Goal: Task Accomplishment & Management: Manage account settings

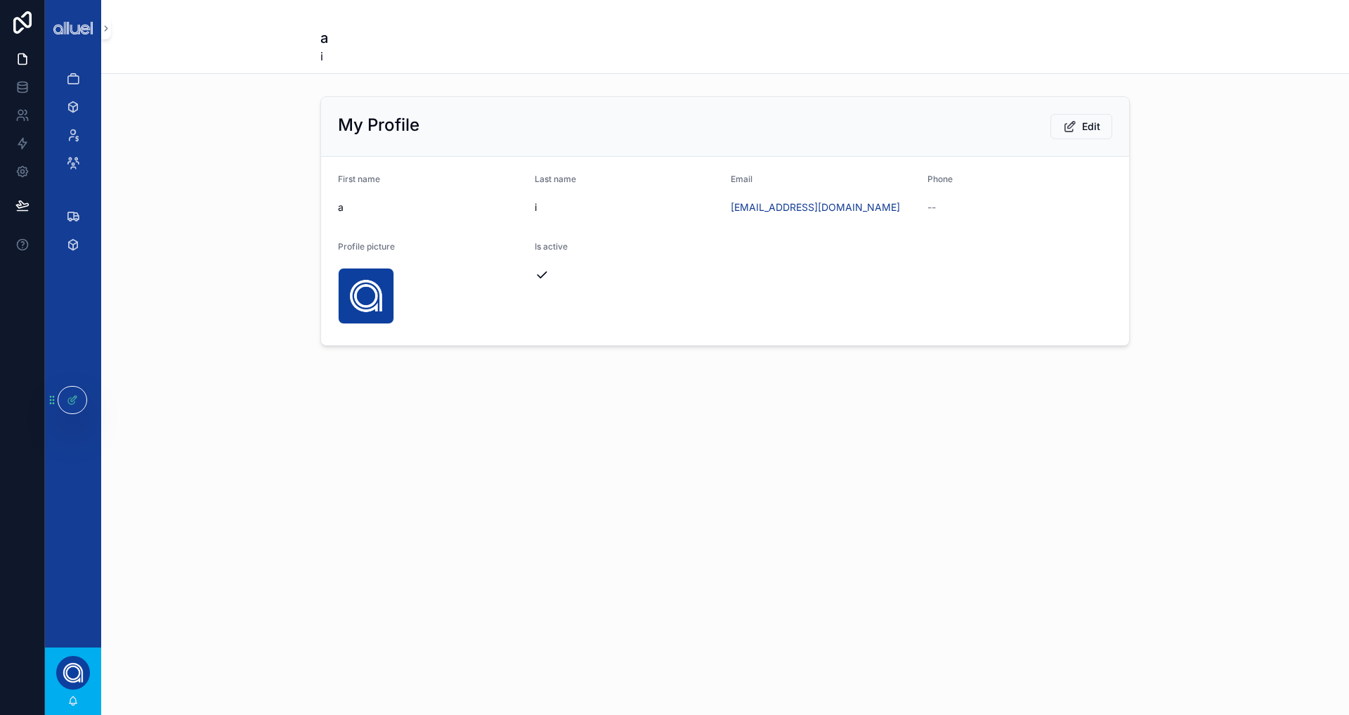
click at [68, 450] on div "Jobs Inventory Clients Employees Freight Delivery Inventory" at bounding box center [73, 351] width 56 height 591
click at [70, 389] on div at bounding box center [72, 399] width 28 height 27
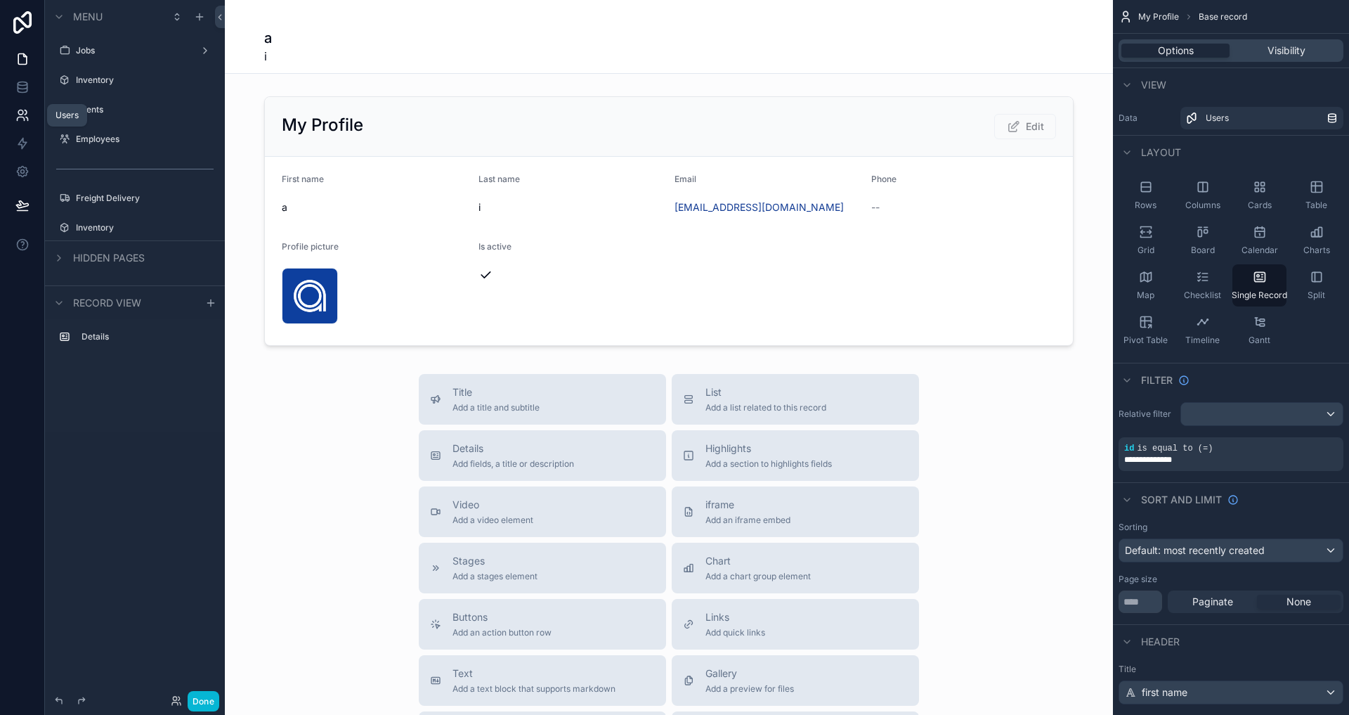
click at [20, 115] on icon at bounding box center [20, 112] width 5 height 5
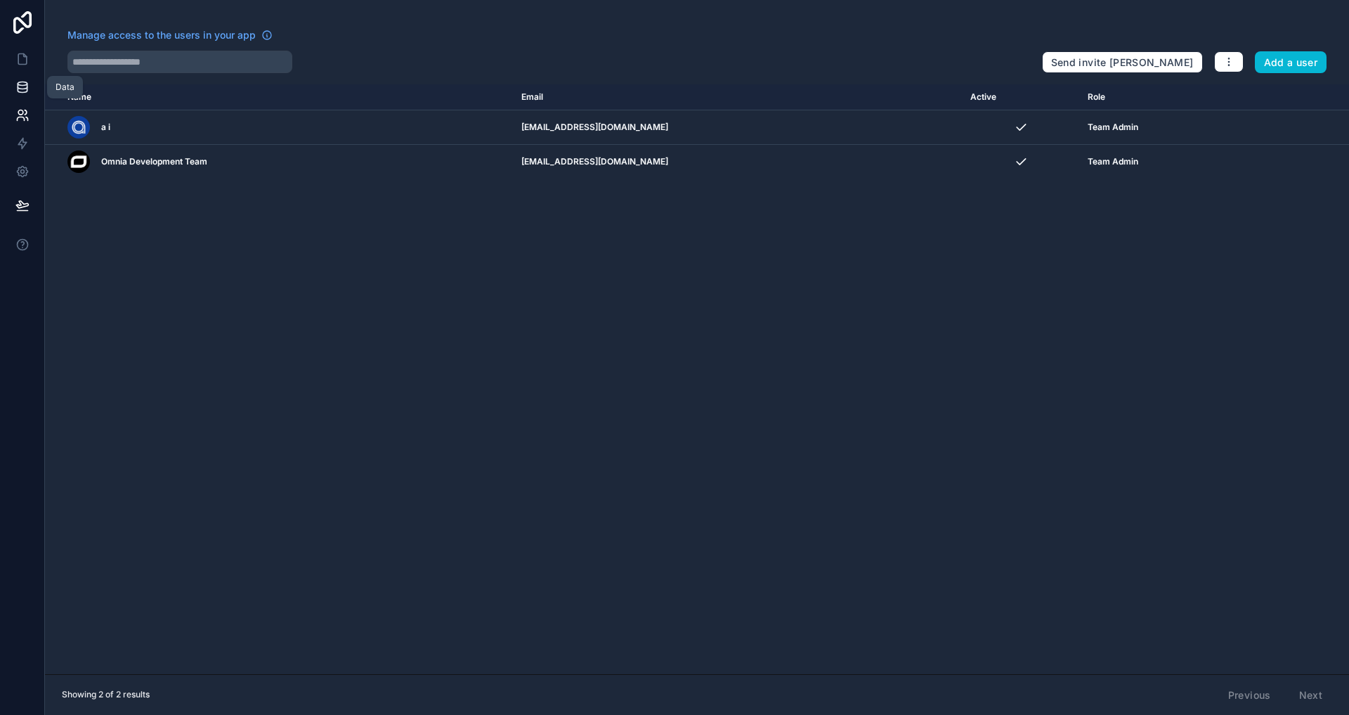
click at [20, 89] on icon at bounding box center [22, 87] width 14 height 14
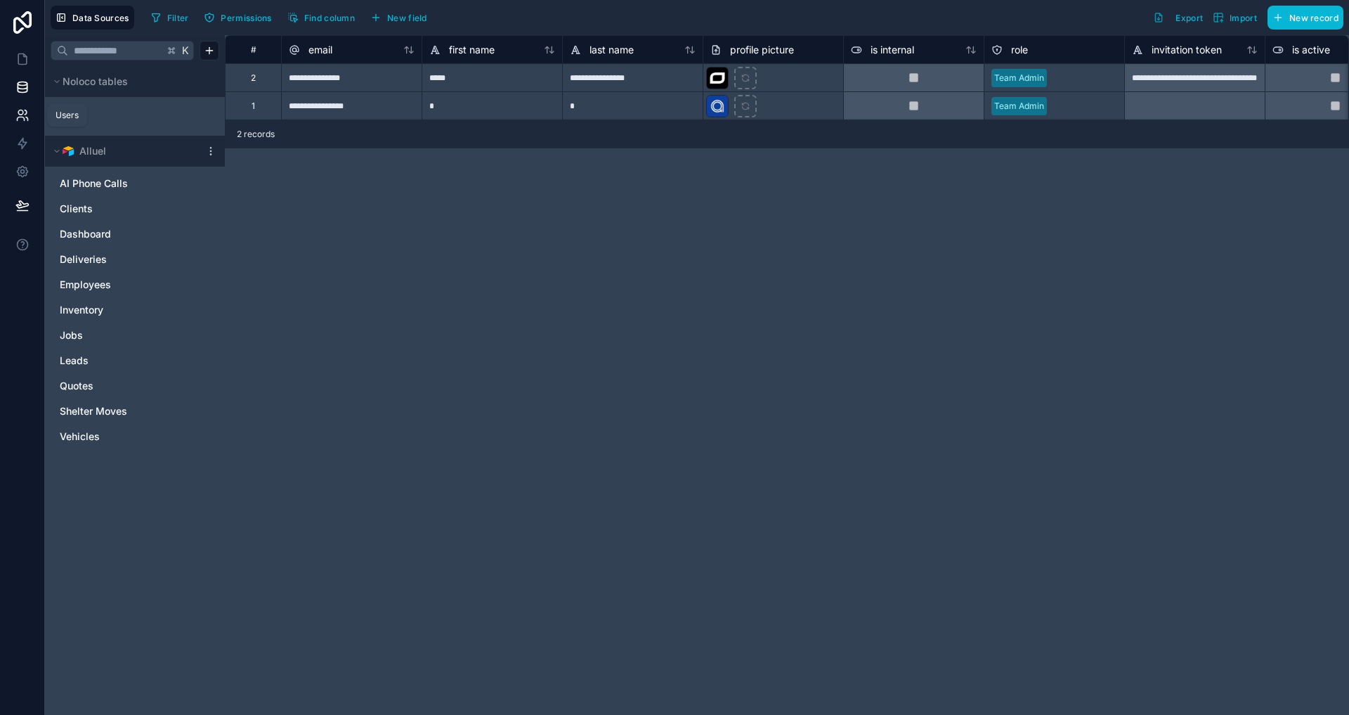
click at [37, 105] on link at bounding box center [22, 115] width 44 height 28
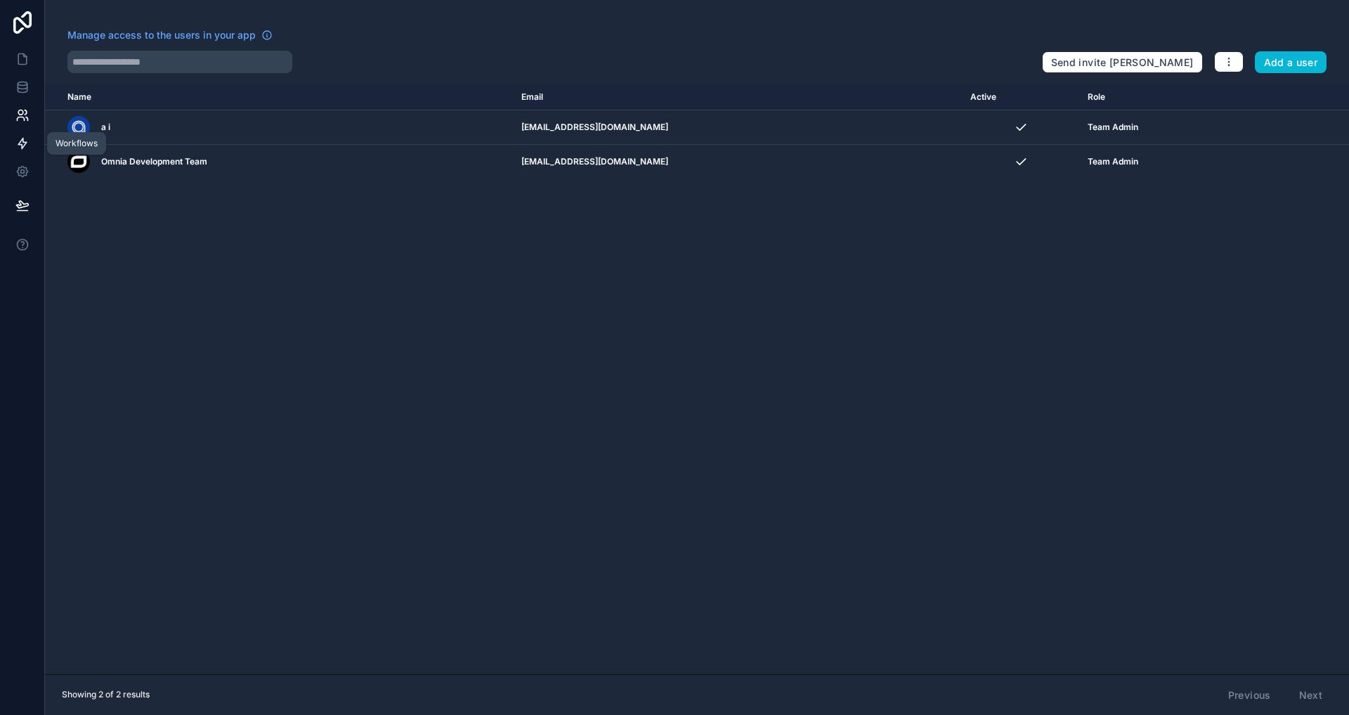
click at [34, 138] on link at bounding box center [22, 143] width 44 height 28
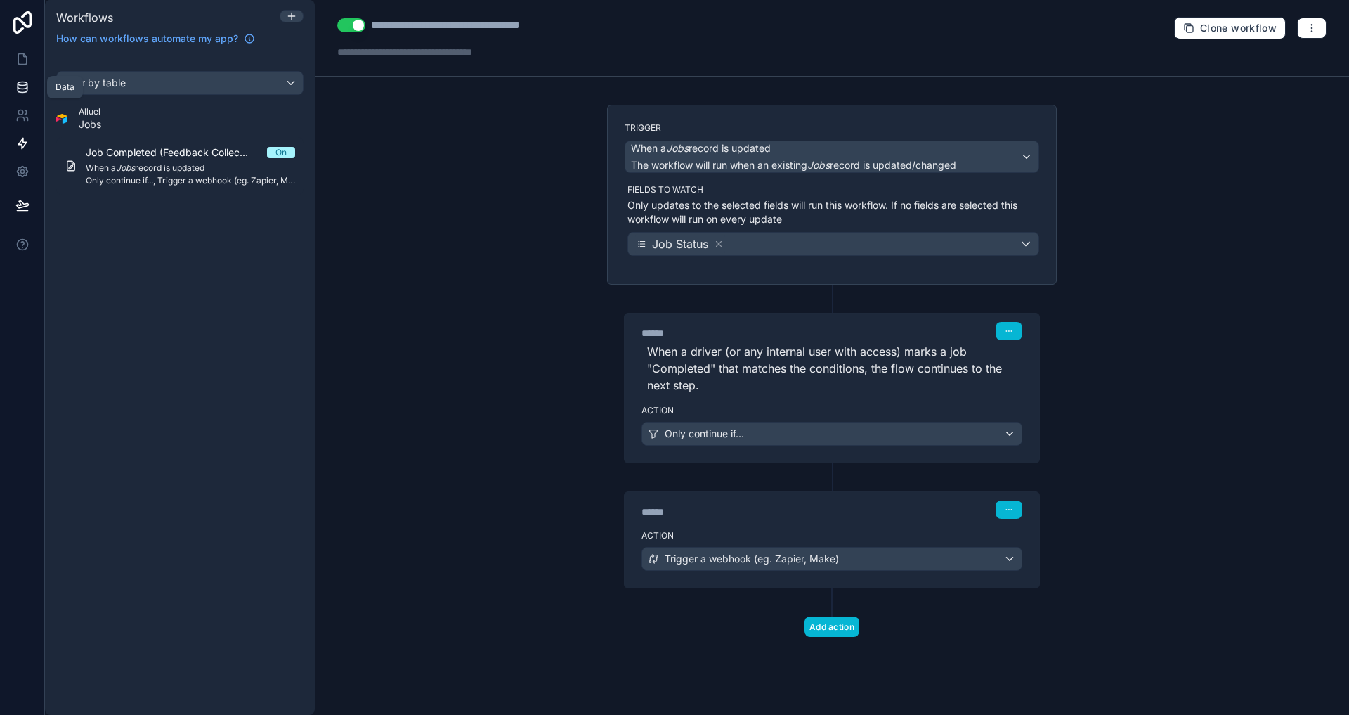
click at [31, 98] on link at bounding box center [22, 87] width 44 height 28
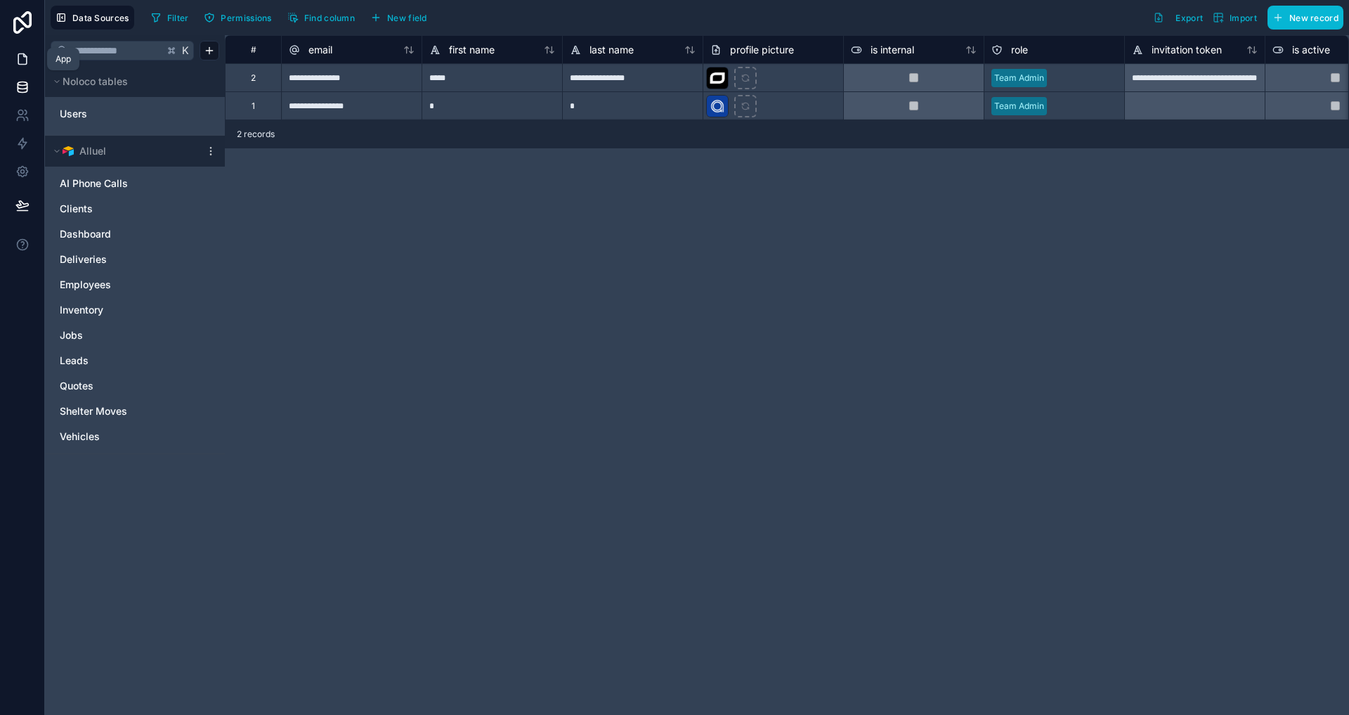
click at [27, 70] on link at bounding box center [22, 59] width 44 height 28
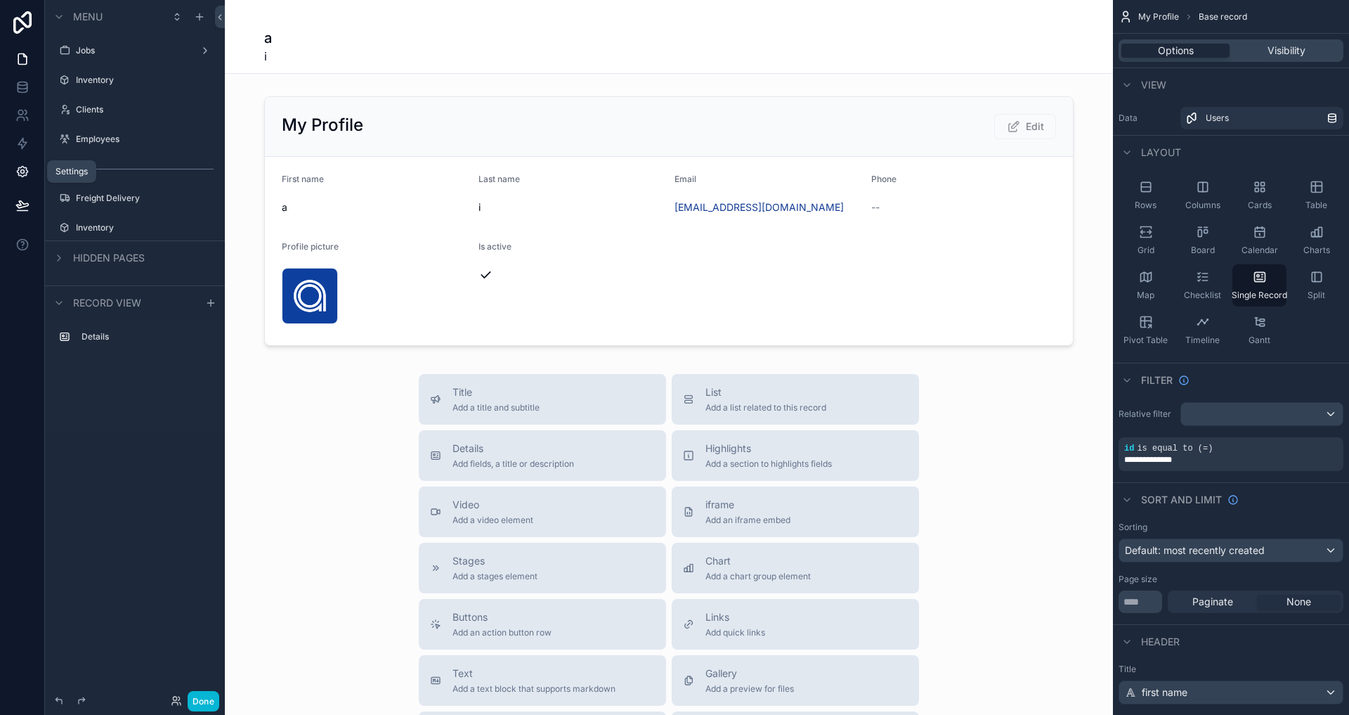
click at [20, 176] on icon at bounding box center [22, 171] width 14 height 14
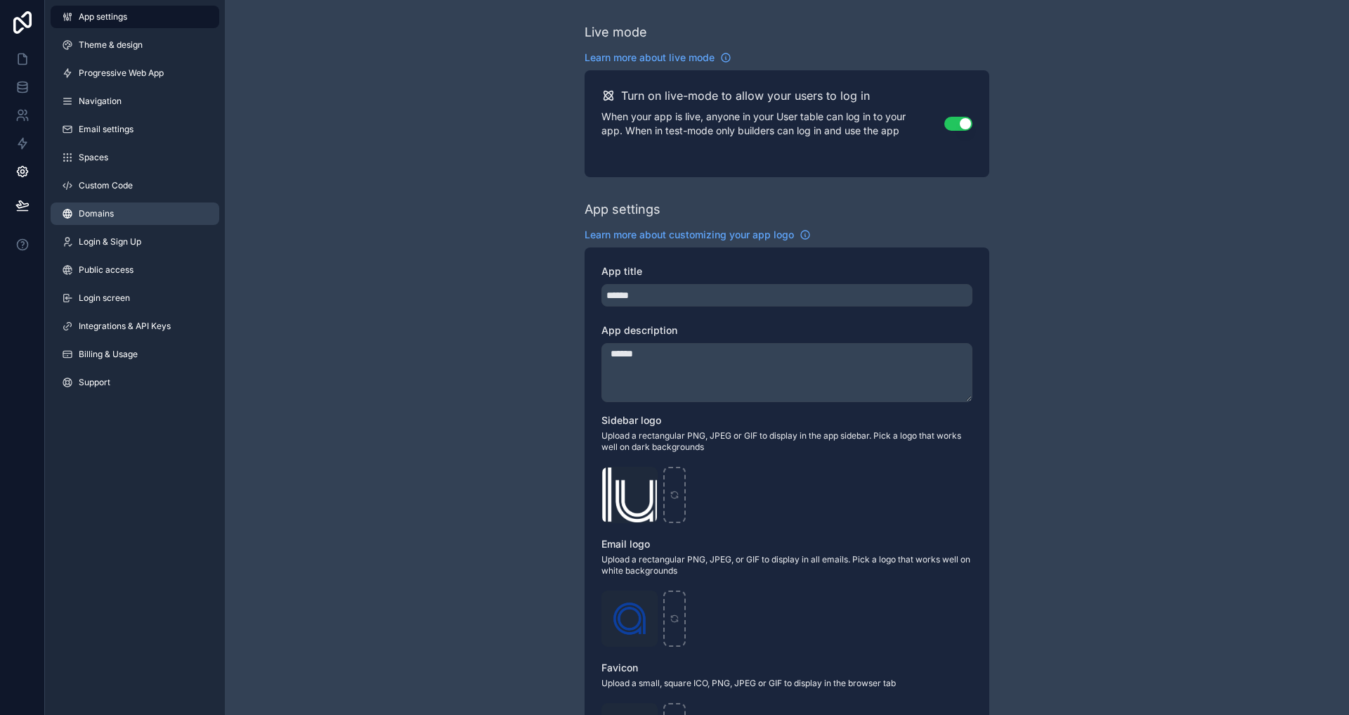
click at [116, 206] on link "Domains" at bounding box center [135, 213] width 169 height 22
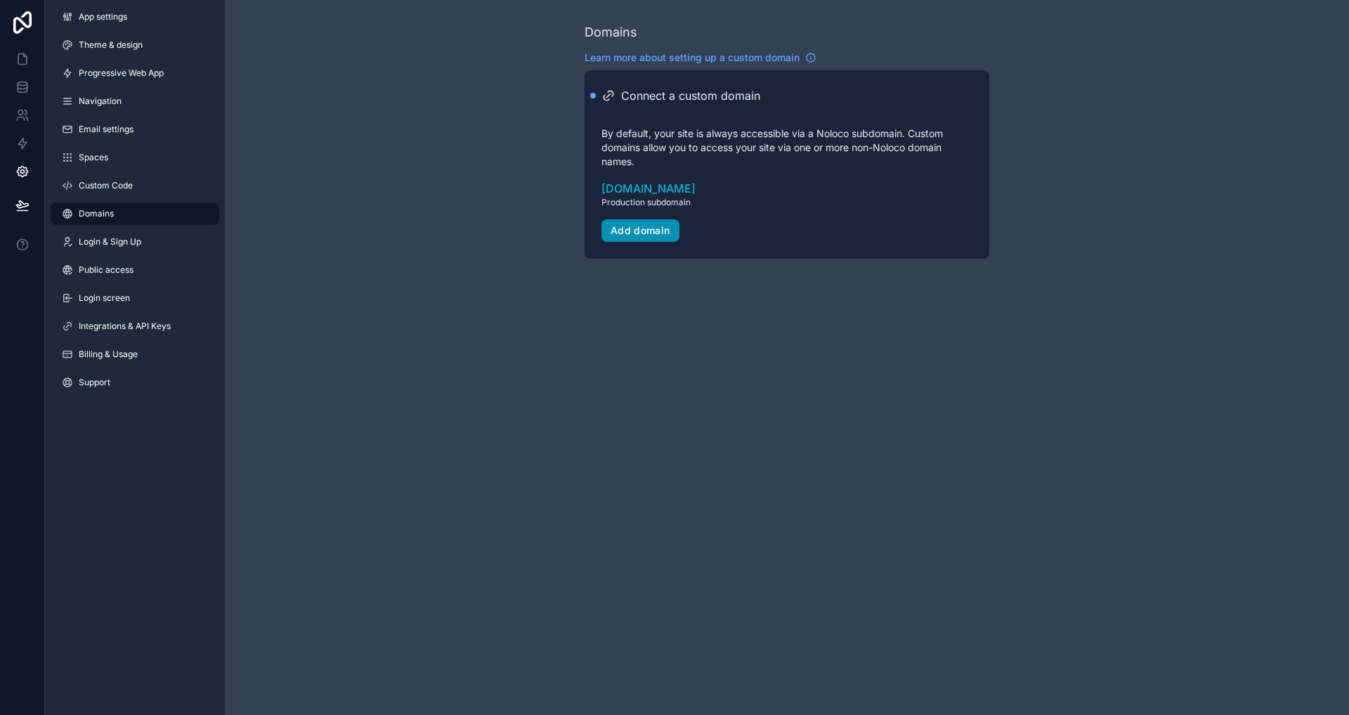
click at [657, 235] on div "Add domain" at bounding box center [641, 230] width 60 height 13
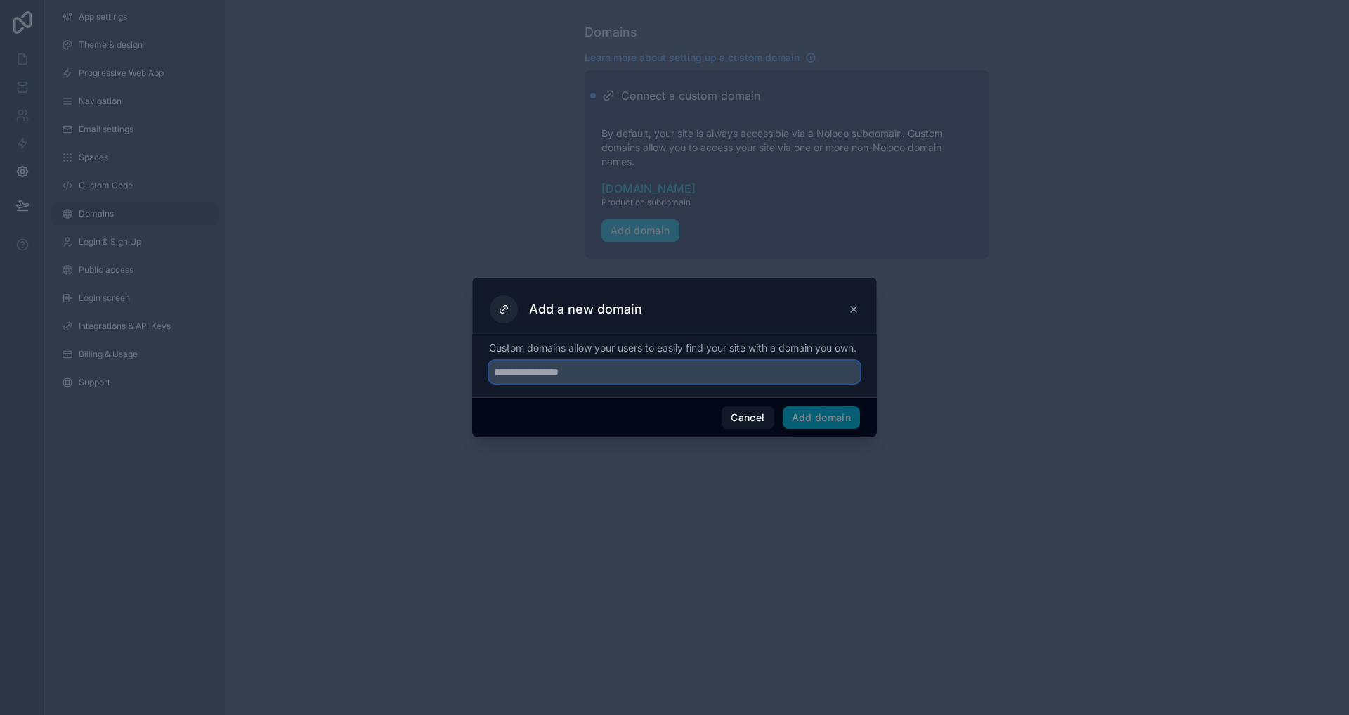
click at [649, 380] on input "text" at bounding box center [674, 371] width 371 height 22
type input "**********"
click at [842, 416] on button "Add domain" at bounding box center [822, 417] width 78 height 22
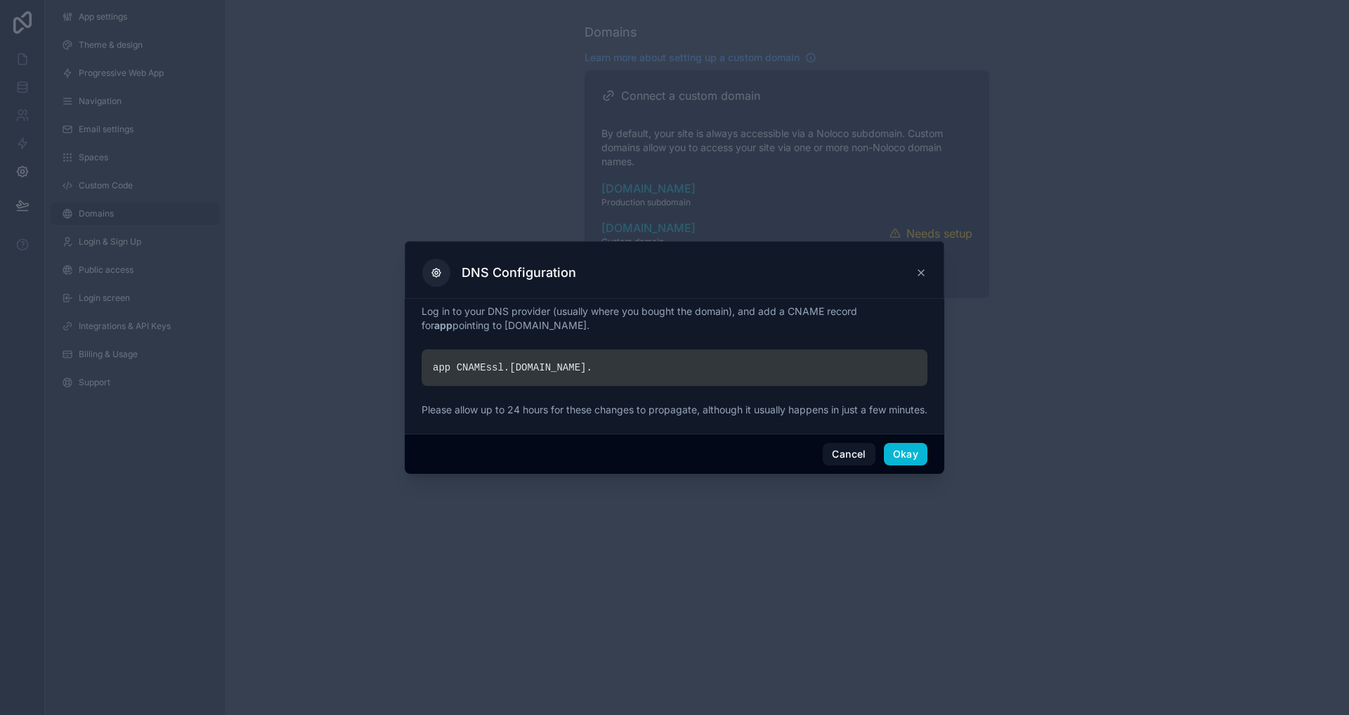
click at [582, 360] on div "app CNAME ssl. noloco.co ." at bounding box center [675, 367] width 506 height 37
click at [452, 360] on div "app CNAME ssl. noloco.co ." at bounding box center [675, 367] width 506 height 37
click at [564, 349] on div "app CNAME ssl. noloco.co ." at bounding box center [675, 367] width 506 height 37
click at [575, 362] on div "app CNAME ssl. noloco.co ." at bounding box center [675, 367] width 506 height 37
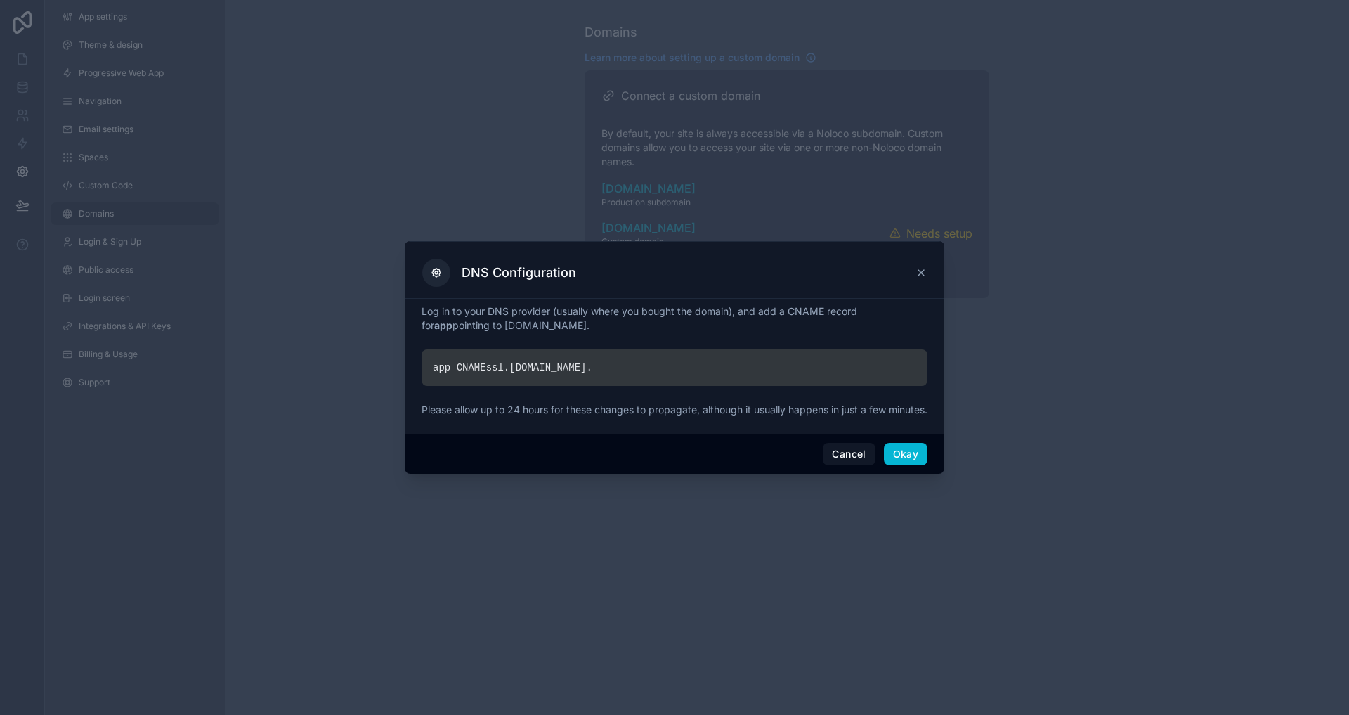
click at [575, 362] on div "app CNAME ssl. noloco.co ." at bounding box center [675, 367] width 506 height 37
drag, startPoint x: 575, startPoint y: 362, endPoint x: 417, endPoint y: 362, distance: 158.1
click at [417, 362] on div "Log in to your DNS provider (usually where you bought the domain), and add a CN…" at bounding box center [675, 366] width 540 height 135
click at [604, 355] on div "app CNAME ssl. noloco.co ." at bounding box center [675, 367] width 506 height 37
drag, startPoint x: 597, startPoint y: 360, endPoint x: 426, endPoint y: 360, distance: 171.4
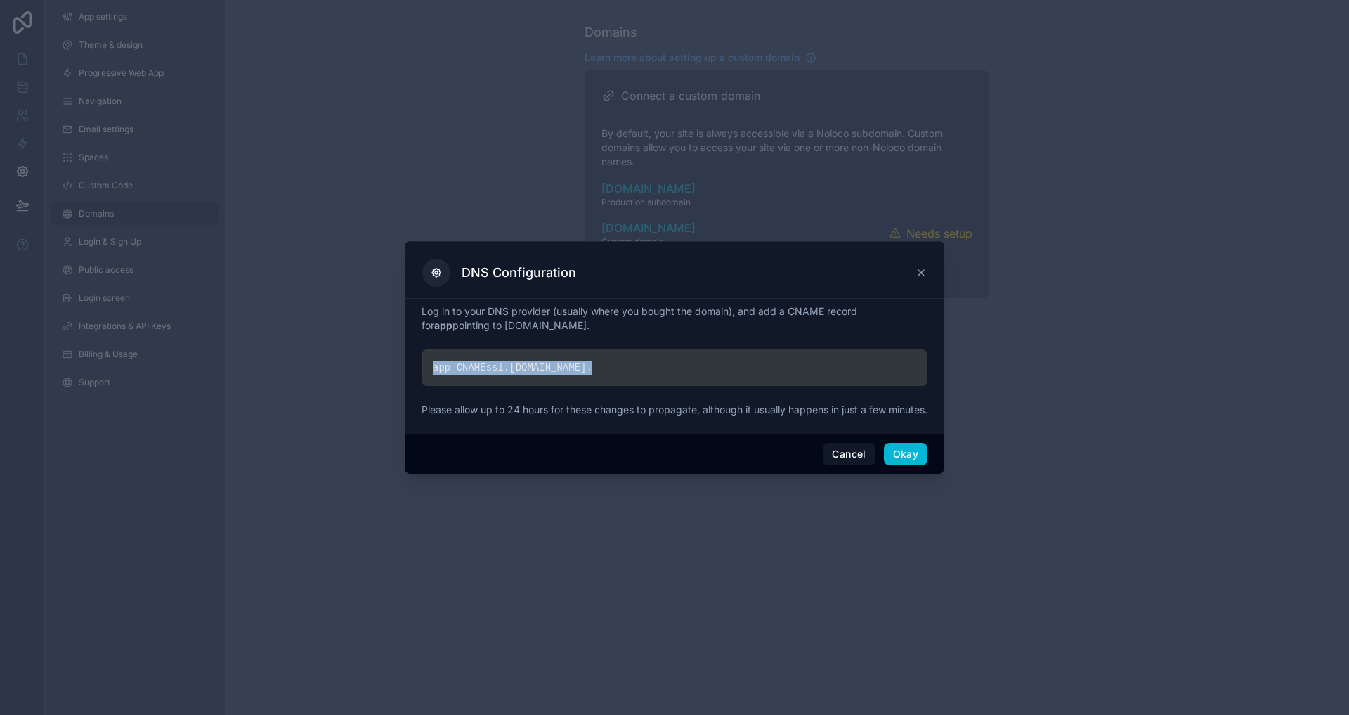
click at [426, 360] on div "app CNAME ssl. noloco.co ." at bounding box center [675, 367] width 506 height 37
click at [703, 349] on div "app CNAME ssl. noloco.co ." at bounding box center [675, 367] width 506 height 37
click at [842, 465] on button "Okay" at bounding box center [906, 454] width 44 height 22
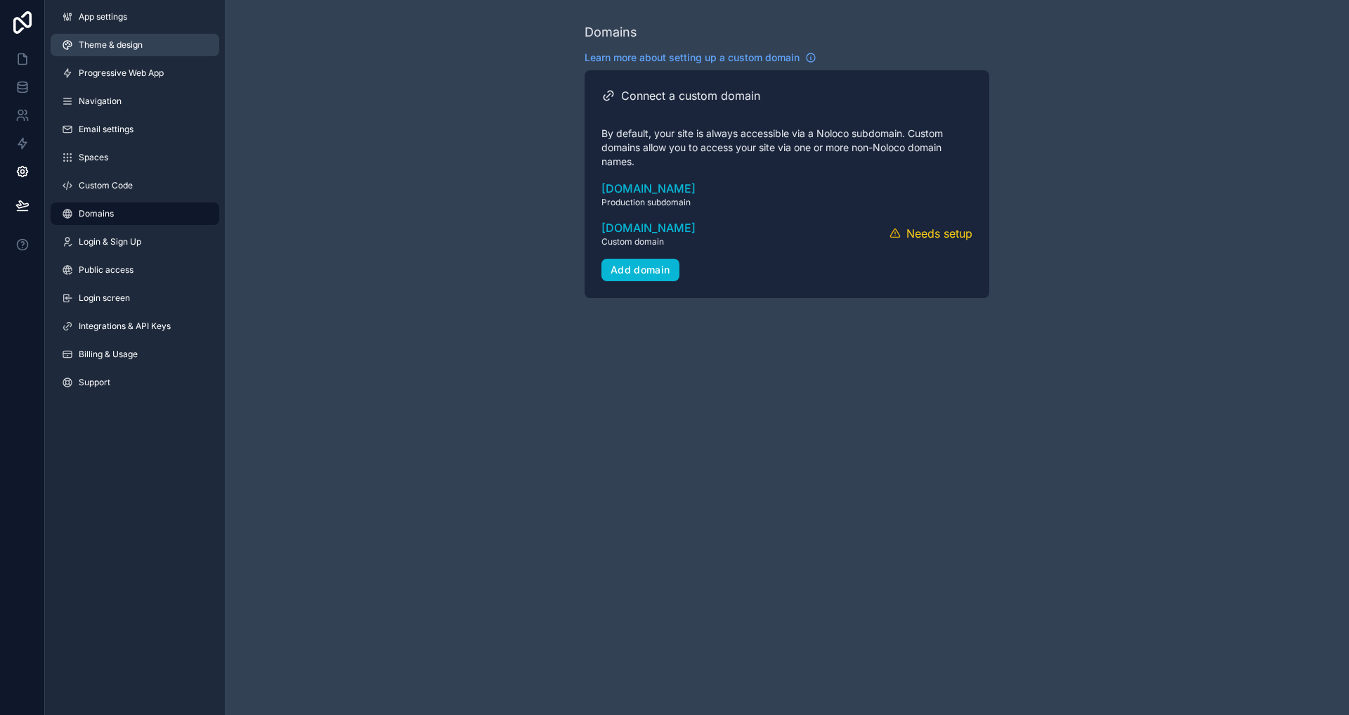
click at [95, 18] on span "App settings" at bounding box center [103, 16] width 48 height 11
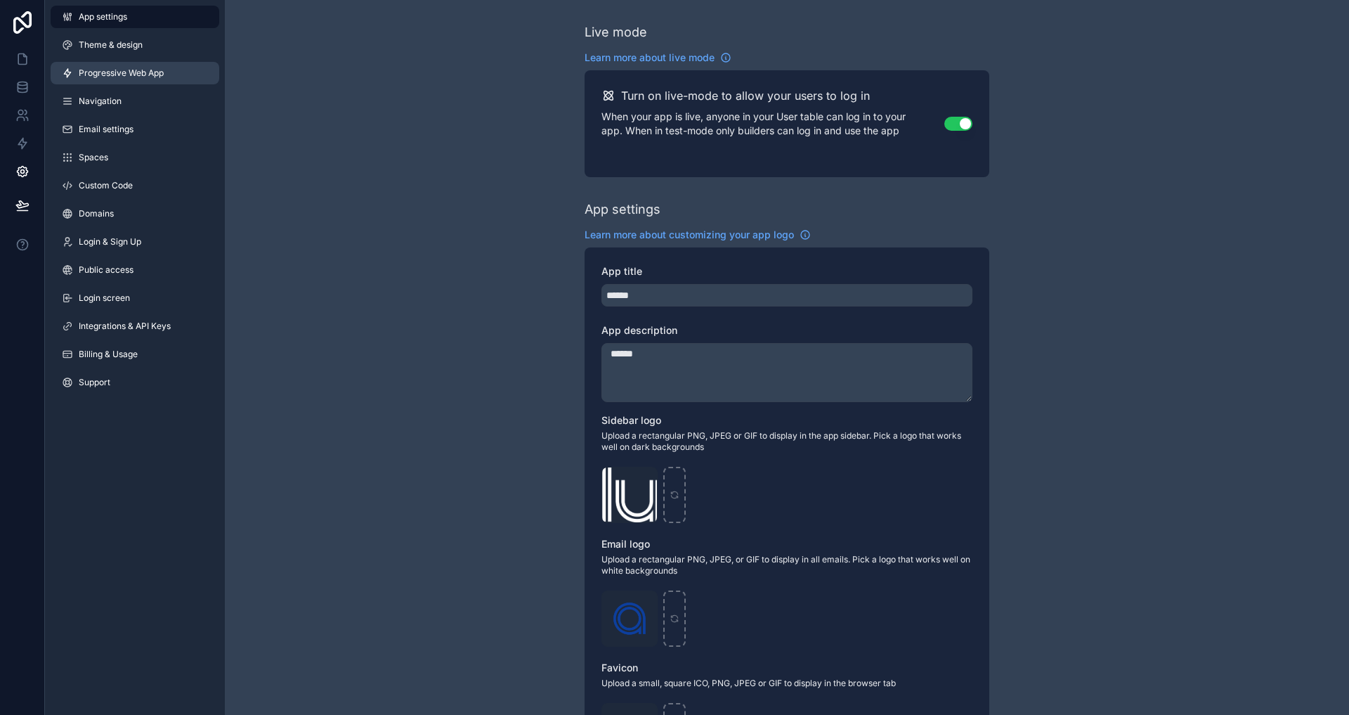
click at [94, 68] on span "Progressive Web App" at bounding box center [121, 72] width 85 height 11
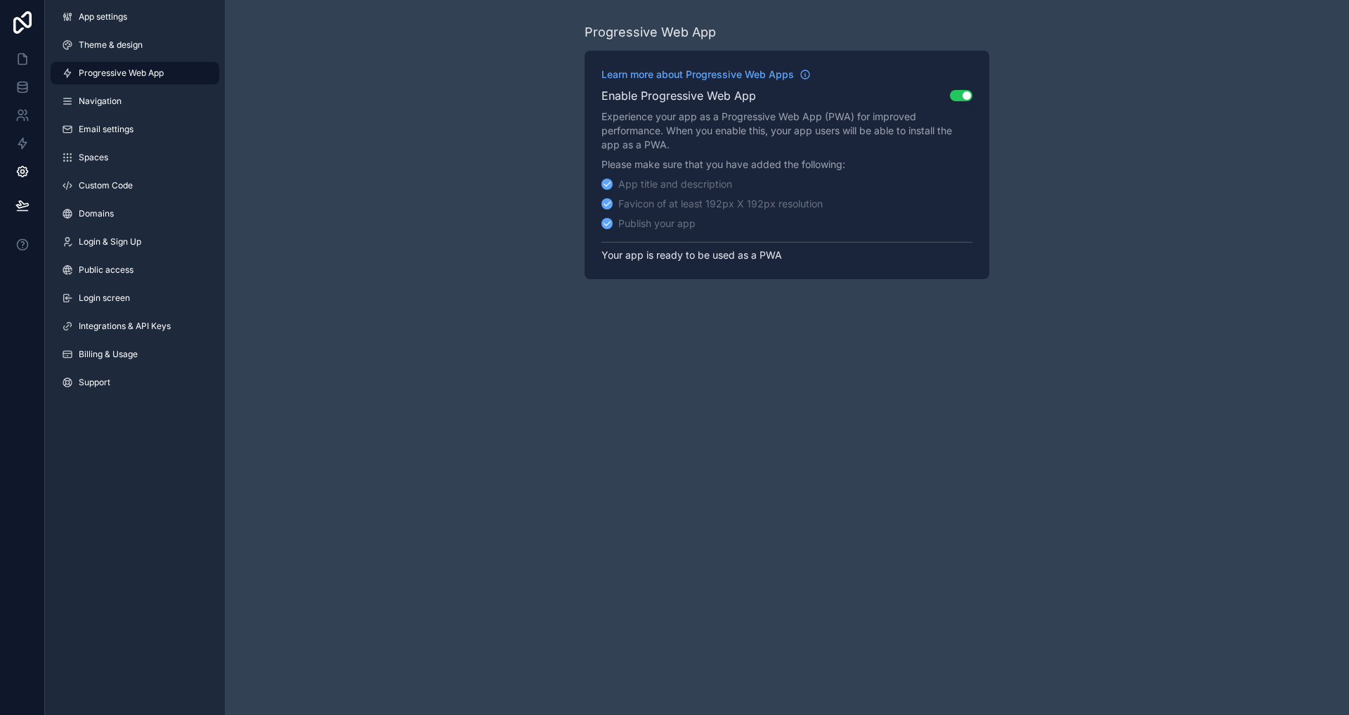
click at [455, 277] on div "Progressive Web App Learn more about Progressive Web Apps Enable Progressive We…" at bounding box center [787, 150] width 1124 height 301
click at [742, 68] on span "Learn more about Progressive Web Apps" at bounding box center [697, 74] width 193 height 14
click at [25, 112] on icon at bounding box center [26, 112] width 2 height 4
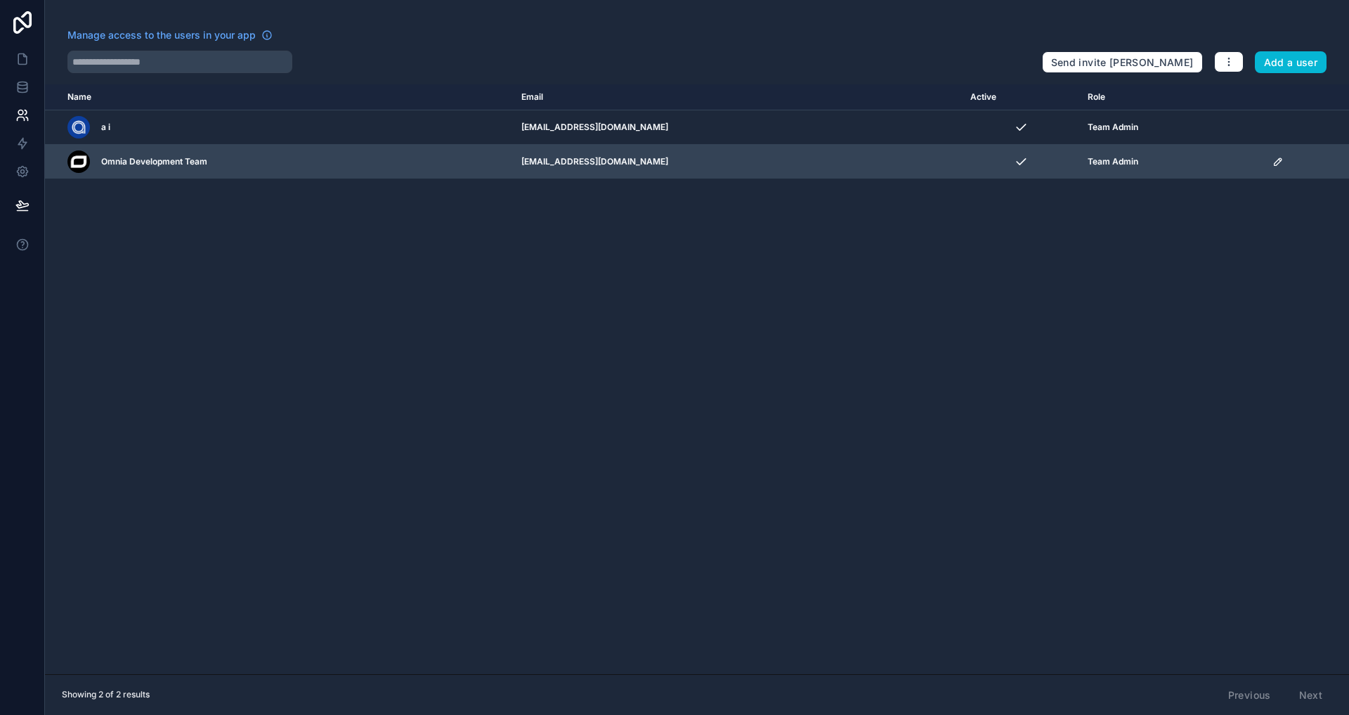
click at [842, 158] on icon "scrollable content" at bounding box center [1278, 161] width 7 height 7
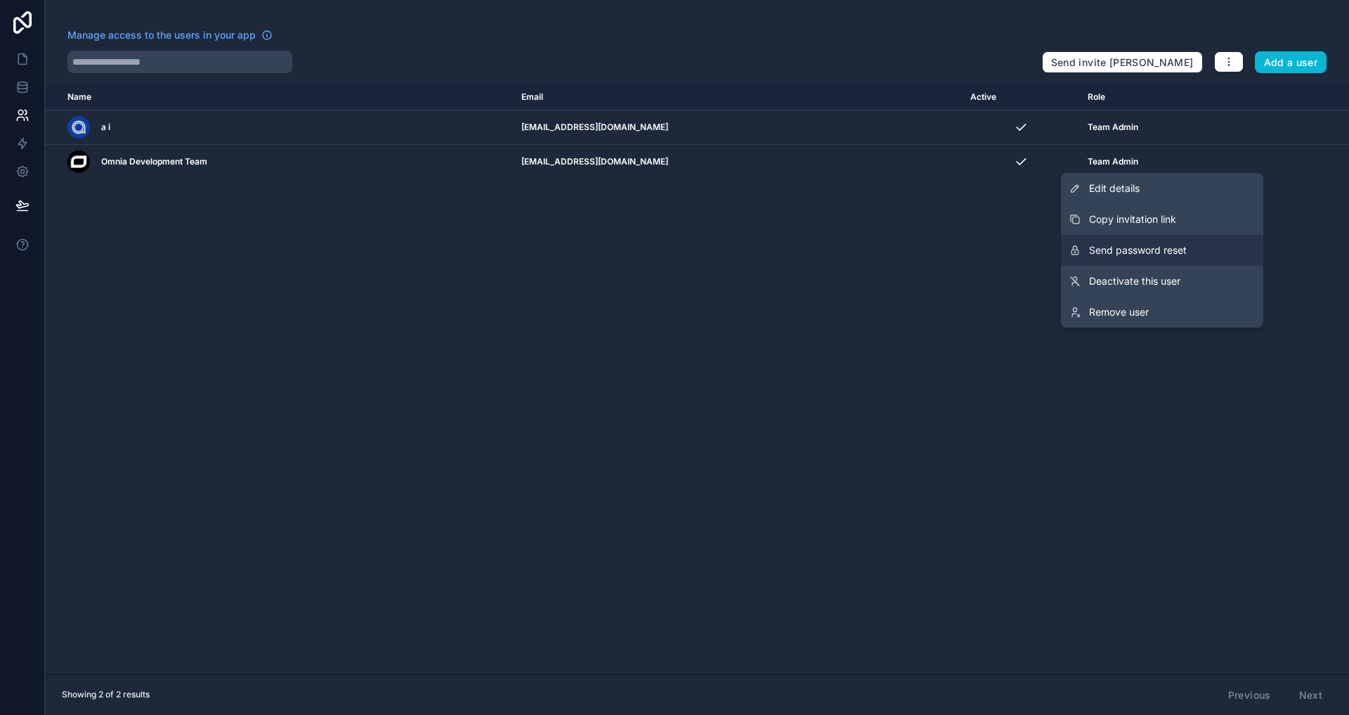
click at [842, 246] on span "Send password reset" at bounding box center [1138, 250] width 98 height 14
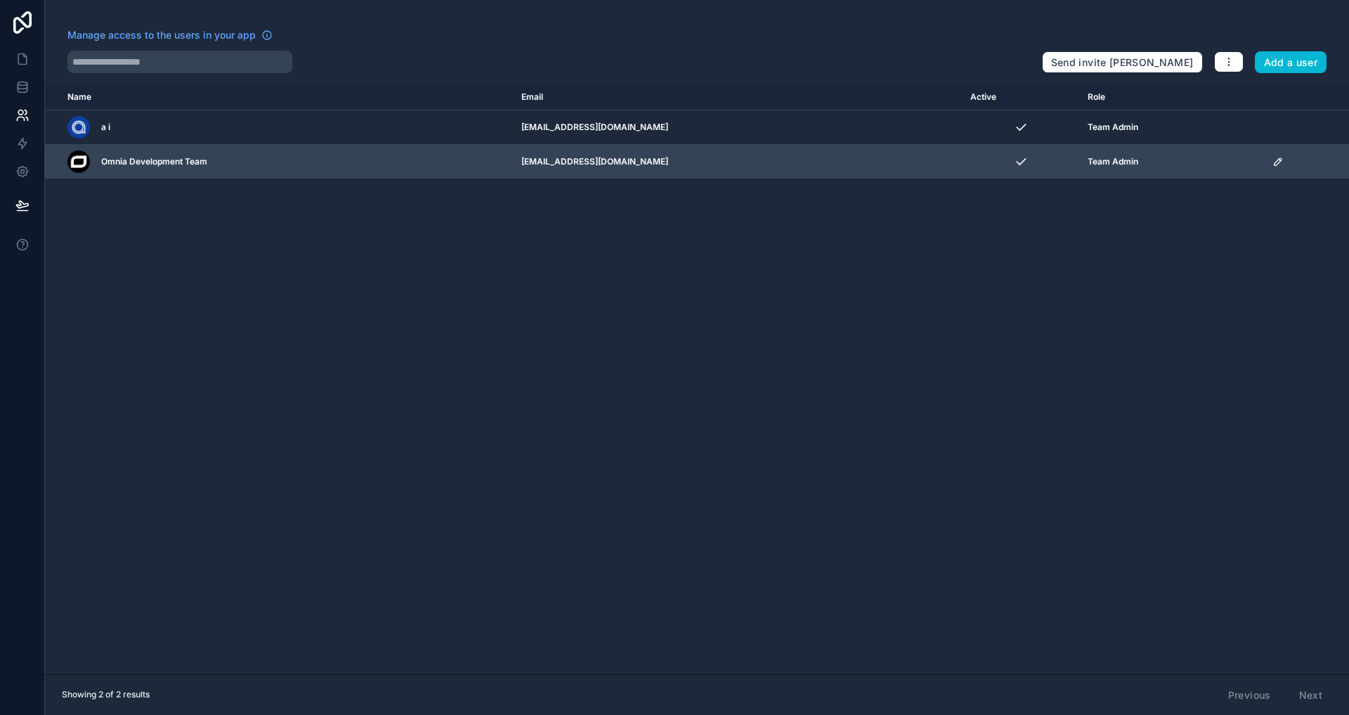
click at [842, 167] on div "Team Admin" at bounding box center [1172, 161] width 168 height 11
click at [842, 164] on icon "scrollable content" at bounding box center [1277, 161] width 11 height 11
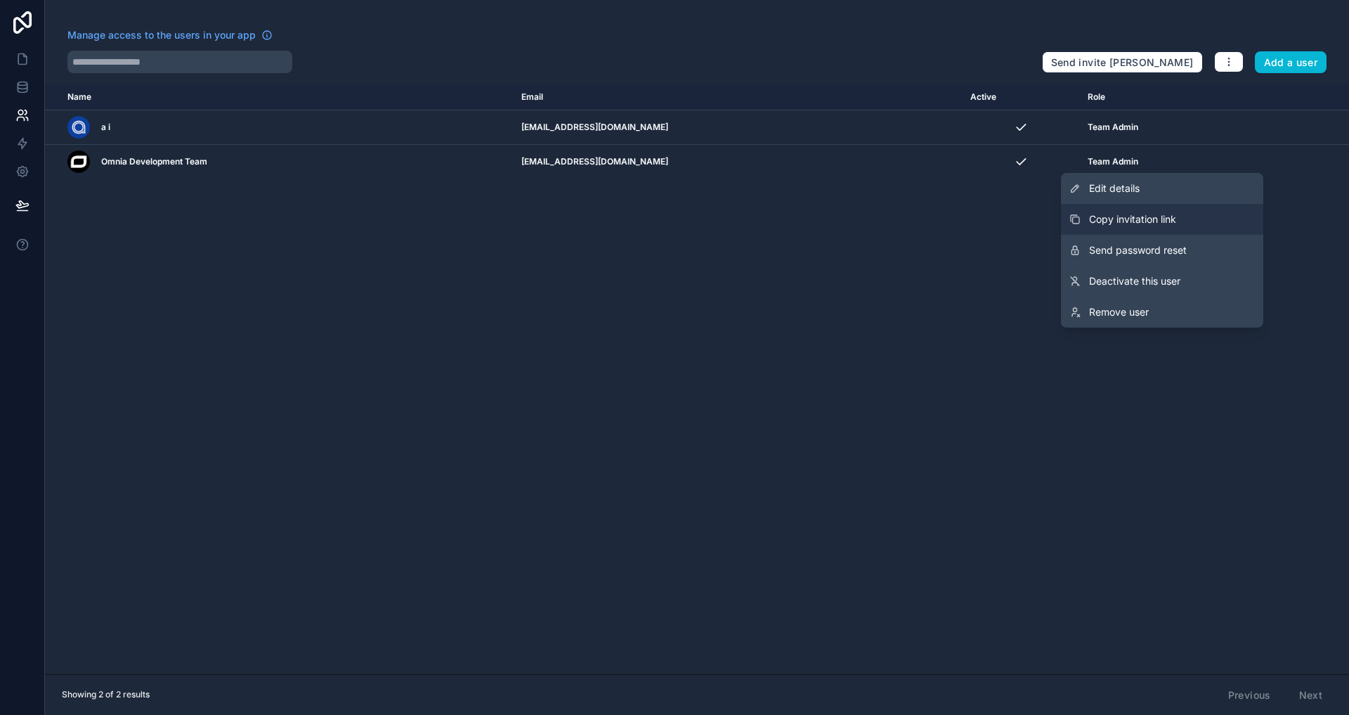
click at [842, 220] on span "Copy invitation link" at bounding box center [1132, 219] width 87 height 14
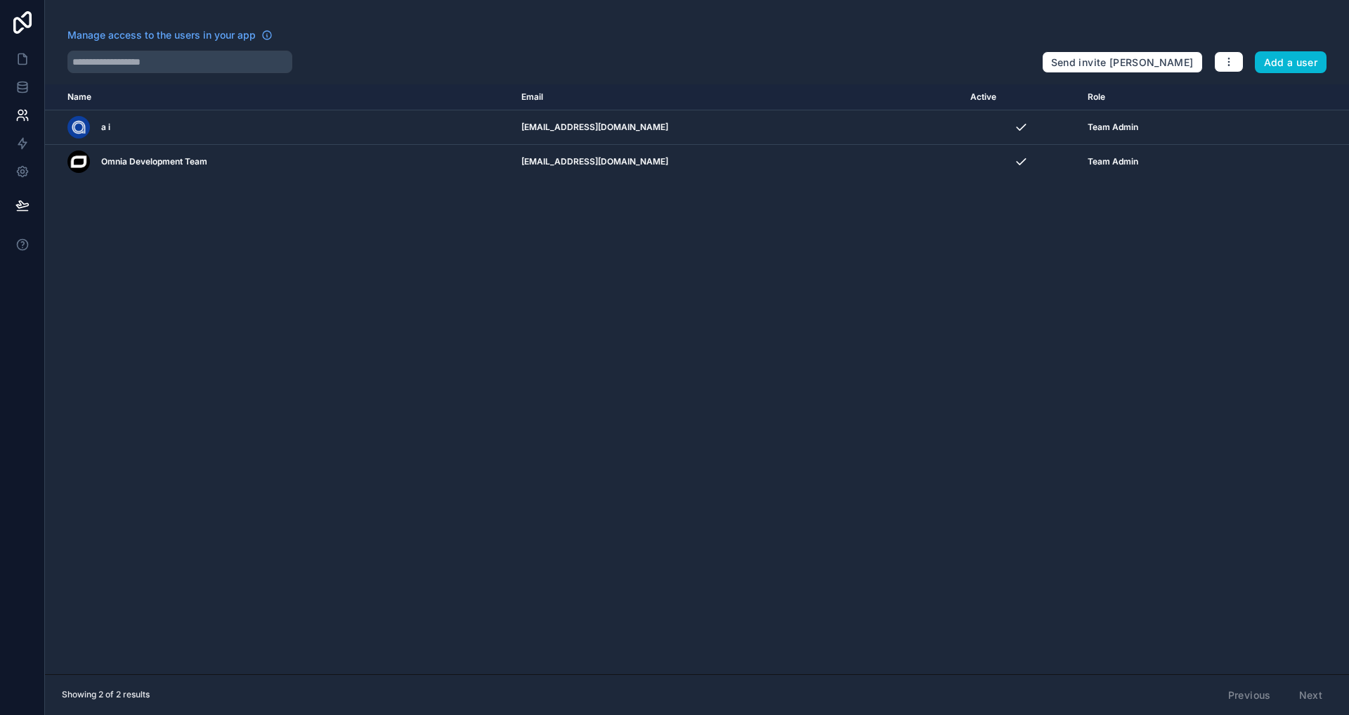
click at [204, 18] on div "Manage access to the users in your app Send invite reminders Add a user Name Em…" at bounding box center [697, 357] width 1304 height 715
click at [21, 62] on icon at bounding box center [22, 59] width 14 height 14
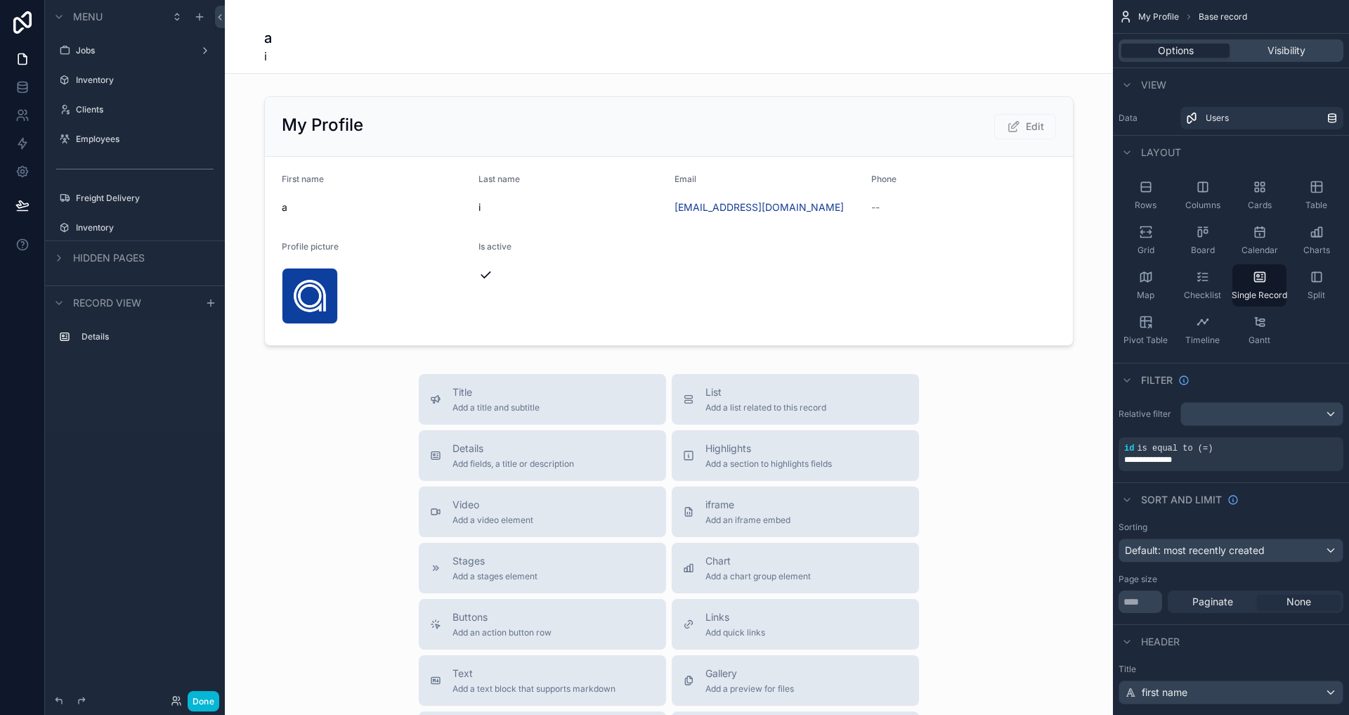
click at [842, 250] on div "scrollable content" at bounding box center [669, 493] width 888 height 986
click at [244, 193] on div "scrollable content" at bounding box center [669, 221] width 888 height 261
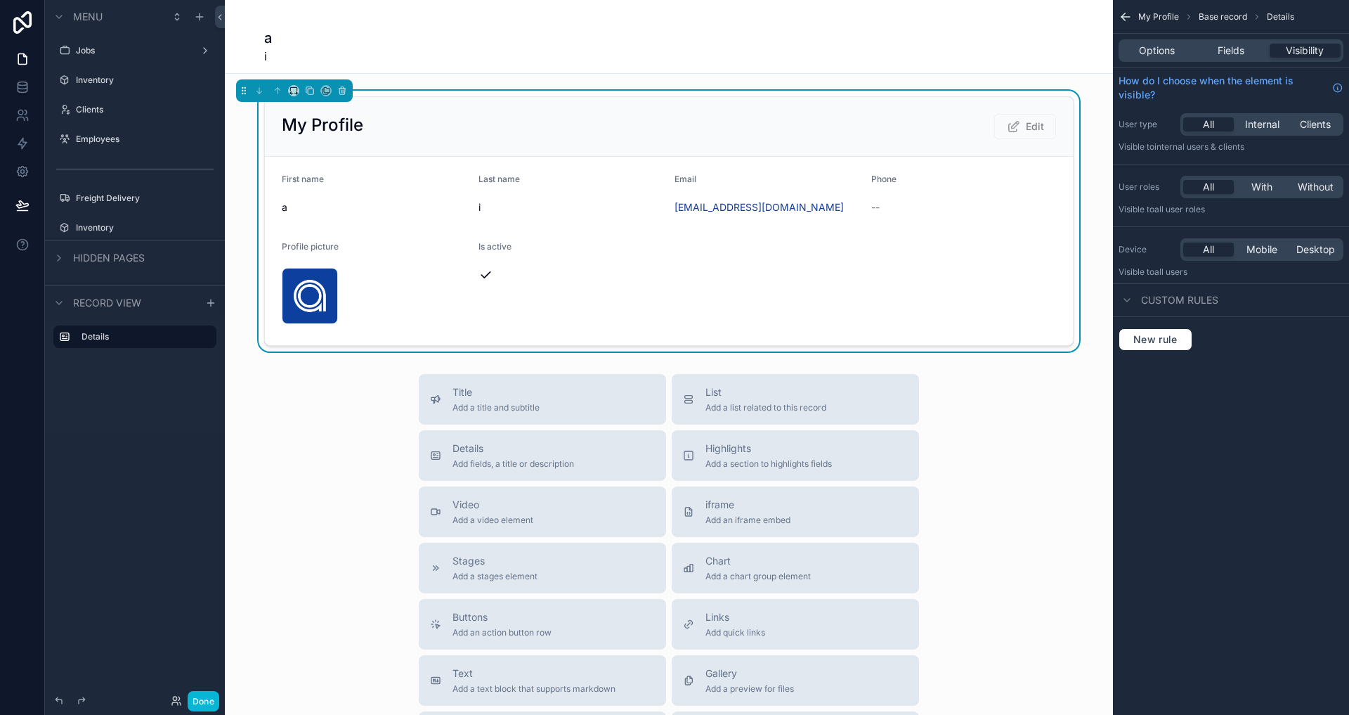
click at [842, 321] on div "My Profile Edit First name a Last name i Email forms@alluel.com Phone -- Profil…" at bounding box center [669, 221] width 888 height 261
click at [30, 92] on link at bounding box center [22, 87] width 44 height 28
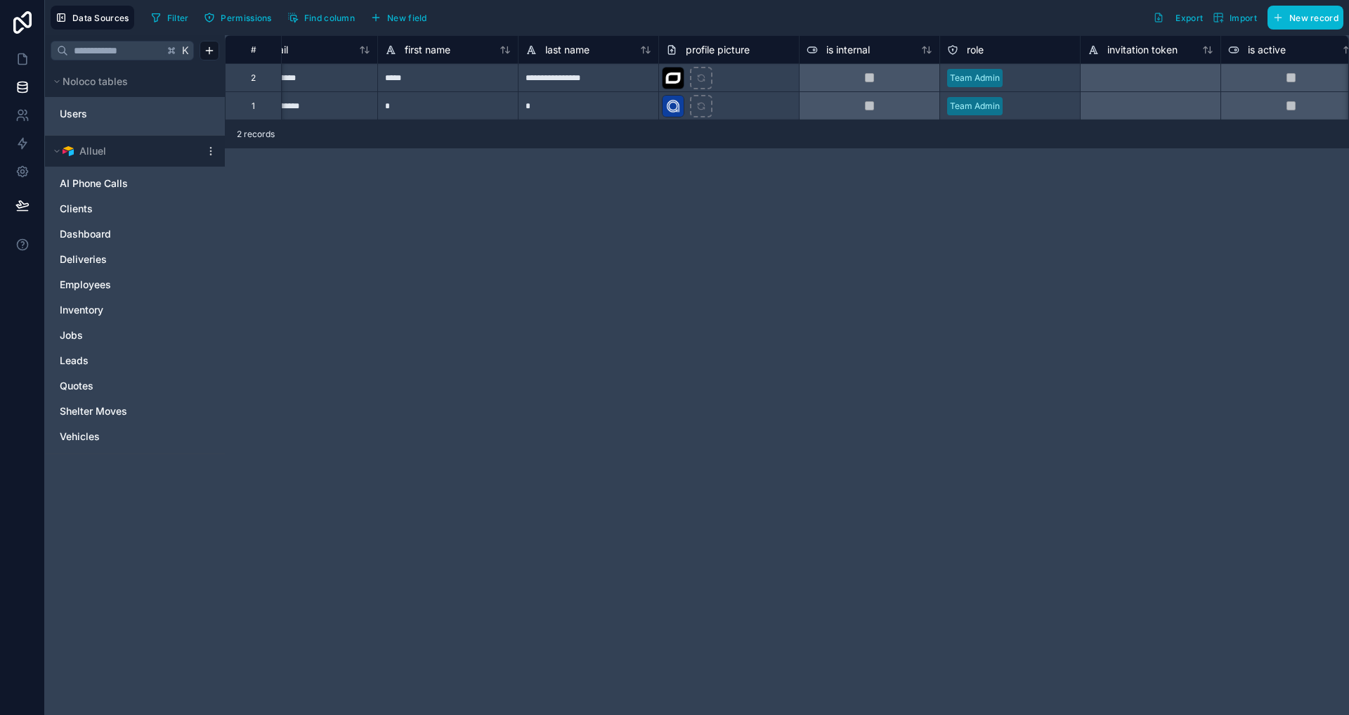
scroll to position [0, 43]
click at [51, 112] on div "Users" at bounding box center [135, 116] width 169 height 38
click at [84, 117] on span "Users" at bounding box center [73, 114] width 27 height 14
click at [85, 87] on span "Noloco tables" at bounding box center [95, 81] width 65 height 14
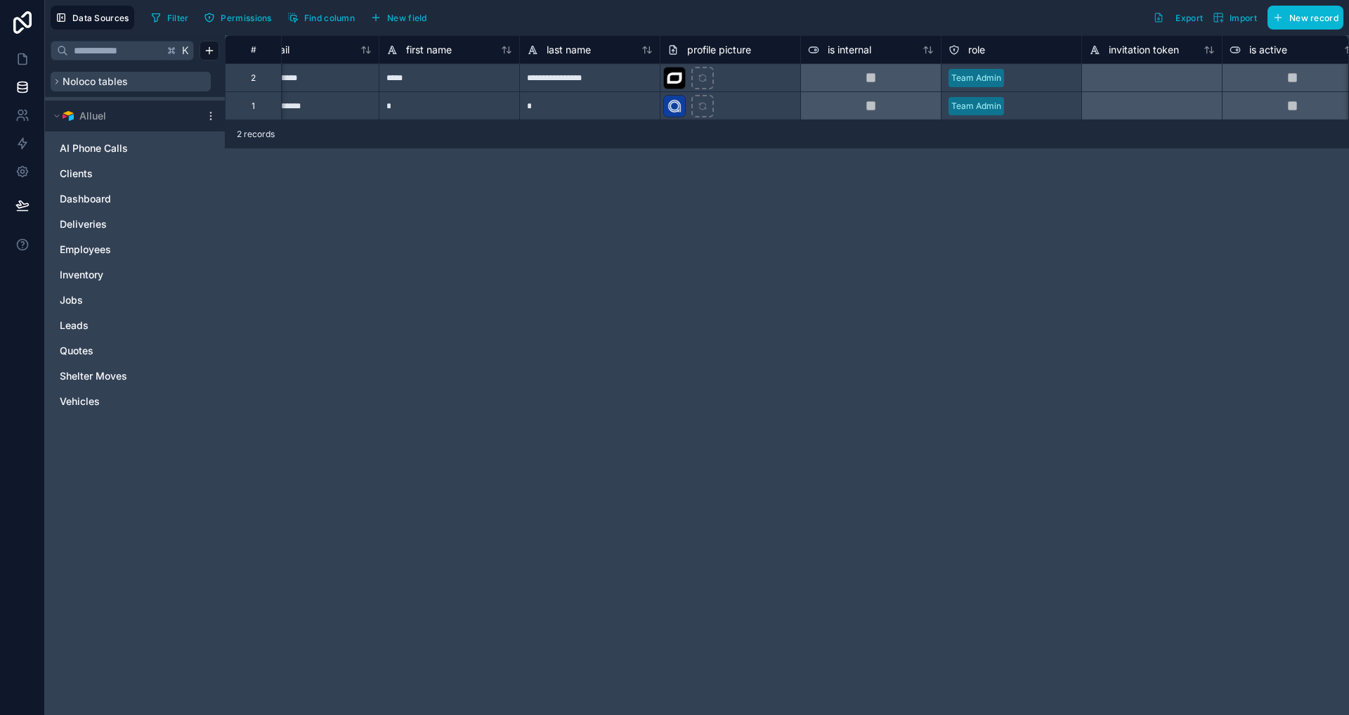
click at [85, 87] on span "Noloco tables" at bounding box center [95, 81] width 65 height 14
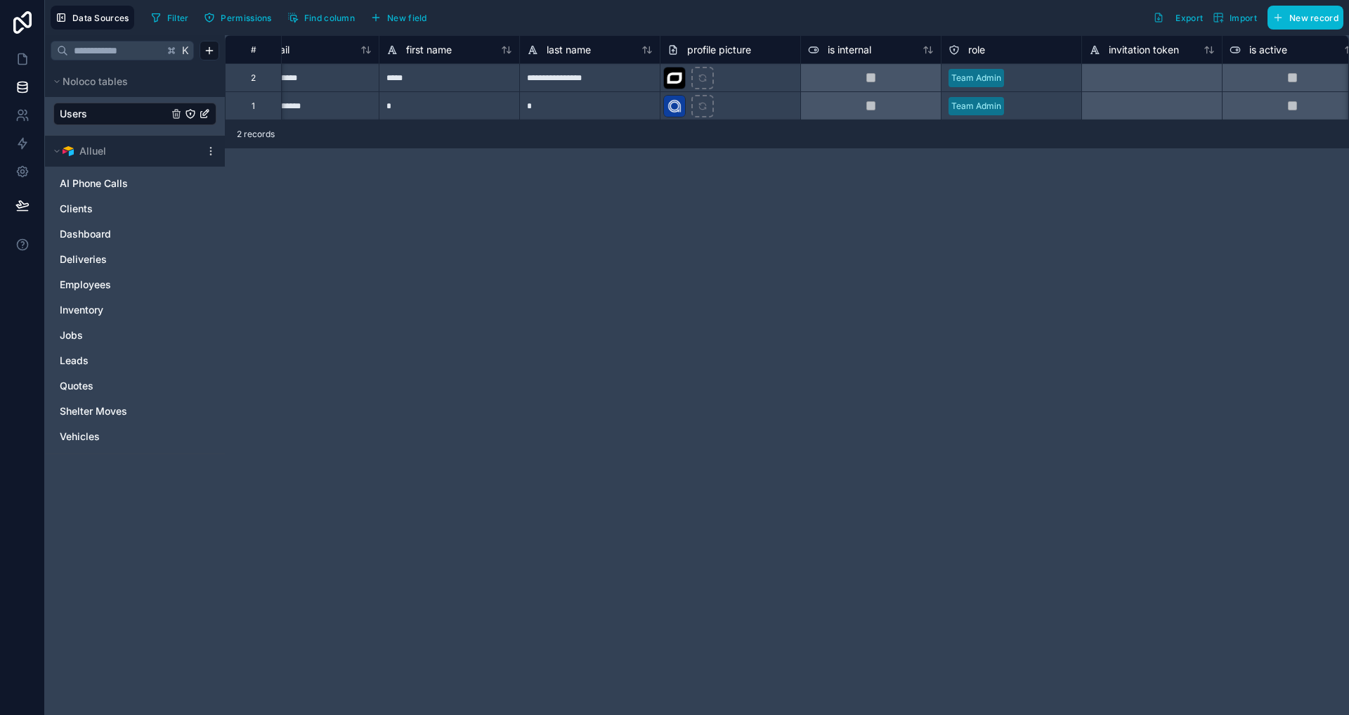
click at [85, 110] on span "Users" at bounding box center [73, 114] width 27 height 14
click at [224, 19] on span "Permissions" at bounding box center [246, 18] width 51 height 11
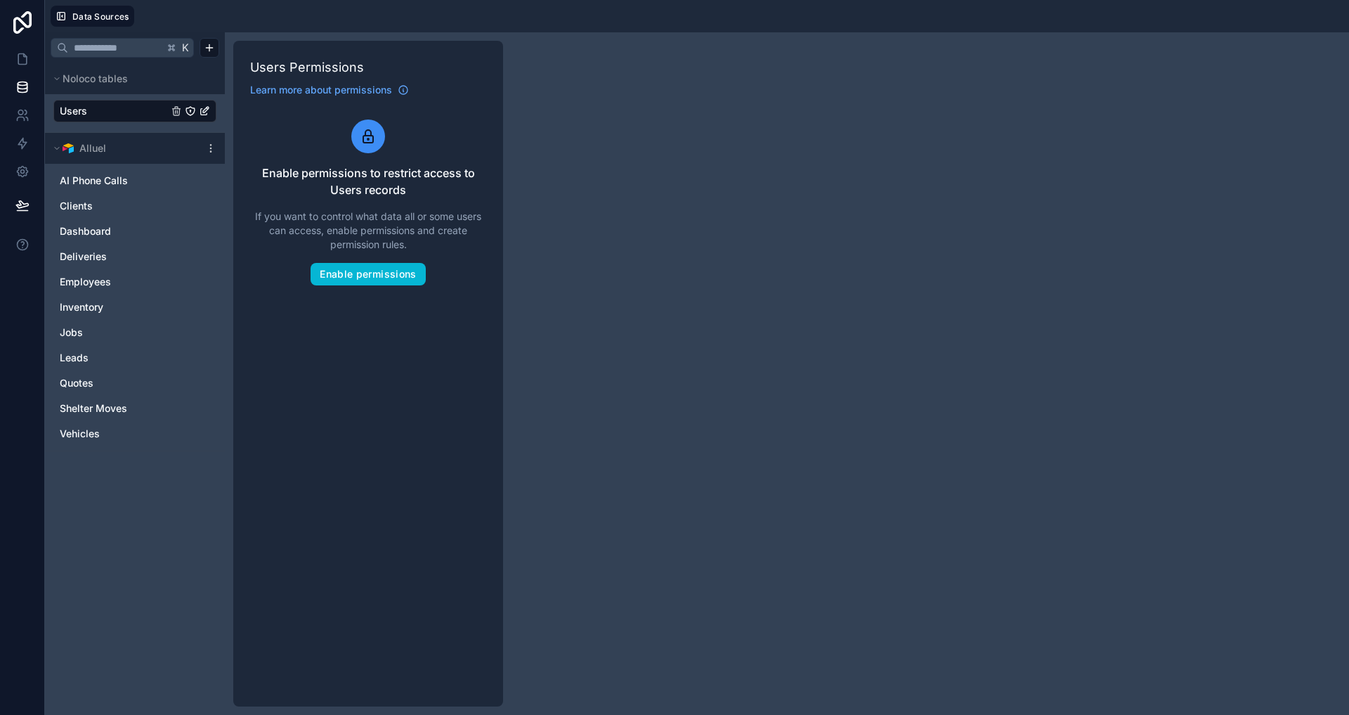
click at [223, 18] on div at bounding box center [744, 16] width 1198 height 21
click at [118, 117] on link "Users" at bounding box center [114, 111] width 108 height 14
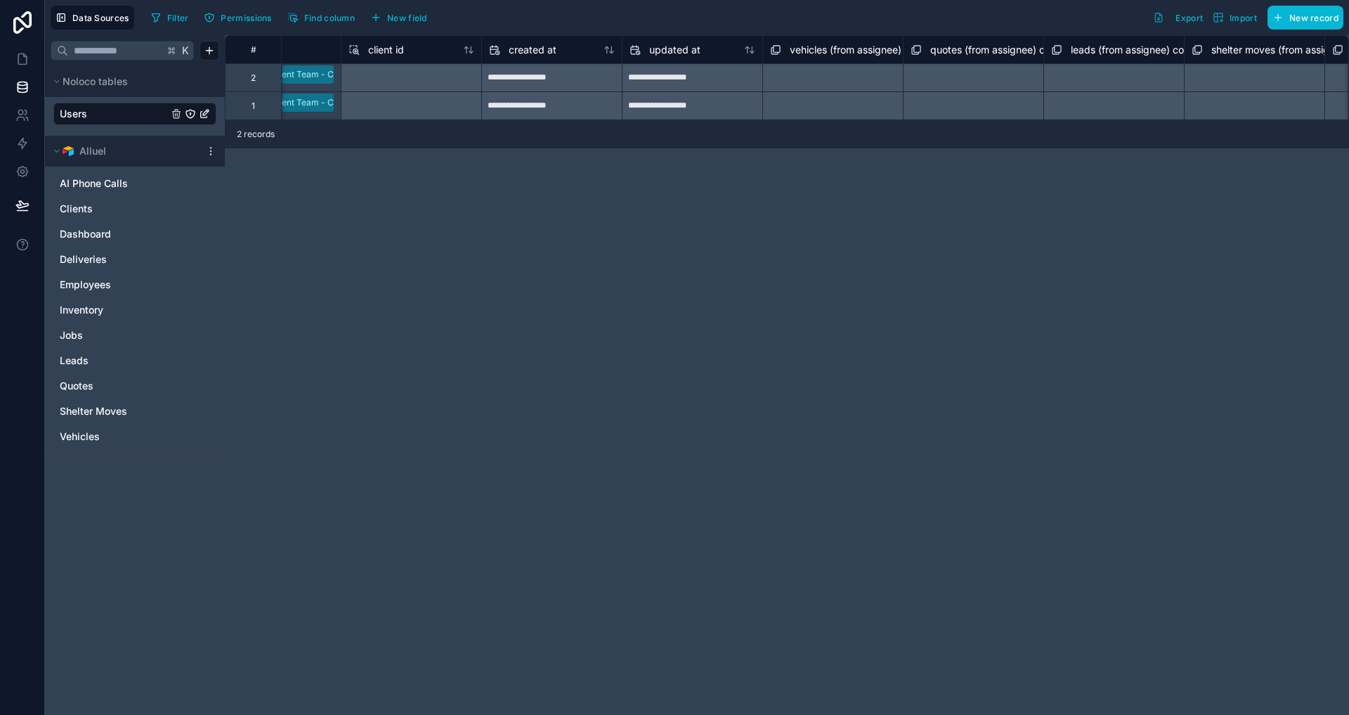
scroll to position [0, 1705]
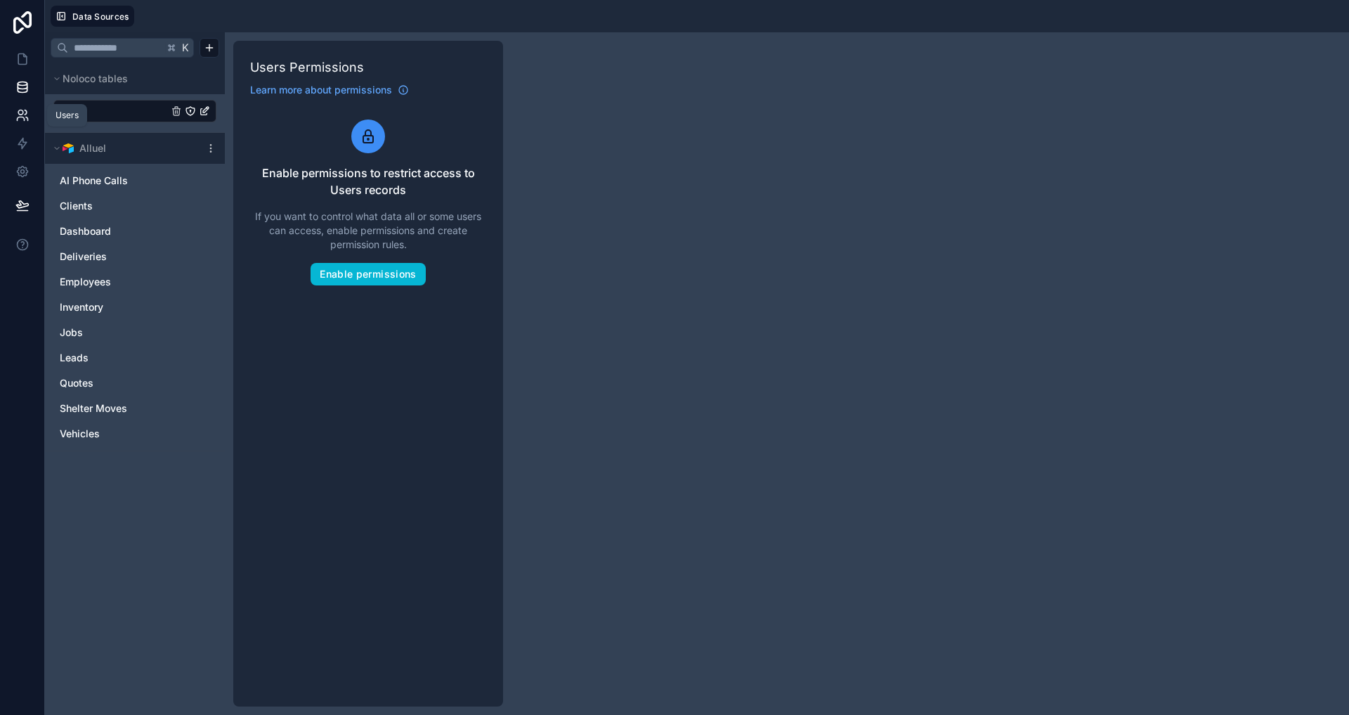
click at [26, 112] on icon at bounding box center [26, 112] width 2 height 4
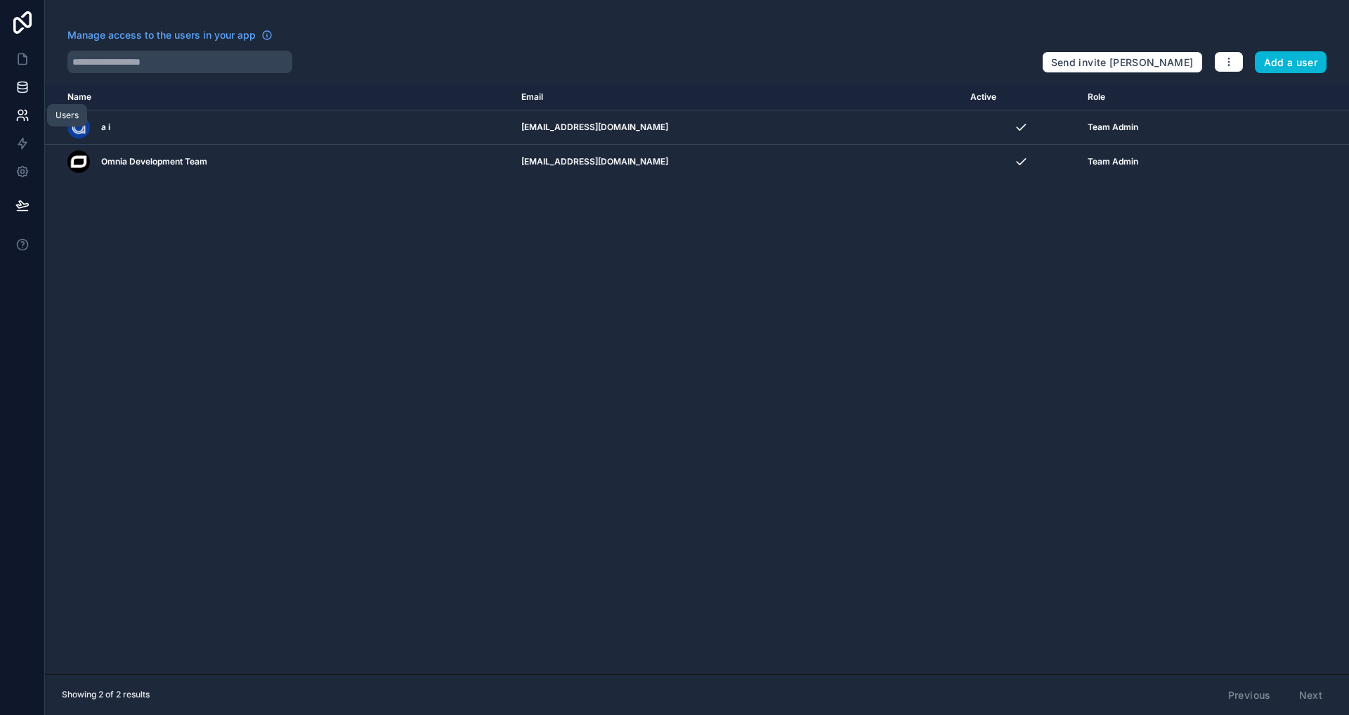
click at [11, 92] on link at bounding box center [22, 87] width 44 height 28
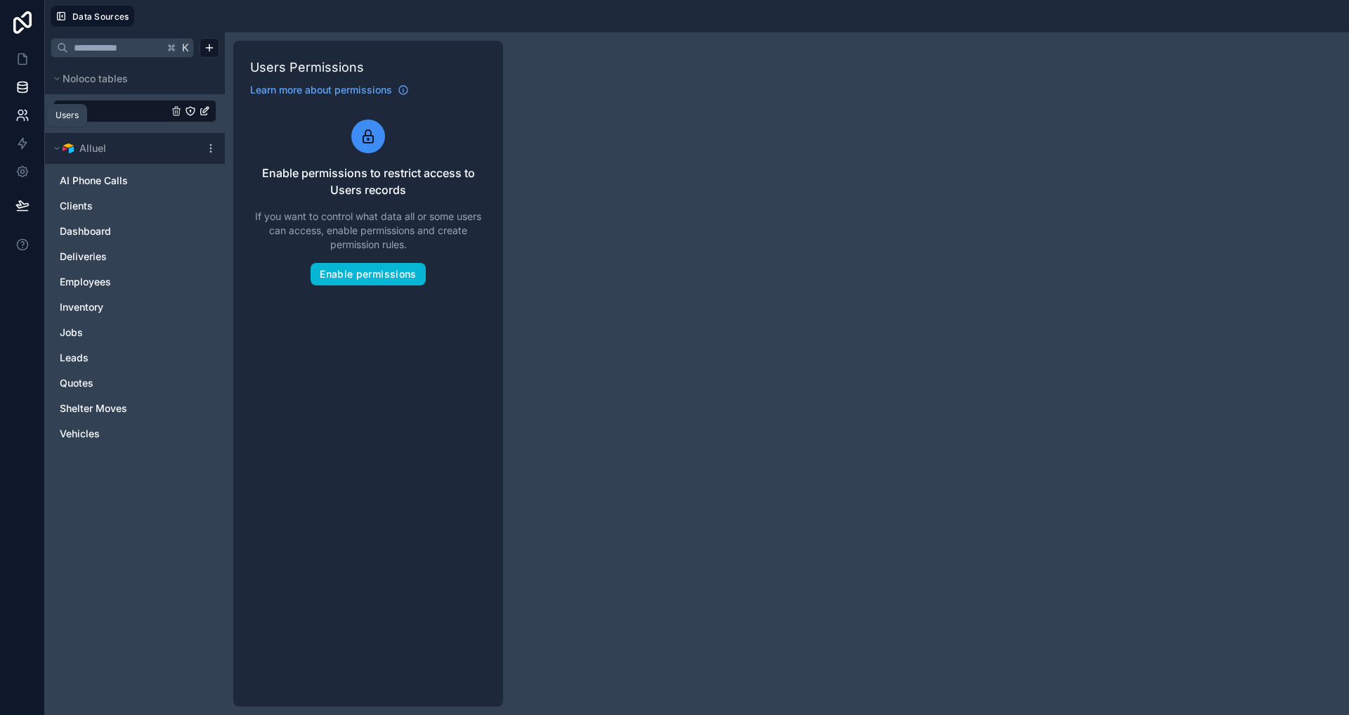
click at [20, 117] on icon at bounding box center [20, 119] width 7 height 4
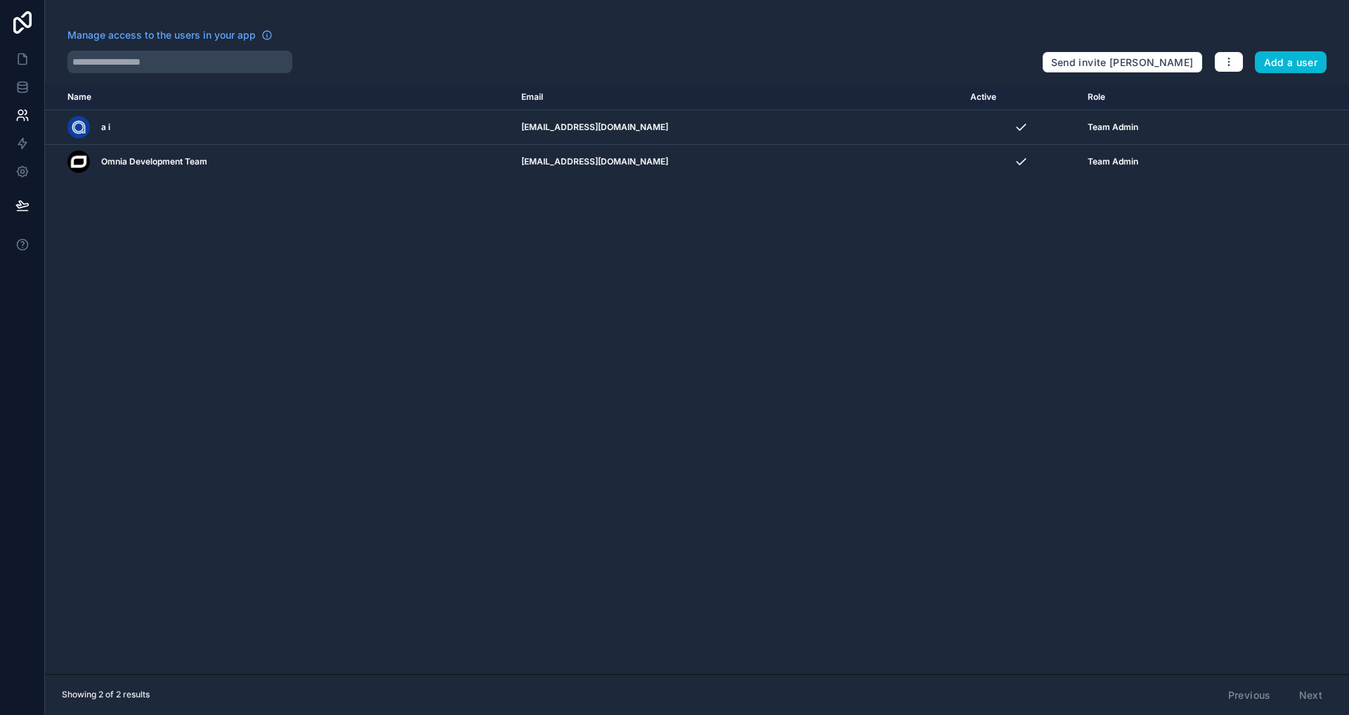
click at [659, 476] on div "Name Email Active Role userTable.email a i forms@alluel.com Team Admin Omnia De…" at bounding box center [697, 379] width 1304 height 590
click at [842, 59] on button "Add a user" at bounding box center [1291, 62] width 72 height 22
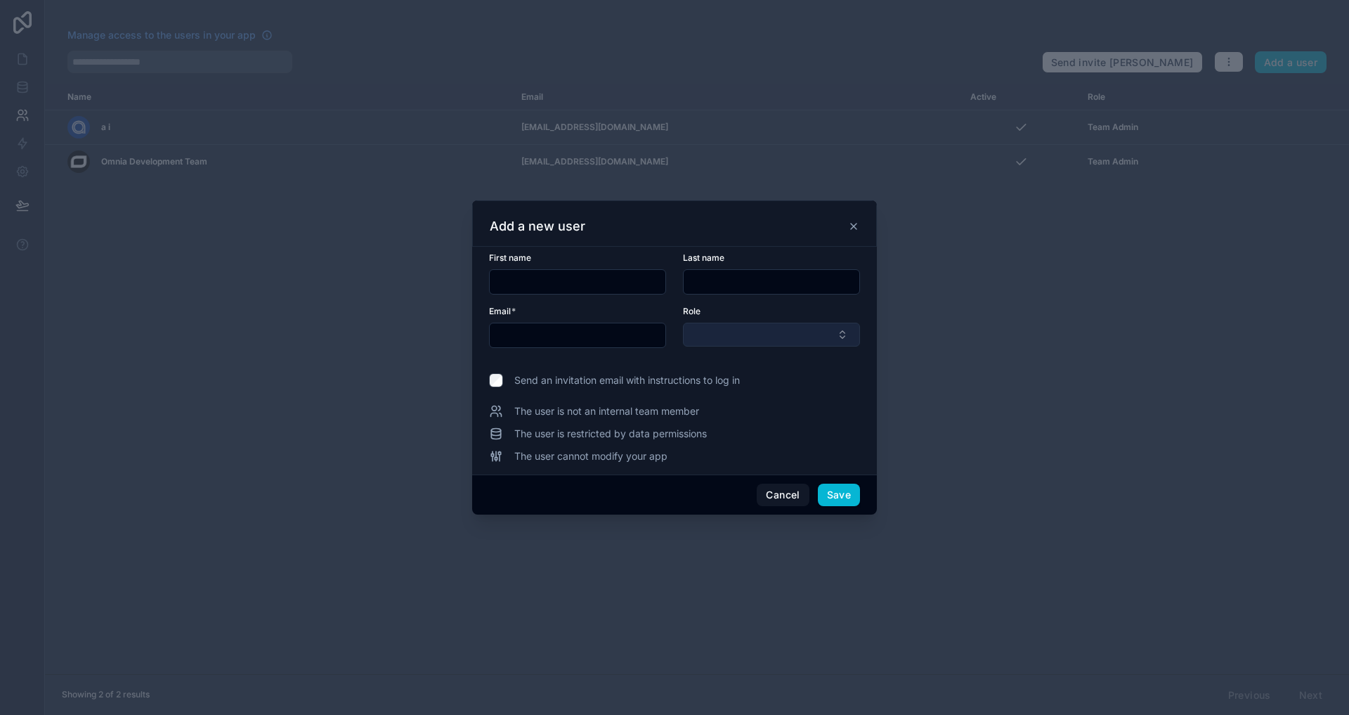
click at [707, 332] on button "Select Button" at bounding box center [771, 335] width 177 height 24
click at [585, 360] on form "First name Last name Email * Role" at bounding box center [674, 308] width 371 height 112
click at [788, 500] on button "Cancel" at bounding box center [783, 494] width 52 height 22
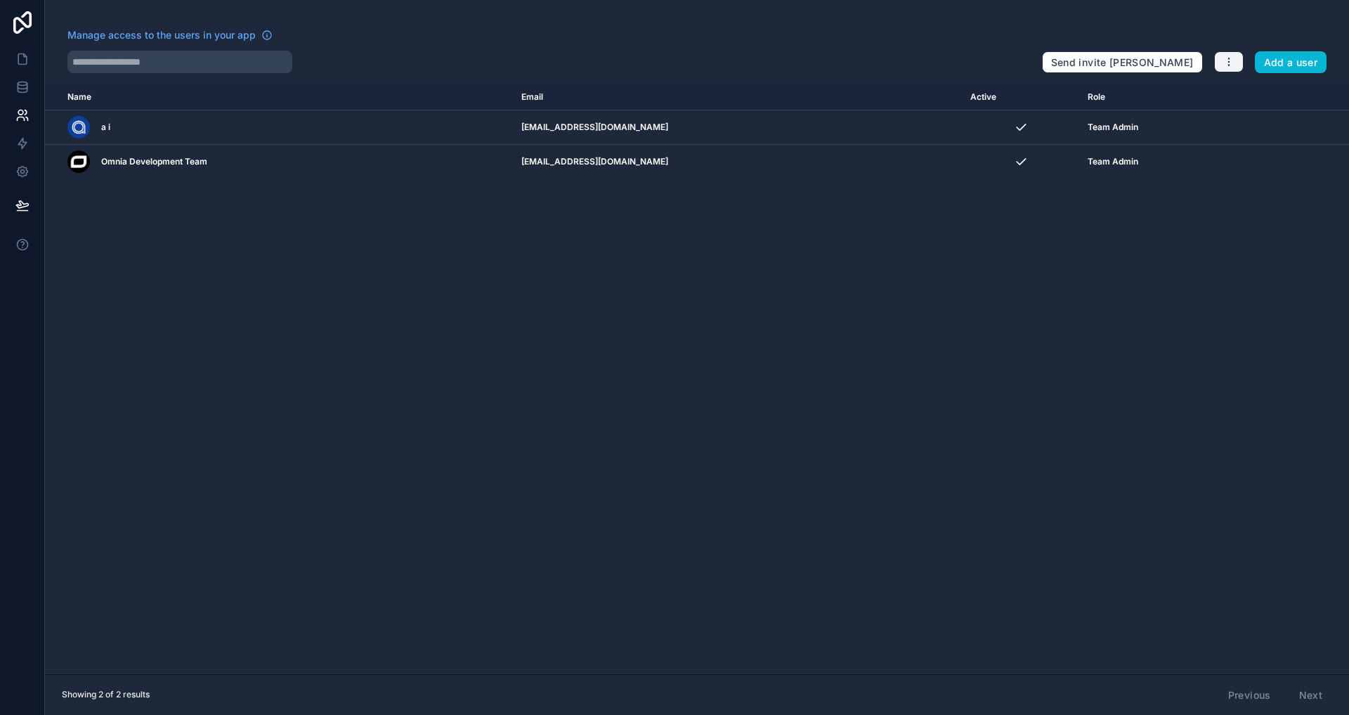
click at [842, 62] on button "button" at bounding box center [1229, 61] width 30 height 21
click at [842, 94] on link "Manage roles" at bounding box center [1262, 95] width 98 height 22
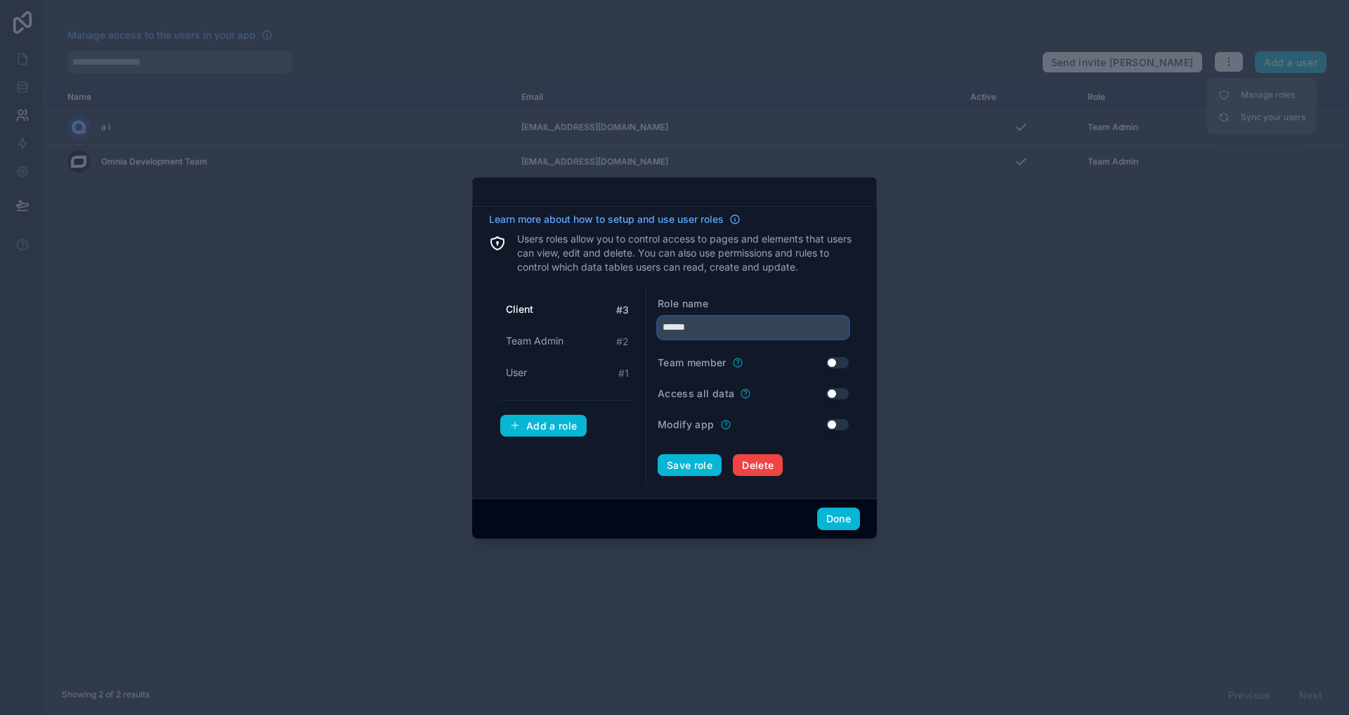
click at [757, 329] on input "******" at bounding box center [753, 327] width 191 height 22
click at [796, 287] on div "Role name ****** Team member Use setting Access all data Use setting Modify app…" at bounding box center [753, 386] width 214 height 202
click at [704, 359] on label "Team member" at bounding box center [692, 363] width 69 height 14
click at [790, 350] on form "Role name ****** Team member Use setting Access all data Use setting Modify app…" at bounding box center [753, 387] width 191 height 180
click at [743, 325] on input "******" at bounding box center [753, 327] width 191 height 22
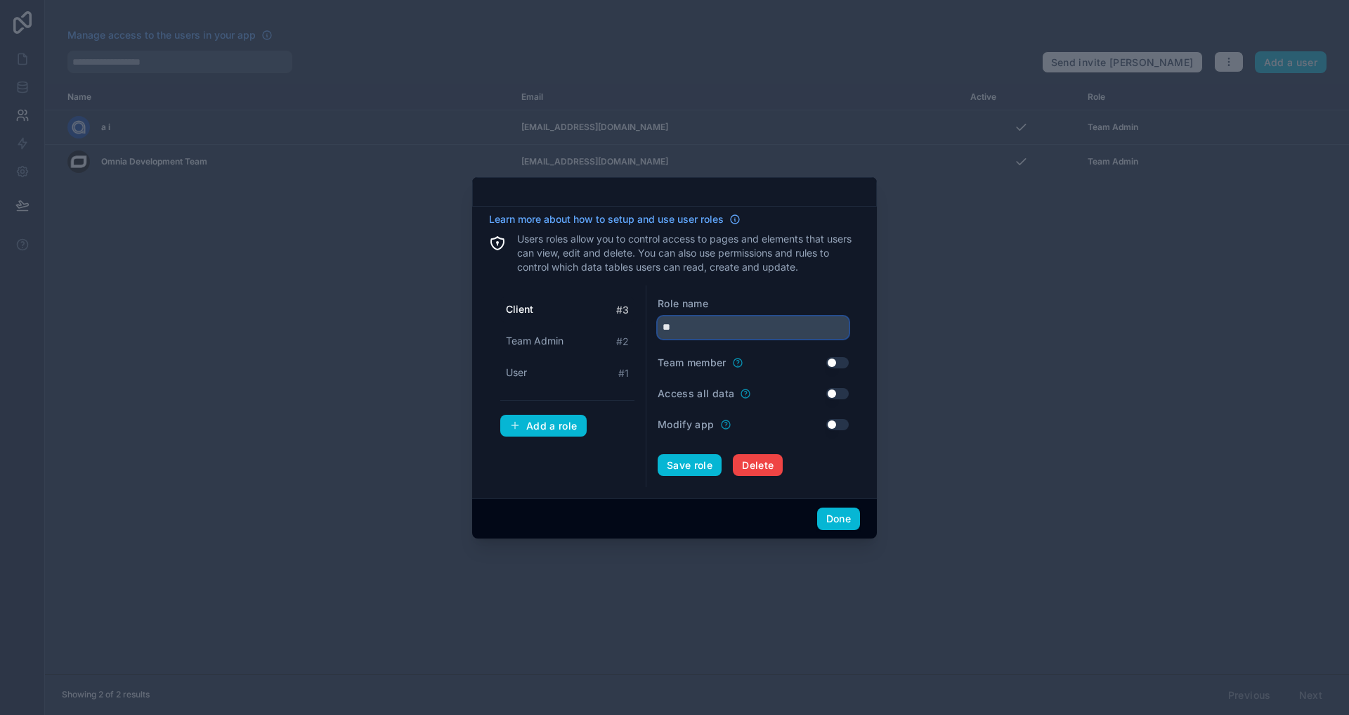
type input "*"
type input "******"
click at [814, 286] on div "Role name ****** Team member Use setting Access all data Use setting Modify app…" at bounding box center [753, 386] width 214 height 202
click at [762, 297] on div "Role name" at bounding box center [753, 304] width 191 height 14
click at [723, 327] on input "******" at bounding box center [753, 327] width 191 height 22
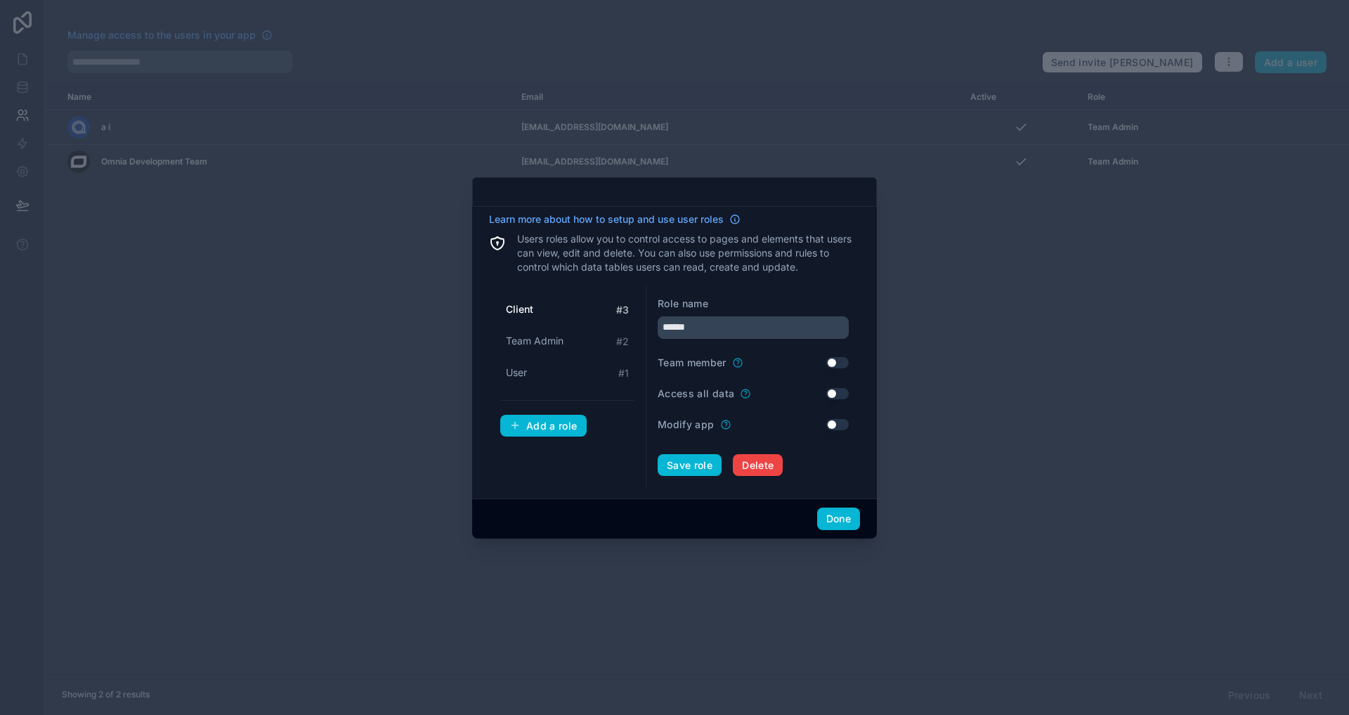
click at [795, 294] on div "Role name ****** Team member Use setting Access all data Use setting Modify app…" at bounding box center [753, 386] width 214 height 202
click at [705, 337] on input "******" at bounding box center [753, 327] width 191 height 22
click at [788, 301] on div "Role name" at bounding box center [753, 304] width 191 height 14
click at [727, 330] on input "******" at bounding box center [753, 327] width 191 height 22
click at [781, 282] on div "Learn more about how to setup and use user roles Users roles allow you to contr…" at bounding box center [674, 349] width 371 height 275
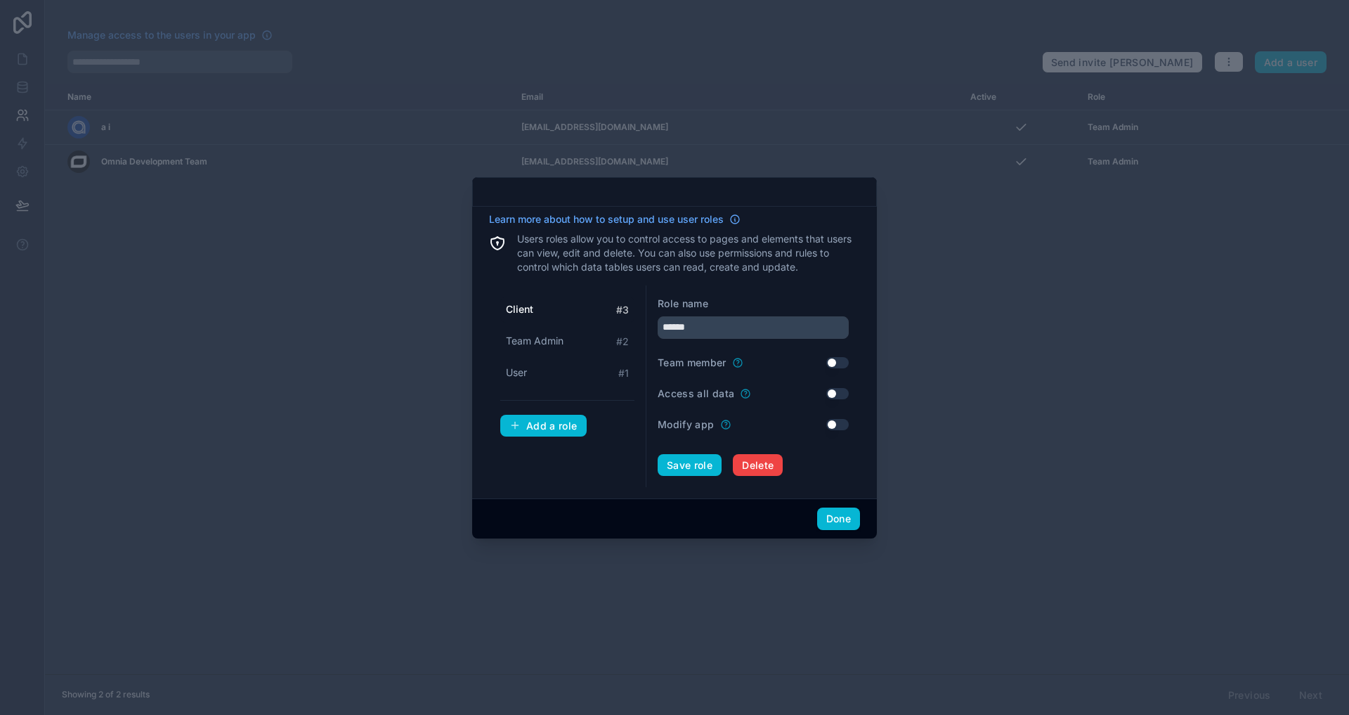
click at [840, 359] on button "Use setting" at bounding box center [837, 362] width 22 height 11
click at [692, 464] on button "Save role" at bounding box center [690, 465] width 64 height 22
click at [838, 514] on button "Done" at bounding box center [838, 518] width 43 height 22
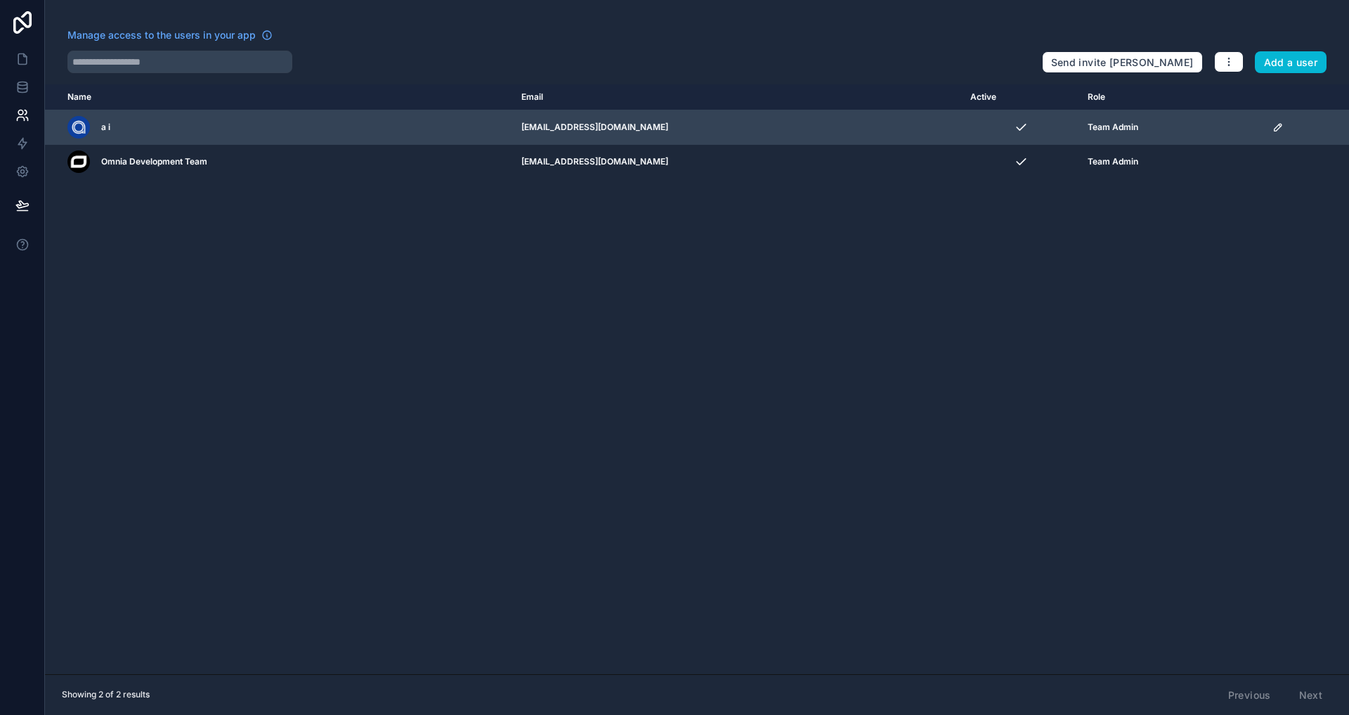
click at [842, 302] on div "Name Email Active Role userTable.email a i forms@alluel.com Team Admin Omnia De…" at bounding box center [697, 379] width 1304 height 590
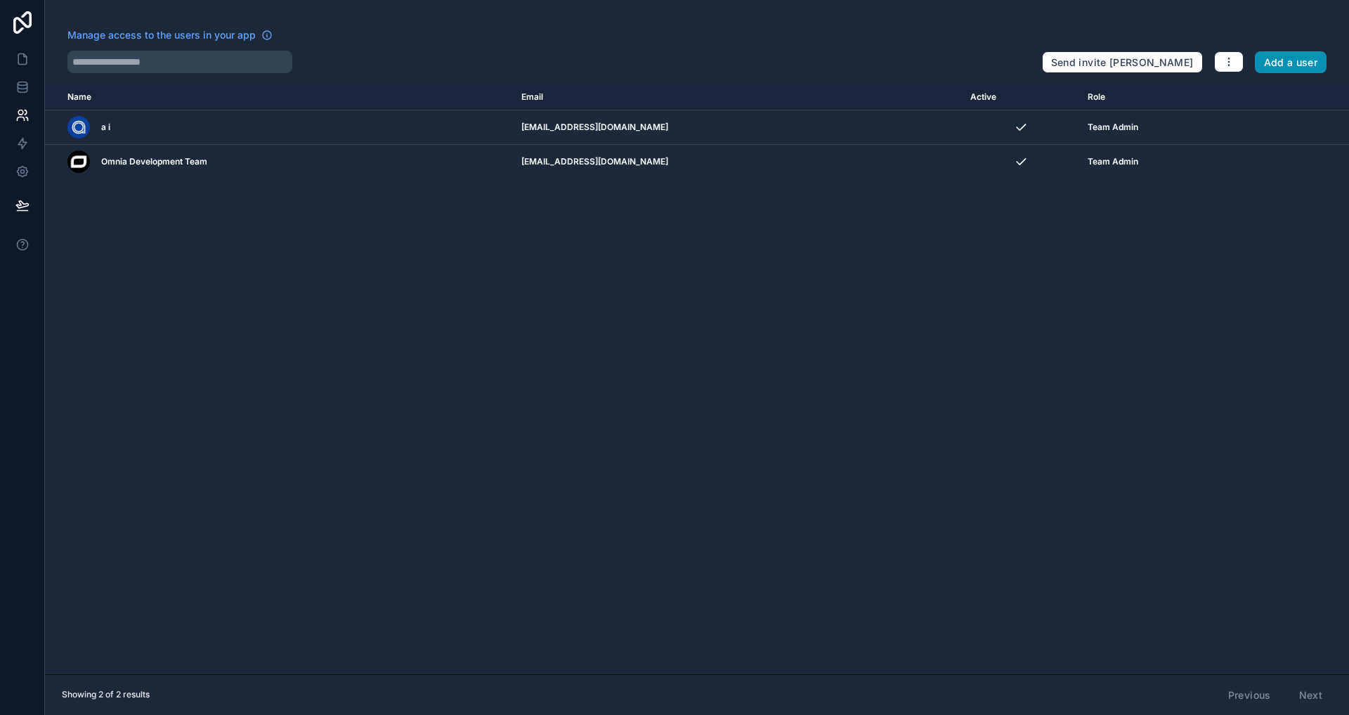
click at [842, 58] on button "Add a user" at bounding box center [1291, 62] width 72 height 22
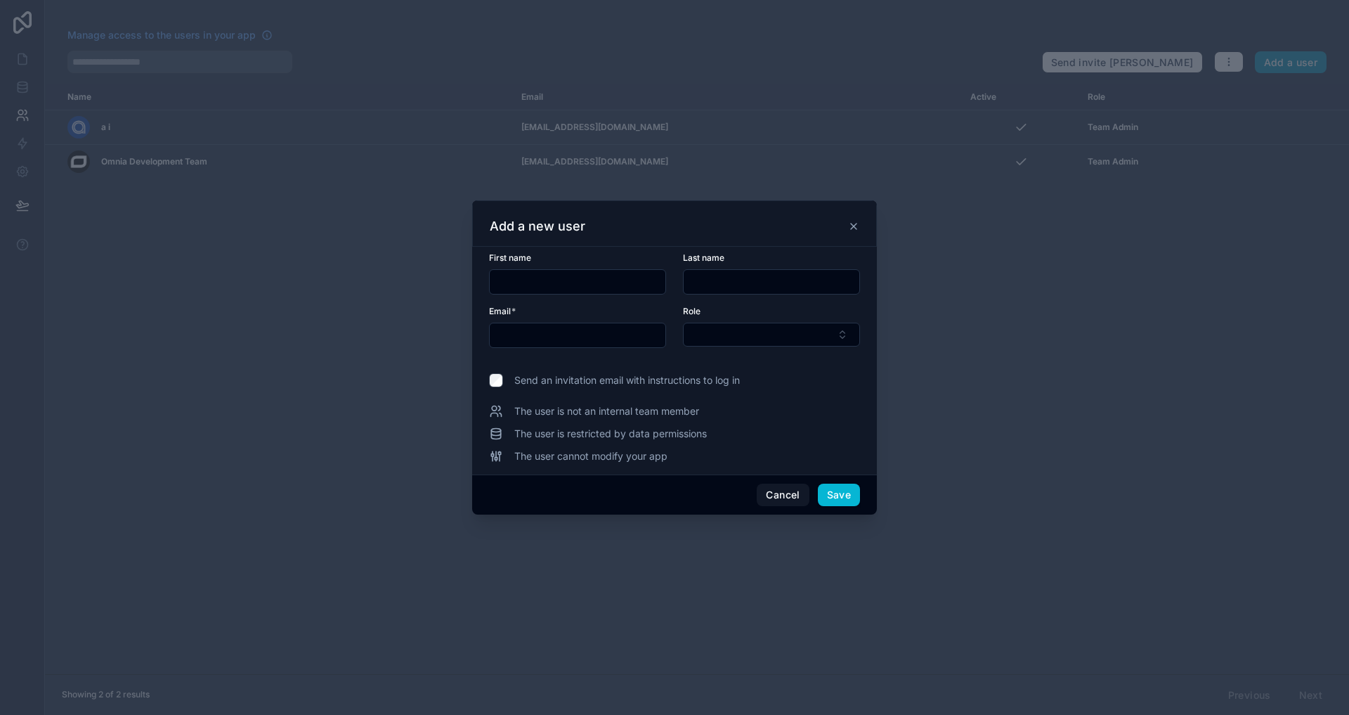
click at [842, 58] on div at bounding box center [674, 357] width 1349 height 715
click at [842, 60] on div at bounding box center [674, 357] width 1349 height 715
click at [774, 495] on button "Cancel" at bounding box center [783, 494] width 52 height 22
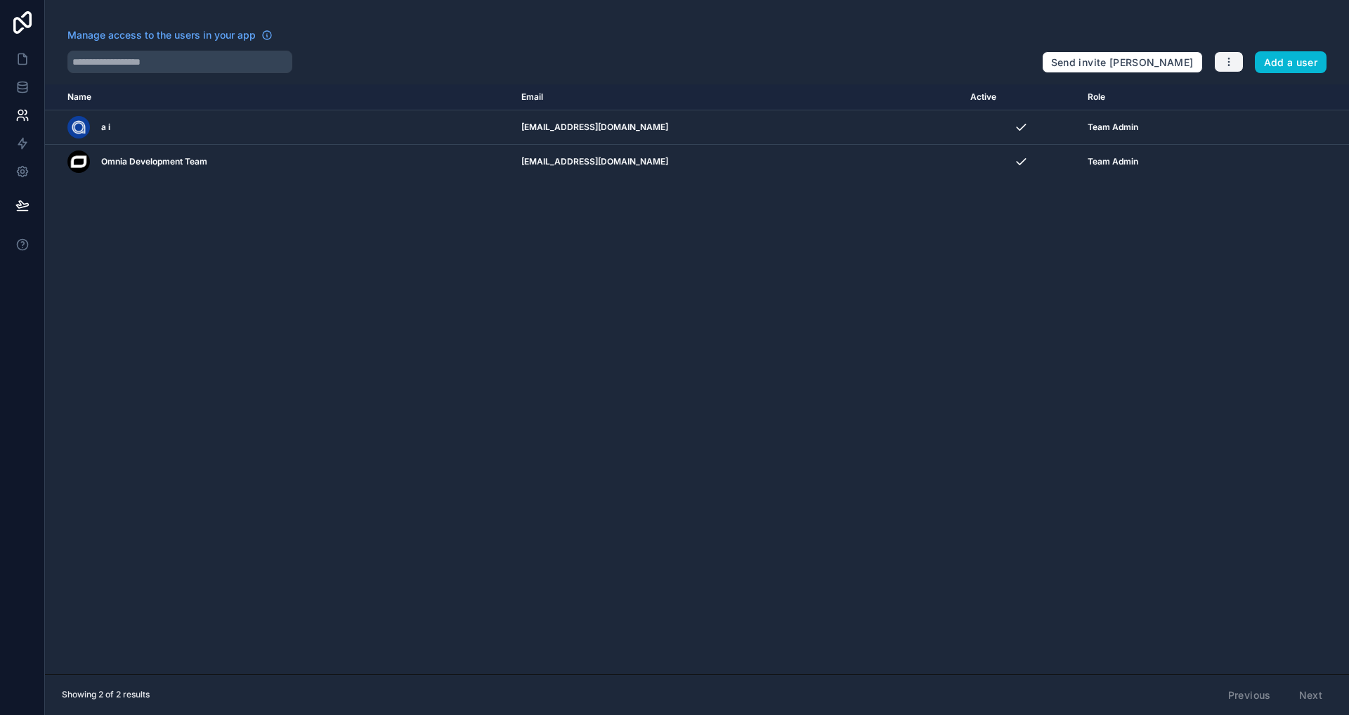
click at [842, 55] on button "button" at bounding box center [1229, 61] width 30 height 21
click at [842, 94] on link "Manage roles" at bounding box center [1262, 95] width 98 height 22
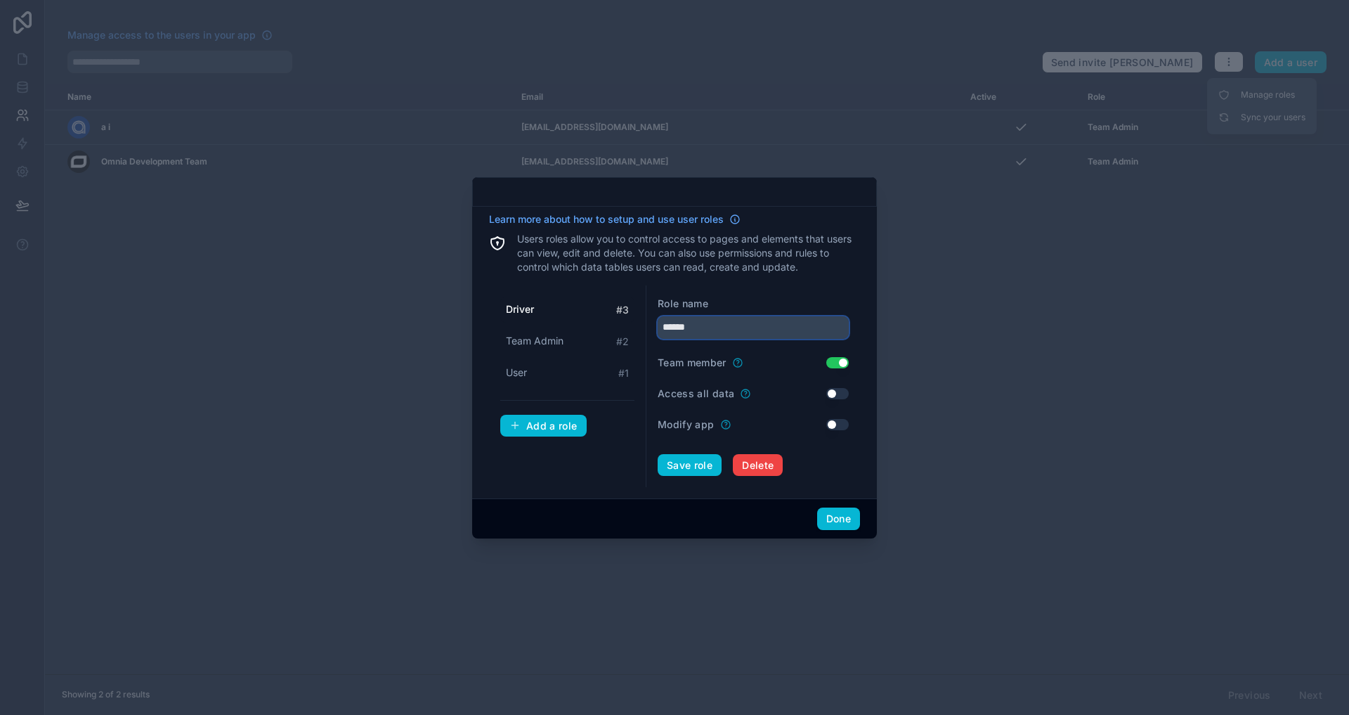
click at [763, 323] on input "******" at bounding box center [753, 327] width 191 height 22
type input "******"
click at [730, 273] on p "Users roles allow you to control access to pages and elements that users can vi…" at bounding box center [688, 253] width 343 height 42
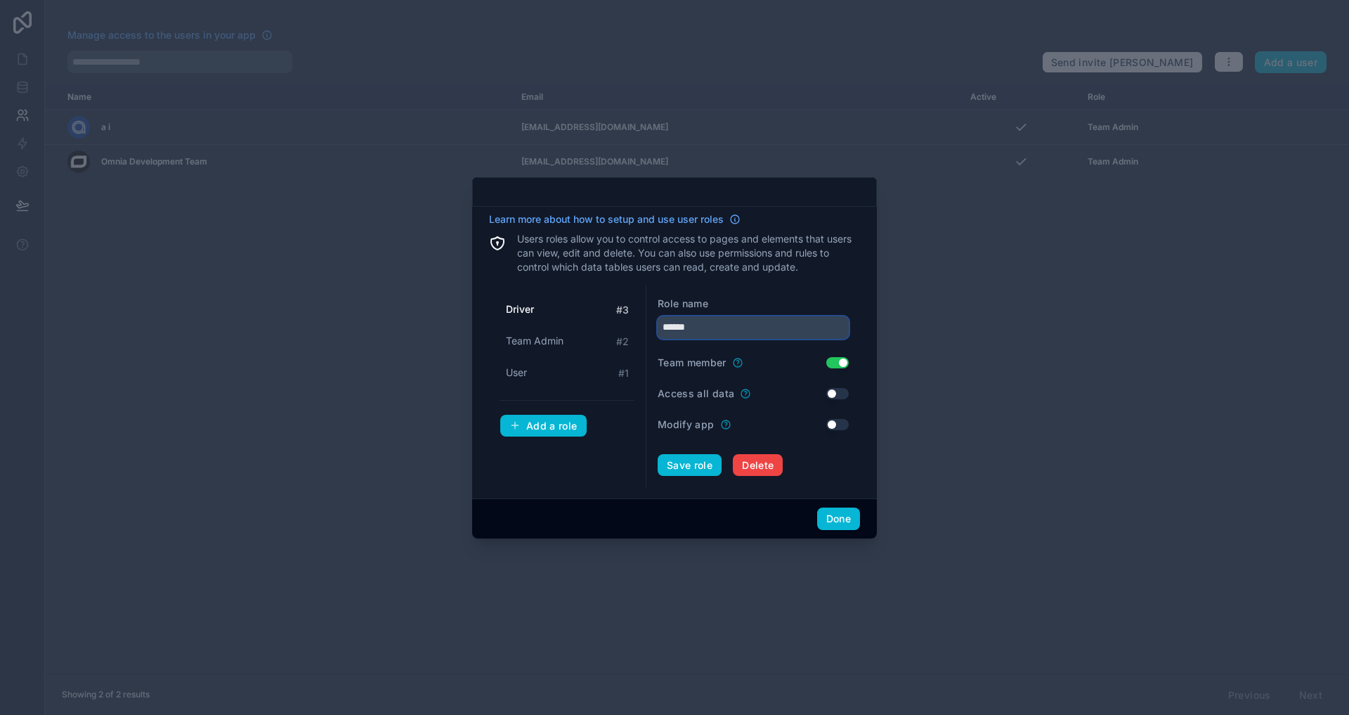
click at [742, 327] on input "******" at bounding box center [753, 327] width 191 height 22
click at [762, 310] on div "Role name ******" at bounding box center [753, 318] width 191 height 42
click at [717, 336] on input "******" at bounding box center [753, 327] width 191 height 22
click at [810, 287] on div "Role name ****** Team member Use setting Access all data Use setting Modify app…" at bounding box center [753, 386] width 214 height 202
click at [709, 325] on input "******" at bounding box center [753, 327] width 191 height 22
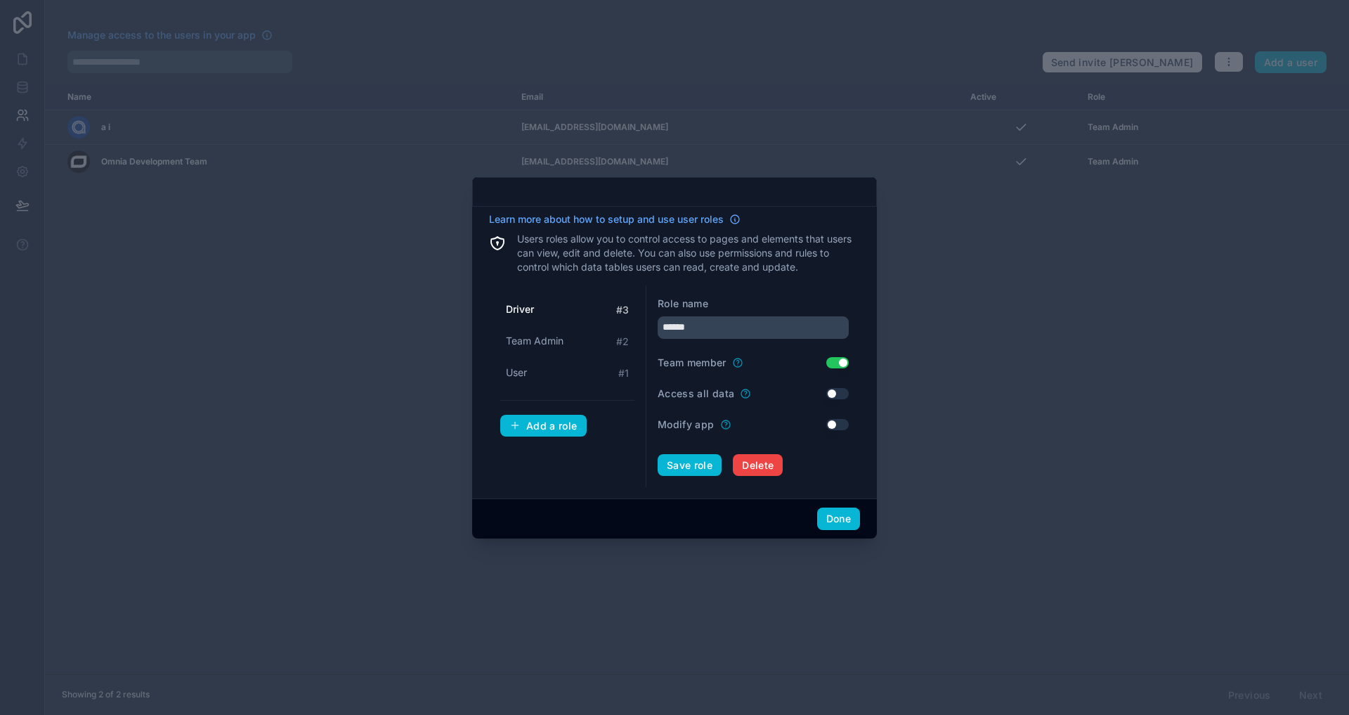
click at [750, 297] on div "Role name" at bounding box center [753, 304] width 191 height 14
click at [717, 333] on input "******" at bounding box center [753, 327] width 191 height 22
click at [745, 306] on div "Role name" at bounding box center [753, 304] width 191 height 14
click at [723, 332] on input "******" at bounding box center [753, 327] width 191 height 22
drag, startPoint x: 705, startPoint y: 469, endPoint x: 722, endPoint y: 218, distance: 251.4
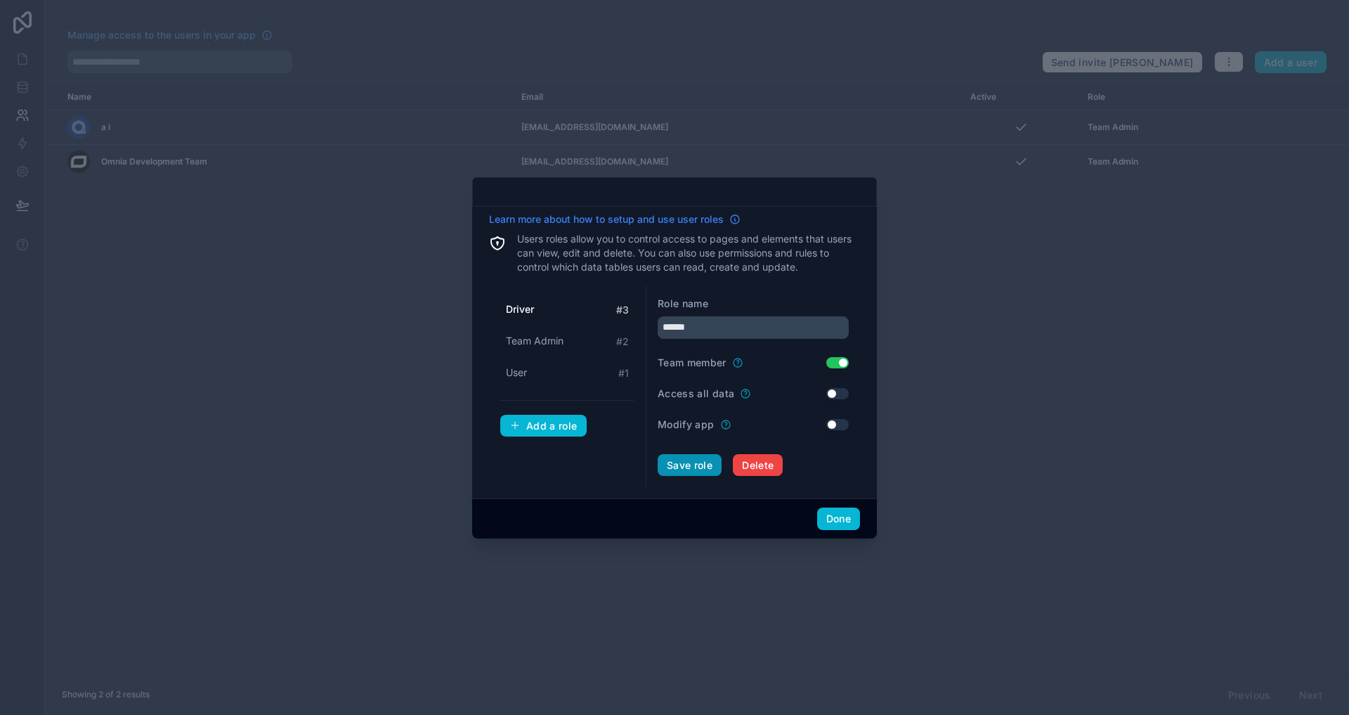
click at [722, 218] on div "Learn more about how to setup and use user roles Users roles allow you to contr…" at bounding box center [674, 349] width 371 height 275
click at [720, 316] on input "******" at bounding box center [753, 327] width 191 height 22
click at [690, 343] on form "Role name ****** Team member Use setting Access all data Use setting Modify app…" at bounding box center [753, 387] width 191 height 180
click at [717, 334] on input "******" at bounding box center [753, 327] width 191 height 22
click at [775, 299] on div "Role name" at bounding box center [753, 304] width 191 height 14
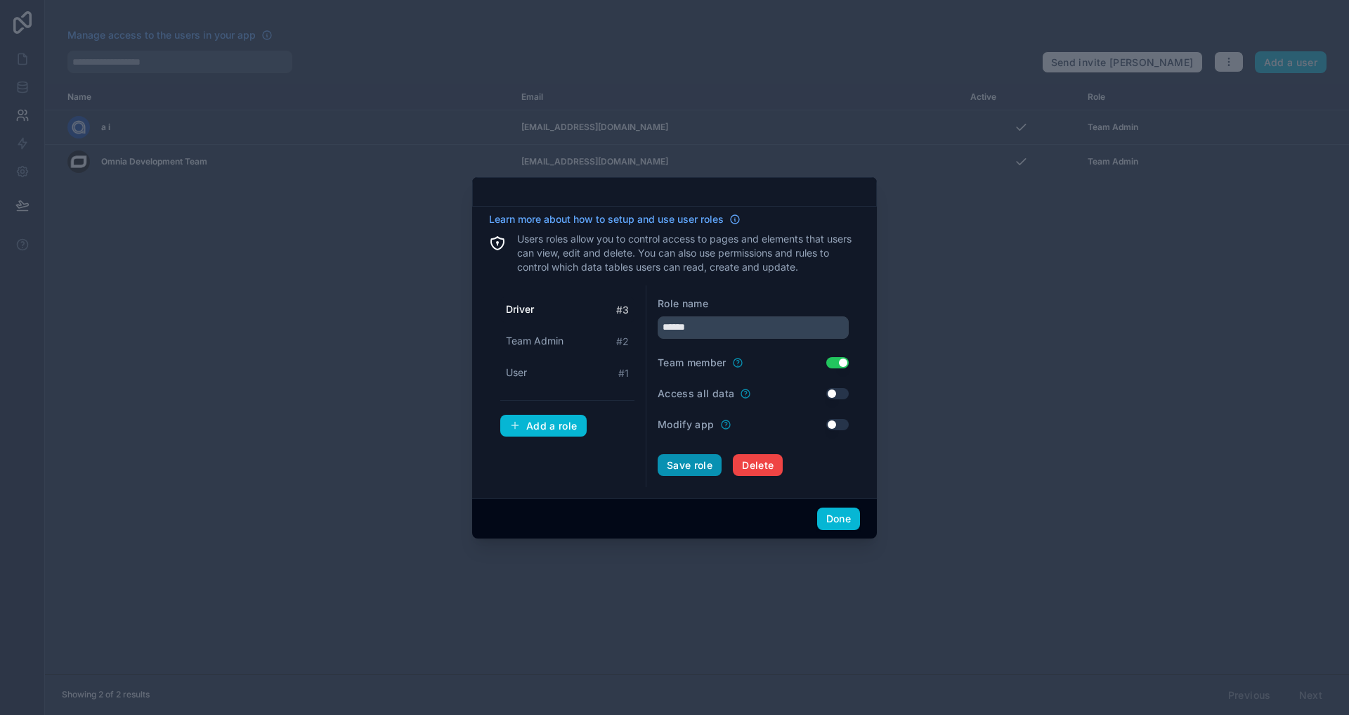
click at [697, 463] on button "Save role" at bounding box center [690, 465] width 64 height 22
click at [558, 420] on div "Add a role" at bounding box center [543, 425] width 68 height 13
click at [703, 329] on input "text" at bounding box center [753, 327] width 191 height 22
type input "******"
click at [826, 301] on div "Role name" at bounding box center [753, 304] width 191 height 14
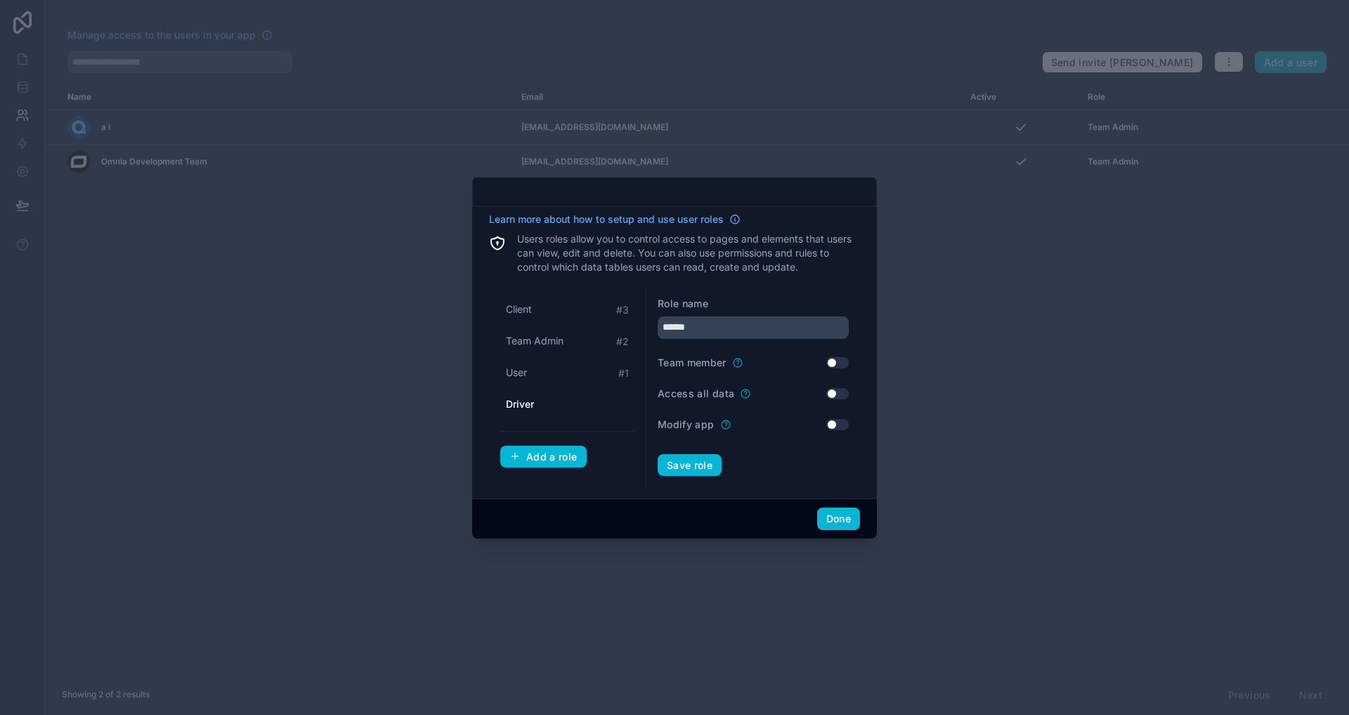
click at [842, 360] on button "Use setting" at bounding box center [837, 362] width 22 height 11
click at [840, 525] on button "Done" at bounding box center [838, 518] width 43 height 22
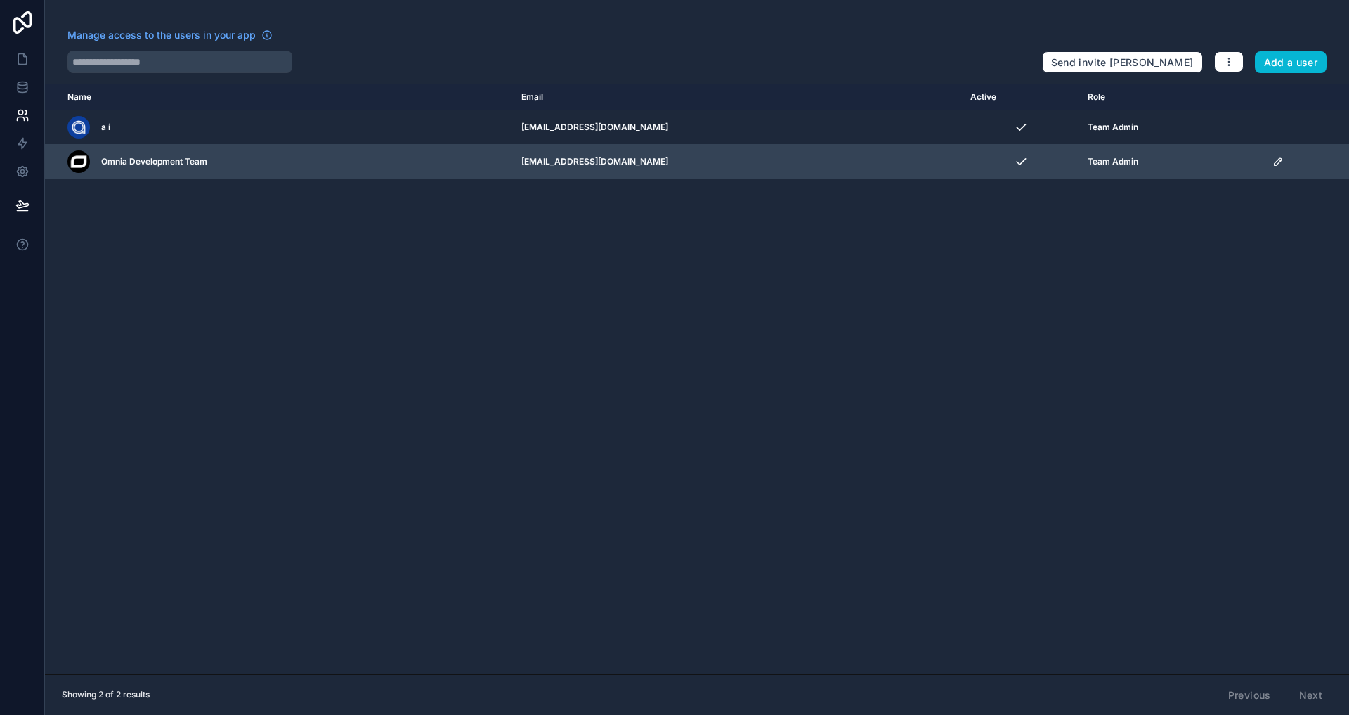
click at [842, 164] on span "Team Admin" at bounding box center [1113, 161] width 51 height 11
click at [842, 159] on span "Team Admin" at bounding box center [1113, 161] width 51 height 11
click at [842, 165] on icon "scrollable content" at bounding box center [1277, 161] width 11 height 11
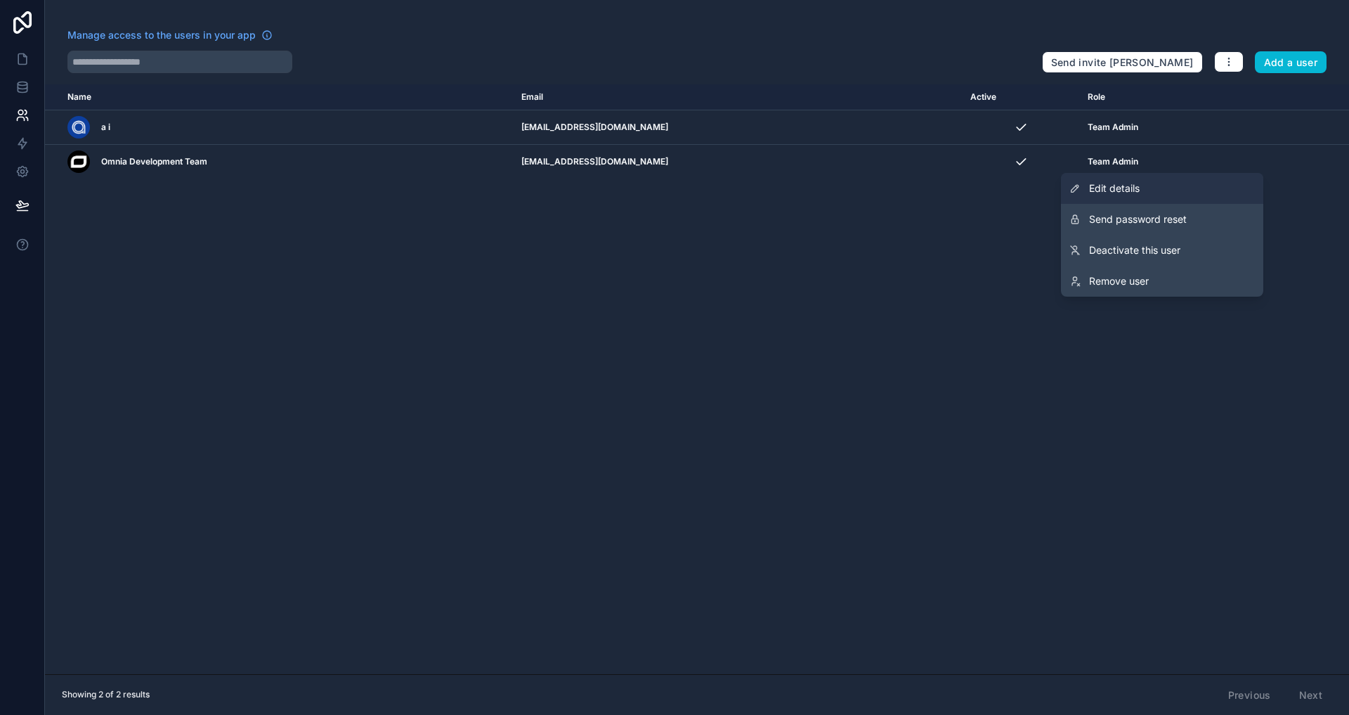
click at [842, 190] on span "Edit details" at bounding box center [1114, 188] width 51 height 14
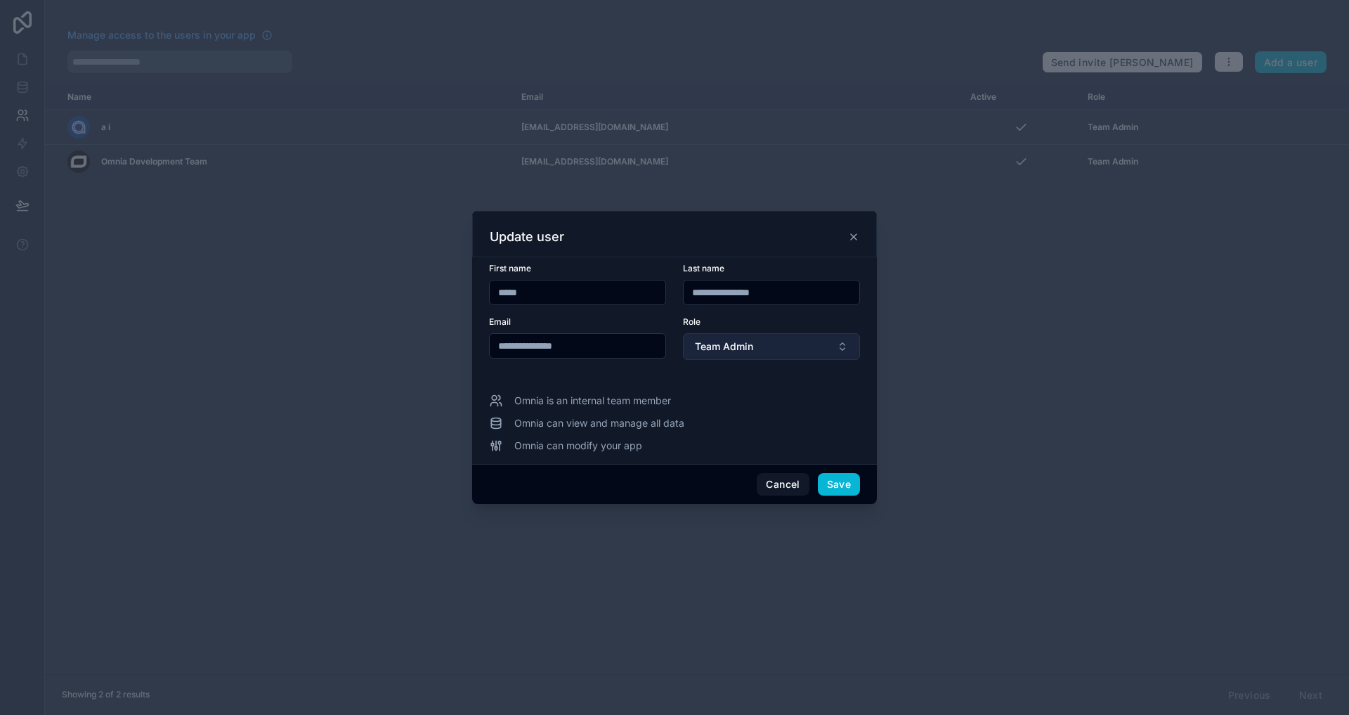
click at [728, 341] on span "Team Admin" at bounding box center [724, 346] width 58 height 14
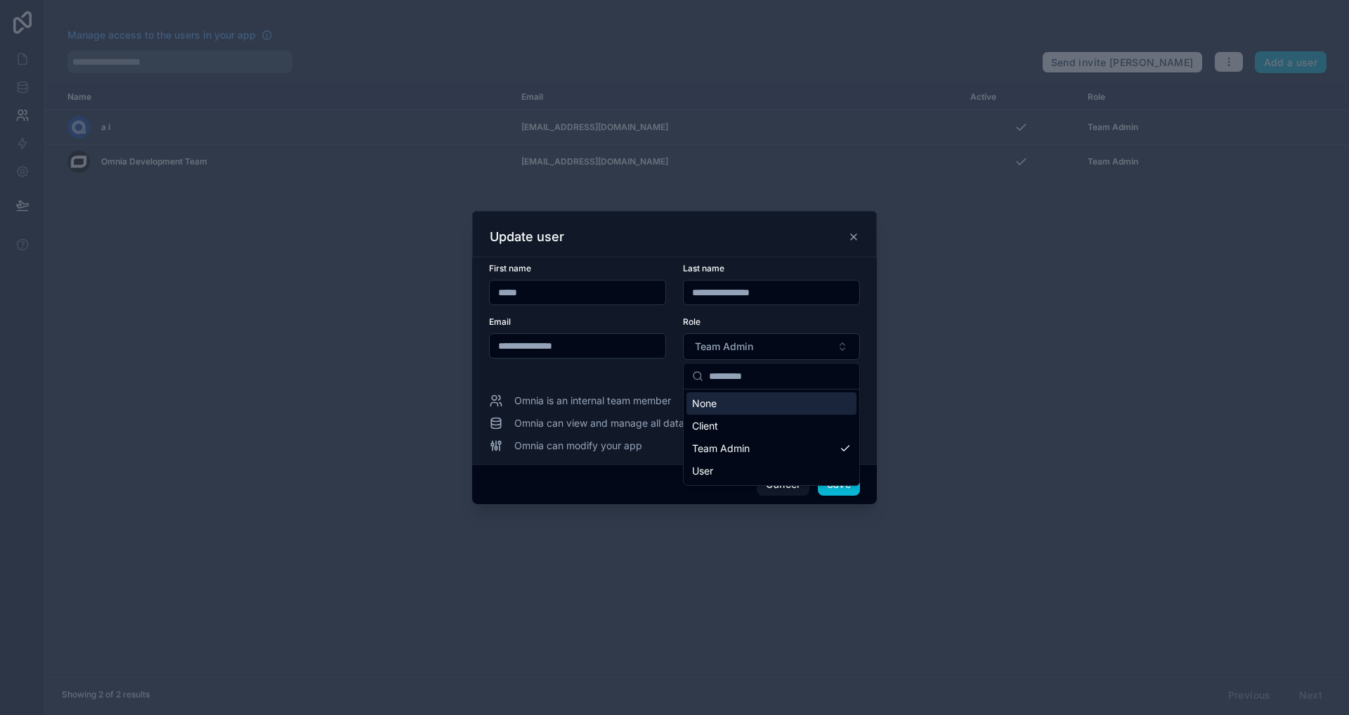
click at [765, 330] on div "Role Team Admin" at bounding box center [771, 338] width 177 height 44
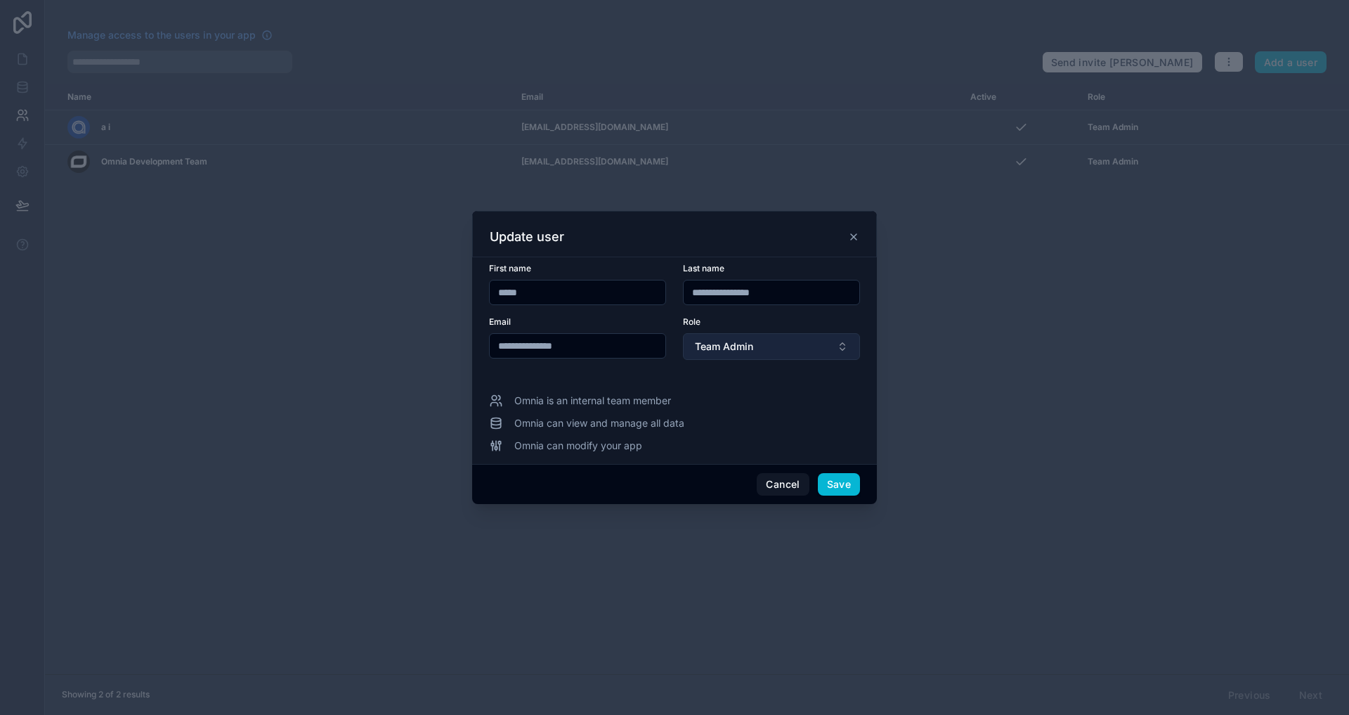
click at [764, 351] on button "Team Admin" at bounding box center [771, 346] width 177 height 27
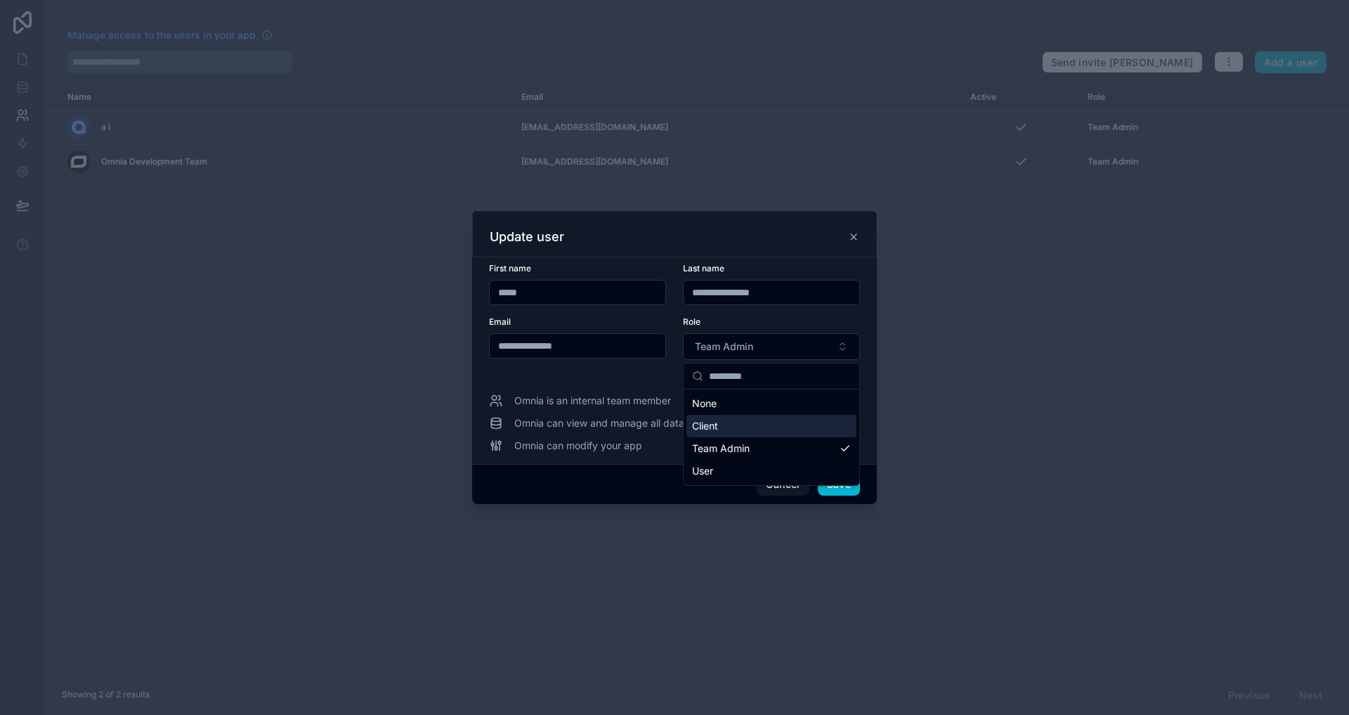
click at [748, 431] on div "Client" at bounding box center [771, 426] width 170 height 22
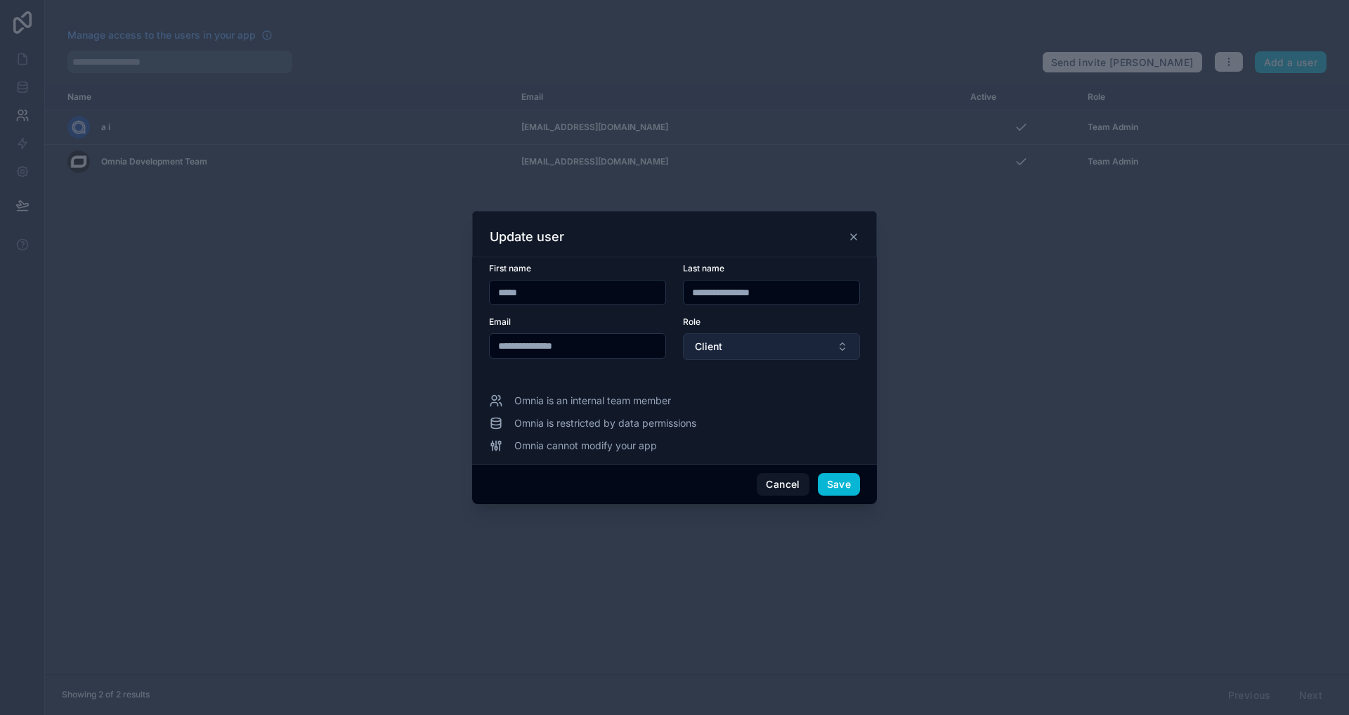
click at [742, 353] on button "Client" at bounding box center [771, 346] width 177 height 27
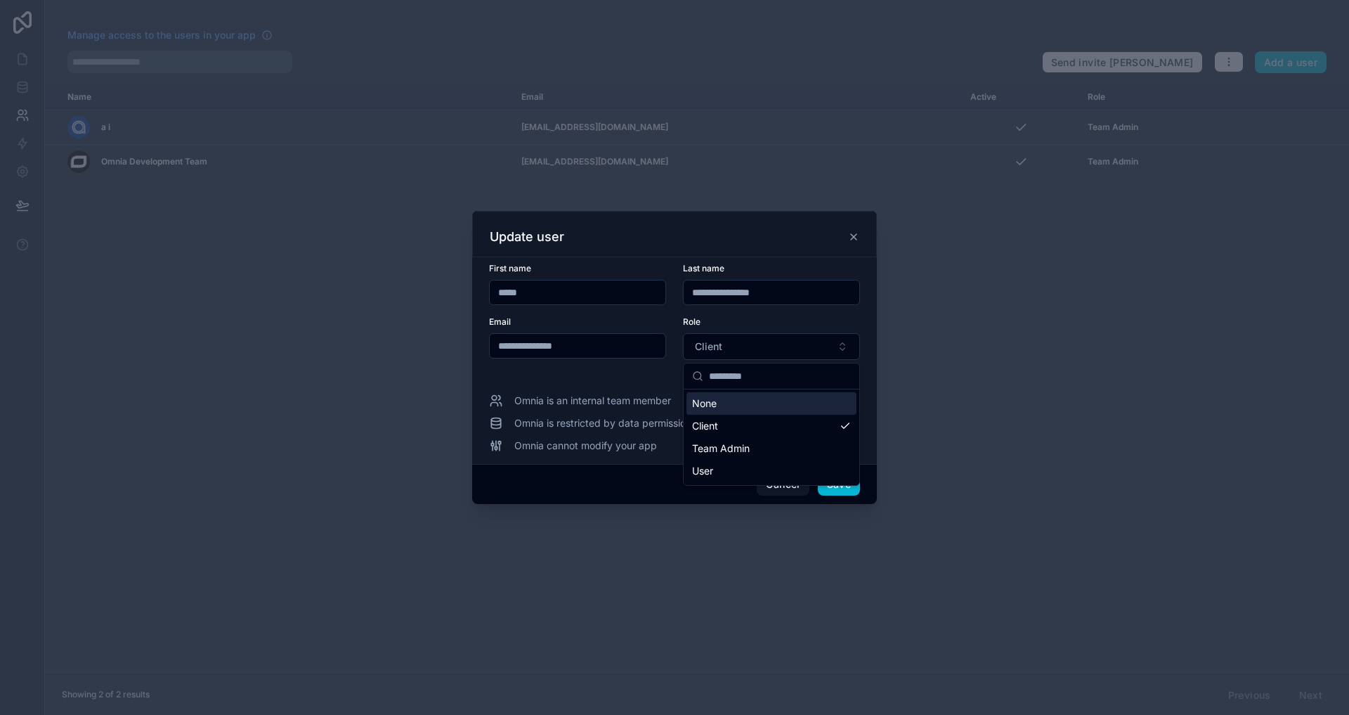
click at [744, 403] on div "None" at bounding box center [771, 403] width 170 height 22
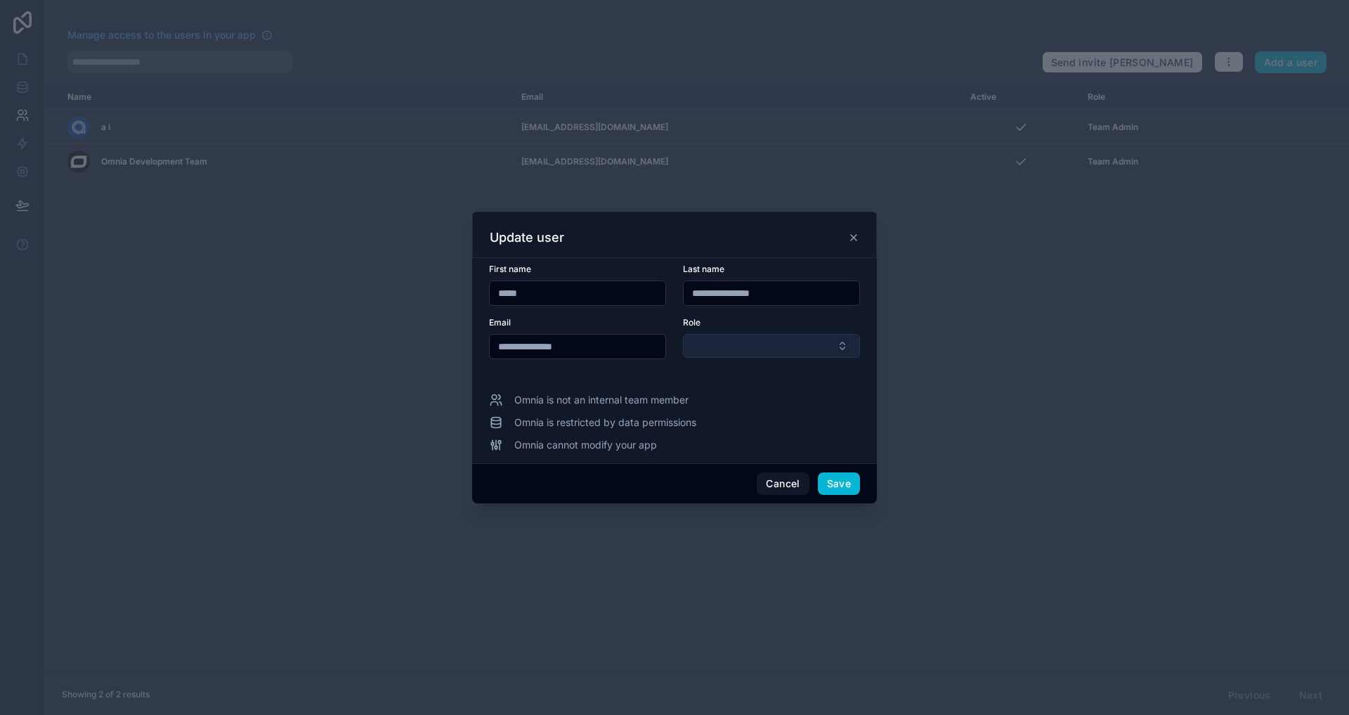
click at [745, 345] on button "Select Button" at bounding box center [771, 346] width 177 height 24
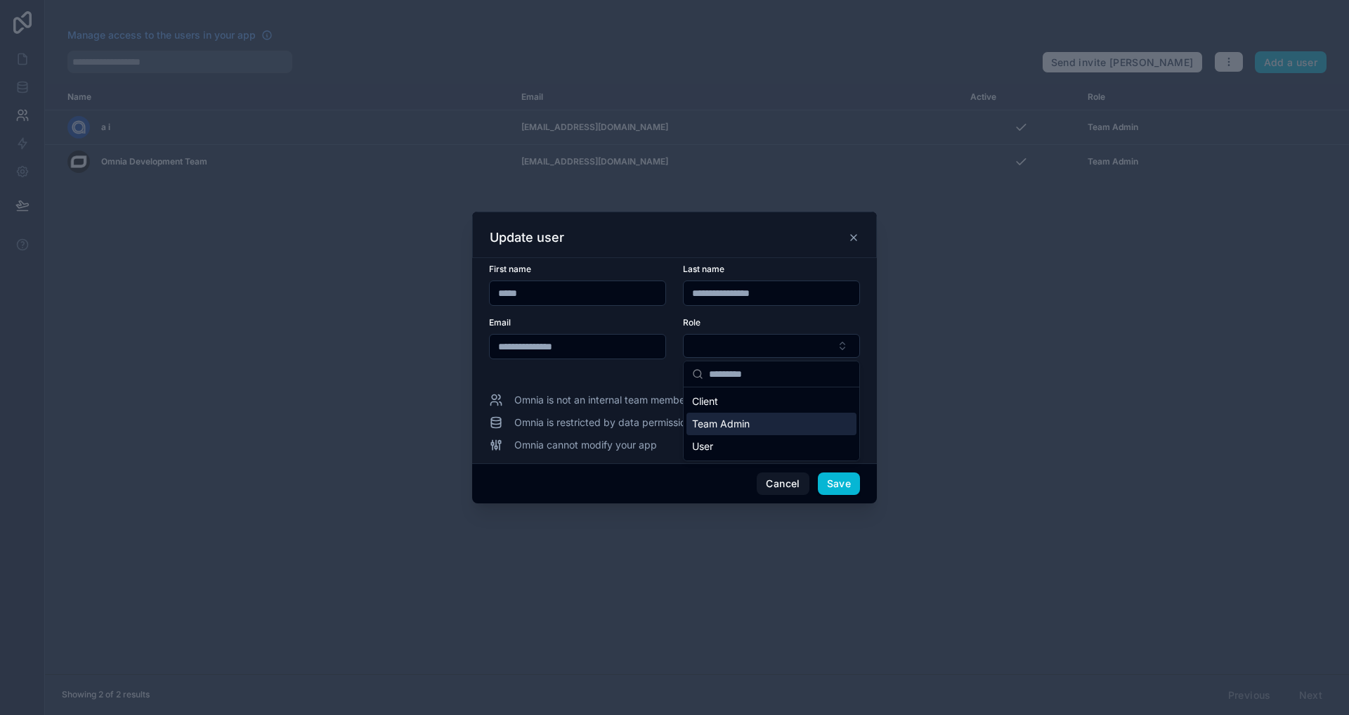
click at [728, 418] on span "Team Admin" at bounding box center [721, 424] width 58 height 14
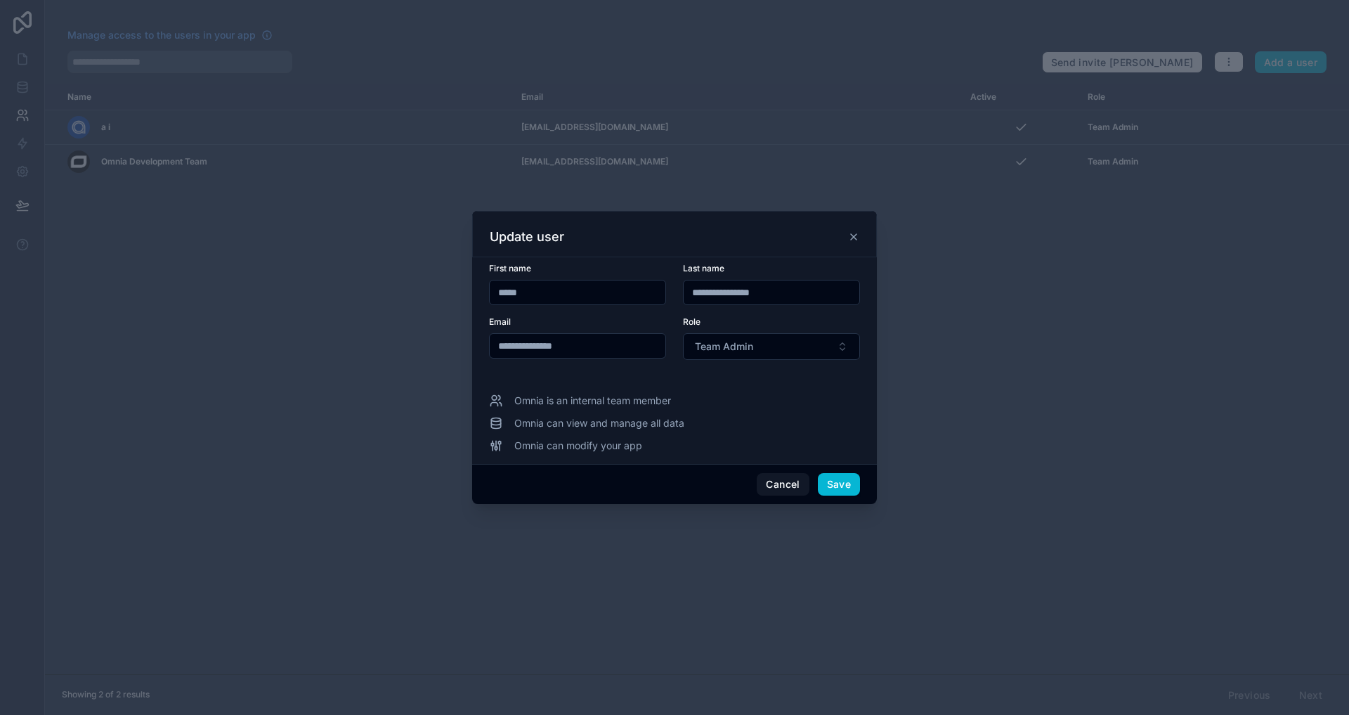
click at [771, 401] on div "Omnia is an internal team member" at bounding box center [674, 400] width 371 height 14
click at [726, 337] on button "Team Admin" at bounding box center [771, 346] width 177 height 27
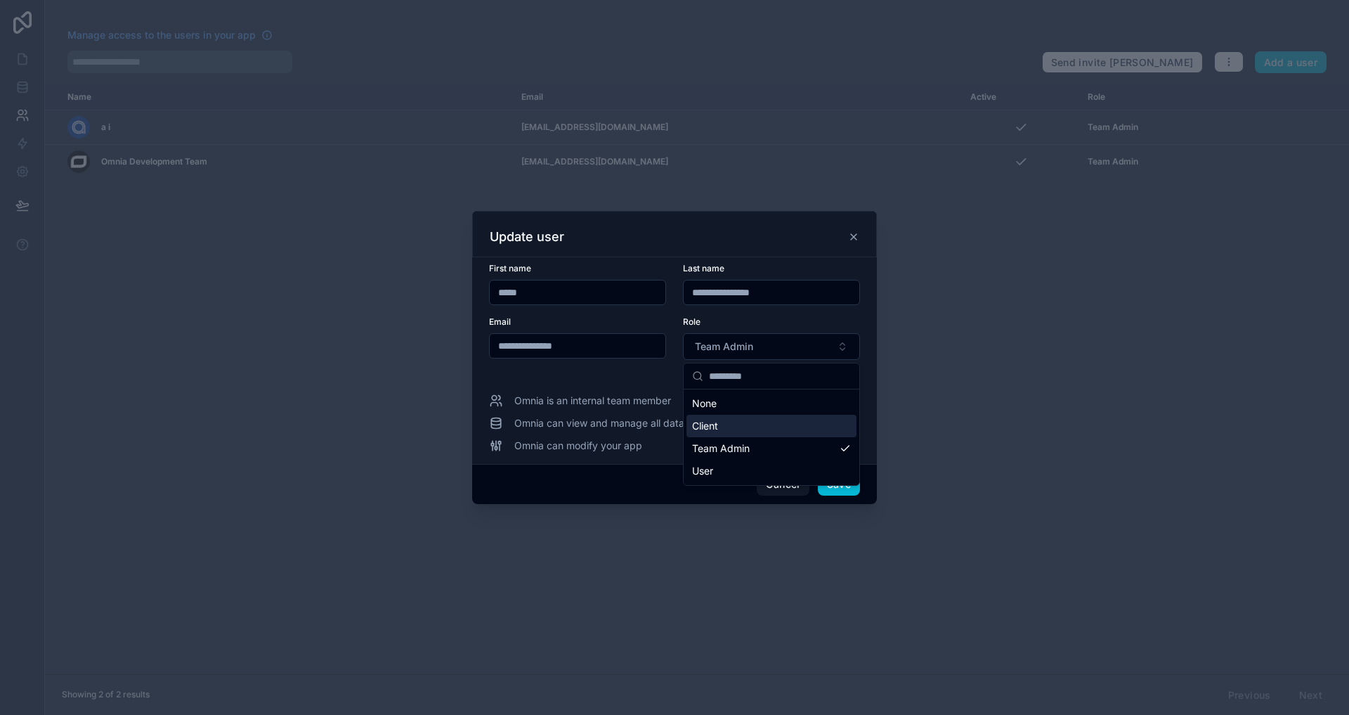
click at [719, 429] on div "Client" at bounding box center [771, 426] width 170 height 22
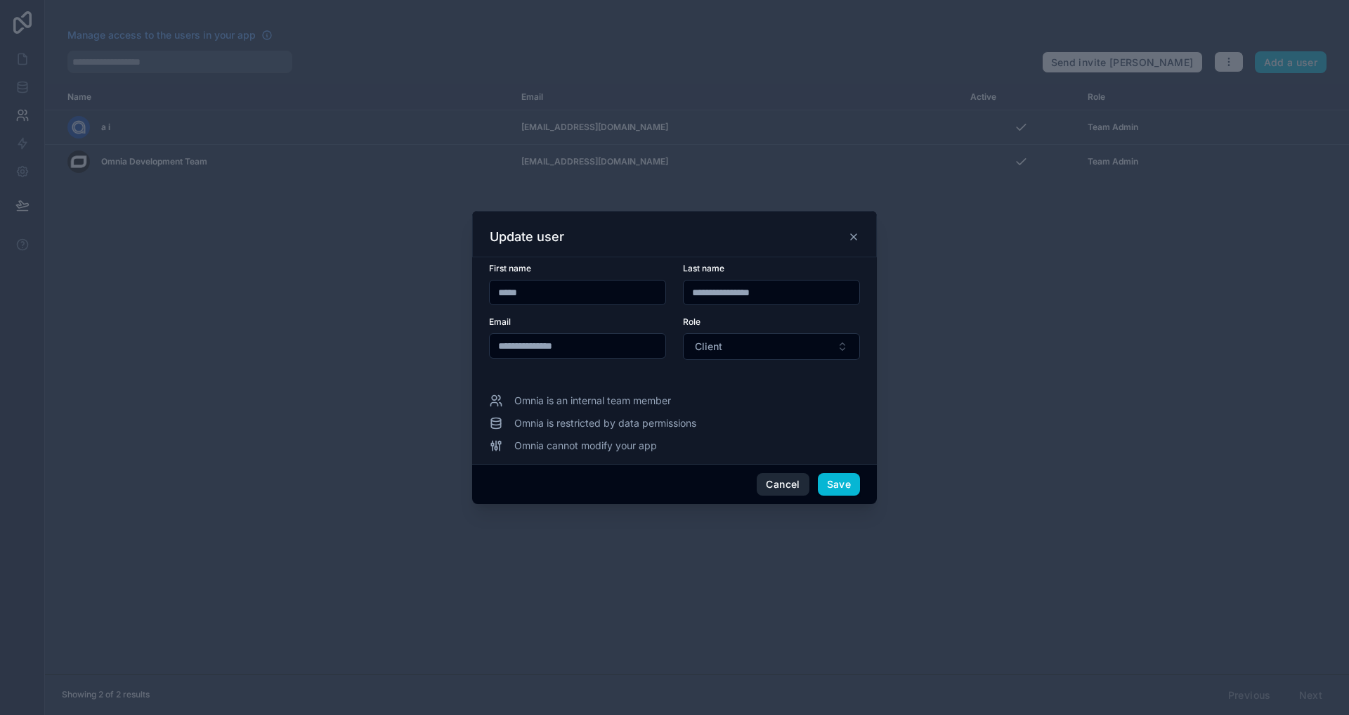
click at [786, 476] on button "Cancel" at bounding box center [783, 484] width 52 height 22
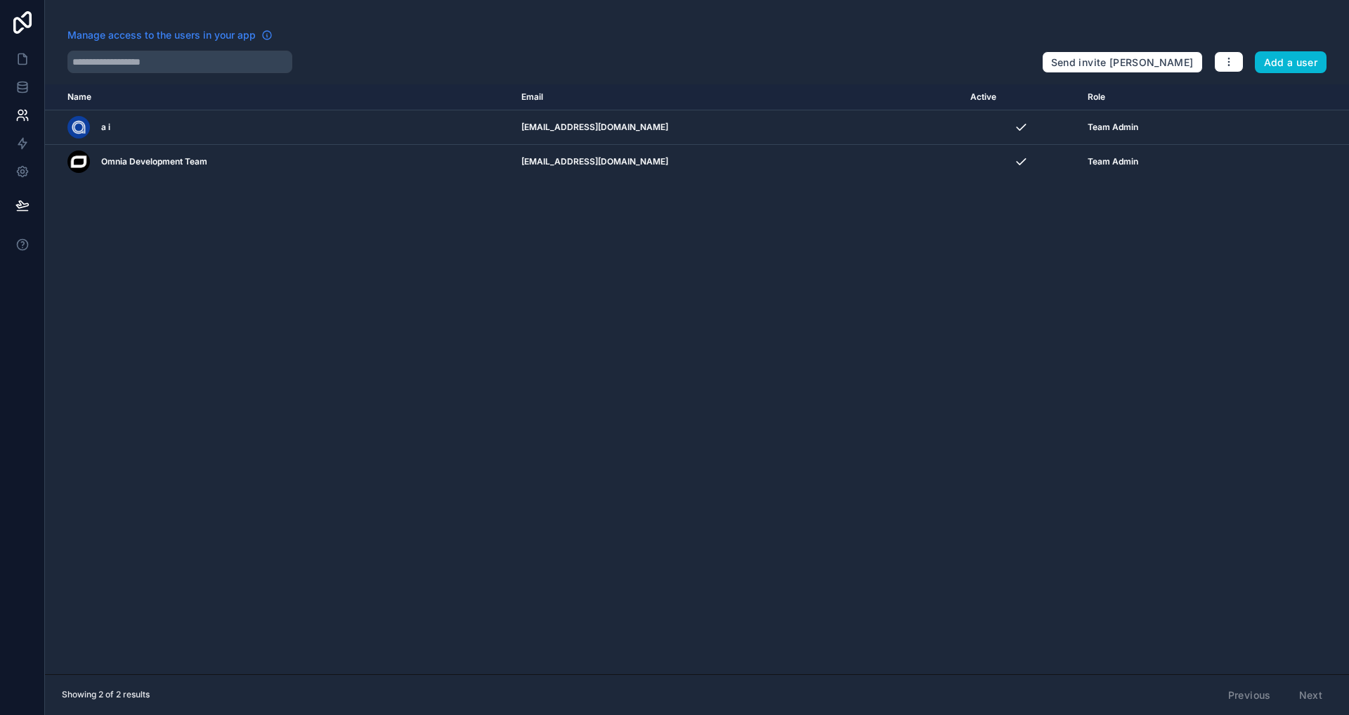
click at [259, 37] on link "Manage access to the users in your app" at bounding box center [169, 35] width 205 height 14
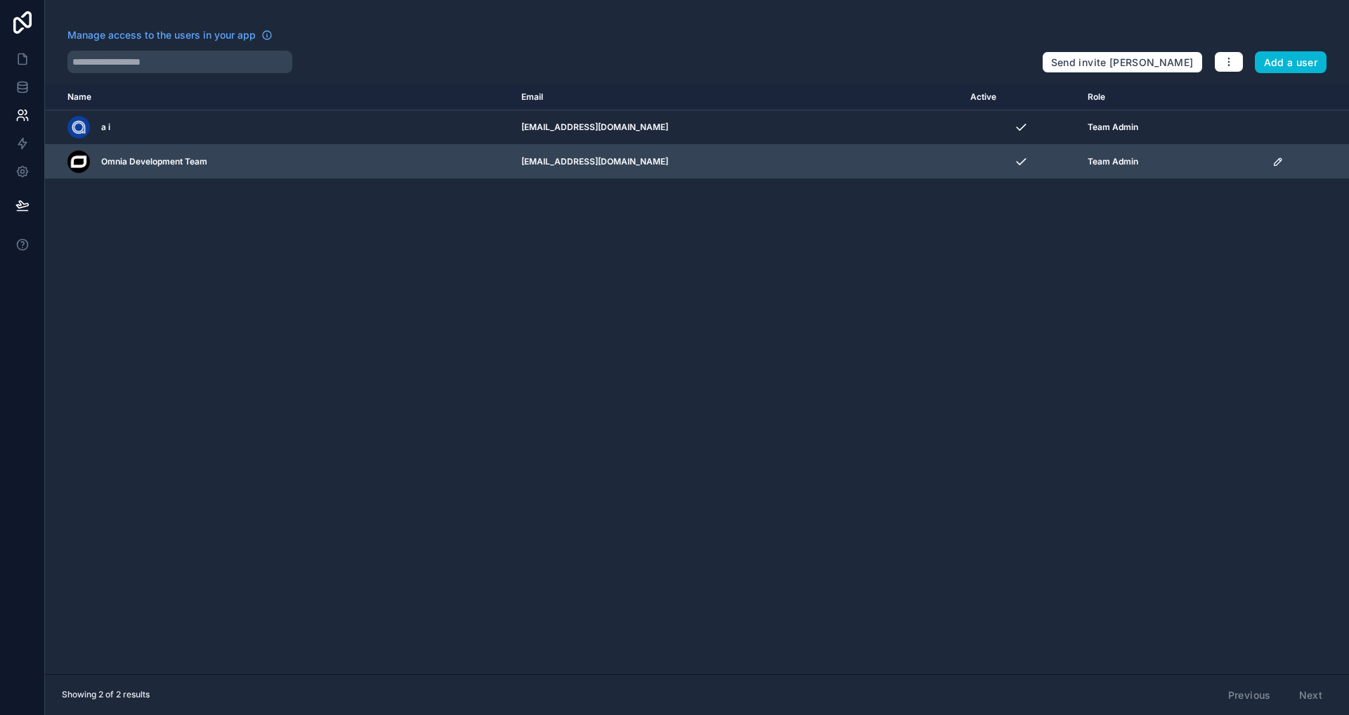
click at [842, 163] on icon "scrollable content" at bounding box center [1277, 161] width 11 height 11
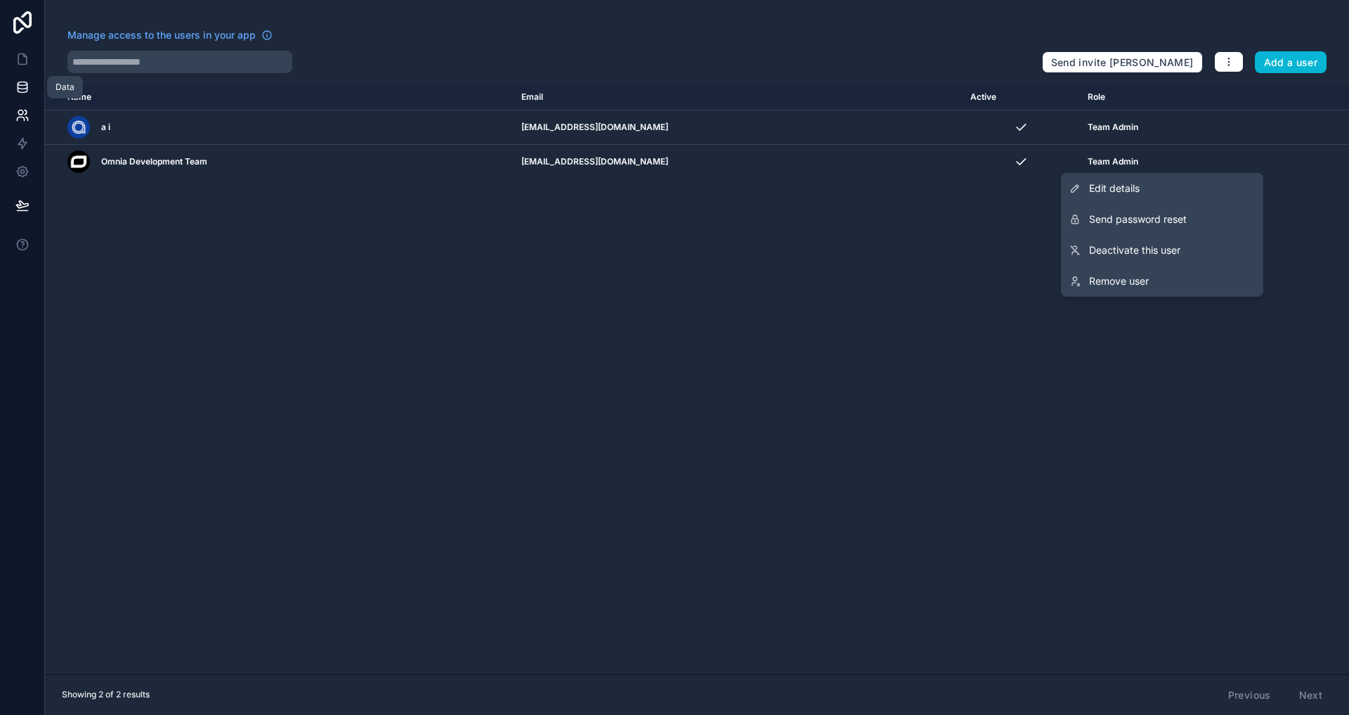
click at [30, 93] on link at bounding box center [22, 87] width 44 height 28
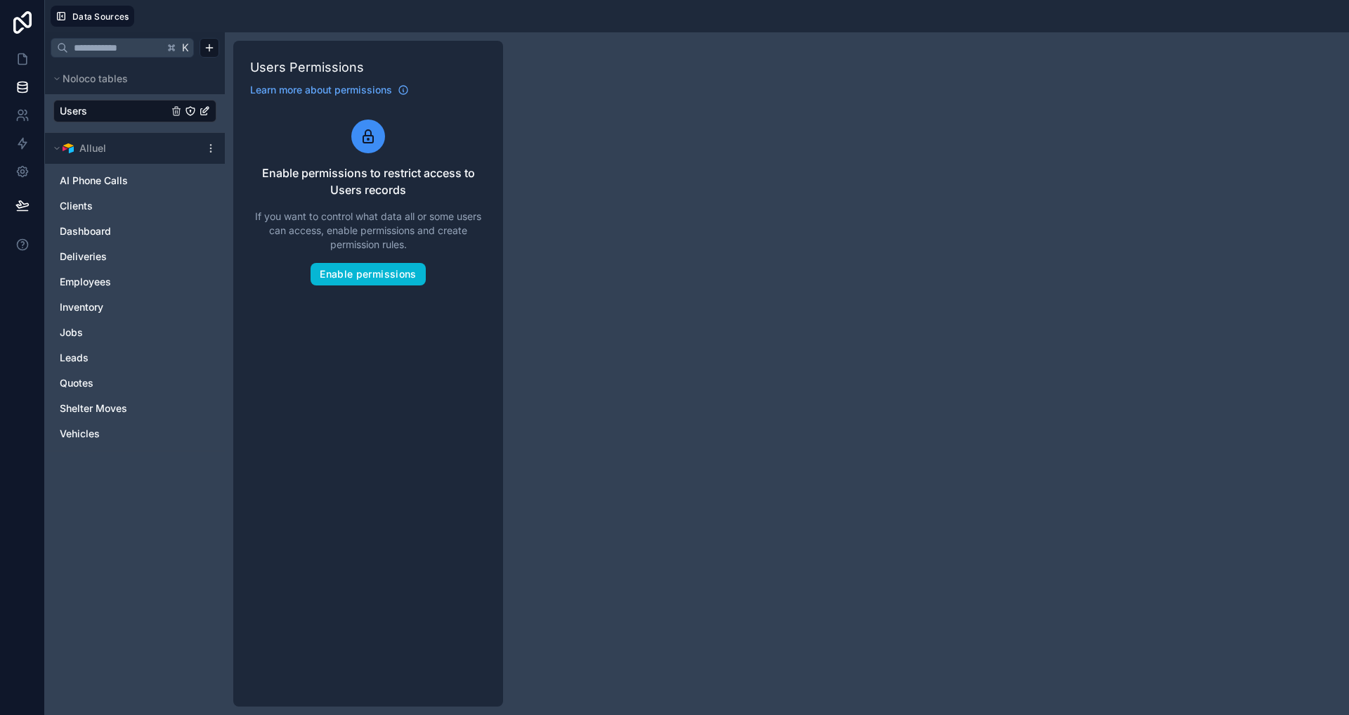
click at [113, 117] on link "Users" at bounding box center [114, 111] width 108 height 14
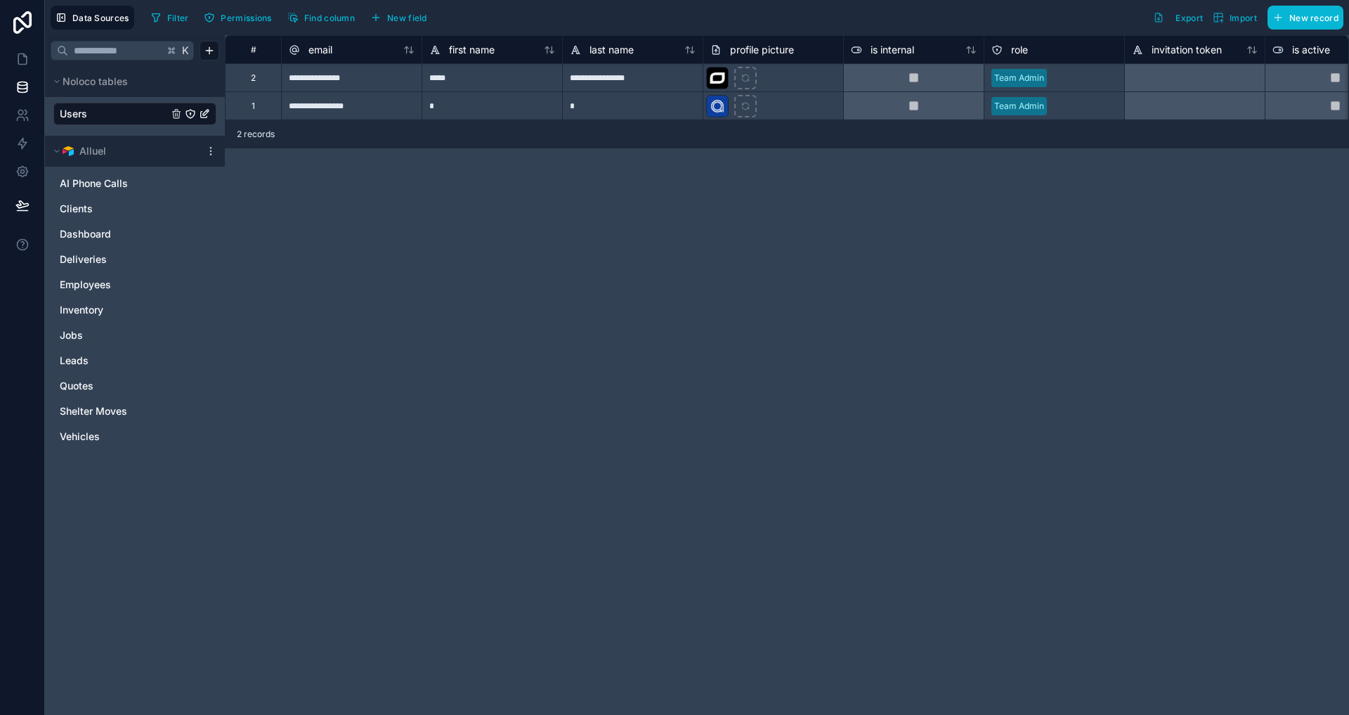
scroll to position [0, 11]
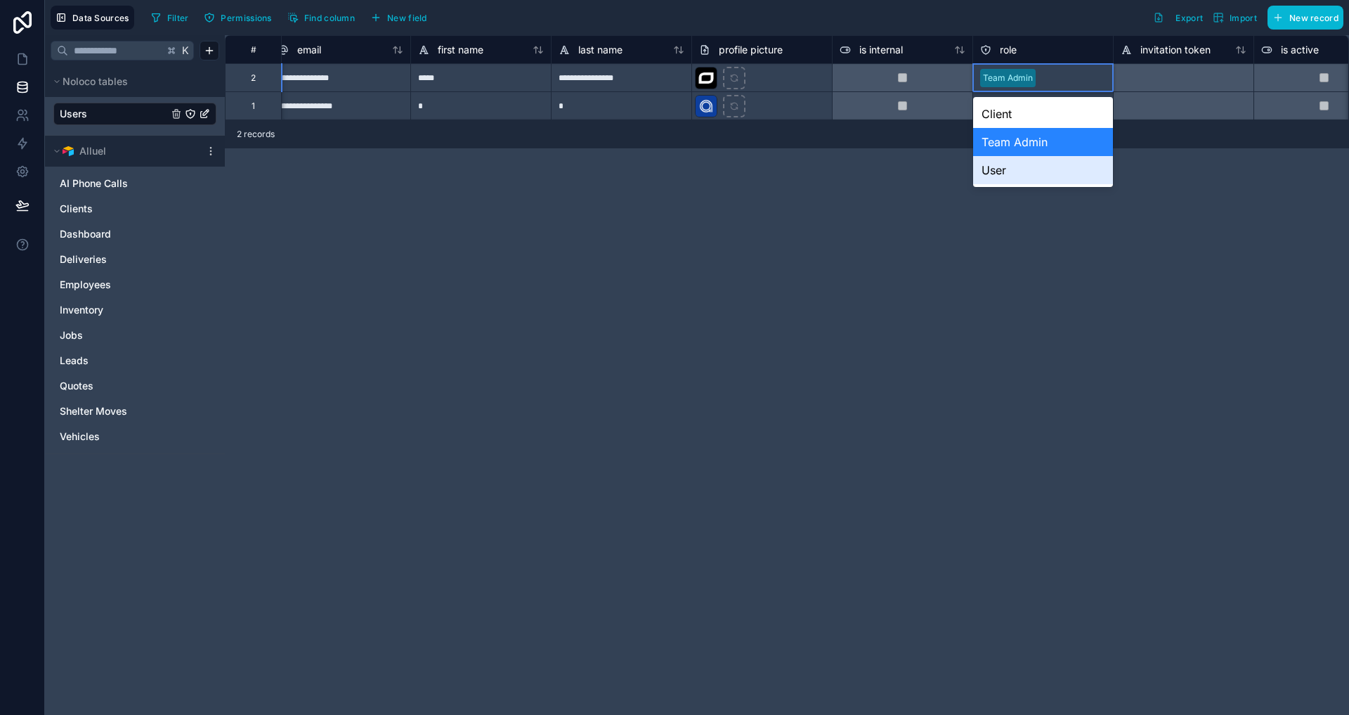
click at [842, 251] on div "**********" at bounding box center [787, 374] width 1124 height 679
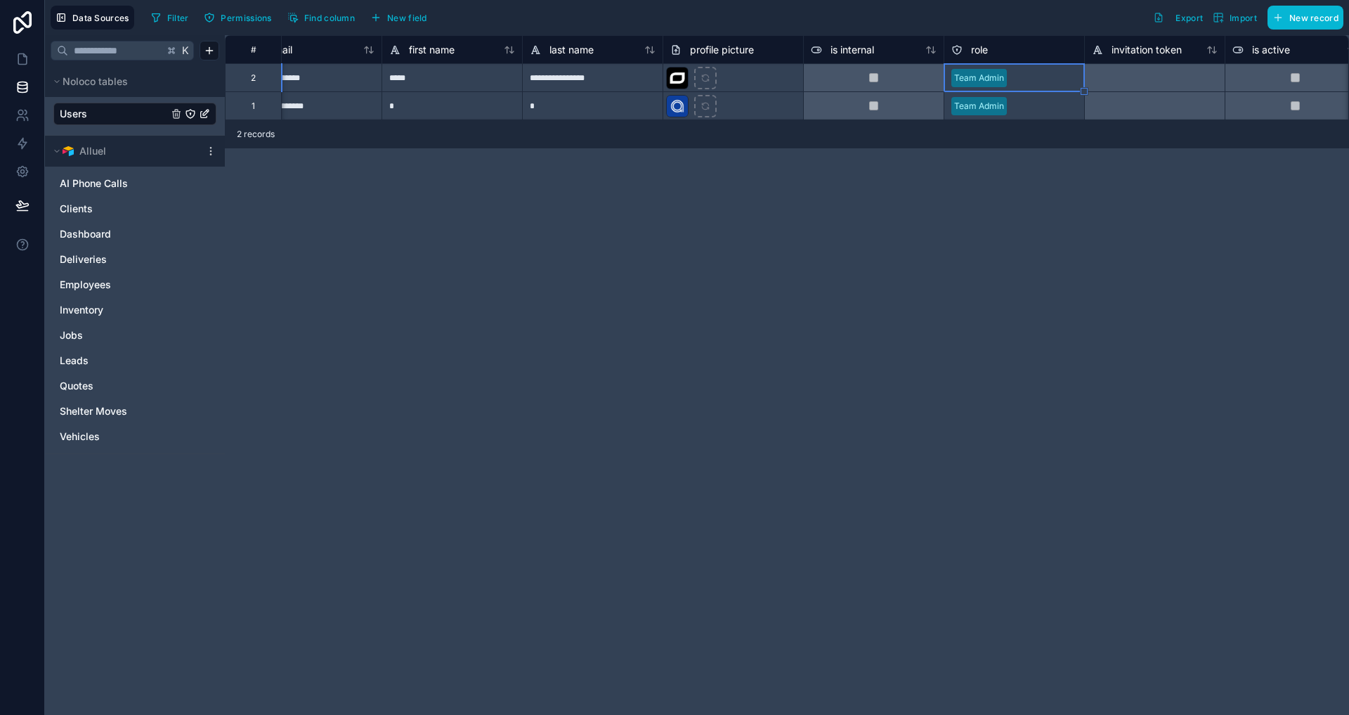
scroll to position [0, 0]
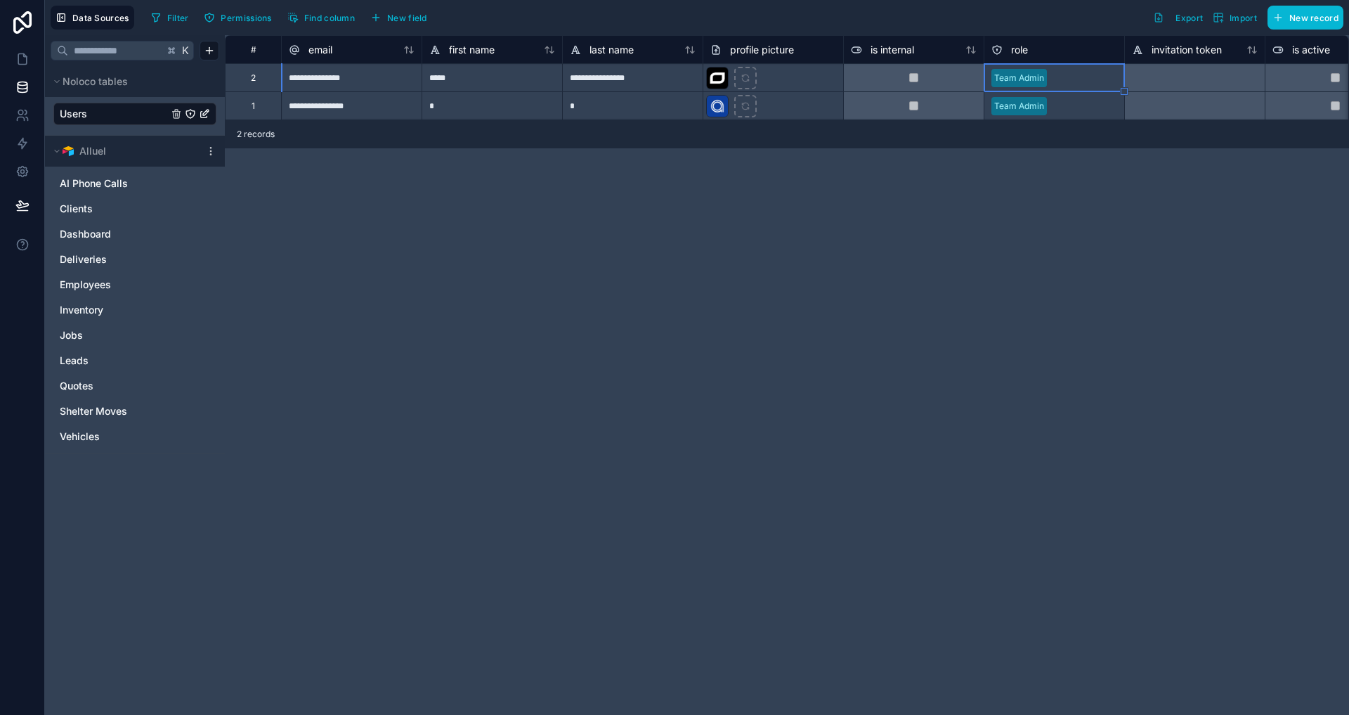
click at [842, 111] on div at bounding box center [913, 105] width 141 height 28
click at [842, 248] on div "**********" at bounding box center [787, 374] width 1124 height 679
click at [842, 49] on icon at bounding box center [856, 49] width 11 height 17
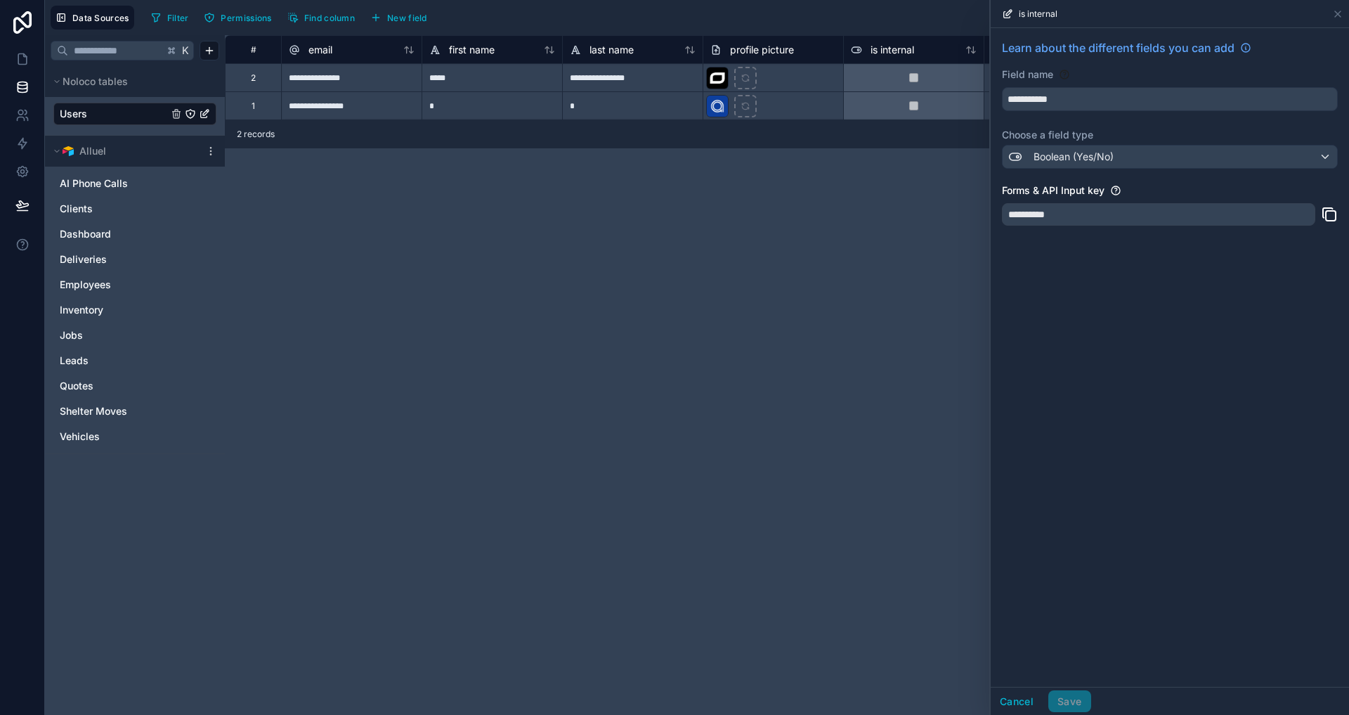
click at [842, 257] on div "**********" at bounding box center [787, 374] width 1124 height 679
click at [842, 42] on span "Learn about the different fields you can add" at bounding box center [1118, 47] width 233 height 17
click at [842, 226] on div "**********" at bounding box center [787, 374] width 1124 height 679
drag, startPoint x: 14, startPoint y: 56, endPoint x: 27, endPoint y: 58, distance: 12.8
click at [15, 56] on icon at bounding box center [22, 59] width 14 height 14
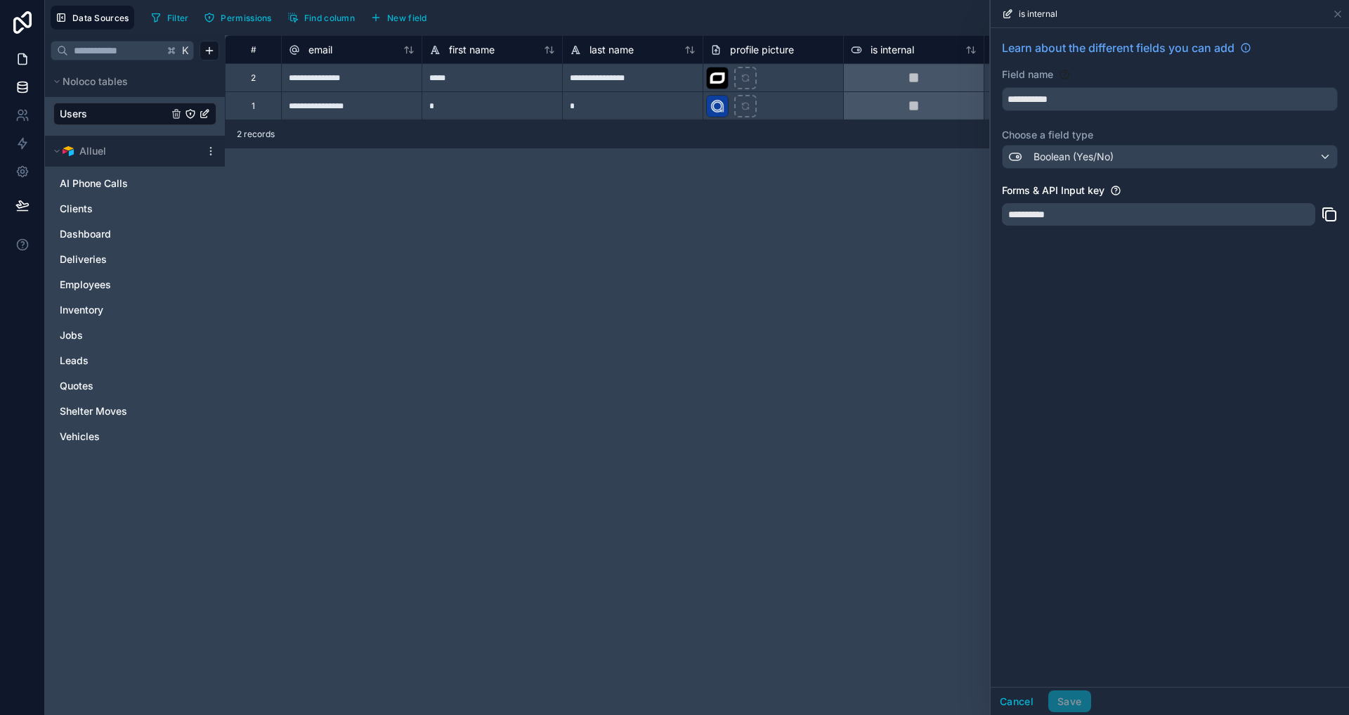
click at [34, 56] on link at bounding box center [22, 59] width 44 height 28
click at [27, 58] on icon at bounding box center [22, 59] width 8 height 11
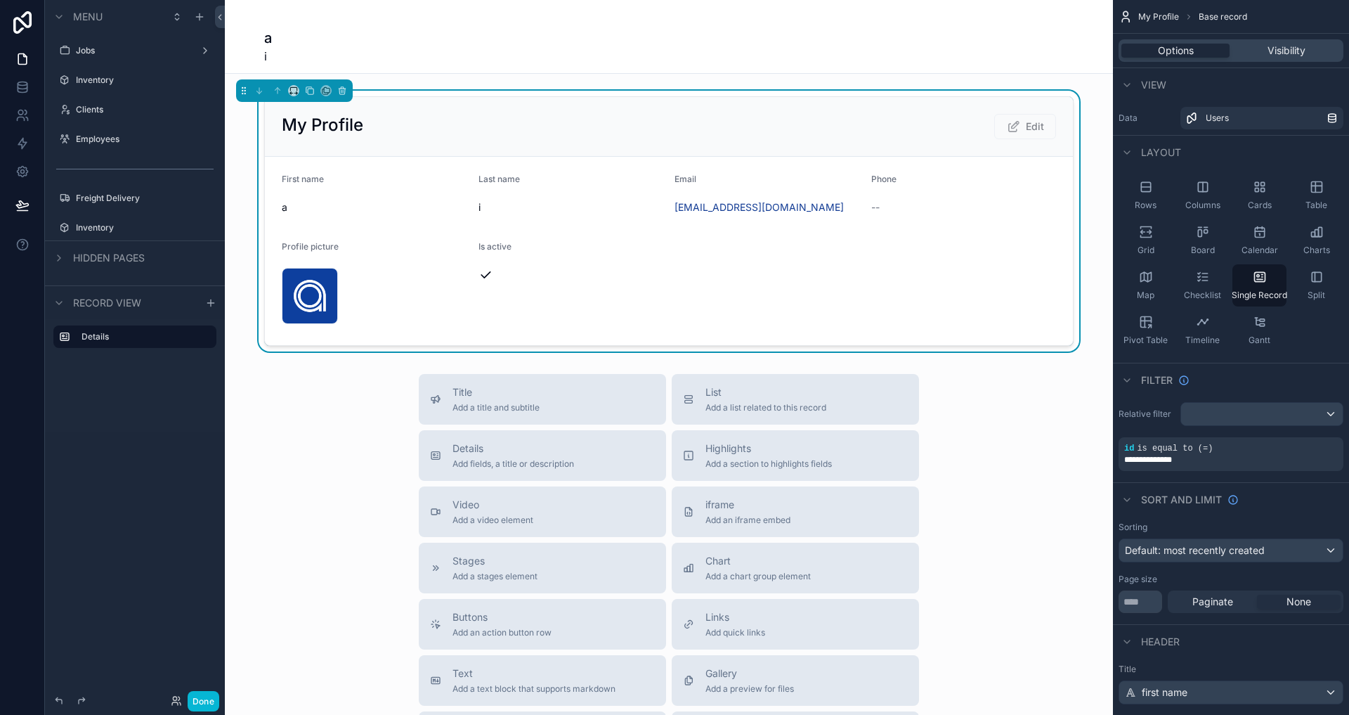
click at [710, 56] on div "a i" at bounding box center [668, 46] width 809 height 37
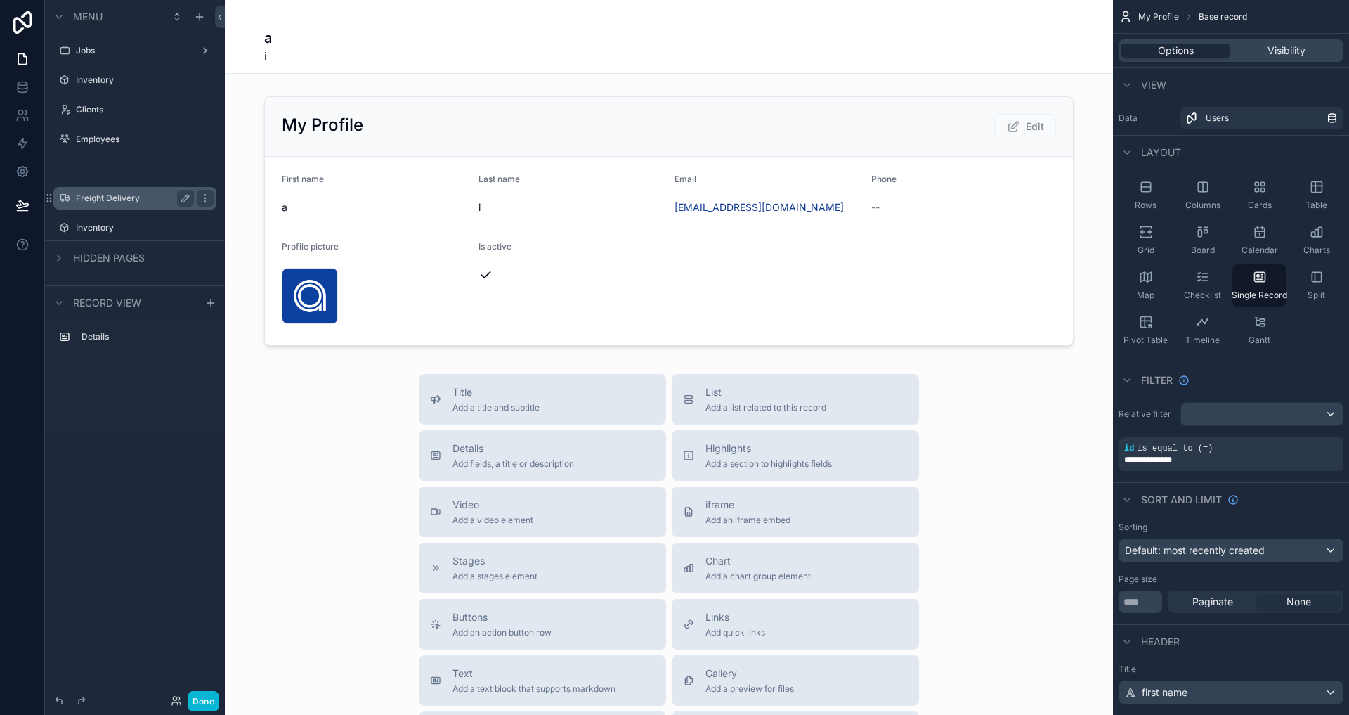
click at [133, 197] on label "Freight Delivery" at bounding box center [132, 198] width 112 height 11
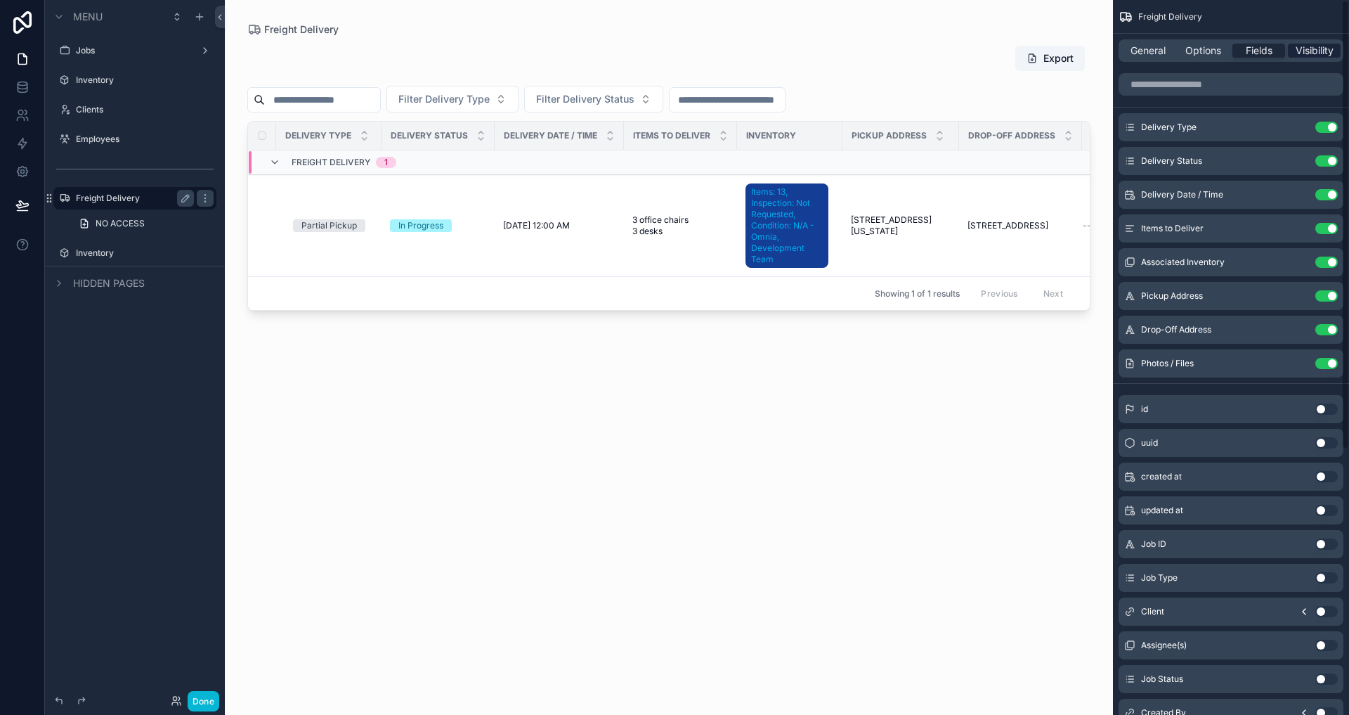
click at [842, 51] on span "Visibility" at bounding box center [1315, 51] width 38 height 14
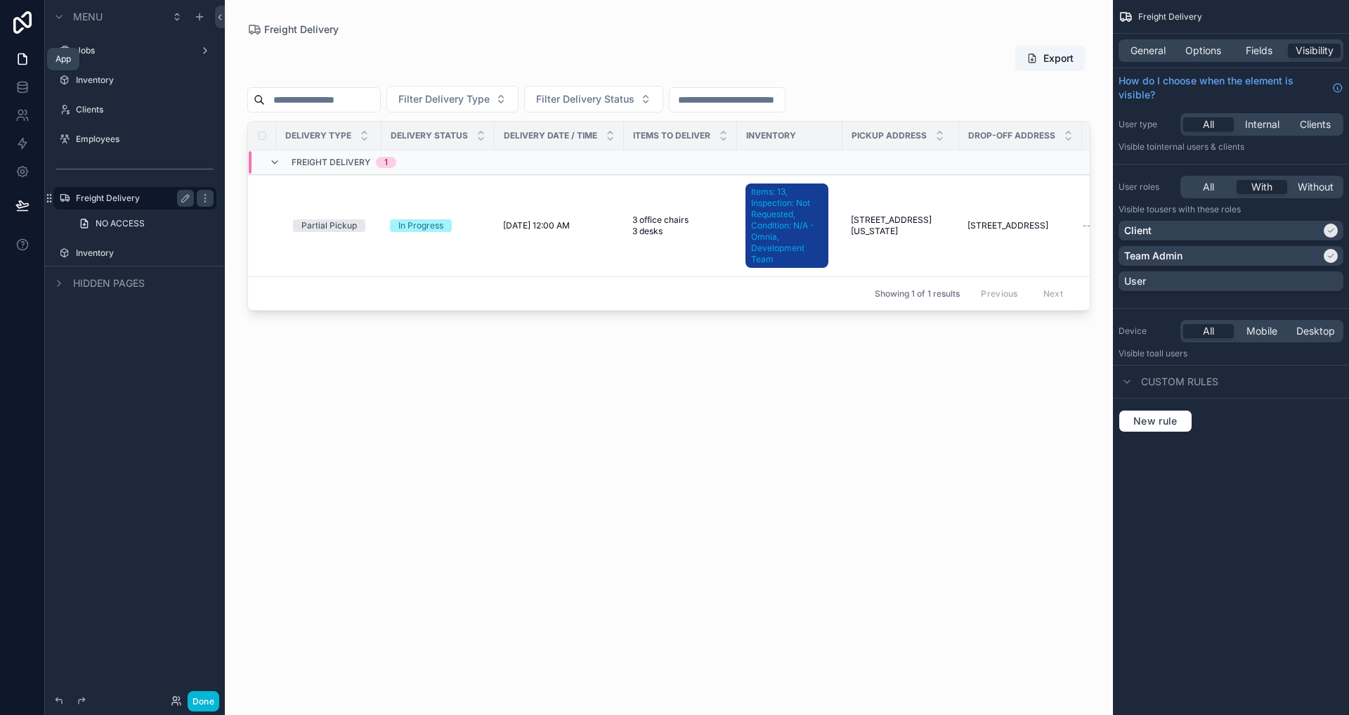
click at [24, 51] on link at bounding box center [22, 59] width 44 height 28
click at [204, 77] on icon "scrollable content" at bounding box center [204, 77] width 1 height 1
click at [425, 59] on div "scrollable content" at bounding box center [669, 349] width 888 height 698
click at [827, 479] on div "Export Filter Delivery Type Filter Delivery Status Delivery Type Delivery Statu…" at bounding box center [668, 367] width 843 height 661
click at [19, 84] on icon at bounding box center [22, 87] width 14 height 14
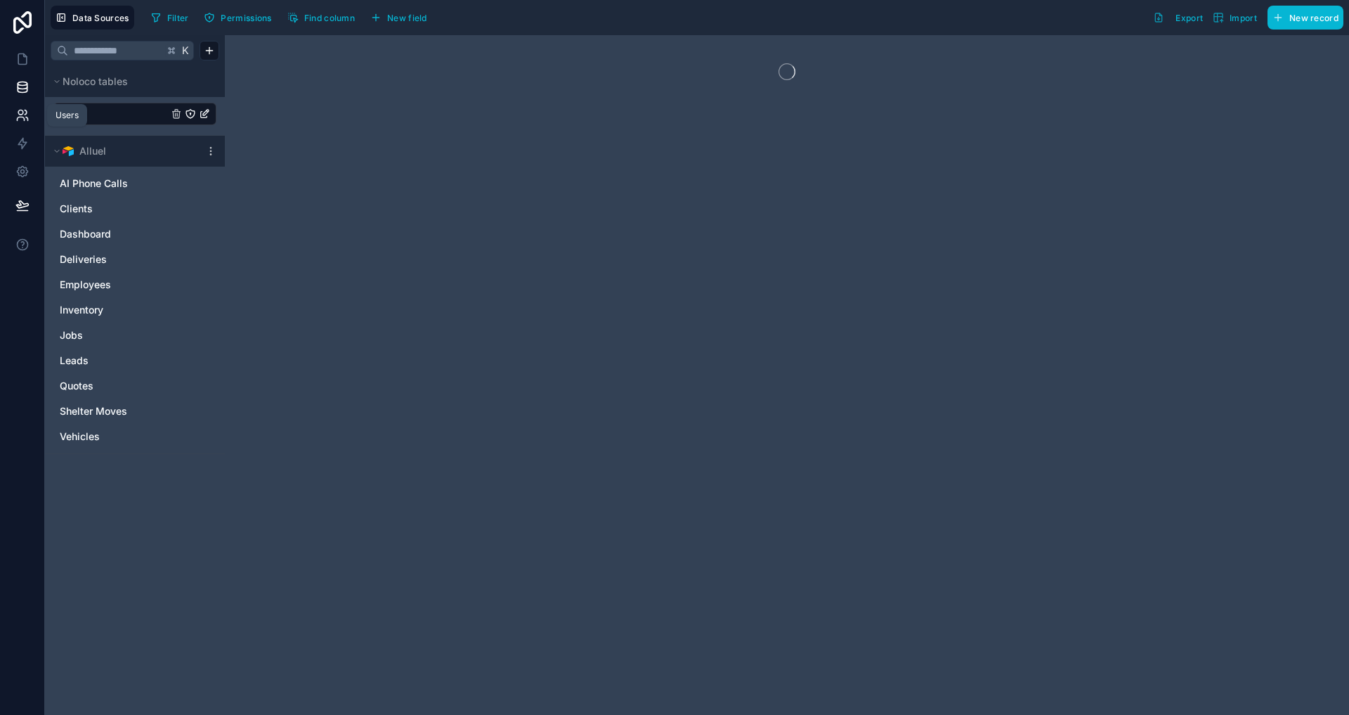
click at [19, 108] on icon at bounding box center [22, 115] width 14 height 14
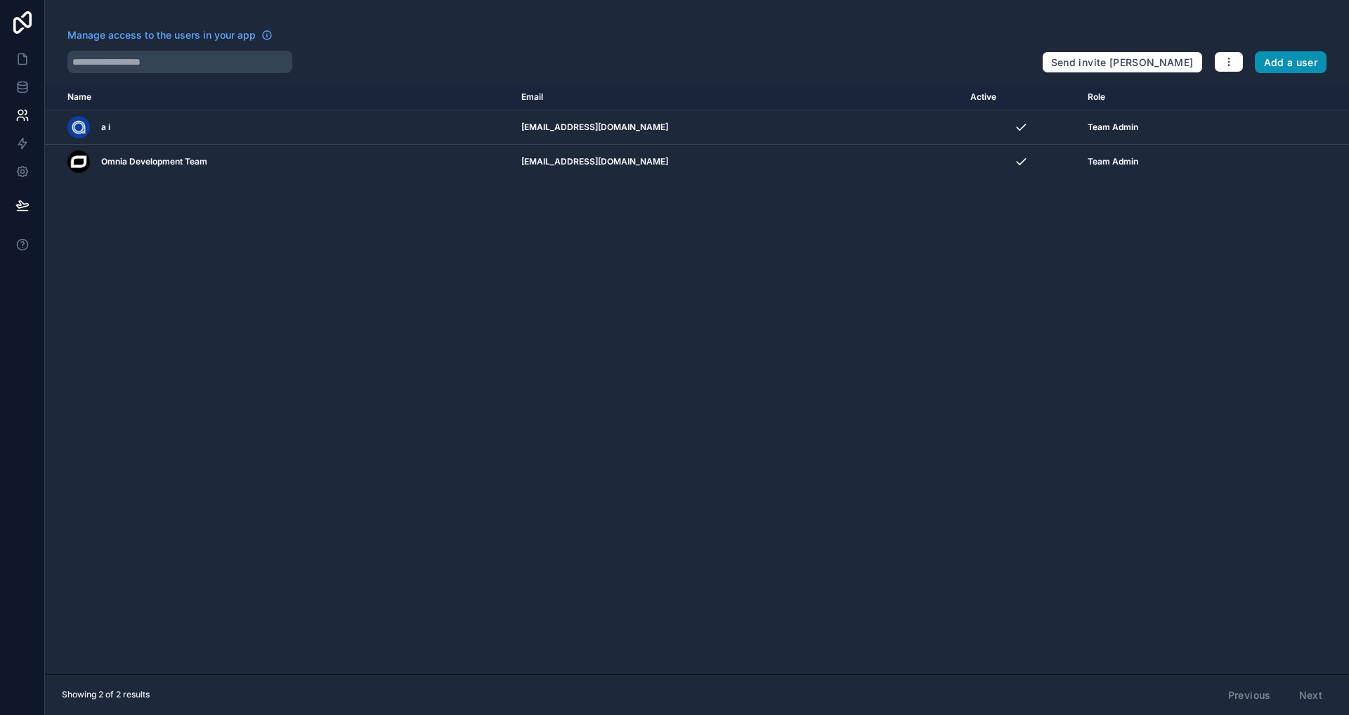
click at [842, 52] on button "Add a user" at bounding box center [1291, 62] width 72 height 22
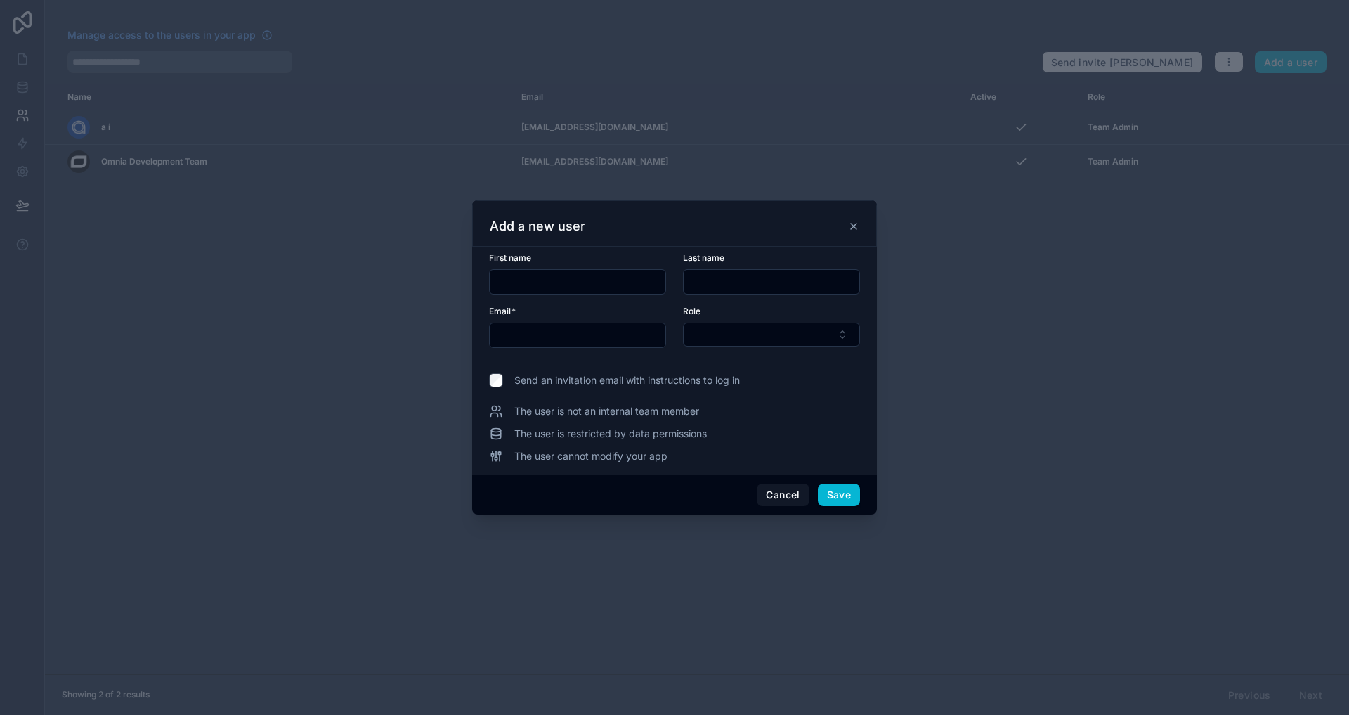
click at [842, 336] on div at bounding box center [674, 357] width 1349 height 715
click at [769, 488] on button "Cancel" at bounding box center [783, 494] width 52 height 22
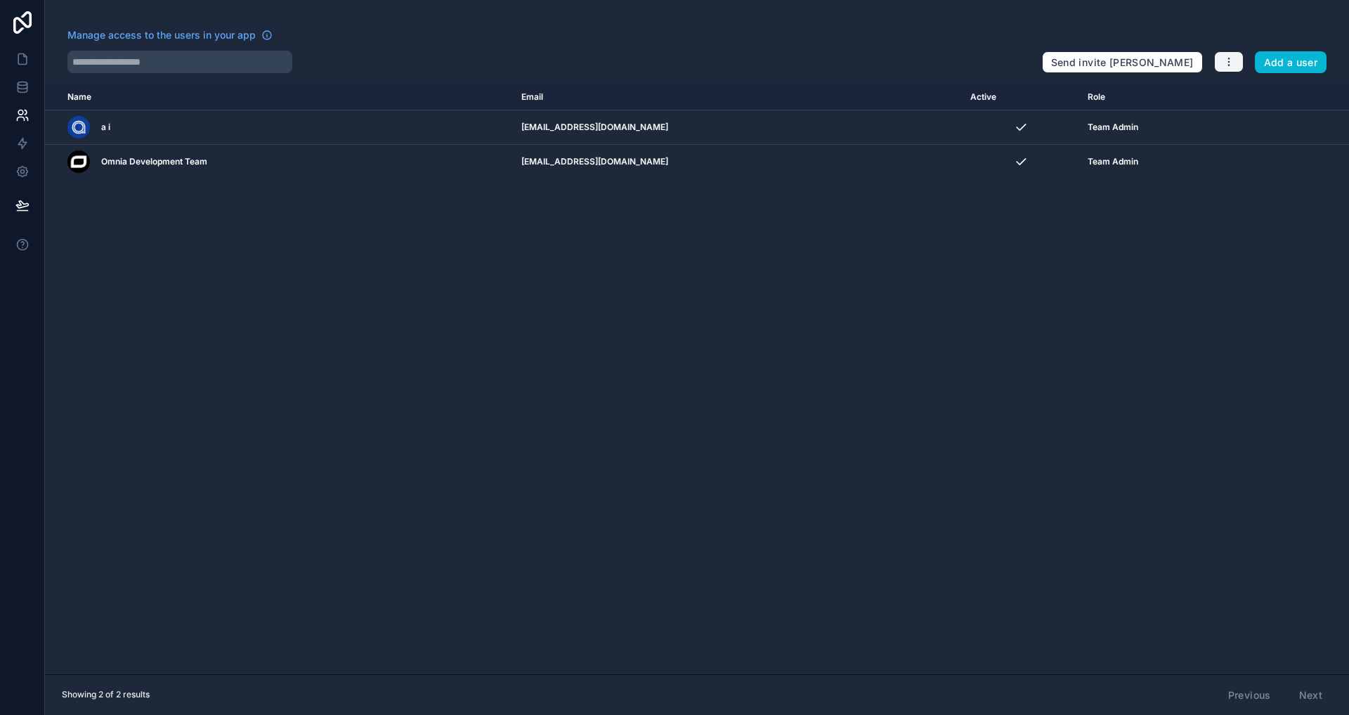
click at [842, 54] on button "button" at bounding box center [1229, 61] width 30 height 21
click at [842, 86] on link "Manage roles" at bounding box center [1262, 95] width 98 height 22
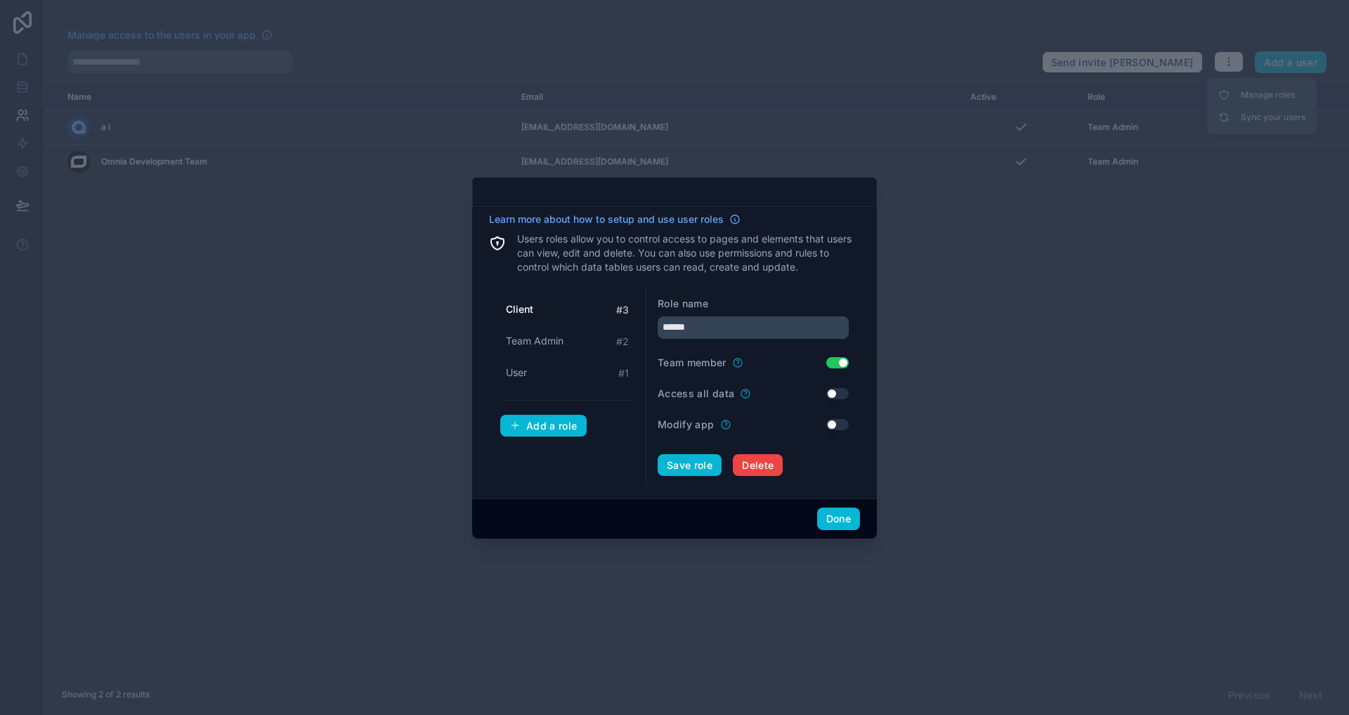
click at [669, 257] on p "Users roles allow you to control access to pages and elements that users can vi…" at bounding box center [688, 253] width 343 height 42
click at [563, 323] on div "Client # 3 Team Admin # 2 User # 1" at bounding box center [567, 341] width 134 height 89
click at [564, 339] on div "Team Admin # 2" at bounding box center [567, 341] width 134 height 26
click at [533, 370] on div "User # 1" at bounding box center [567, 373] width 134 height 26
click at [545, 337] on span "Team Admin" at bounding box center [535, 341] width 58 height 14
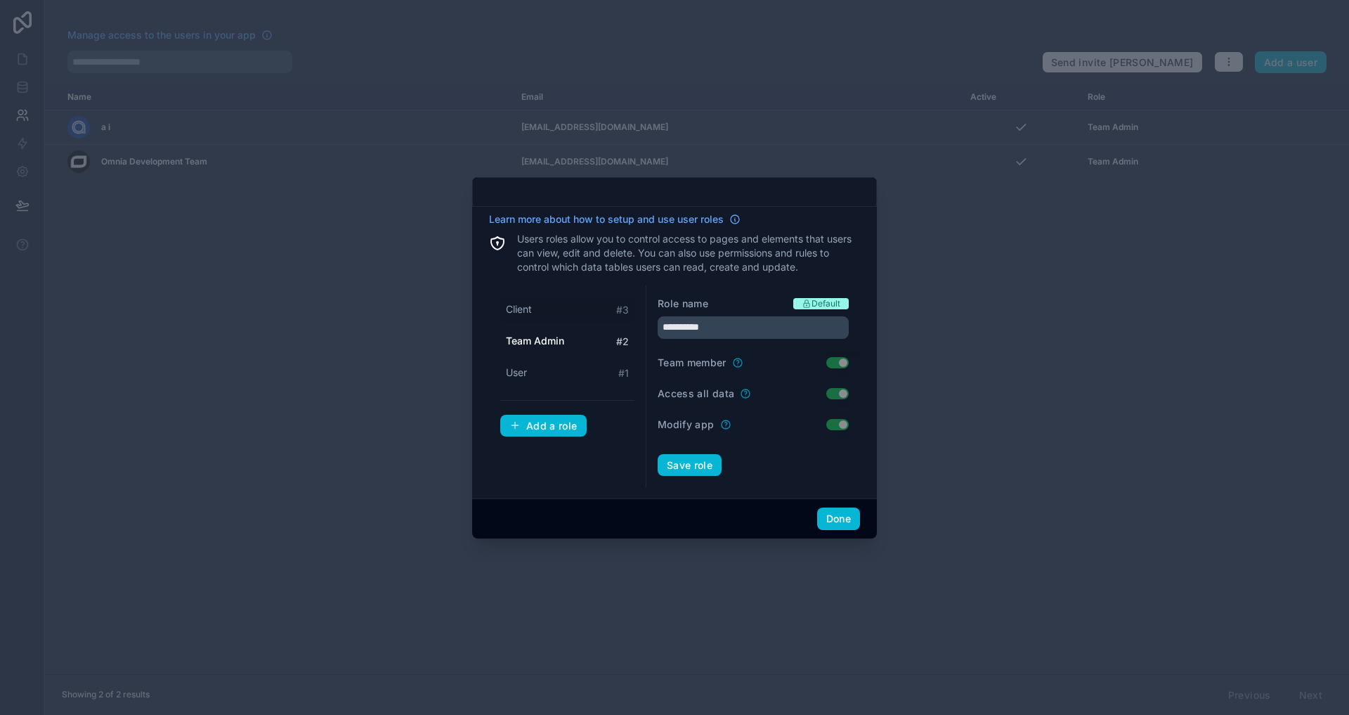
click at [540, 312] on div "Client # 3" at bounding box center [567, 310] width 134 height 26
click at [538, 344] on span "Team Admin" at bounding box center [535, 341] width 58 height 14
click at [530, 382] on div "User # 1" at bounding box center [567, 373] width 134 height 26
click at [807, 306] on icon at bounding box center [807, 305] width 6 height 4
click at [527, 308] on span "Client" at bounding box center [519, 309] width 26 height 14
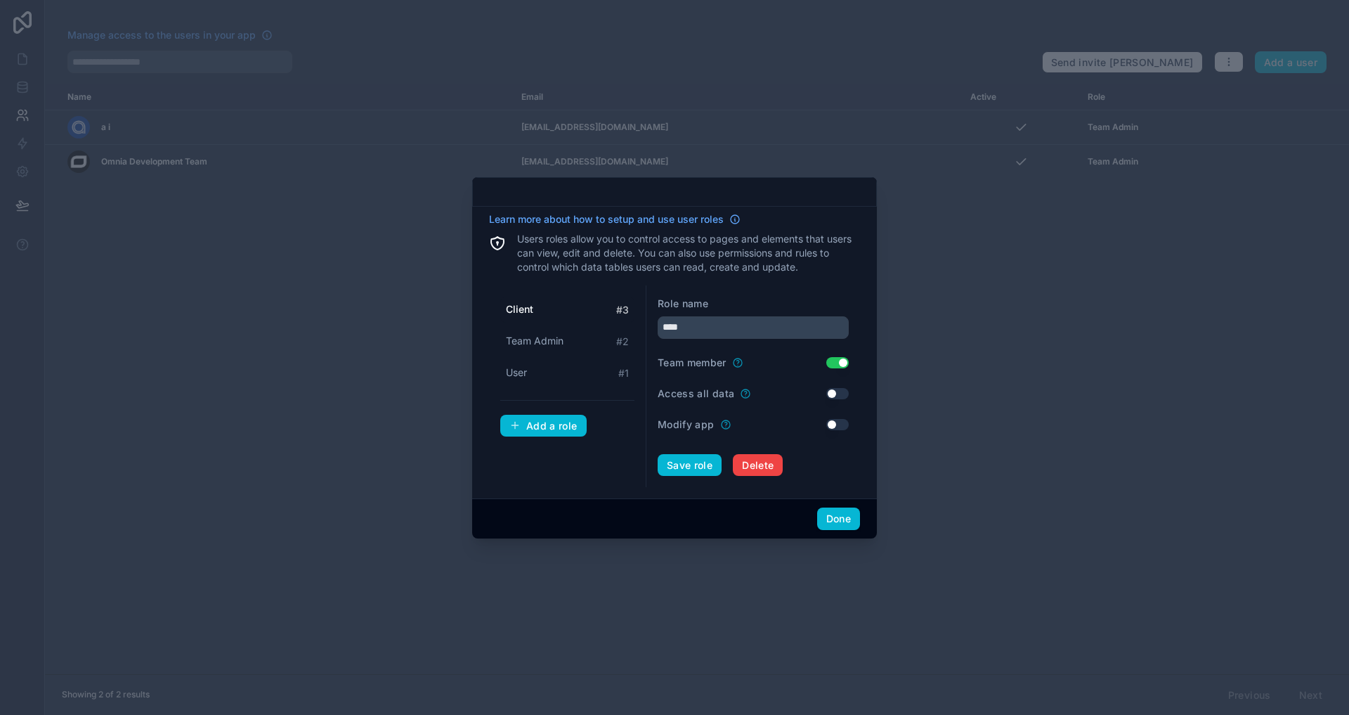
type input "******"
click at [755, 318] on input "******" at bounding box center [753, 327] width 191 height 22
click at [756, 308] on div "Role name" at bounding box center [753, 304] width 191 height 14
click at [766, 301] on div "Role name" at bounding box center [753, 304] width 191 height 14
click at [834, 521] on button "Done" at bounding box center [838, 518] width 43 height 22
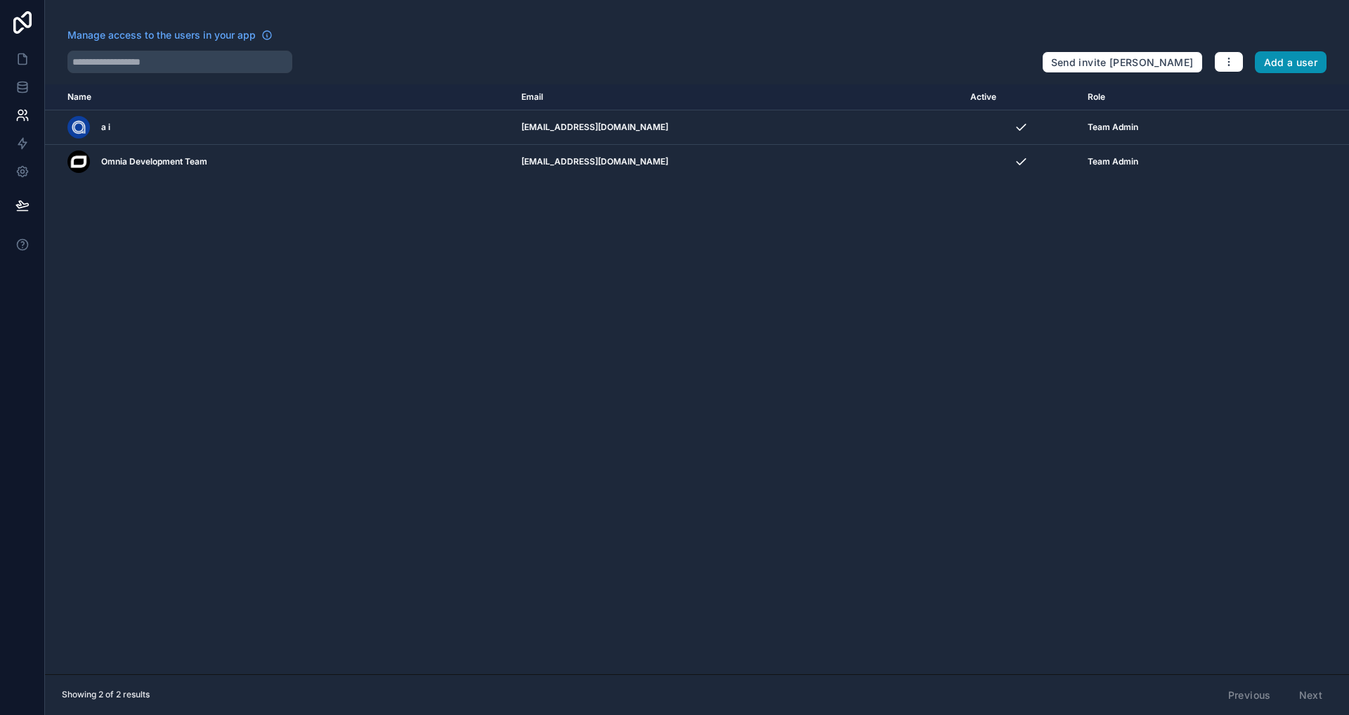
click at [842, 62] on button "Add a user" at bounding box center [1291, 62] width 72 height 22
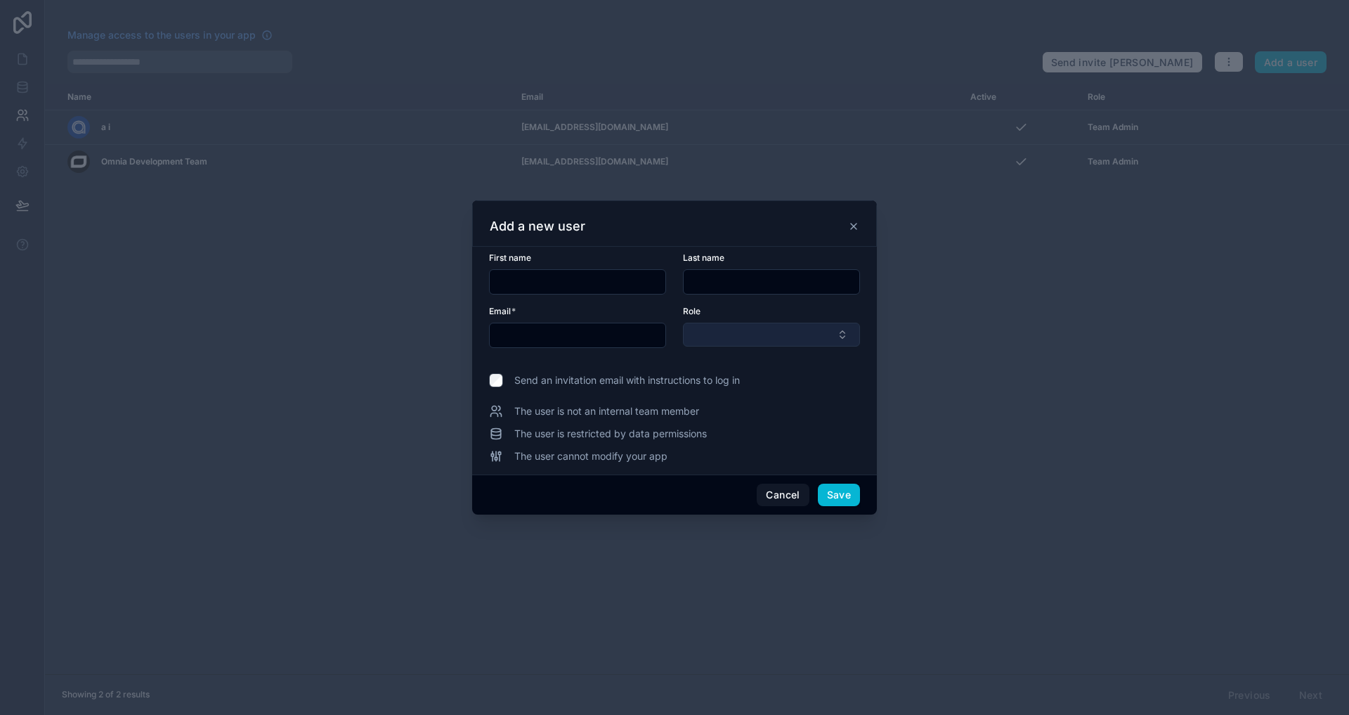
click at [720, 331] on button "Select Button" at bounding box center [771, 335] width 177 height 24
click at [784, 493] on button "Cancel" at bounding box center [783, 494] width 52 height 22
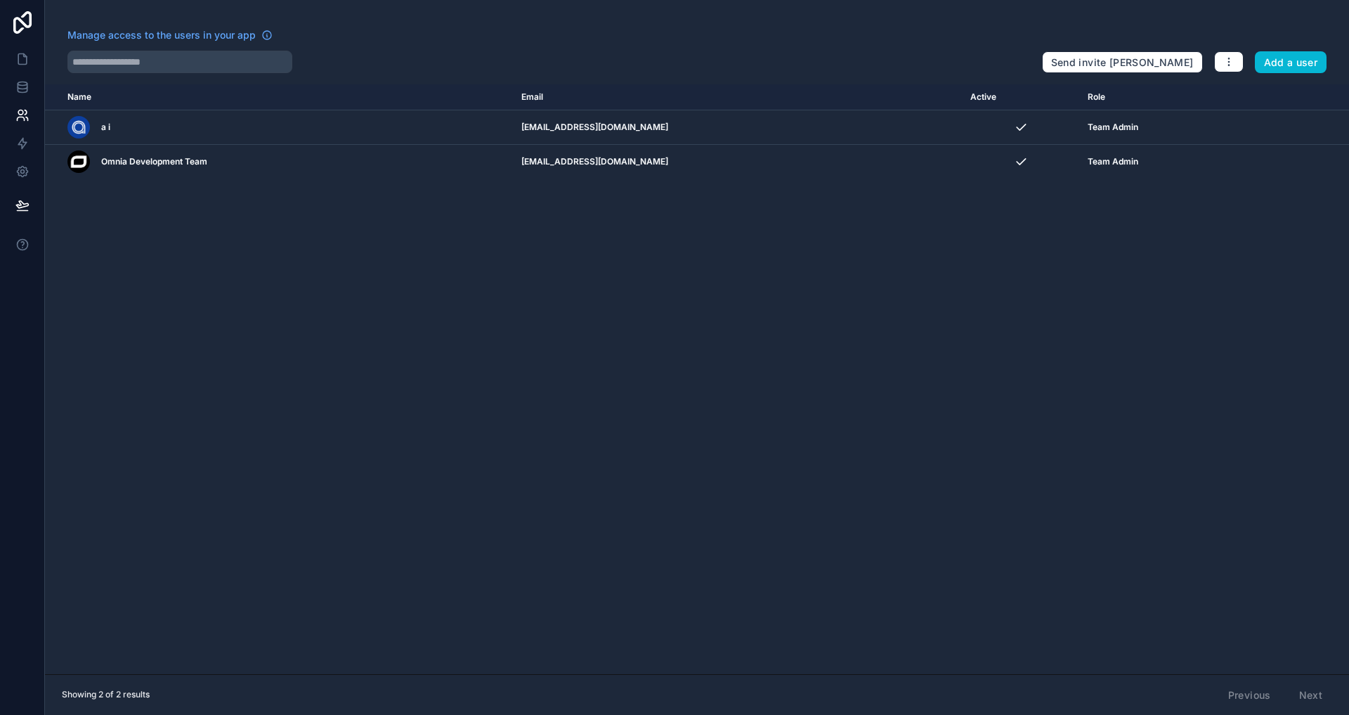
click at [842, 55] on div "Send invite reminders Add a user" at bounding box center [1184, 60] width 285 height 28
click at [842, 55] on button "button" at bounding box center [1229, 61] width 30 height 21
click at [842, 99] on link "Manage roles" at bounding box center [1262, 95] width 98 height 22
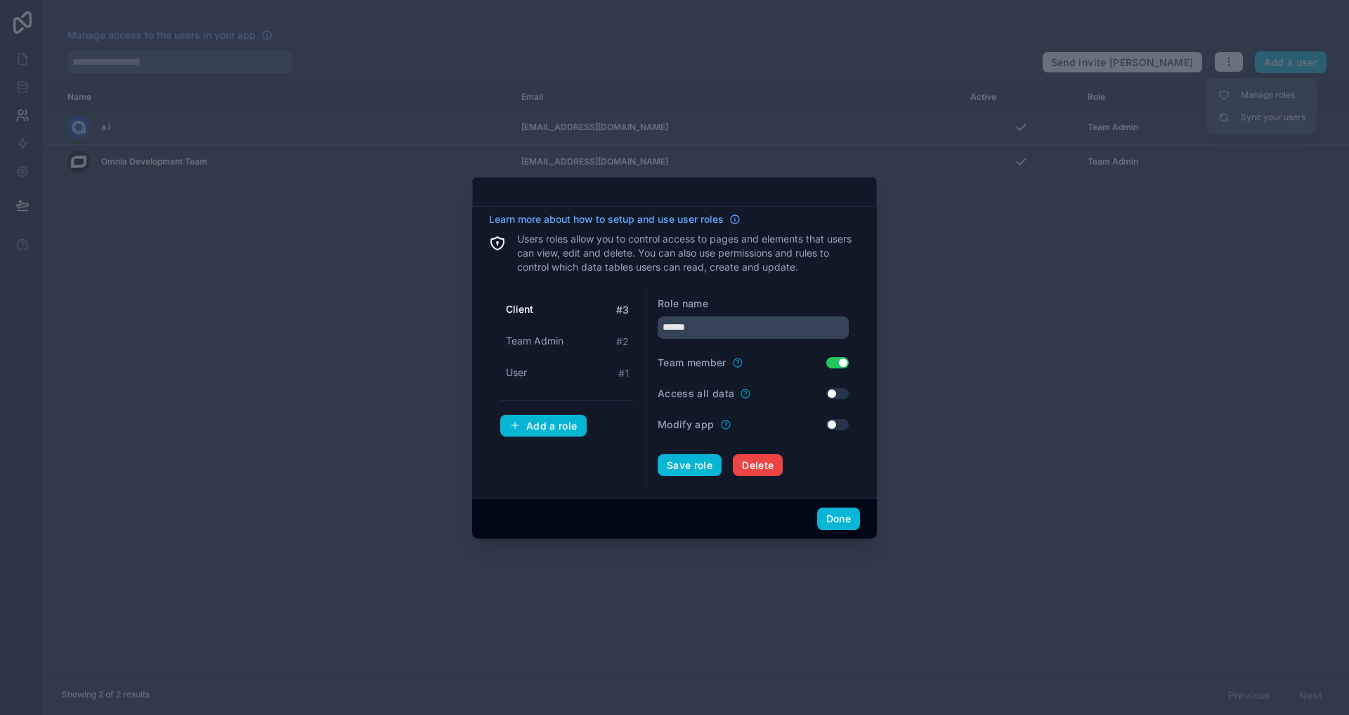
click at [831, 363] on button "Use setting" at bounding box center [837, 362] width 22 height 11
click at [842, 338] on div "Role name ****** Team member Use setting Access all data Use setting Modify app…" at bounding box center [753, 386] width 214 height 202
click at [829, 521] on button "Done" at bounding box center [838, 518] width 43 height 22
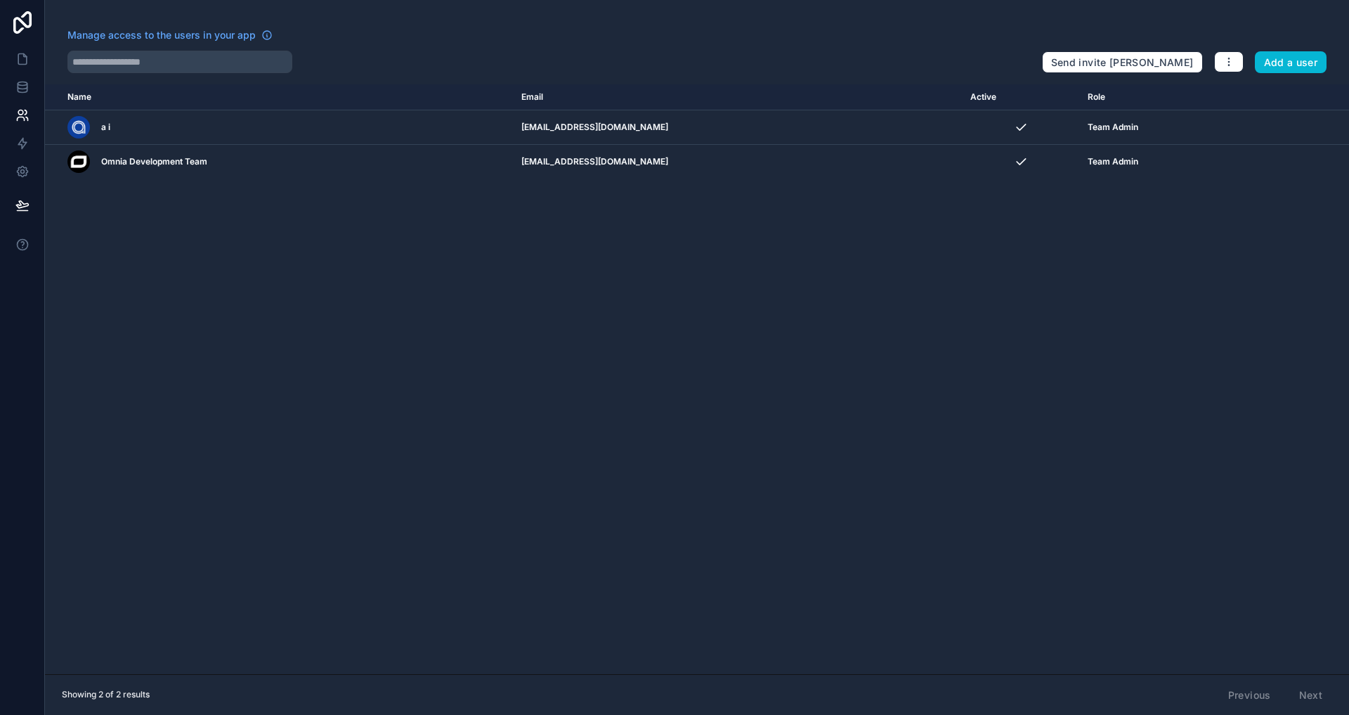
click at [842, 14] on div "Manage access to the users in your app Send invite reminders Add a user Name Em…" at bounding box center [697, 357] width 1304 height 715
click at [757, 518] on div "Name Email Active Role userTable.email a i forms@alluel.com Team Admin Omnia De…" at bounding box center [697, 379] width 1304 height 590
click at [842, 67] on button "Add a user" at bounding box center [1291, 62] width 72 height 22
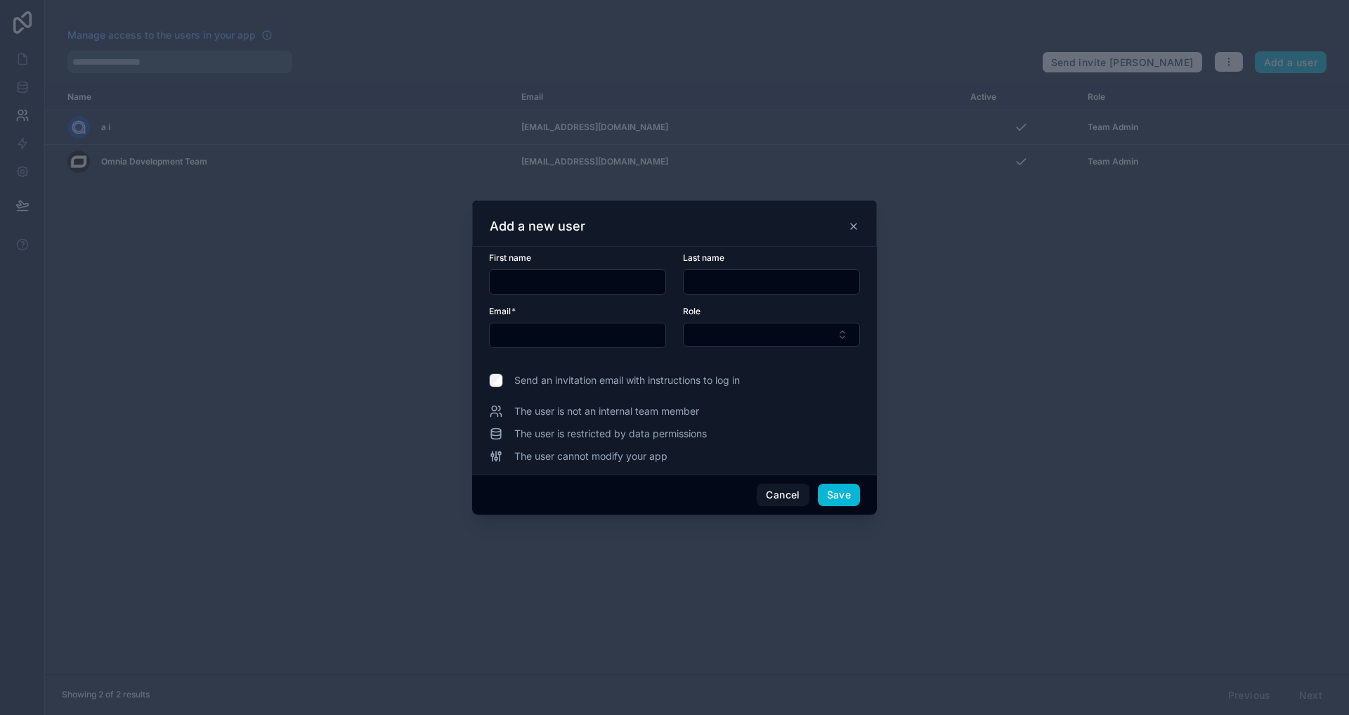
click at [569, 270] on div at bounding box center [577, 281] width 177 height 25
click at [575, 282] on input "text" at bounding box center [578, 282] width 176 height 20
click at [805, 505] on button "Cancel" at bounding box center [783, 494] width 52 height 22
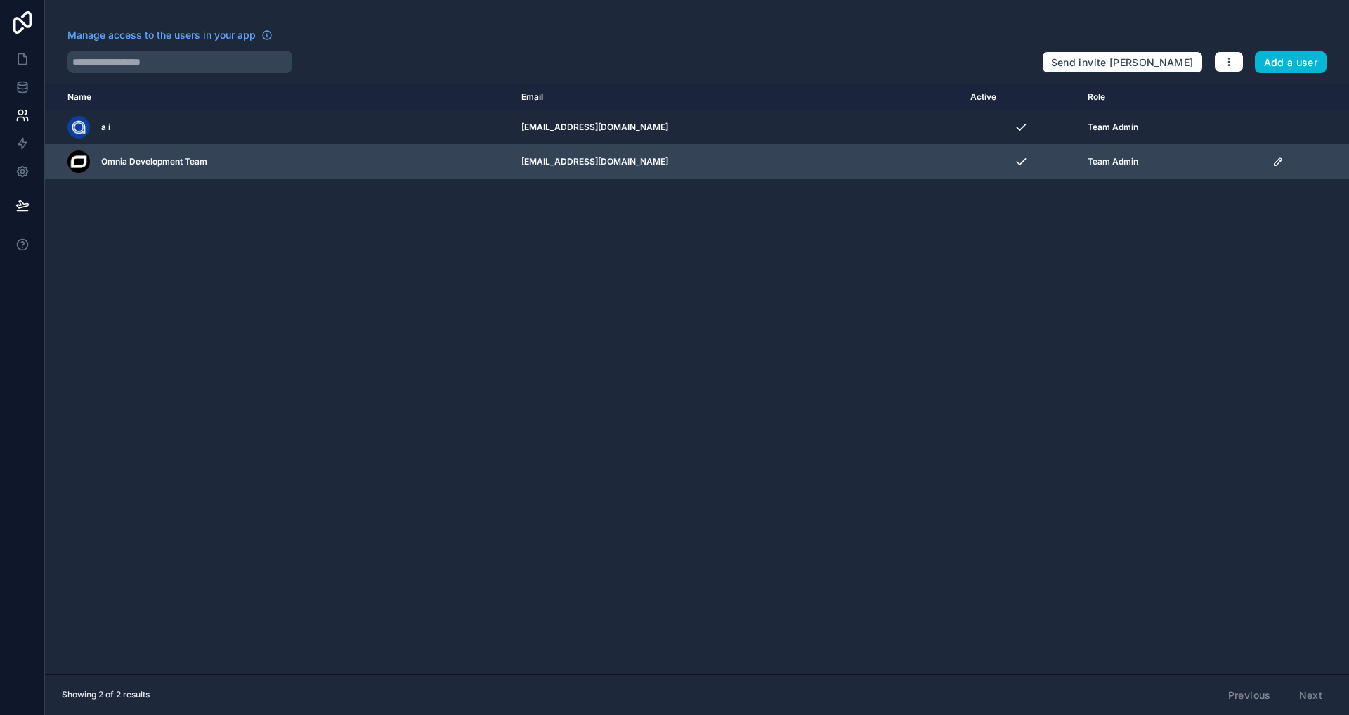
click at [842, 164] on div "scrollable content" at bounding box center [1306, 161] width 68 height 11
click at [842, 164] on icon "scrollable content" at bounding box center [1278, 161] width 7 height 7
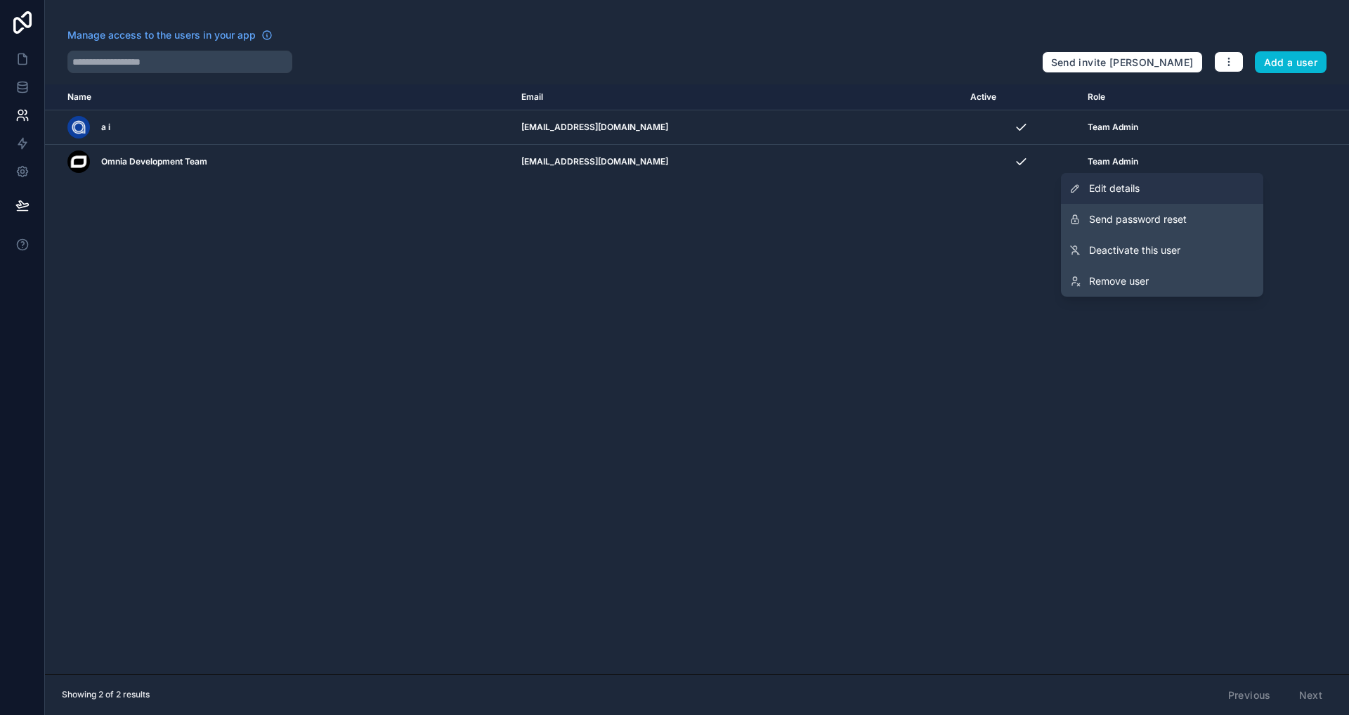
click at [842, 192] on link "Edit details" at bounding box center [1162, 188] width 202 height 31
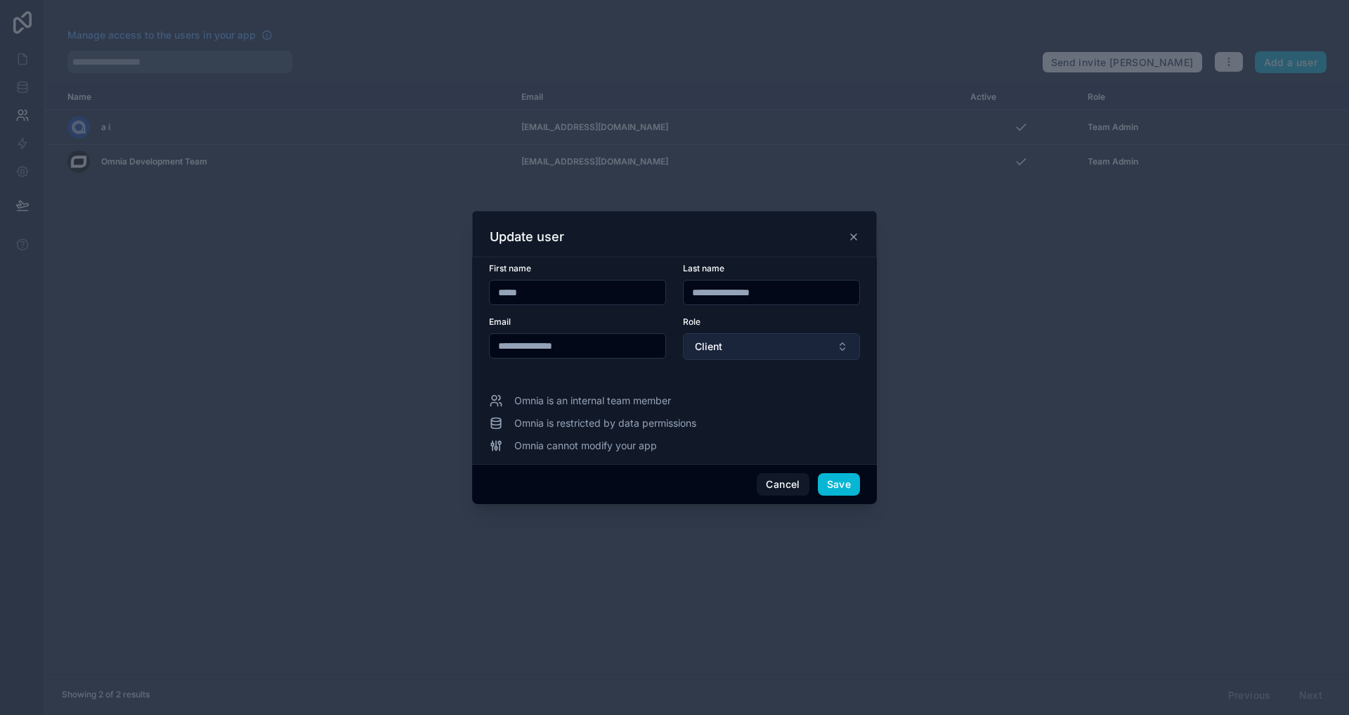
click at [779, 345] on button "Client" at bounding box center [771, 346] width 177 height 27
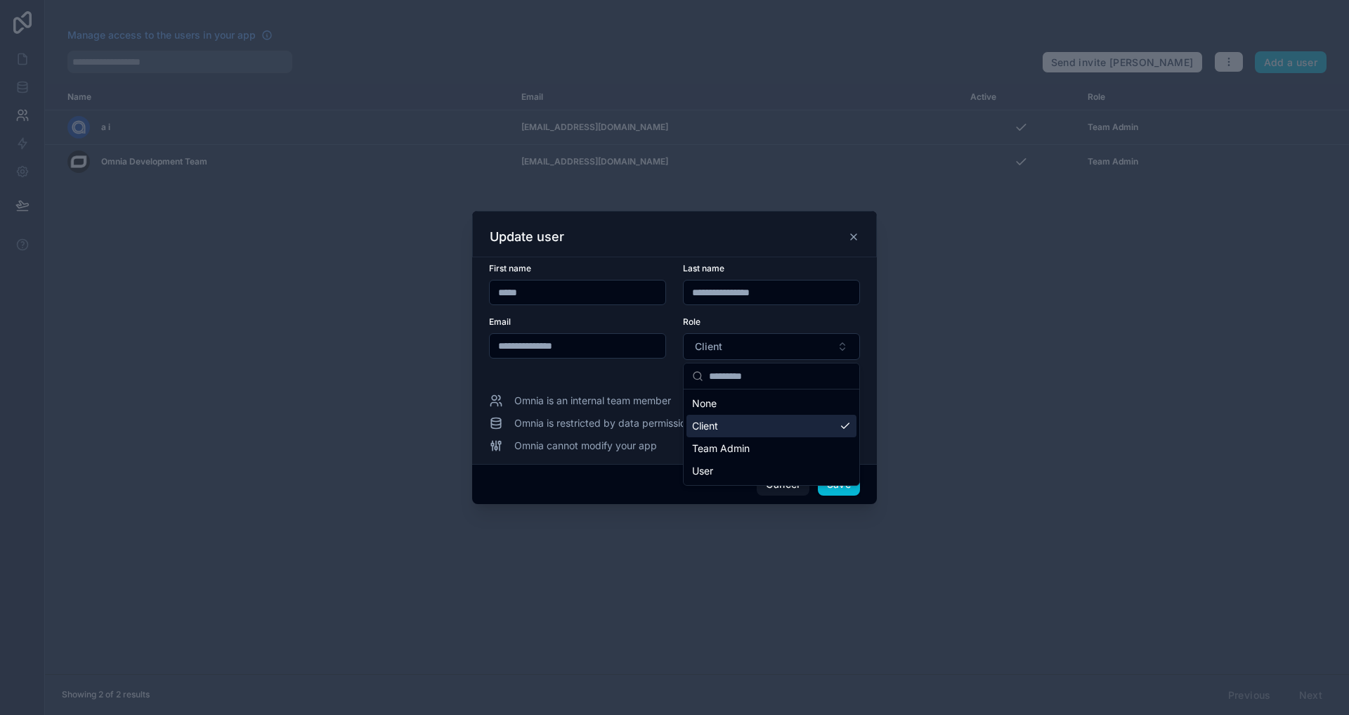
click at [712, 426] on span "Client" at bounding box center [705, 426] width 26 height 14
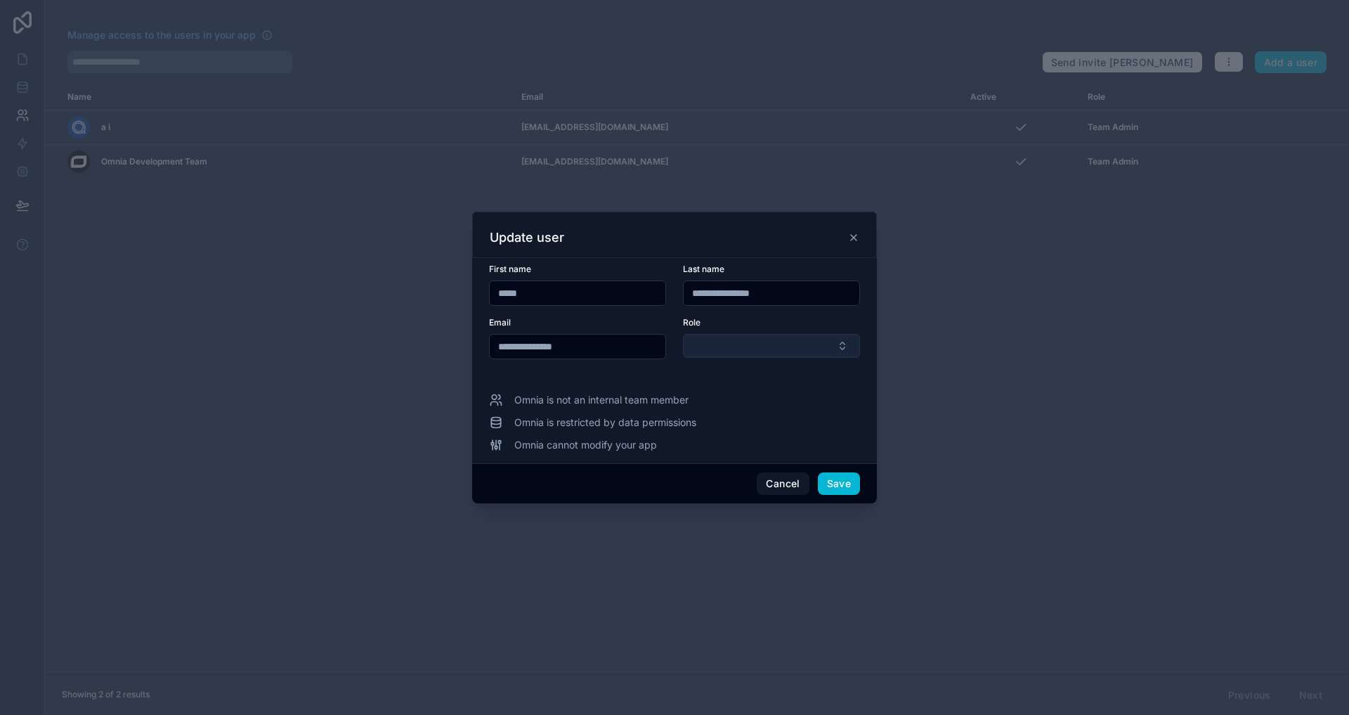
click at [752, 346] on button "Select Button" at bounding box center [771, 346] width 177 height 24
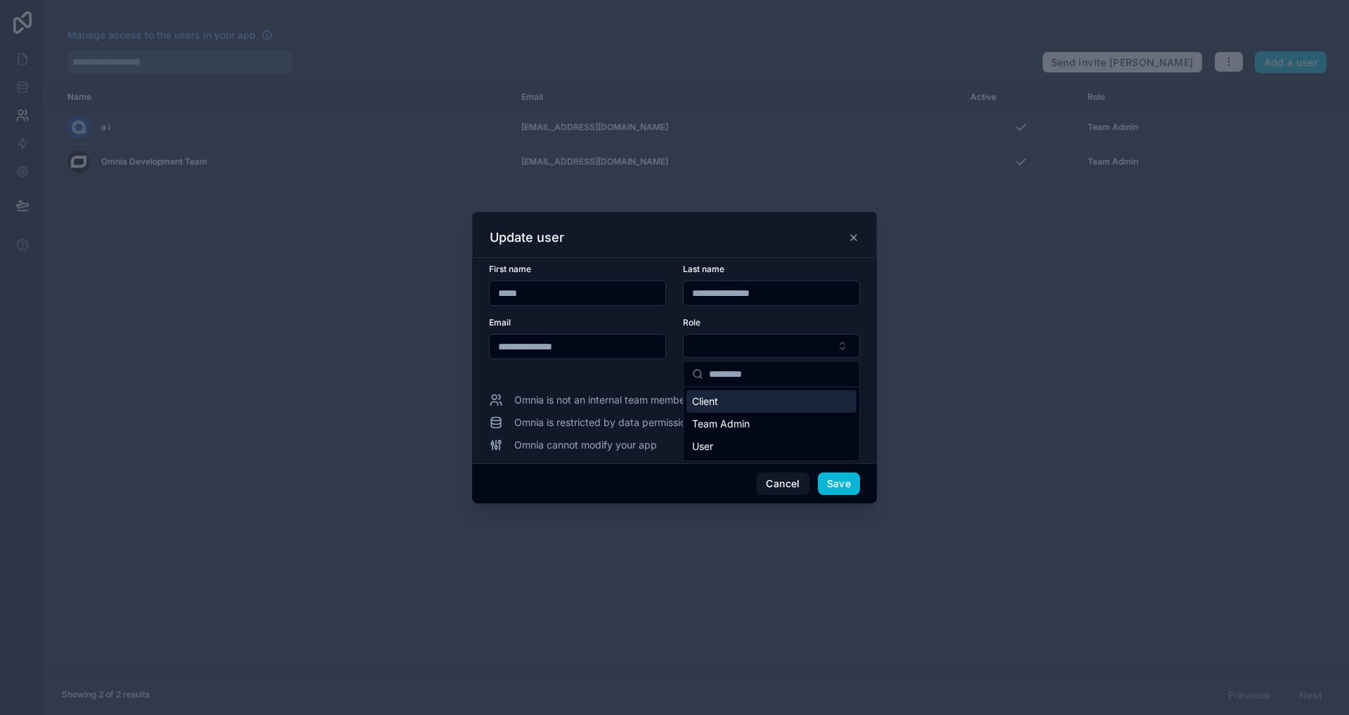
click at [722, 398] on div "Client" at bounding box center [771, 401] width 170 height 22
click at [842, 488] on button "Save" at bounding box center [839, 484] width 42 height 22
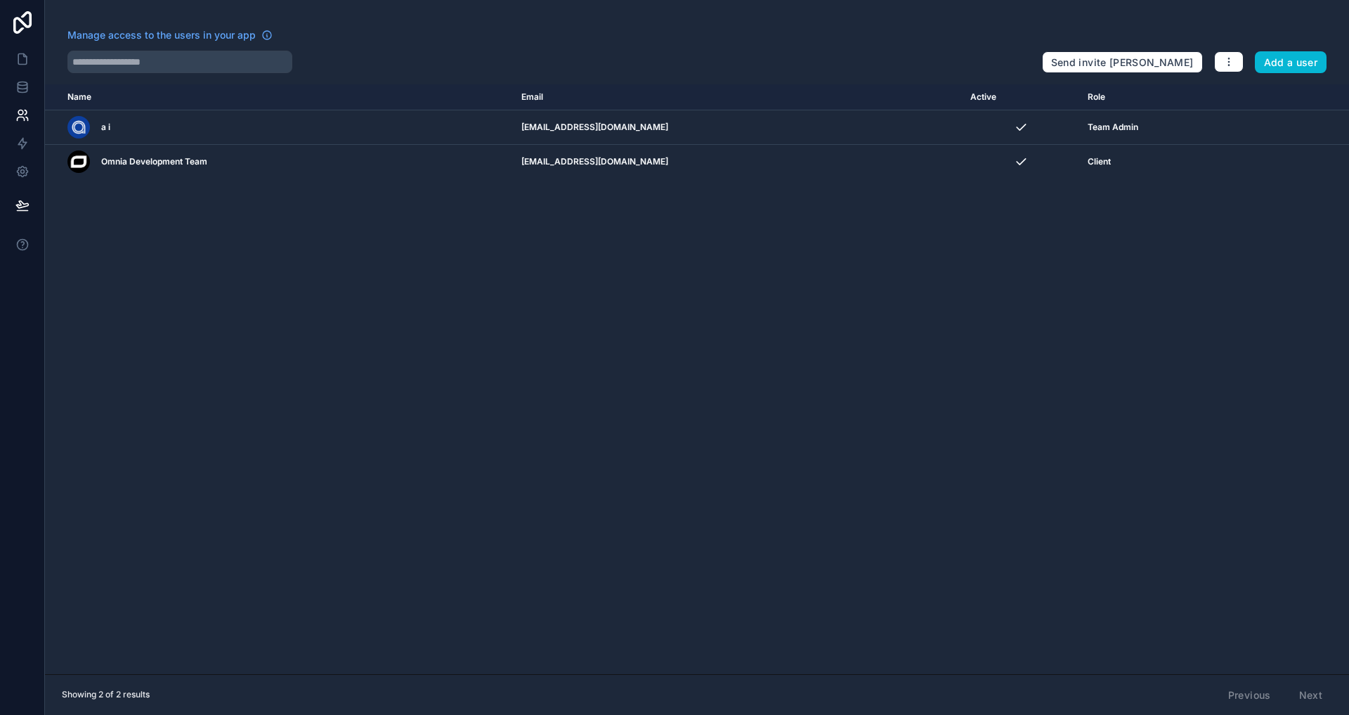
click at [842, 488] on div "Name Email Active Role userTable.email a i forms@alluel.com Team Admin Omnia De…" at bounding box center [697, 379] width 1304 height 590
click at [15, 82] on icon at bounding box center [22, 87] width 14 height 14
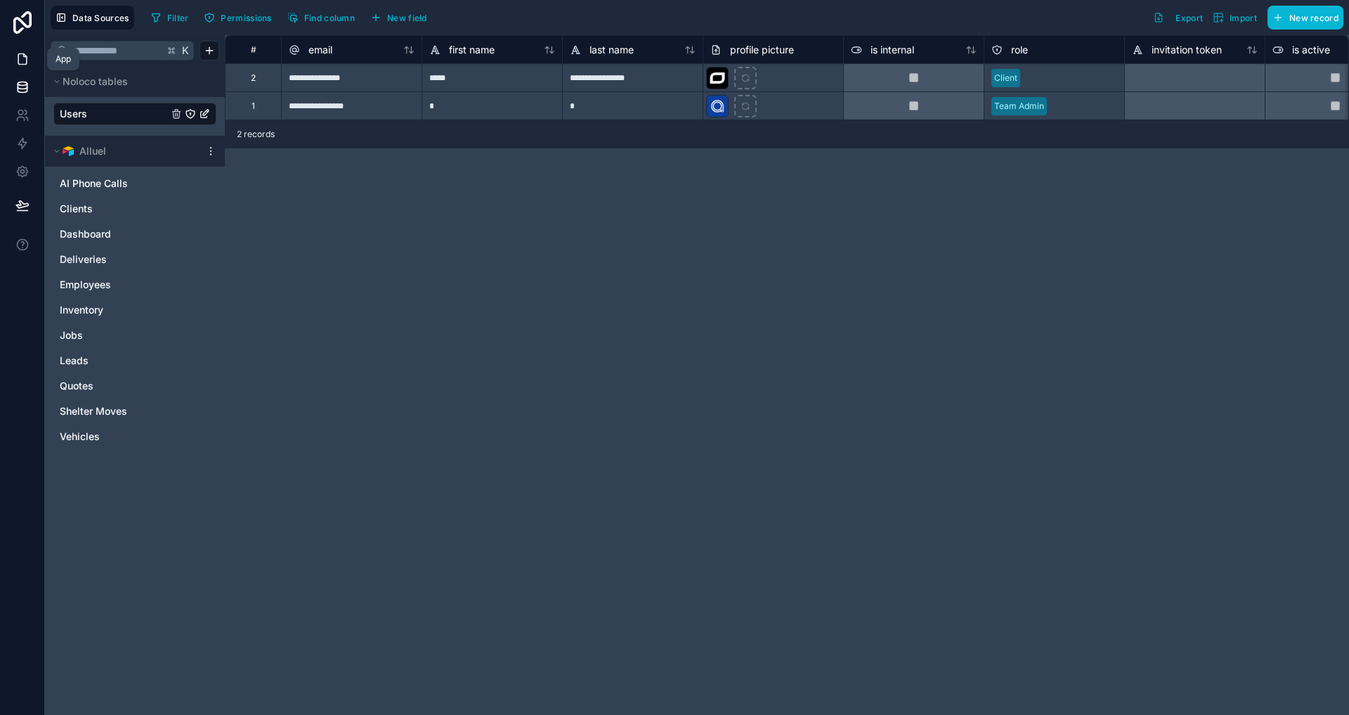
click at [19, 58] on icon at bounding box center [22, 59] width 14 height 14
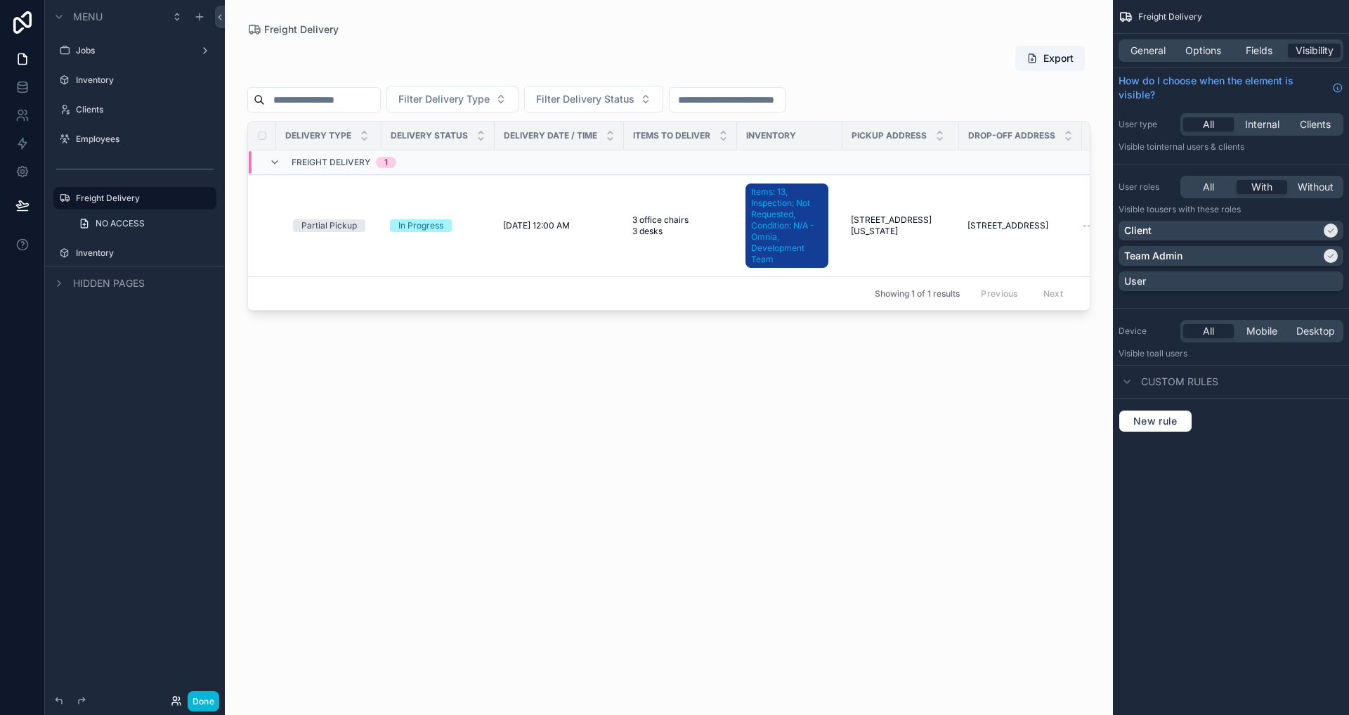
click at [175, 683] on icon at bounding box center [176, 700] width 11 height 11
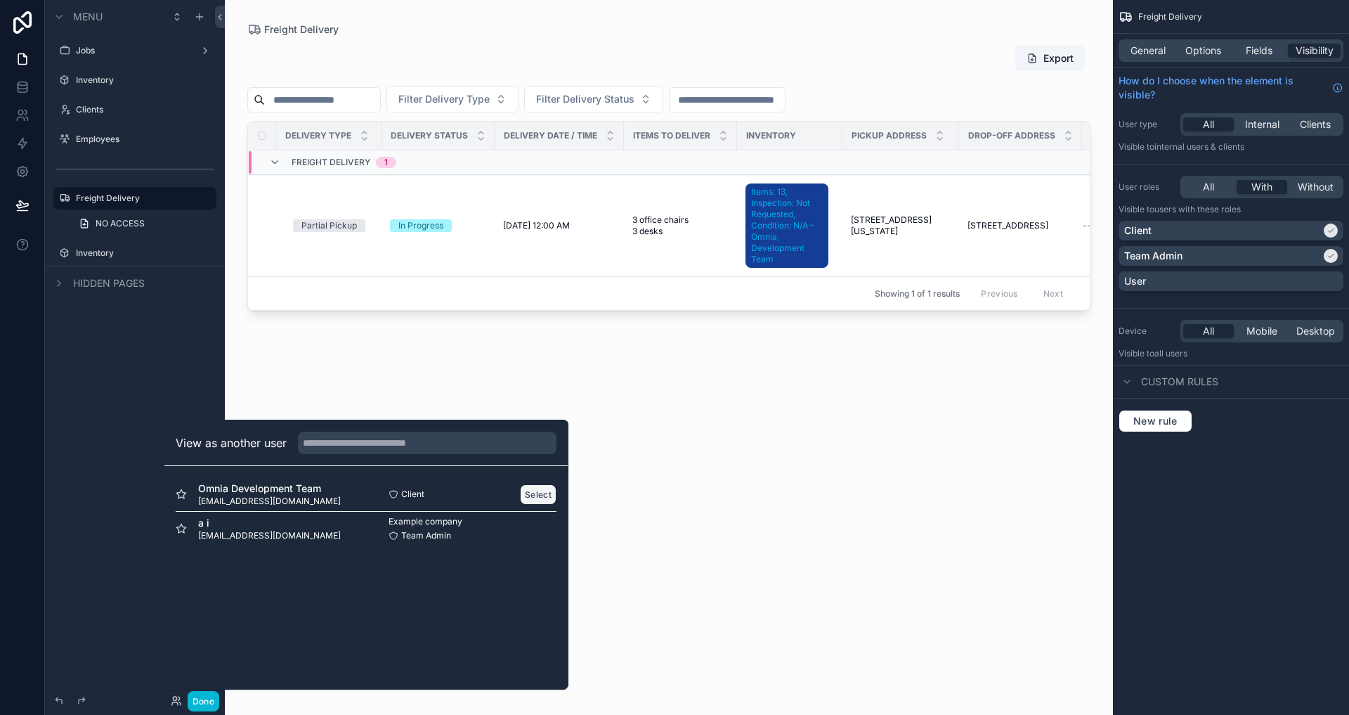
click at [547, 495] on button "Select" at bounding box center [538, 494] width 37 height 20
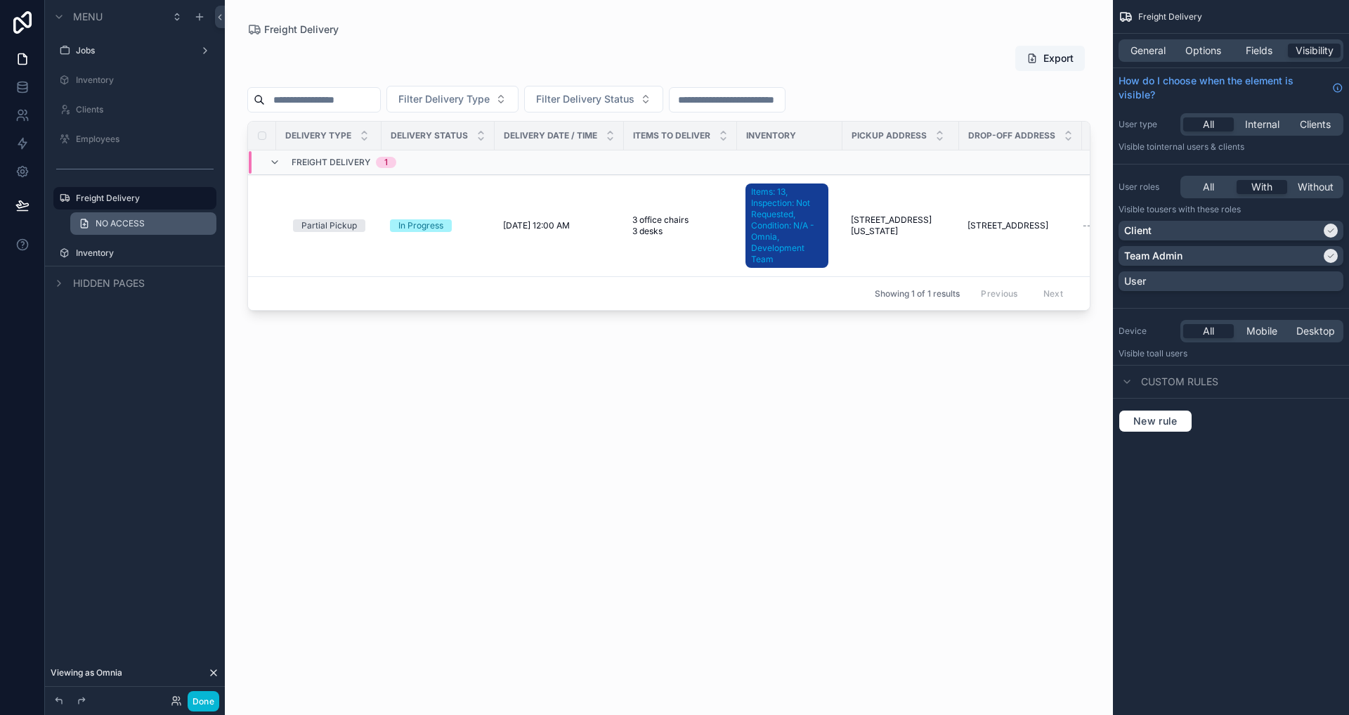
click at [129, 216] on link "NO ACCESS" at bounding box center [143, 223] width 146 height 22
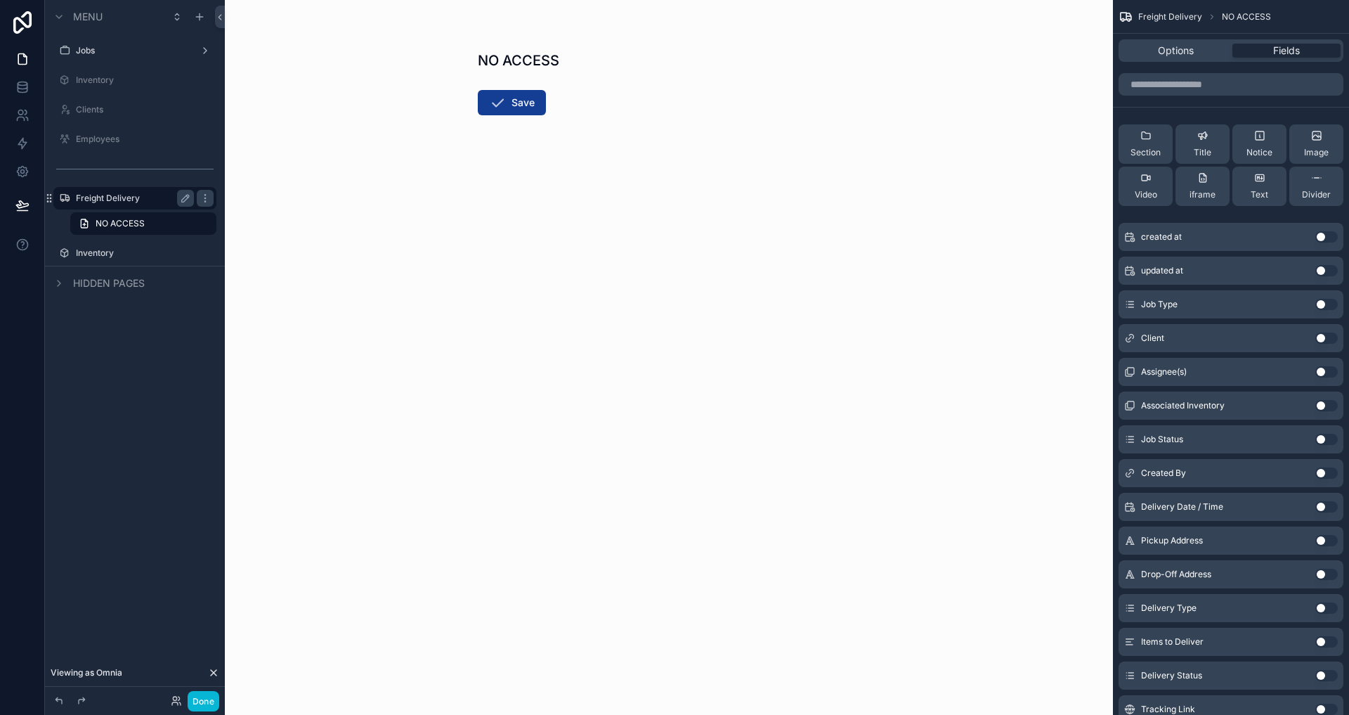
click at [119, 201] on label "Freight Delivery" at bounding box center [132, 198] width 112 height 11
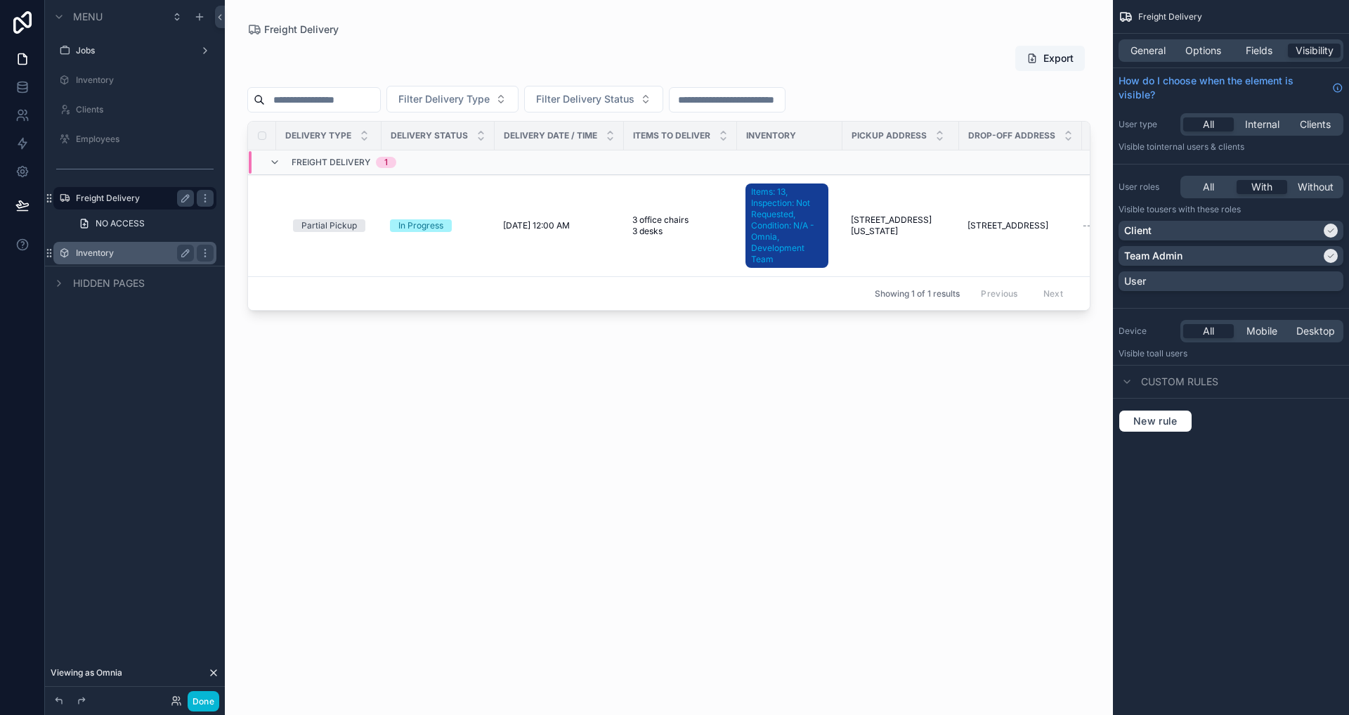
click at [117, 249] on label "Inventory" at bounding box center [132, 252] width 112 height 11
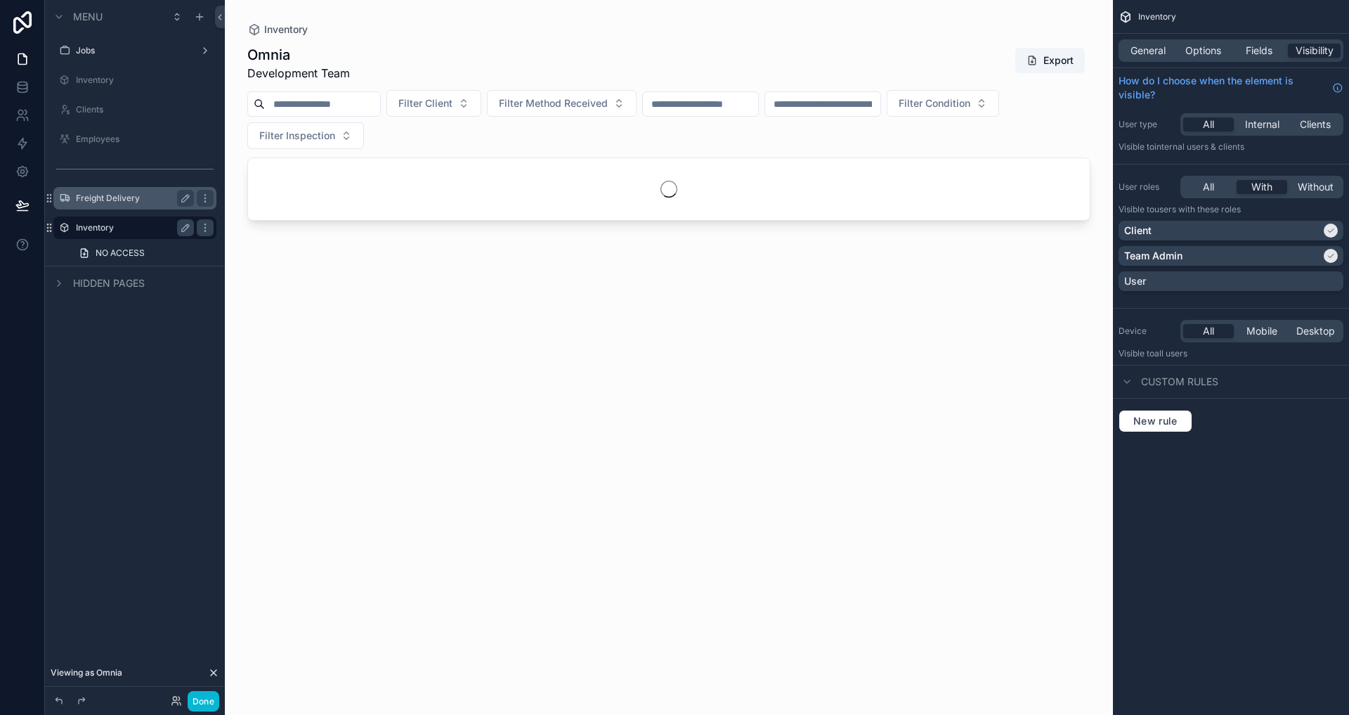
click at [109, 205] on div "Freight Delivery" at bounding box center [135, 198] width 118 height 17
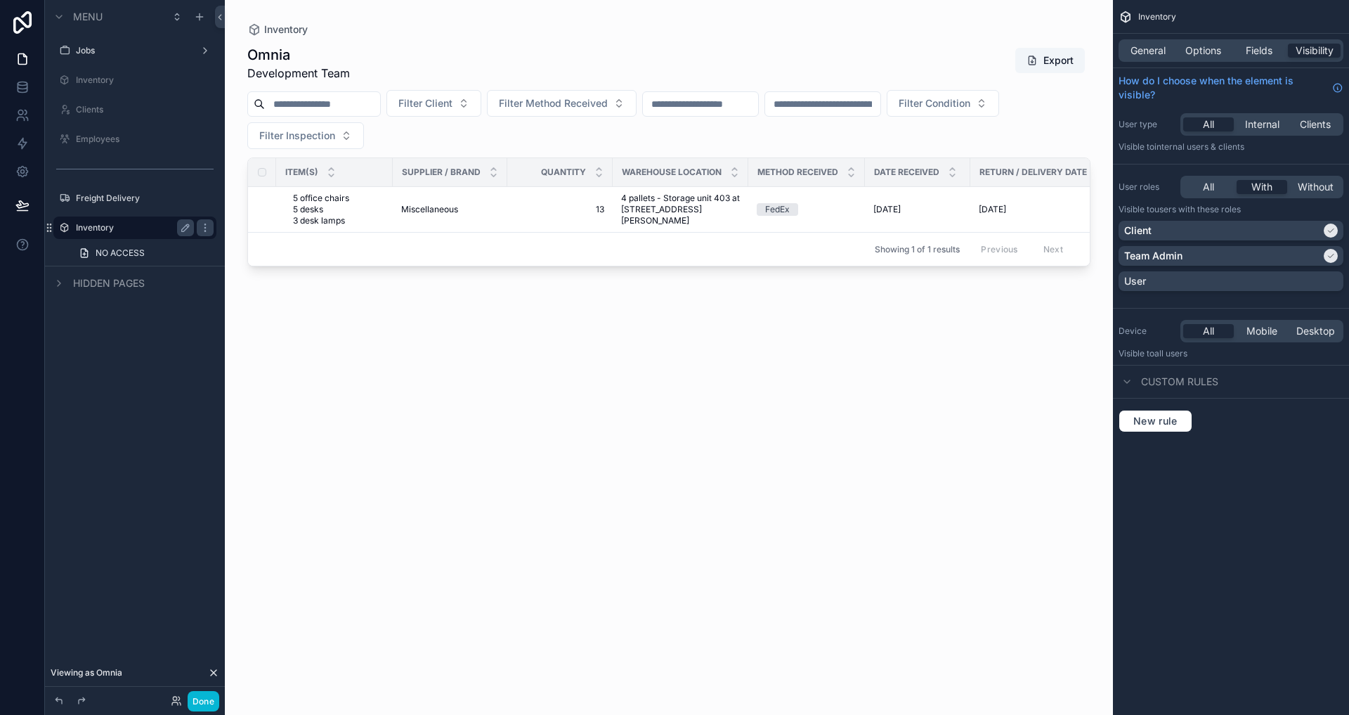
click at [668, 365] on div "scrollable content" at bounding box center [669, 349] width 888 height 698
click at [211, 701] on button "Done" at bounding box center [204, 701] width 32 height 20
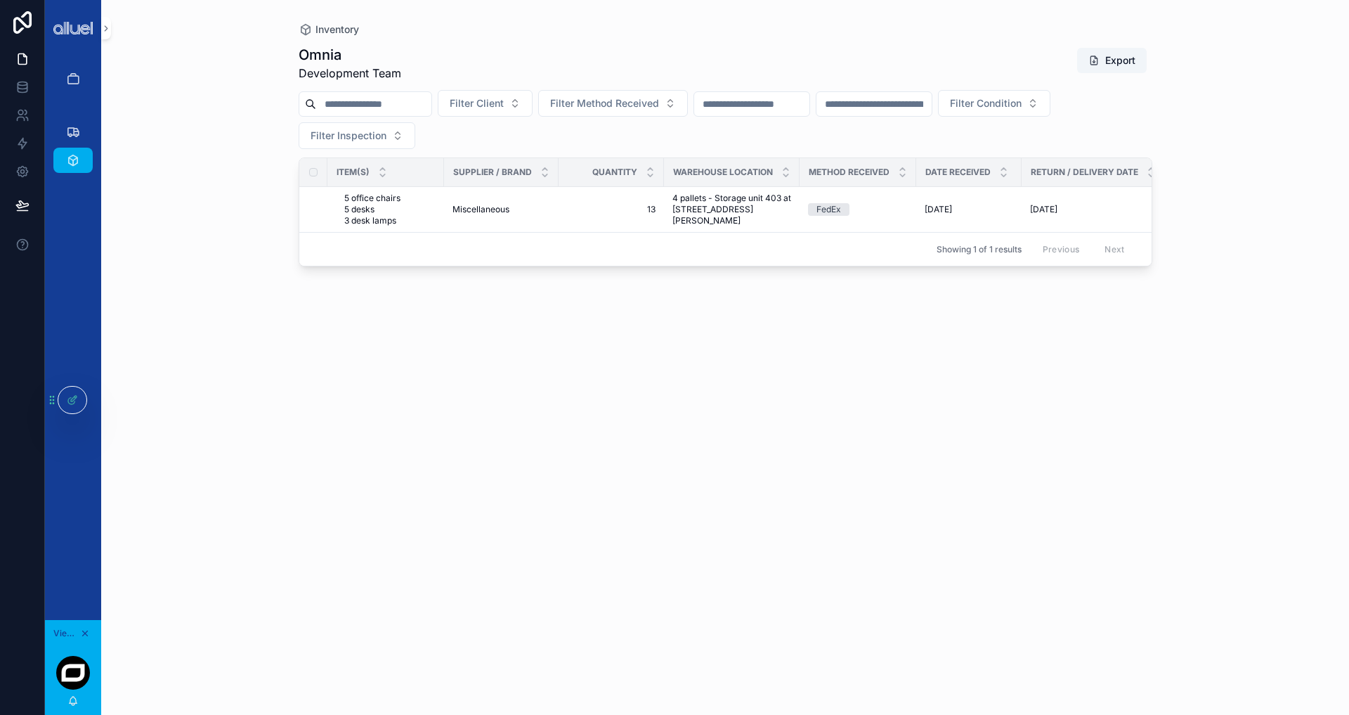
click at [72, 669] on div "scrollable content" at bounding box center [73, 673] width 34 height 34
click at [328, 419] on div "Omnia Development Team Export Filter Client Filter Method Received Filter Condi…" at bounding box center [726, 367] width 854 height 661
click at [67, 131] on icon "scrollable content" at bounding box center [73, 132] width 14 height 14
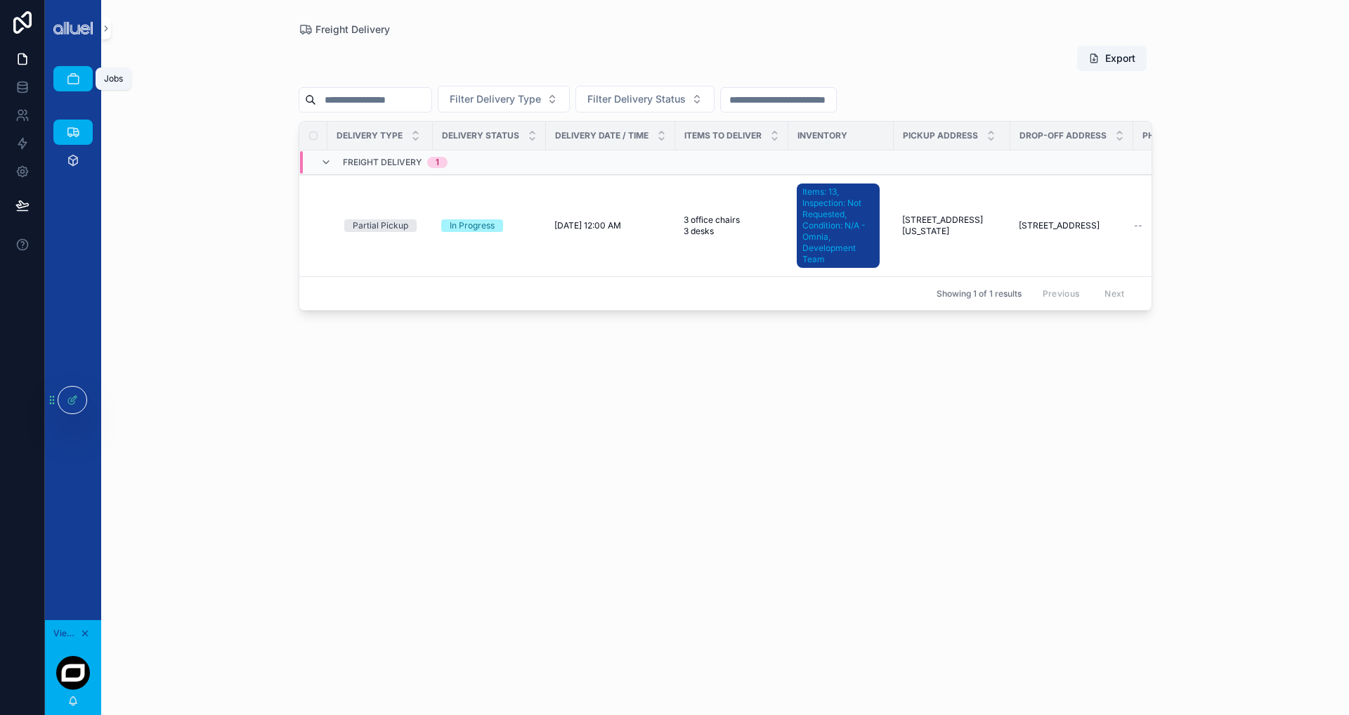
click at [71, 72] on icon "scrollable content" at bounding box center [73, 79] width 14 height 14
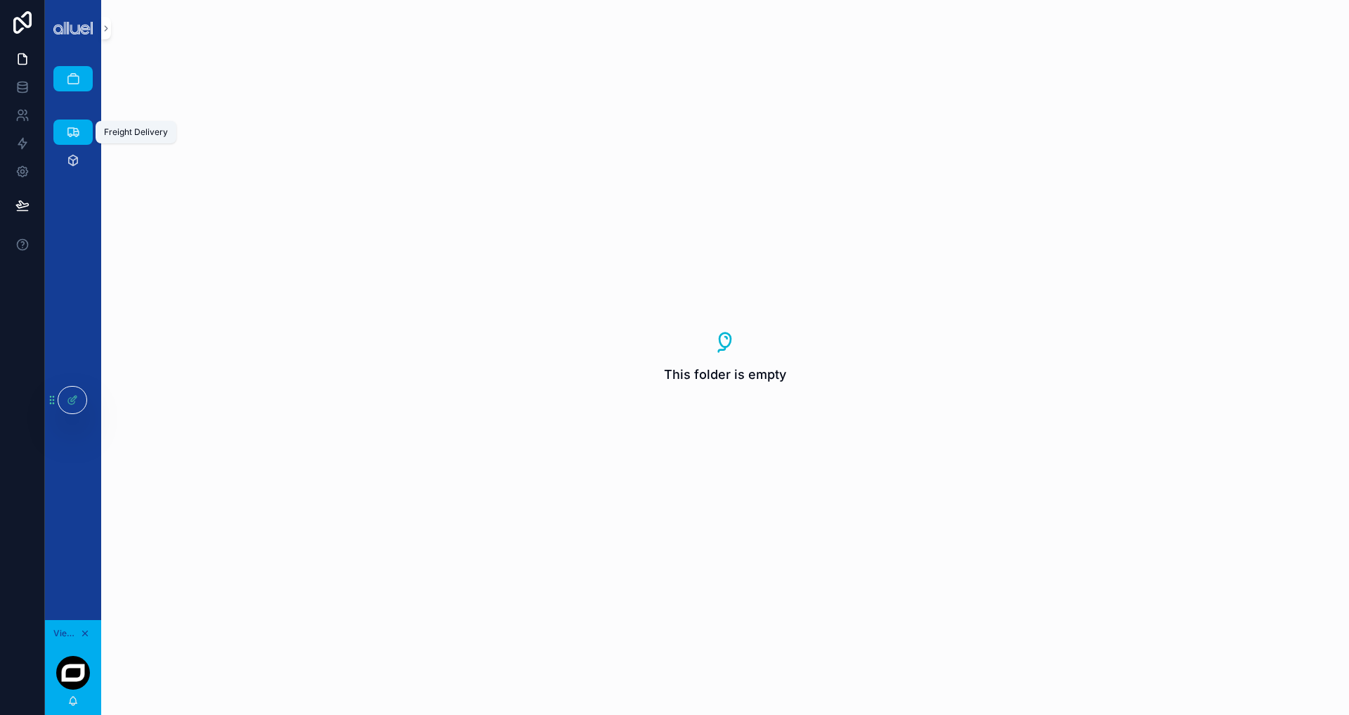
click at [76, 129] on icon "scrollable content" at bounding box center [73, 132] width 14 height 14
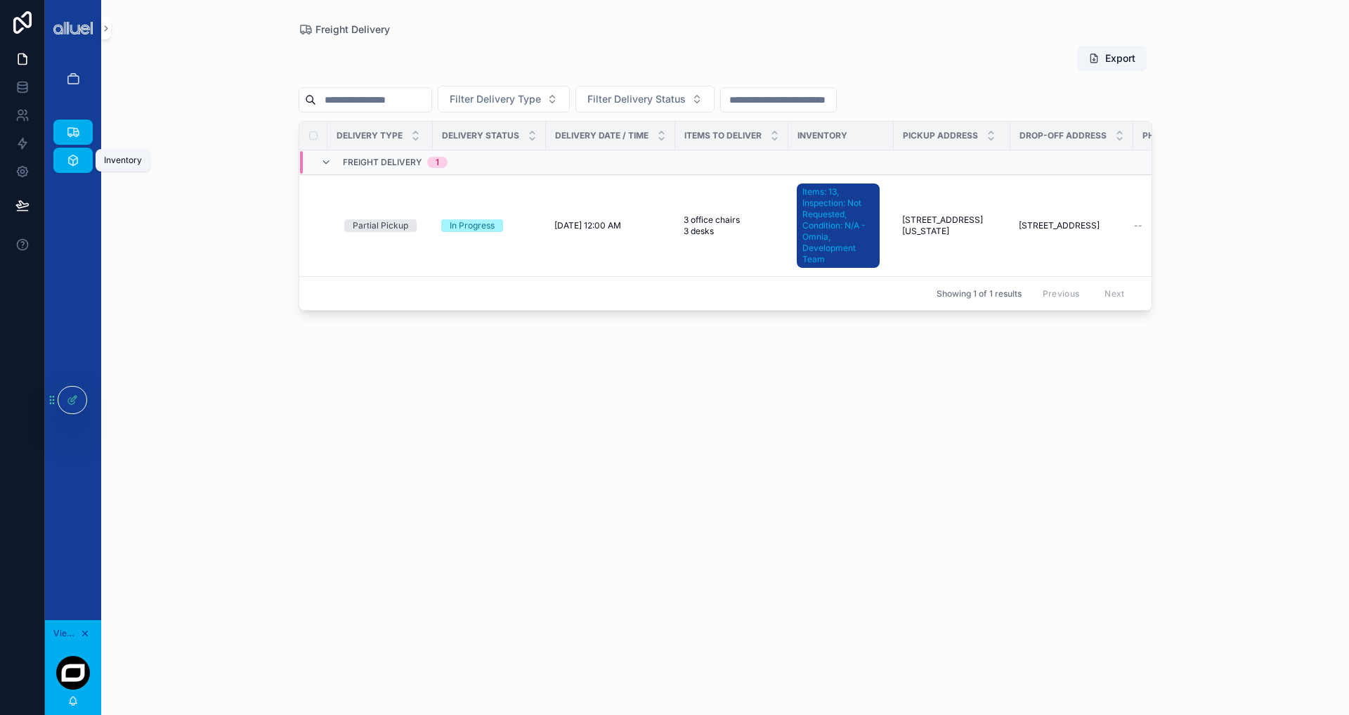
click at [76, 156] on icon "scrollable content" at bounding box center [73, 160] width 14 height 14
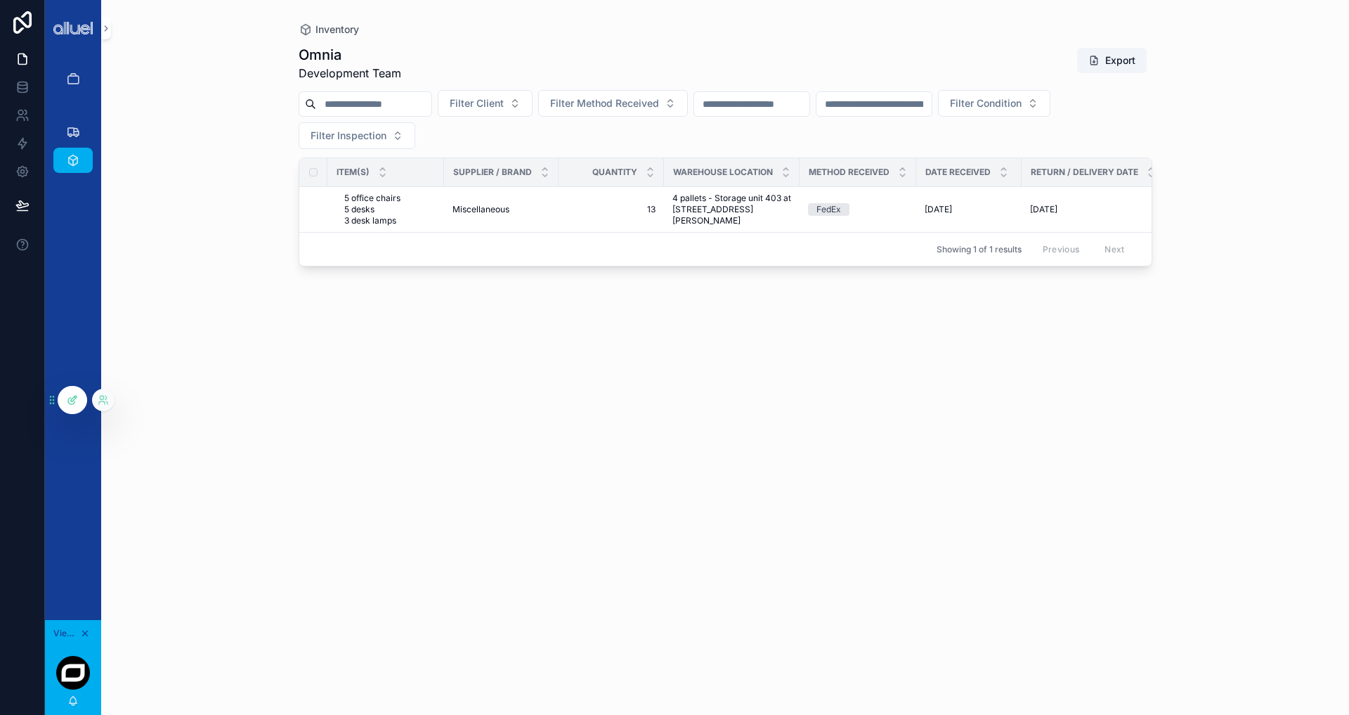
click at [67, 393] on div at bounding box center [72, 399] width 28 height 27
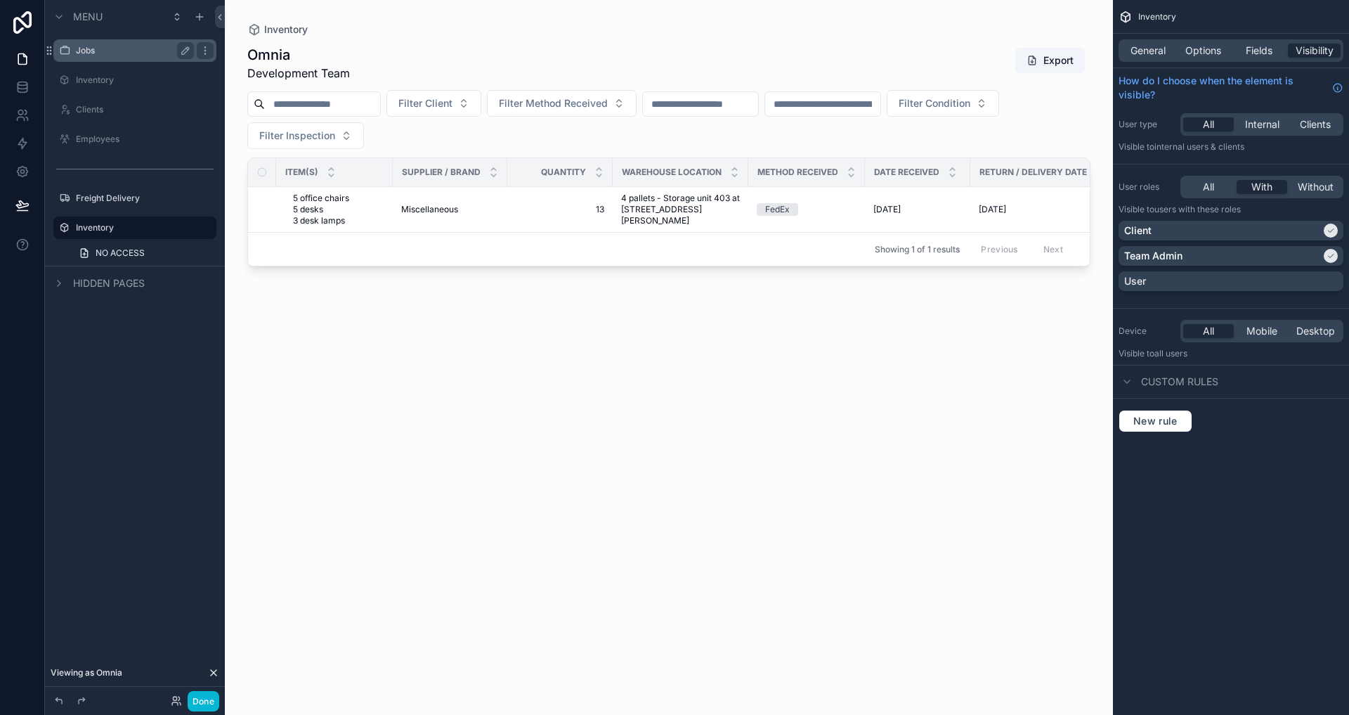
click at [101, 58] on div "Jobs" at bounding box center [135, 50] width 118 height 17
click at [152, 46] on label "Jobs" at bounding box center [132, 50] width 112 height 11
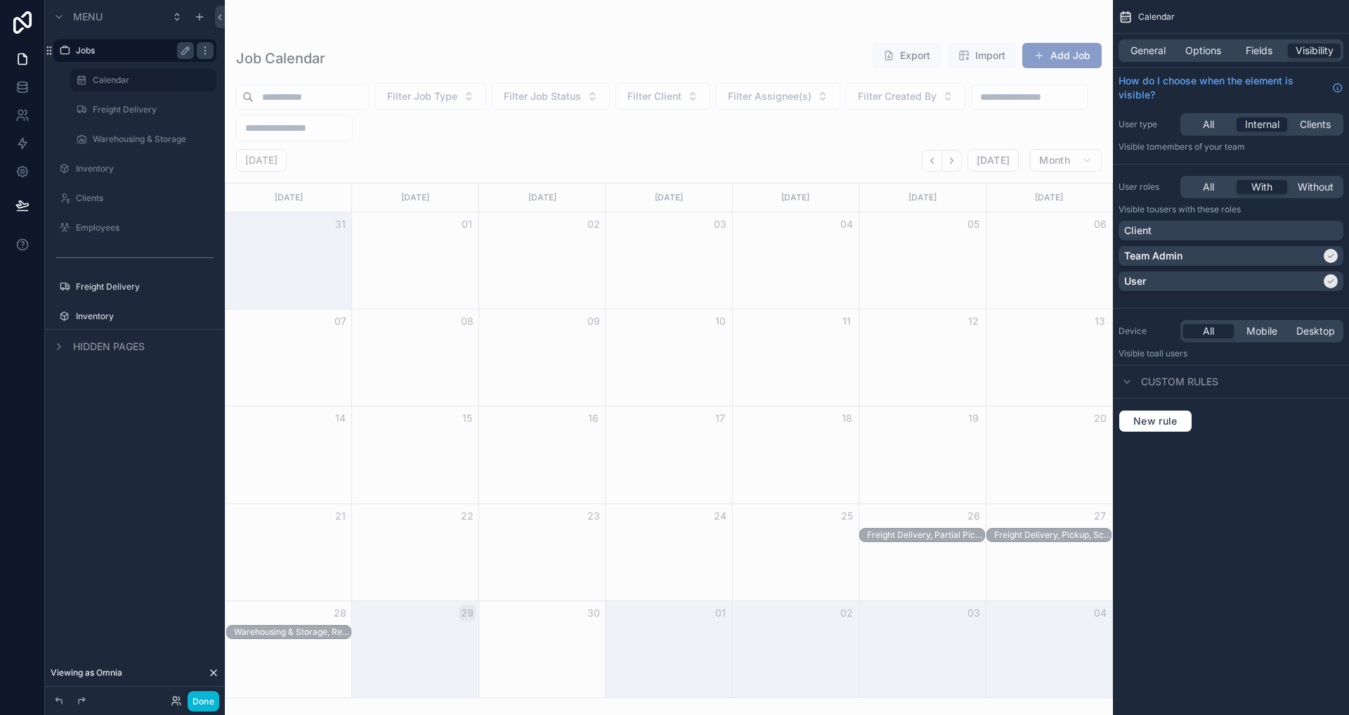
click at [1267, 119] on span "Internal" at bounding box center [1262, 124] width 34 height 14
click at [1267, 115] on div "All Internal Clients" at bounding box center [1261, 124] width 163 height 22
click at [115, 282] on label "Freight Delivery" at bounding box center [132, 286] width 112 height 11
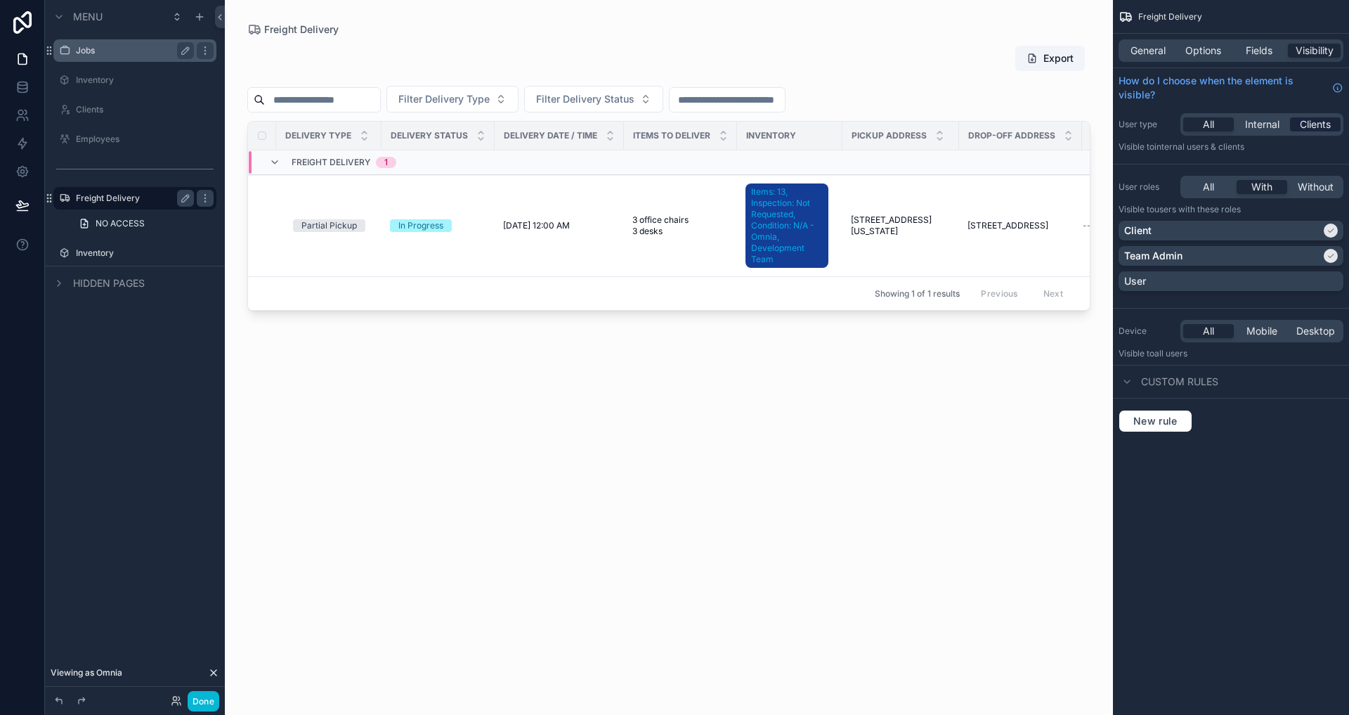
click at [1320, 129] on span "Clients" at bounding box center [1315, 124] width 31 height 14
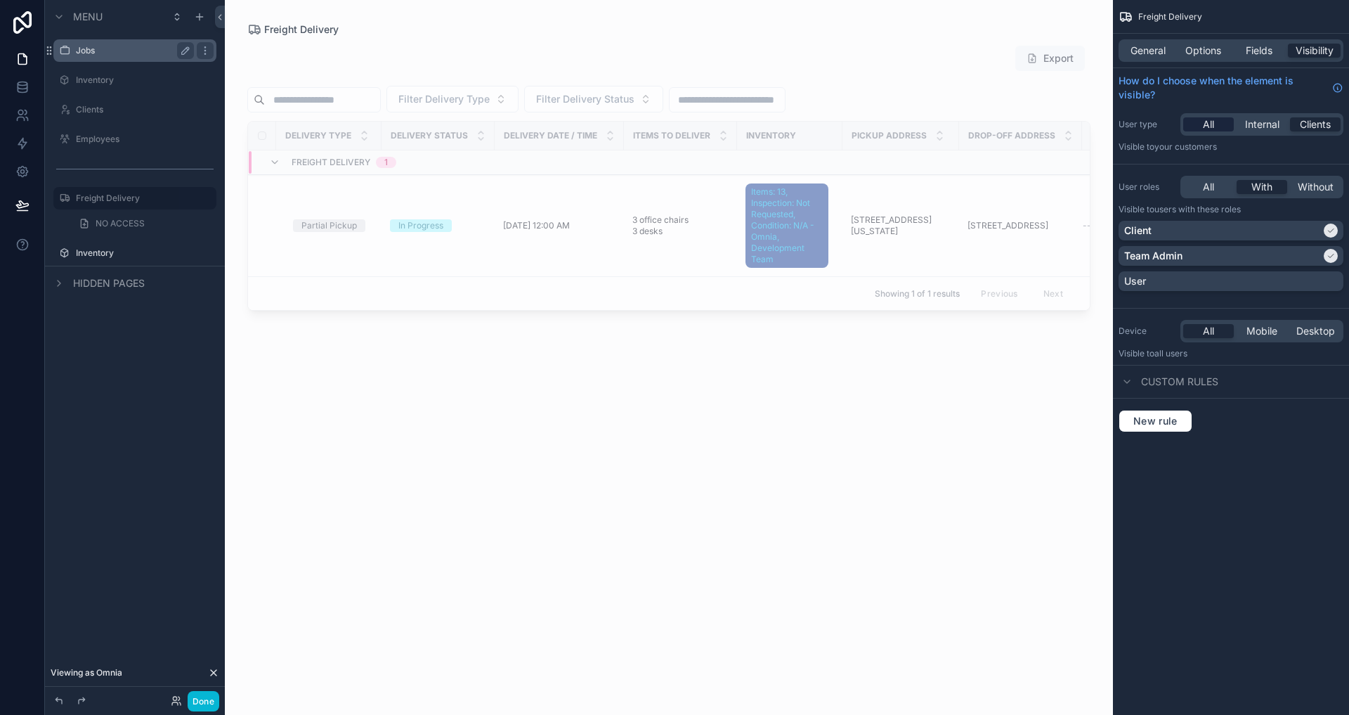
click at [1217, 119] on div "All" at bounding box center [1208, 124] width 51 height 14
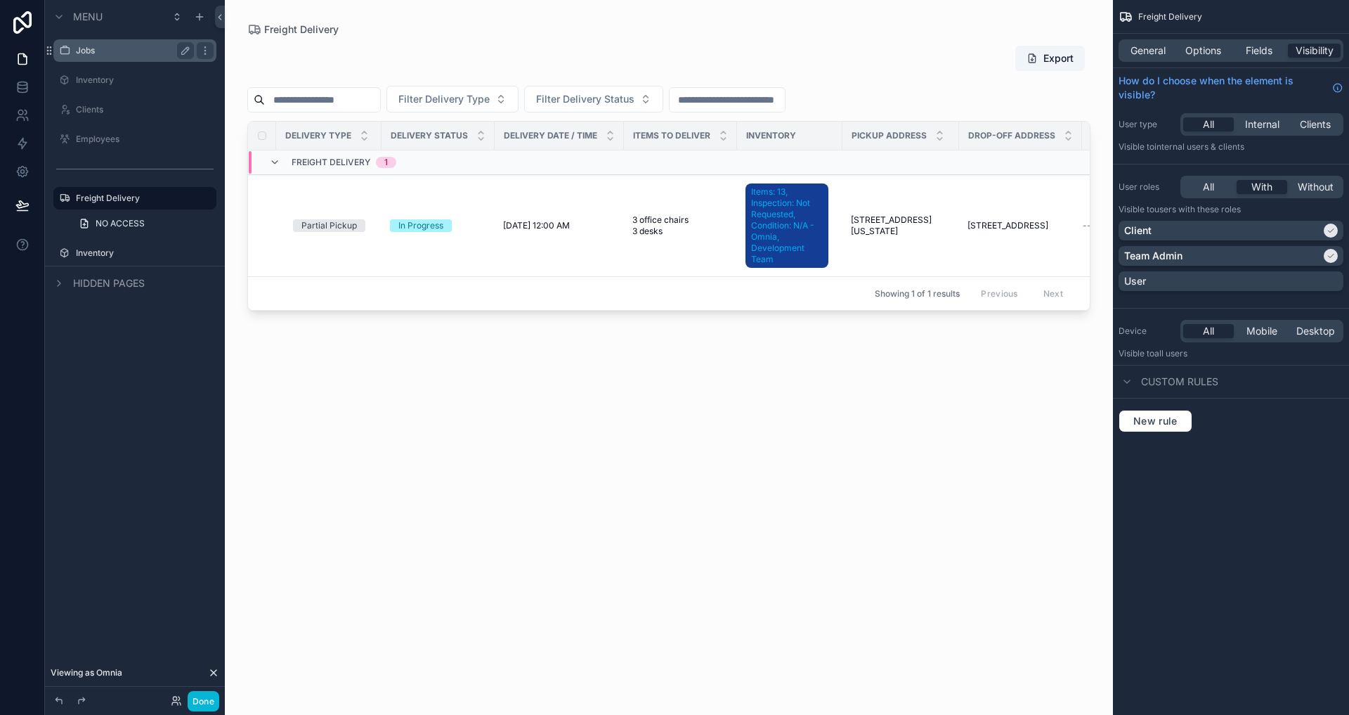
click at [1232, 465] on div "Freight Delivery General Options Fields Visibility How do I choose when the ele…" at bounding box center [1231, 233] width 236 height 466
click at [89, 52] on label "Jobs" at bounding box center [132, 50] width 112 height 11
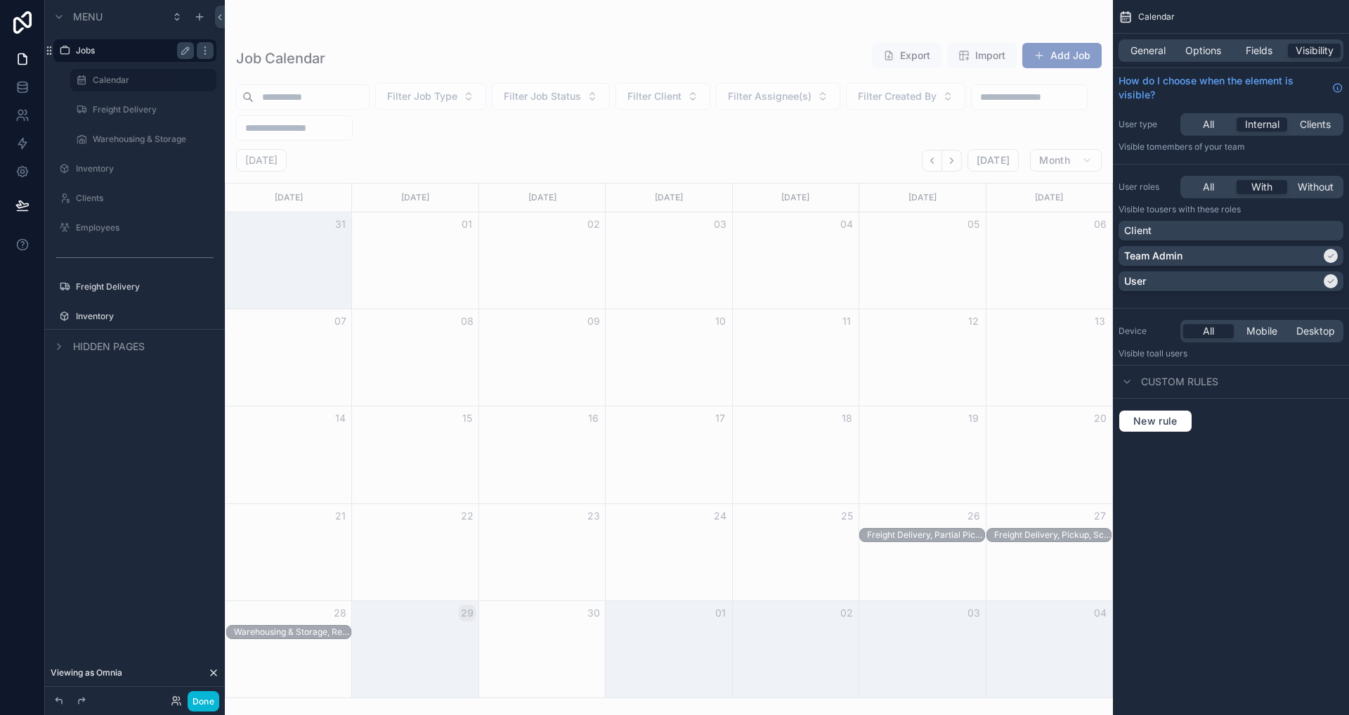
click at [214, 49] on div "Jobs" at bounding box center [134, 50] width 163 height 22
click at [0, 0] on icon "scrollable content" at bounding box center [0, 0] width 0 height 0
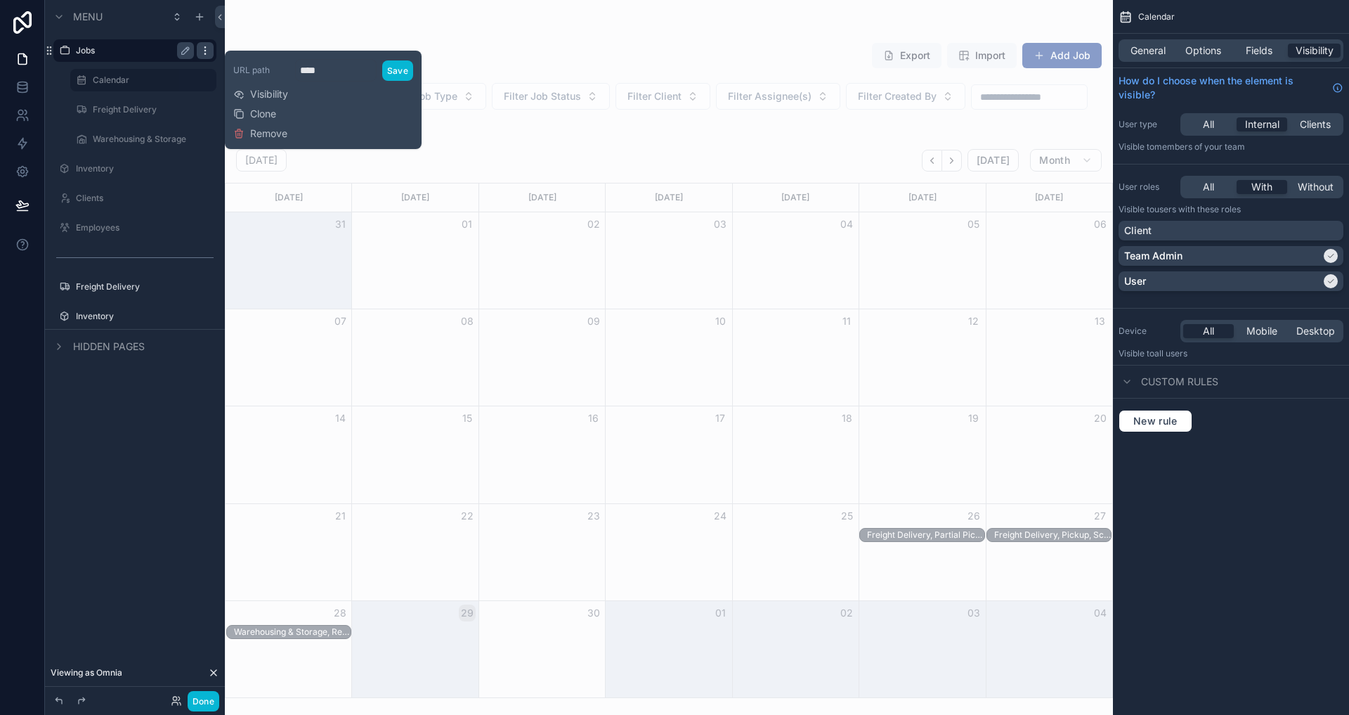
click at [205, 49] on icon "scrollable content" at bounding box center [205, 50] width 11 height 11
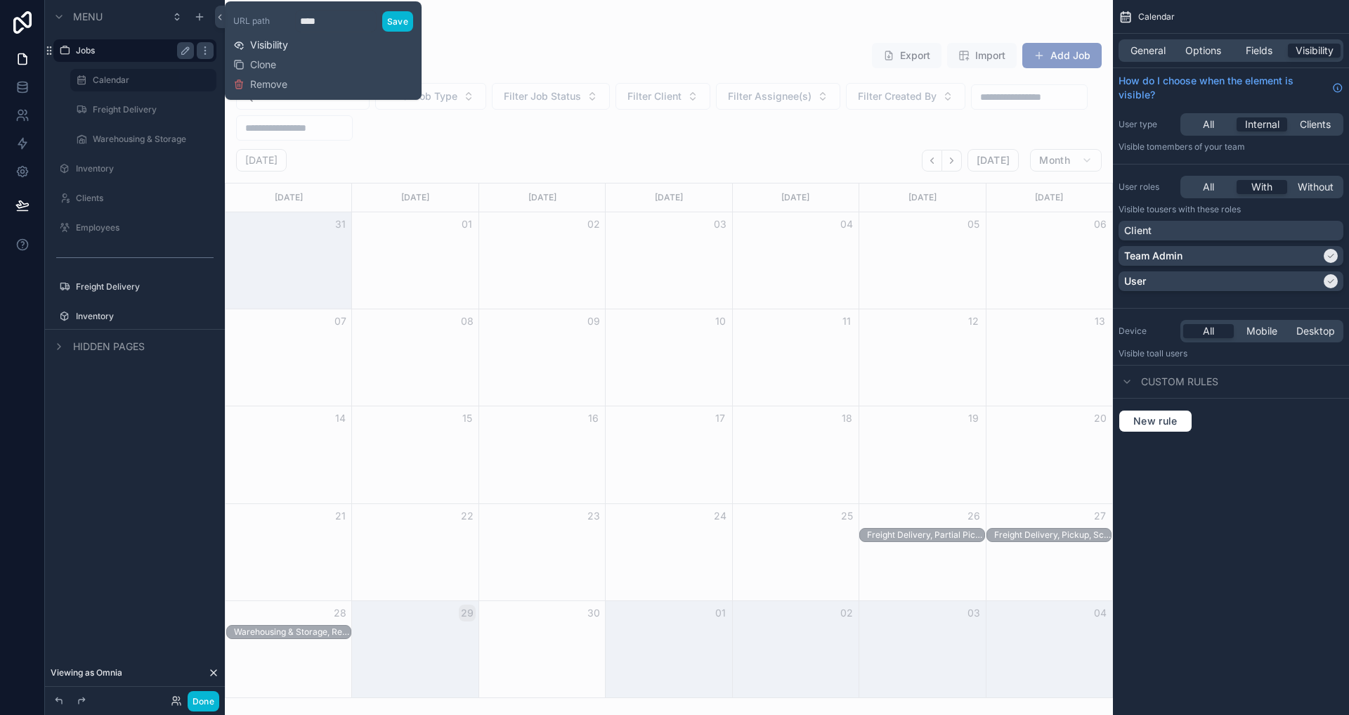
click at [254, 44] on span "Visibility" at bounding box center [269, 45] width 38 height 14
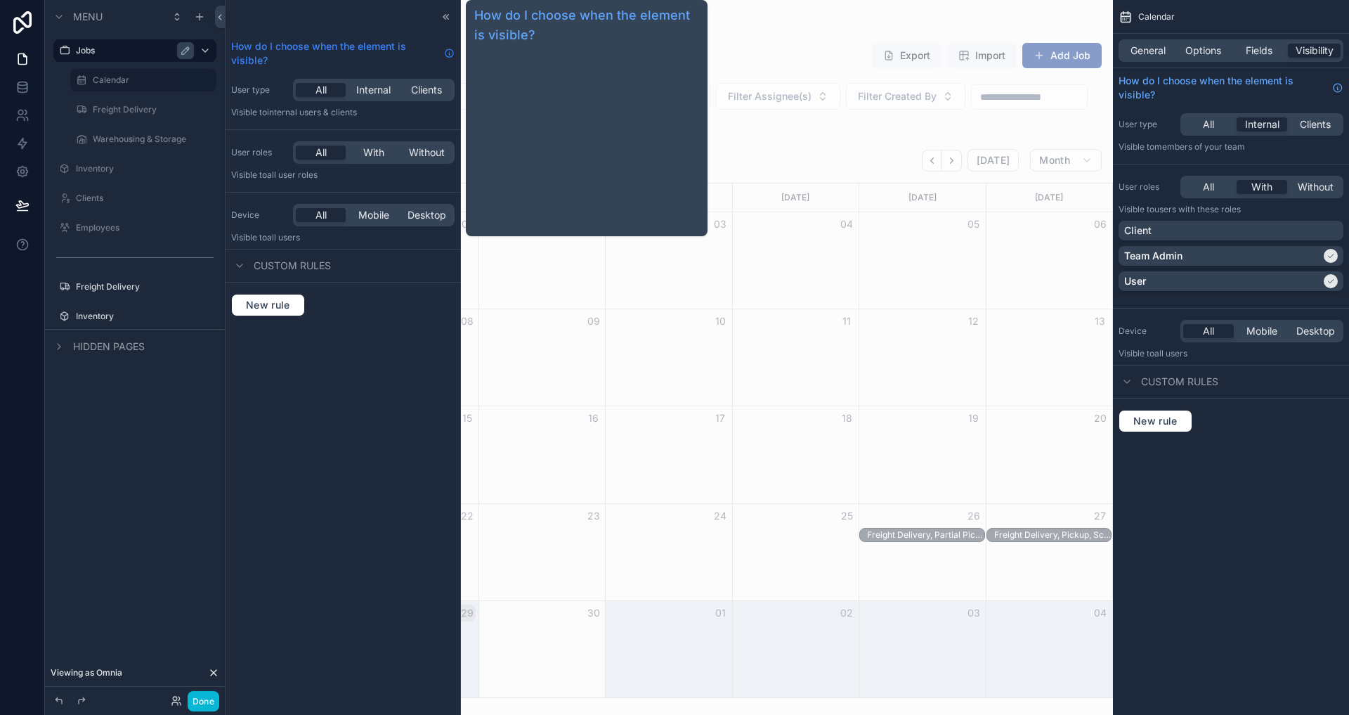
click at [337, 56] on span "How do I choose when the element is visible?" at bounding box center [334, 53] width 207 height 28
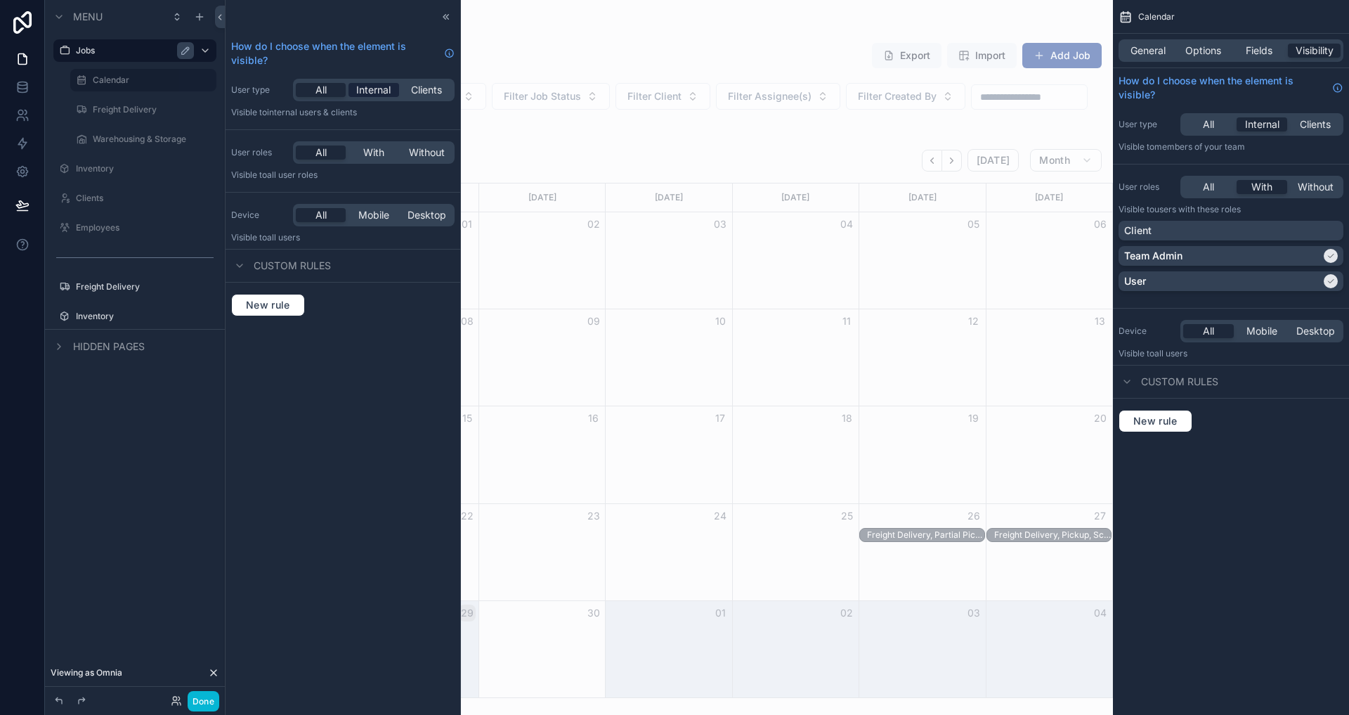
click at [388, 86] on span "Internal" at bounding box center [373, 90] width 34 height 14
click at [573, 130] on div "scrollable content" at bounding box center [669, 357] width 888 height 715
click at [193, 702] on button "Done" at bounding box center [204, 701] width 32 height 20
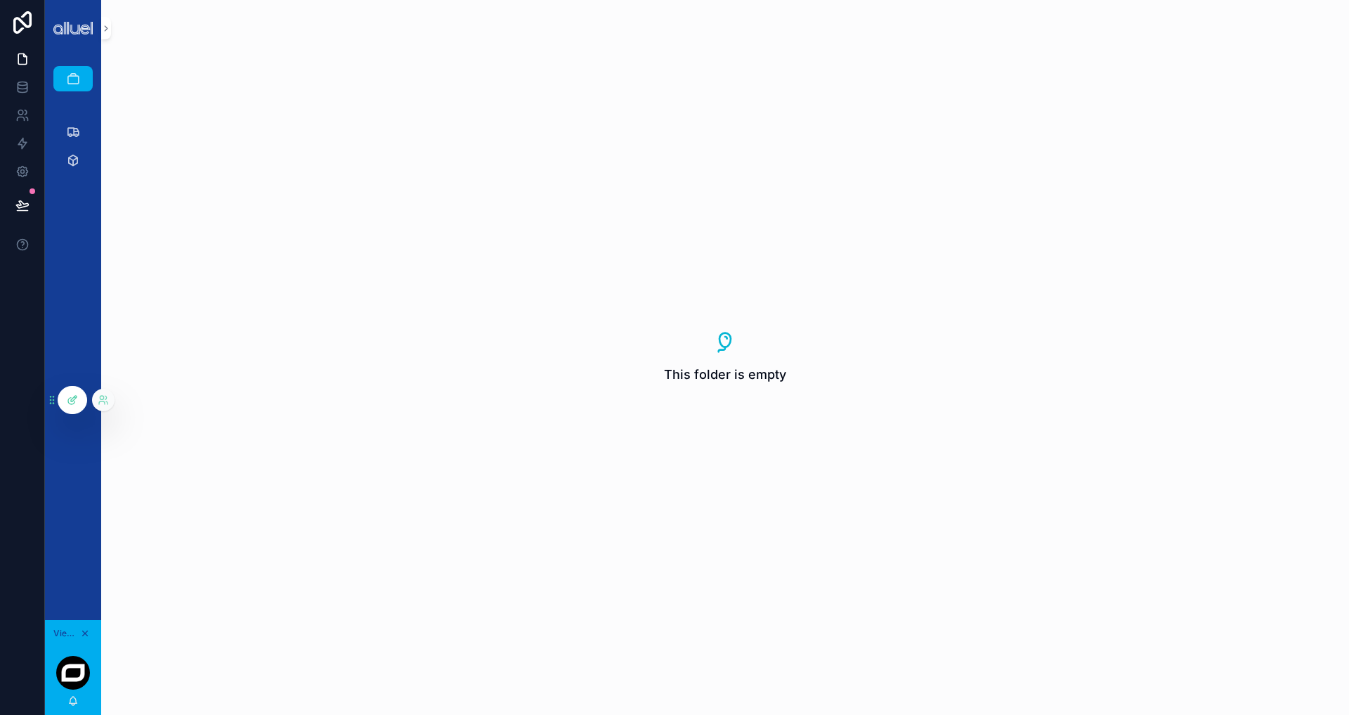
click at [77, 394] on icon at bounding box center [72, 399] width 11 height 11
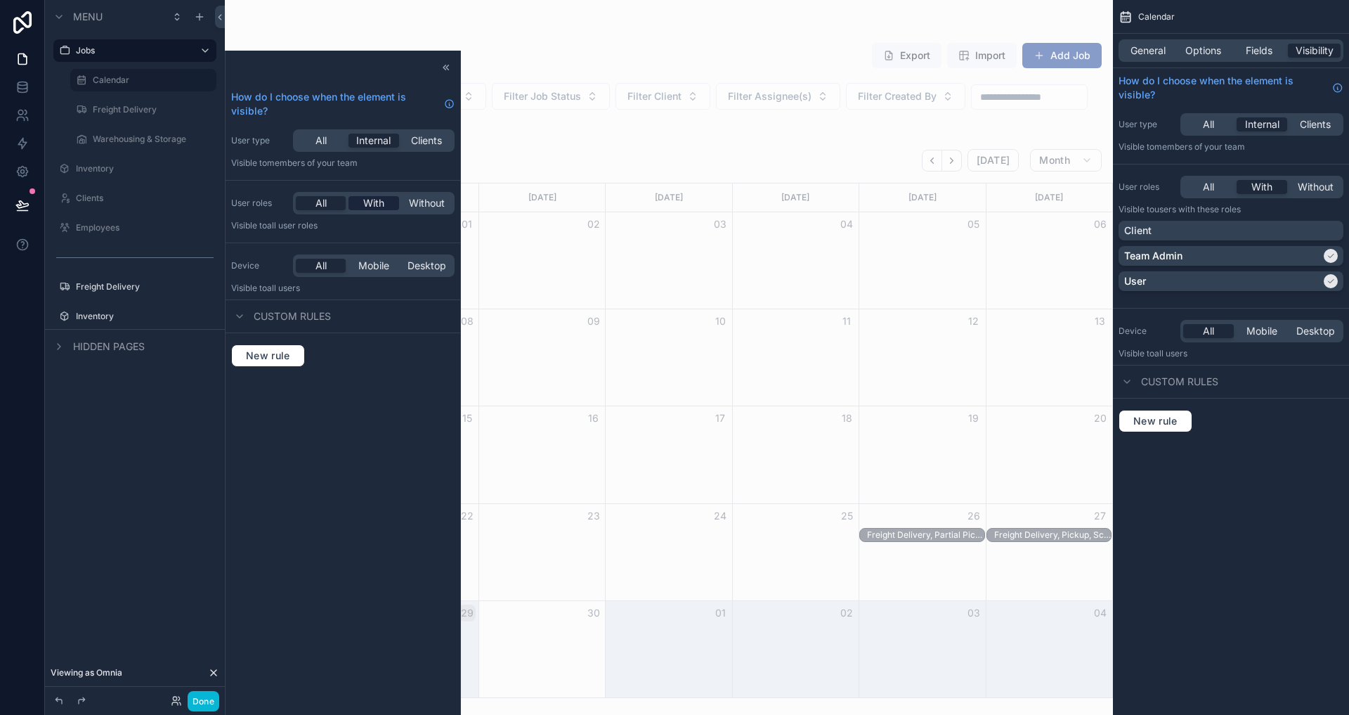
click at [377, 196] on span "With" at bounding box center [373, 203] width 21 height 14
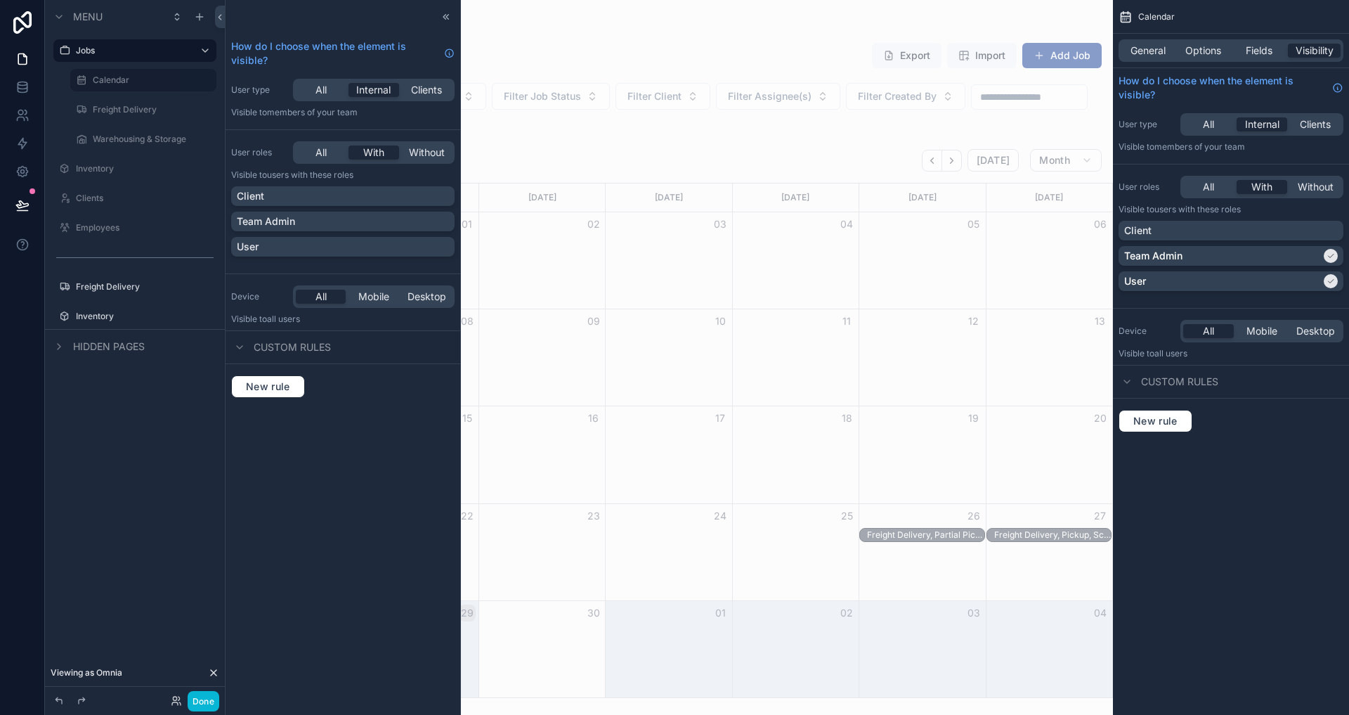
click at [377, 196] on div "Client" at bounding box center [343, 196] width 212 height 14
click at [377, 196] on div "Client" at bounding box center [334, 196] width 195 height 14
click at [365, 223] on div "Team Admin" at bounding box center [343, 221] width 212 height 14
click at [363, 242] on div "User" at bounding box center [343, 247] width 212 height 14
click at [190, 700] on button "Done" at bounding box center [204, 701] width 32 height 20
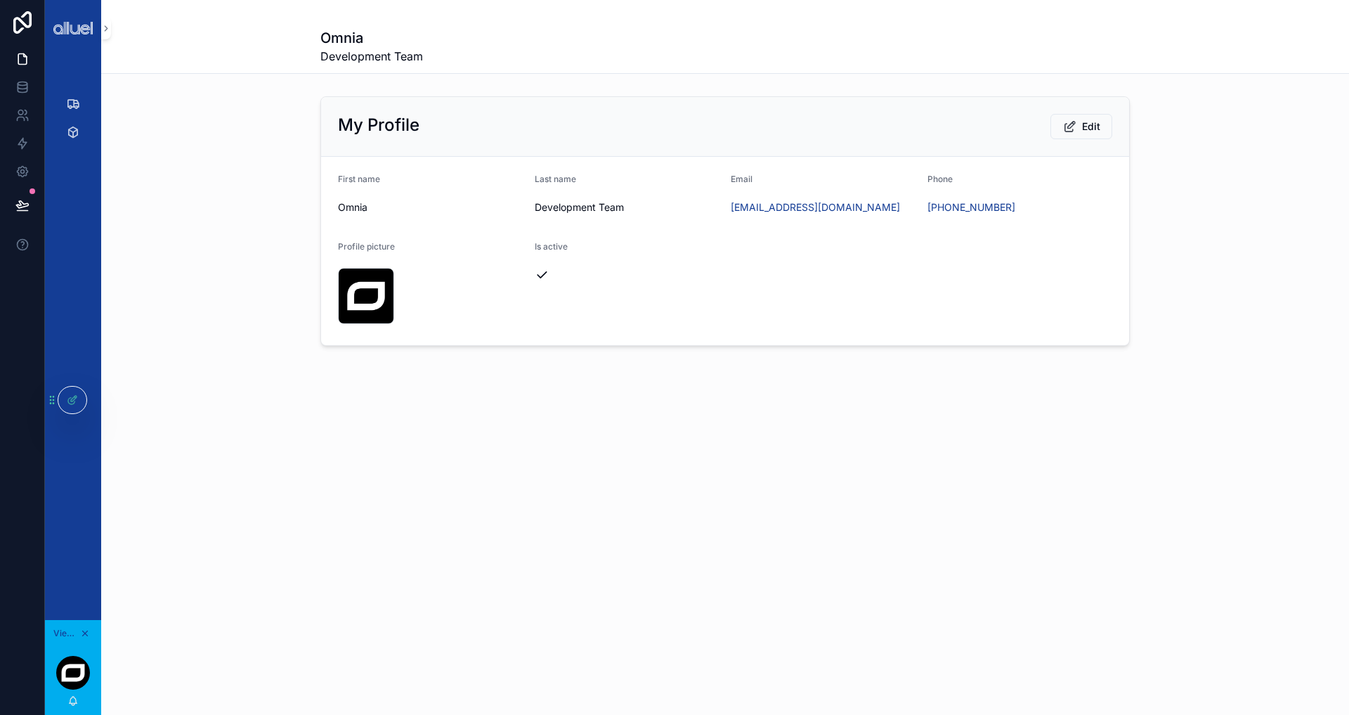
click at [71, 67] on div "scrollable content" at bounding box center [72, 77] width 39 height 22
click at [77, 386] on div at bounding box center [72, 399] width 28 height 27
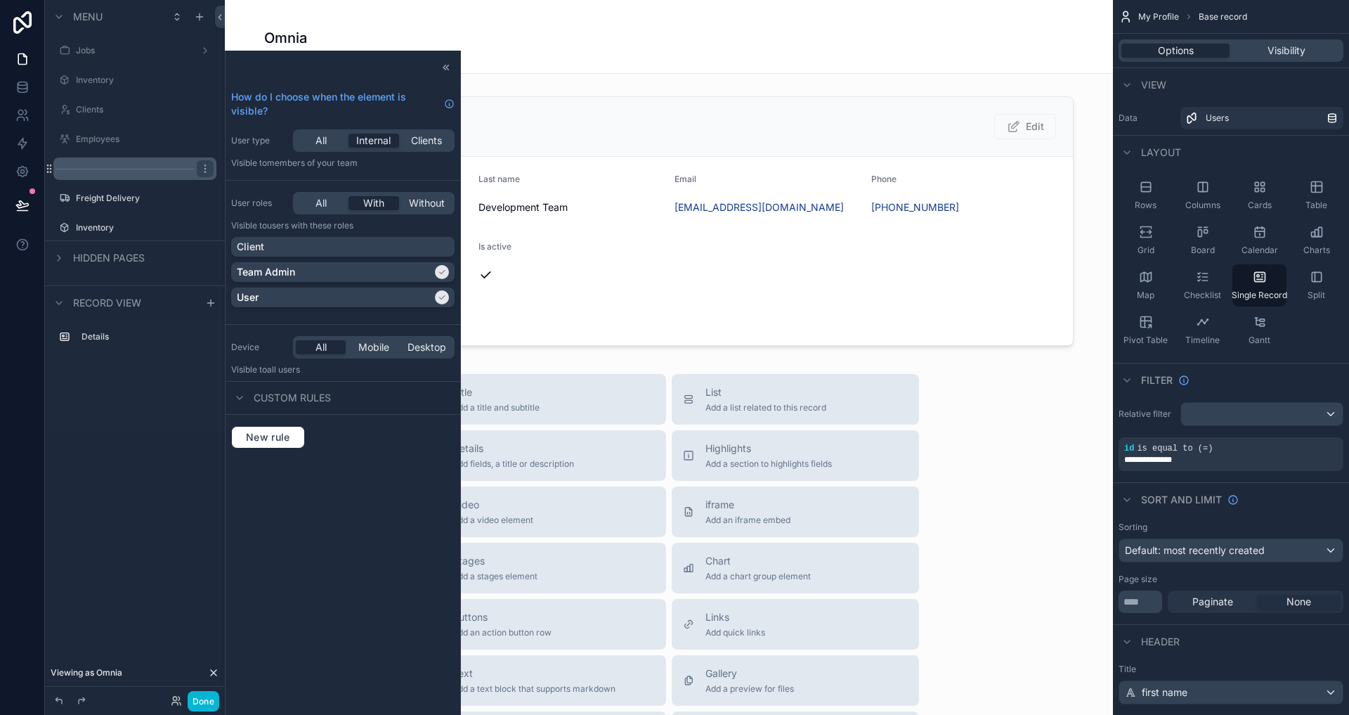
click at [117, 164] on div "scrollable content" at bounding box center [134, 168] width 163 height 22
click at [204, 166] on icon "scrollable content" at bounding box center [205, 168] width 11 height 11
click at [269, 149] on span "Visibility" at bounding box center [269, 149] width 38 height 14
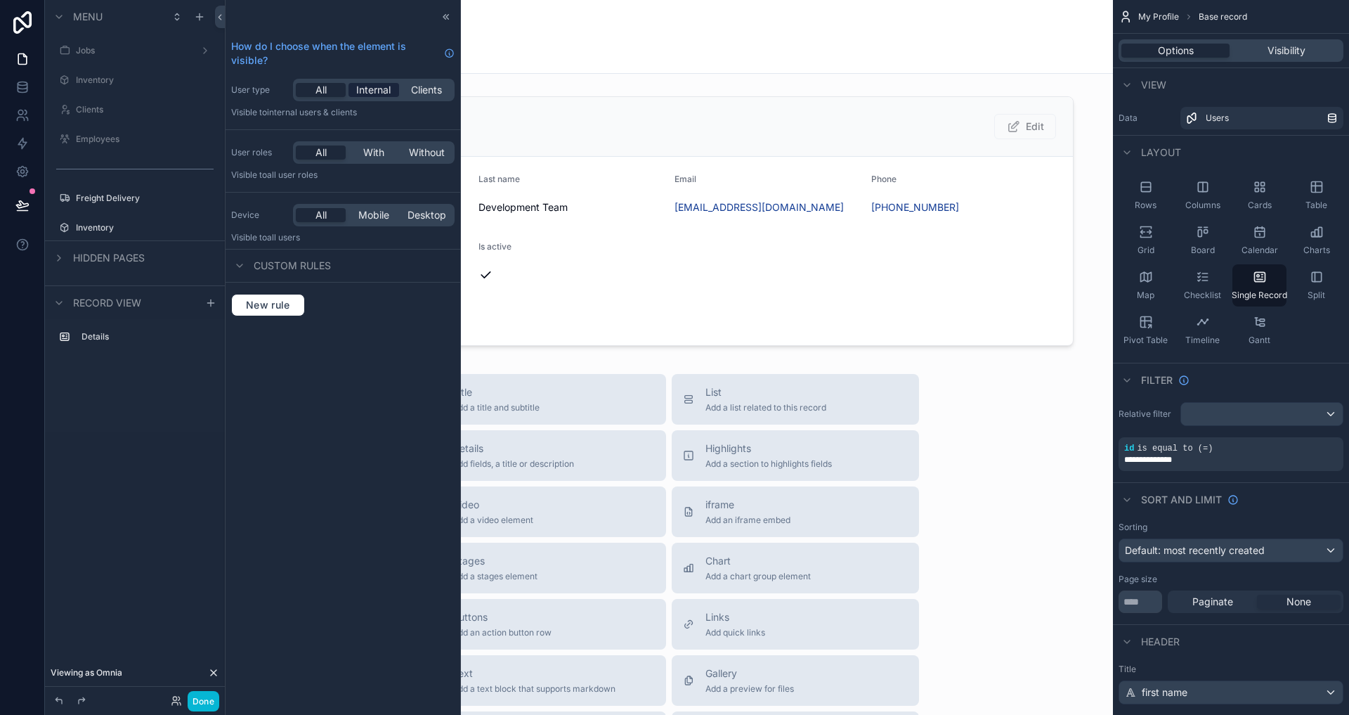
click at [396, 94] on div "Internal" at bounding box center [374, 90] width 50 height 14
click at [375, 157] on span "With" at bounding box center [373, 152] width 21 height 14
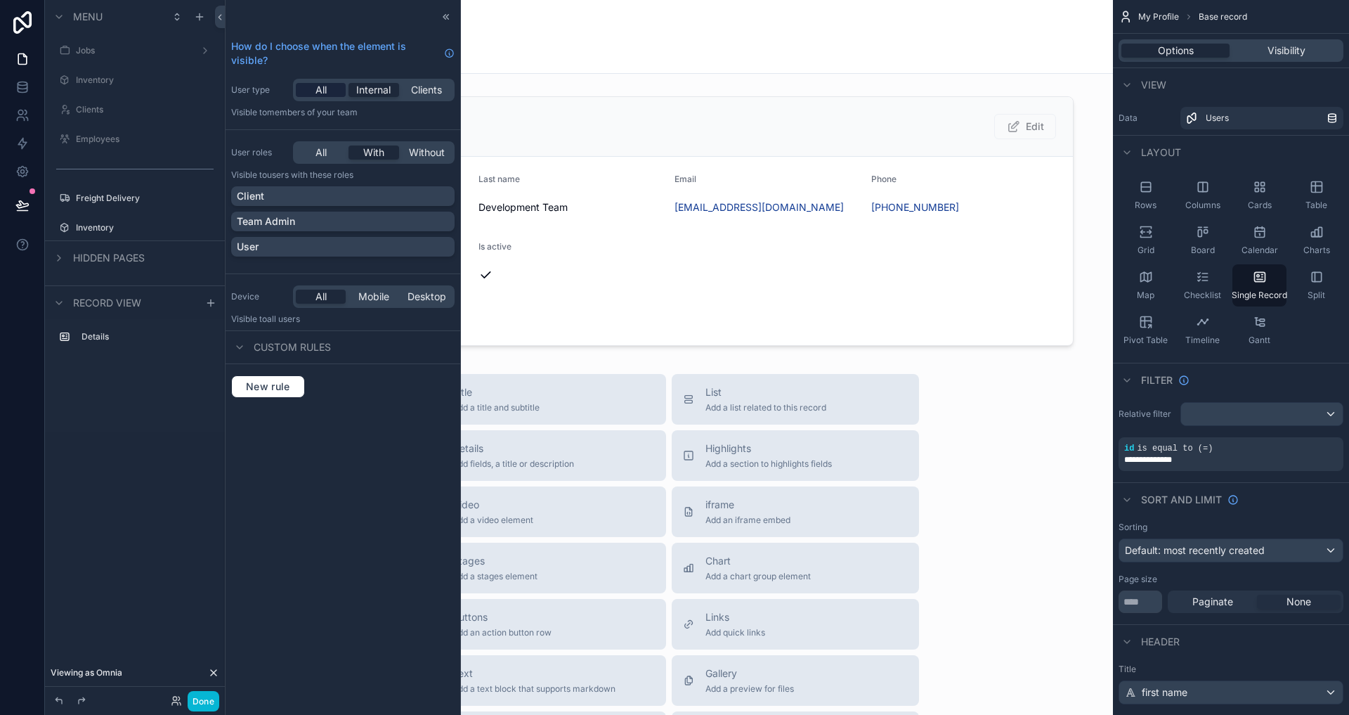
click at [320, 93] on span "All" at bounding box center [320, 90] width 11 height 14
click at [390, 91] on span "Internal" at bounding box center [373, 90] width 34 height 14
click at [308, 213] on div "Team Admin" at bounding box center [342, 221] width 223 height 20
click at [207, 693] on button "Done" at bounding box center [204, 701] width 32 height 20
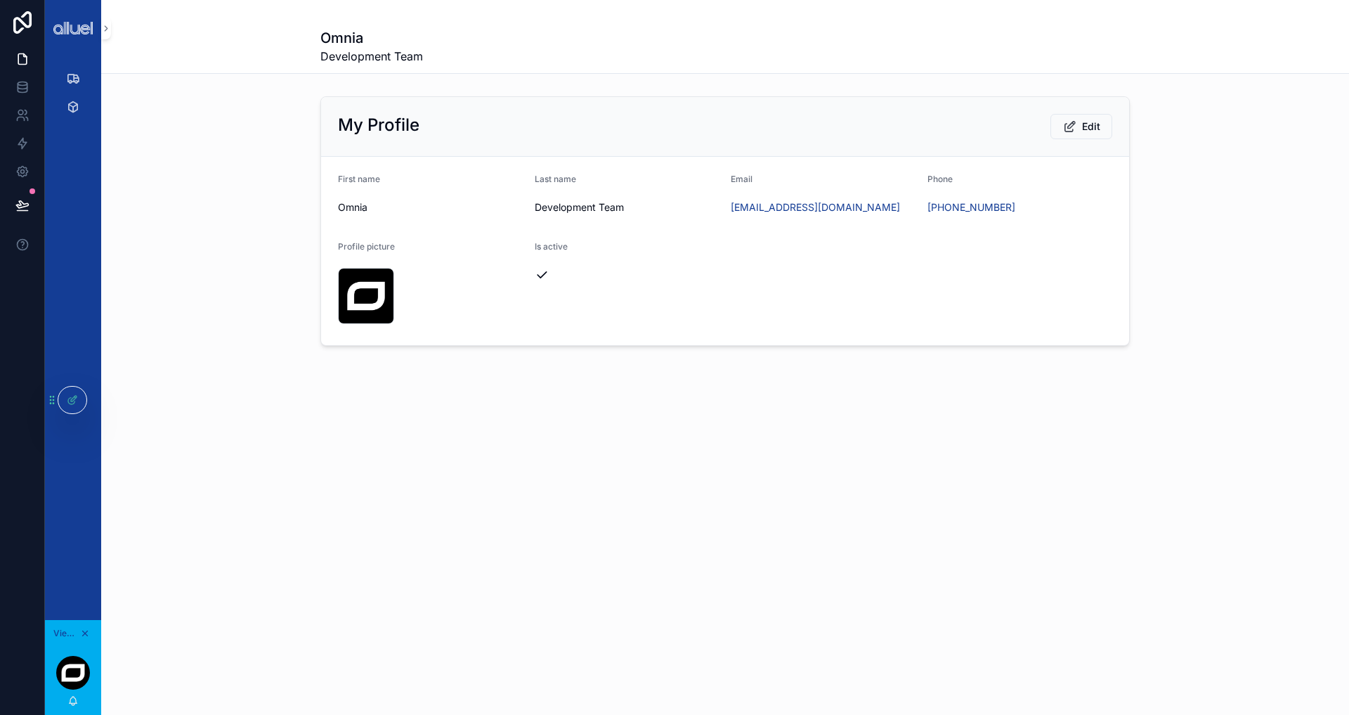
click at [69, 52] on div "scrollable content" at bounding box center [73, 28] width 56 height 56
click at [78, 401] on div at bounding box center [72, 399] width 28 height 27
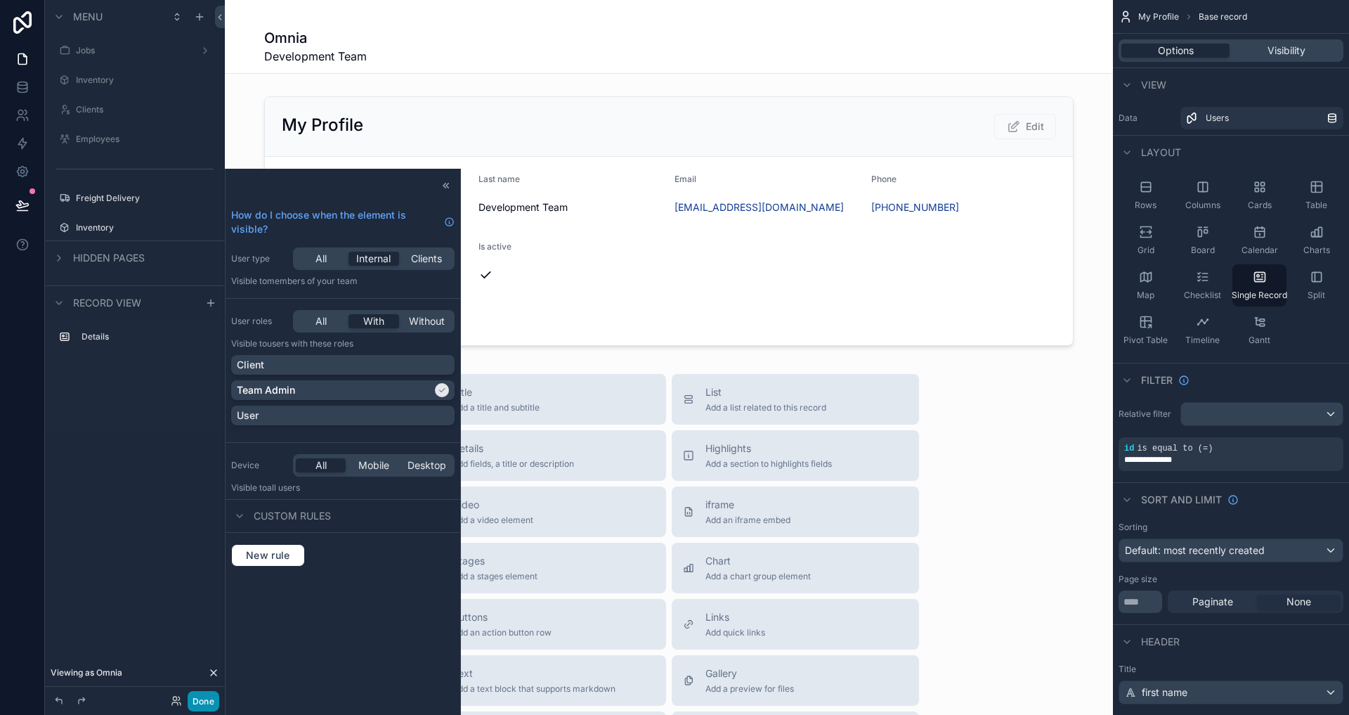
click at [193, 701] on button "Done" at bounding box center [204, 701] width 32 height 20
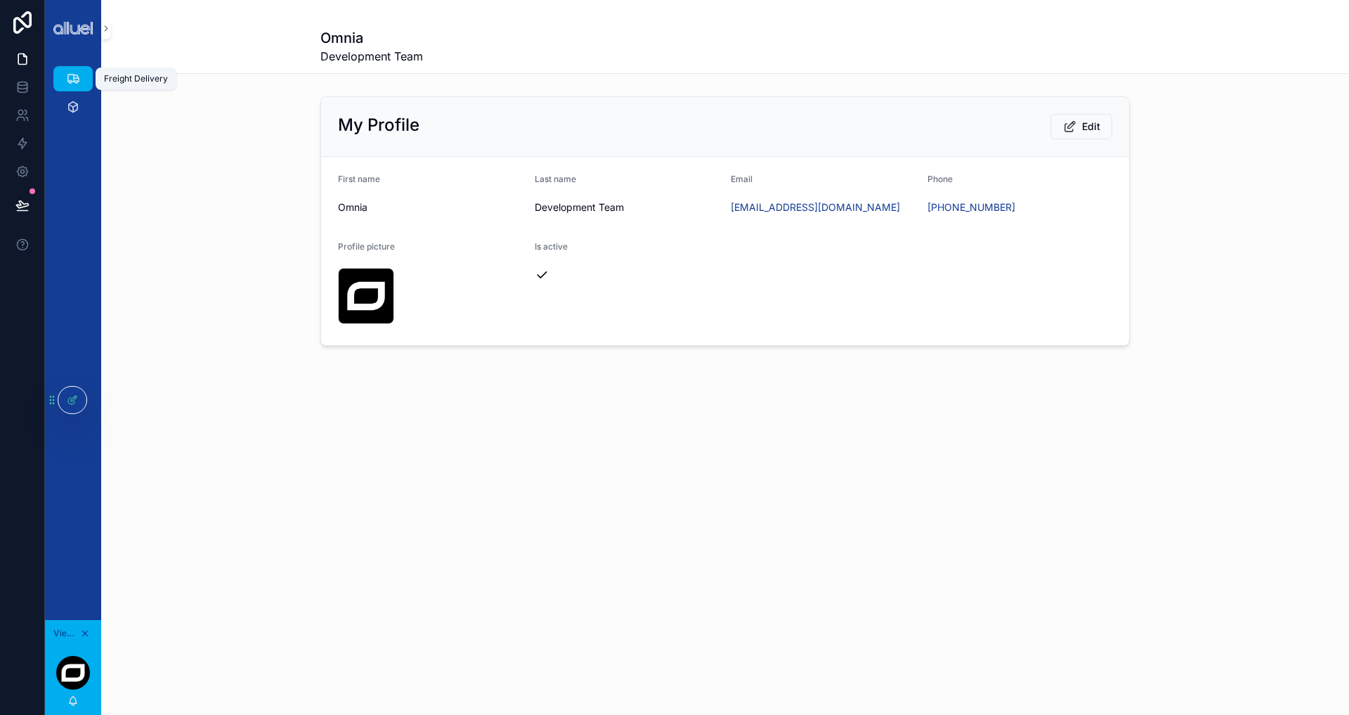
click at [80, 81] on div "Freight Delivery" at bounding box center [73, 78] width 22 height 22
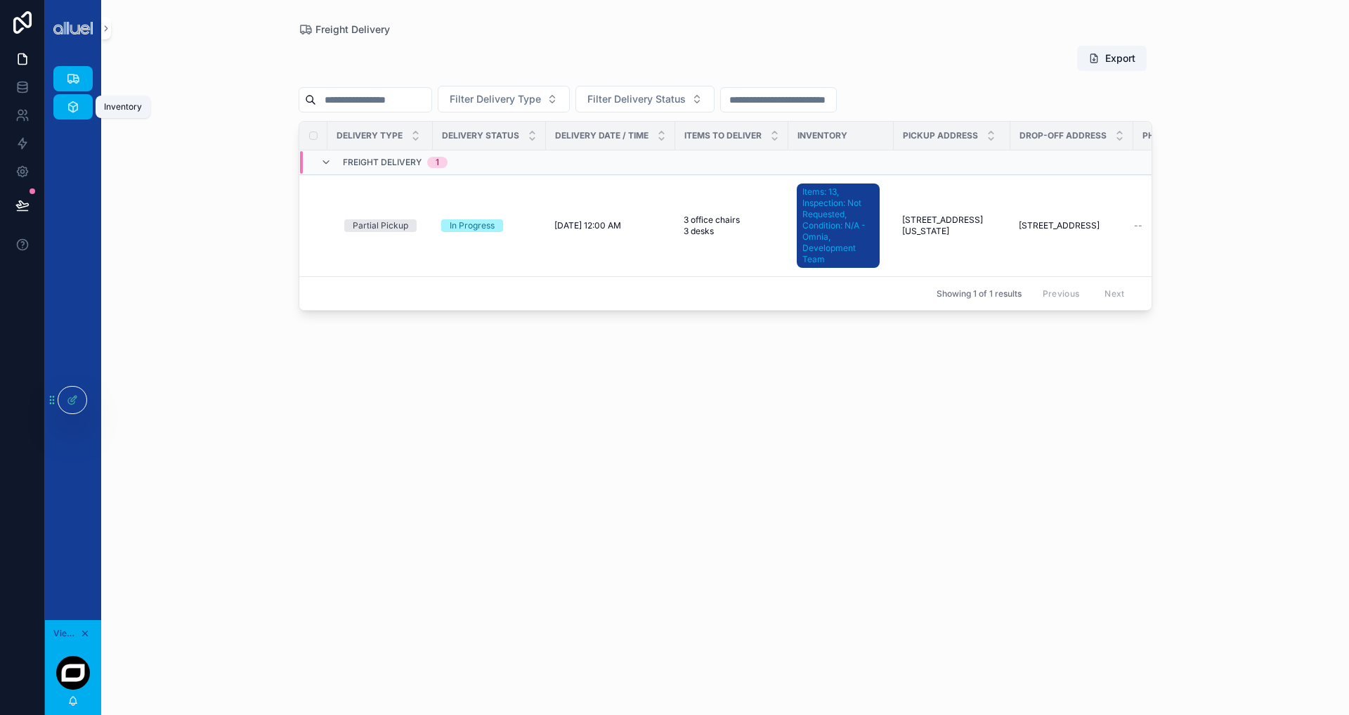
click at [76, 97] on div "Inventory" at bounding box center [73, 107] width 22 height 22
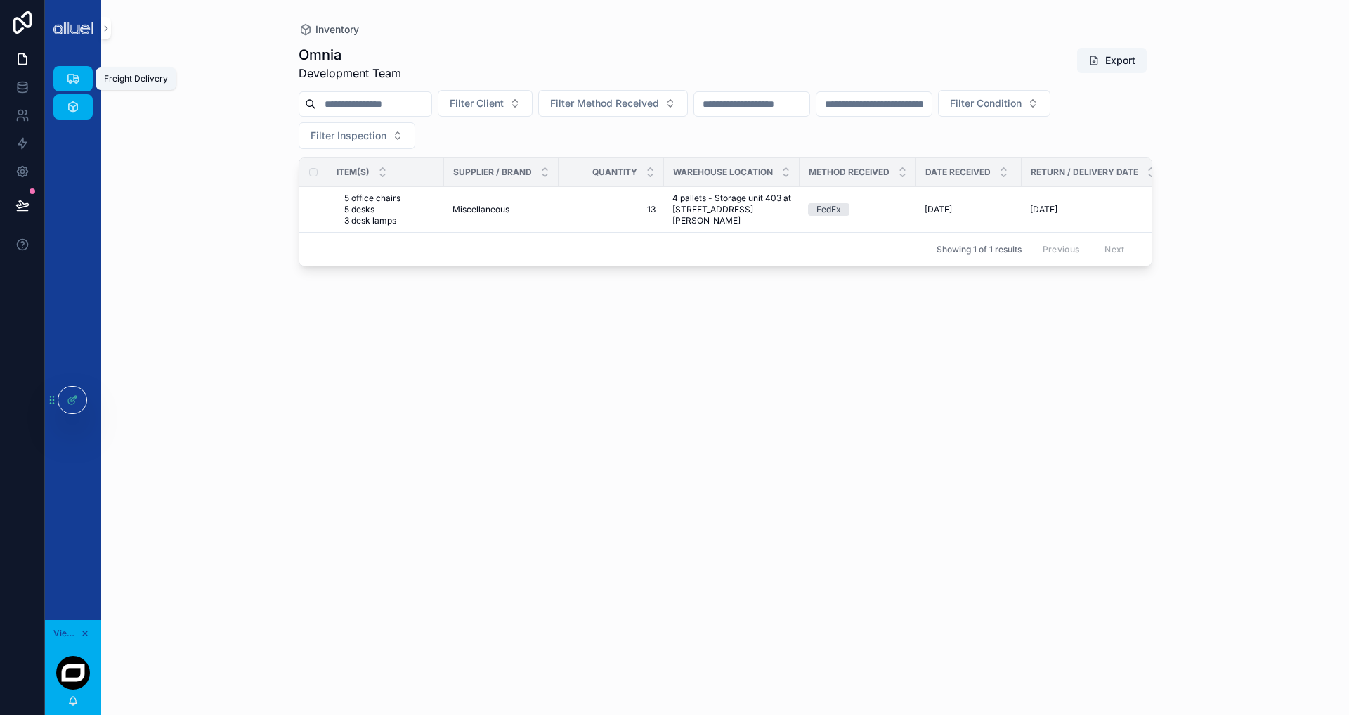
click at [74, 74] on icon "scrollable content" at bounding box center [73, 79] width 14 height 14
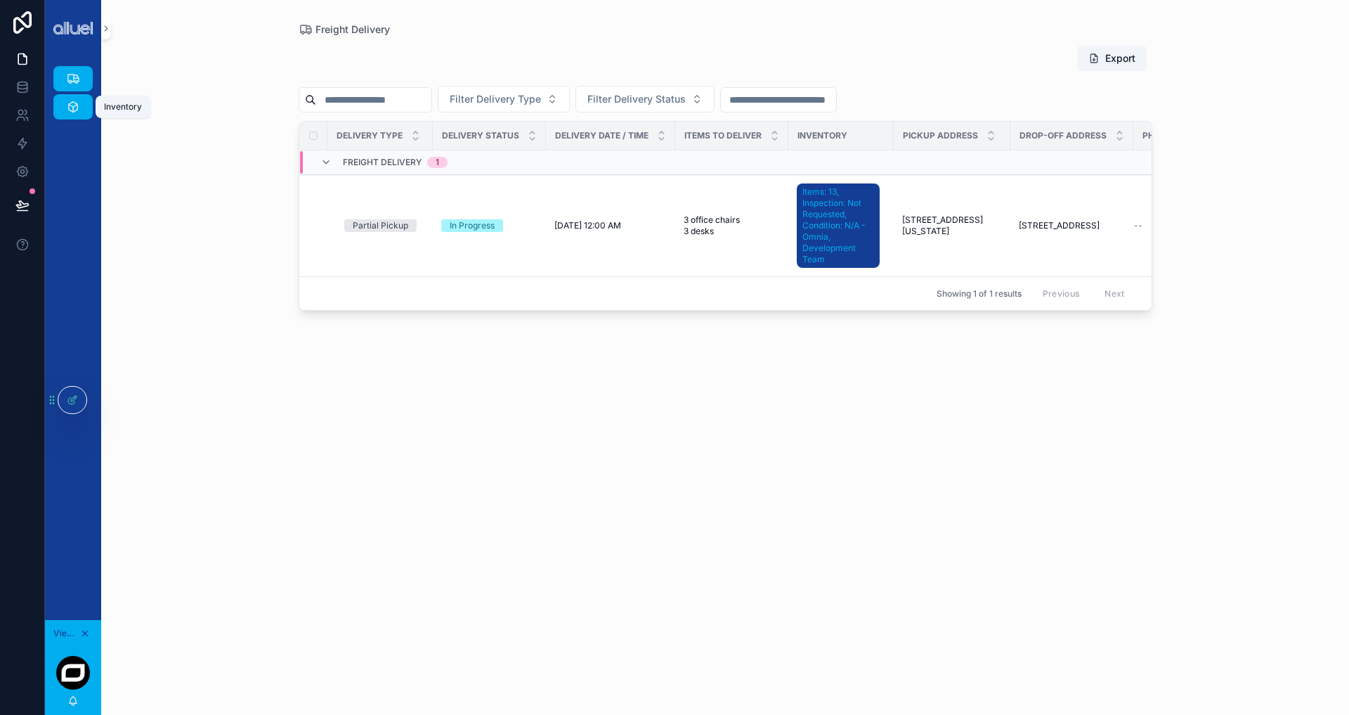
click at [75, 101] on icon "scrollable content" at bounding box center [73, 107] width 14 height 14
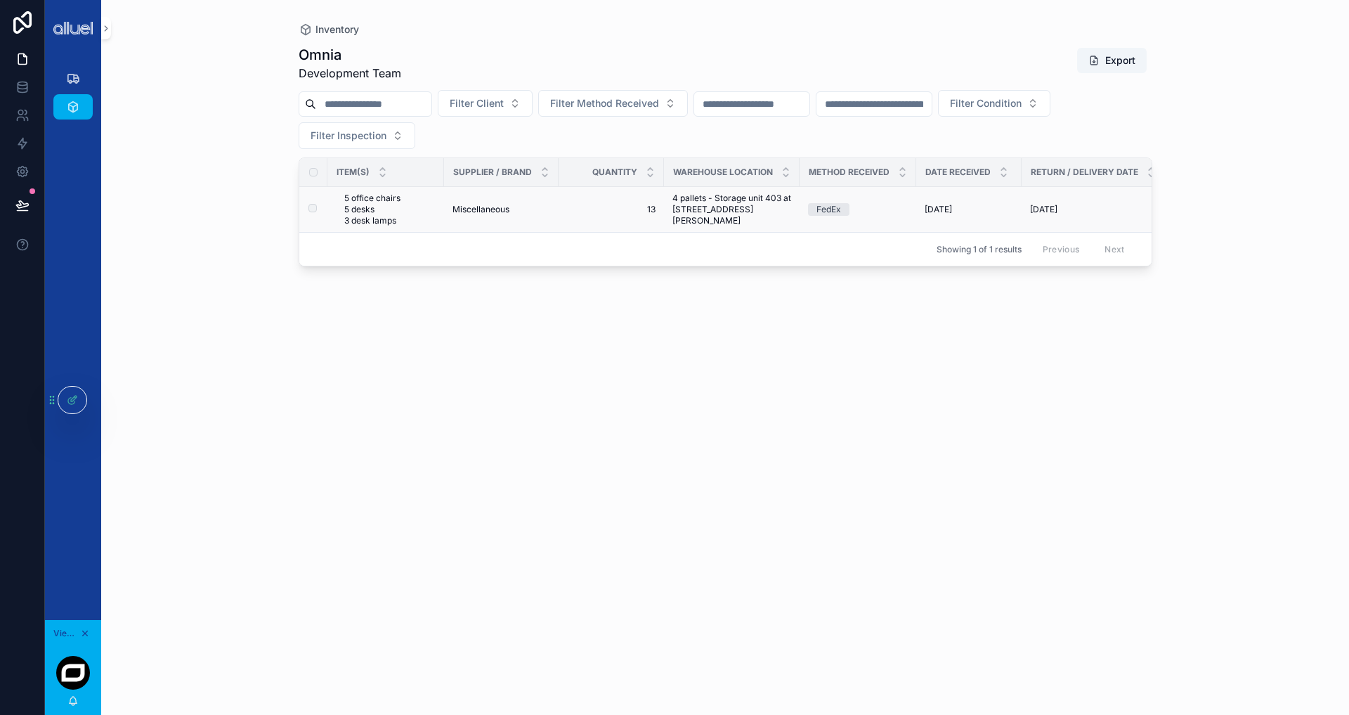
click at [472, 212] on span "Miscellaneous" at bounding box center [480, 209] width 57 height 11
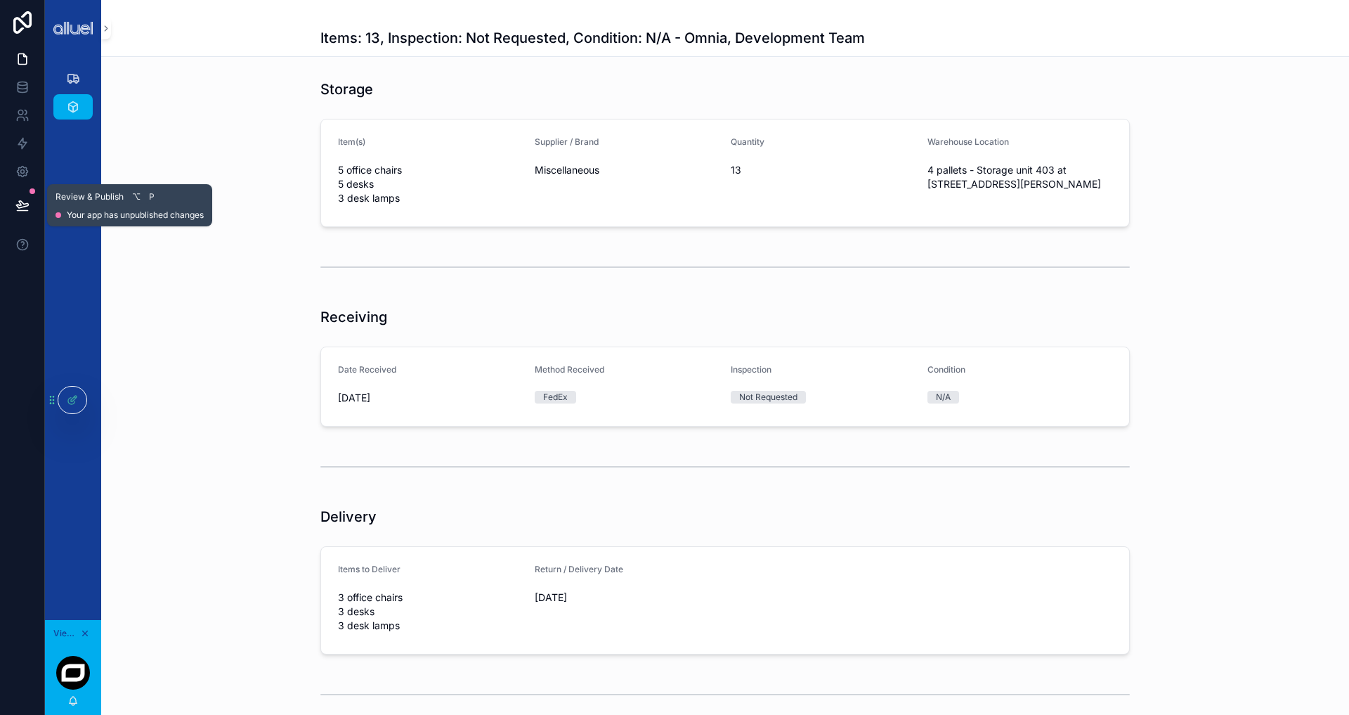
click at [15, 203] on icon at bounding box center [22, 205] width 14 height 14
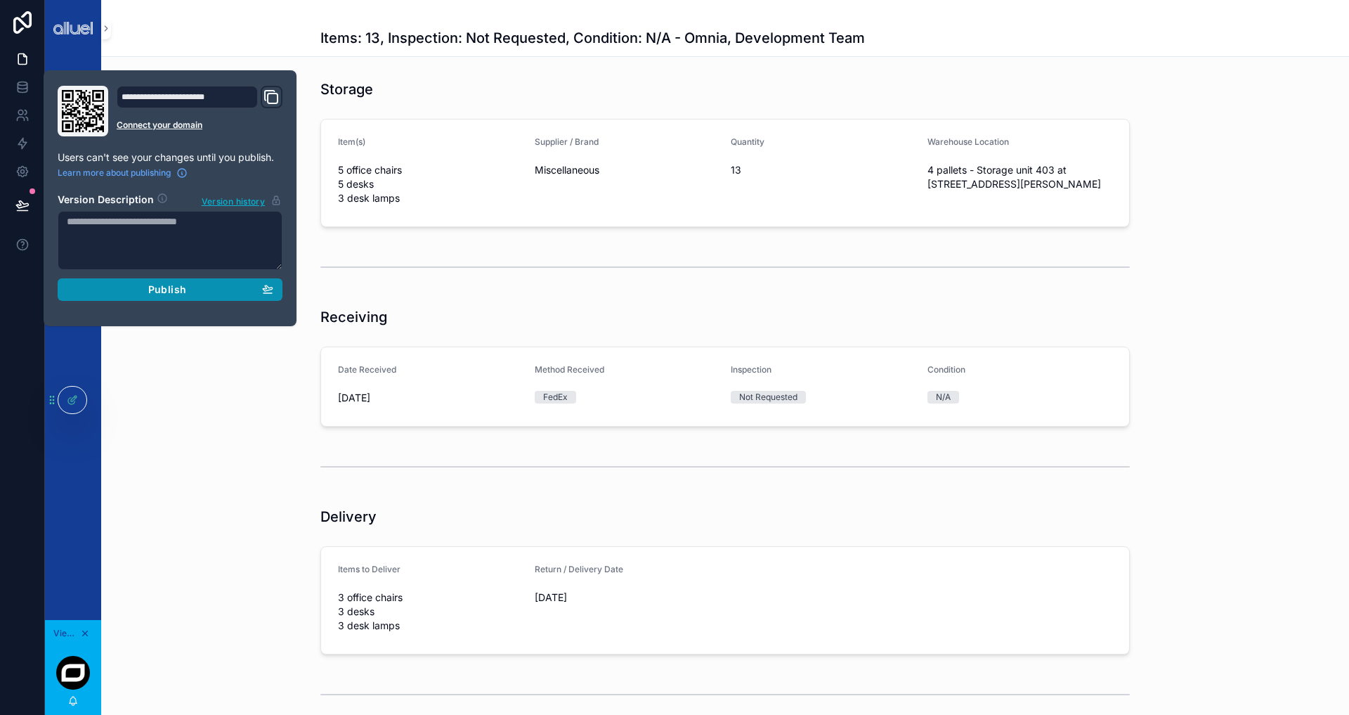
click at [175, 288] on span "Publish" at bounding box center [167, 289] width 38 height 13
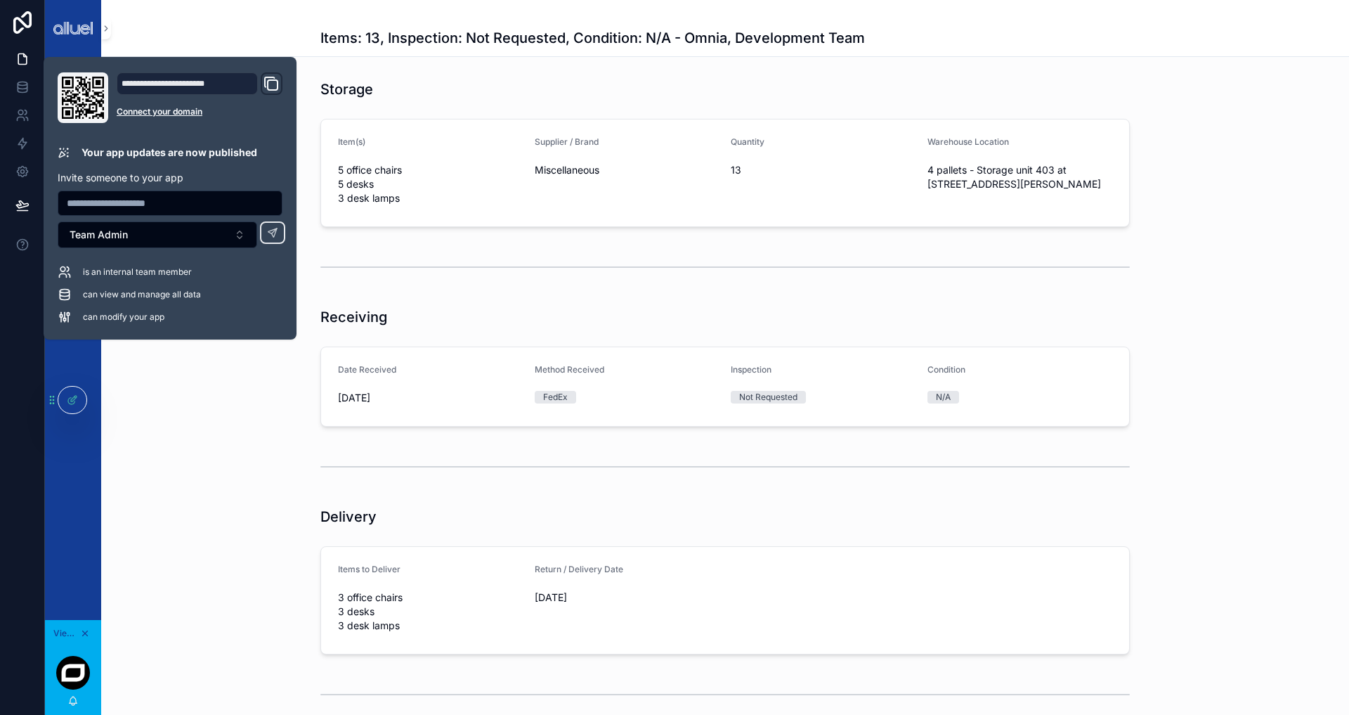
click at [275, 445] on div "scrollable content" at bounding box center [725, 466] width 1248 height 46
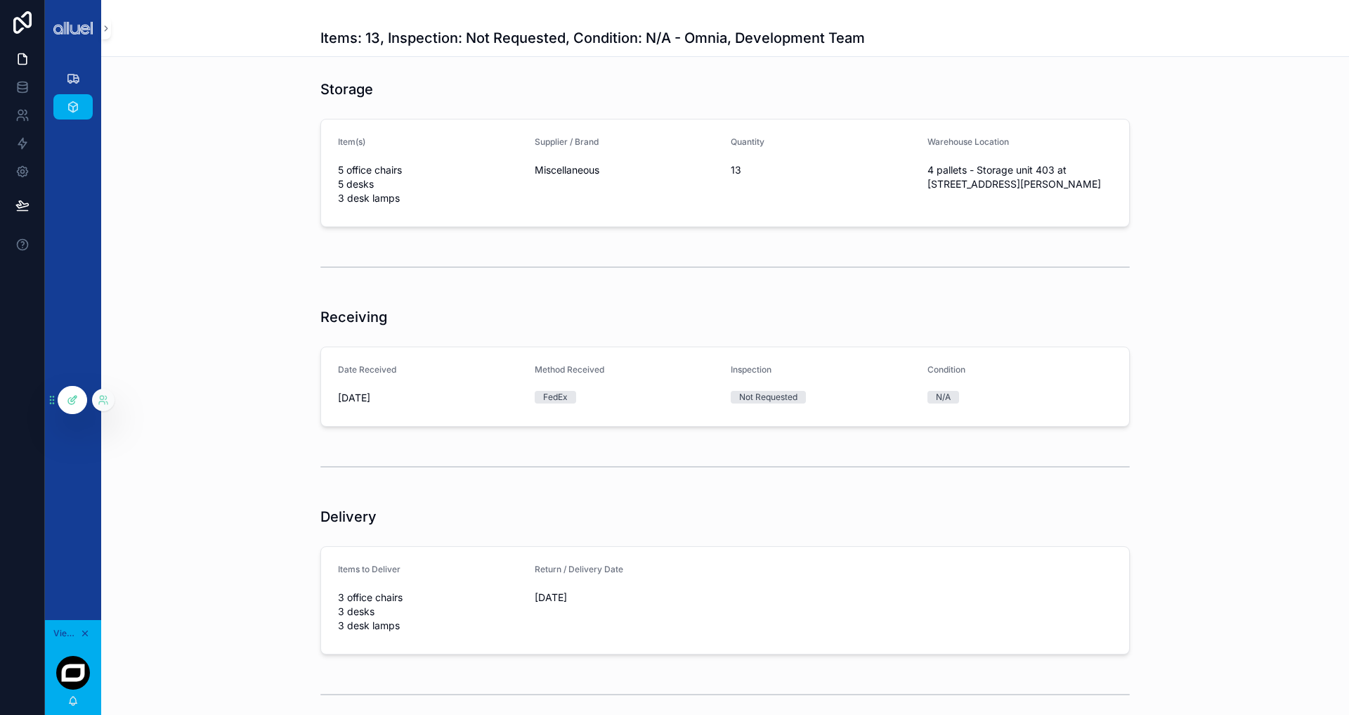
click at [71, 399] on icon at bounding box center [74, 399] width 6 height 6
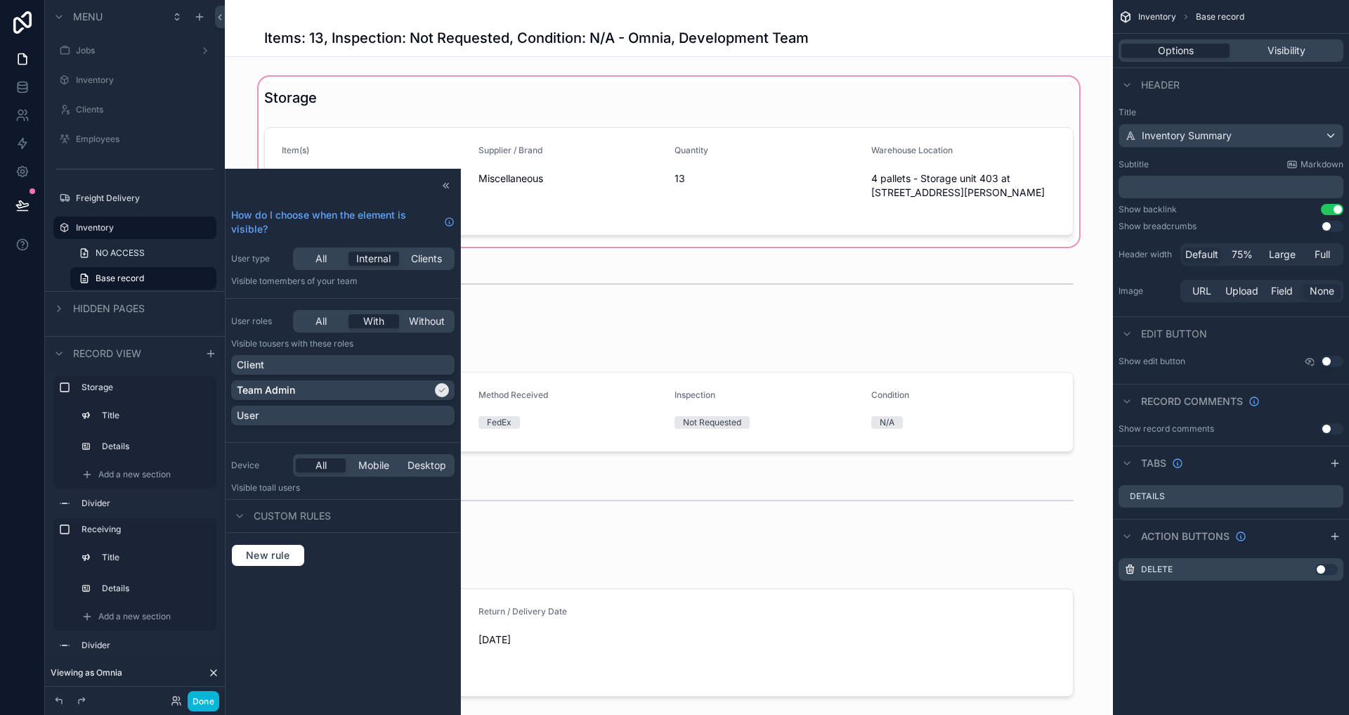
click at [245, 79] on div "scrollable content" at bounding box center [669, 162] width 888 height 176
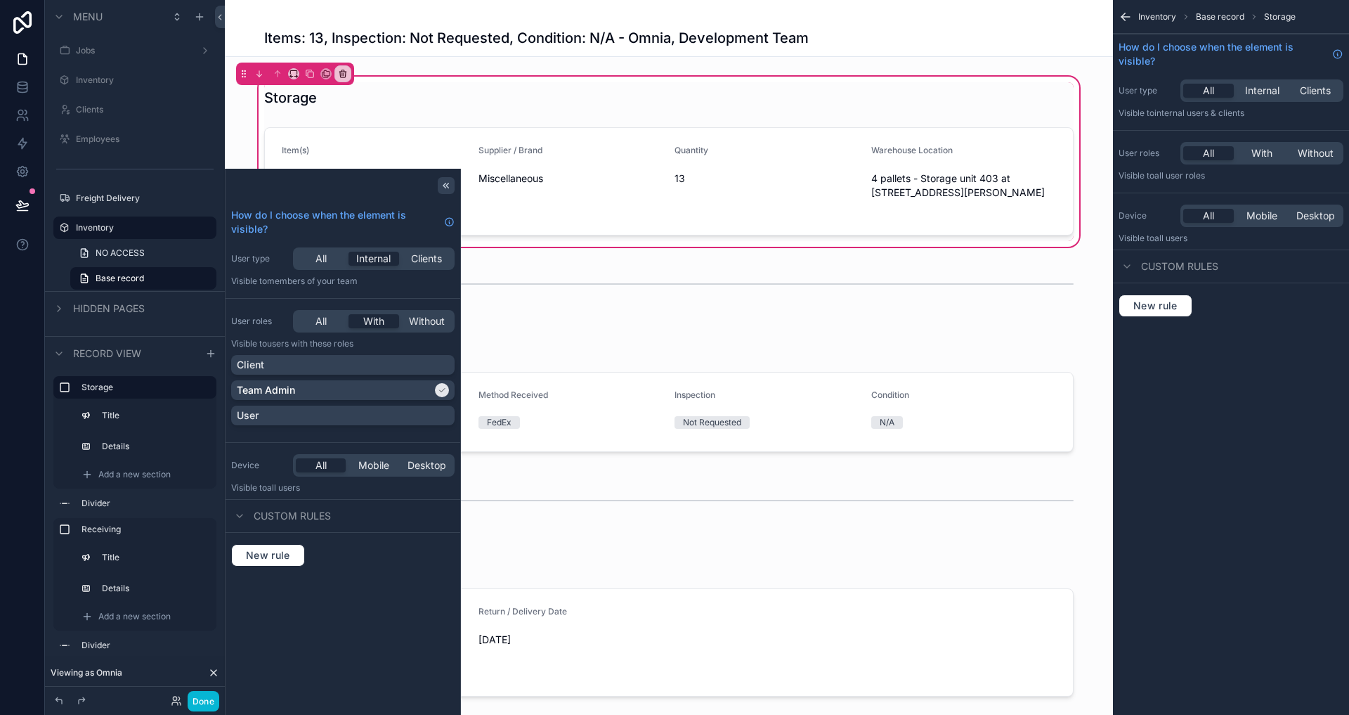
click at [448, 181] on icon at bounding box center [446, 185] width 11 height 11
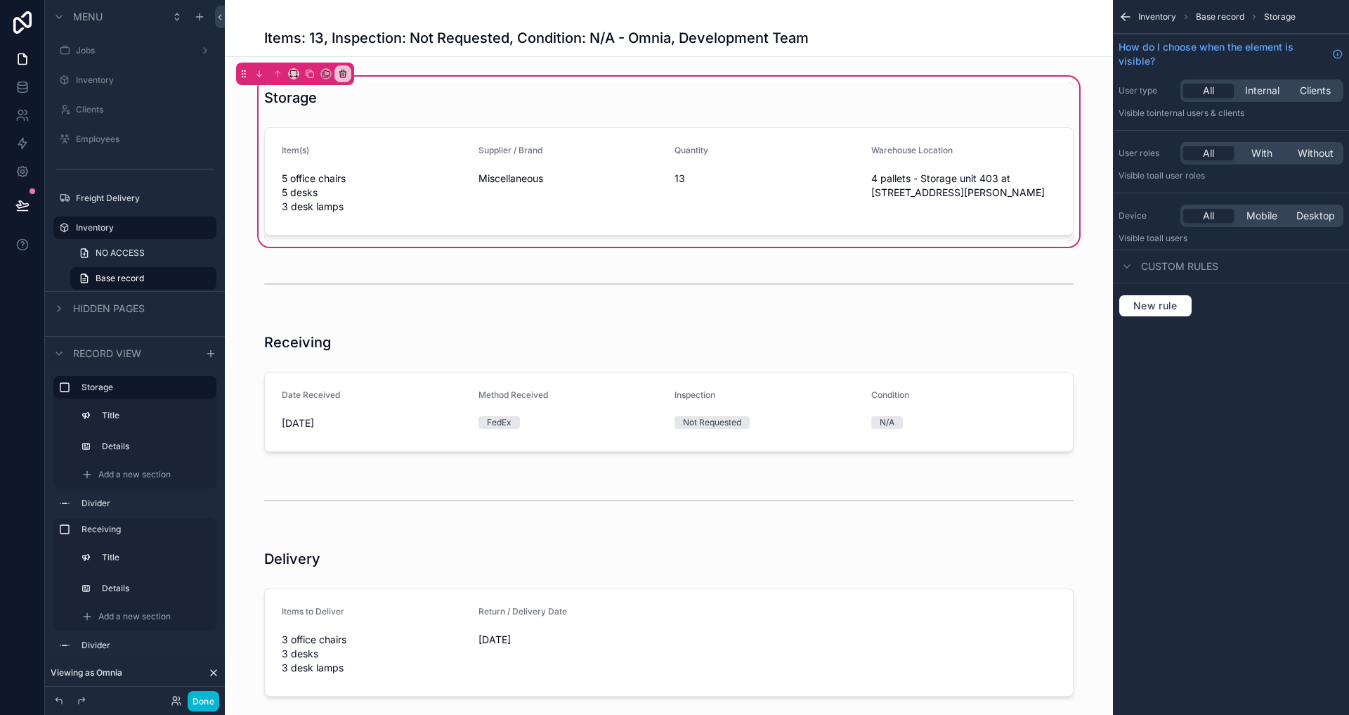
click at [240, 196] on div "Storage Item(s) 5 office chairs 5 desks 3 desk lamps Supplier / Brand Miscellan…" at bounding box center [669, 162] width 888 height 176
click at [207, 699] on button "Done" at bounding box center [204, 701] width 32 height 20
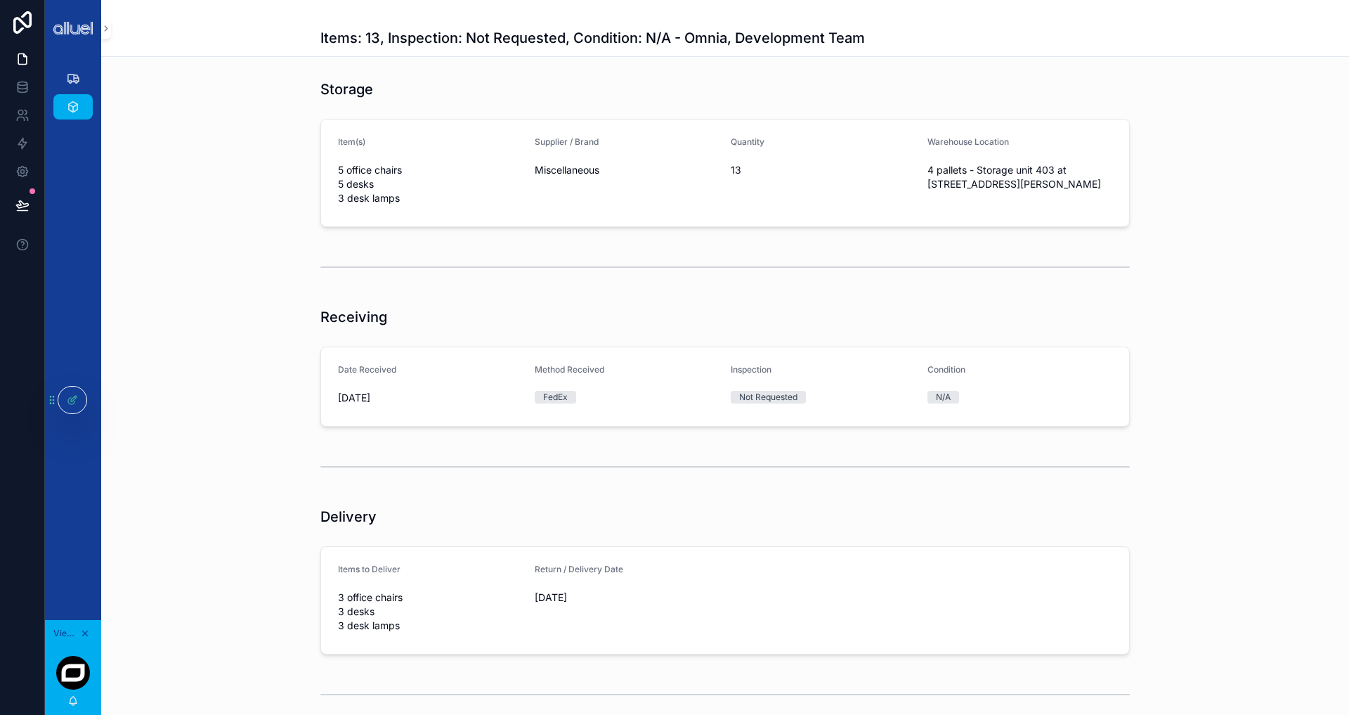
click at [79, 386] on div at bounding box center [66, 400] width 41 height 28
click at [69, 404] on icon at bounding box center [72, 399] width 11 height 11
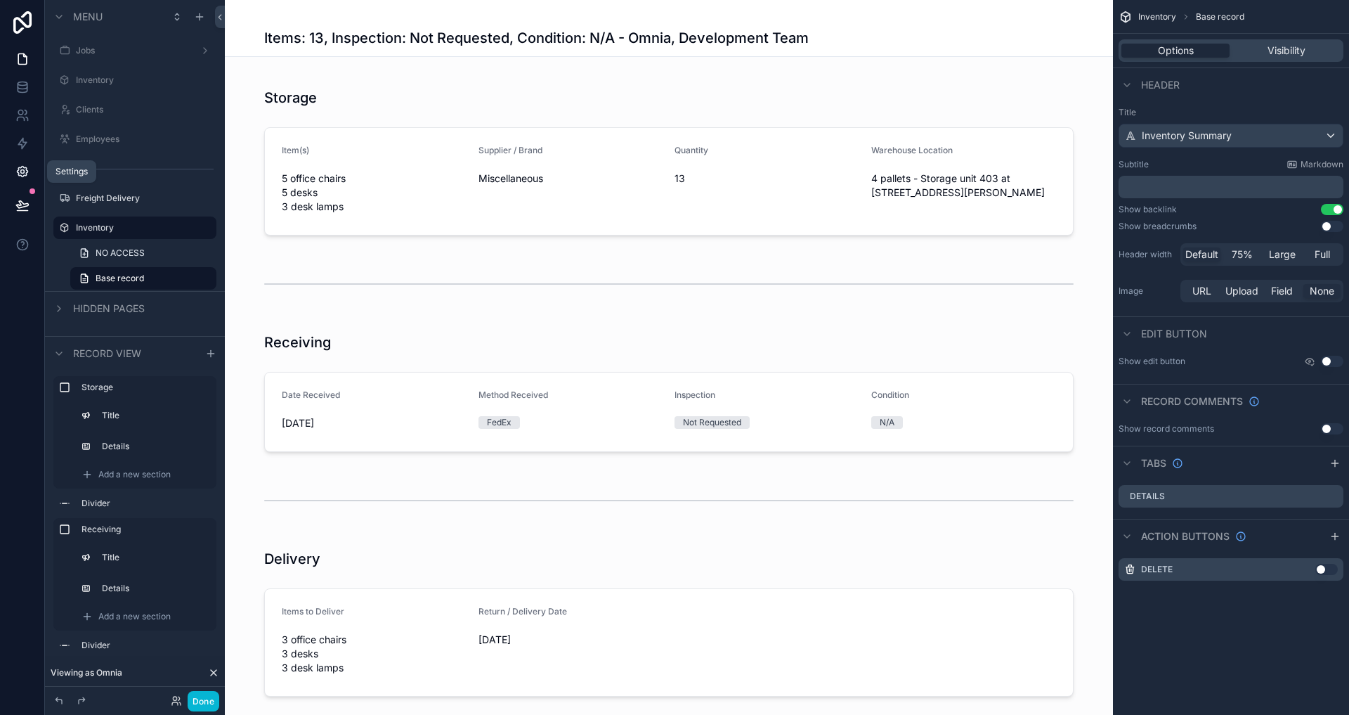
click at [25, 174] on icon at bounding box center [22, 172] width 11 height 11
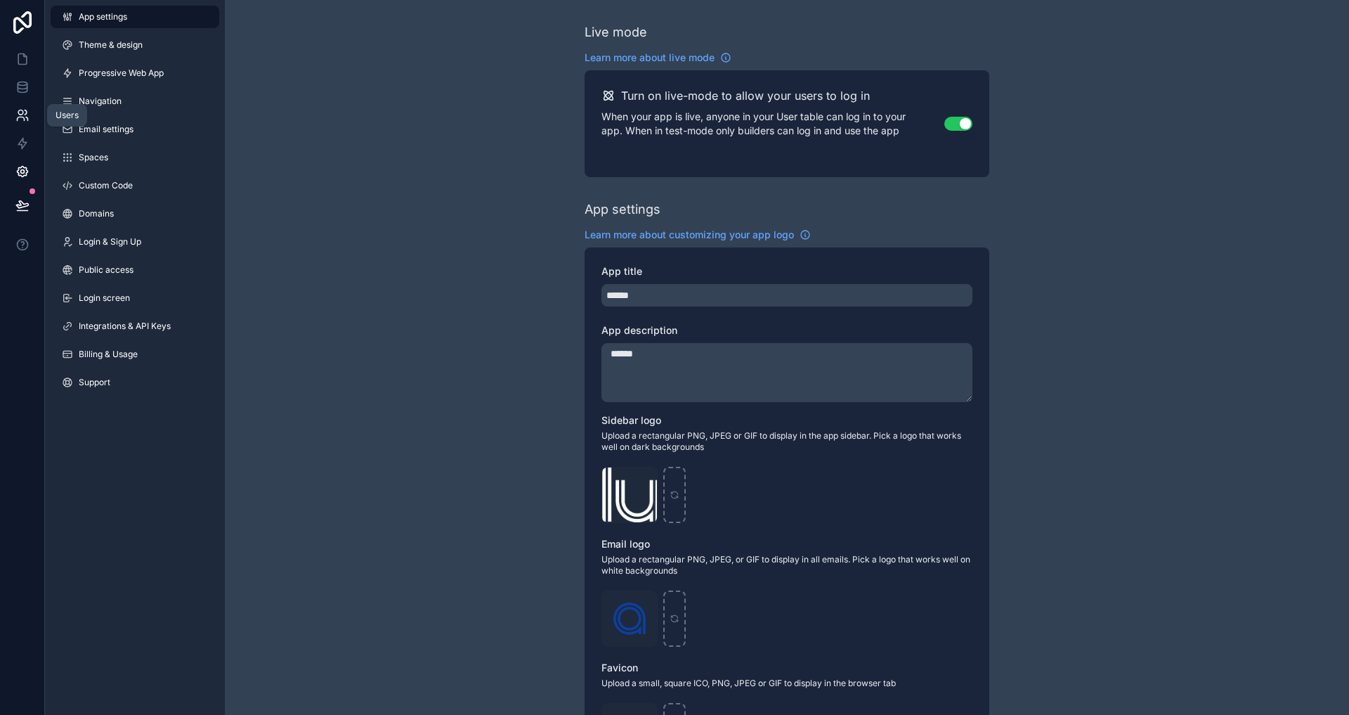
click at [20, 110] on icon at bounding box center [20, 112] width 5 height 5
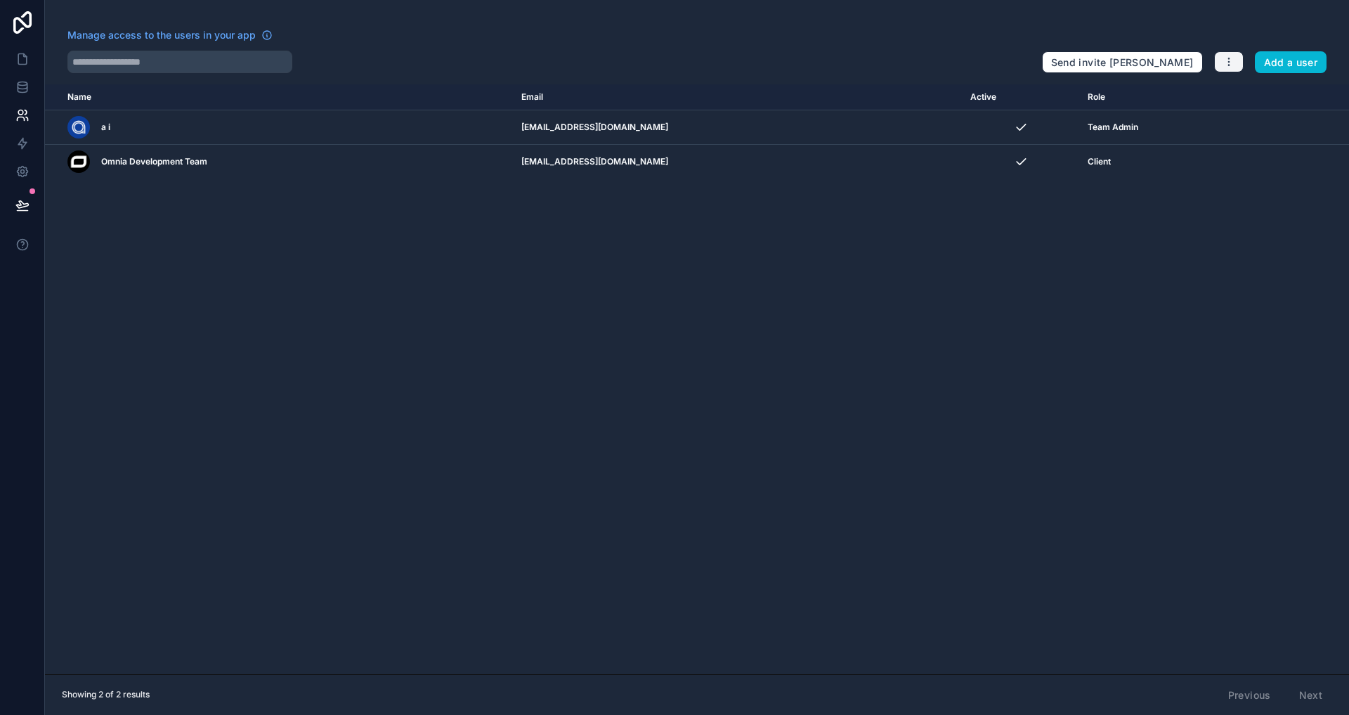
click at [1232, 63] on icon "button" at bounding box center [1228, 61] width 11 height 11
click at [1245, 93] on link "Manage roles" at bounding box center [1262, 95] width 98 height 22
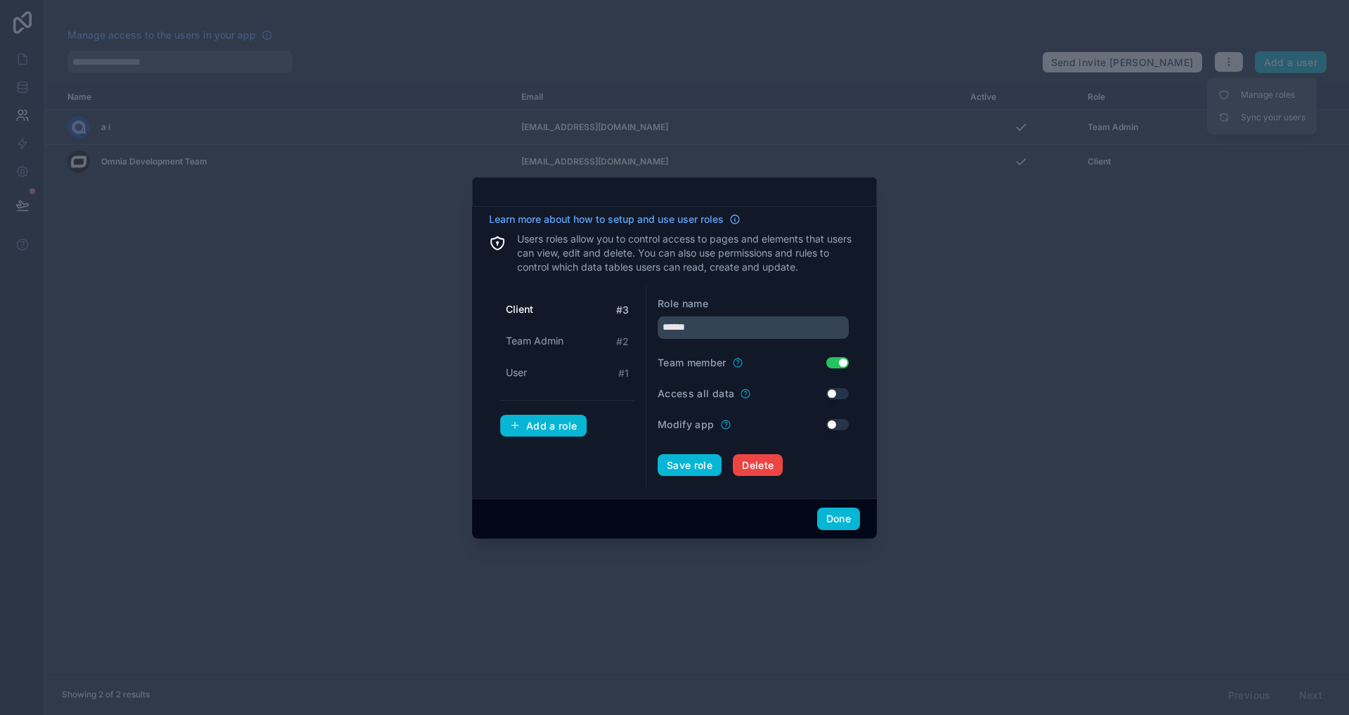
click at [838, 360] on button "Use setting" at bounding box center [837, 362] width 22 height 11
click at [843, 512] on button "Done" at bounding box center [838, 518] width 43 height 22
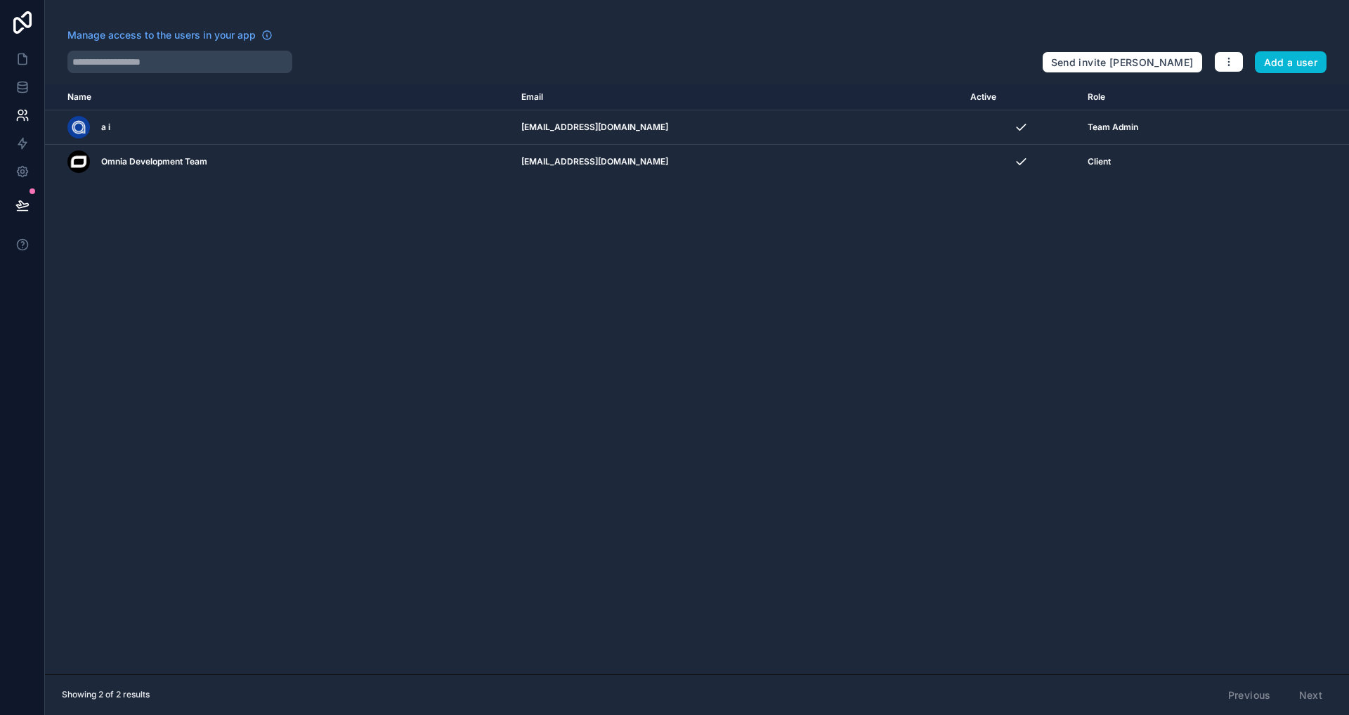
click at [1217, 76] on div "Manage access to the users in your app Send invite reminders Add a user Name Em…" at bounding box center [697, 357] width 1304 height 715
click at [1228, 63] on icon "button" at bounding box center [1228, 61] width 11 height 11
click at [1235, 91] on link "Manage roles" at bounding box center [1262, 95] width 98 height 22
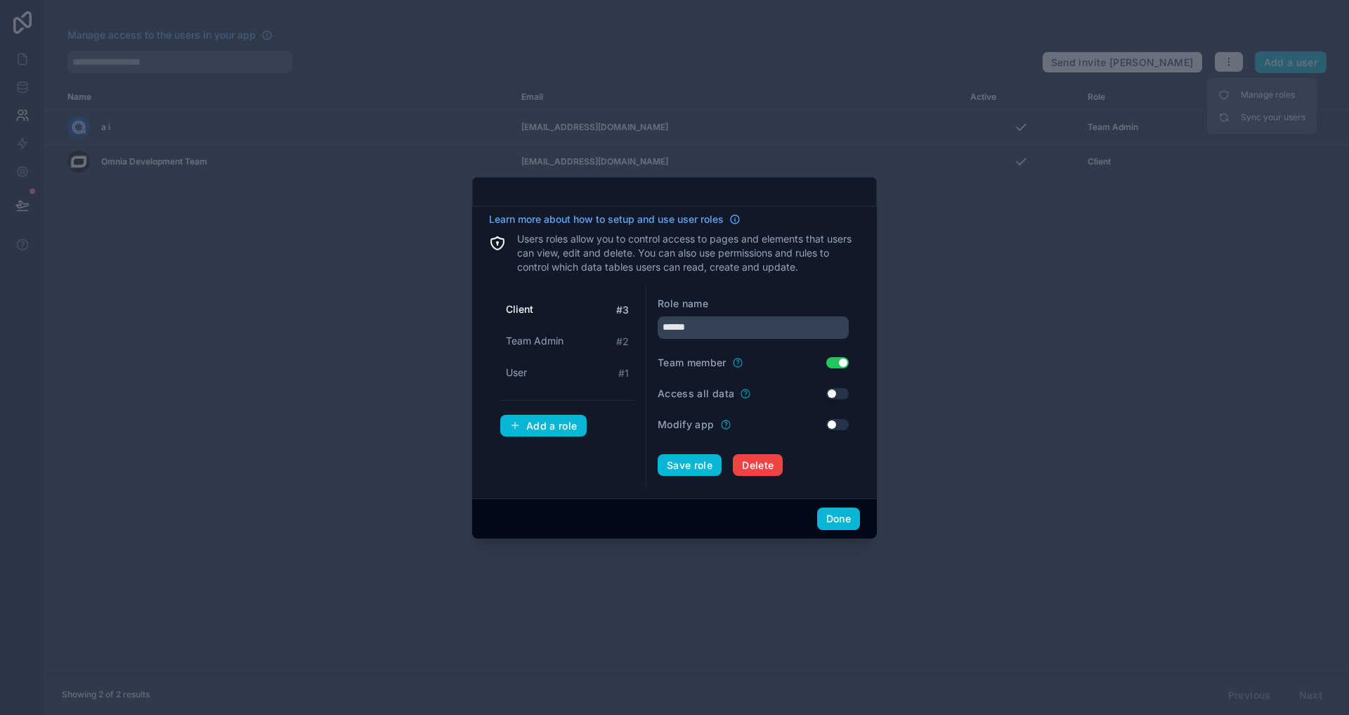
click at [828, 356] on div "Team member Use setting" at bounding box center [753, 363] width 191 height 14
click at [833, 362] on button "Use setting" at bounding box center [837, 362] width 22 height 11
click at [699, 465] on button "Save role" at bounding box center [690, 465] width 64 height 22
click at [843, 523] on button "Done" at bounding box center [838, 518] width 43 height 22
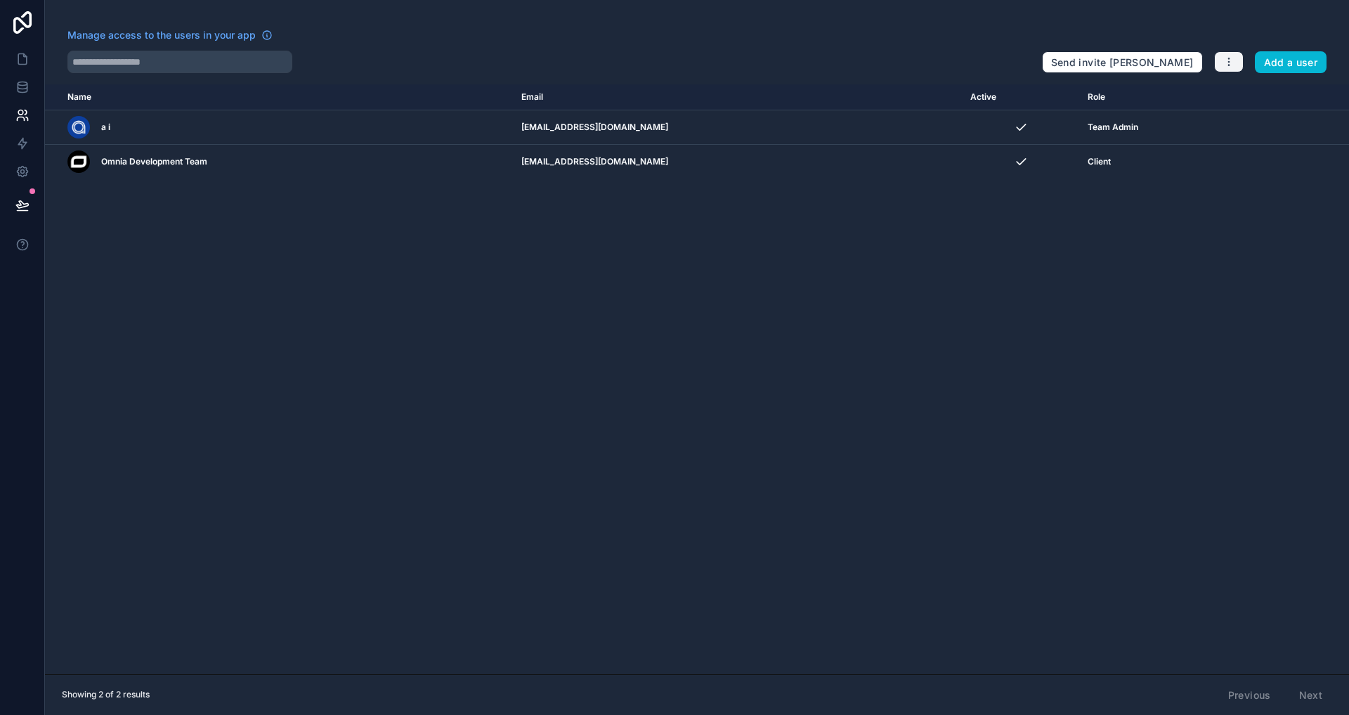
click at [1225, 58] on icon "button" at bounding box center [1228, 61] width 11 height 11
click at [1256, 95] on link "Manage roles" at bounding box center [1262, 95] width 98 height 22
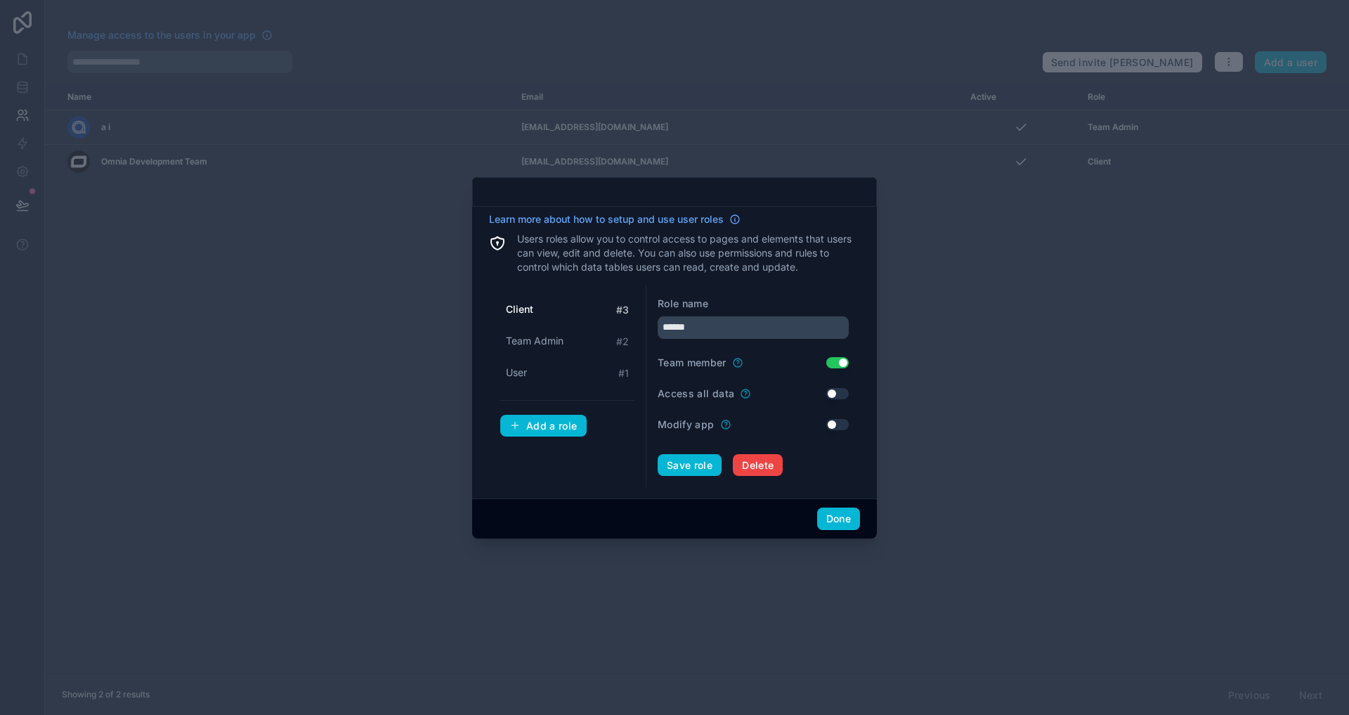
click at [838, 365] on button "Use setting" at bounding box center [837, 362] width 22 height 11
click at [675, 460] on button "Save role" at bounding box center [690, 465] width 64 height 22
click at [845, 519] on button "Done" at bounding box center [838, 518] width 43 height 22
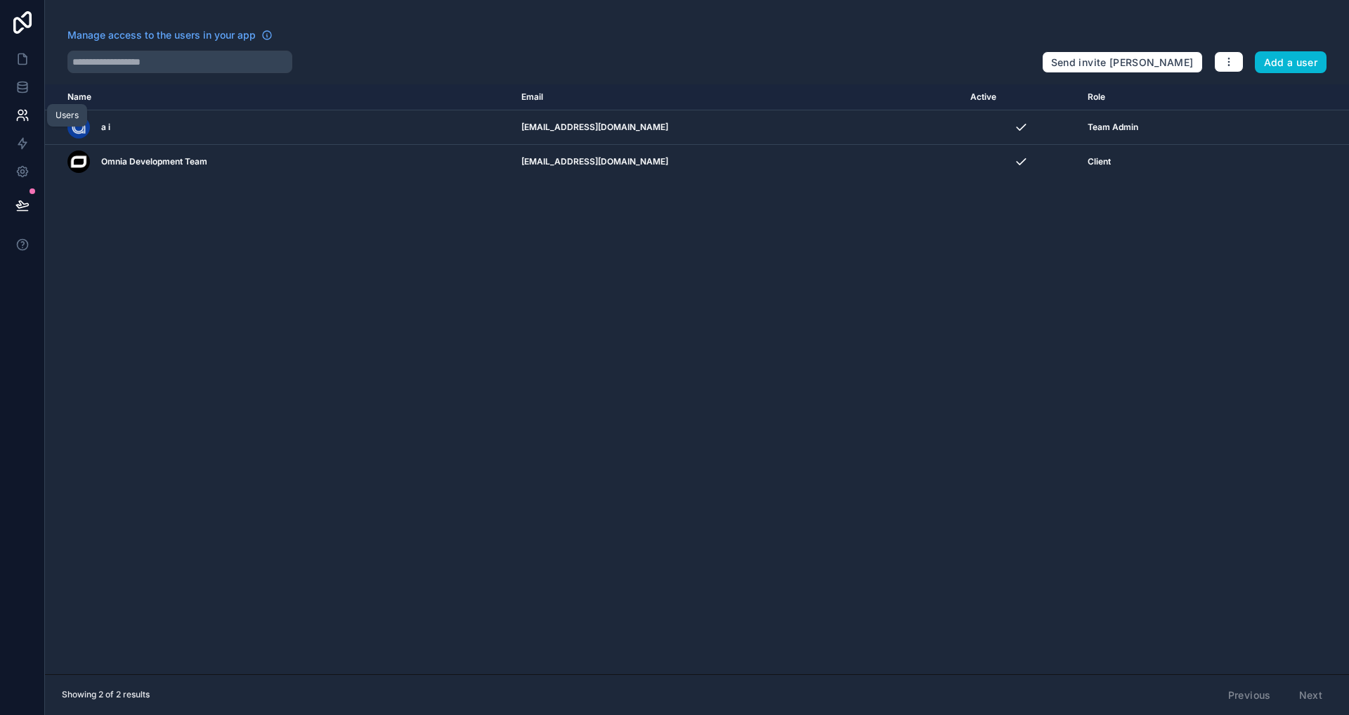
click at [21, 102] on link at bounding box center [22, 115] width 44 height 28
click at [25, 74] on link at bounding box center [22, 87] width 44 height 28
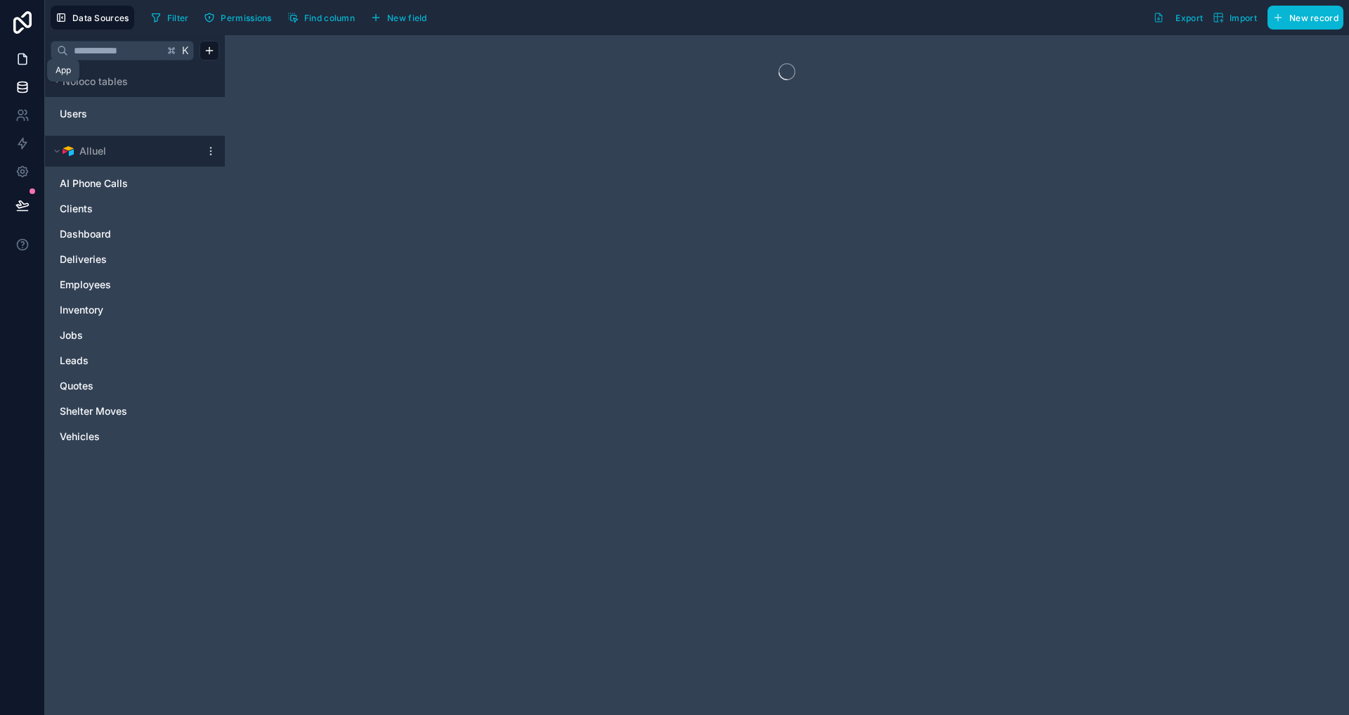
click at [25, 56] on icon at bounding box center [24, 55] width 3 height 3
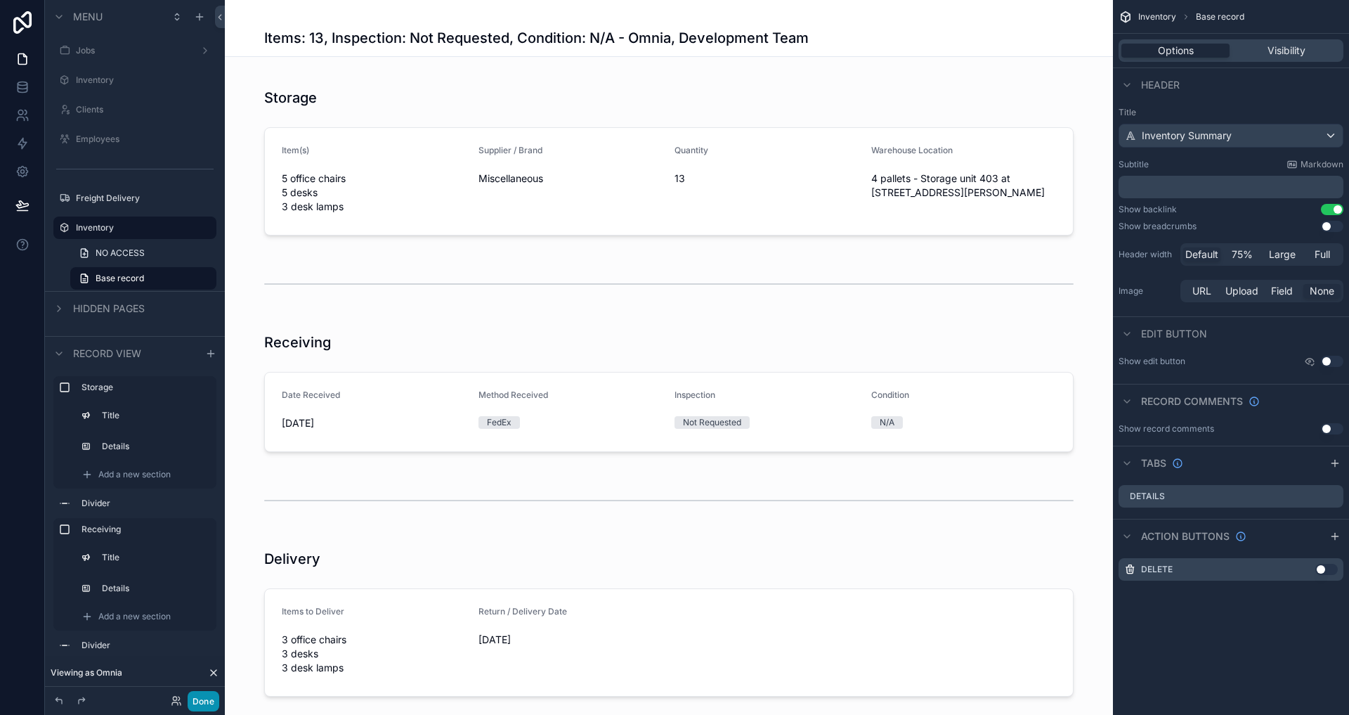
click at [204, 700] on button "Done" at bounding box center [204, 701] width 32 height 20
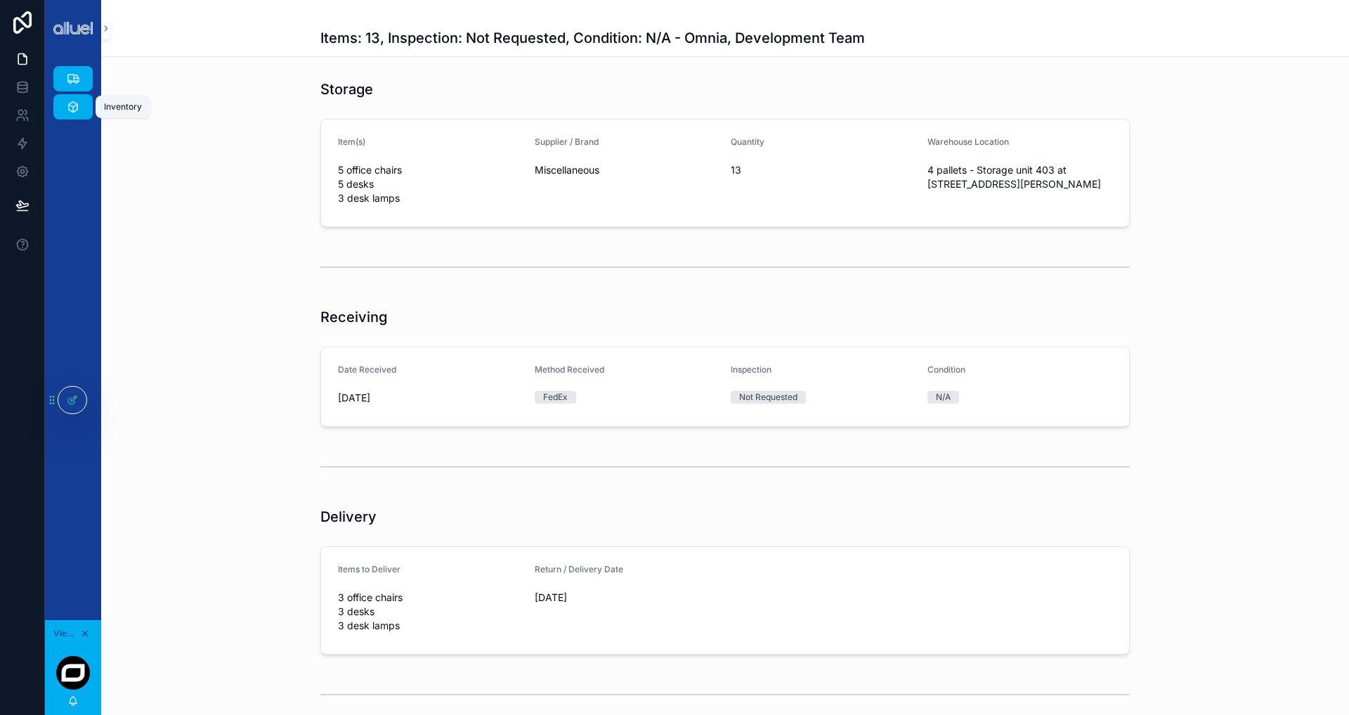
click at [74, 82] on icon "scrollable content" at bounding box center [73, 79] width 14 height 14
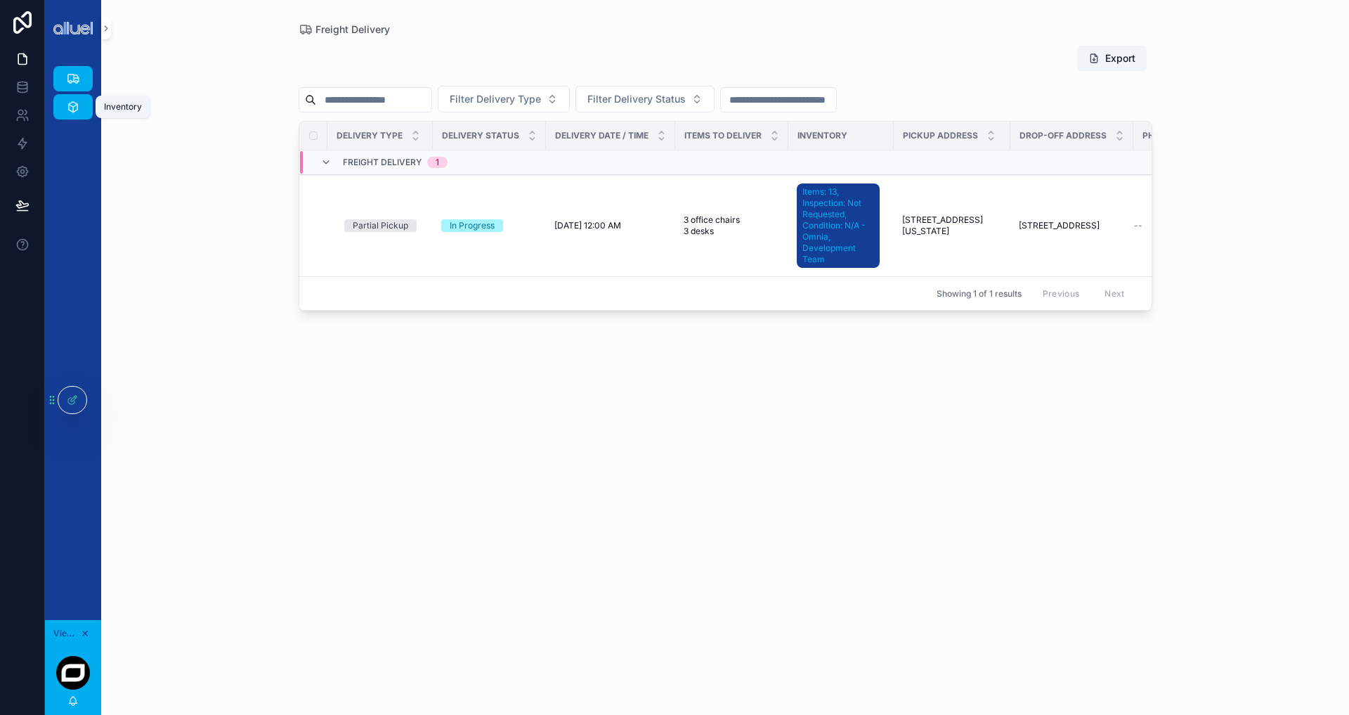
click at [69, 104] on icon "scrollable content" at bounding box center [73, 107] width 14 height 14
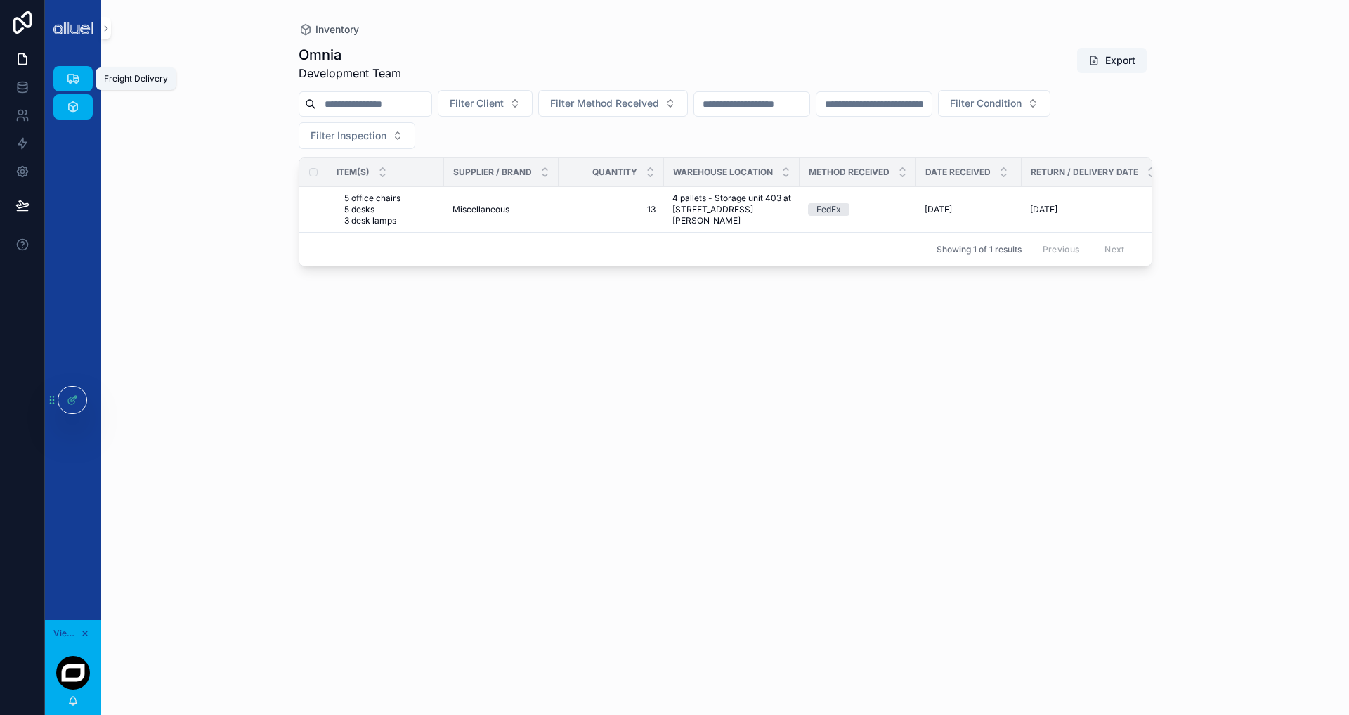
click at [73, 85] on icon "scrollable content" at bounding box center [73, 79] width 14 height 14
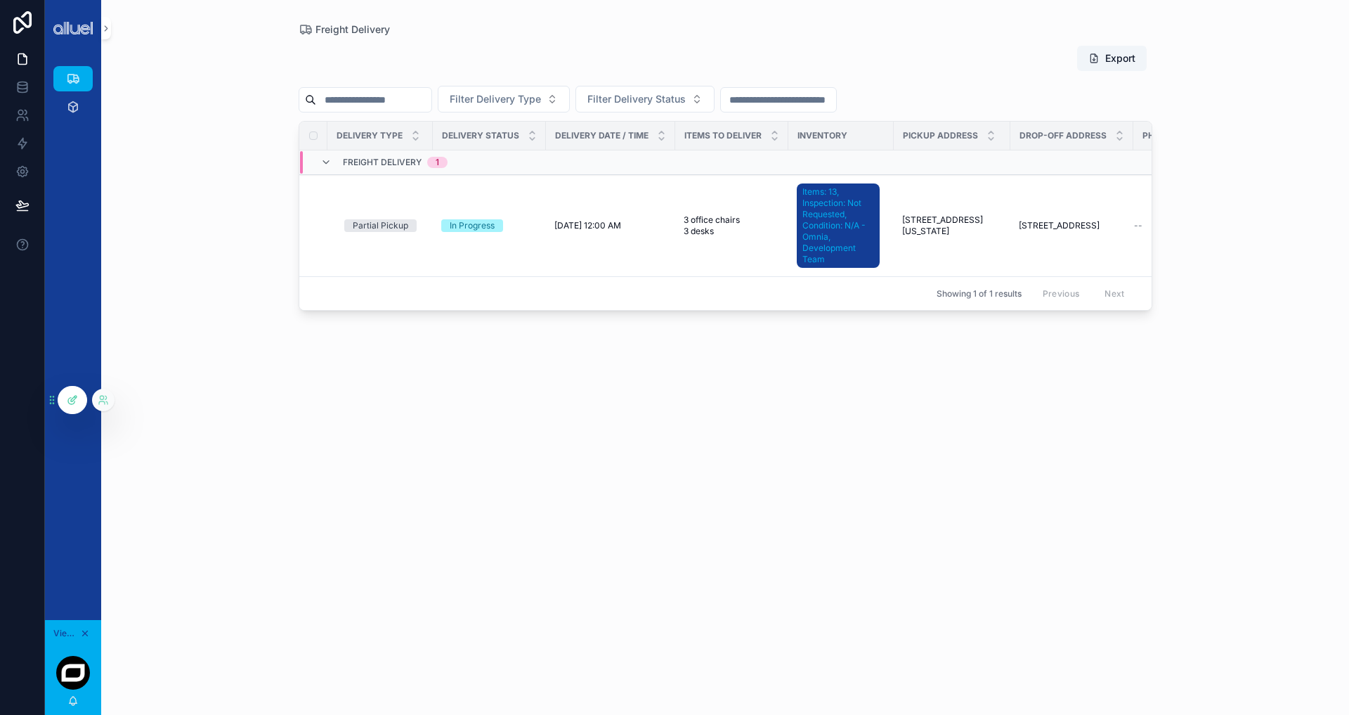
click at [67, 403] on icon at bounding box center [72, 399] width 11 height 11
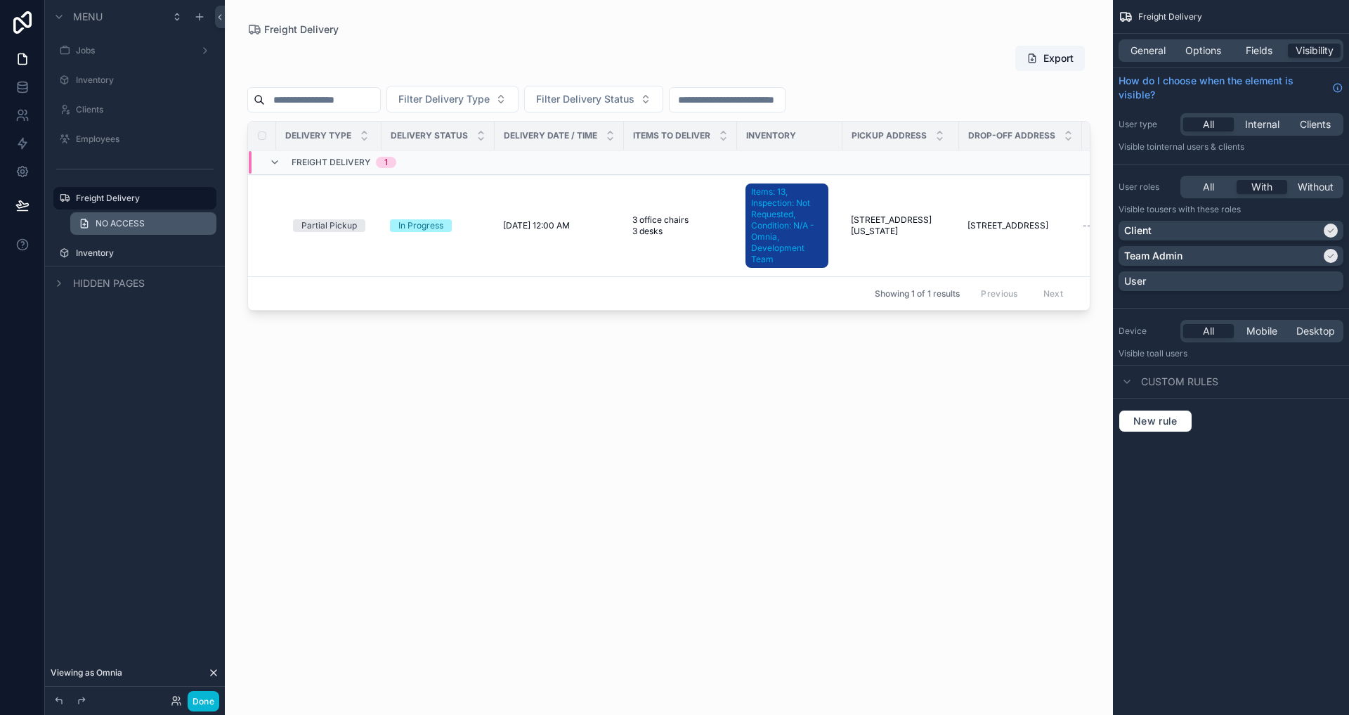
click at [114, 218] on span "NO ACCESS" at bounding box center [120, 223] width 49 height 11
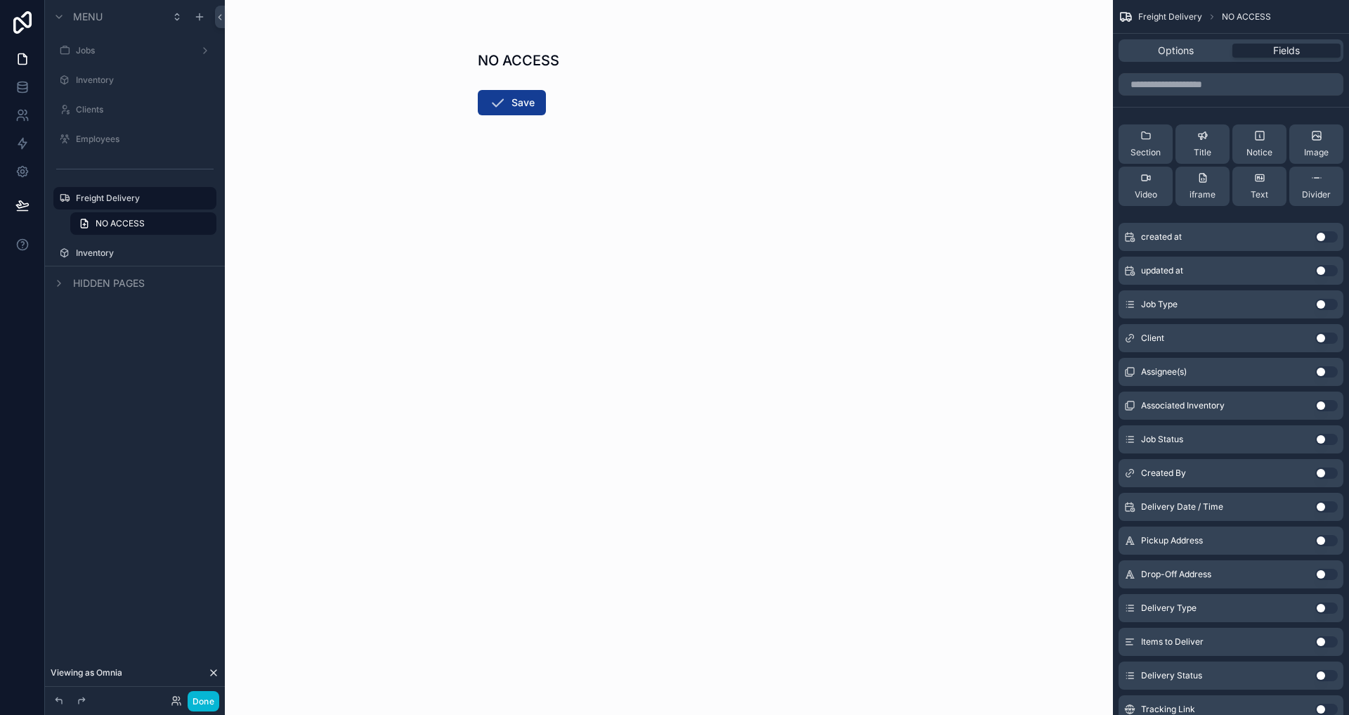
click at [106, 267] on div "Hidden pages" at bounding box center [135, 283] width 180 height 34
click at [108, 259] on div "Inventory" at bounding box center [135, 253] width 118 height 17
click at [108, 254] on label "Inventory" at bounding box center [132, 252] width 112 height 11
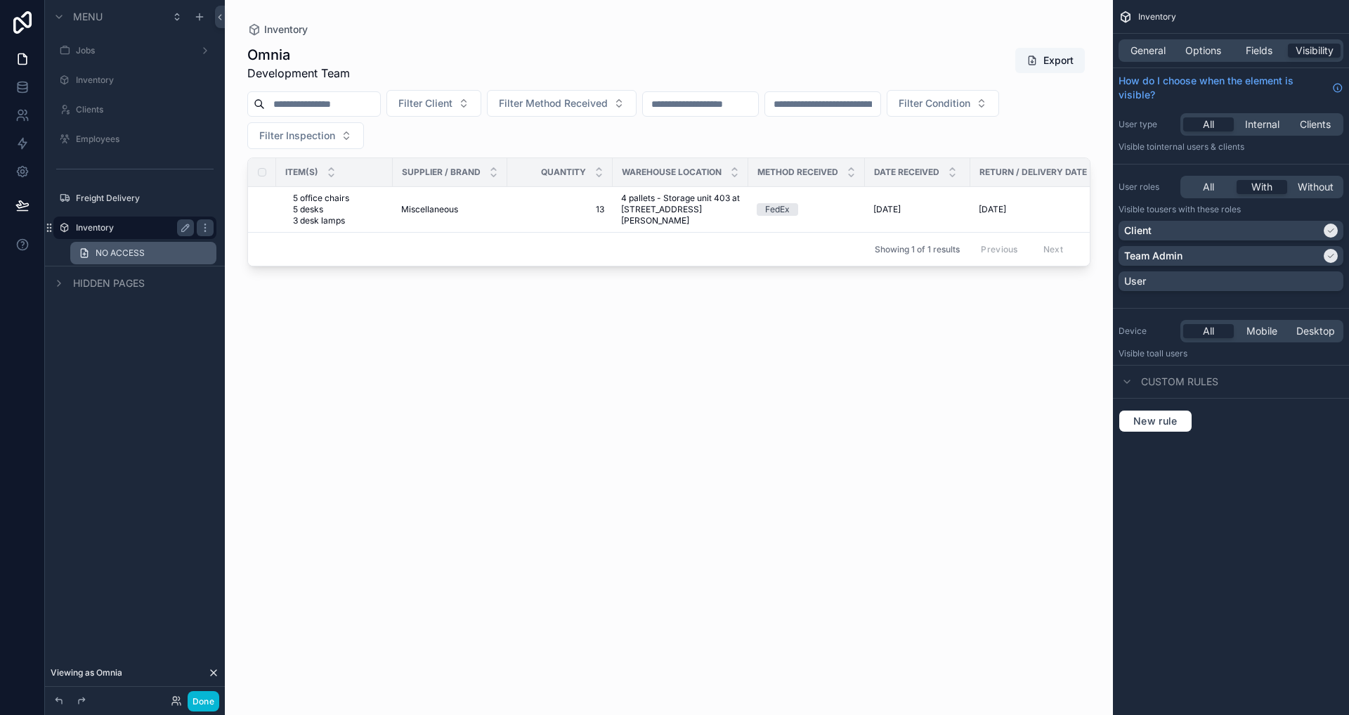
click at [103, 253] on span "NO ACCESS" at bounding box center [120, 252] width 49 height 11
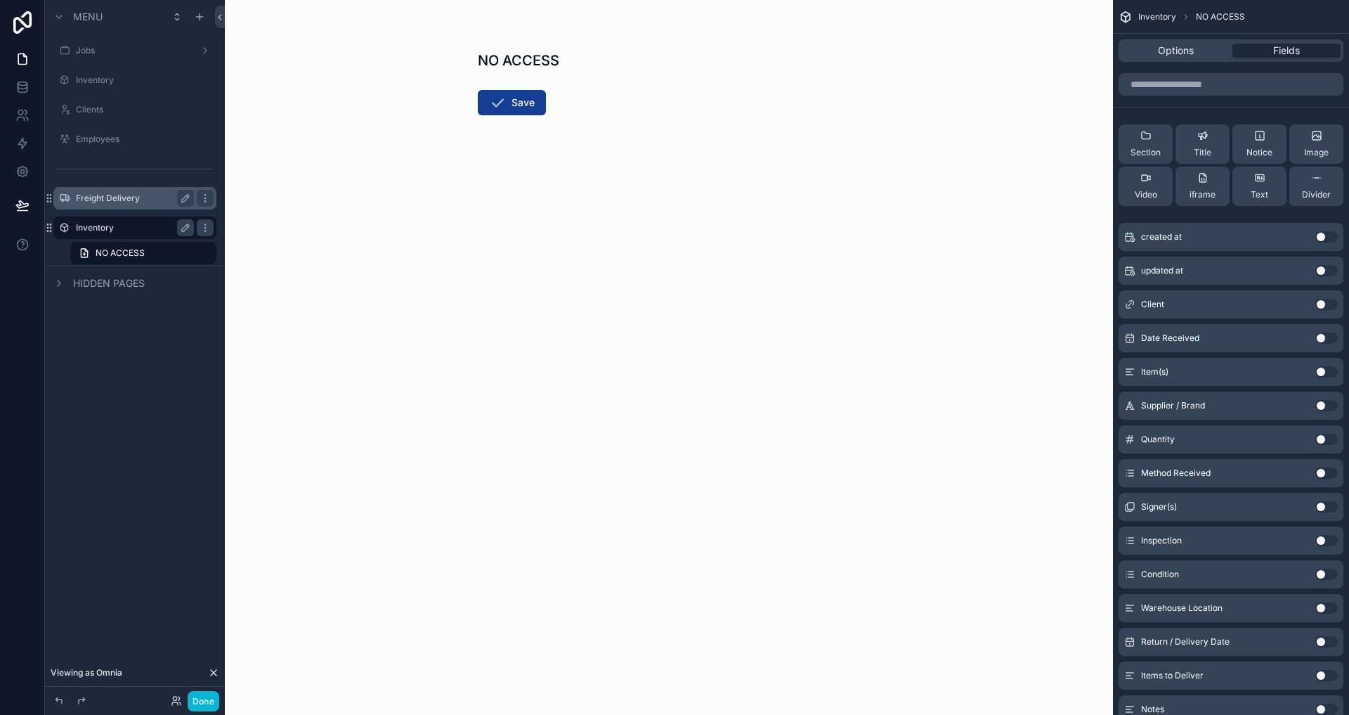
click at [108, 193] on label "Freight Delivery" at bounding box center [132, 198] width 112 height 11
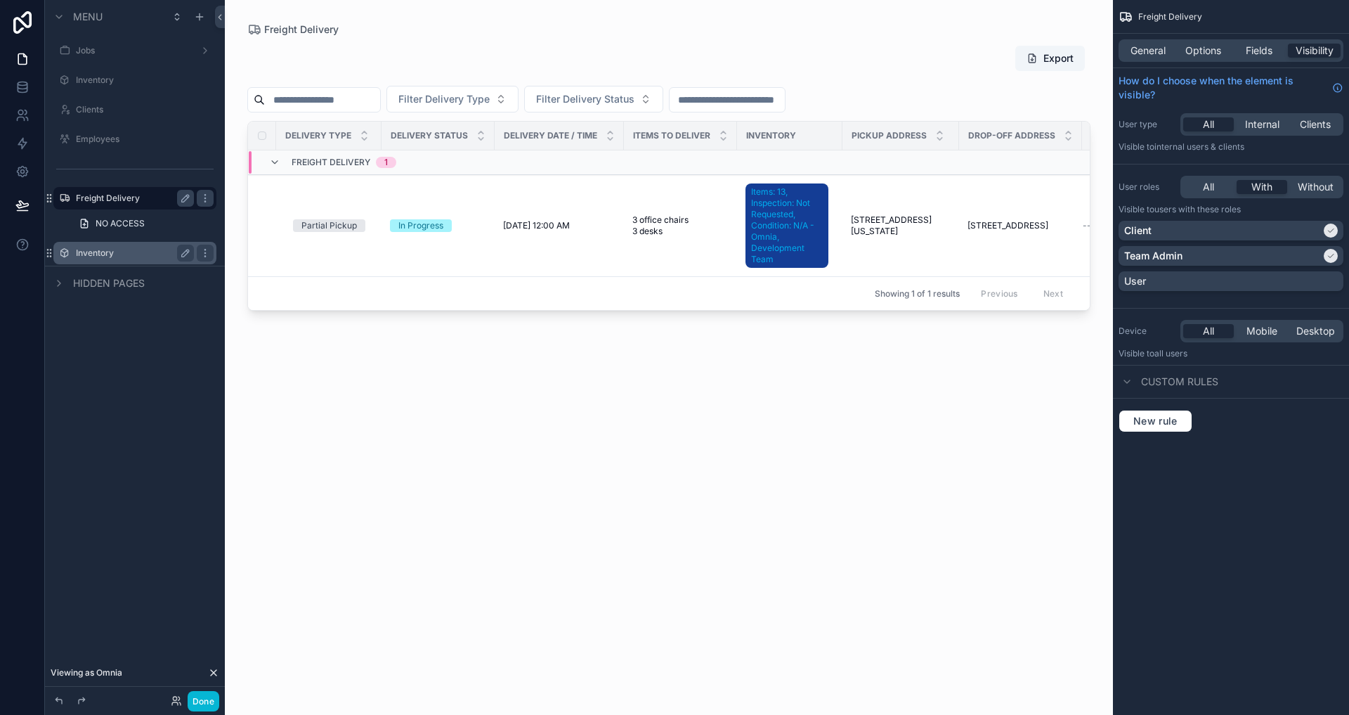
click at [114, 256] on label "Inventory" at bounding box center [132, 252] width 112 height 11
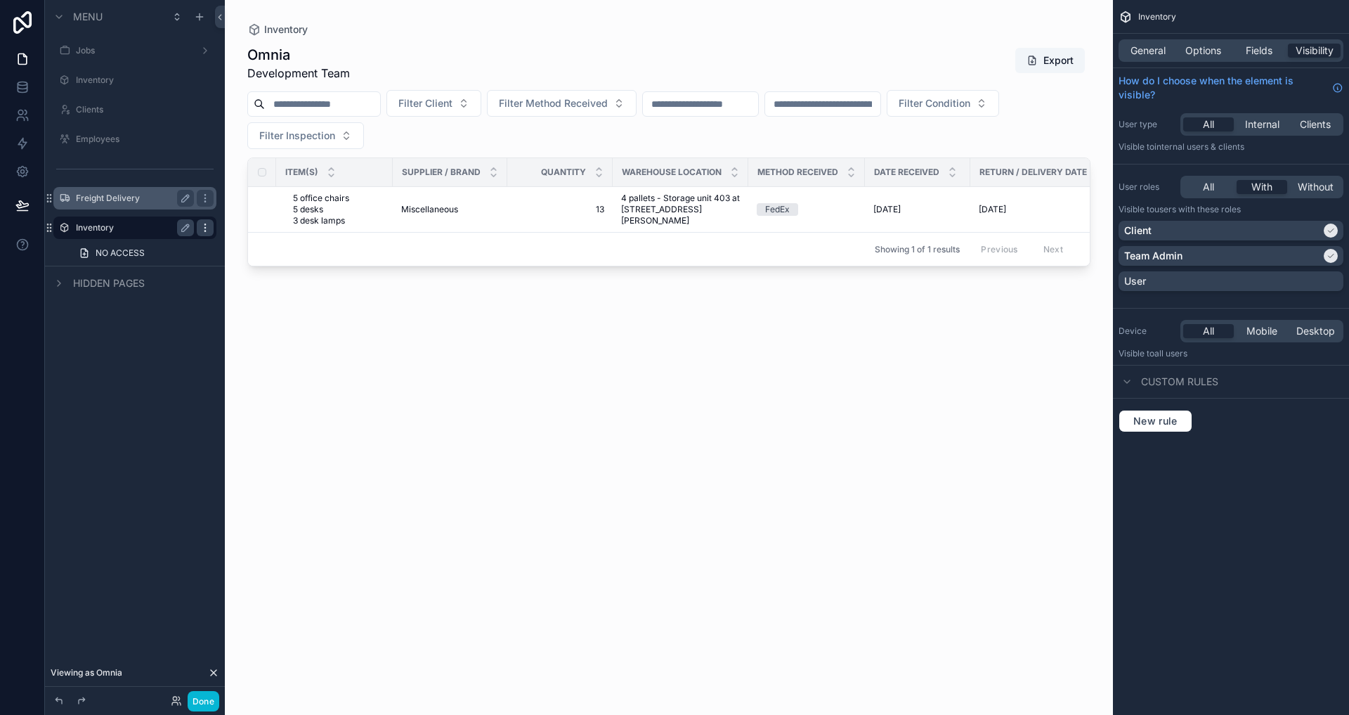
click at [204, 232] on icon "scrollable content" at bounding box center [205, 227] width 11 height 11
click at [202, 230] on icon "scrollable content" at bounding box center [205, 227] width 11 height 11
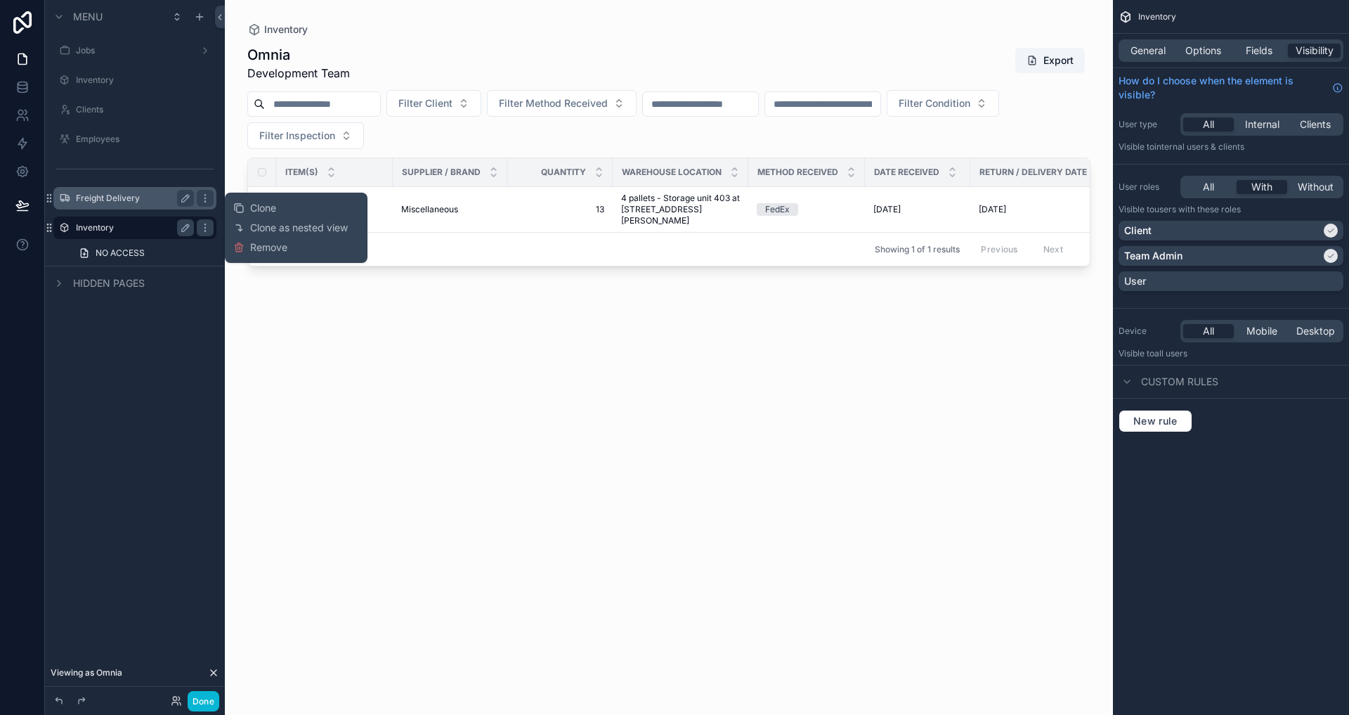
click at [138, 203] on label "Freight Delivery" at bounding box center [132, 198] width 112 height 11
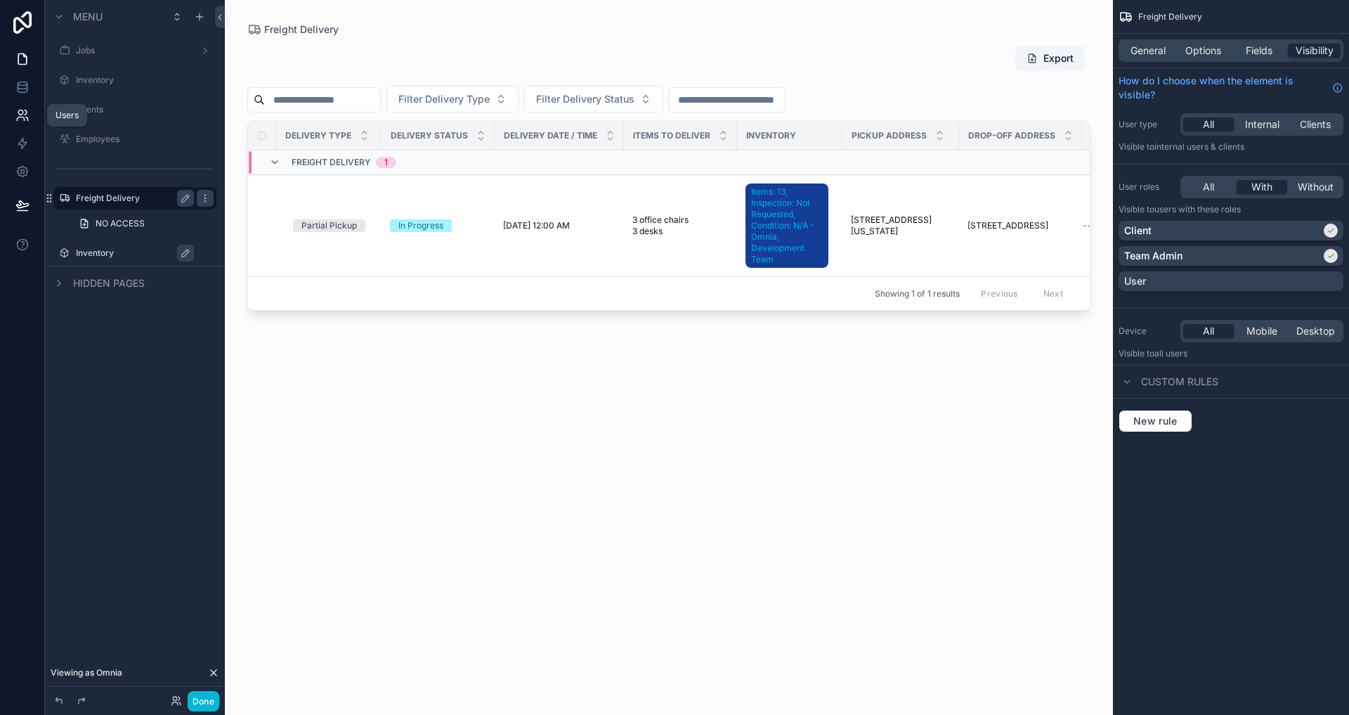
click at [21, 103] on link at bounding box center [22, 115] width 44 height 28
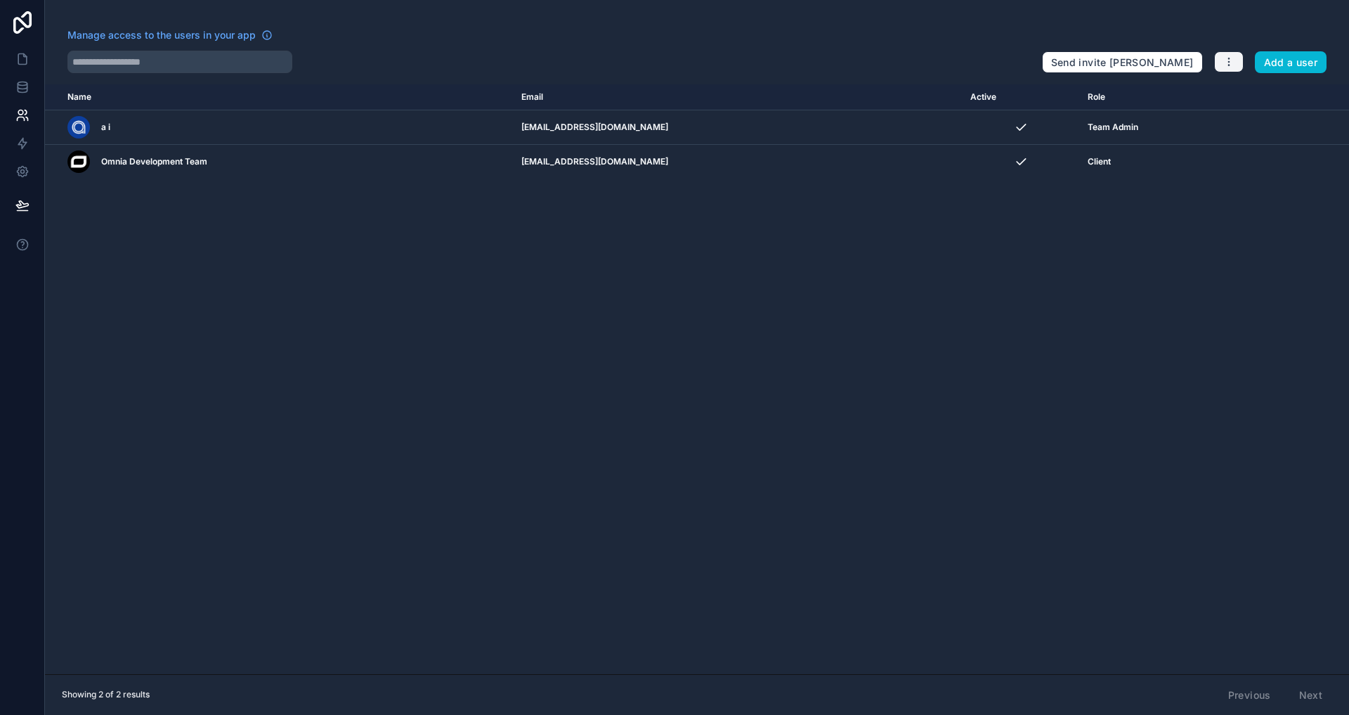
click at [1218, 60] on button "button" at bounding box center [1229, 61] width 30 height 21
click at [1225, 90] on icon at bounding box center [1223, 94] width 11 height 11
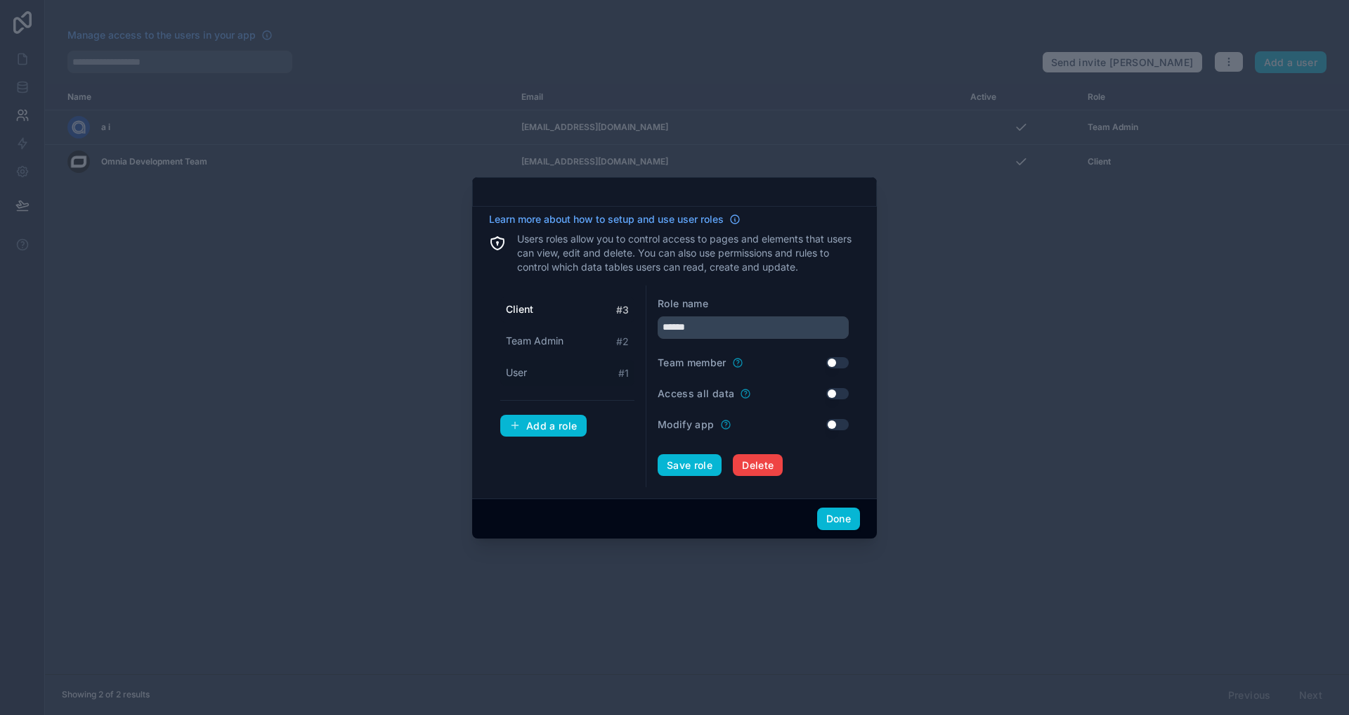
click at [551, 361] on div "User # 1" at bounding box center [567, 373] width 134 height 26
type input "****"
click at [769, 331] on input "****" at bounding box center [753, 327] width 191 height 22
click at [769, 330] on input "****" at bounding box center [753, 327] width 191 height 22
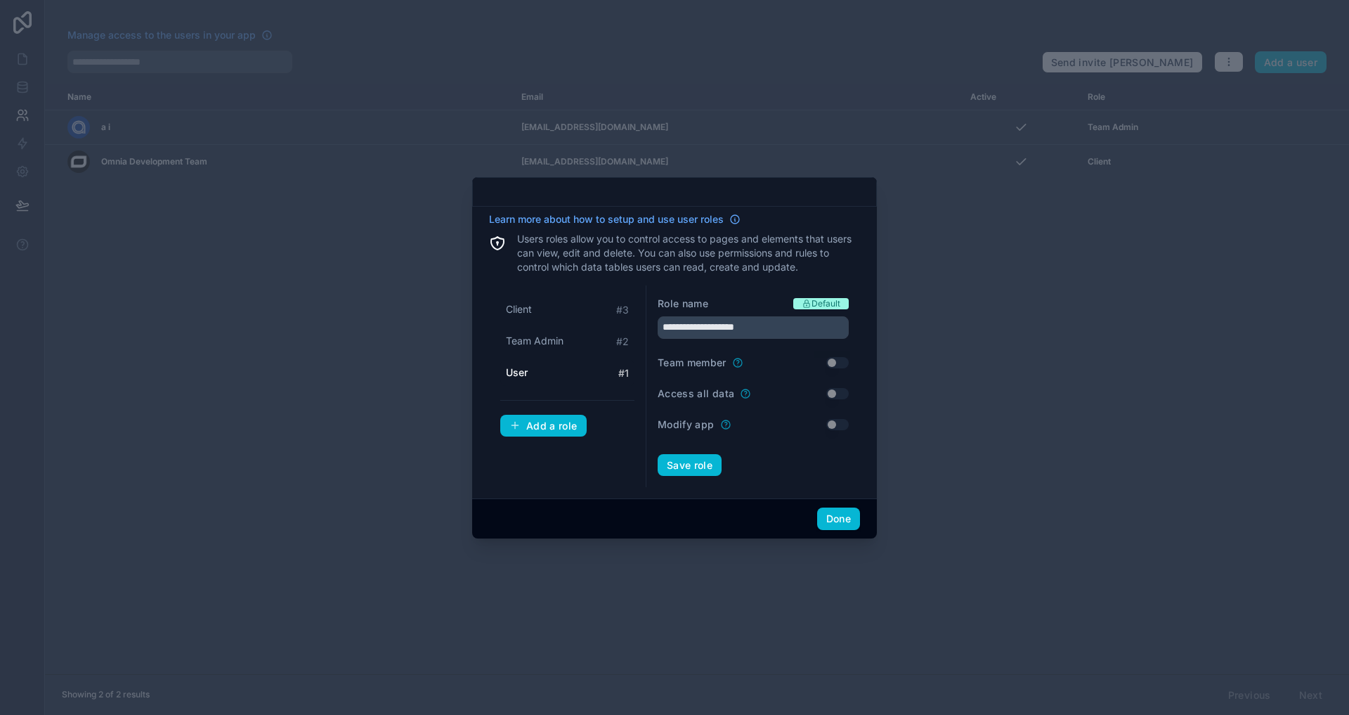
click at [749, 304] on div "Role name Default" at bounding box center [753, 304] width 191 height 14
click at [787, 328] on input "**********" at bounding box center [753, 327] width 191 height 22
click at [771, 280] on div "**********" at bounding box center [674, 349] width 371 height 275
click at [776, 325] on input "**********" at bounding box center [753, 327] width 191 height 22
click at [750, 308] on div "Role name Default" at bounding box center [753, 304] width 191 height 14
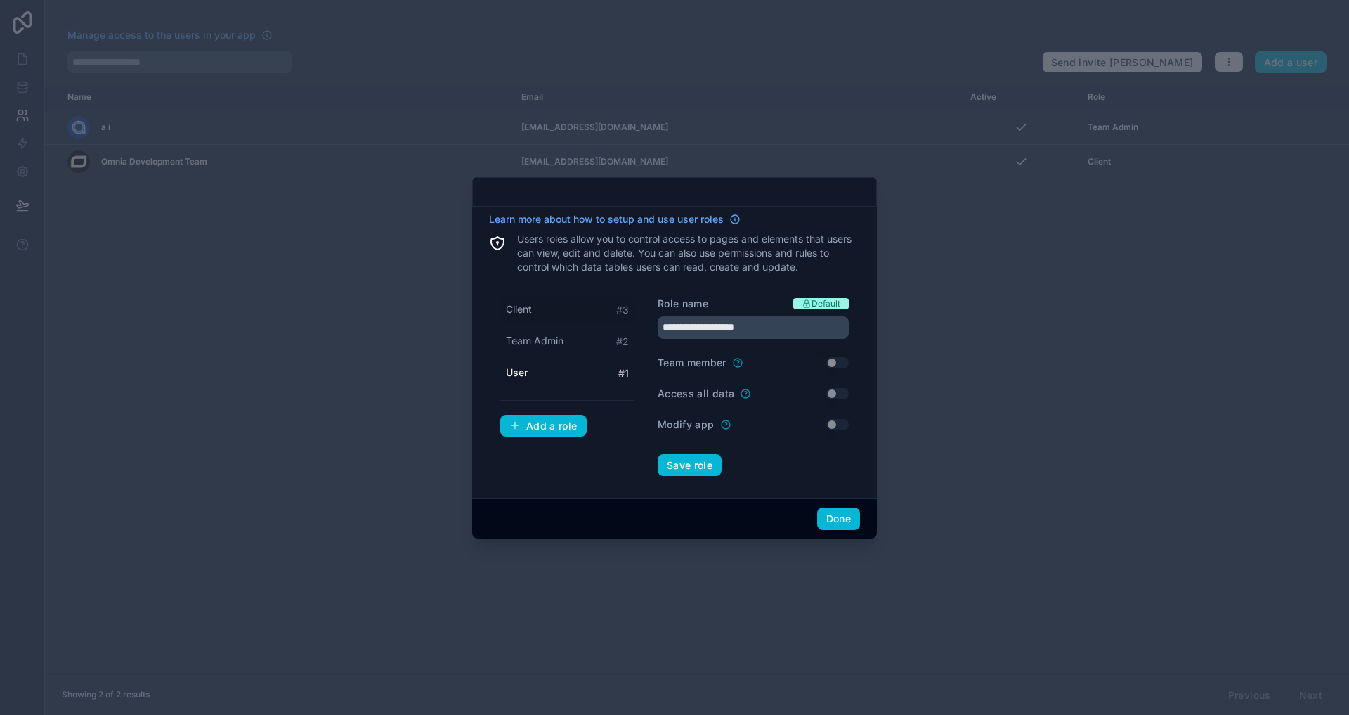
click at [536, 309] on div "Client # 3" at bounding box center [567, 310] width 134 height 26
click at [536, 363] on div "User # 1" at bounding box center [567, 373] width 134 height 26
click at [587, 326] on div "Client # 3 Team Admin # 2 User # 1" at bounding box center [567, 341] width 134 height 89
click at [568, 323] on div "Client # 3 Team Admin # 2 User # 1" at bounding box center [567, 341] width 134 height 89
click at [546, 318] on div "Client # 3" at bounding box center [567, 310] width 134 height 26
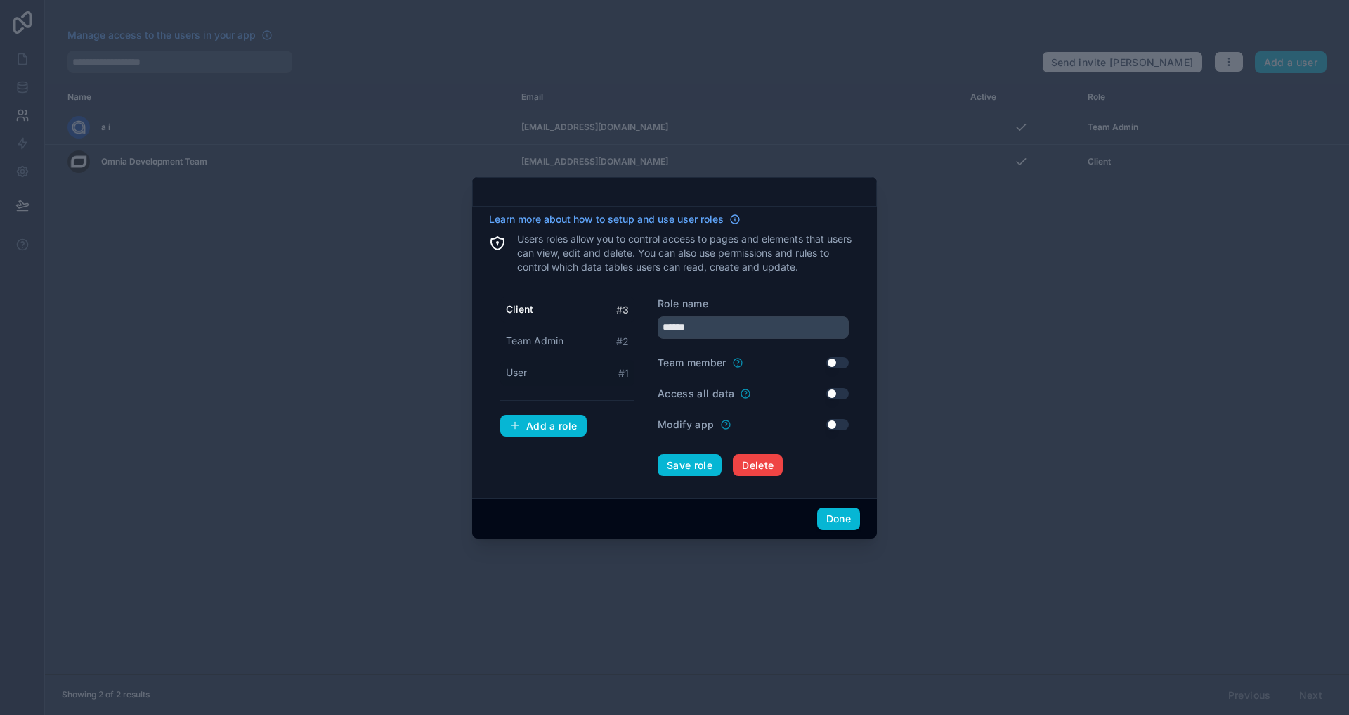
click at [547, 371] on div "User # 1" at bounding box center [567, 373] width 134 height 26
click at [722, 325] on input "****" at bounding box center [753, 327] width 191 height 22
click at [758, 482] on div "Role name Default ****** Team member Use setting Access all data Use setting Mo…" at bounding box center [753, 386] width 214 height 202
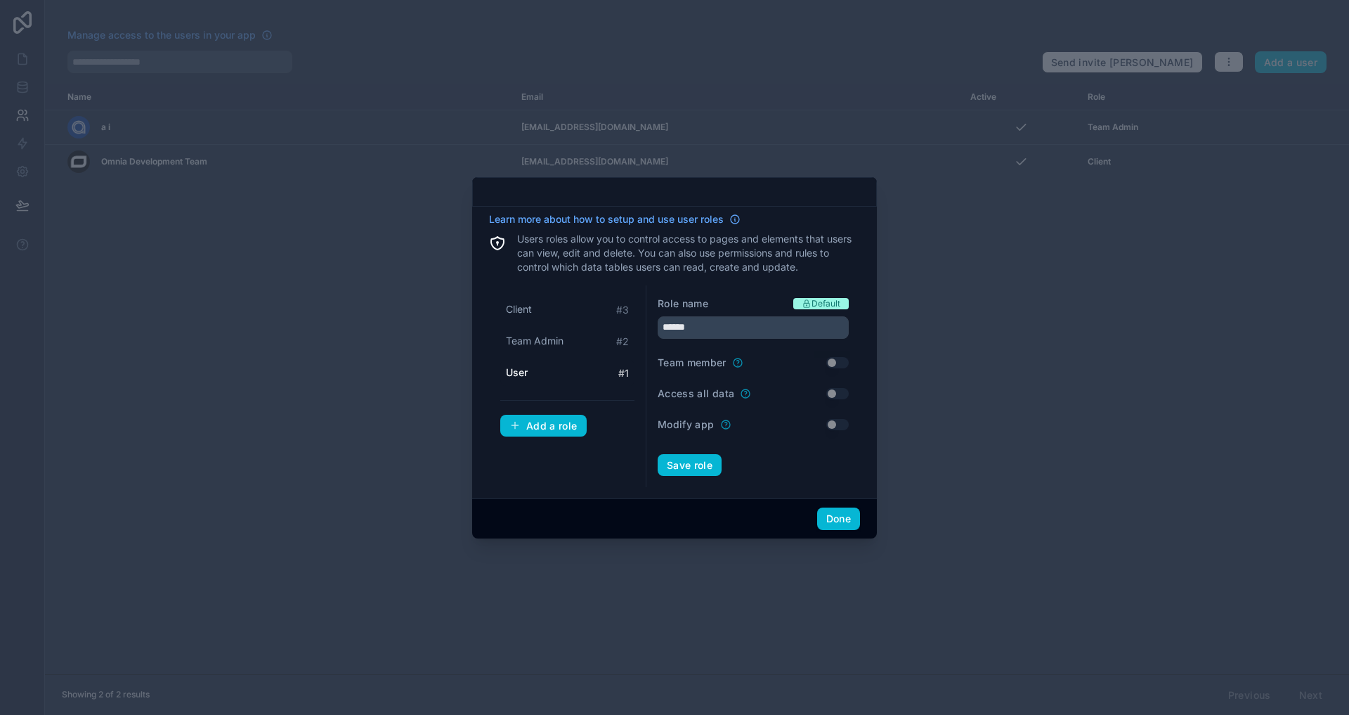
click at [827, 464] on div "Save role" at bounding box center [753, 465] width 191 height 22
click at [525, 304] on span "Client" at bounding box center [519, 309] width 26 height 14
click at [741, 329] on input "******" at bounding box center [753, 327] width 191 height 22
click at [833, 365] on button "Use setting" at bounding box center [837, 362] width 22 height 11
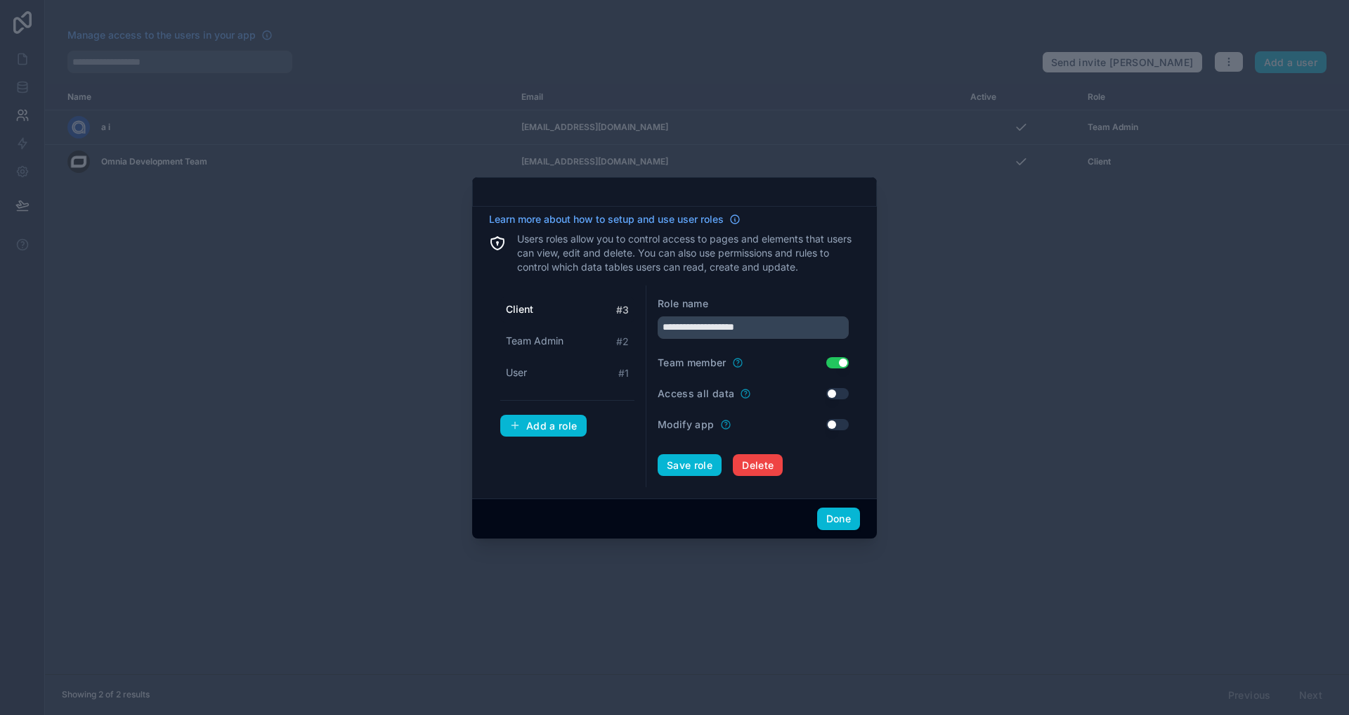
click at [836, 396] on button "Use setting" at bounding box center [837, 393] width 22 height 11
click at [707, 474] on button "Save role" at bounding box center [690, 465] width 64 height 22
click at [534, 335] on span "Team Admin" at bounding box center [535, 341] width 58 height 14
click at [735, 333] on input "**********" at bounding box center [753, 327] width 191 height 22
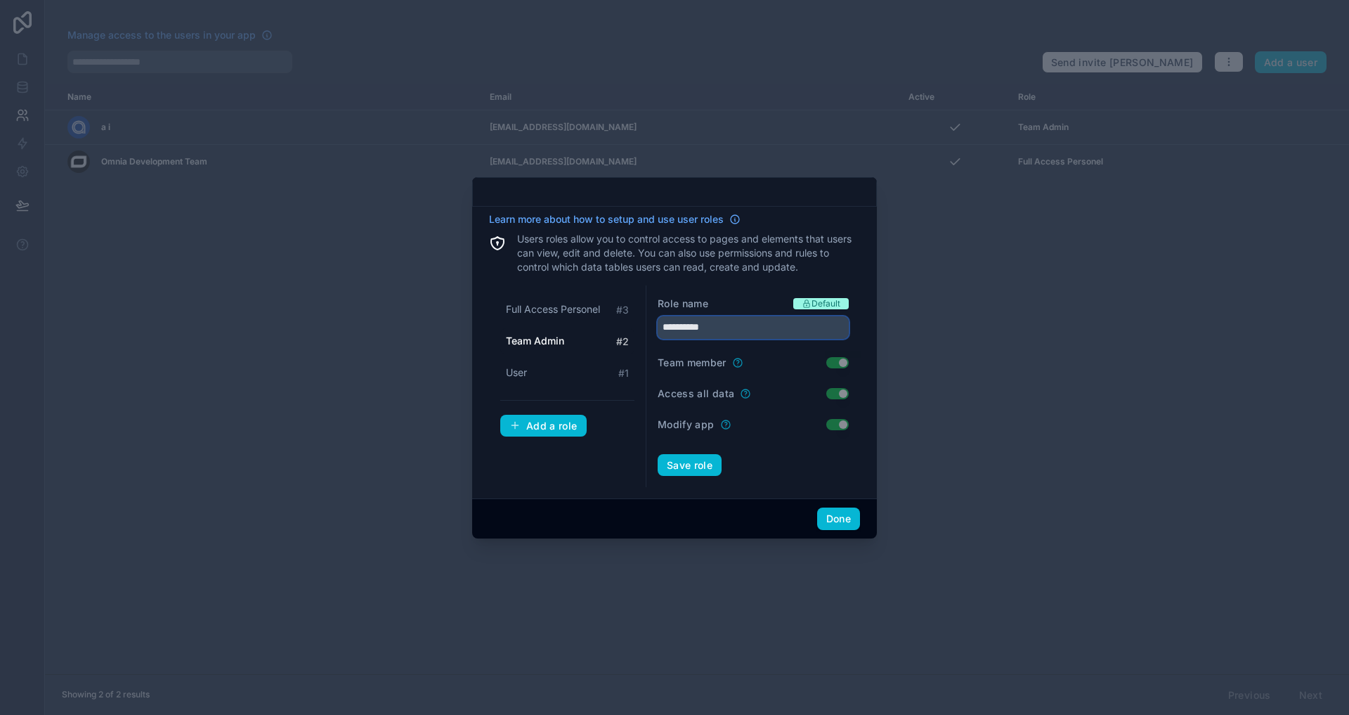
click at [735, 333] on input "**********" at bounding box center [753, 327] width 191 height 22
click at [731, 306] on div "Role name Default" at bounding box center [753, 304] width 191 height 14
click at [757, 334] on input "*********" at bounding box center [753, 327] width 191 height 22
click at [731, 306] on div "Role name Default" at bounding box center [753, 304] width 191 height 14
click at [731, 330] on input "*********" at bounding box center [753, 327] width 191 height 22
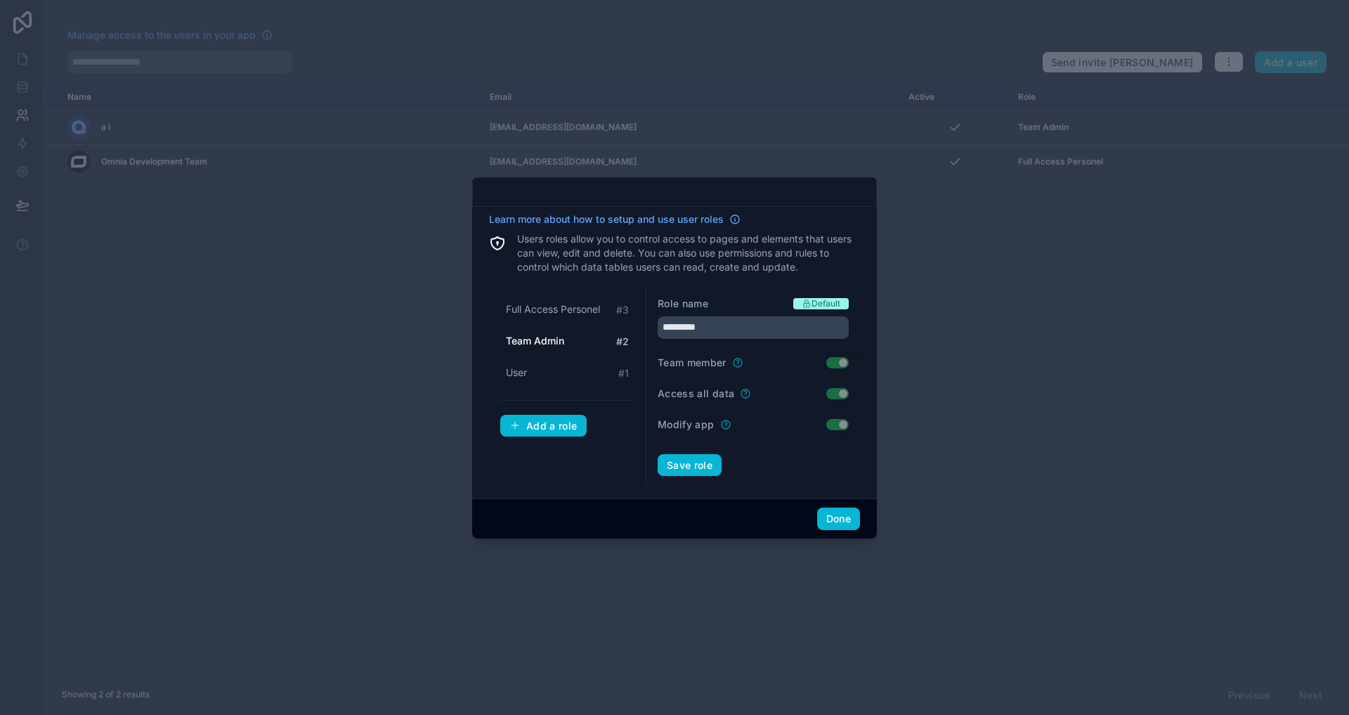
click at [761, 304] on div "Role name Default" at bounding box center [753, 304] width 191 height 14
click at [720, 335] on input "*********" at bounding box center [753, 327] width 191 height 22
click at [734, 302] on div "Role name Default" at bounding box center [753, 304] width 191 height 14
click at [699, 471] on button "Save role" at bounding box center [690, 465] width 64 height 22
click at [551, 308] on span "Full Access Personel" at bounding box center [553, 309] width 94 height 14
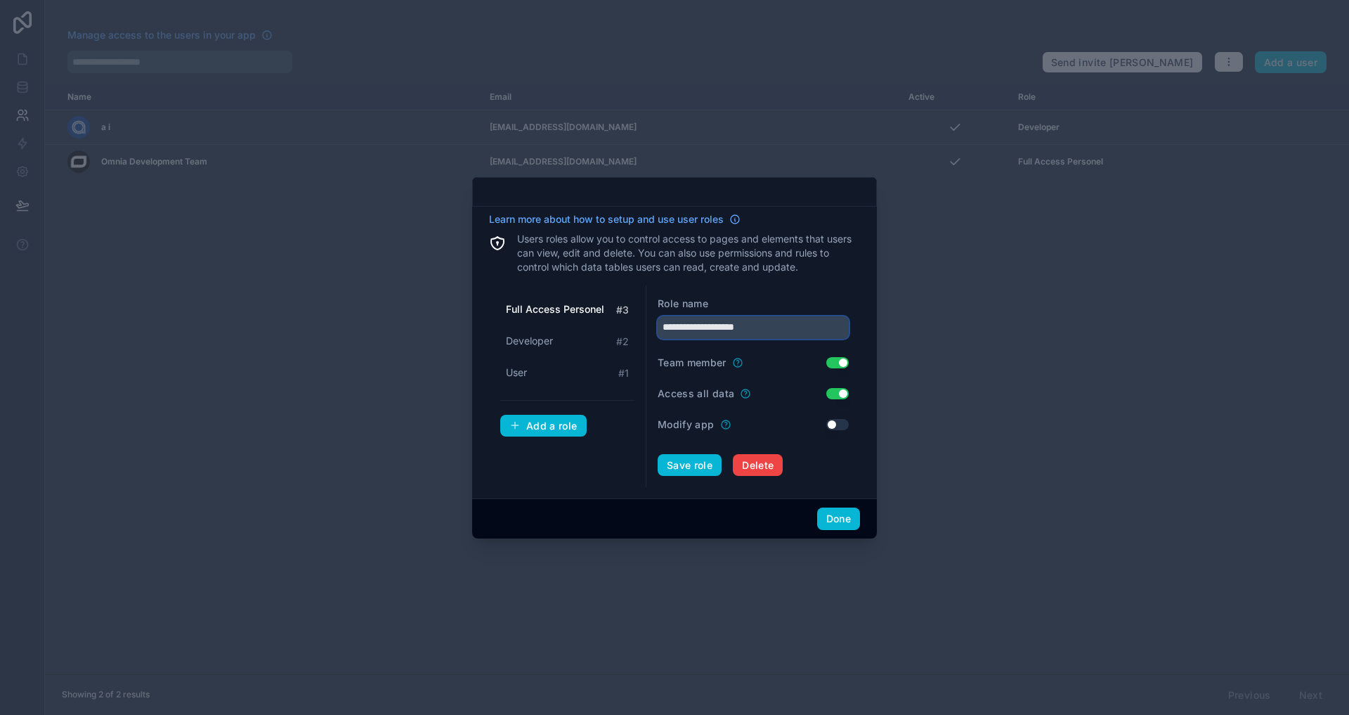
click at [797, 331] on input "**********" at bounding box center [753, 327] width 191 height 22
type input "*****"
click at [838, 426] on button "Use setting" at bounding box center [837, 424] width 22 height 11
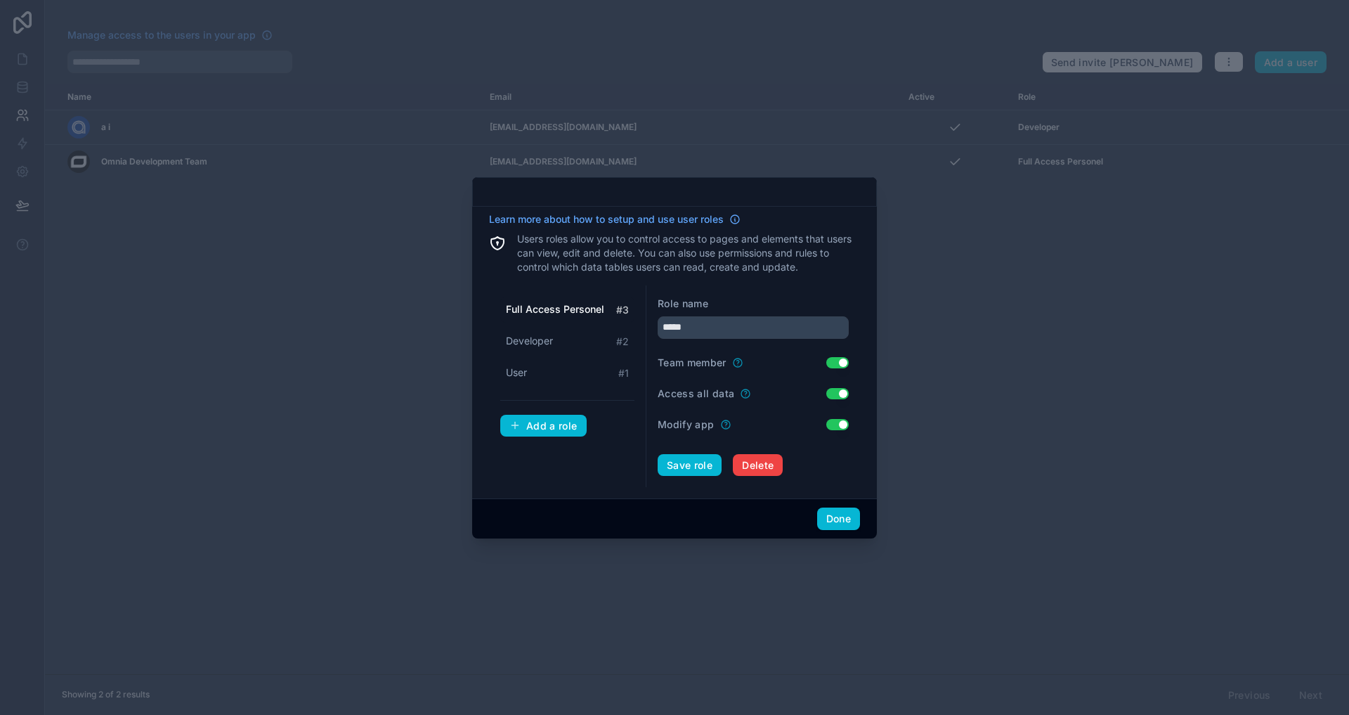
click at [838, 426] on button "Use setting" at bounding box center [837, 424] width 22 height 11
click at [661, 454] on div "Save role Delete" at bounding box center [753, 465] width 191 height 22
click at [677, 468] on button "Save role" at bounding box center [690, 465] width 64 height 22
click at [838, 523] on button "Done" at bounding box center [838, 518] width 43 height 22
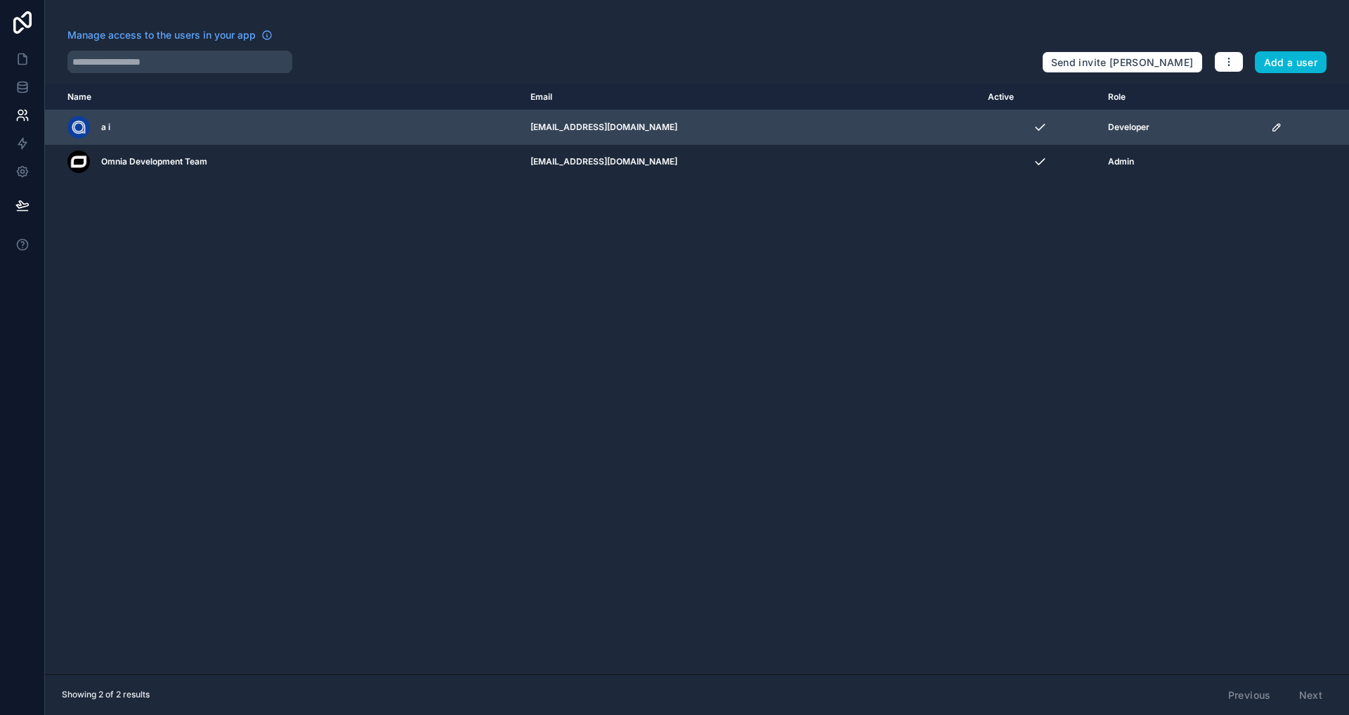
click at [1273, 128] on icon "scrollable content" at bounding box center [1276, 127] width 7 height 7
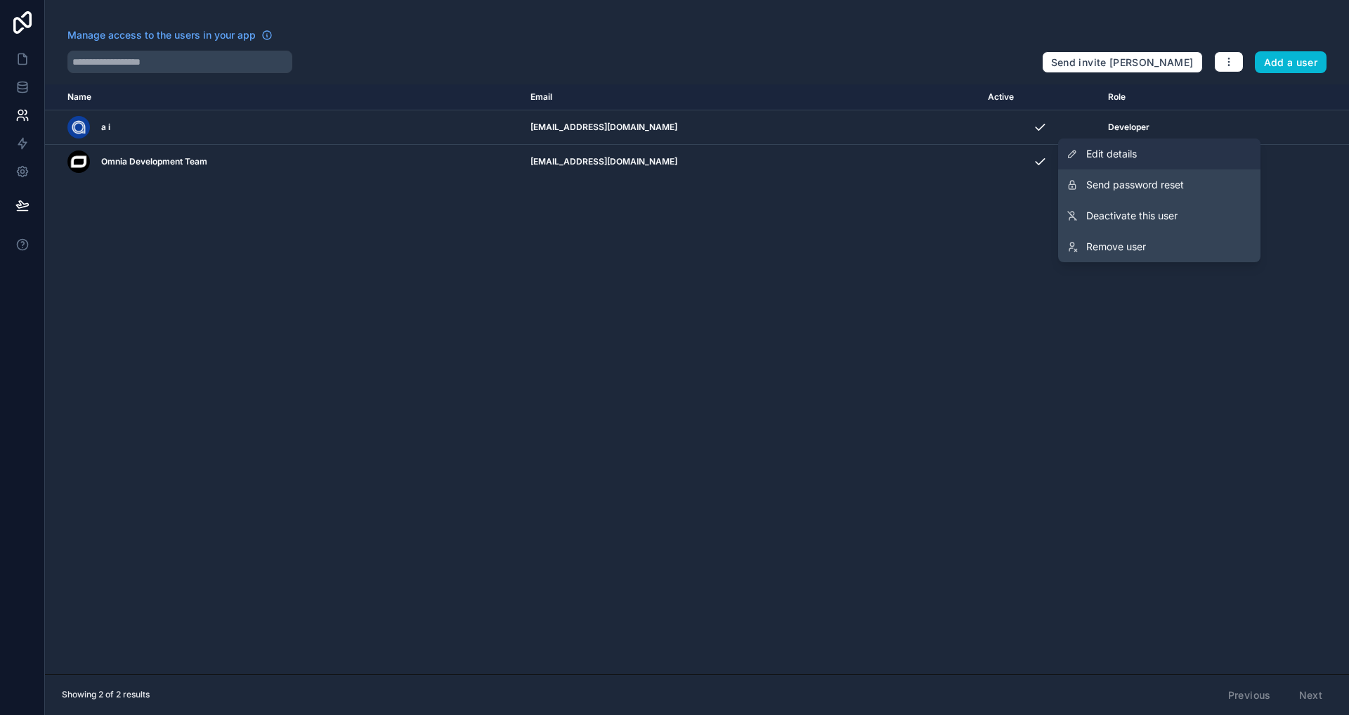
click at [1166, 147] on link "Edit details" at bounding box center [1159, 153] width 202 height 31
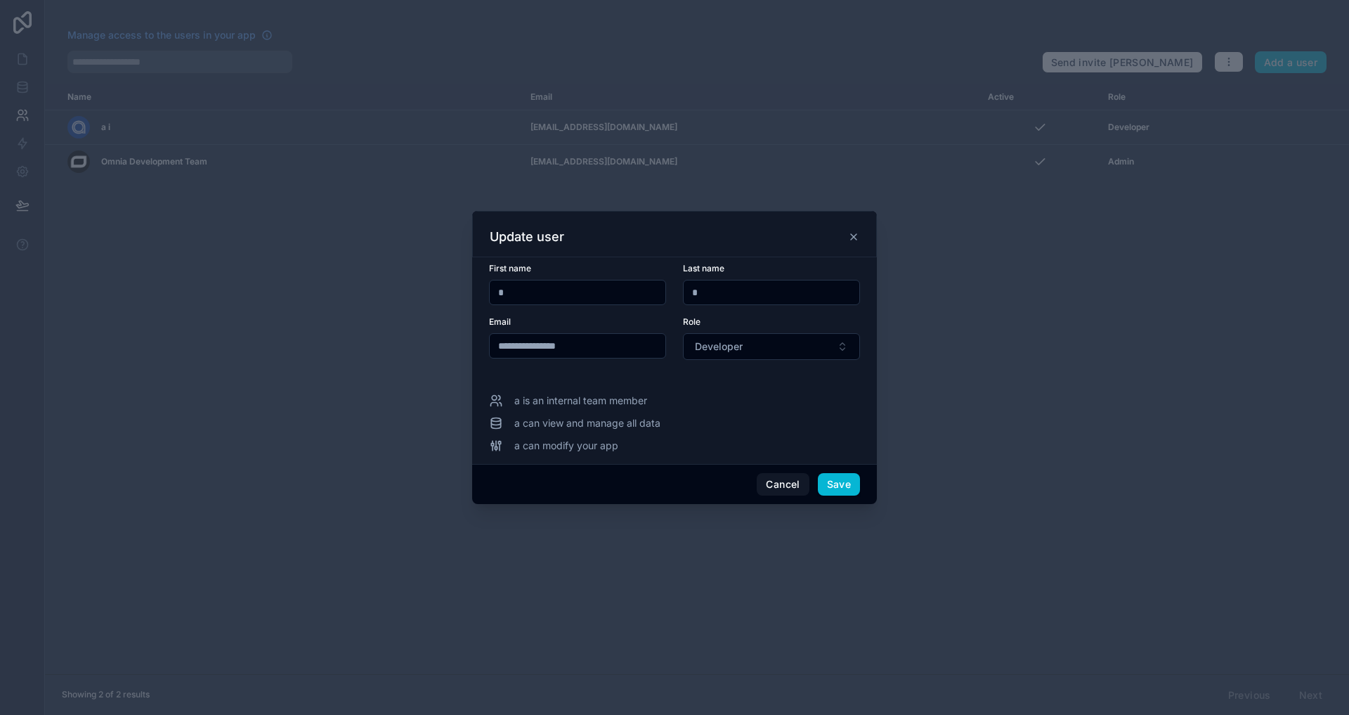
click at [598, 349] on input "**********" at bounding box center [578, 346] width 176 height 20
click at [609, 327] on div "Email" at bounding box center [577, 321] width 177 height 11
click at [747, 351] on button "Developer" at bounding box center [771, 346] width 177 height 27
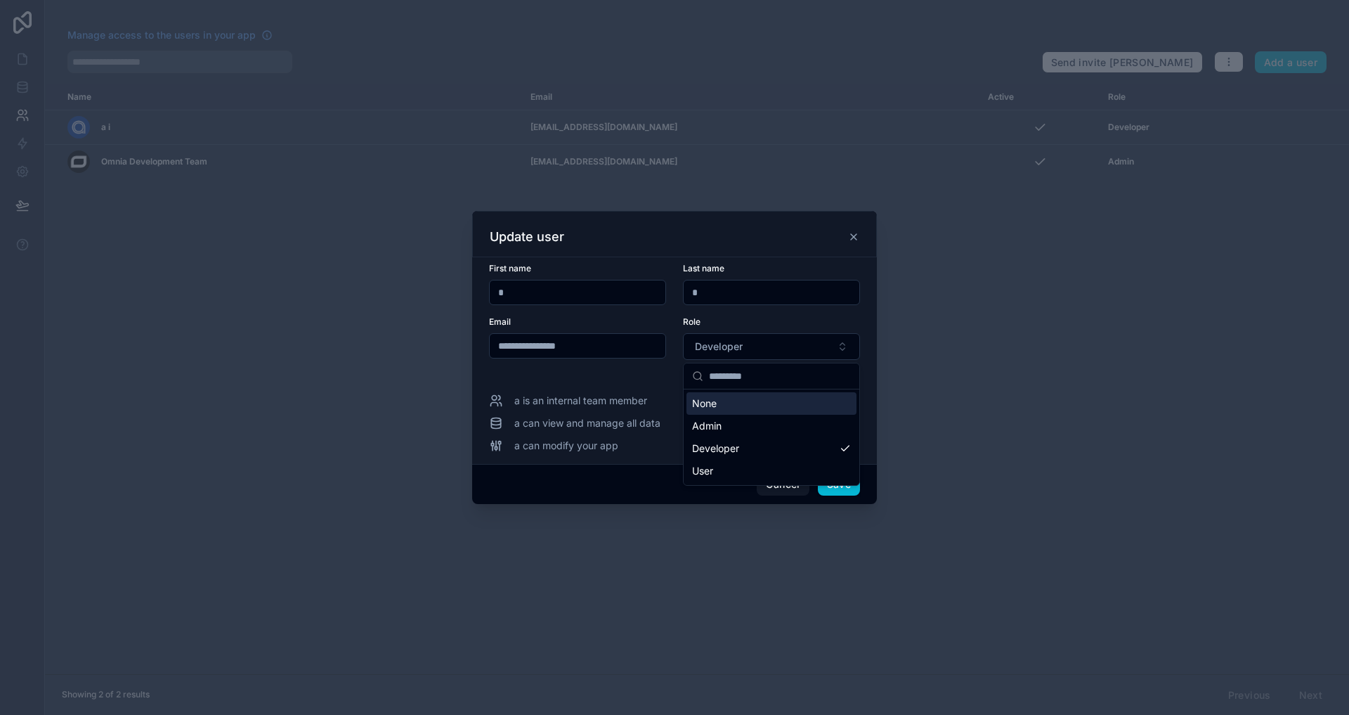
drag, startPoint x: 722, startPoint y: 423, endPoint x: 771, endPoint y: 309, distance: 123.7
click at [771, 337] on div "**********" at bounding box center [697, 357] width 1304 height 715
click at [789, 485] on div "None Admin Developer User" at bounding box center [771, 424] width 177 height 123
click at [788, 490] on button "Cancel" at bounding box center [783, 484] width 52 height 22
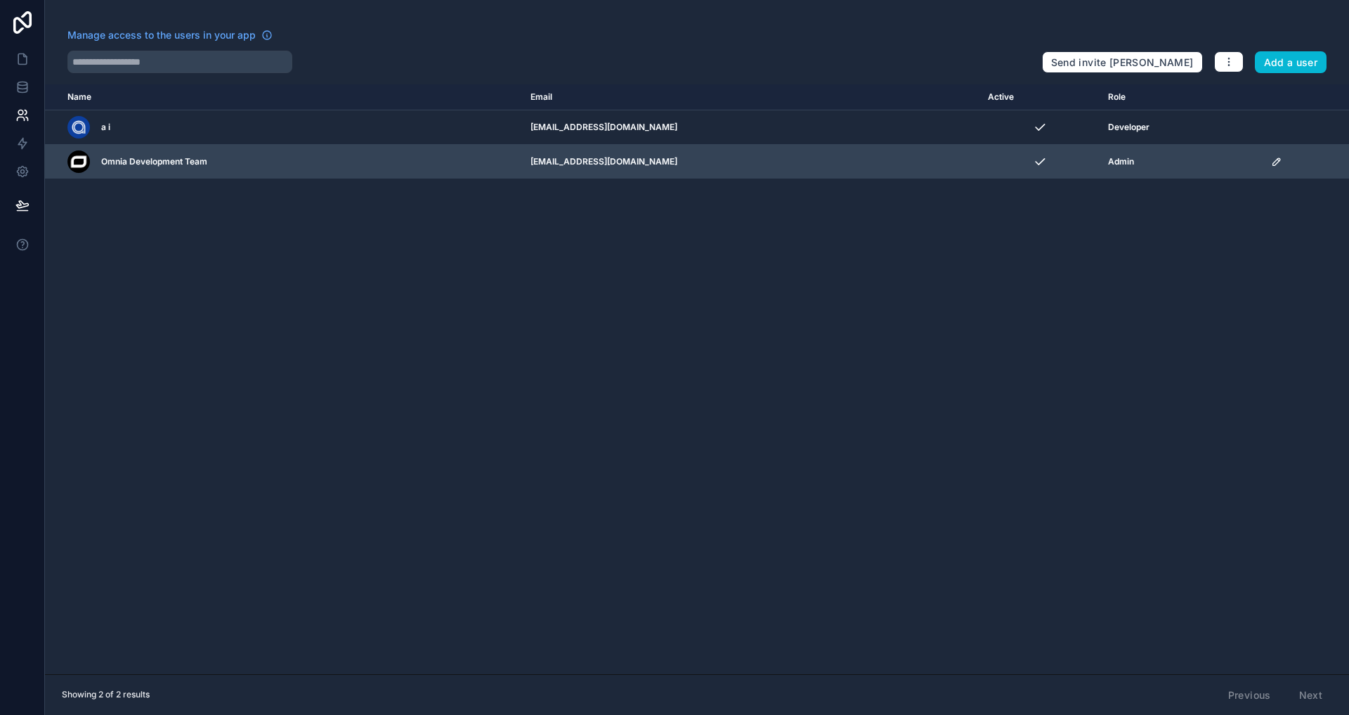
click at [1271, 164] on icon "scrollable content" at bounding box center [1276, 161] width 11 height 11
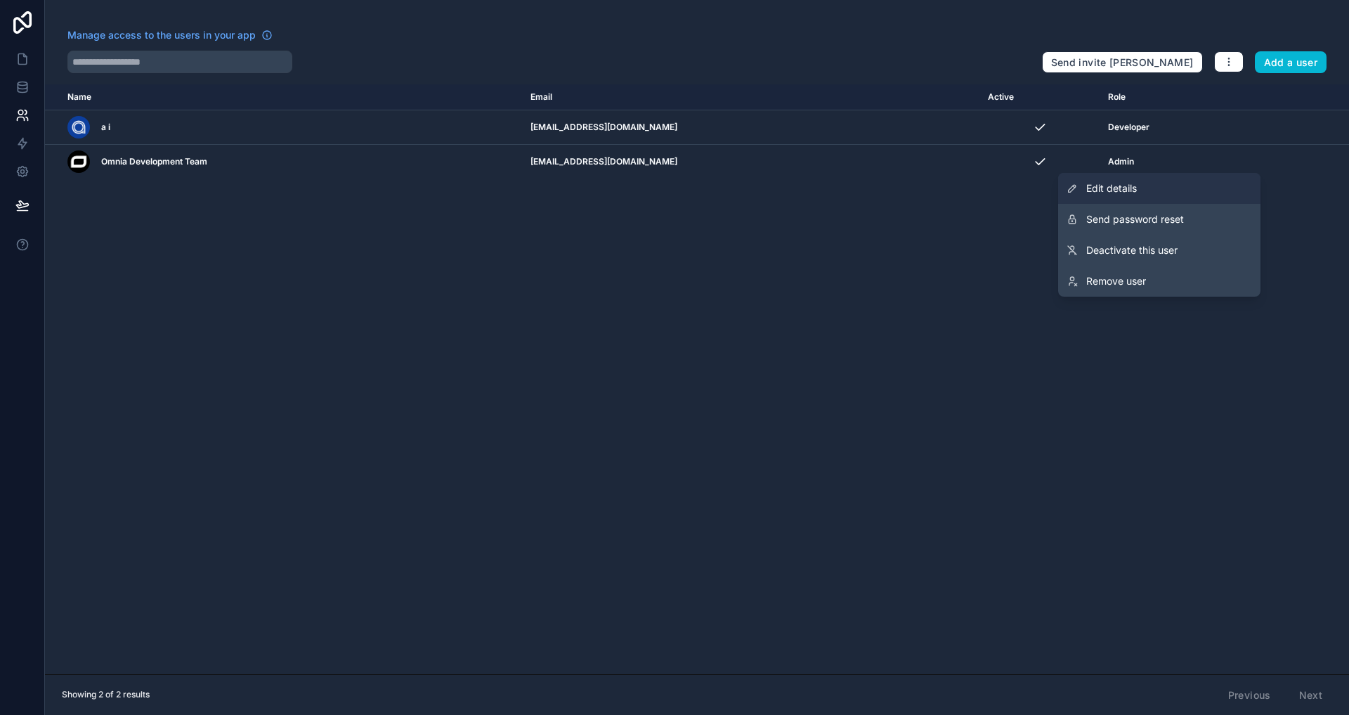
click at [1147, 193] on link "Edit details" at bounding box center [1159, 188] width 202 height 31
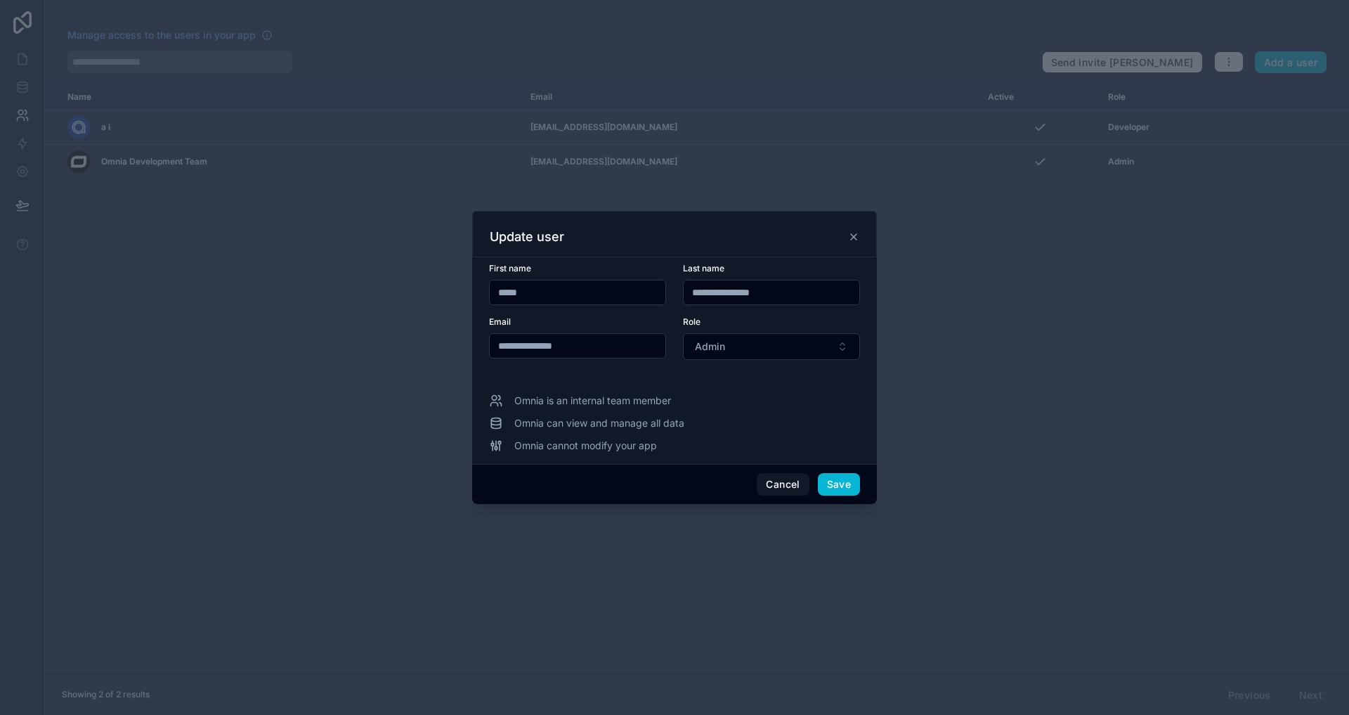
click at [722, 299] on input "**********" at bounding box center [772, 292] width 176 height 20
click at [744, 353] on button "Admin" at bounding box center [771, 346] width 177 height 27
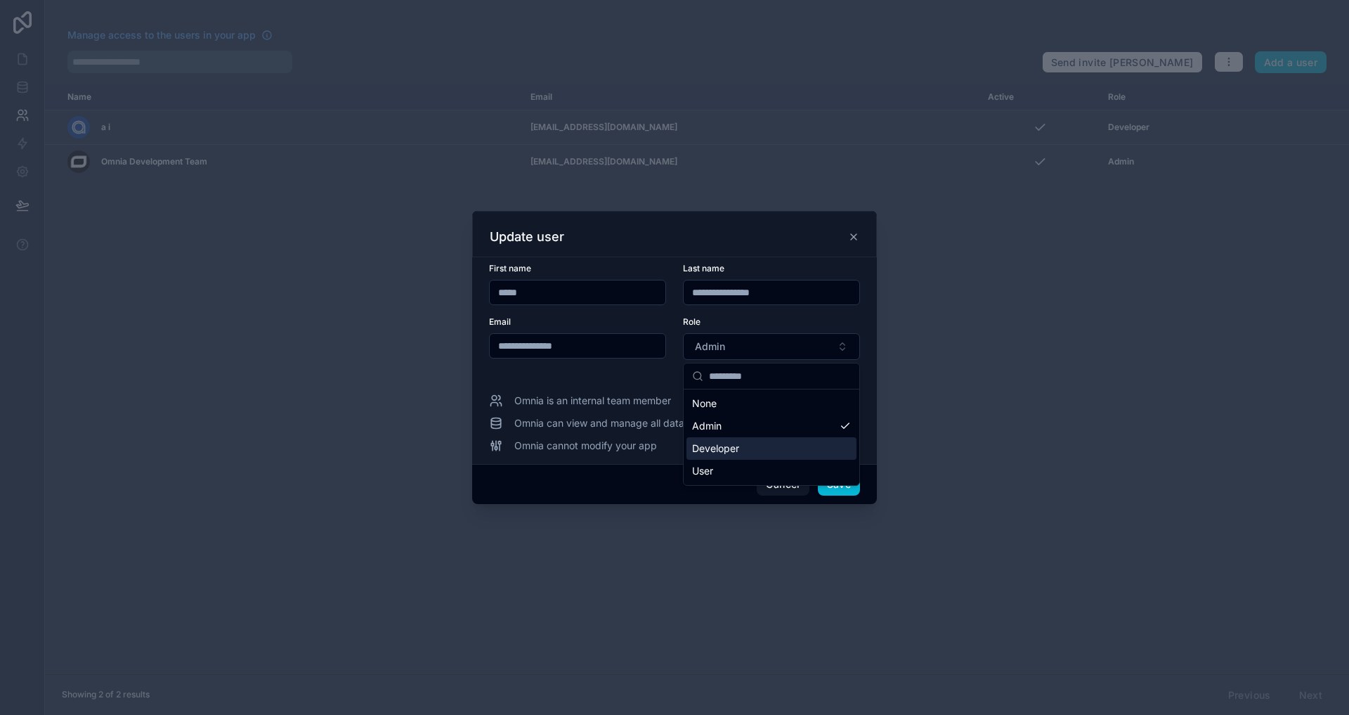
click at [744, 441] on div "Developer" at bounding box center [771, 448] width 170 height 22
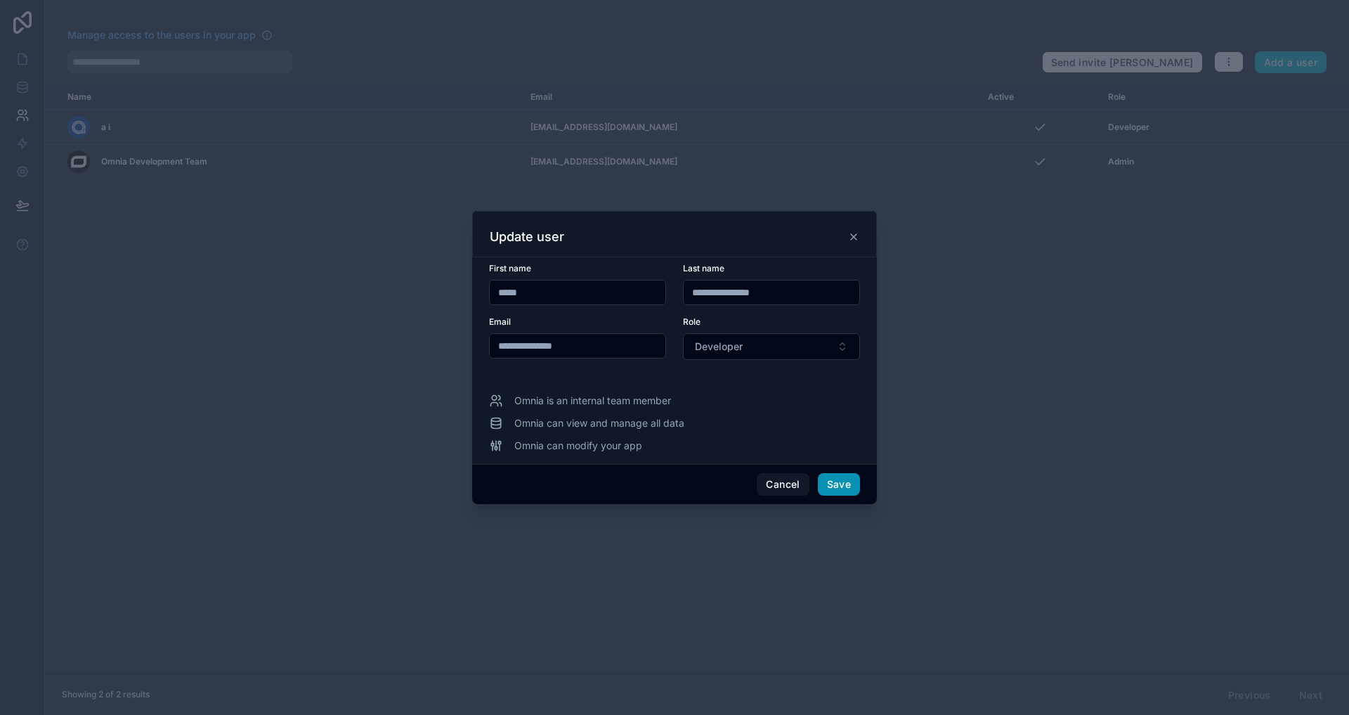
click at [833, 487] on button "Save" at bounding box center [839, 484] width 42 height 22
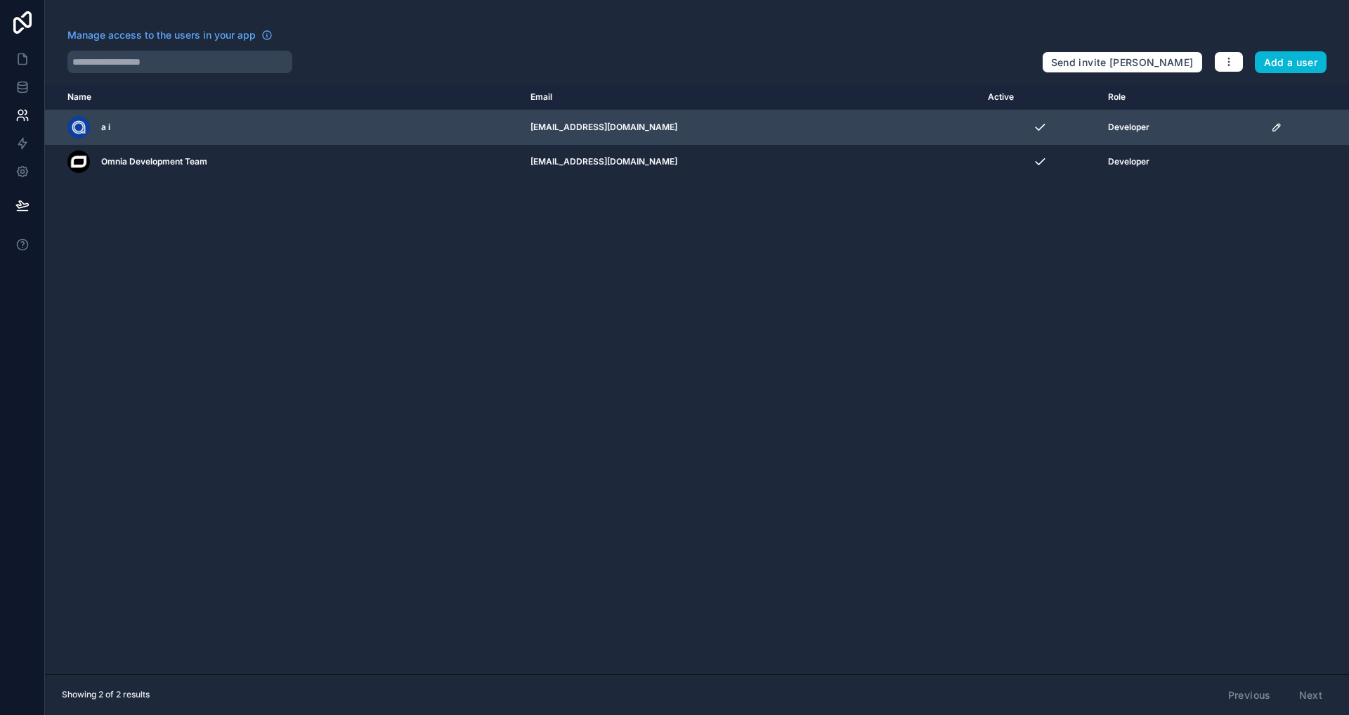
click at [1273, 129] on icon "scrollable content" at bounding box center [1276, 127] width 7 height 7
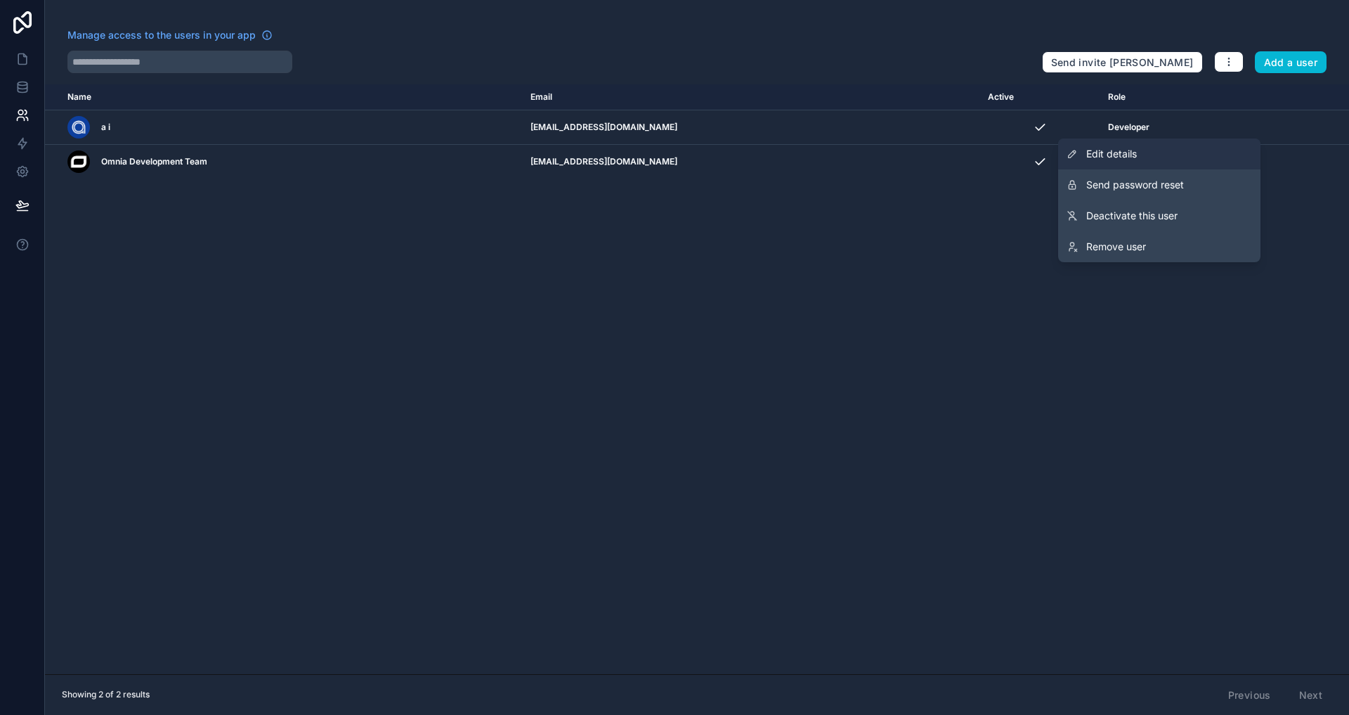
click at [1171, 157] on link "Edit details" at bounding box center [1159, 153] width 202 height 31
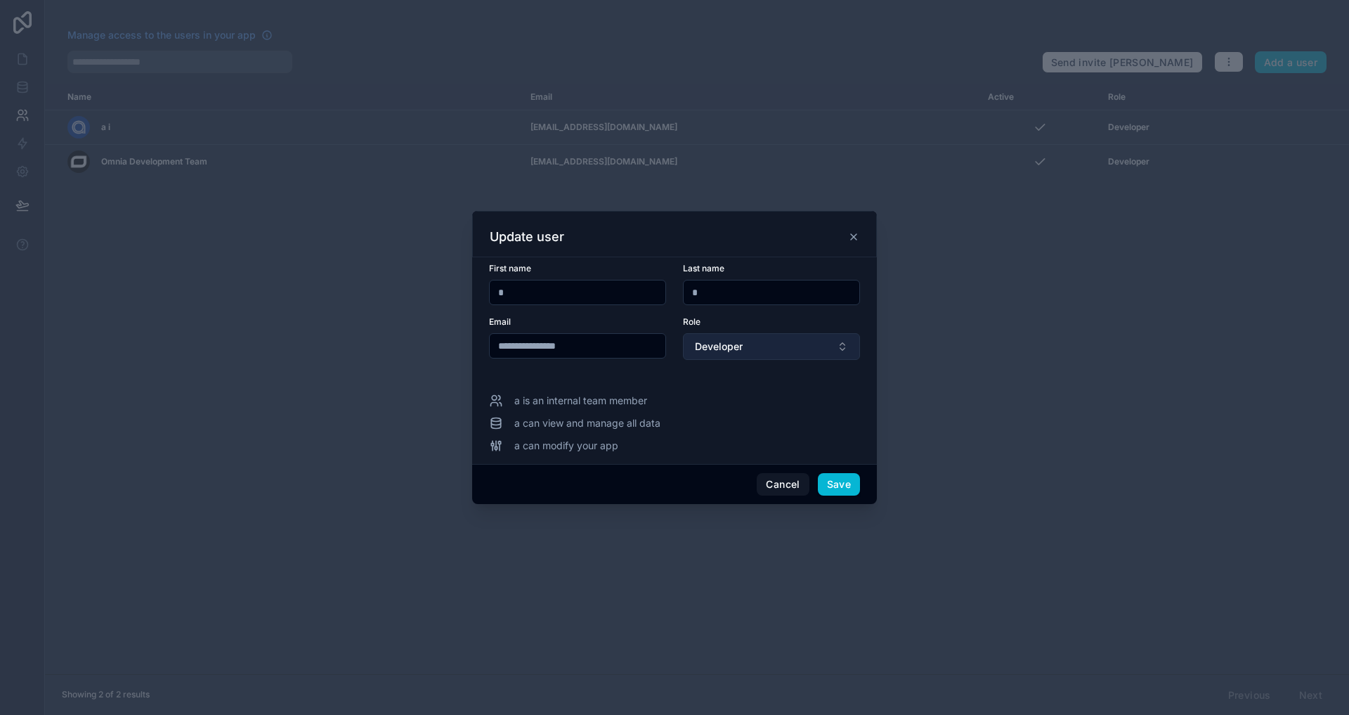
click at [707, 353] on span "Developer" at bounding box center [719, 346] width 48 height 14
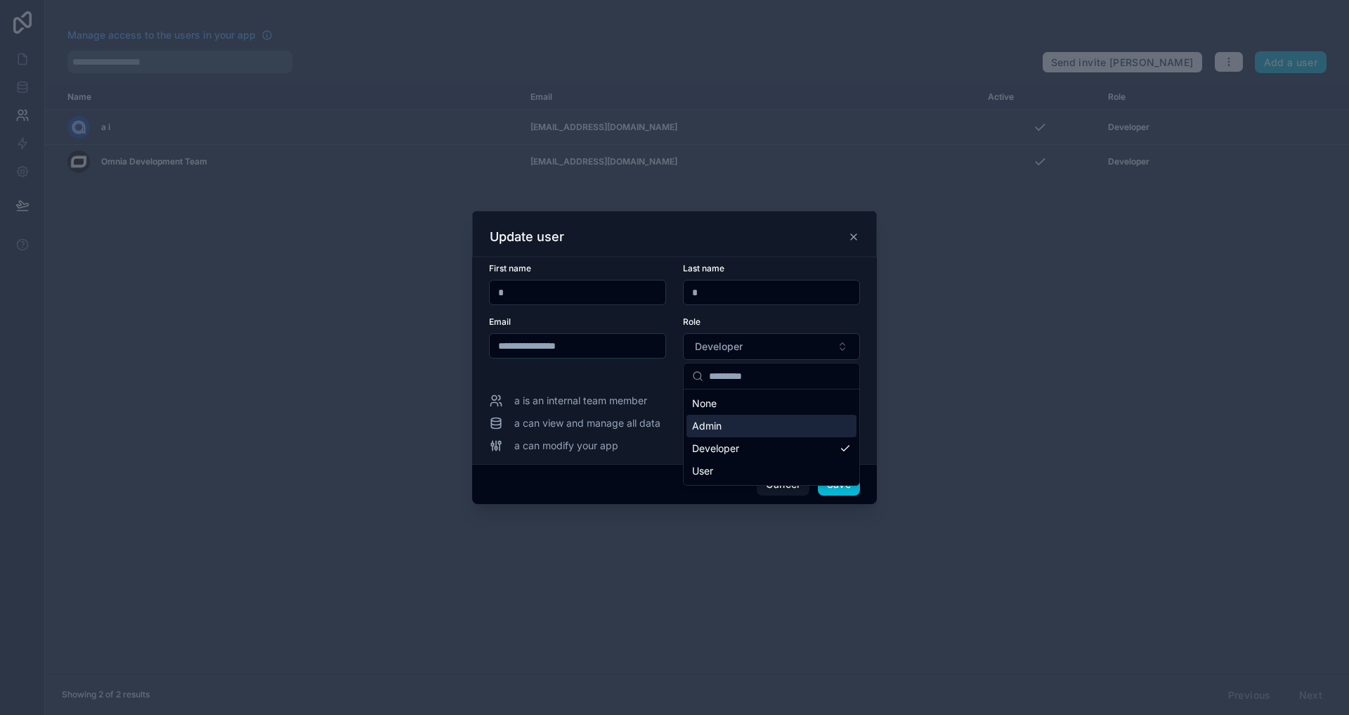
click at [723, 432] on div "Admin" at bounding box center [771, 426] width 170 height 22
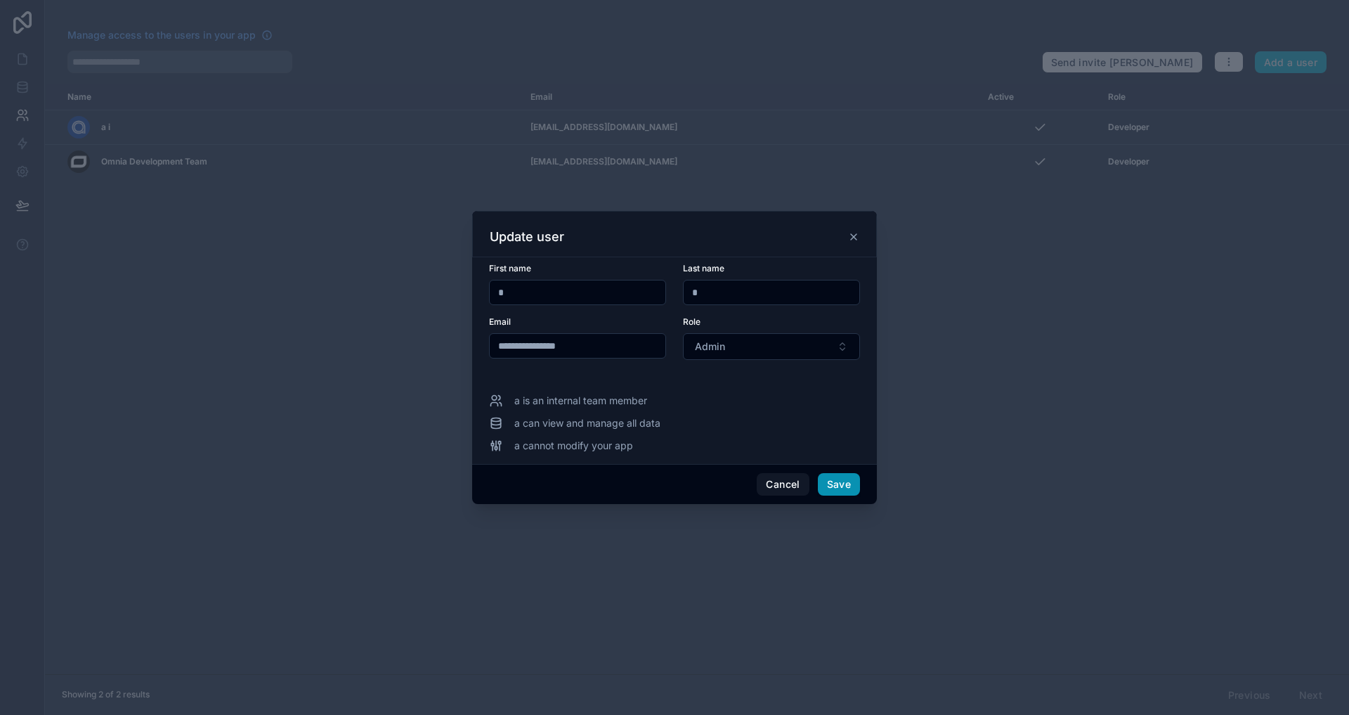
click at [842, 490] on button "Save" at bounding box center [839, 484] width 42 height 22
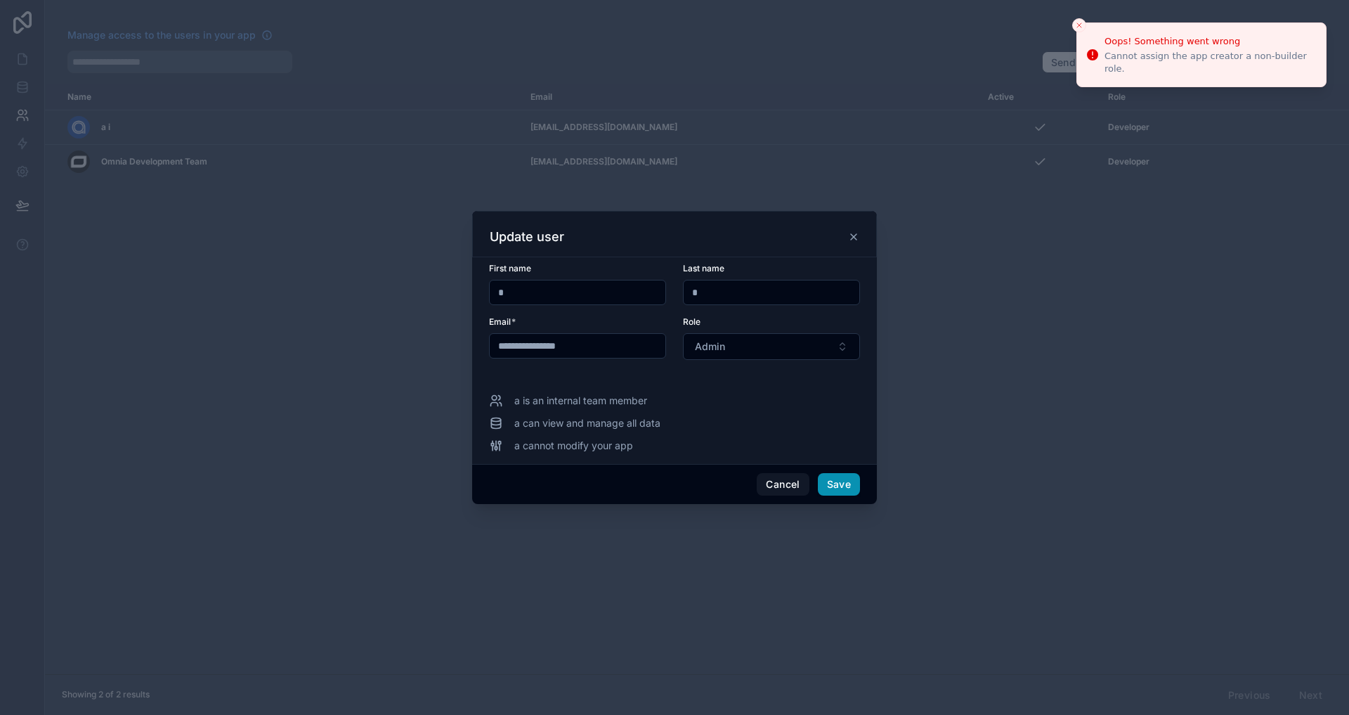
click at [841, 488] on button "Save" at bounding box center [839, 484] width 42 height 22
click at [845, 222] on div "Update user" at bounding box center [674, 234] width 405 height 46
click at [855, 236] on icon at bounding box center [853, 236] width 11 height 11
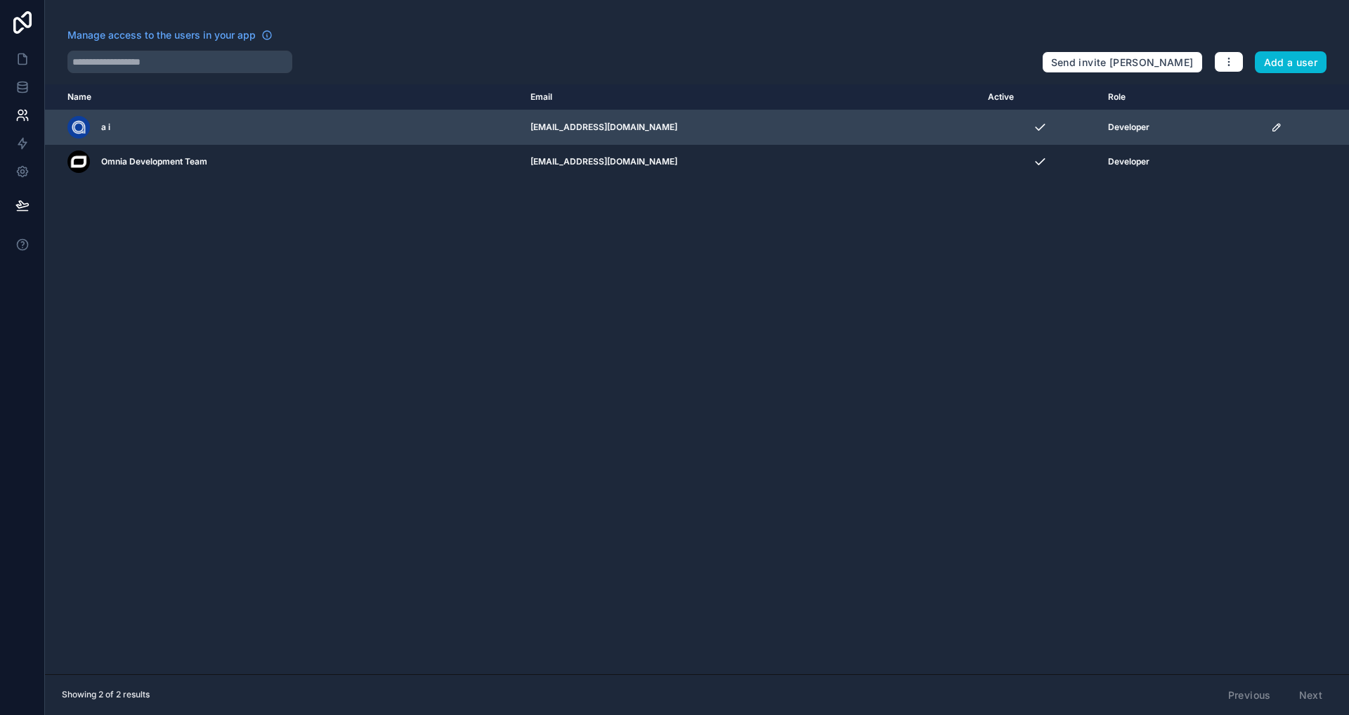
click at [1108, 123] on span "Developer" at bounding box center [1128, 127] width 41 height 11
click at [1271, 124] on icon "scrollable content" at bounding box center [1276, 127] width 11 height 11
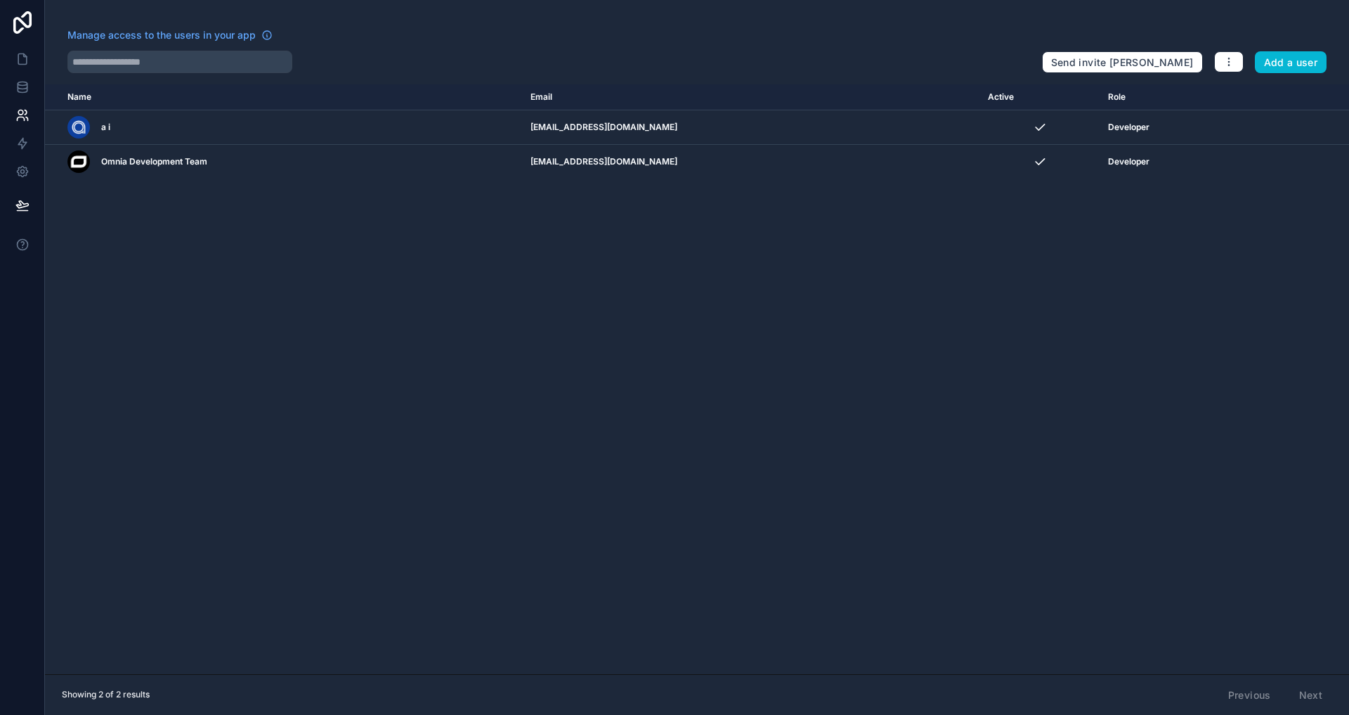
click at [925, 222] on div "Name Email Active Role userTable.email a i forms@alluel.com Developer Omnia Dev…" at bounding box center [697, 379] width 1304 height 590
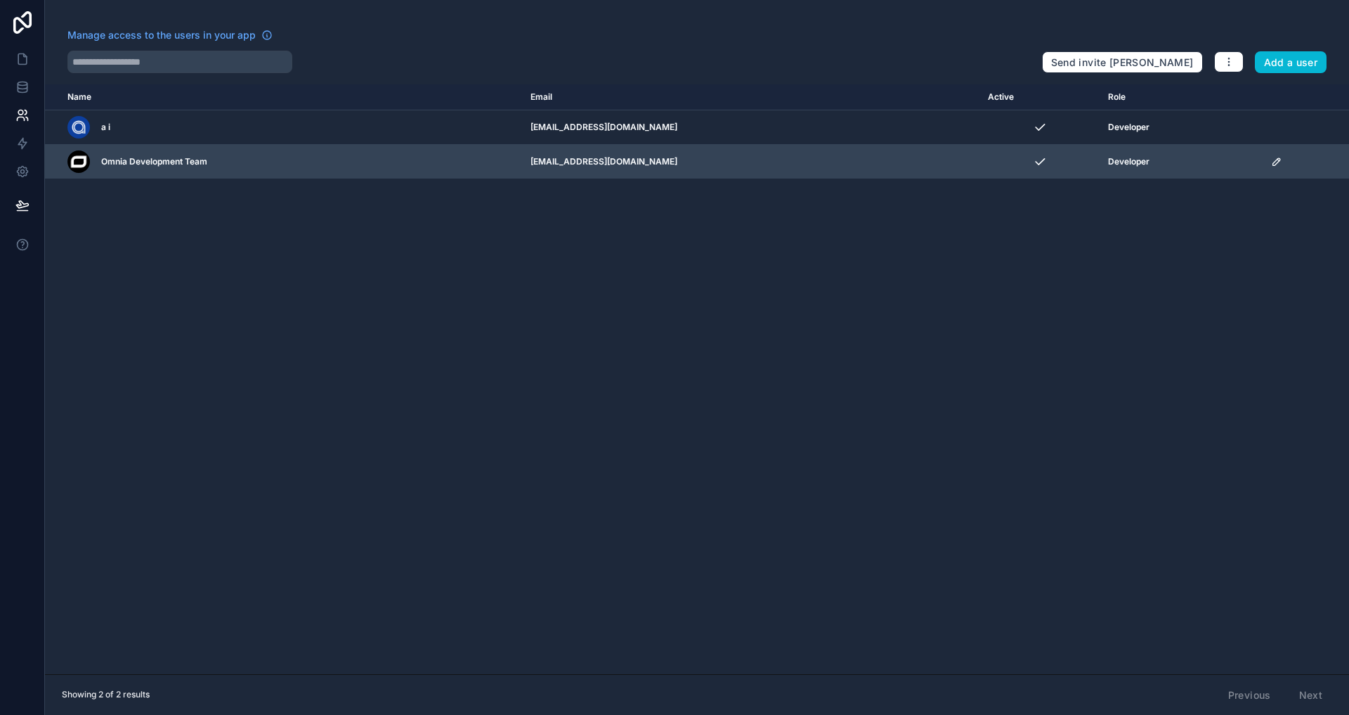
click at [1114, 157] on div "Developer" at bounding box center [1181, 161] width 146 height 11
click at [1271, 164] on icon "scrollable content" at bounding box center [1276, 161] width 11 height 11
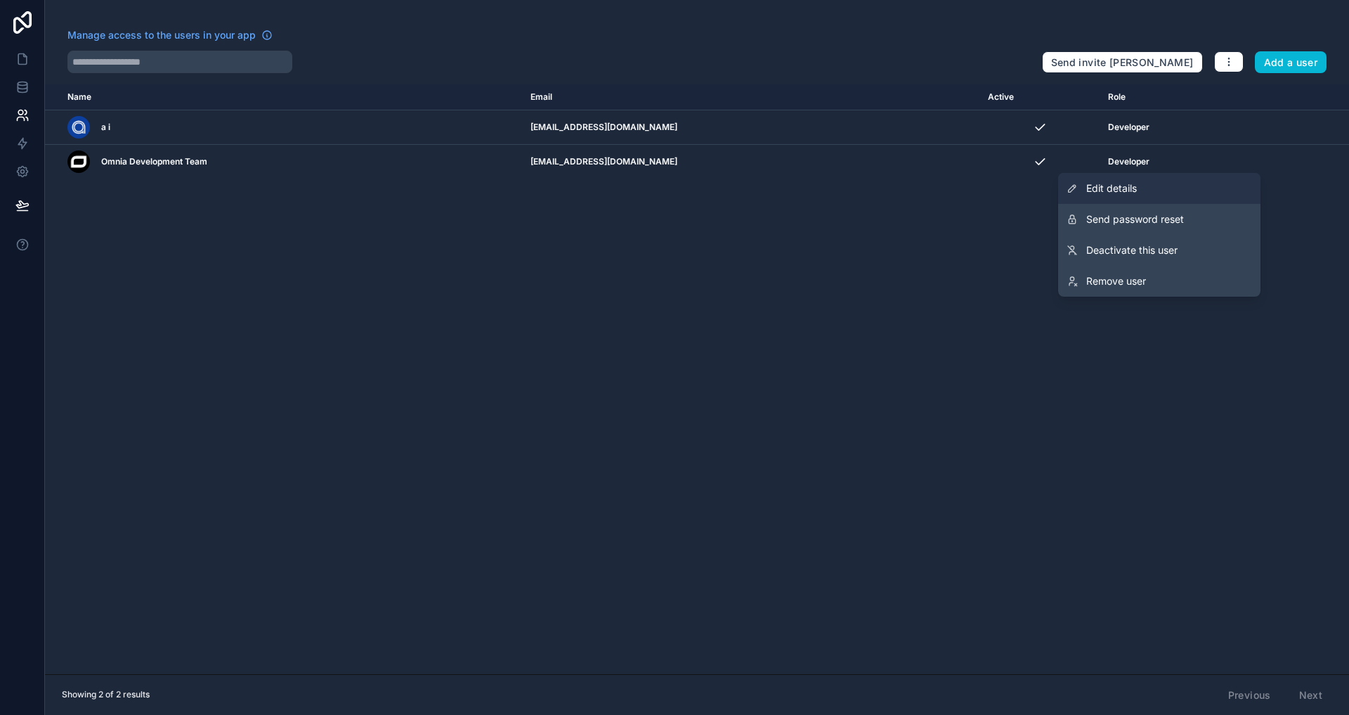
click at [1131, 189] on span "Edit details" at bounding box center [1111, 188] width 51 height 14
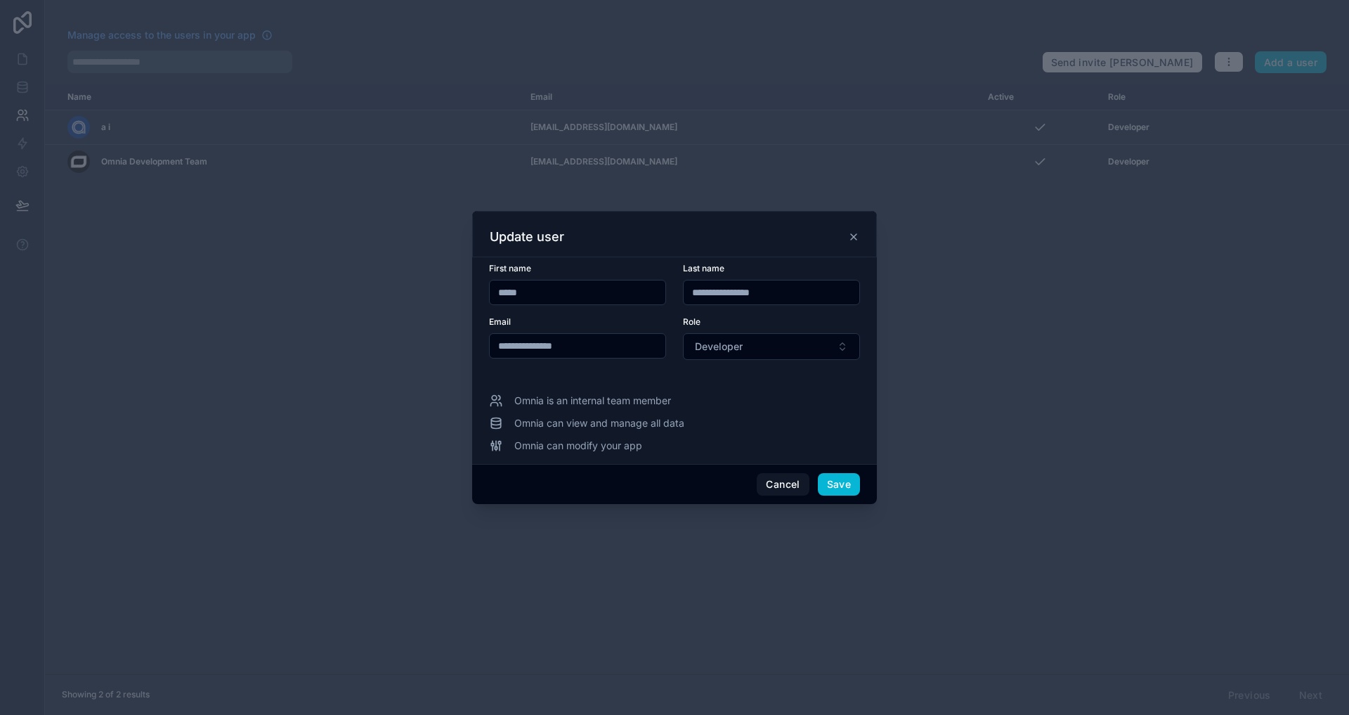
click at [781, 364] on form "**********" at bounding box center [674, 320] width 371 height 114
click at [792, 352] on button "Developer" at bounding box center [771, 346] width 177 height 27
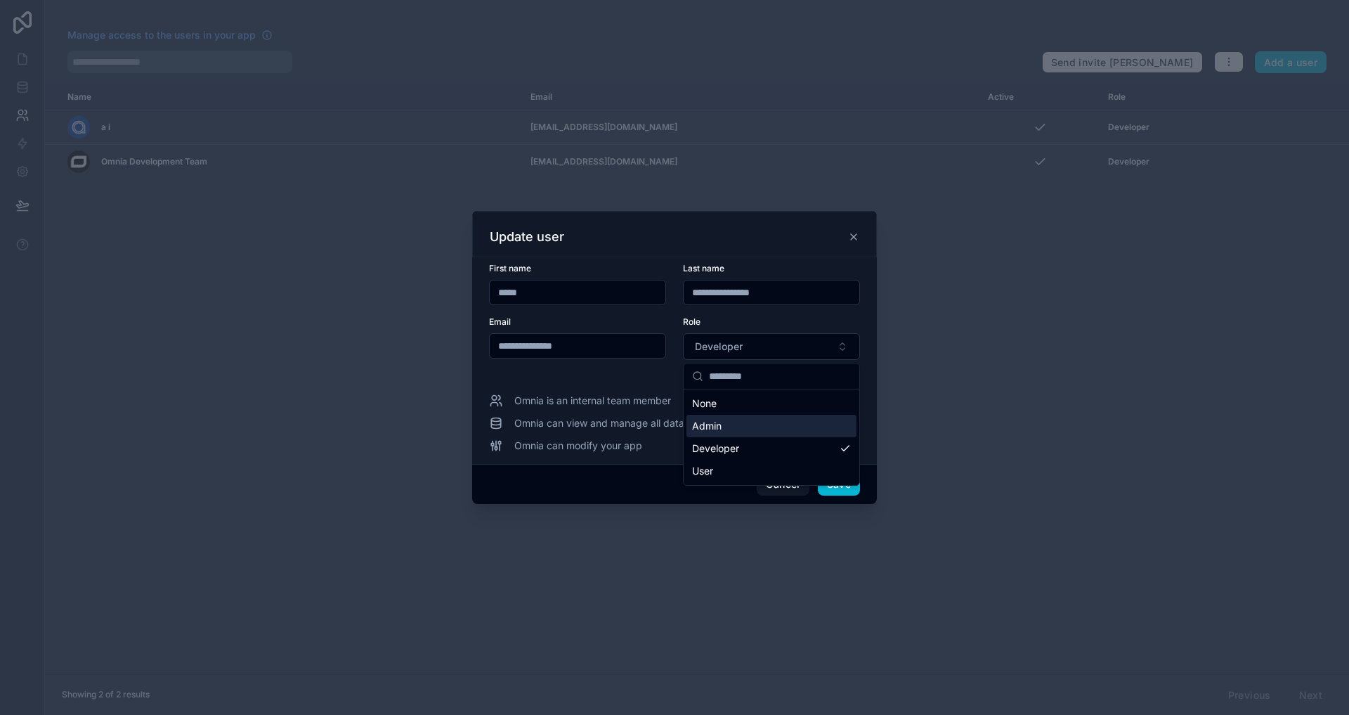
click at [738, 427] on div "Admin" at bounding box center [771, 426] width 170 height 22
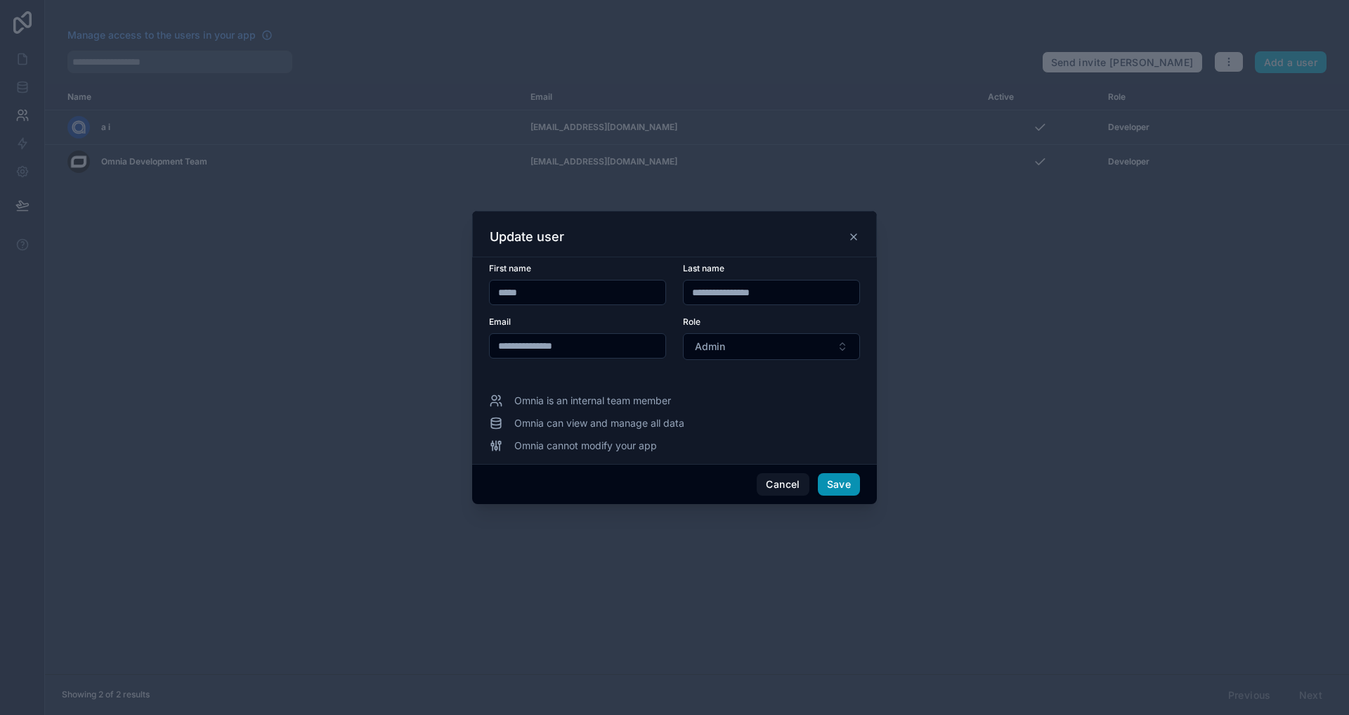
click at [830, 483] on button "Save" at bounding box center [839, 484] width 42 height 22
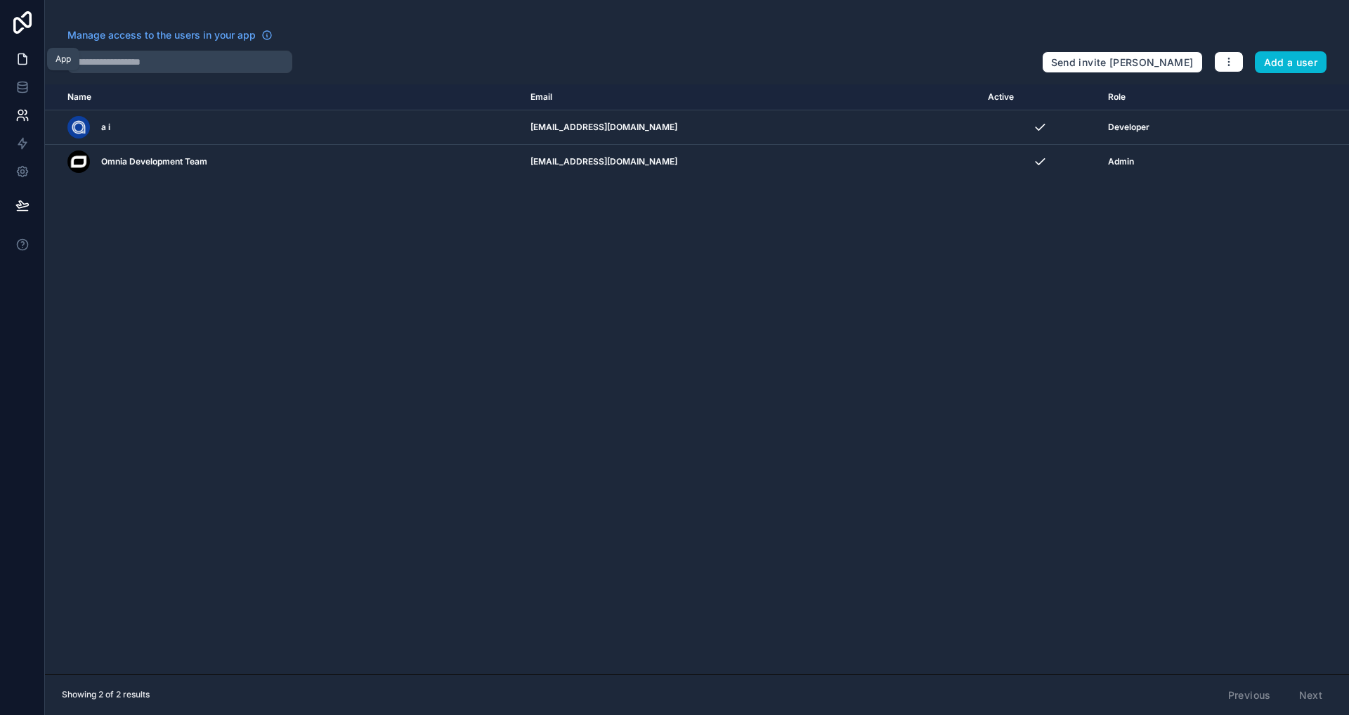
click at [16, 56] on icon at bounding box center [22, 59] width 14 height 14
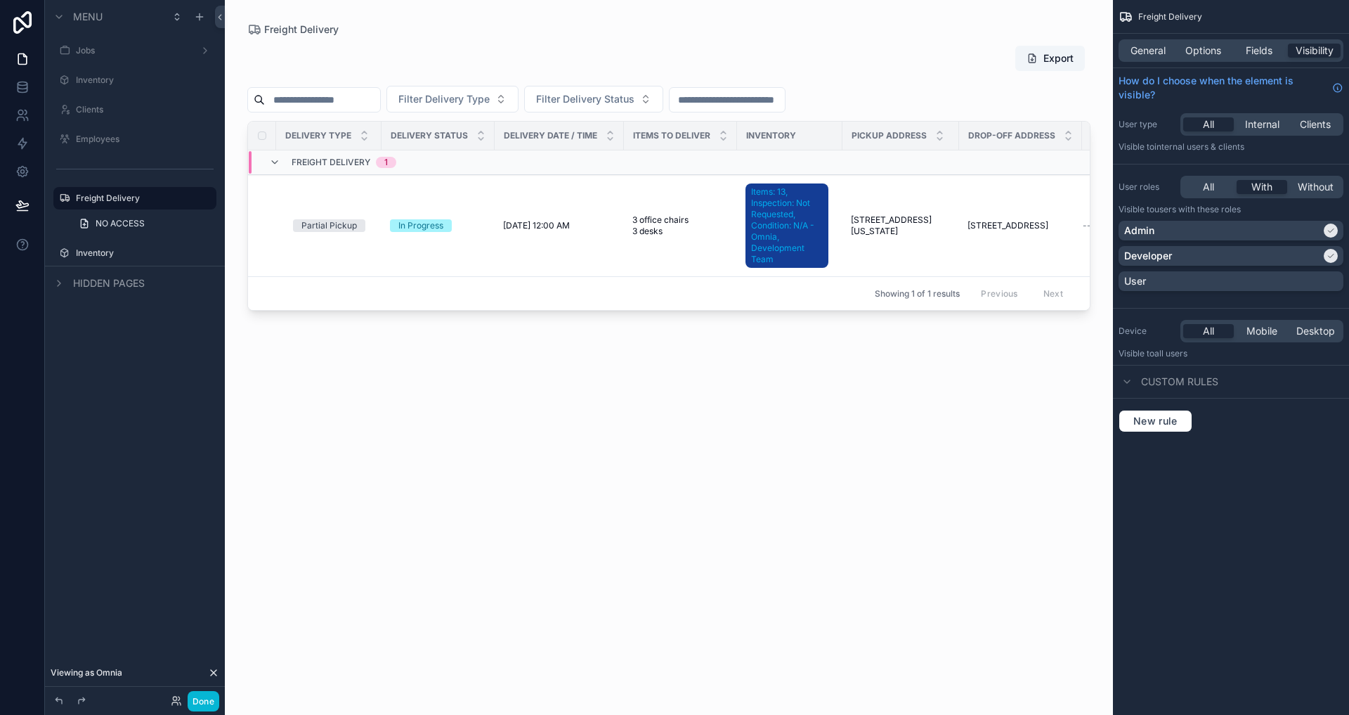
click at [960, 341] on div "scrollable content" at bounding box center [669, 349] width 888 height 698
click at [204, 702] on button "Done" at bounding box center [204, 701] width 32 height 20
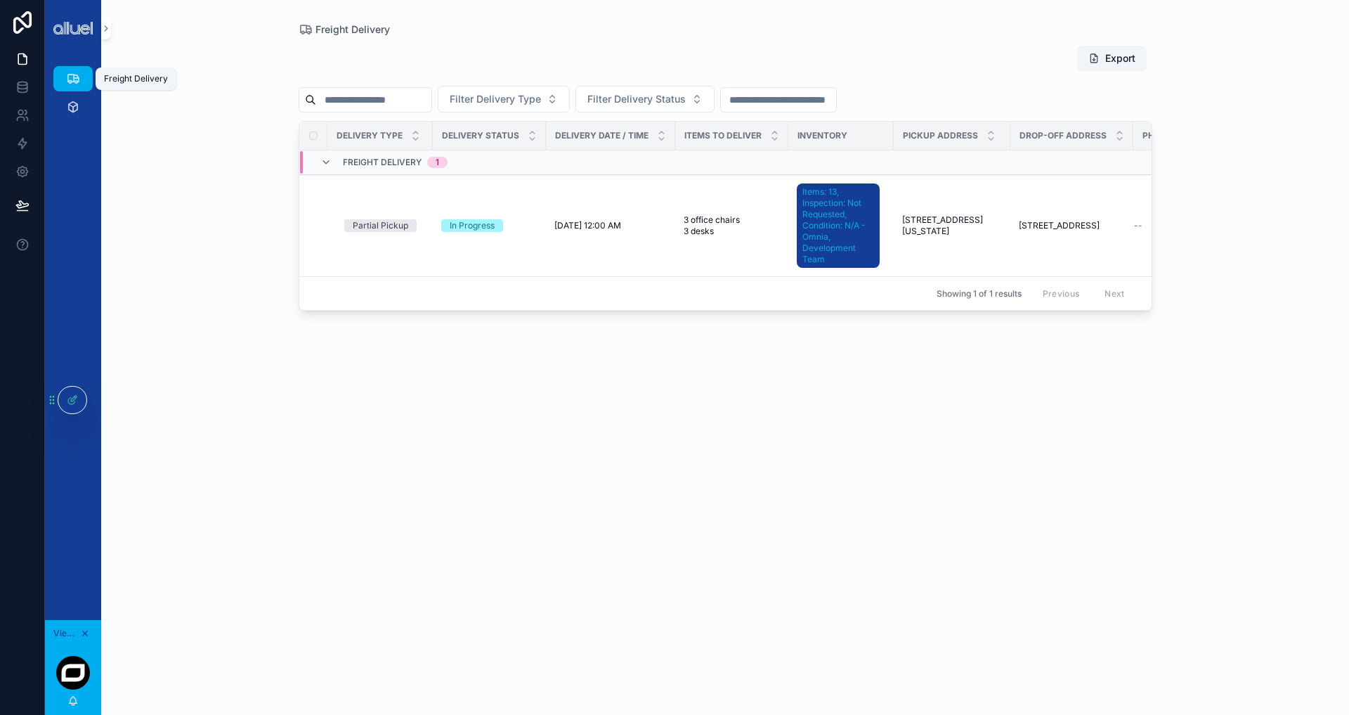
click at [65, 84] on div "Freight Delivery" at bounding box center [73, 78] width 22 height 22
click at [65, 396] on div at bounding box center [72, 399] width 28 height 27
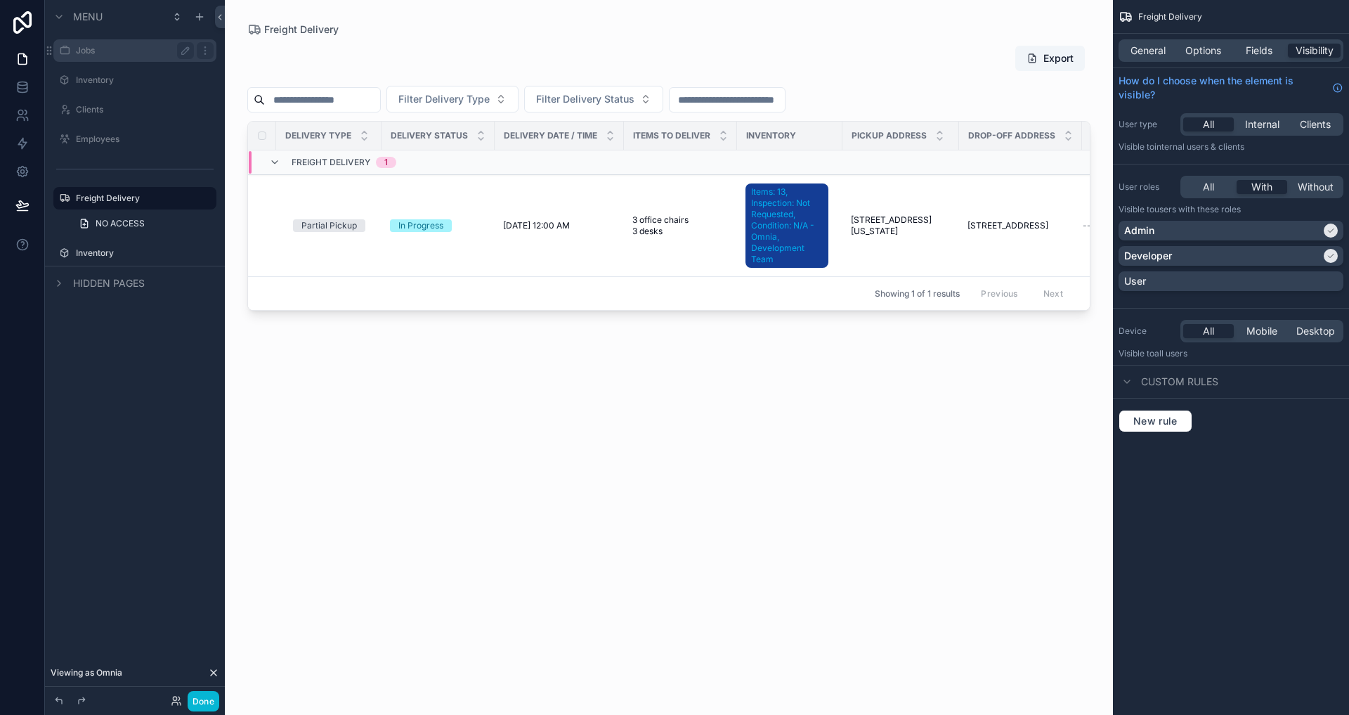
click at [89, 56] on div "Jobs" at bounding box center [135, 50] width 118 height 17
click at [105, 47] on label "Jobs" at bounding box center [132, 50] width 112 height 11
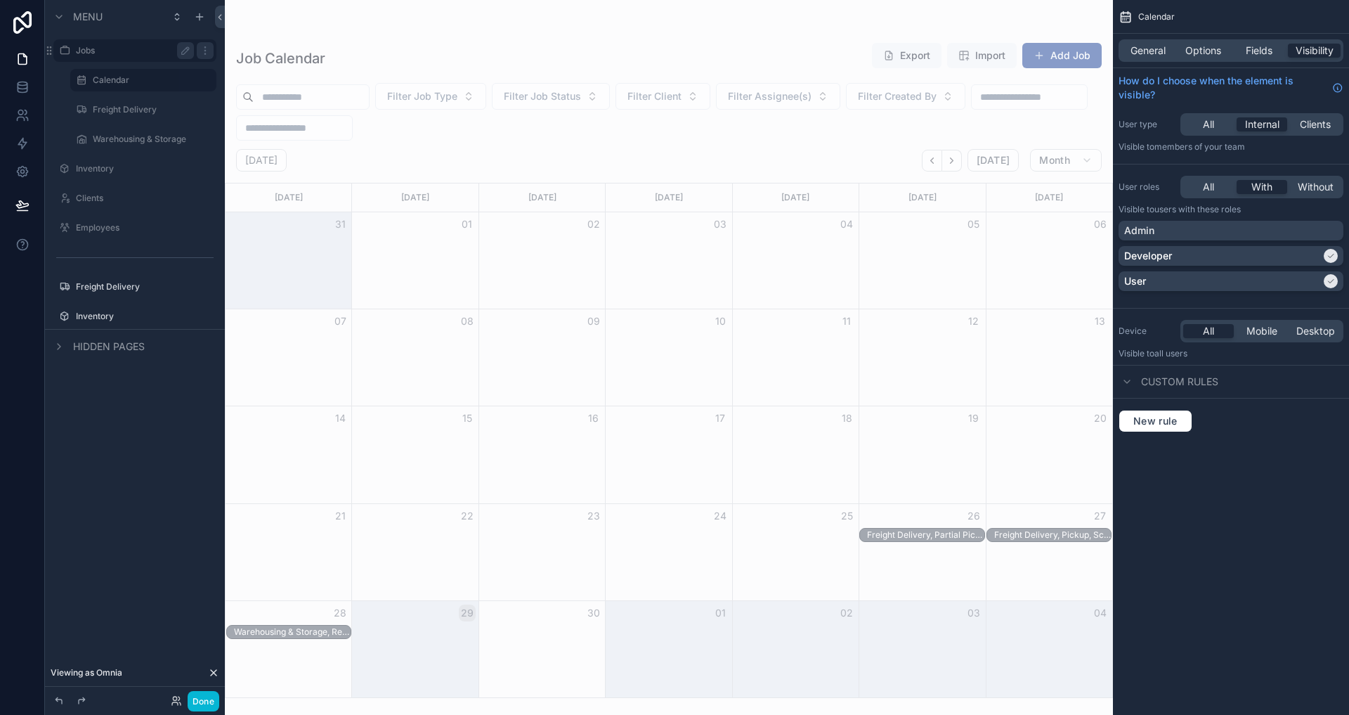
click at [214, 673] on icon at bounding box center [214, 673] width 6 height 6
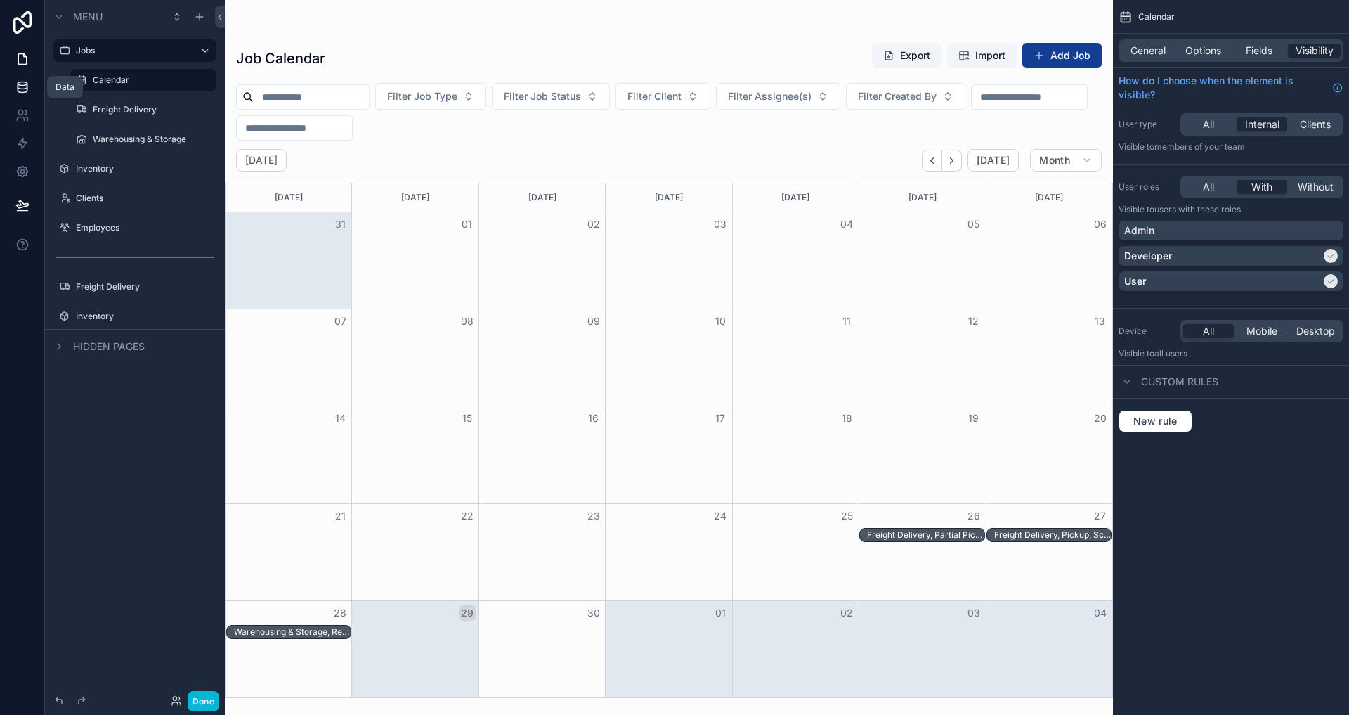
click at [33, 75] on link at bounding box center [22, 87] width 44 height 28
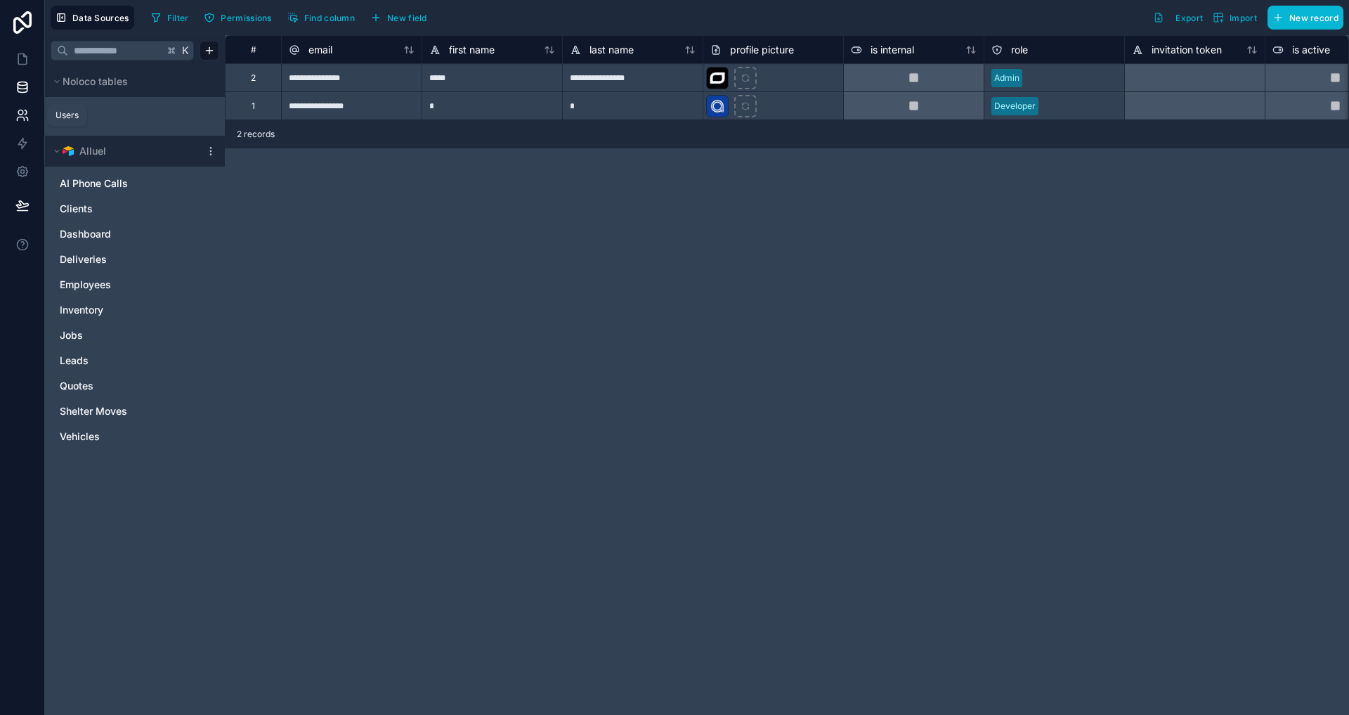
click at [12, 120] on link at bounding box center [22, 115] width 44 height 28
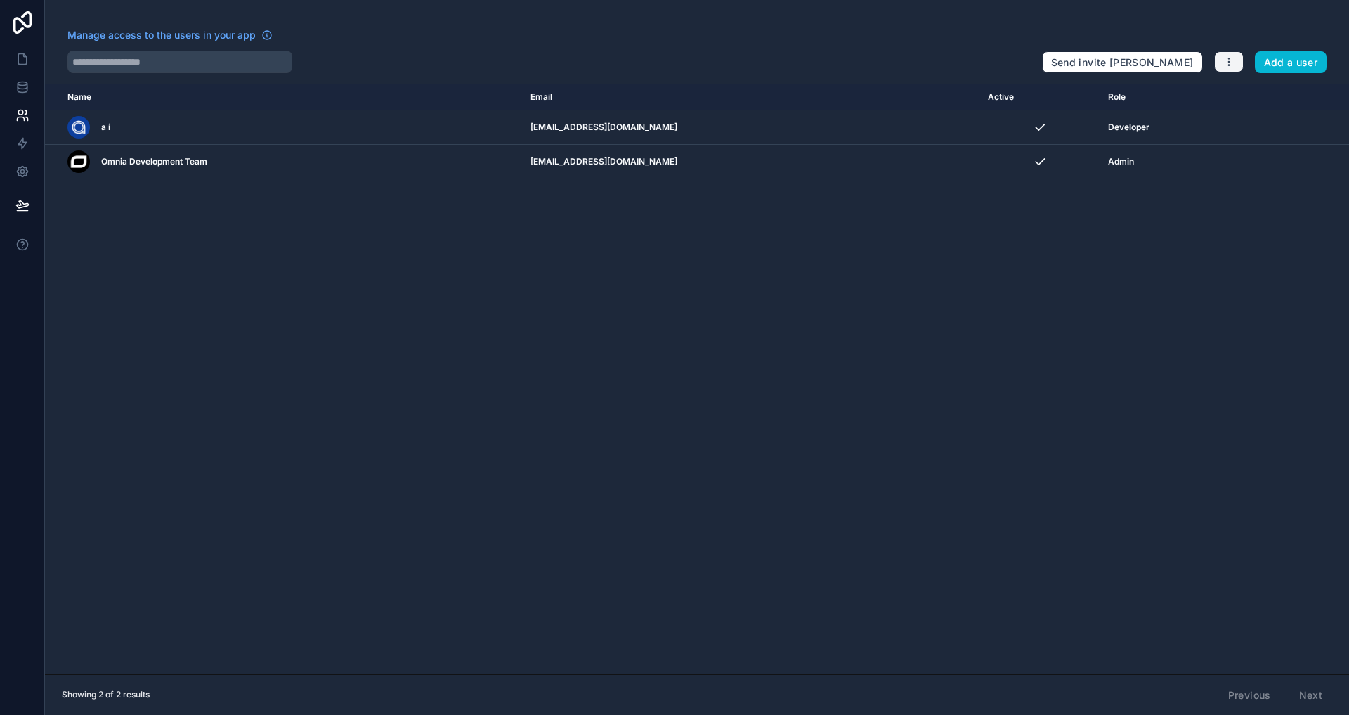
click at [1220, 58] on button "button" at bounding box center [1229, 61] width 30 height 21
click at [1236, 94] on link "Manage roles" at bounding box center [1262, 95] width 98 height 22
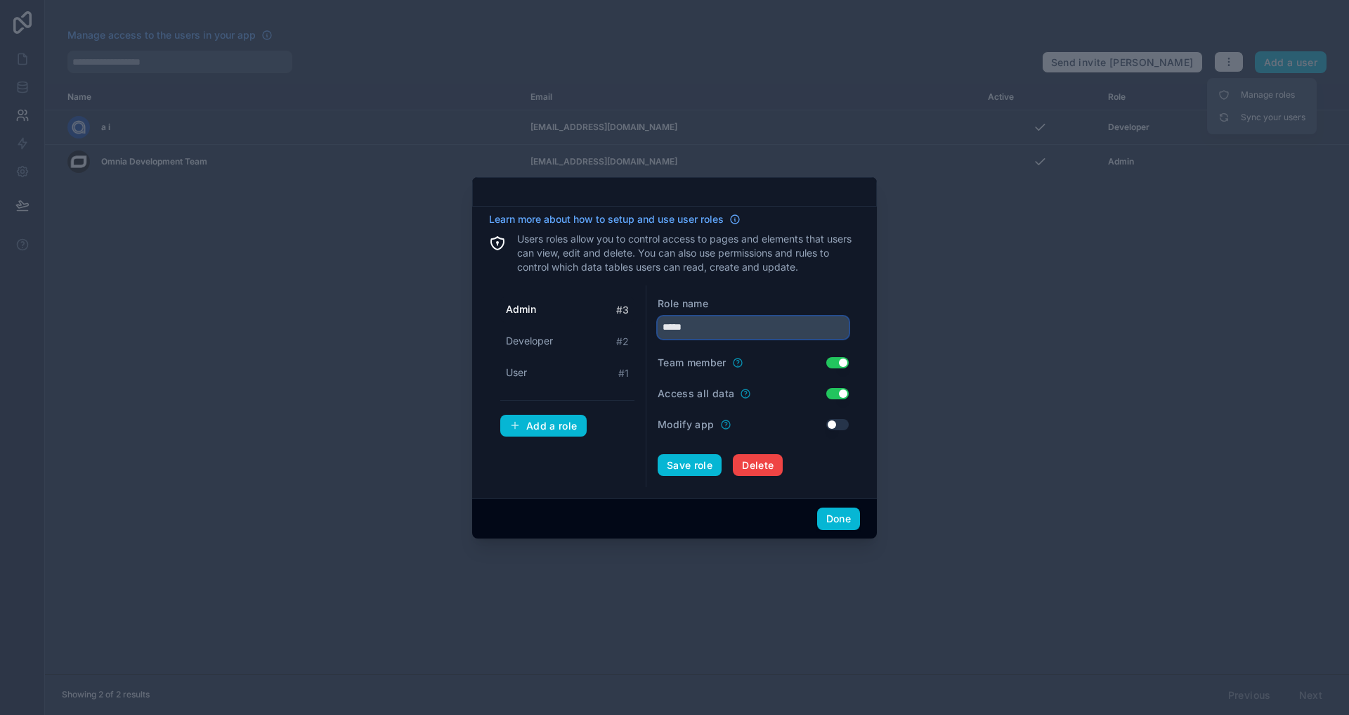
click at [715, 332] on input "*****" at bounding box center [753, 327] width 191 height 22
click at [774, 297] on div "Role name" at bounding box center [753, 304] width 191 height 14
click at [719, 332] on input "******" at bounding box center [753, 327] width 191 height 22
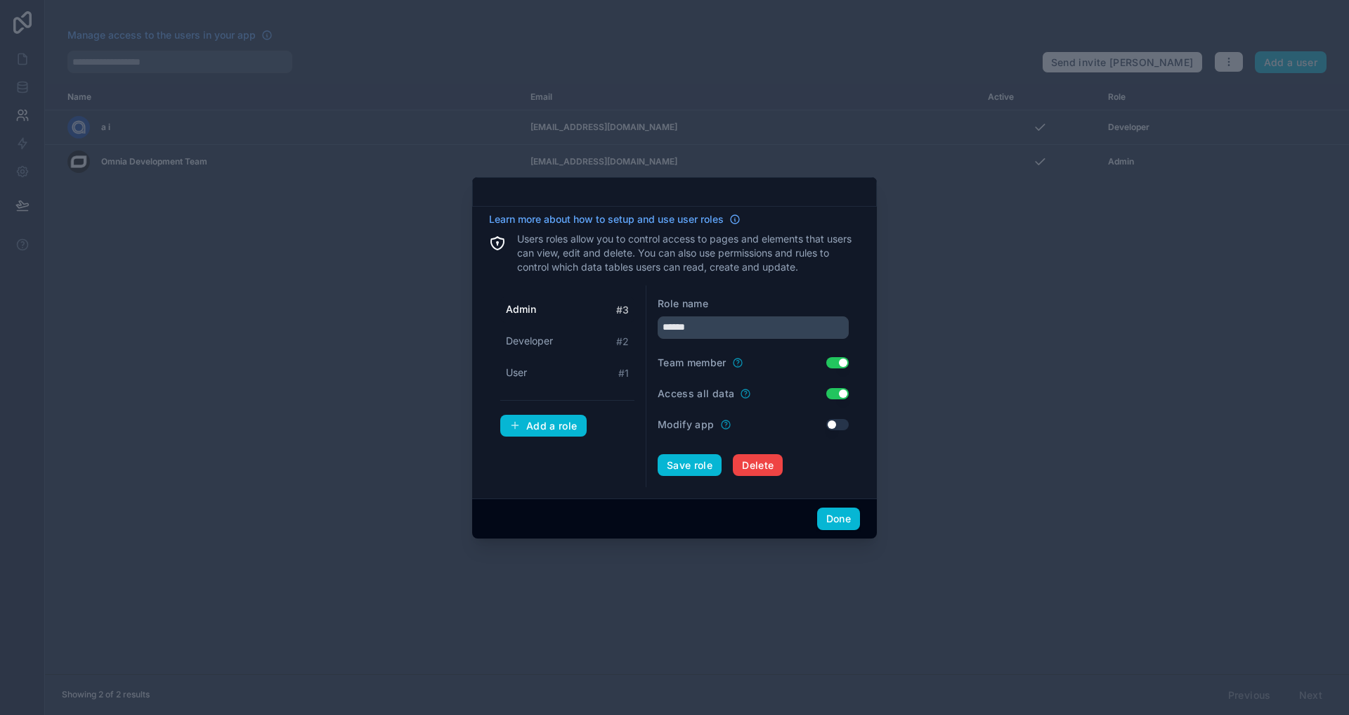
click at [761, 289] on div "Role name ****** Team member Use setting Access all data Use setting Modify app…" at bounding box center [753, 386] width 214 height 202
click at [701, 461] on button "Save role" at bounding box center [690, 465] width 64 height 22
click at [729, 334] on input "******" at bounding box center [753, 327] width 191 height 22
click at [741, 325] on input "******" at bounding box center [753, 327] width 191 height 22
click at [734, 326] on input "******" at bounding box center [753, 327] width 191 height 22
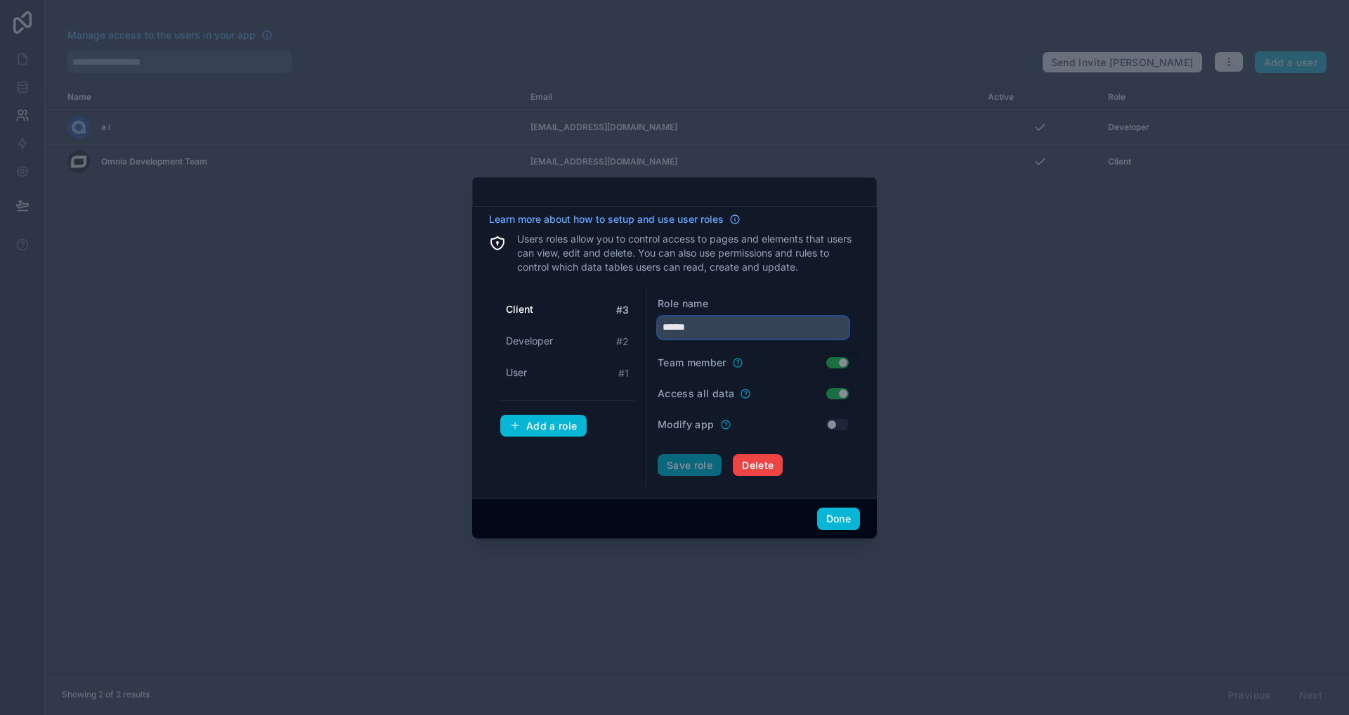
click at [734, 327] on input "******" at bounding box center [753, 327] width 191 height 22
click at [734, 329] on input "******" at bounding box center [753, 327] width 191 height 22
click at [734, 330] on input "******" at bounding box center [753, 327] width 191 height 22
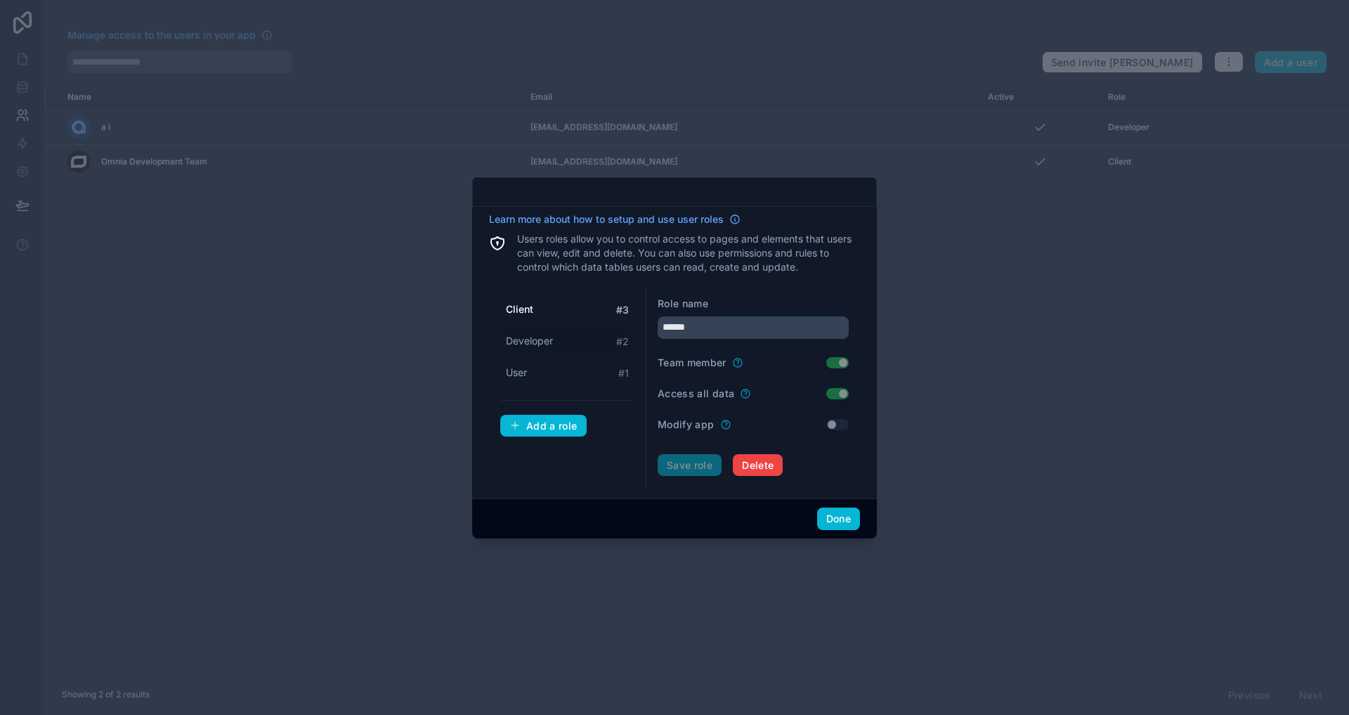
click at [543, 339] on span "Developer" at bounding box center [529, 341] width 47 height 14
click at [537, 322] on div "Client # 3" at bounding box center [567, 310] width 134 height 26
click at [514, 337] on span "Developer" at bounding box center [529, 341] width 47 height 14
click at [557, 370] on div "User # 1" at bounding box center [567, 373] width 134 height 26
click at [547, 311] on div "Client # 3" at bounding box center [567, 310] width 134 height 26
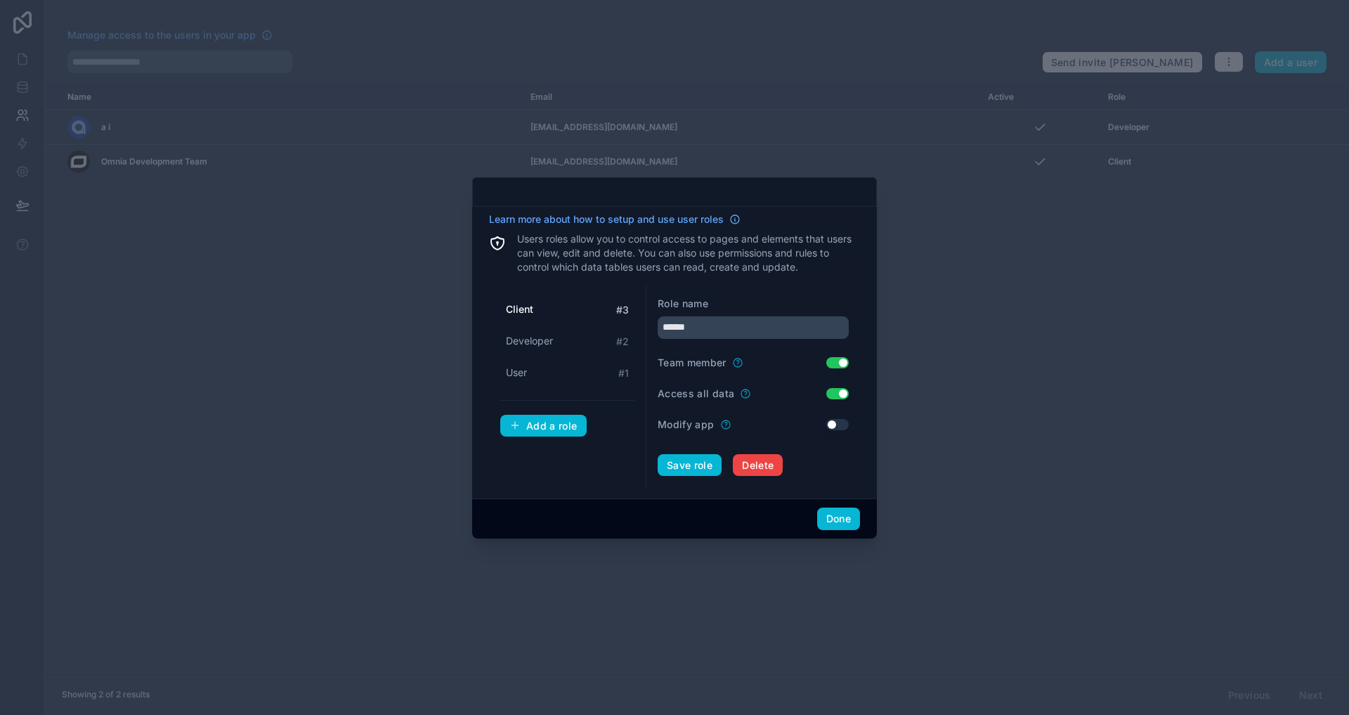
click at [843, 389] on button "Use setting" at bounding box center [837, 393] width 22 height 11
click at [696, 468] on button "Save role" at bounding box center [690, 465] width 64 height 22
click at [644, 457] on div "Client # 3 Developer # 2 User # 1 Add a role" at bounding box center [567, 386] width 157 height 202
click at [543, 334] on span "Developer" at bounding box center [529, 341] width 47 height 14
click at [547, 370] on div "User # 1" at bounding box center [567, 373] width 134 height 26
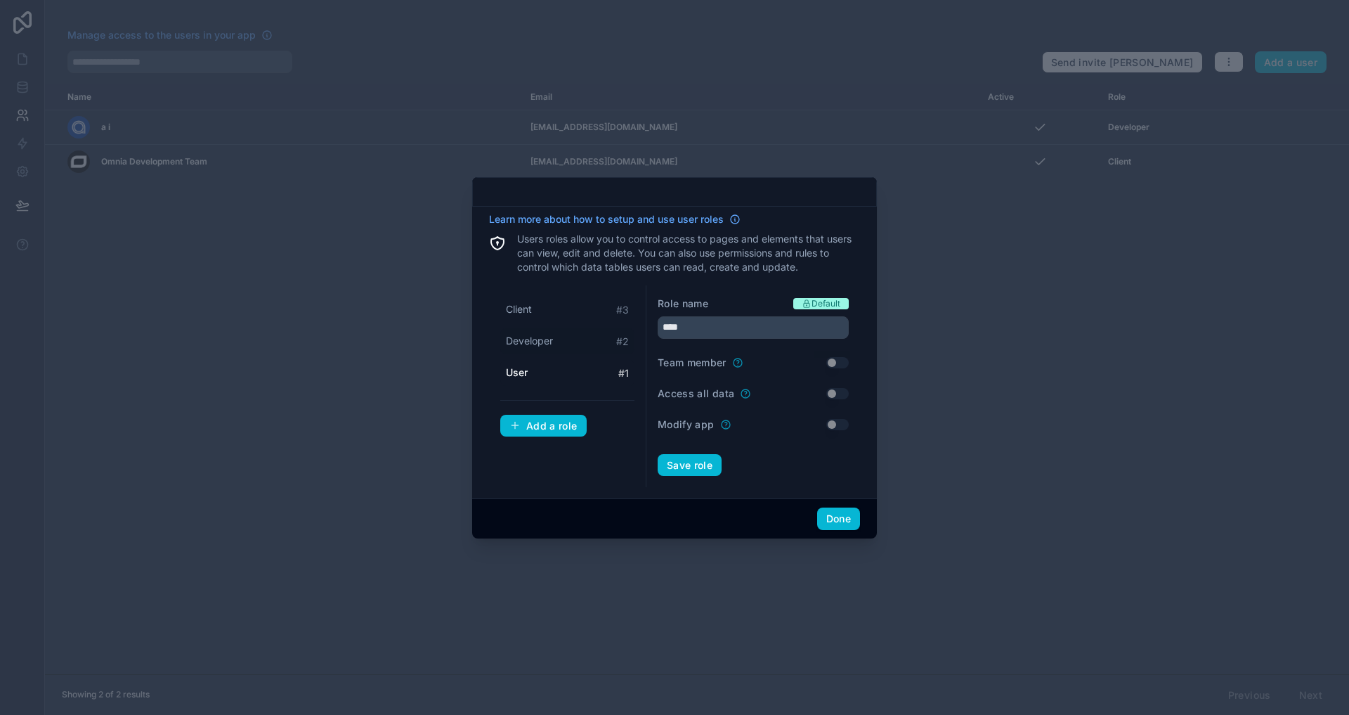
click at [568, 346] on div "Developer # 2" at bounding box center [567, 341] width 134 height 26
click at [563, 375] on div "User # 1" at bounding box center [567, 373] width 134 height 26
type input "****"
click at [729, 427] on icon at bounding box center [725, 424] width 11 height 11
click at [706, 467] on button "Save role" at bounding box center [690, 465] width 64 height 22
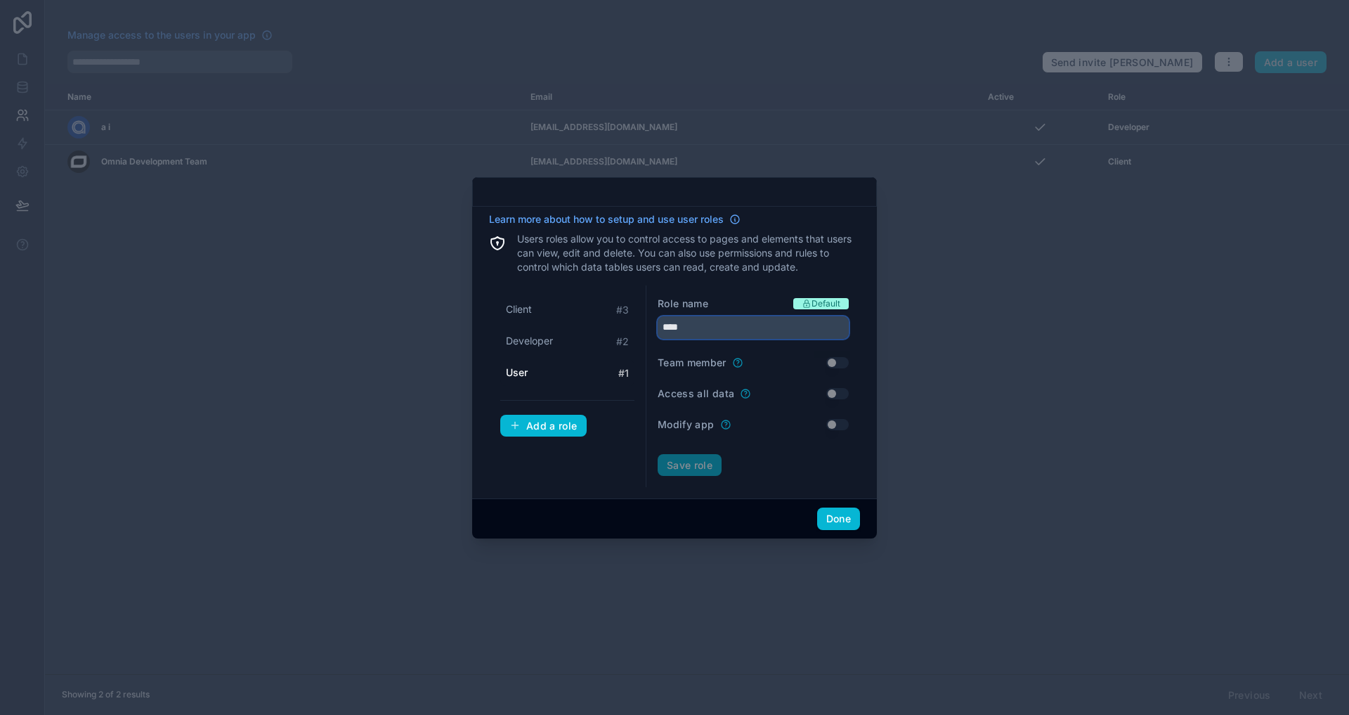
click at [701, 331] on input "****" at bounding box center [753, 327] width 191 height 22
click at [715, 321] on input "****" at bounding box center [753, 327] width 191 height 22
click at [849, 523] on button "Done" at bounding box center [838, 518] width 43 height 22
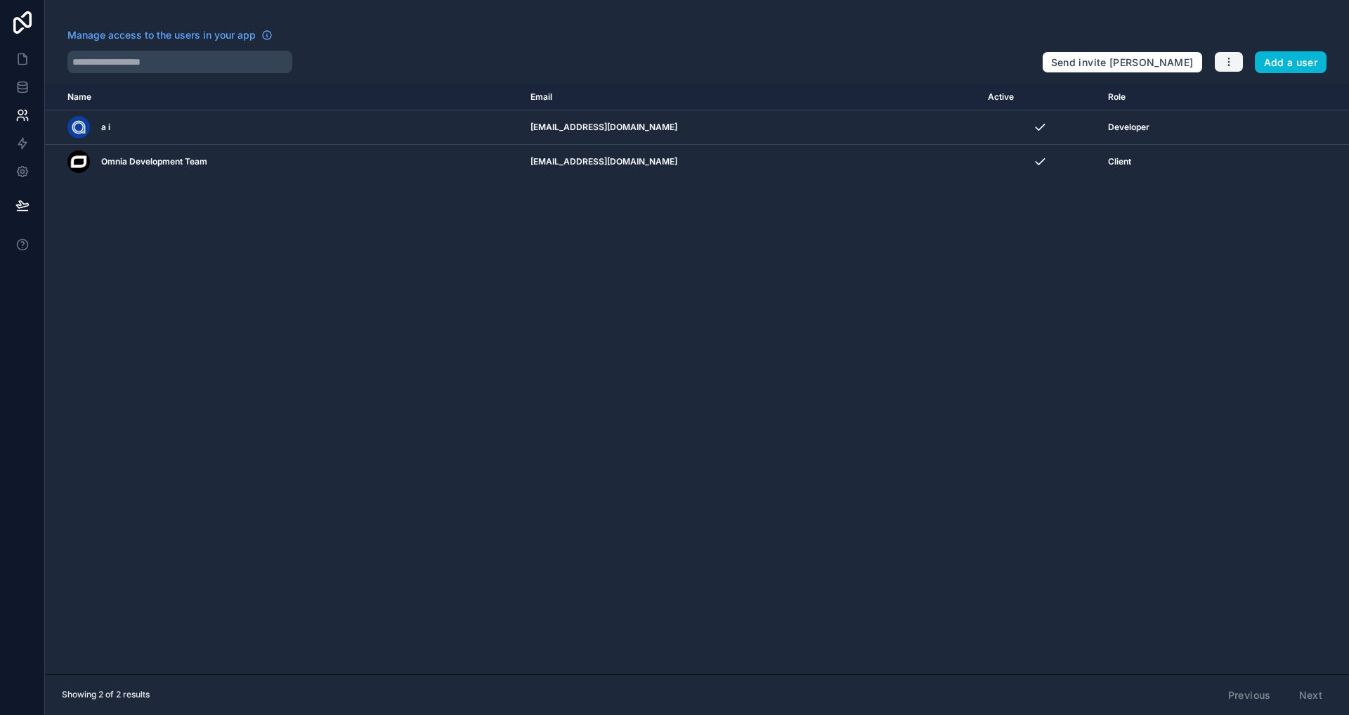
click at [1230, 65] on icon "button" at bounding box center [1228, 61] width 11 height 11
click at [1229, 62] on icon "button" at bounding box center [1228, 62] width 1 height 1
click at [1255, 97] on link "Manage roles" at bounding box center [1262, 95] width 98 height 22
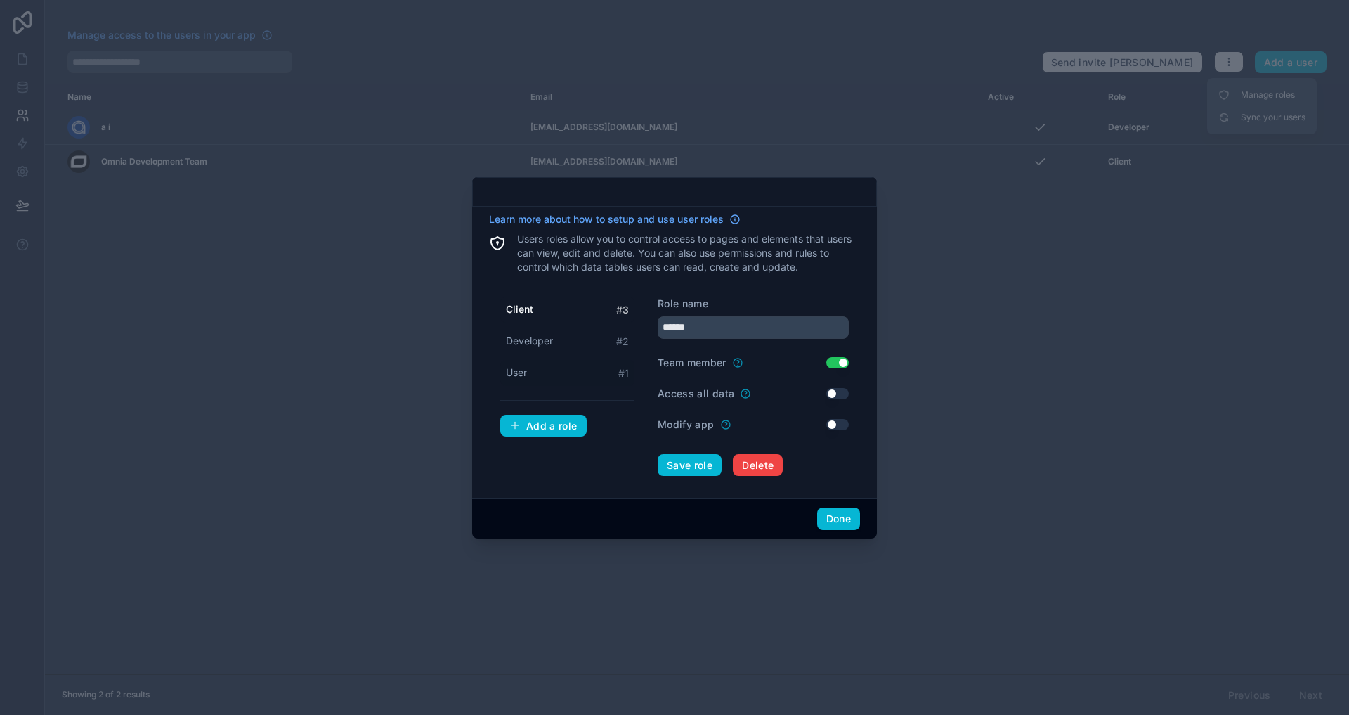
click at [556, 380] on div "User # 1" at bounding box center [567, 373] width 134 height 26
click at [743, 323] on input "****" at bounding box center [753, 327] width 191 height 22
click at [839, 349] on form "Role name Default **** Team member Use setting Access all data Use setting Modi…" at bounding box center [753, 387] width 191 height 180
click at [832, 491] on div "Learn more about how to setup and use user roles Users roles allow you to contr…" at bounding box center [674, 353] width 405 height 292
click at [844, 490] on div "Learn more about how to setup and use user roles Users roles allow you to contr…" at bounding box center [674, 353] width 405 height 292
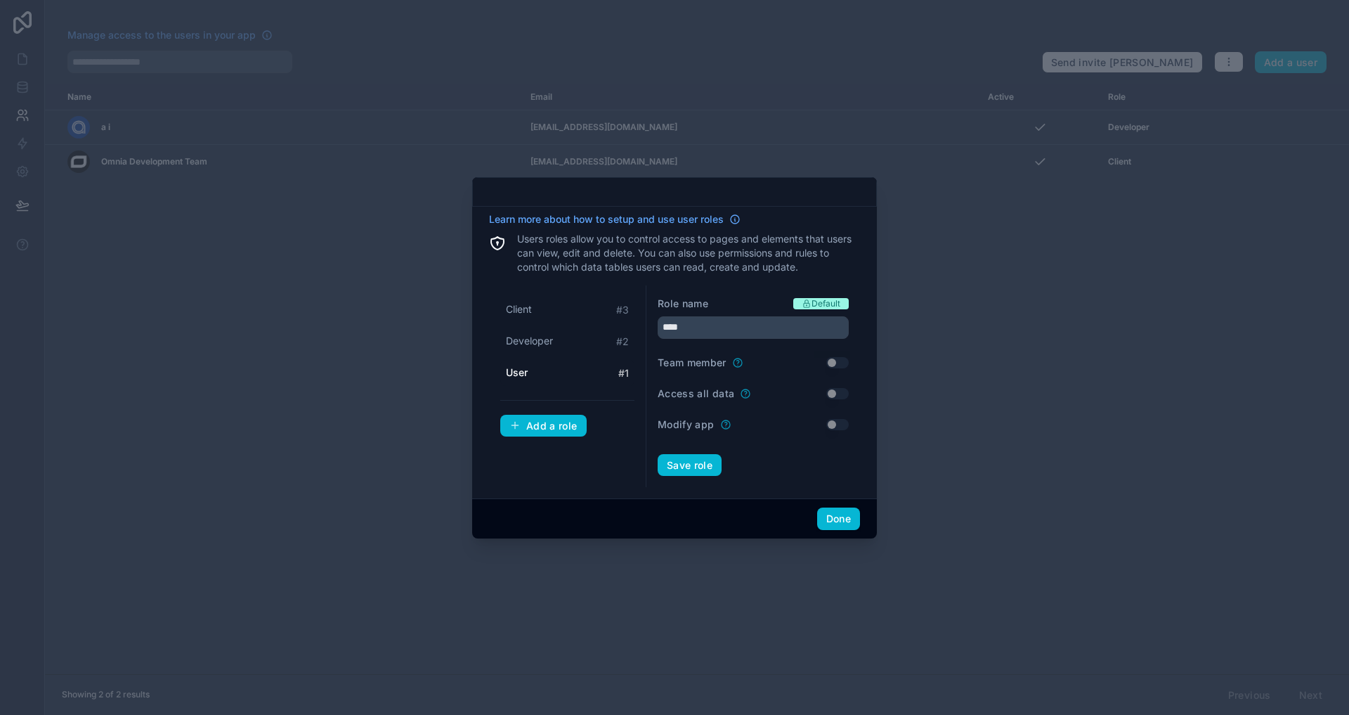
click at [835, 476] on div "Role name Default **** Team member Use setting Access all data Use setting Modi…" at bounding box center [753, 386] width 214 height 202
click at [798, 455] on div "Save role" at bounding box center [753, 465] width 191 height 22
click at [857, 413] on div "Role name Default **** Team member Use setting Access all data Use setting Modi…" at bounding box center [753, 386] width 214 height 202
click at [756, 305] on div "Role name Default" at bounding box center [753, 304] width 191 height 14
drag, startPoint x: 750, startPoint y: 305, endPoint x: 877, endPoint y: 309, distance: 126.5
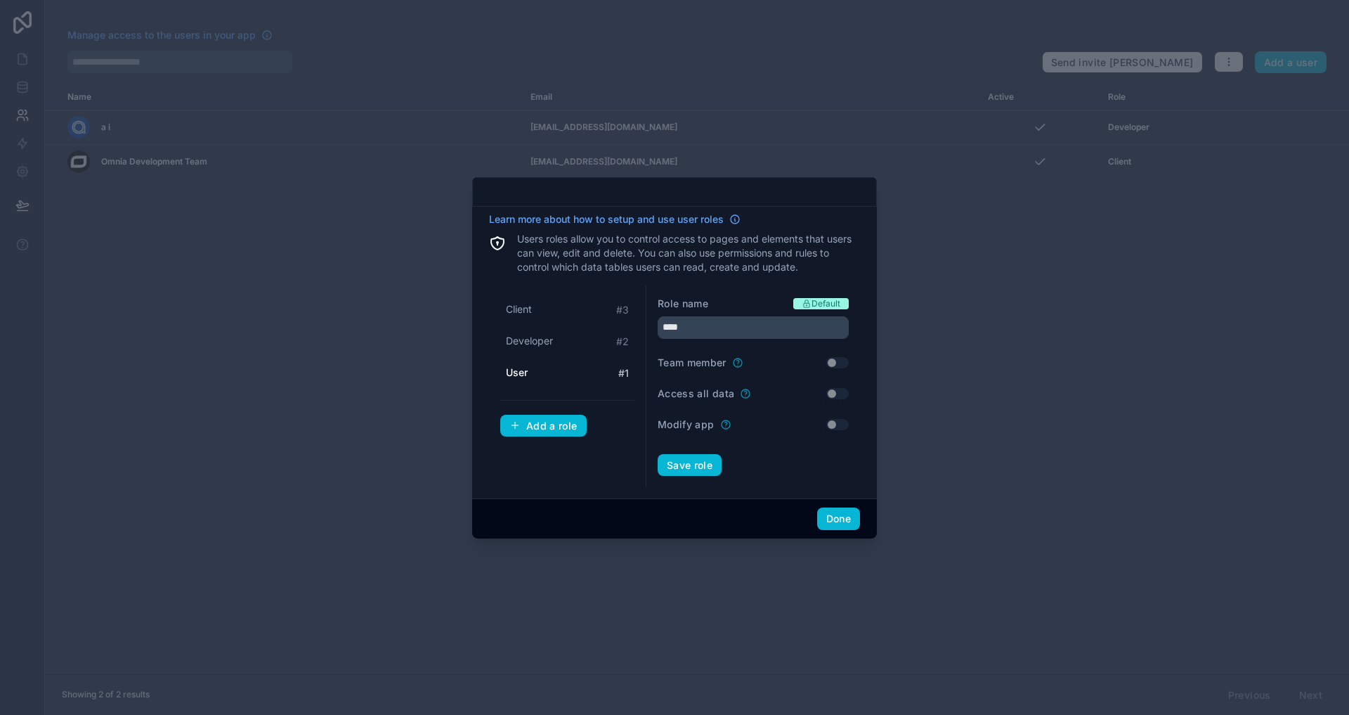
click at [878, 309] on div "Learn more about how to setup and use user roles Users roles allow you to contr…" at bounding box center [674, 357] width 1349 height 715
drag, startPoint x: 855, startPoint y: 303, endPoint x: 774, endPoint y: 299, distance: 81.6
click at [774, 299] on div "Role name Default **** Team member Use setting Access all data Use setting Modi…" at bounding box center [753, 386] width 214 height 202
click at [774, 299] on div "Role name Default" at bounding box center [753, 304] width 191 height 14
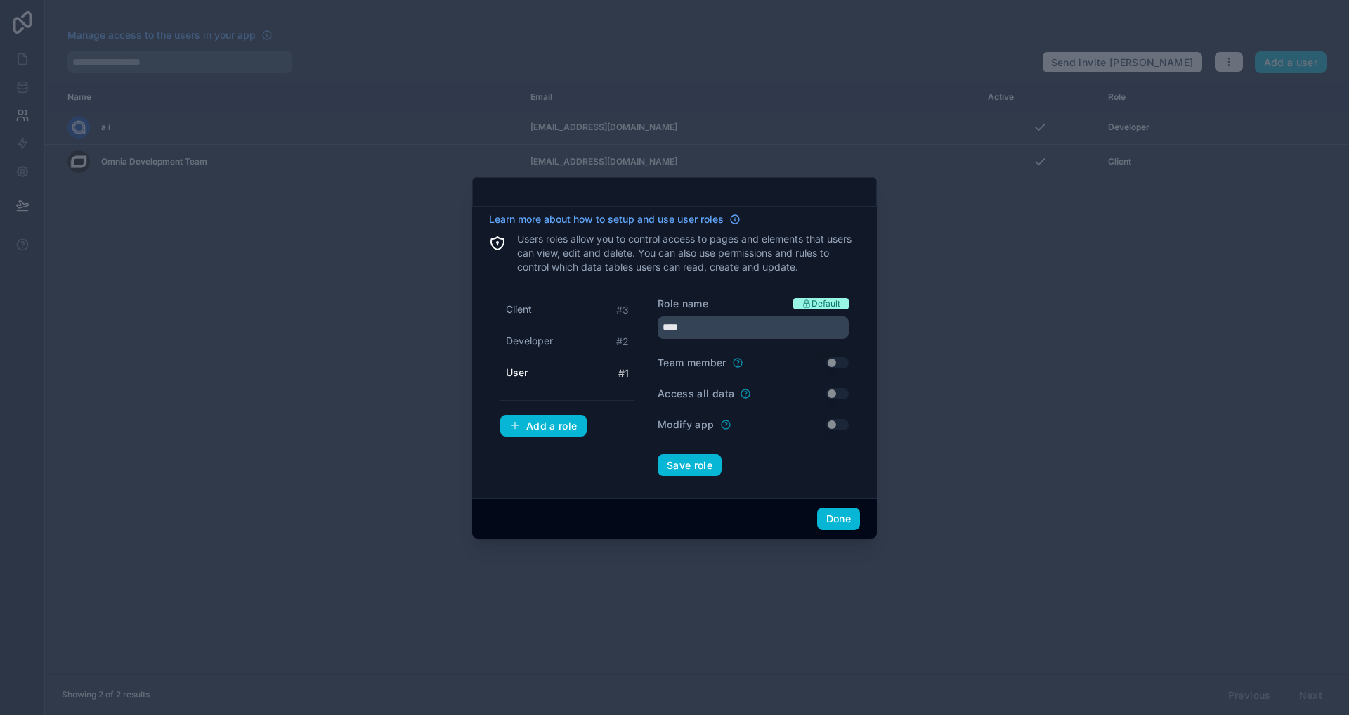
click at [786, 445] on form "Role name Default **** Team member Use setting Access all data Use setting Modi…" at bounding box center [753, 387] width 191 height 180
click at [545, 345] on span "Developer" at bounding box center [529, 341] width 47 height 14
click at [541, 367] on div "User # 1" at bounding box center [567, 373] width 134 height 26
type input "****"
click at [790, 335] on input "****" at bounding box center [753, 327] width 191 height 22
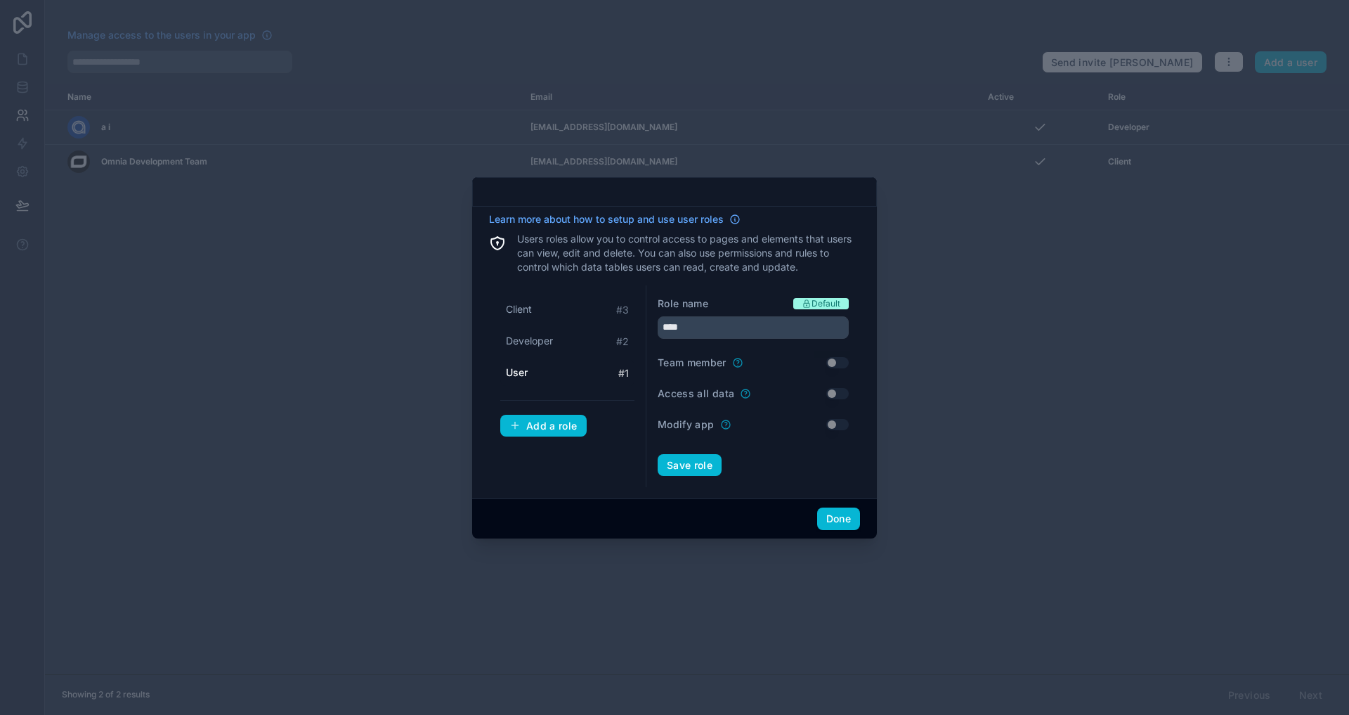
click at [762, 299] on div "Role name Default" at bounding box center [753, 304] width 191 height 14
click at [762, 300] on div "Role name Default" at bounding box center [753, 304] width 191 height 14
click at [745, 305] on div "Role name Default" at bounding box center [753, 304] width 191 height 14
click at [708, 330] on input "****" at bounding box center [753, 327] width 191 height 22
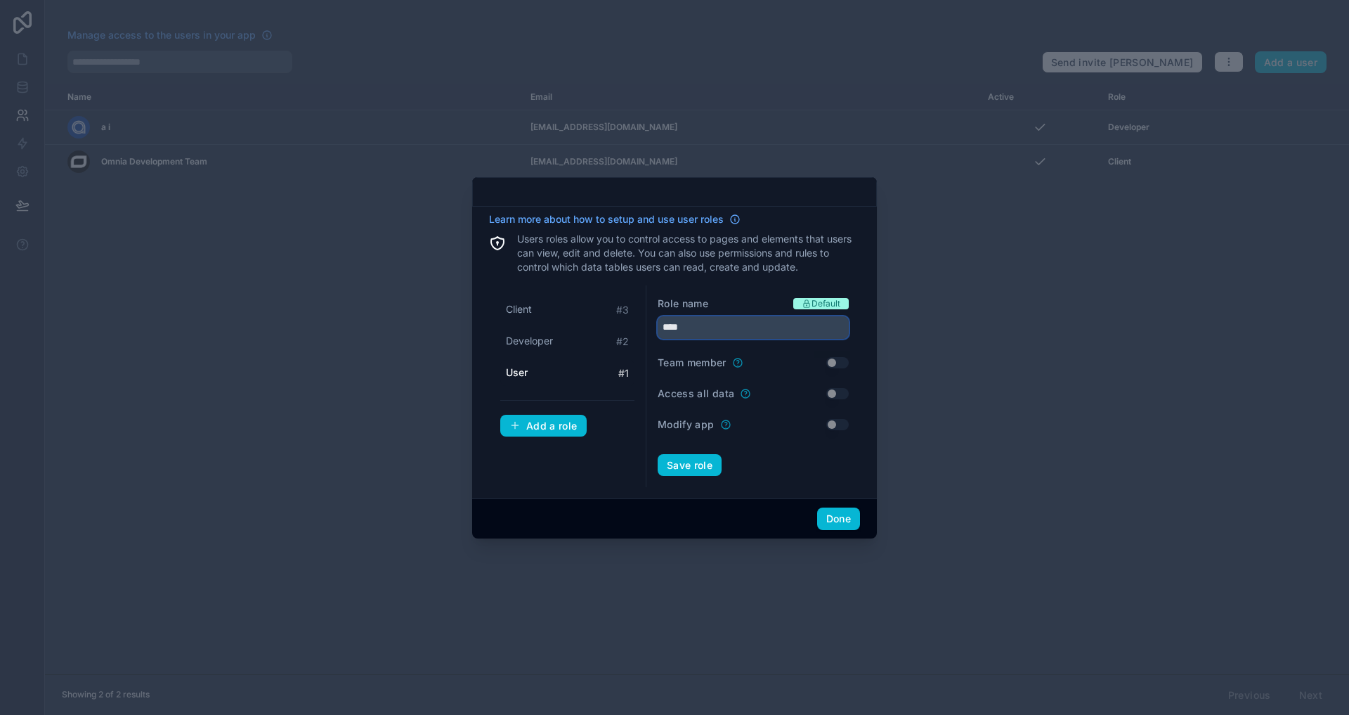
click at [757, 332] on input "****" at bounding box center [753, 327] width 191 height 22
type input "*"
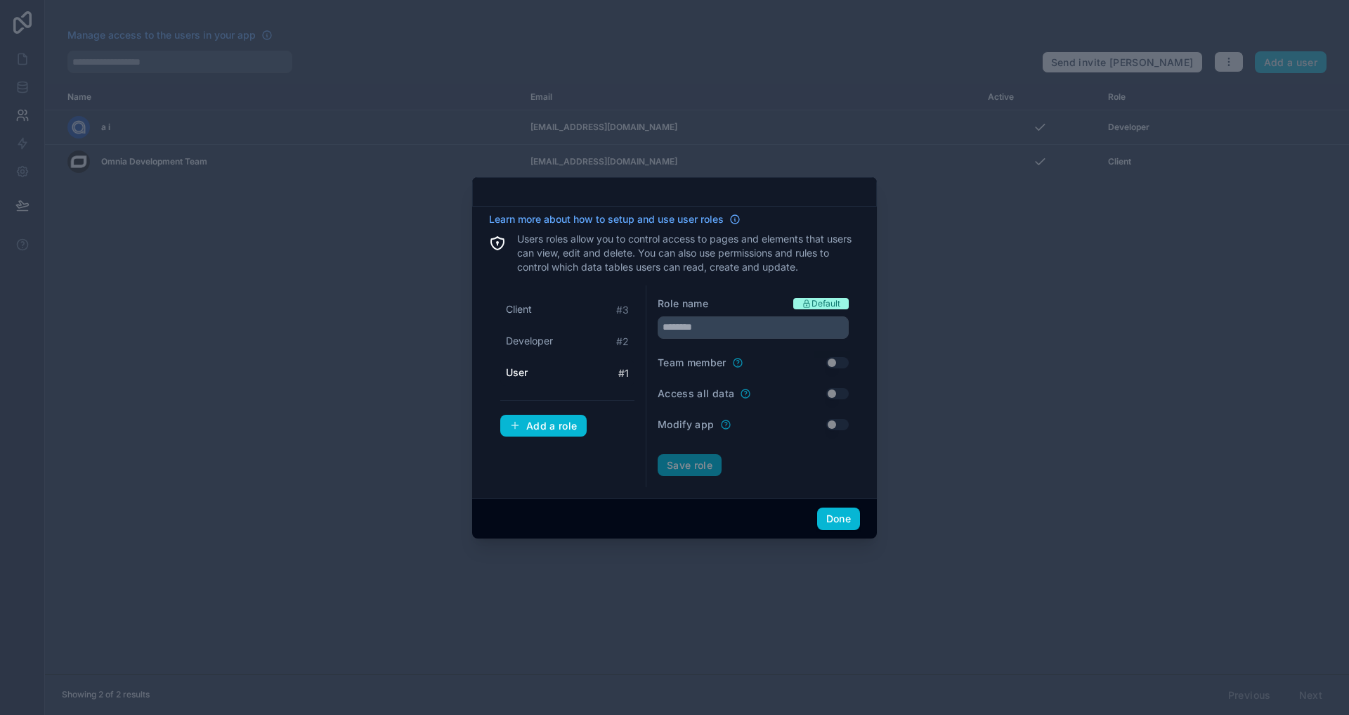
click at [821, 486] on div "Role name Default Team member Use setting Access all data Use setting Modify ap…" at bounding box center [753, 386] width 214 height 202
click at [826, 510] on button "Done" at bounding box center [838, 518] width 43 height 22
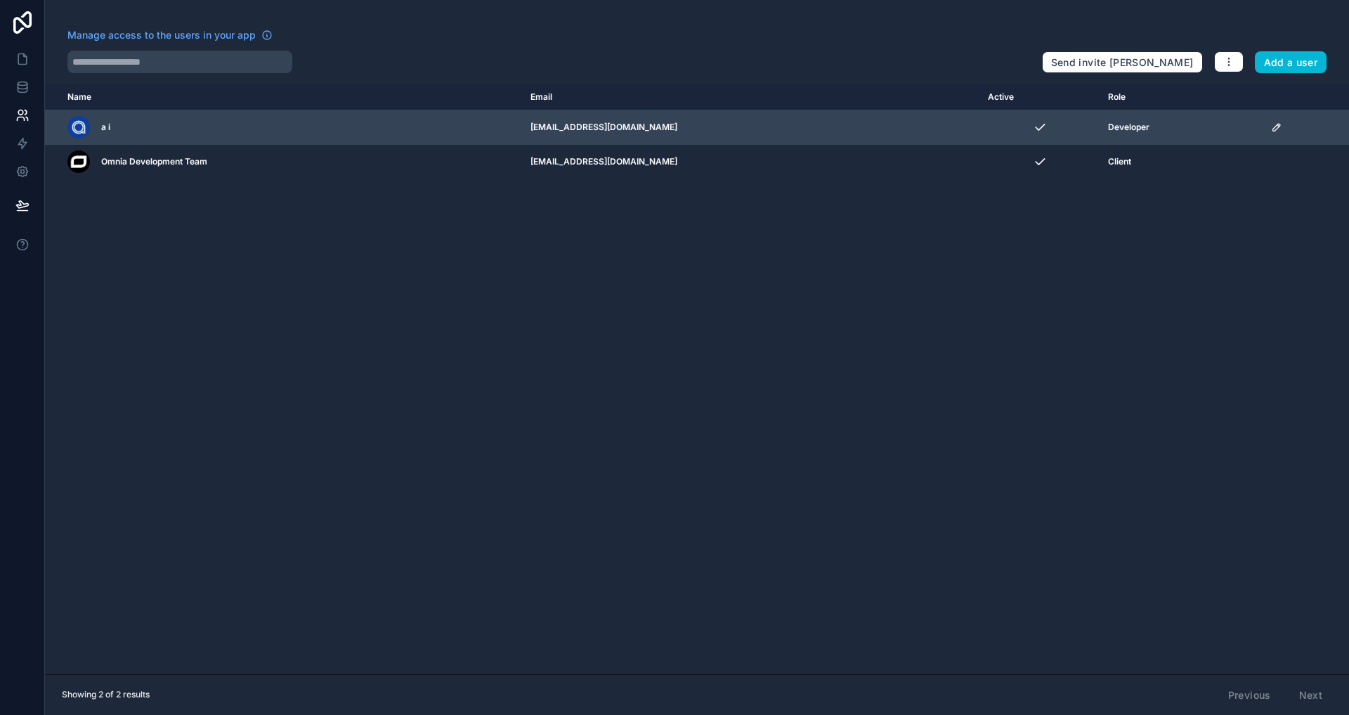
click at [505, 412] on div "Name Email Active Role userTable.email a i forms@alluel.com Developer Omnia Dev…" at bounding box center [697, 379] width 1304 height 590
click at [1190, 127] on div "Developer" at bounding box center [1181, 127] width 146 height 11
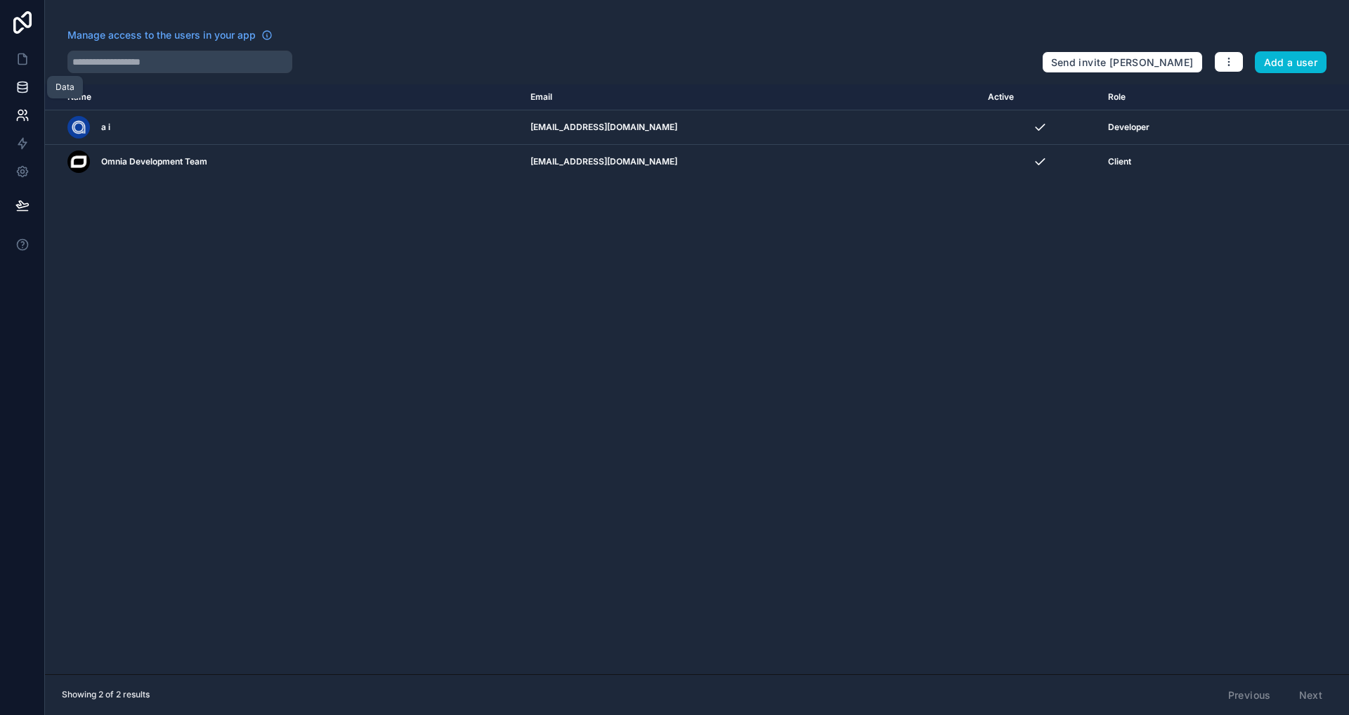
click at [22, 77] on link at bounding box center [22, 87] width 44 height 28
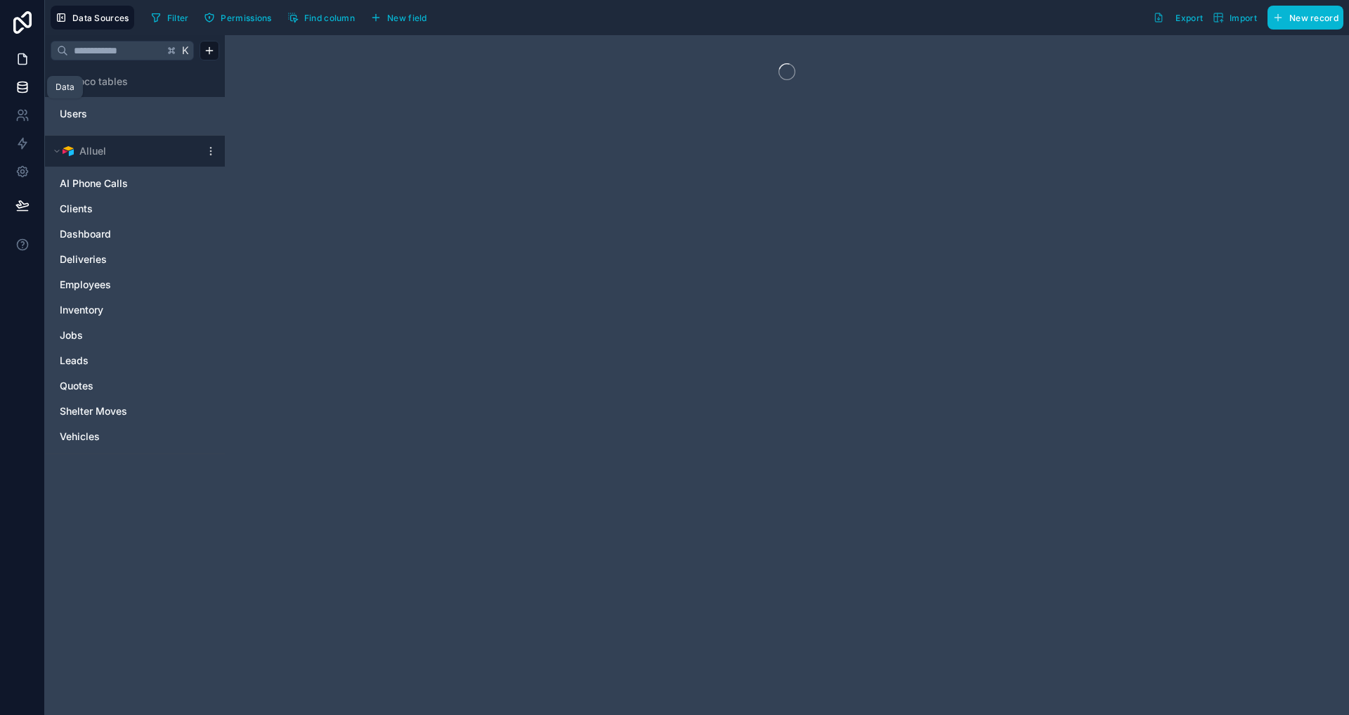
click at [19, 65] on icon at bounding box center [22, 59] width 14 height 14
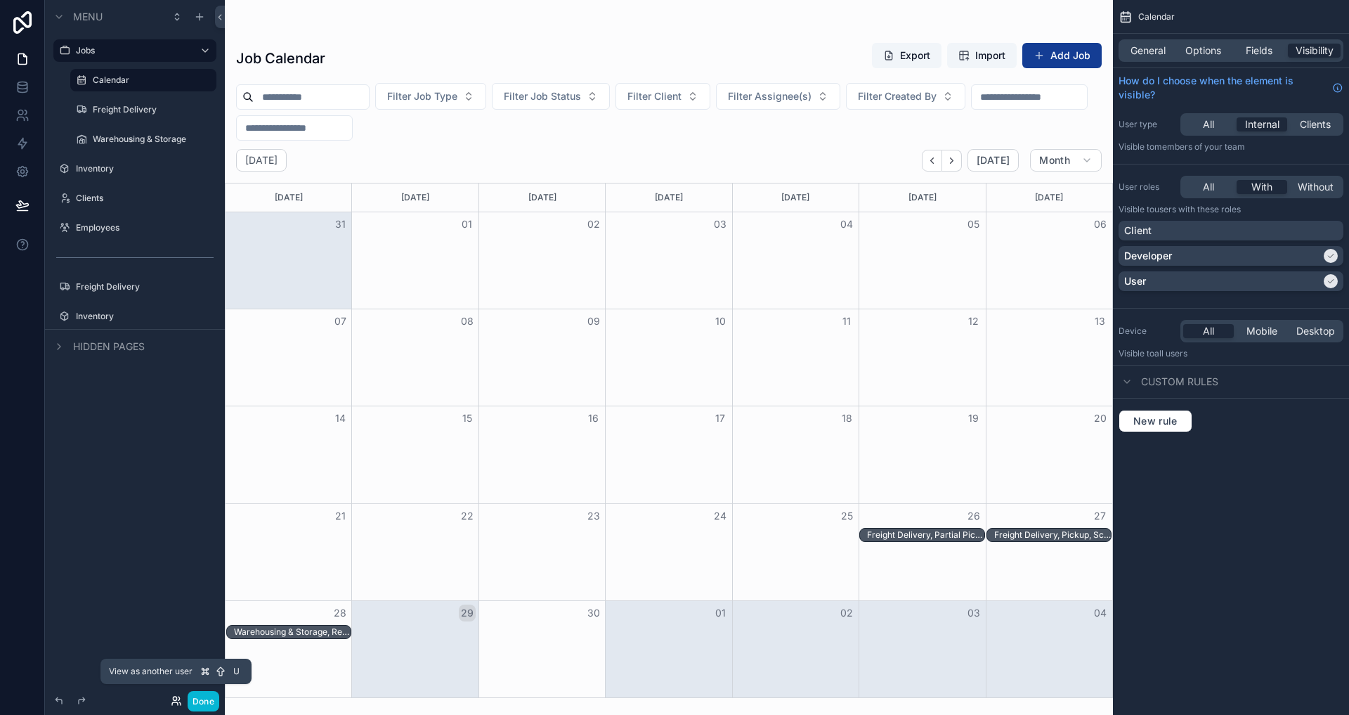
click at [178, 696] on icon at bounding box center [178, 698] width 1 height 4
click at [160, 43] on div "Jobs" at bounding box center [135, 50] width 118 height 17
click at [1265, 391] on div "Custom rules" at bounding box center [1231, 382] width 236 height 34
click at [1313, 205] on p "Visible to Users with these roles" at bounding box center [1231, 209] width 225 height 11
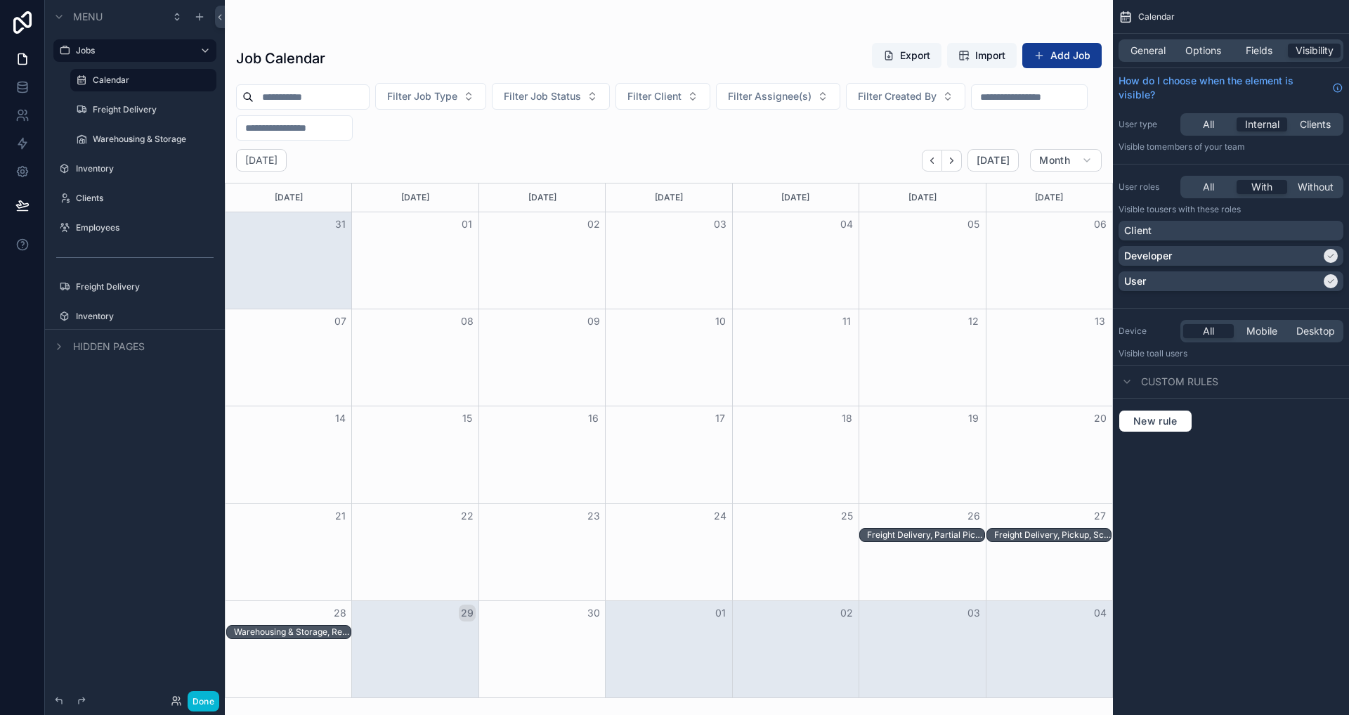
click at [1313, 205] on p "Visible to Users with these roles" at bounding box center [1231, 209] width 225 height 11
click at [1283, 154] on div "User type All Internal Clients Visible to Members of your team" at bounding box center [1231, 133] width 236 height 51
drag, startPoint x: 1275, startPoint y: 152, endPoint x: 1105, endPoint y: 113, distance: 173.7
click at [1105, 113] on div "Jobs Calendar Freight Delivery Warehousing & Storage Inventory Clients Employee…" at bounding box center [787, 357] width 1124 height 715
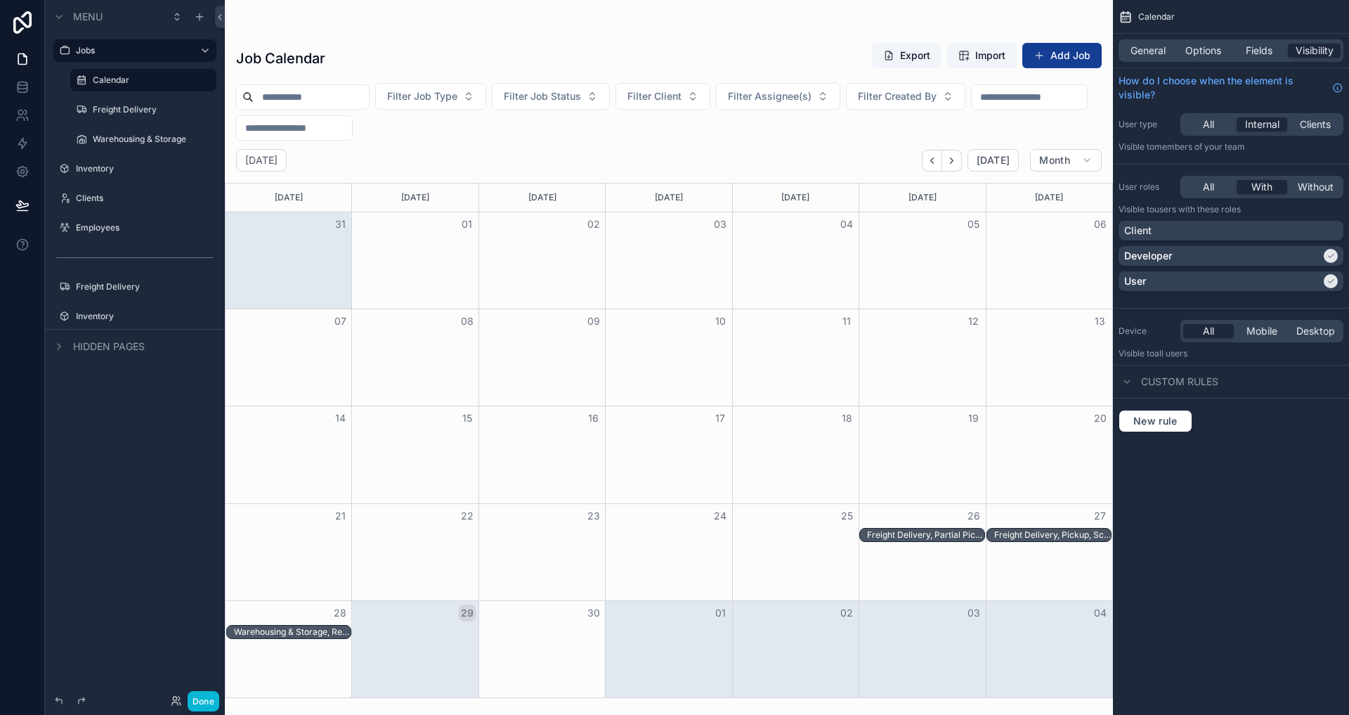
click at [1306, 155] on div "User type All Internal Clients Visible to Members of your team" at bounding box center [1231, 133] width 236 height 51
click at [175, 700] on icon at bounding box center [175, 698] width 4 height 4
click at [20, 108] on icon at bounding box center [22, 115] width 14 height 14
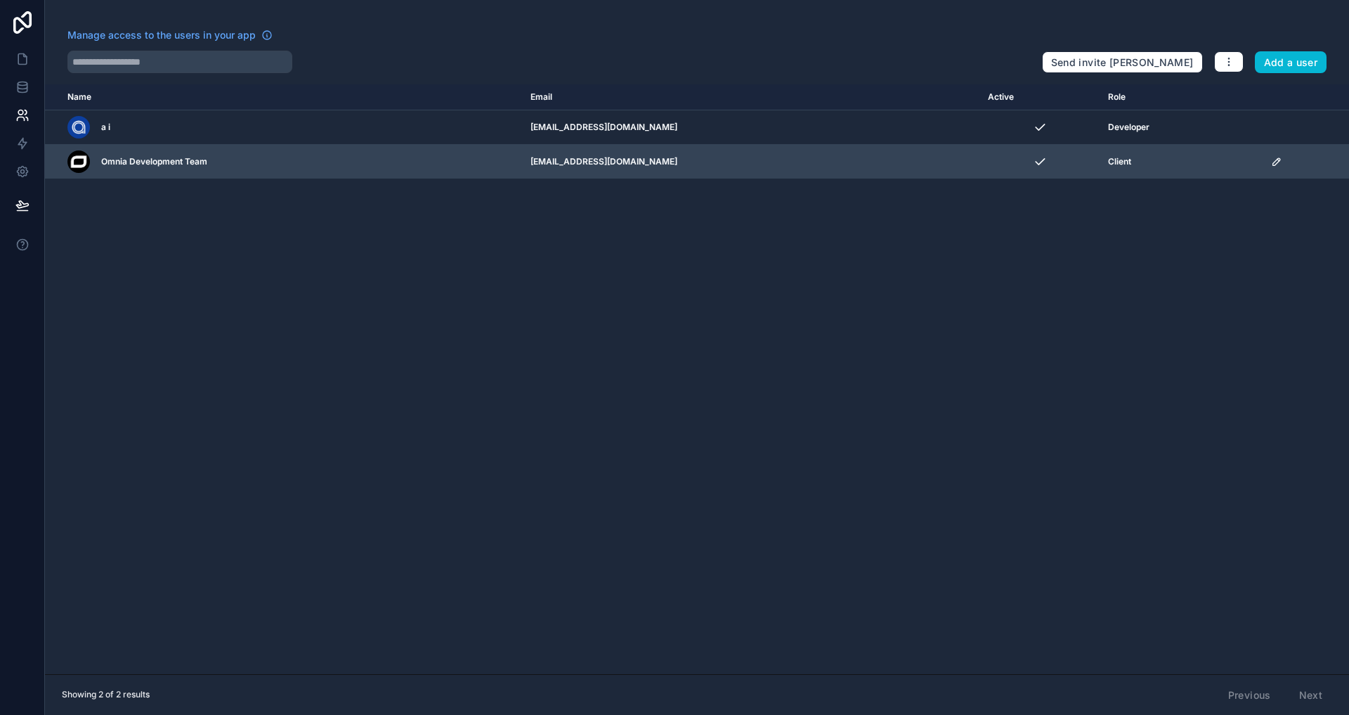
click at [1273, 162] on icon "scrollable content" at bounding box center [1276, 161] width 7 height 7
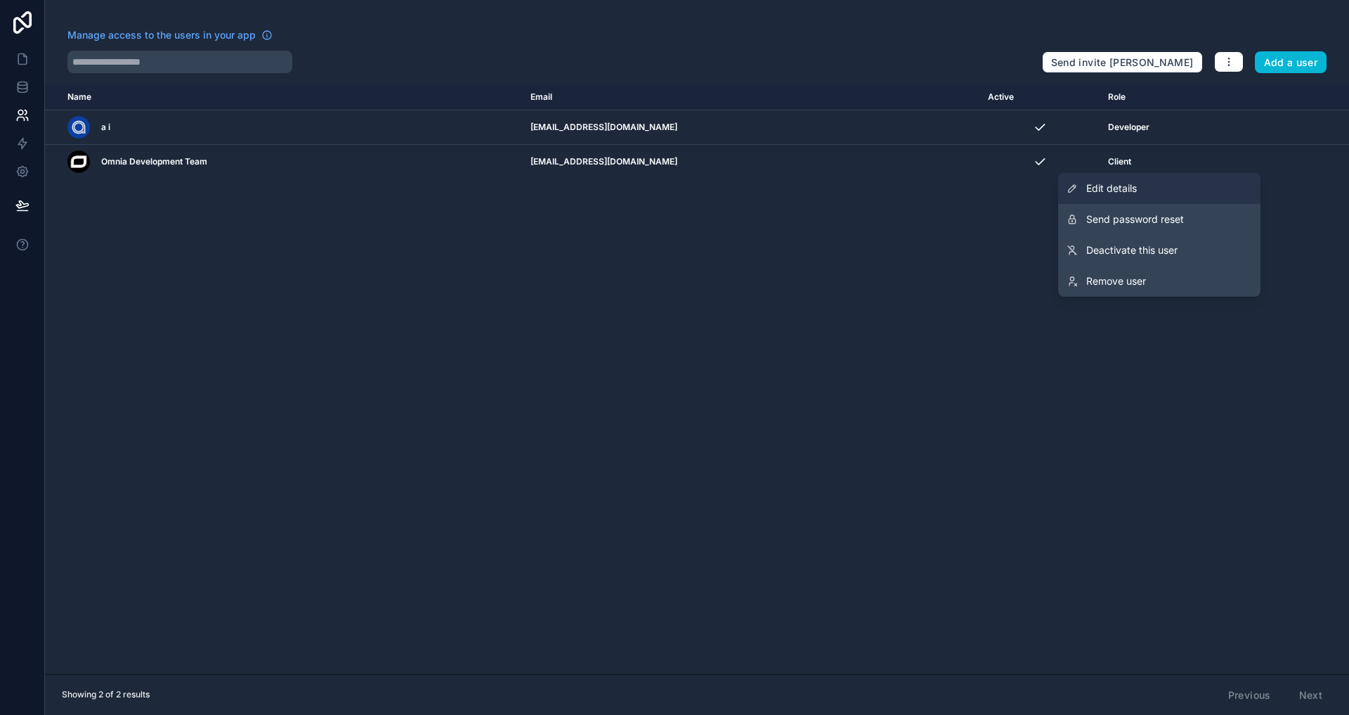
click at [1180, 191] on link "Edit details" at bounding box center [1159, 188] width 202 height 31
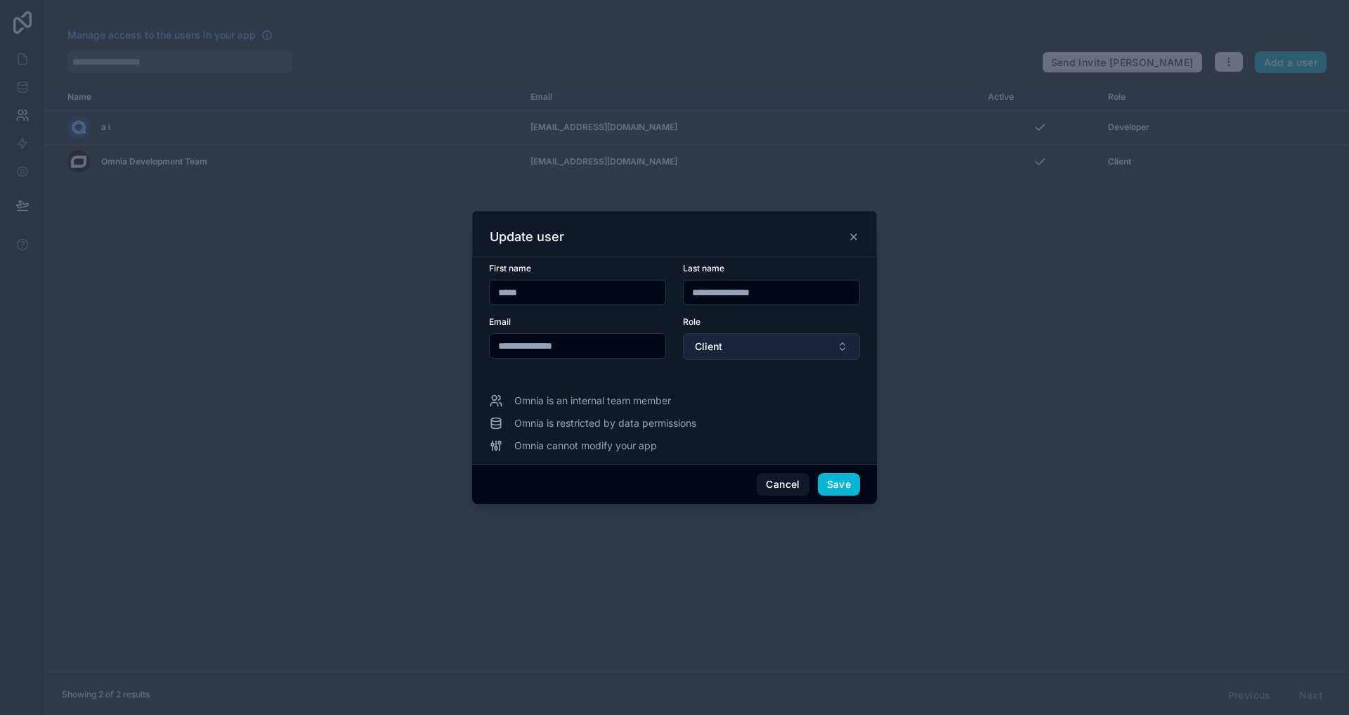
click at [713, 337] on button "Client" at bounding box center [771, 346] width 177 height 27
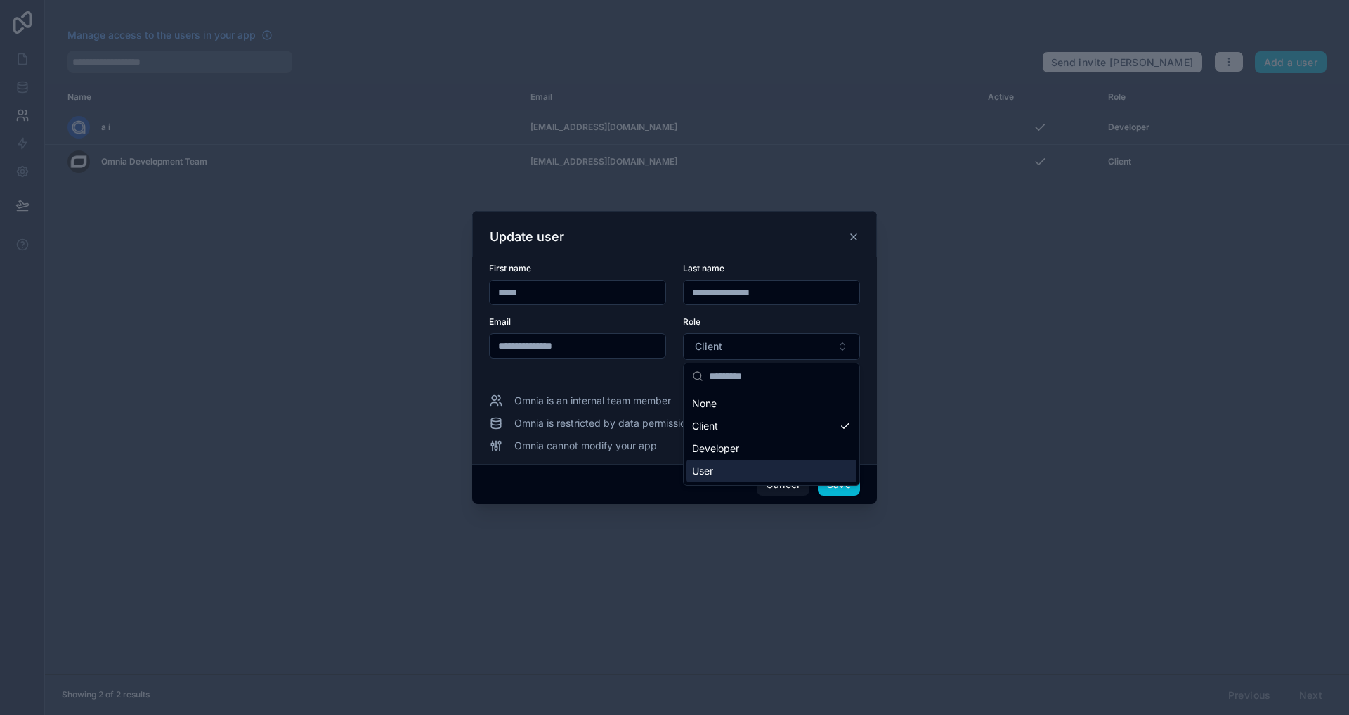
click at [716, 468] on div "User" at bounding box center [771, 471] width 170 height 22
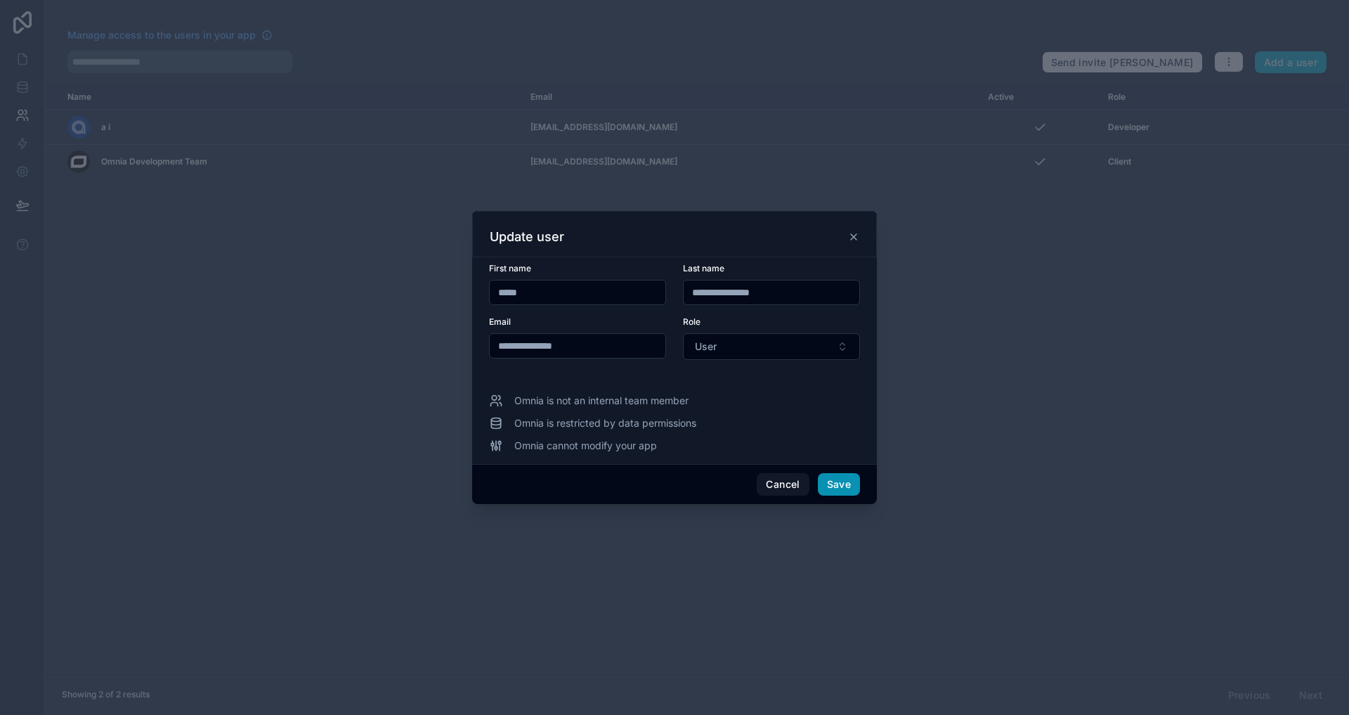
click at [838, 476] on button "Save" at bounding box center [839, 484] width 42 height 22
click at [771, 356] on button "User" at bounding box center [771, 346] width 177 height 27
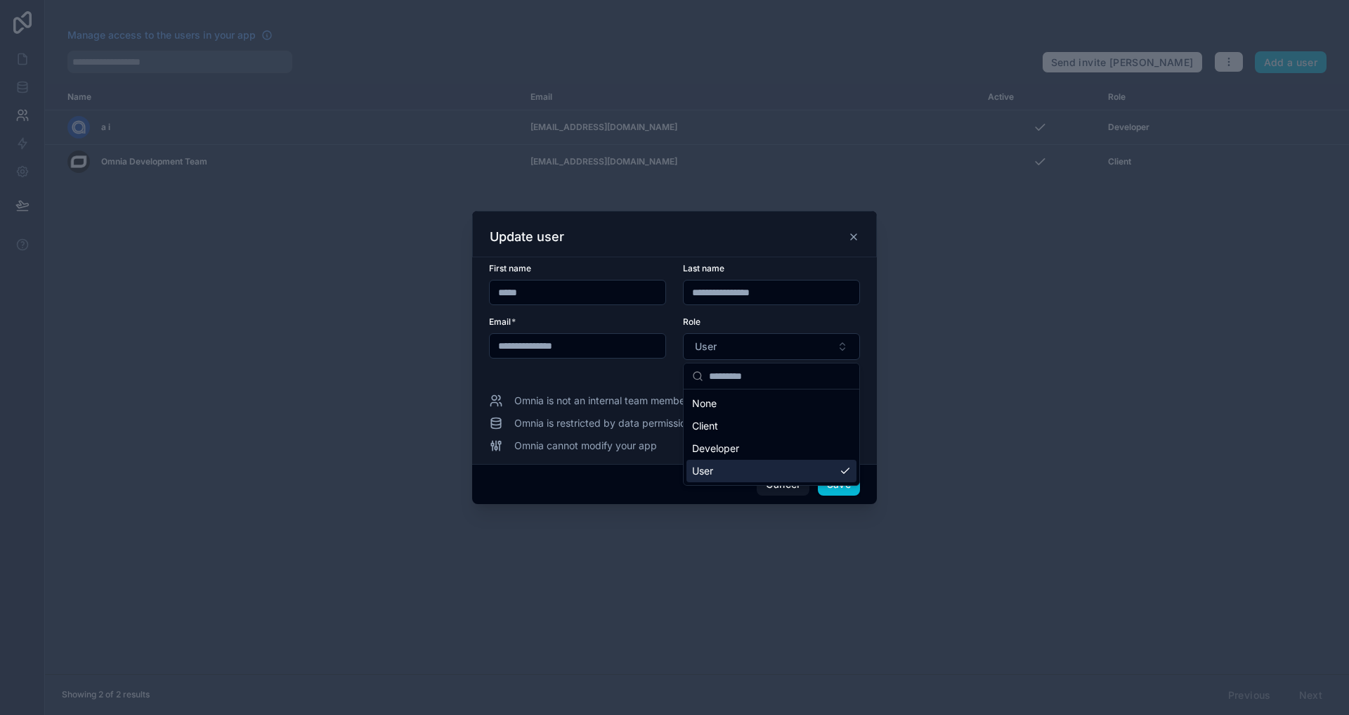
click at [722, 465] on div "User" at bounding box center [771, 471] width 170 height 22
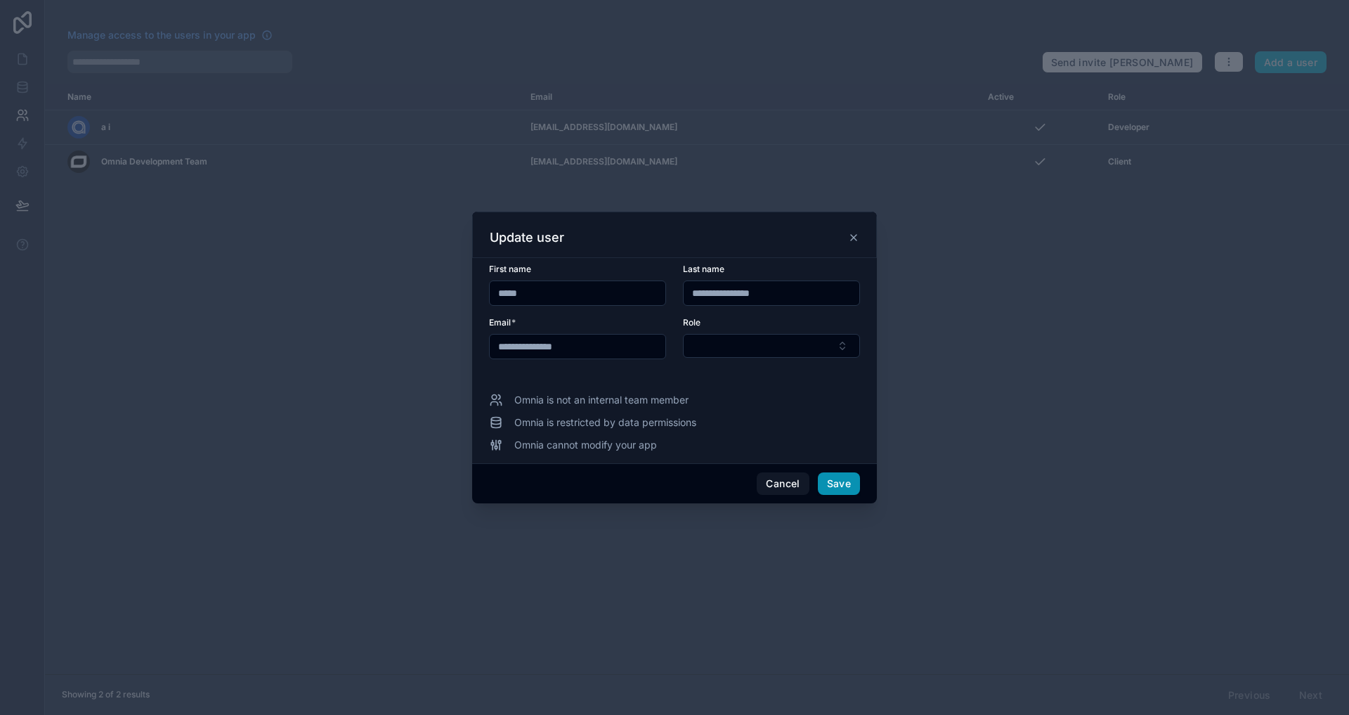
click at [854, 492] on button "Save" at bounding box center [839, 483] width 42 height 22
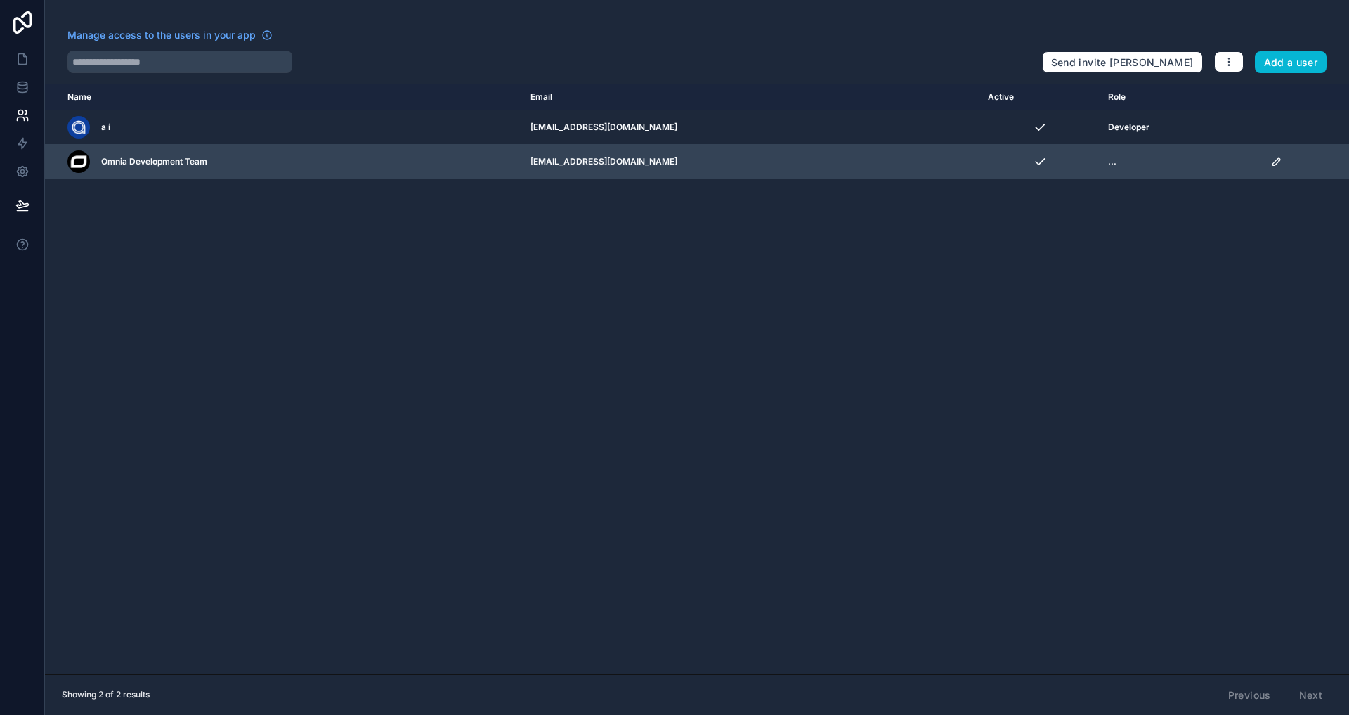
click at [1263, 157] on td "scrollable content" at bounding box center [1306, 162] width 86 height 34
click at [1271, 158] on icon "scrollable content" at bounding box center [1276, 161] width 11 height 11
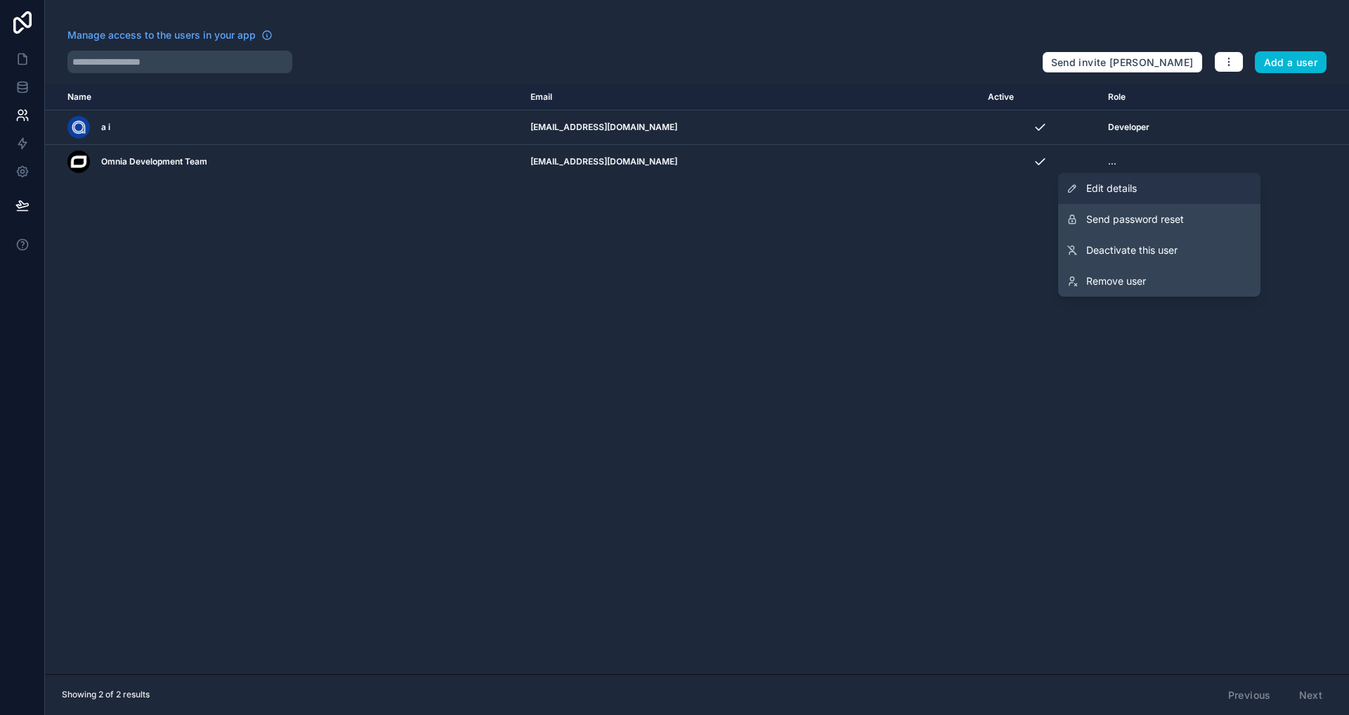
click at [1176, 180] on link "Edit details" at bounding box center [1159, 188] width 202 height 31
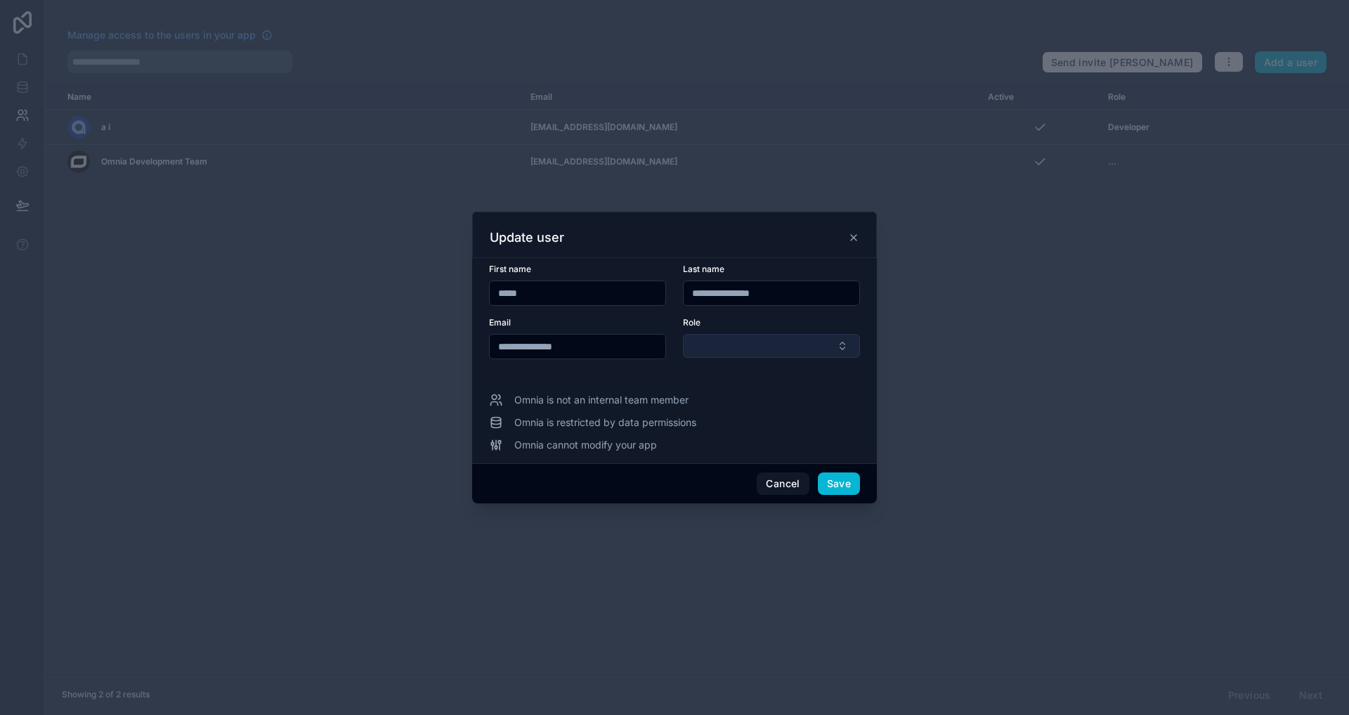
click at [706, 341] on button "Select Button" at bounding box center [771, 346] width 177 height 24
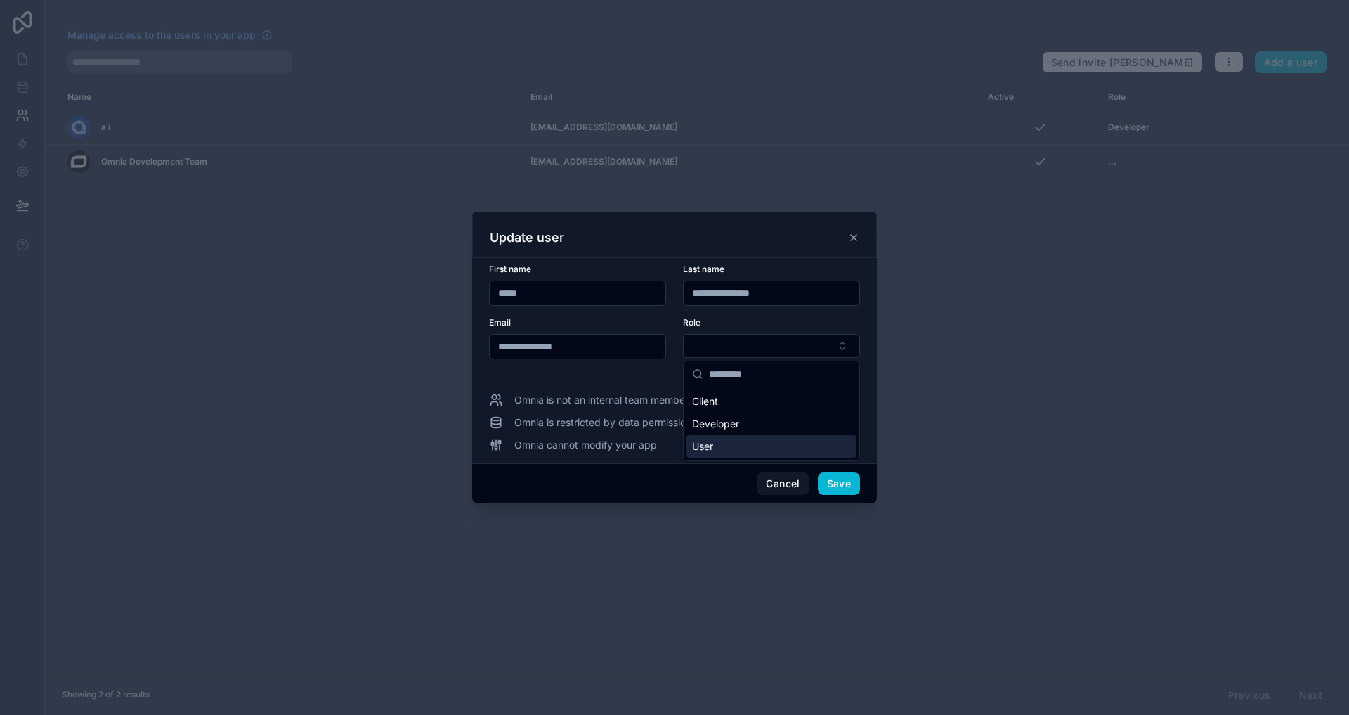
drag, startPoint x: 711, startPoint y: 460, endPoint x: 713, endPoint y: 450, distance: 10.1
click at [713, 450] on div "Client Developer User" at bounding box center [771, 410] width 177 height 100
click at [713, 450] on span "User" at bounding box center [702, 446] width 21 height 14
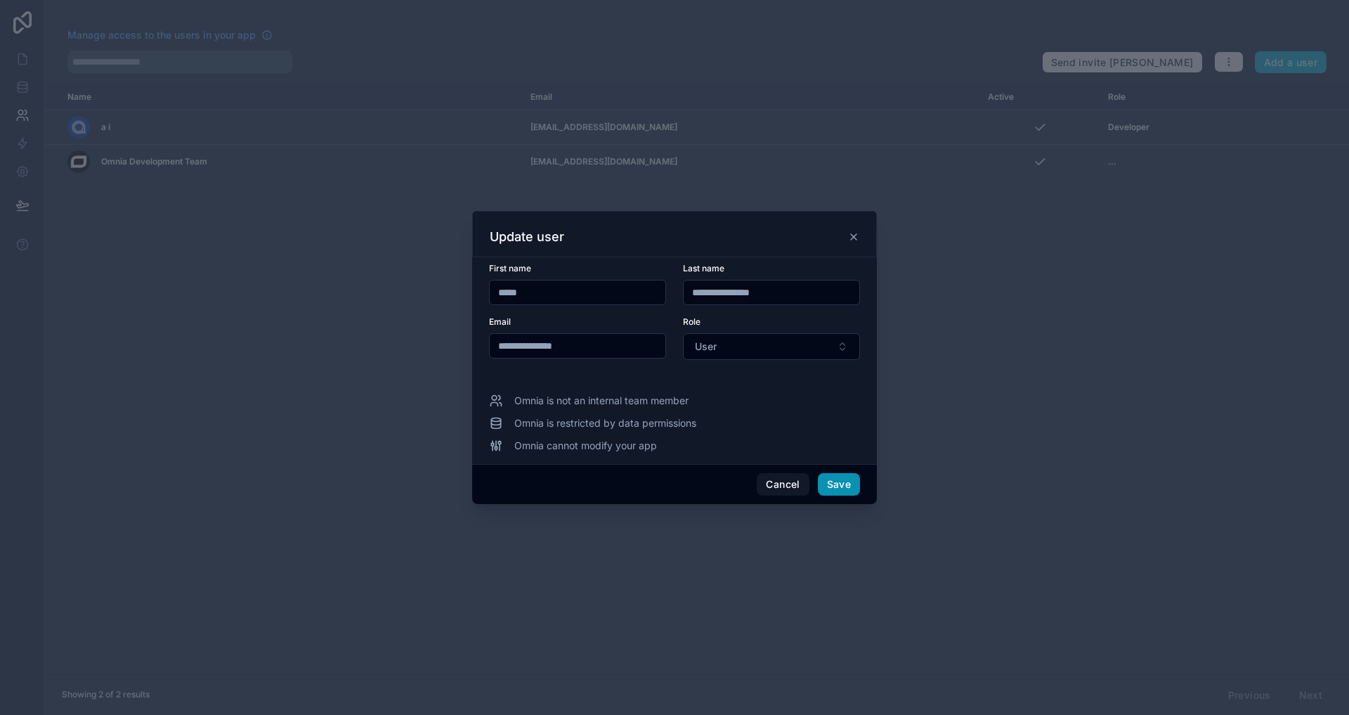
click at [840, 490] on button "Save" at bounding box center [839, 484] width 42 height 22
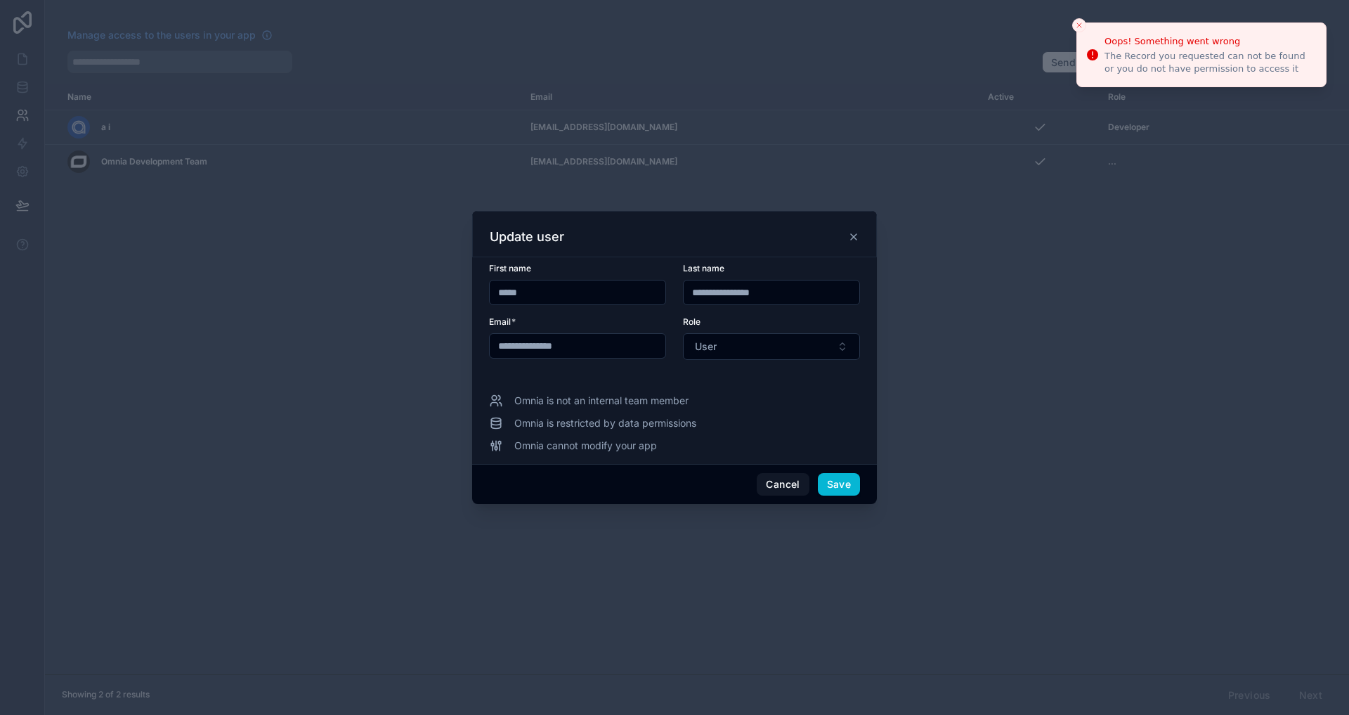
click at [854, 239] on icon at bounding box center [853, 236] width 11 height 11
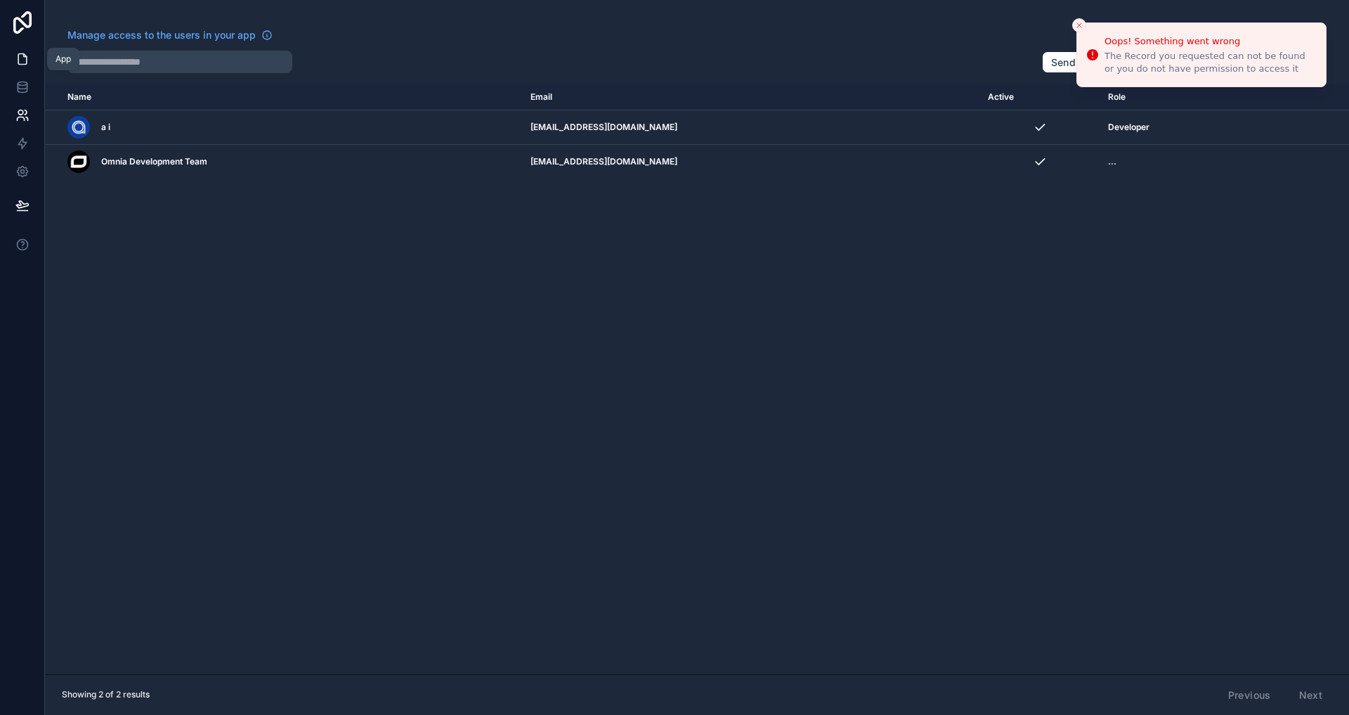
click at [17, 50] on link at bounding box center [22, 59] width 44 height 28
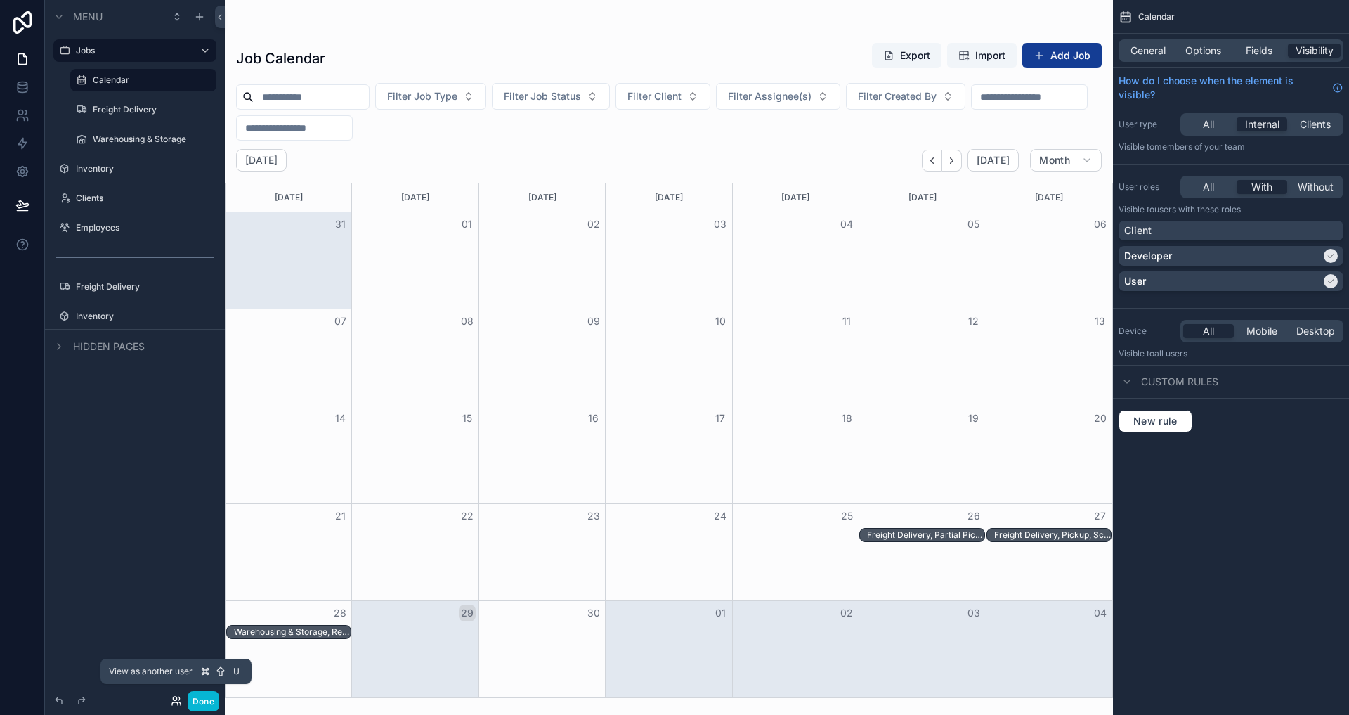
click at [177, 698] on icon at bounding box center [176, 700] width 11 height 11
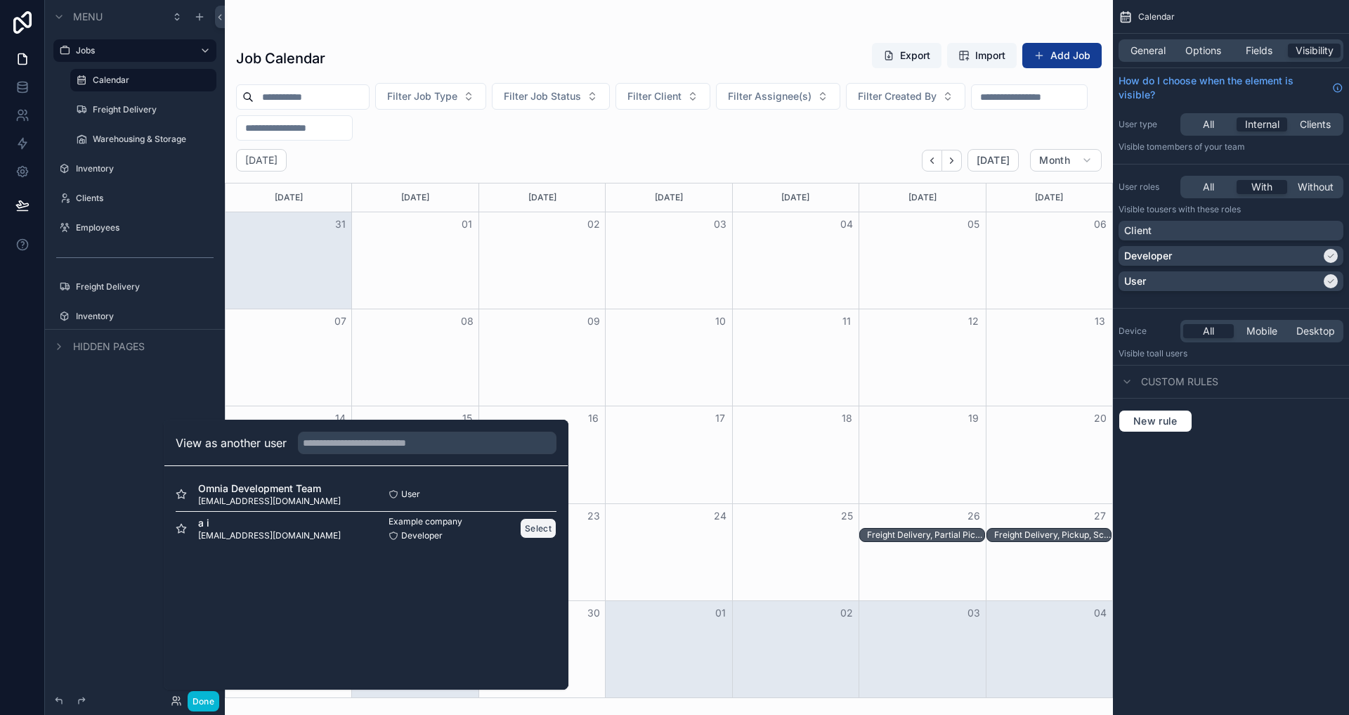
click at [526, 528] on button "Select" at bounding box center [538, 528] width 37 height 20
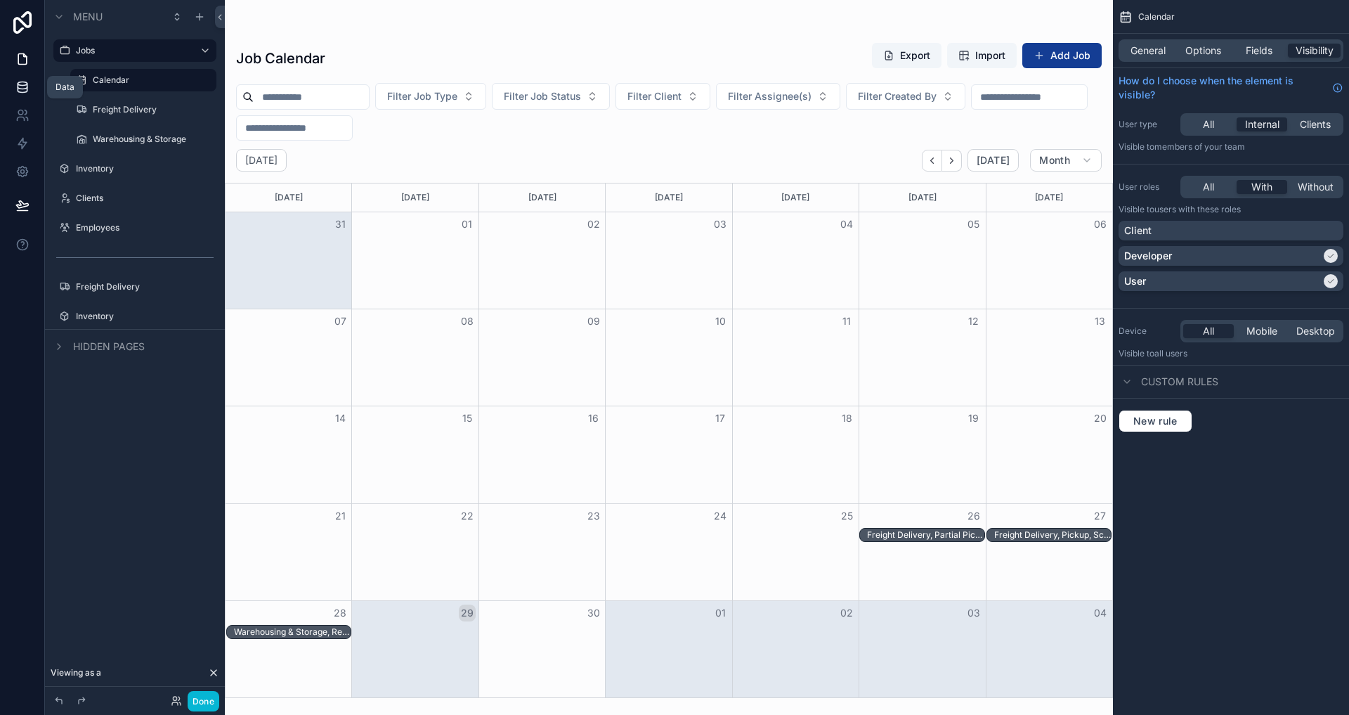
click at [19, 90] on icon at bounding box center [22, 87] width 14 height 14
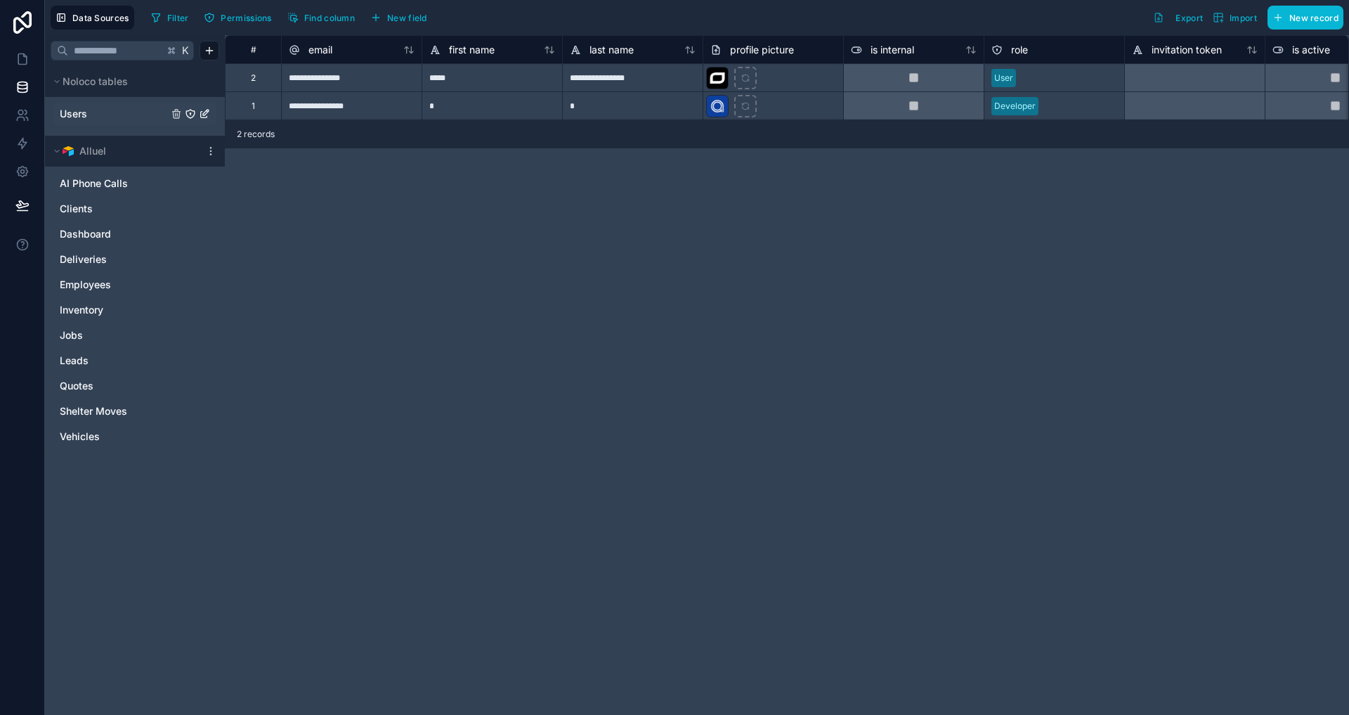
click at [96, 108] on link "Users" at bounding box center [114, 114] width 108 height 14
click at [22, 112] on icon at bounding box center [20, 112] width 5 height 5
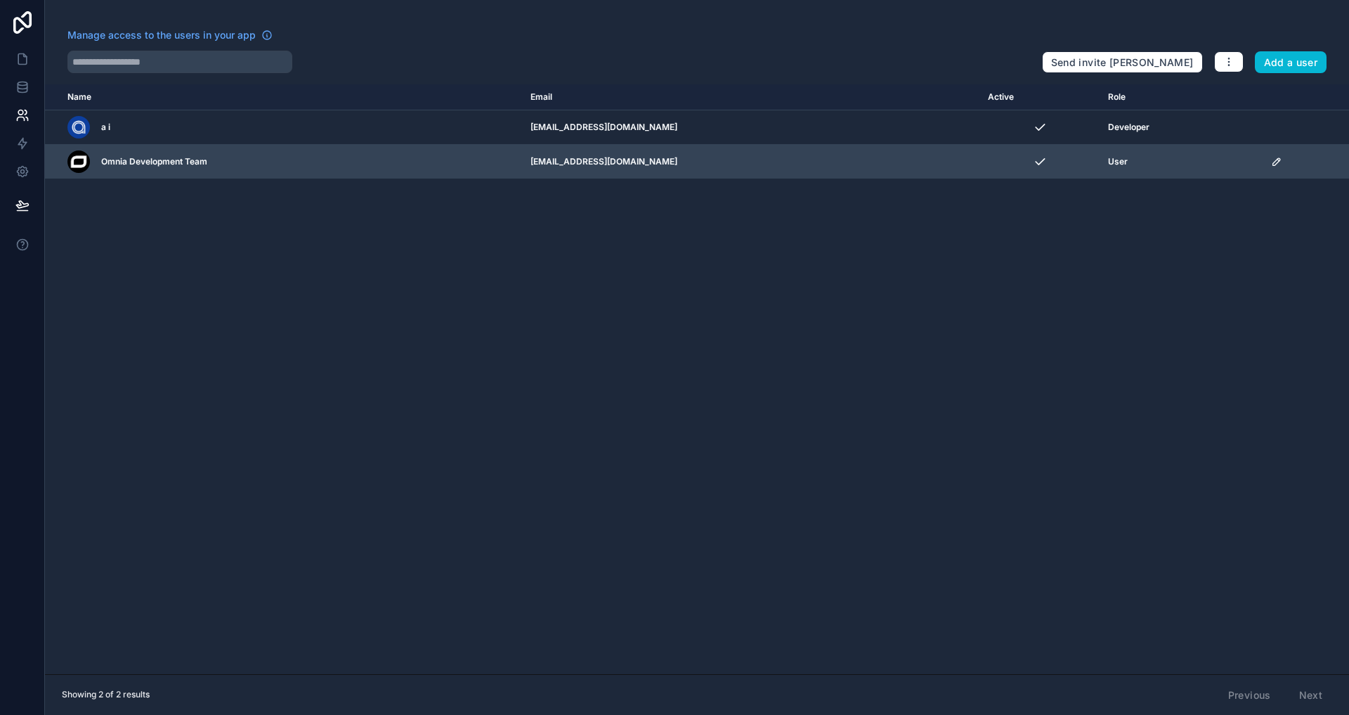
click at [1271, 163] on icon "scrollable content" at bounding box center [1276, 161] width 11 height 11
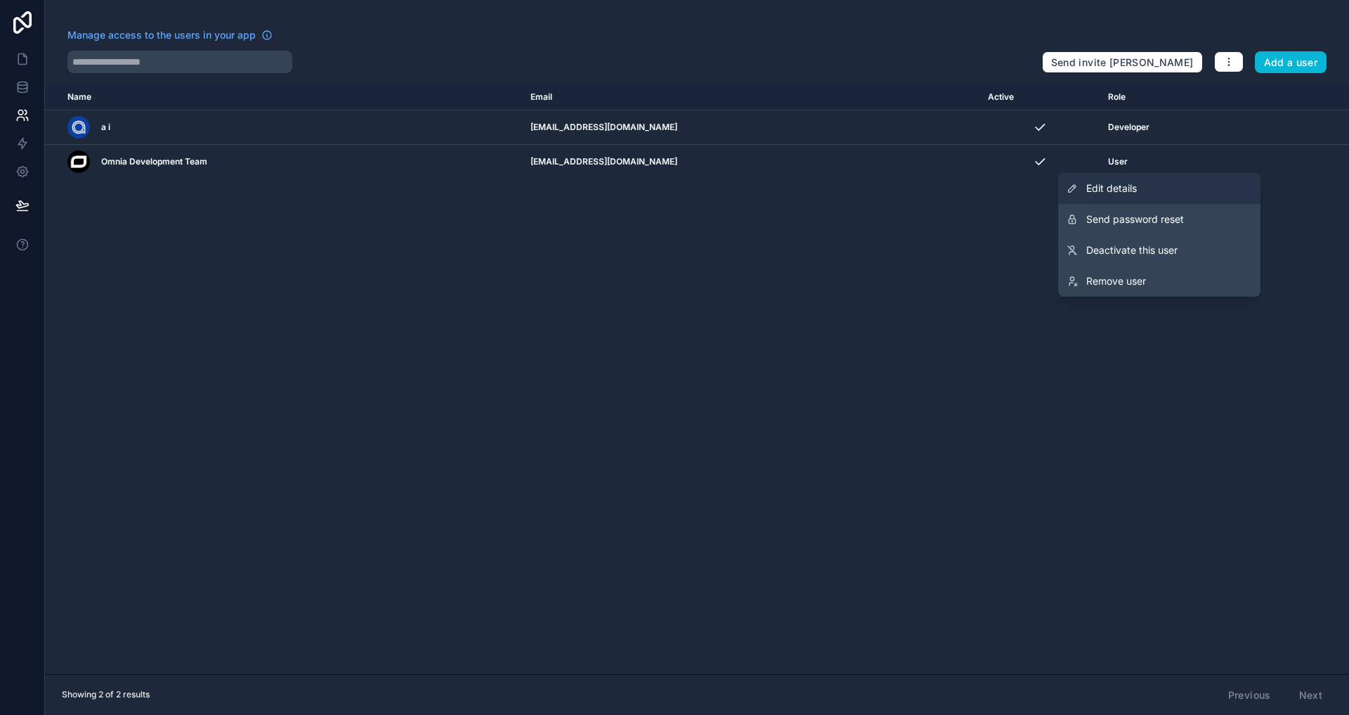
click at [1176, 184] on link "Edit details" at bounding box center [1159, 188] width 202 height 31
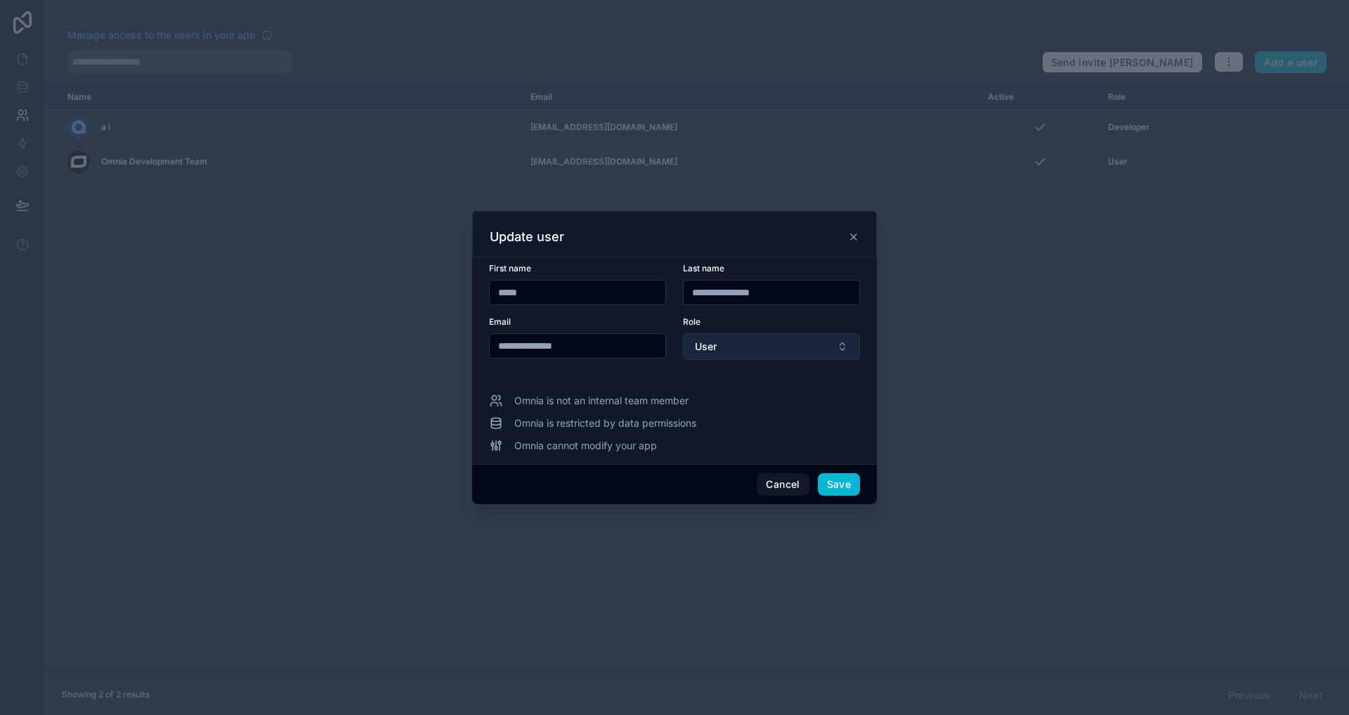
click at [727, 337] on button "User" at bounding box center [771, 346] width 177 height 27
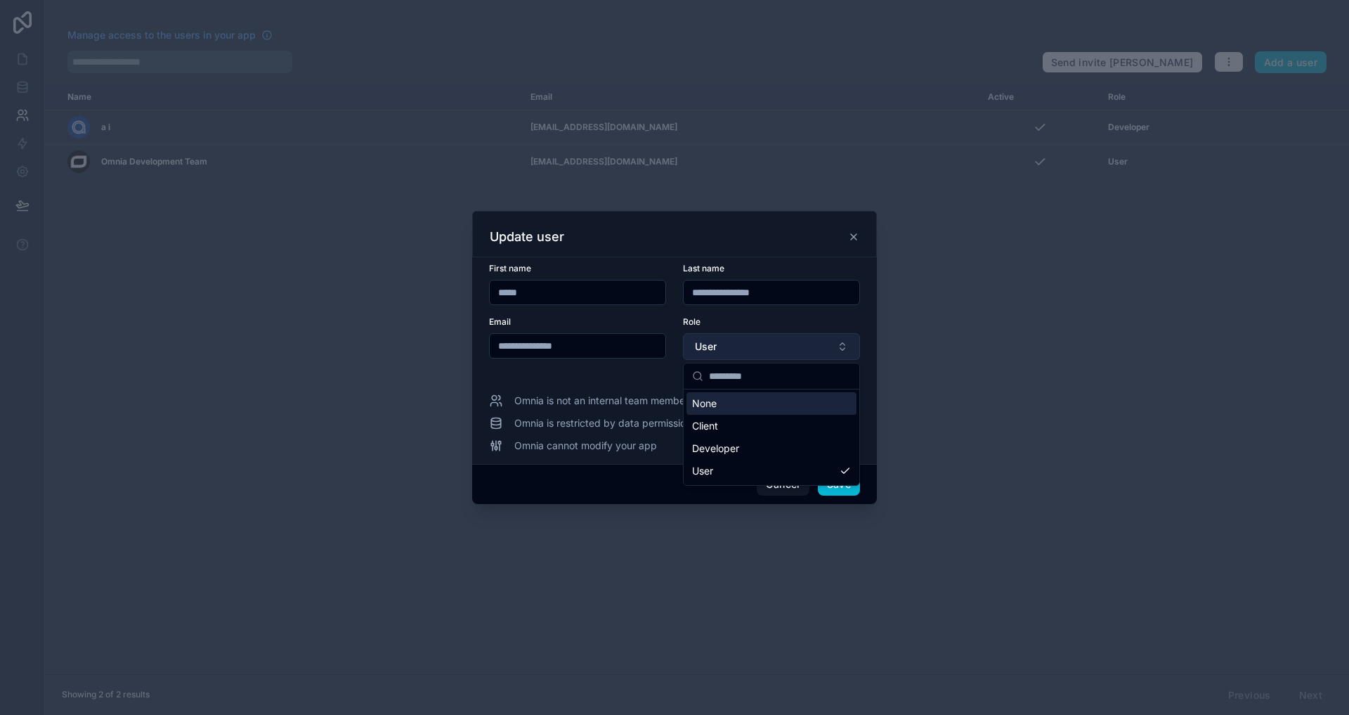
click at [727, 337] on button "User" at bounding box center [771, 346] width 177 height 27
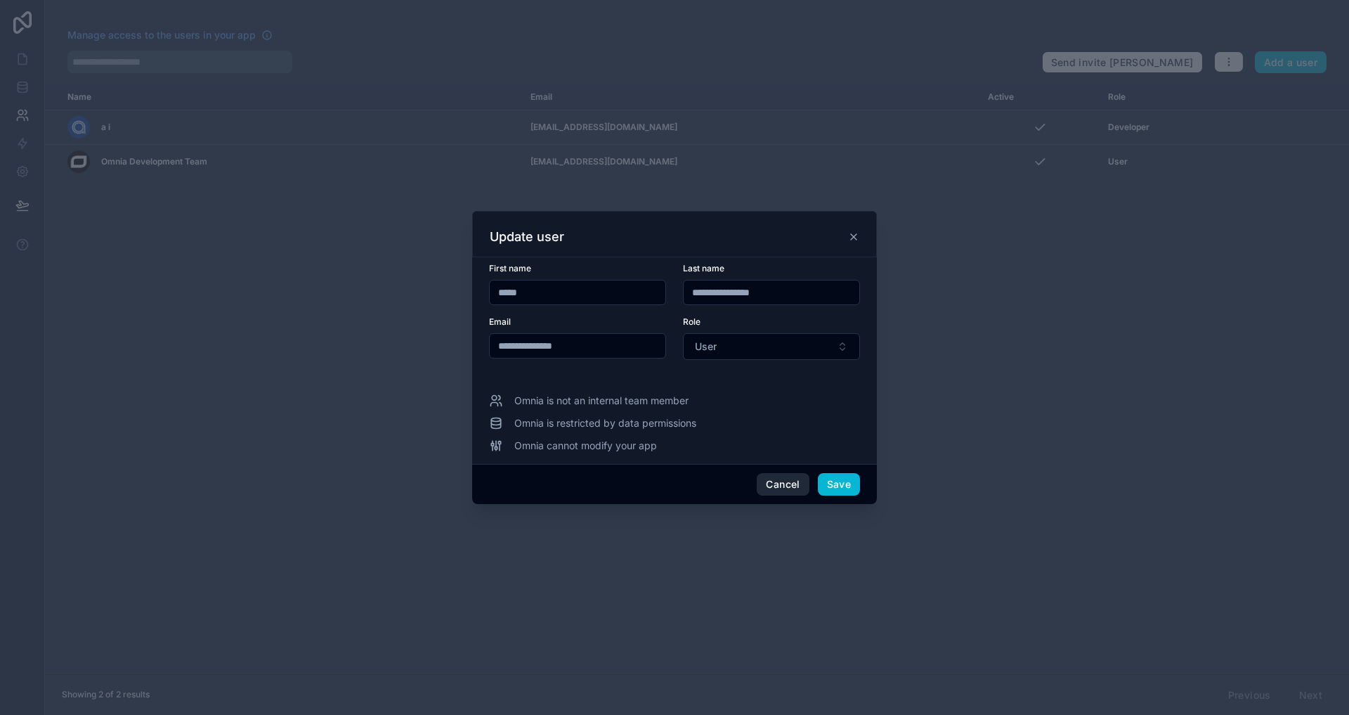
click at [781, 481] on button "Cancel" at bounding box center [783, 484] width 52 height 22
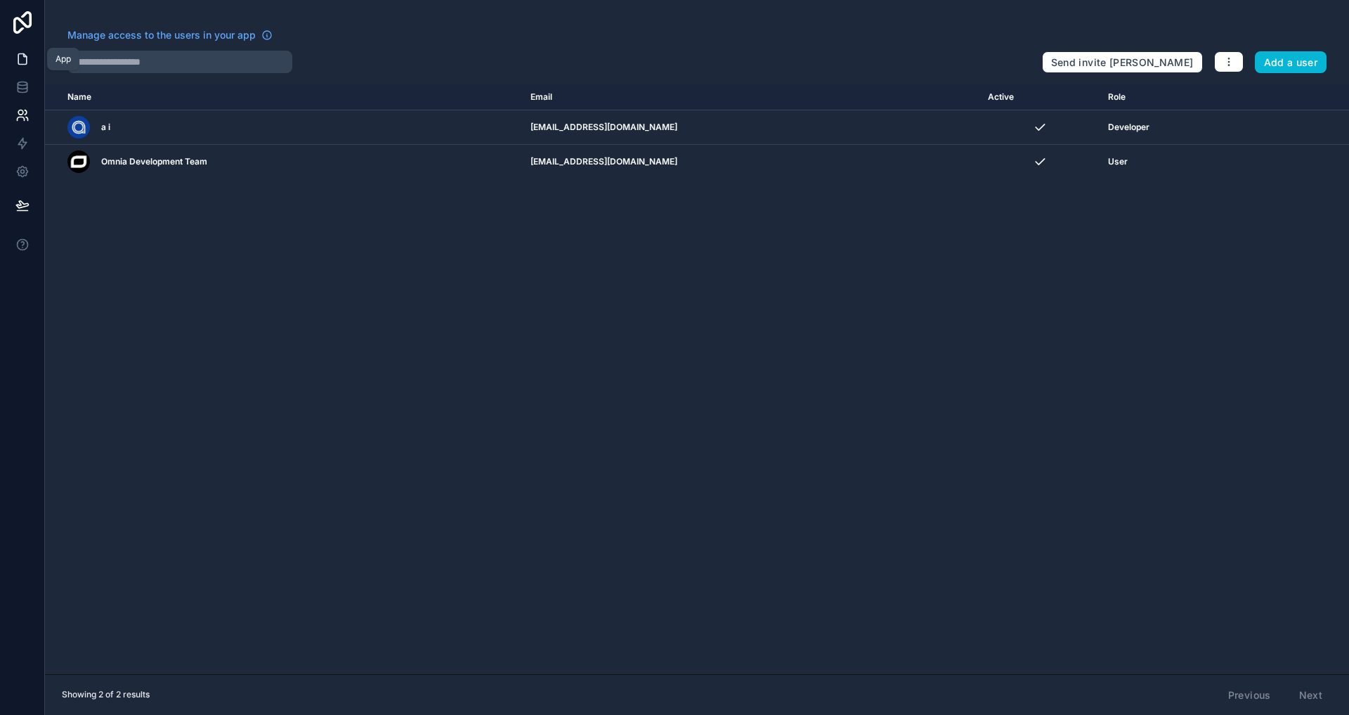
click at [15, 55] on icon at bounding box center [22, 59] width 14 height 14
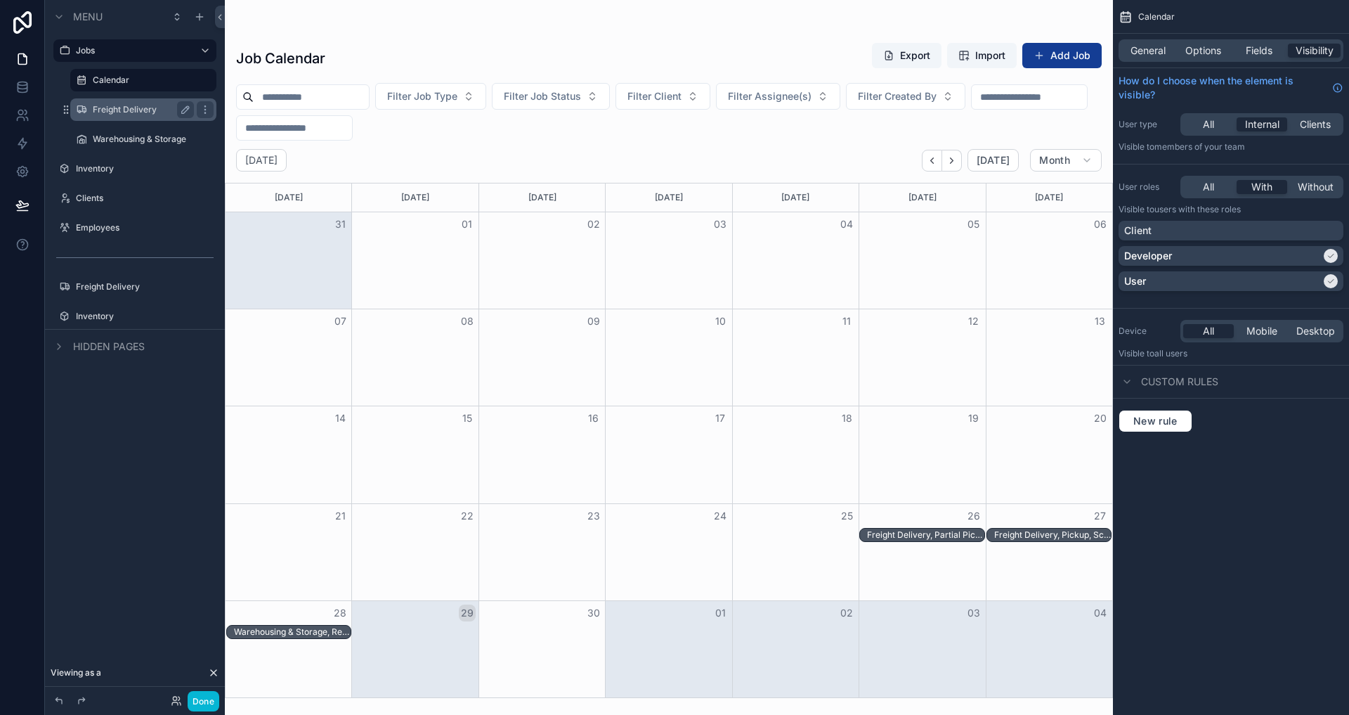
click at [125, 104] on label "Freight Delivery" at bounding box center [141, 109] width 96 height 11
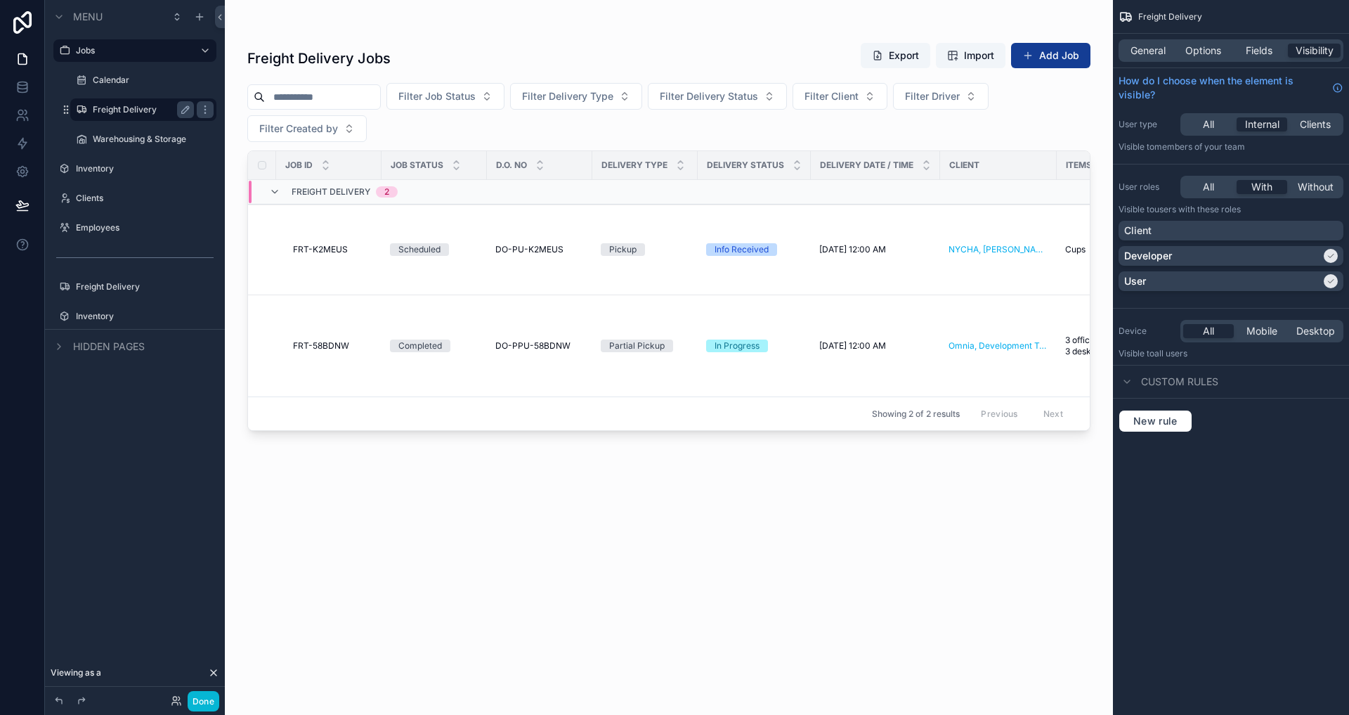
click at [641, 127] on div "scrollable content" at bounding box center [669, 349] width 888 height 698
click at [675, 471] on div "Freight Delivery Jobs Export Import Add Job Filter Job Status Filter Delivery T…" at bounding box center [668, 366] width 843 height 664
drag, startPoint x: 819, startPoint y: 416, endPoint x: 802, endPoint y: 505, distance: 90.8
click at [802, 505] on div "Freight Delivery Jobs Export Import Add Job Filter Job Status Filter Delivery T…" at bounding box center [668, 366] width 843 height 664
click at [194, 696] on button "Done" at bounding box center [204, 701] width 32 height 20
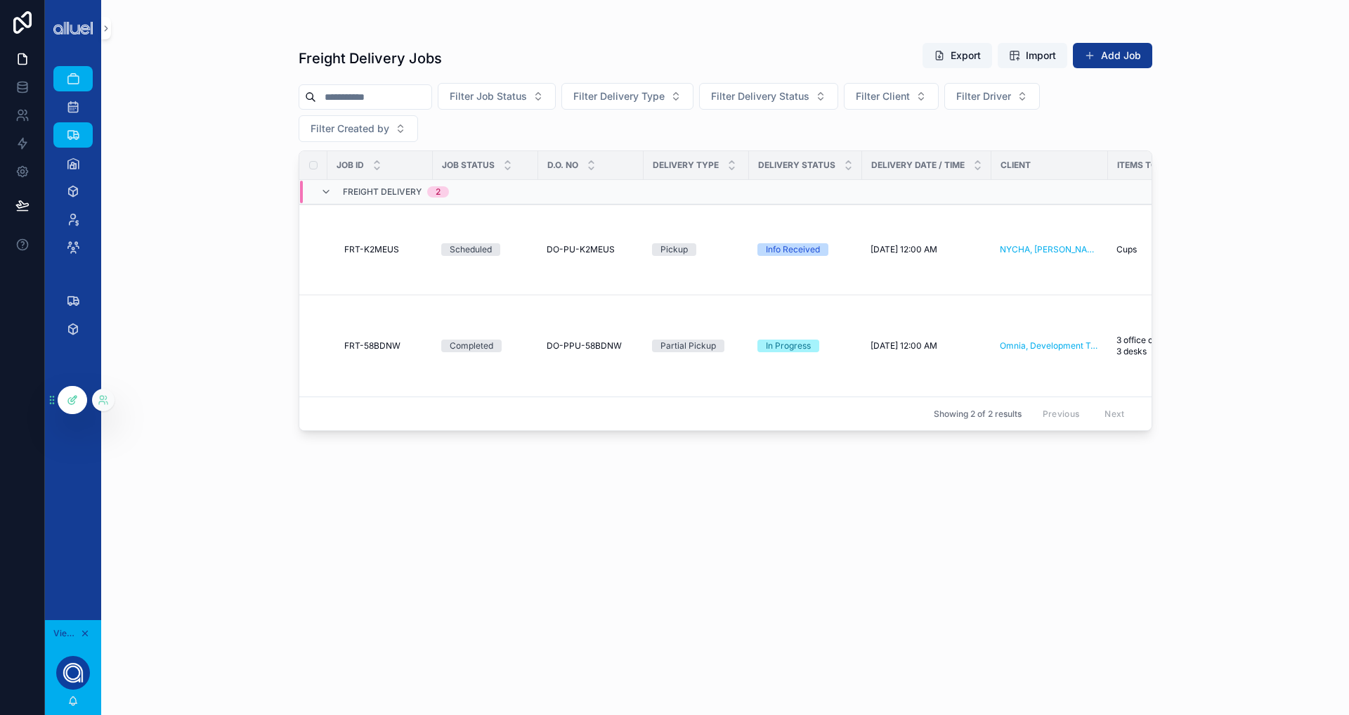
click at [81, 405] on div at bounding box center [72, 399] width 28 height 27
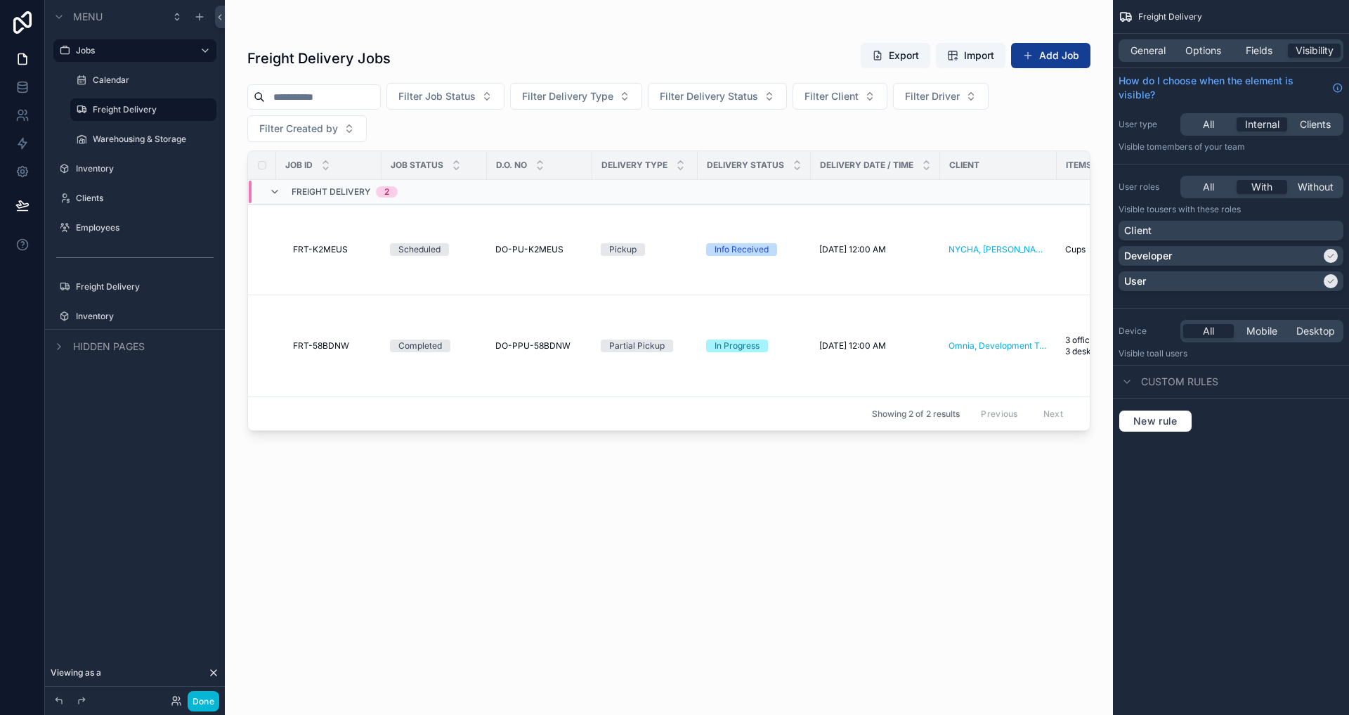
drag, startPoint x: 377, startPoint y: 127, endPoint x: 249, endPoint y: 39, distance: 155.1
click at [249, 39] on div "scrollable content" at bounding box center [669, 349] width 888 height 698
click at [31, 88] on link at bounding box center [22, 87] width 44 height 28
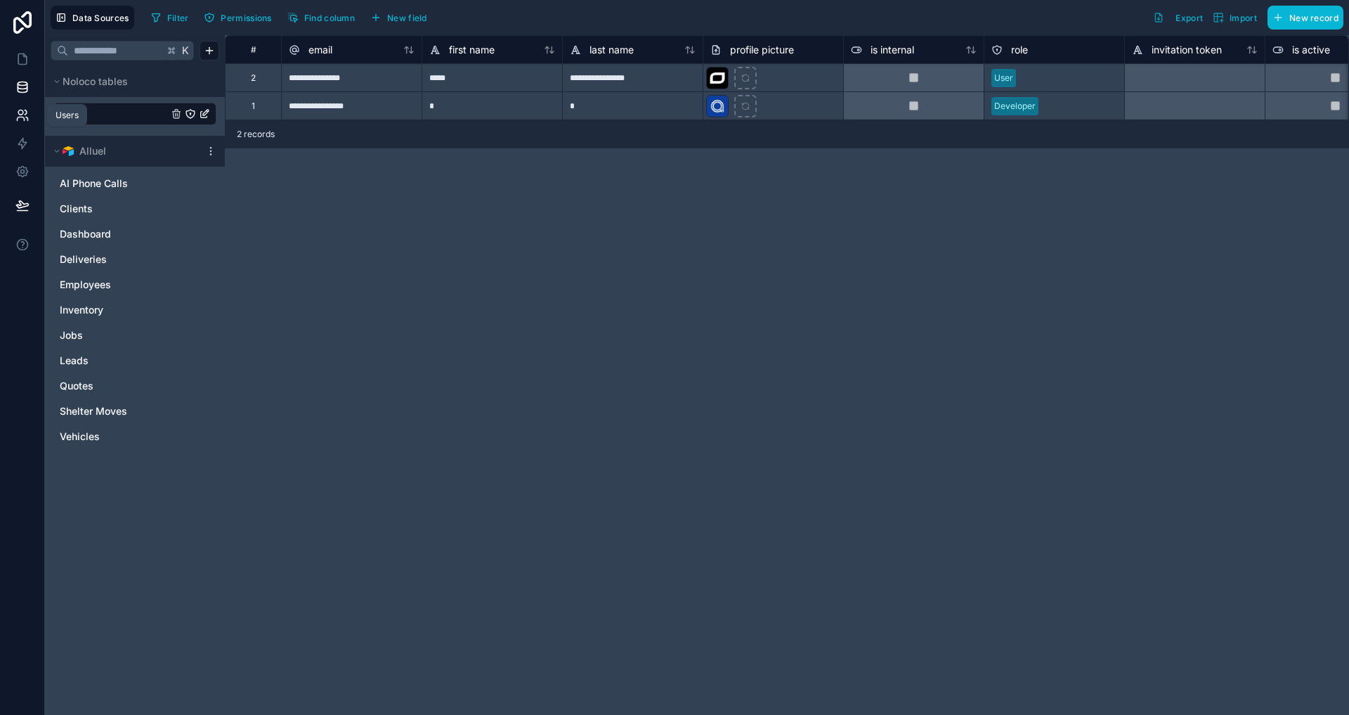
click at [22, 110] on icon at bounding box center [22, 115] width 14 height 14
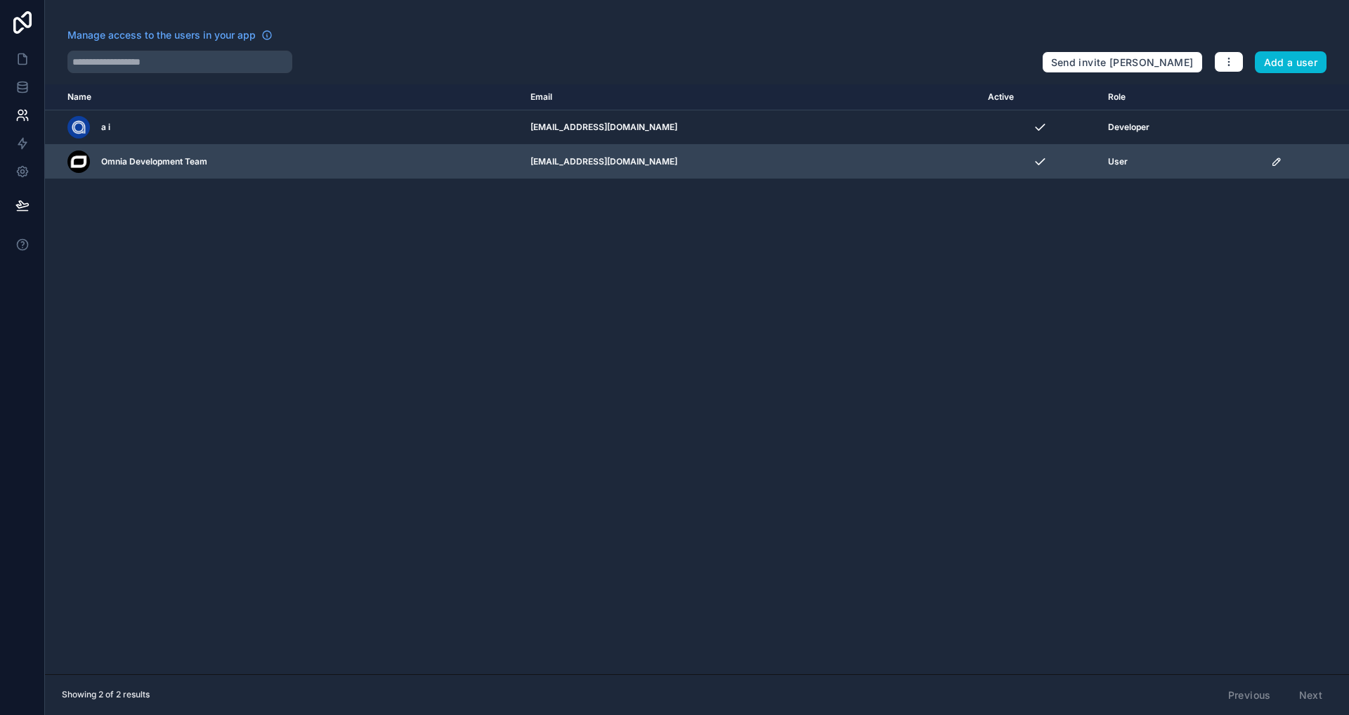
click at [1271, 167] on icon "scrollable content" at bounding box center [1276, 161] width 11 height 11
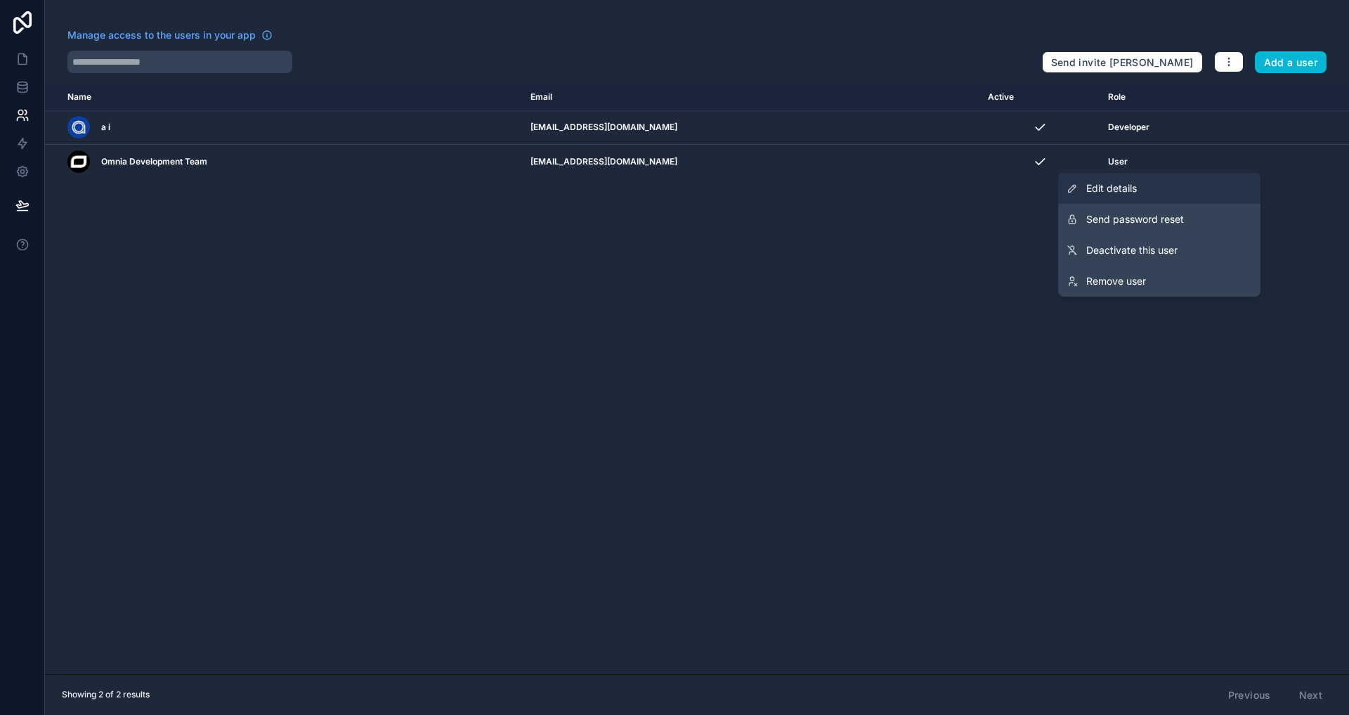
click at [1176, 197] on link "Edit details" at bounding box center [1159, 188] width 202 height 31
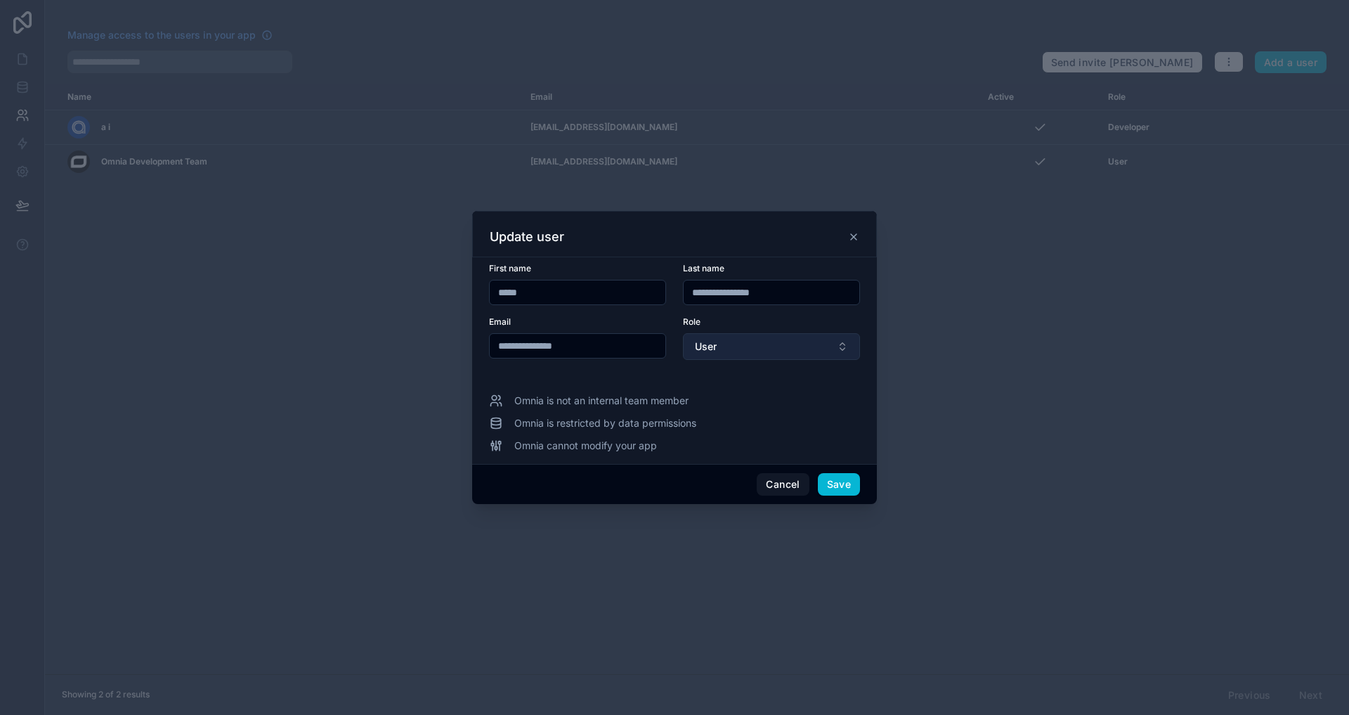
click at [795, 334] on button "User" at bounding box center [771, 346] width 177 height 27
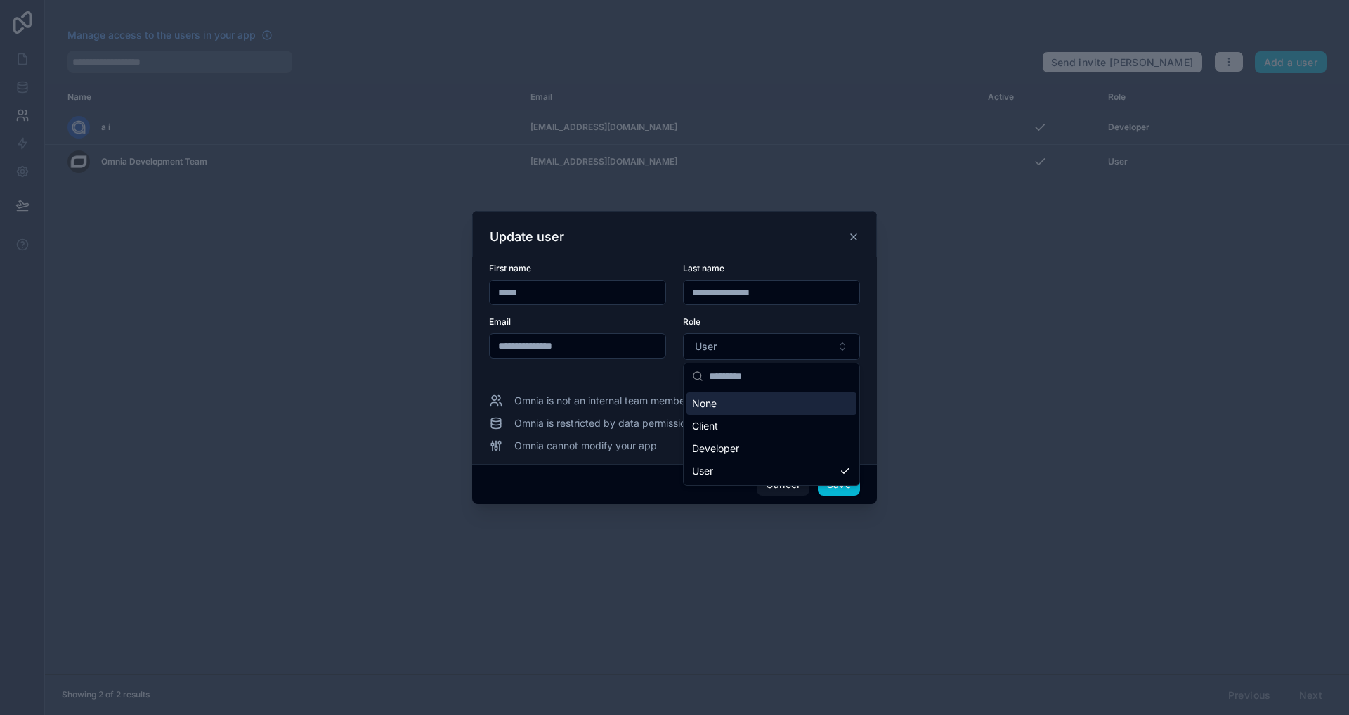
click at [780, 323] on div "Role" at bounding box center [771, 321] width 177 height 11
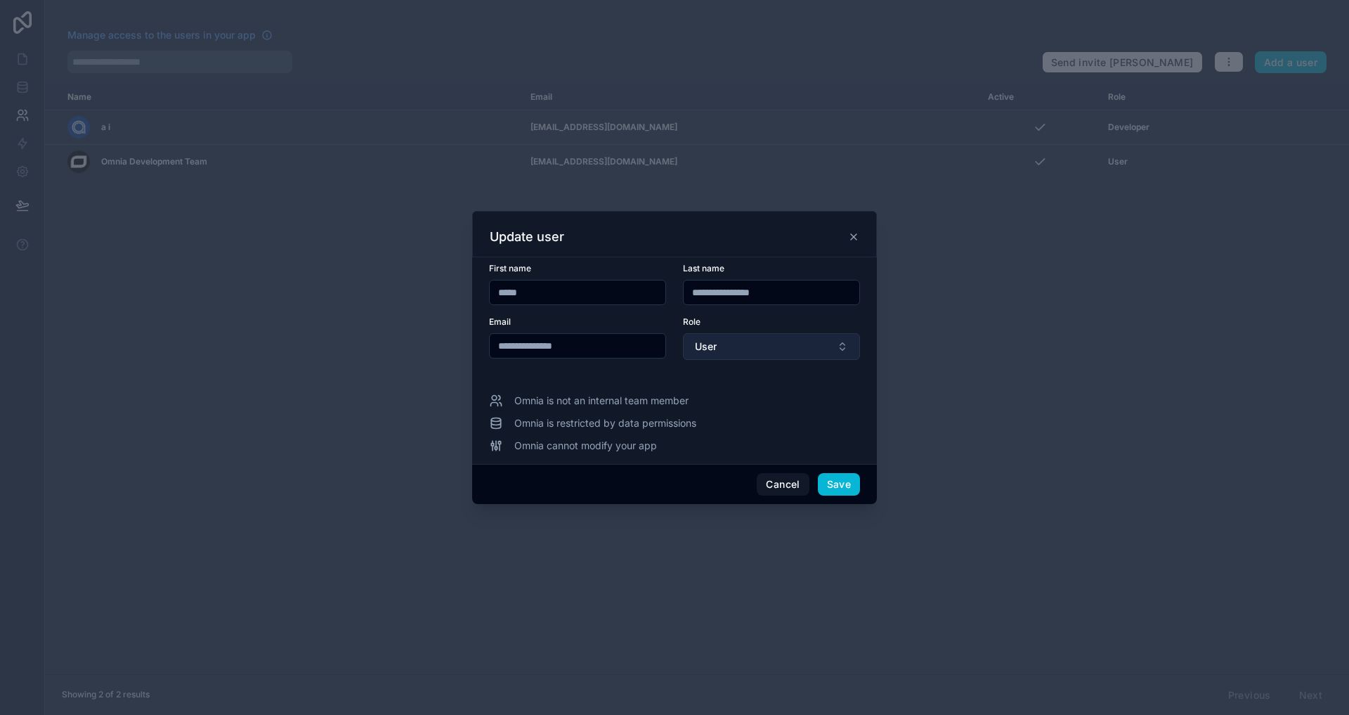
click at [738, 347] on button "User" at bounding box center [771, 346] width 177 height 27
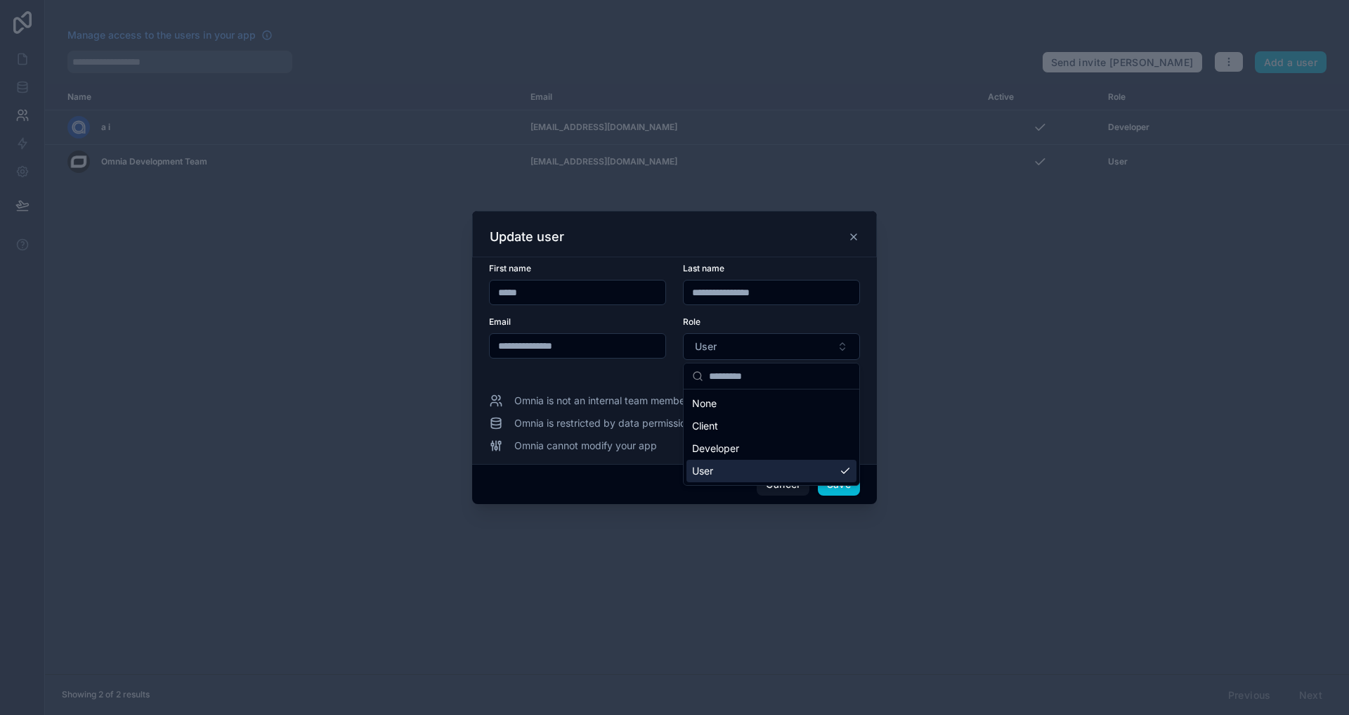
click at [1009, 500] on div at bounding box center [674, 357] width 1349 height 715
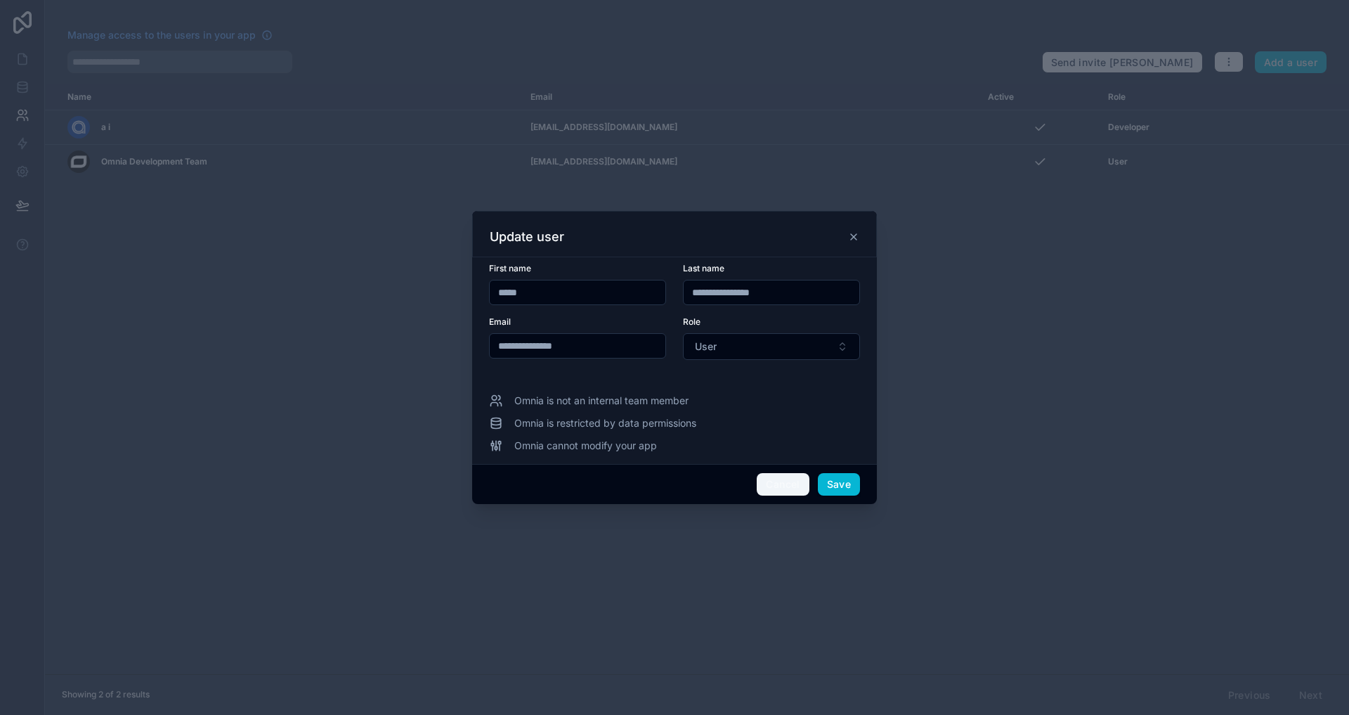
click at [776, 482] on button "Cancel" at bounding box center [783, 484] width 52 height 22
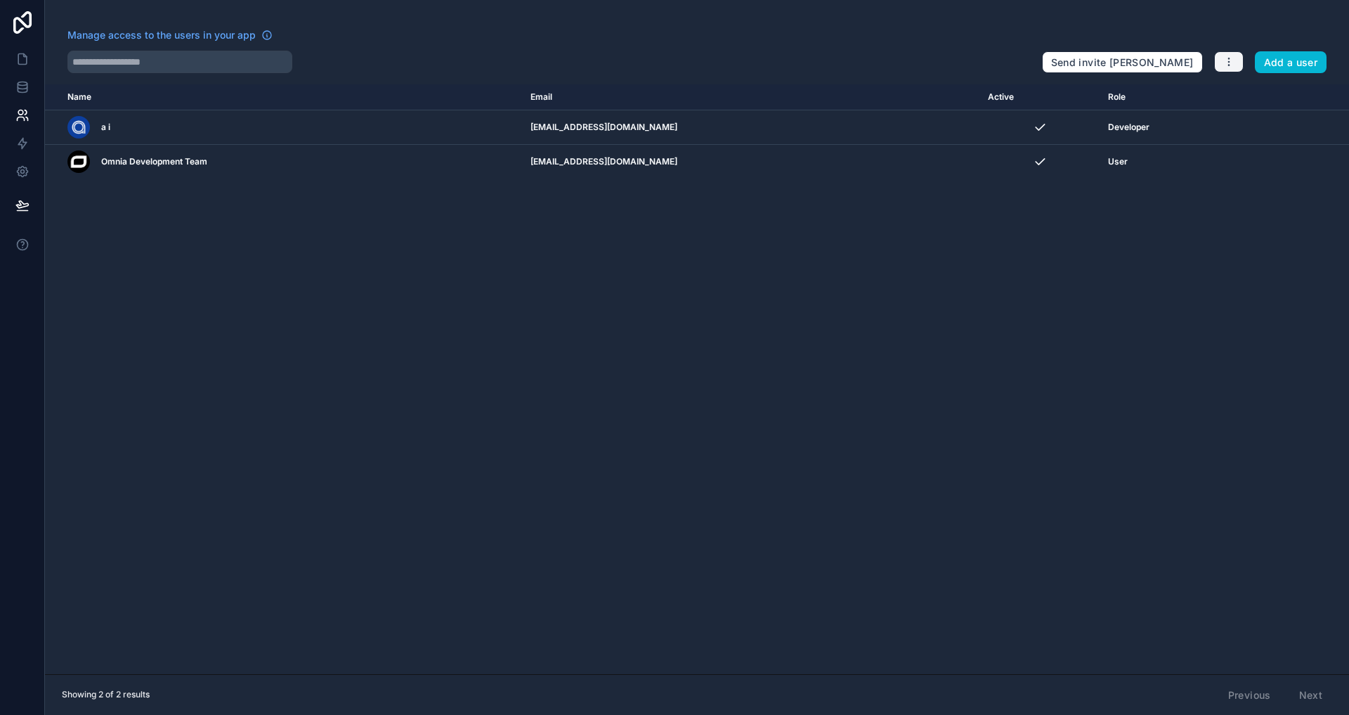
click at [1232, 68] on button "button" at bounding box center [1229, 61] width 30 height 21
click at [1232, 98] on link "Manage roles" at bounding box center [1262, 95] width 98 height 22
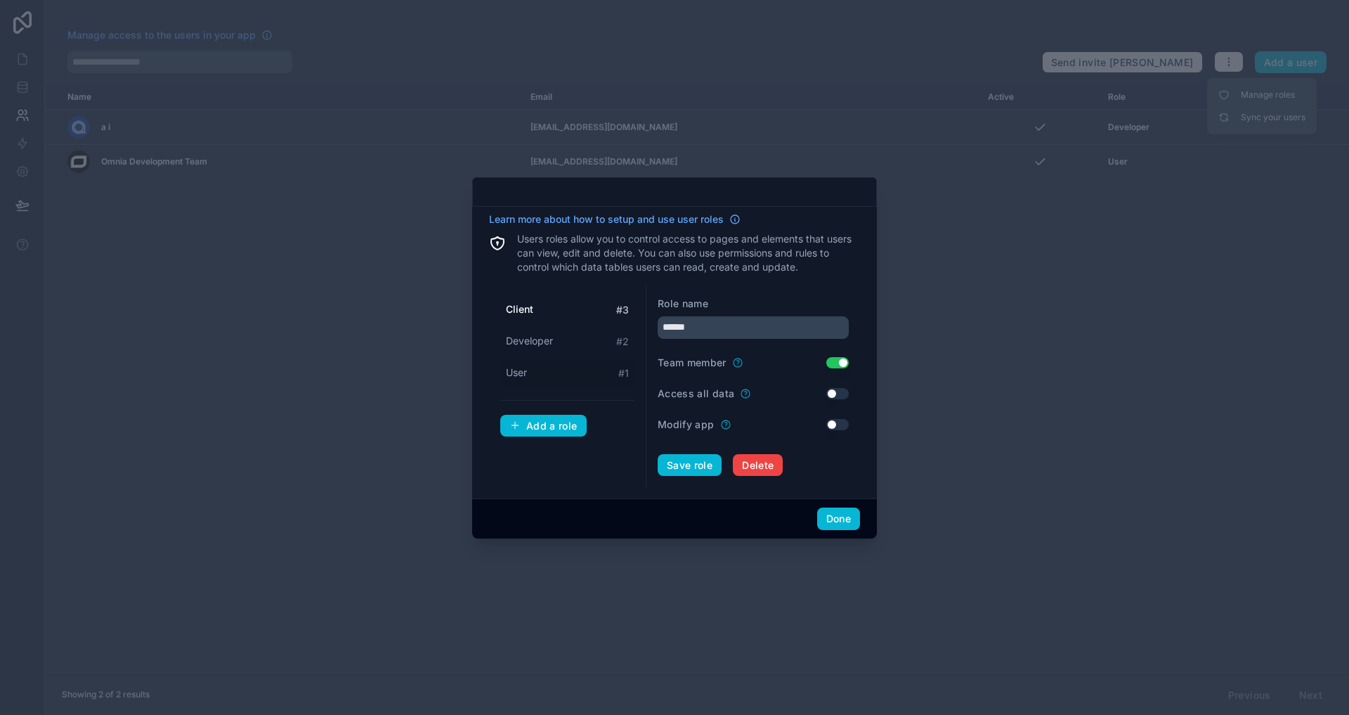
click at [557, 377] on div "User # 1" at bounding box center [567, 373] width 134 height 26
click at [744, 322] on input "****" at bounding box center [753, 327] width 191 height 22
click at [724, 330] on input "*****" at bounding box center [753, 327] width 191 height 22
click at [726, 304] on div "Role name Default" at bounding box center [753, 304] width 191 height 14
click at [701, 329] on input "****" at bounding box center [753, 327] width 191 height 22
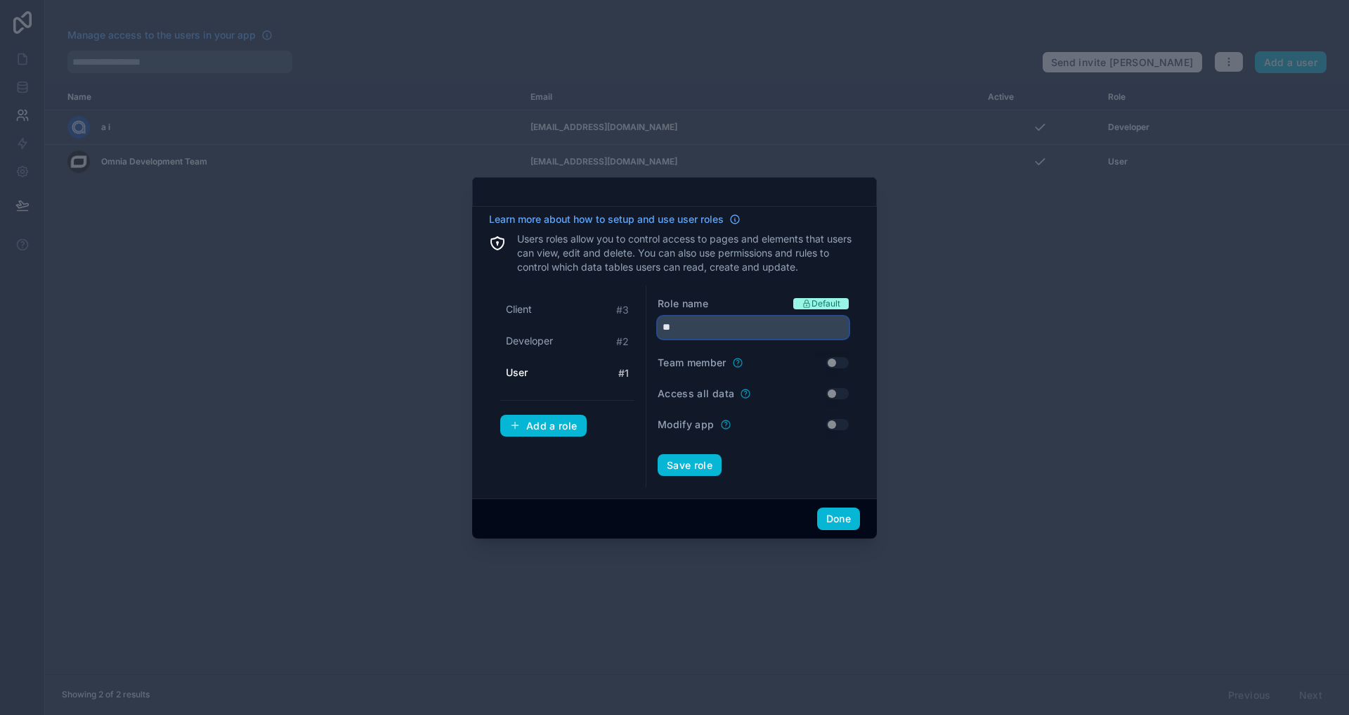
type input "*"
click at [551, 339] on span "Developer" at bounding box center [529, 341] width 47 height 14
click at [528, 367] on div "User # 1" at bounding box center [567, 373] width 134 height 26
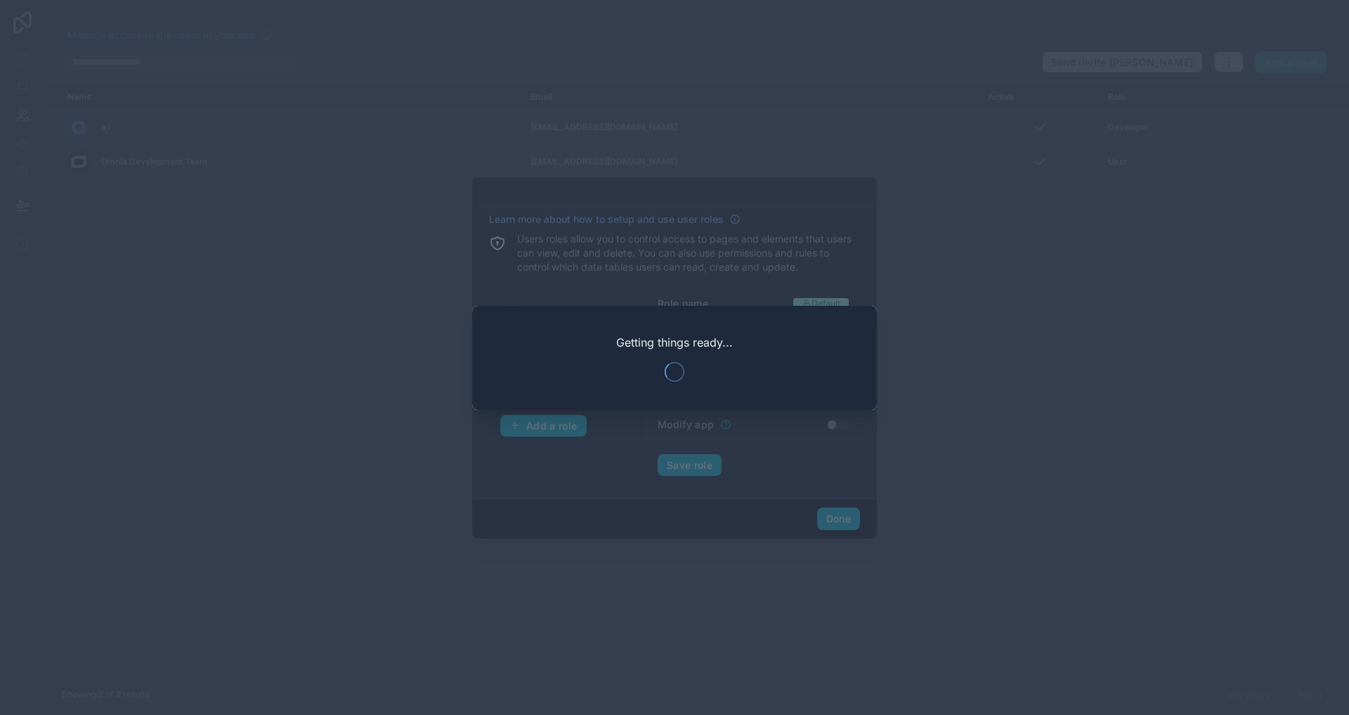
click at [828, 502] on div at bounding box center [674, 357] width 1349 height 715
click at [828, 458] on div at bounding box center [674, 357] width 1349 height 715
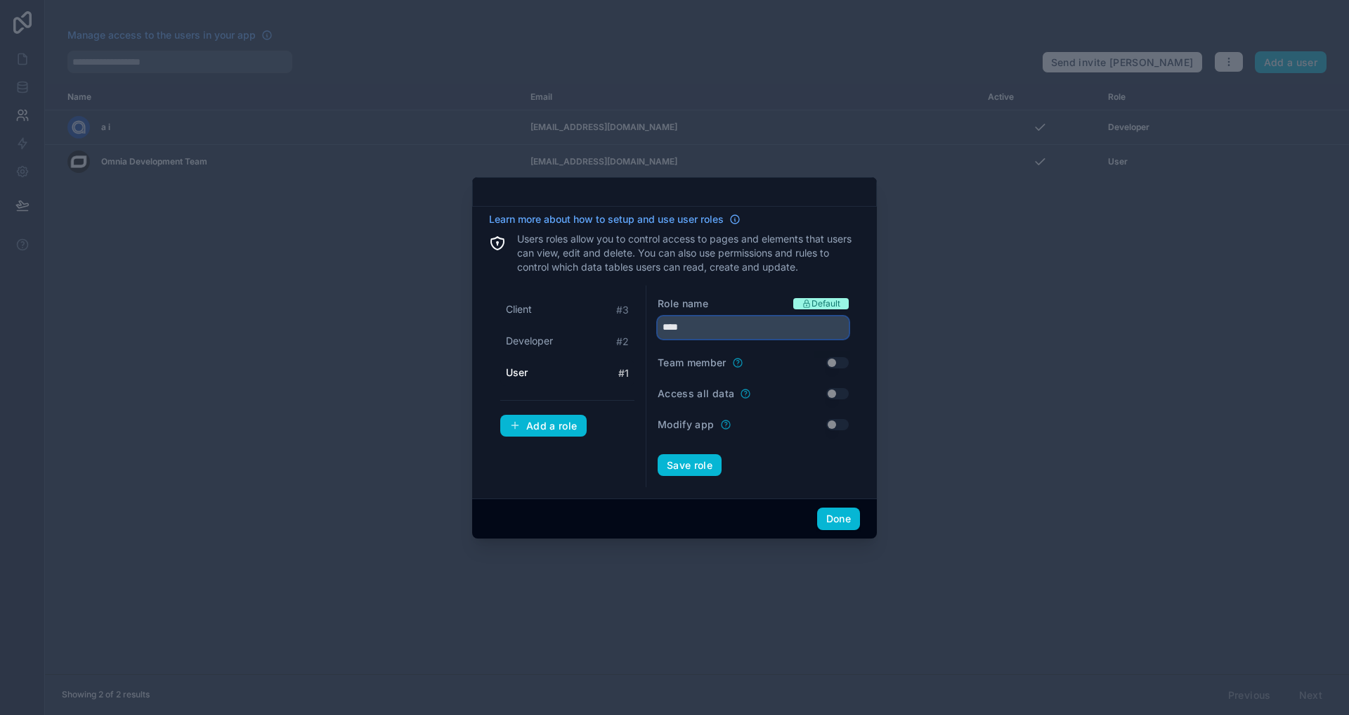
click at [705, 334] on input "****" at bounding box center [753, 327] width 191 height 22
click at [705, 329] on input "****" at bounding box center [753, 327] width 191 height 22
type input "*"
type input "******"
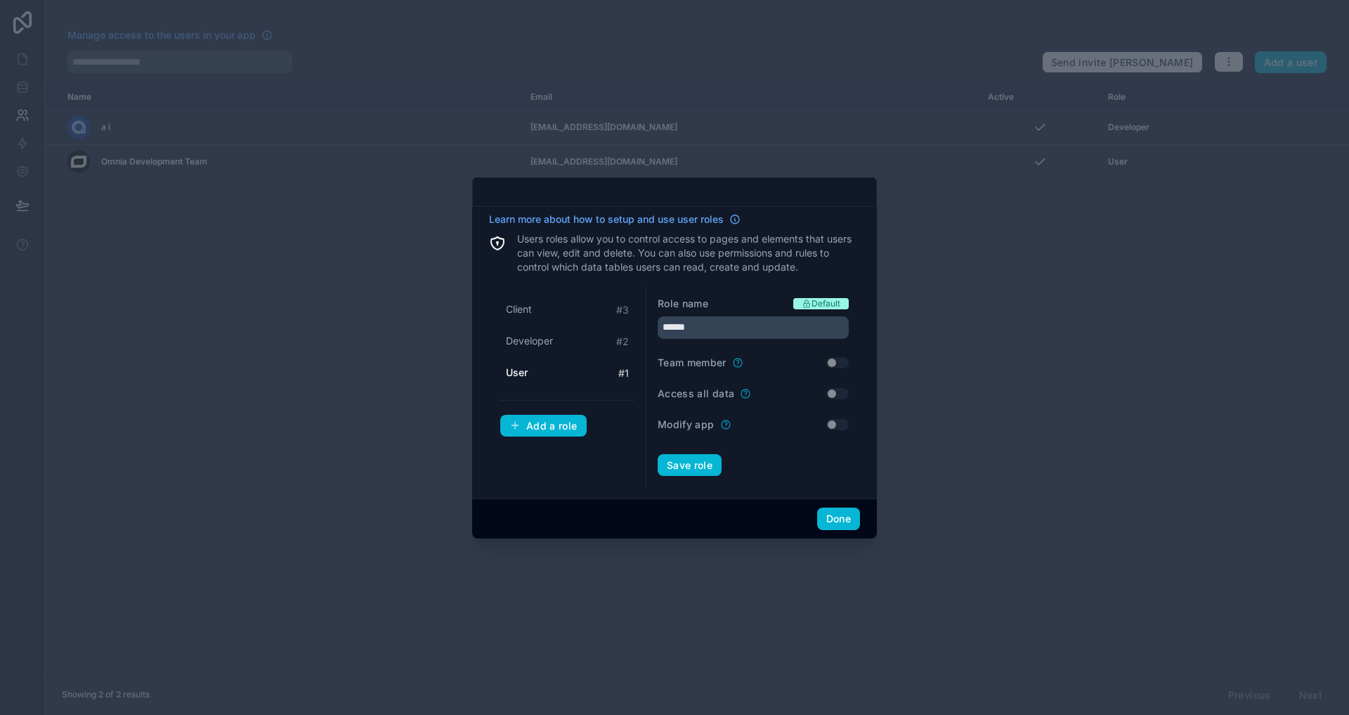
click at [734, 297] on div "Role name Default" at bounding box center [753, 304] width 191 height 14
click at [701, 330] on input "******" at bounding box center [753, 327] width 191 height 22
click at [571, 303] on div "Client # 3" at bounding box center [567, 310] width 134 height 26
click at [524, 425] on div "Add a role" at bounding box center [543, 425] width 68 height 13
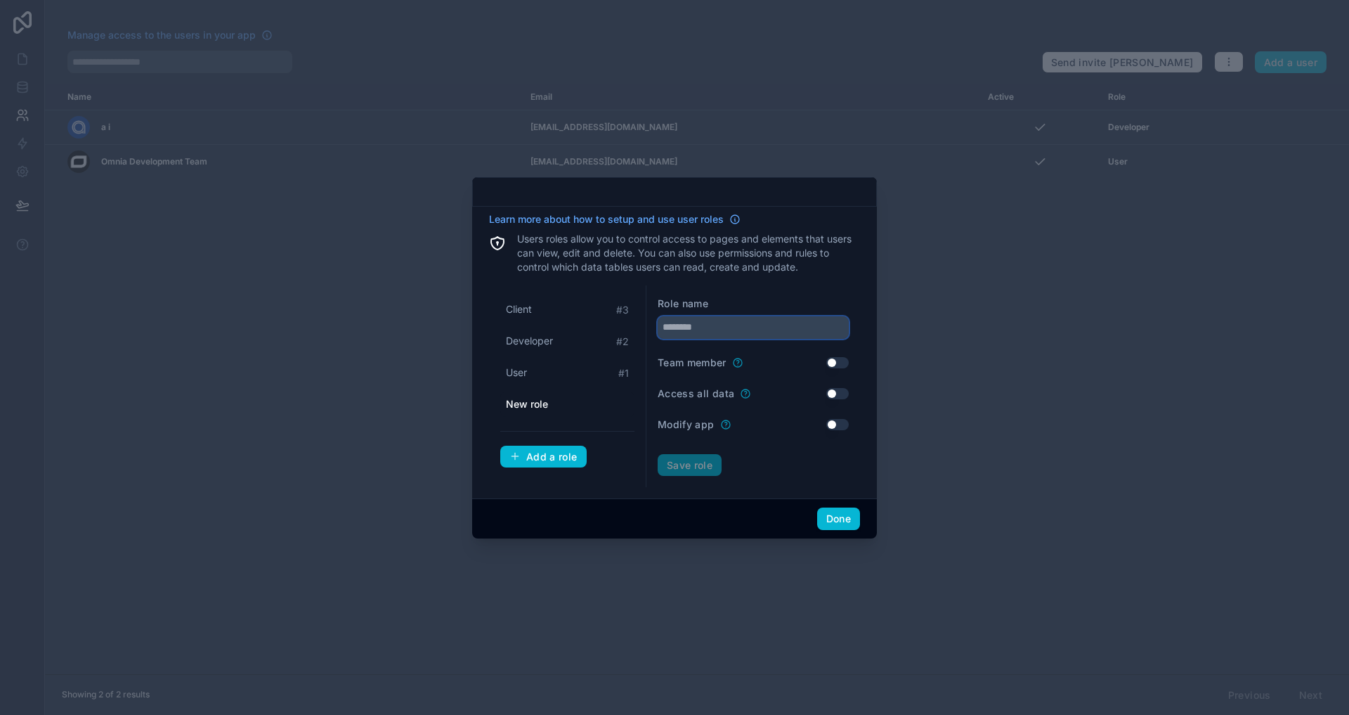
click at [736, 327] on input "text" at bounding box center [753, 327] width 191 height 22
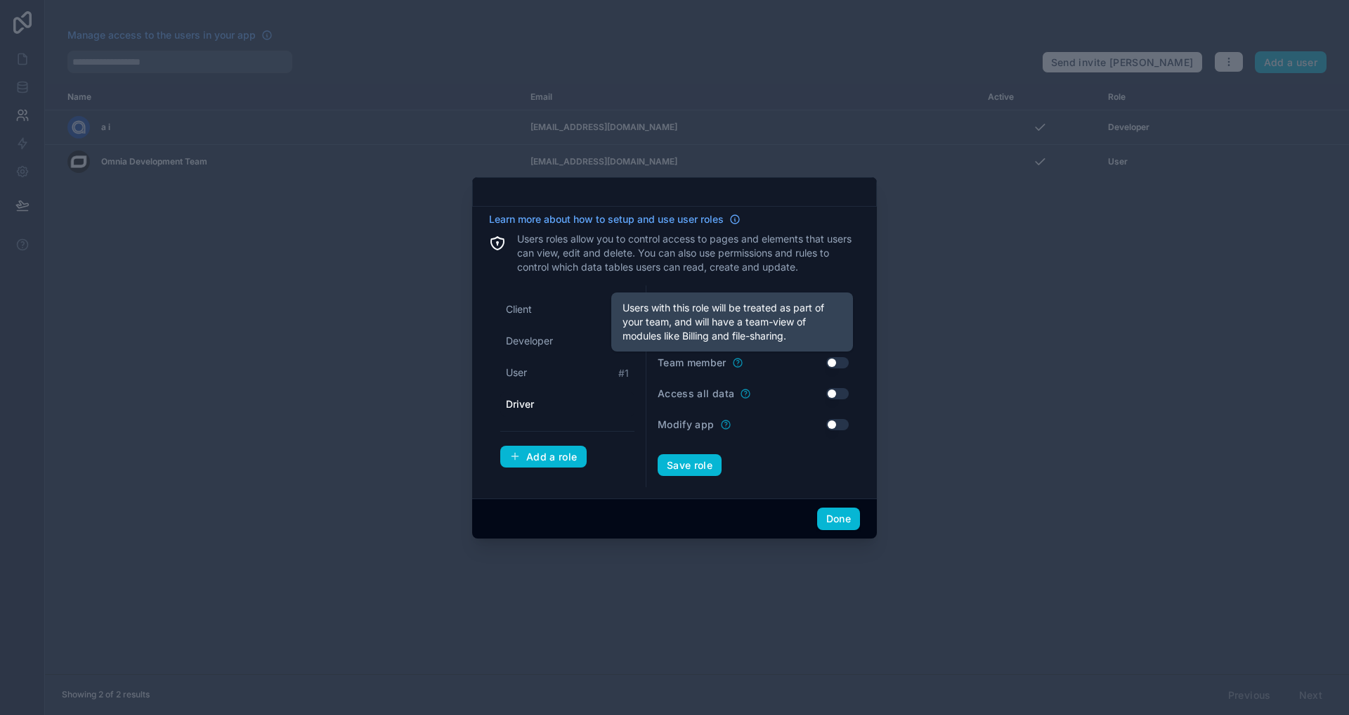
type input "******"
click at [740, 366] on icon at bounding box center [738, 362] width 8 height 8
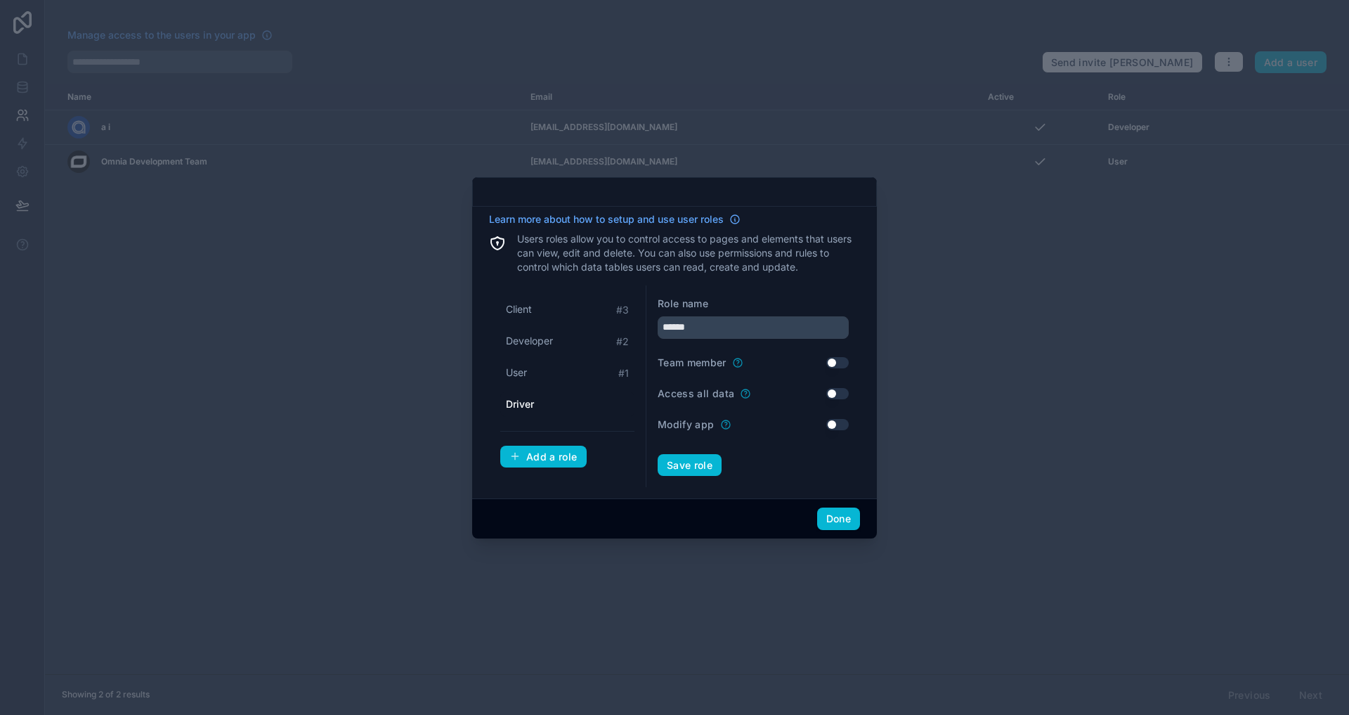
click at [834, 368] on div "Team member Use setting" at bounding box center [753, 363] width 191 height 14
click at [834, 363] on button "Use setting" at bounding box center [837, 362] width 22 height 11
click at [843, 517] on button "Done" at bounding box center [838, 518] width 43 height 22
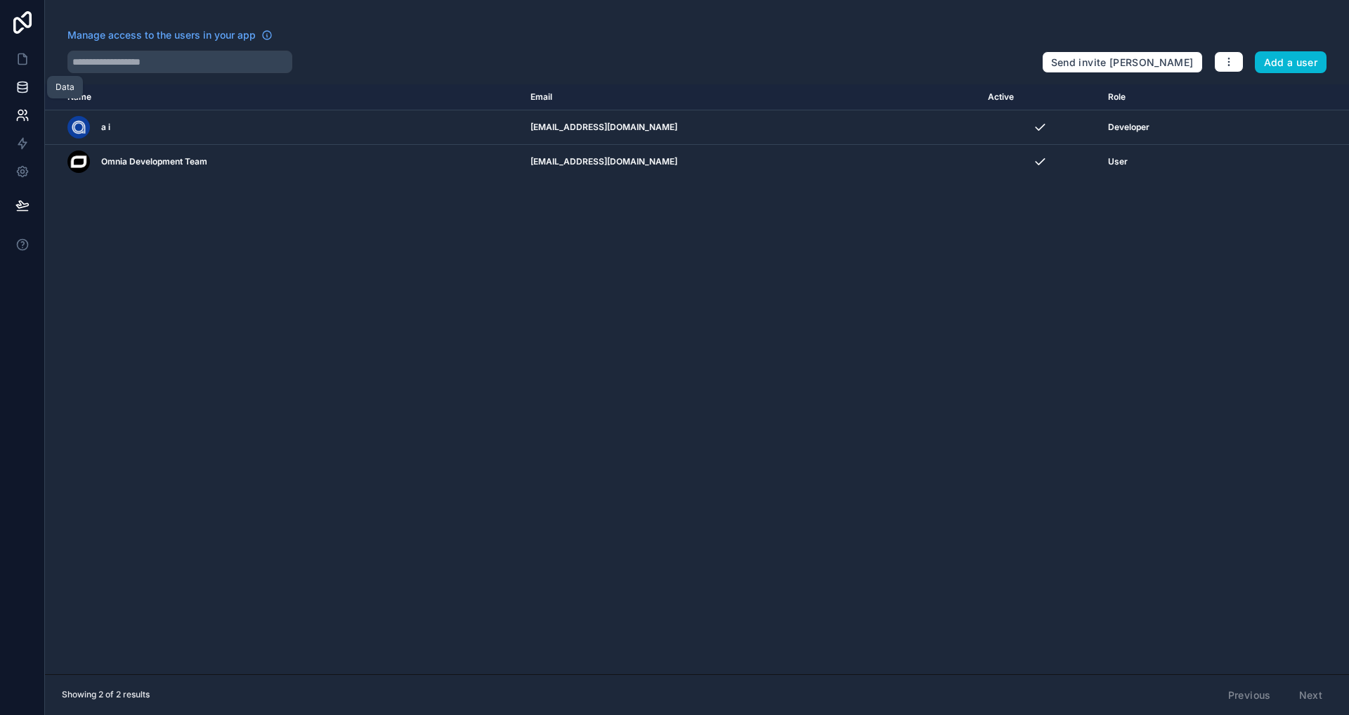
click at [15, 86] on icon at bounding box center [22, 87] width 14 height 14
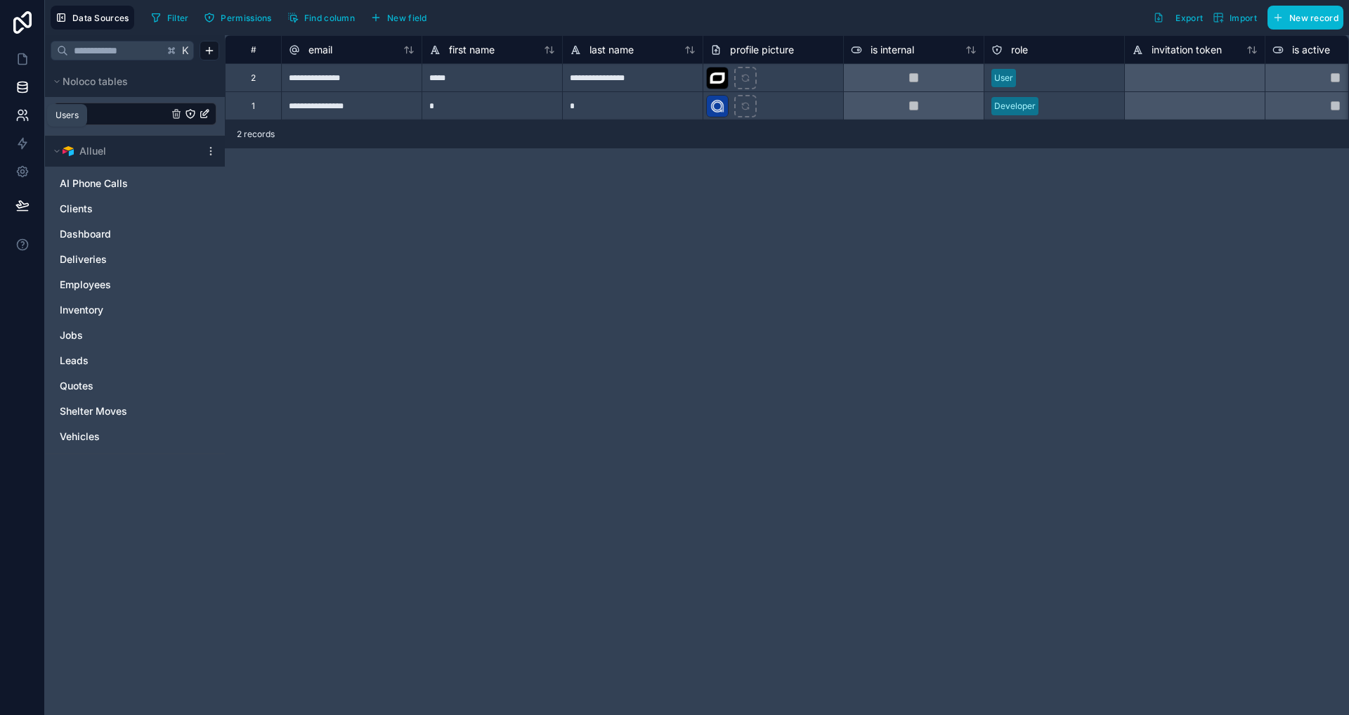
click at [24, 115] on icon at bounding box center [22, 115] width 14 height 14
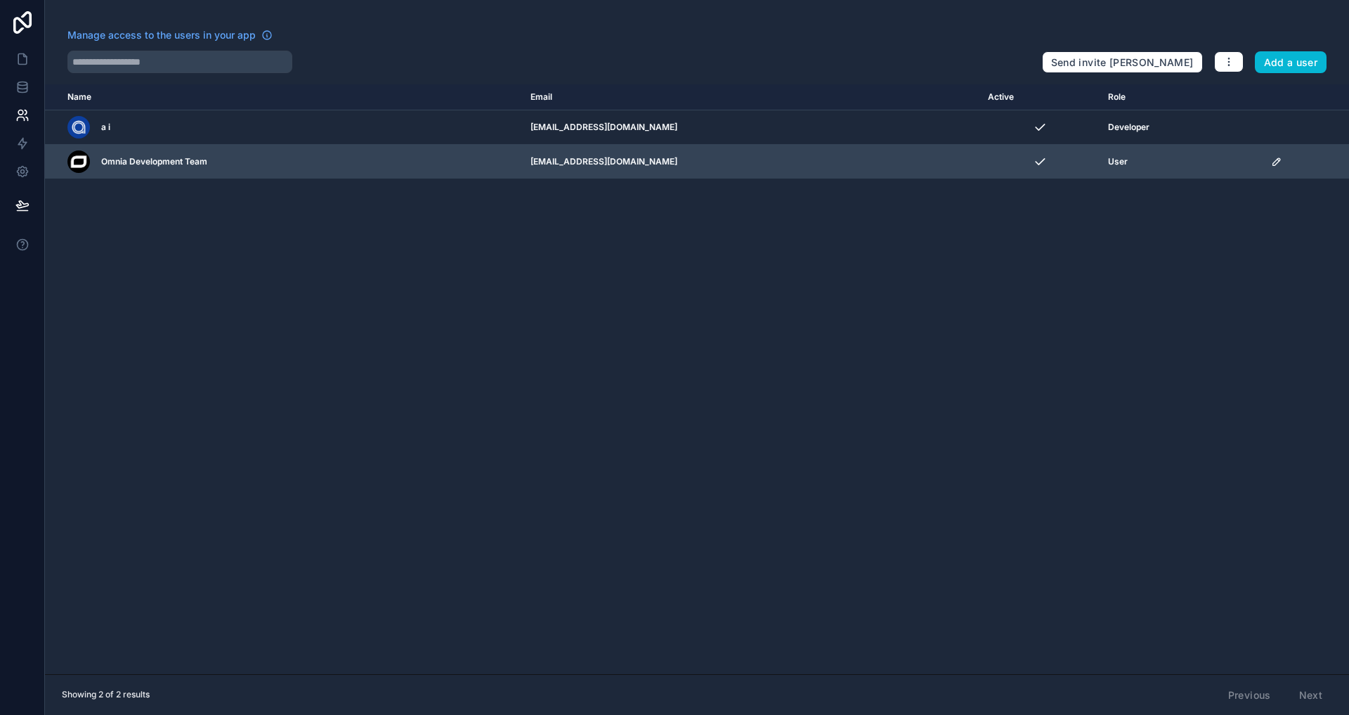
click at [1271, 161] on icon "scrollable content" at bounding box center [1276, 161] width 11 height 11
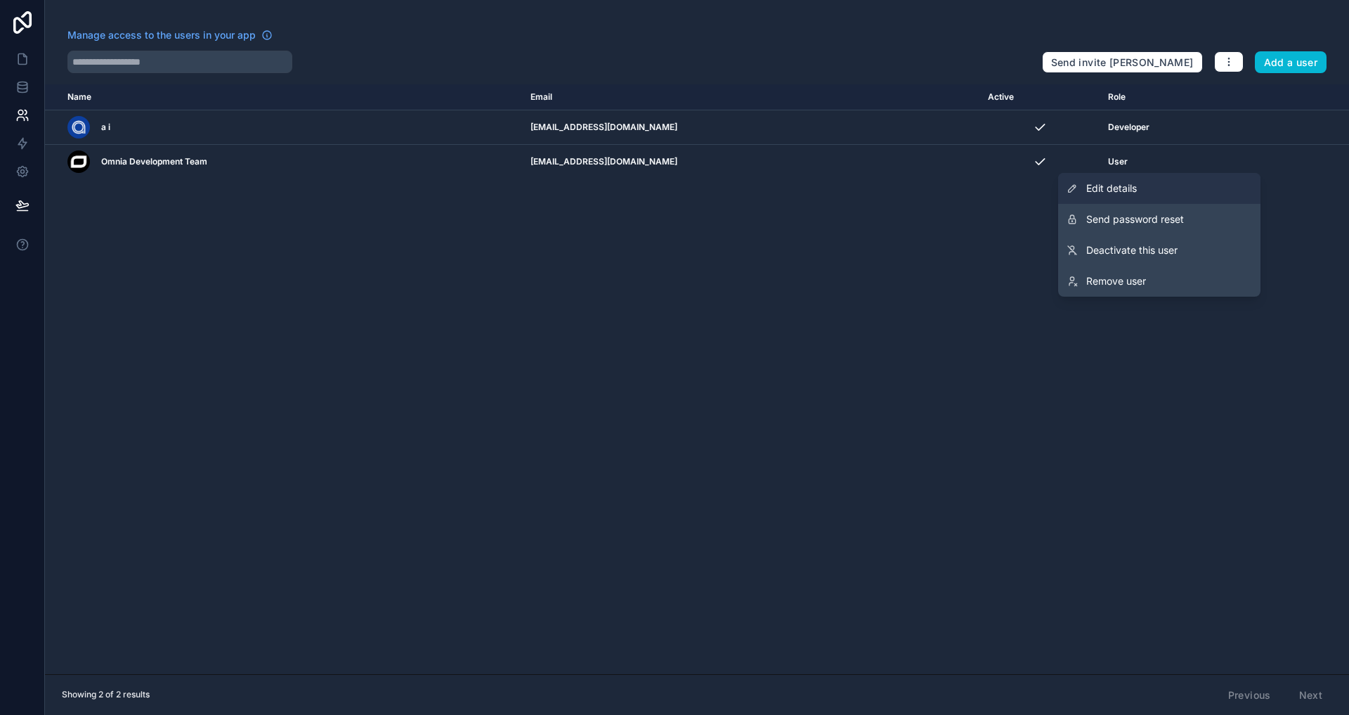
click at [1146, 186] on link "Edit details" at bounding box center [1159, 188] width 202 height 31
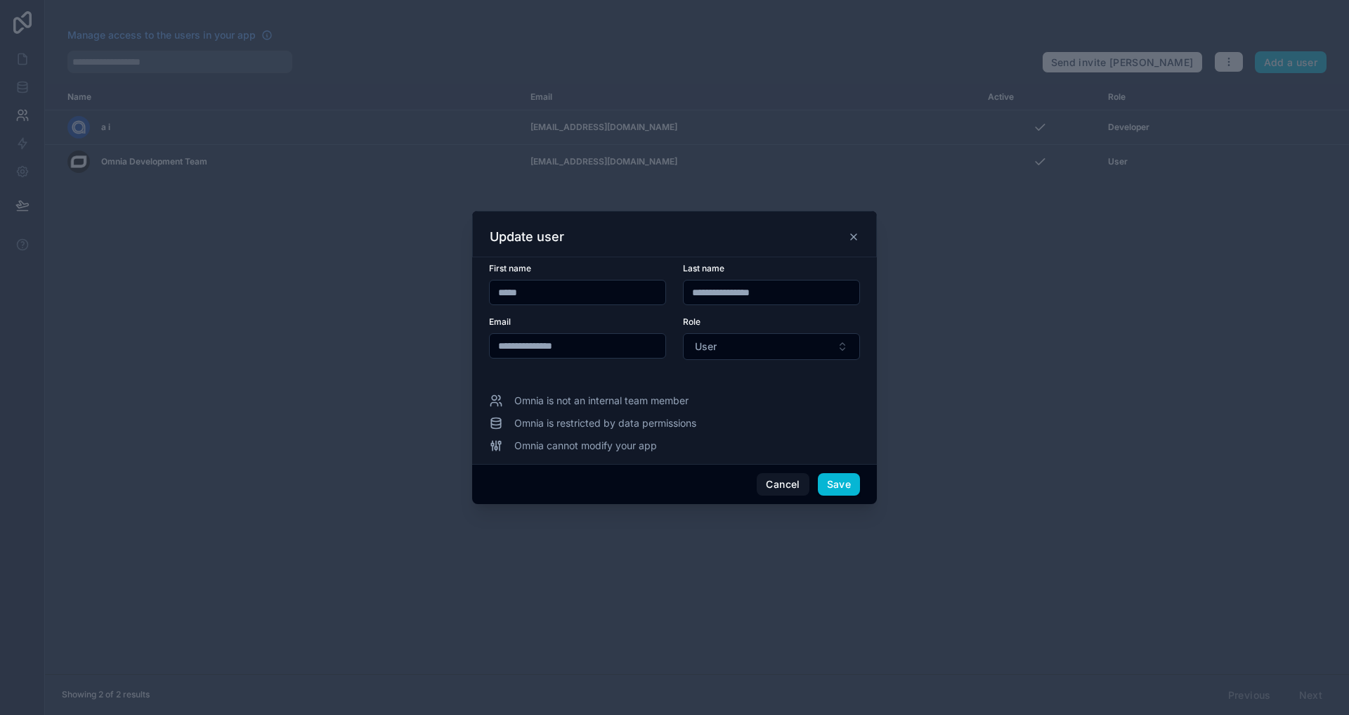
click at [616, 283] on input "*****" at bounding box center [578, 292] width 176 height 20
click at [815, 369] on form "**********" at bounding box center [674, 320] width 371 height 114
click at [777, 332] on div "Role User" at bounding box center [771, 338] width 177 height 44
click at [777, 339] on button "User" at bounding box center [771, 346] width 177 height 27
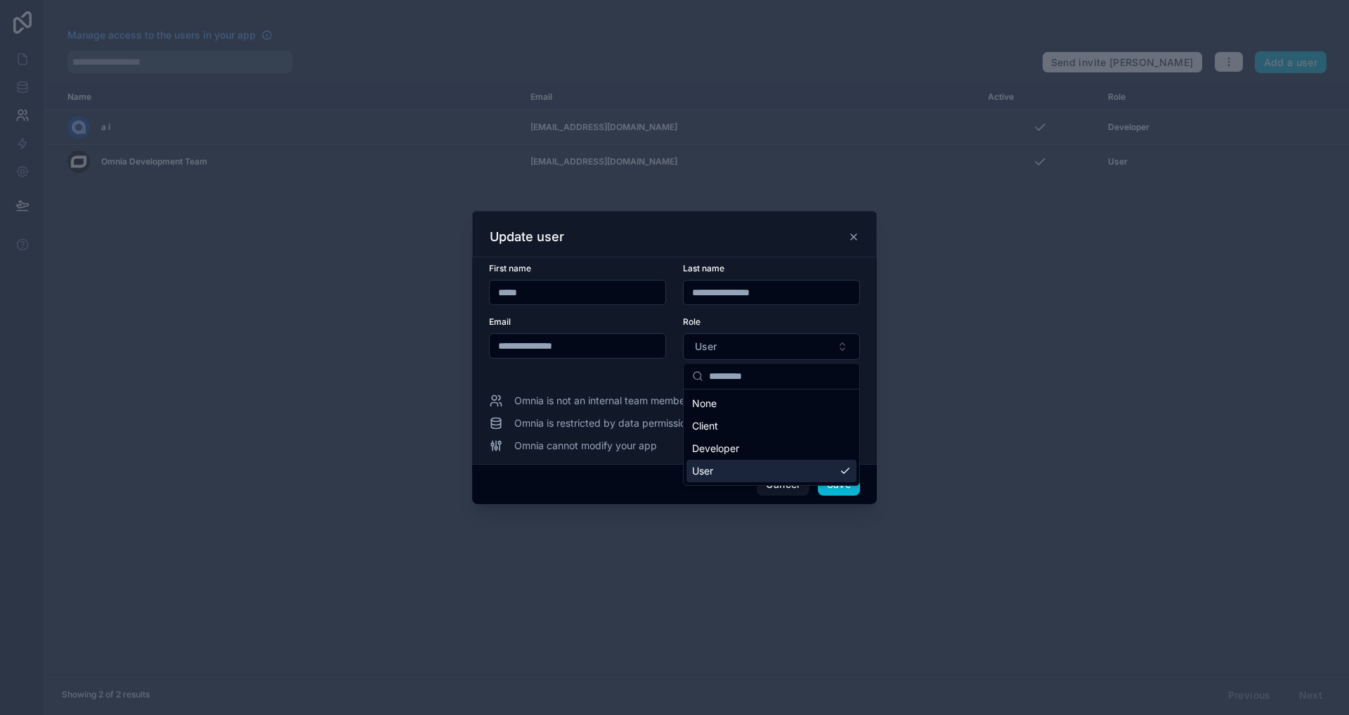
click at [799, 510] on div at bounding box center [674, 357] width 1349 height 715
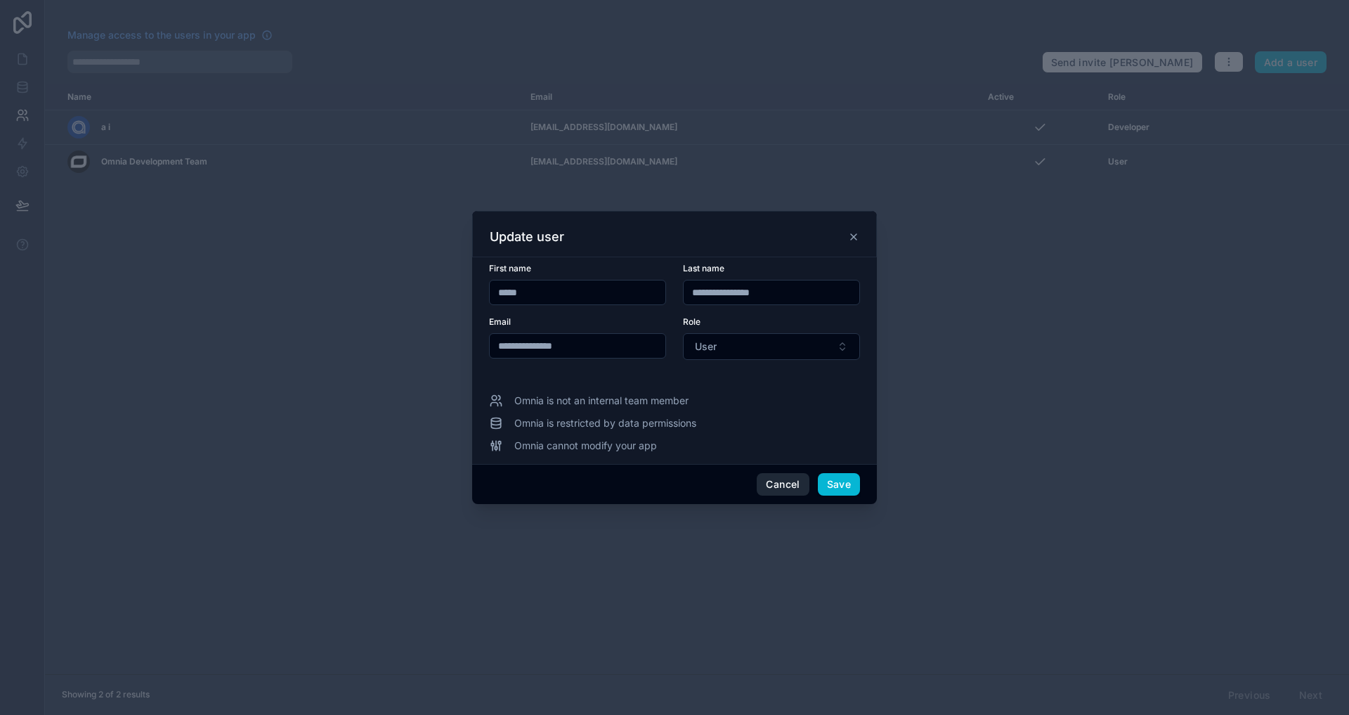
click at [788, 490] on button "Cancel" at bounding box center [783, 484] width 52 height 22
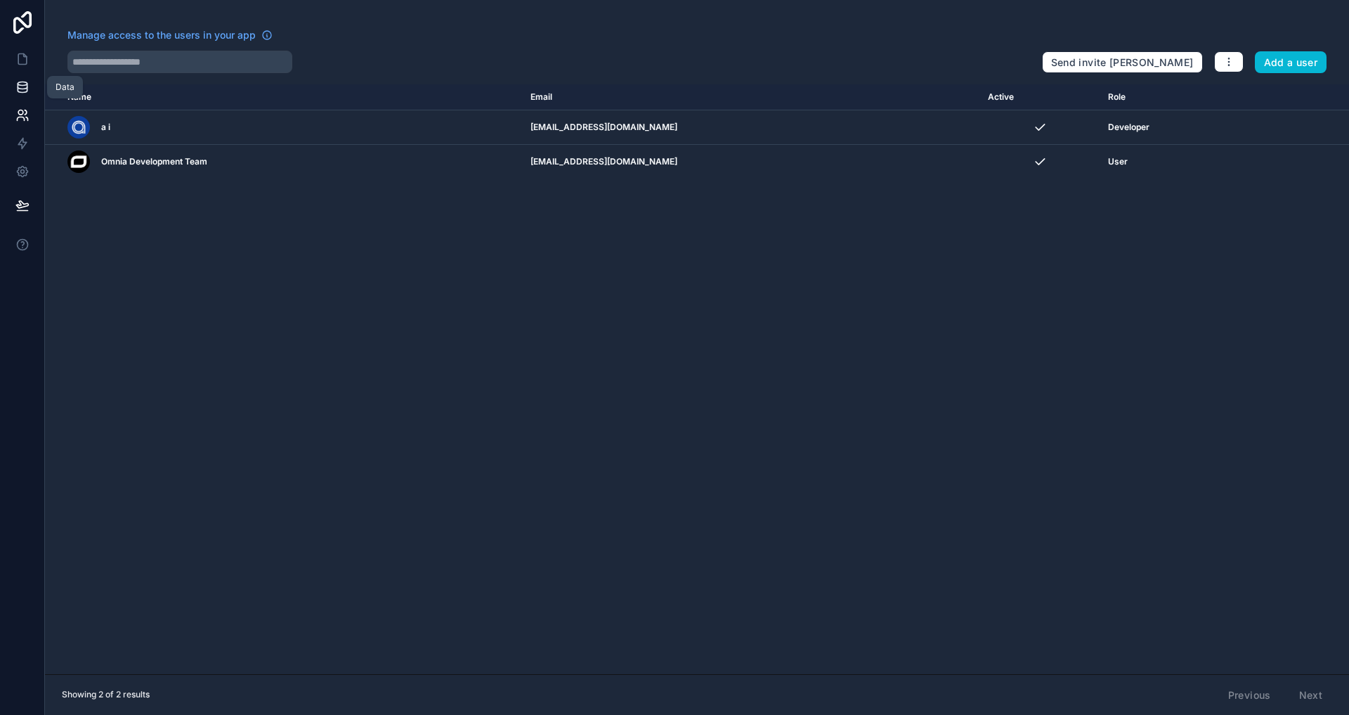
click at [14, 83] on link at bounding box center [22, 87] width 44 height 28
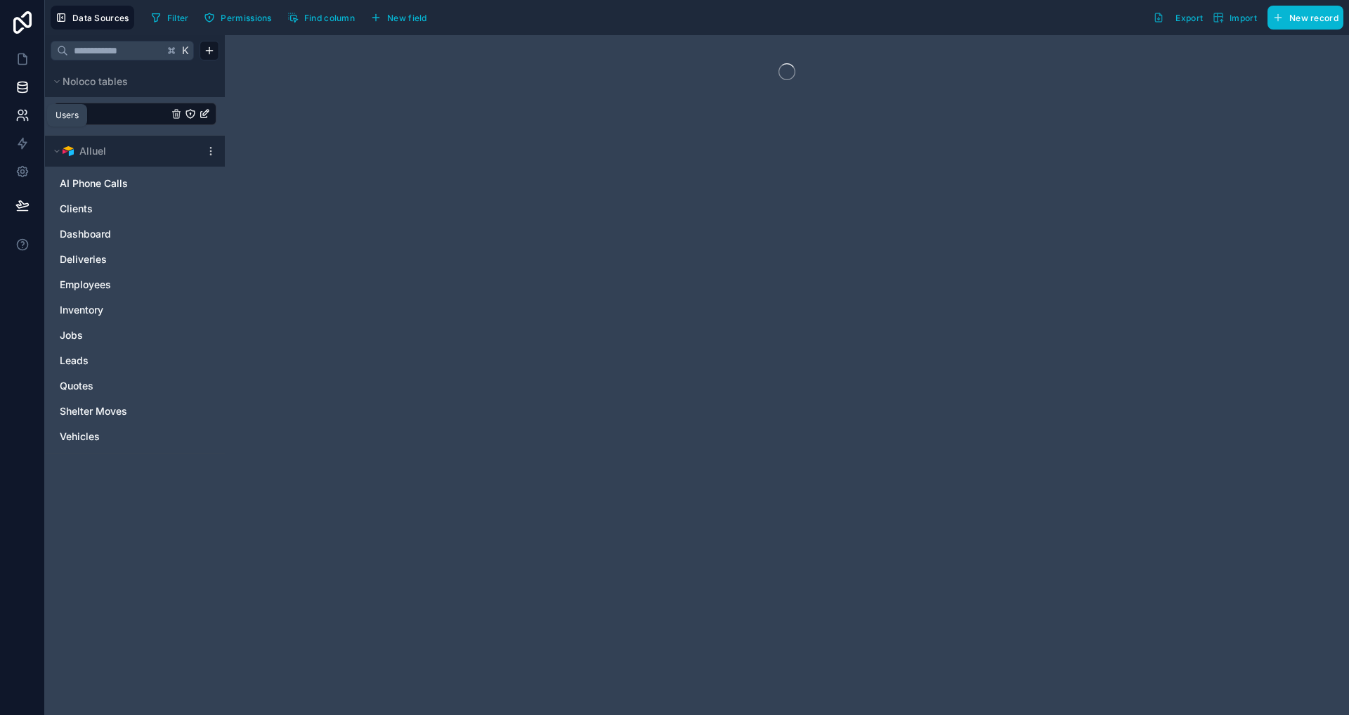
click at [22, 112] on icon at bounding box center [20, 112] width 5 height 5
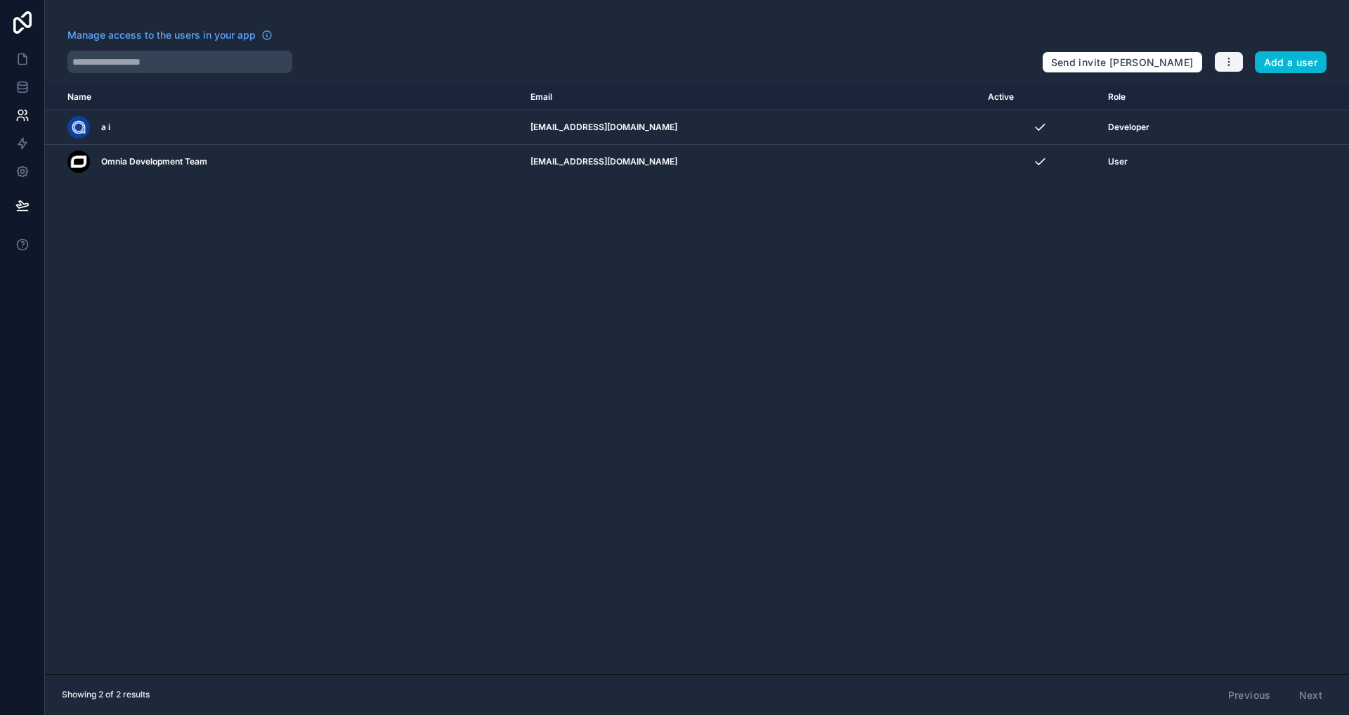
click at [1236, 65] on button "button" at bounding box center [1229, 61] width 30 height 21
click at [1255, 88] on link "Manage roles" at bounding box center [1262, 95] width 98 height 22
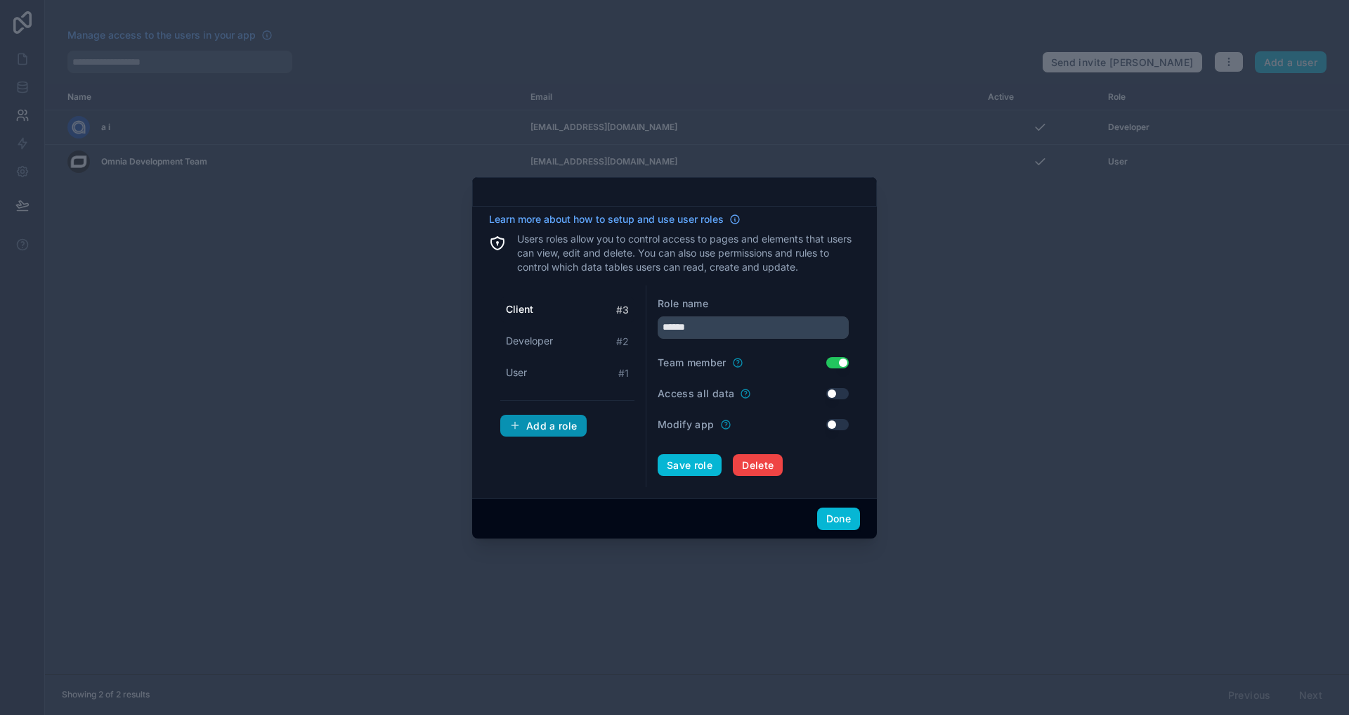
click at [539, 415] on button "Add a role" at bounding box center [543, 426] width 86 height 22
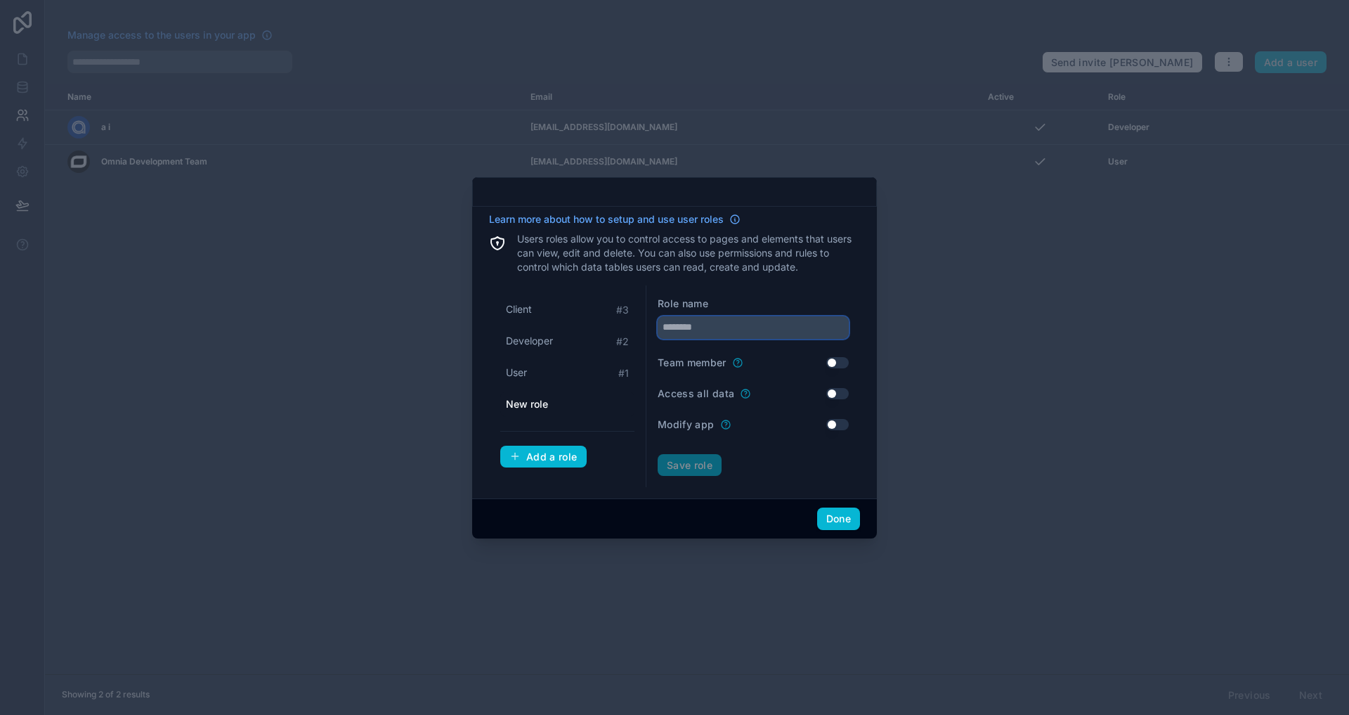
click at [693, 326] on input "text" at bounding box center [753, 327] width 191 height 22
type input "******"
click at [762, 304] on div "Role name" at bounding box center [753, 304] width 191 height 14
click at [836, 363] on button "Use setting" at bounding box center [837, 362] width 22 height 11
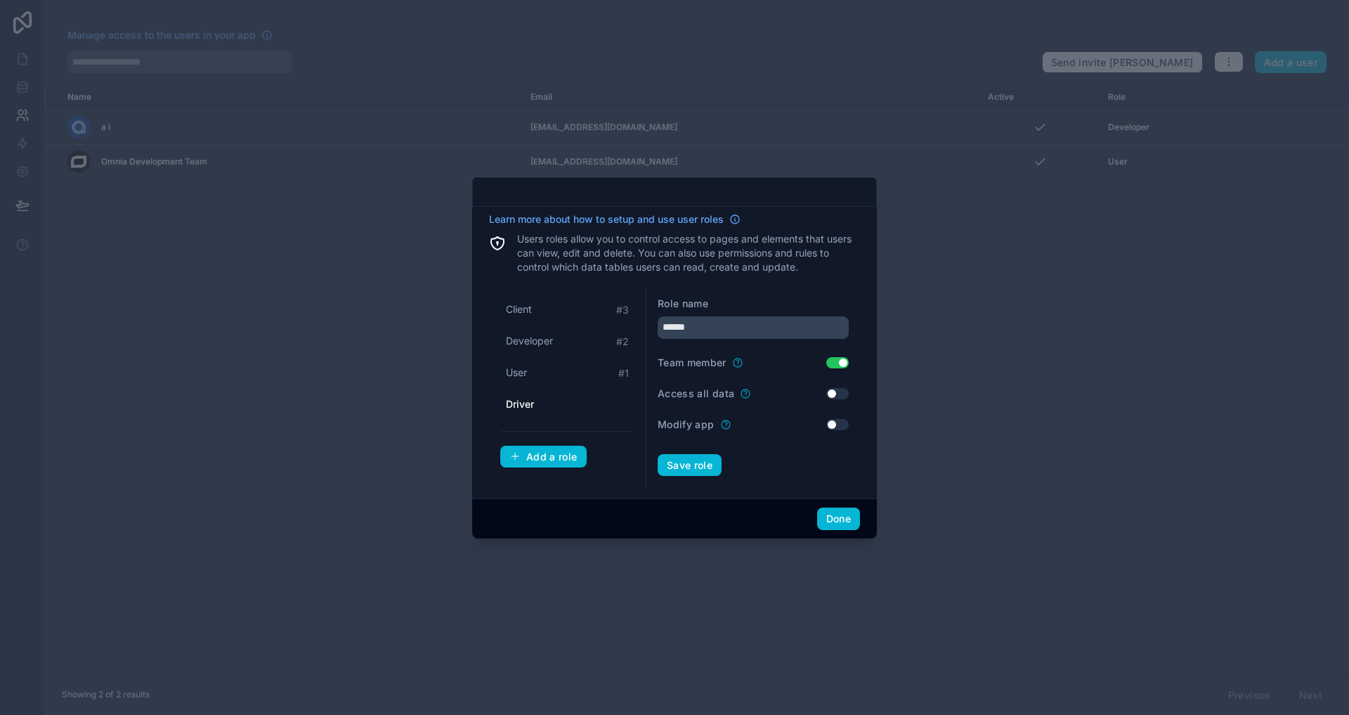
click at [844, 365] on button "Use setting" at bounding box center [837, 362] width 22 height 11
click at [826, 512] on button "Done" at bounding box center [838, 518] width 43 height 22
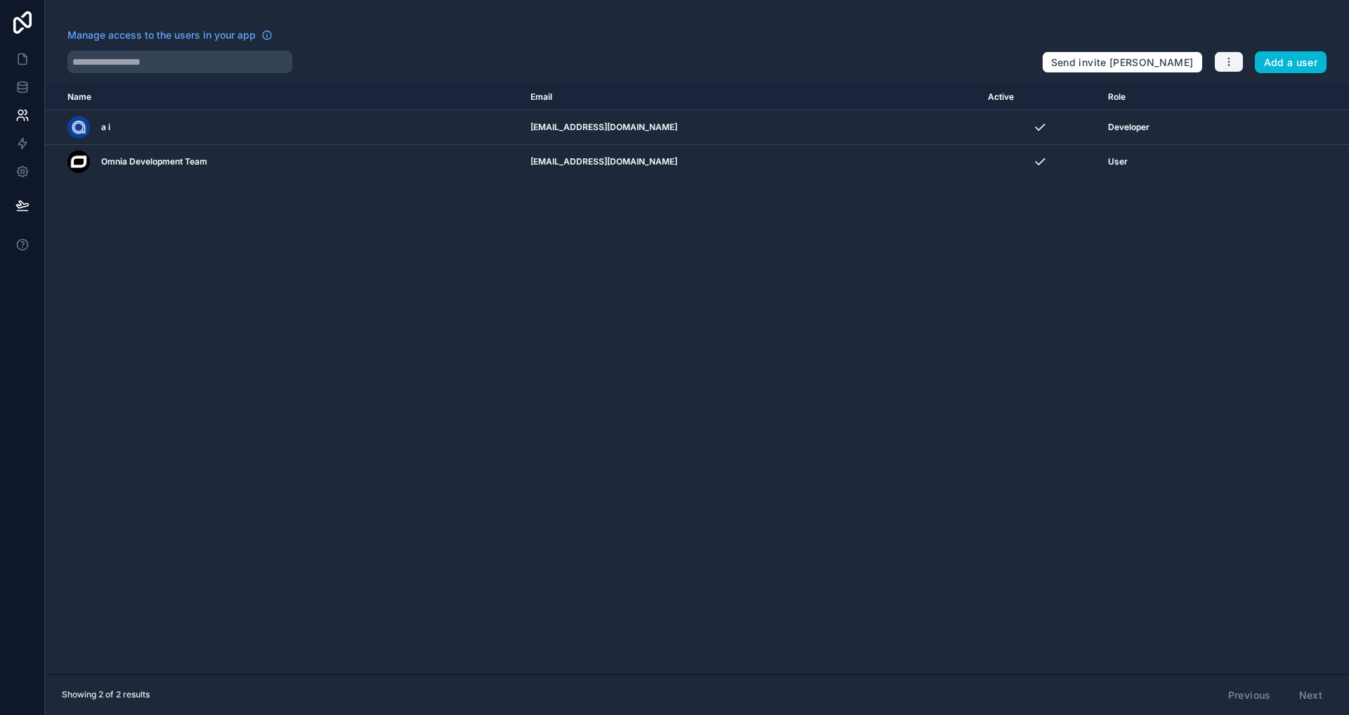
click at [1235, 67] on button "button" at bounding box center [1229, 61] width 30 height 21
click at [1235, 89] on link "Manage roles" at bounding box center [1262, 95] width 98 height 22
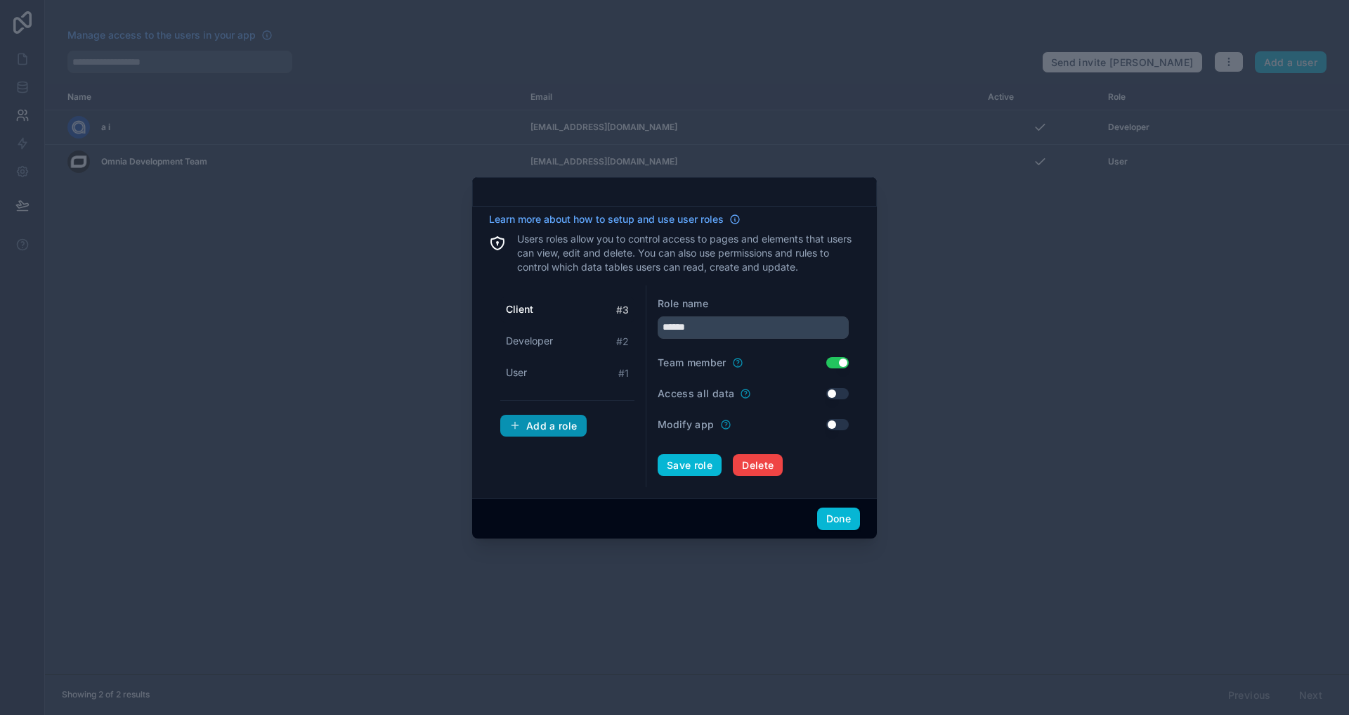
click at [546, 419] on div "Add a role" at bounding box center [543, 425] width 68 height 13
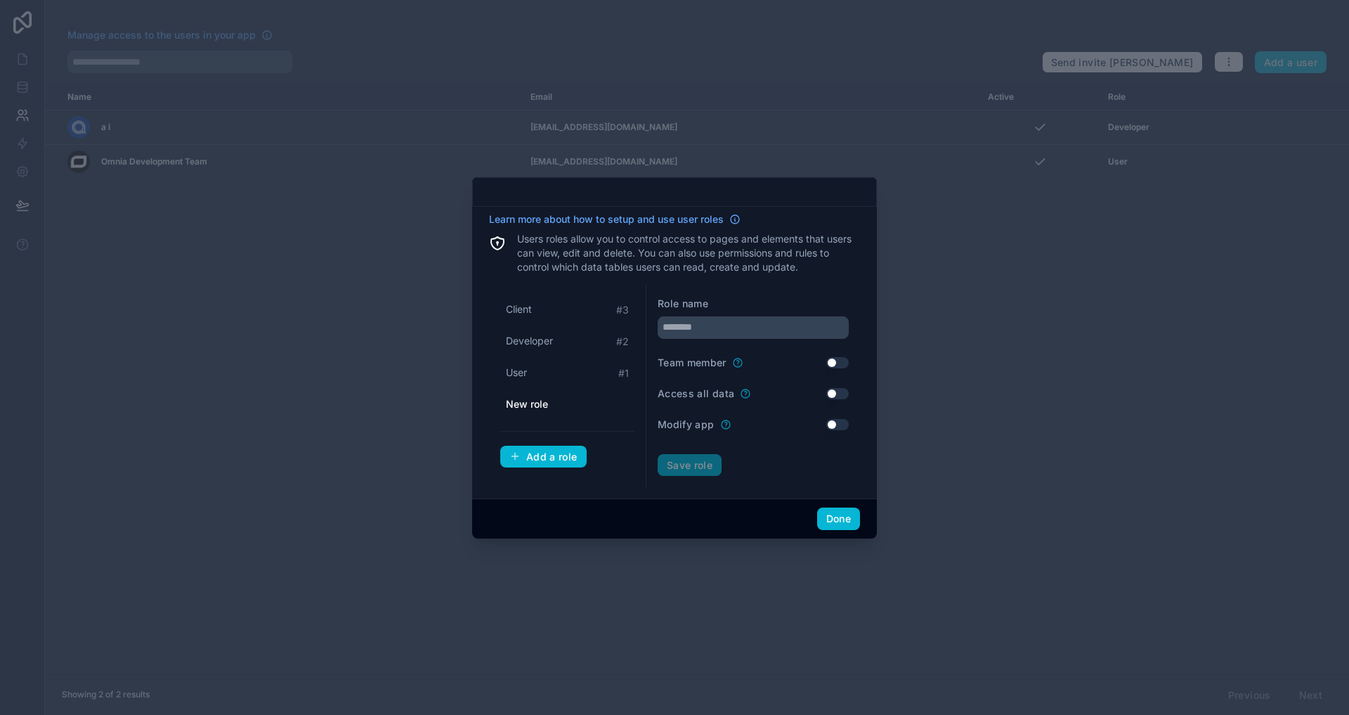
click at [714, 315] on div "Role name" at bounding box center [753, 318] width 191 height 42
click at [713, 317] on input "text" at bounding box center [753, 327] width 191 height 22
type input "******"
click at [703, 469] on button "Save role" at bounding box center [690, 465] width 64 height 22
click at [849, 521] on button "Done" at bounding box center [838, 518] width 43 height 22
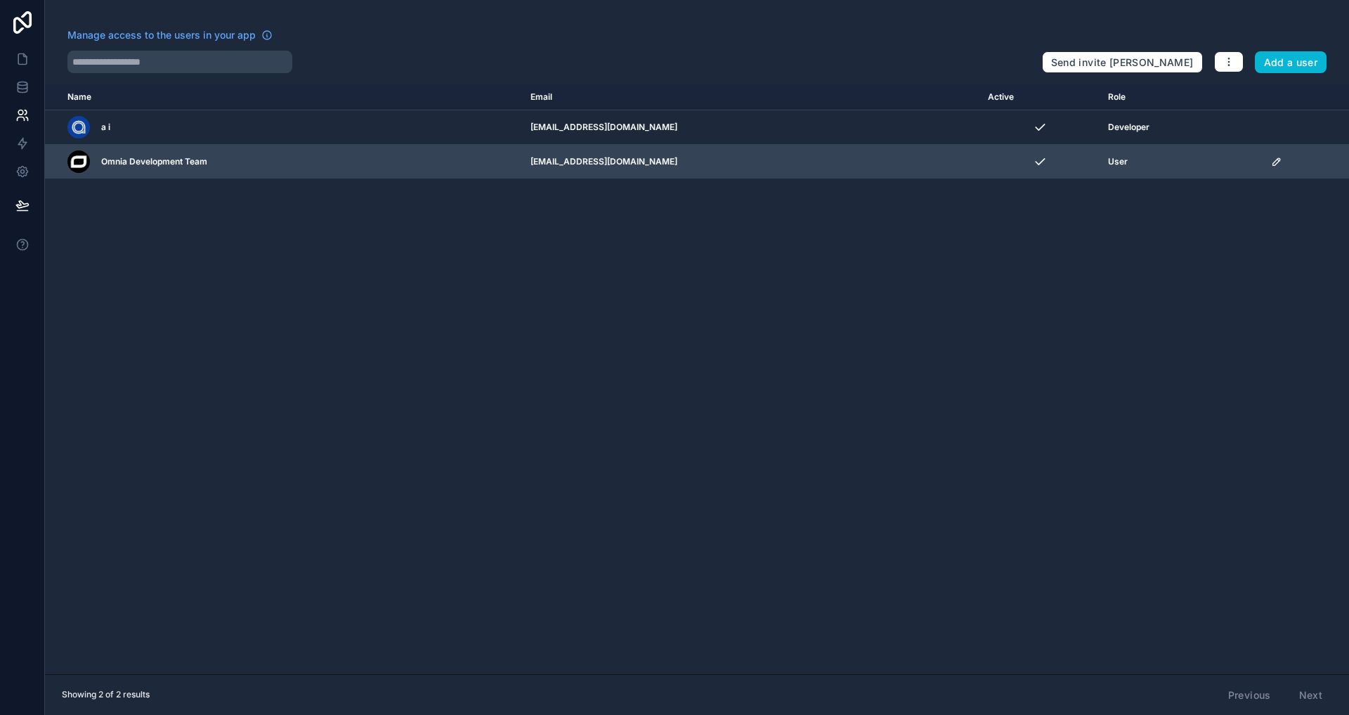
click at [1271, 157] on icon "scrollable content" at bounding box center [1276, 161] width 11 height 11
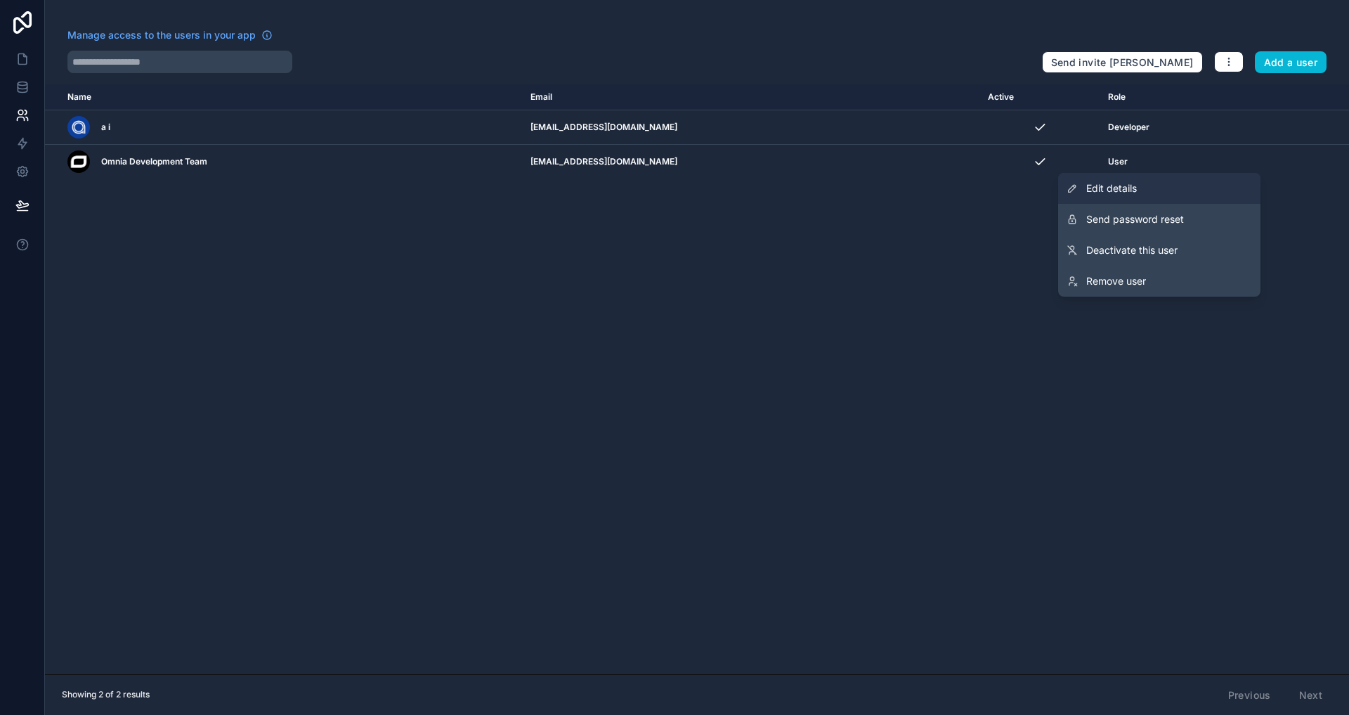
click at [1142, 184] on link "Edit details" at bounding box center [1159, 188] width 202 height 31
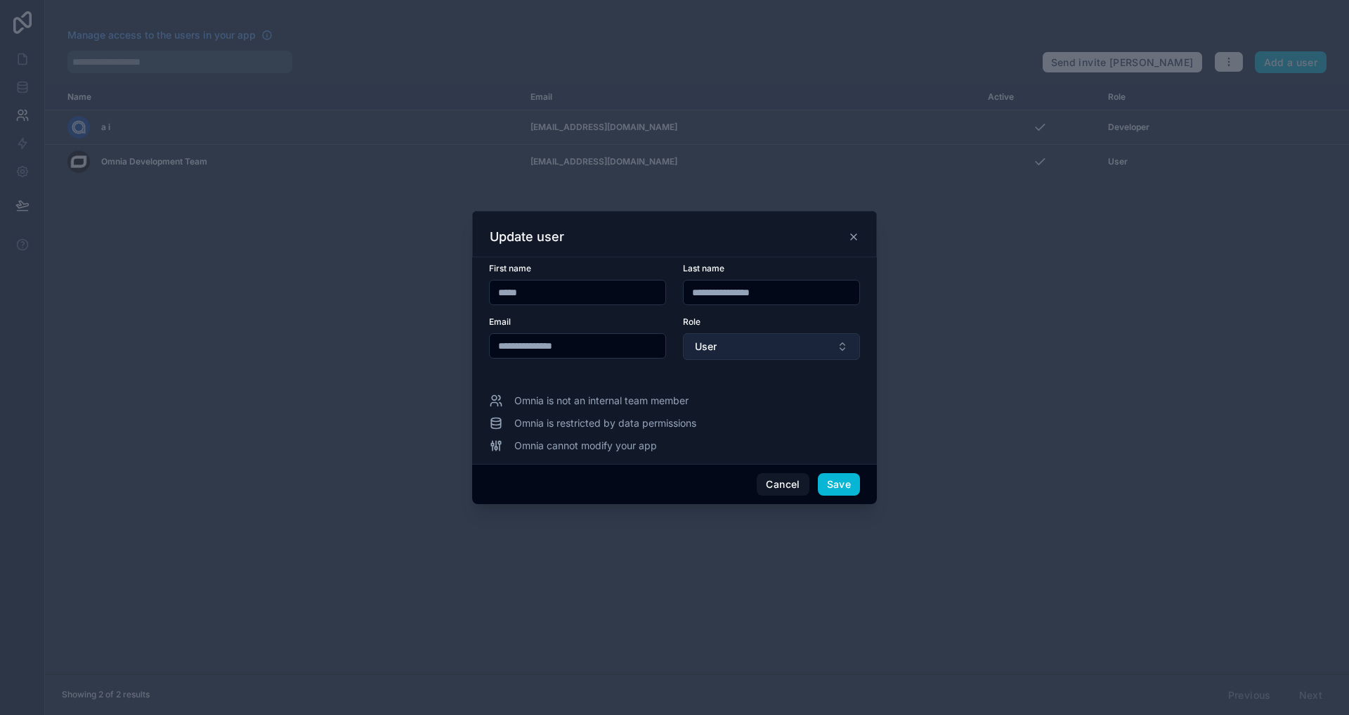
click at [723, 346] on button "User" at bounding box center [771, 346] width 177 height 27
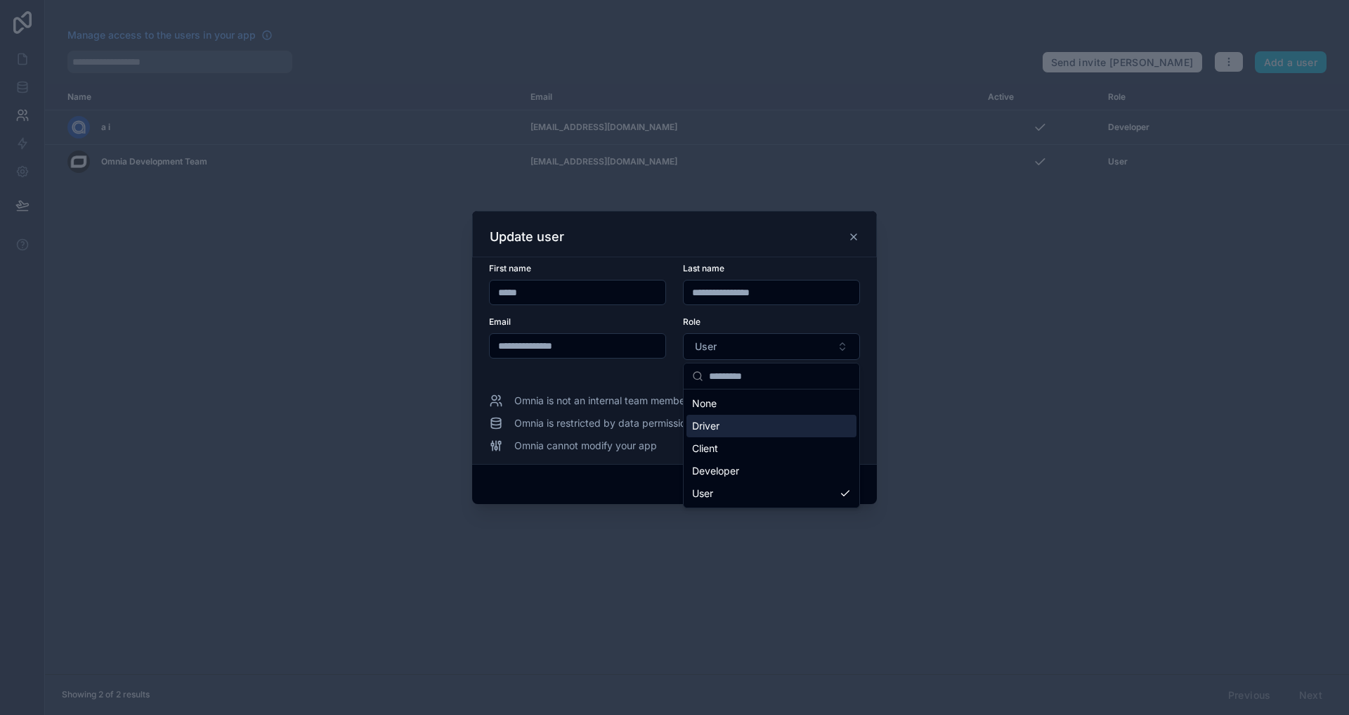
click at [729, 433] on div "Driver" at bounding box center [771, 426] width 170 height 22
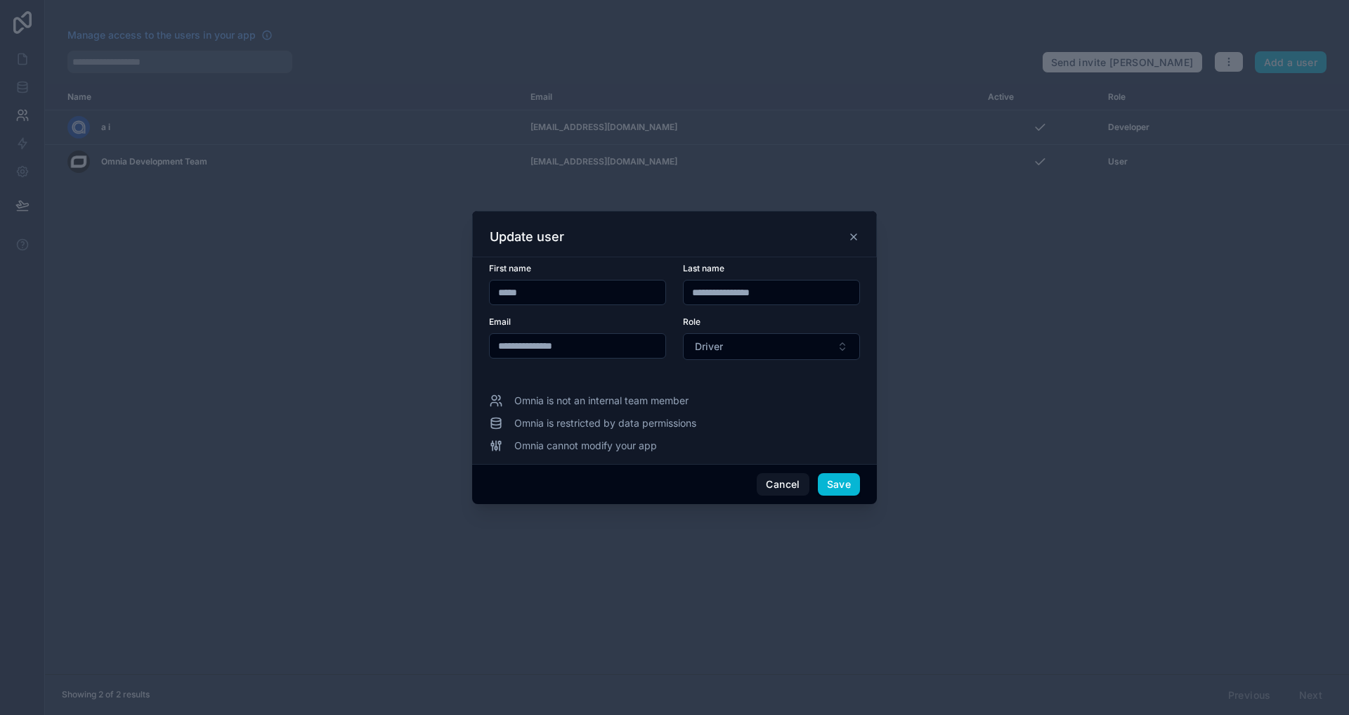
click at [752, 414] on div "Omnia is not an internal team member Omnia is restricted by data permissions Om…" at bounding box center [674, 422] width 371 height 59
click at [831, 480] on button "Save" at bounding box center [839, 484] width 42 height 22
click at [785, 160] on div at bounding box center [674, 357] width 1349 height 715
click at [857, 242] on div "Update user" at bounding box center [675, 236] width 370 height 17
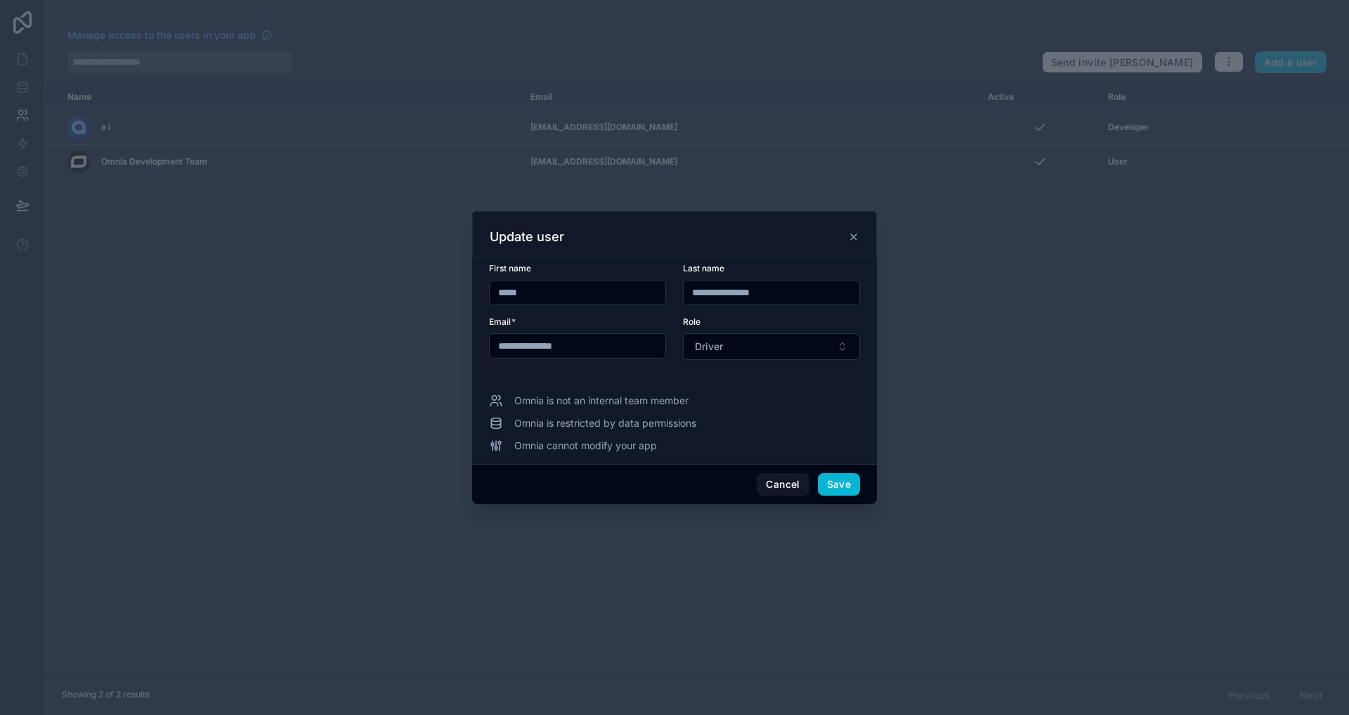
click at [855, 238] on icon at bounding box center [854, 237] width 6 height 6
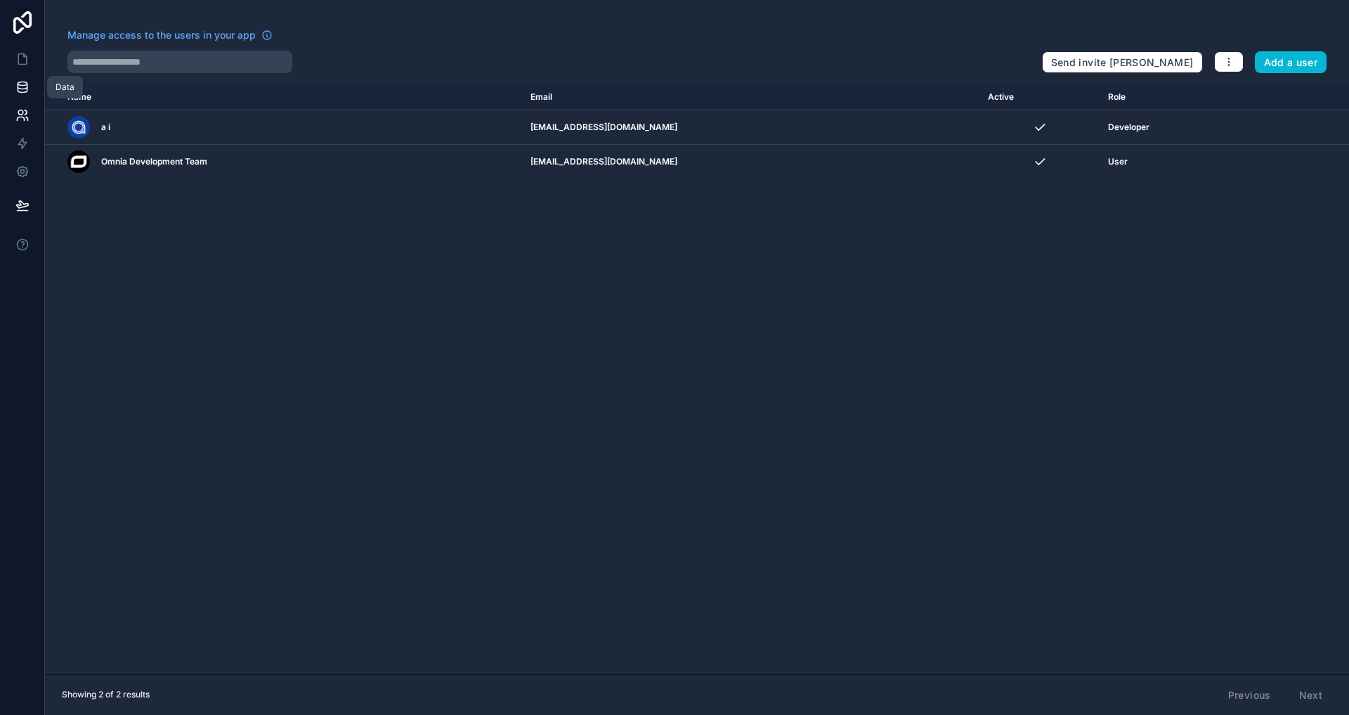
click at [14, 74] on link at bounding box center [22, 87] width 44 height 28
click at [21, 90] on icon at bounding box center [22, 87] width 14 height 14
click at [30, 81] on link at bounding box center [22, 87] width 44 height 28
click at [25, 84] on icon at bounding box center [22, 84] width 9 height 4
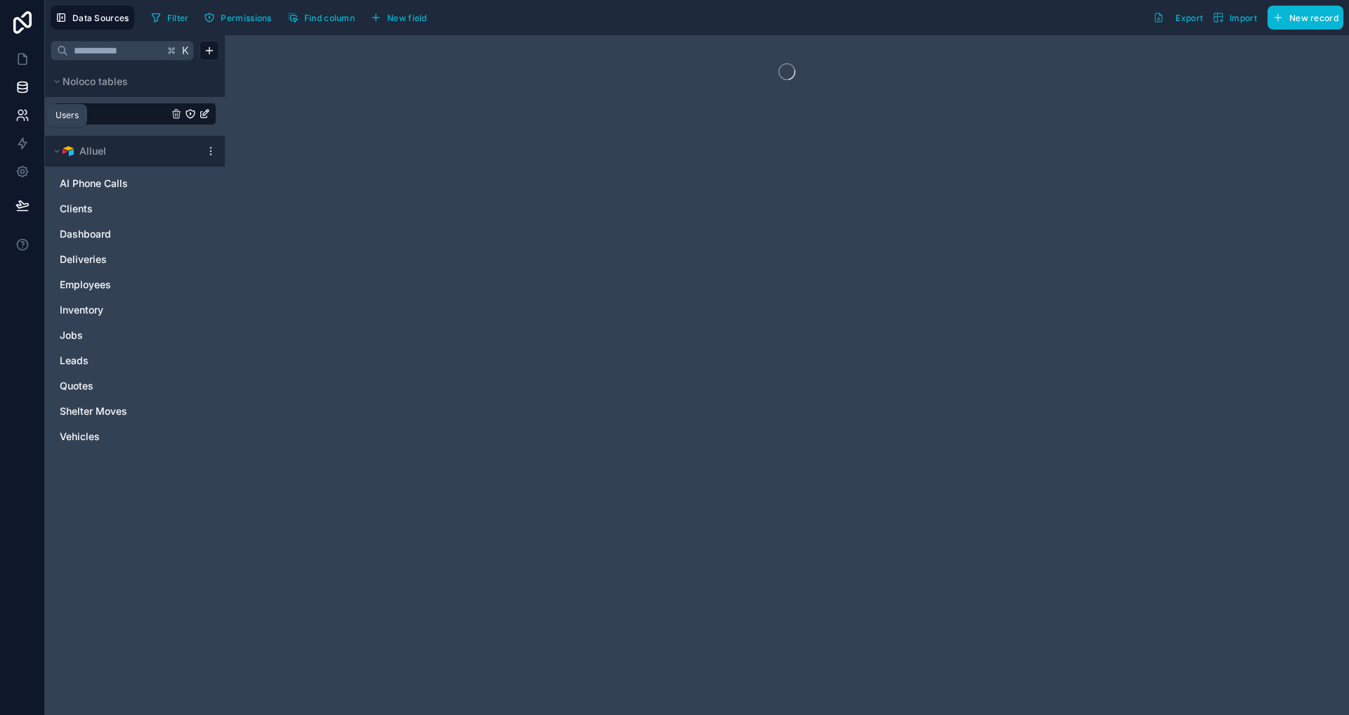
click at [20, 115] on icon at bounding box center [22, 115] width 14 height 14
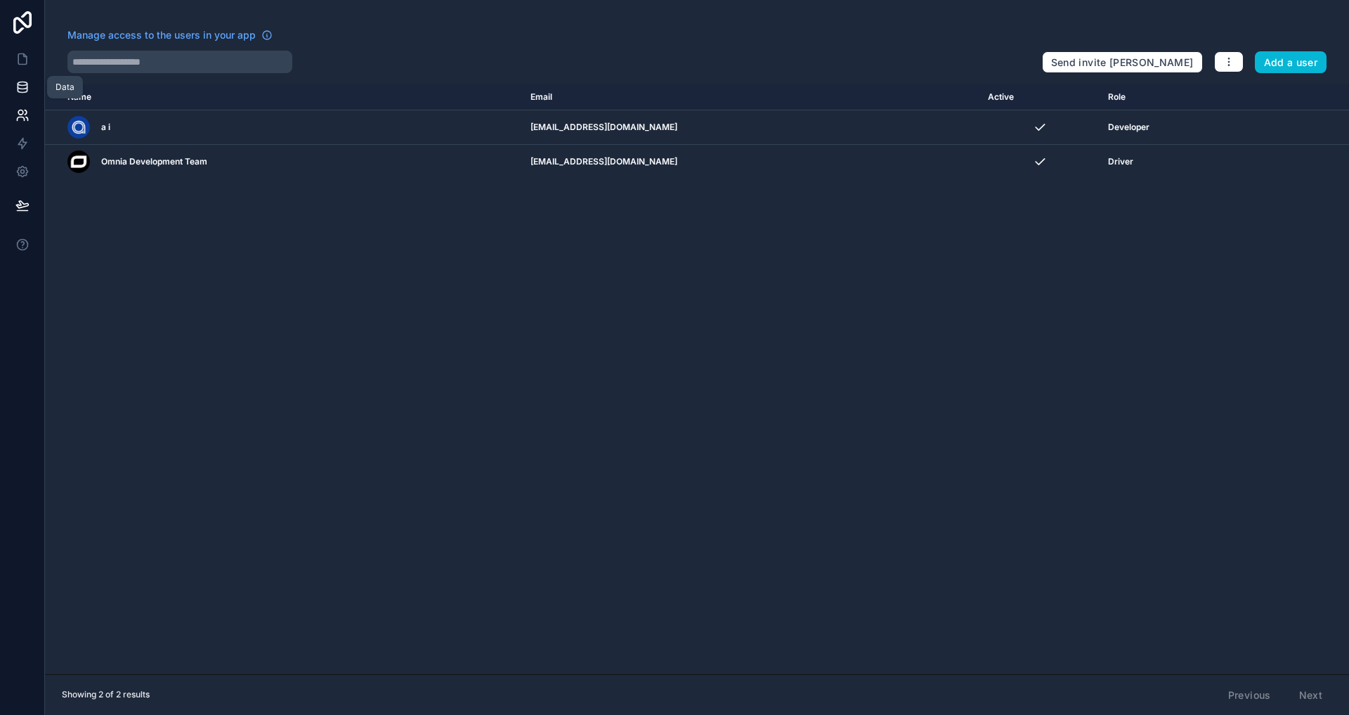
click at [32, 86] on link at bounding box center [22, 87] width 44 height 28
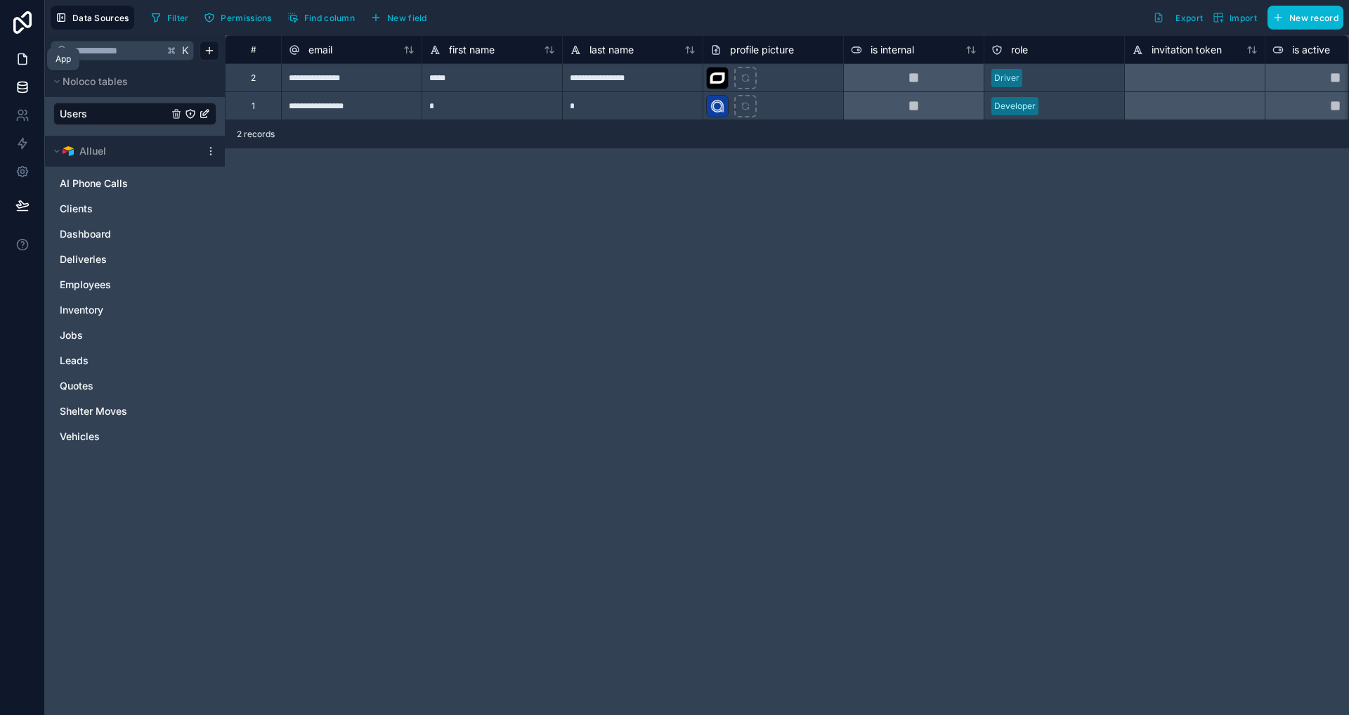
click at [30, 46] on link at bounding box center [22, 59] width 44 height 28
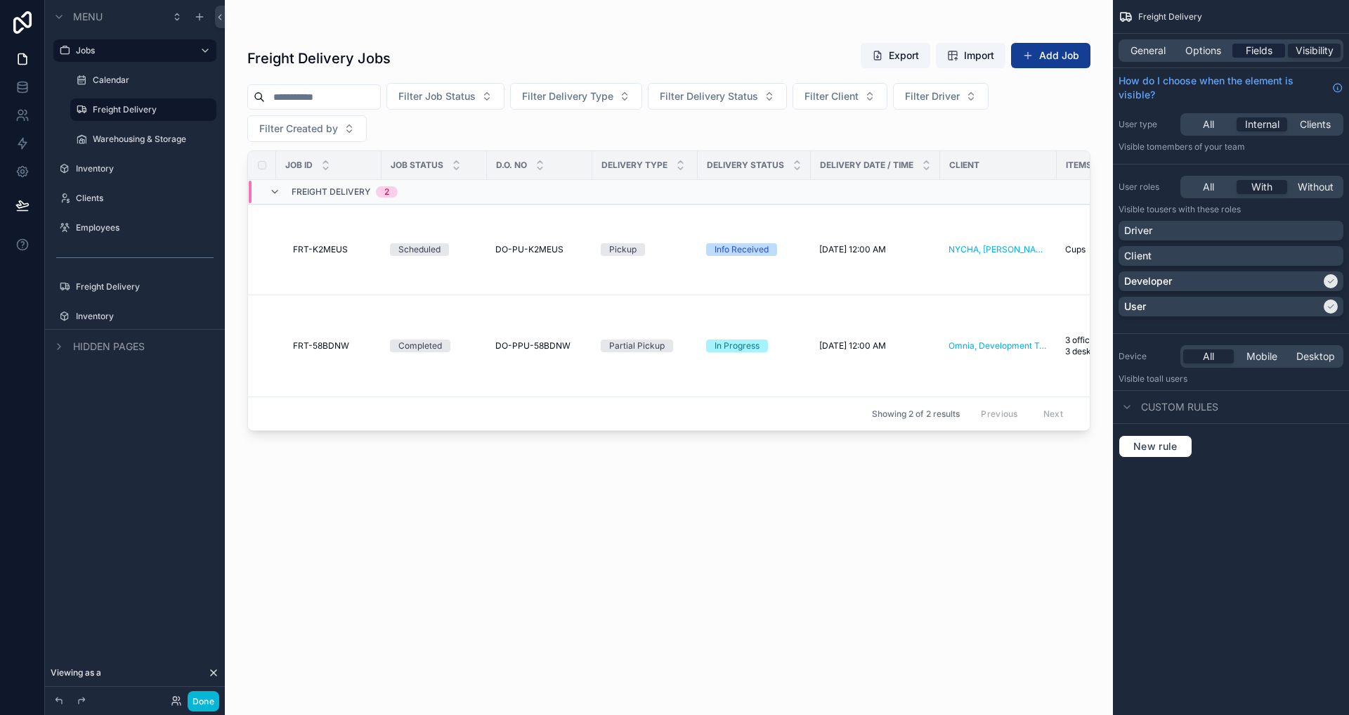
click at [1249, 54] on span "Fields" at bounding box center [1259, 51] width 27 height 14
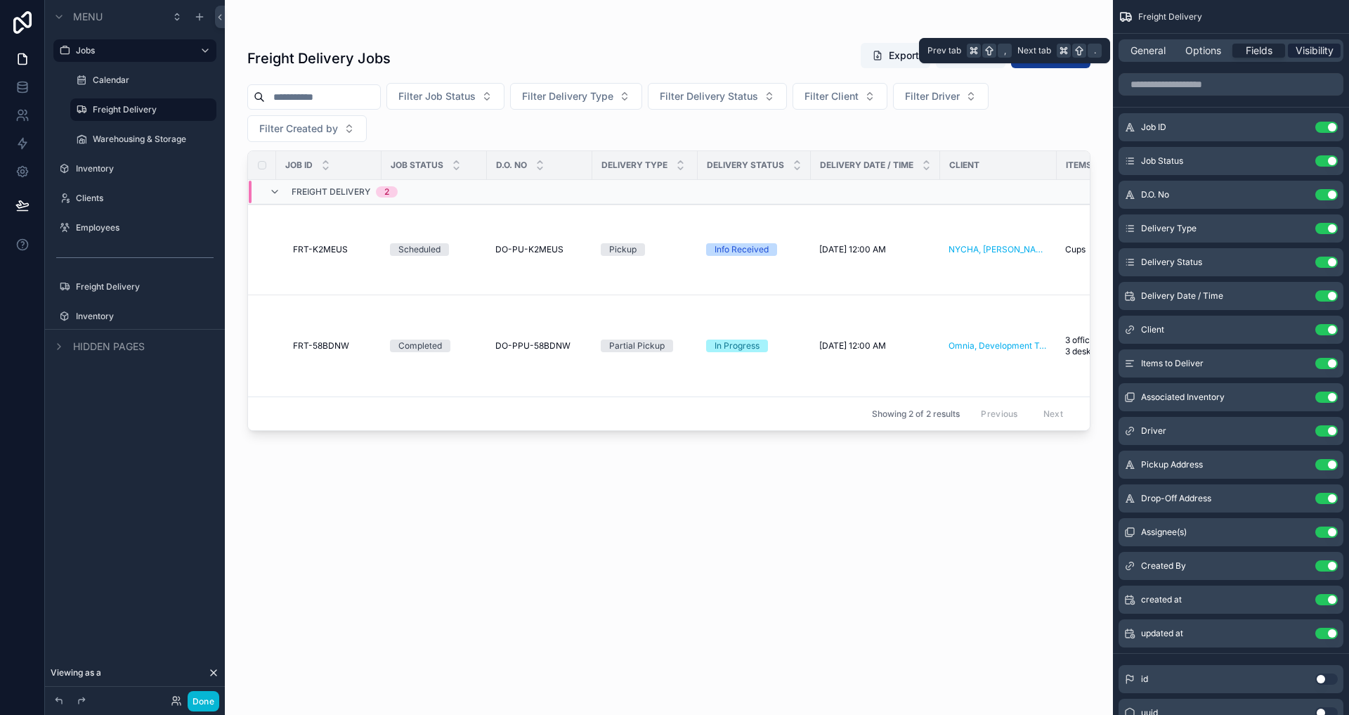
click at [1308, 53] on span "Visibility" at bounding box center [1315, 51] width 38 height 14
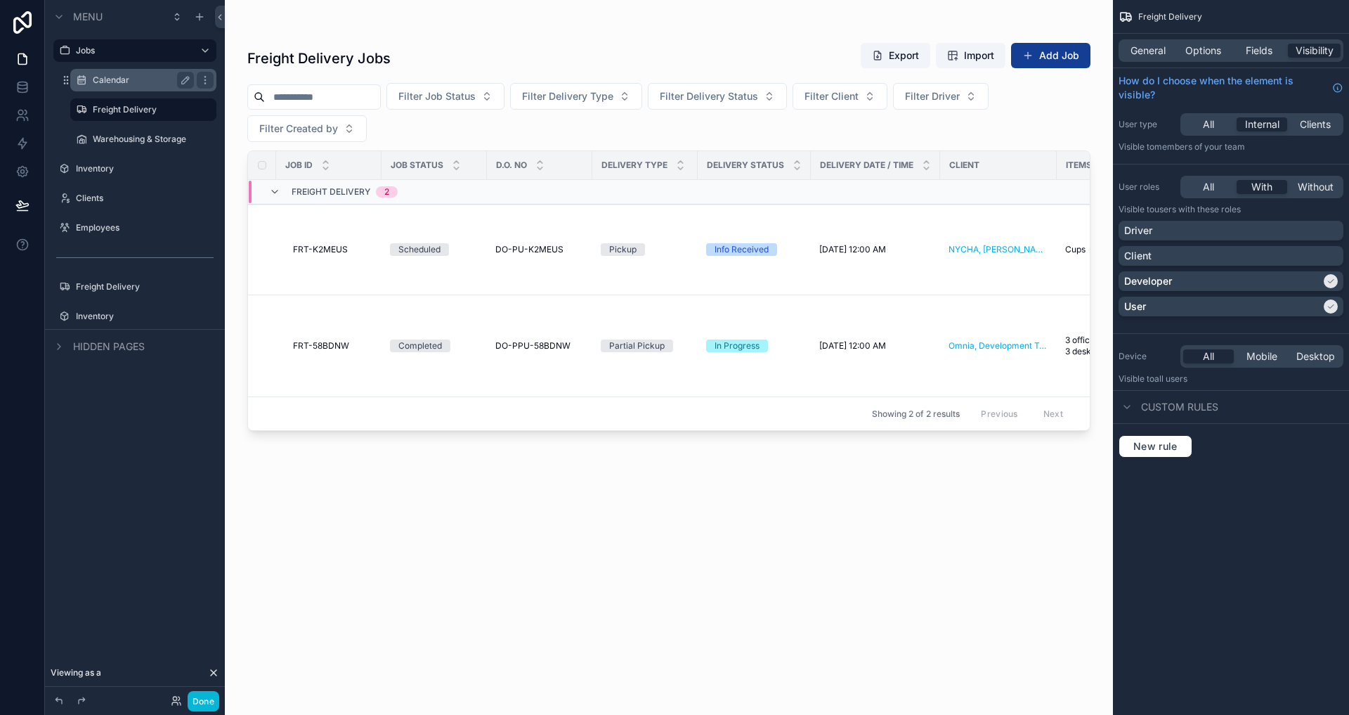
click at [121, 78] on label "Calendar" at bounding box center [141, 79] width 96 height 11
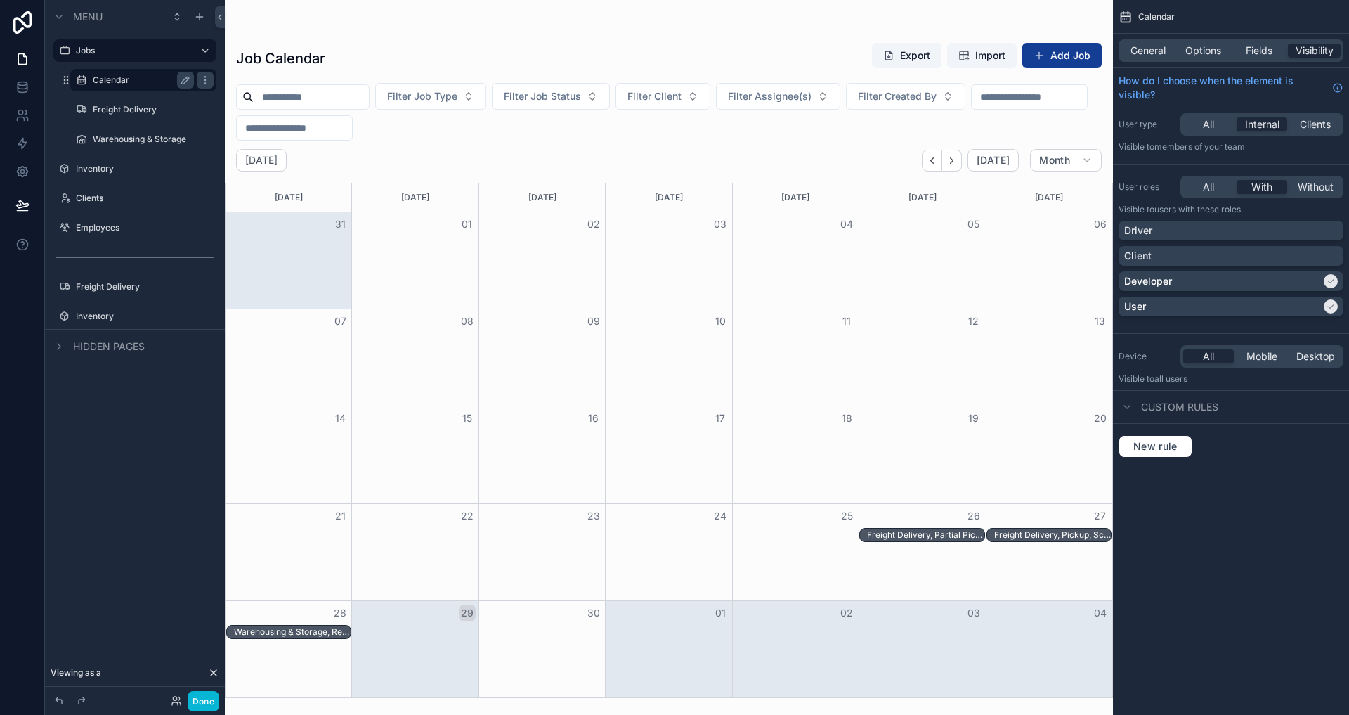
click at [1285, 216] on div "User roles All With Without Visible to Users with these roles Driver Client Dev…" at bounding box center [1231, 248] width 236 height 157
click at [208, 77] on icon "scrollable content" at bounding box center [205, 79] width 11 height 11
click at [268, 74] on span "Clone" at bounding box center [263, 70] width 26 height 14
click at [146, 108] on label "Calendar (clone)" at bounding box center [141, 109] width 96 height 11
click at [201, 108] on icon "scrollable content" at bounding box center [205, 109] width 11 height 11
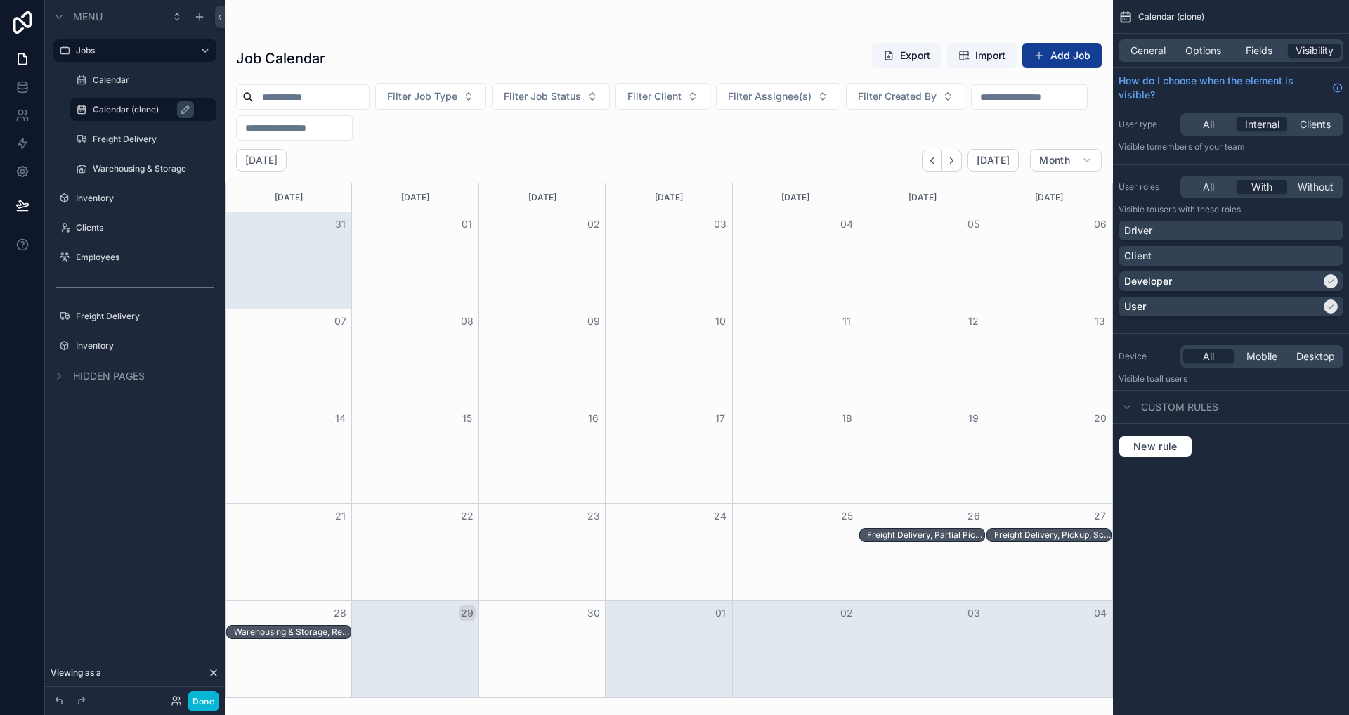
click at [479, 67] on div "Job Calendar Export Import Add Job" at bounding box center [669, 58] width 866 height 32
click at [1135, 46] on span "General" at bounding box center [1148, 51] width 35 height 14
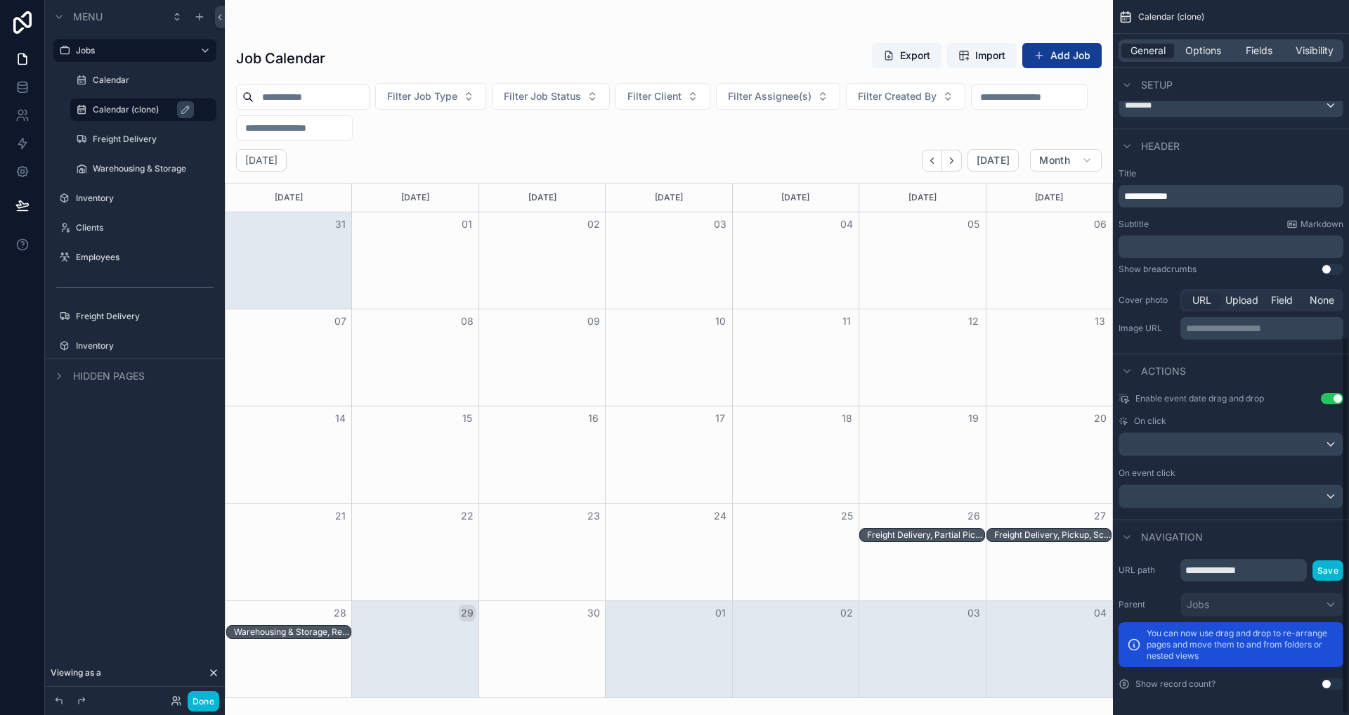
scroll to position [634, 0]
click at [1276, 574] on input "**********" at bounding box center [1243, 567] width 126 height 22
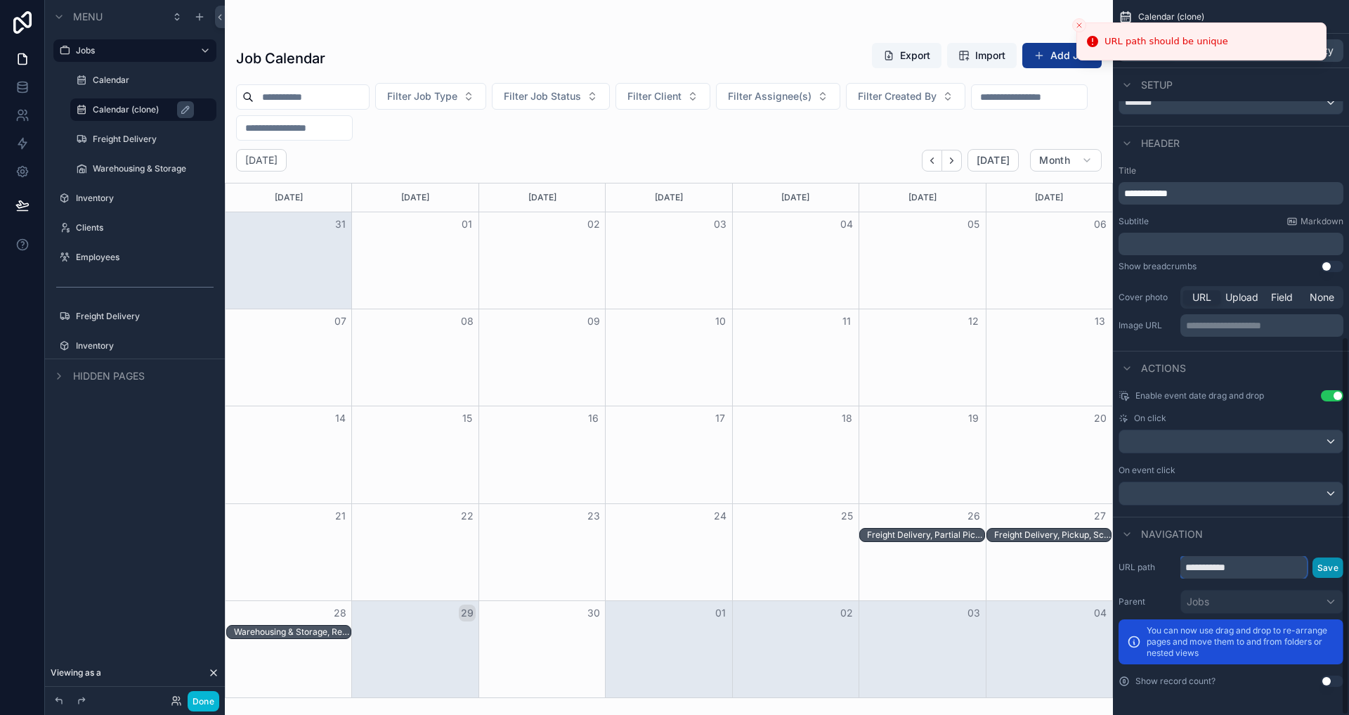
click at [1341, 573] on div "**********" at bounding box center [1231, 357] width 236 height 715
type input "**********"
click at [1331, 571] on button "Save" at bounding box center [1328, 567] width 31 height 20
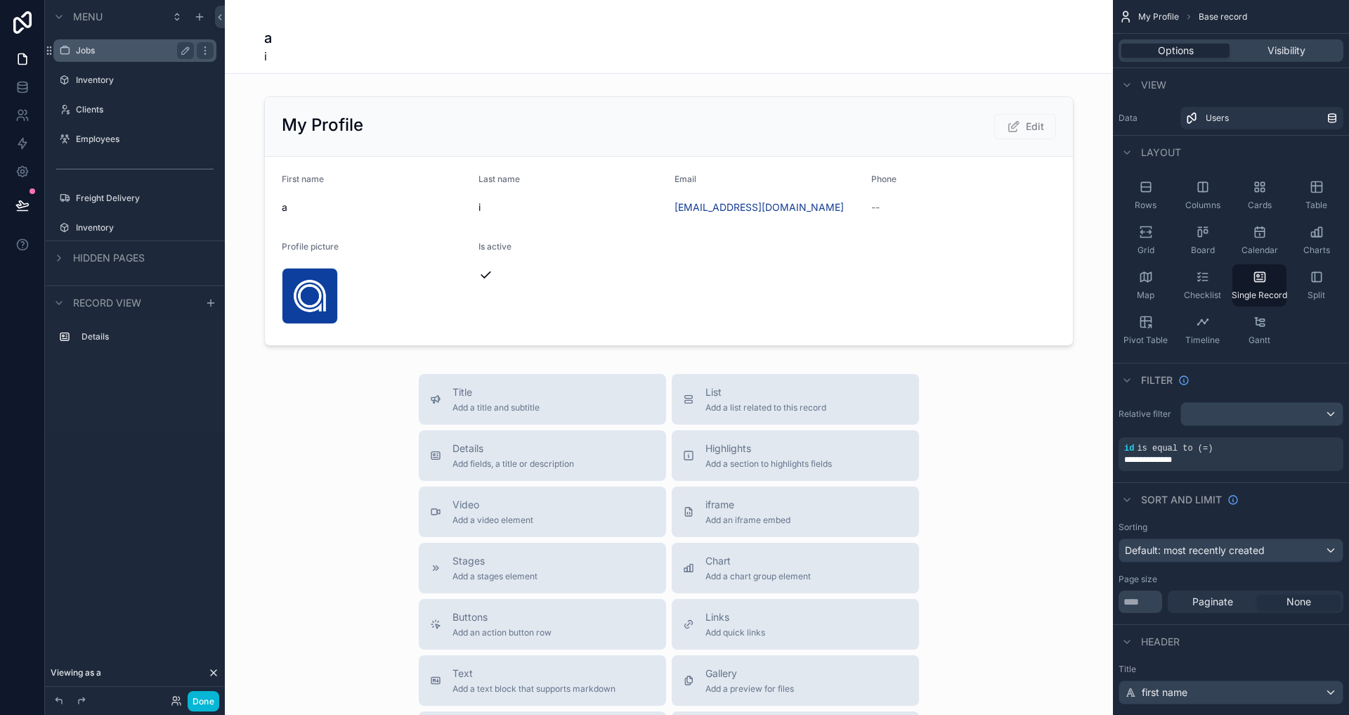
click at [96, 51] on label "Jobs" at bounding box center [132, 50] width 112 height 11
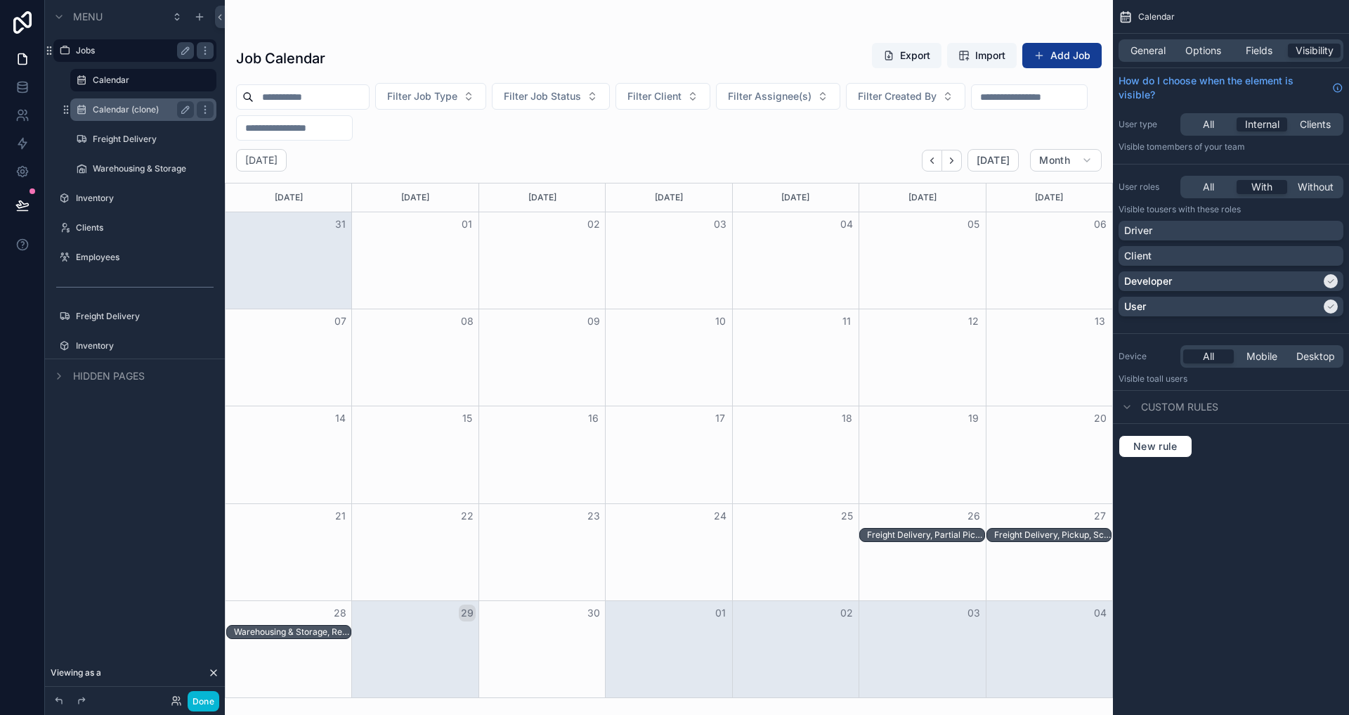
click at [130, 103] on div "Calendar (clone)" at bounding box center [143, 109] width 101 height 17
click at [131, 108] on label "Calendar (clone)" at bounding box center [141, 109] width 96 height 11
click at [104, 78] on label "Calendar" at bounding box center [141, 79] width 96 height 11
click at [102, 108] on label "Calendar (clone)" at bounding box center [141, 109] width 96 height 11
click at [207, 105] on icon "scrollable content" at bounding box center [205, 109] width 11 height 11
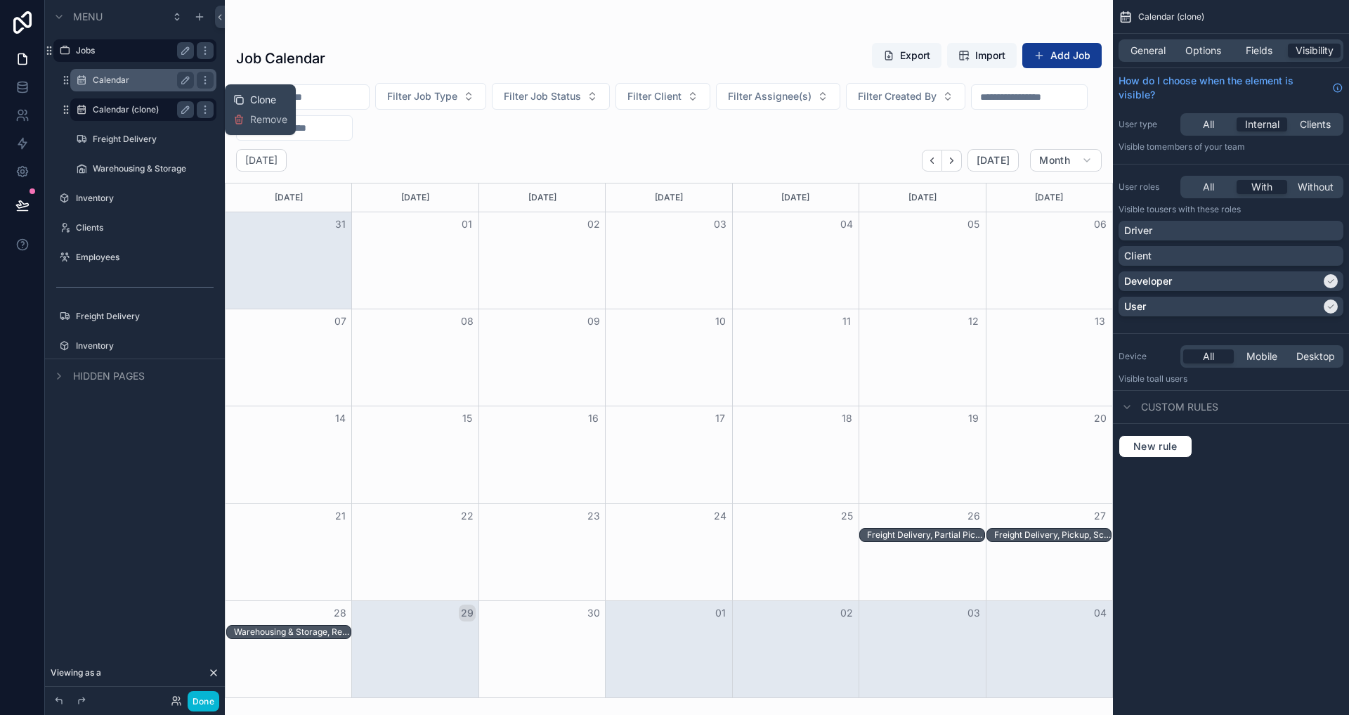
click at [242, 98] on icon at bounding box center [238, 99] width 11 height 11
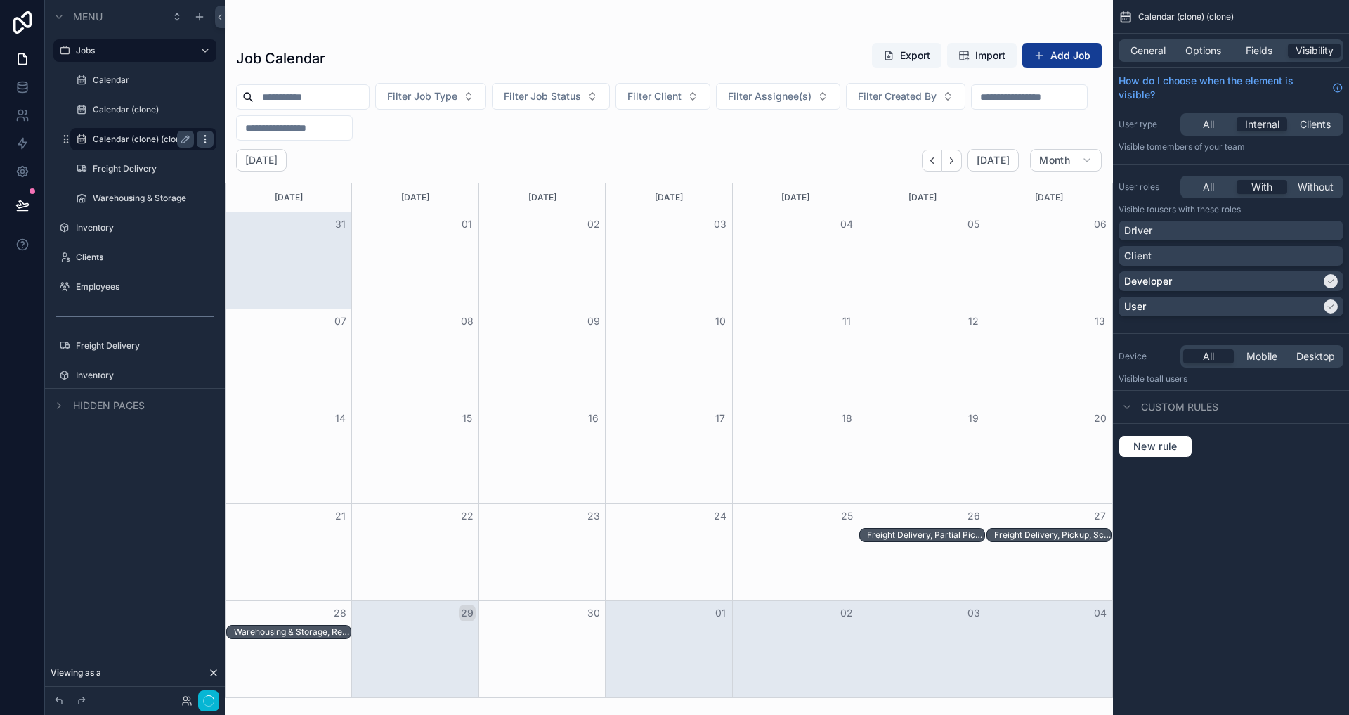
click at [210, 141] on icon "scrollable content" at bounding box center [205, 138] width 11 height 11
click at [266, 150] on span "Remove" at bounding box center [268, 149] width 37 height 14
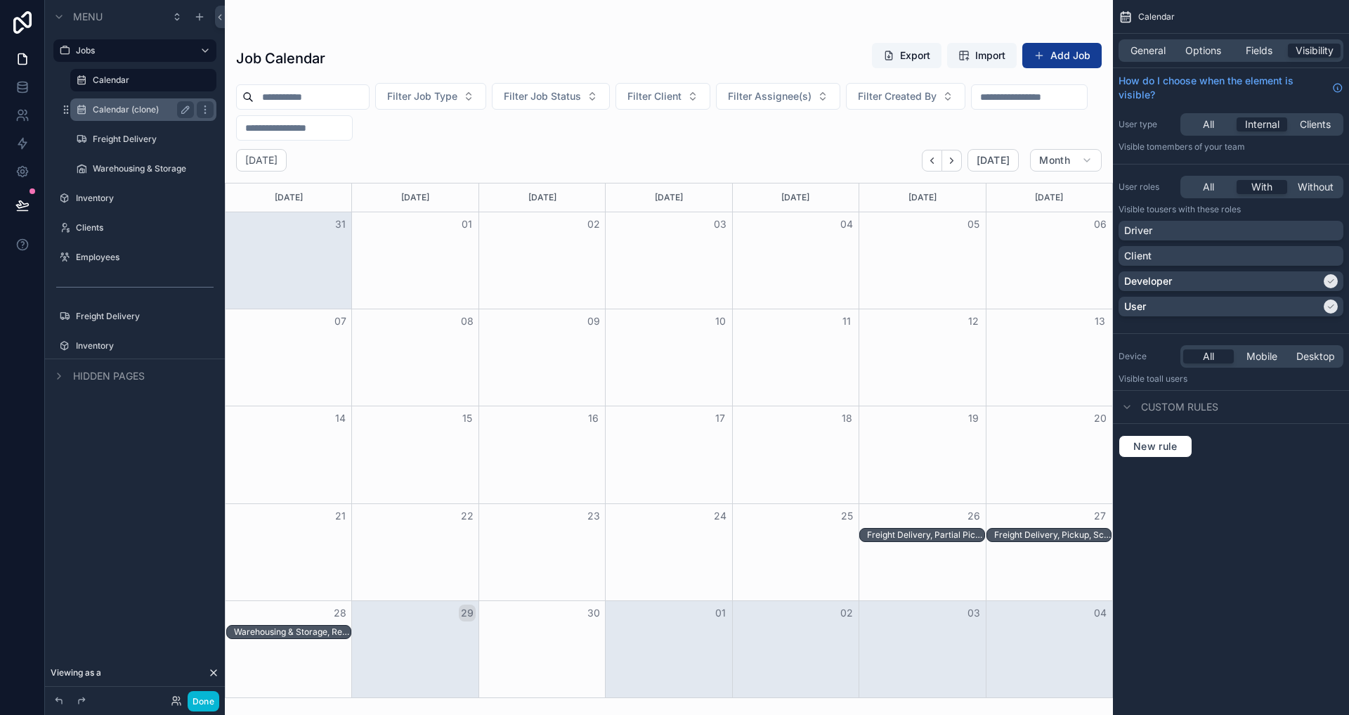
click at [156, 102] on div "Calendar (clone)" at bounding box center [143, 109] width 101 height 17
click at [184, 115] on icon "scrollable content" at bounding box center [185, 109] width 11 height 11
click at [163, 115] on input "**********" at bounding box center [132, 109] width 79 height 17
drag, startPoint x: 139, startPoint y: 108, endPoint x: 173, endPoint y: 108, distance: 33.7
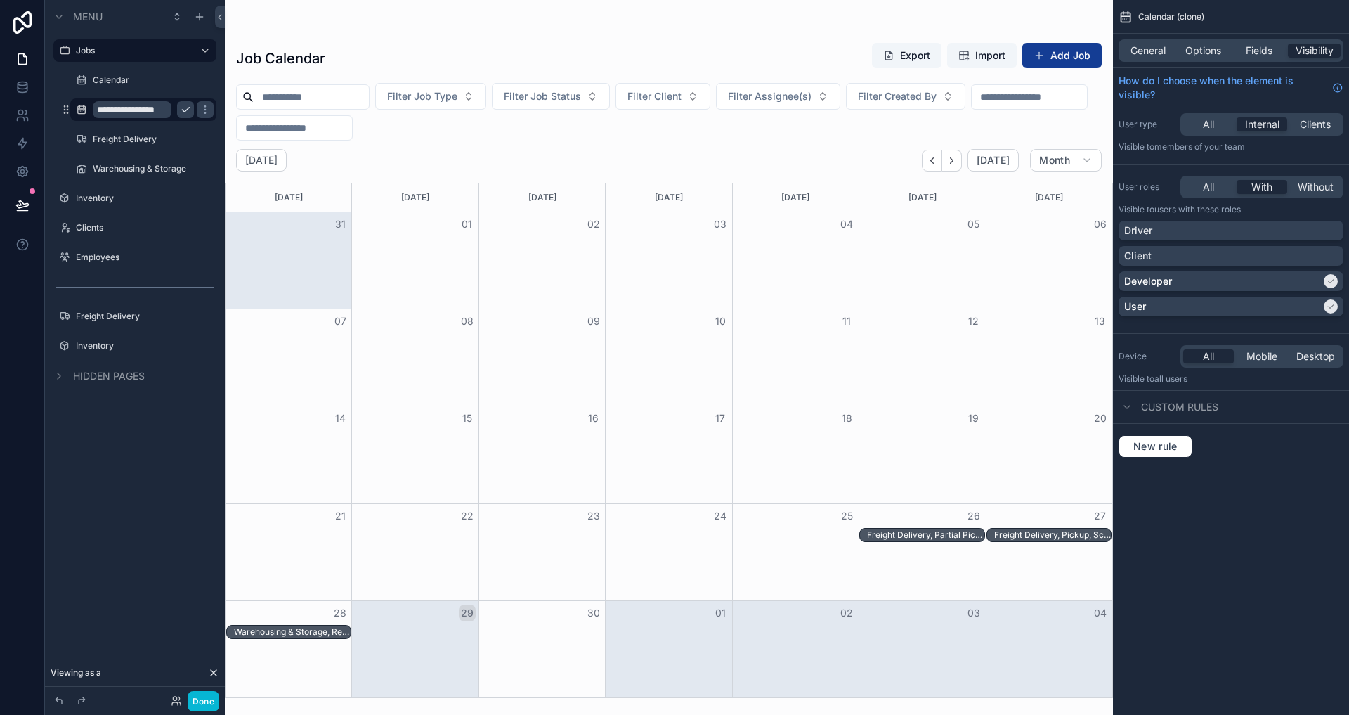
click at [173, 108] on div "**********" at bounding box center [143, 109] width 101 height 17
click at [159, 109] on input "********" at bounding box center [132, 109] width 79 height 17
type input "********"
click at [181, 108] on icon "scrollable content" at bounding box center [185, 109] width 11 height 11
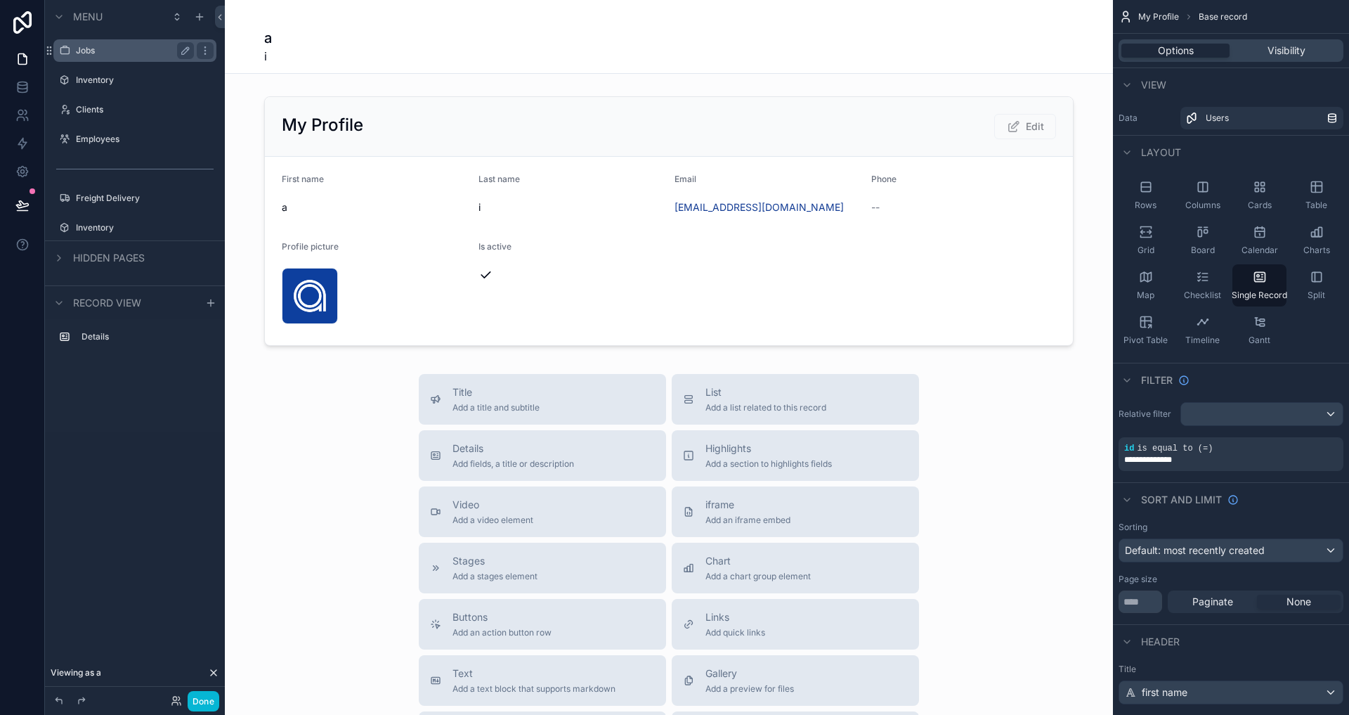
click at [167, 46] on label "Jobs" at bounding box center [132, 50] width 112 height 11
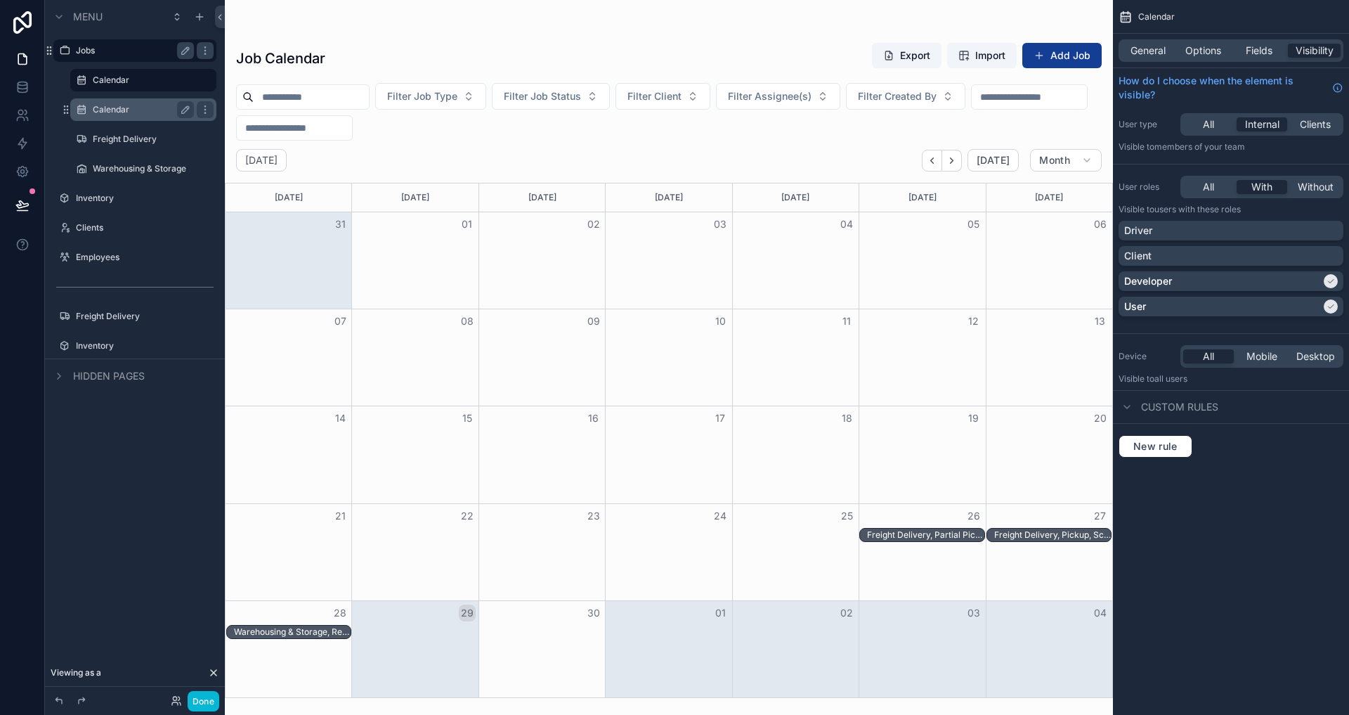
click at [138, 112] on label "Calendar" at bounding box center [141, 109] width 96 height 11
click at [1154, 51] on span "General" at bounding box center [1148, 51] width 35 height 14
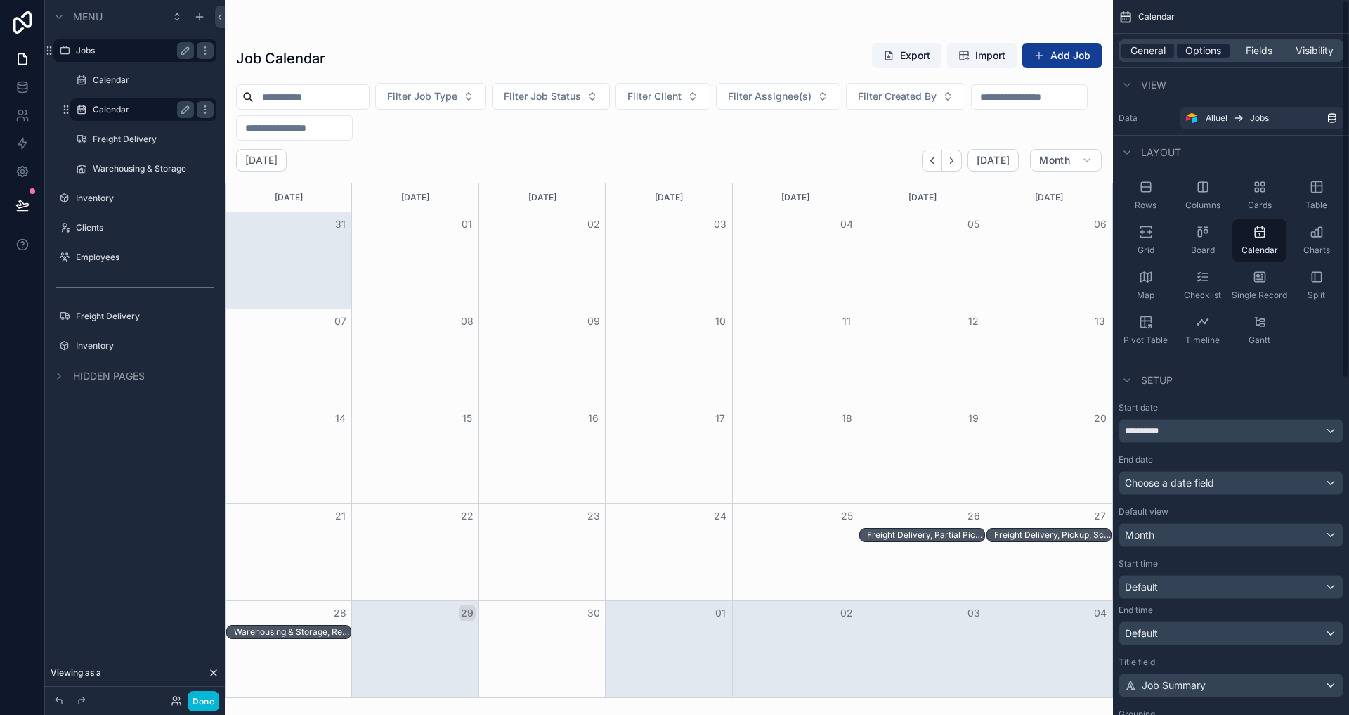
click at [1198, 46] on span "Options" at bounding box center [1203, 51] width 36 height 14
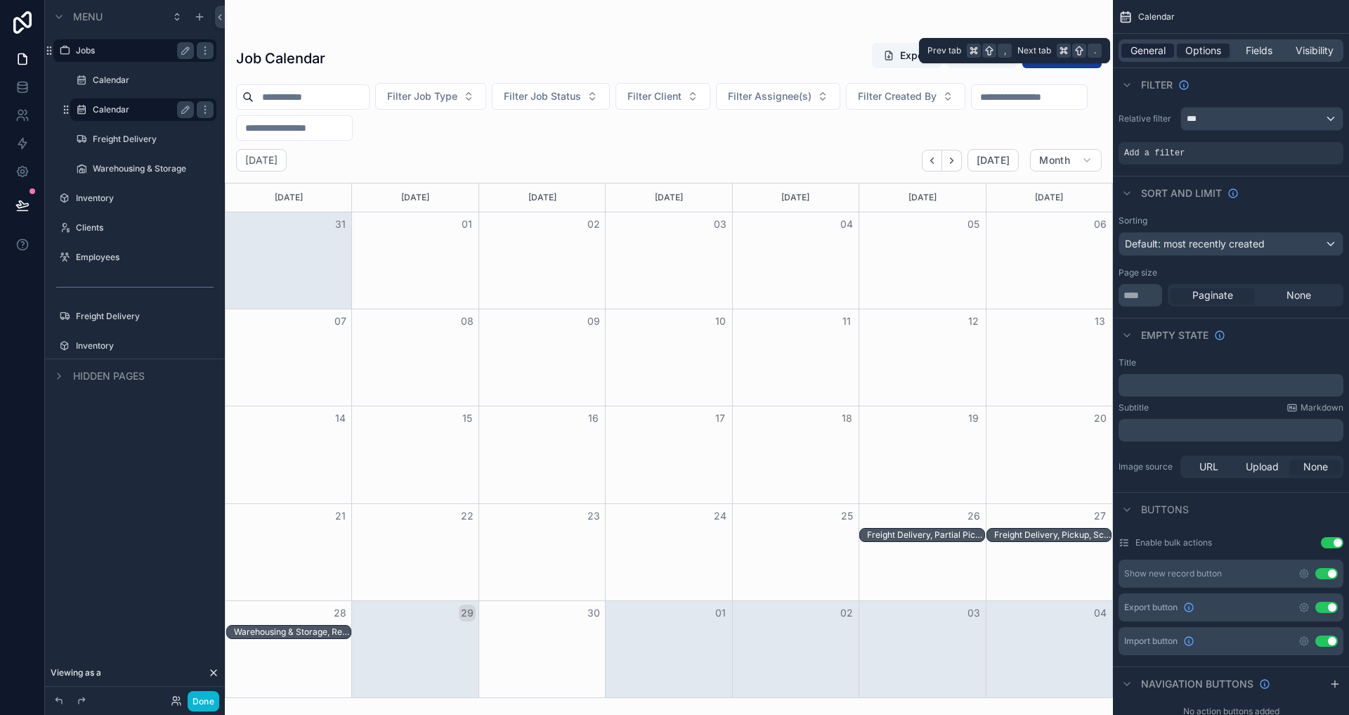
click at [1152, 50] on span "General" at bounding box center [1148, 51] width 35 height 14
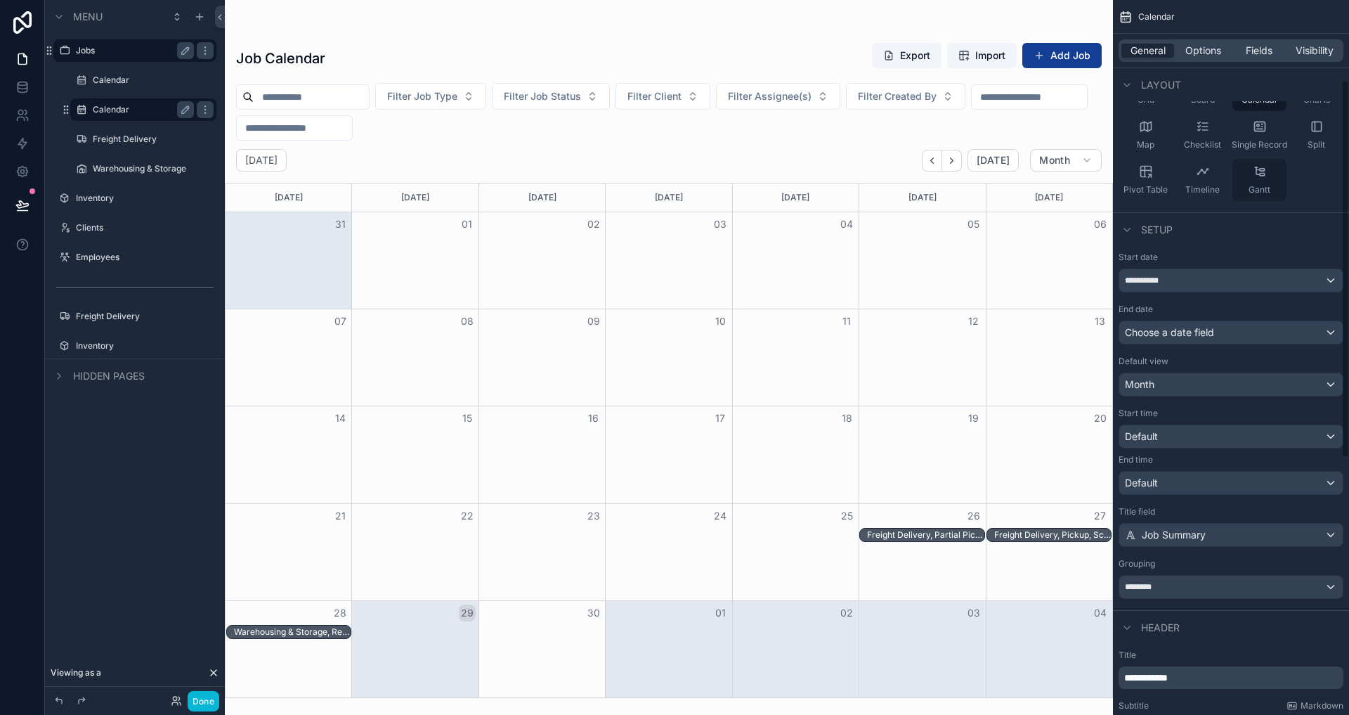
scroll to position [495, 0]
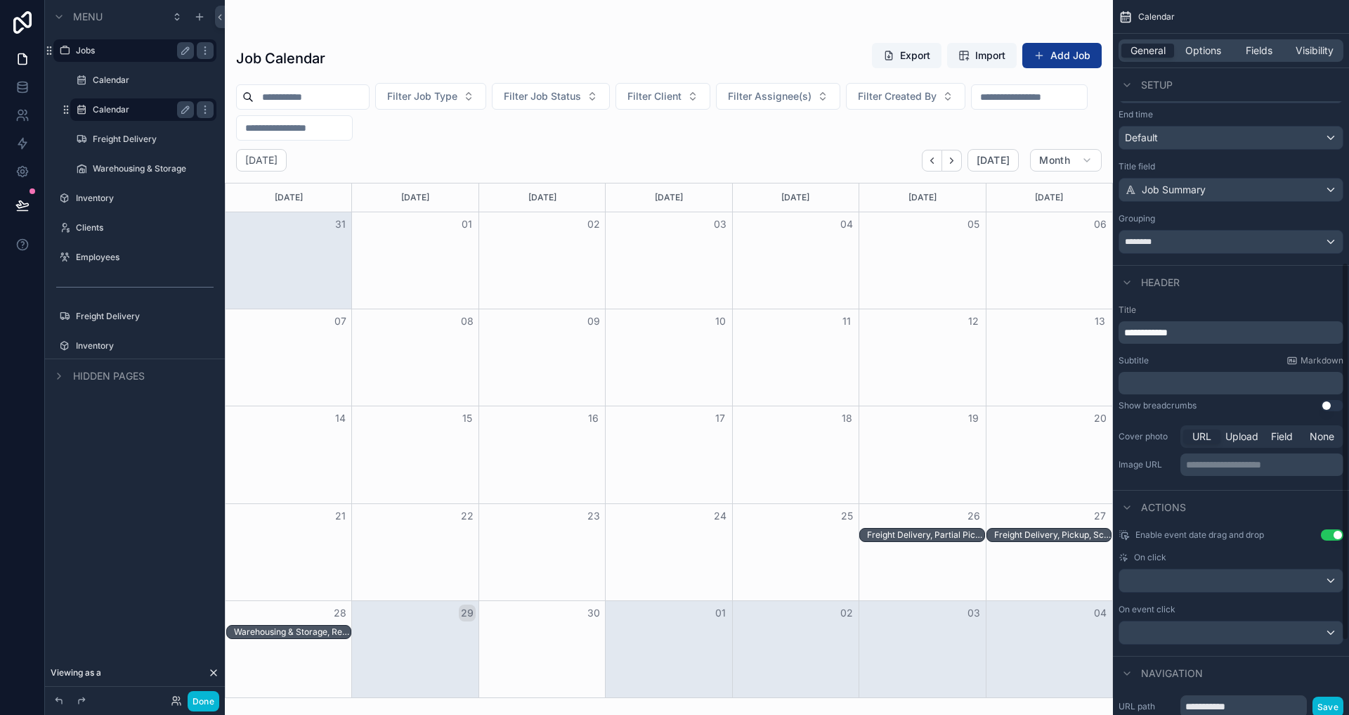
click at [1216, 332] on p "**********" at bounding box center [1232, 332] width 216 height 14
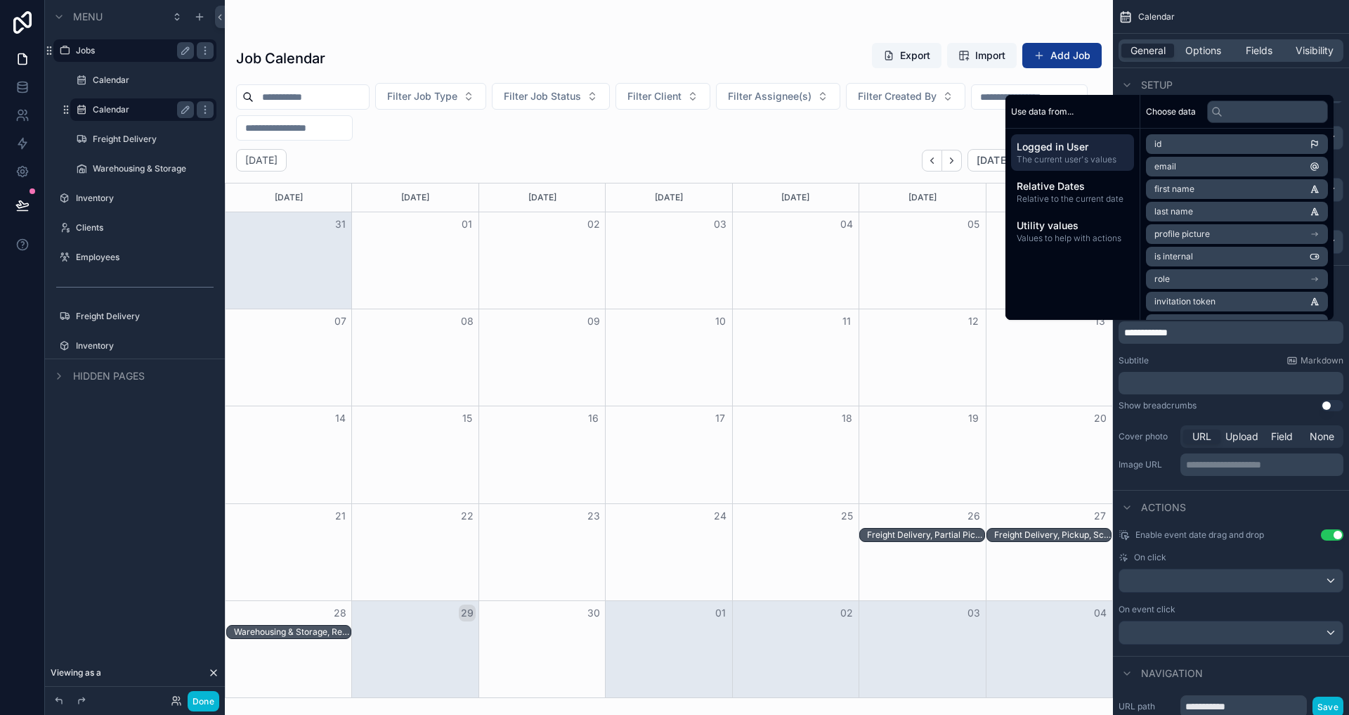
click at [1216, 332] on p "**********" at bounding box center [1232, 332] width 216 height 14
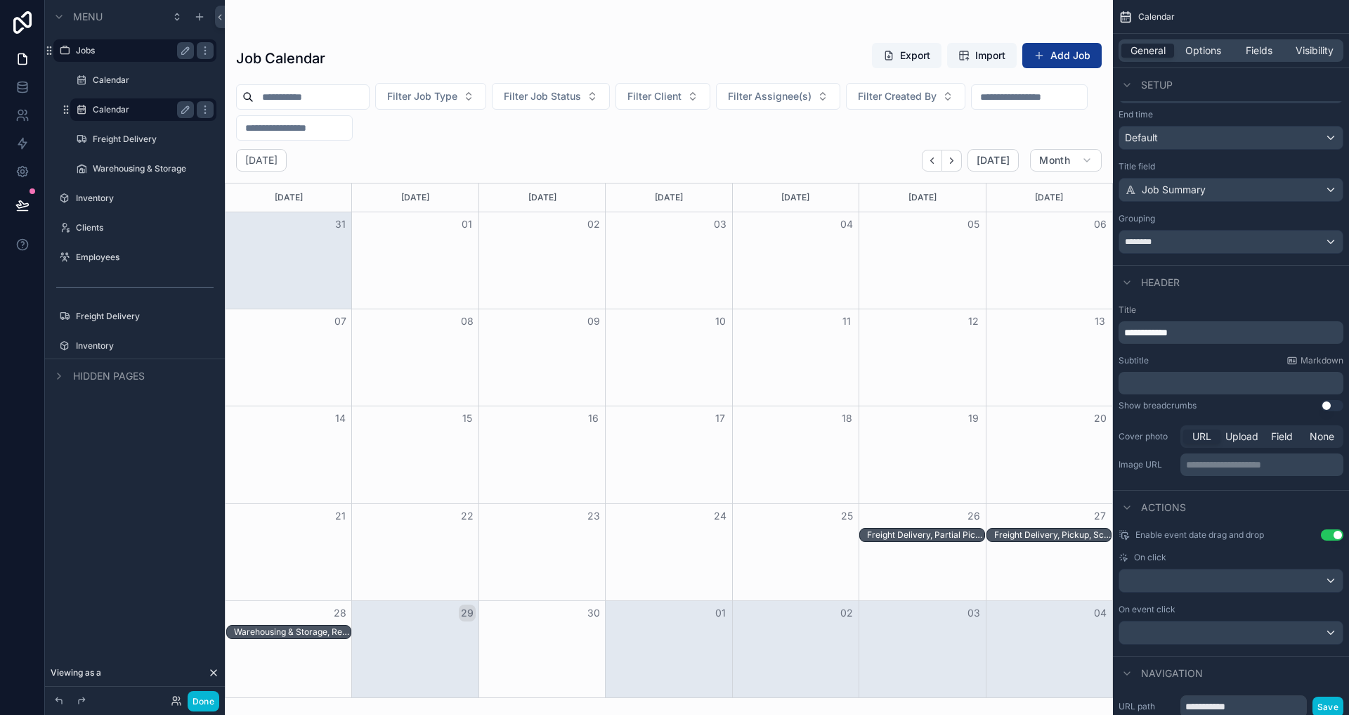
click at [1216, 332] on p "**********" at bounding box center [1232, 332] width 216 height 14
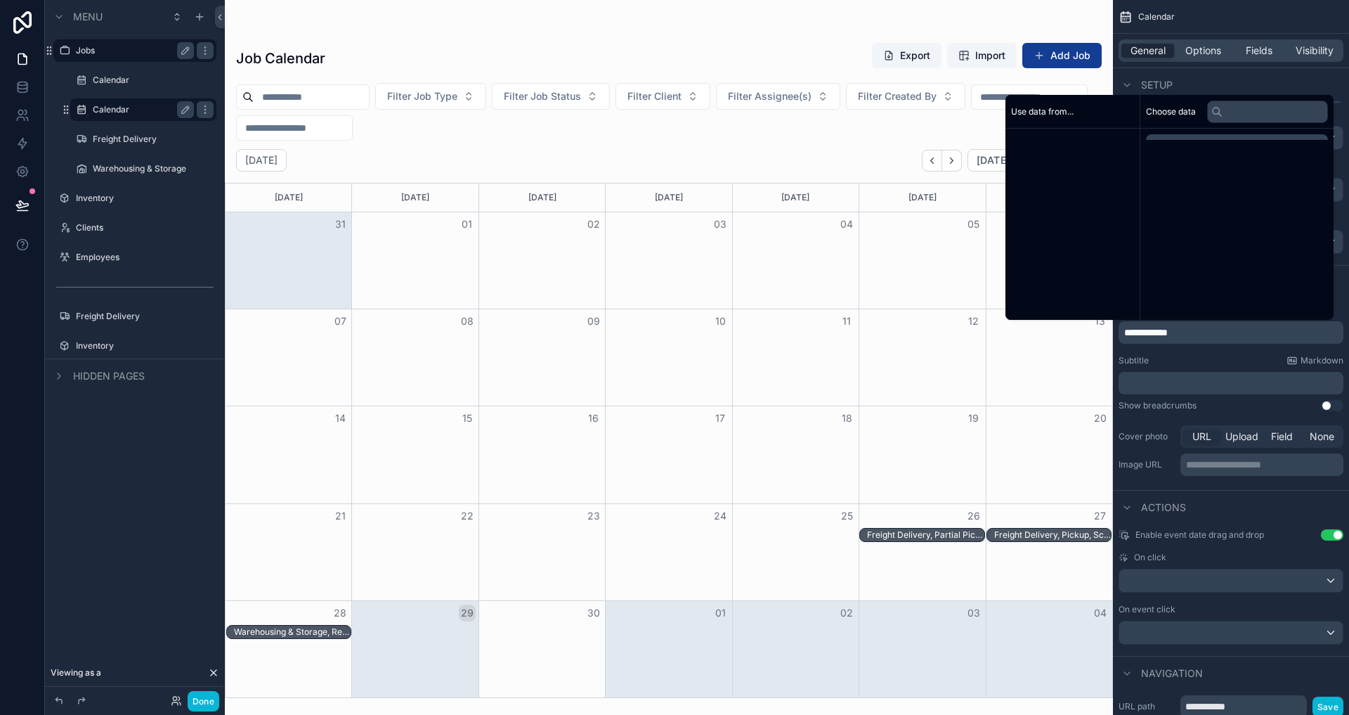
click at [1216, 332] on p "**********" at bounding box center [1232, 332] width 216 height 14
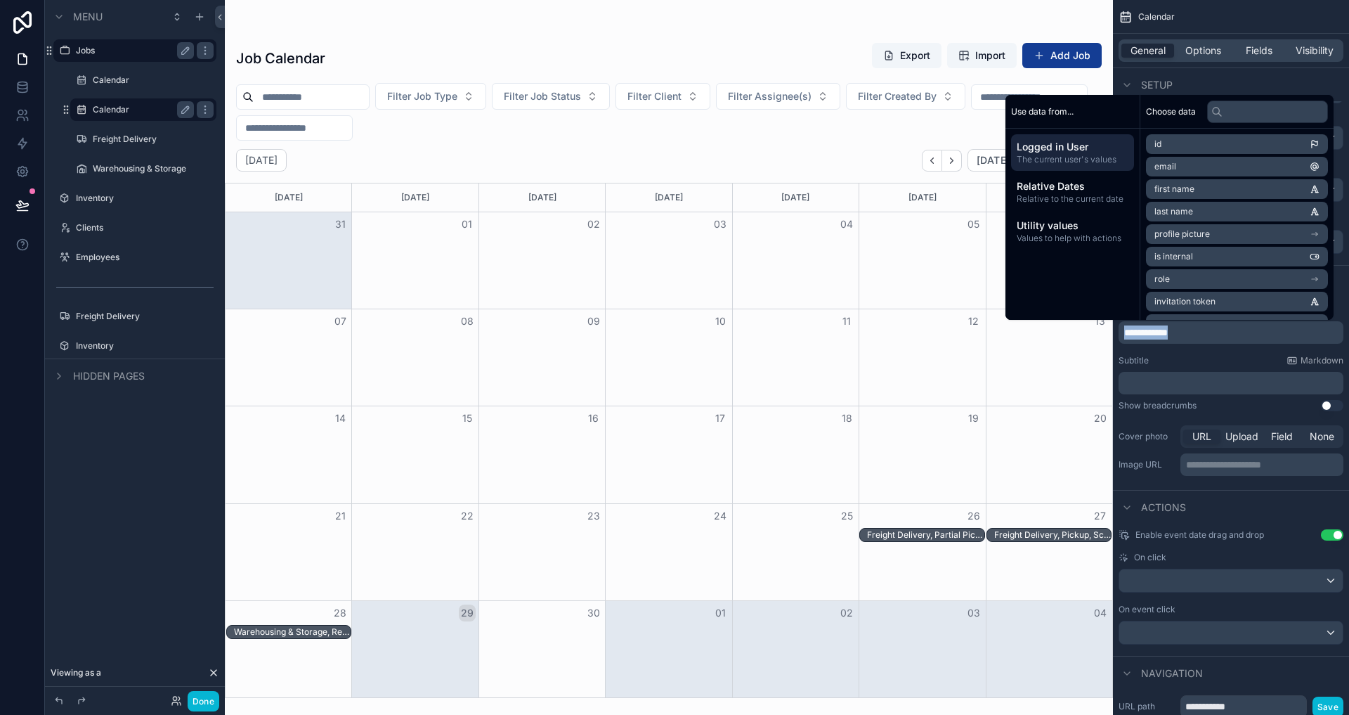
click at [1216, 332] on p "**********" at bounding box center [1232, 332] width 216 height 14
click at [1185, 350] on div "**********" at bounding box center [1231, 391] width 236 height 185
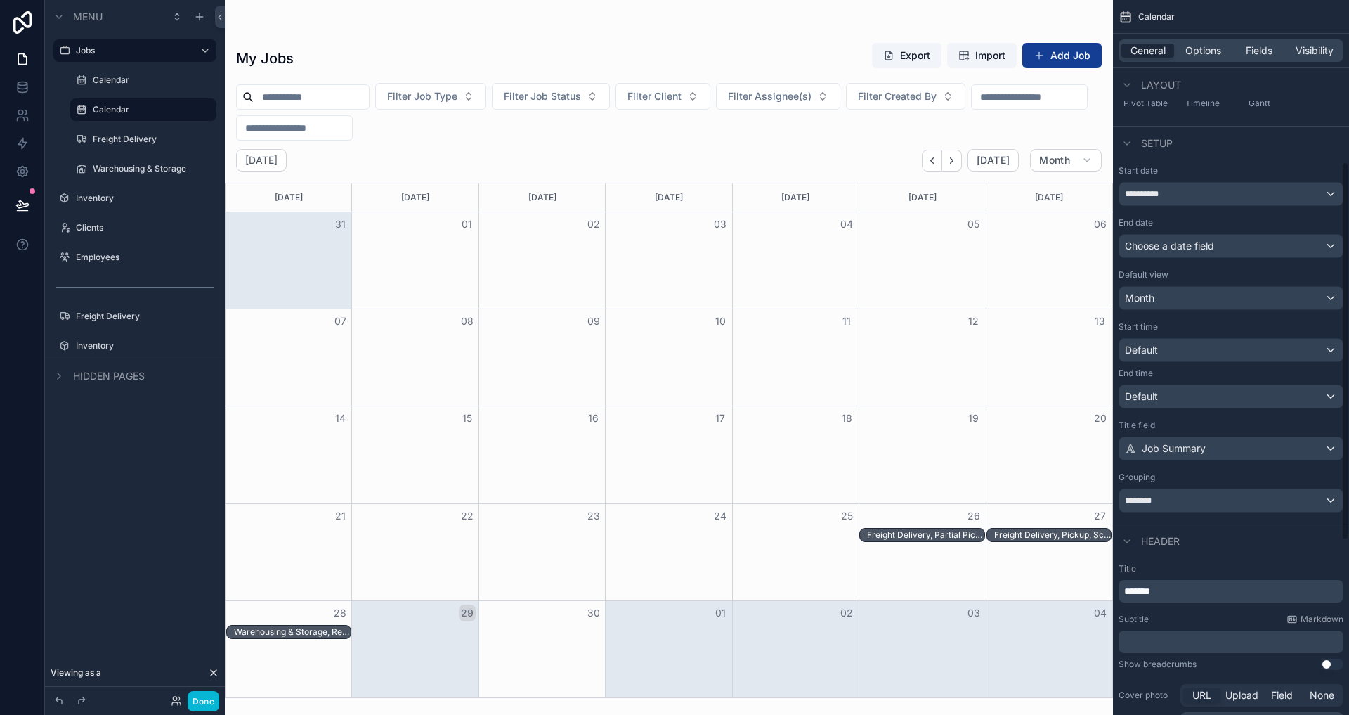
scroll to position [405, 0]
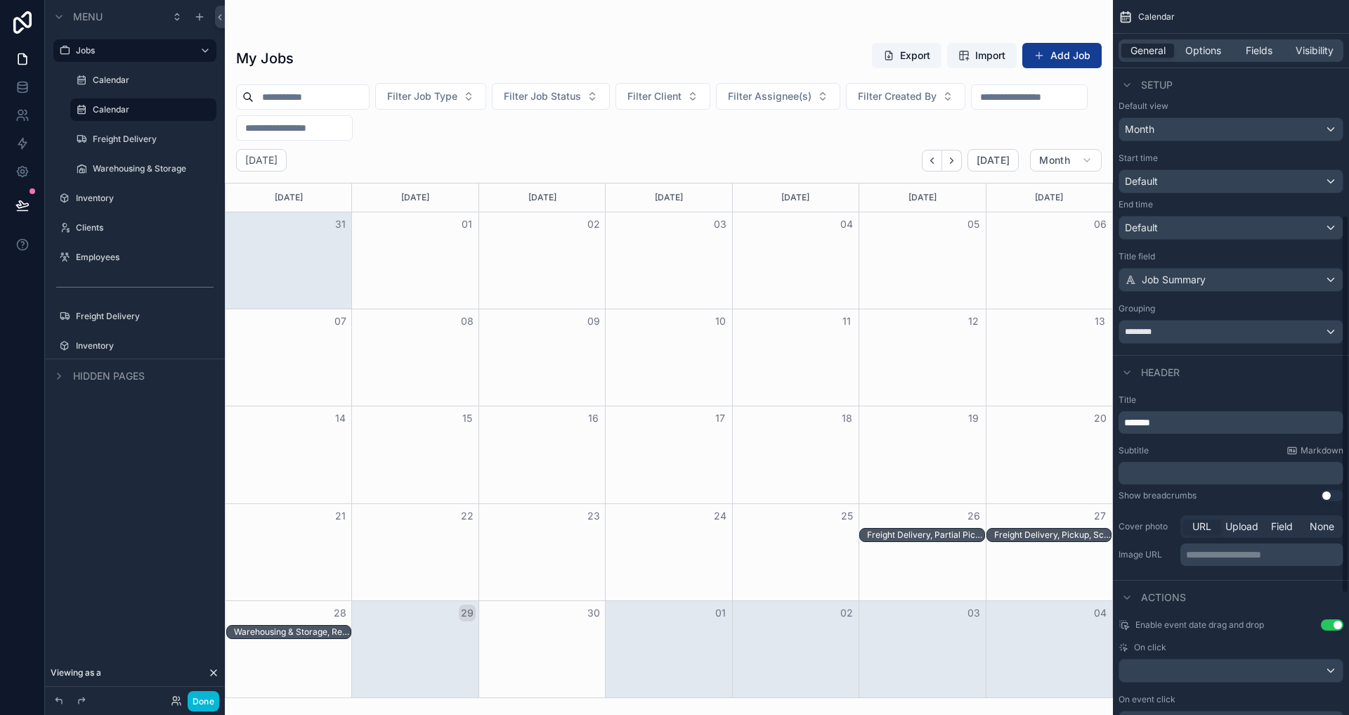
click at [1160, 405] on div "Title *******" at bounding box center [1231, 413] width 225 height 39
click at [1184, 422] on p "*******" at bounding box center [1232, 422] width 216 height 14
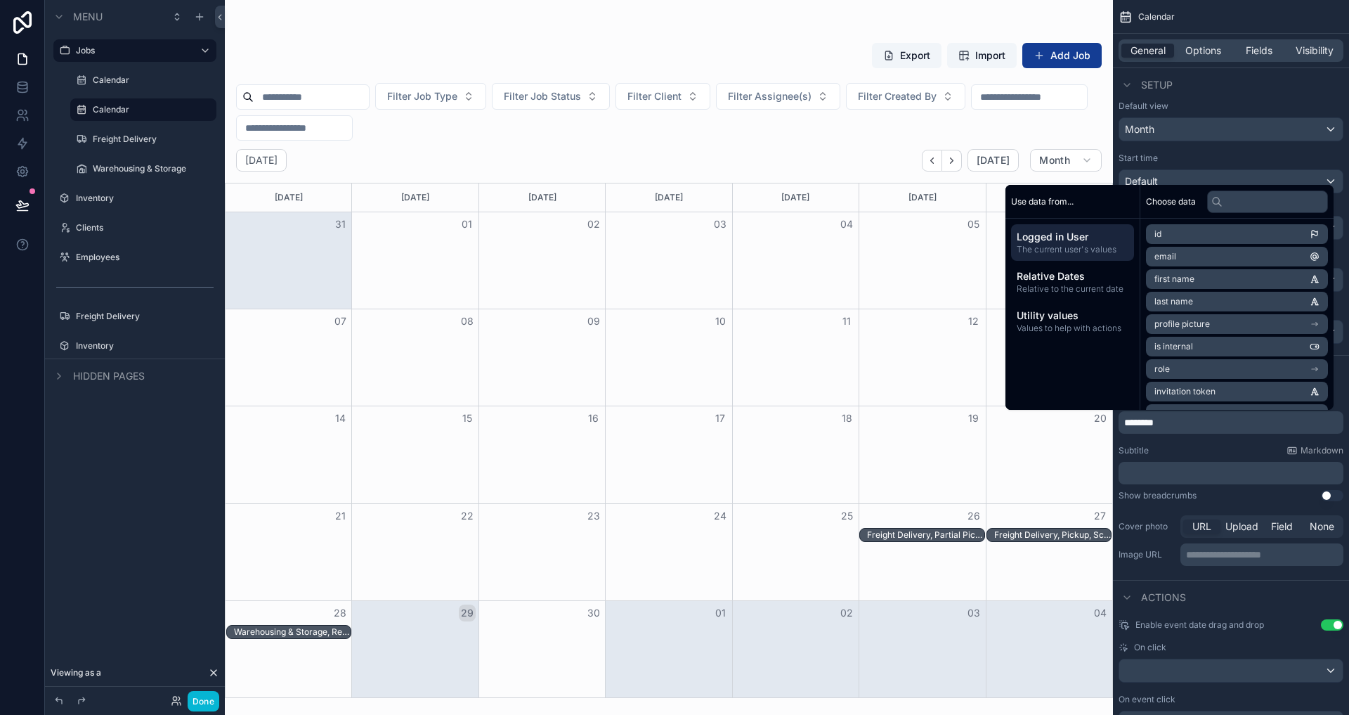
click at [1188, 438] on div "**********" at bounding box center [1231, 481] width 236 height 185
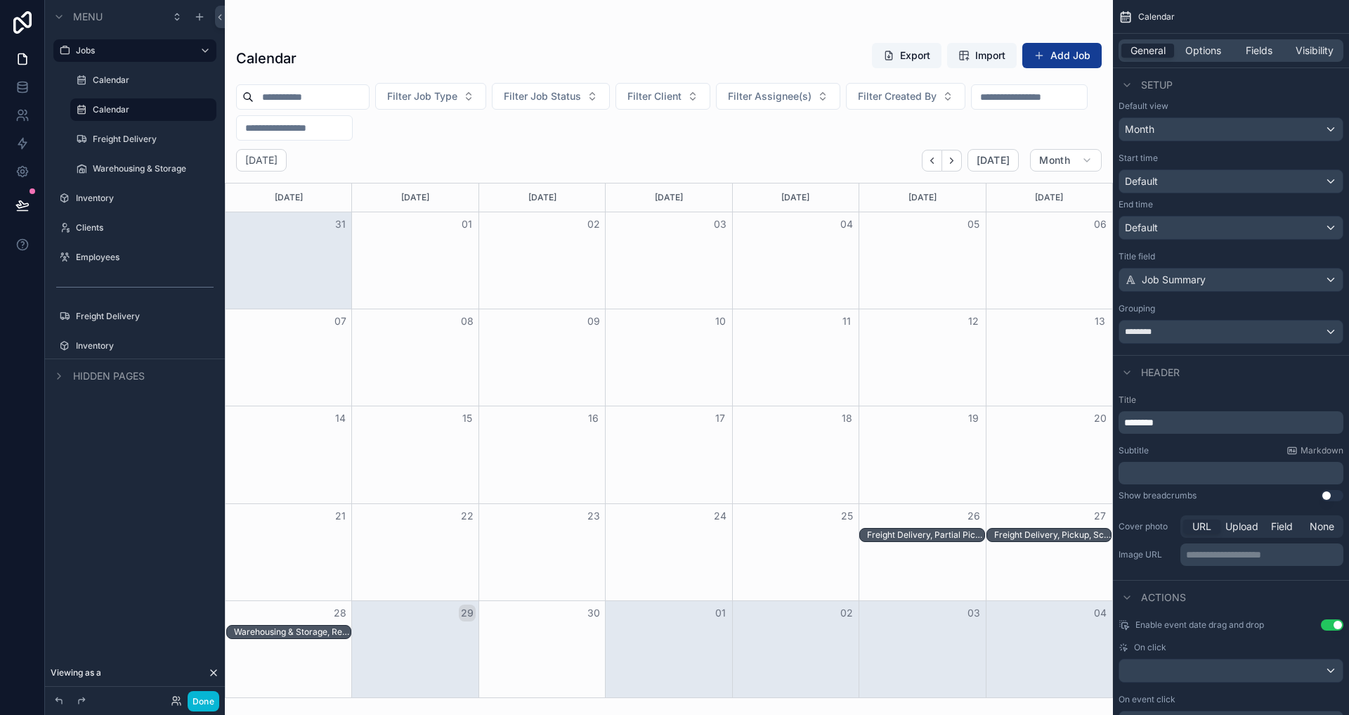
click at [1194, 396] on label "Title" at bounding box center [1231, 399] width 225 height 11
click at [112, 133] on label "Freight Delivery" at bounding box center [141, 138] width 96 height 11
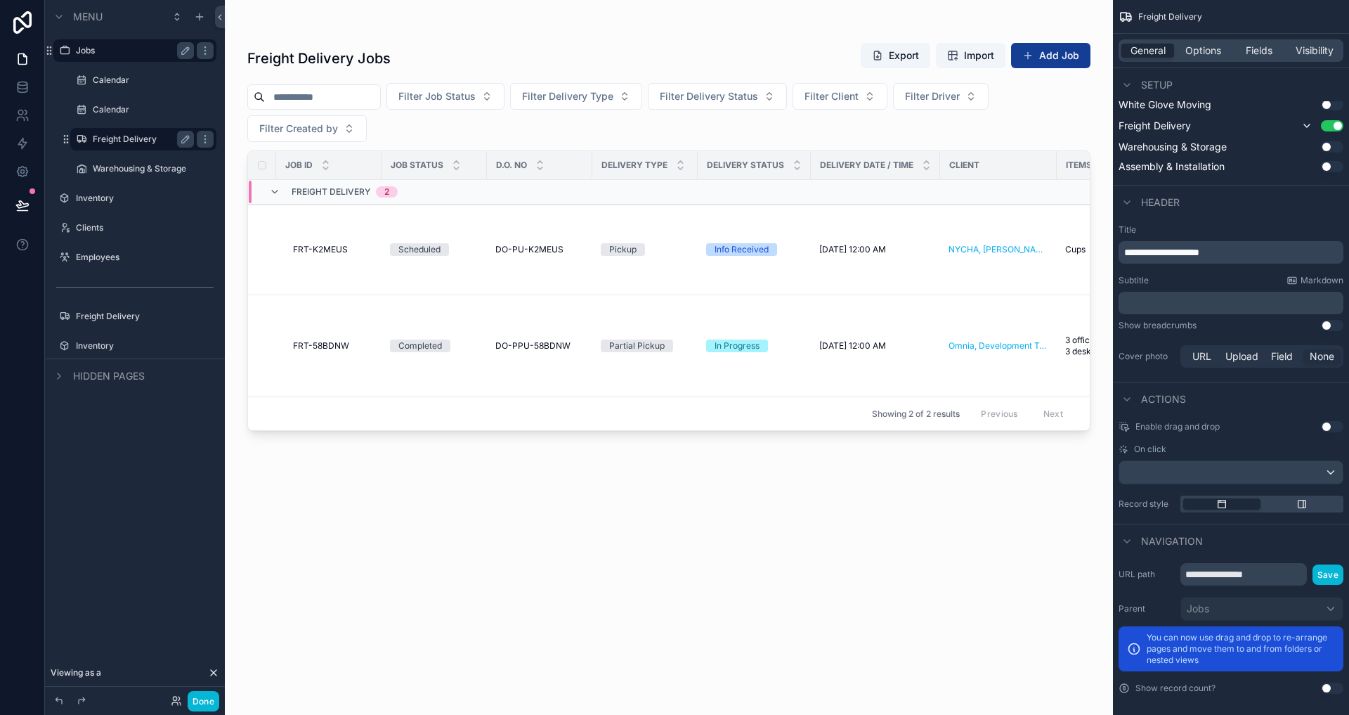
click at [124, 51] on label "Jobs" at bounding box center [132, 50] width 112 height 11
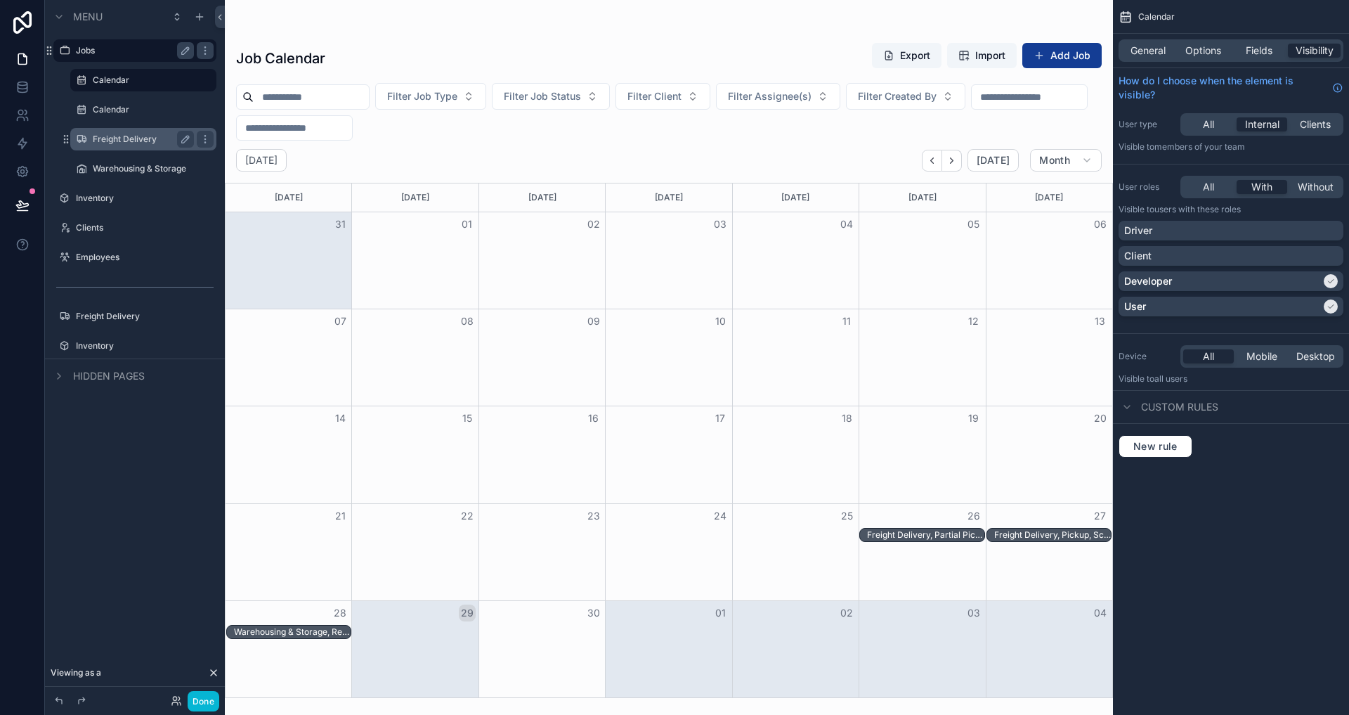
click at [124, 50] on label "Jobs" at bounding box center [132, 50] width 112 height 11
click at [204, 45] on icon "scrollable content" at bounding box center [205, 50] width 11 height 11
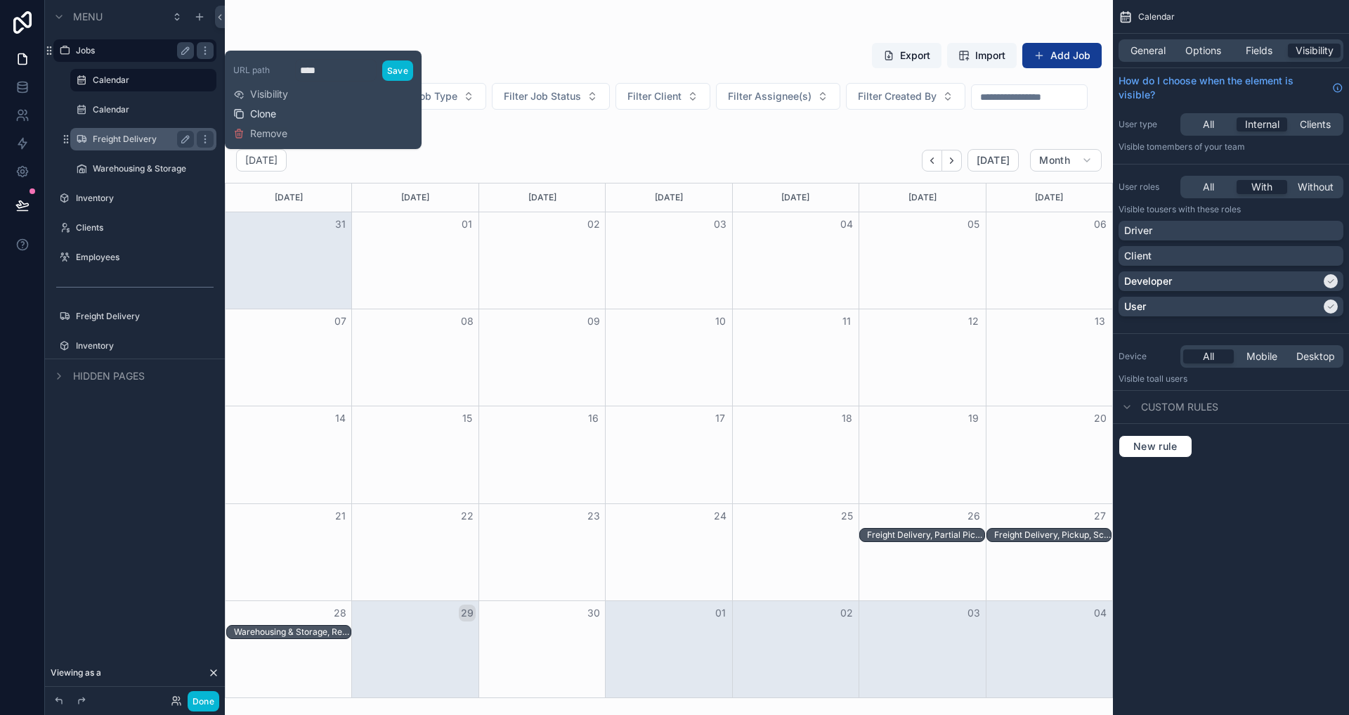
click at [269, 110] on span "Clone" at bounding box center [263, 114] width 26 height 14
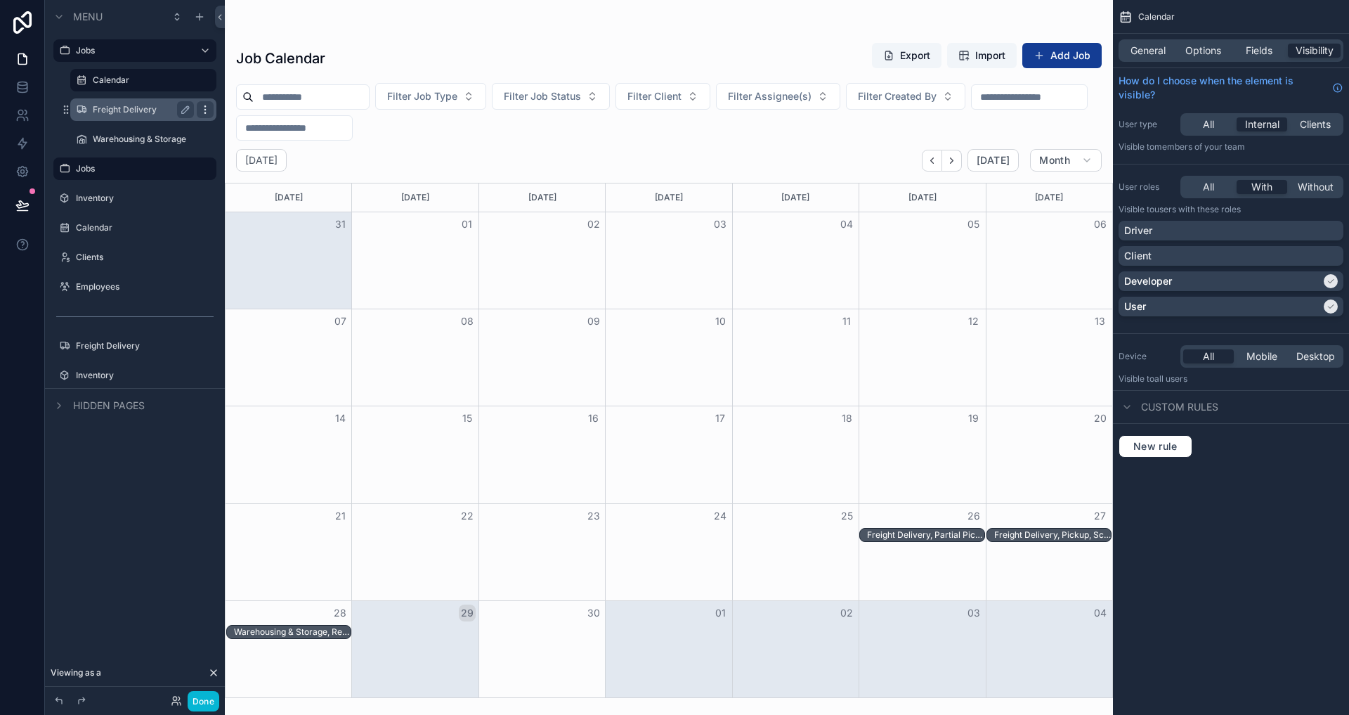
click at [201, 106] on icon "scrollable content" at bounding box center [205, 109] width 11 height 11
click at [242, 95] on icon at bounding box center [238, 99] width 11 height 11
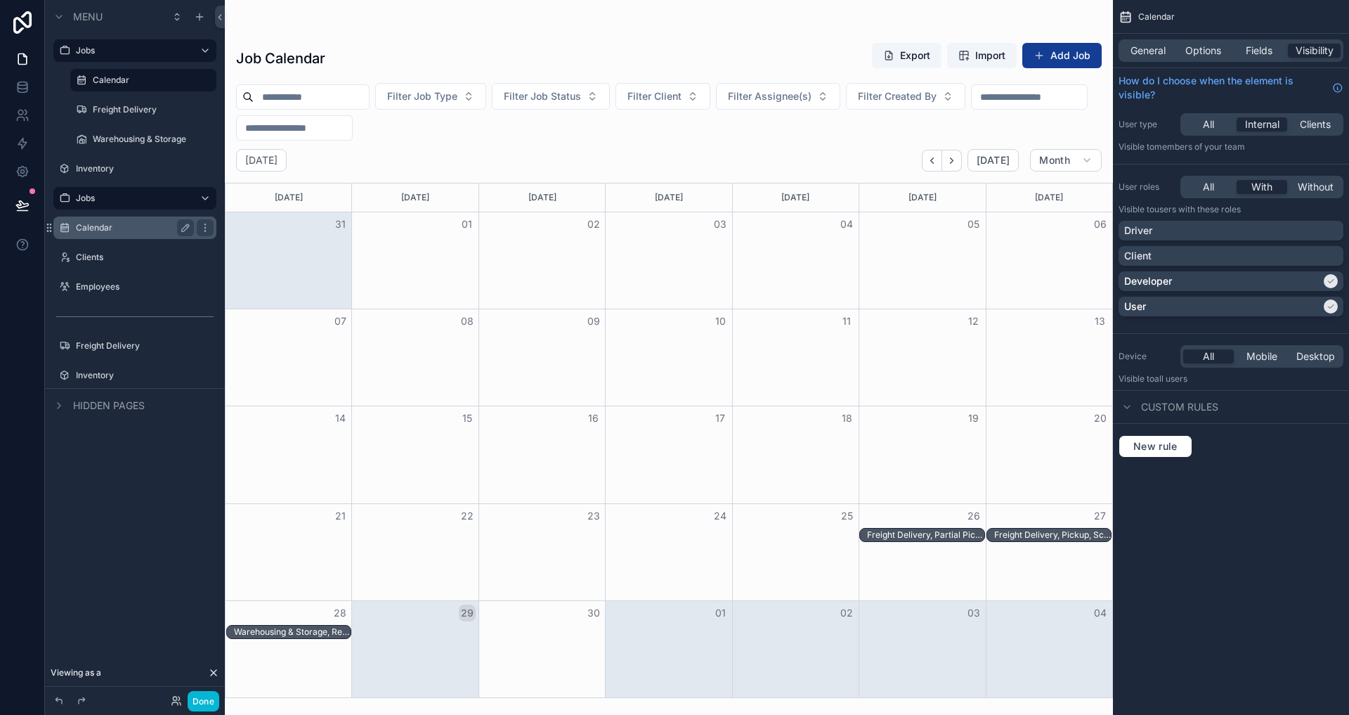
click at [122, 230] on label "Calendar" at bounding box center [132, 227] width 112 height 11
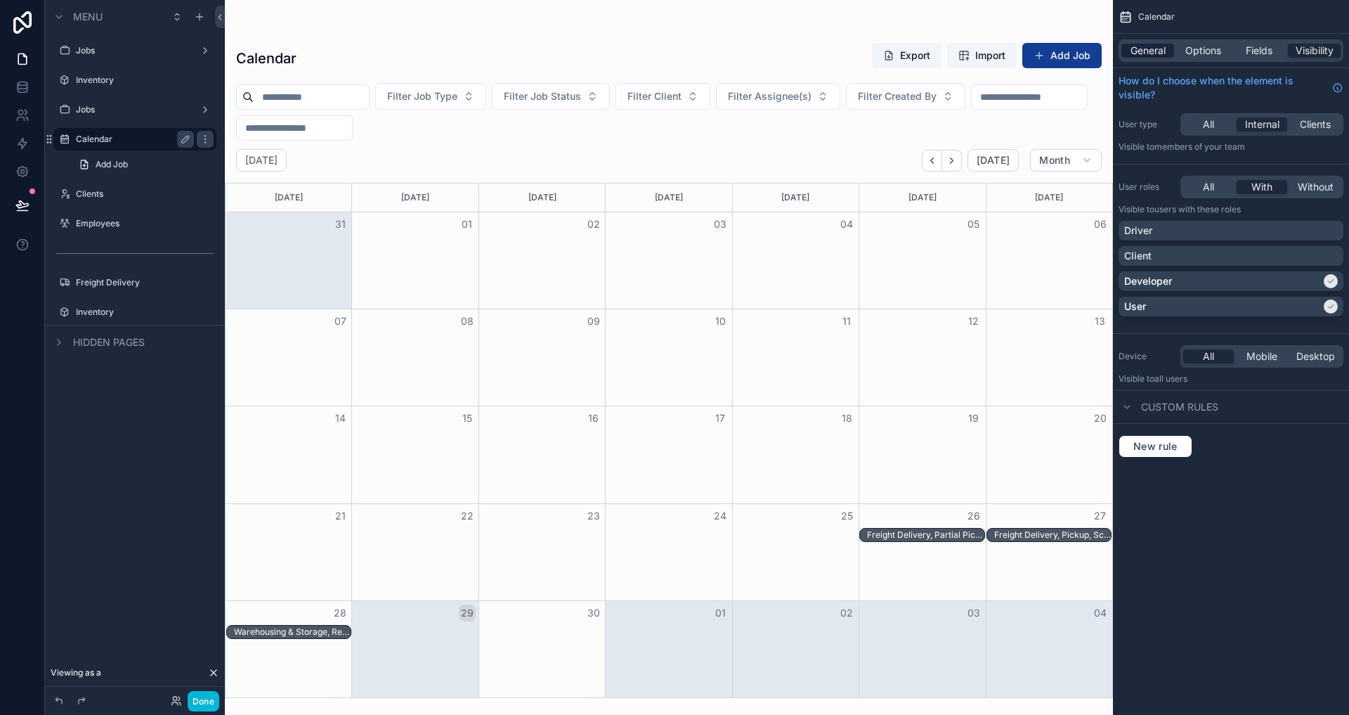
click at [1150, 44] on span "General" at bounding box center [1148, 51] width 35 height 14
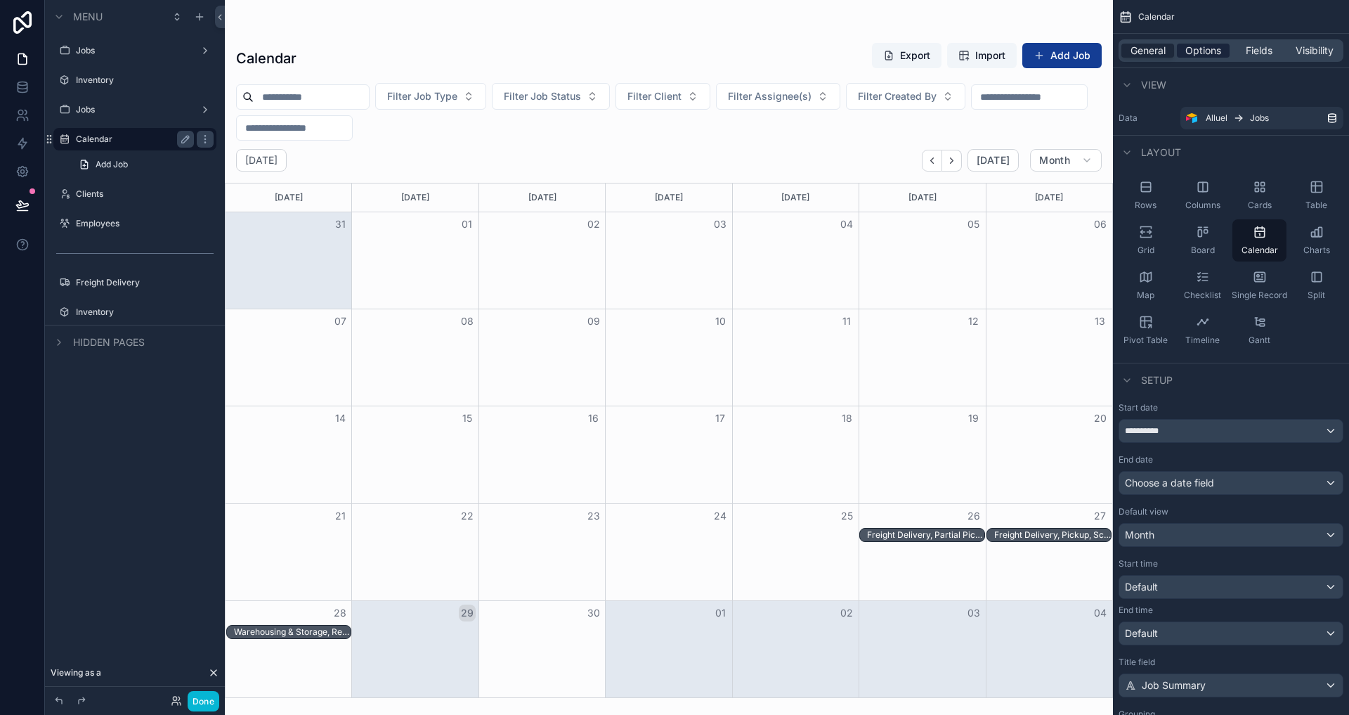
click at [1192, 55] on span "Options" at bounding box center [1203, 51] width 36 height 14
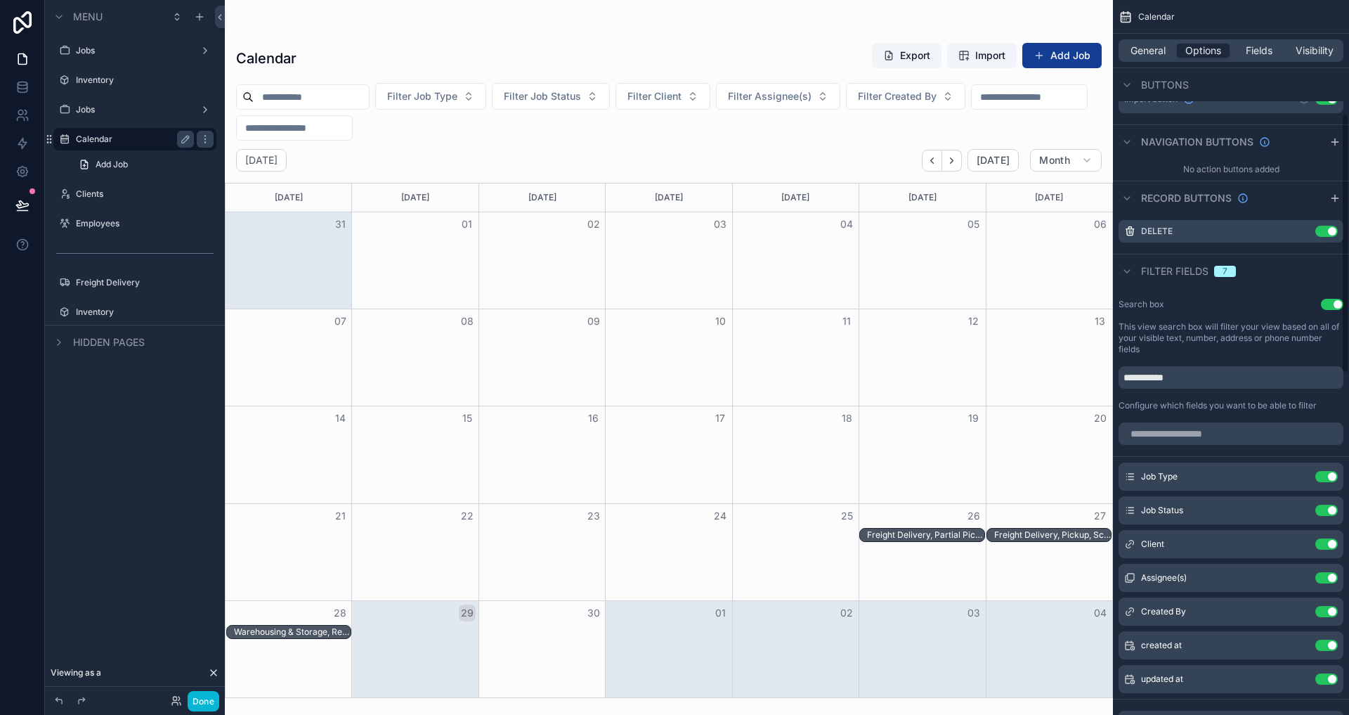
scroll to position [573, 0]
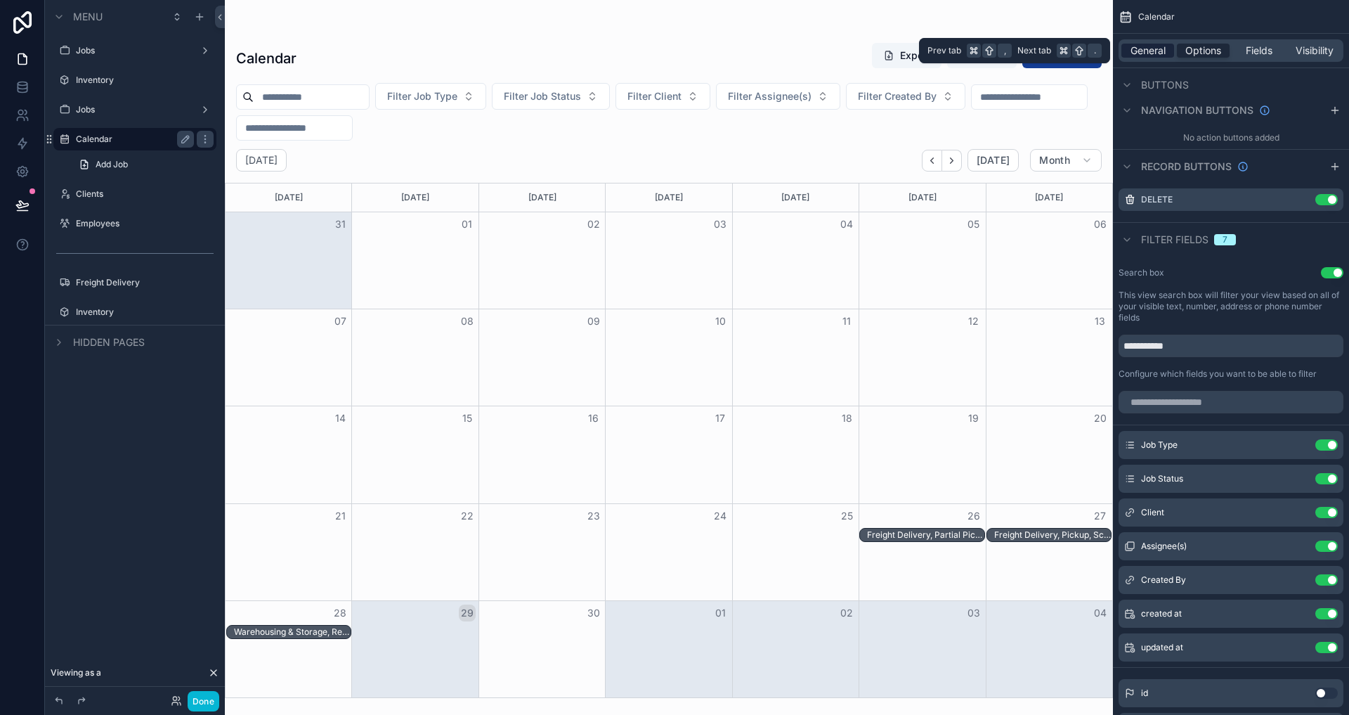
click at [1140, 53] on span "General" at bounding box center [1148, 51] width 35 height 14
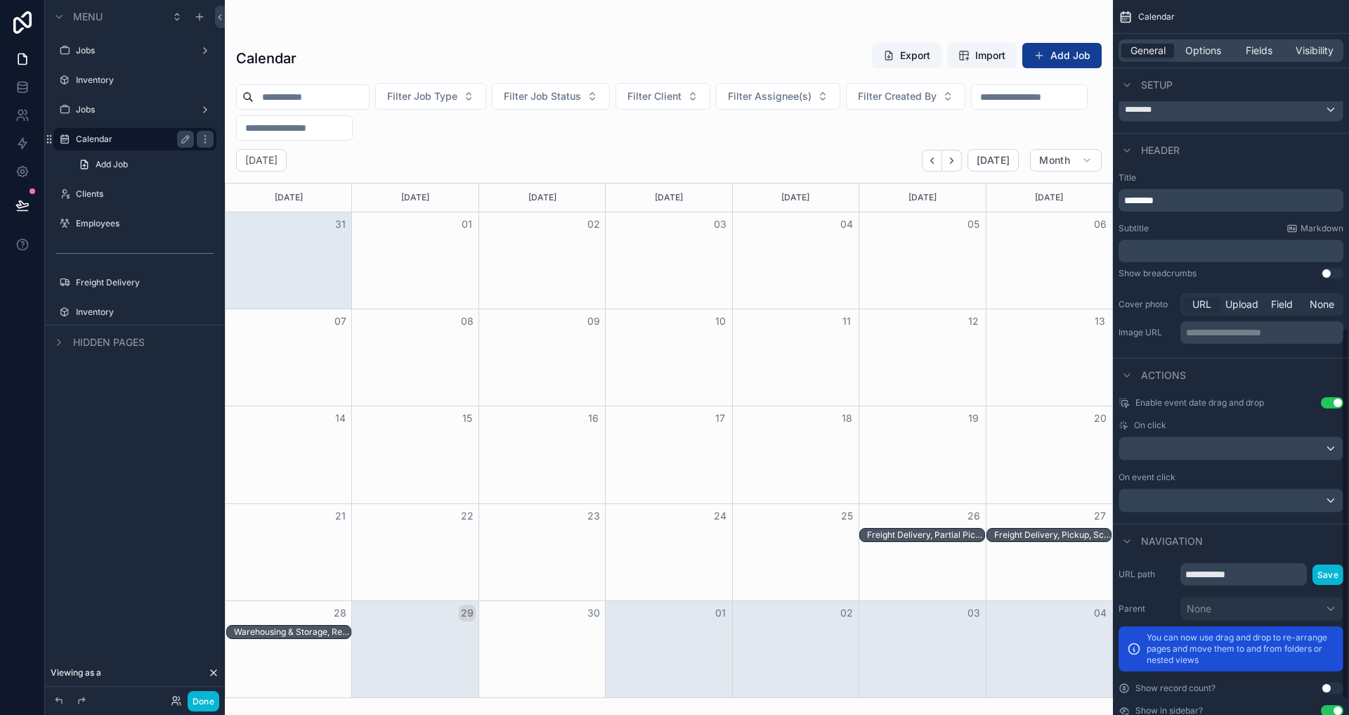
scroll to position [657, 0]
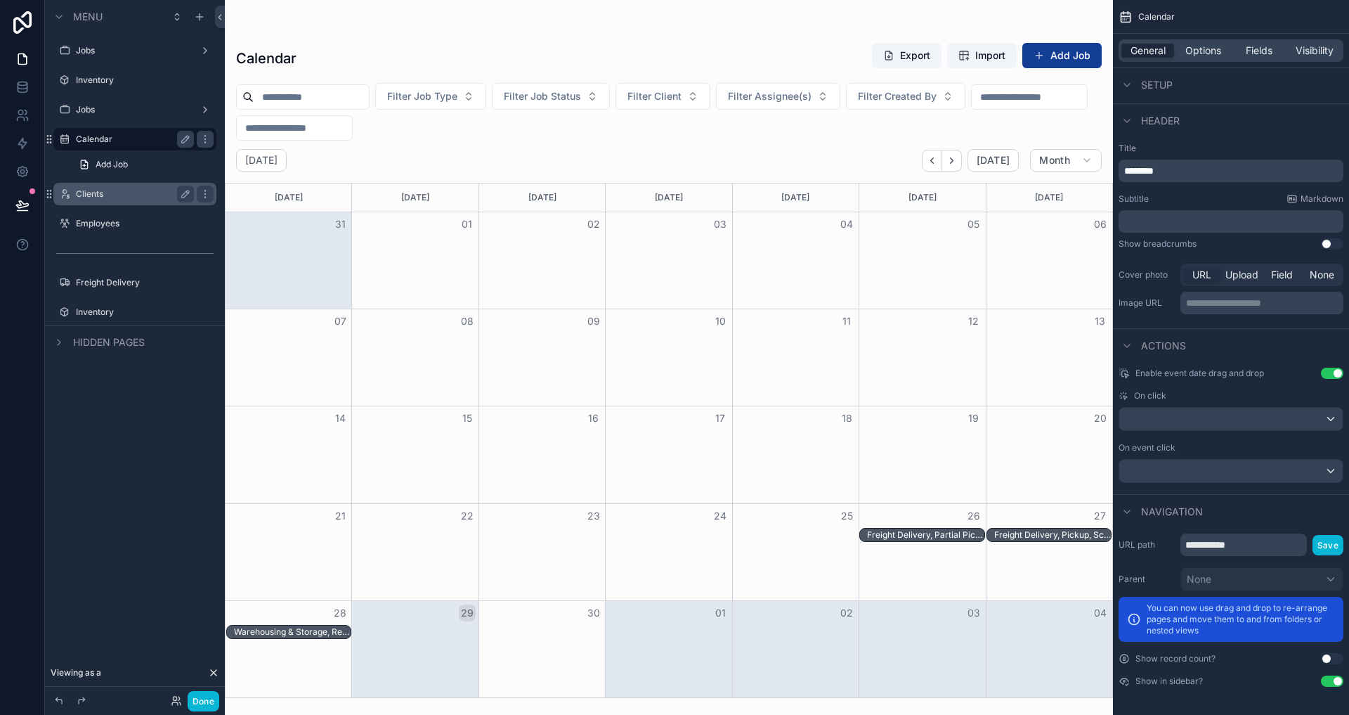
click at [102, 185] on div "Clients" at bounding box center [135, 193] width 118 height 17
click at [101, 189] on label "Clients" at bounding box center [132, 193] width 112 height 11
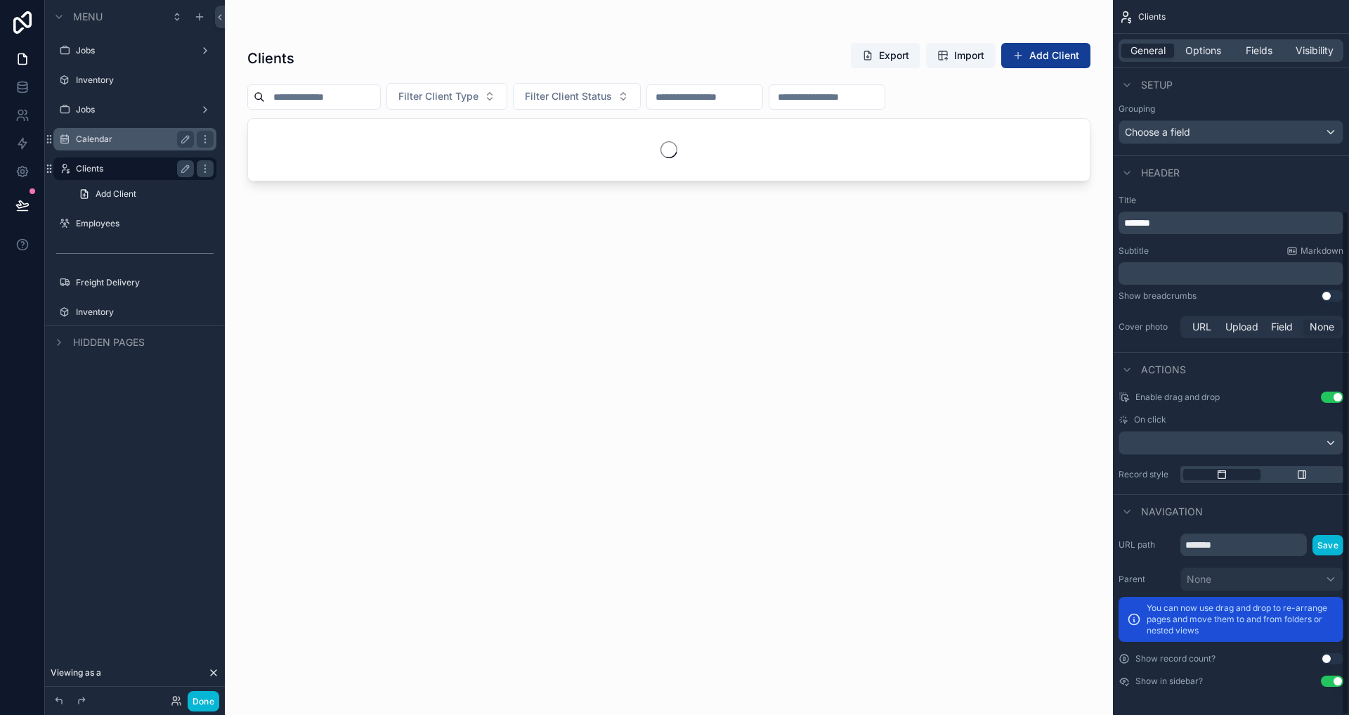
scroll to position [299, 0]
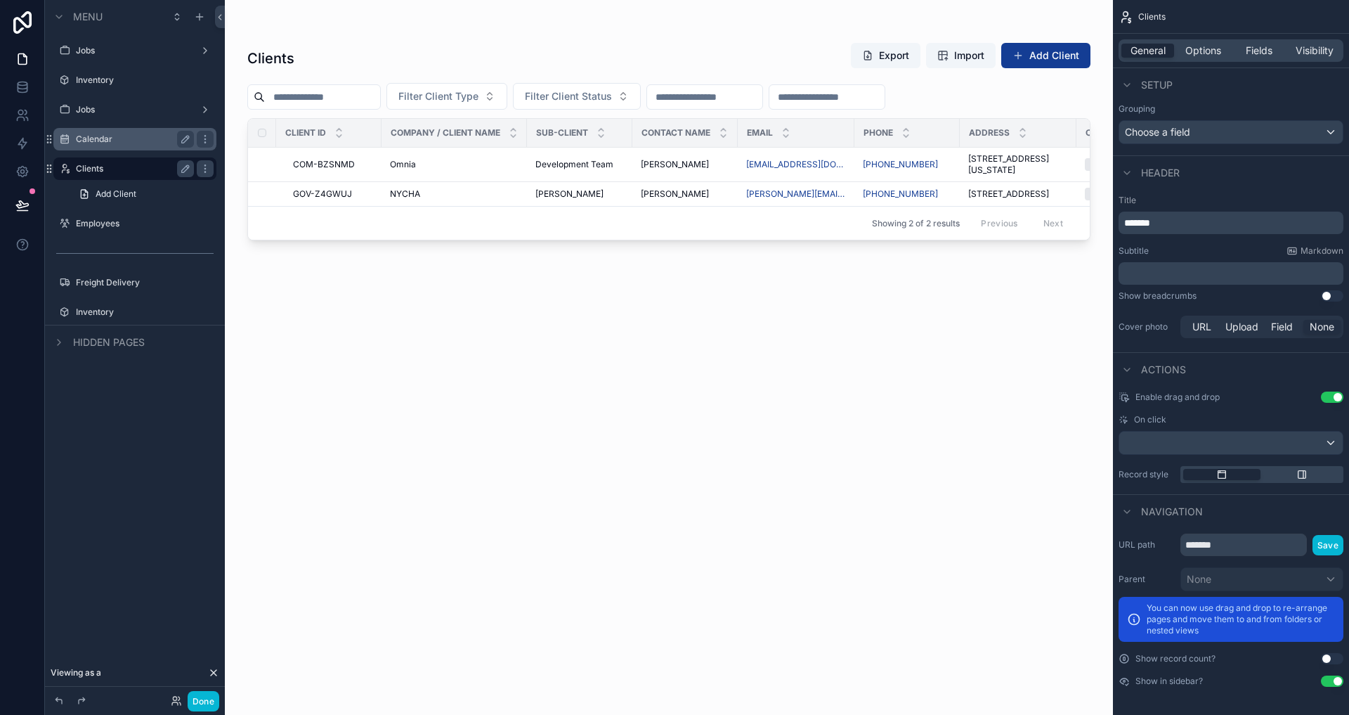
click at [100, 136] on label "Calendar" at bounding box center [132, 138] width 112 height 11
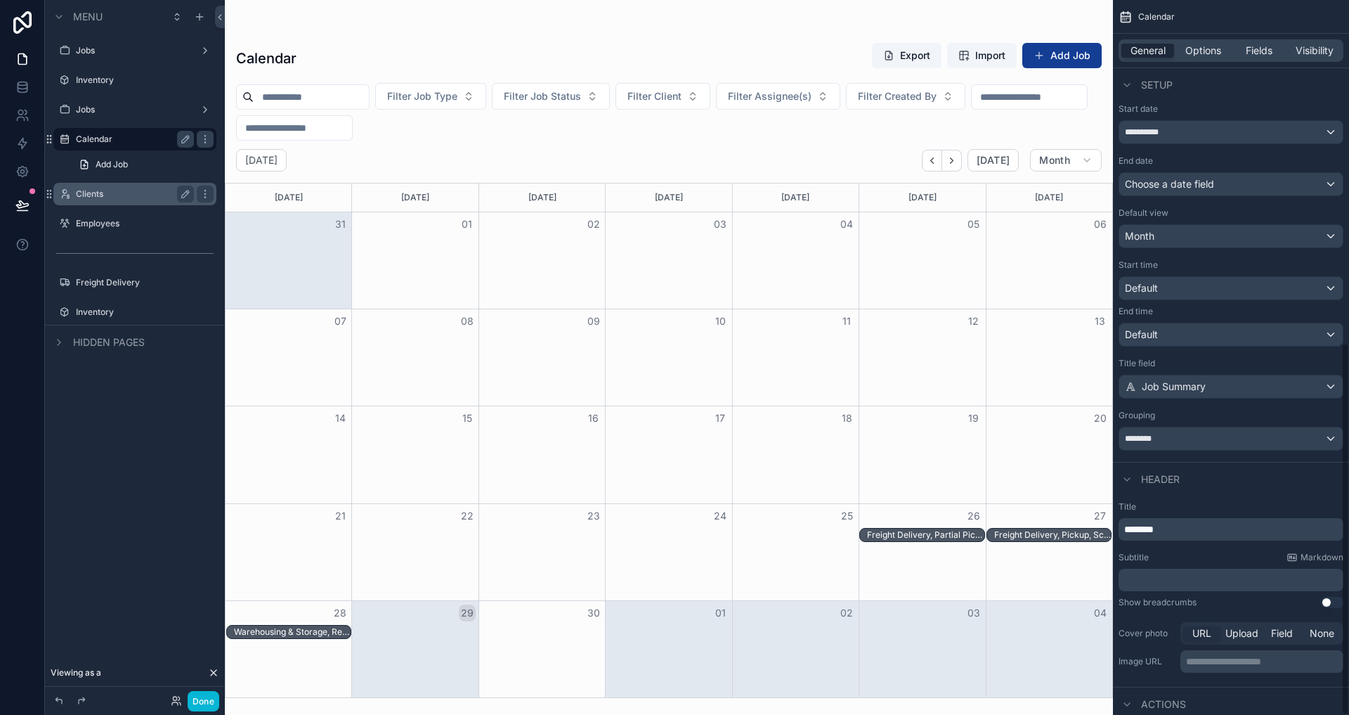
scroll to position [657, 0]
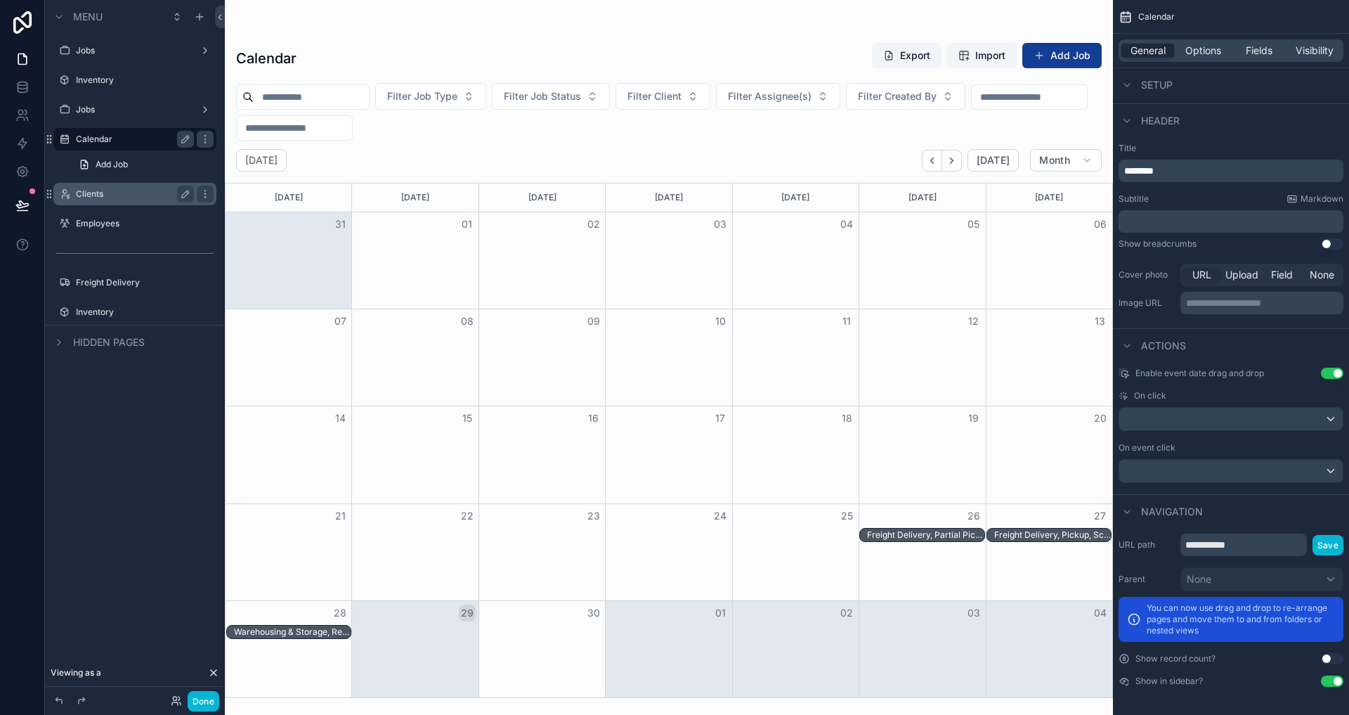
click at [126, 197] on label "Clients" at bounding box center [132, 193] width 112 height 11
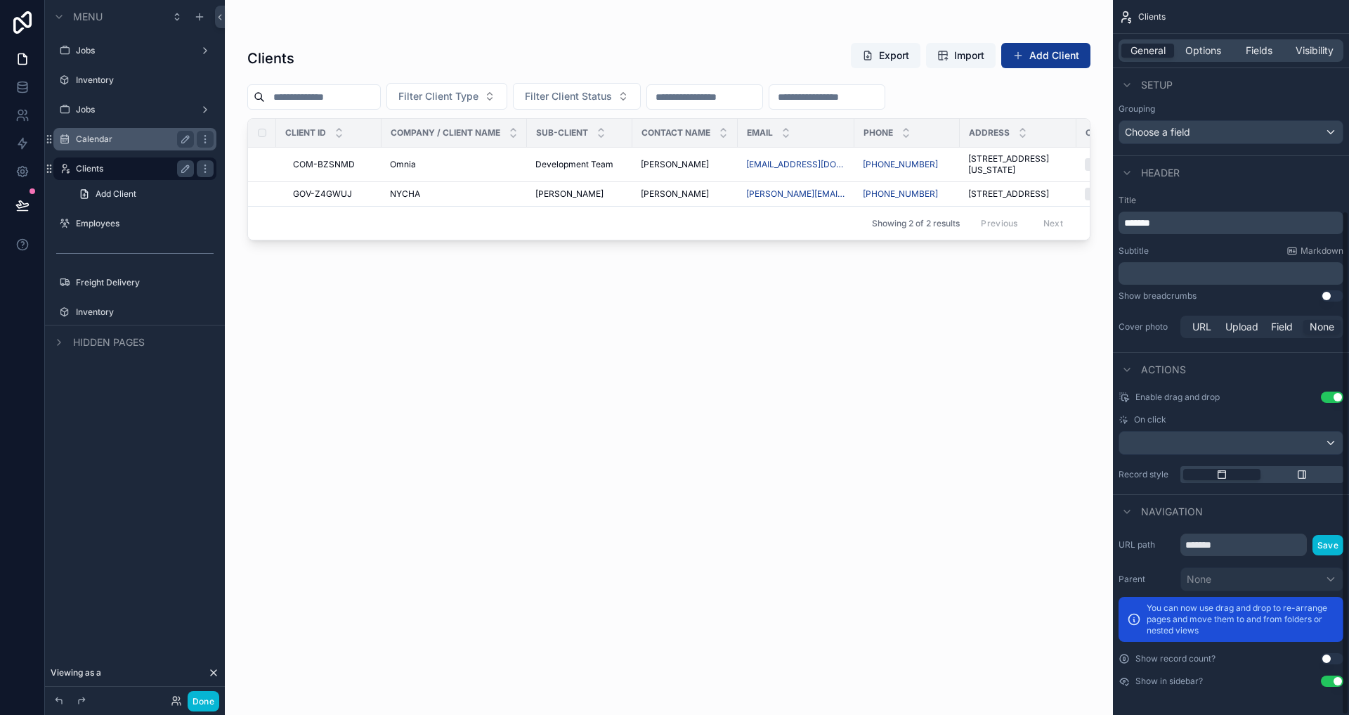
scroll to position [299, 0]
click at [120, 138] on label "Calendar" at bounding box center [132, 138] width 112 height 11
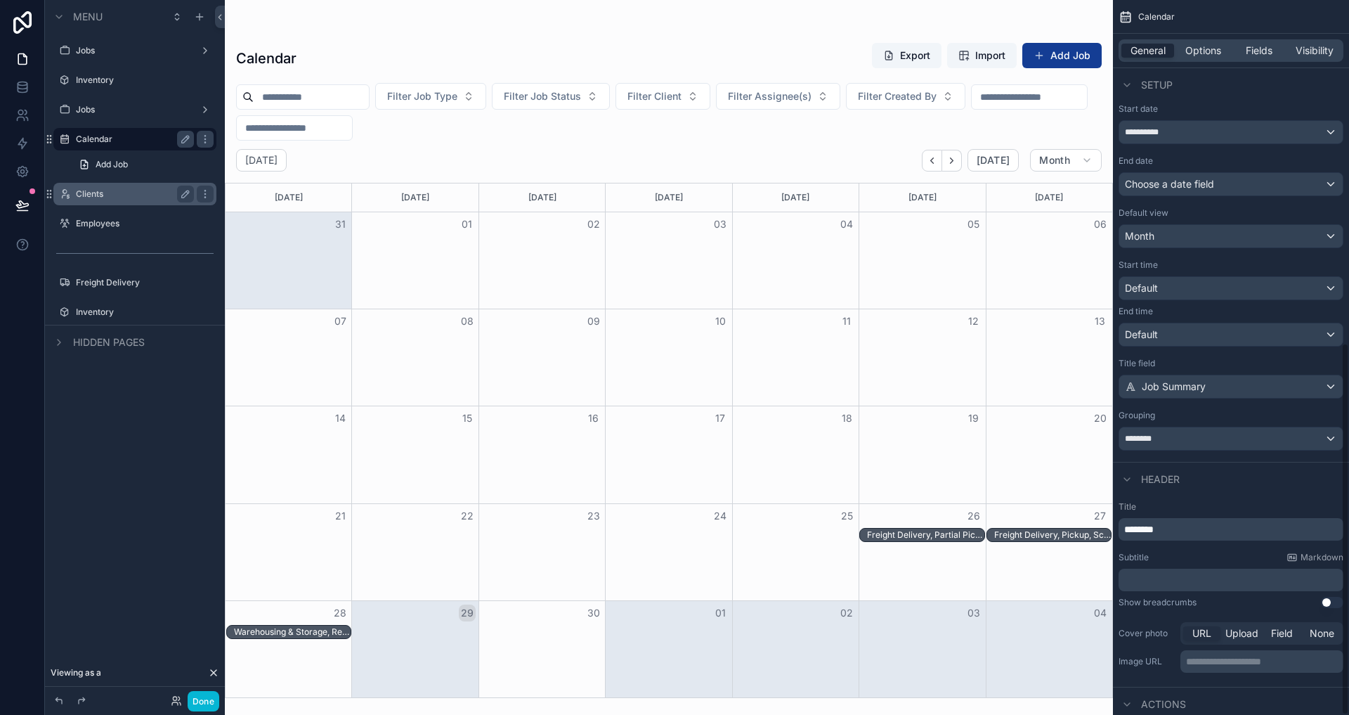
scroll to position [657, 0]
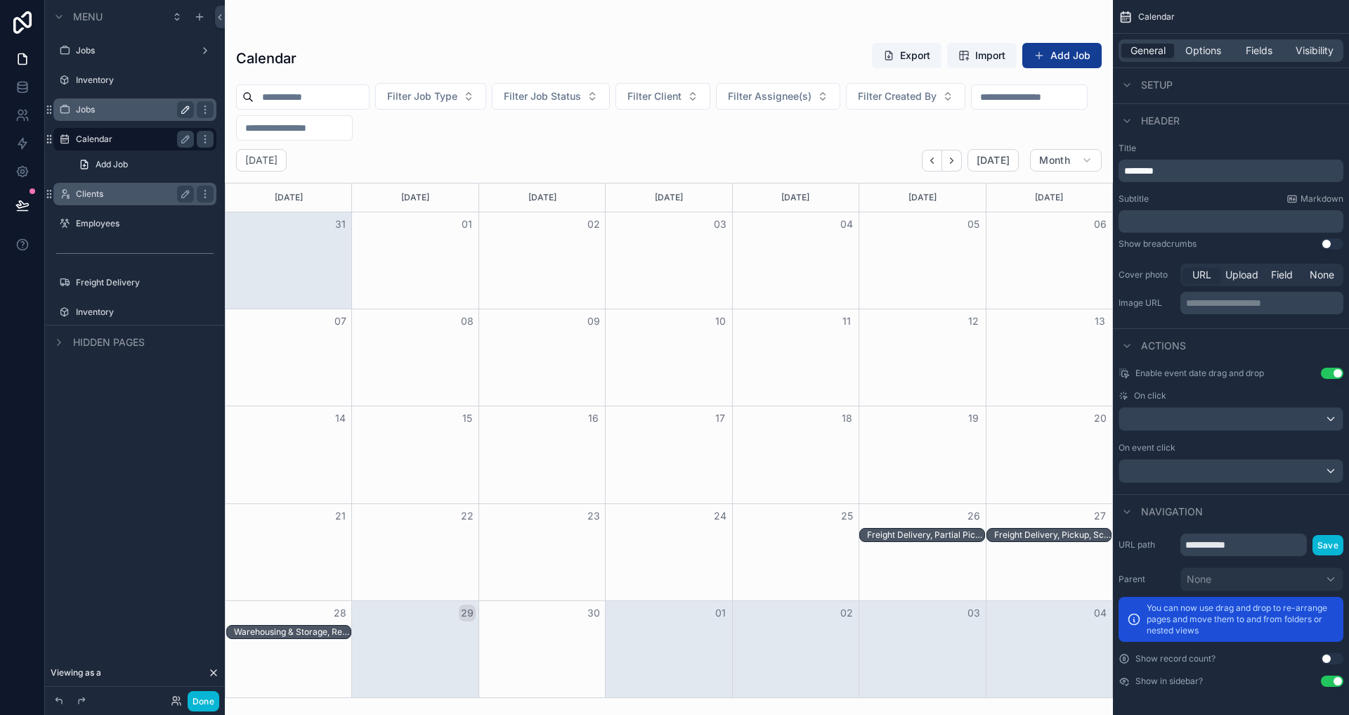
click at [185, 106] on icon "scrollable content" at bounding box center [185, 109] width 11 height 11
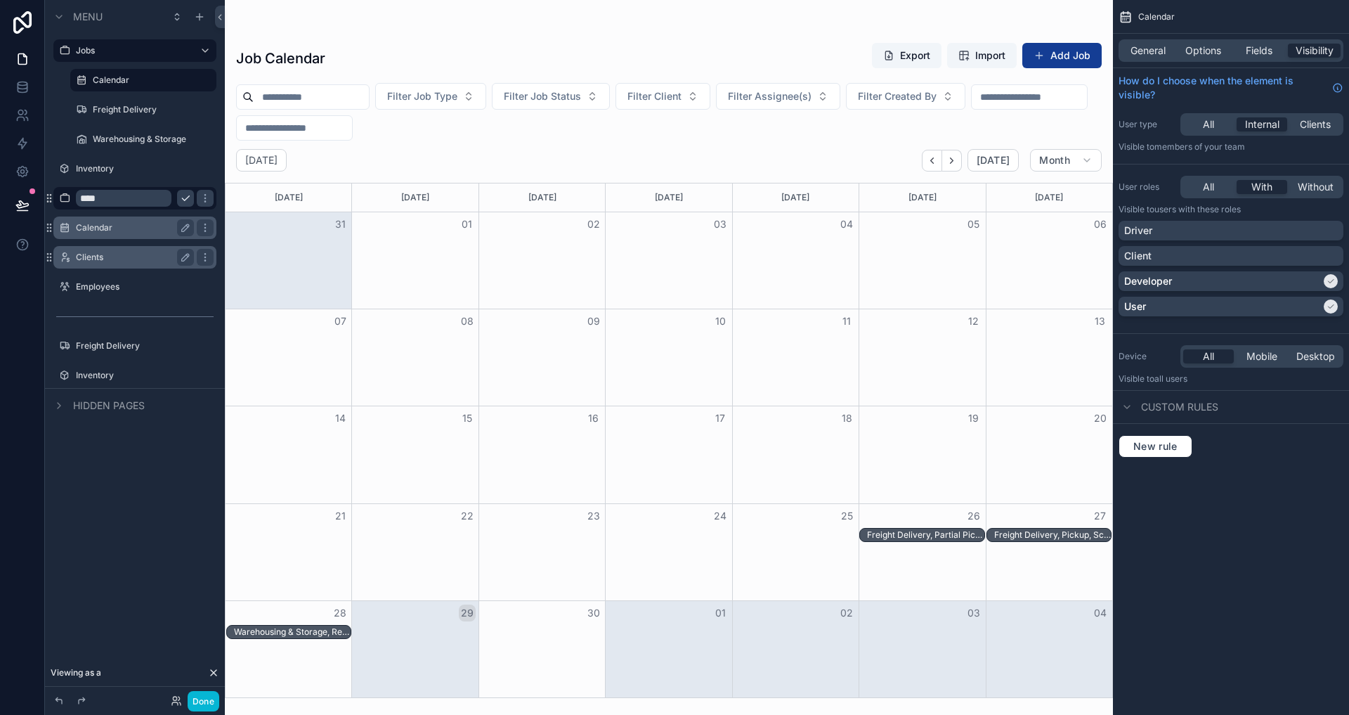
click at [1135, 38] on div "General Options Fields Visibility" at bounding box center [1231, 51] width 236 height 34
click at [1139, 48] on span "General" at bounding box center [1148, 51] width 35 height 14
click at [1154, 48] on span "General" at bounding box center [1148, 51] width 35 height 14
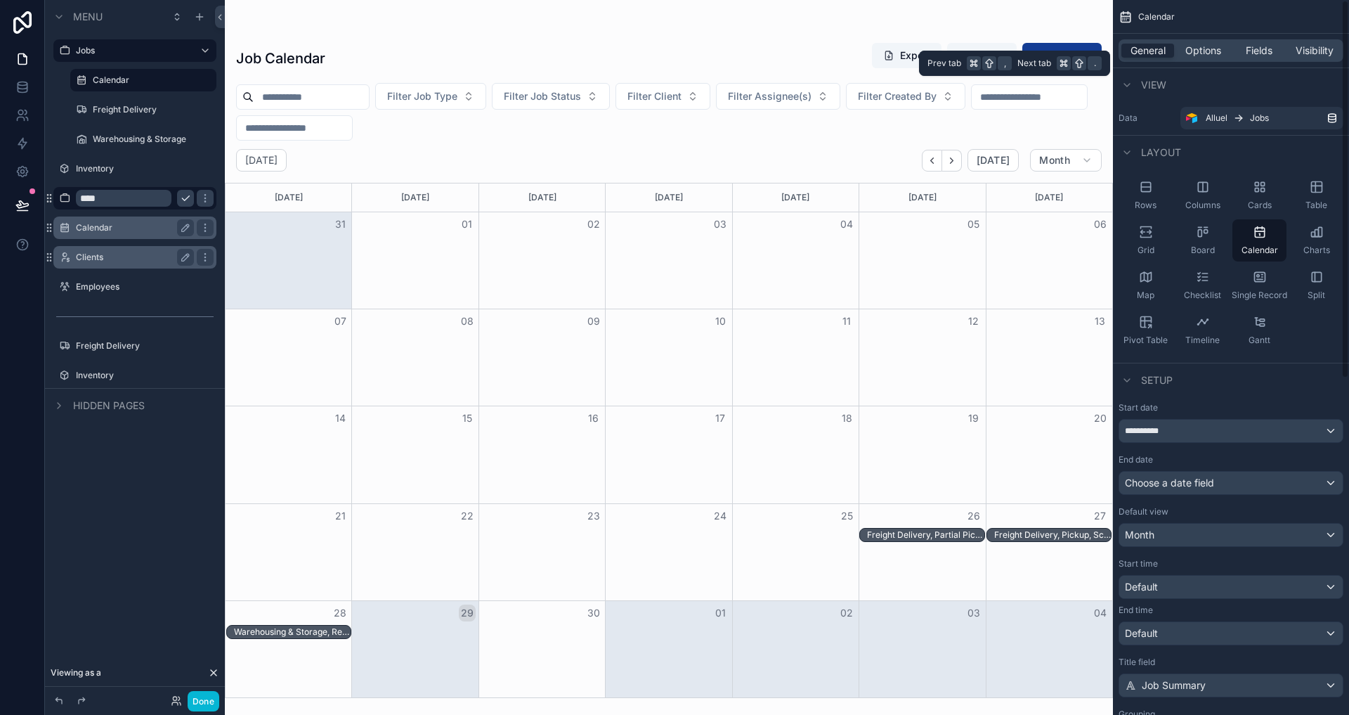
click at [1159, 60] on div "General Options Fields Visibility" at bounding box center [1231, 50] width 225 height 22
click at [1156, 54] on span "General" at bounding box center [1148, 51] width 35 height 14
click at [1195, 54] on span "Options" at bounding box center [1203, 51] width 36 height 14
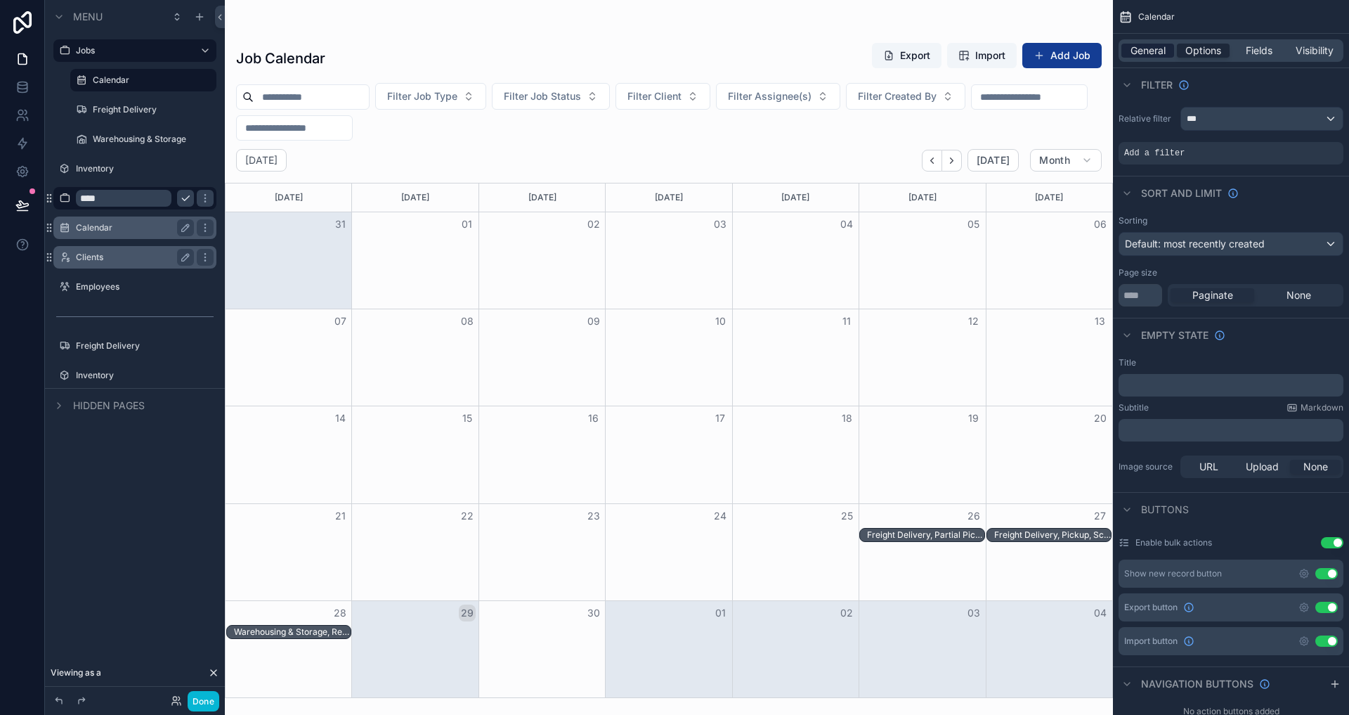
click at [1163, 54] on span "General" at bounding box center [1148, 51] width 35 height 14
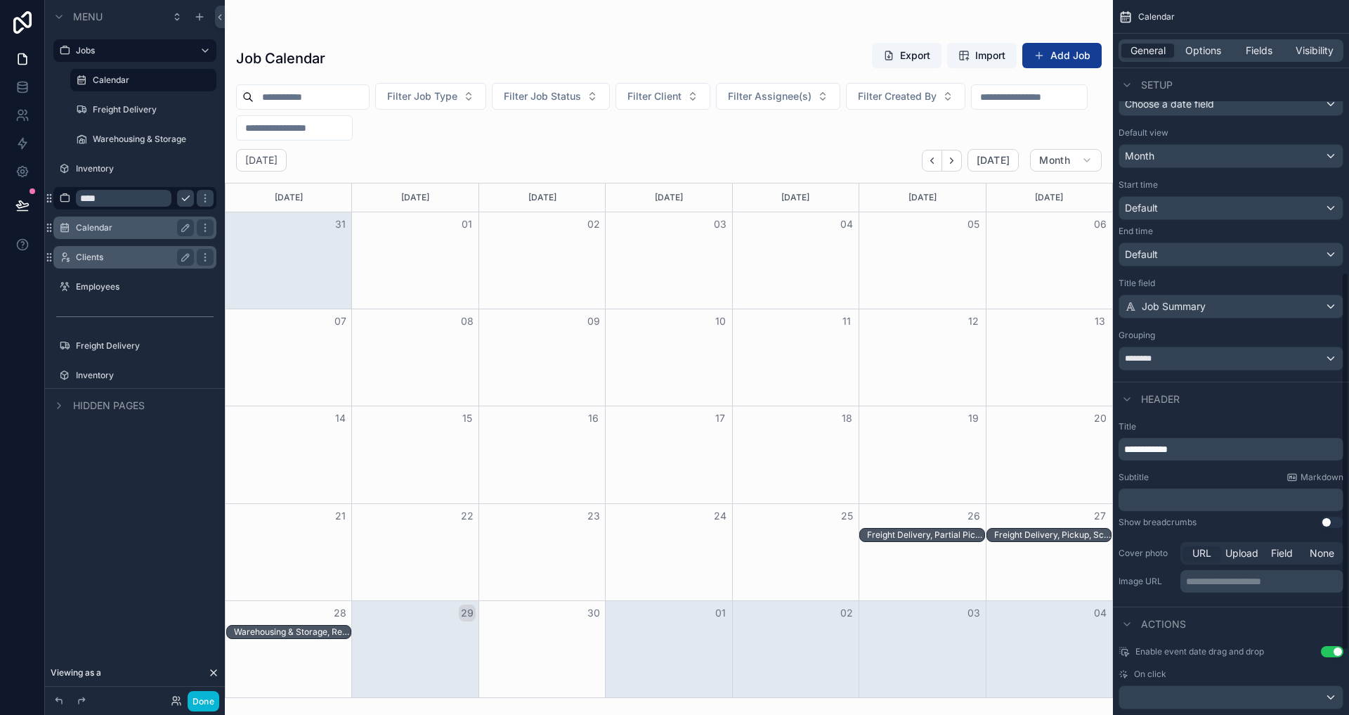
scroll to position [513, 0]
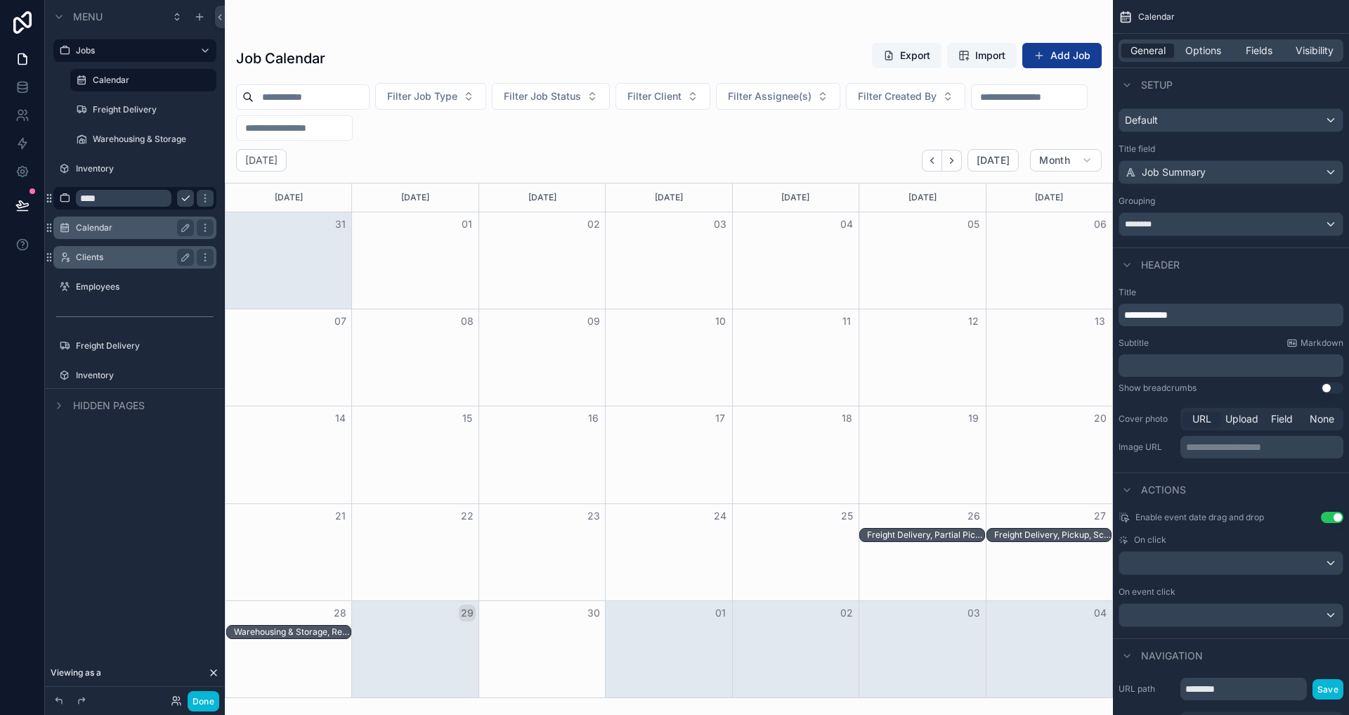
click at [1206, 309] on p "**********" at bounding box center [1232, 315] width 216 height 14
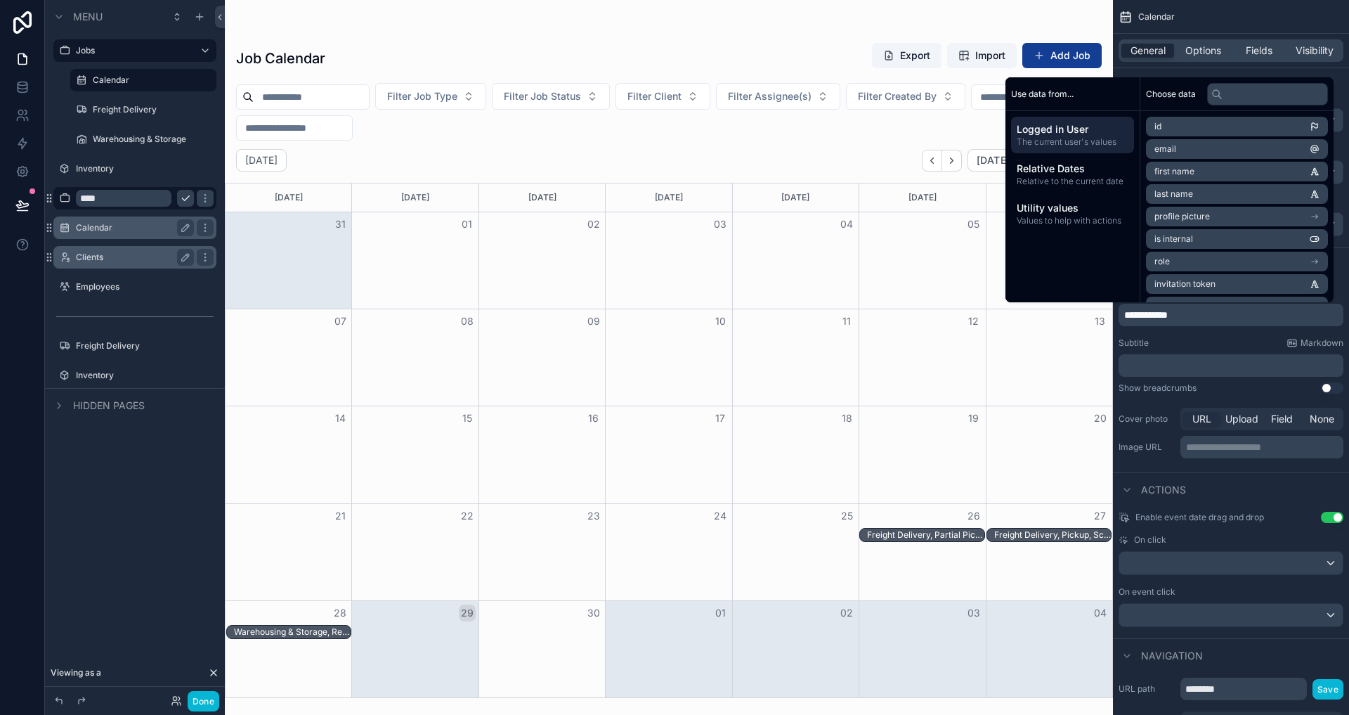
click at [597, 176] on div "scrollable content" at bounding box center [669, 357] width 888 height 715
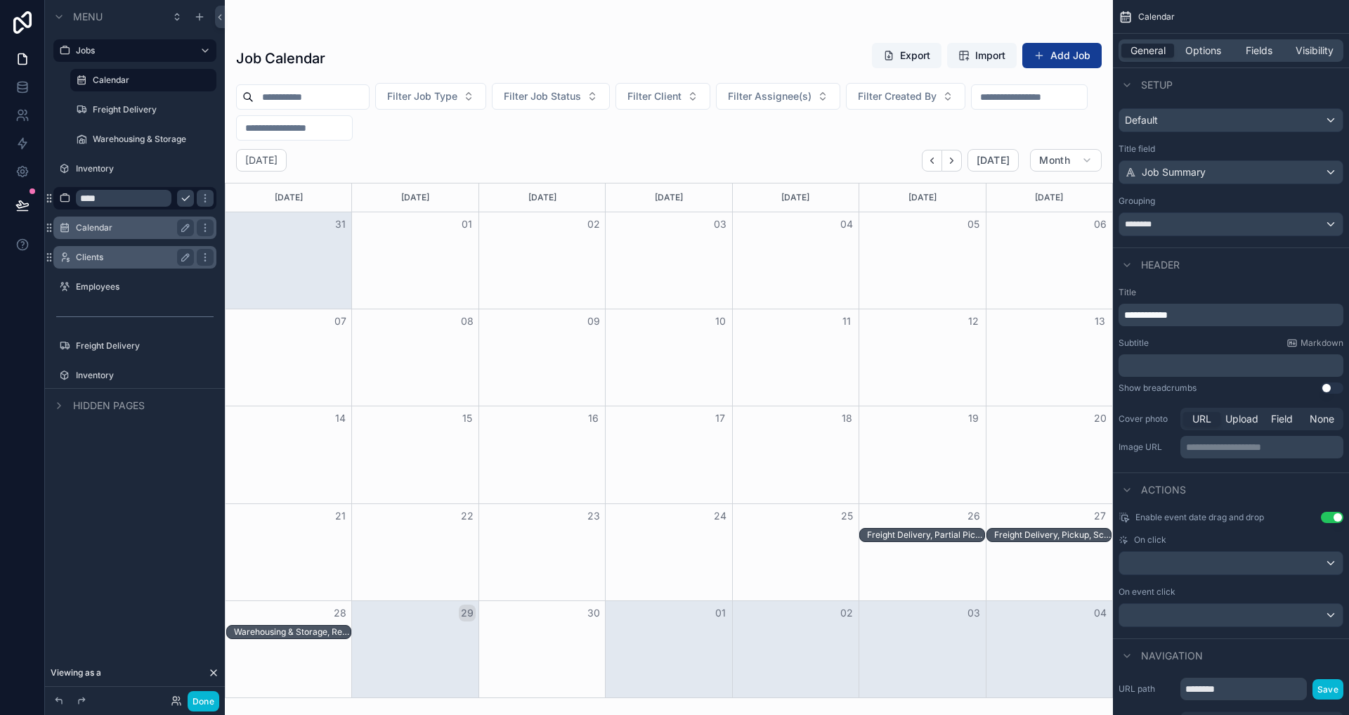
click at [104, 230] on label "Calendar" at bounding box center [132, 227] width 112 height 11
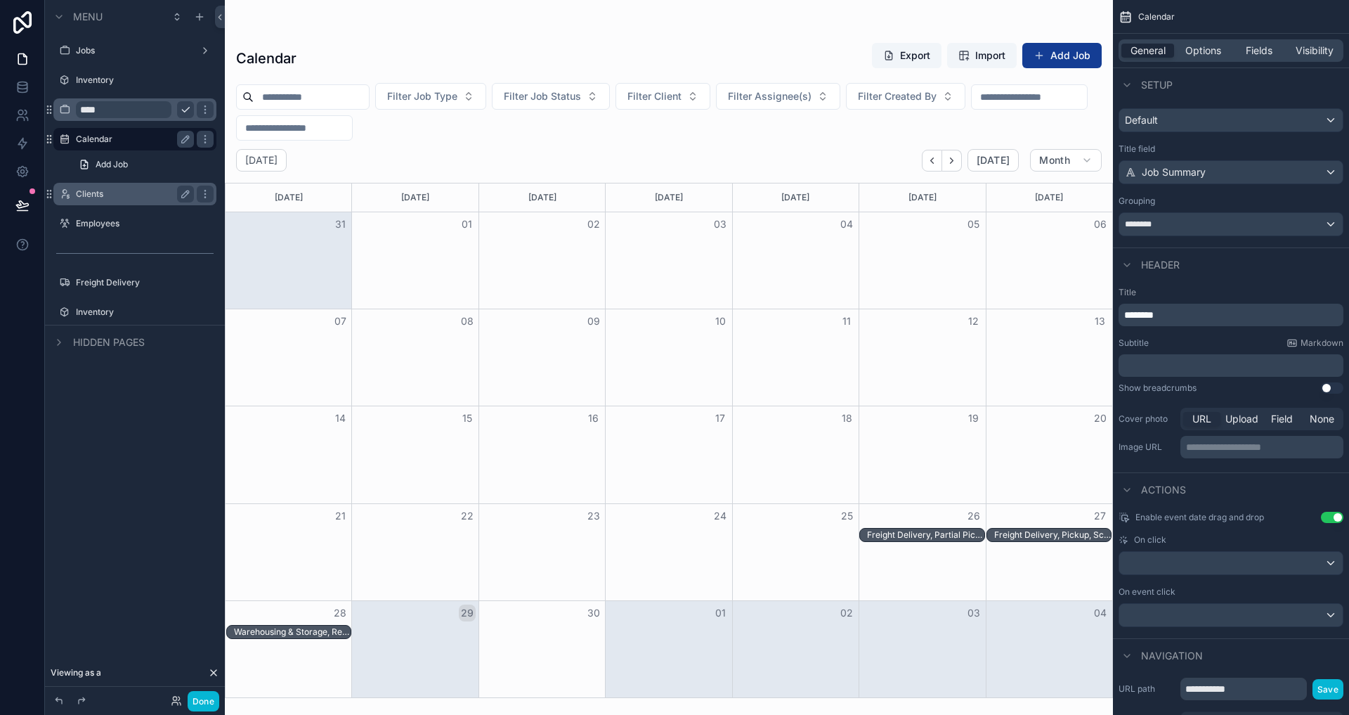
click at [134, 106] on input "****" at bounding box center [124, 109] width 96 height 17
type input "*******"
click at [204, 103] on div "scrollable content" at bounding box center [205, 109] width 17 height 17
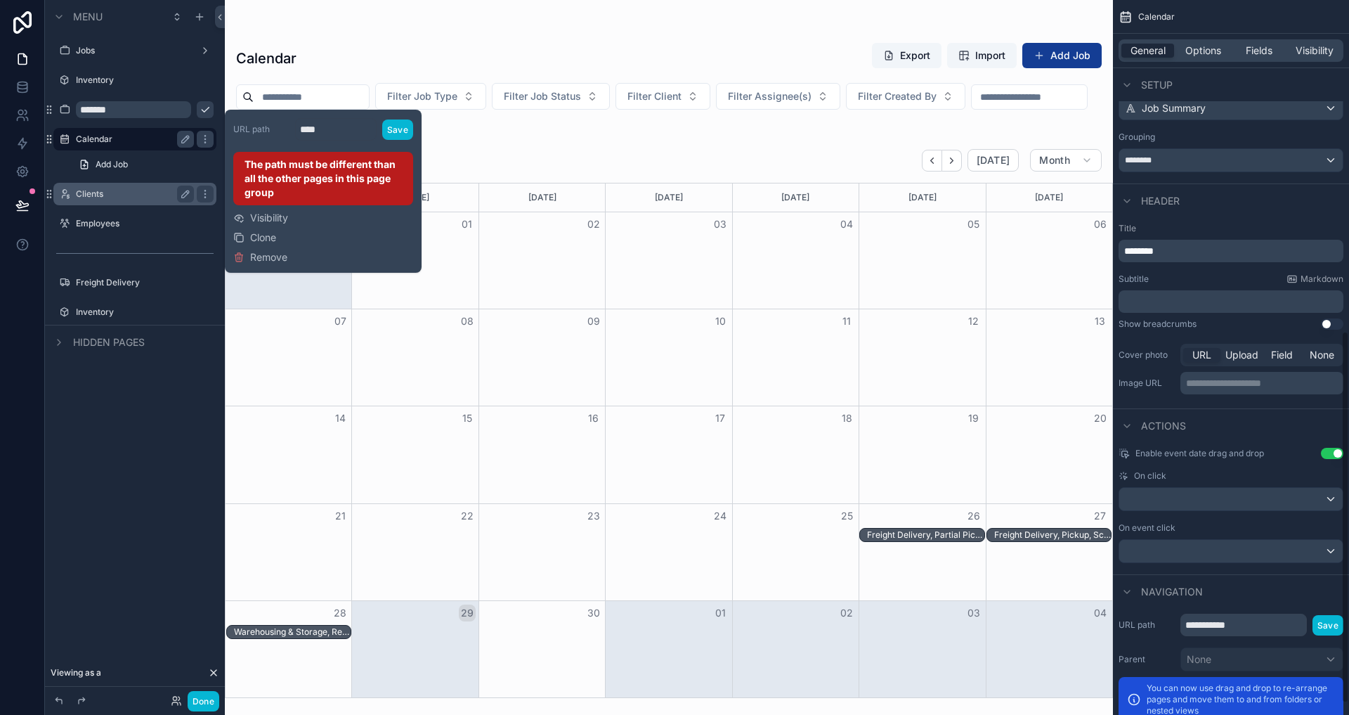
scroll to position [657, 0]
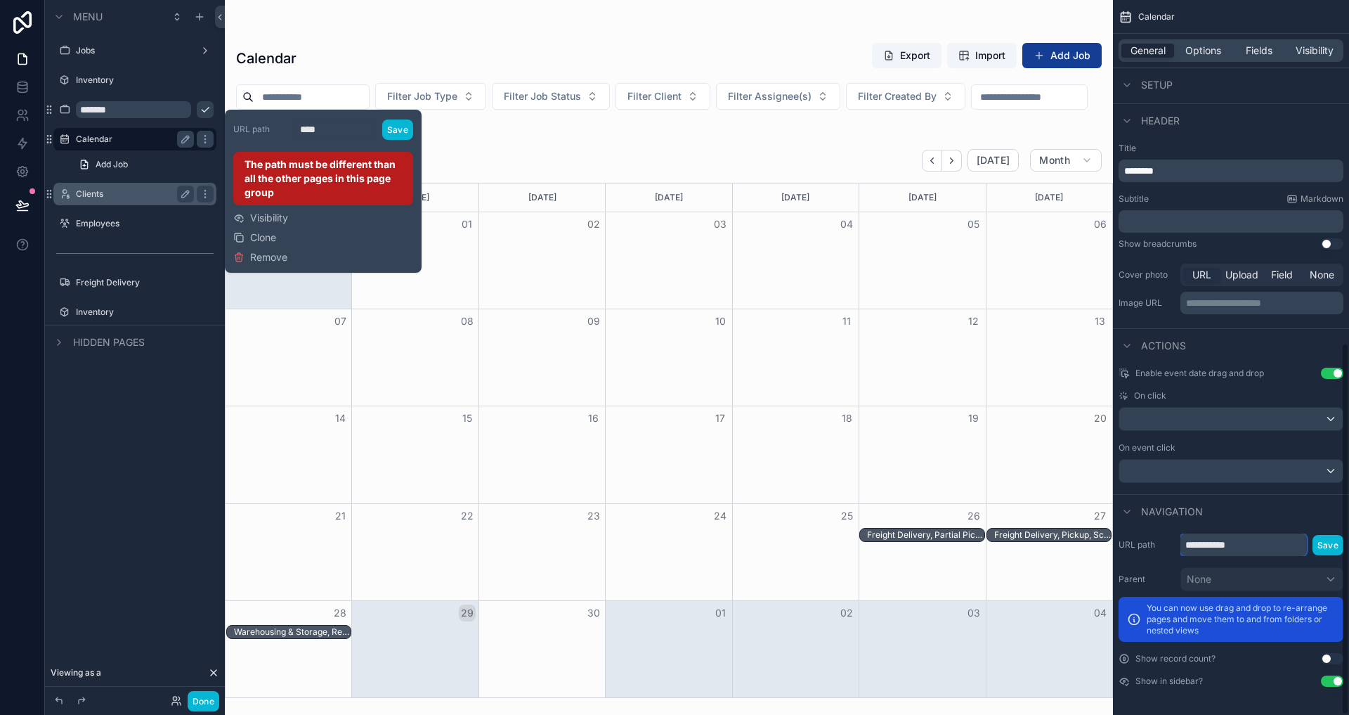
click at [1272, 551] on input "**********" at bounding box center [1243, 544] width 126 height 22
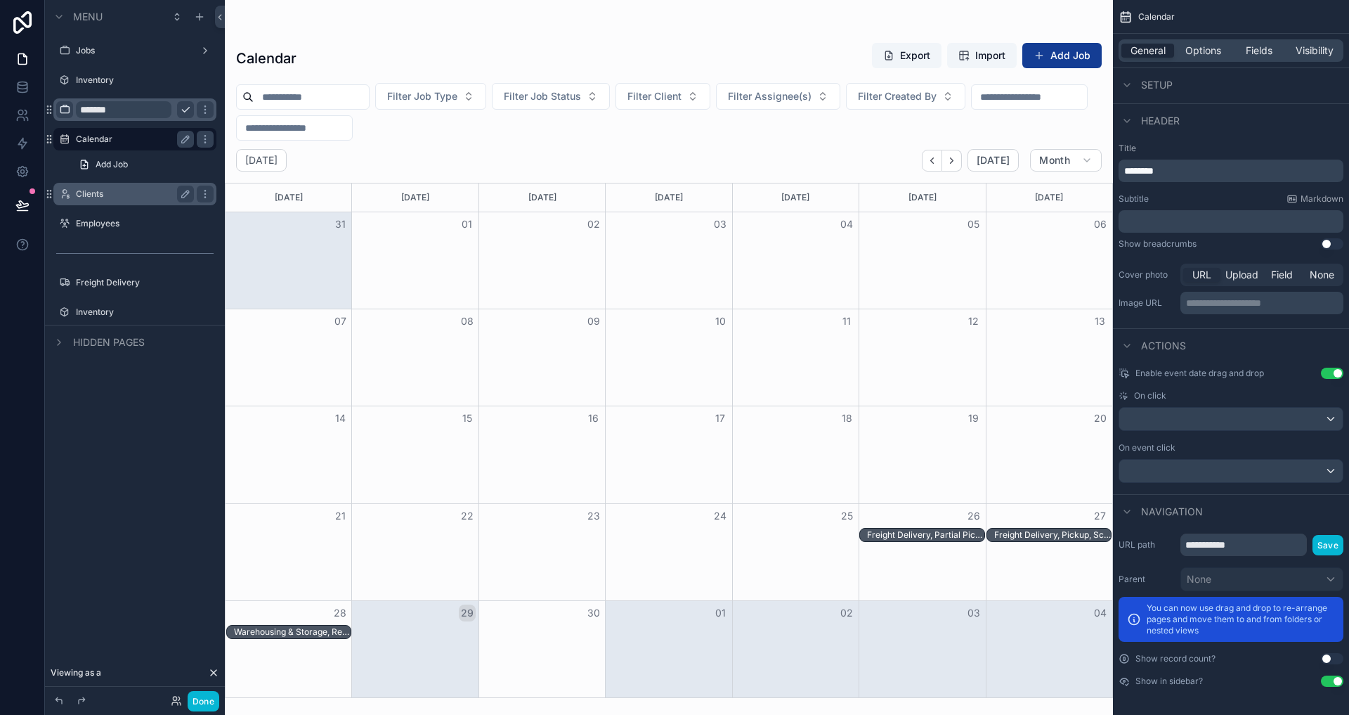
click at [63, 112] on icon "scrollable content" at bounding box center [64, 109] width 11 height 11
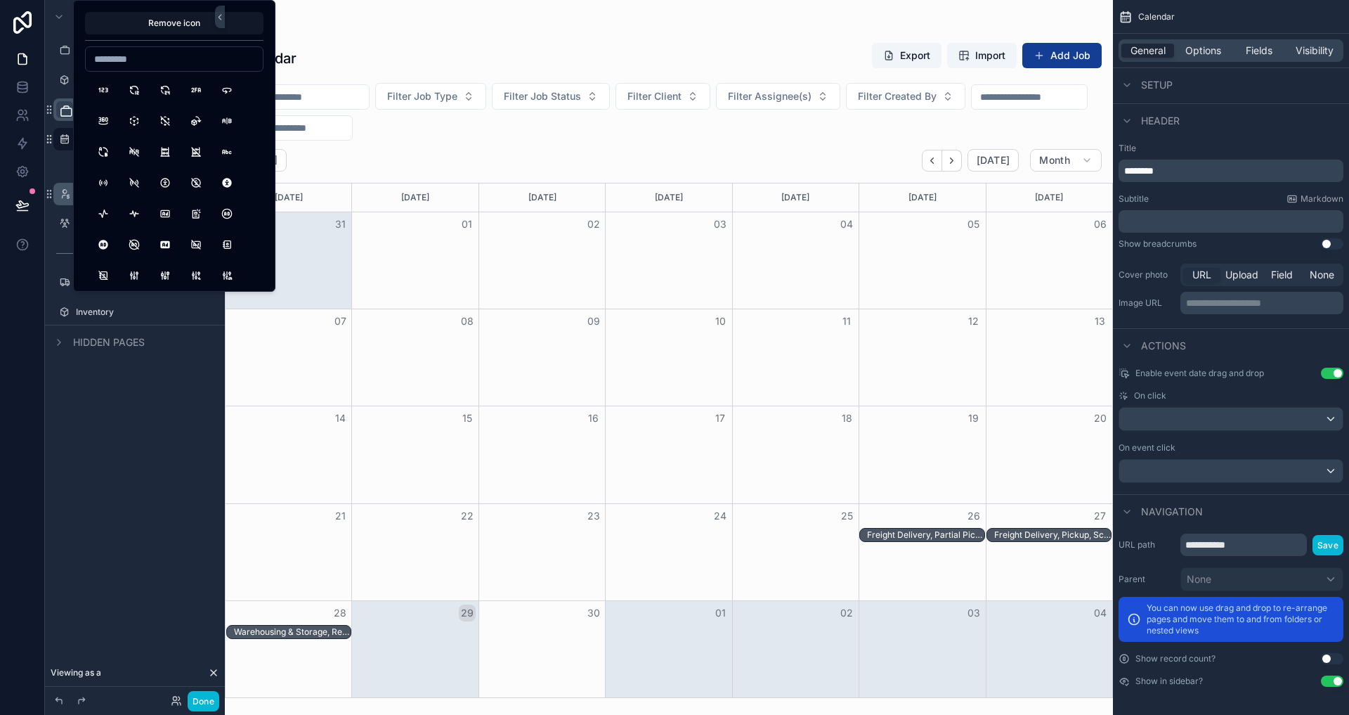
click at [504, 66] on div "scrollable content" at bounding box center [669, 357] width 888 height 715
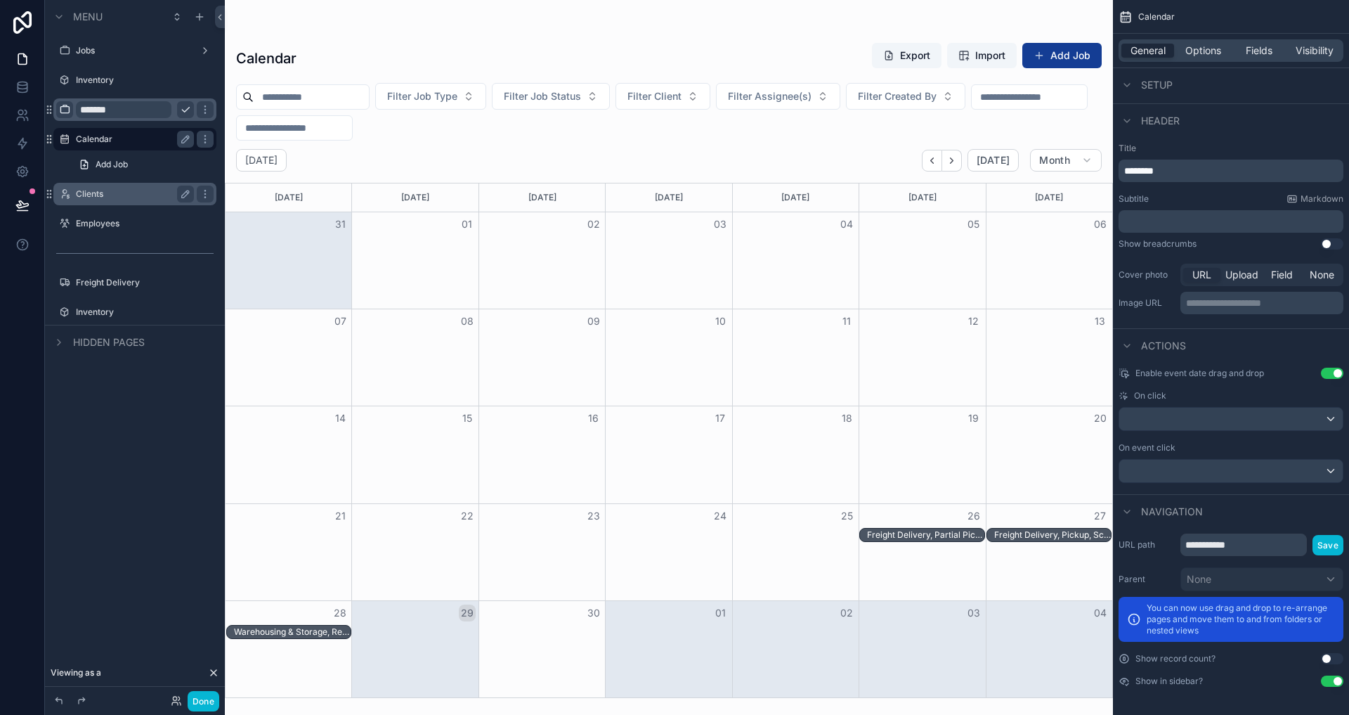
click at [436, 48] on div "Calendar Export Import Add Job" at bounding box center [669, 58] width 866 height 32
click at [204, 107] on icon "scrollable content" at bounding box center [204, 106] width 1 height 1
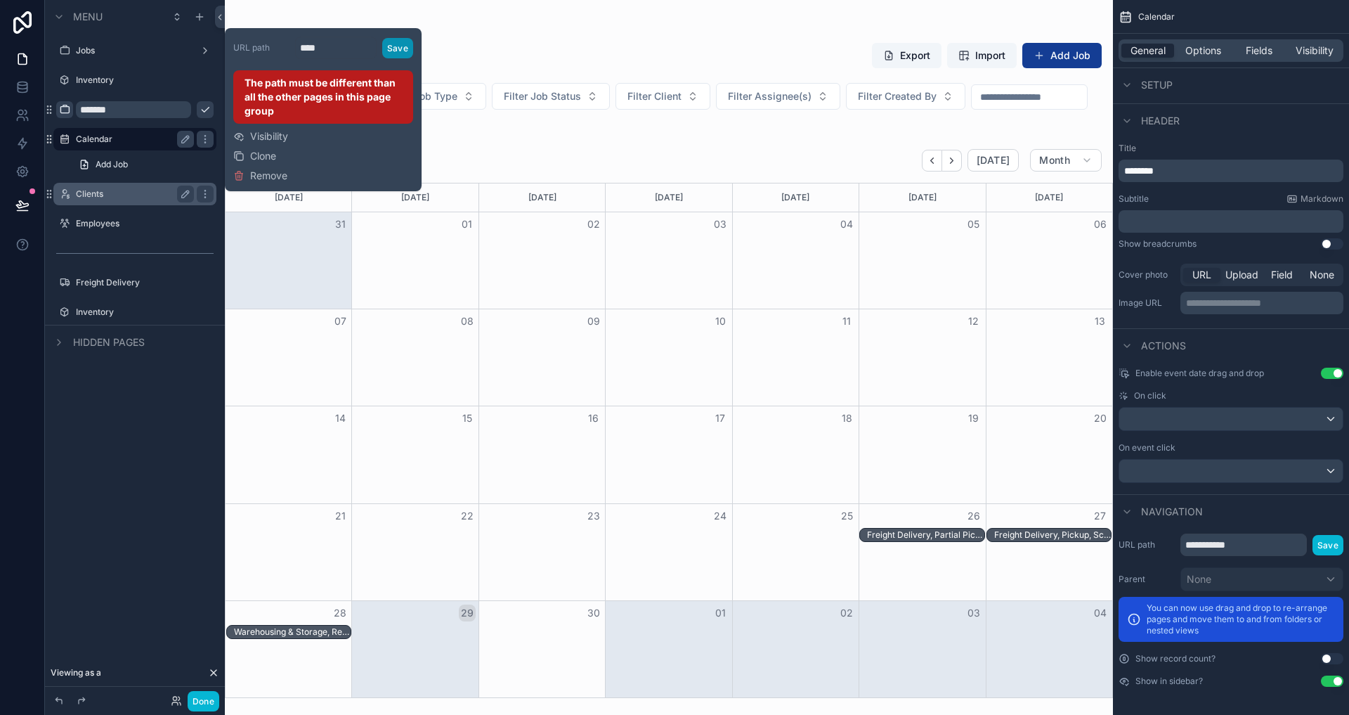
drag, startPoint x: 388, startPoint y: 41, endPoint x: 284, endPoint y: 126, distance: 133.9
click at [291, 126] on div "URL path **** Save The path must be different than all the other pages in this …" at bounding box center [323, 110] width 180 height 152
click at [475, 74] on div "Calendar Export Import Add Job" at bounding box center [669, 58] width 866 height 32
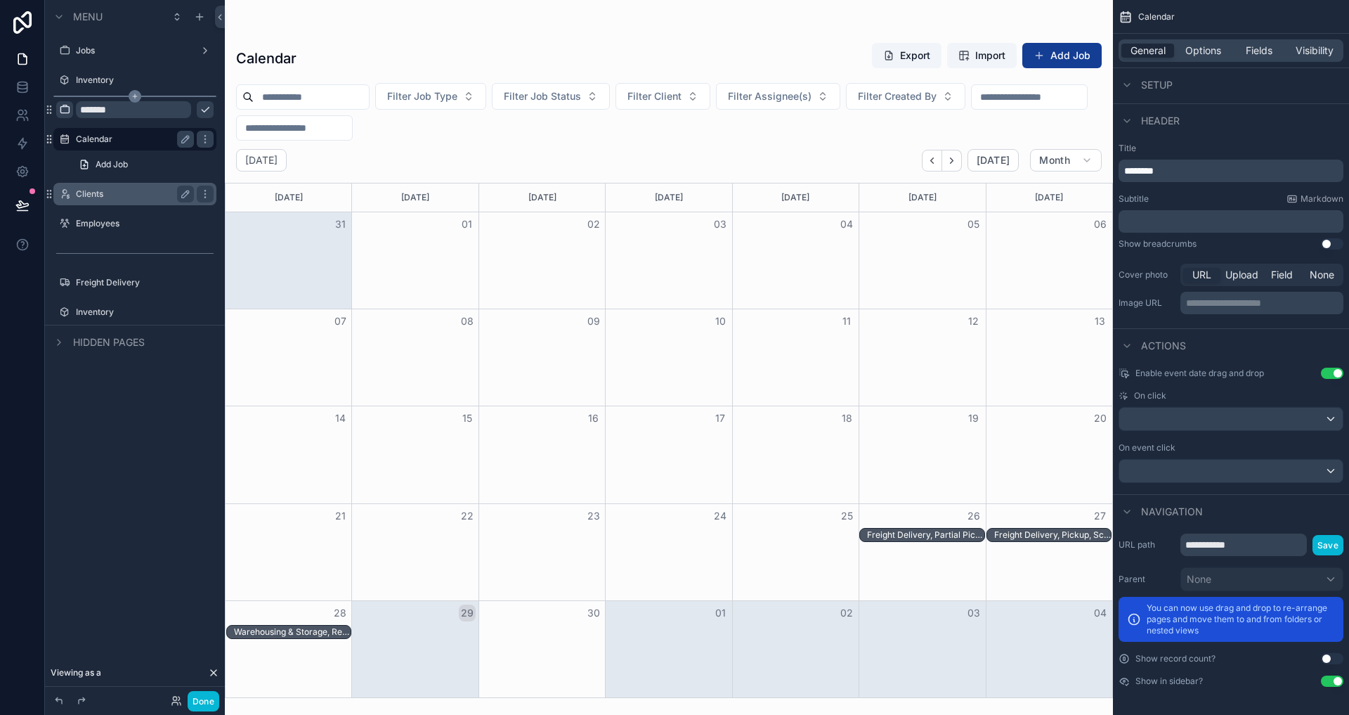
click at [133, 92] on icon "scrollable content" at bounding box center [135, 96] width 13 height 13
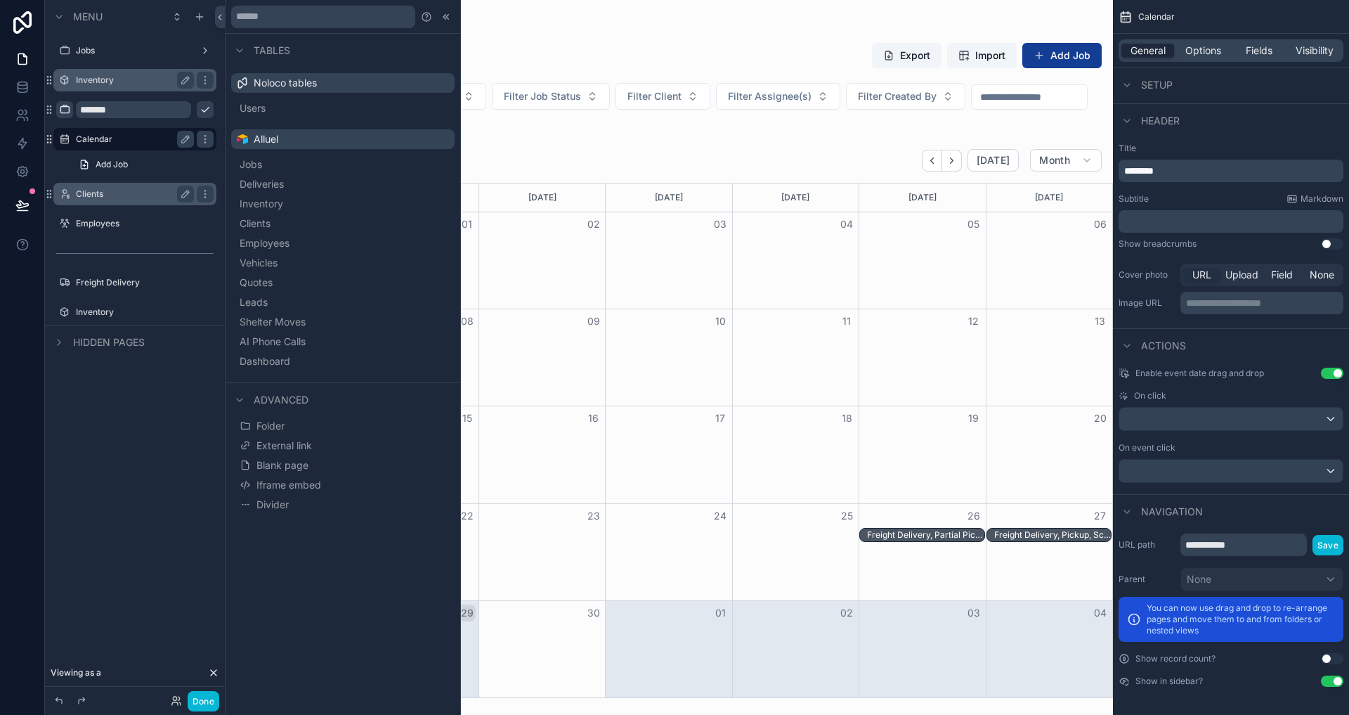
click at [108, 82] on label "Inventory" at bounding box center [132, 79] width 112 height 11
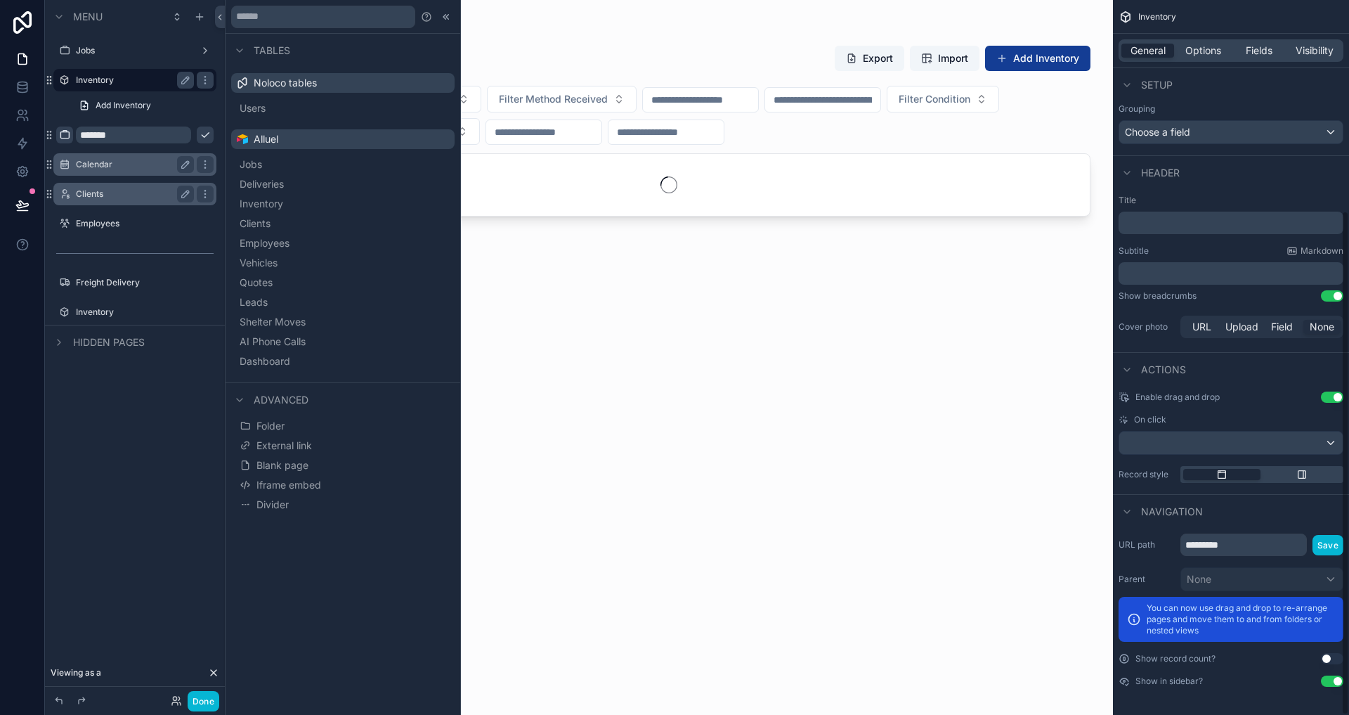
scroll to position [299, 0]
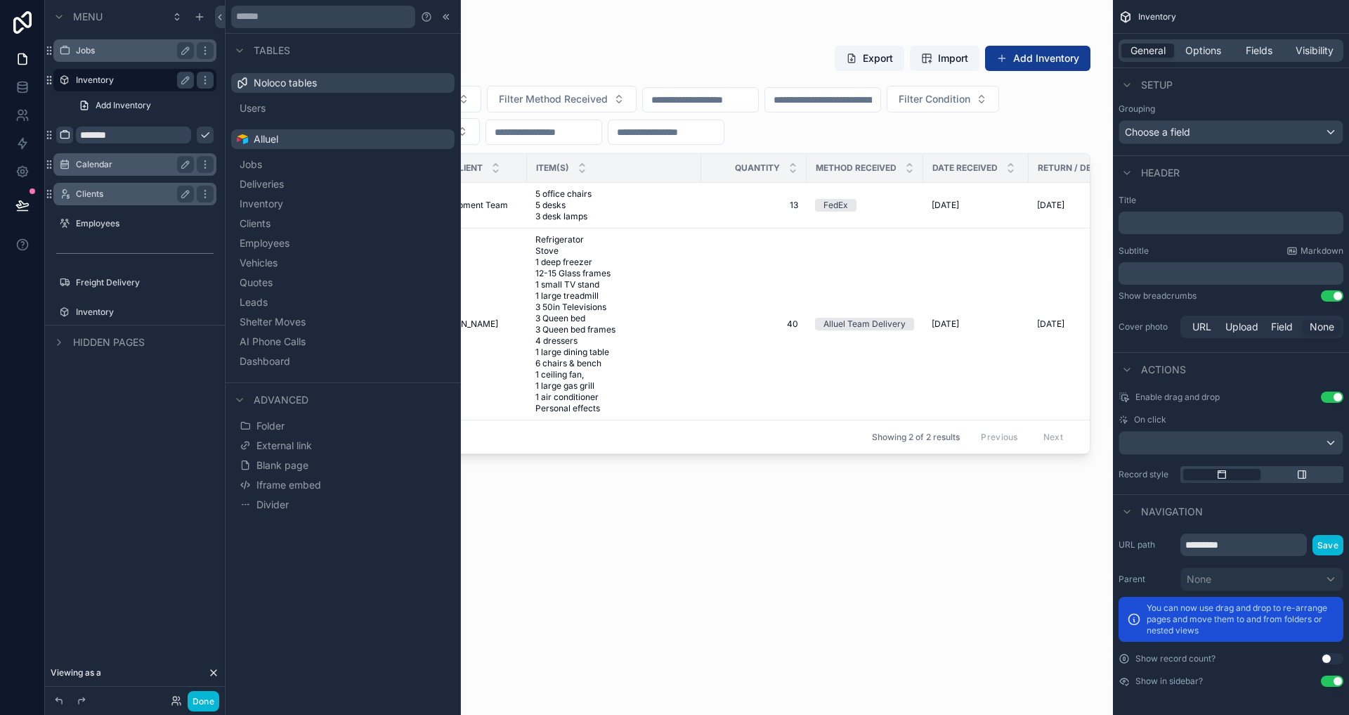
click at [112, 51] on label "Jobs" at bounding box center [132, 50] width 112 height 11
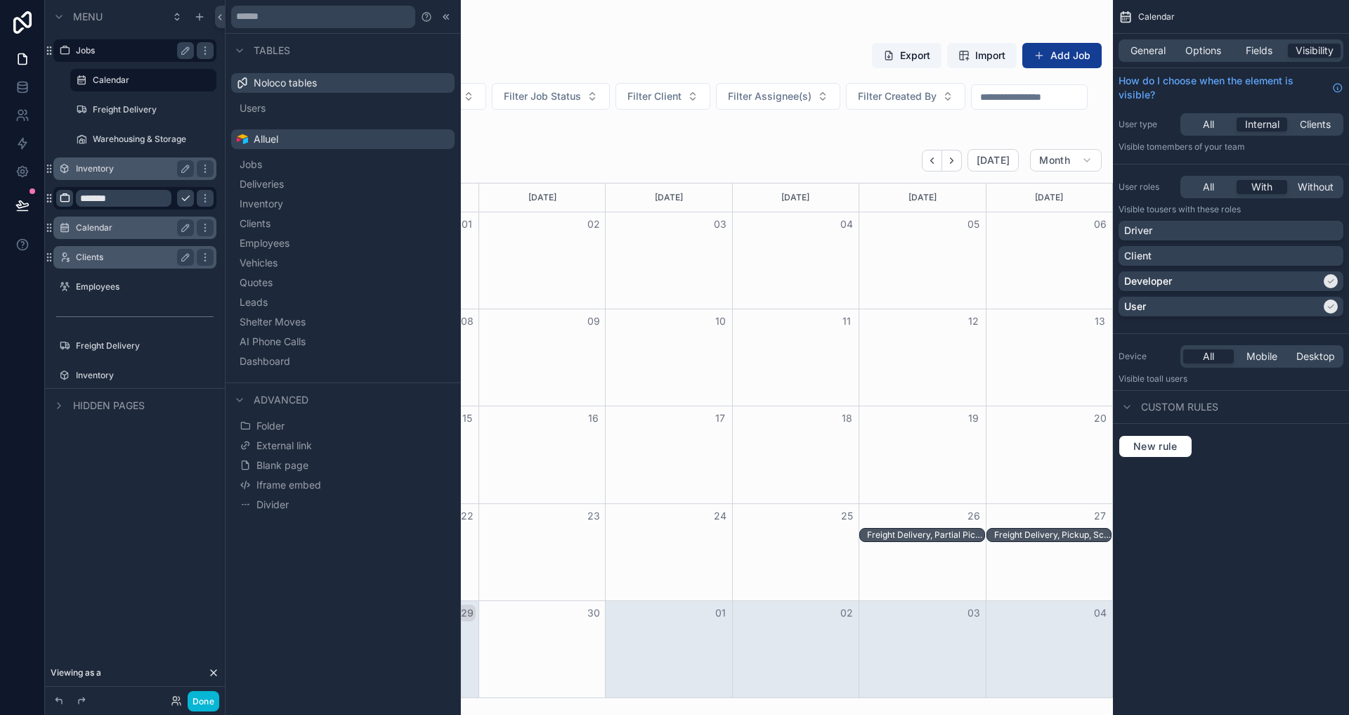
click at [117, 232] on label "Calendar" at bounding box center [132, 227] width 112 height 11
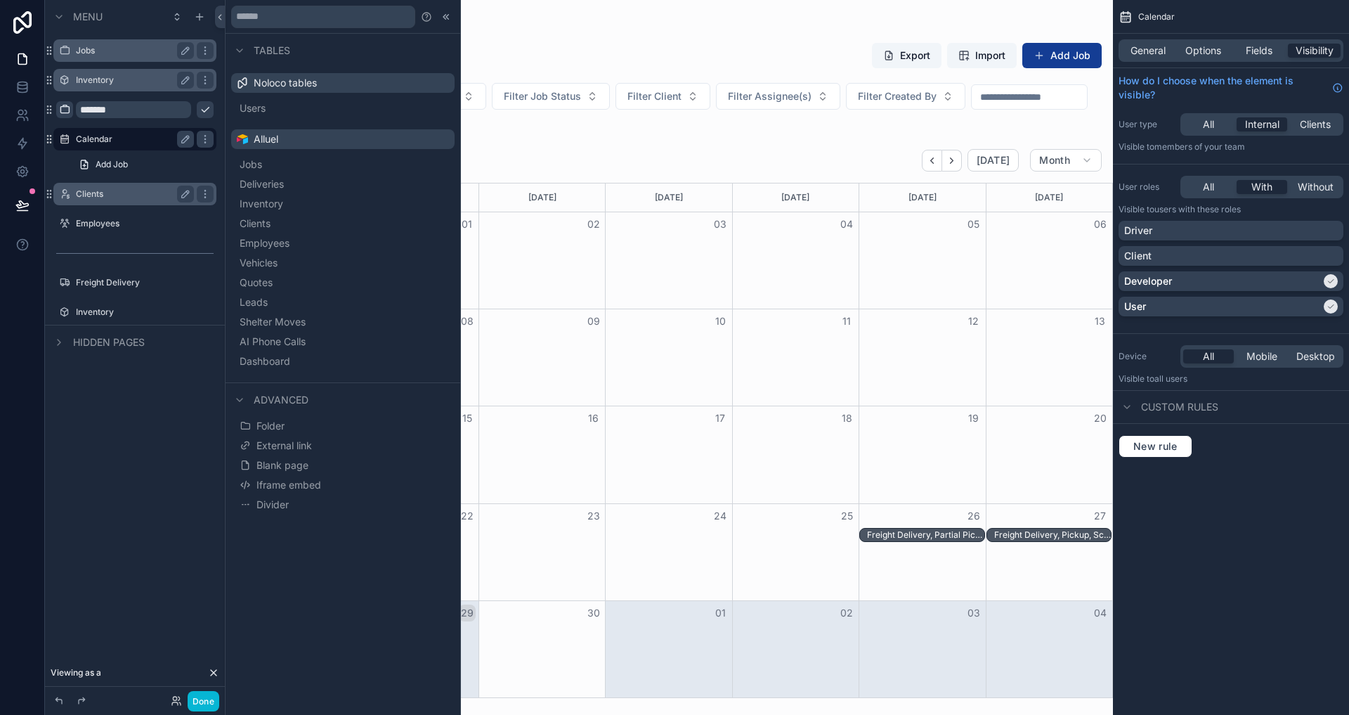
click at [70, 110] on div "scrollable content" at bounding box center [64, 109] width 17 height 17
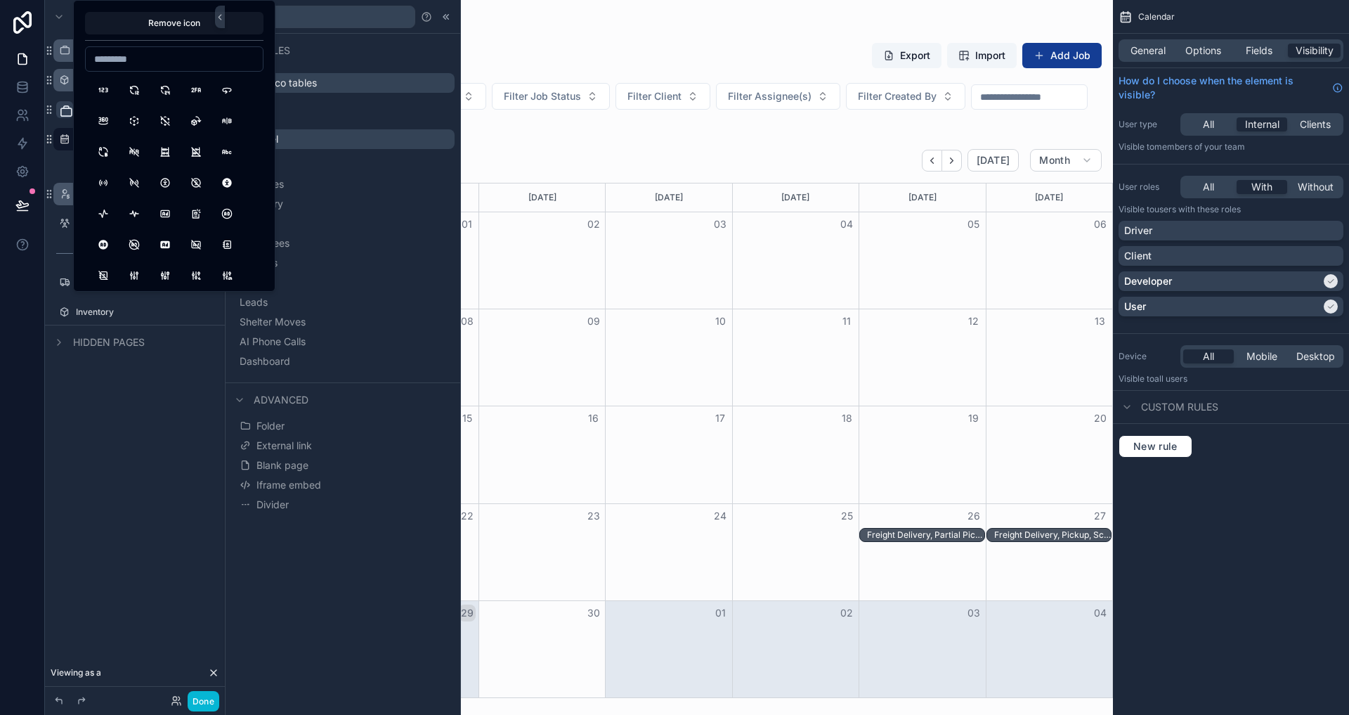
click at [67, 109] on icon "scrollable content" at bounding box center [66, 111] width 14 height 14
click at [61, 94] on div "scrollable content" at bounding box center [135, 94] width 180 height 3
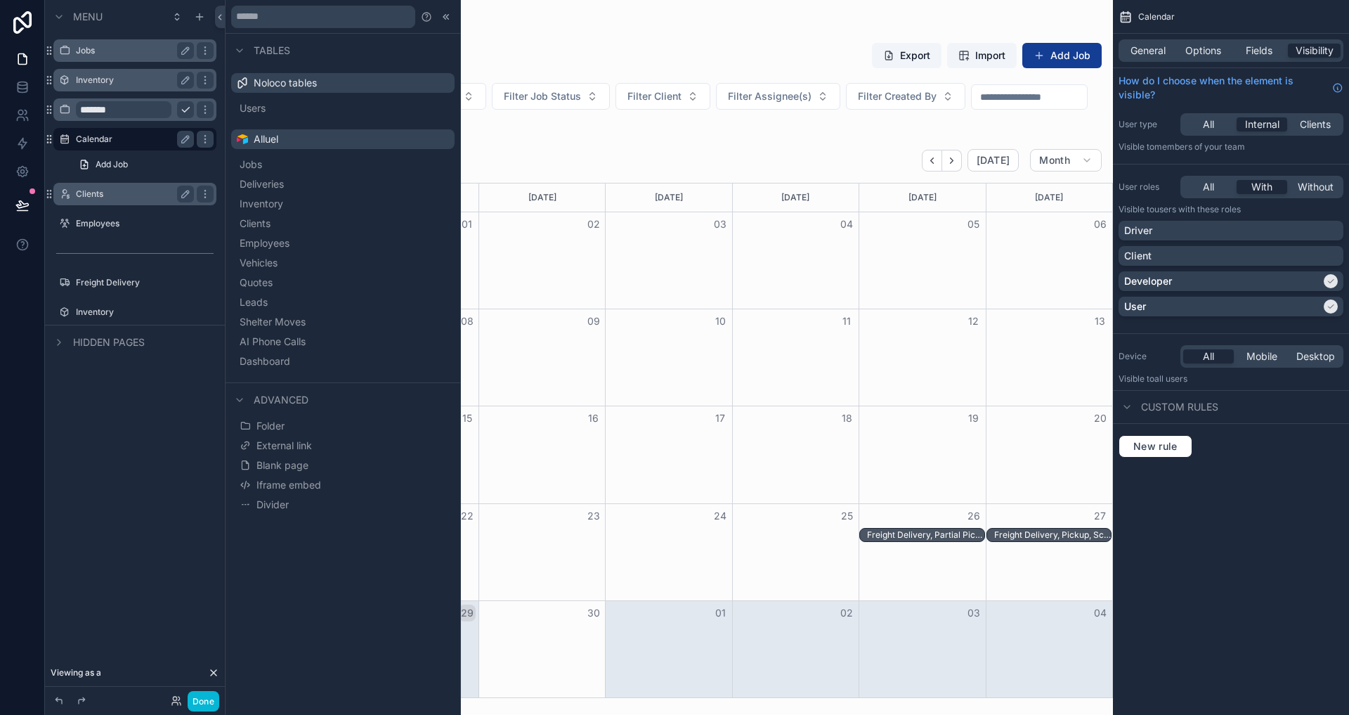
click at [138, 112] on input "*******" at bounding box center [124, 109] width 96 height 17
click at [1187, 49] on span "Options" at bounding box center [1203, 51] width 36 height 14
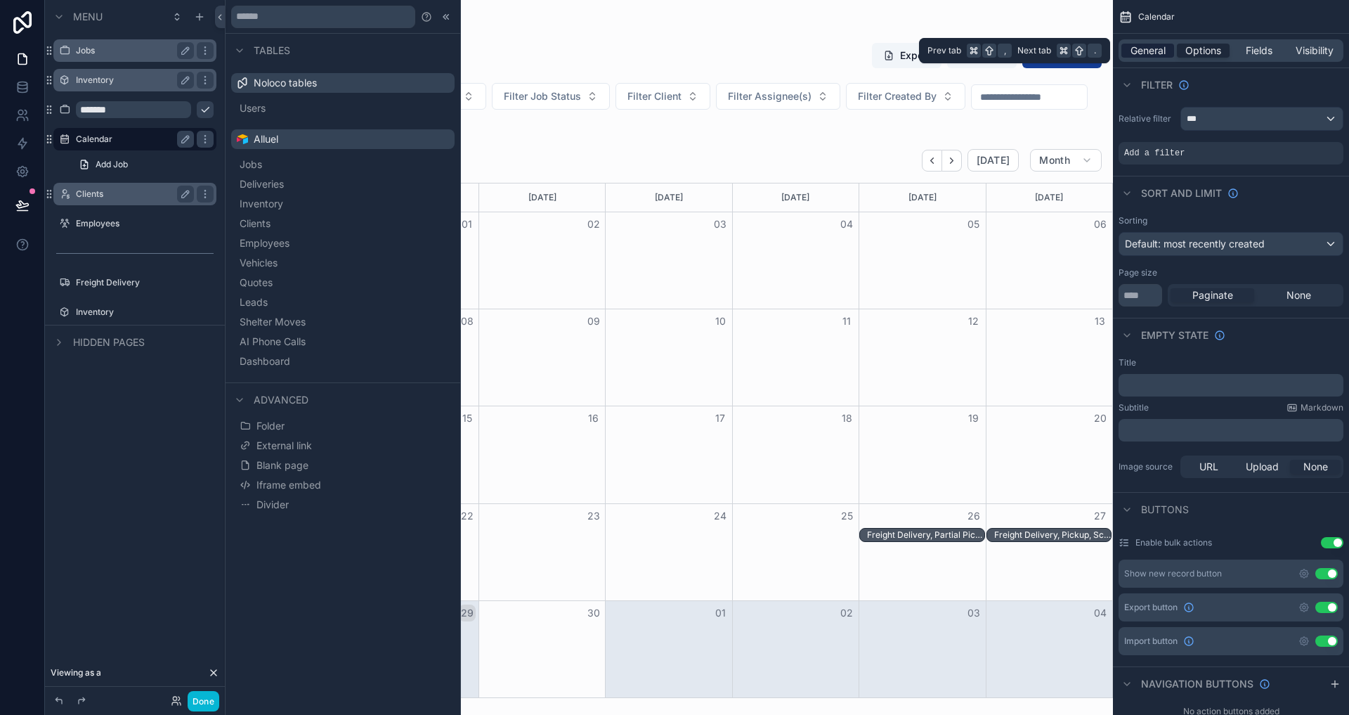
click at [1156, 49] on span "General" at bounding box center [1148, 51] width 35 height 14
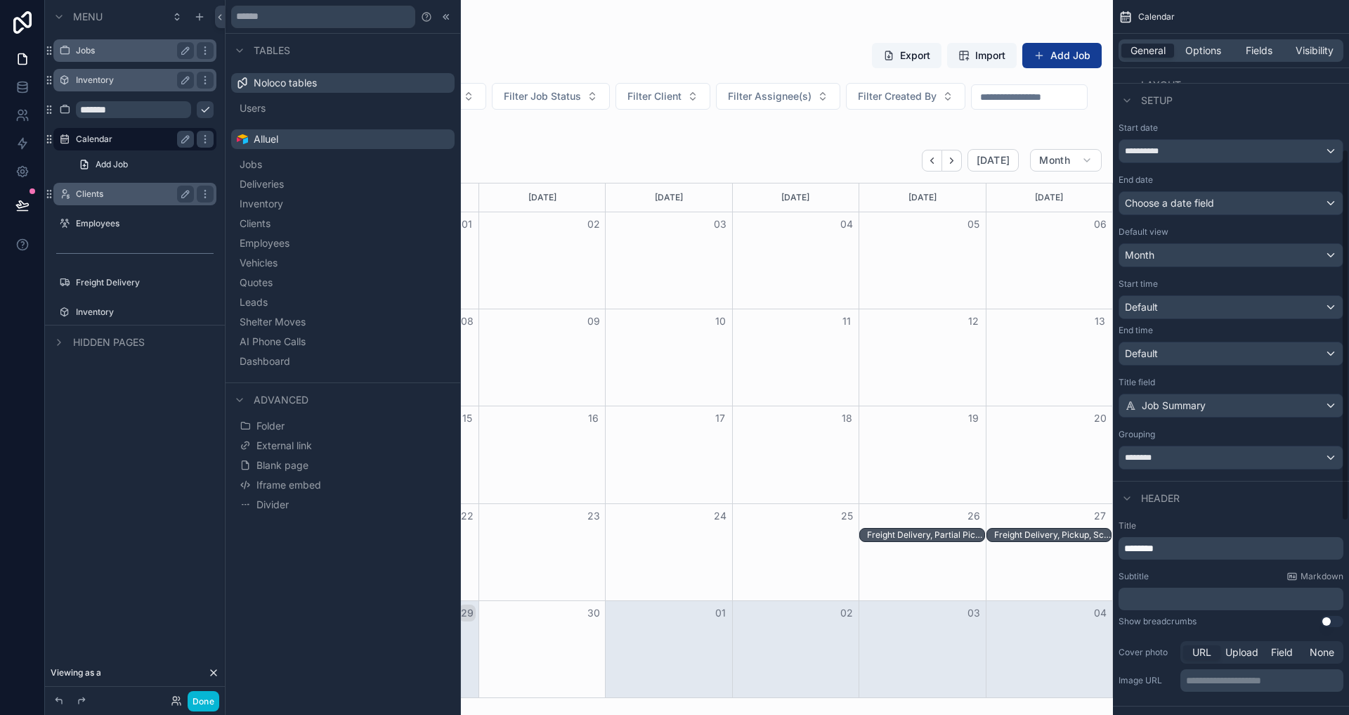
scroll to position [287, 0]
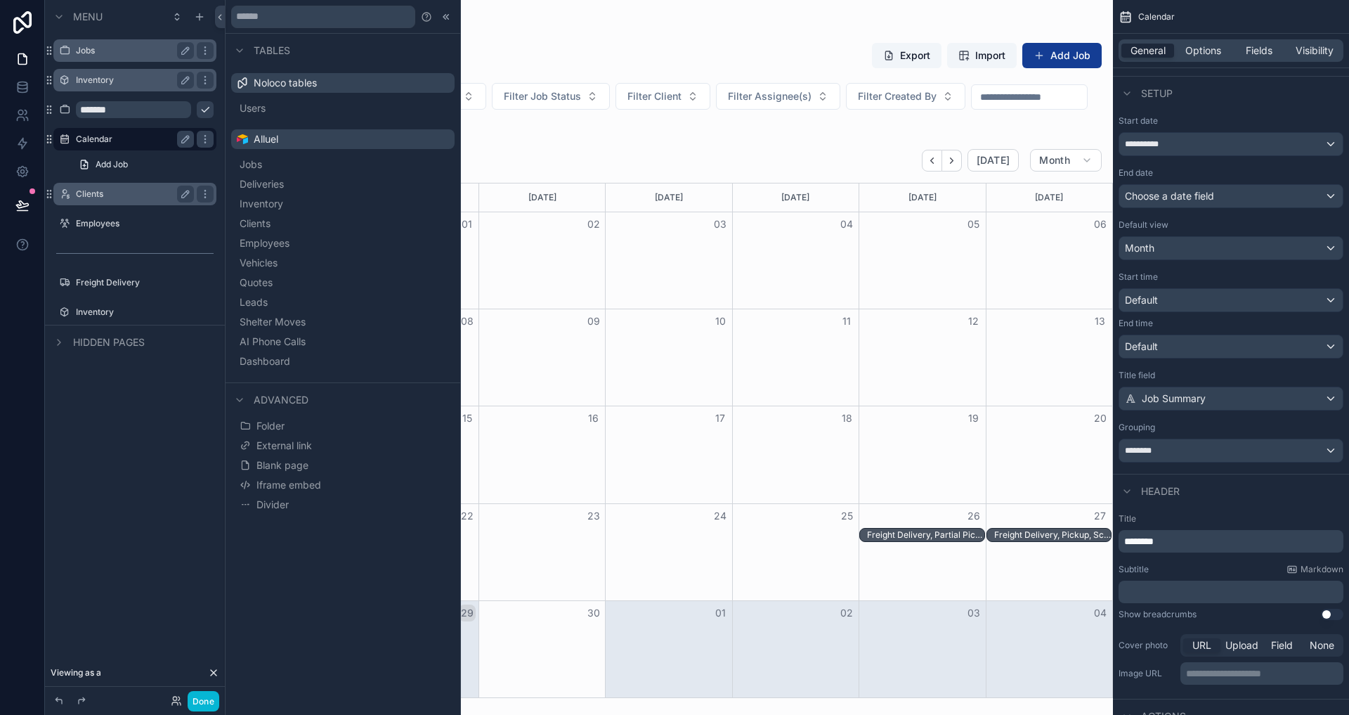
click at [95, 91] on div "Inventory" at bounding box center [135, 79] width 180 height 25
click at [189, 51] on icon "scrollable content" at bounding box center [185, 50] width 11 height 11
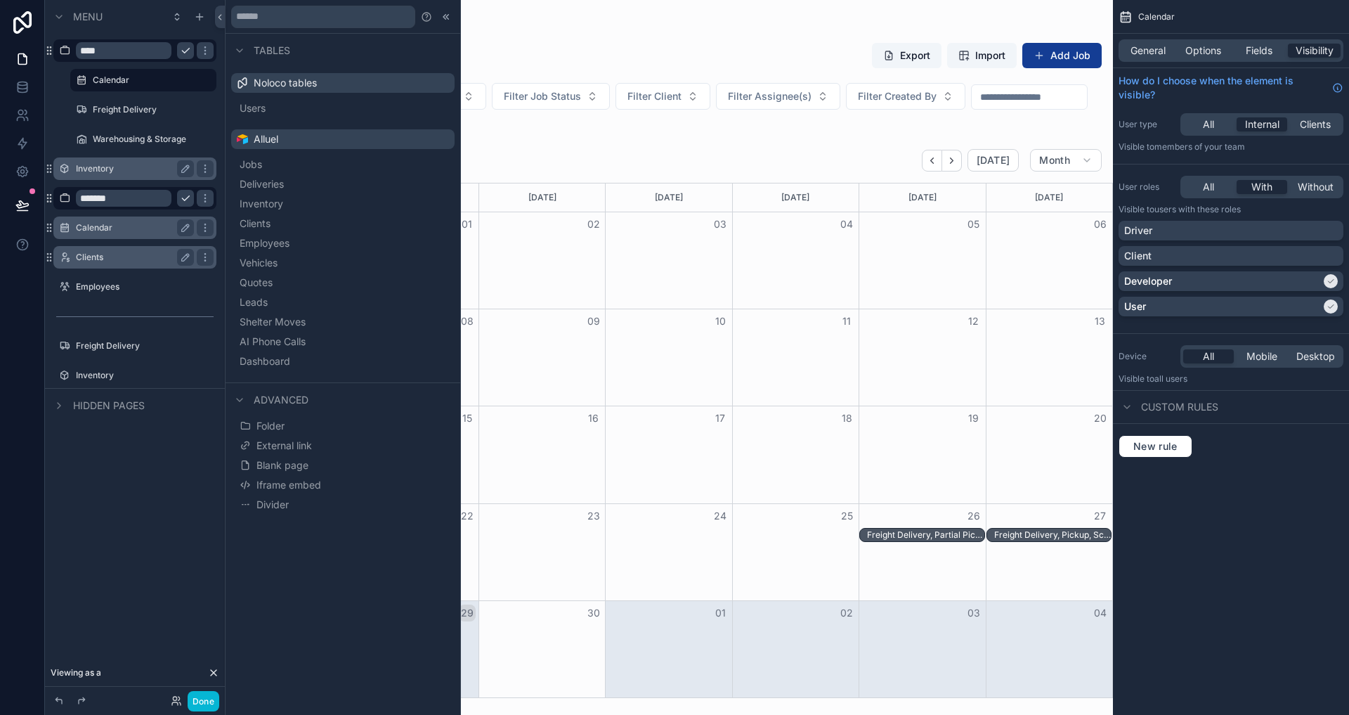
click at [574, 51] on div "scrollable content" at bounding box center [669, 357] width 888 height 715
click at [112, 230] on label "Calendar" at bounding box center [132, 227] width 112 height 11
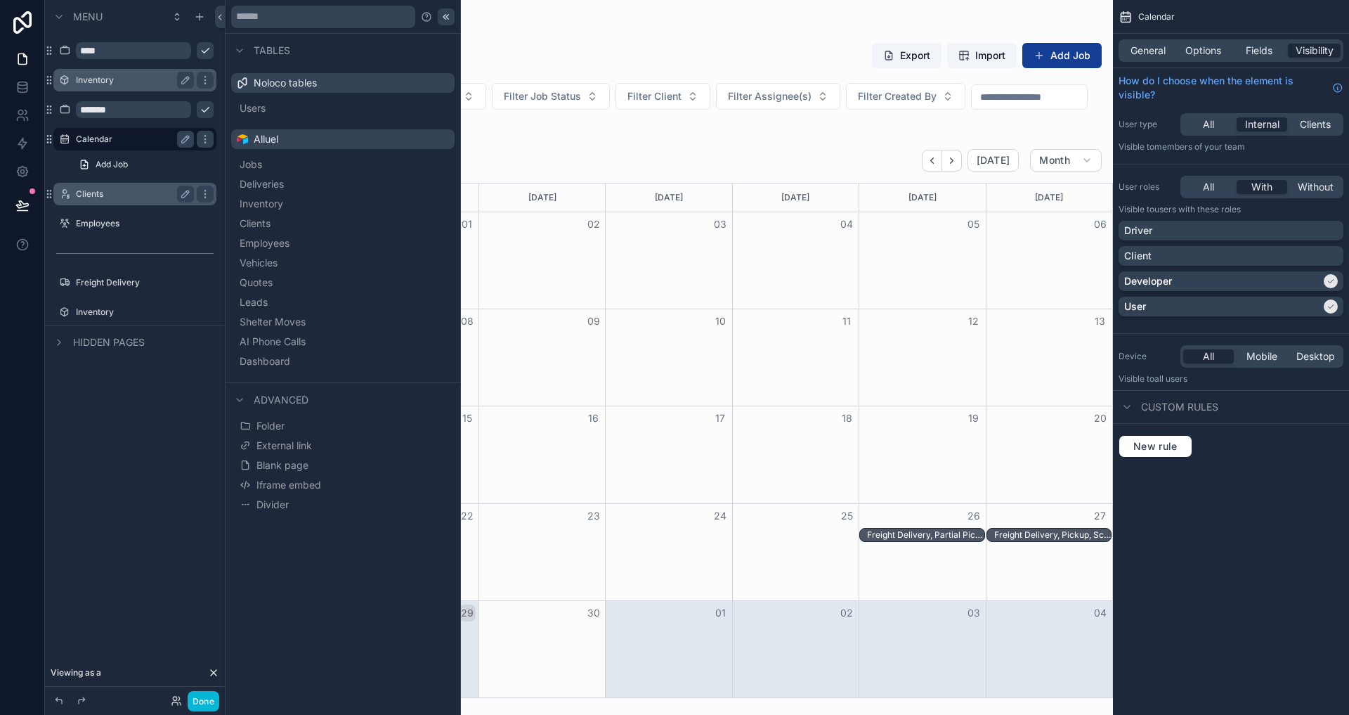
click at [443, 18] on icon at bounding box center [446, 16] width 11 height 11
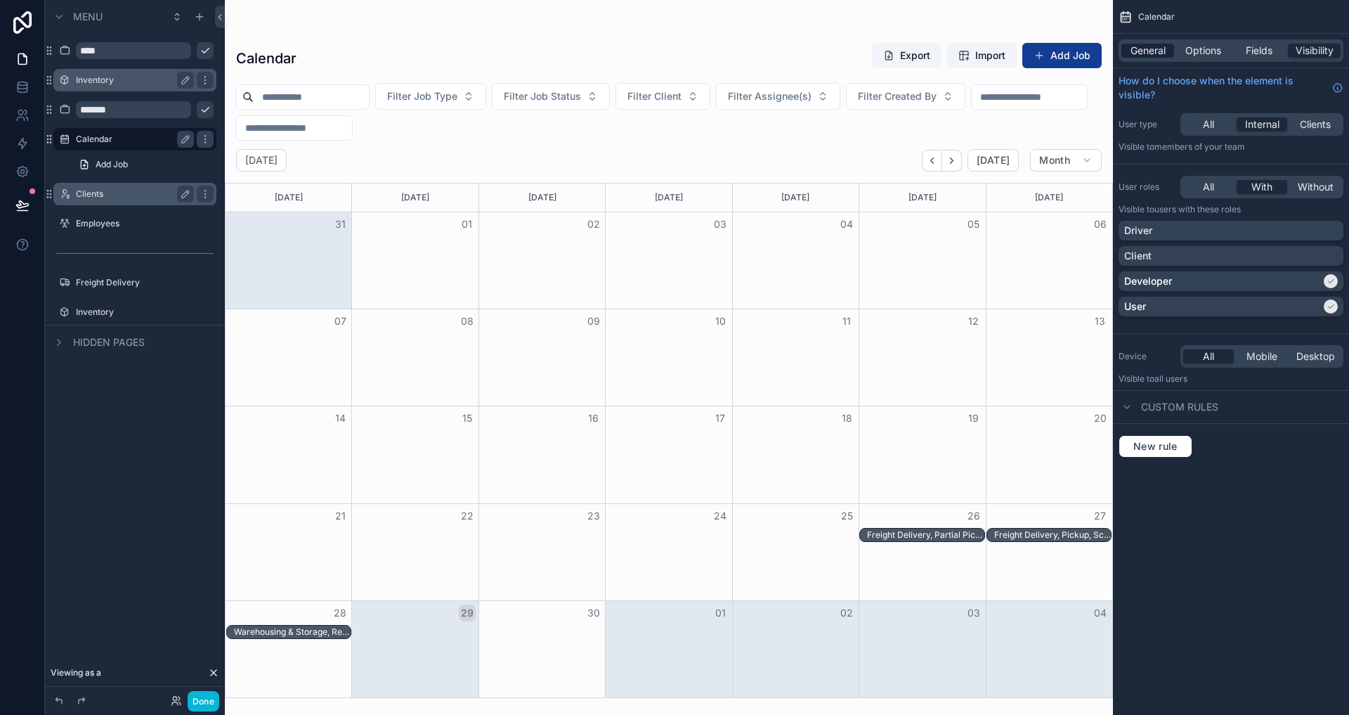
click at [1142, 57] on span "General" at bounding box center [1148, 51] width 35 height 14
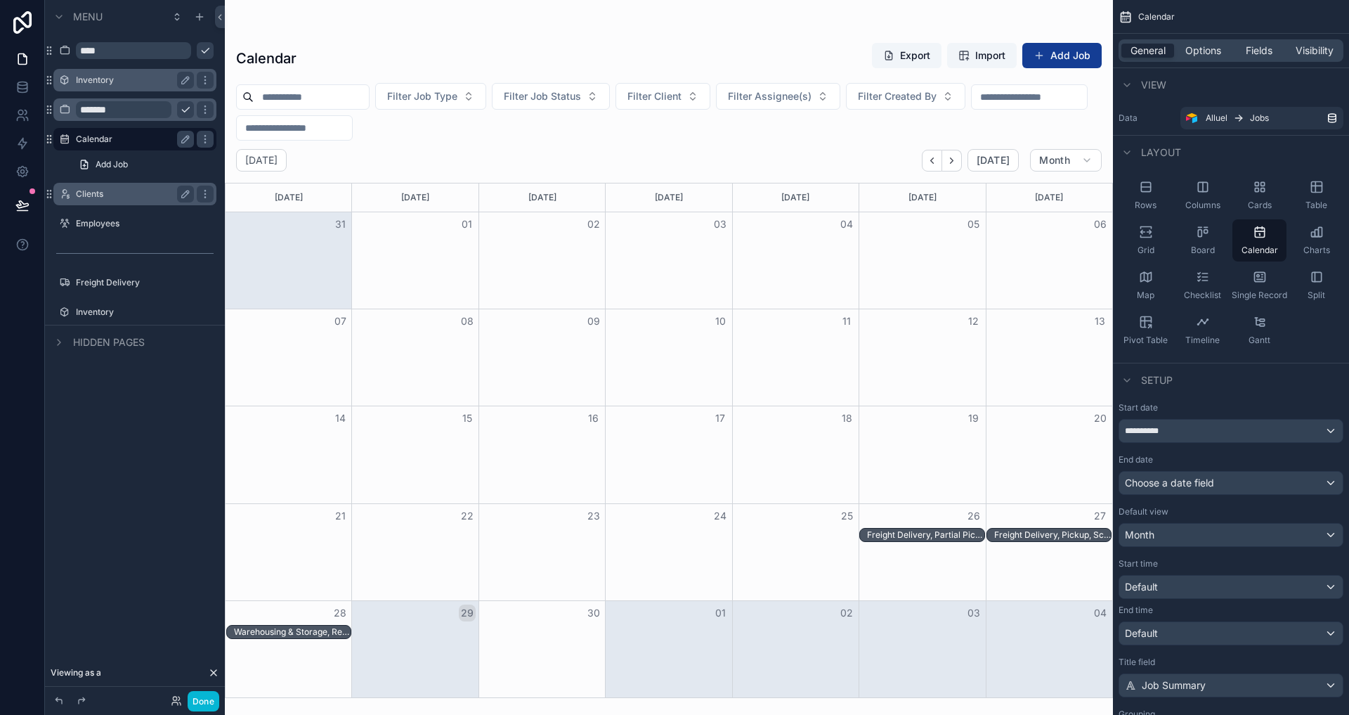
click at [84, 108] on input "*******" at bounding box center [124, 109] width 96 height 17
click at [73, 105] on div "*******" at bounding box center [134, 109] width 157 height 22
click at [68, 55] on icon "scrollable content" at bounding box center [64, 50] width 11 height 11
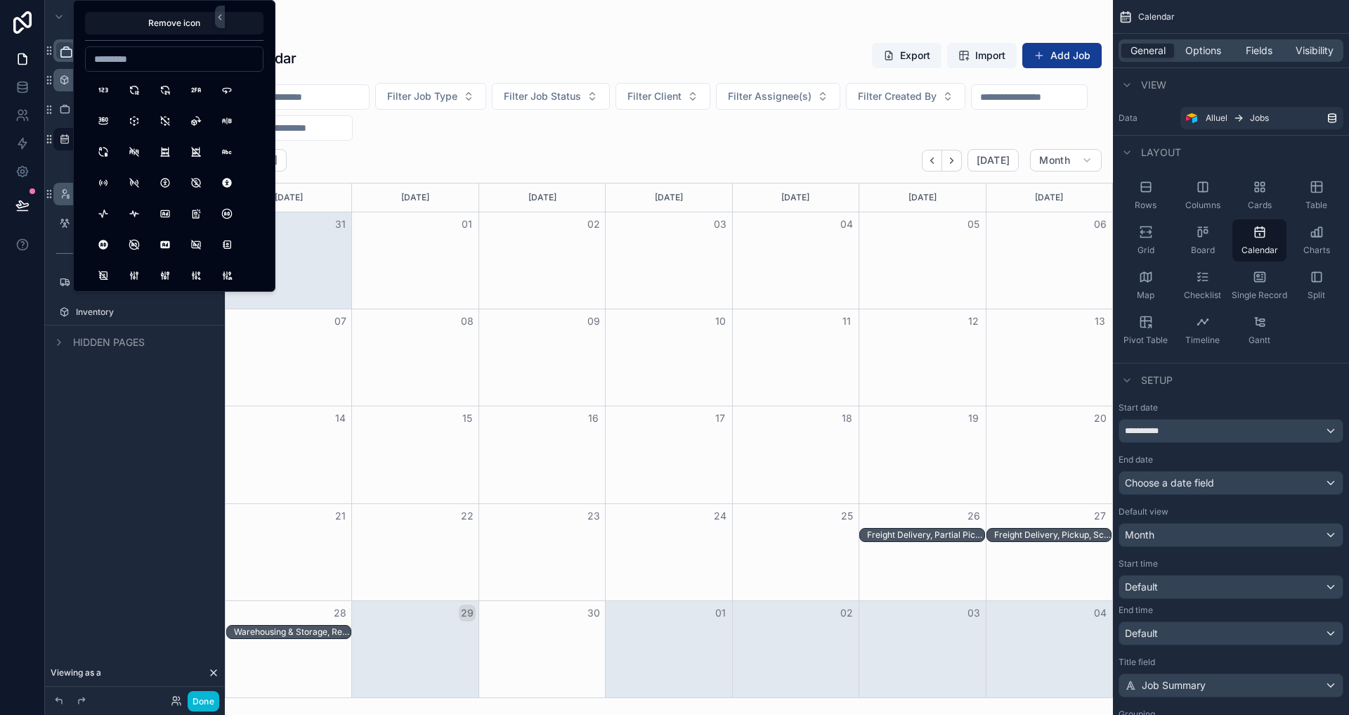
click at [67, 53] on icon "scrollable content" at bounding box center [66, 52] width 14 height 14
click at [492, 57] on div "scrollable content" at bounding box center [669, 357] width 888 height 715
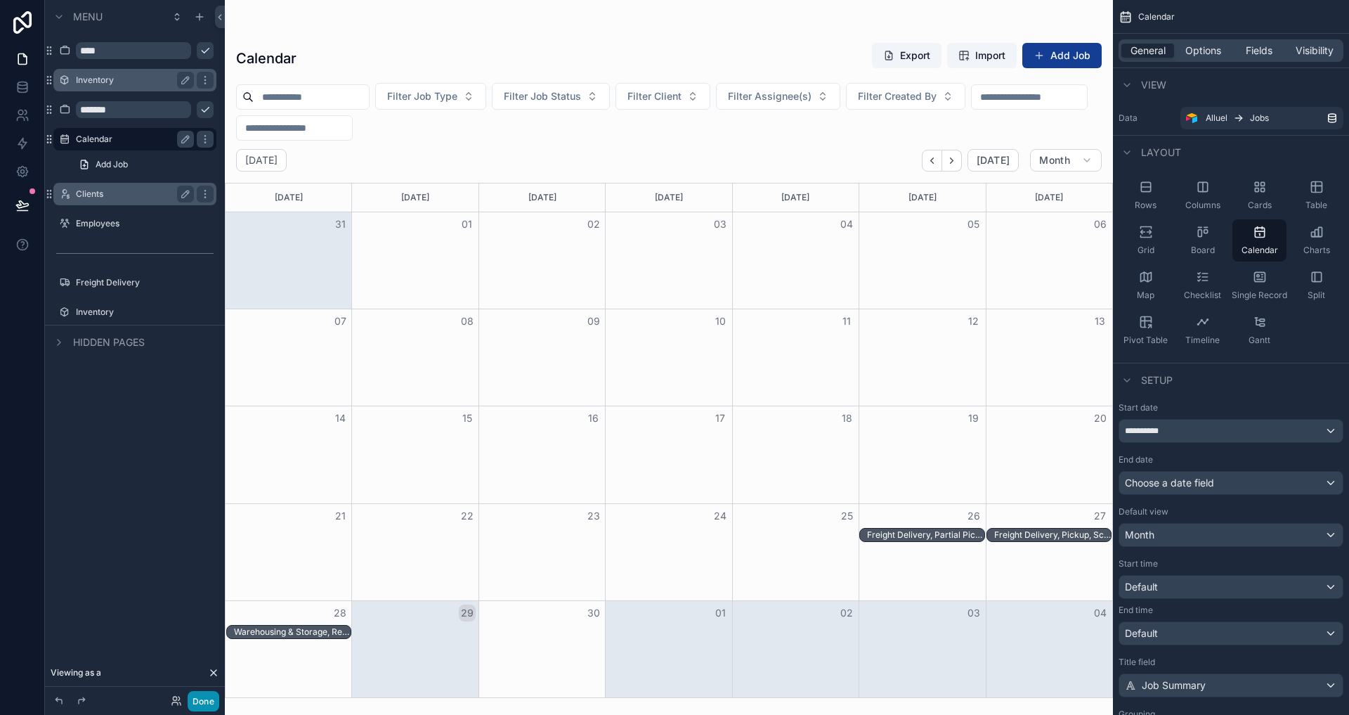
click at [193, 699] on button "Done" at bounding box center [204, 701] width 32 height 20
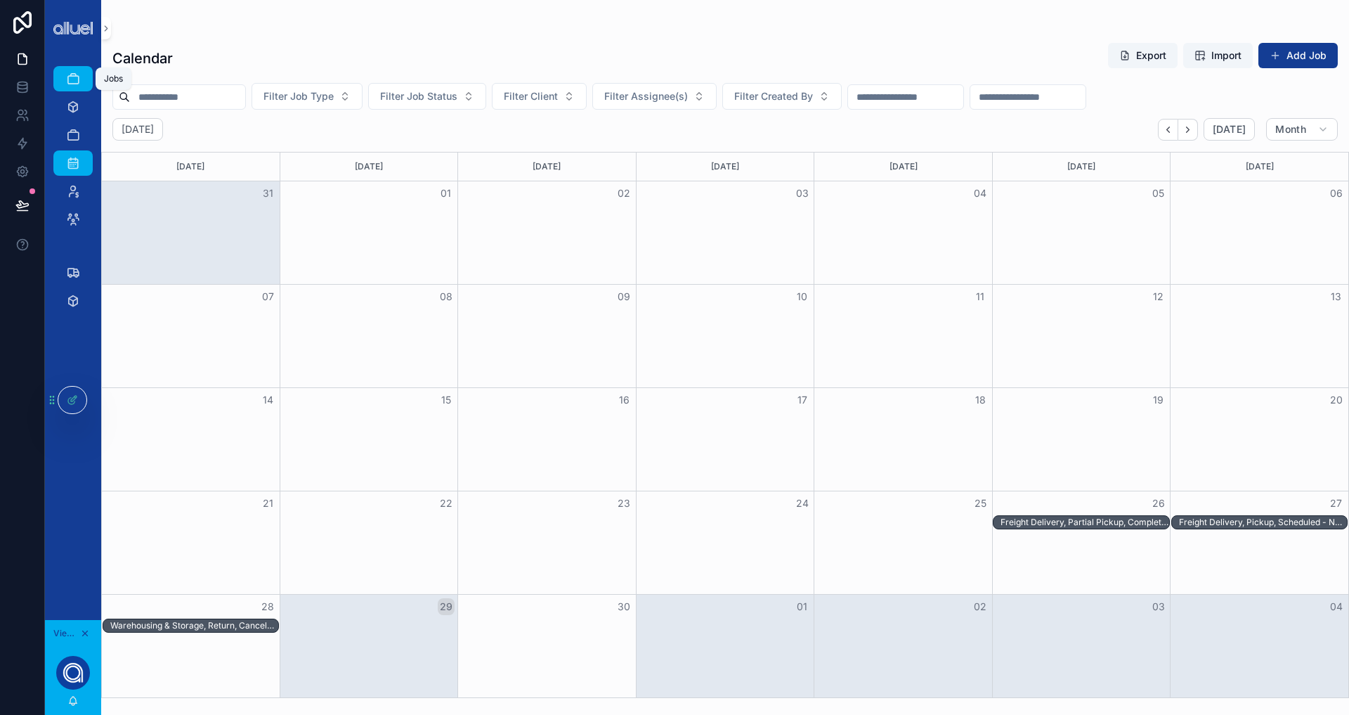
click at [72, 79] on icon "scrollable content" at bounding box center [73, 79] width 14 height 14
click at [75, 405] on icon at bounding box center [72, 399] width 11 height 11
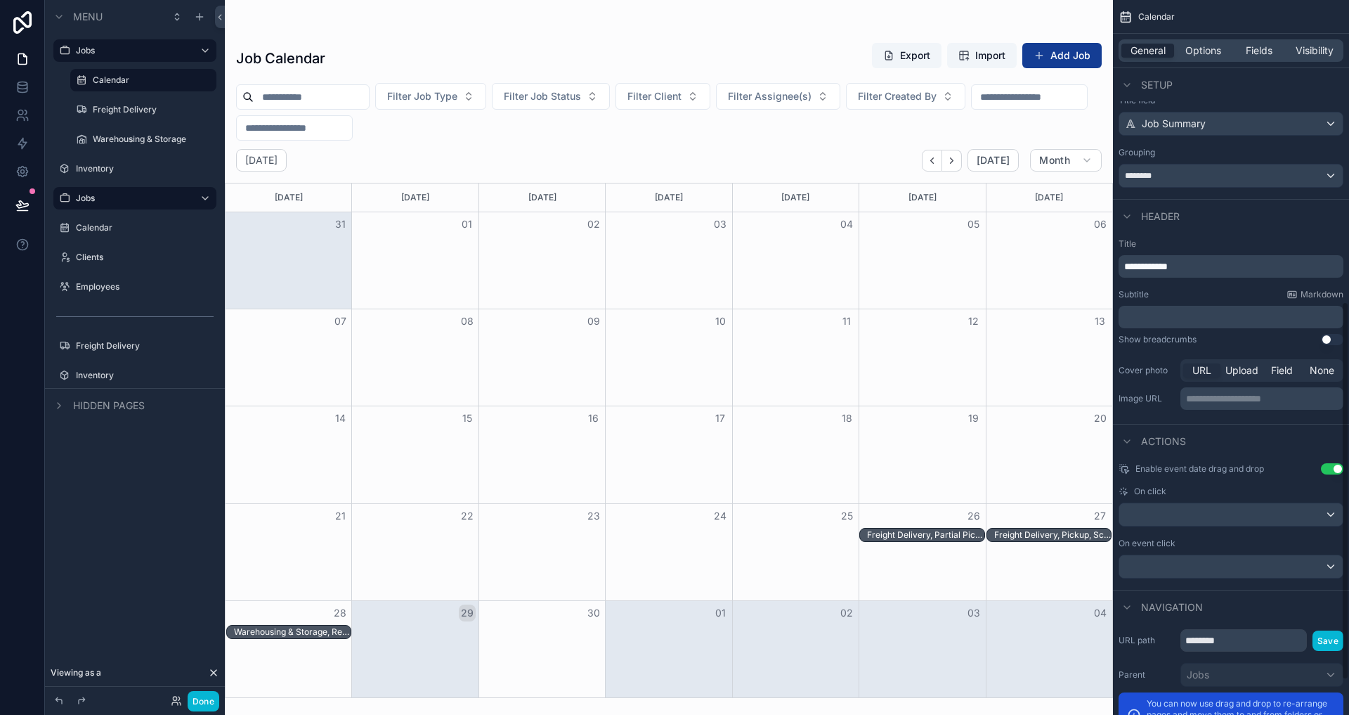
scroll to position [634, 0]
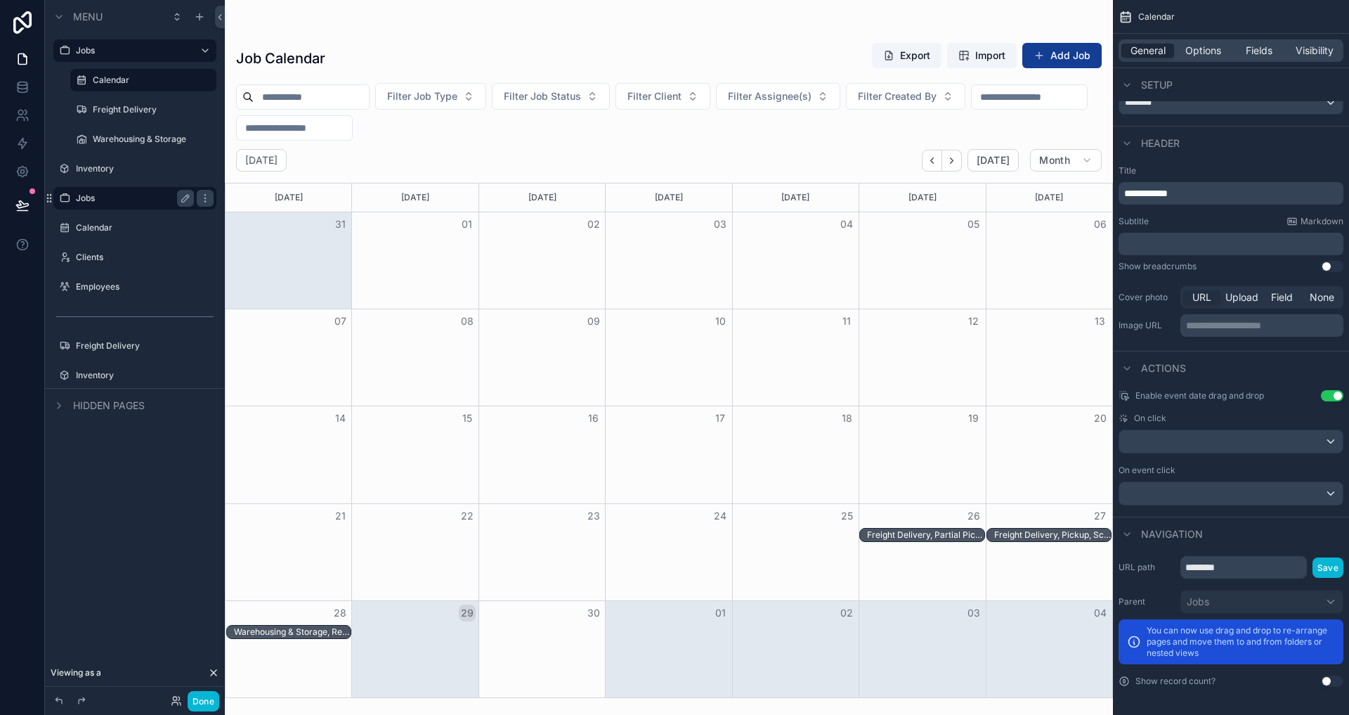
click at [138, 190] on div "Jobs" at bounding box center [135, 198] width 118 height 17
click at [117, 194] on label "Jobs" at bounding box center [132, 198] width 112 height 11
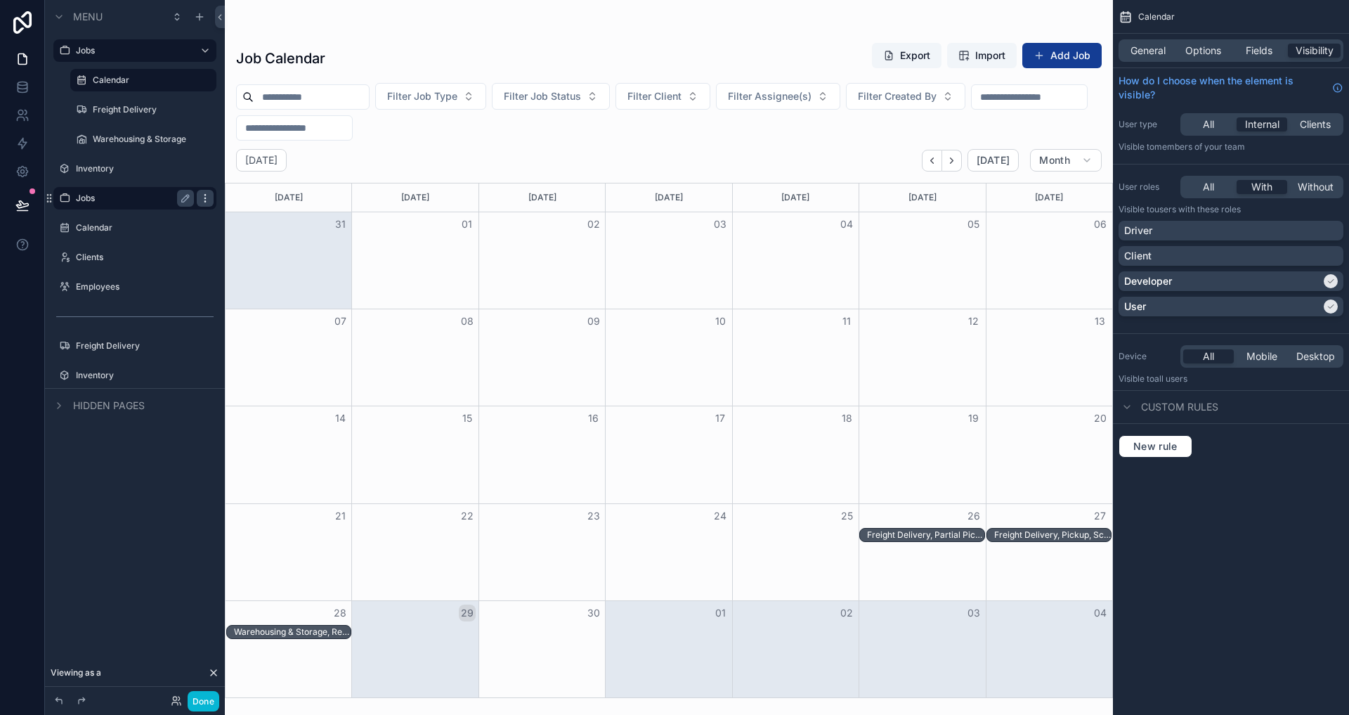
click at [203, 196] on icon "scrollable content" at bounding box center [205, 198] width 11 height 11
click at [1131, 48] on span "General" at bounding box center [1148, 51] width 35 height 14
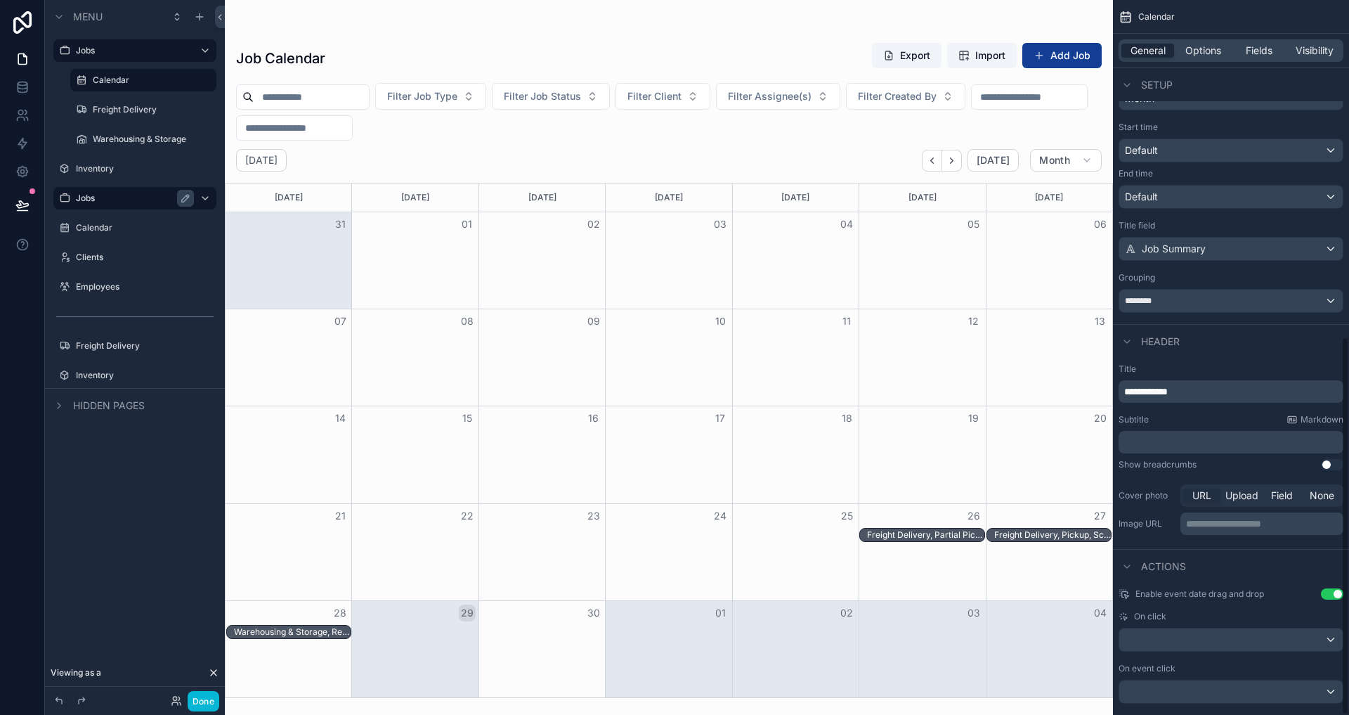
scroll to position [634, 0]
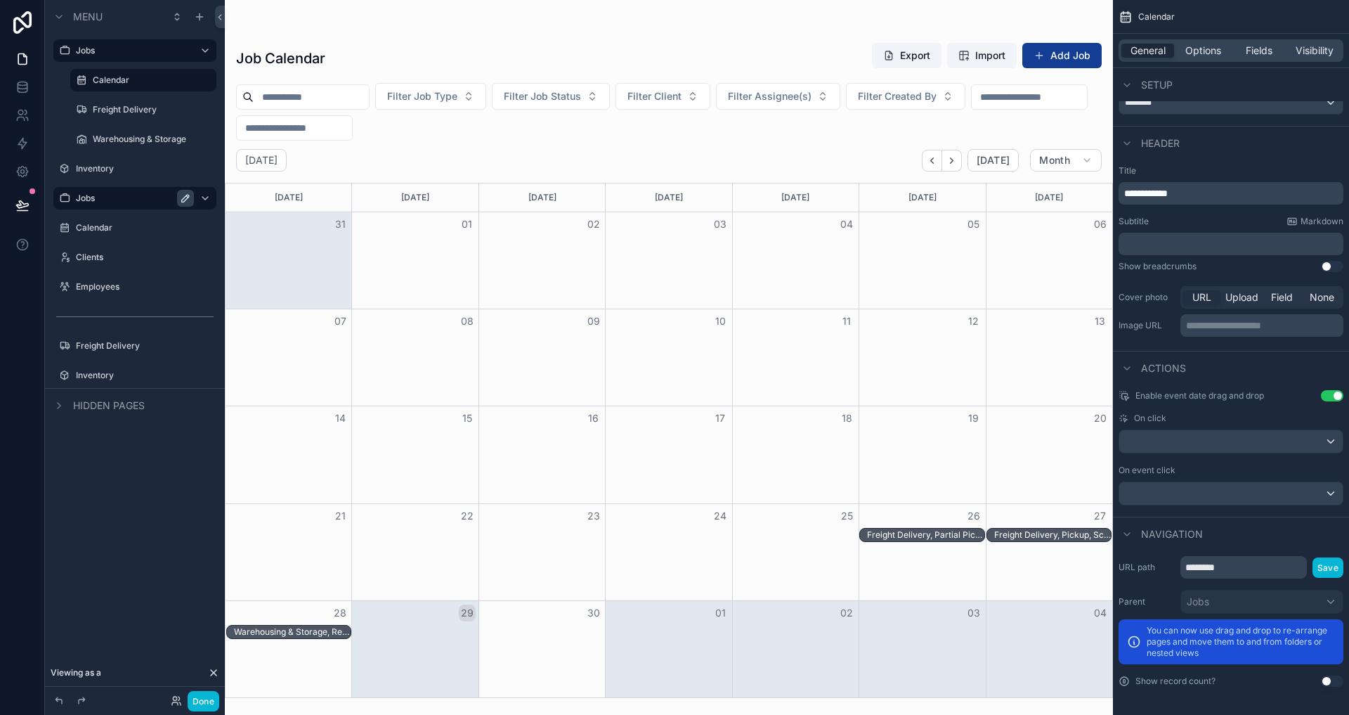
click at [187, 197] on icon "scrollable content" at bounding box center [187, 196] width 2 height 2
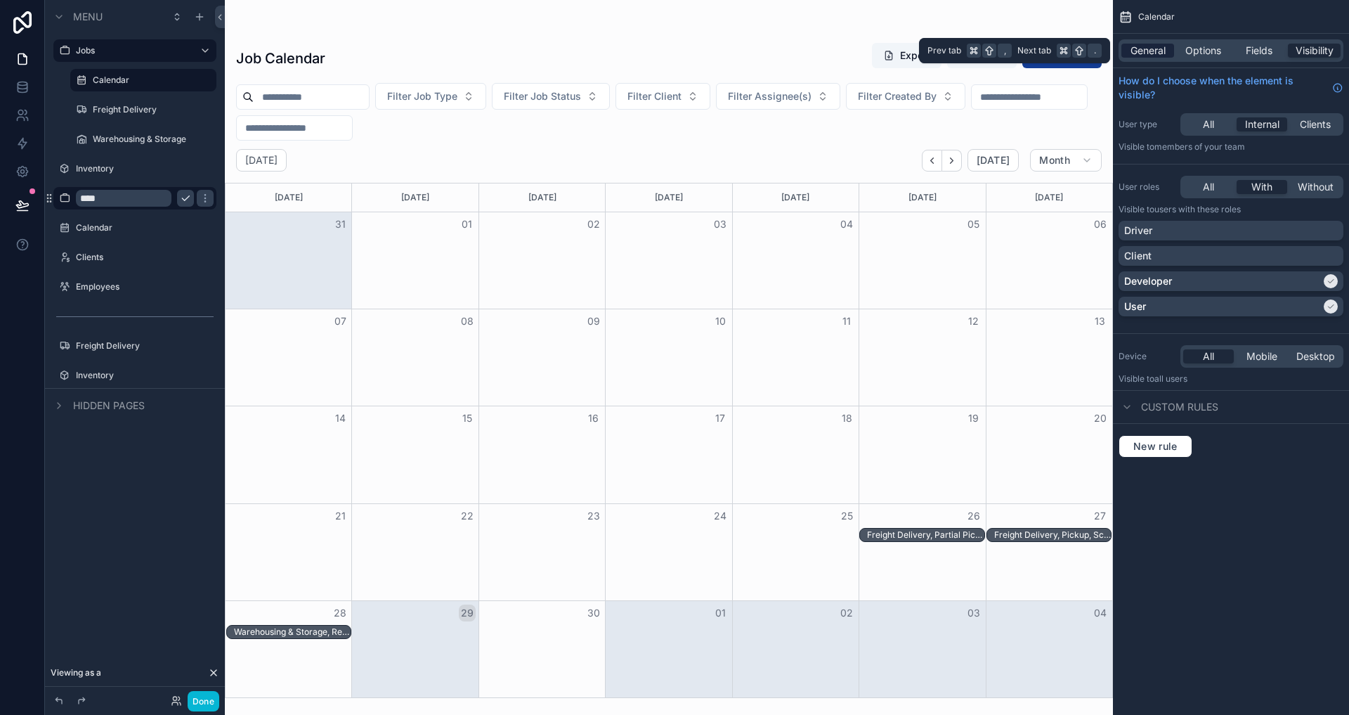
click at [1153, 51] on span "General" at bounding box center [1148, 51] width 35 height 14
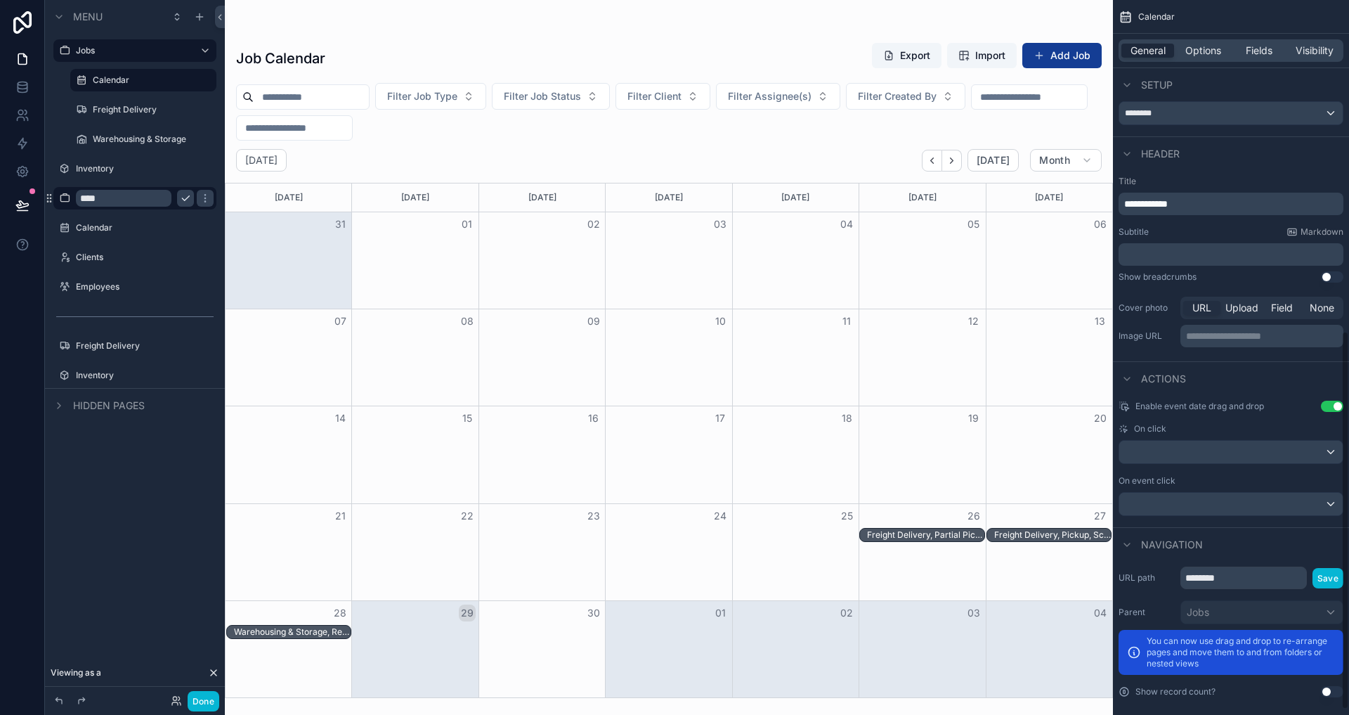
scroll to position [634, 0]
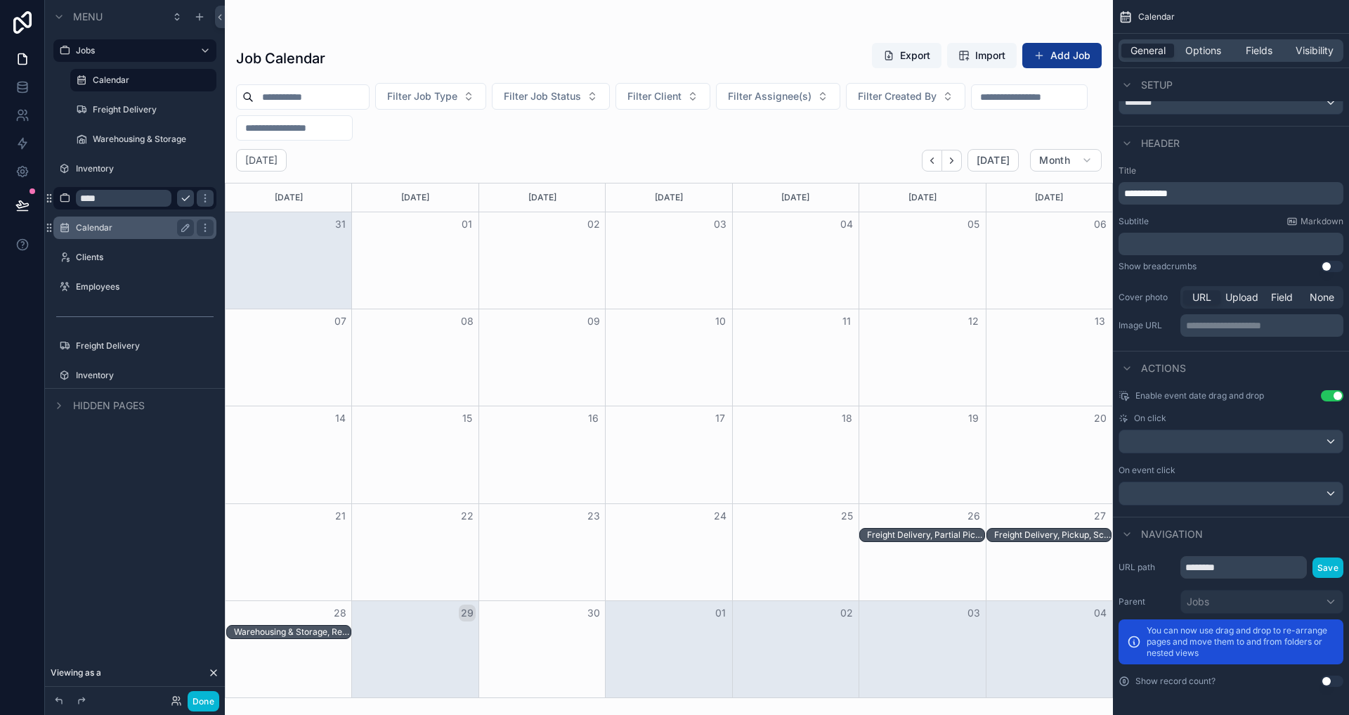
click at [98, 220] on div "Calendar" at bounding box center [135, 227] width 118 height 17
click at [86, 221] on div "Calendar" at bounding box center [135, 227] width 118 height 17
click at [111, 230] on label "Calendar" at bounding box center [145, 227] width 138 height 11
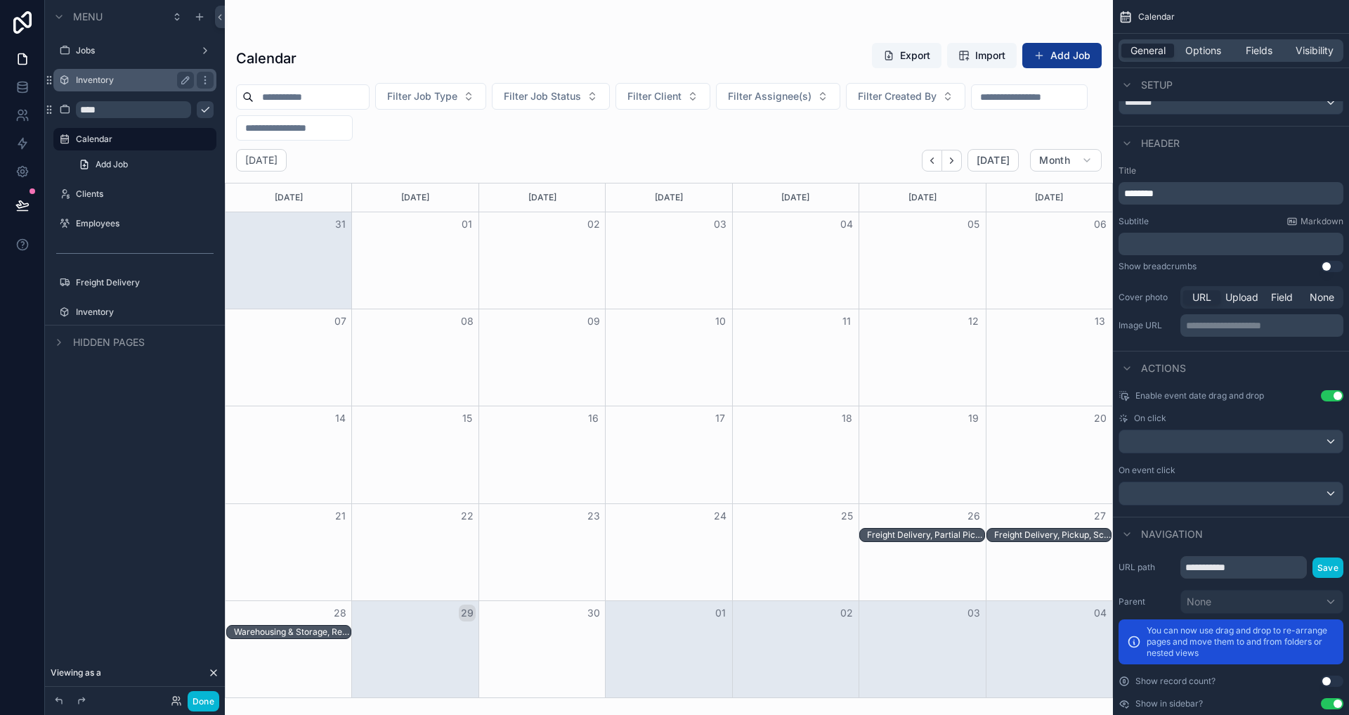
click at [127, 70] on div "Inventory" at bounding box center [134, 80] width 157 height 22
click at [139, 141] on label "Calendar" at bounding box center [132, 138] width 112 height 11
click at [117, 164] on span "Add Job" at bounding box center [112, 164] width 32 height 11
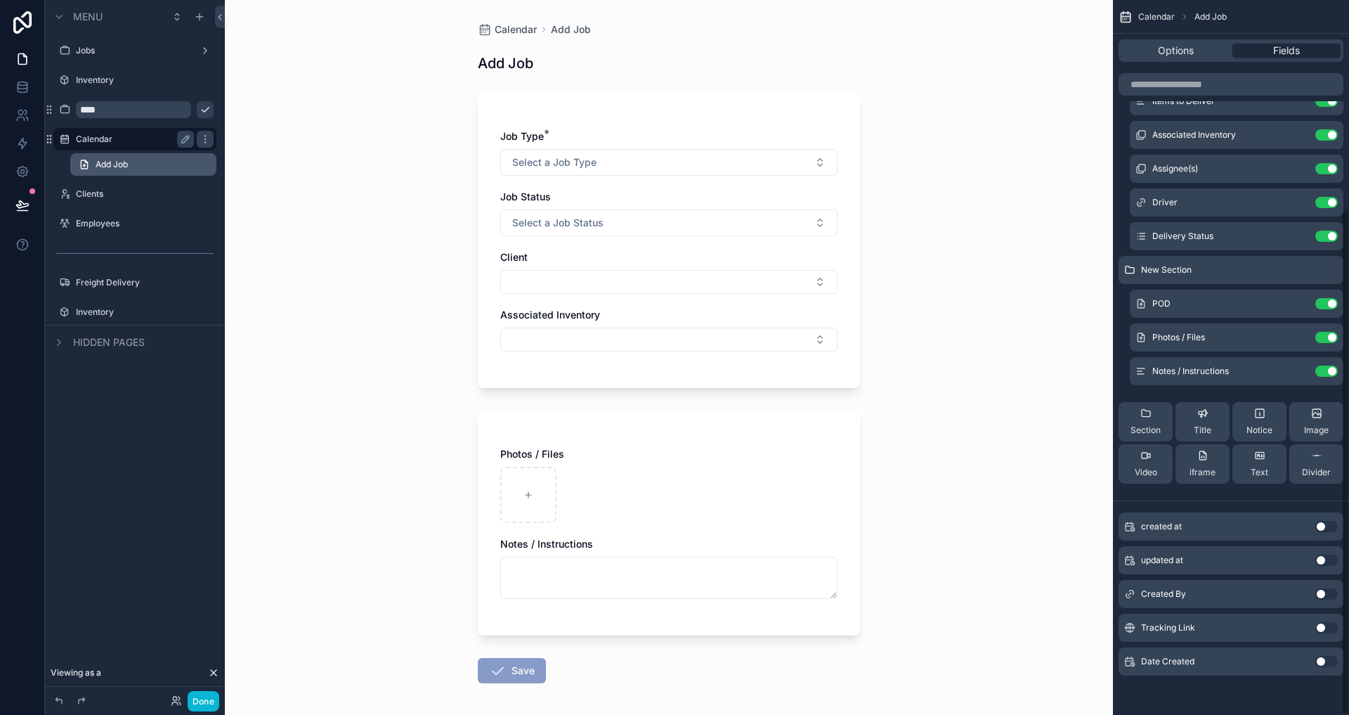
scroll to position [296, 0]
click at [119, 199] on label "Clients" at bounding box center [132, 193] width 112 height 11
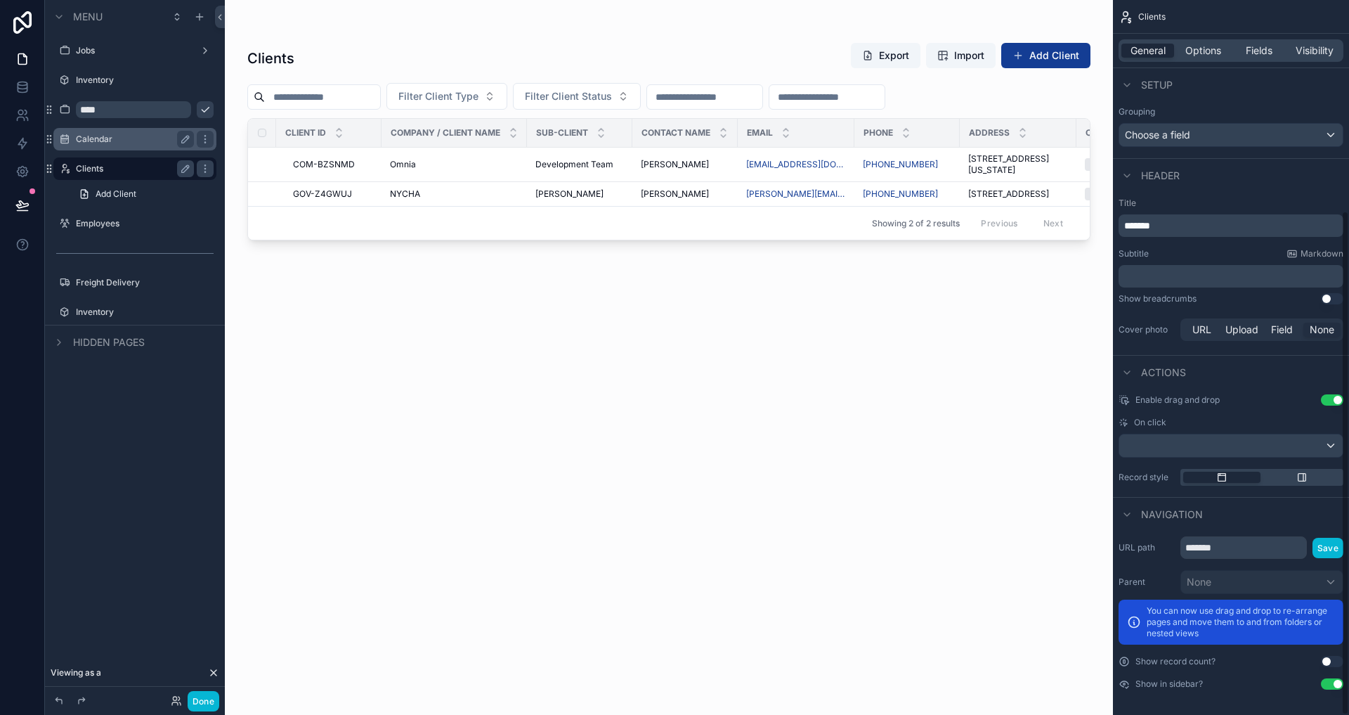
scroll to position [299, 0]
click at [1209, 52] on span "Options" at bounding box center [1203, 51] width 36 height 14
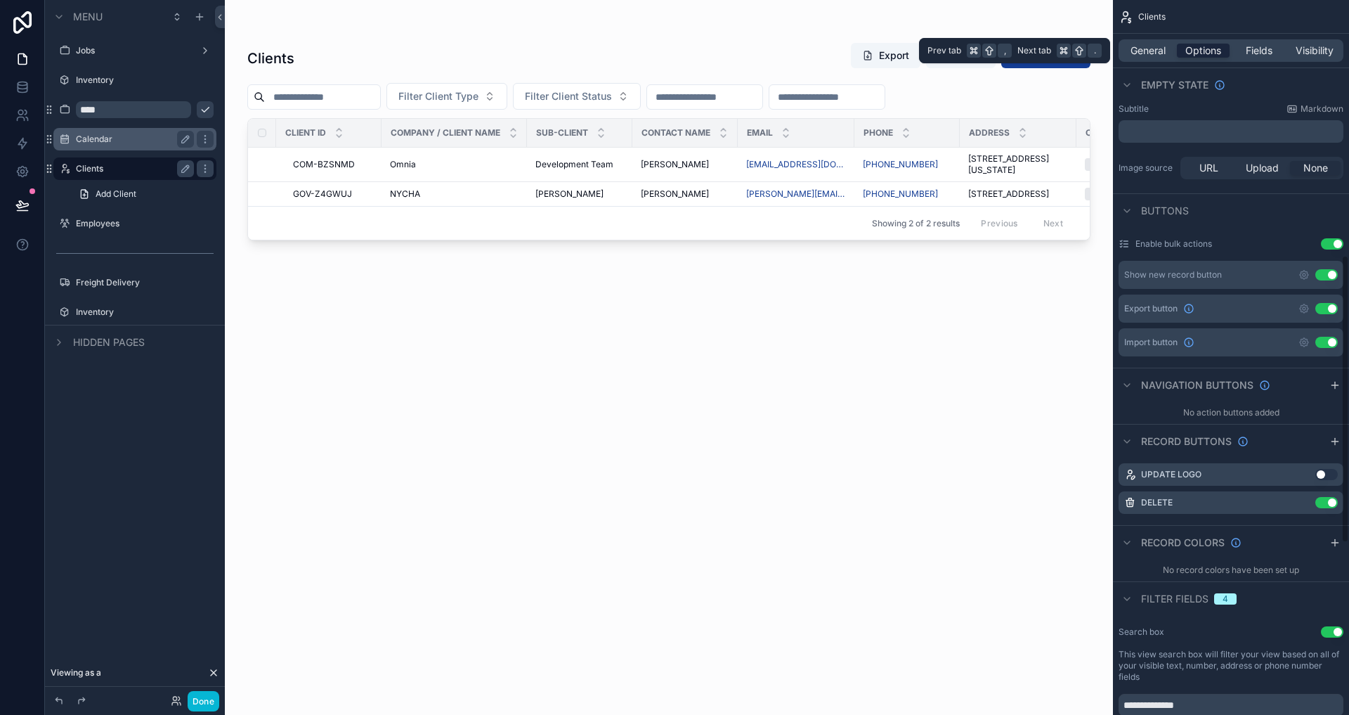
scroll to position [634, 0]
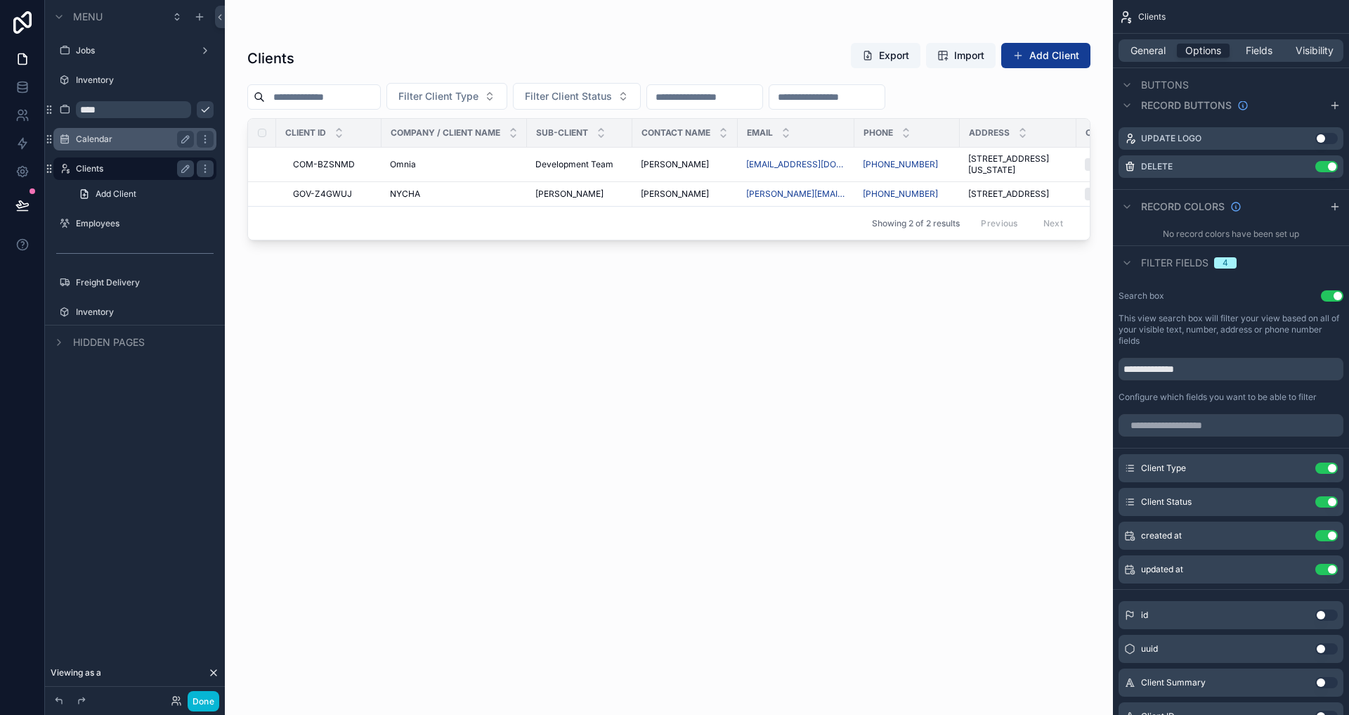
click at [148, 111] on input "****" at bounding box center [133, 109] width 115 height 17
click at [133, 112] on input "****" at bounding box center [133, 109] width 115 height 17
type input "*******"
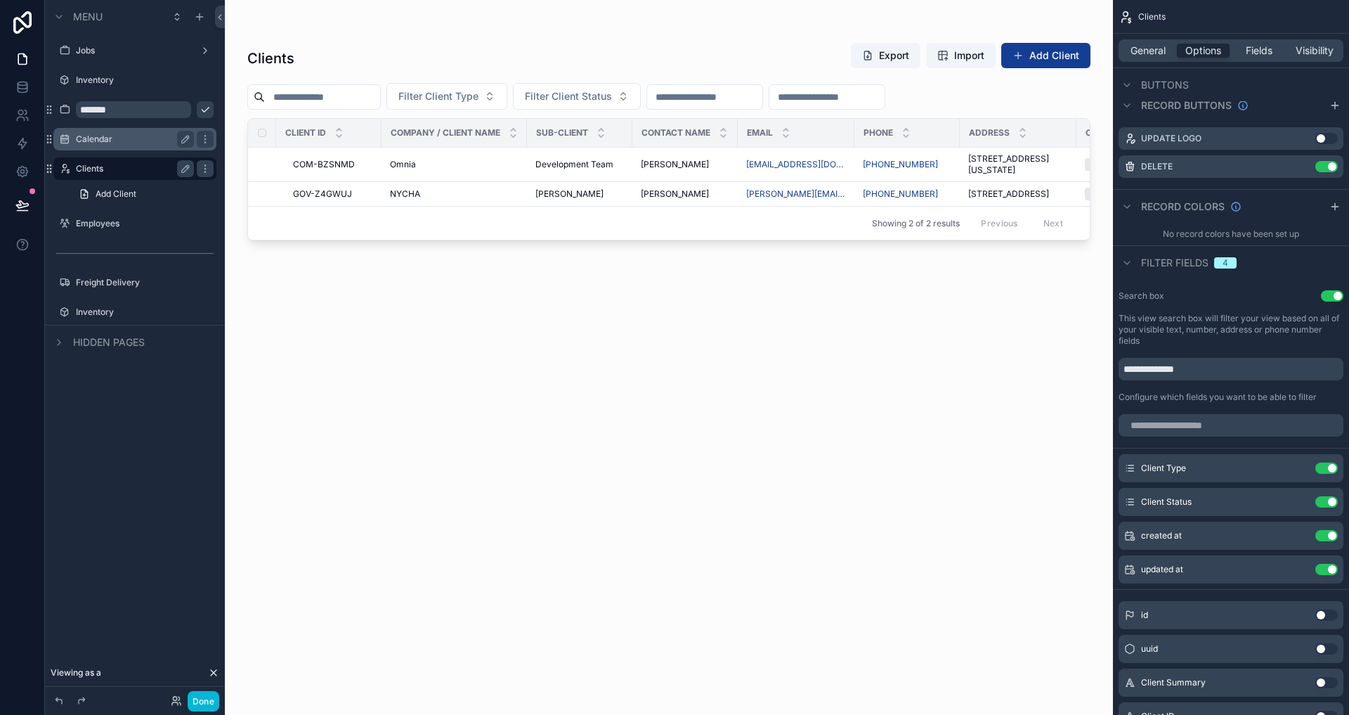
click at [200, 114] on icon "scrollable content" at bounding box center [205, 109] width 11 height 11
click at [897, 395] on div "scrollable content" at bounding box center [669, 349] width 888 height 698
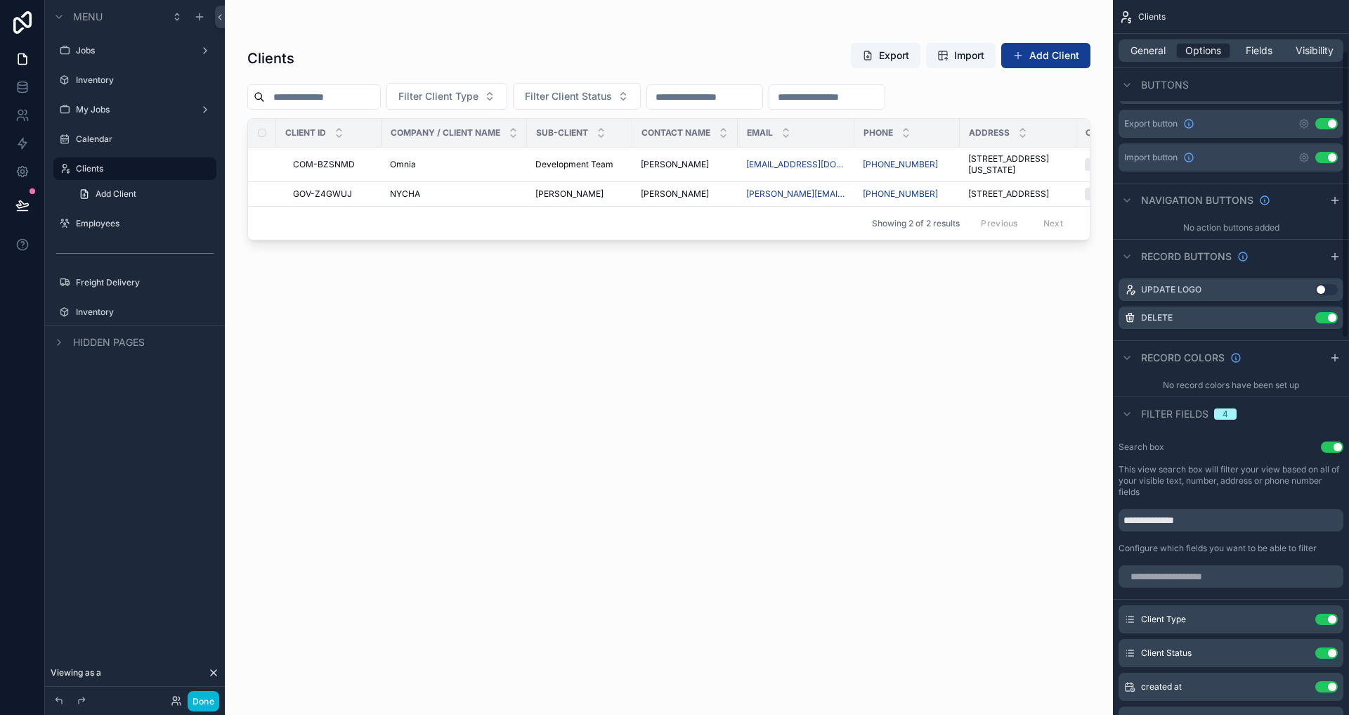
scroll to position [0, 0]
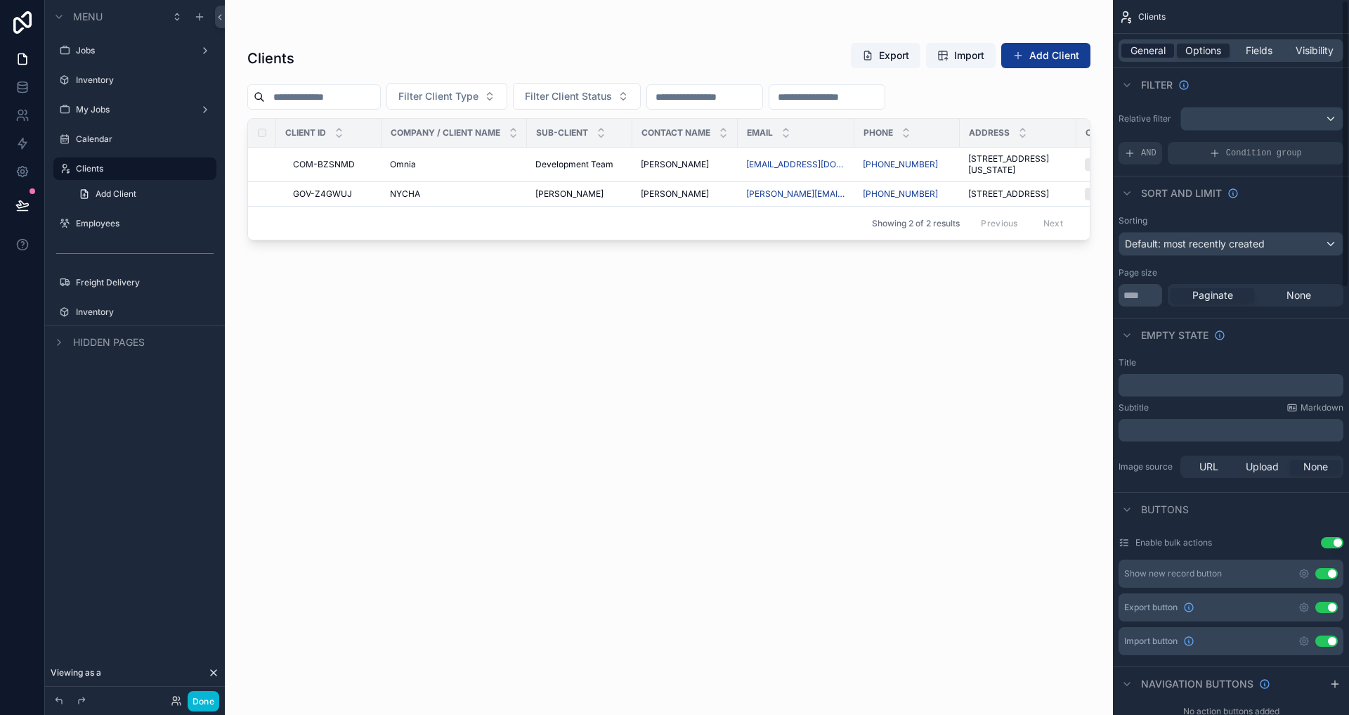
click at [1165, 44] on span "General" at bounding box center [1148, 51] width 35 height 14
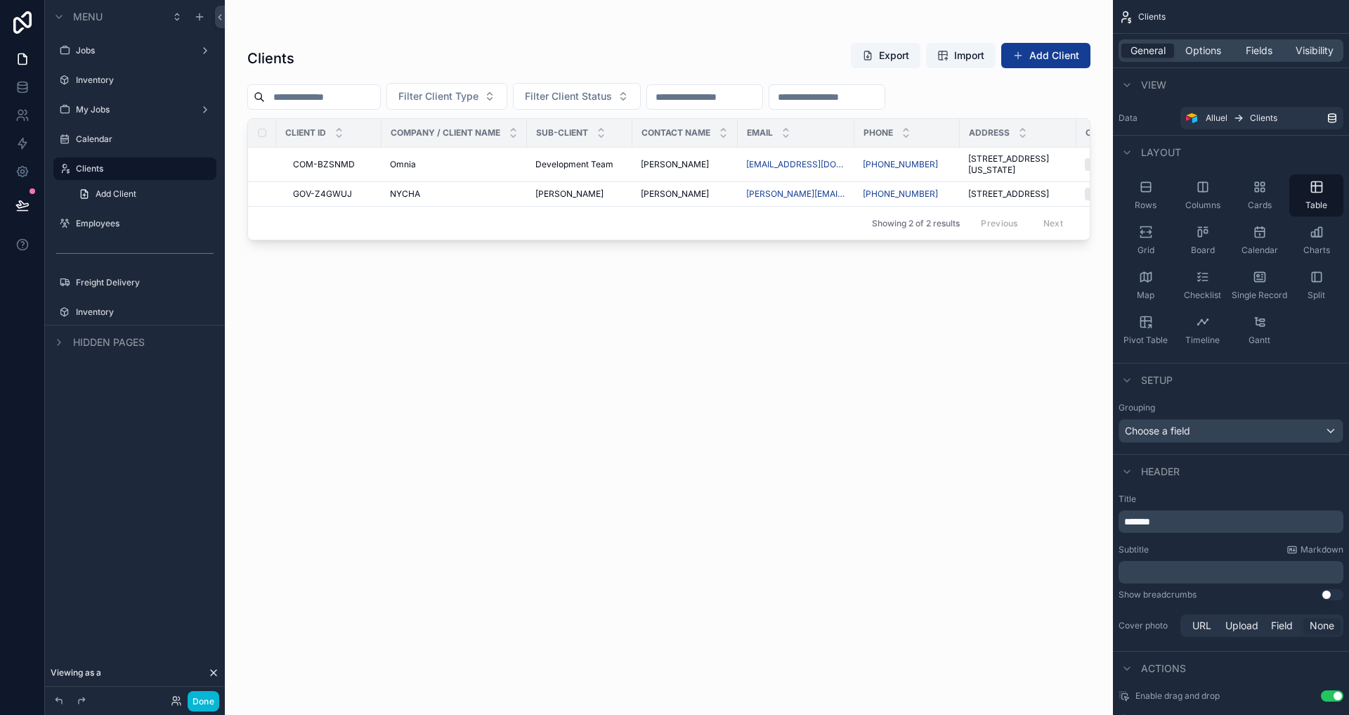
scroll to position [299, 0]
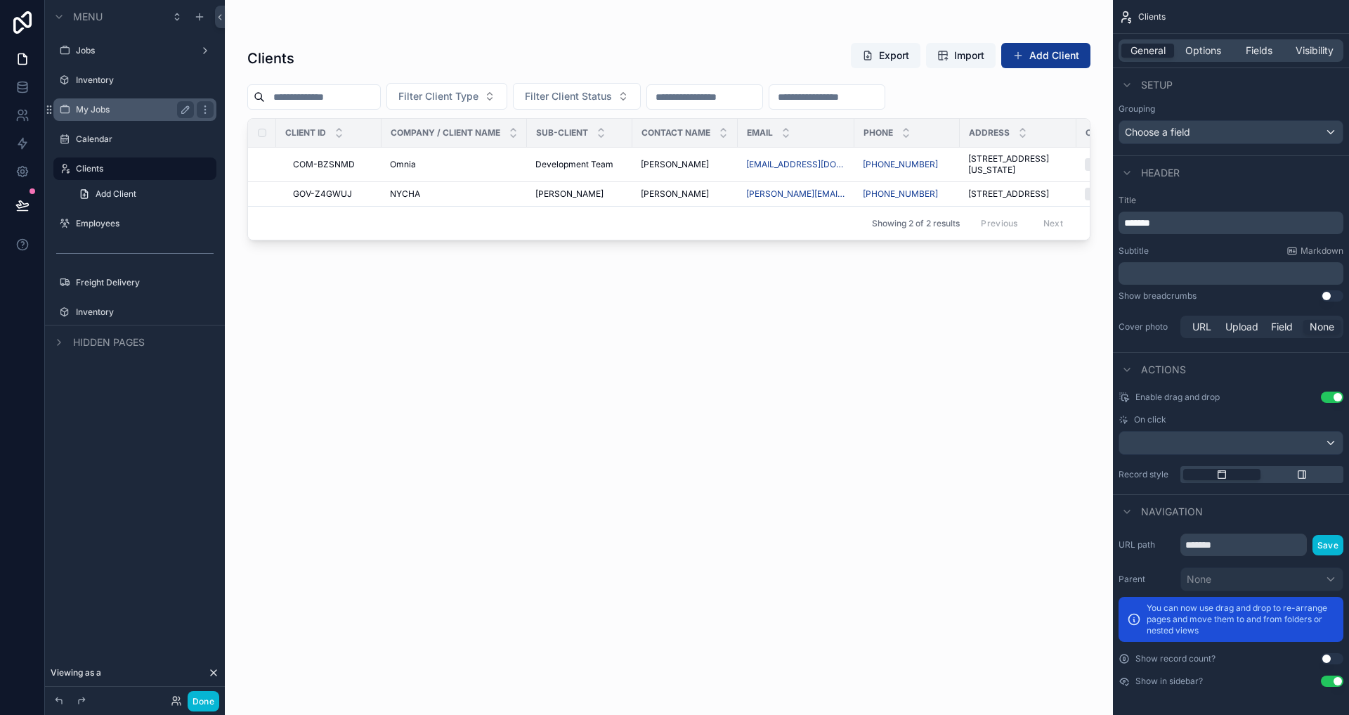
click at [117, 116] on div "My Jobs" at bounding box center [135, 109] width 118 height 17
click at [119, 115] on label "My Jobs" at bounding box center [132, 109] width 112 height 11
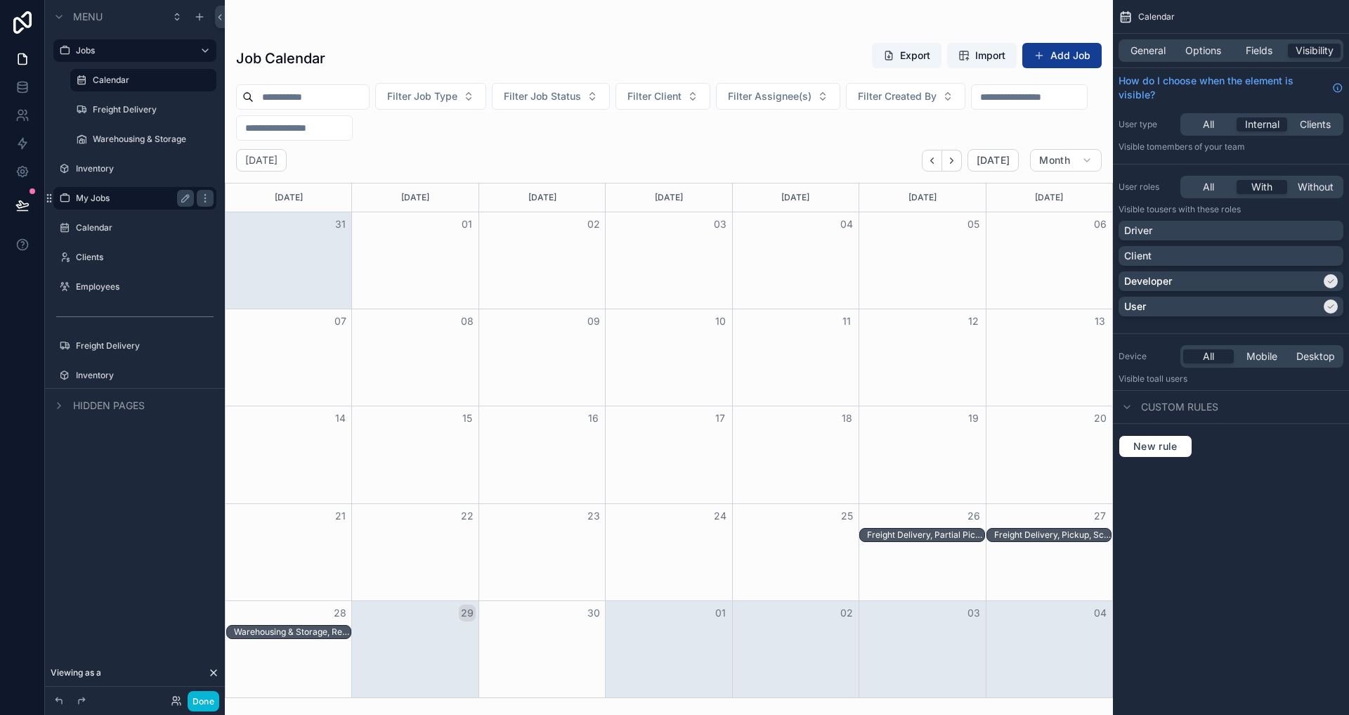
click at [123, 197] on label "My Jobs" at bounding box center [132, 198] width 112 height 11
click at [197, 194] on div "scrollable content" at bounding box center [205, 198] width 17 height 17
click at [132, 191] on div "My Jobs" at bounding box center [135, 198] width 118 height 17
click at [0, 0] on icon "scrollable content" at bounding box center [0, 0] width 0 height 0
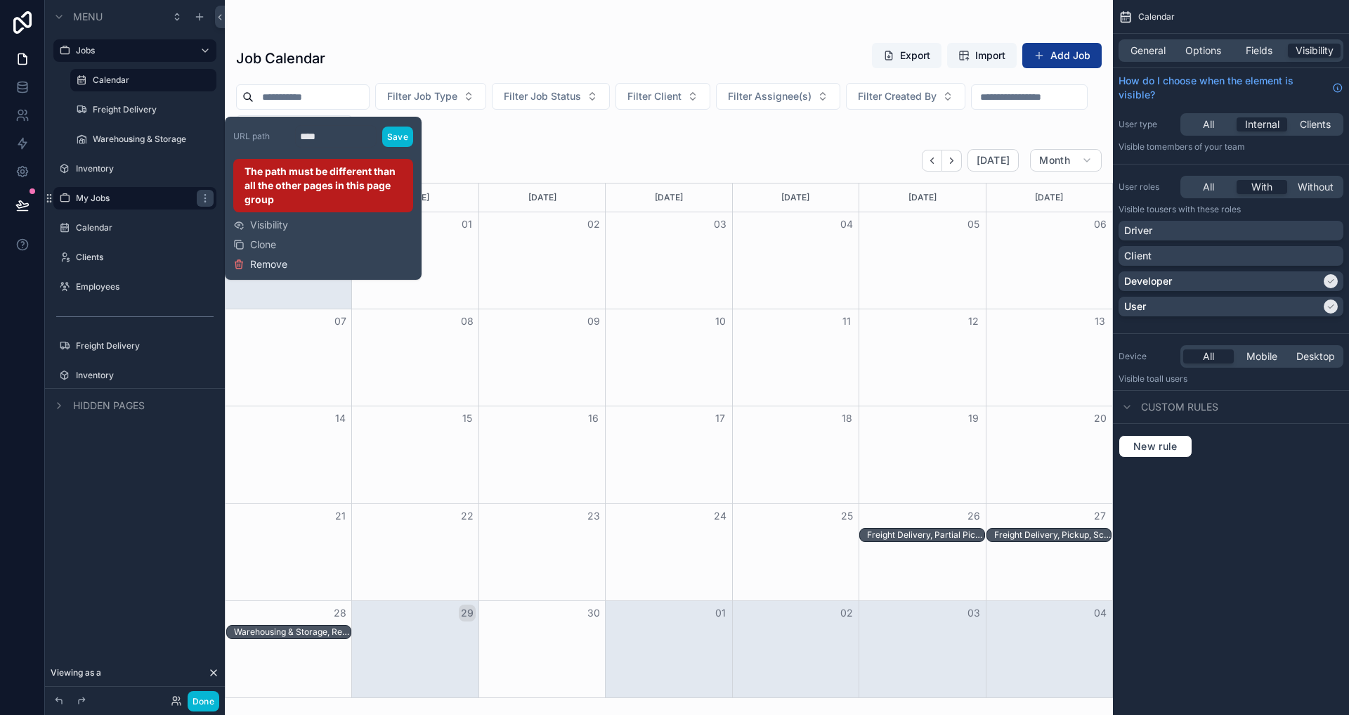
click at [272, 263] on span "Remove" at bounding box center [268, 264] width 37 height 14
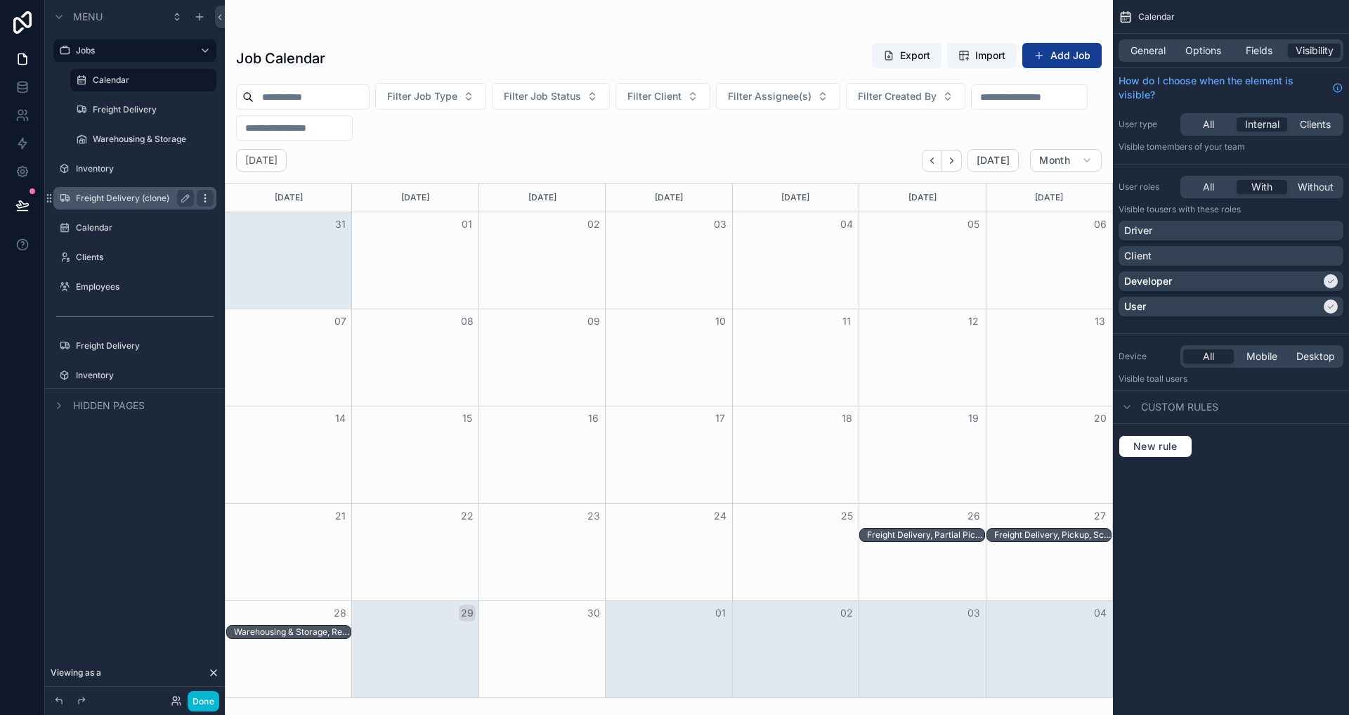
click at [200, 195] on icon "scrollable content" at bounding box center [205, 198] width 11 height 11
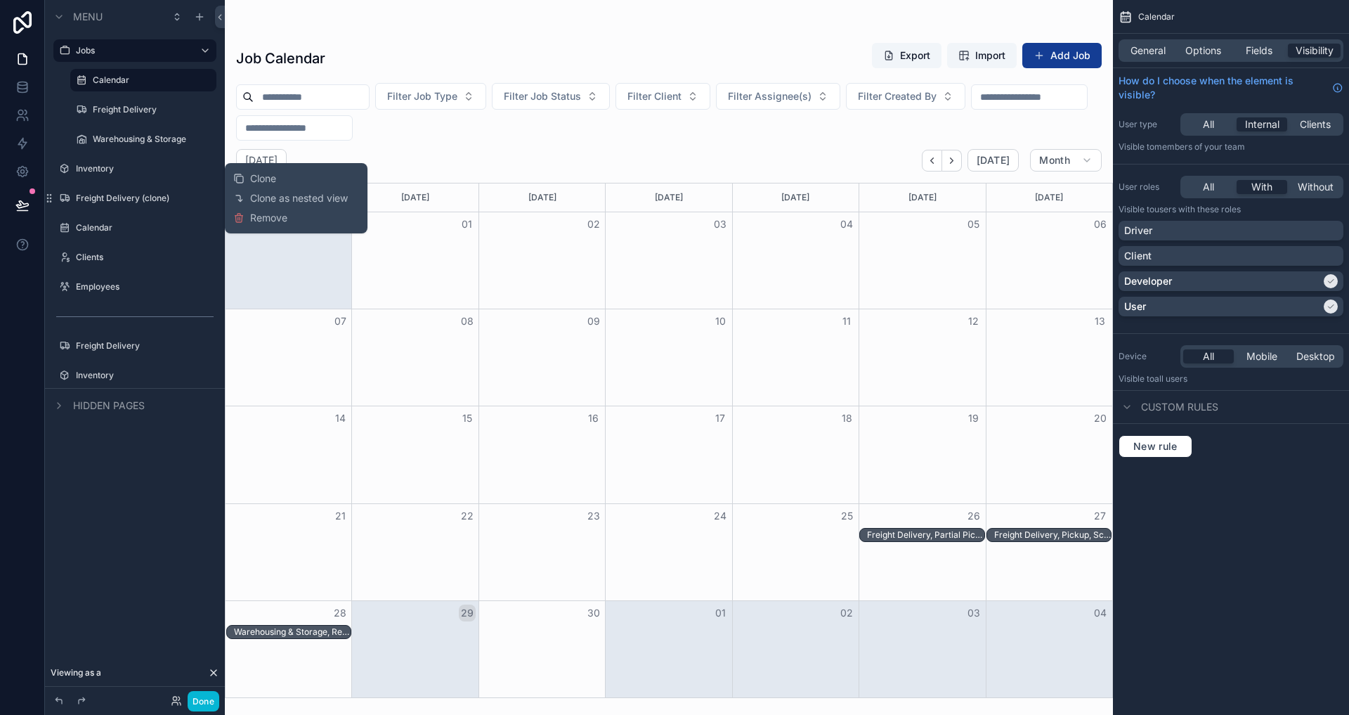
click at [150, 460] on div "Menu Jobs Calendar Freight Delivery Warehousing & Storage Inventory Freight Del…" at bounding box center [135, 233] width 180 height 467
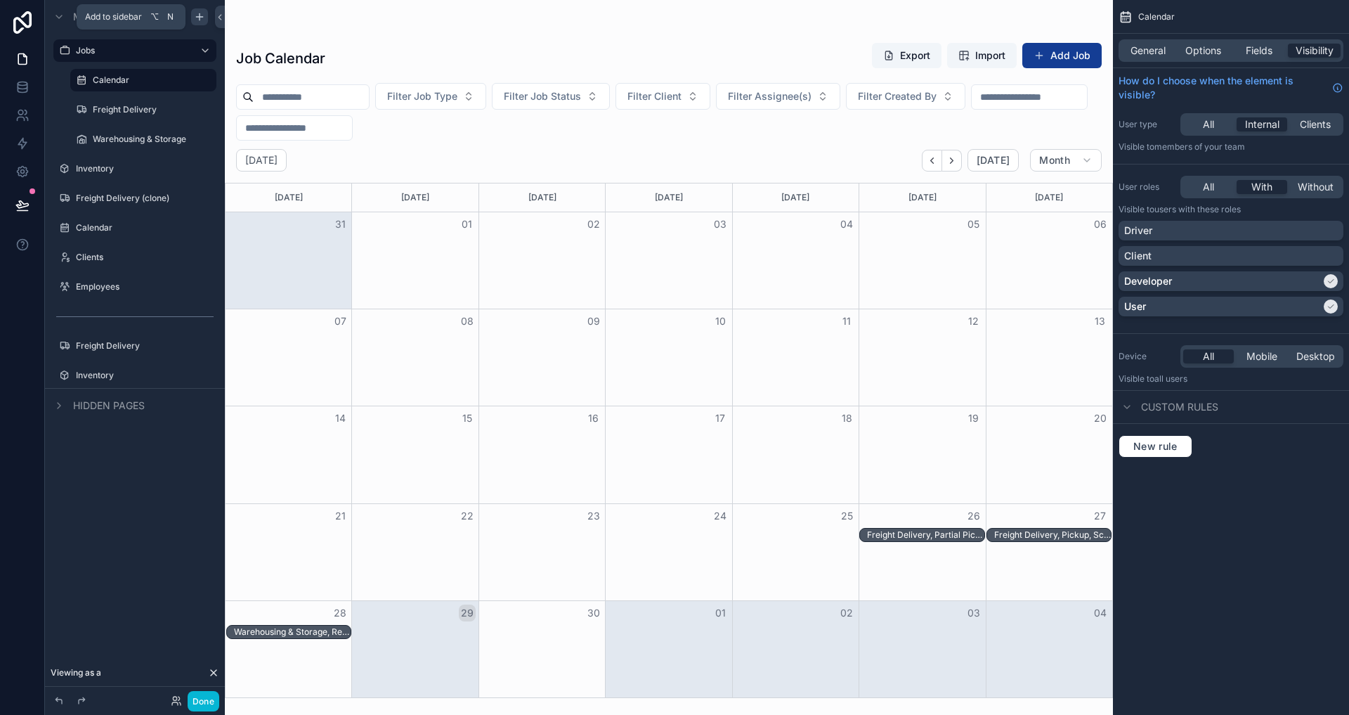
click at [196, 12] on icon "scrollable content" at bounding box center [199, 16] width 11 height 11
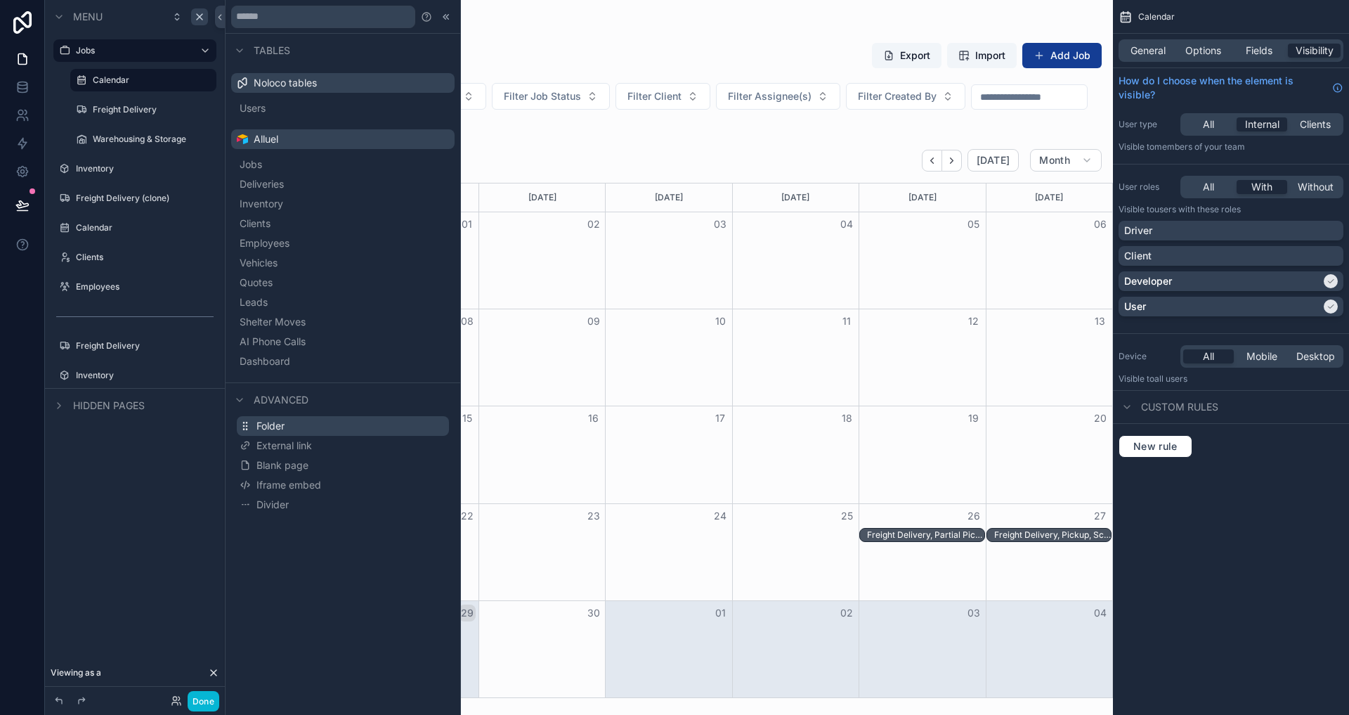
click at [279, 423] on span "Folder" at bounding box center [270, 426] width 28 height 14
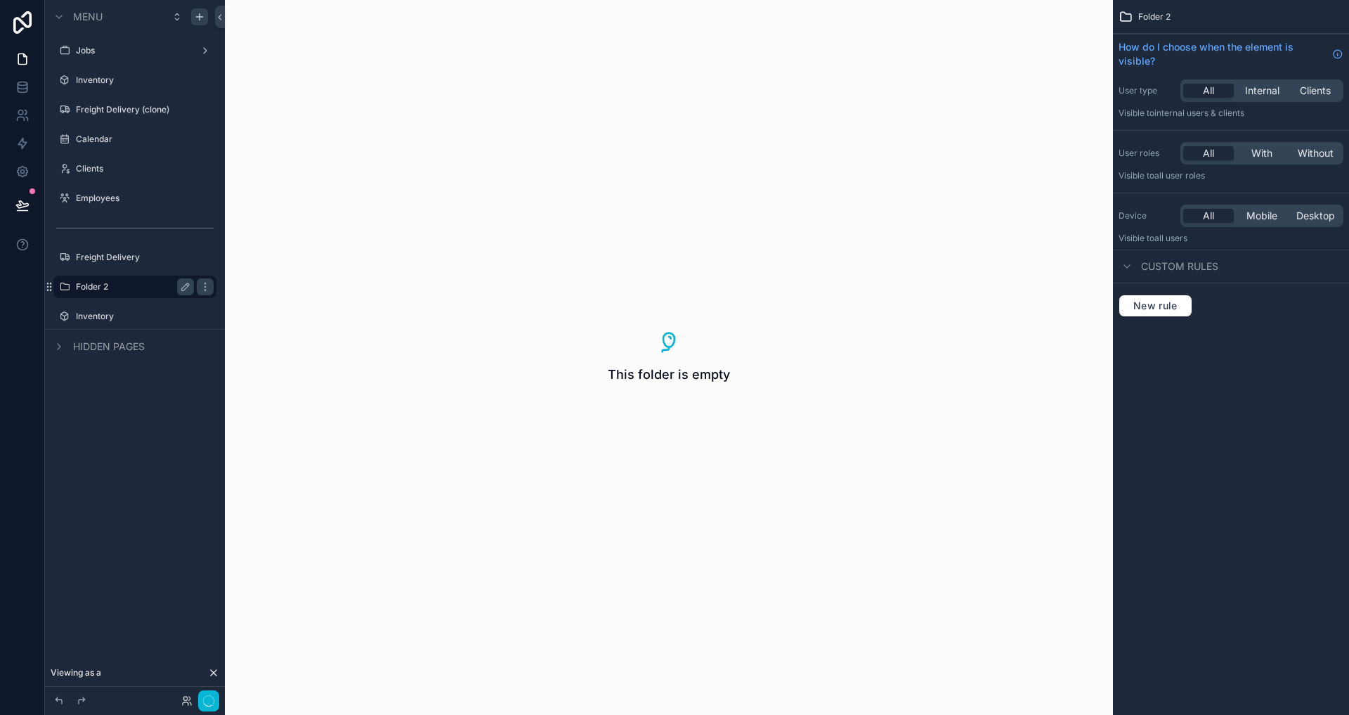
click at [119, 286] on label "Folder 2" at bounding box center [132, 286] width 112 height 11
click at [205, 285] on icon "scrollable content" at bounding box center [205, 286] width 11 height 11
click at [93, 285] on label "Folder 2" at bounding box center [142, 286] width 132 height 11
click at [72, 285] on div "scrollable content" at bounding box center [64, 286] width 17 height 17
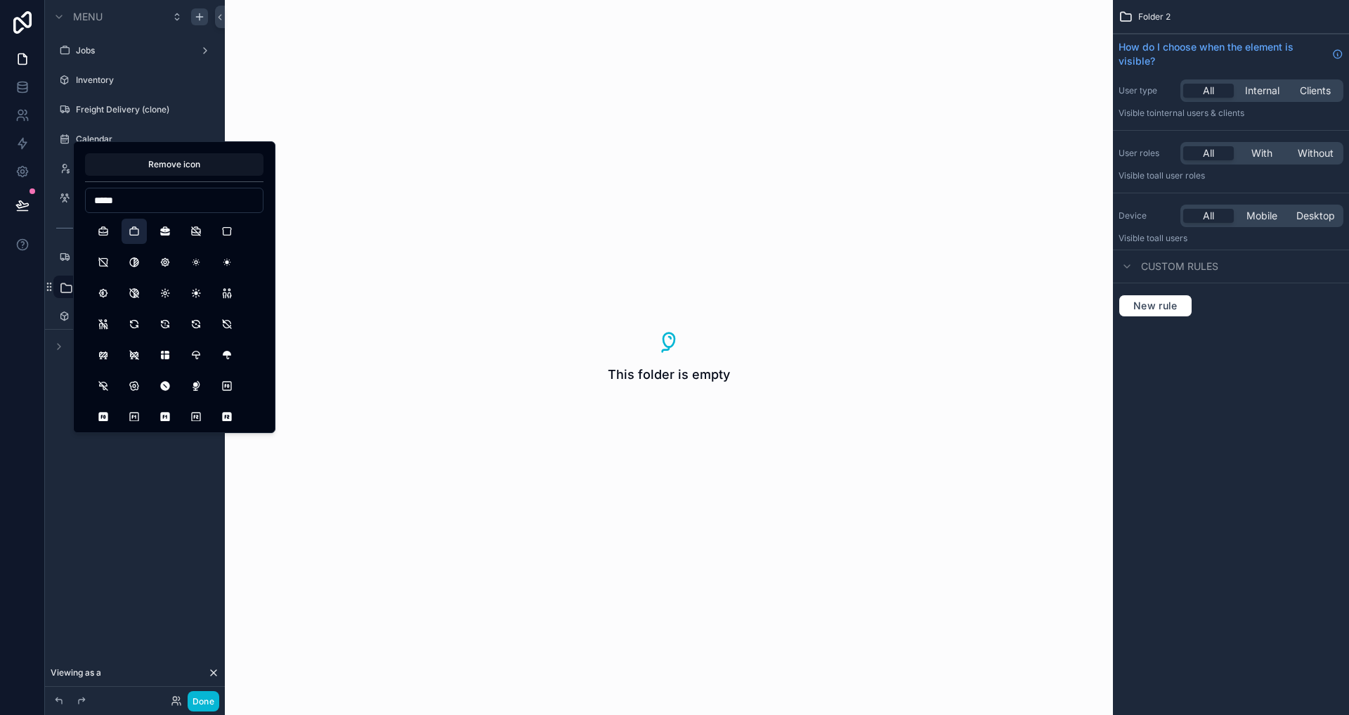
type input "*****"
click at [136, 230] on button "Briefcase2" at bounding box center [134, 231] width 25 height 25
click at [129, 498] on div "Menu Jobs Inventory Freight Delivery (clone) Calendar Clients Employees Freight…" at bounding box center [135, 349] width 180 height 698
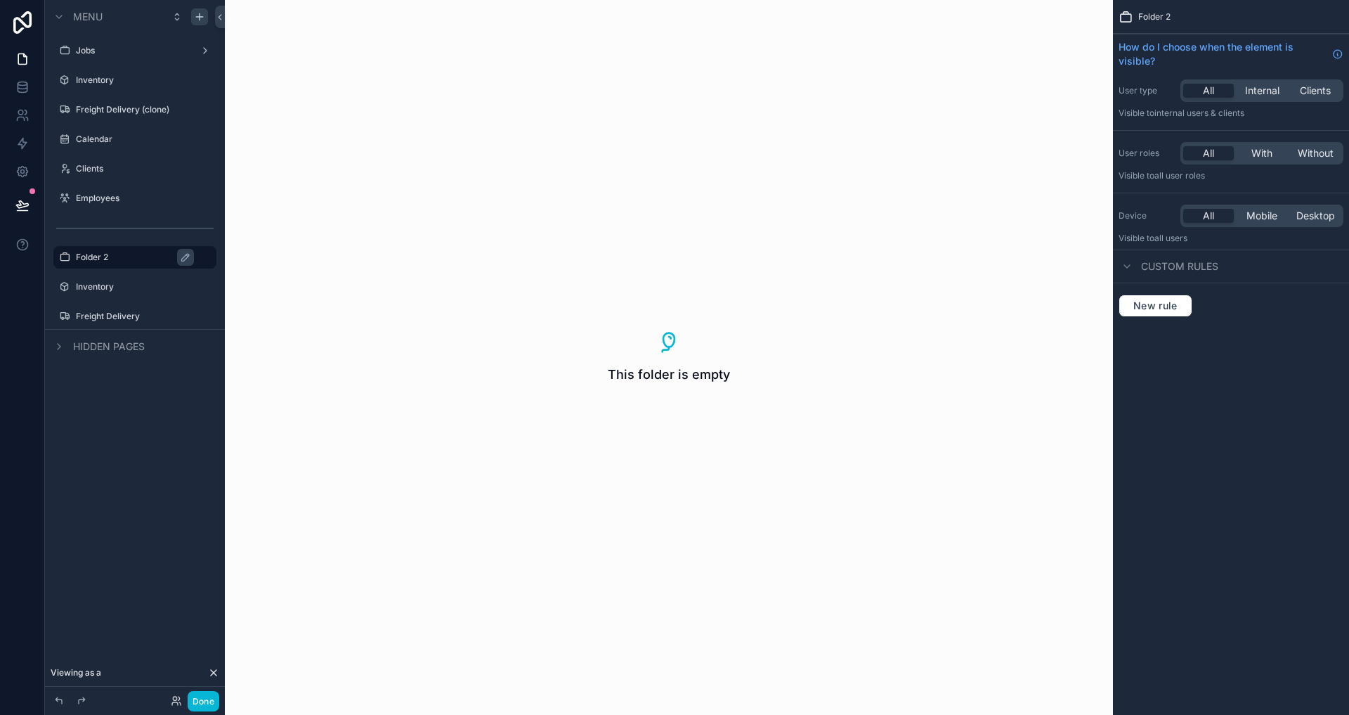
click at [74, 406] on div "Menu Jobs Inventory Freight Delivery (clone) Calendar Clients Employees Folder …" at bounding box center [135, 204] width 180 height 408
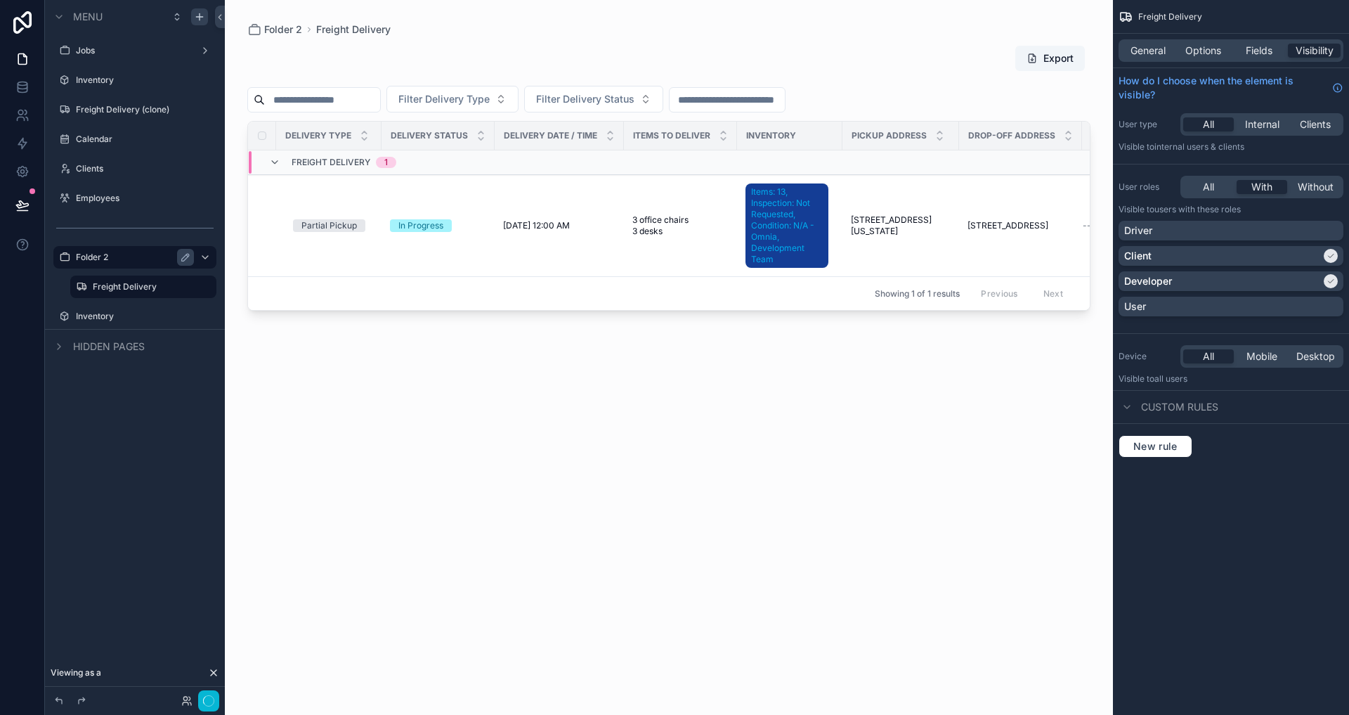
click at [117, 254] on label "Folder 2" at bounding box center [132, 257] width 112 height 11
click at [186, 255] on icon "scrollable content" at bounding box center [187, 255] width 2 height 2
click at [135, 261] on input "********" at bounding box center [124, 257] width 96 height 17
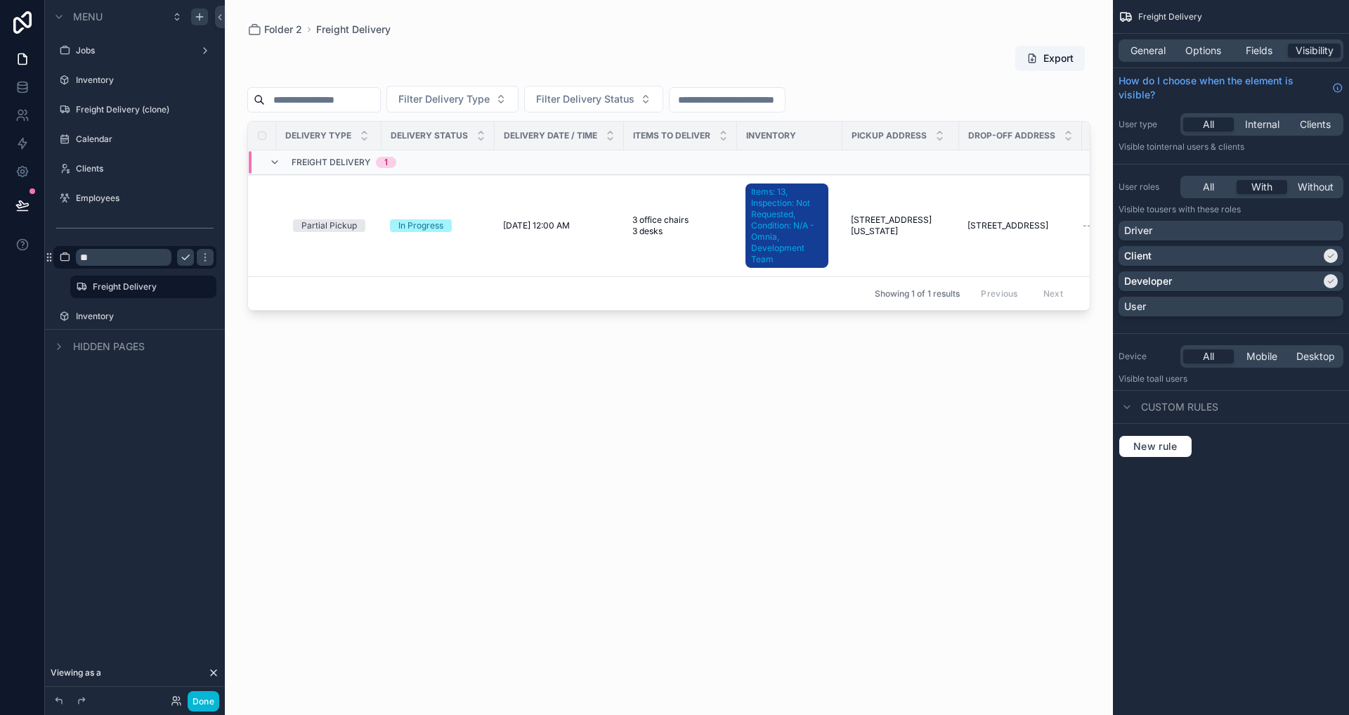
type input "*"
type input "*******"
click at [180, 256] on icon "scrollable content" at bounding box center [185, 257] width 11 height 11
click at [1157, 56] on span "General" at bounding box center [1148, 51] width 35 height 14
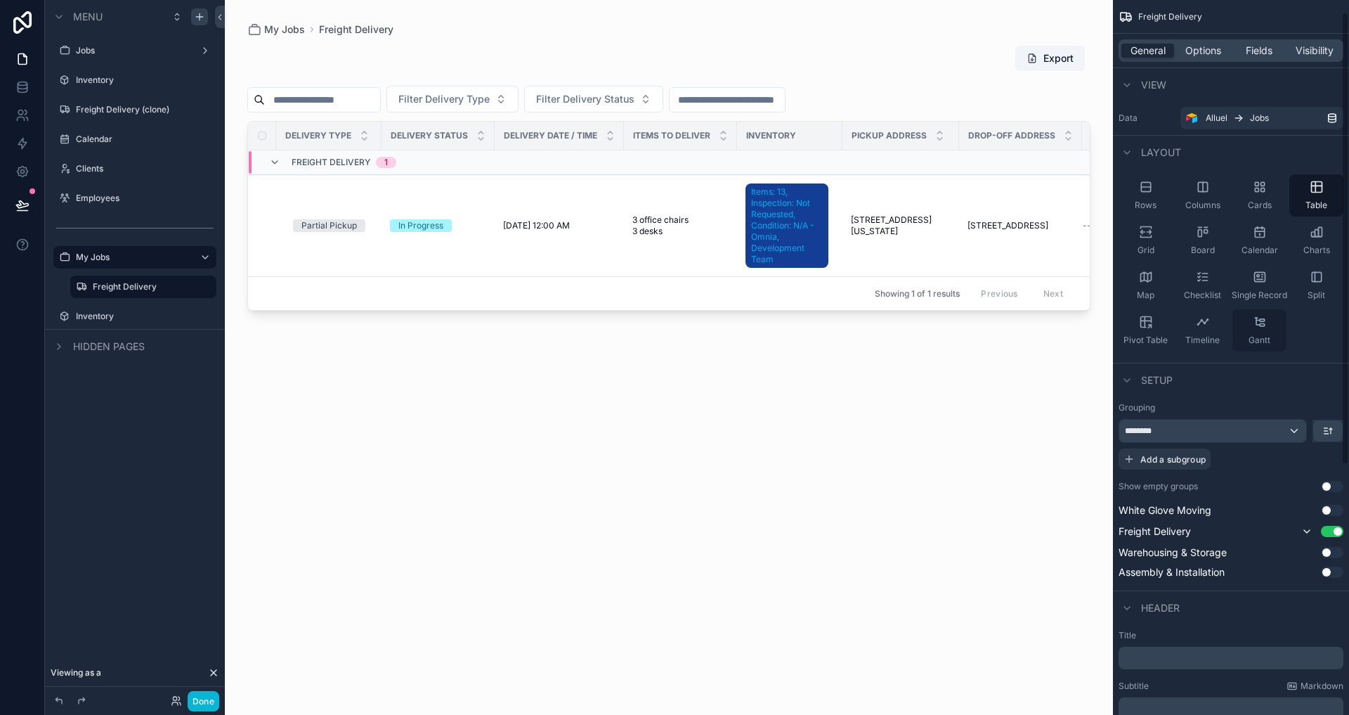
scroll to position [412, 0]
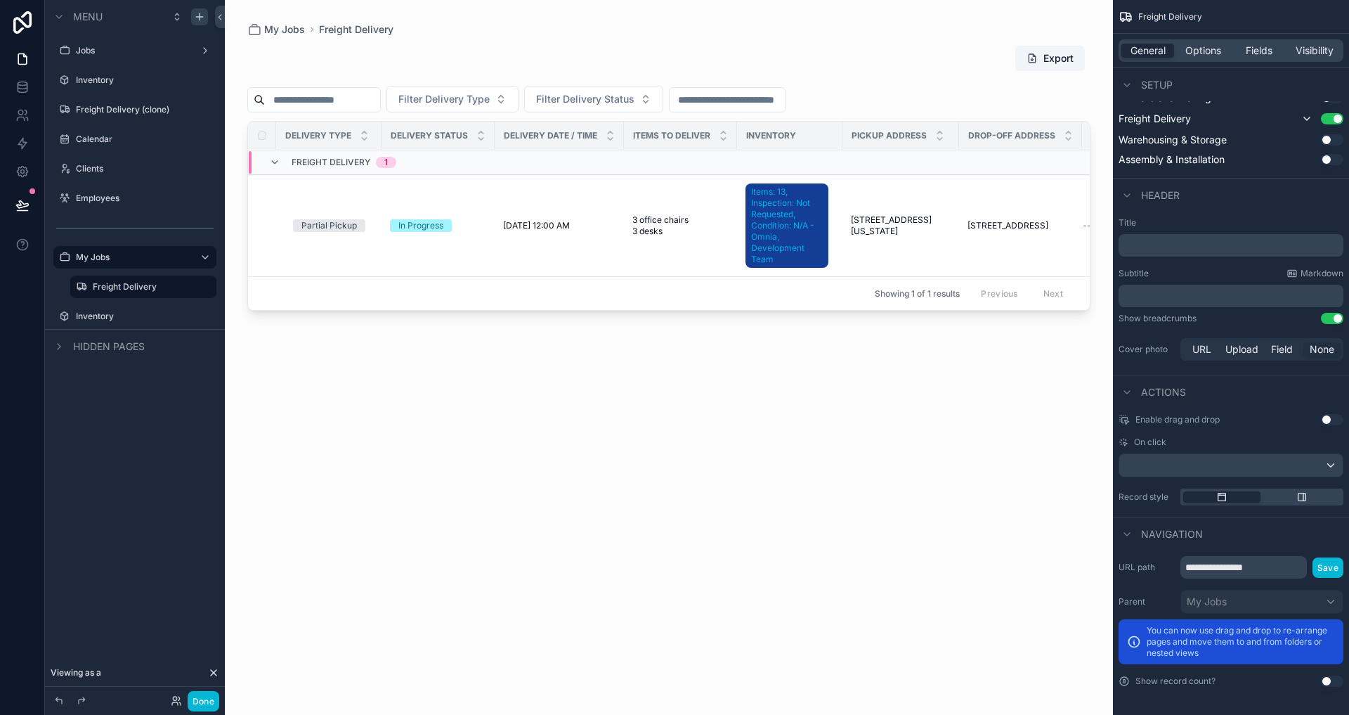
click at [1251, 580] on div "**********" at bounding box center [1231, 621] width 236 height 142
click at [1253, 575] on input "**********" at bounding box center [1243, 567] width 126 height 22
click at [1281, 568] on input "**********" at bounding box center [1243, 567] width 126 height 22
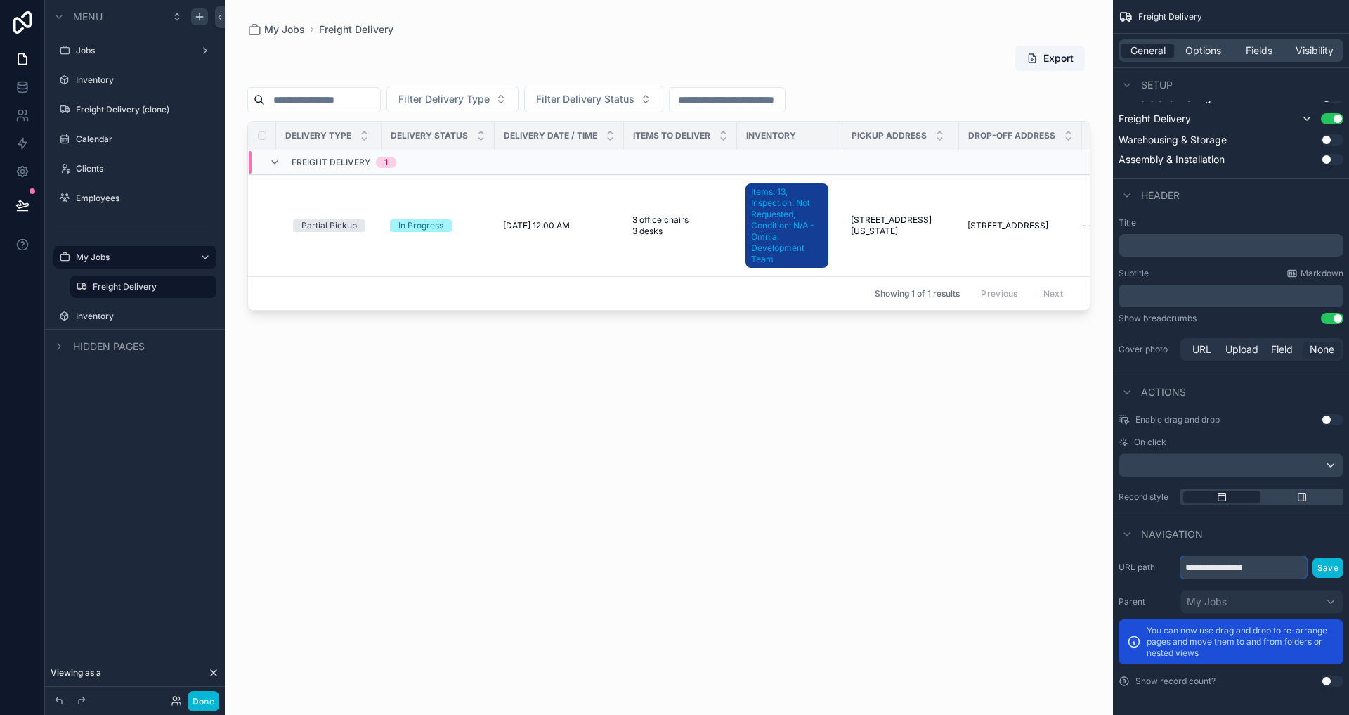
click at [1279, 560] on input "**********" at bounding box center [1243, 567] width 126 height 22
click at [134, 112] on label "Freight Delivery (clone)" at bounding box center [132, 109] width 112 height 11
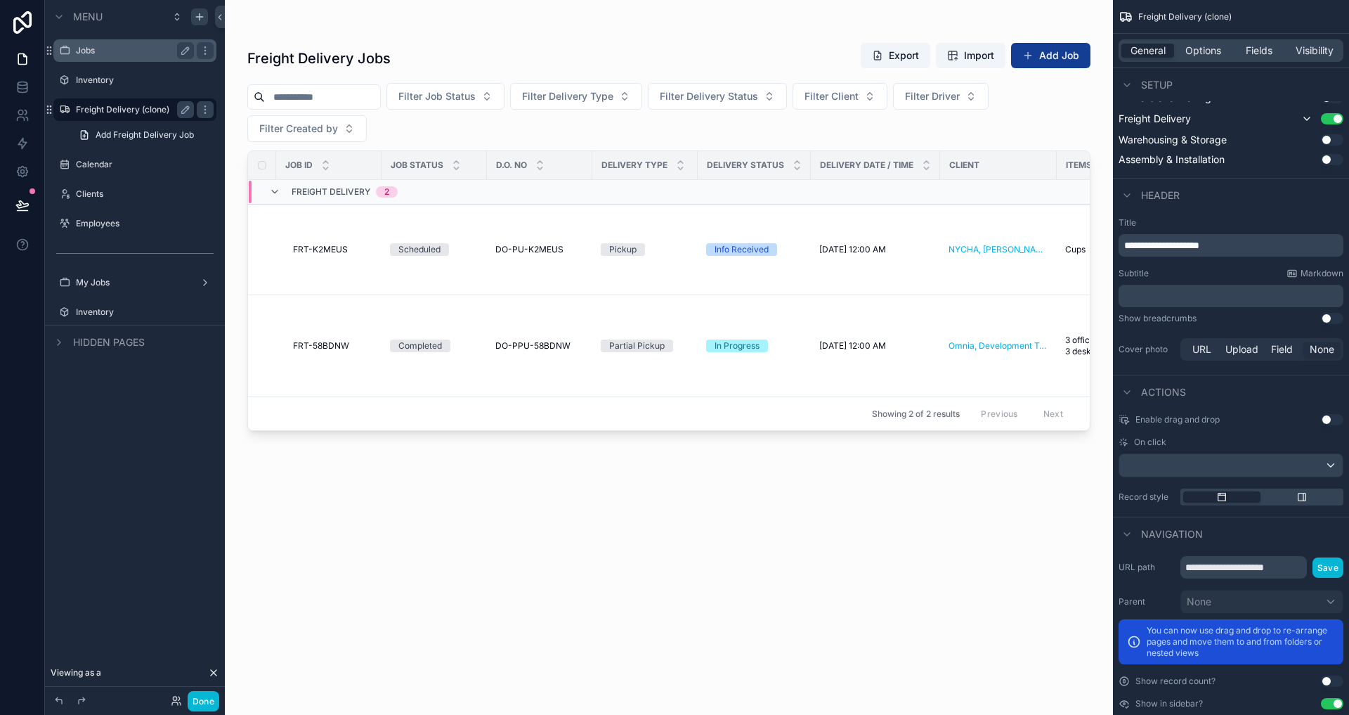
drag, startPoint x: 183, startPoint y: 47, endPoint x: 140, endPoint y: 51, distance: 43.1
click at [140, 51] on div "Jobs" at bounding box center [135, 50] width 118 height 17
click at [140, 51] on label "Jobs" at bounding box center [132, 50] width 112 height 11
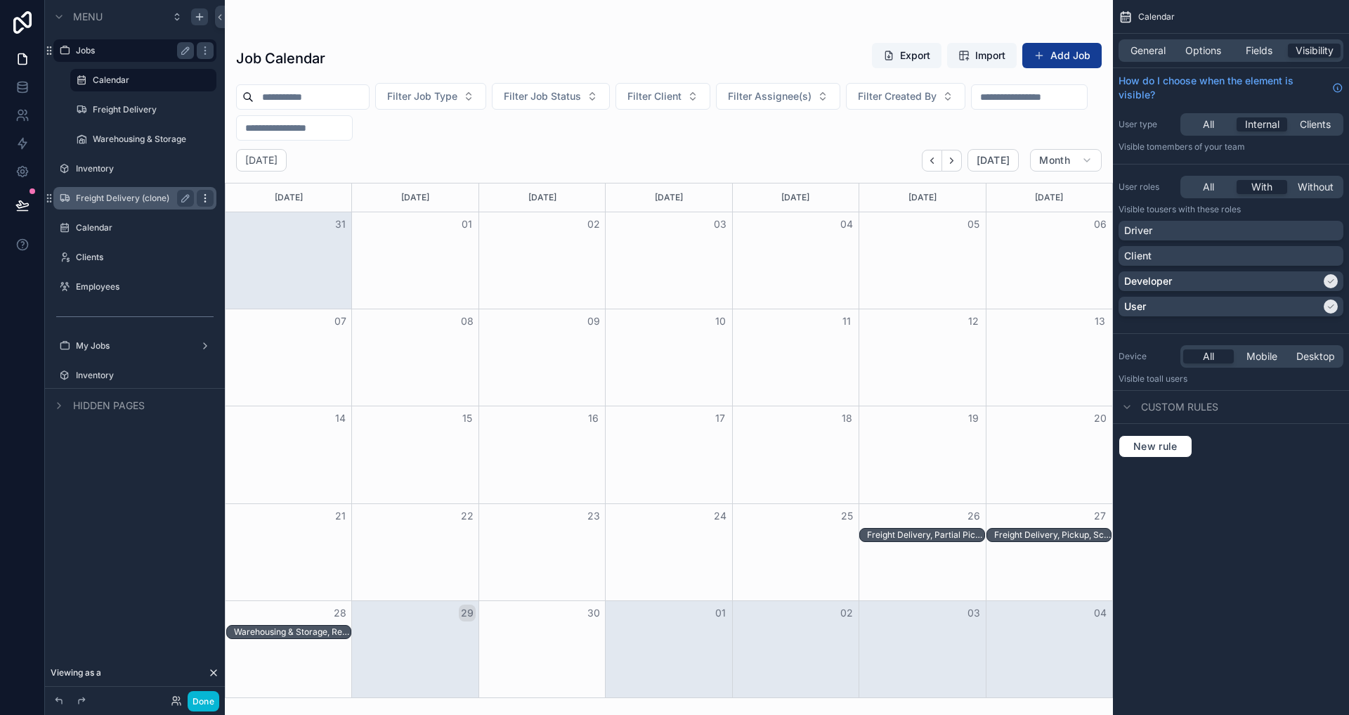
click at [197, 197] on div "scrollable content" at bounding box center [205, 198] width 17 height 17
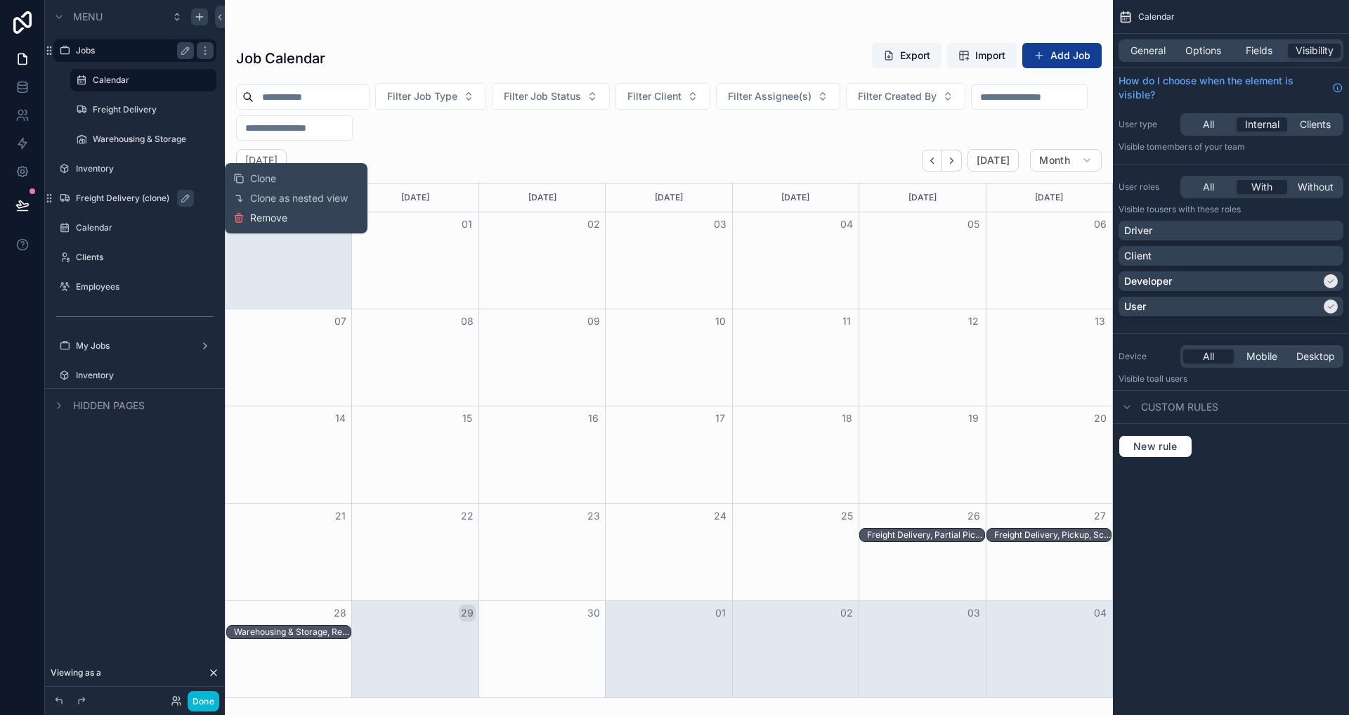
click at [257, 214] on span "Remove" at bounding box center [268, 218] width 37 height 14
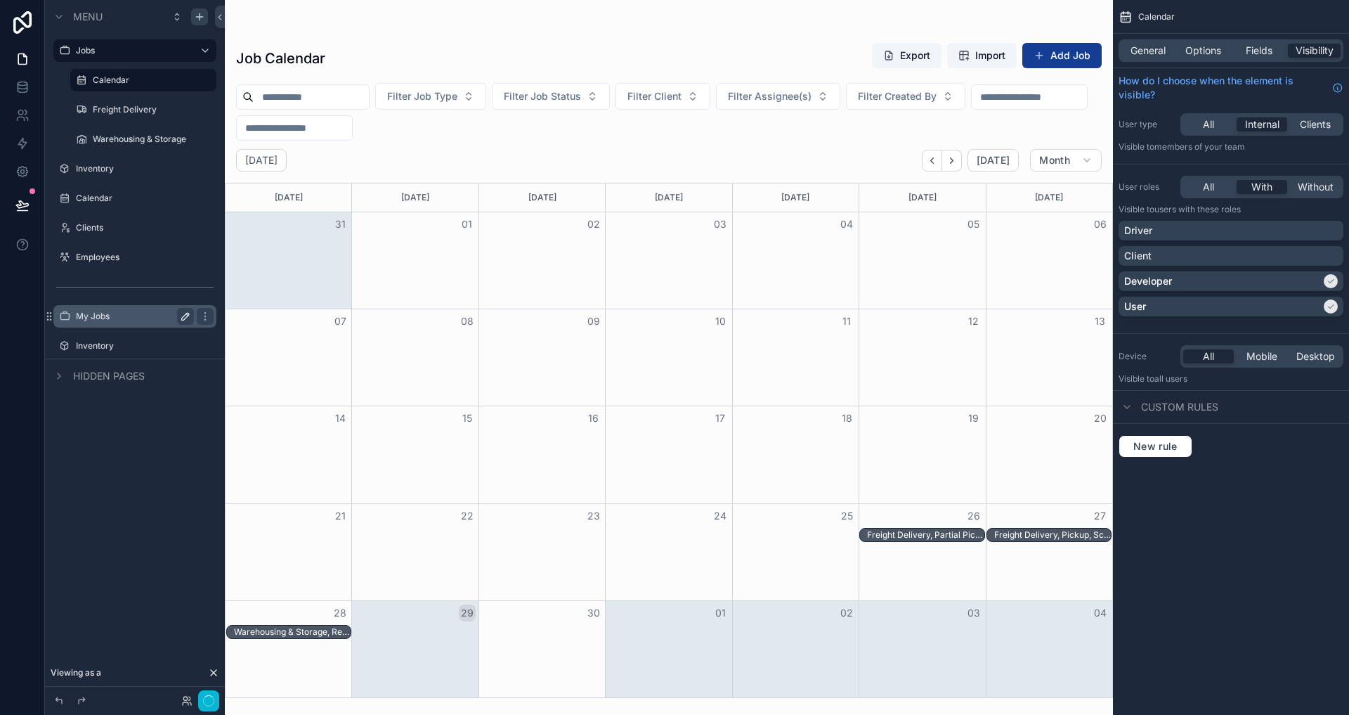
click at [133, 316] on label "My Jobs" at bounding box center [132, 316] width 112 height 11
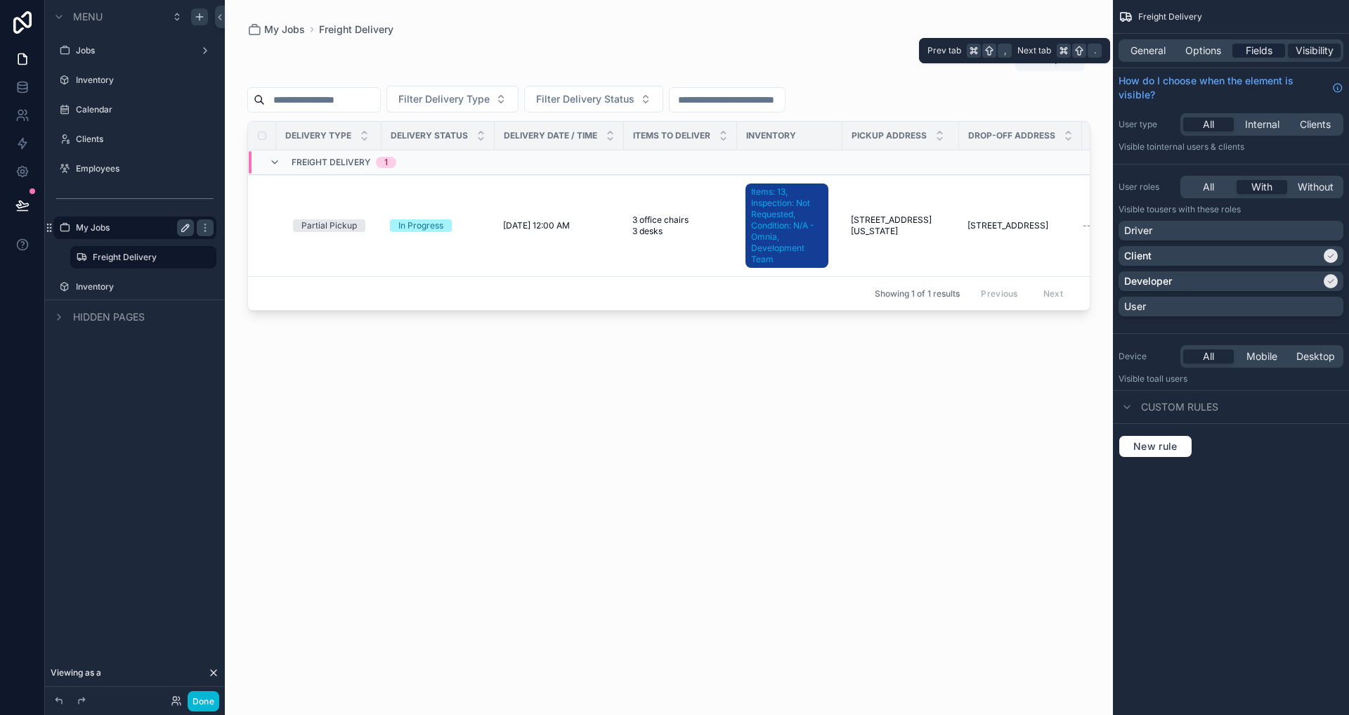
click at [1246, 46] on span "Fields" at bounding box center [1259, 51] width 27 height 14
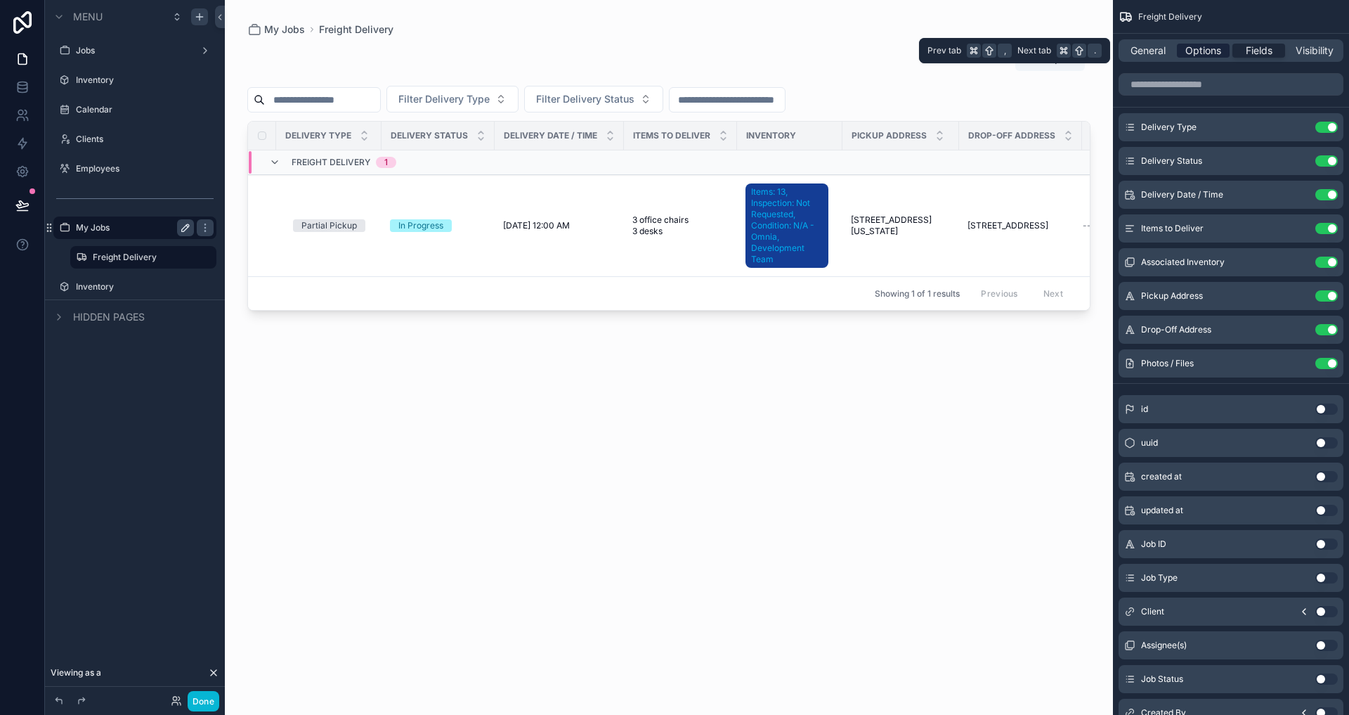
click at [1225, 46] on div "Options" at bounding box center [1203, 51] width 53 height 14
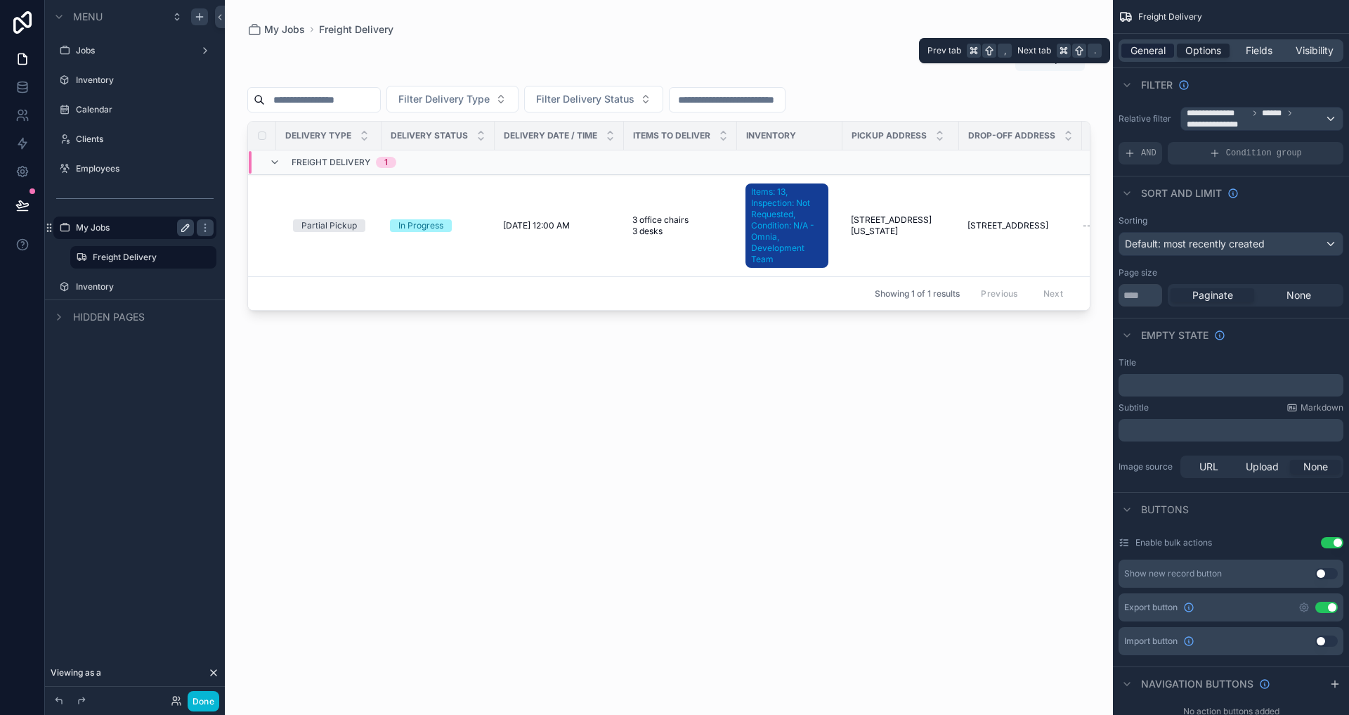
click at [1159, 48] on span "General" at bounding box center [1148, 51] width 35 height 14
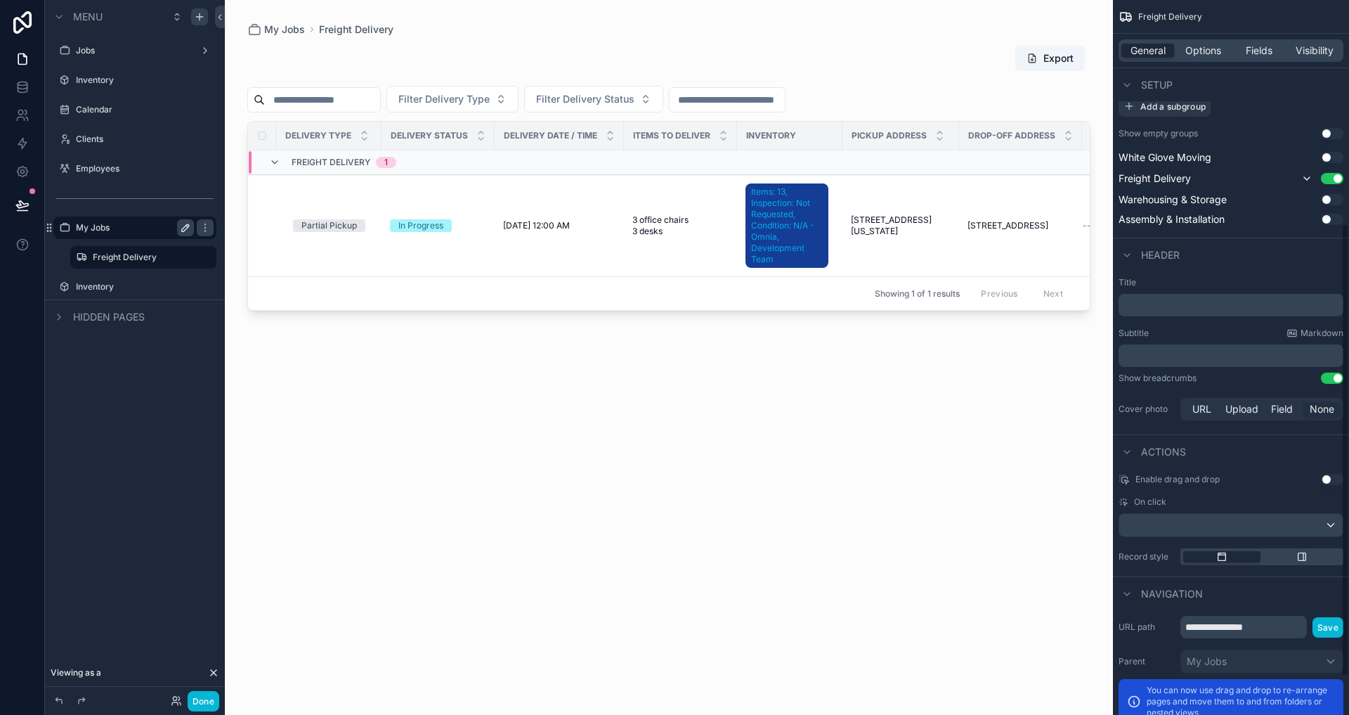
scroll to position [412, 0]
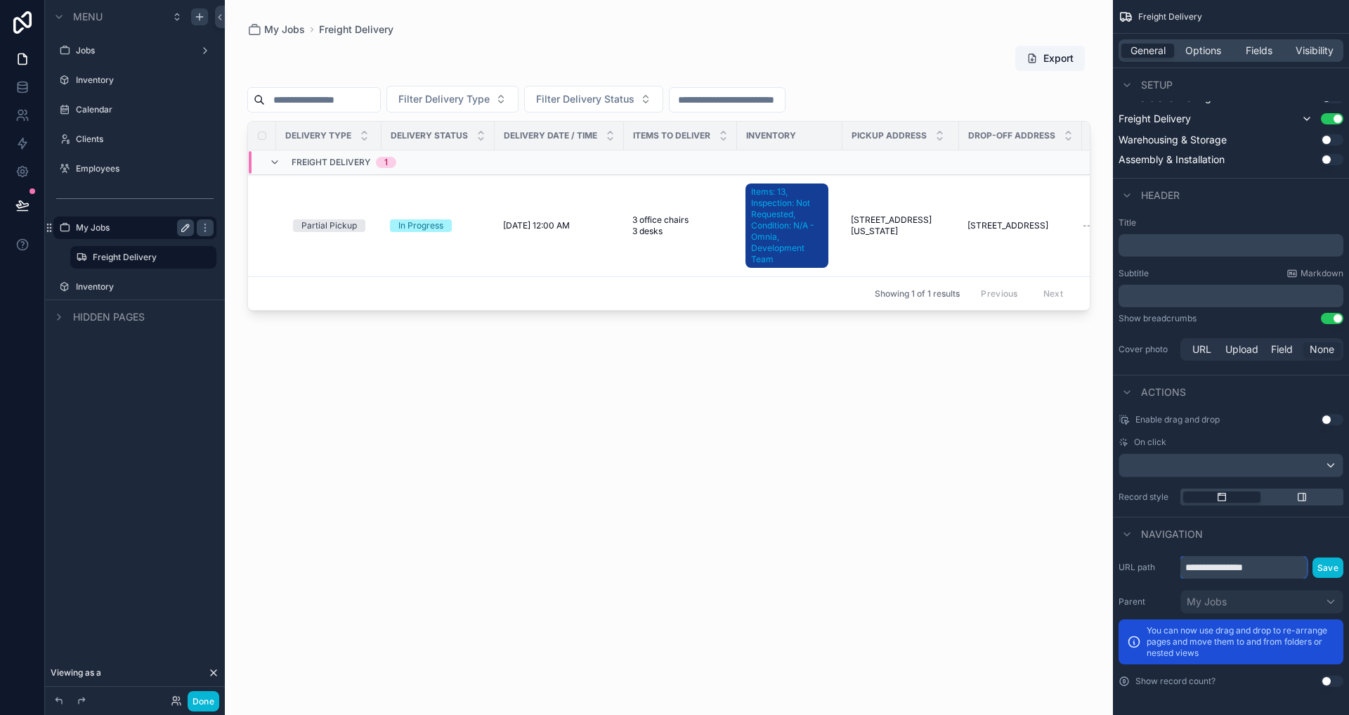
click at [1265, 570] on input "**********" at bounding box center [1243, 567] width 126 height 22
click at [1326, 530] on div "Navigation" at bounding box center [1231, 533] width 236 height 34
click at [1331, 561] on button "Save" at bounding box center [1328, 567] width 31 height 20
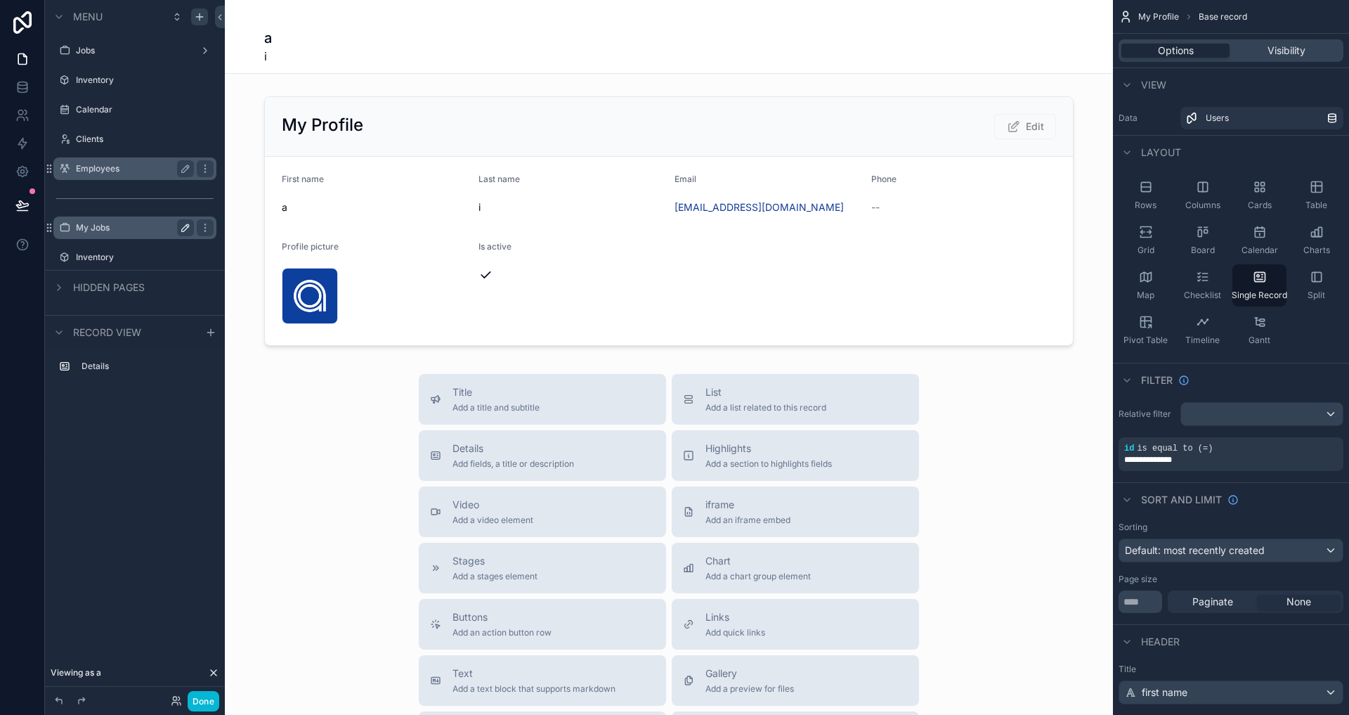
click at [112, 178] on div "Employees" at bounding box center [134, 168] width 157 height 22
click at [111, 174] on label "Employees" at bounding box center [132, 168] width 112 height 11
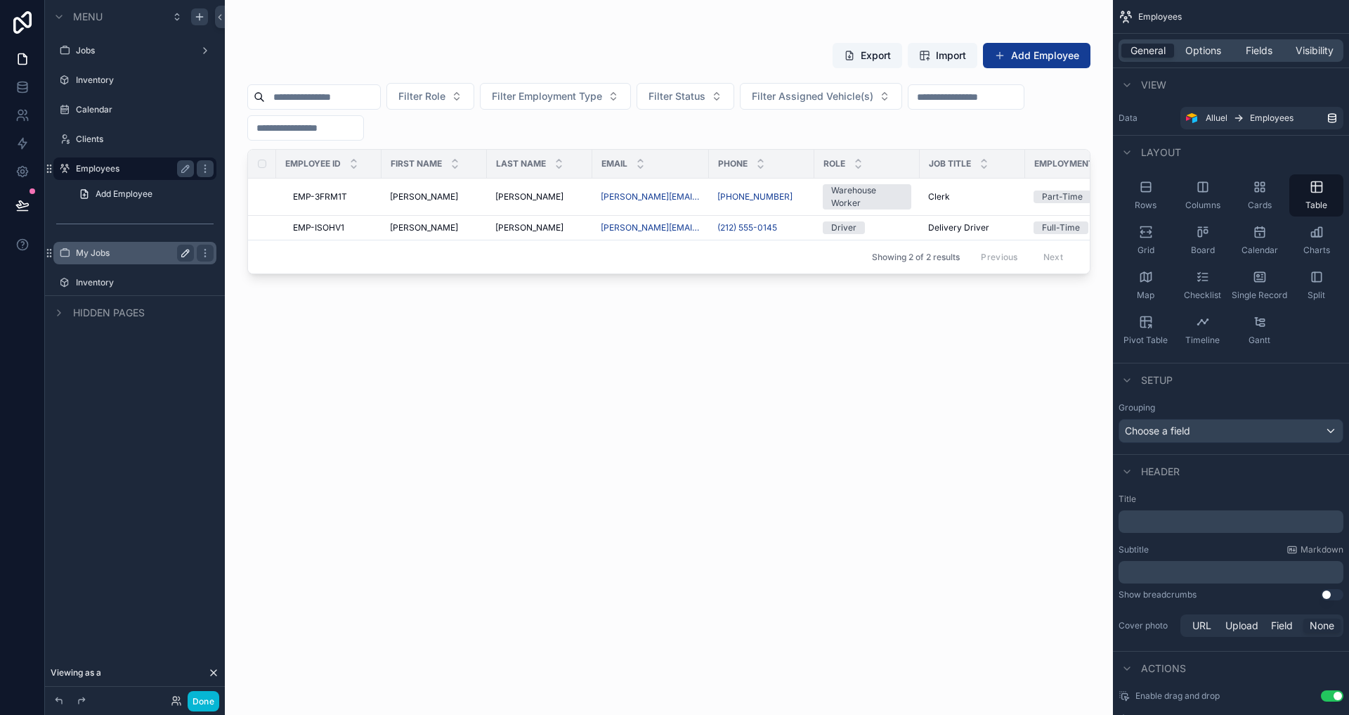
click at [106, 254] on label "My Jobs" at bounding box center [132, 252] width 112 height 11
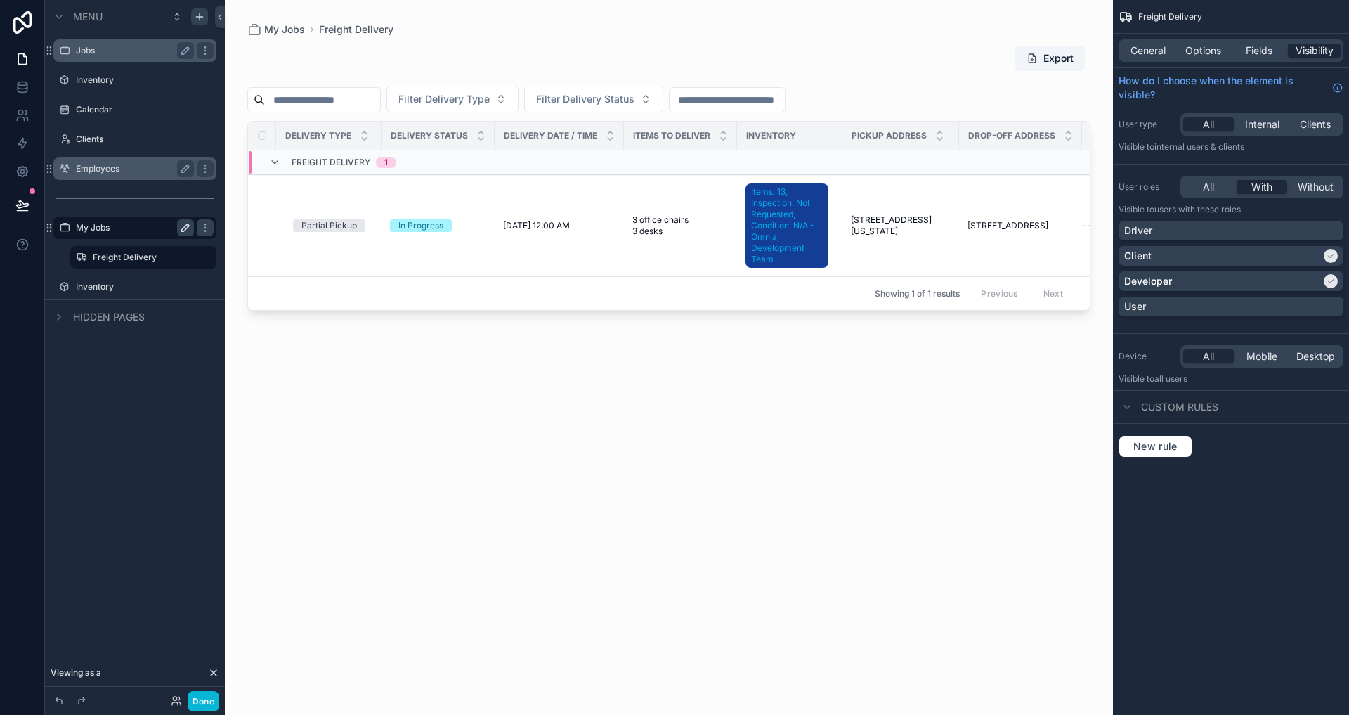
click at [159, 53] on label "Jobs" at bounding box center [132, 50] width 112 height 11
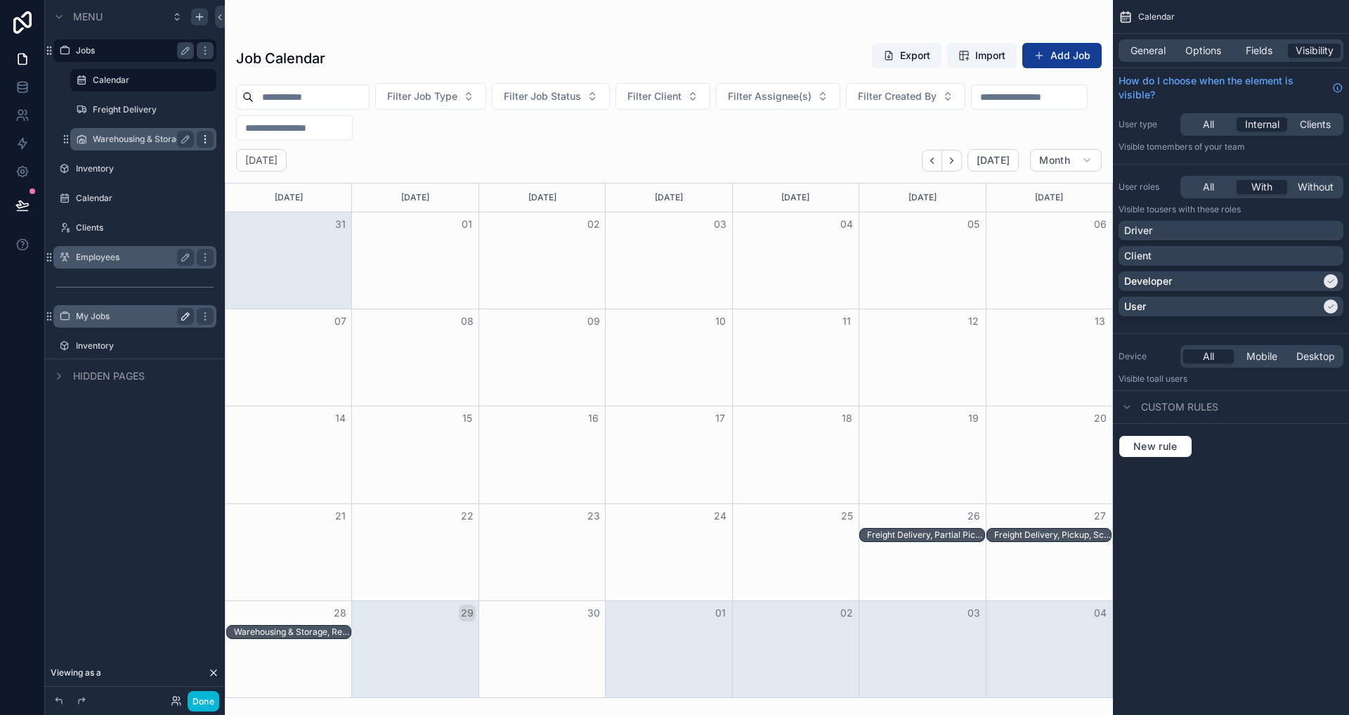
click at [207, 136] on icon "scrollable content" at bounding box center [205, 138] width 11 height 11
click at [248, 131] on div "Clone" at bounding box center [254, 129] width 43 height 14
click at [106, 305] on div "My Jobs" at bounding box center [134, 316] width 157 height 22
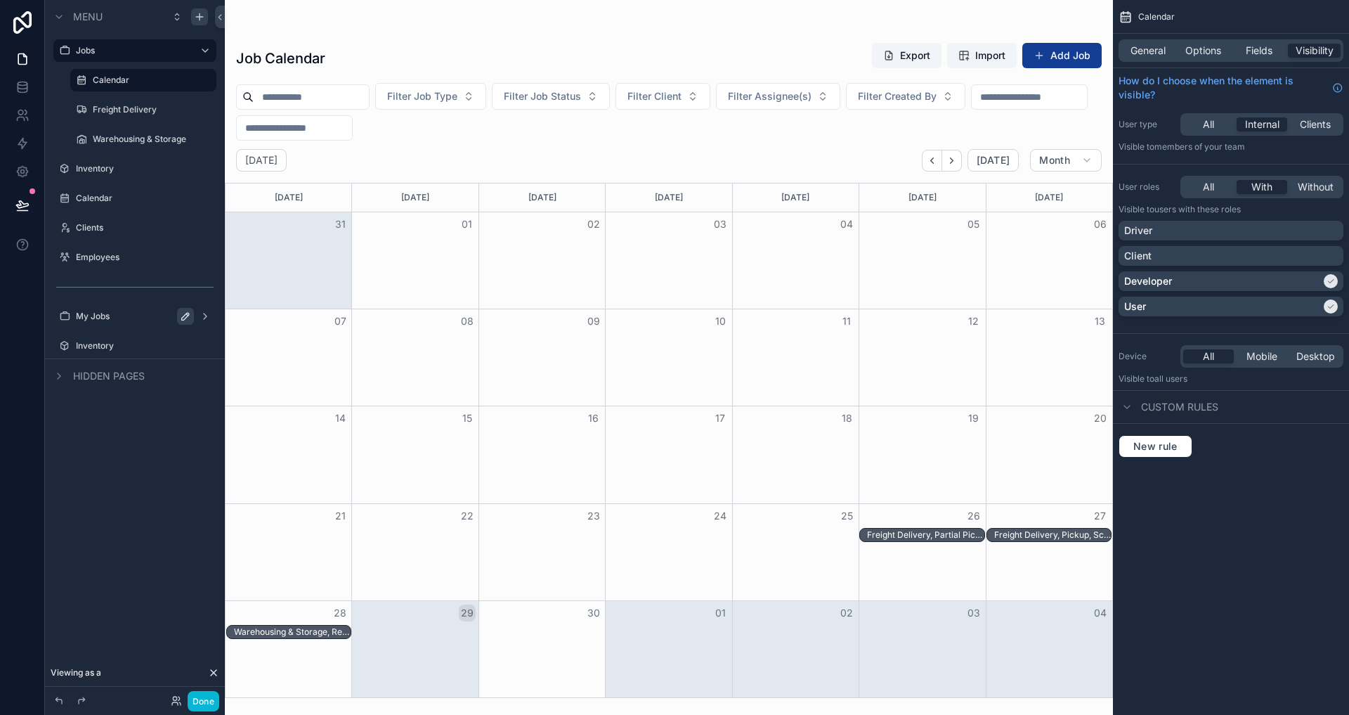
click at [105, 308] on div "My Jobs" at bounding box center [135, 316] width 118 height 17
click at [113, 316] on label "My Jobs" at bounding box center [132, 316] width 112 height 11
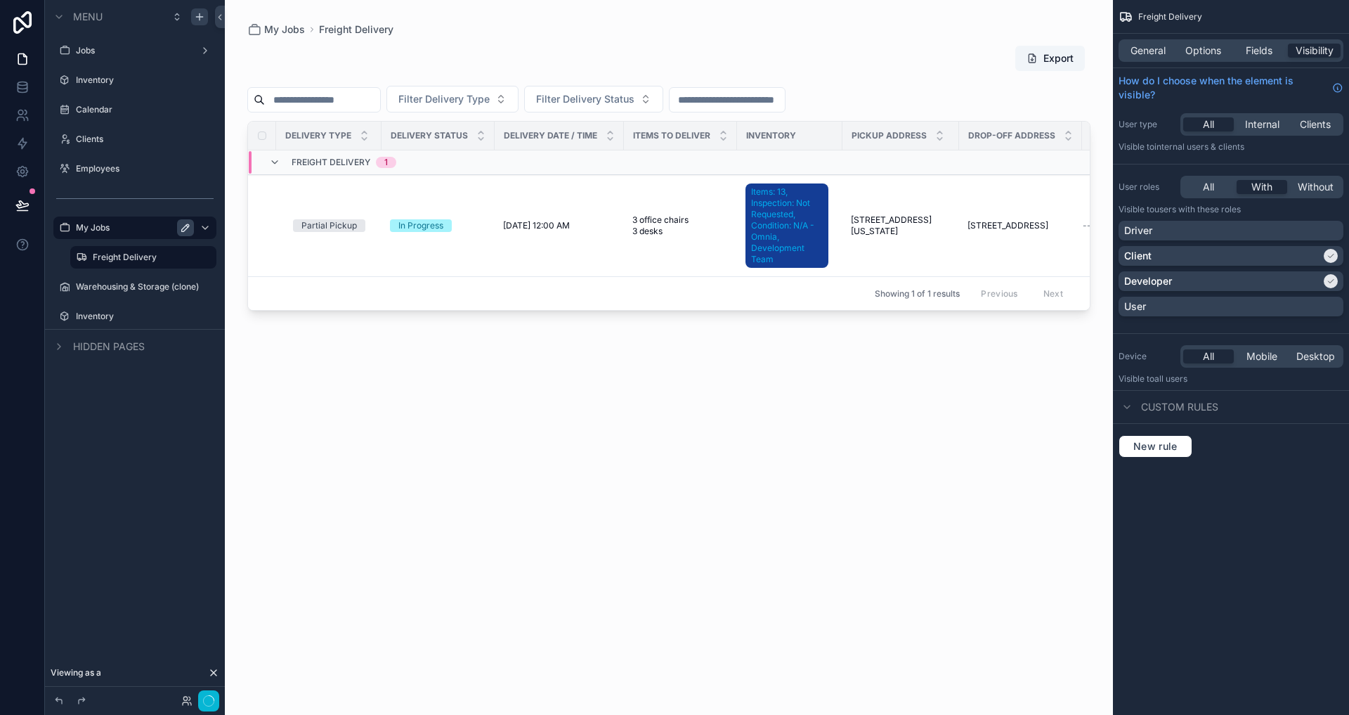
click at [82, 409] on div "Menu Jobs Inventory Calendar Clients Employees My Jobs Freight Delivery Warehou…" at bounding box center [135, 349] width 180 height 698
click at [128, 451] on div "Menu Jobs Inventory Calendar Clients Employees My Jobs Warehousing & Storage (c…" at bounding box center [135, 349] width 180 height 698
click at [183, 286] on icon "scrollable content" at bounding box center [185, 286] width 7 height 7
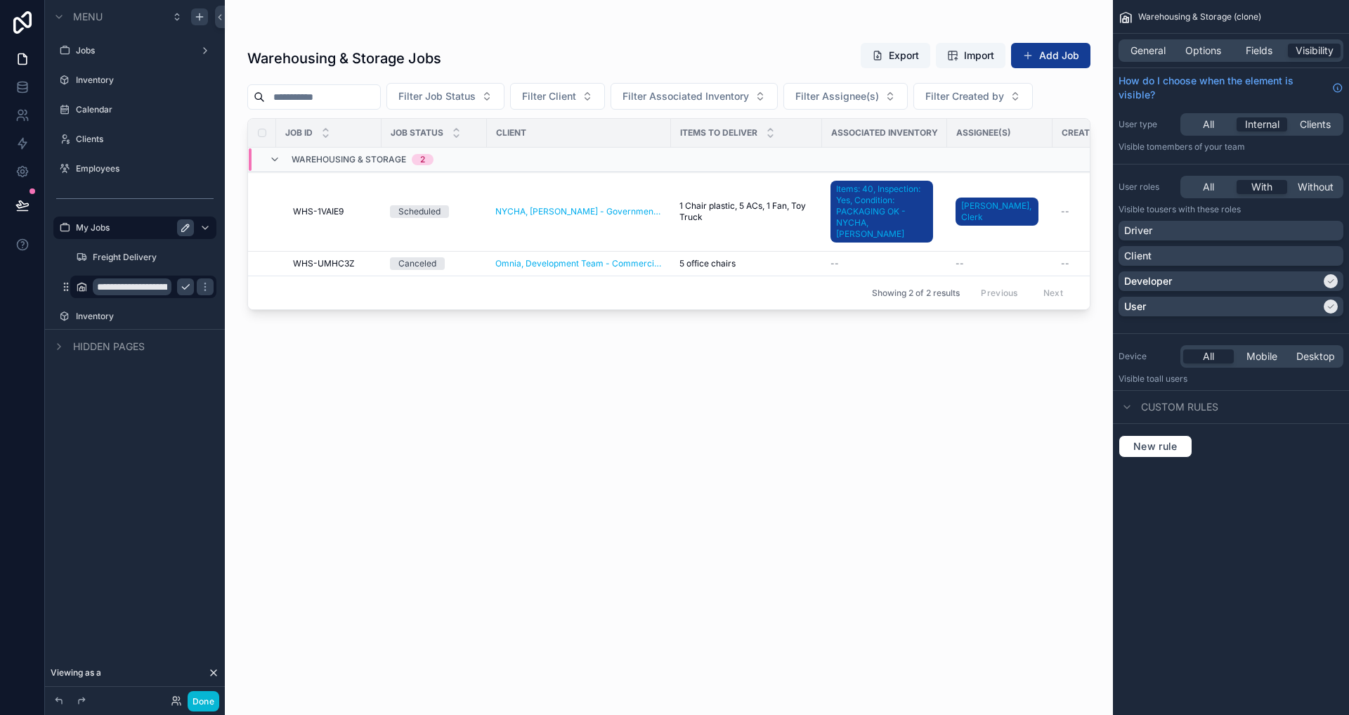
click at [157, 279] on input "**********" at bounding box center [132, 286] width 79 height 17
type input "**********"
click at [188, 287] on icon "scrollable content" at bounding box center [185, 286] width 11 height 11
click at [171, 501] on div "Menu Jobs Inventory Calendar Clients Employees My Jobs Freight Delivery Warehou…" at bounding box center [135, 349] width 180 height 698
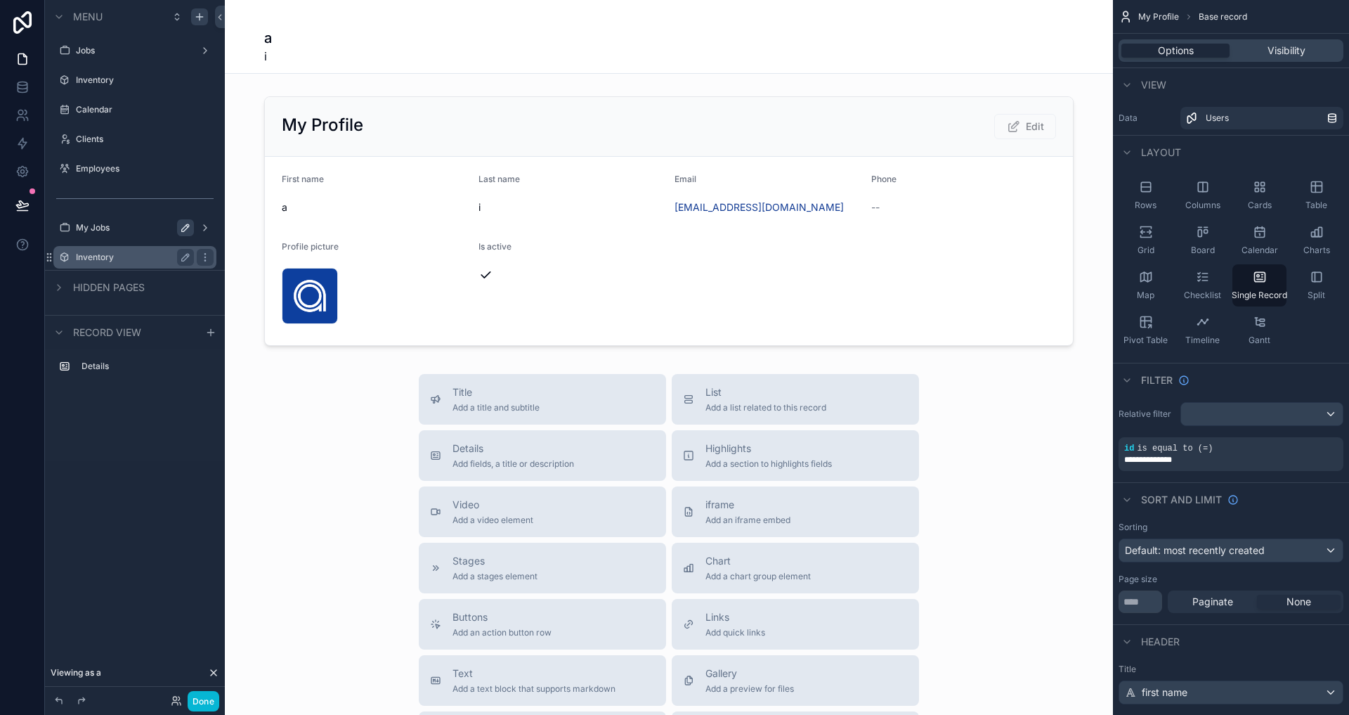
click at [108, 263] on div "Inventory" at bounding box center [135, 257] width 118 height 17
click at [105, 257] on label "Inventory" at bounding box center [132, 257] width 112 height 11
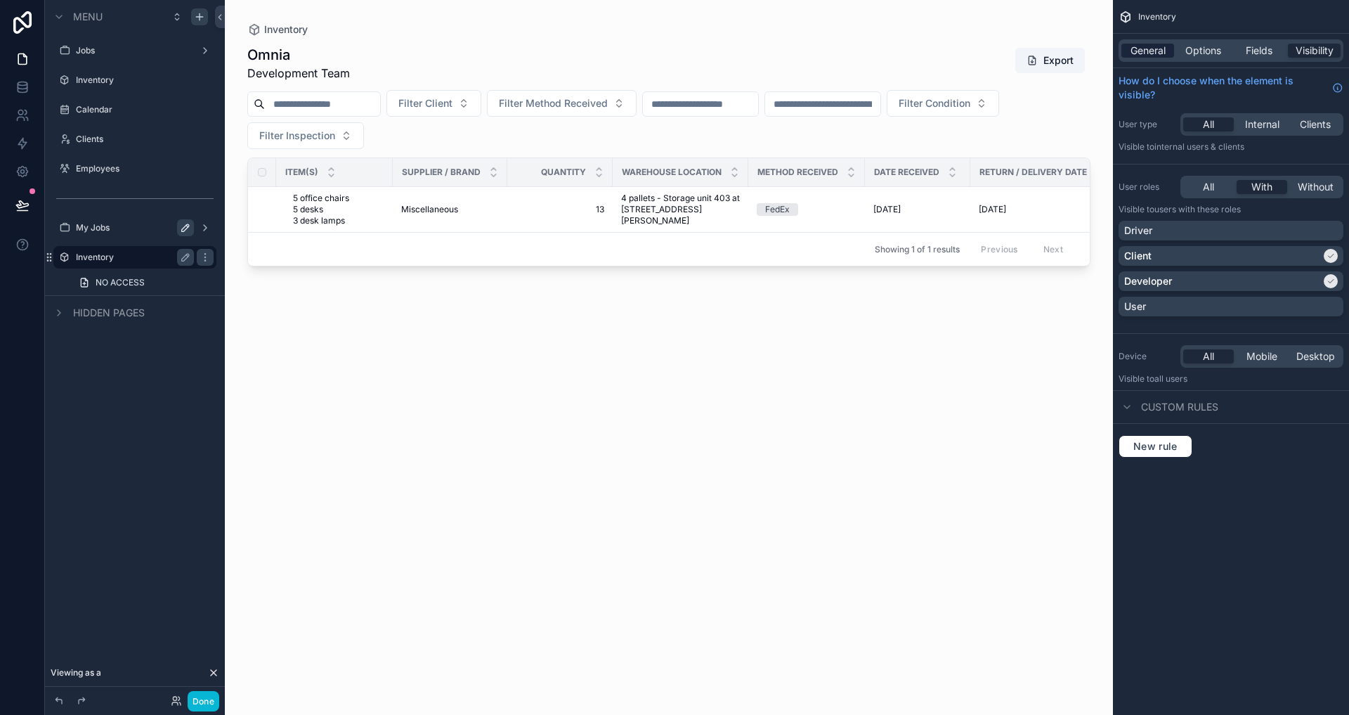
click at [1146, 47] on span "General" at bounding box center [1148, 51] width 35 height 14
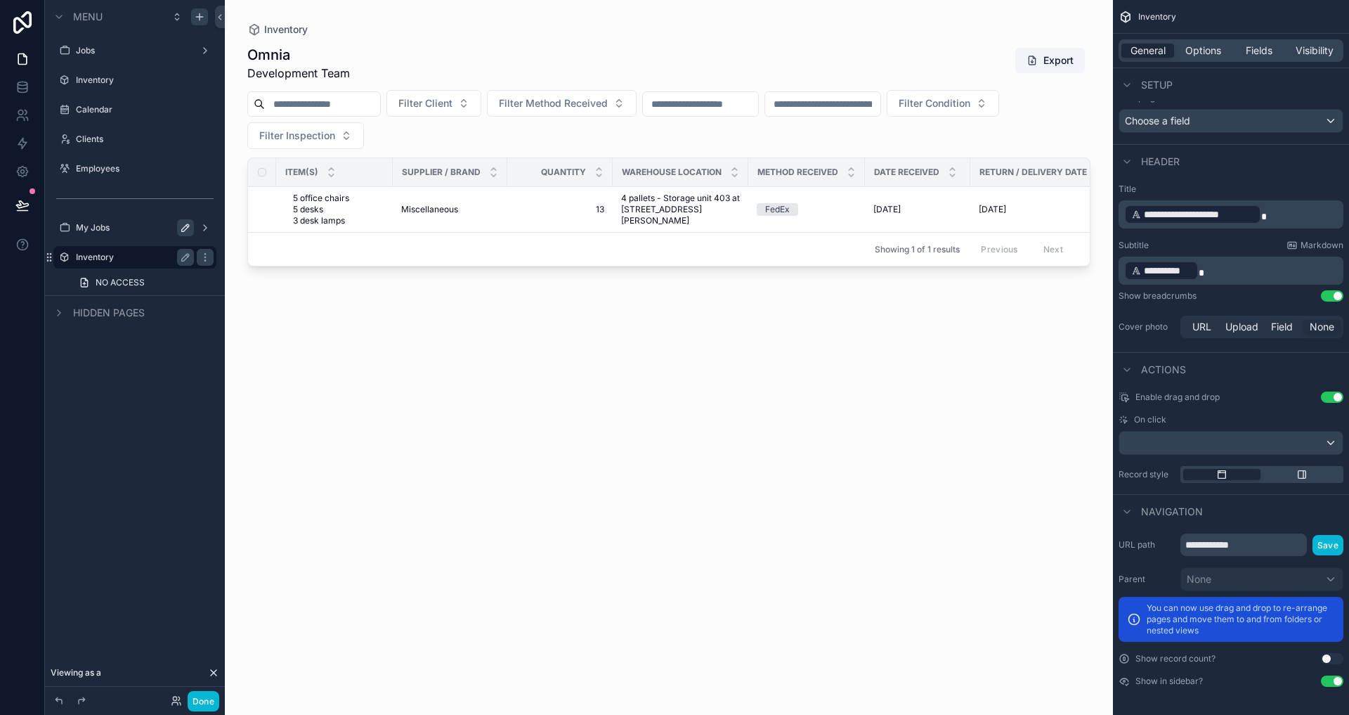
scroll to position [308, 0]
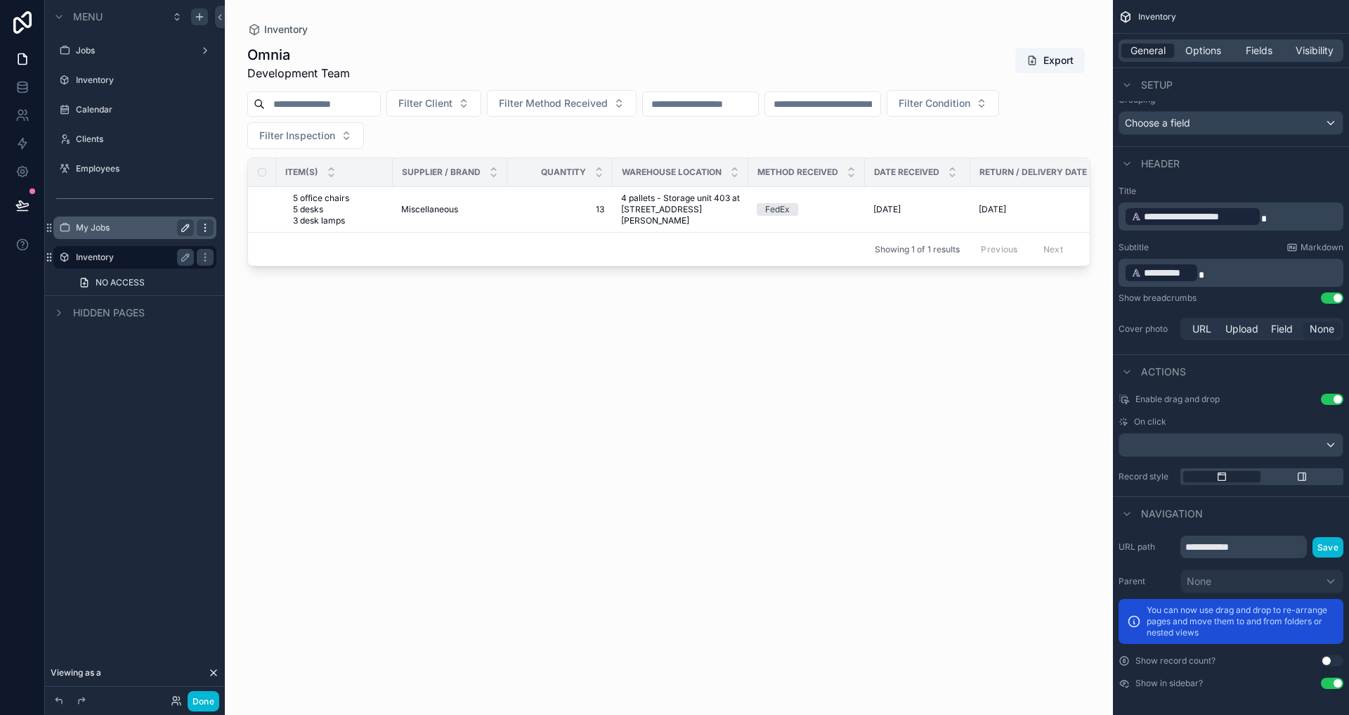
click at [204, 222] on icon "scrollable content" at bounding box center [205, 227] width 11 height 11
click at [142, 227] on label "My Jobs" at bounding box center [132, 227] width 112 height 11
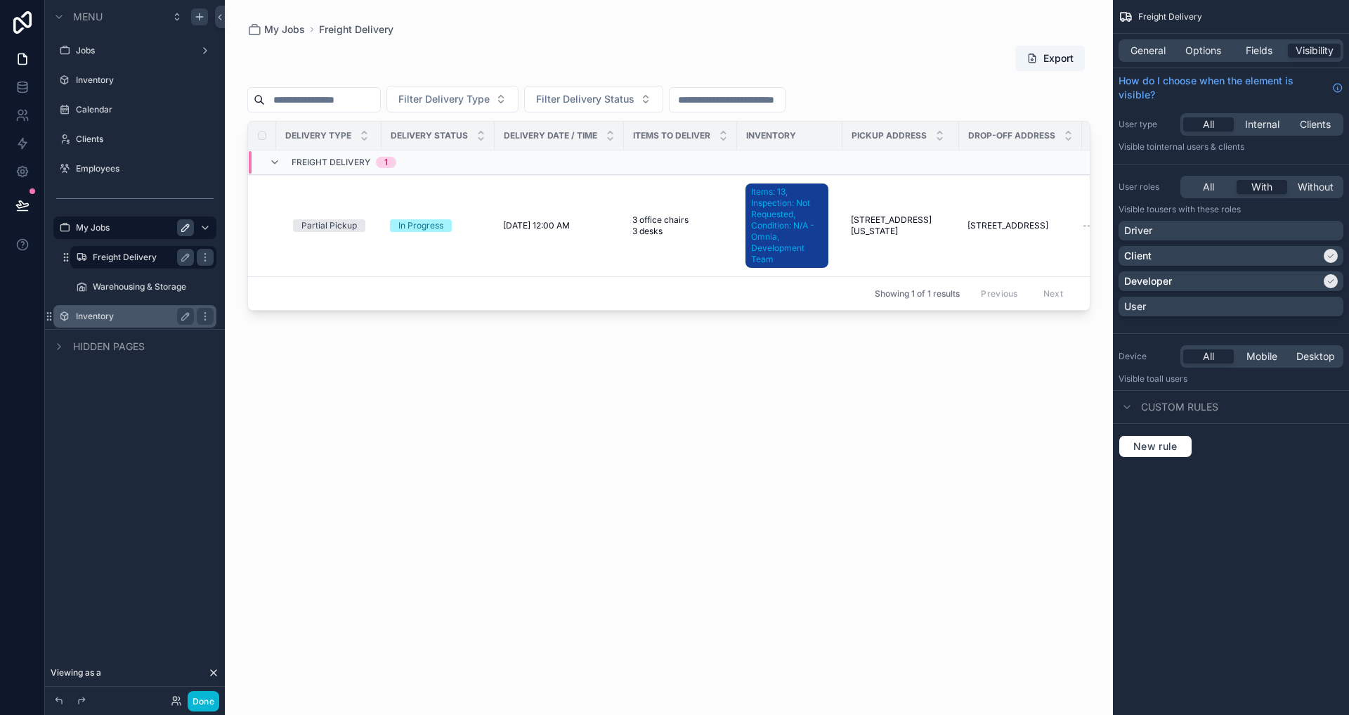
click at [135, 255] on label "Freight Delivery" at bounding box center [141, 257] width 96 height 11
click at [1170, 44] on div "General" at bounding box center [1147, 51] width 53 height 14
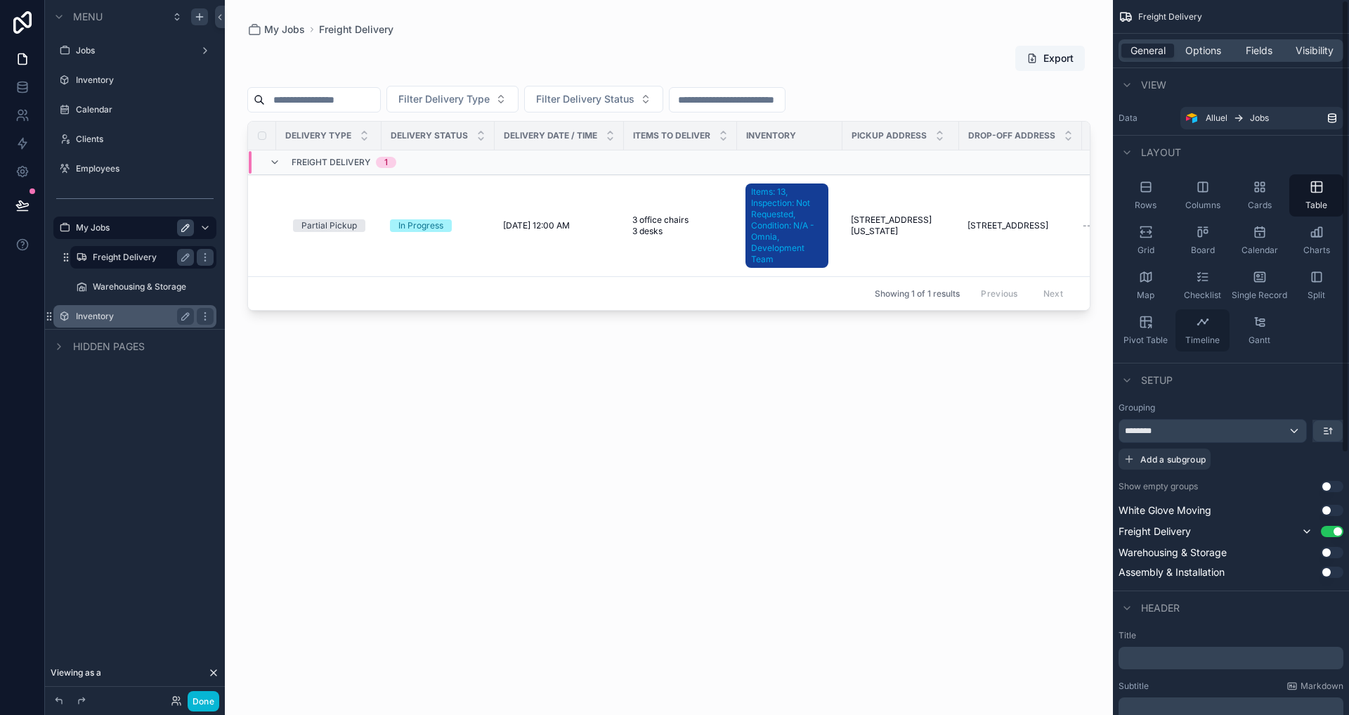
scroll to position [412, 0]
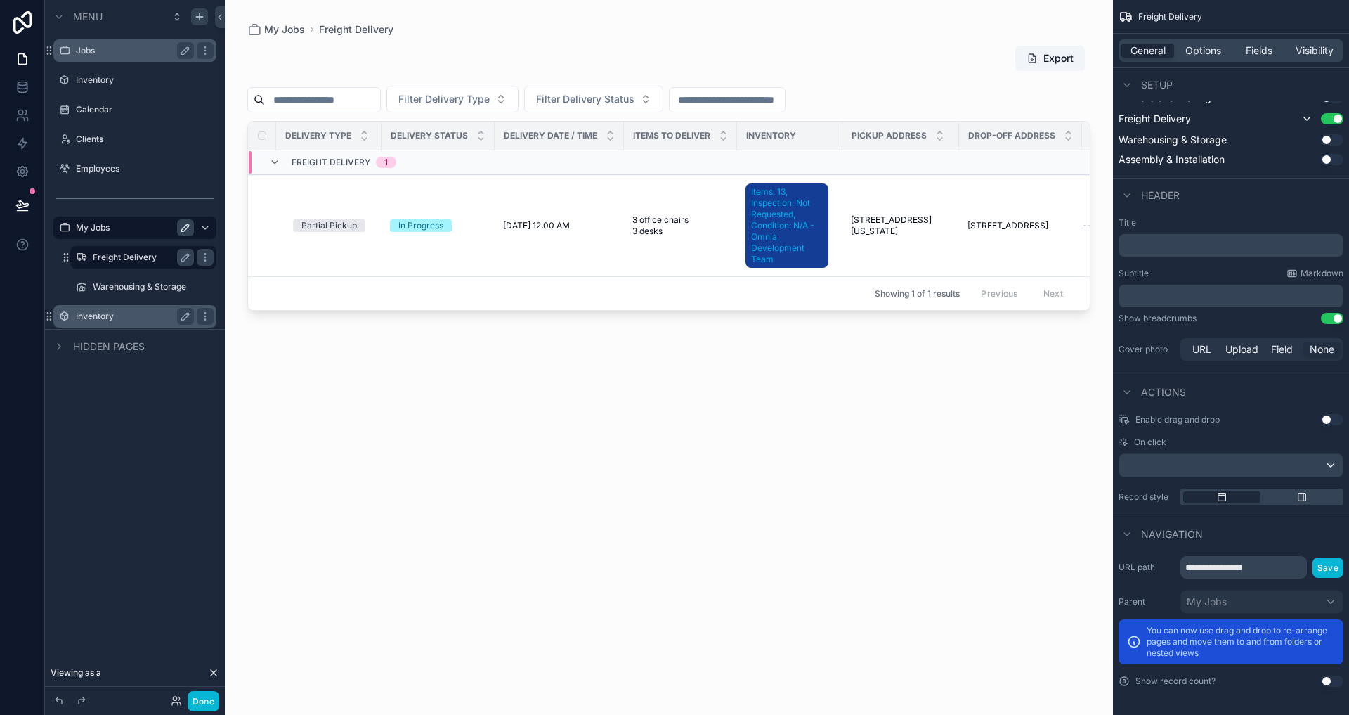
click at [105, 49] on label "Jobs" at bounding box center [132, 50] width 112 height 11
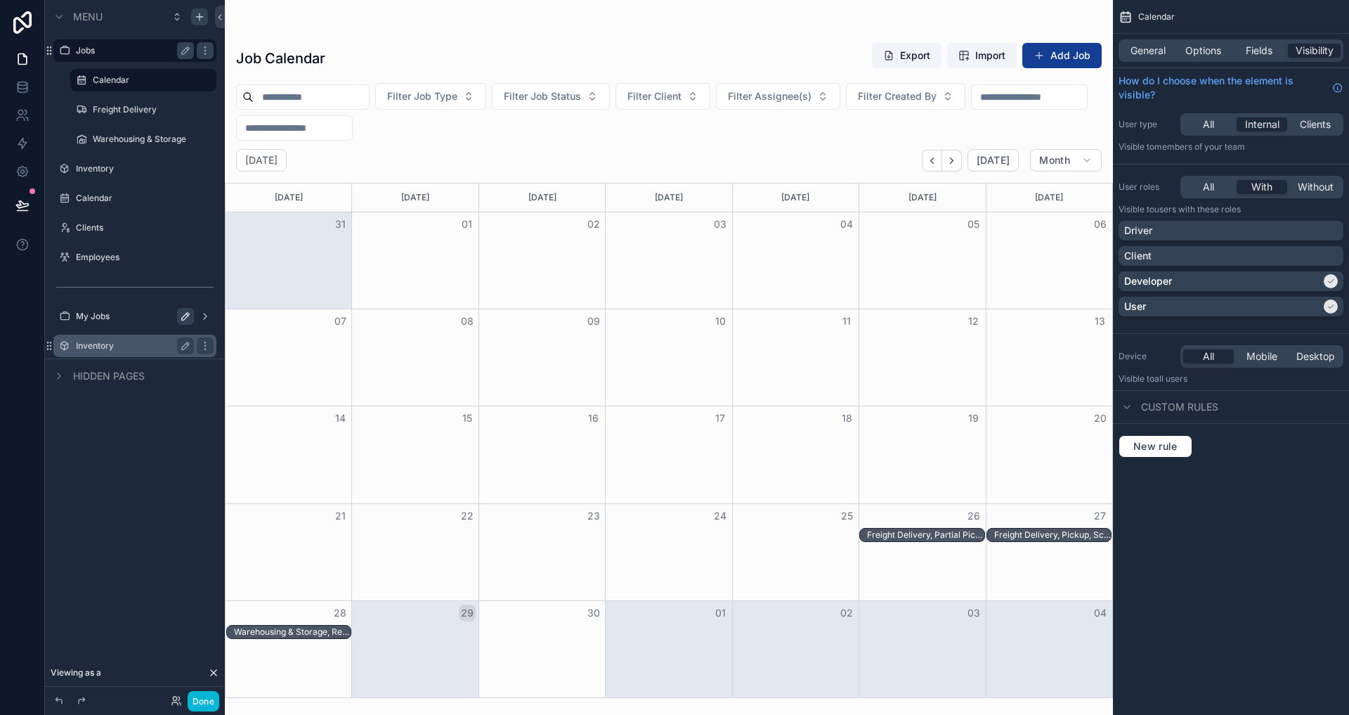
click at [140, 348] on label "Inventory" at bounding box center [132, 345] width 112 height 11
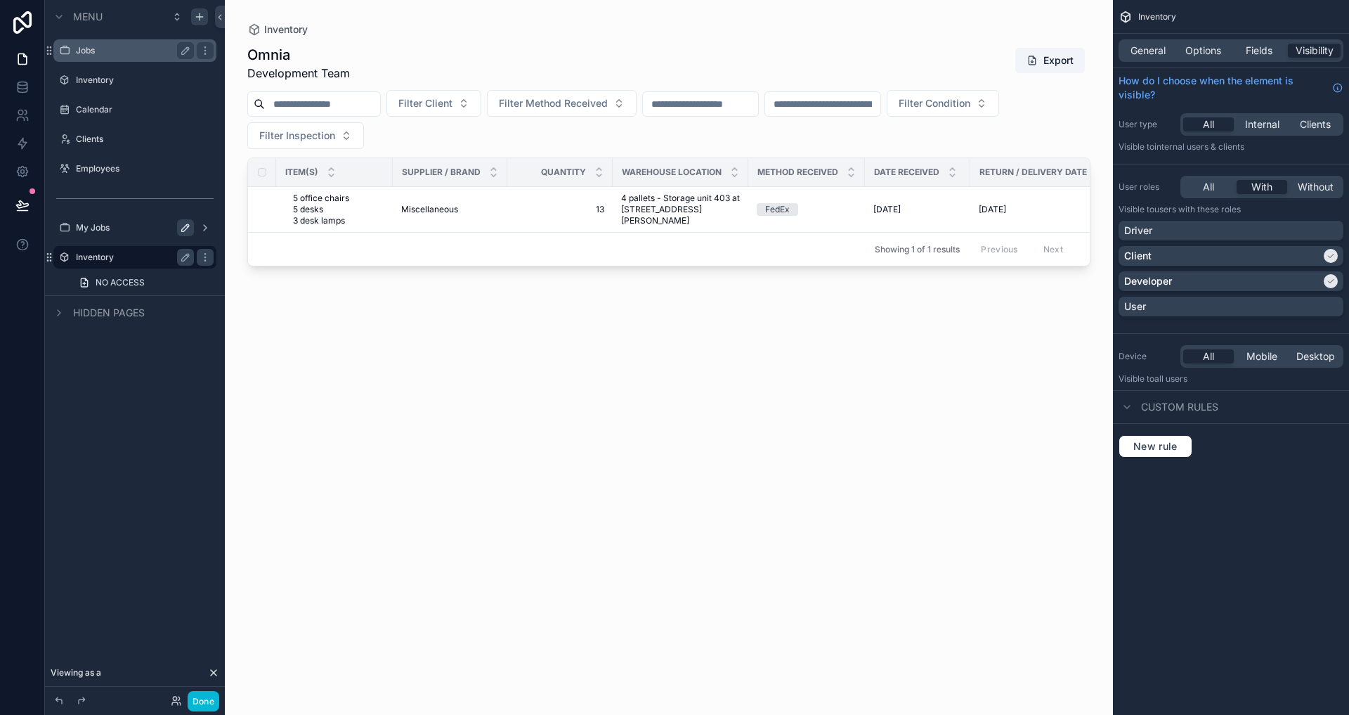
click at [151, 227] on label "My Jobs" at bounding box center [132, 227] width 112 height 11
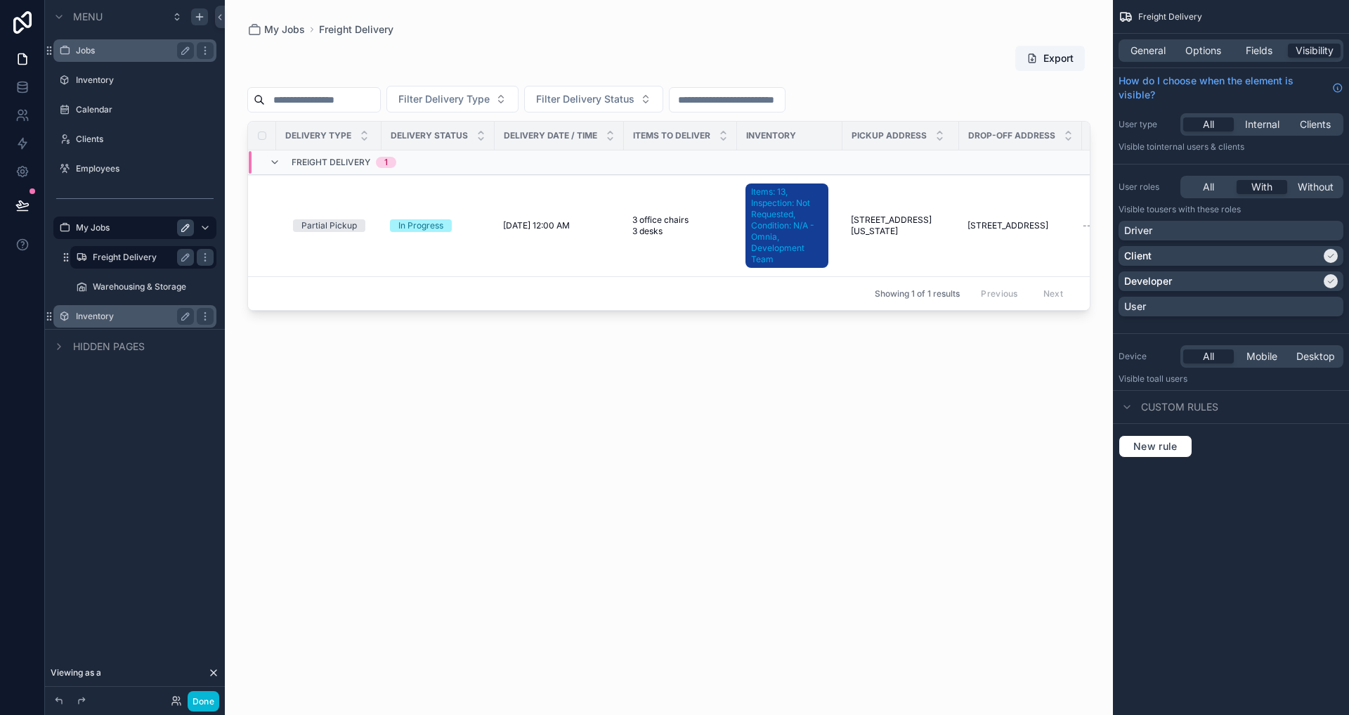
click at [129, 252] on label "Freight Delivery" at bounding box center [141, 257] width 96 height 11
click at [132, 285] on label "Warehousing & Storage" at bounding box center [141, 286] width 96 height 11
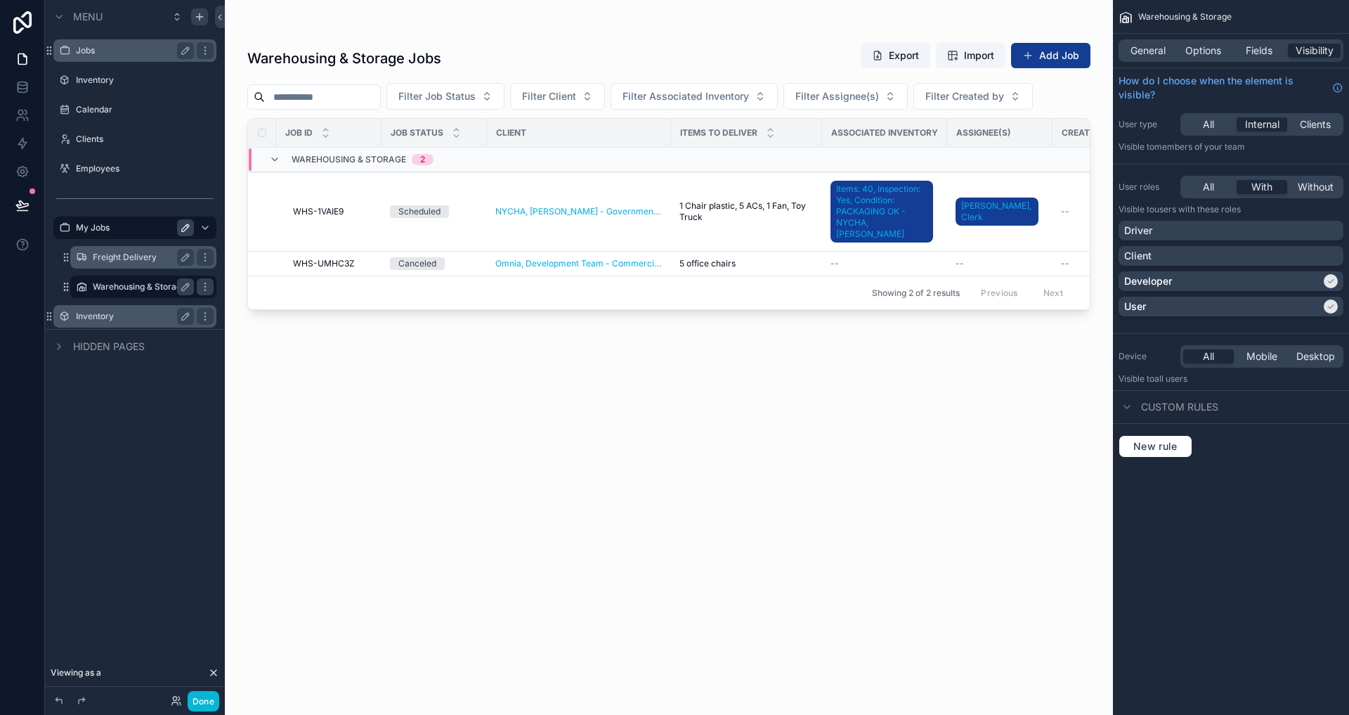
click at [122, 260] on label "Freight Delivery" at bounding box center [141, 257] width 96 height 11
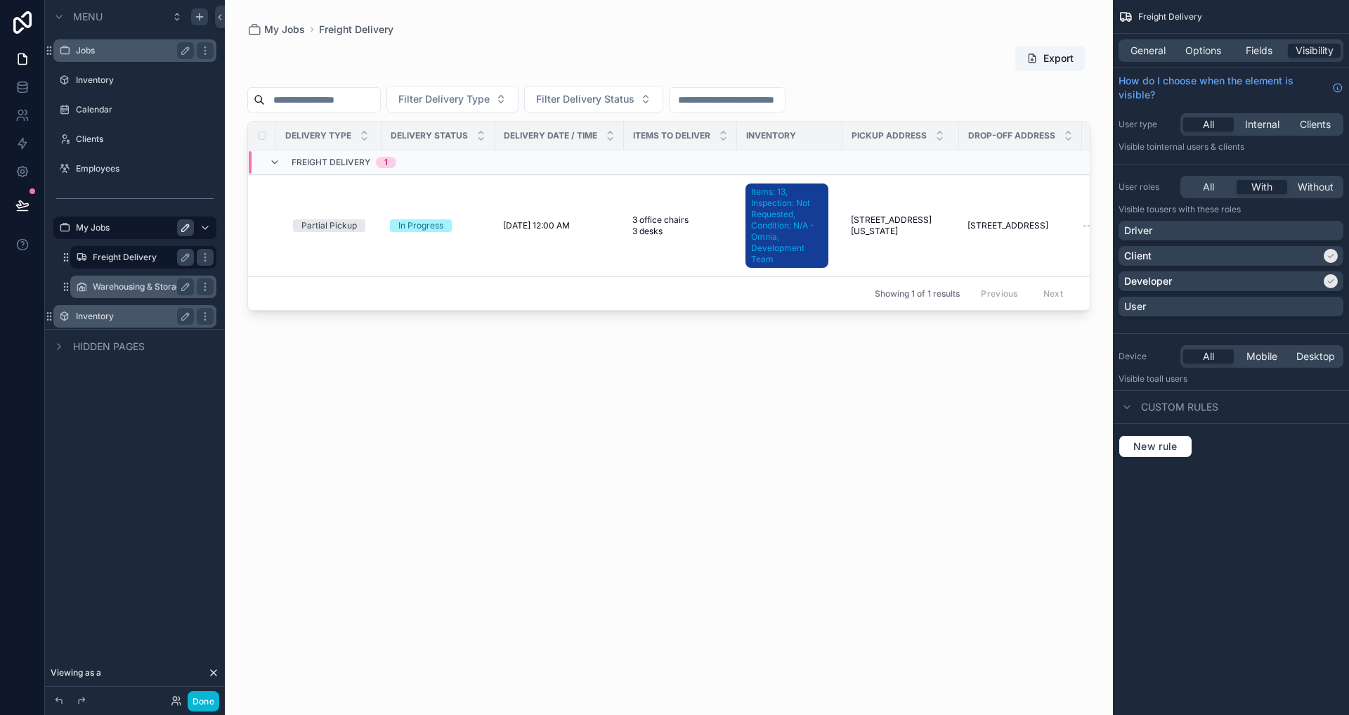
click at [217, 669] on icon at bounding box center [213, 672] width 11 height 11
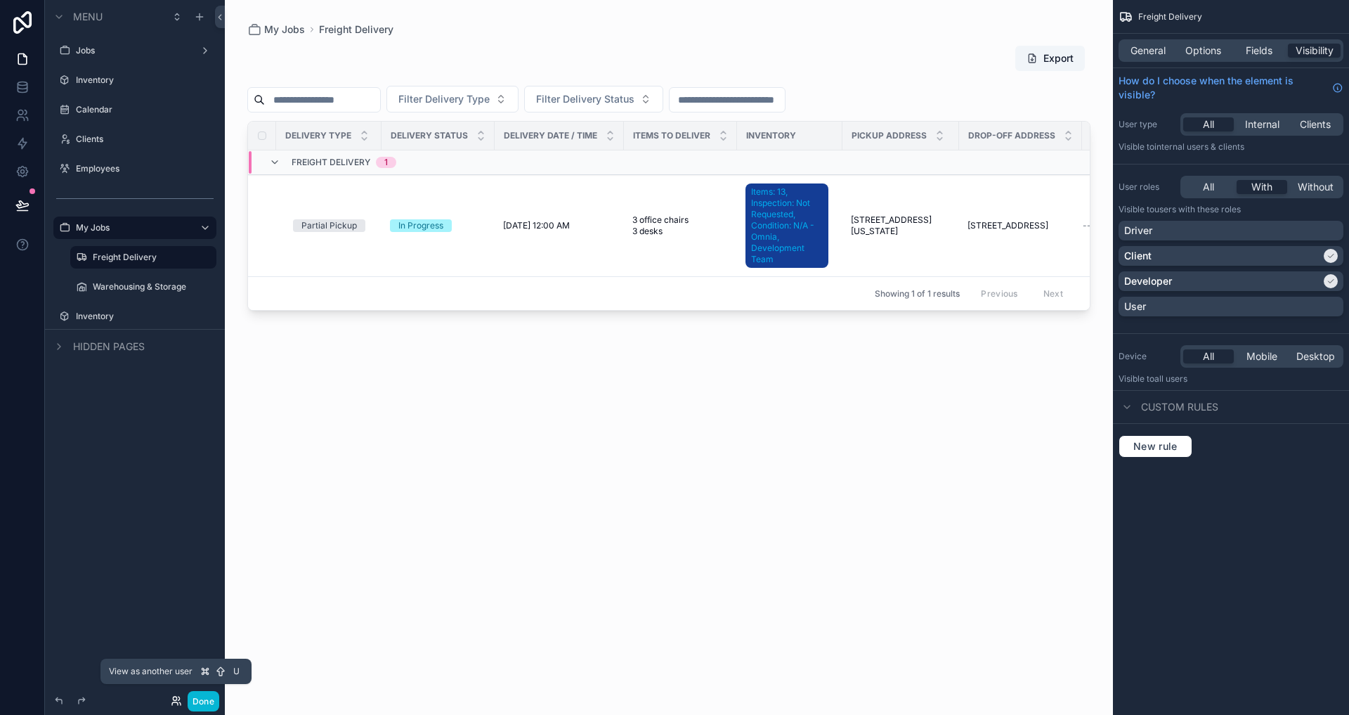
click at [175, 705] on icon at bounding box center [176, 700] width 11 height 11
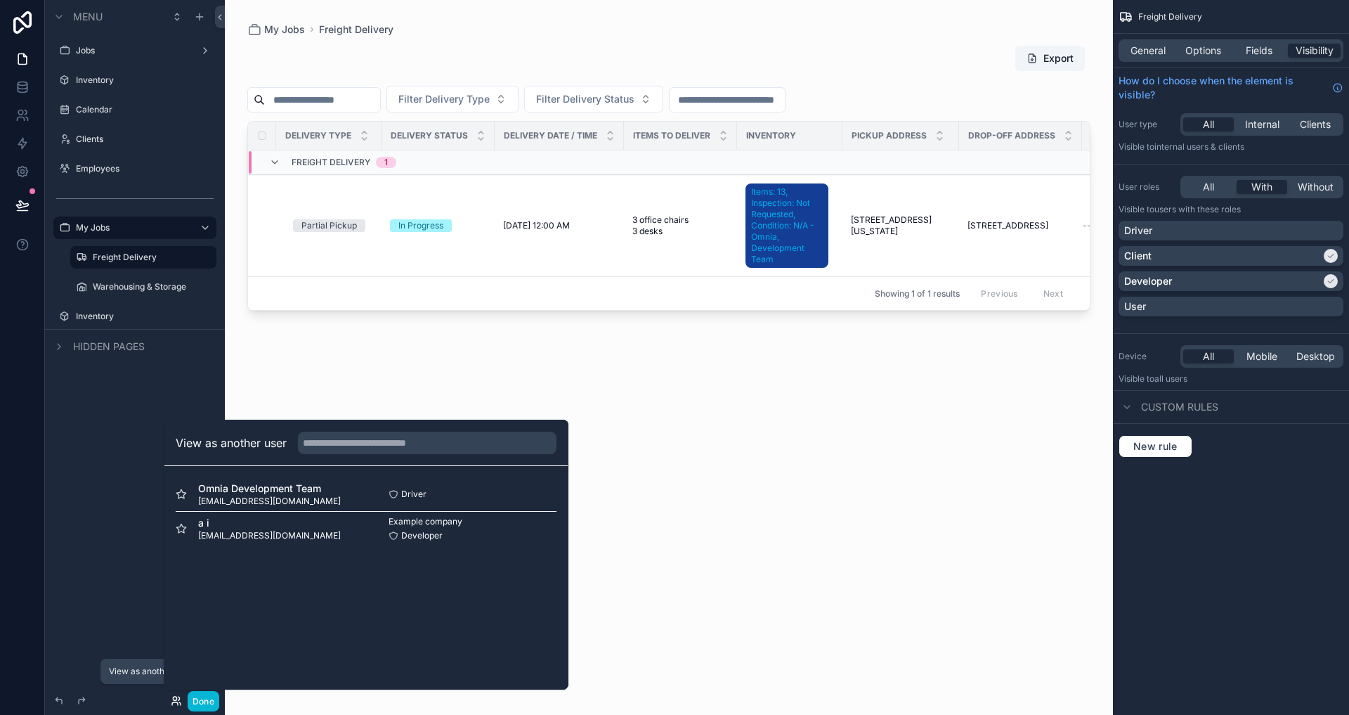
click at [175, 703] on icon at bounding box center [176, 700] width 11 height 11
click at [540, 538] on button "Select" at bounding box center [538, 528] width 37 height 20
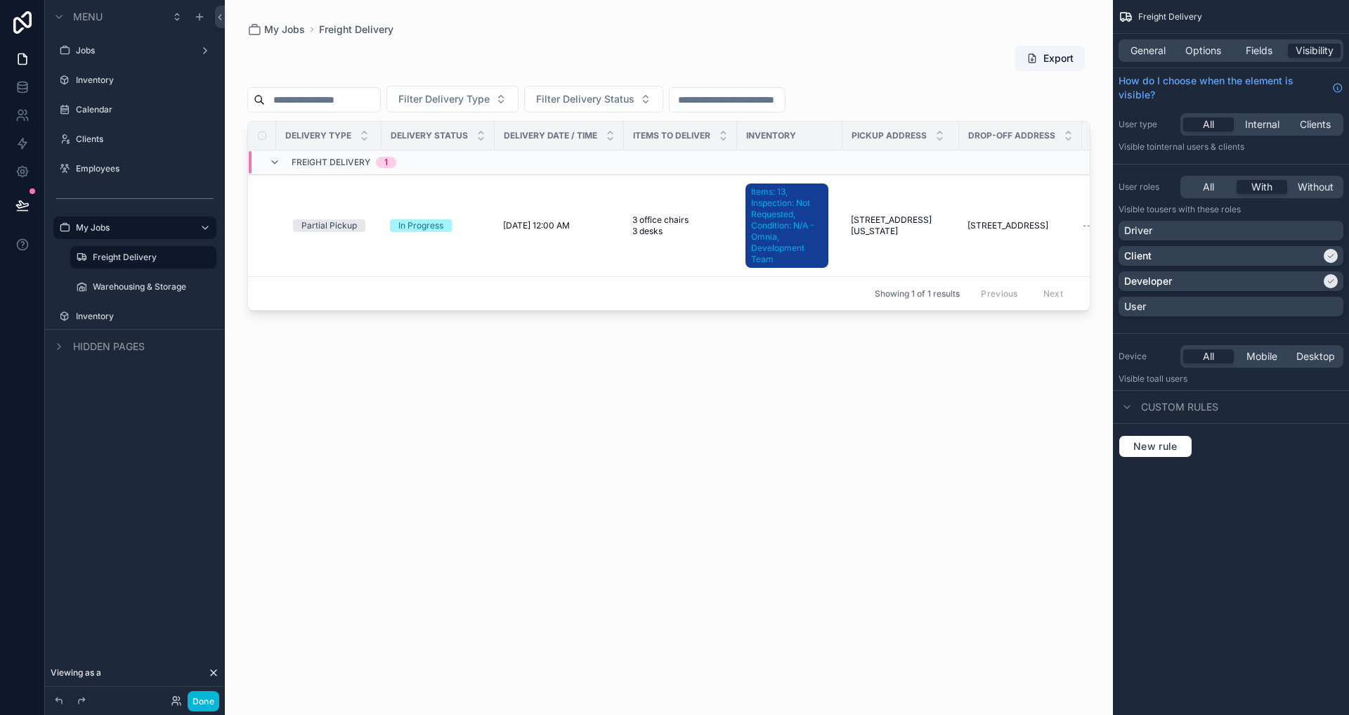
click at [214, 675] on icon at bounding box center [213, 672] width 11 height 11
click at [183, 614] on div "Menu Jobs Inventory Calendar Clients Employees My Jobs Freight Delivery Warehou…" at bounding box center [135, 349] width 180 height 698
click at [103, 311] on label "Inventory" at bounding box center [132, 316] width 112 height 11
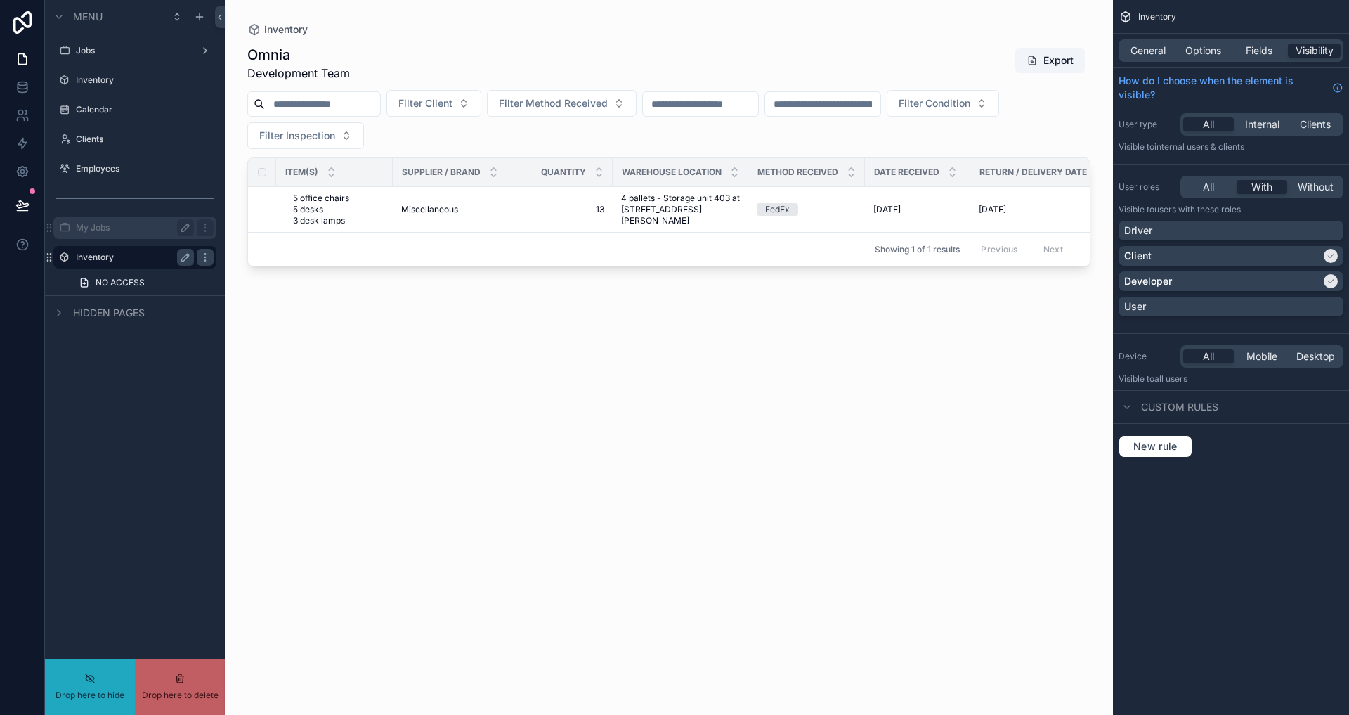
click at [142, 230] on label "My Jobs" at bounding box center [132, 227] width 112 height 11
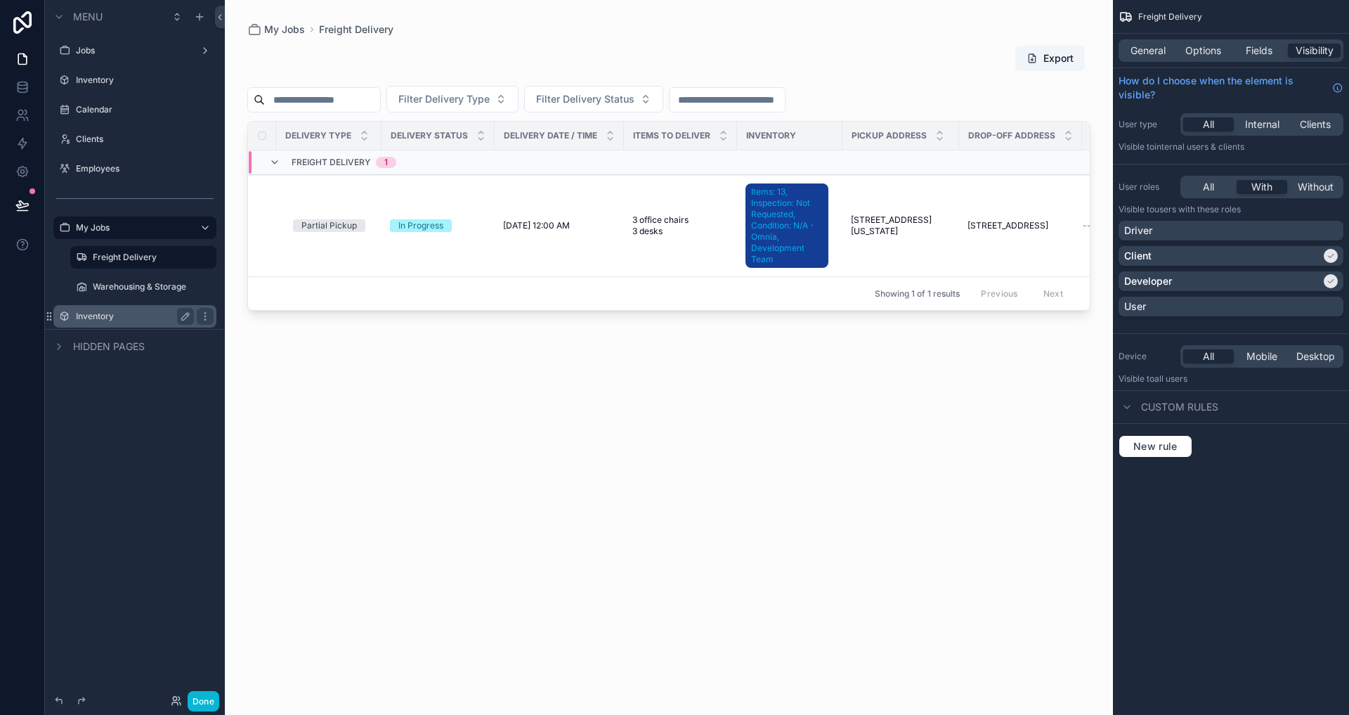
click at [147, 401] on div "Menu Jobs Inventory Calendar Clients Employees My Jobs Freight Delivery Warehou…" at bounding box center [135, 349] width 180 height 698
click at [200, 111] on icon "scrollable content" at bounding box center [205, 109] width 11 height 11
drag, startPoint x: 252, startPoint y: 105, endPoint x: 249, endPoint y: 84, distance: 20.7
click at [249, 84] on div "Clone Clone as nested view Remove" at bounding box center [296, 109] width 126 height 59
click at [249, 84] on div "Clone" at bounding box center [254, 90] width 43 height 14
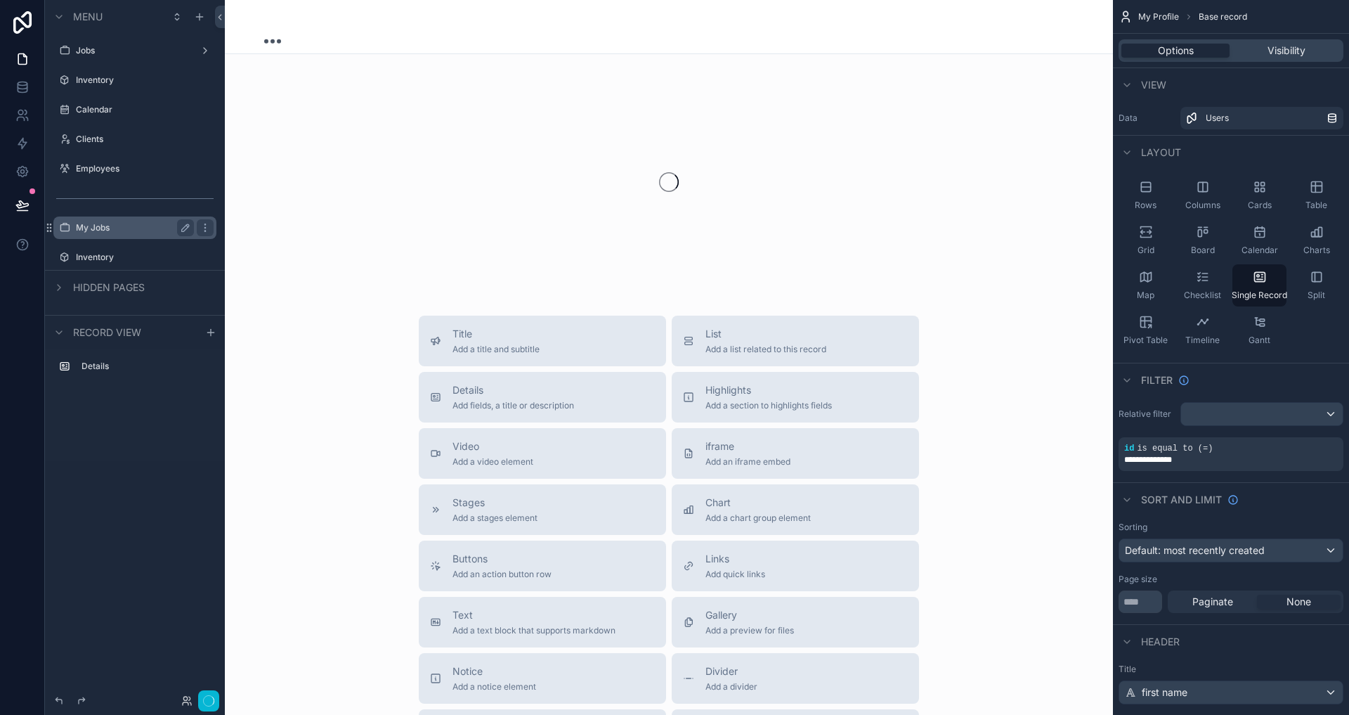
click at [108, 232] on label "My Jobs" at bounding box center [132, 227] width 112 height 11
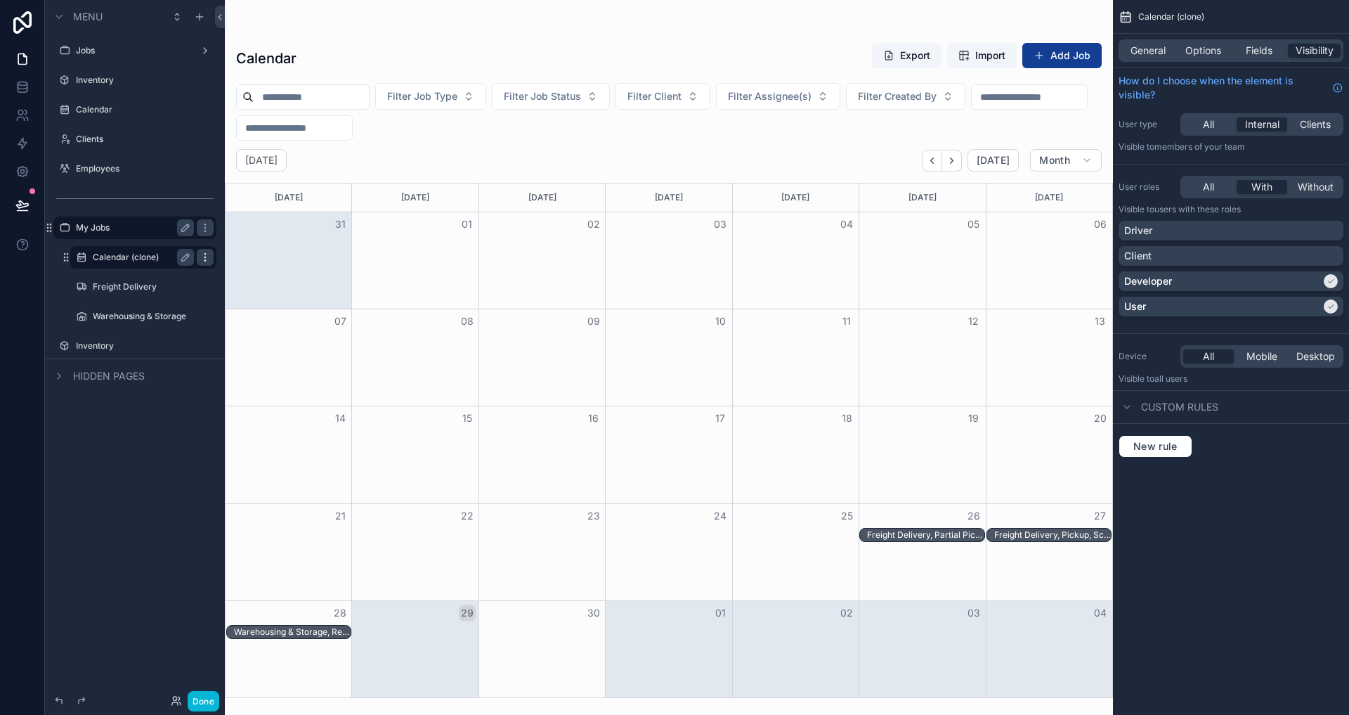
click at [208, 259] on icon "scrollable content" at bounding box center [205, 257] width 11 height 11
click at [193, 256] on button "scrollable content" at bounding box center [185, 257] width 17 height 17
click at [137, 256] on input "**********" at bounding box center [132, 257] width 79 height 17
click at [155, 254] on input "**********" at bounding box center [132, 257] width 79 height 17
type input "********"
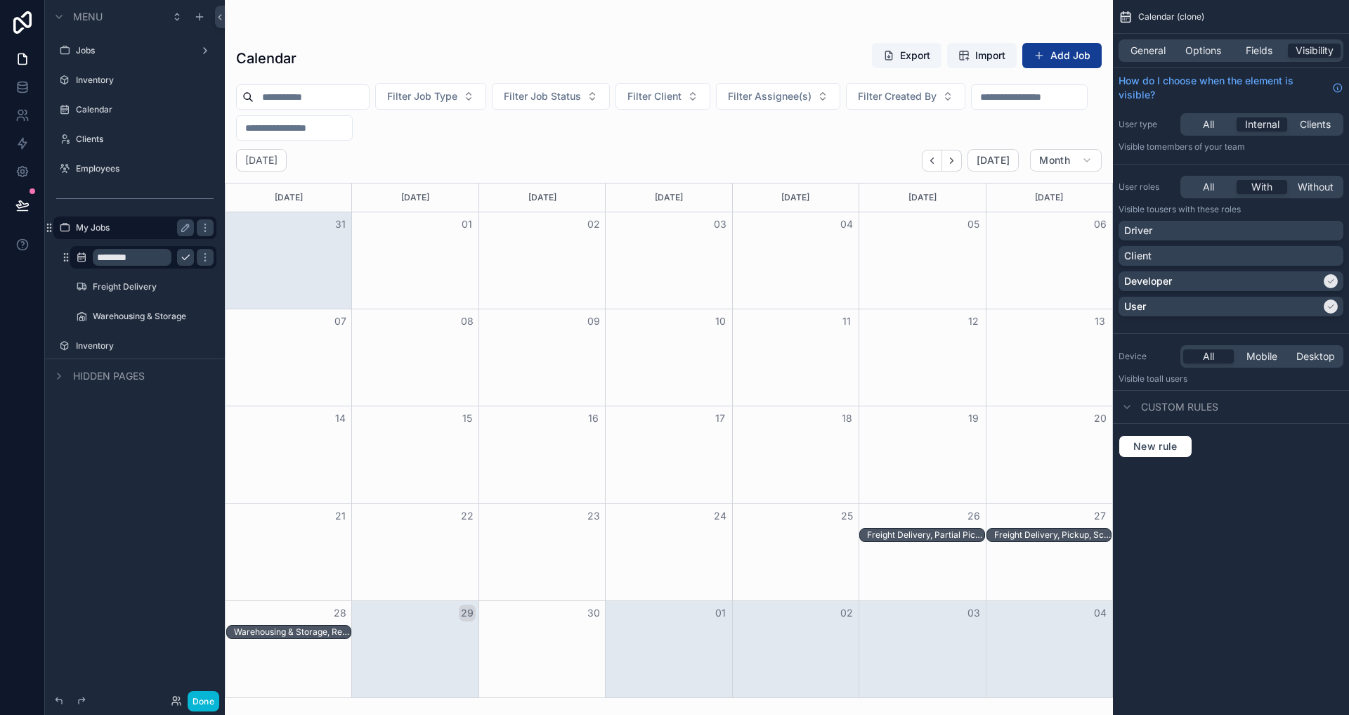
click at [178, 254] on button "scrollable content" at bounding box center [185, 257] width 17 height 17
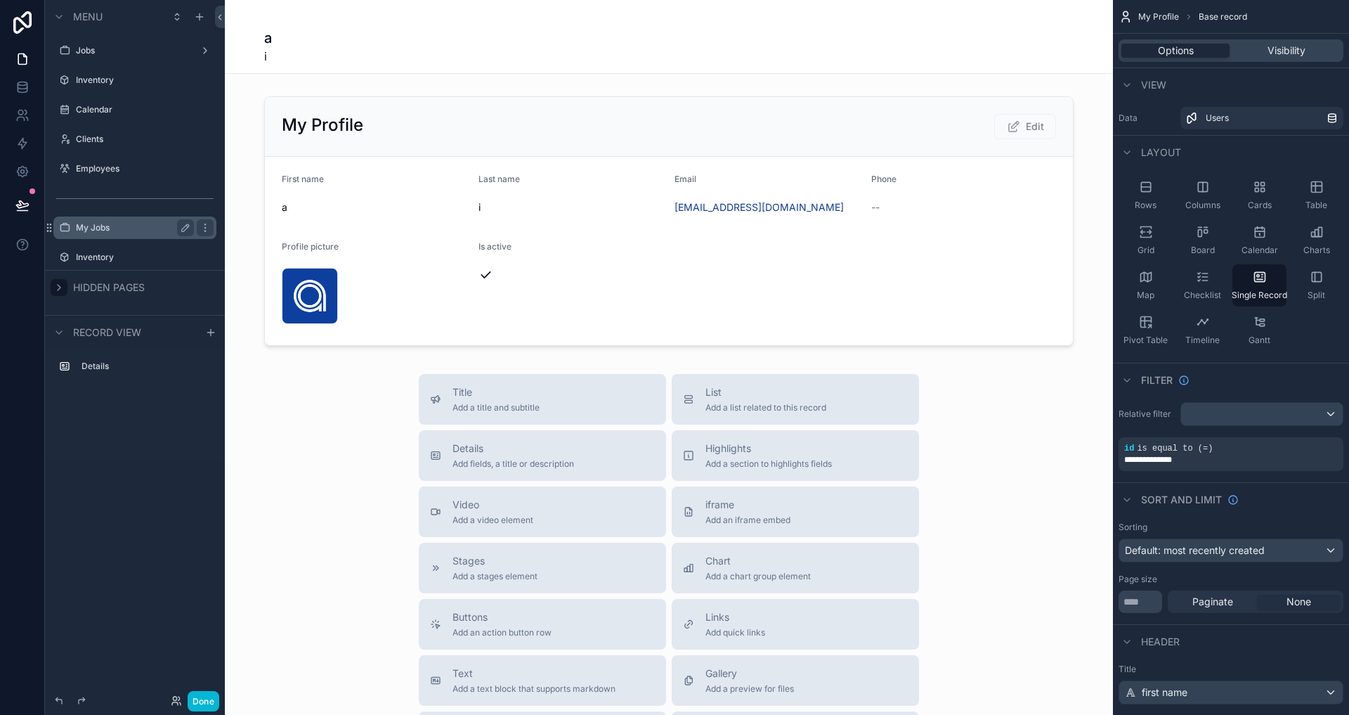
click at [58, 283] on icon "scrollable content" at bounding box center [58, 287] width 11 height 11
click at [111, 253] on label "Inventory" at bounding box center [132, 257] width 112 height 11
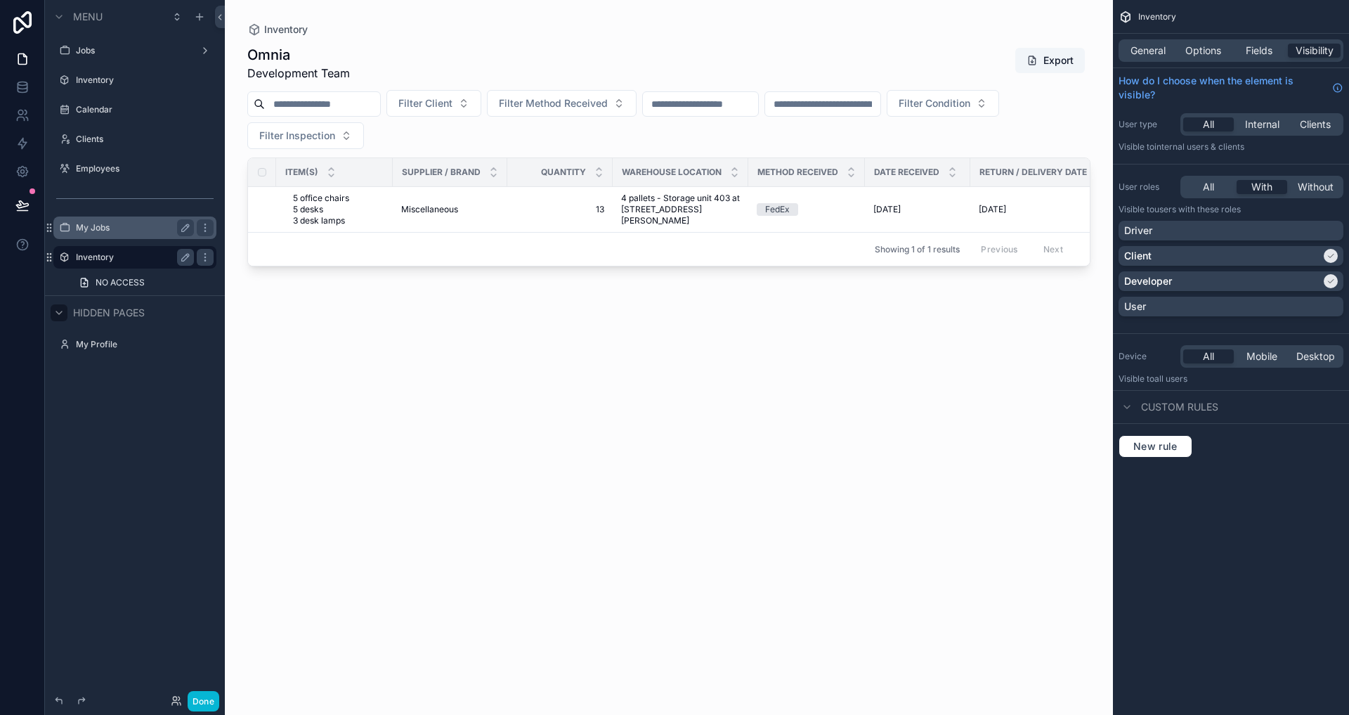
click at [115, 223] on label "My Jobs" at bounding box center [132, 227] width 112 height 11
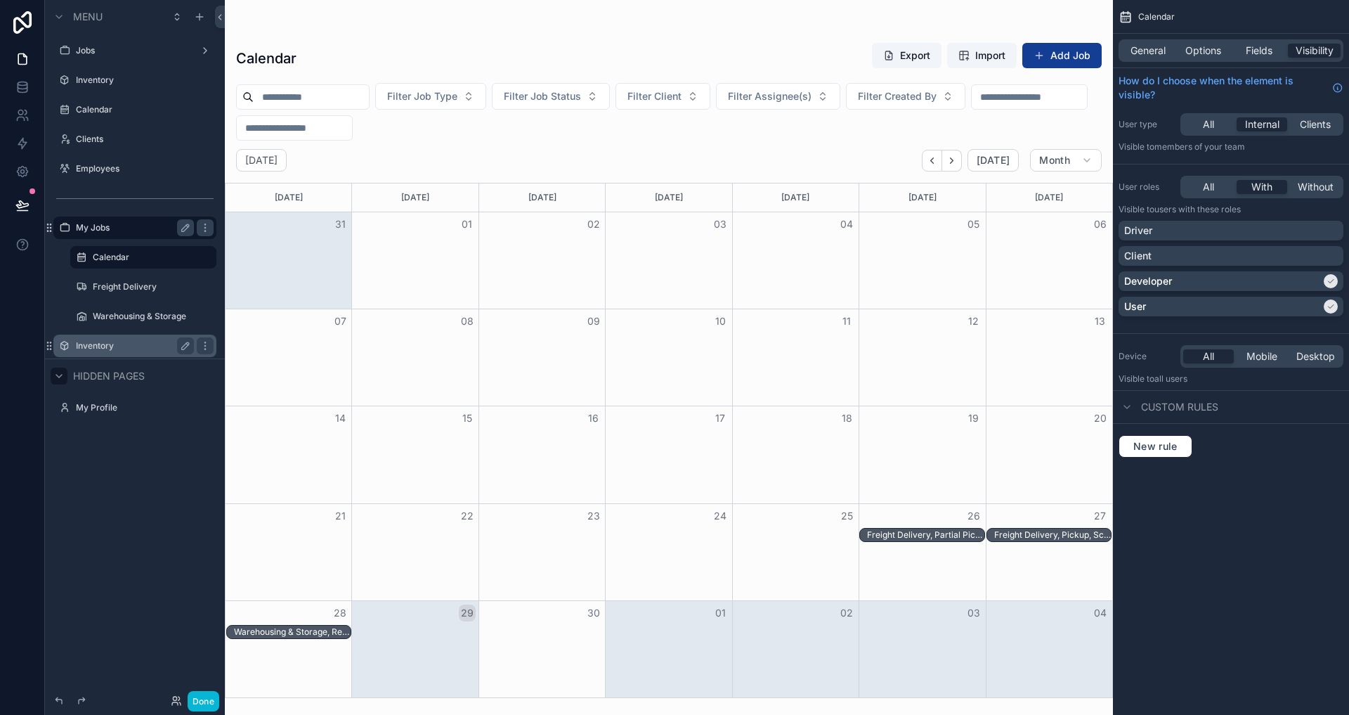
click at [119, 343] on label "Inventory" at bounding box center [132, 345] width 112 height 11
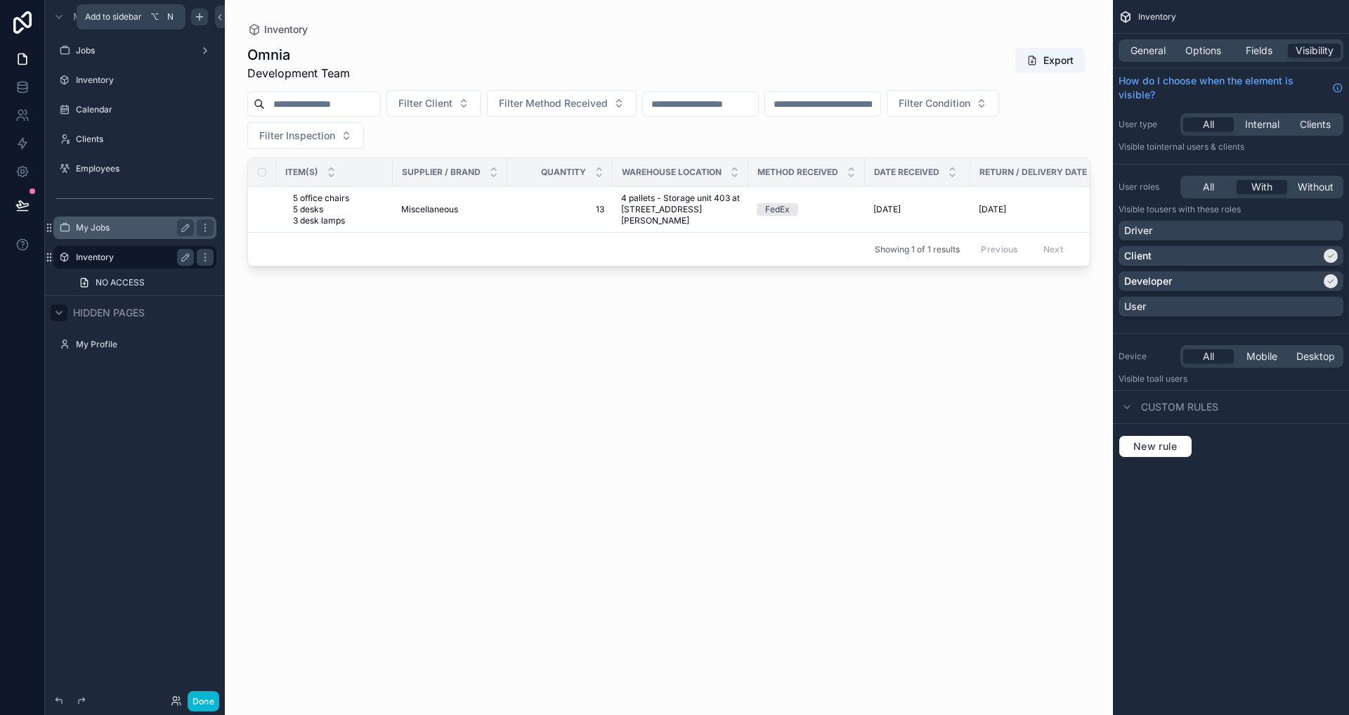
click at [195, 14] on icon "scrollable content" at bounding box center [199, 16] width 11 height 11
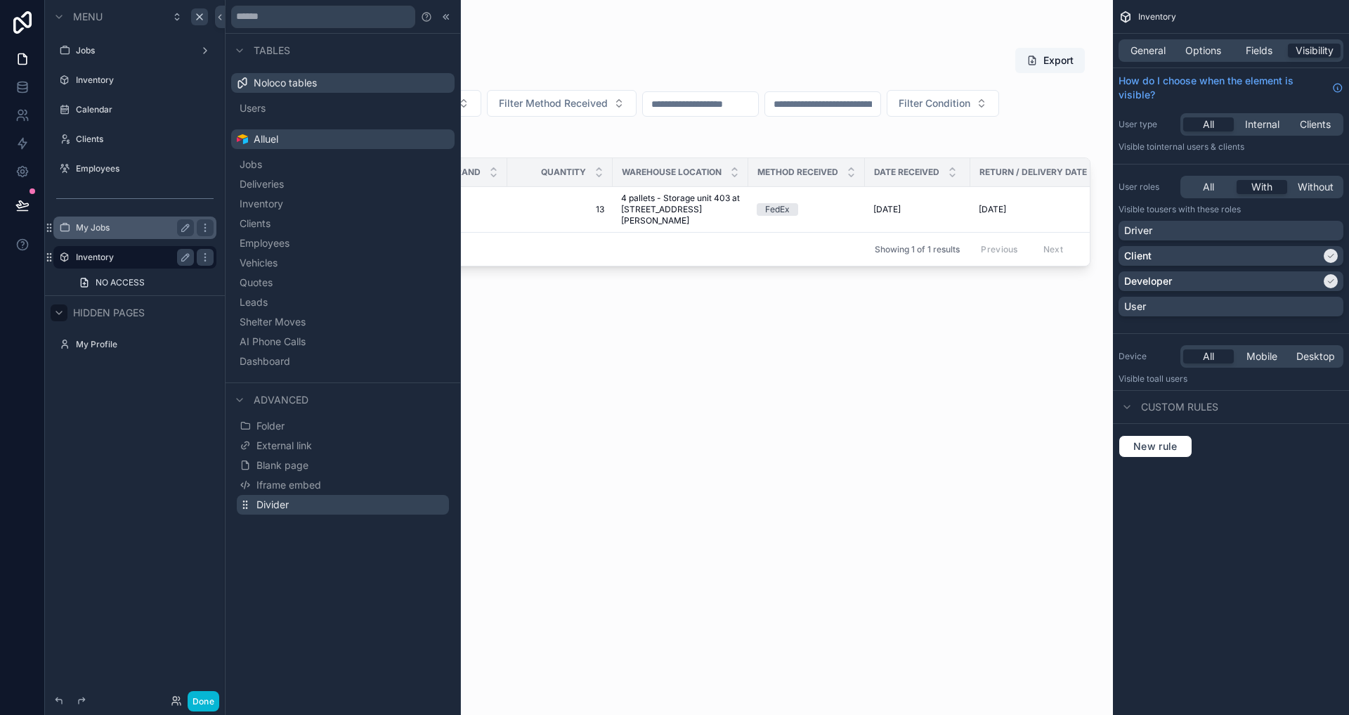
click at [285, 502] on span "Divider" at bounding box center [272, 504] width 32 height 14
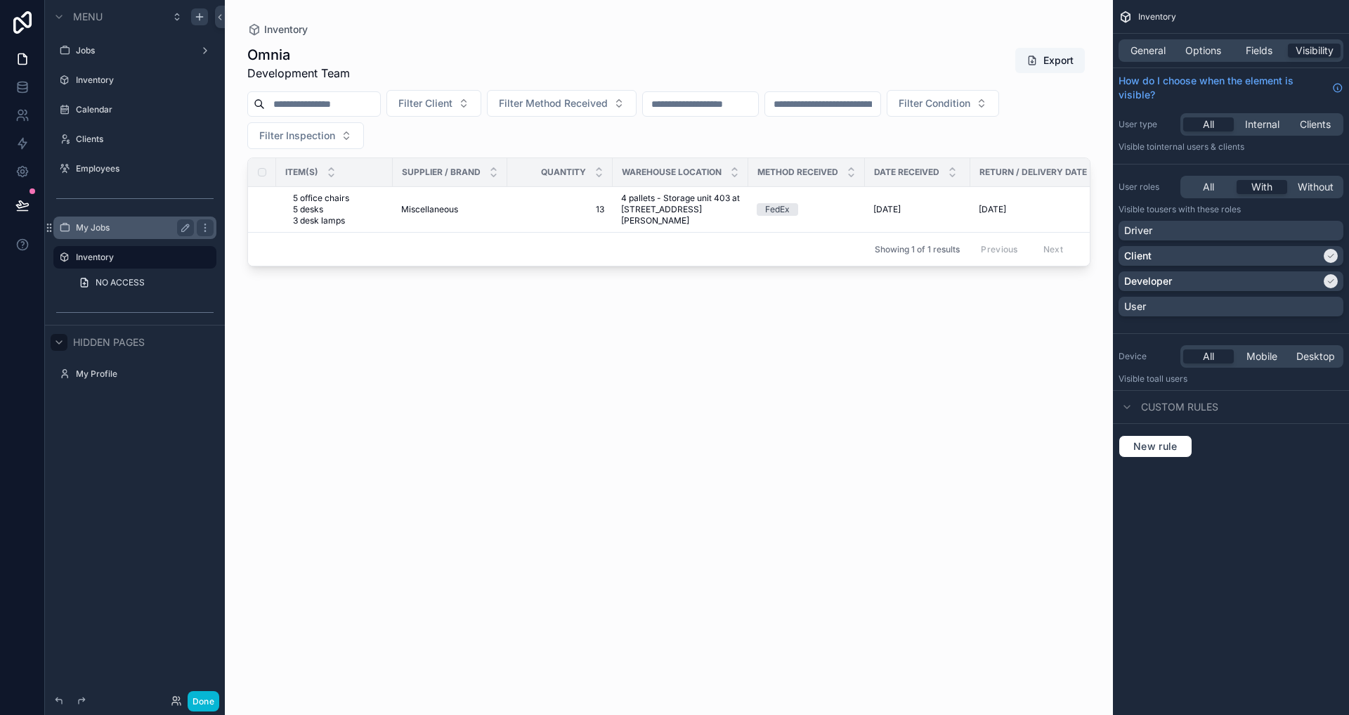
click at [83, 232] on label "My Jobs" at bounding box center [132, 227] width 112 height 11
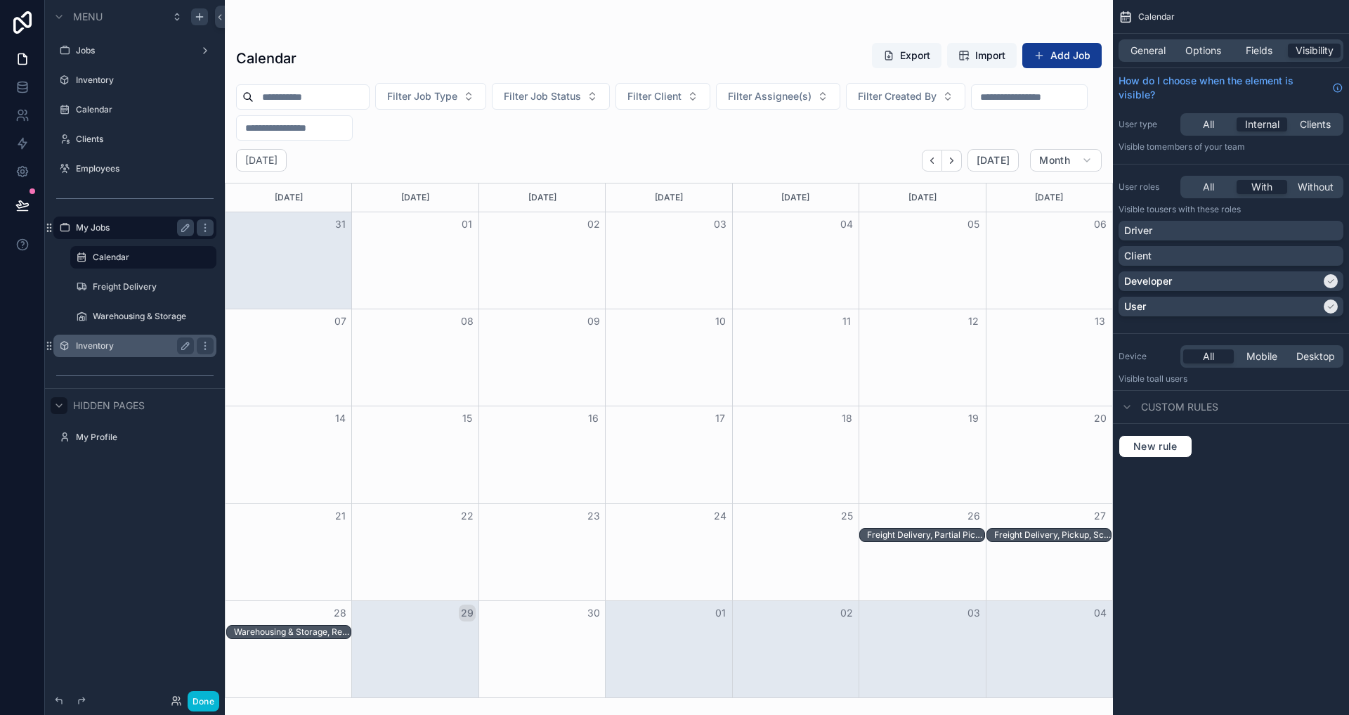
click at [114, 343] on label "Inventory" at bounding box center [132, 345] width 112 height 11
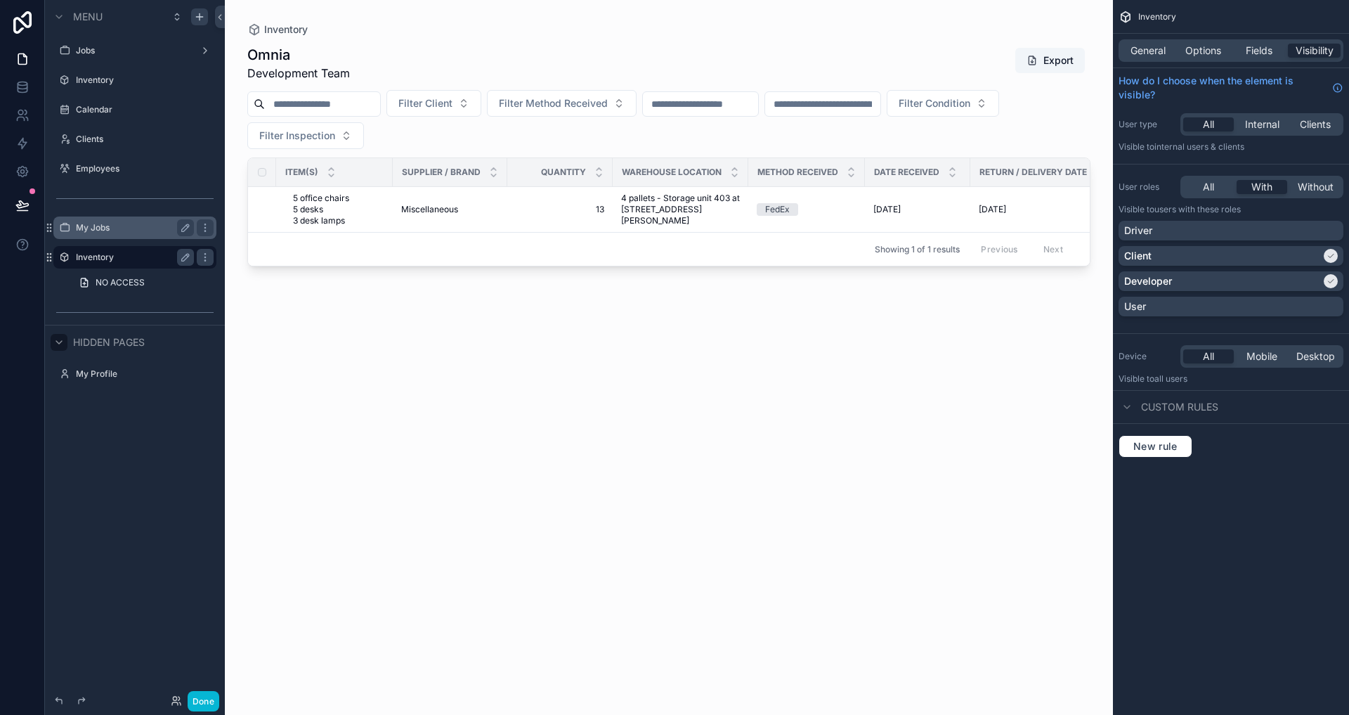
click at [115, 230] on label "My Jobs" at bounding box center [132, 227] width 112 height 11
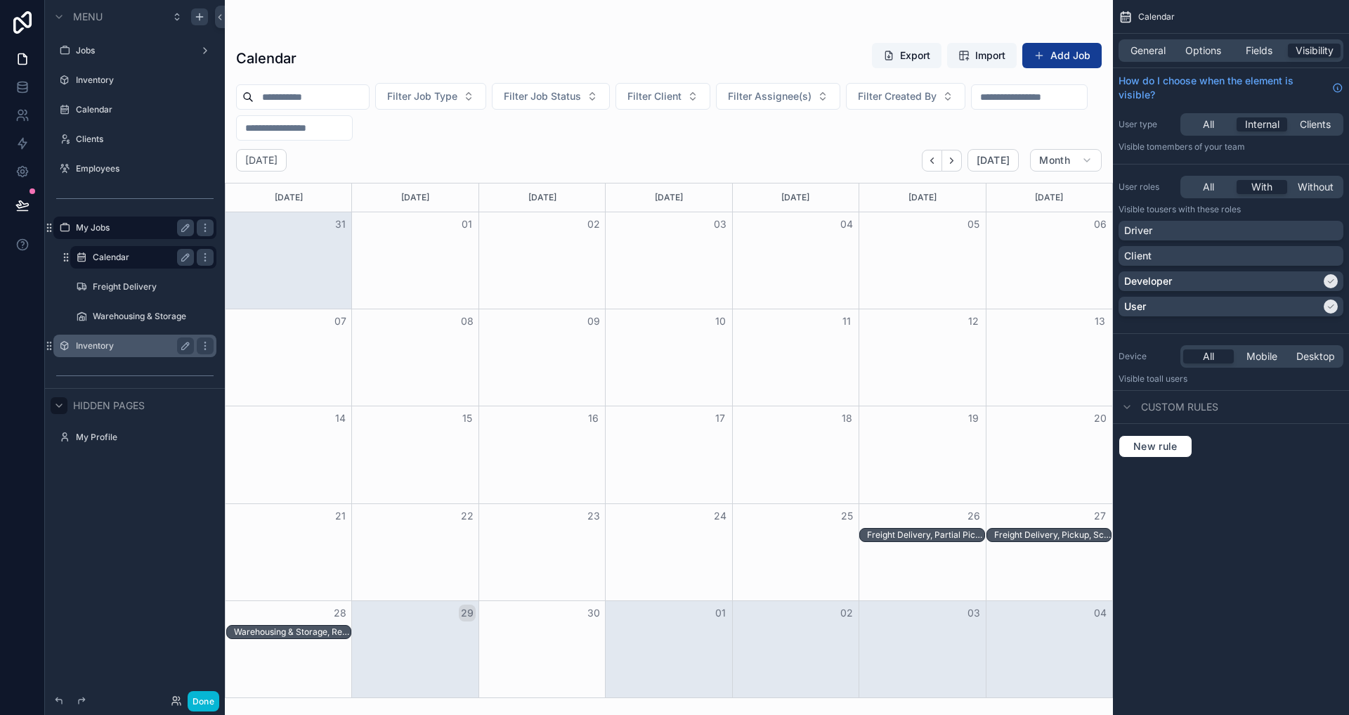
click at [119, 252] on label "Calendar" at bounding box center [141, 257] width 96 height 11
click at [135, 288] on label "Freight Delivery" at bounding box center [141, 286] width 96 height 11
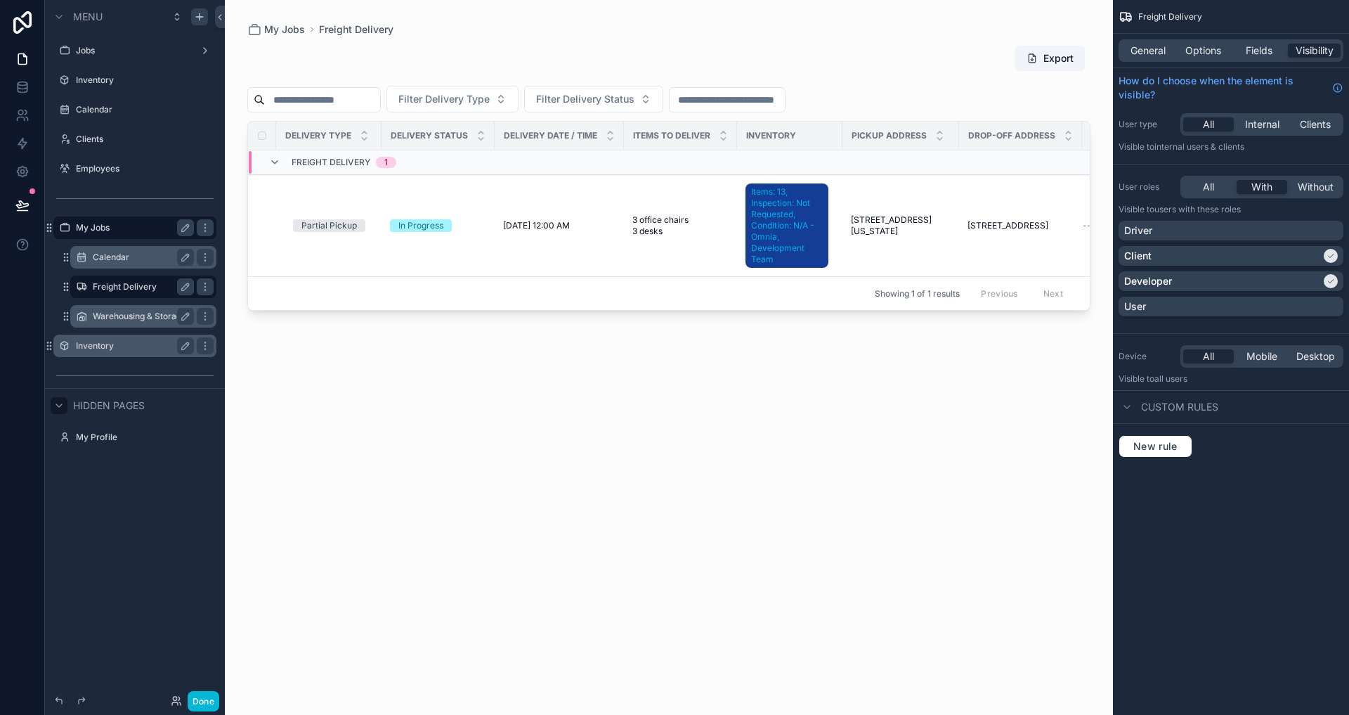
click at [137, 320] on label "Warehousing & Storage" at bounding box center [141, 316] width 96 height 11
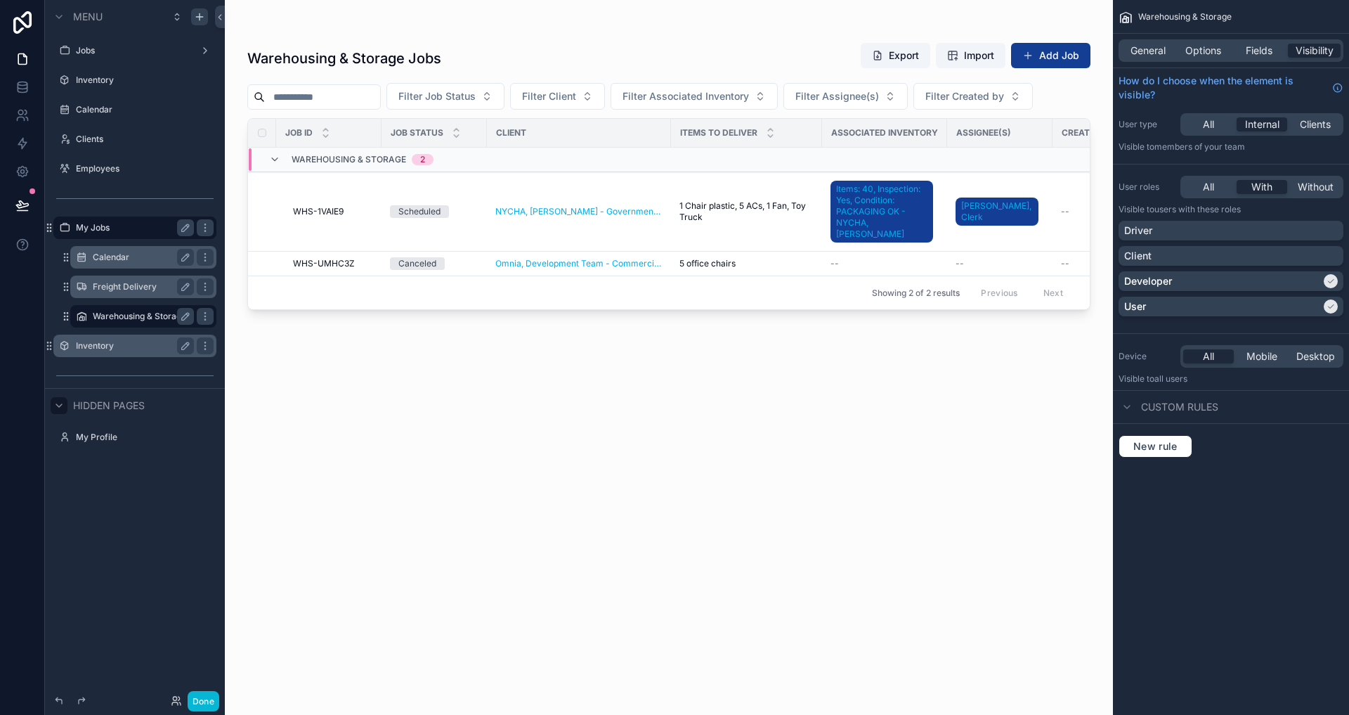
click at [130, 280] on div "Freight Delivery" at bounding box center [143, 286] width 101 height 17
click at [123, 308] on div "Warehousing & Storage" at bounding box center [143, 316] width 101 height 17
click at [124, 318] on label "Warehousing & Storage" at bounding box center [141, 316] width 96 height 11
click at [133, 288] on label "Freight Delivery" at bounding box center [141, 286] width 96 height 11
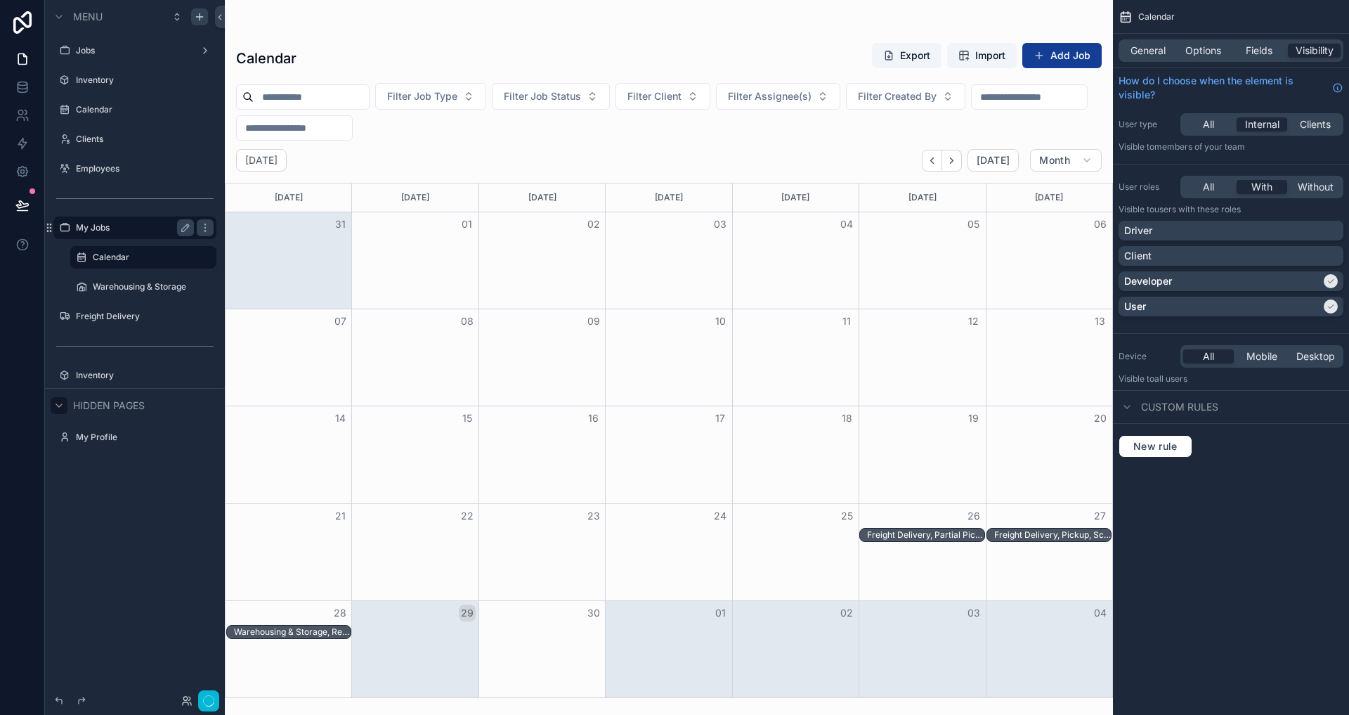
click at [75, 514] on div "Menu Jobs Inventory Calendar Clients Employees My Jobs Calendar Warehousing & S…" at bounding box center [135, 349] width 180 height 698
click at [124, 505] on div "Menu Jobs Inventory Calendar Clients Employees My Jobs Calendar Warehousing & S…" at bounding box center [135, 349] width 180 height 698
click at [143, 285] on label "Warehousing & Storage" at bounding box center [141, 286] width 96 height 11
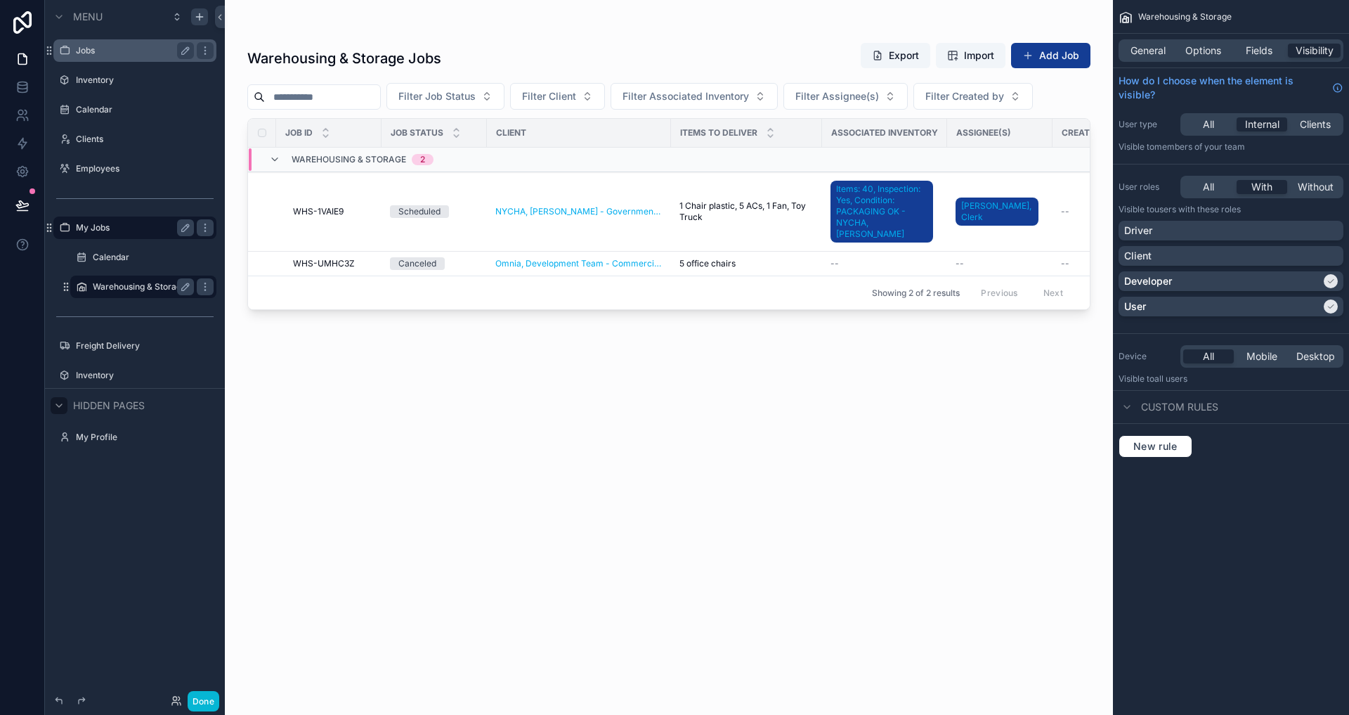
click at [146, 47] on label "Jobs" at bounding box center [132, 50] width 112 height 11
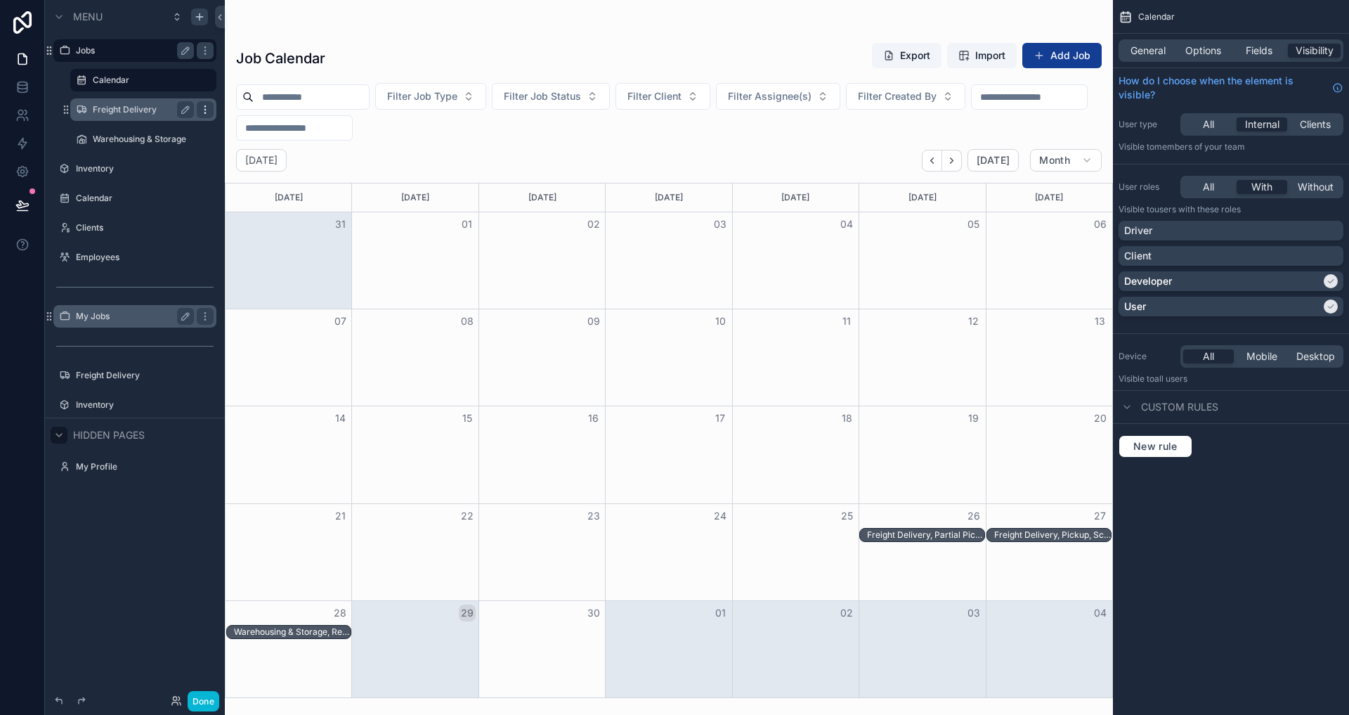
click at [205, 104] on icon "scrollable content" at bounding box center [205, 109] width 11 height 11
click at [250, 100] on span "Clone" at bounding box center [263, 100] width 26 height 14
click at [121, 314] on label "My Jobs" at bounding box center [132, 316] width 112 height 11
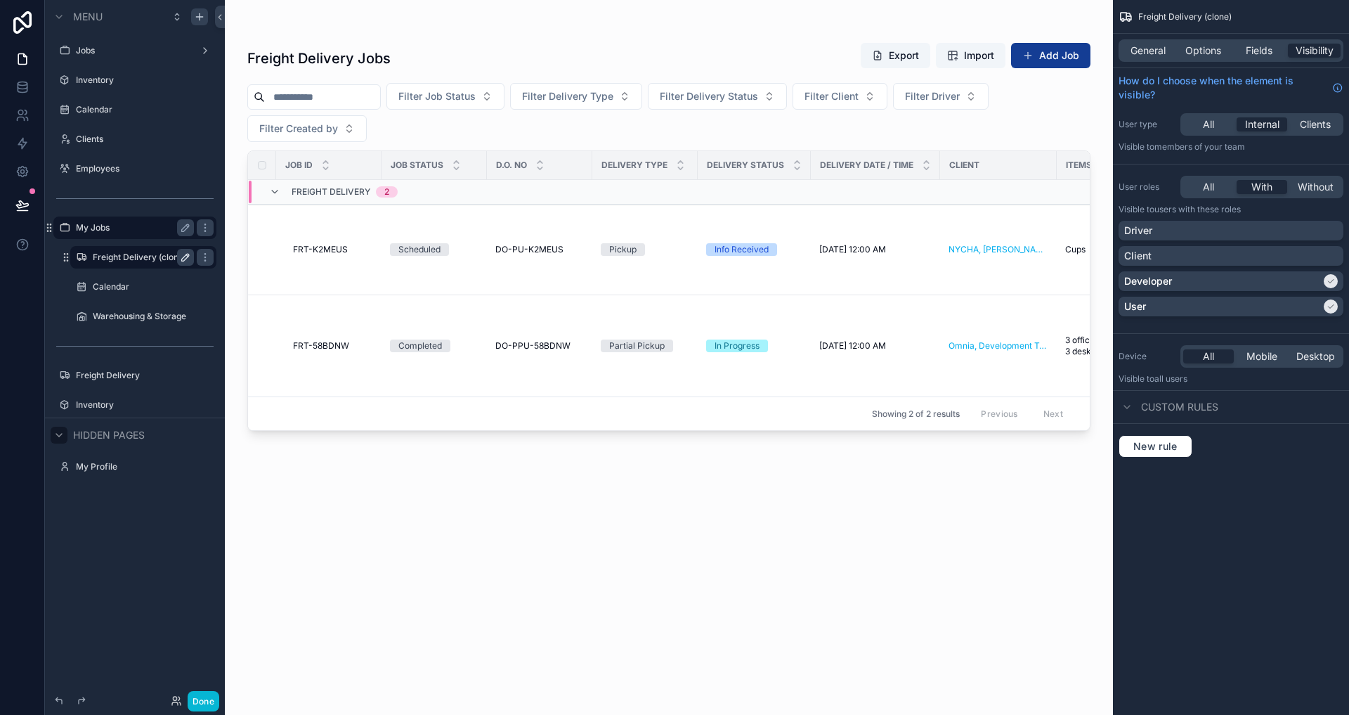
click at [188, 254] on icon "scrollable content" at bounding box center [185, 257] width 7 height 7
click at [165, 254] on input "**********" at bounding box center [132, 257] width 79 height 17
type input "**********"
click at [181, 256] on icon "scrollable content" at bounding box center [185, 257] width 11 height 11
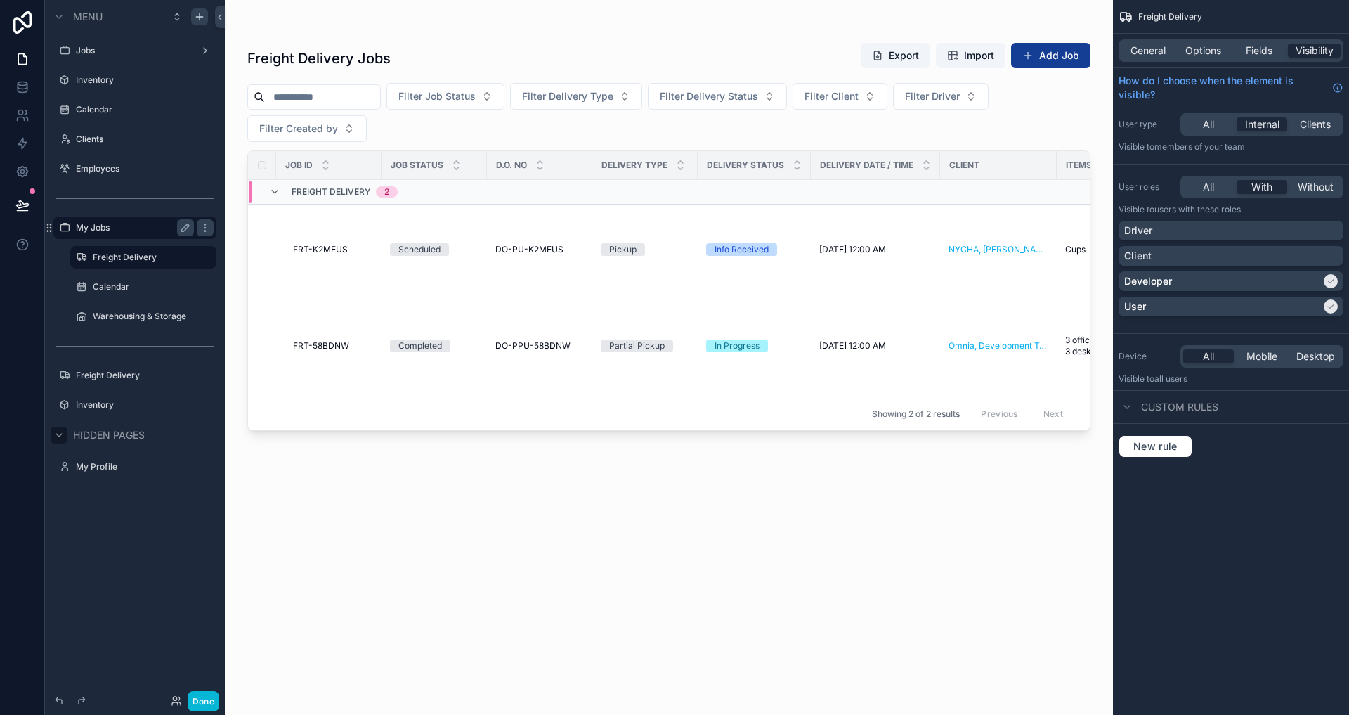
click at [159, 620] on div "Menu Jobs Inventory Calendar Clients Employees My Jobs Freight Delivery Calenda…" at bounding box center [135, 349] width 180 height 698
click at [108, 571] on div "Menu Jobs Inventory Calendar Clients Employees My Jobs Freight Delivery Calenda…" at bounding box center [135, 349] width 180 height 698
click at [149, 254] on label "Freight Delivery" at bounding box center [141, 257] width 96 height 11
click at [390, 54] on div "scrollable content" at bounding box center [669, 349] width 888 height 698
click at [1162, 45] on span "General" at bounding box center [1148, 51] width 35 height 14
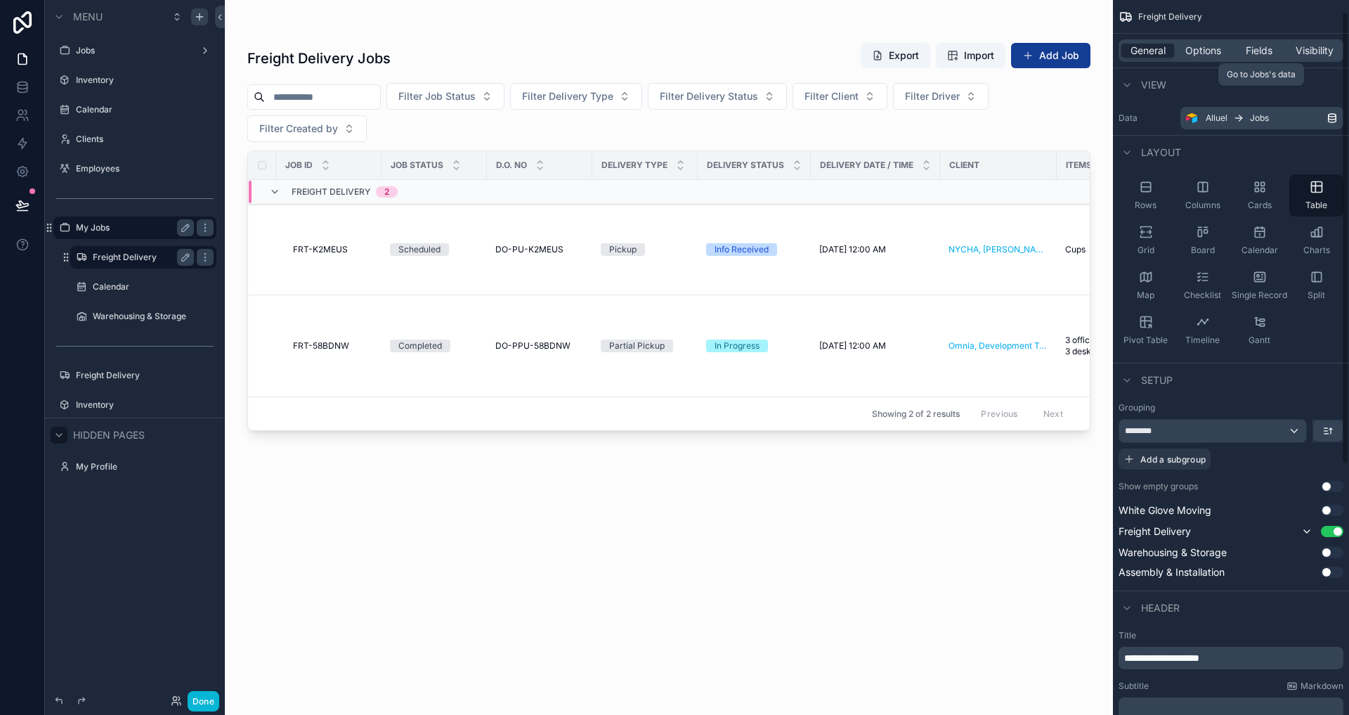
scroll to position [412, 0]
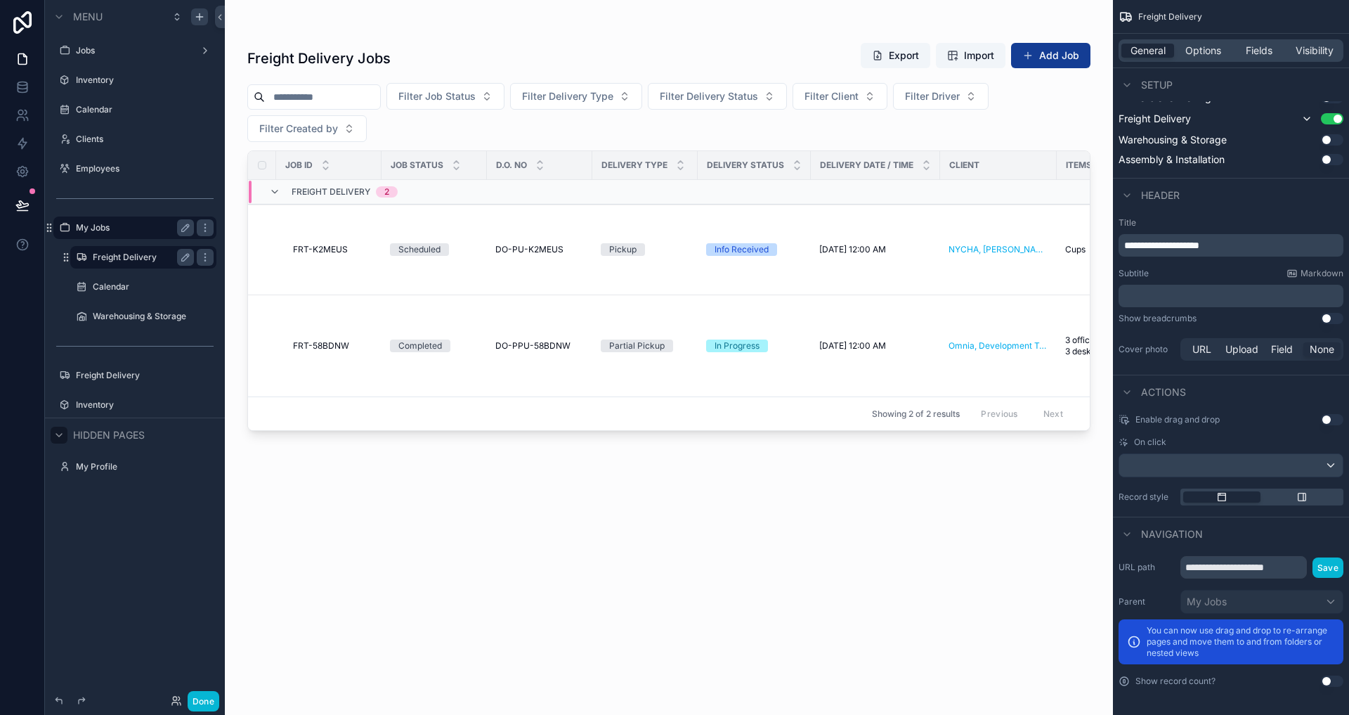
click at [1126, 246] on span "**********" at bounding box center [1161, 245] width 75 height 10
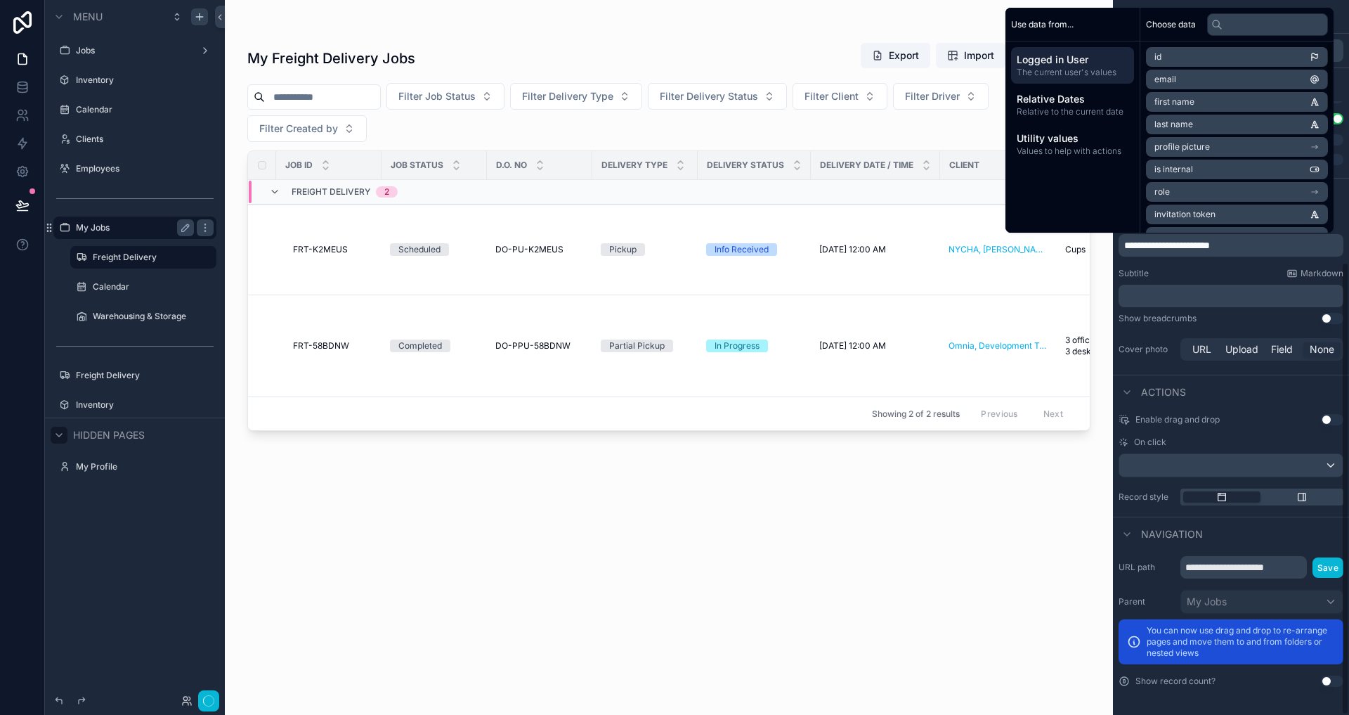
click at [1201, 268] on div "Subtitle Markdown" at bounding box center [1231, 273] width 225 height 11
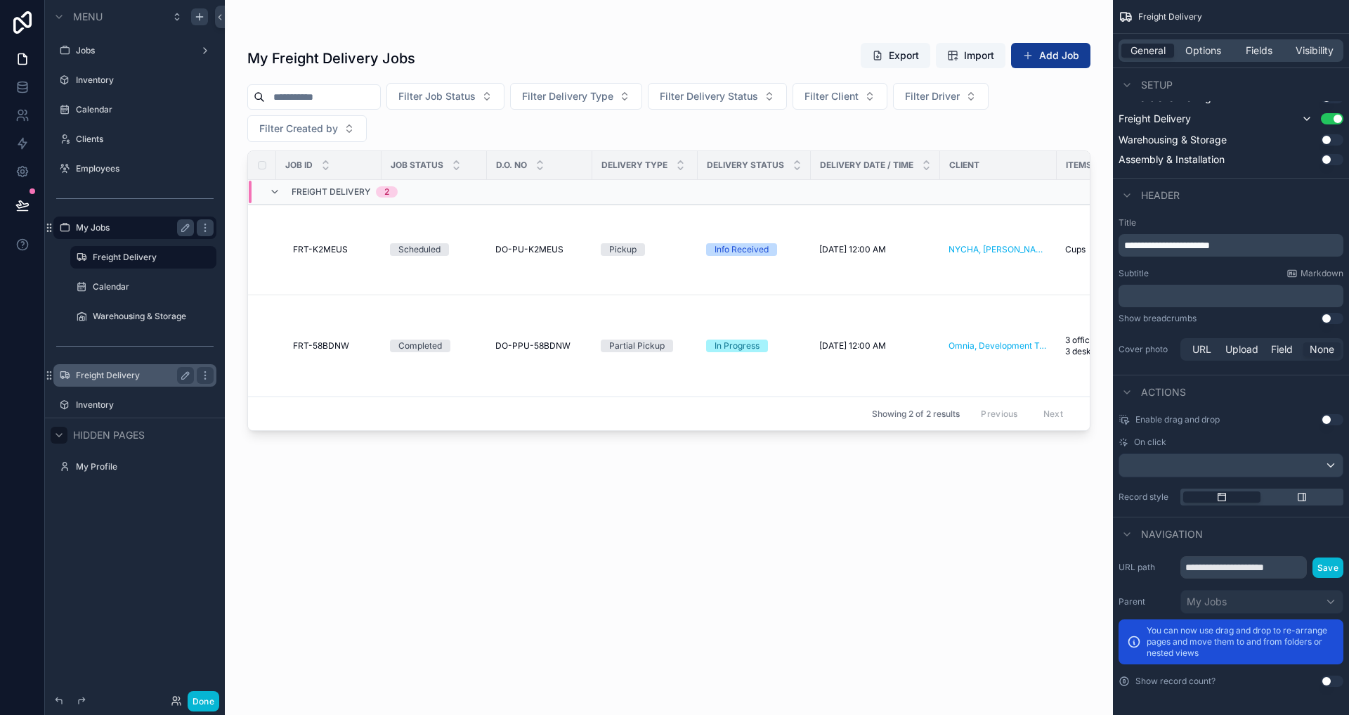
click at [118, 373] on label "Freight Delivery" at bounding box center [132, 375] width 112 height 11
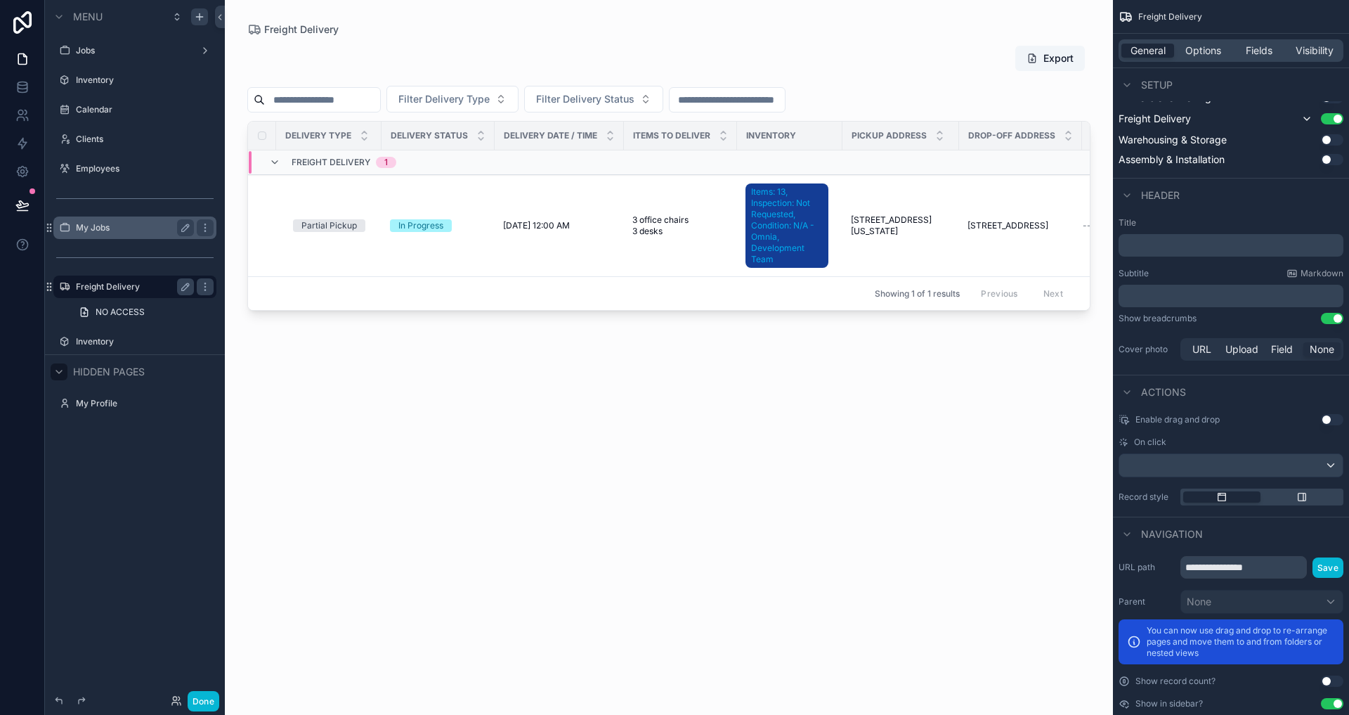
click at [109, 231] on label "My Jobs" at bounding box center [132, 227] width 112 height 11
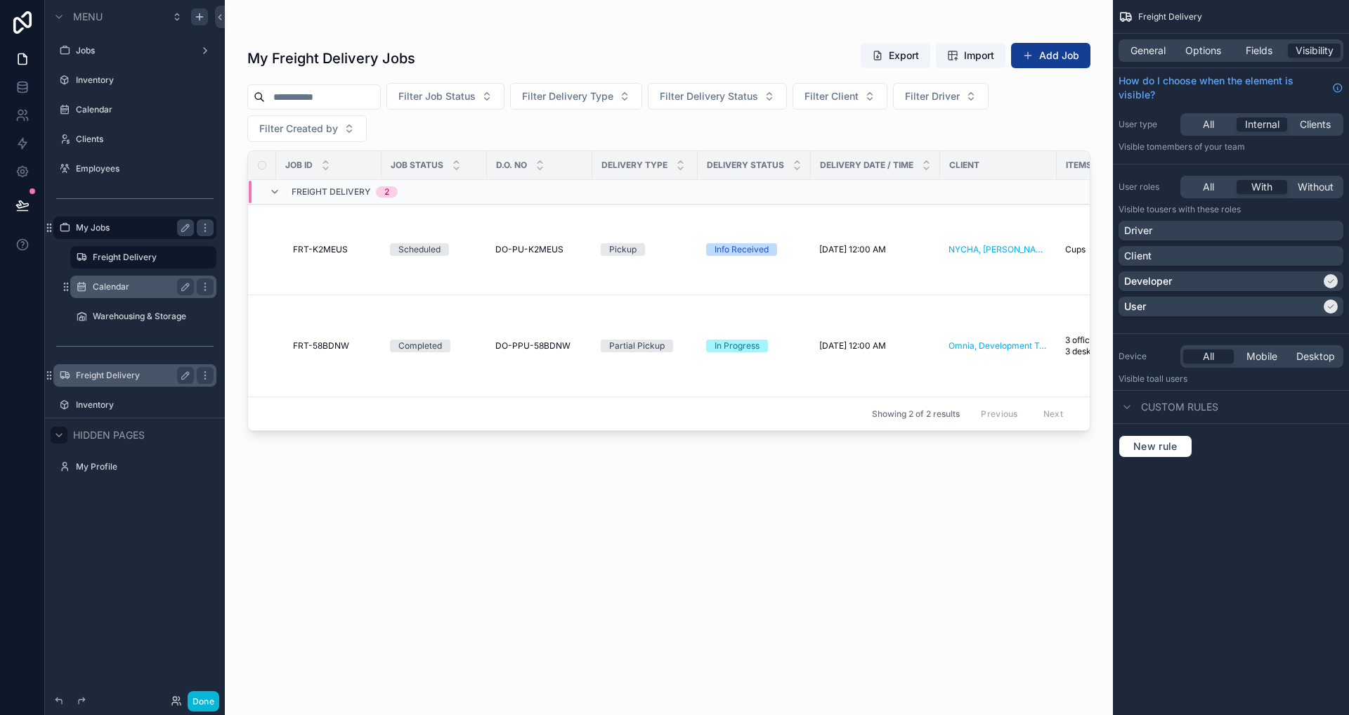
click at [122, 286] on label "Calendar" at bounding box center [141, 286] width 96 height 11
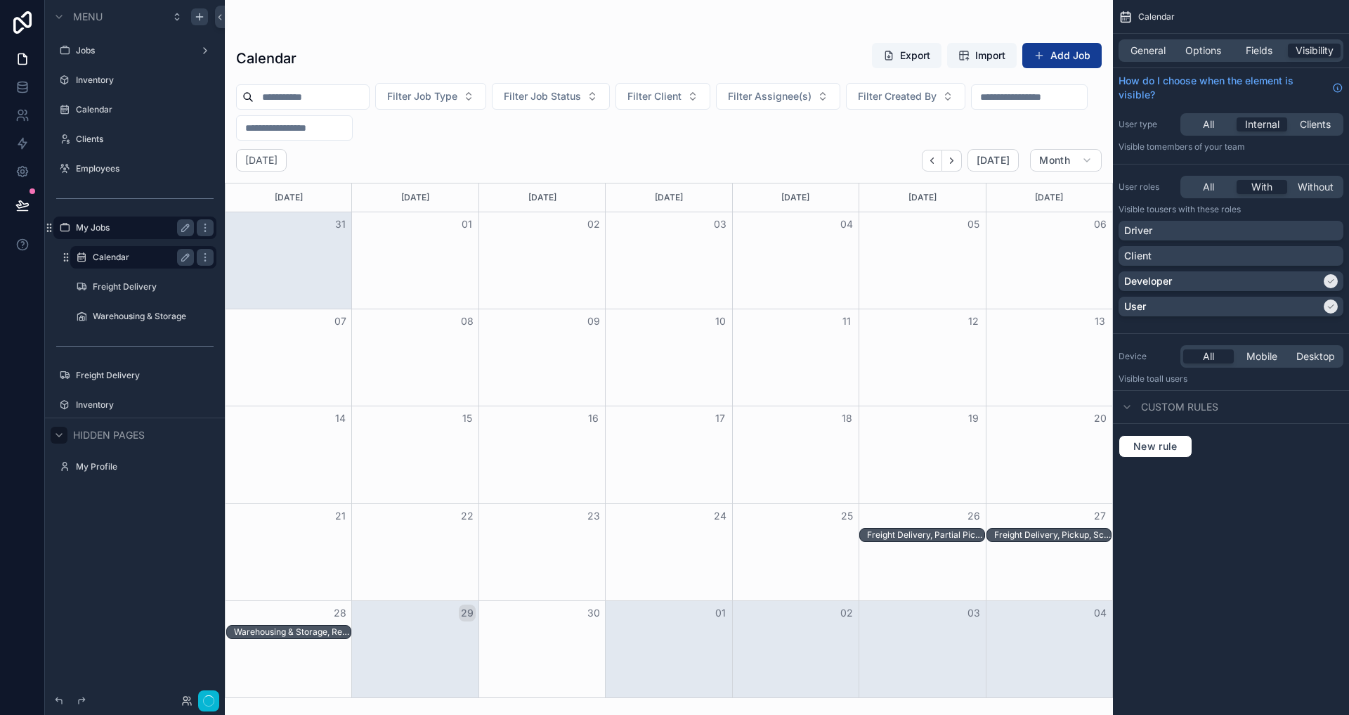
click at [115, 257] on label "Calendar" at bounding box center [141, 257] width 96 height 11
click at [1159, 46] on span "General" at bounding box center [1148, 51] width 35 height 14
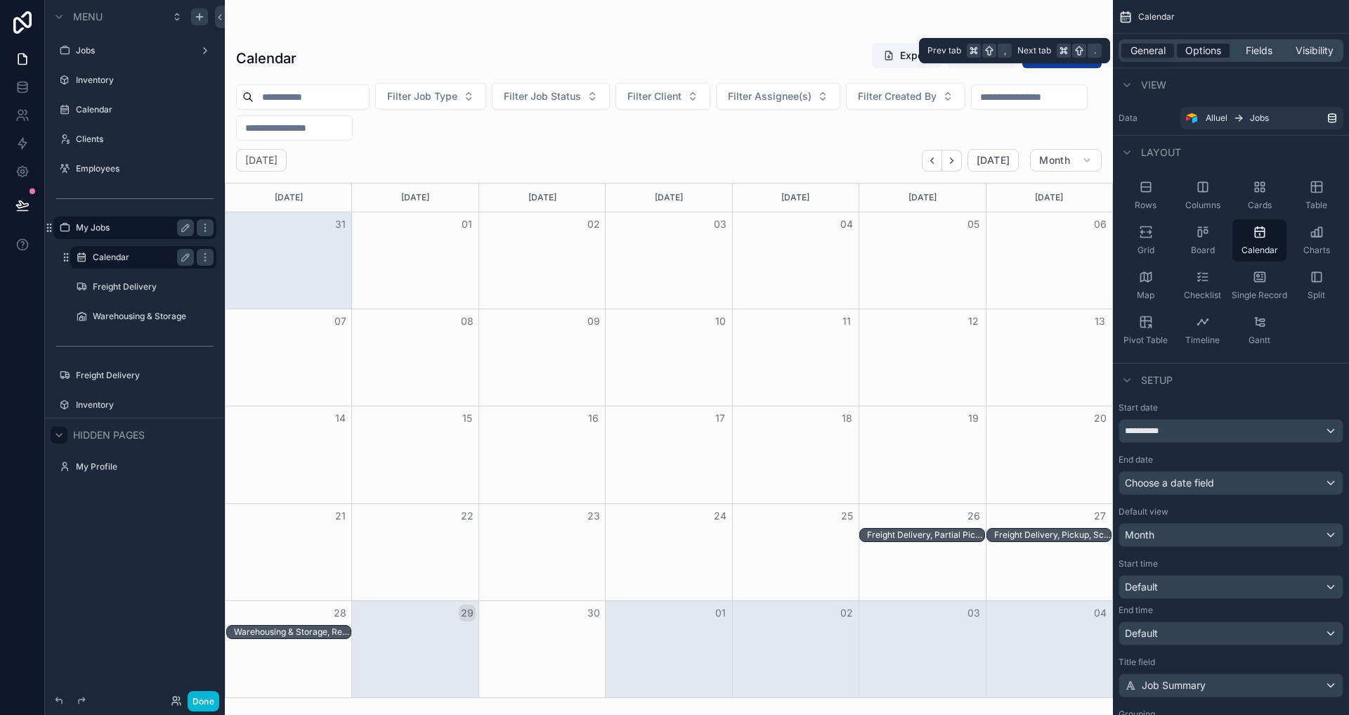
click at [1215, 48] on span "Options" at bounding box center [1203, 51] width 36 height 14
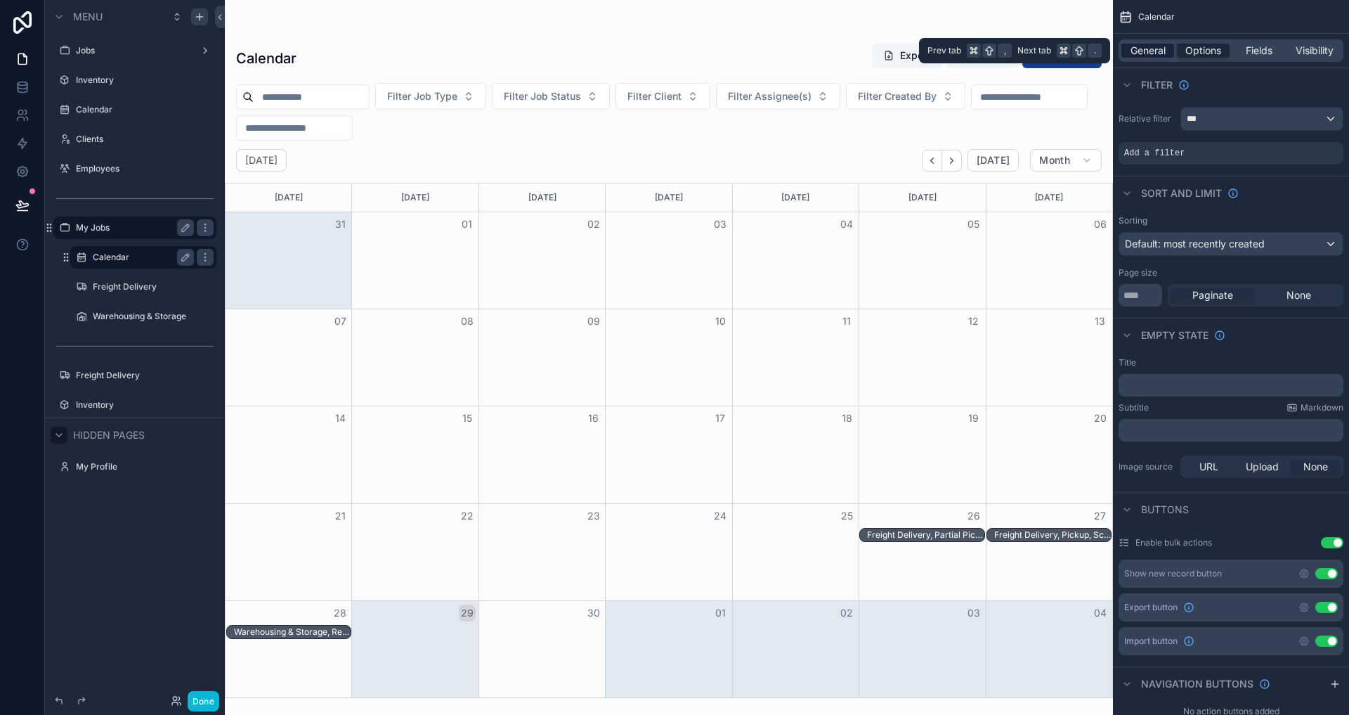
click at [1139, 57] on span "General" at bounding box center [1148, 51] width 35 height 14
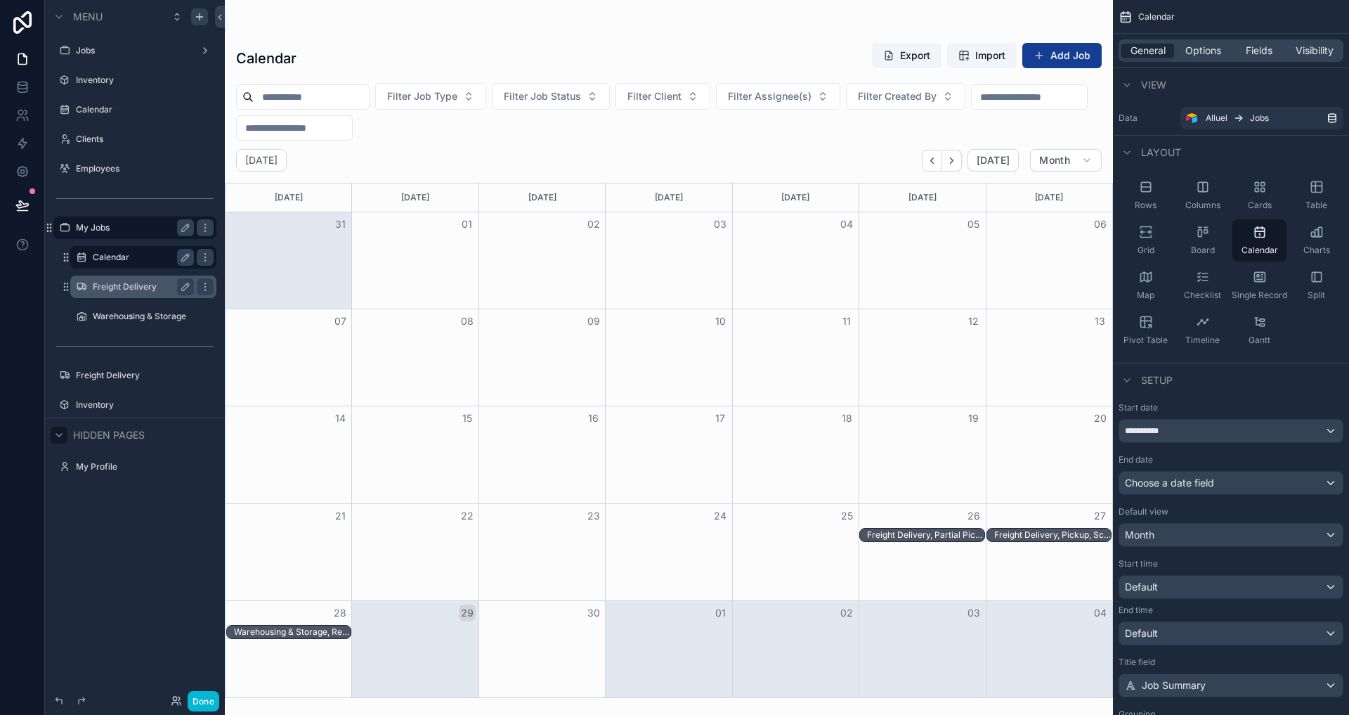
click at [138, 291] on label "Freight Delivery" at bounding box center [141, 286] width 96 height 11
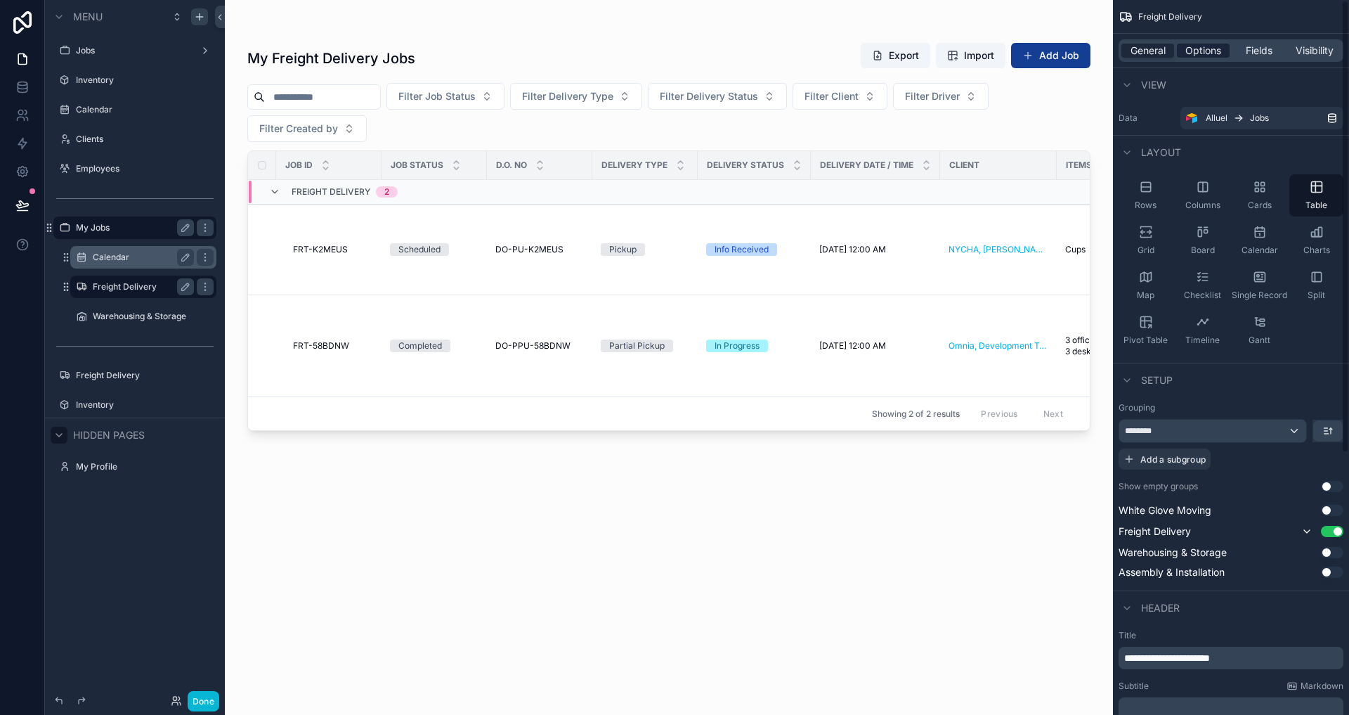
click at [1212, 46] on span "Options" at bounding box center [1203, 51] width 36 height 14
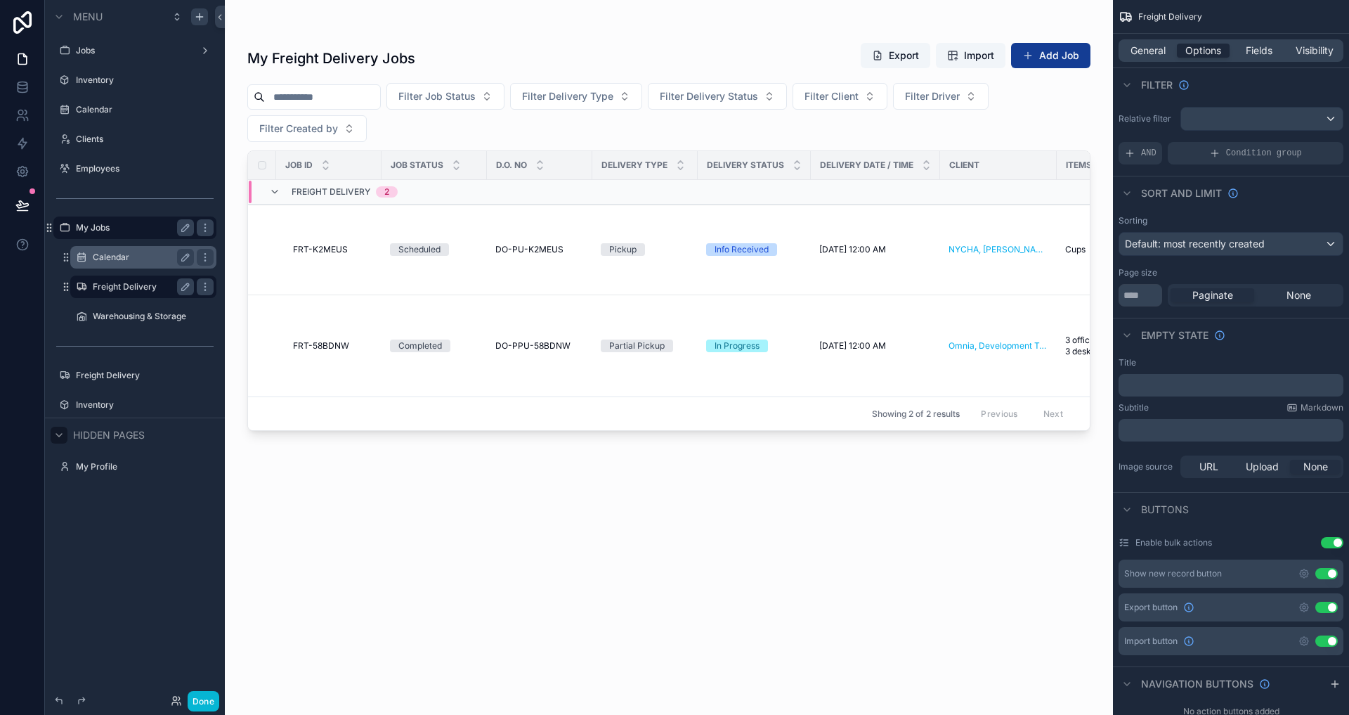
click at [1150, 59] on div "General Options Fields Visibility" at bounding box center [1231, 50] width 225 height 22
click at [1147, 49] on span "General" at bounding box center [1148, 51] width 35 height 14
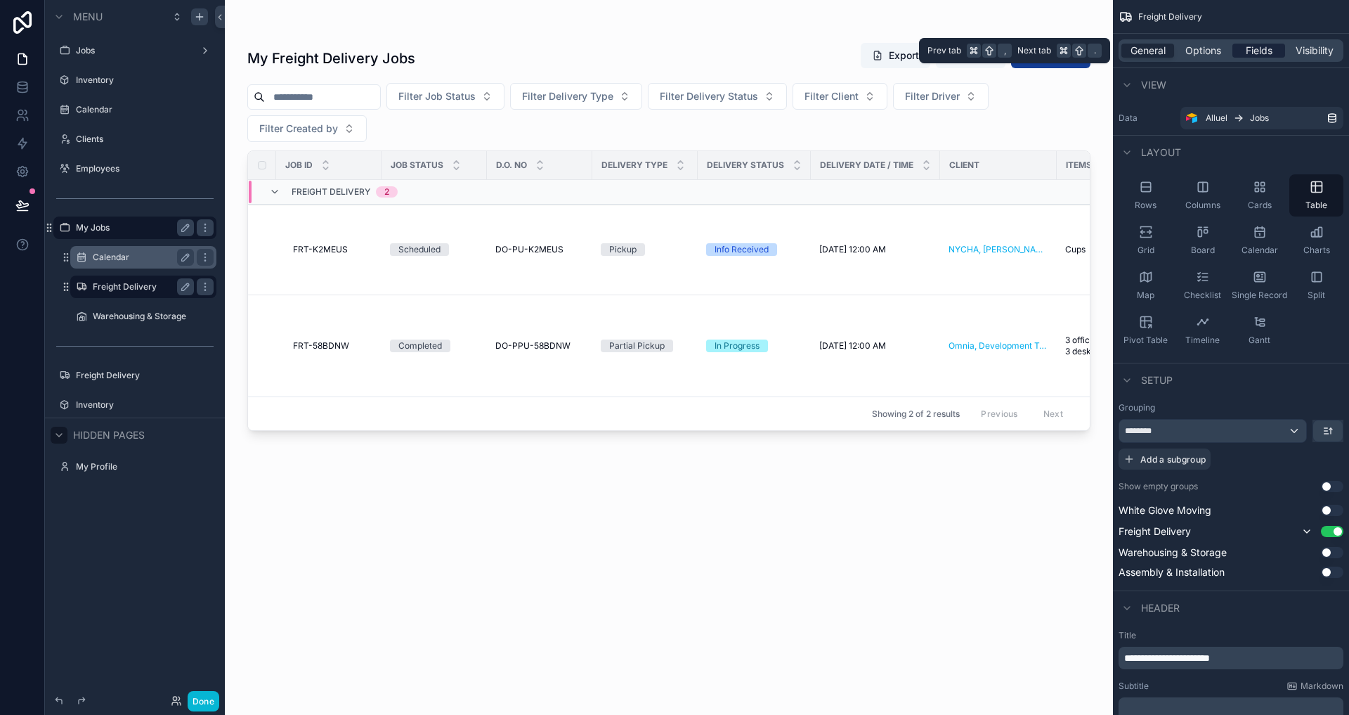
click at [1254, 53] on span "Fields" at bounding box center [1259, 51] width 27 height 14
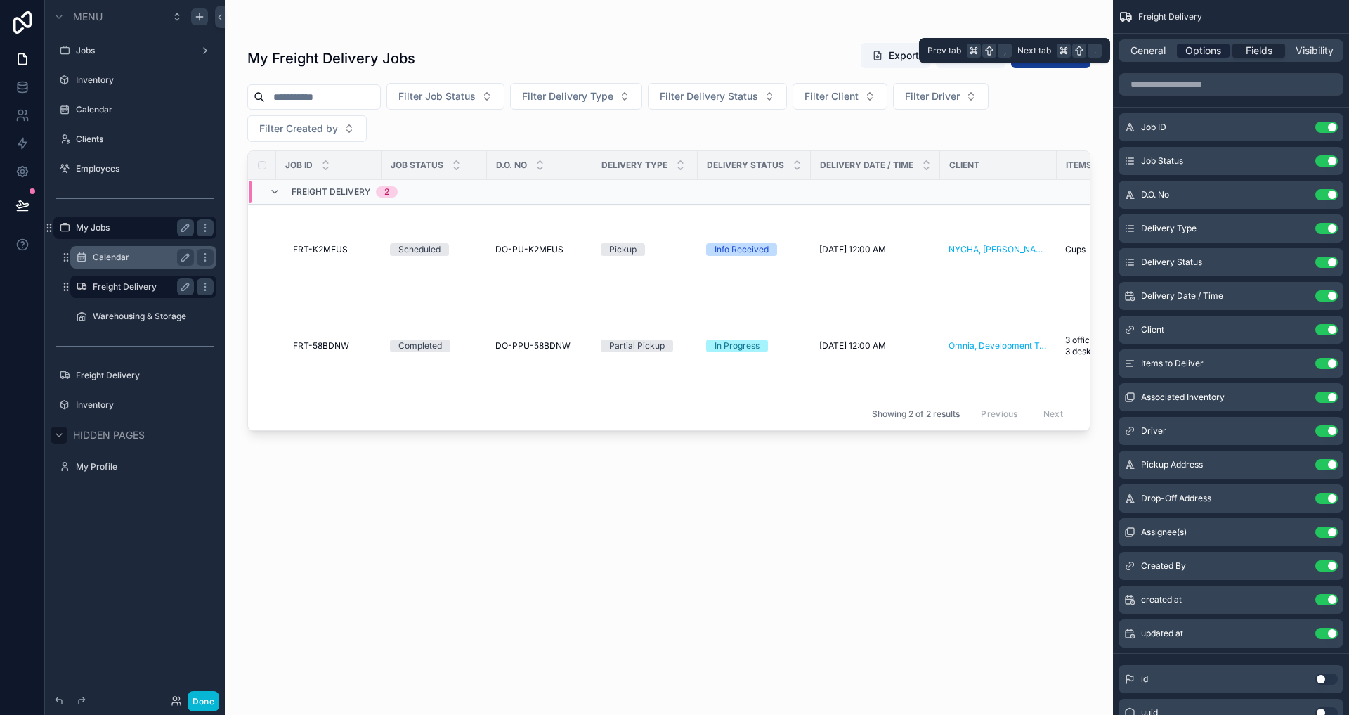
click at [1213, 53] on span "Options" at bounding box center [1203, 51] width 36 height 14
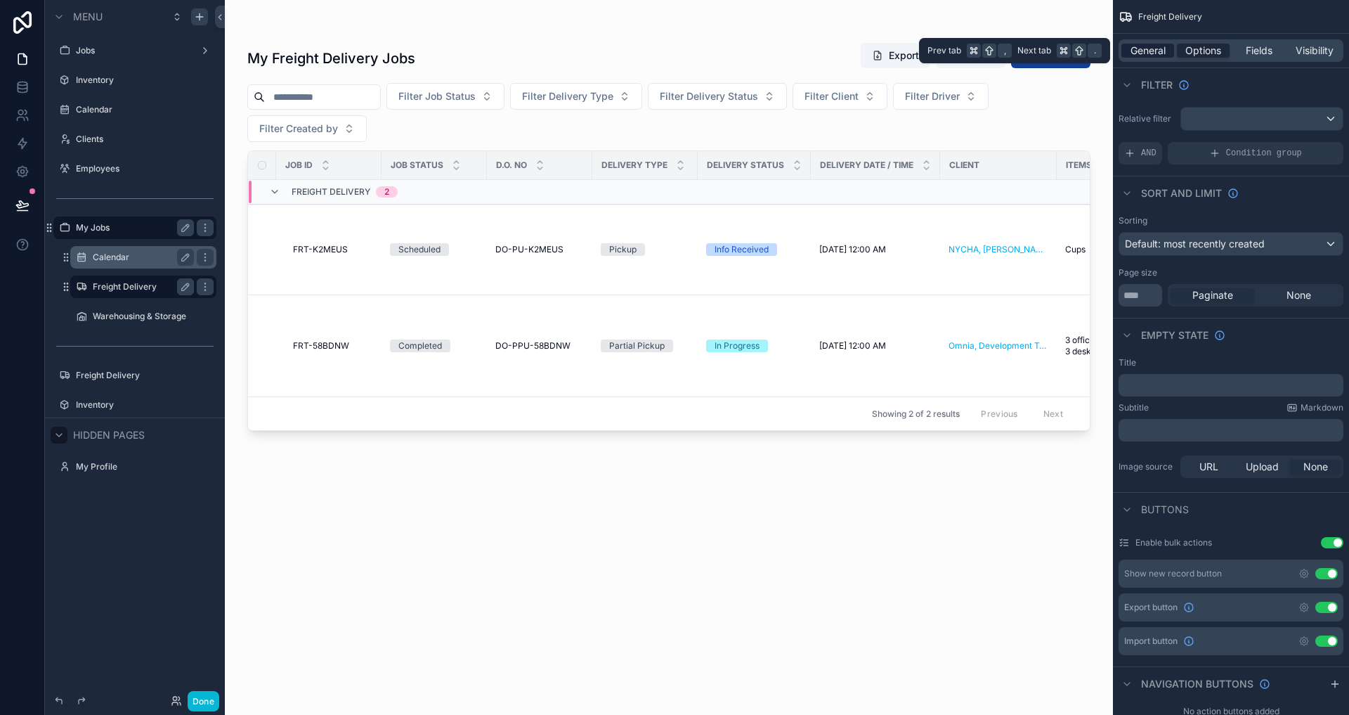
click at [1133, 50] on span "General" at bounding box center [1148, 51] width 35 height 14
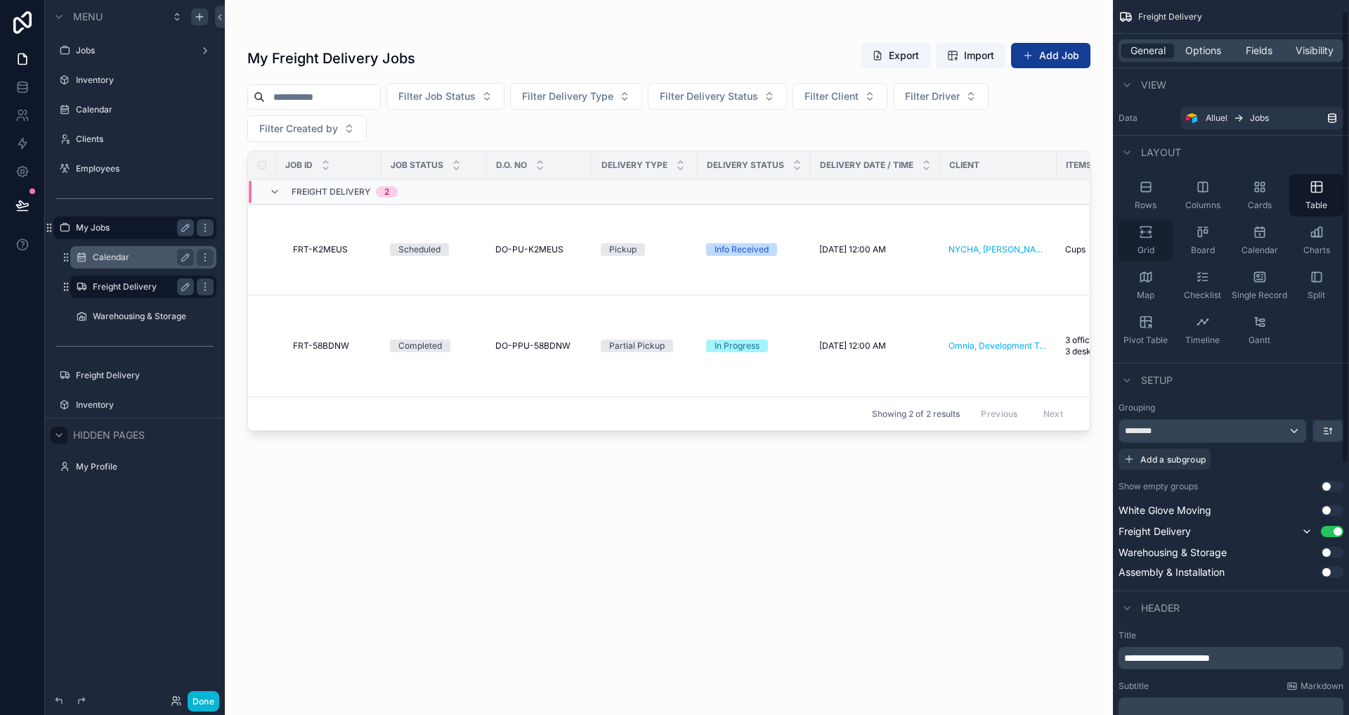
scroll to position [190, 0]
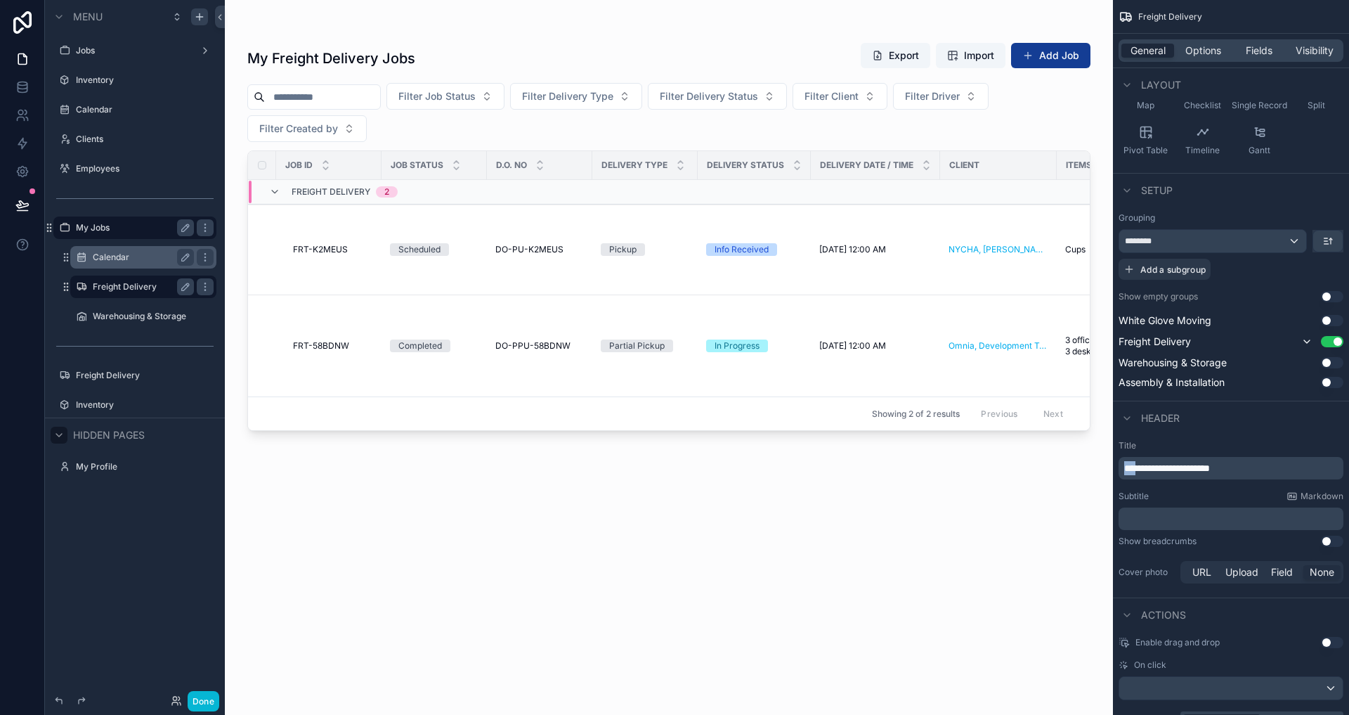
drag, startPoint x: 1143, startPoint y: 469, endPoint x: 1093, endPoint y: 469, distance: 49.9
click at [1093, 469] on div "Jobs Inventory Calendar Clients Employees My Jobs Calendar Freight Delivery War…" at bounding box center [787, 357] width 1124 height 715
click at [1200, 422] on div "Header" at bounding box center [1231, 417] width 236 height 34
click at [834, 495] on div "scrollable content" at bounding box center [669, 349] width 888 height 698
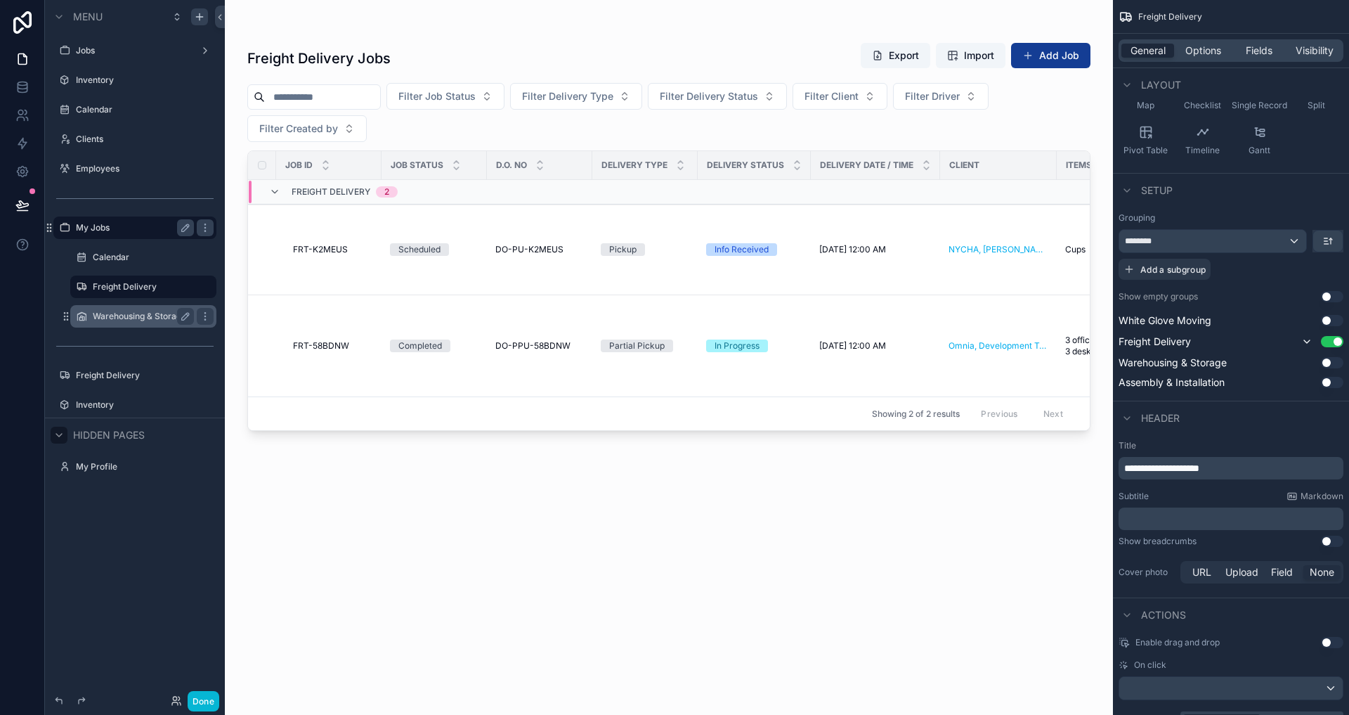
click at [152, 313] on label "Warehousing & Storage" at bounding box center [141, 316] width 96 height 11
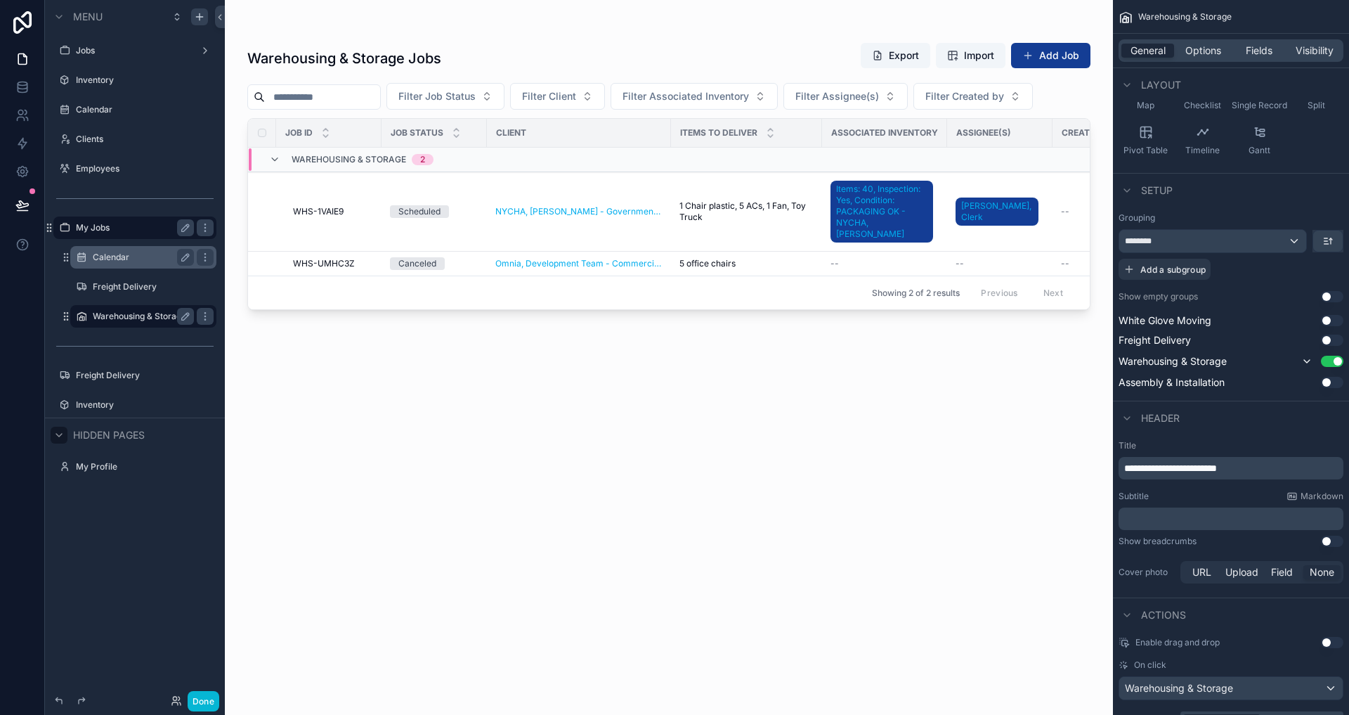
click at [131, 254] on label "Calendar" at bounding box center [141, 257] width 96 height 11
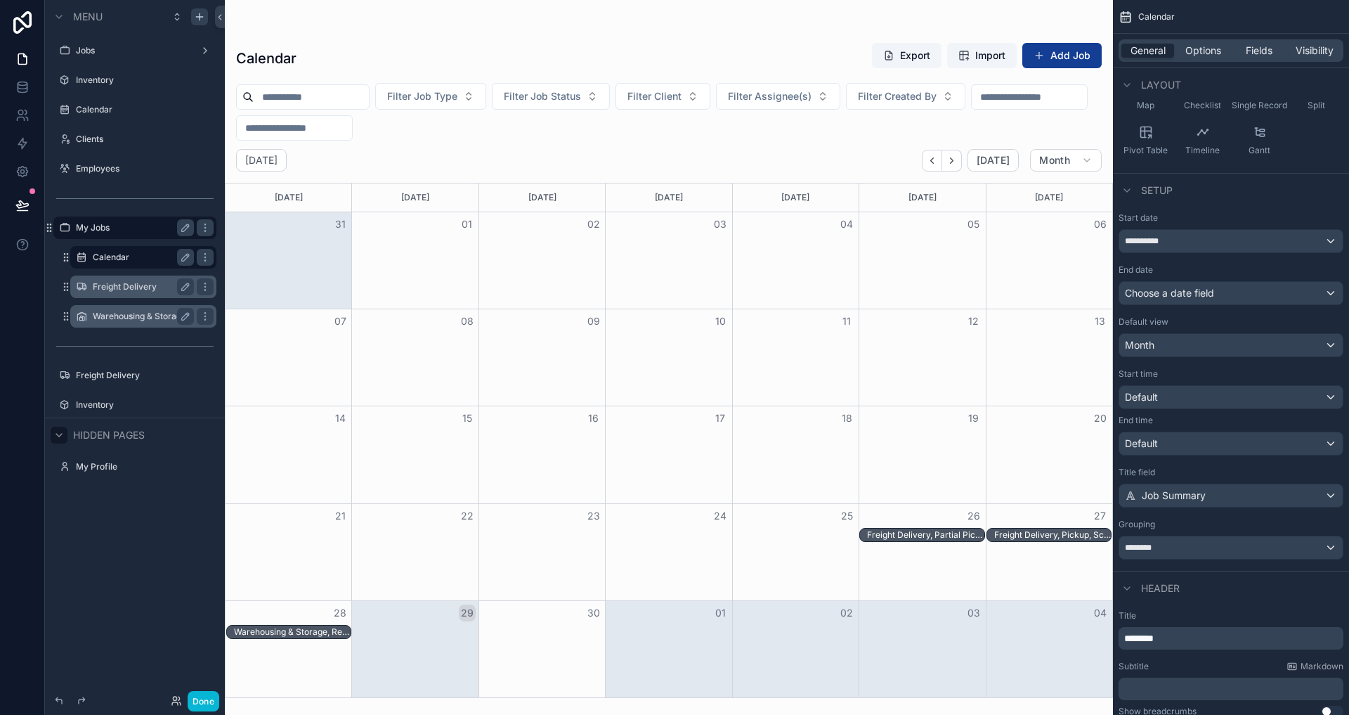
click at [130, 283] on label "Freight Delivery" at bounding box center [141, 286] width 96 height 11
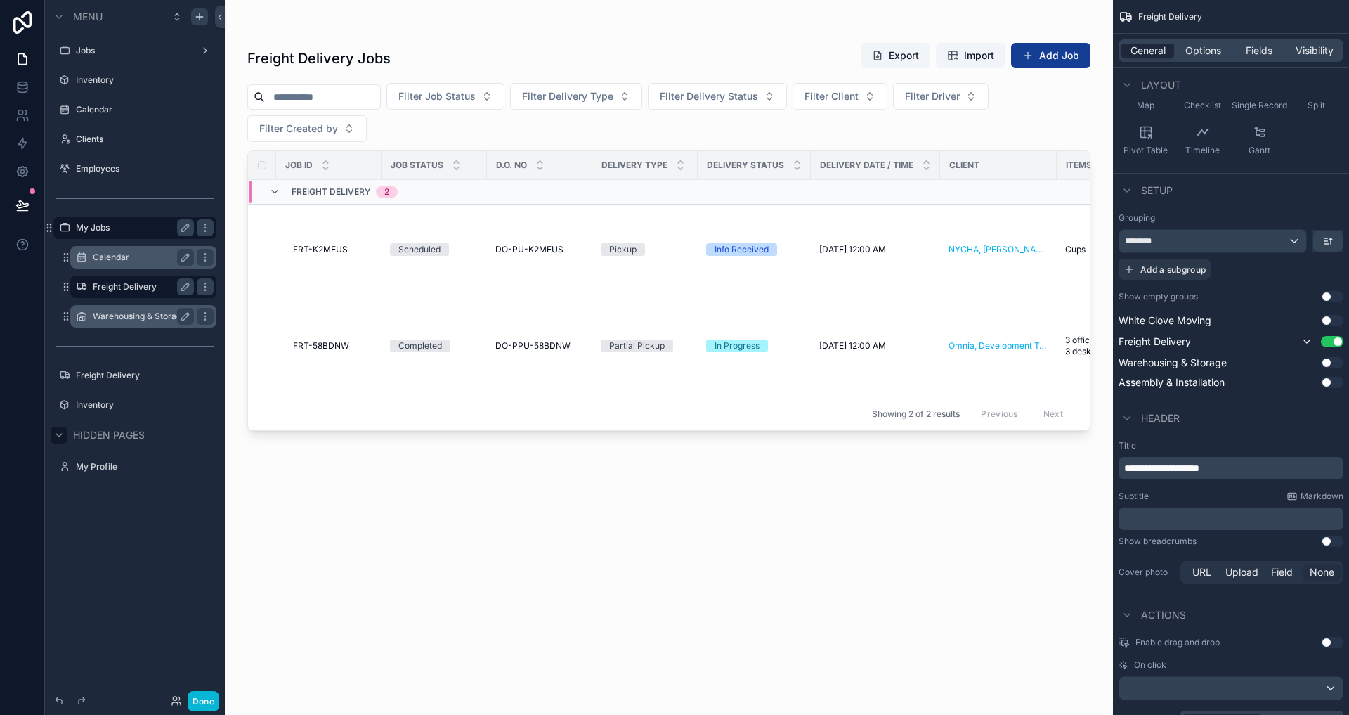
click at [126, 313] on label "Warehousing & Storage" at bounding box center [141, 316] width 96 height 11
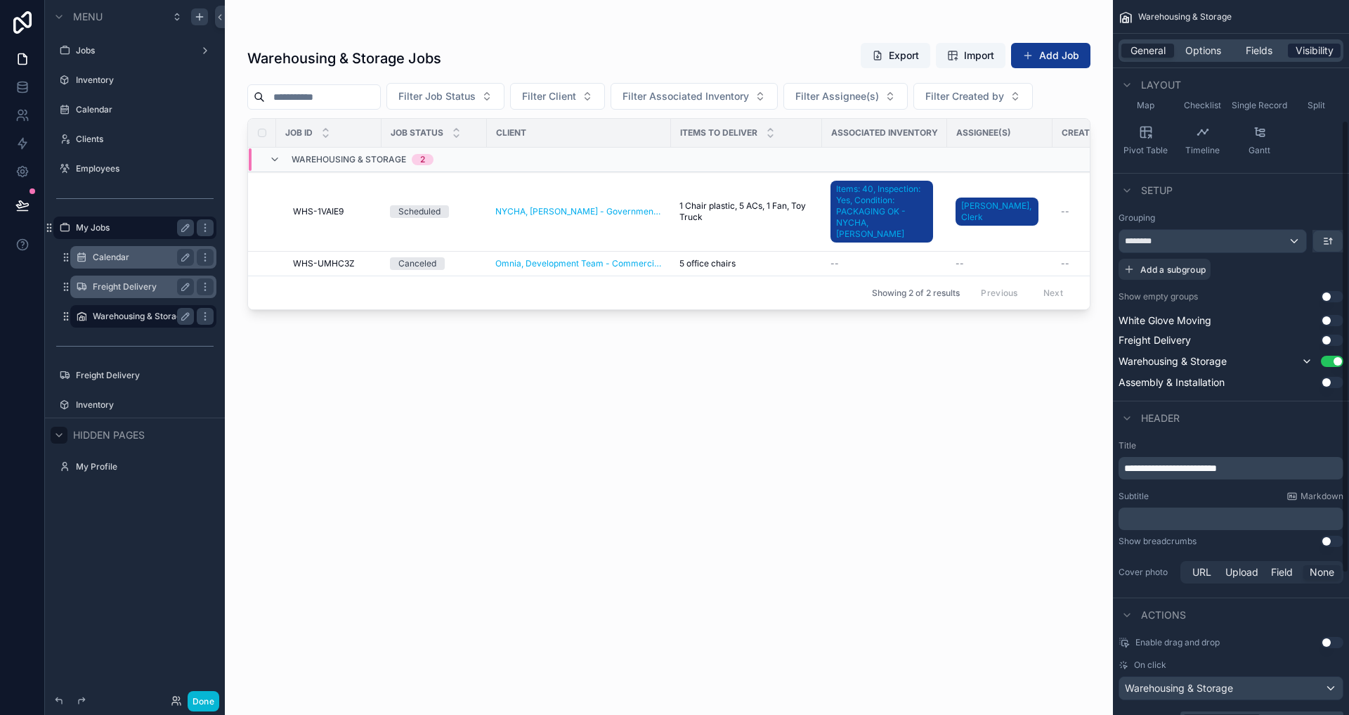
click at [1294, 51] on div "Visibility" at bounding box center [1314, 51] width 53 height 14
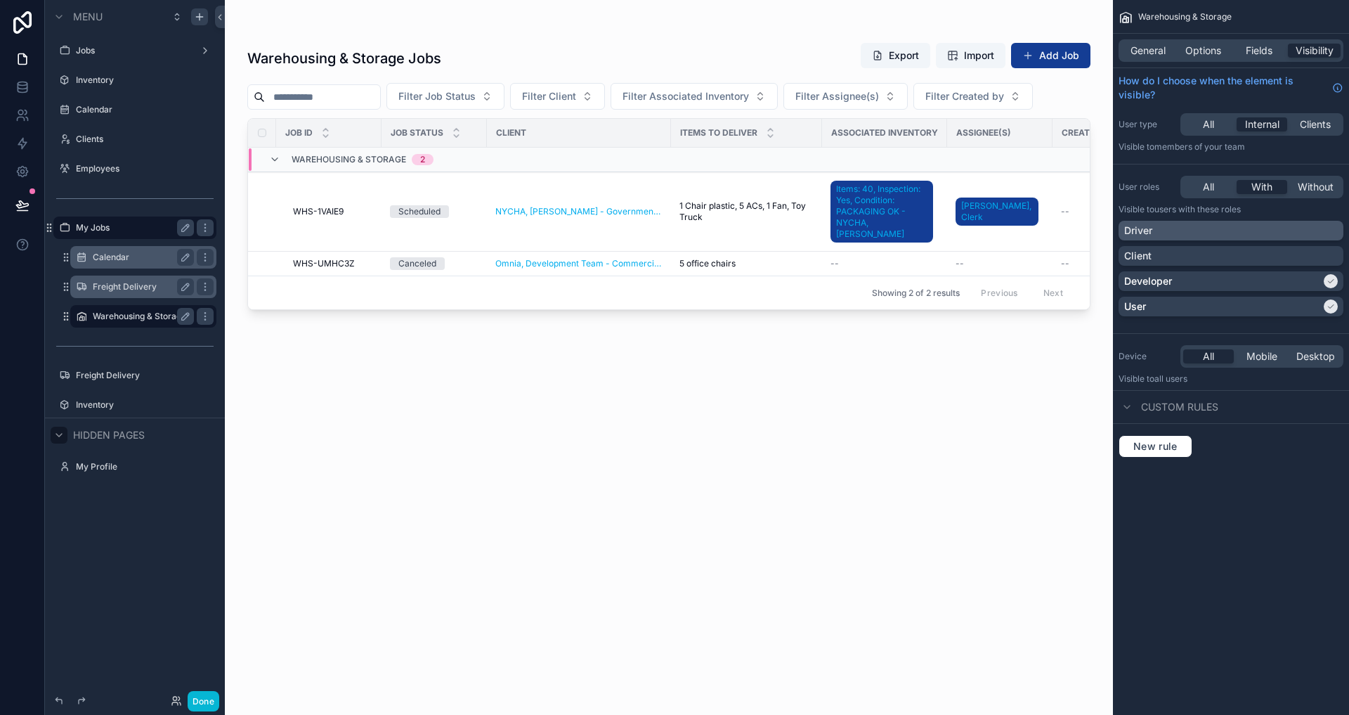
click at [1211, 233] on div "Driver" at bounding box center [1231, 230] width 214 height 14
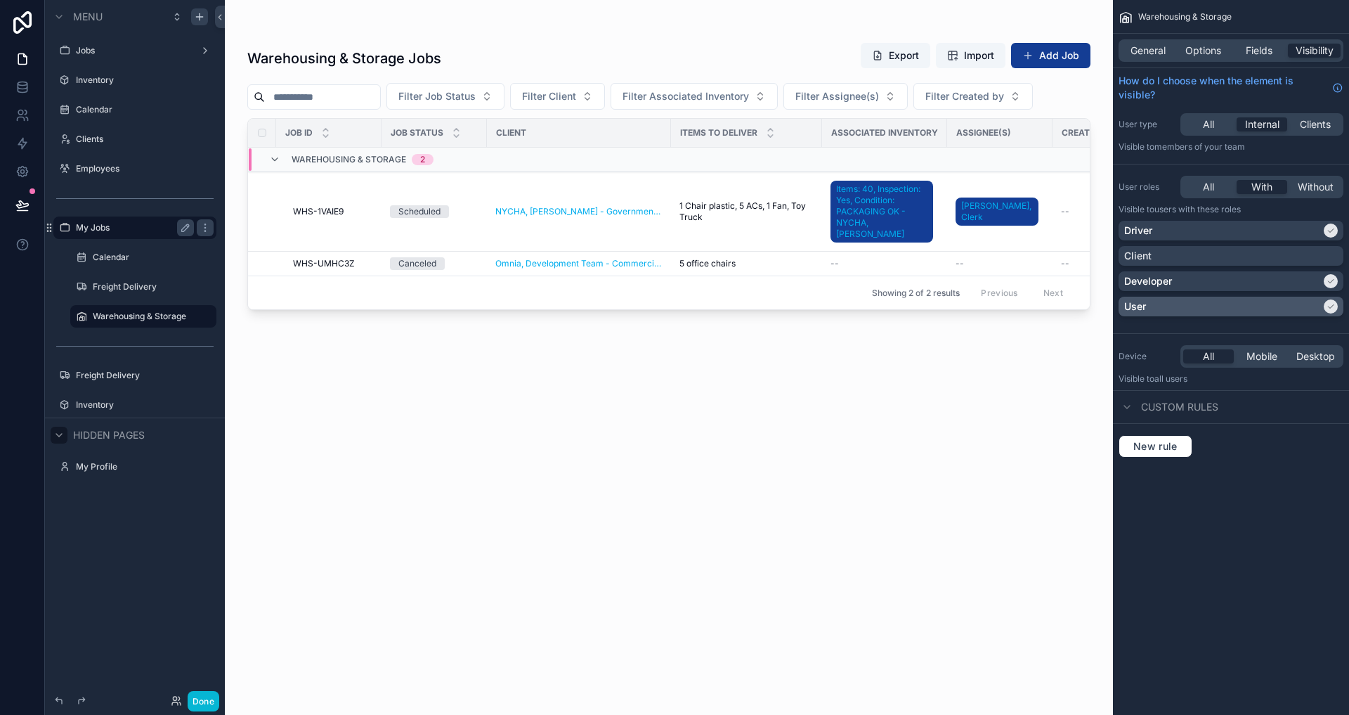
click at [1216, 309] on div "User" at bounding box center [1222, 306] width 197 height 14
click at [1275, 455] on div "New rule" at bounding box center [1231, 446] width 225 height 22
click at [1305, 223] on div "Driver" at bounding box center [1222, 230] width 197 height 14
click at [1282, 429] on div "New rule" at bounding box center [1231, 446] width 236 height 45
click at [629, 256] on div "scrollable content" at bounding box center [669, 349] width 888 height 698
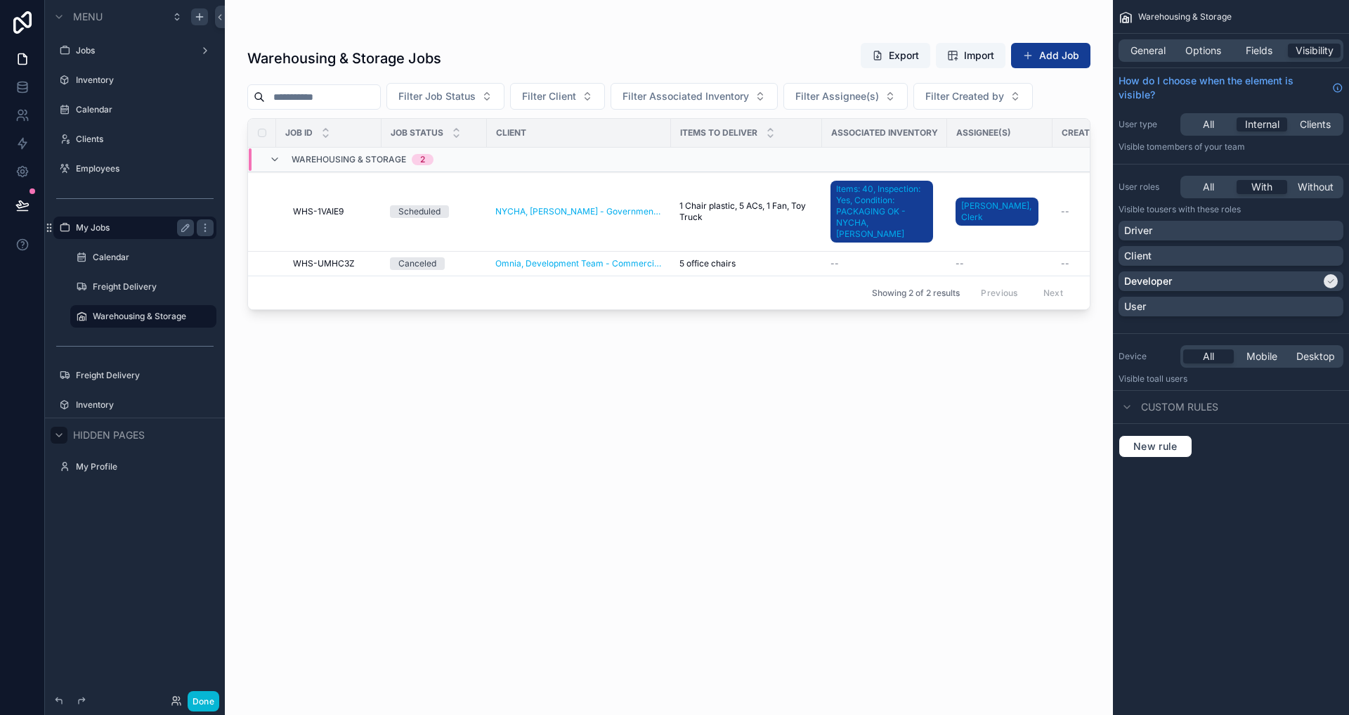
click at [613, 266] on span "Omnia, Development Team - Commercial, Active" at bounding box center [578, 263] width 167 height 11
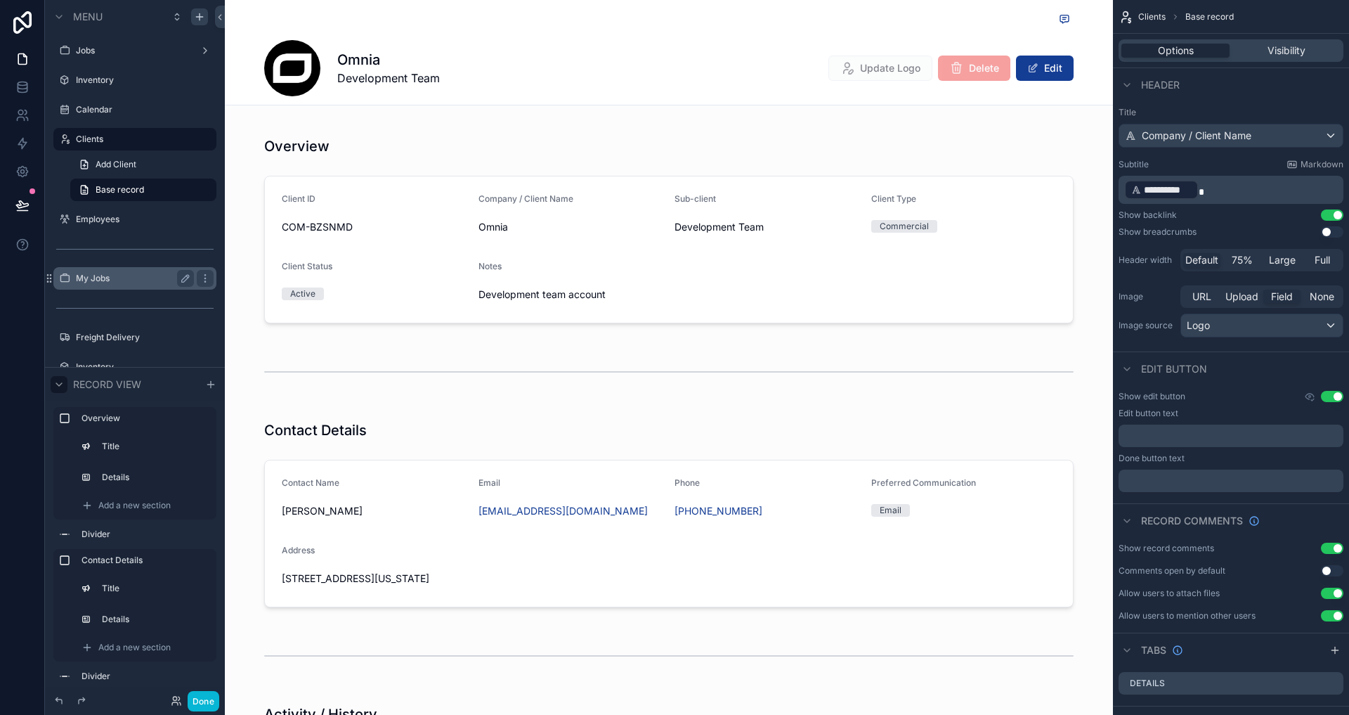
click at [53, 382] on icon "scrollable content" at bounding box center [58, 384] width 11 height 11
click at [143, 167] on link "Add Client" at bounding box center [143, 164] width 146 height 22
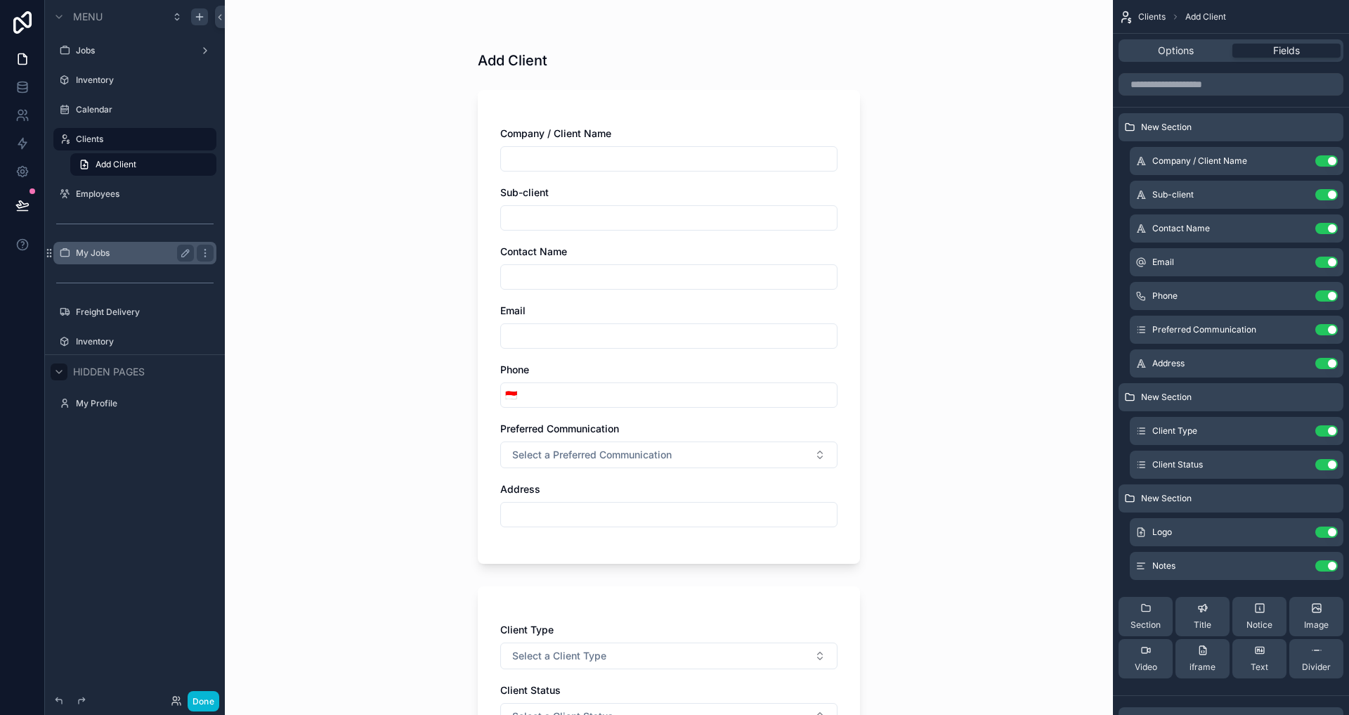
click at [195, 259] on div "scrollable content" at bounding box center [204, 253] width 20 height 22
click at [142, 259] on div "My Jobs" at bounding box center [135, 253] width 118 height 17
click at [105, 247] on label "My Jobs" at bounding box center [132, 252] width 112 height 11
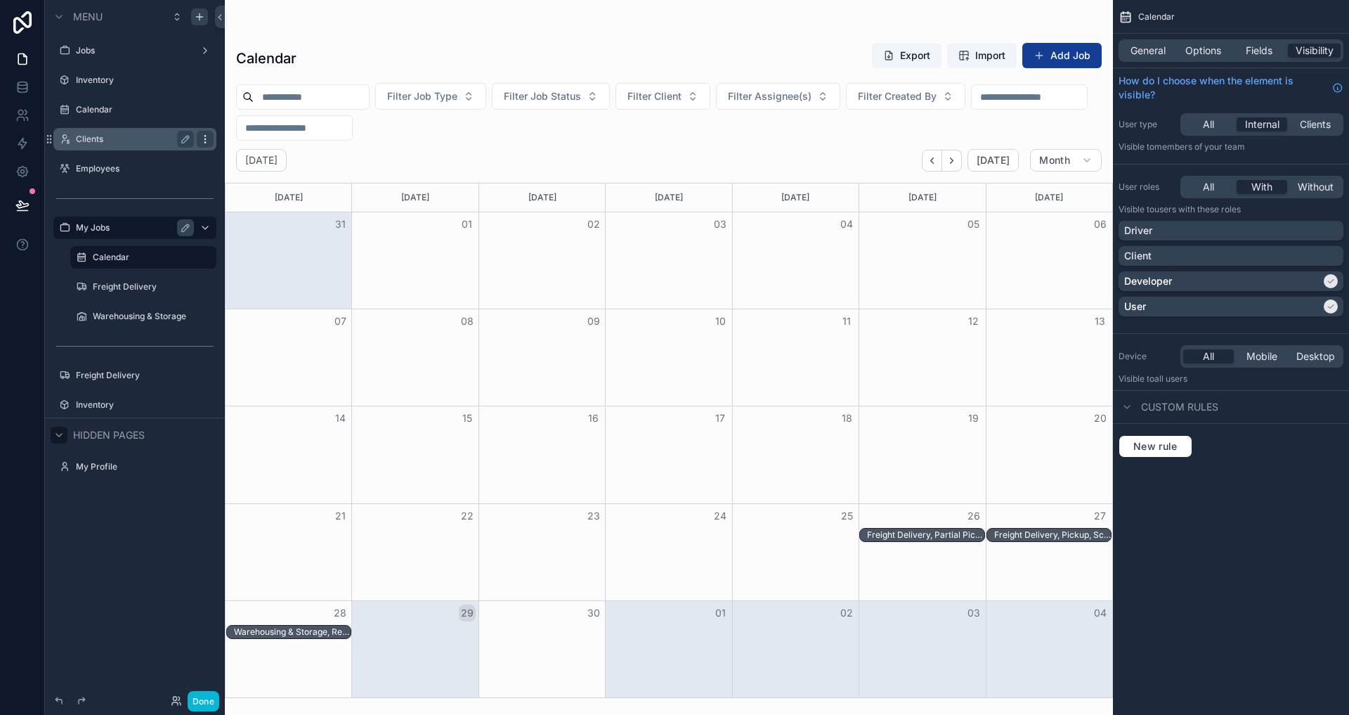
click at [200, 133] on icon "scrollable content" at bounding box center [205, 138] width 11 height 11
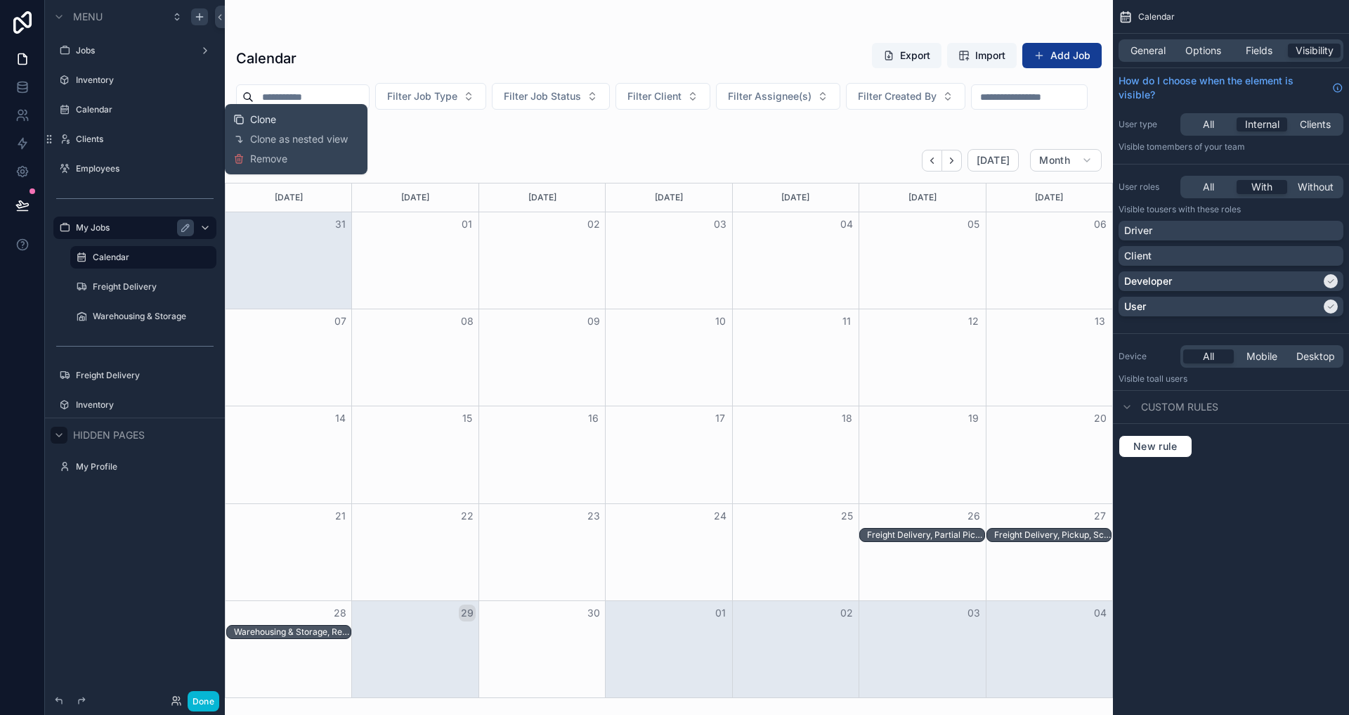
click at [263, 120] on span "Clone" at bounding box center [263, 119] width 26 height 14
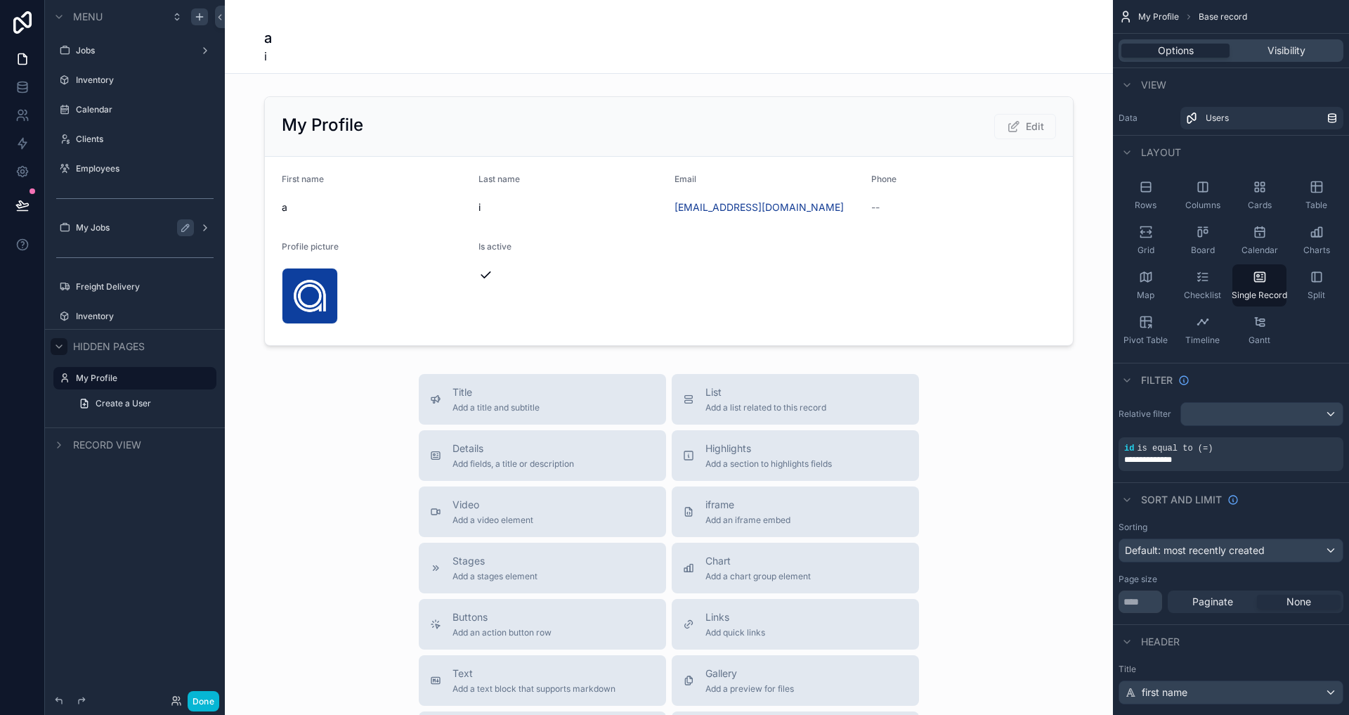
click at [108, 227] on label "My Jobs" at bounding box center [132, 227] width 112 height 11
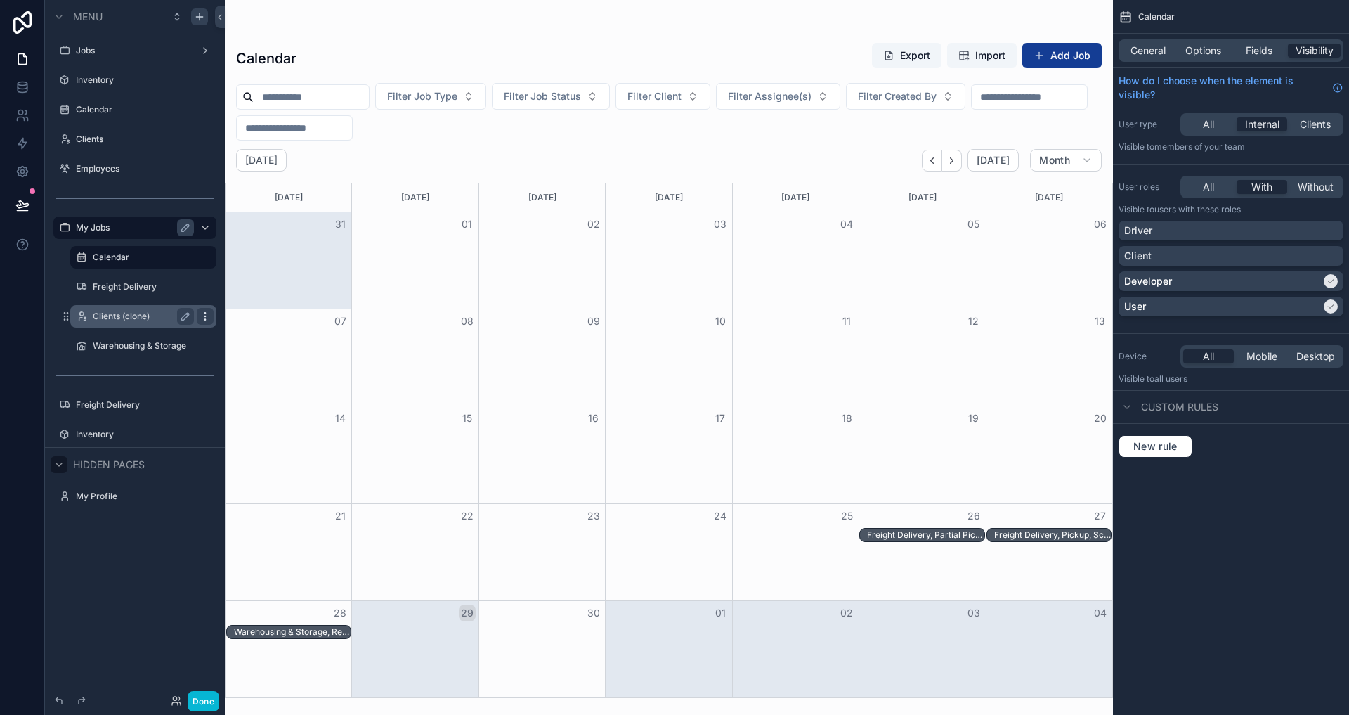
click at [202, 322] on div "scrollable content" at bounding box center [205, 316] width 17 height 17
click at [80, 311] on icon "scrollable content" at bounding box center [81, 316] width 11 height 11
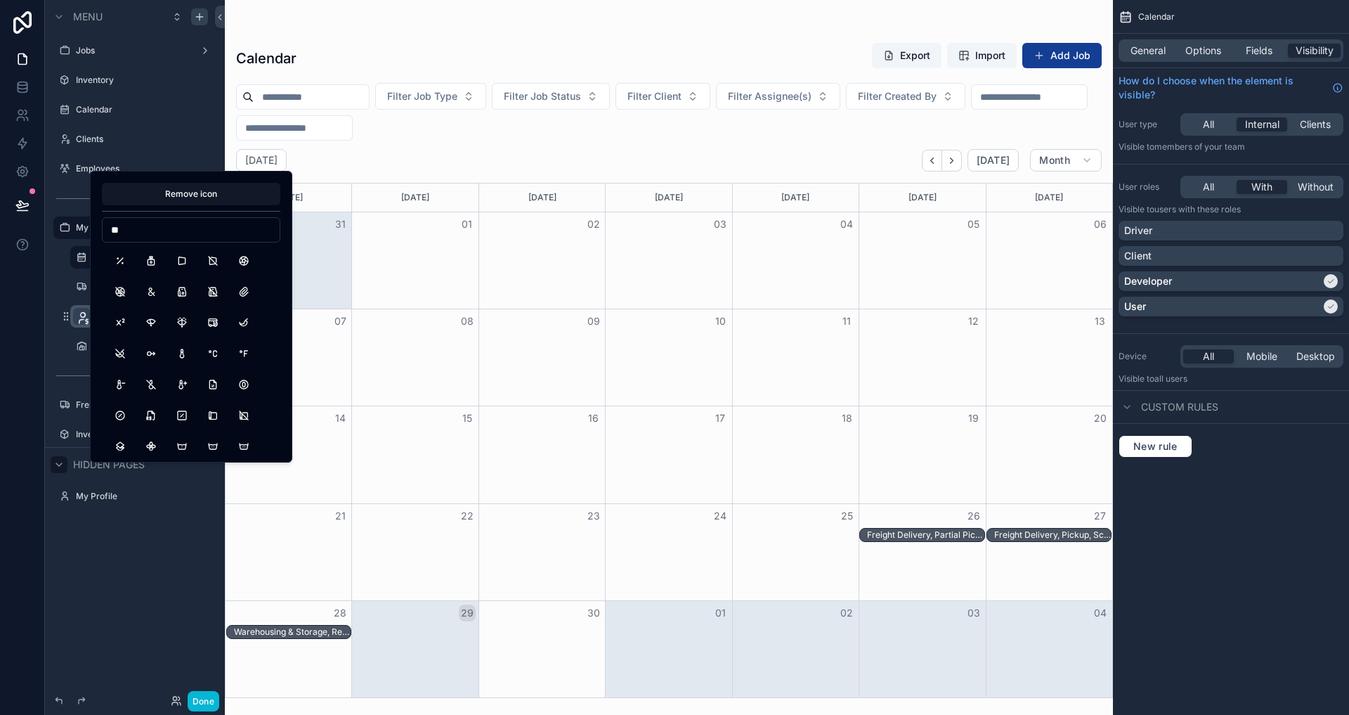
type input "*"
type input "****"
click at [117, 267] on button "User" at bounding box center [120, 260] width 25 height 25
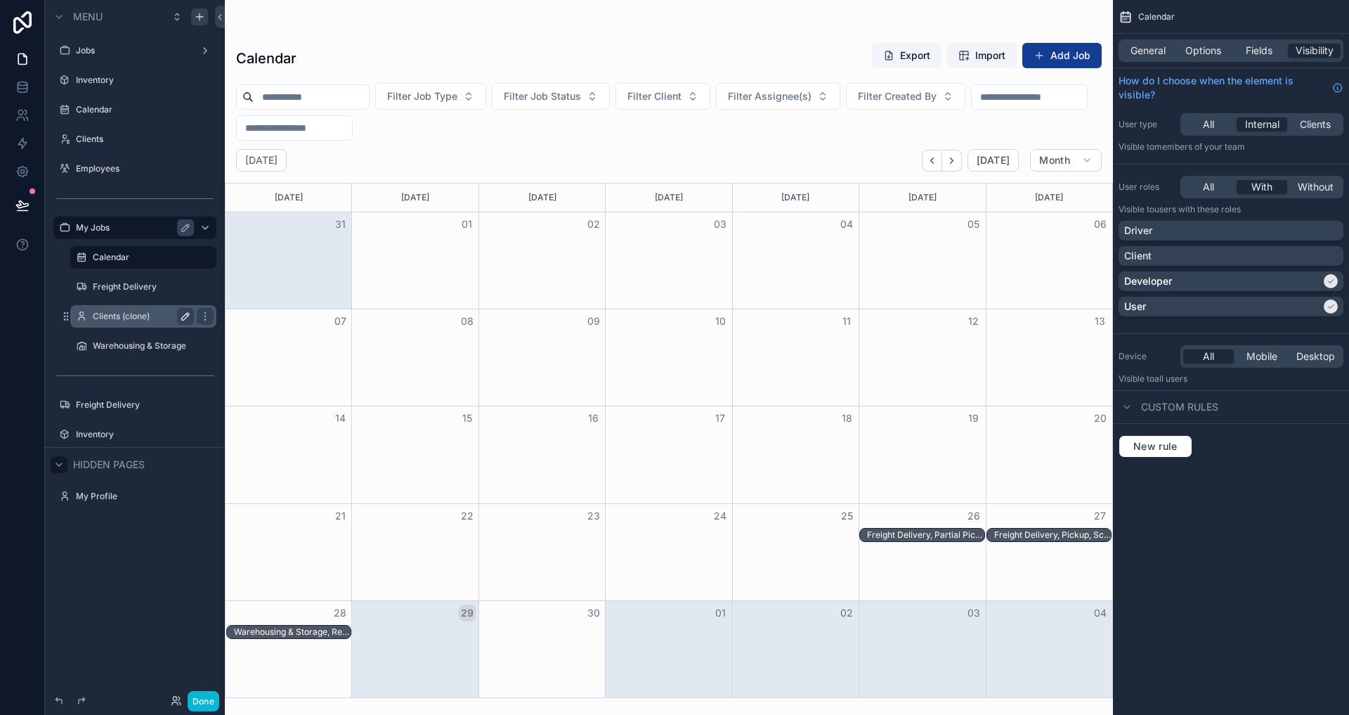
click at [185, 309] on button "scrollable content" at bounding box center [185, 316] width 17 height 17
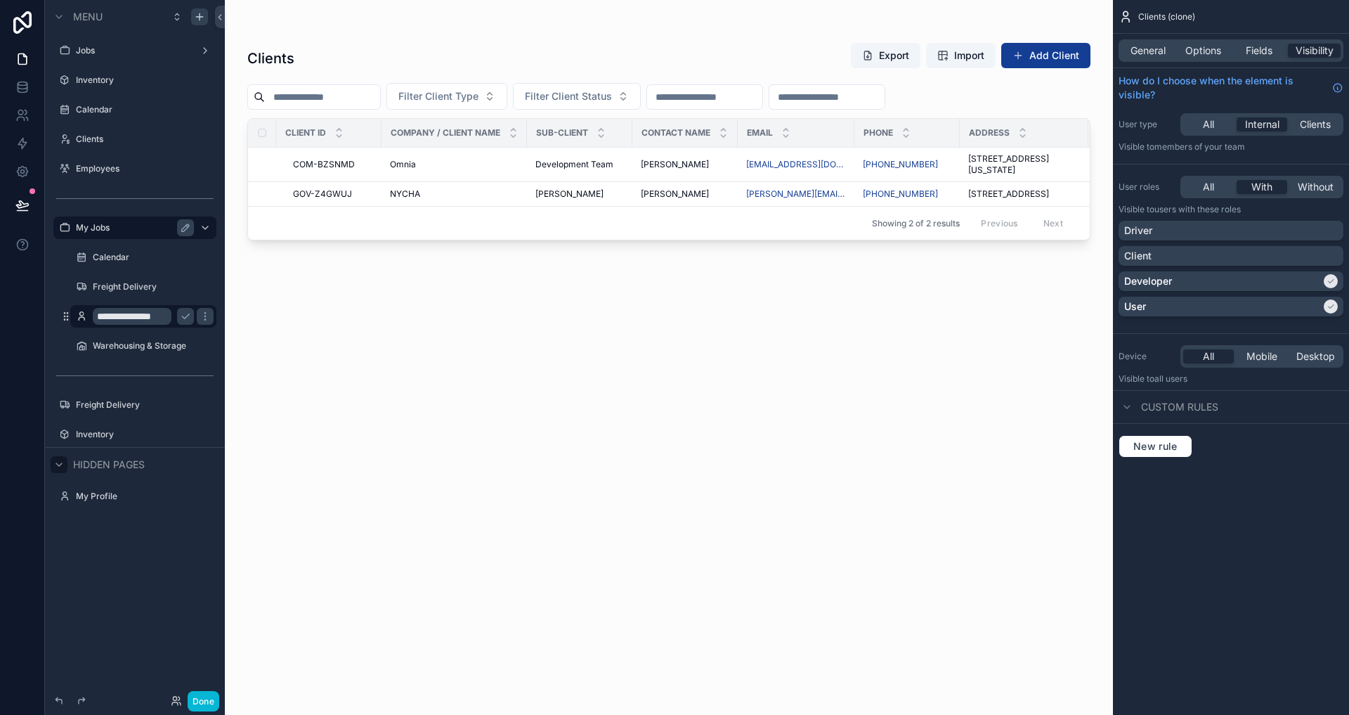
click at [82, 317] on icon "scrollable content" at bounding box center [81, 316] width 11 height 11
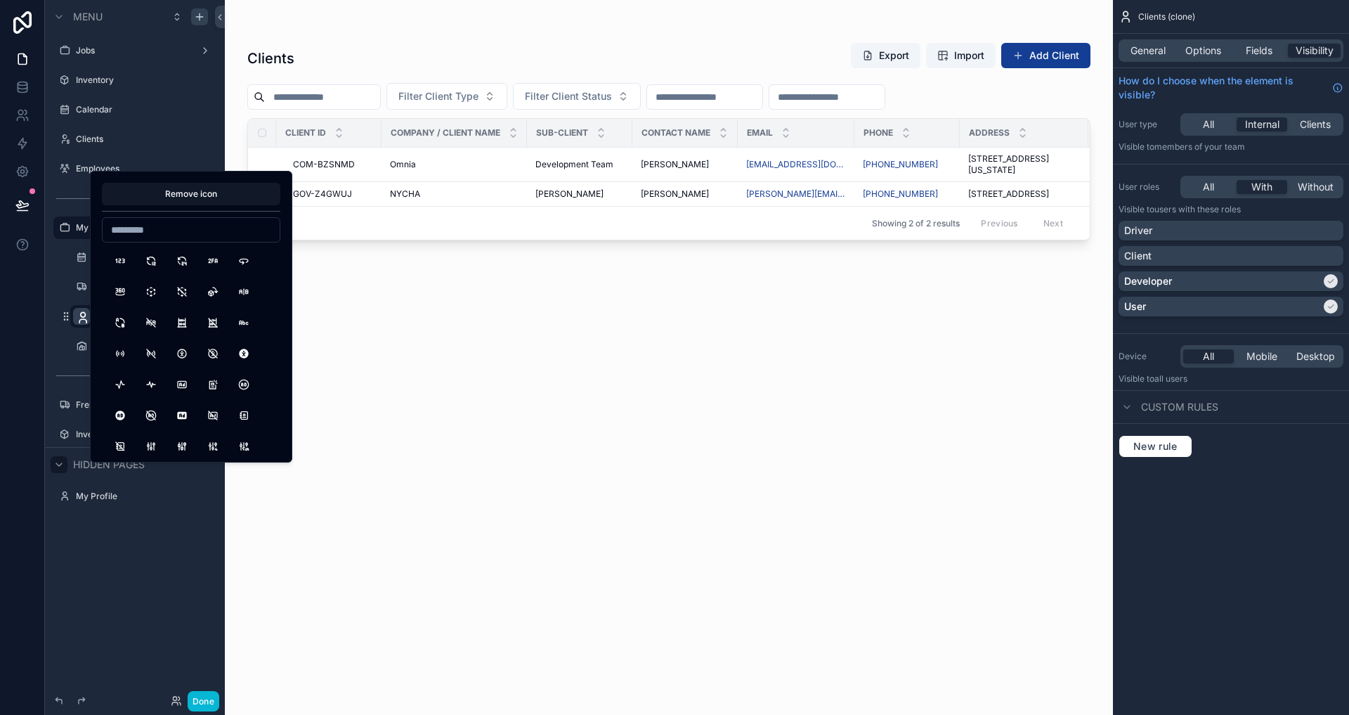
click at [85, 318] on icon "scrollable content" at bounding box center [83, 318] width 14 height 14
click at [144, 240] on div at bounding box center [191, 229] width 178 height 25
click at [168, 228] on input at bounding box center [191, 230] width 177 height 20
type input "****"
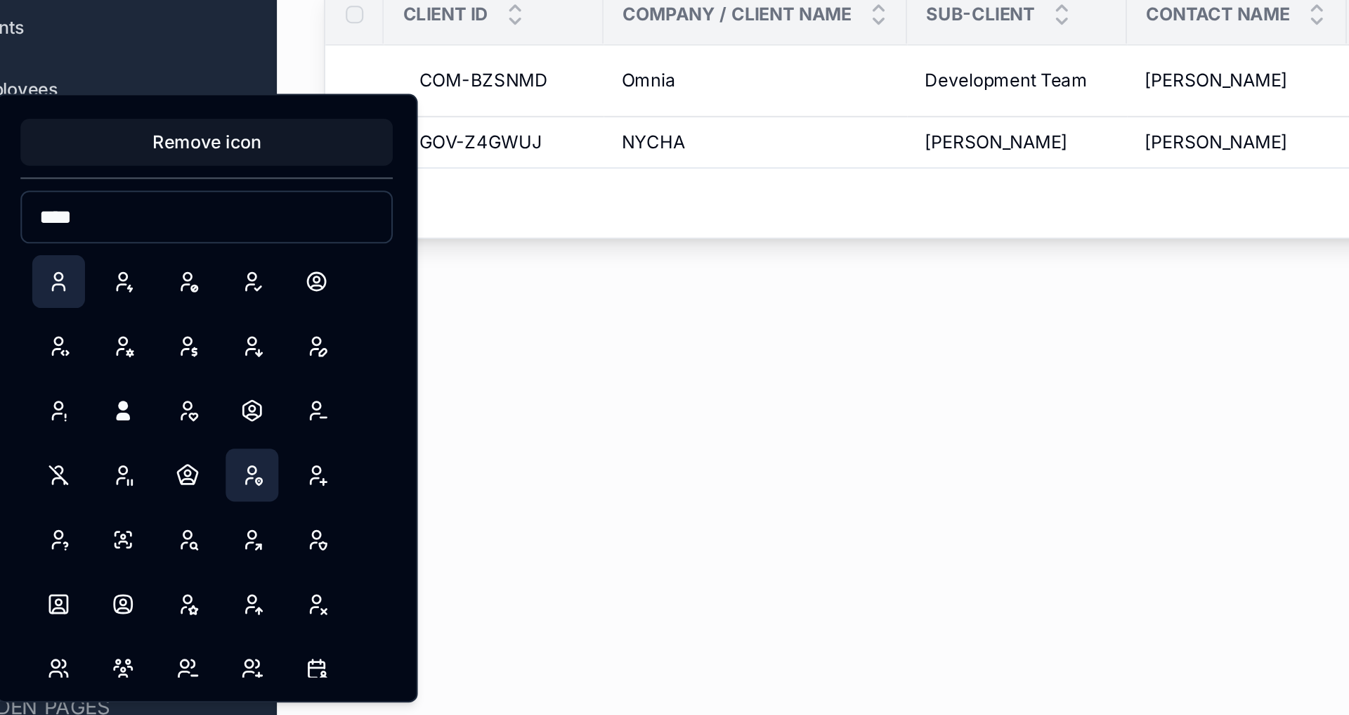
click at [218, 349] on button "UserPin" at bounding box center [212, 353] width 25 height 25
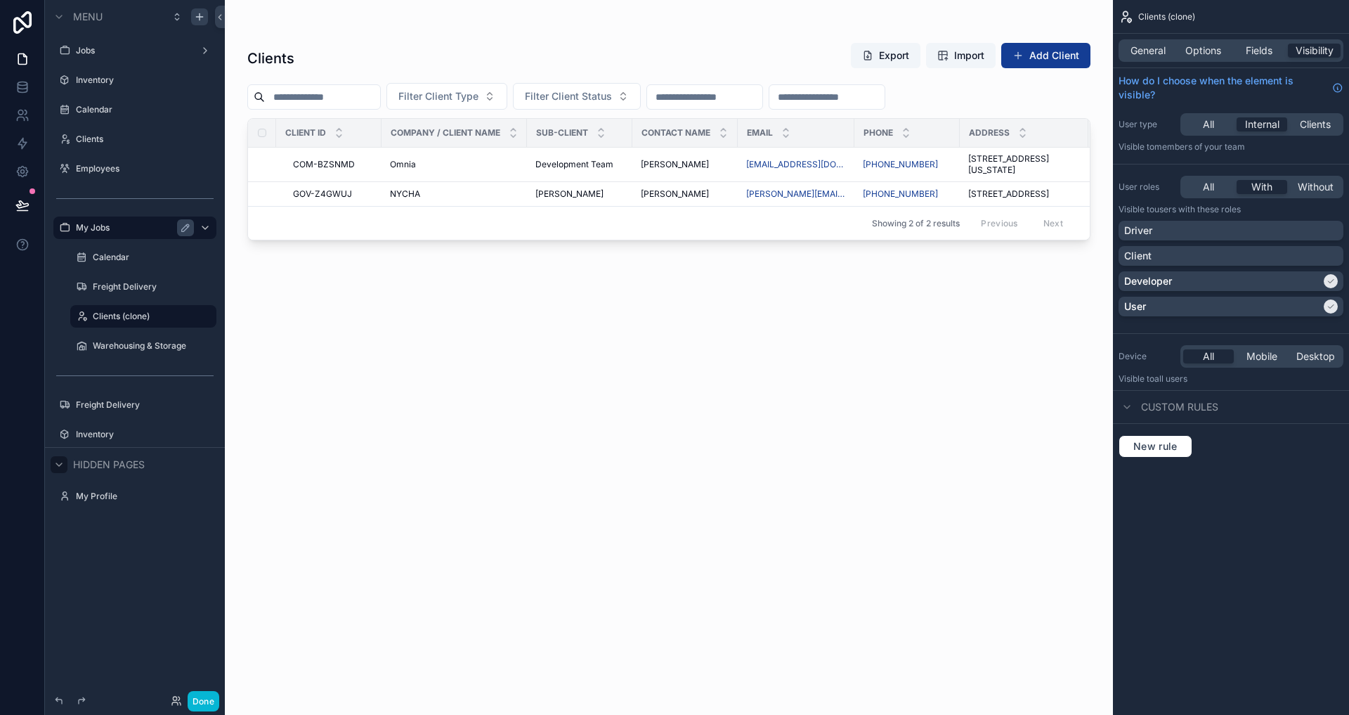
click at [373, 318] on div "scrollable content" at bounding box center [669, 349] width 888 height 698
click at [0, 0] on icon "scrollable content" at bounding box center [0, 0] width 0 height 0
click at [421, 318] on div "Clients Export Import Add Client Filter Client Type Filter Client Status Client…" at bounding box center [668, 366] width 843 height 664
click at [43, 318] on div "Clone Remove Menu Jobs Inventory Calendar Clients Employees My Jobs Calendar Fr…" at bounding box center [674, 357] width 1349 height 715
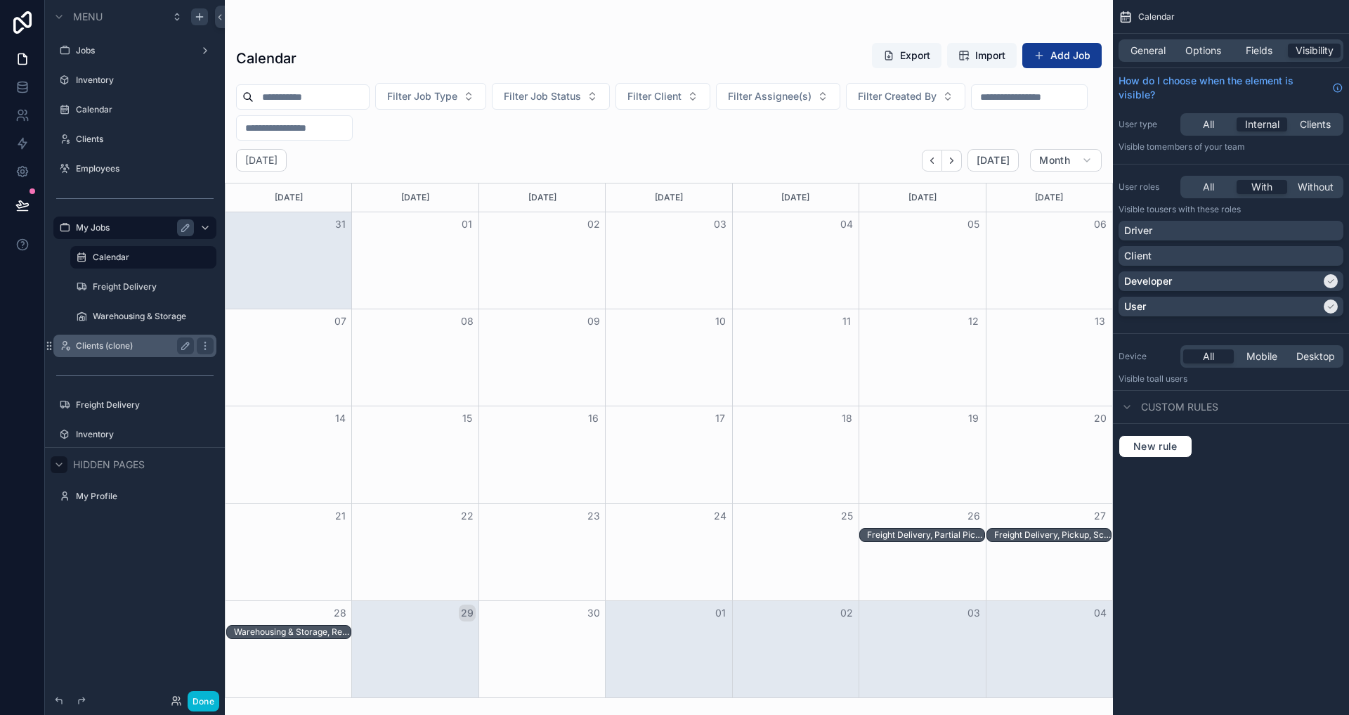
click at [128, 350] on label "Clients (clone)" at bounding box center [132, 345] width 112 height 11
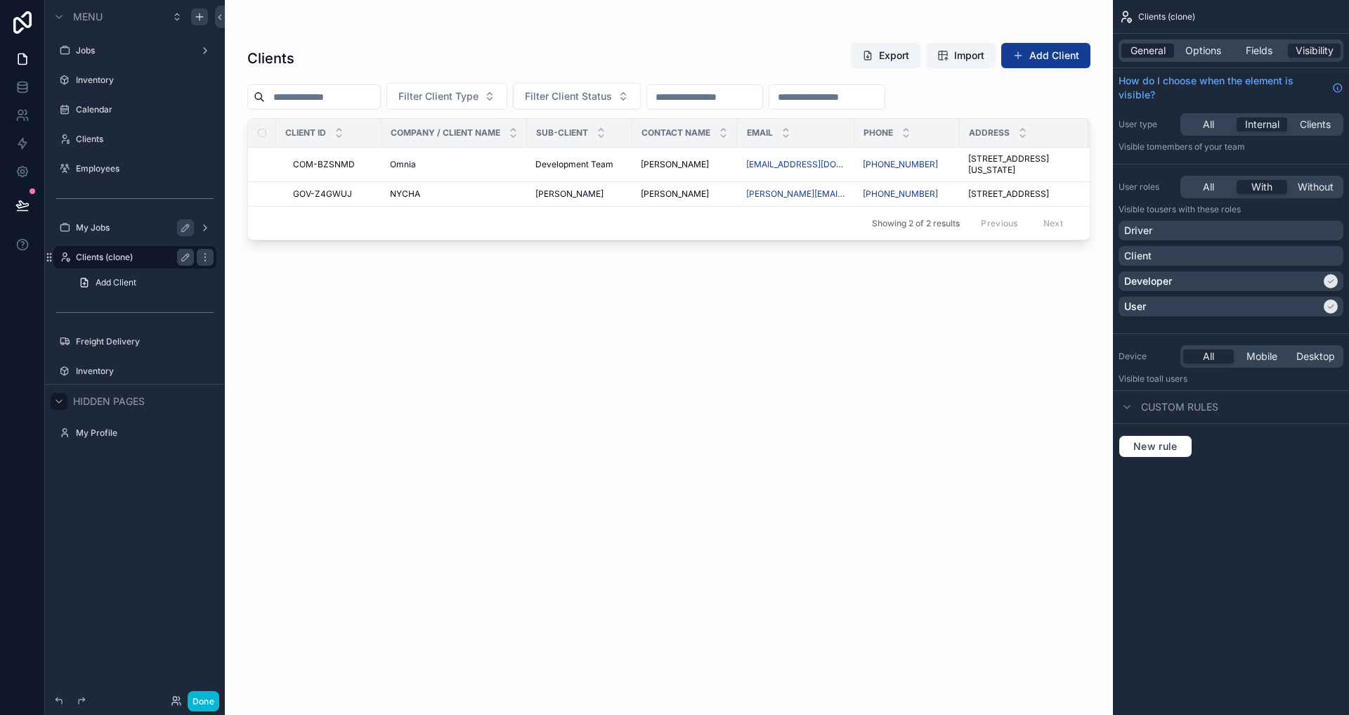
click at [1157, 53] on span "General" at bounding box center [1148, 51] width 35 height 14
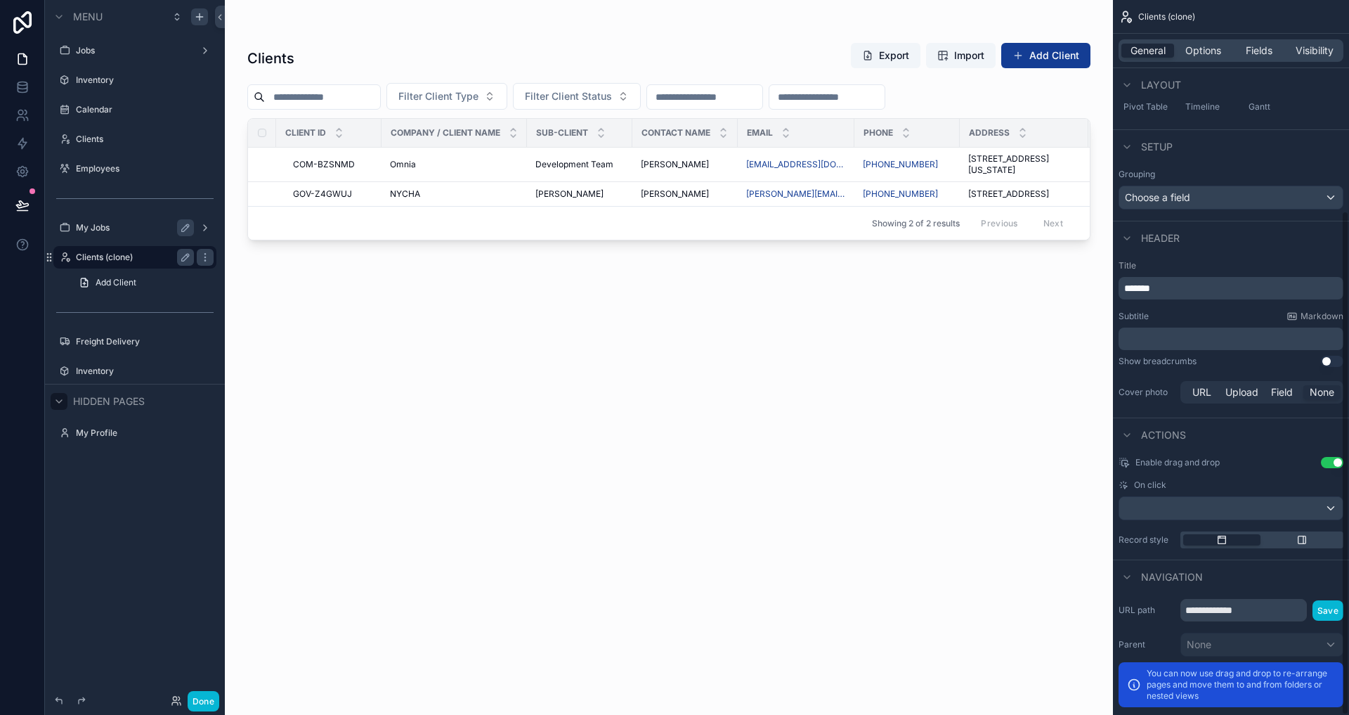
scroll to position [299, 0]
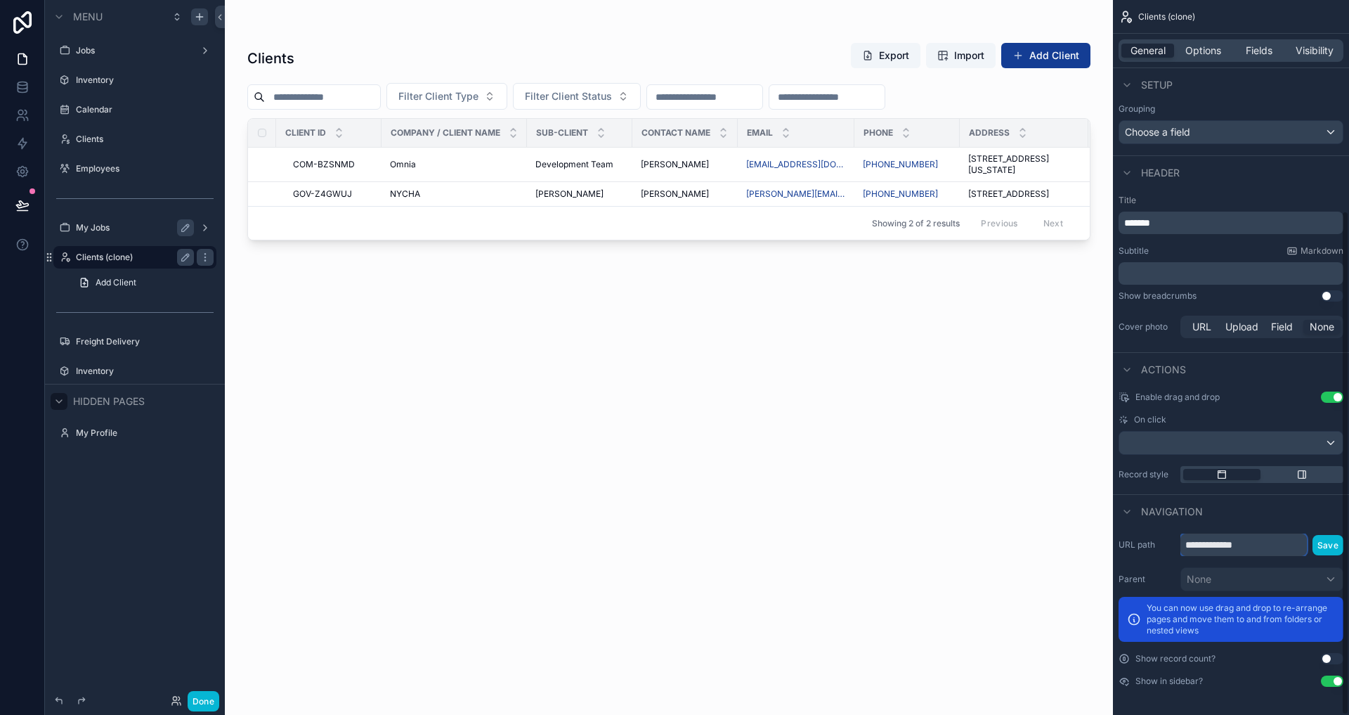
click at [1268, 545] on input "**********" at bounding box center [1243, 544] width 126 height 22
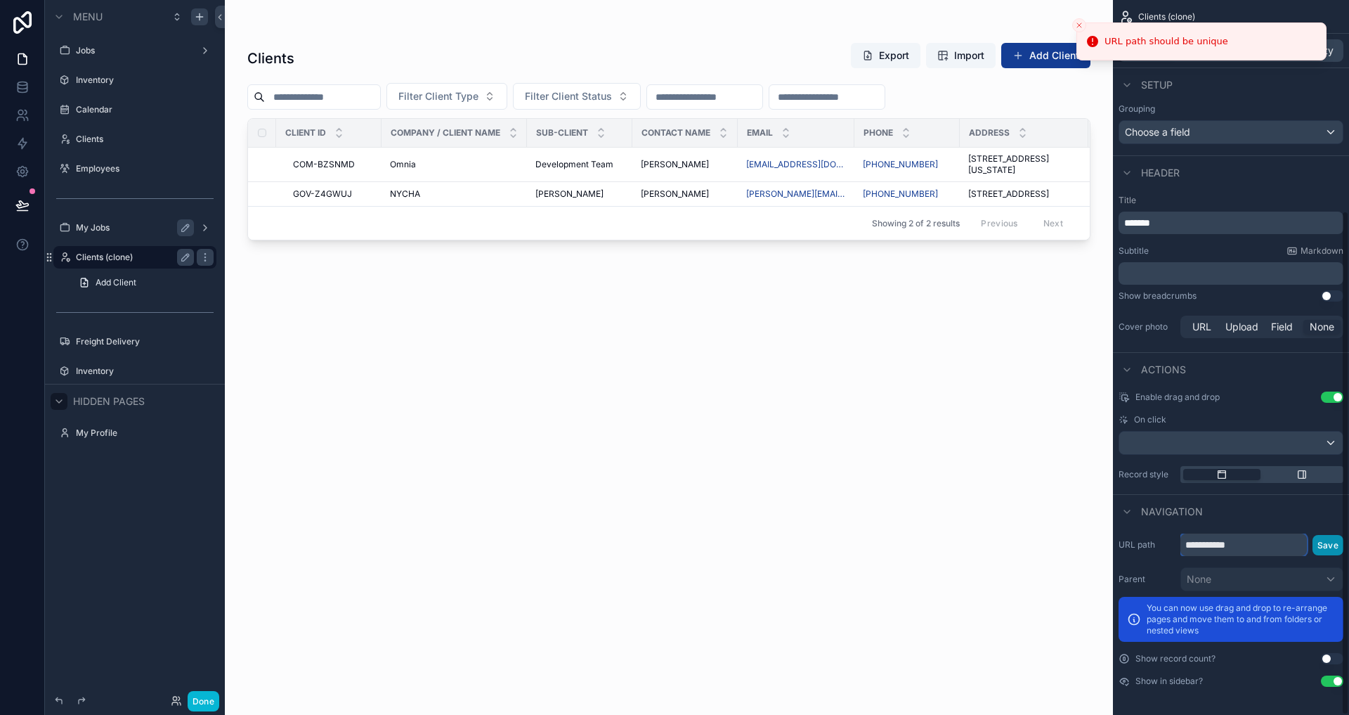
type input "**********"
click at [1323, 545] on button "Save" at bounding box center [1328, 545] width 31 height 20
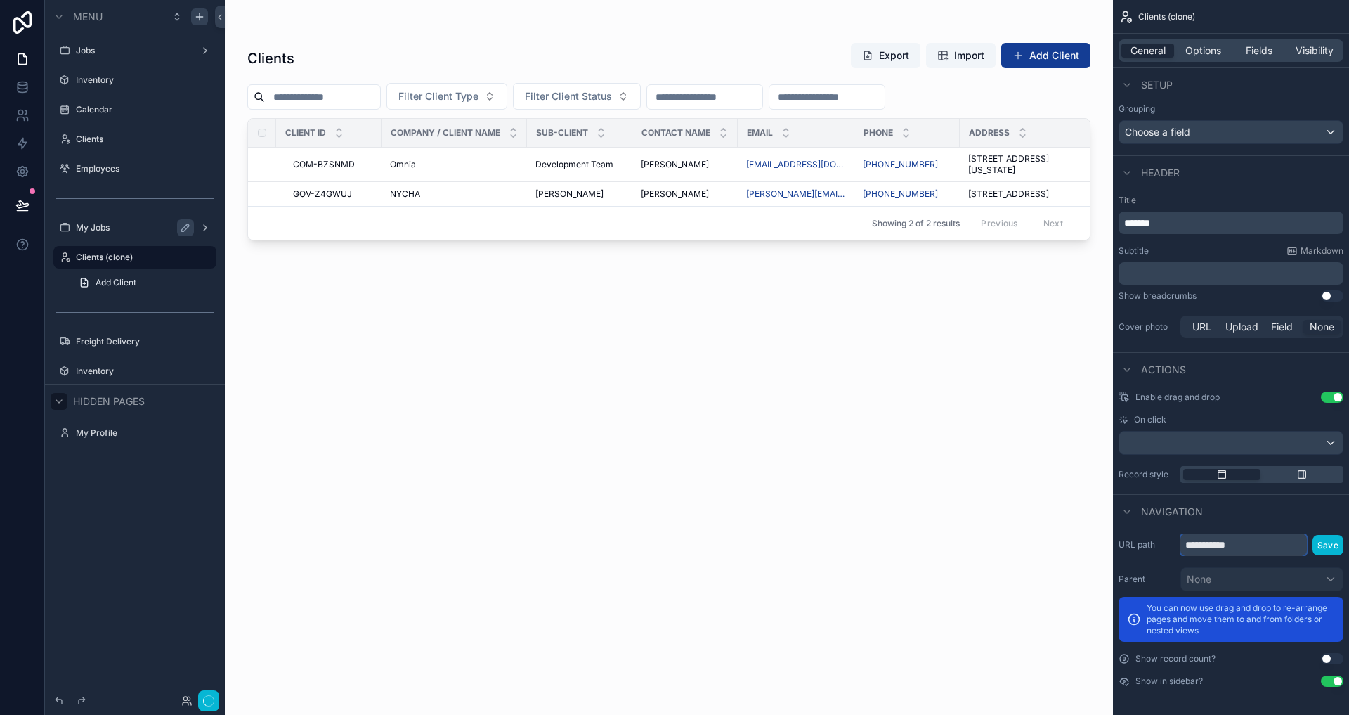
click at [1256, 552] on input "**********" at bounding box center [1243, 544] width 126 height 22
click at [1264, 524] on div "Navigation" at bounding box center [1231, 511] width 236 height 34
click at [1231, 523] on div "Navigation" at bounding box center [1231, 511] width 236 height 34
click at [1235, 542] on input "**********" at bounding box center [1243, 544] width 126 height 22
click at [1266, 519] on div "Navigation" at bounding box center [1231, 511] width 236 height 34
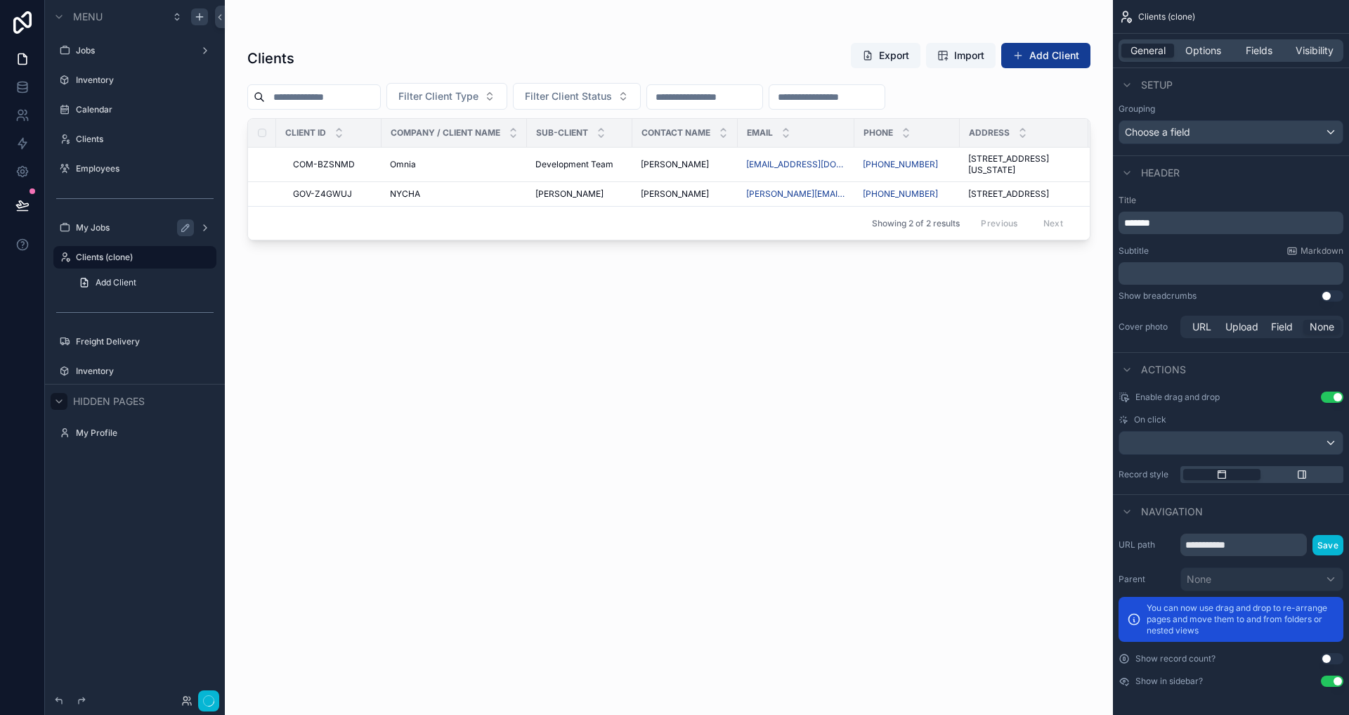
click at [93, 225] on label "My Jobs" at bounding box center [132, 227] width 112 height 11
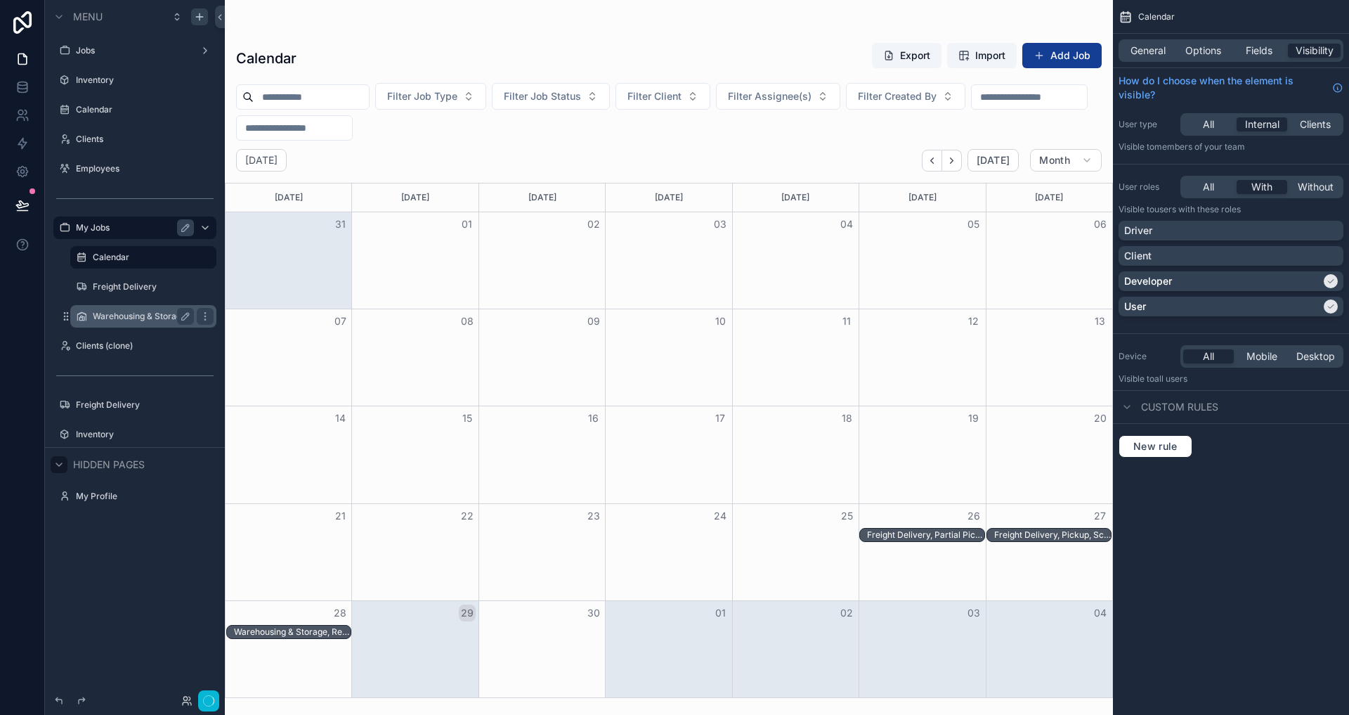
click at [131, 311] on label "Warehousing & Storage" at bounding box center [141, 316] width 96 height 11
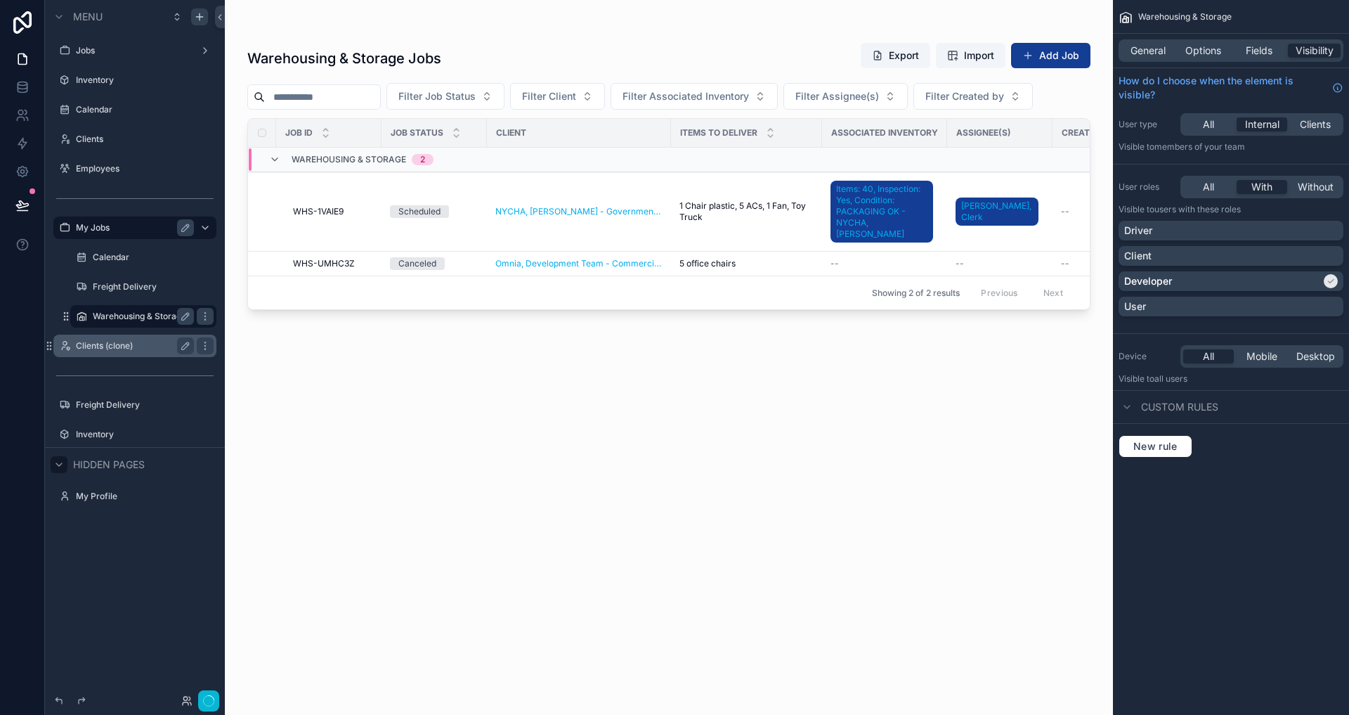
click at [100, 344] on label "Clients (clone)" at bounding box center [132, 345] width 112 height 11
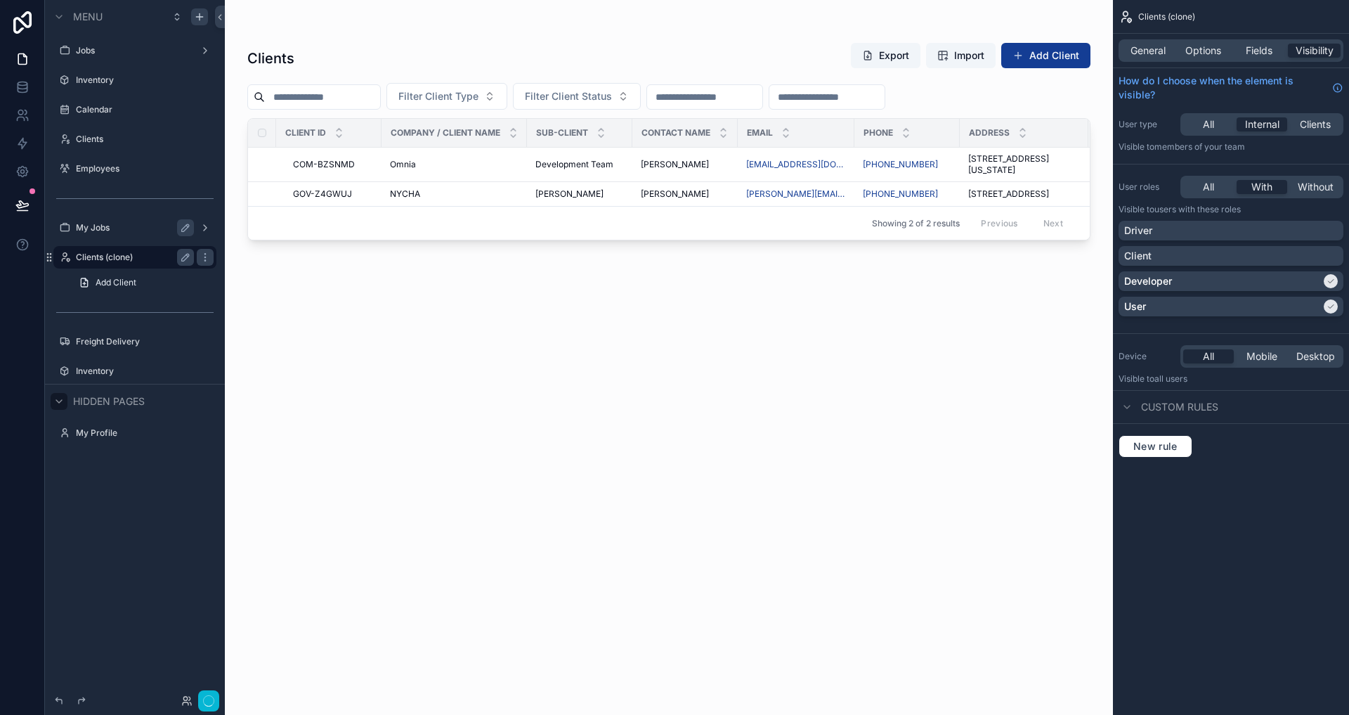
click at [107, 235] on div "My Jobs" at bounding box center [135, 227] width 118 height 17
click at [103, 233] on label "My Jobs" at bounding box center [132, 227] width 112 height 11
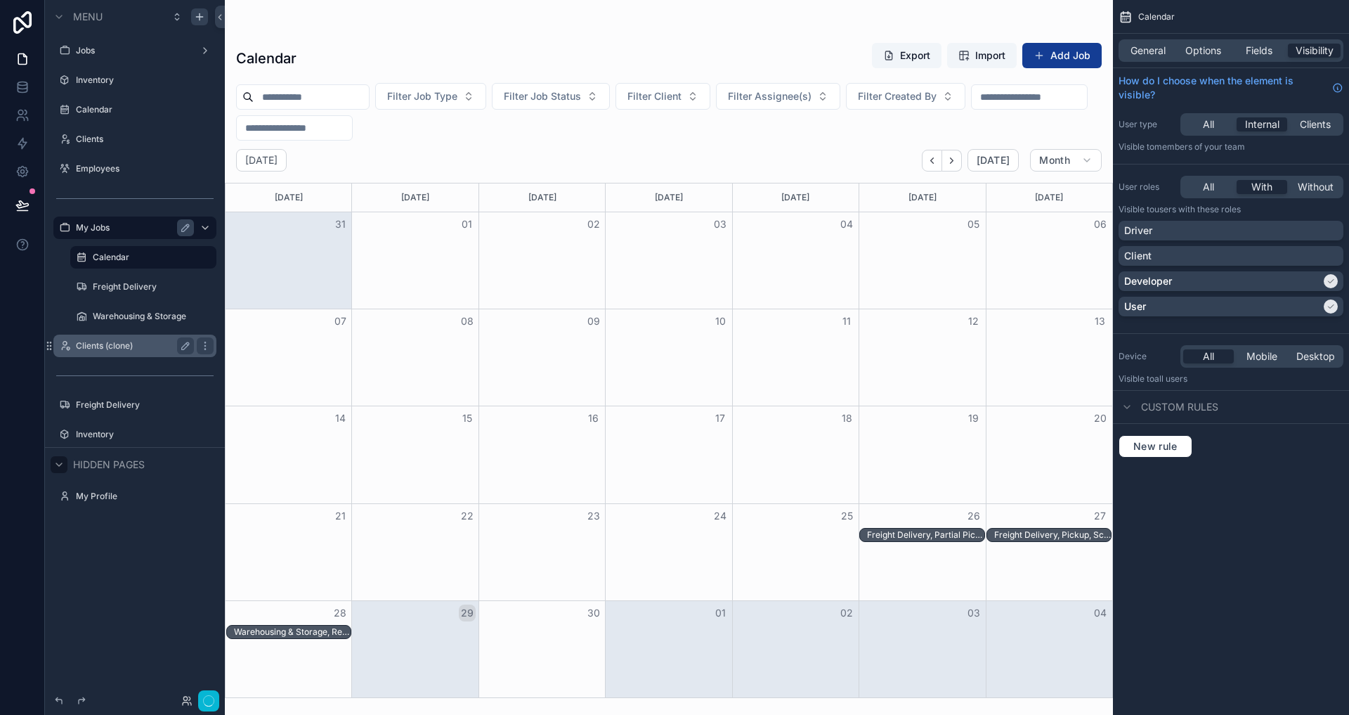
click at [126, 340] on label "Clients (clone)" at bounding box center [132, 345] width 112 height 11
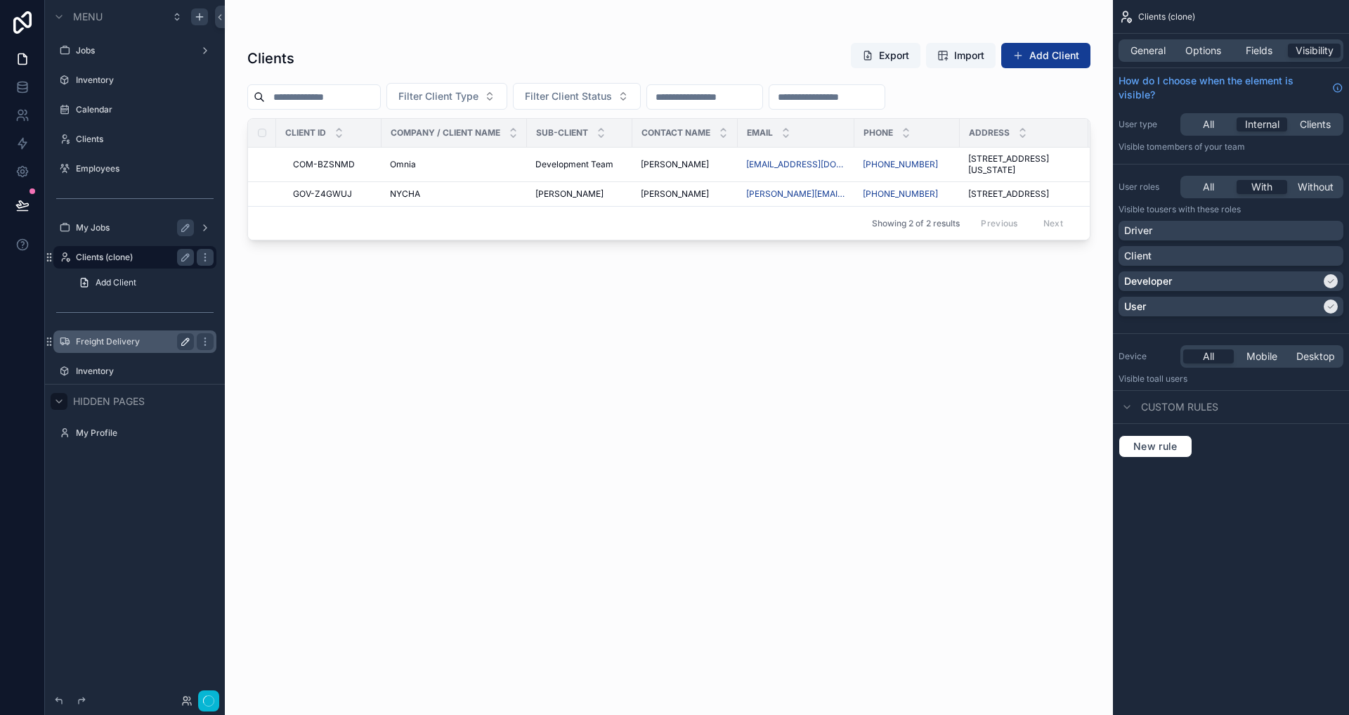
click at [183, 341] on icon "scrollable content" at bounding box center [185, 341] width 11 height 11
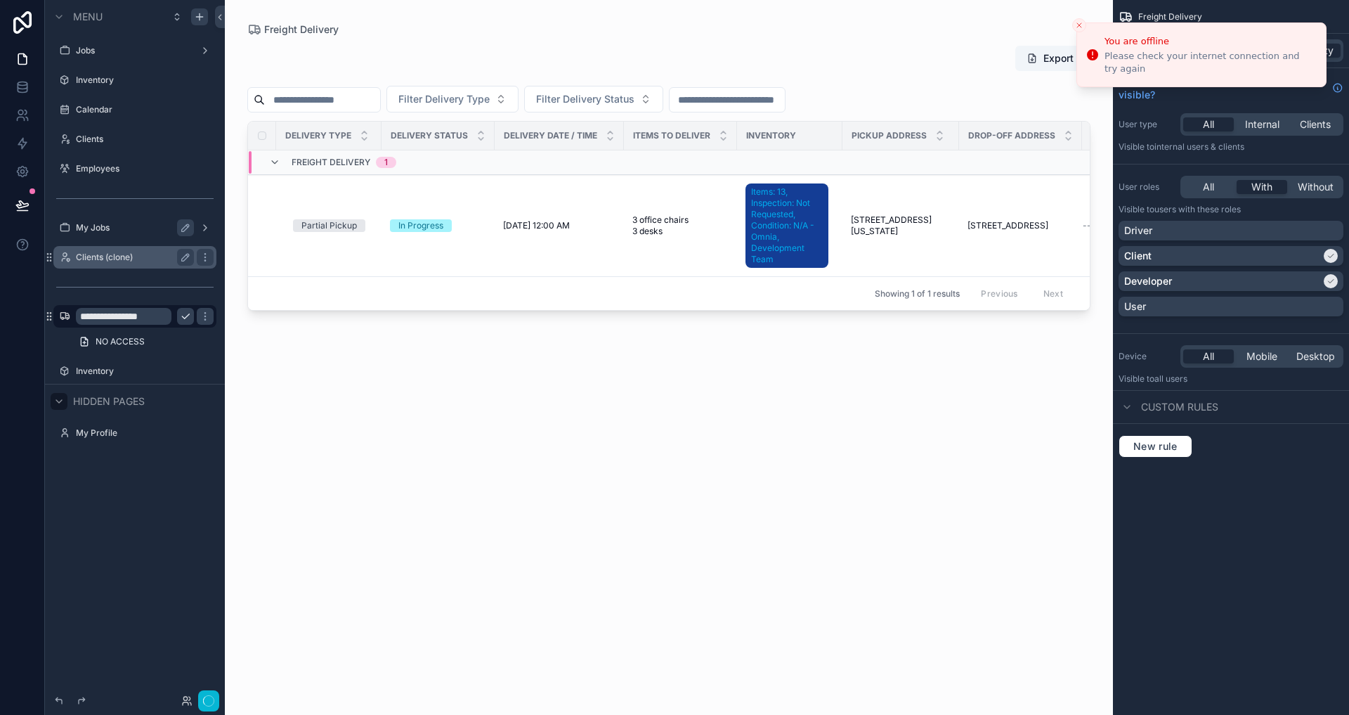
click at [155, 313] on input "**********" at bounding box center [124, 316] width 96 height 17
type input "**********"
click at [287, 349] on div "scrollable content" at bounding box center [669, 349] width 888 height 698
click at [106, 261] on label "Clients (clone)" at bounding box center [132, 257] width 112 height 11
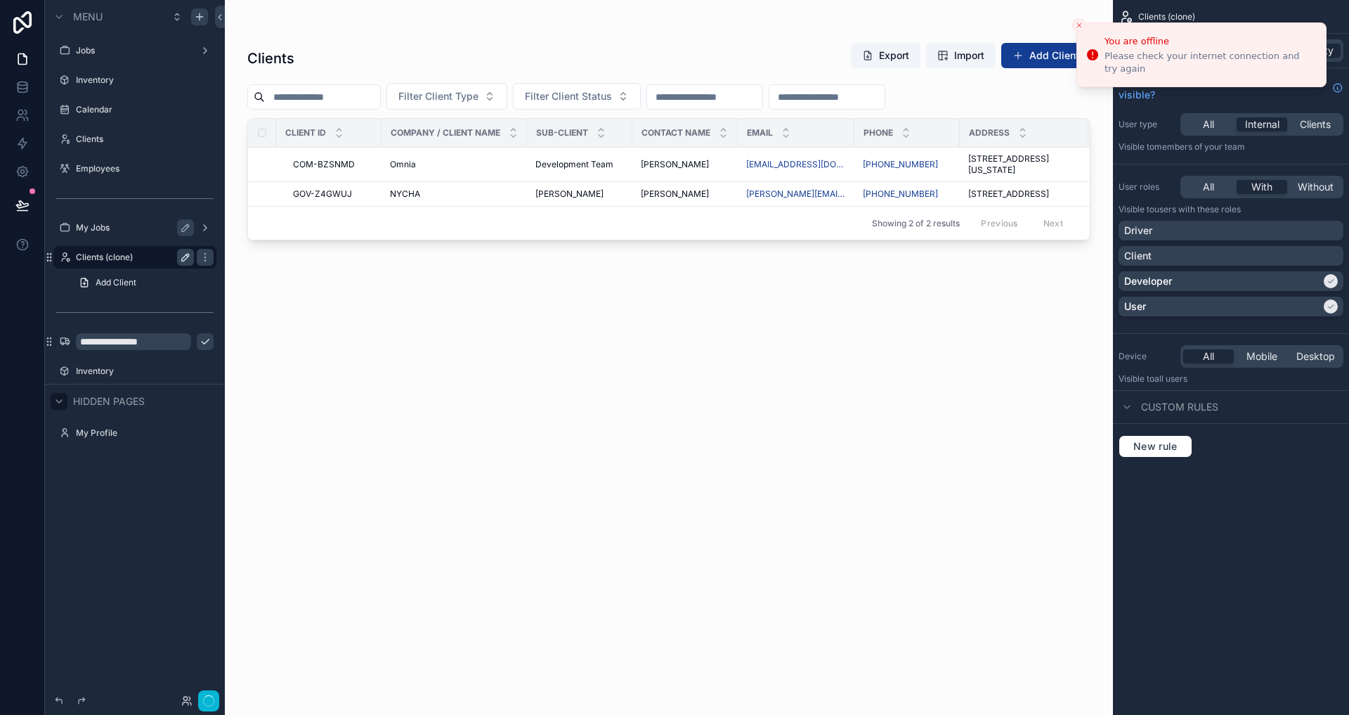
click at [188, 260] on icon "scrollable content" at bounding box center [185, 257] width 11 height 11
click at [148, 260] on input "**********" at bounding box center [124, 257] width 96 height 17
type input "*******"
click at [185, 261] on icon "scrollable content" at bounding box center [185, 257] width 11 height 11
click at [956, 341] on div "scrollable content" at bounding box center [669, 349] width 888 height 698
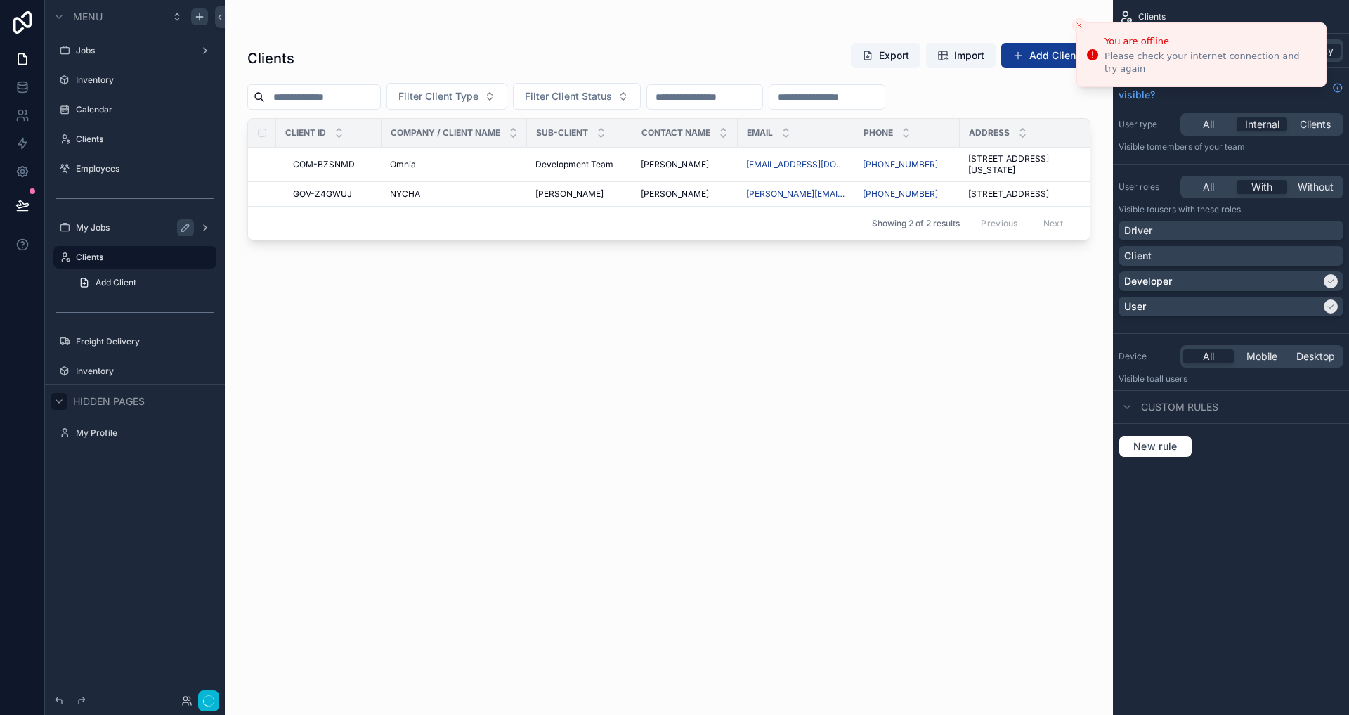
click at [1273, 464] on div "New rule" at bounding box center [1231, 446] width 236 height 45
click at [1219, 277] on div "Developer" at bounding box center [1222, 281] width 197 height 14
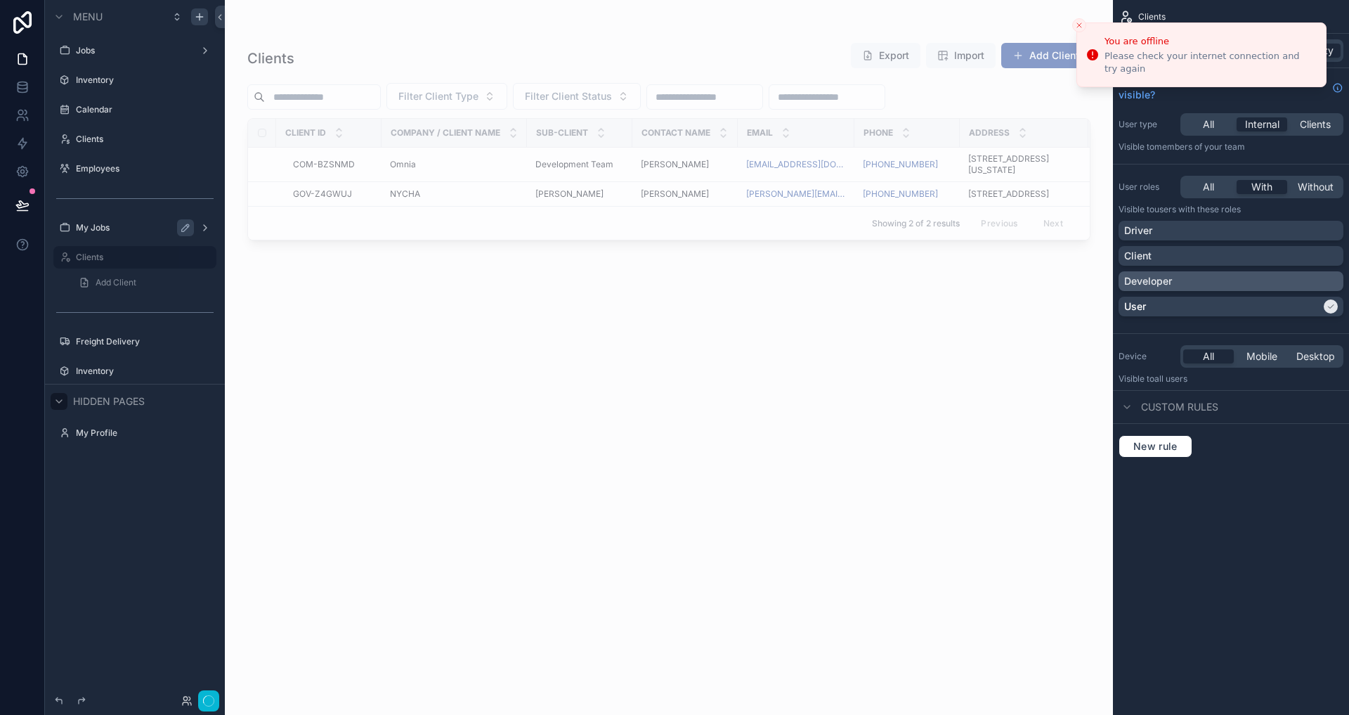
click at [1219, 277] on div "Developer" at bounding box center [1231, 281] width 214 height 14
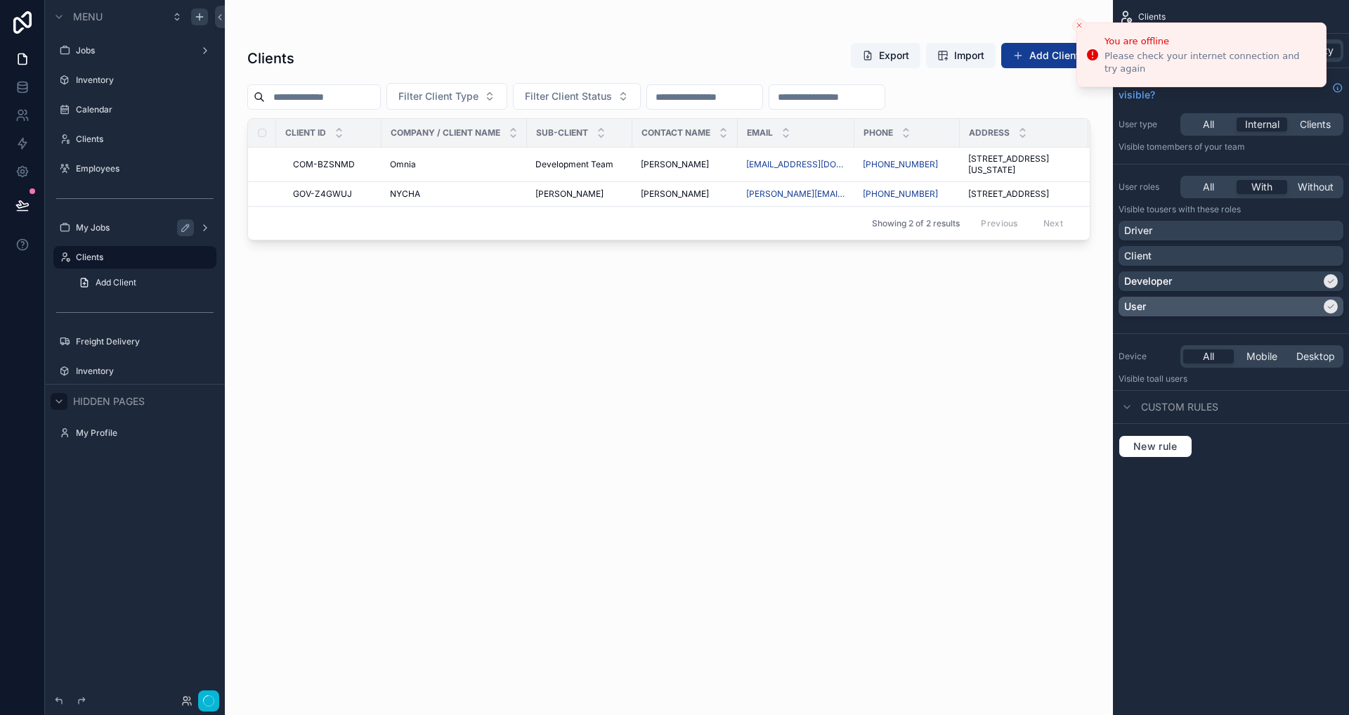
click at [1245, 307] on div "User" at bounding box center [1222, 306] width 197 height 14
click at [1231, 235] on div "Driver" at bounding box center [1231, 230] width 214 height 14
click at [1213, 210] on span "Users with these roles" at bounding box center [1197, 209] width 86 height 11
click at [1225, 573] on div "Clients General Options Fields Visibility How do I choose when the element is v…" at bounding box center [1231, 357] width 236 height 715
click at [1077, 24] on icon "Close toast" at bounding box center [1079, 25] width 8 height 8
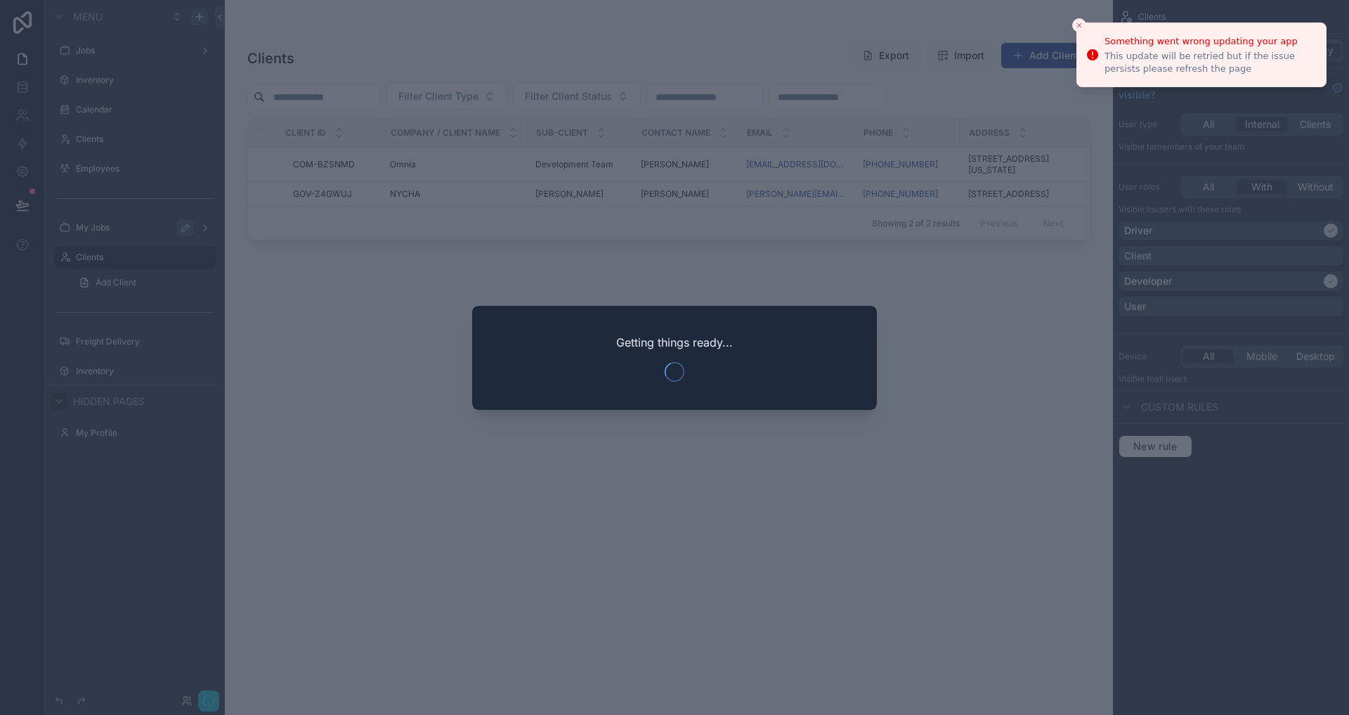
click at [1079, 30] on button "Close toast" at bounding box center [1079, 25] width 14 height 14
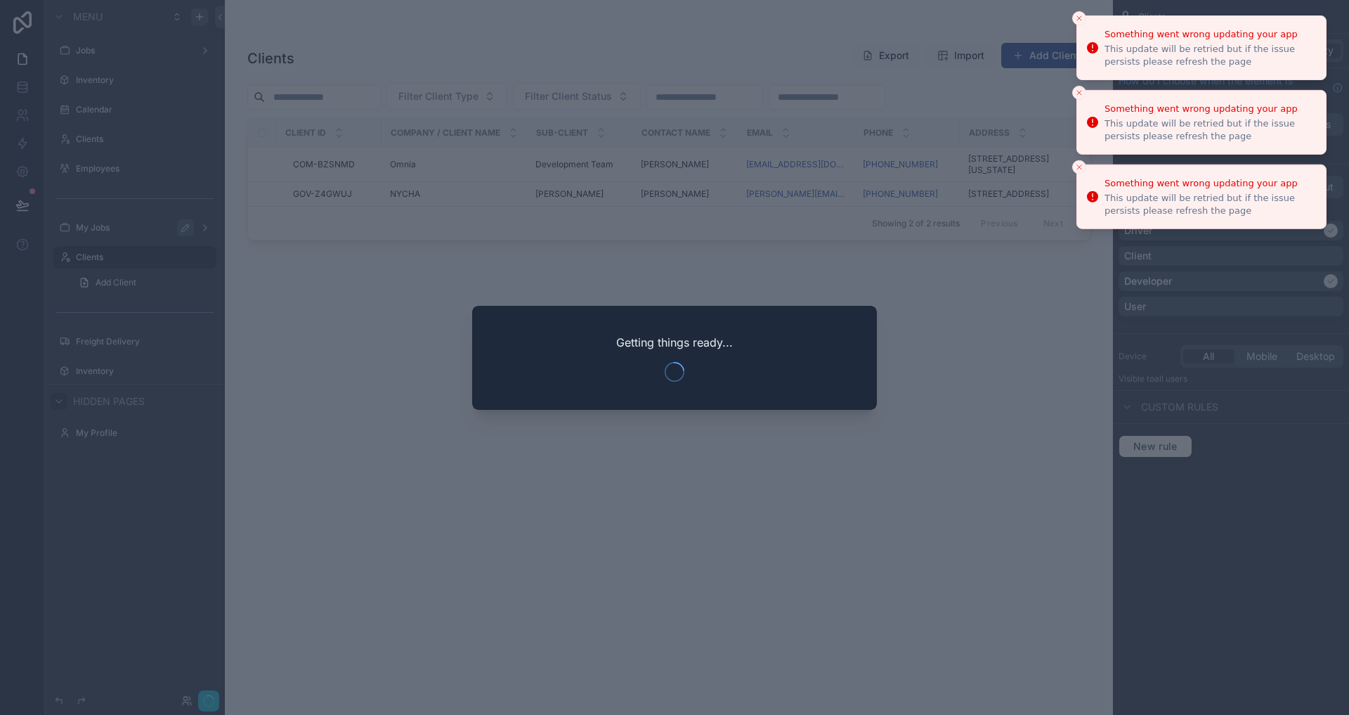
click at [1080, 16] on icon "Close toast" at bounding box center [1079, 18] width 8 height 8
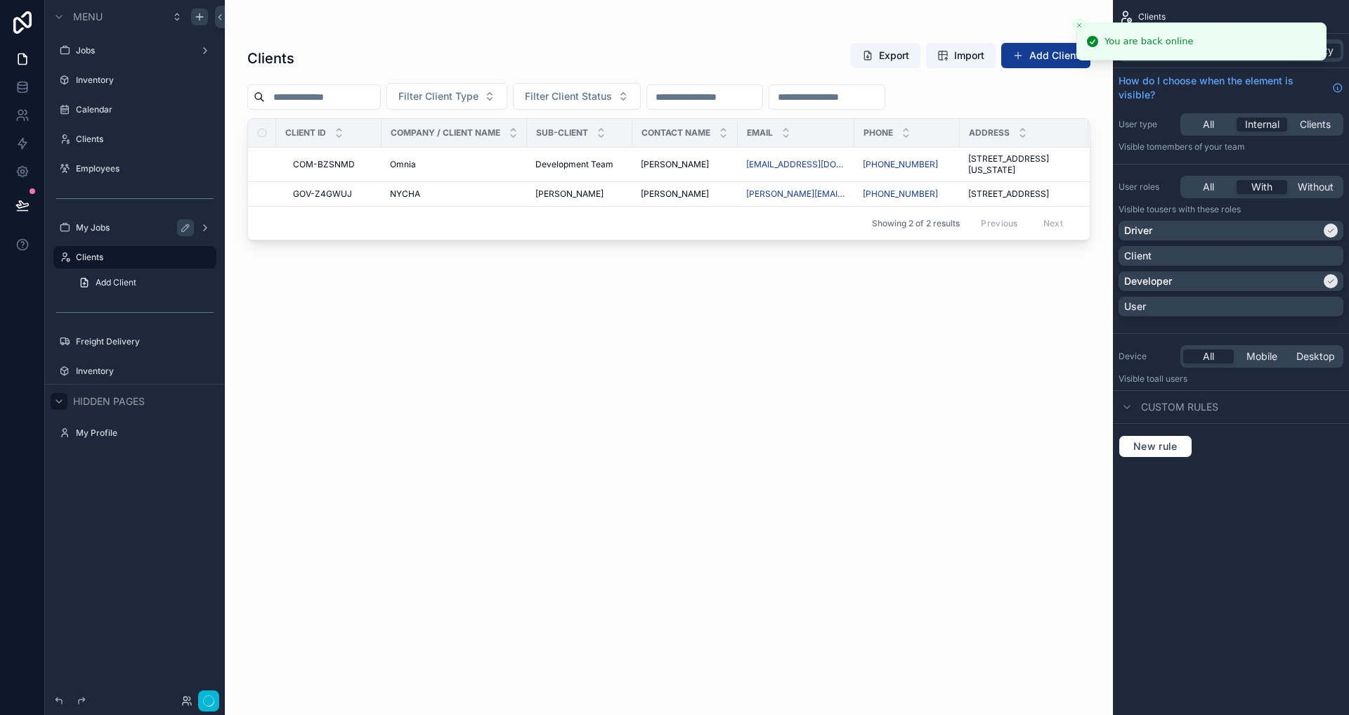
click at [1020, 325] on div "Clients Export Import Add Client Filter Client Type Filter Client Status Client…" at bounding box center [668, 366] width 843 height 664
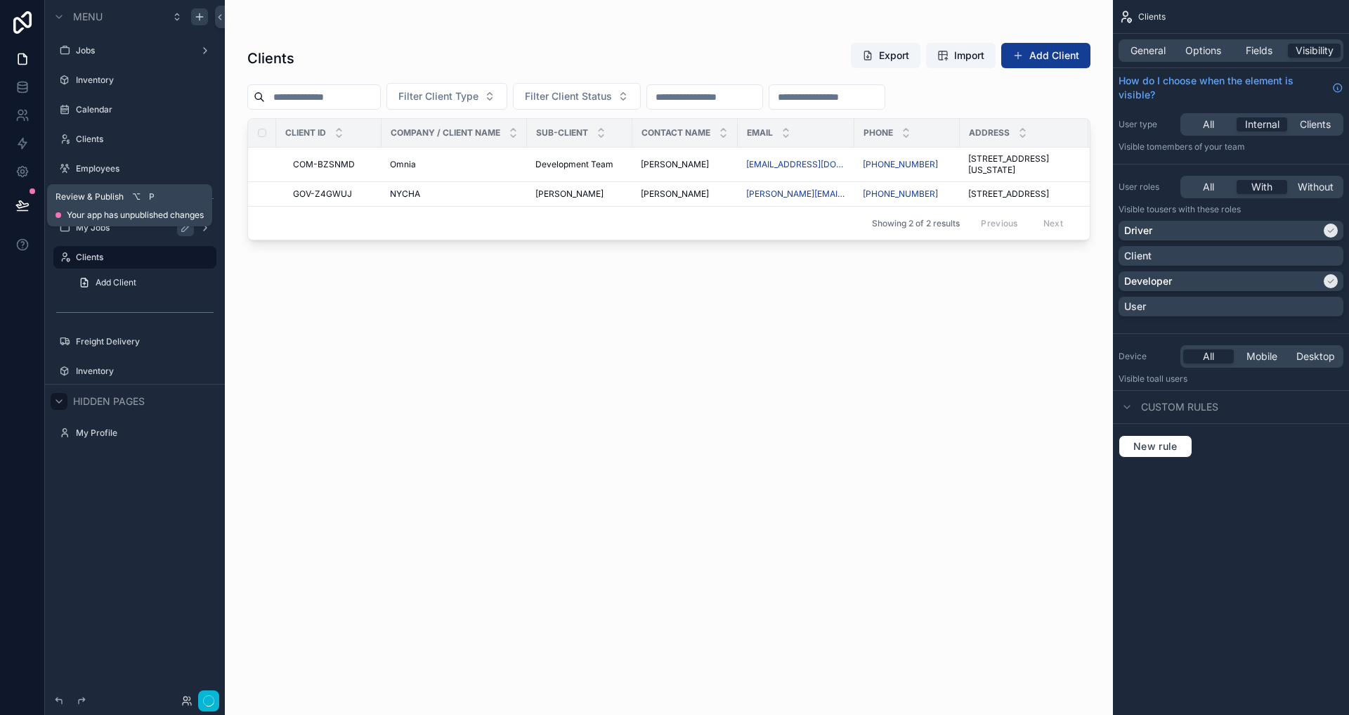
click at [25, 197] on button at bounding box center [22, 204] width 31 height 39
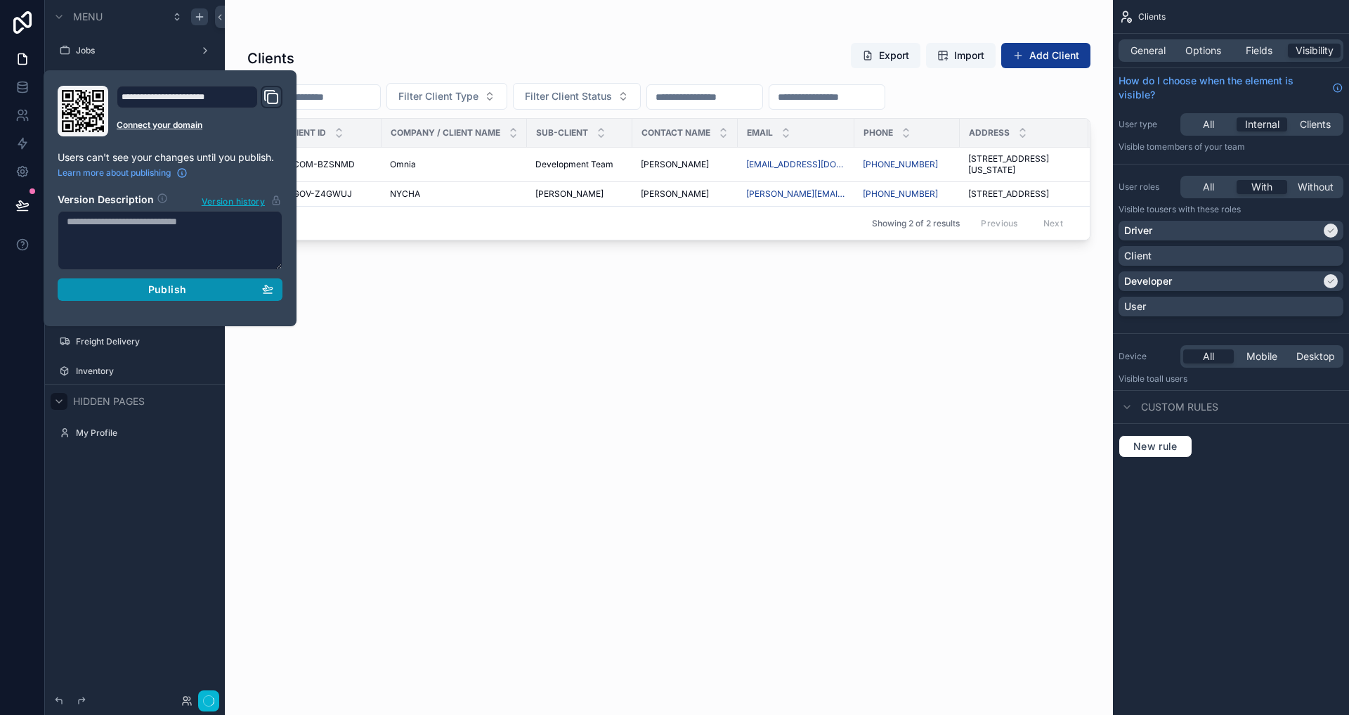
click at [169, 291] on span "Publish" at bounding box center [167, 289] width 38 height 13
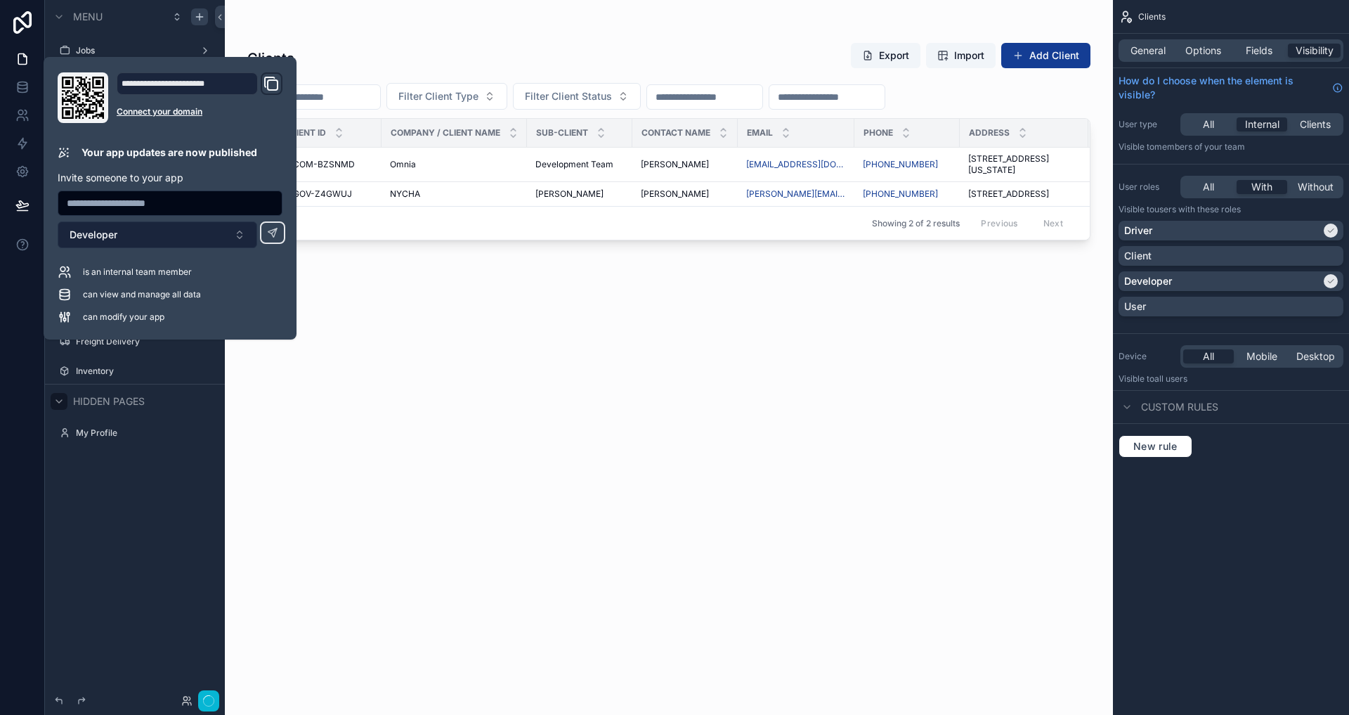
click at [230, 228] on button "Developer" at bounding box center [158, 234] width 200 height 27
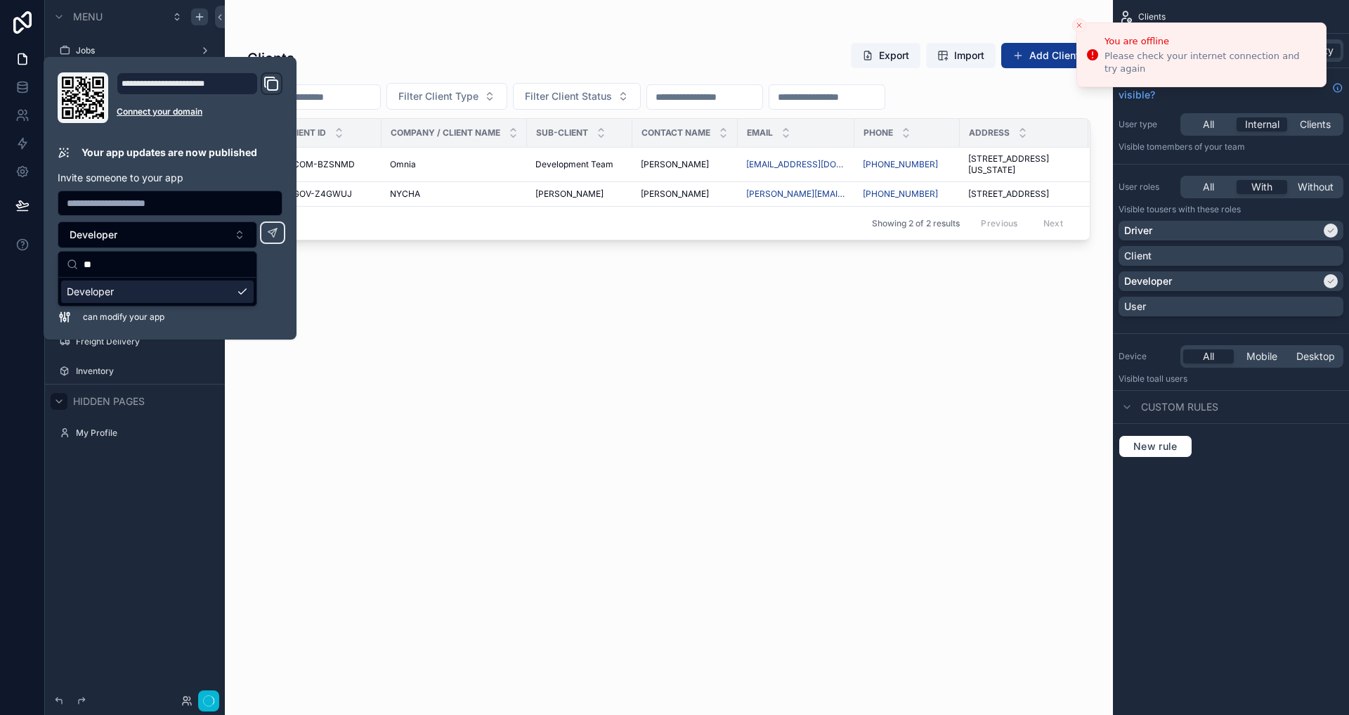
type input "*"
click at [263, 276] on div "is an internal team member" at bounding box center [170, 272] width 225 height 14
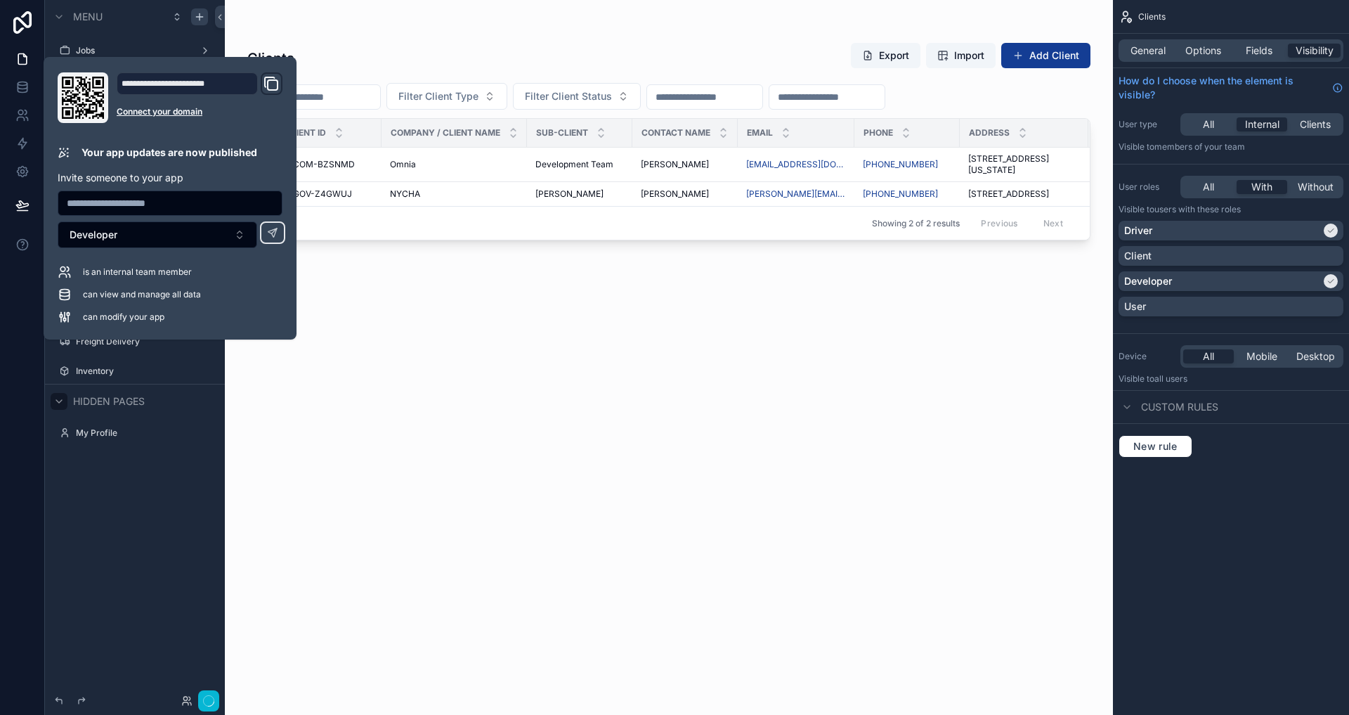
click at [960, 308] on div "Clients Export Import Add Client Filter Client Type Filter Client Status Client…" at bounding box center [668, 366] width 843 height 664
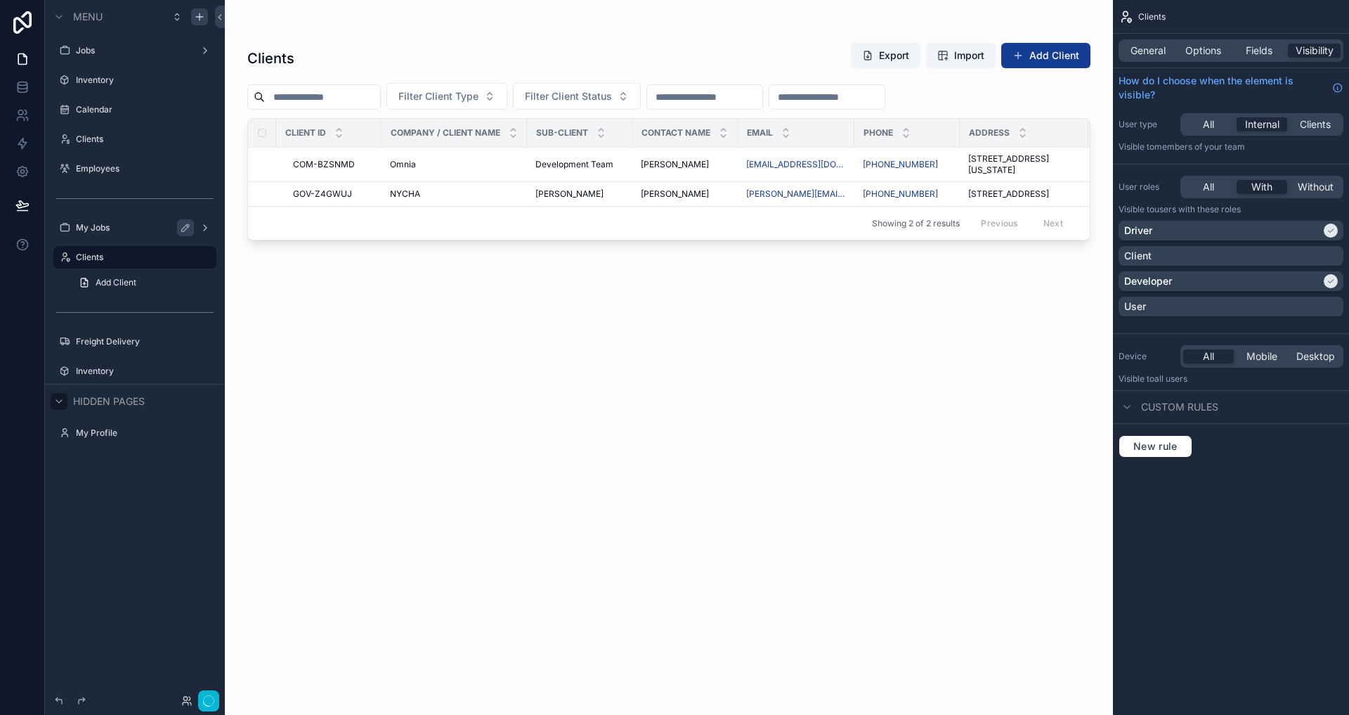
click at [721, 548] on div "Clients Export Import Add Client Filter Client Type Filter Client Status Client…" at bounding box center [668, 366] width 843 height 664
click at [123, 280] on span "Add Client" at bounding box center [116, 282] width 41 height 11
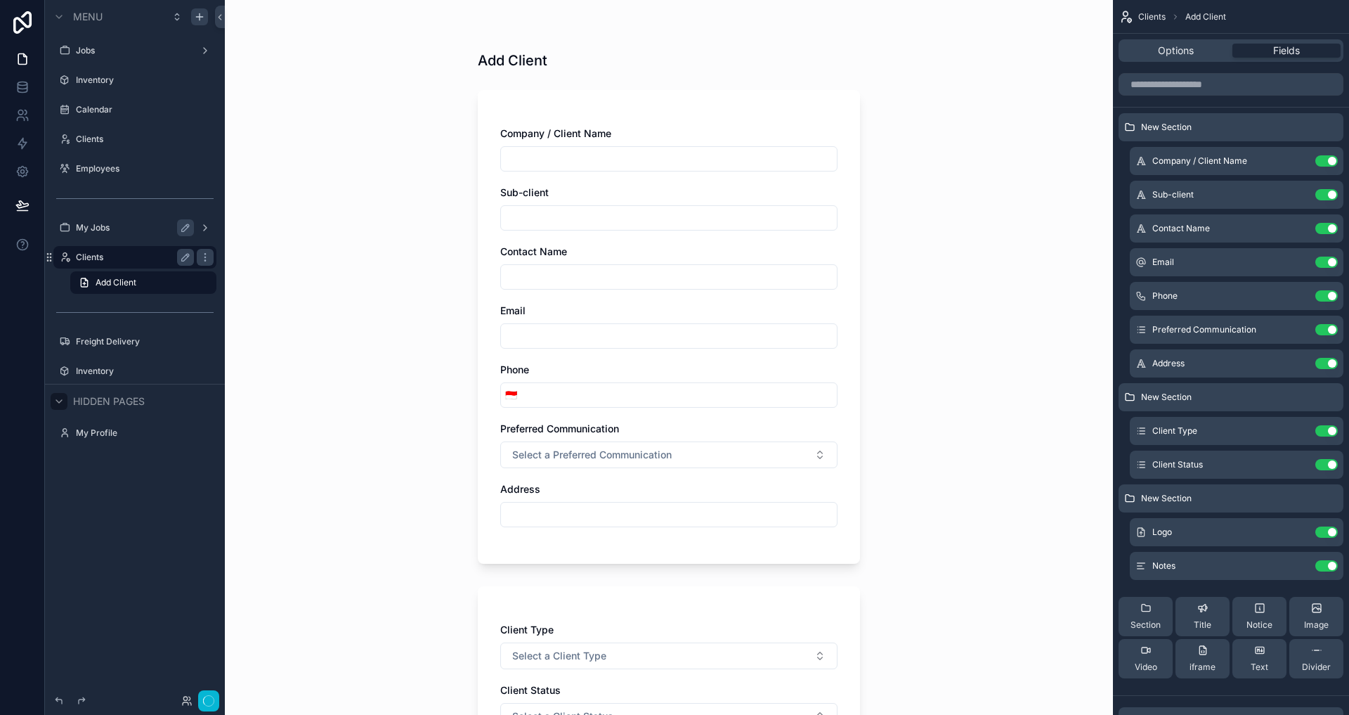
click at [127, 262] on label "Clients" at bounding box center [132, 257] width 112 height 11
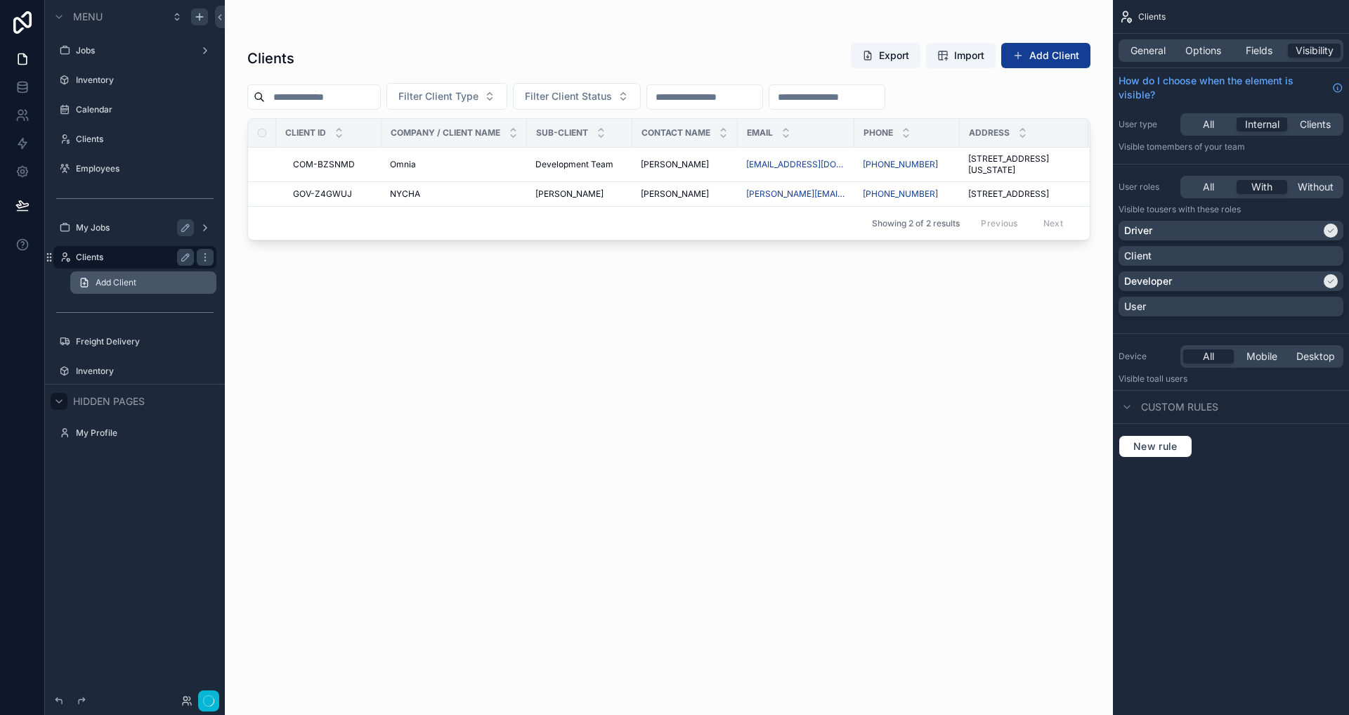
click at [133, 279] on span "Add Client" at bounding box center [116, 282] width 41 height 11
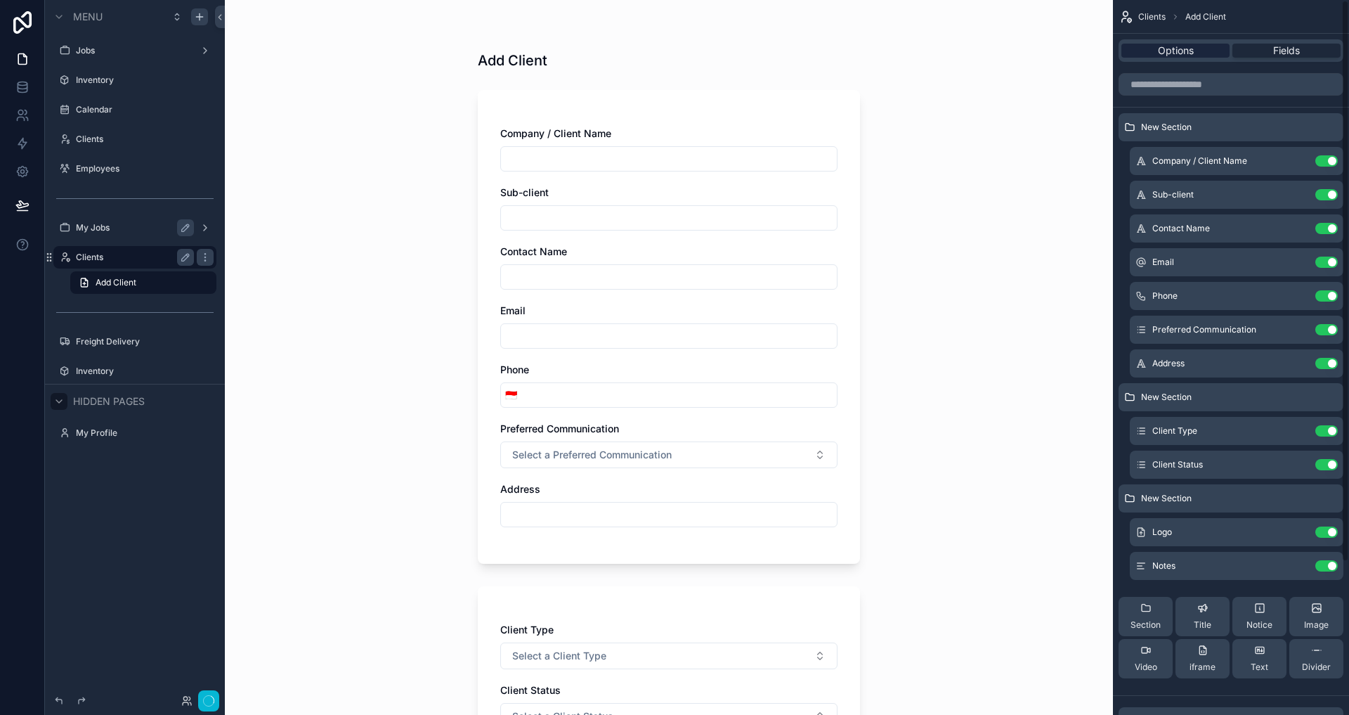
click at [1199, 51] on div "Options" at bounding box center [1175, 51] width 108 height 14
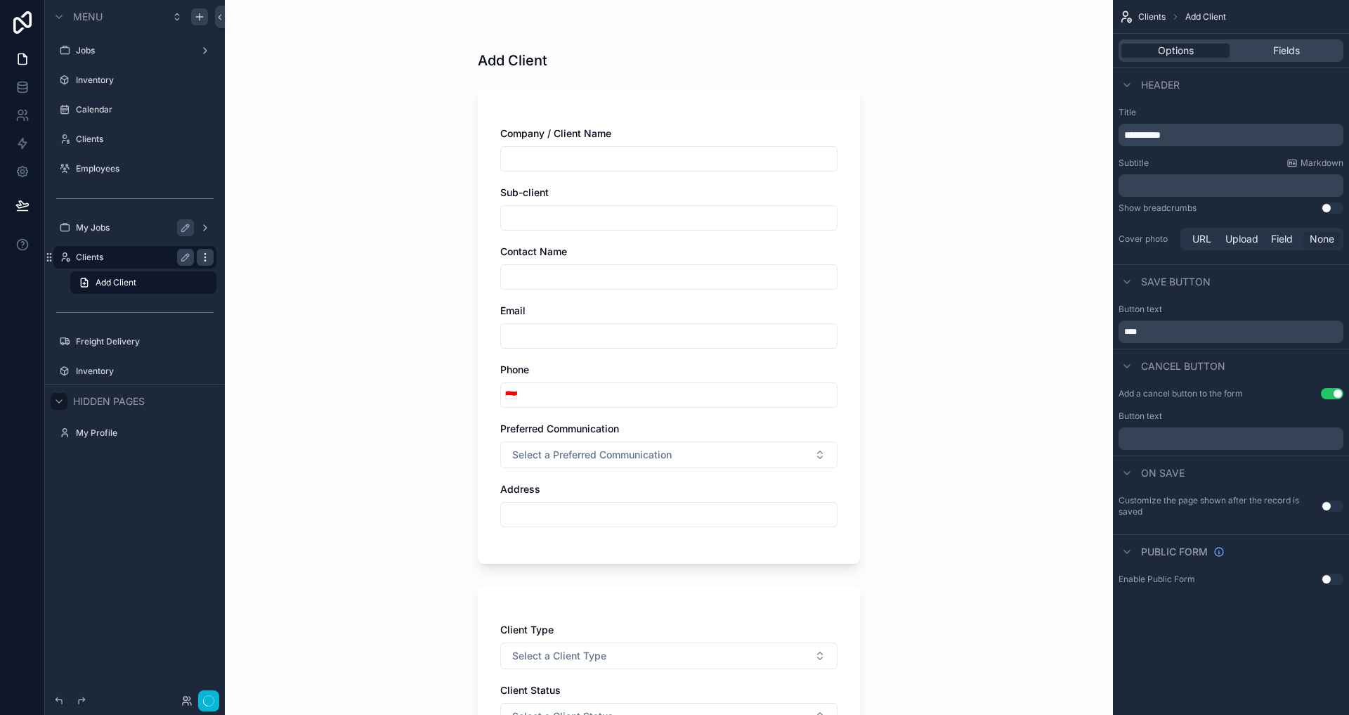
click at [205, 254] on icon "scrollable content" at bounding box center [204, 254] width 1 height 1
click at [102, 285] on span "Add Client" at bounding box center [116, 282] width 41 height 11
click at [116, 260] on label "Clients" at bounding box center [142, 257] width 132 height 11
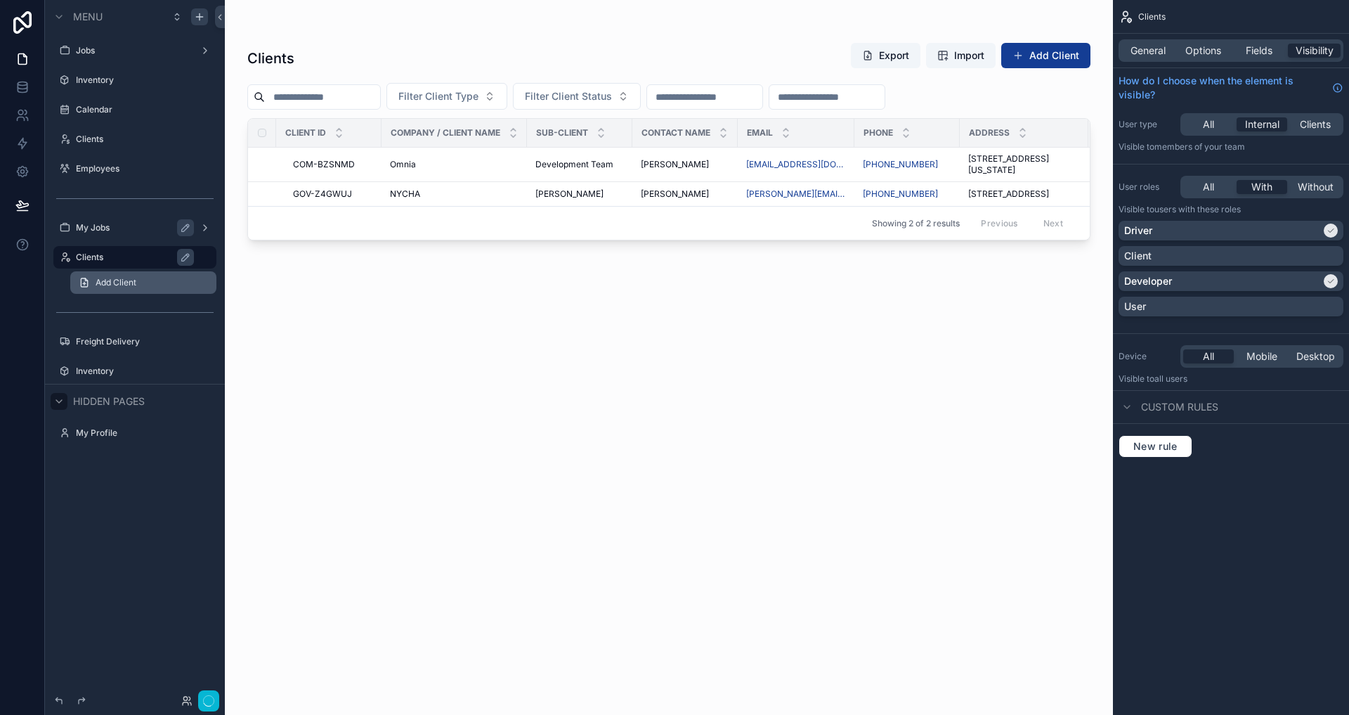
click at [118, 282] on span "Add Client" at bounding box center [116, 282] width 41 height 11
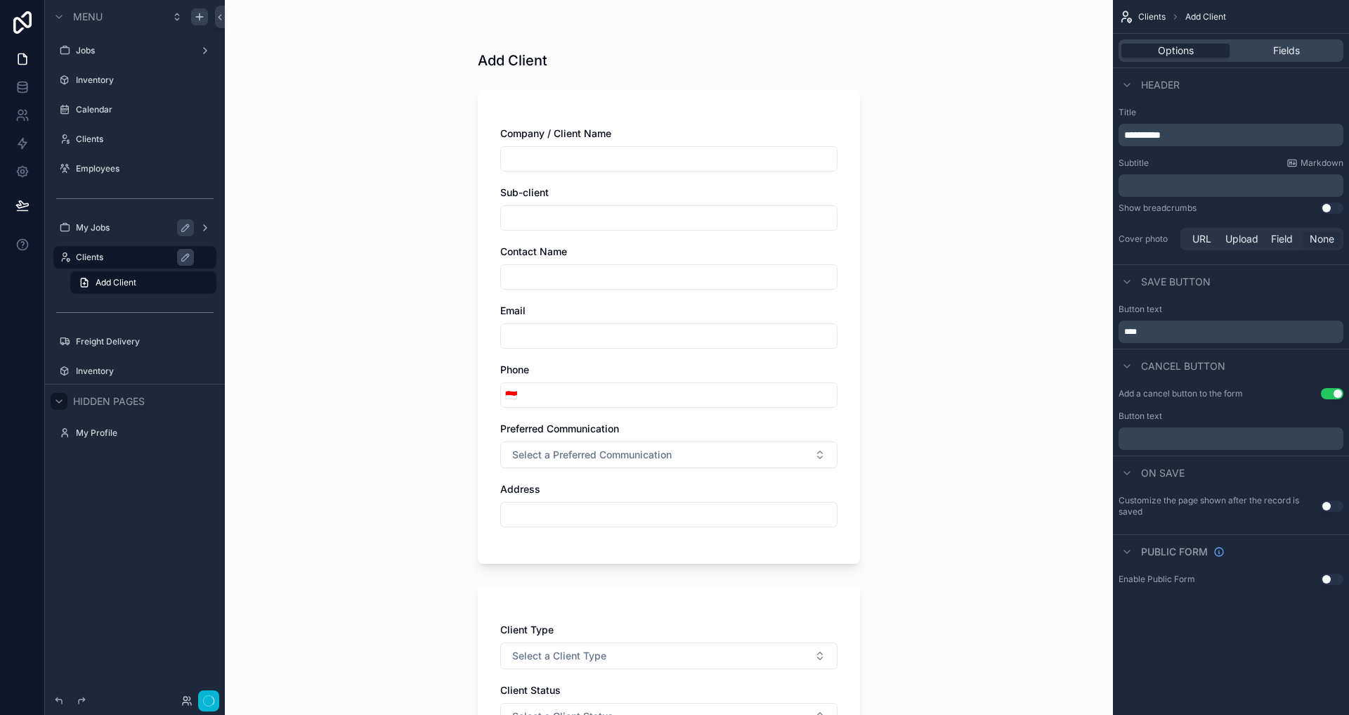
click at [1251, 34] on div "Options Fields" at bounding box center [1231, 51] width 236 height 34
click at [1265, 45] on div "Fields" at bounding box center [1286, 51] width 108 height 14
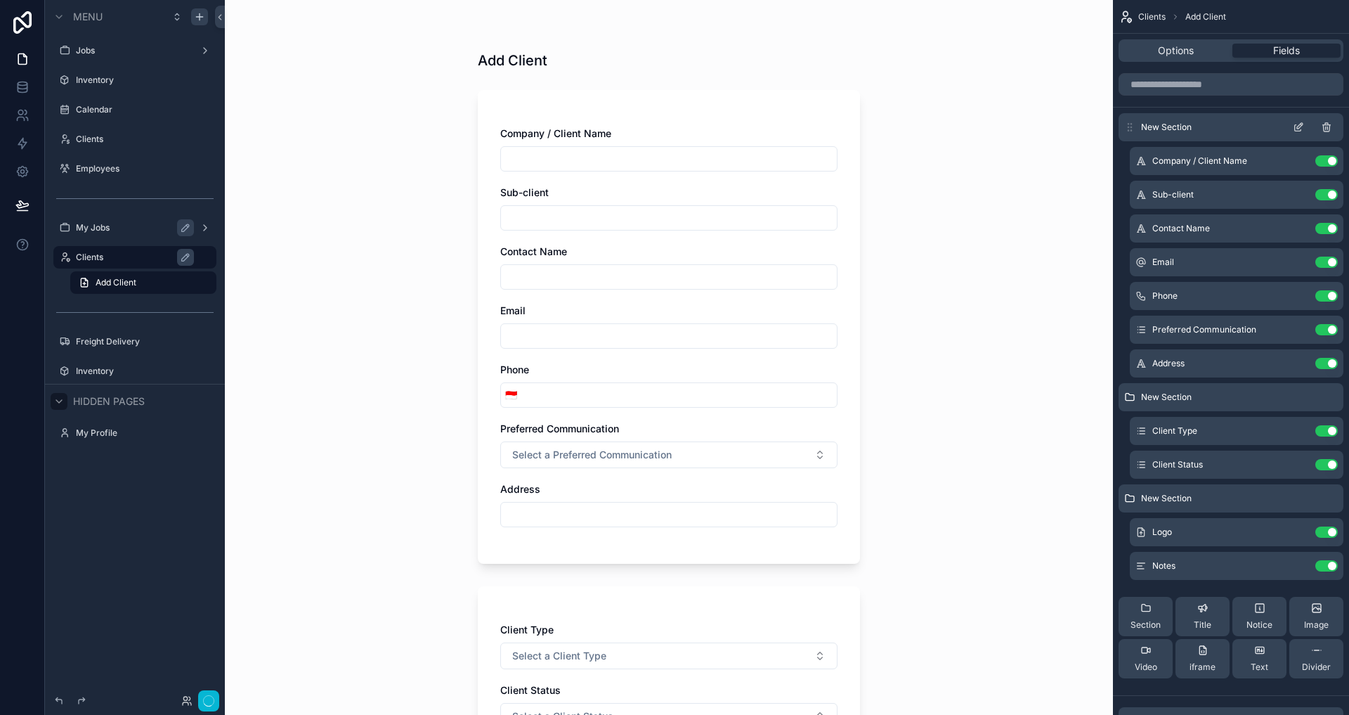
click at [1328, 127] on icon "scrollable content" at bounding box center [1326, 127] width 11 height 11
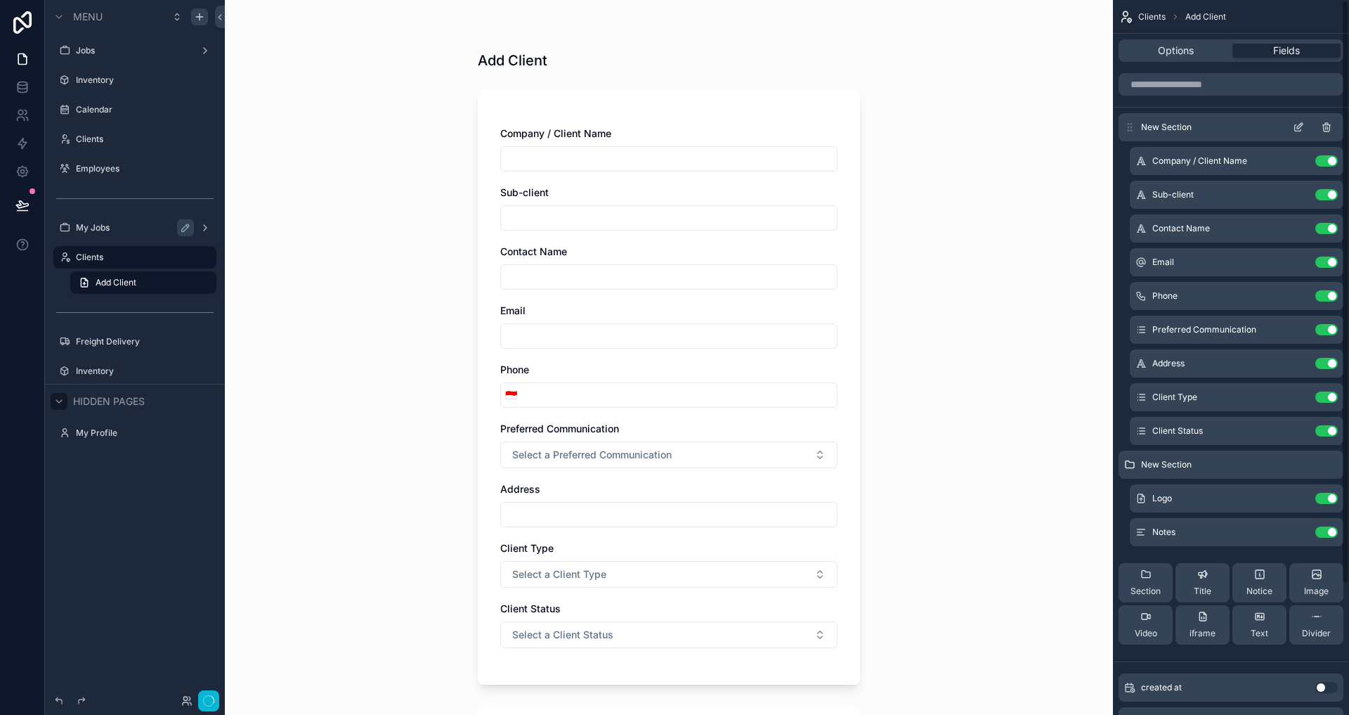
click at [1328, 127] on icon "scrollable content" at bounding box center [1326, 127] width 11 height 11
click at [1328, 450] on div "New Section" at bounding box center [1231, 464] width 225 height 28
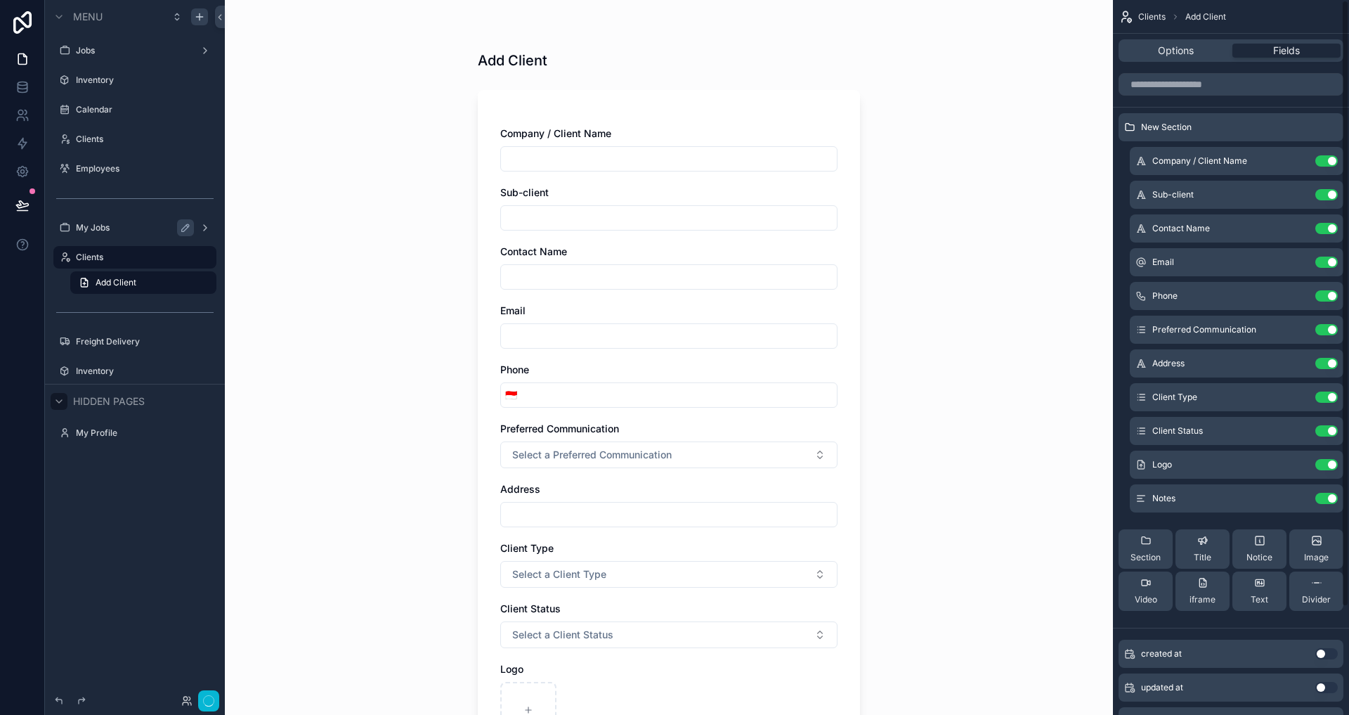
click at [0, 0] on icon "scrollable content" at bounding box center [0, 0] width 0 height 0
click at [1328, 155] on button "Use setting" at bounding box center [1326, 160] width 22 height 11
click at [1328, 189] on button "Use setting" at bounding box center [1326, 194] width 22 height 11
click at [1328, 223] on button "Use setting" at bounding box center [1326, 228] width 22 height 11
click at [1328, 256] on button "Use setting" at bounding box center [1326, 261] width 22 height 11
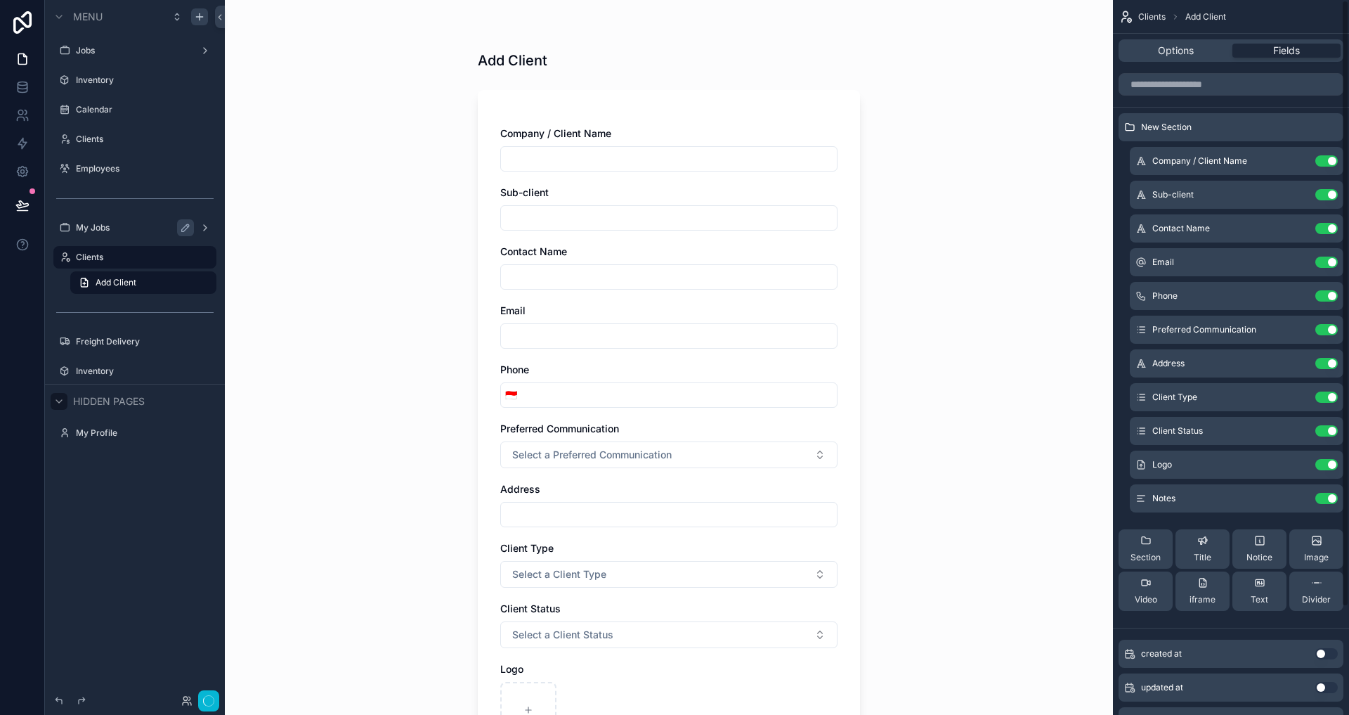
click at [1328, 290] on button "Use setting" at bounding box center [1326, 295] width 22 height 11
click at [1328, 324] on button "Use setting" at bounding box center [1326, 329] width 22 height 11
click at [1328, 358] on button "Use setting" at bounding box center [1326, 363] width 22 height 11
click at [1328, 391] on button "Use setting" at bounding box center [1326, 396] width 22 height 11
click at [1328, 425] on button "Use setting" at bounding box center [1326, 430] width 22 height 11
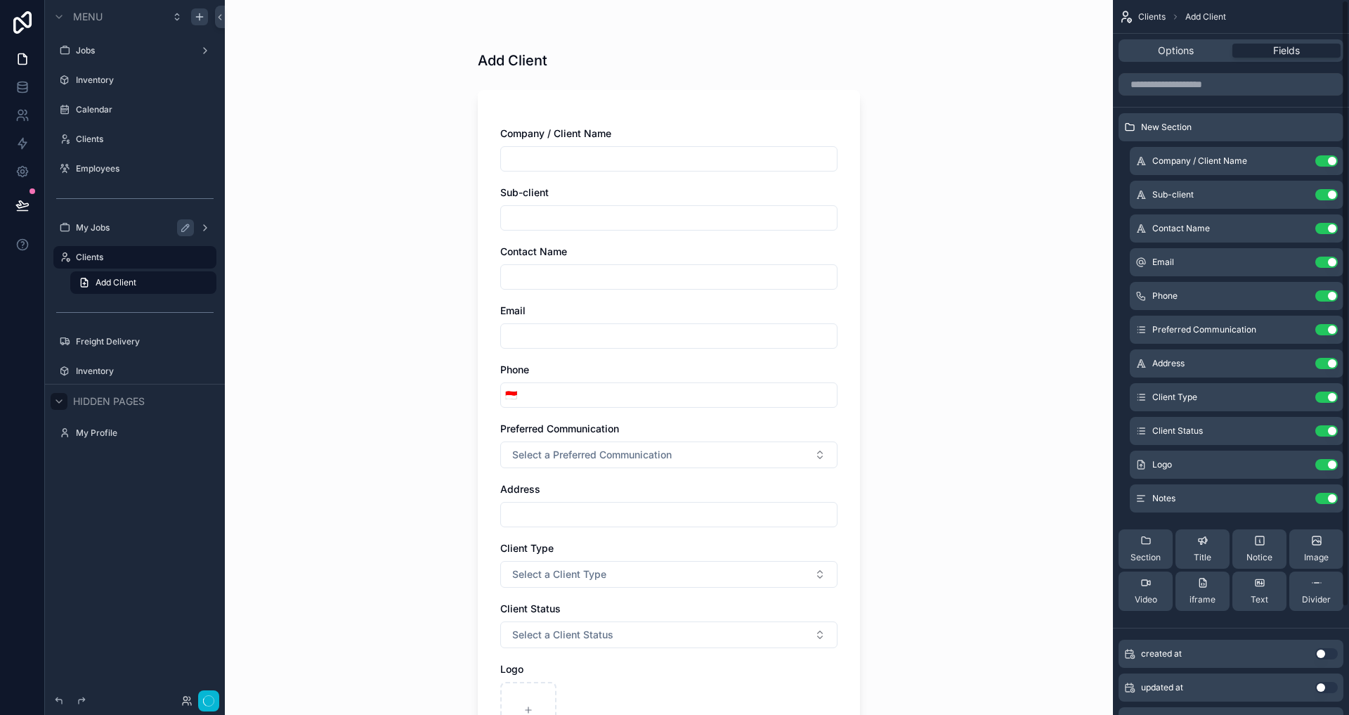
click at [1328, 459] on button "Use setting" at bounding box center [1326, 464] width 22 height 11
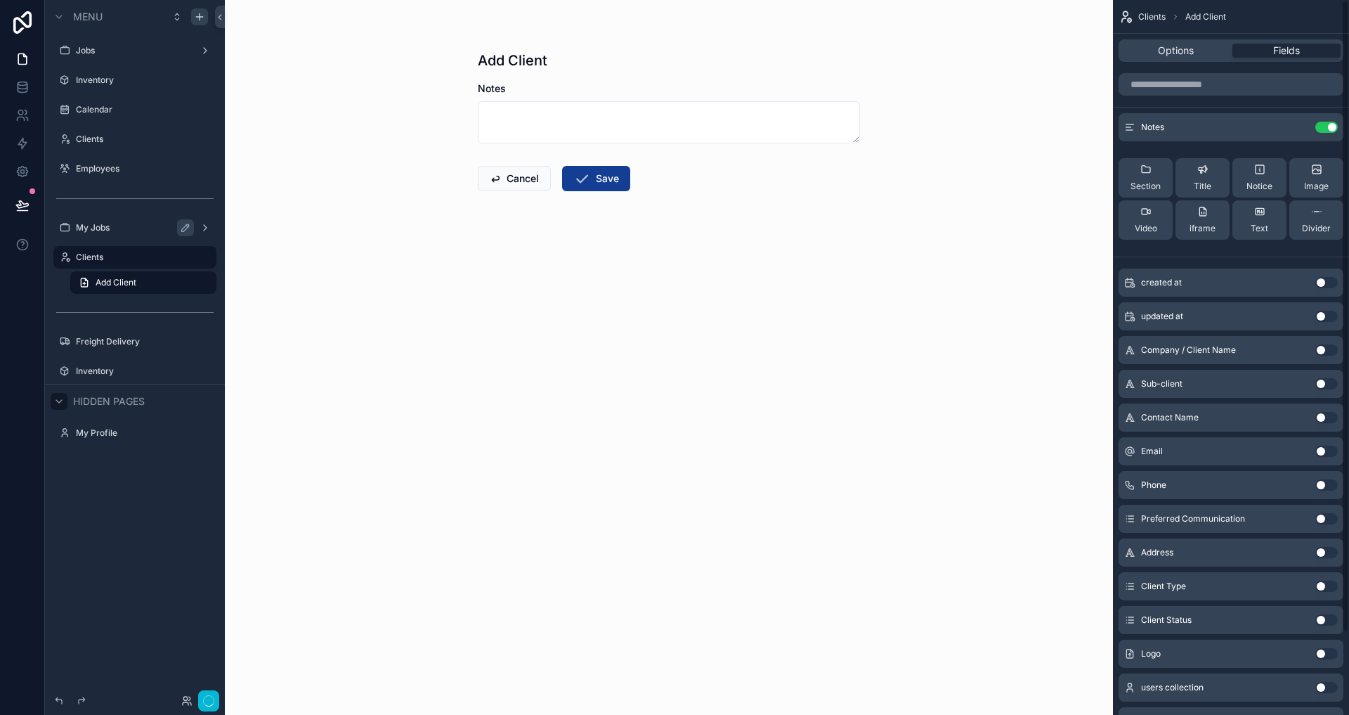
click at [1328, 127] on button "Use setting" at bounding box center [1326, 127] width 22 height 11
click at [1328, 158] on button "Image" at bounding box center [1316, 177] width 54 height 39
click at [0, 0] on icon "scrollable content" at bounding box center [0, 0] width 0 height 0
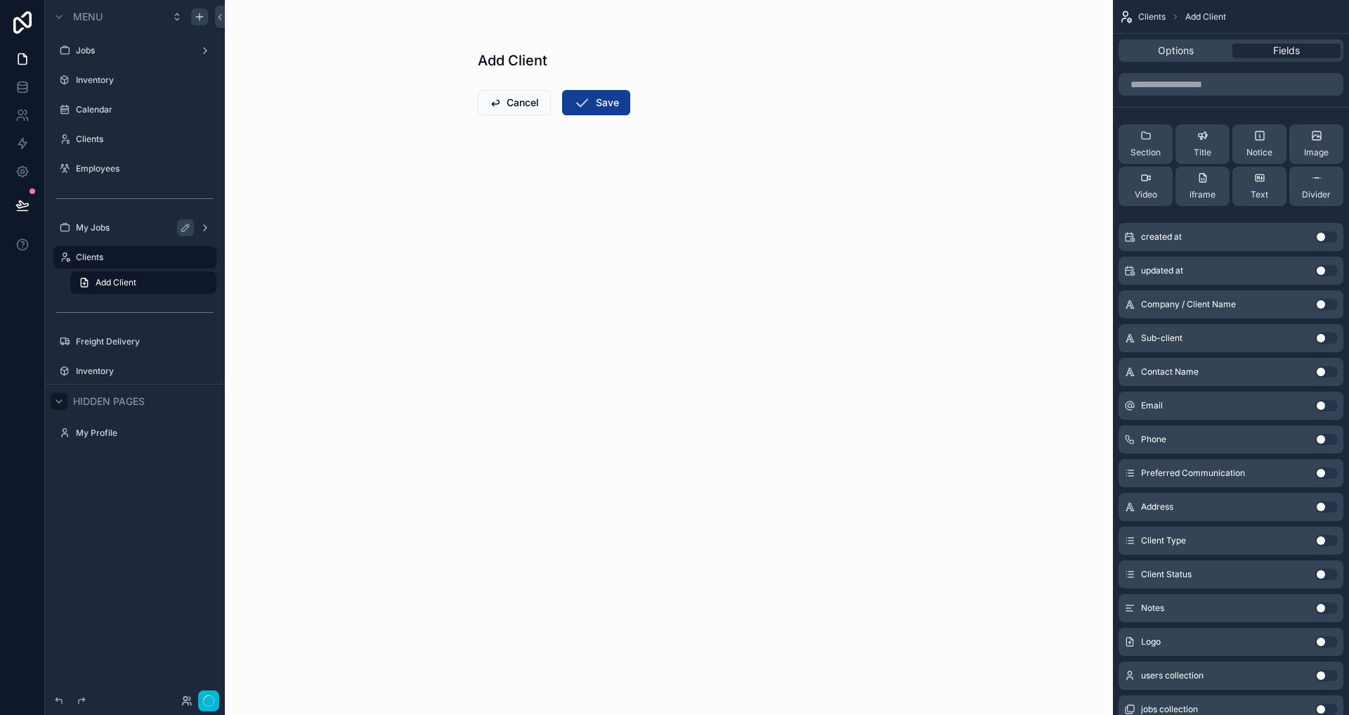
click at [130, 222] on label "My Jobs" at bounding box center [132, 227] width 112 height 11
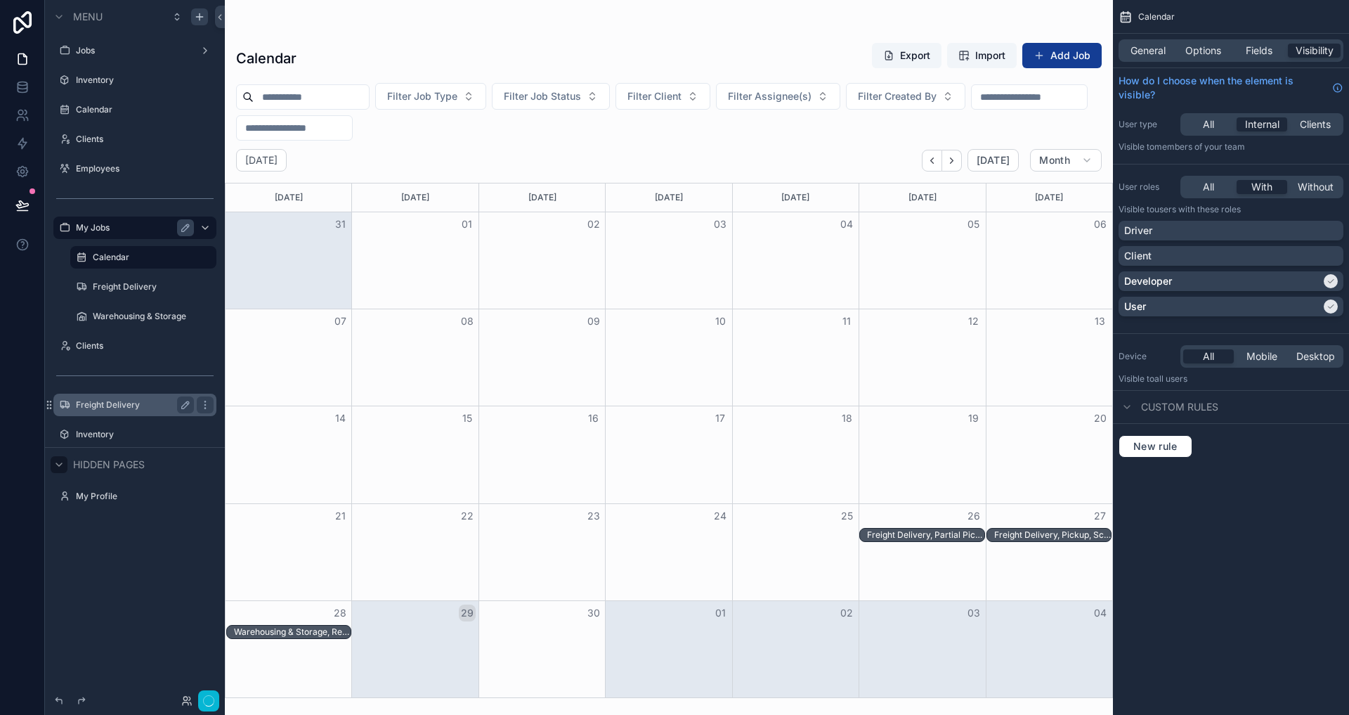
click at [111, 408] on label "Freight Delivery" at bounding box center [132, 404] width 112 height 11
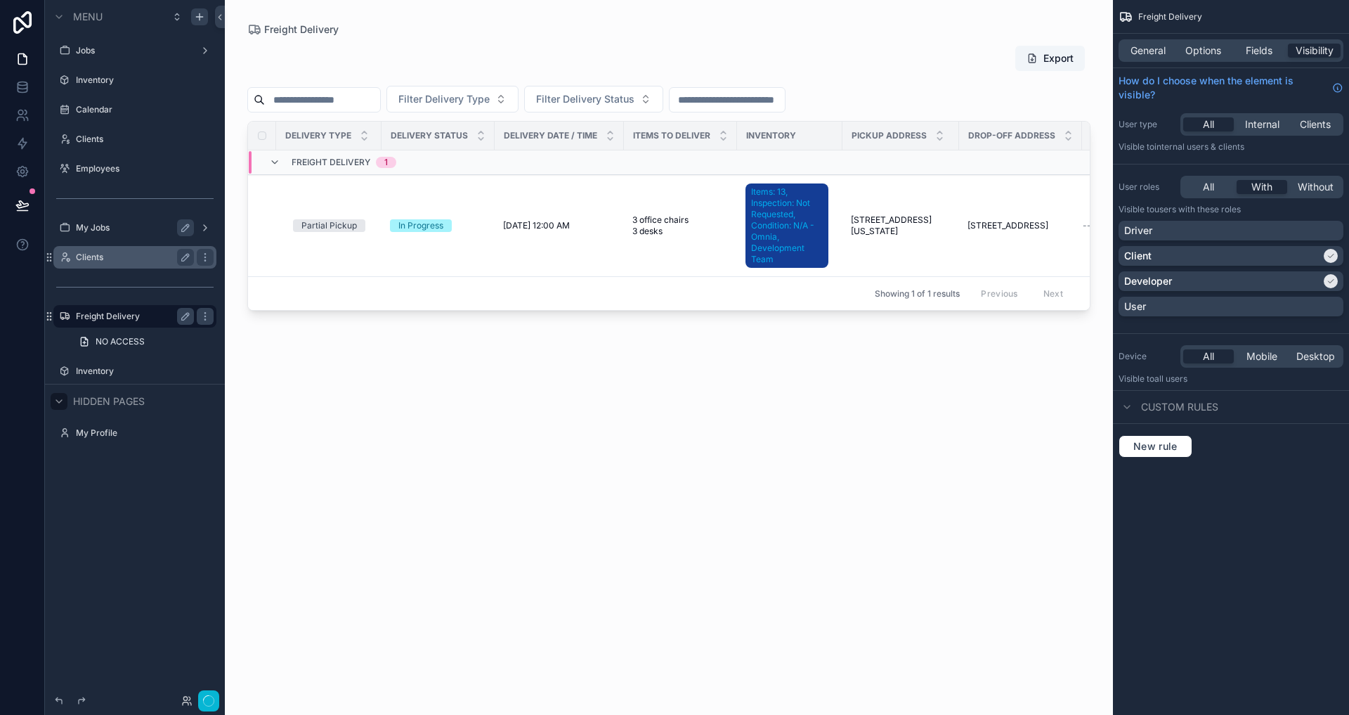
click at [118, 255] on label "Clients" at bounding box center [132, 257] width 112 height 11
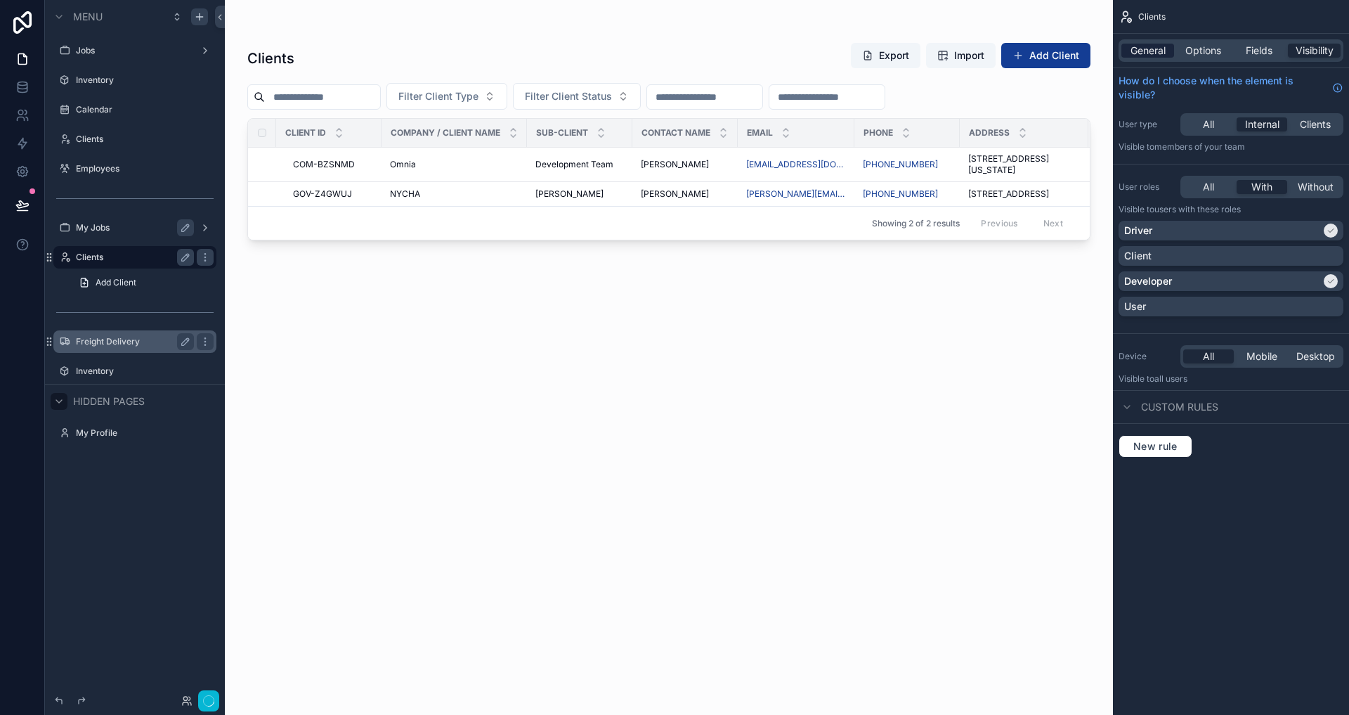
click at [1152, 49] on span "General" at bounding box center [1148, 51] width 35 height 14
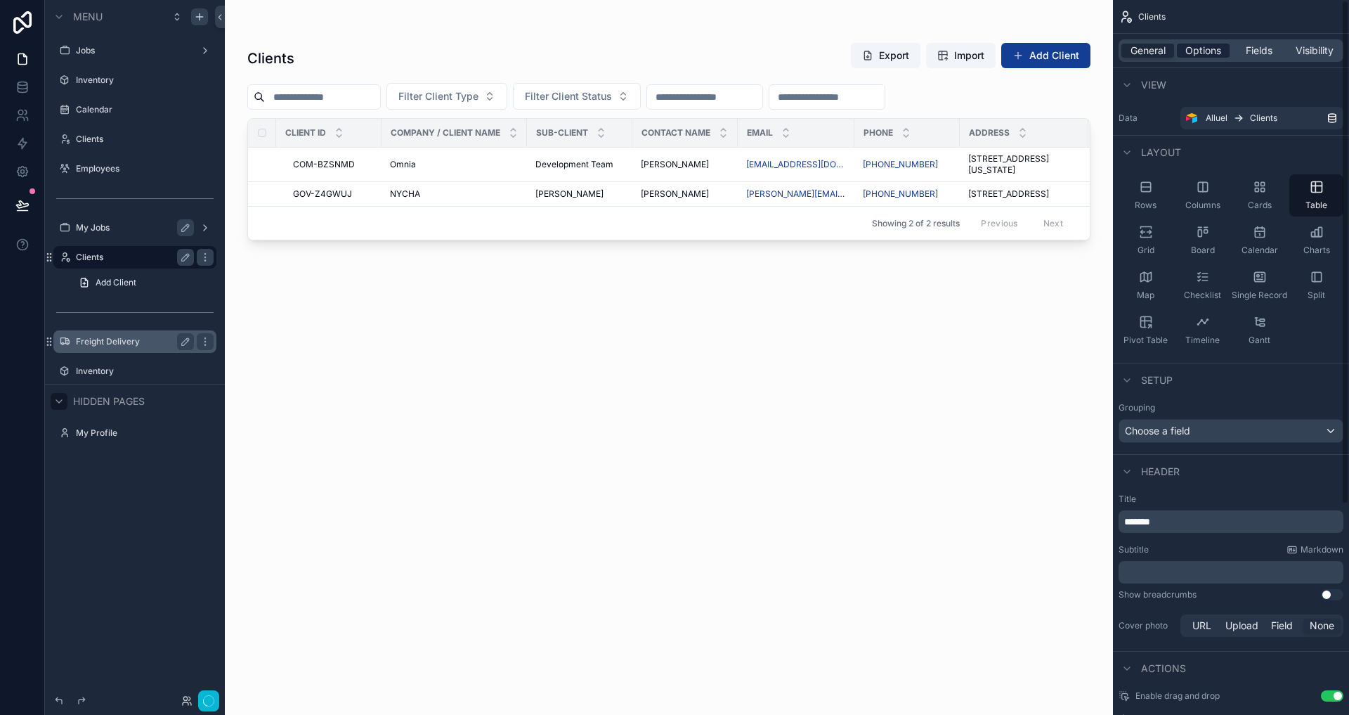
click at [1208, 53] on span "Options" at bounding box center [1203, 51] width 36 height 14
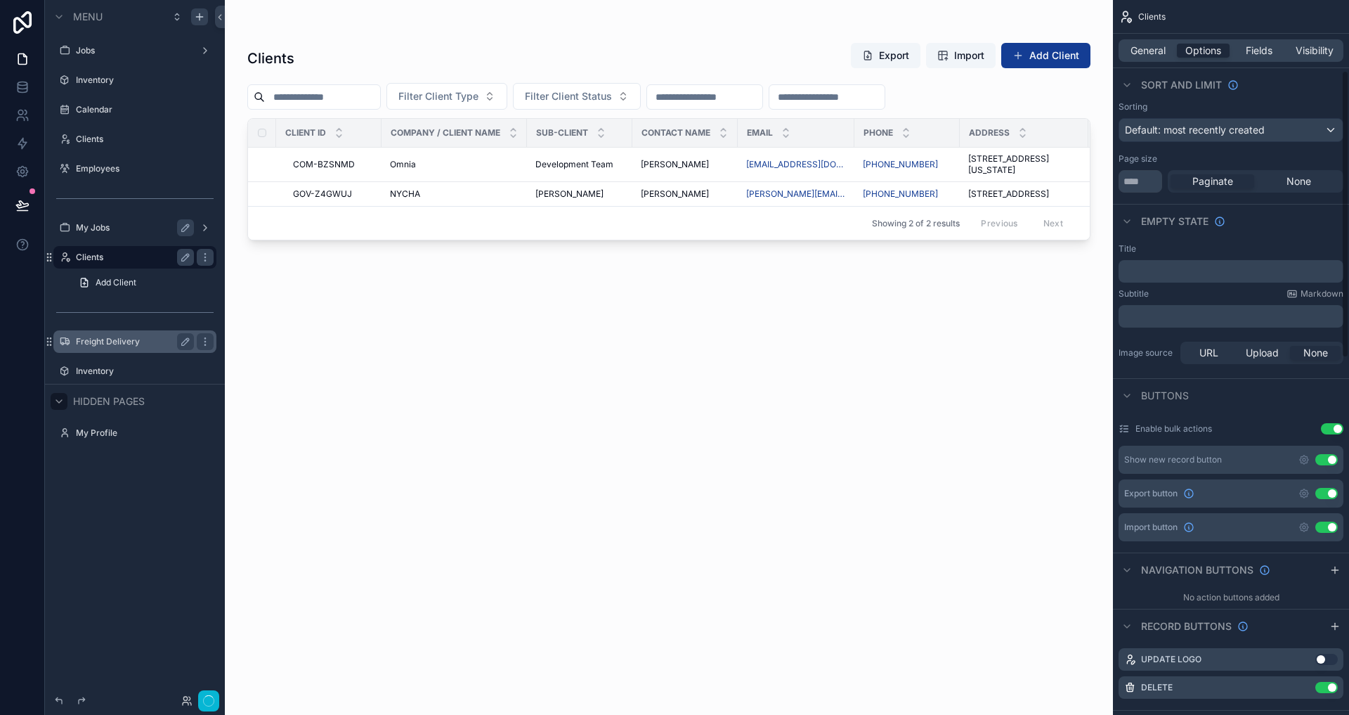
scroll to position [265, 0]
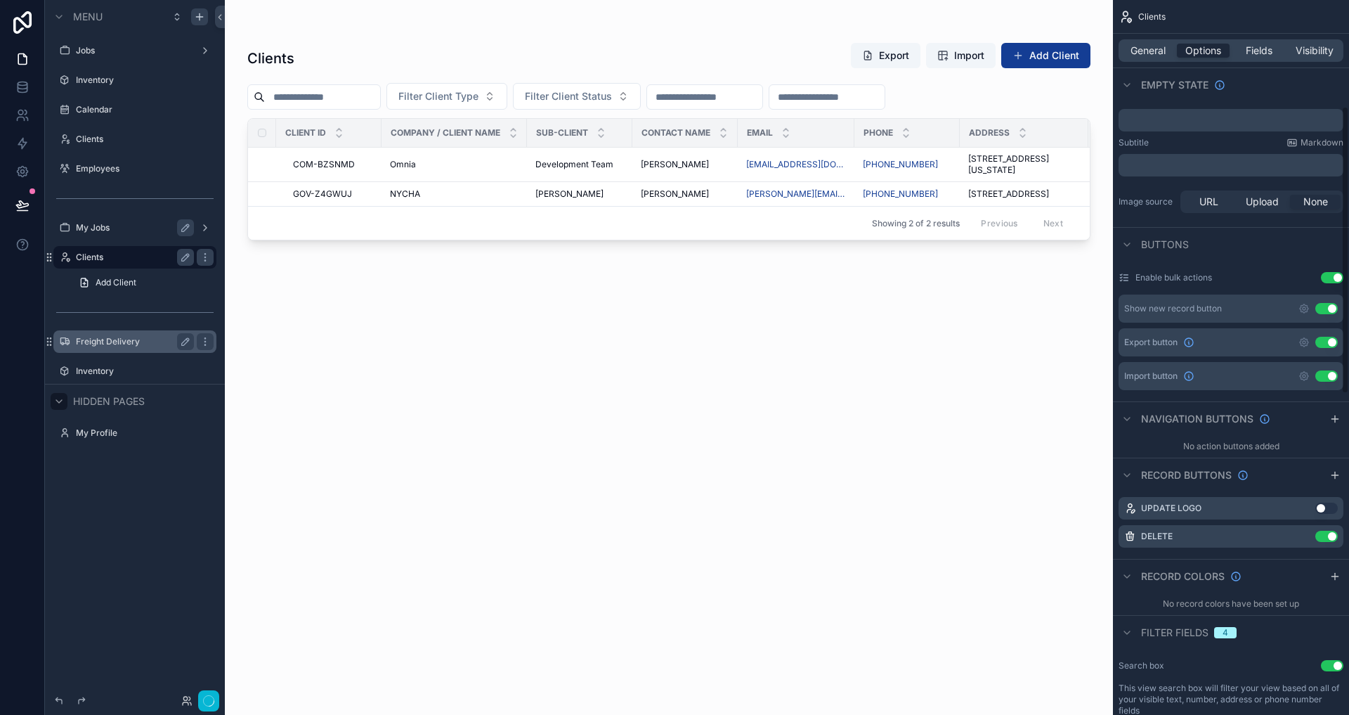
click at [1333, 306] on button "Use setting" at bounding box center [1326, 308] width 22 height 11
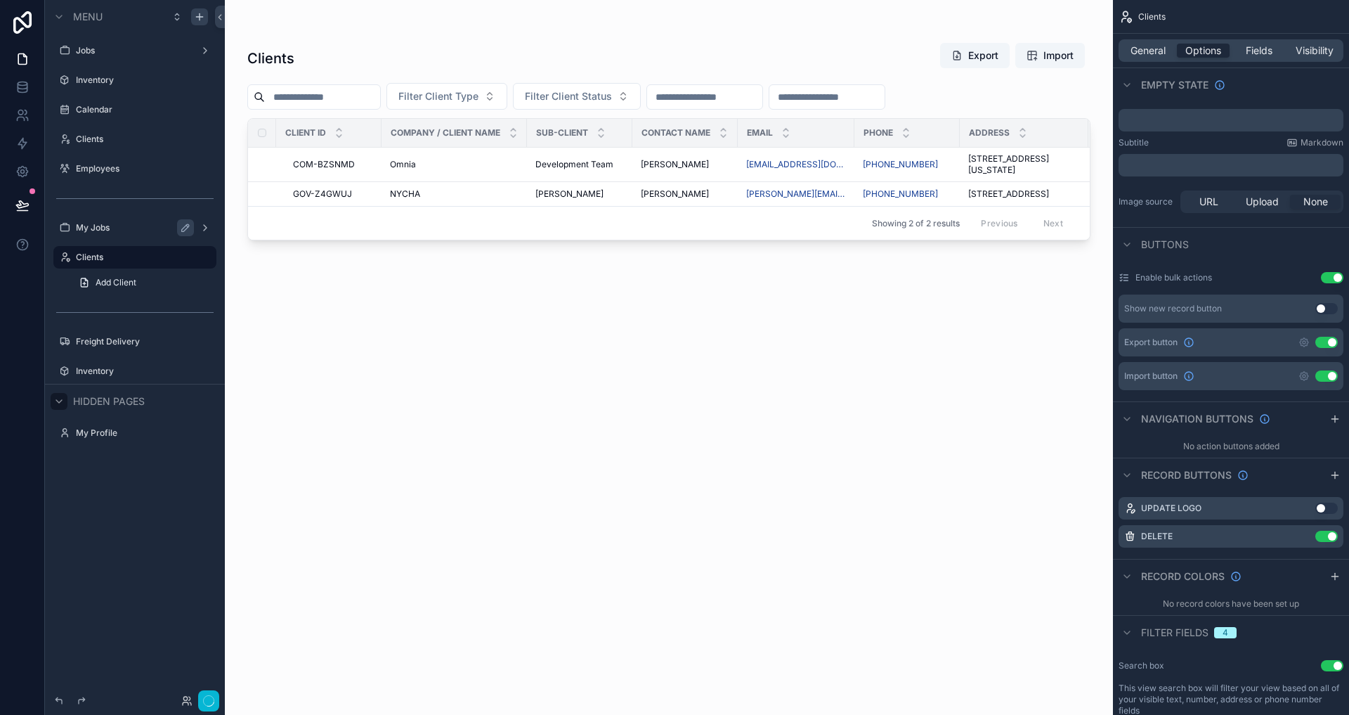
drag, startPoint x: 1328, startPoint y: 341, endPoint x: 1317, endPoint y: 379, distance: 40.1
click at [1317, 379] on div "Enable bulk actions Use setting Show new record button Use setting Export butto…" at bounding box center [1231, 328] width 236 height 135
click at [1317, 379] on button "Use setting" at bounding box center [1326, 375] width 22 height 11
click at [1303, 268] on div "Enable bulk actions Use setting" at bounding box center [1231, 277] width 225 height 22
click at [1280, 265] on div "Enable bulk actions Use setting Show new record button Use setting Export butto…" at bounding box center [1231, 328] width 236 height 135
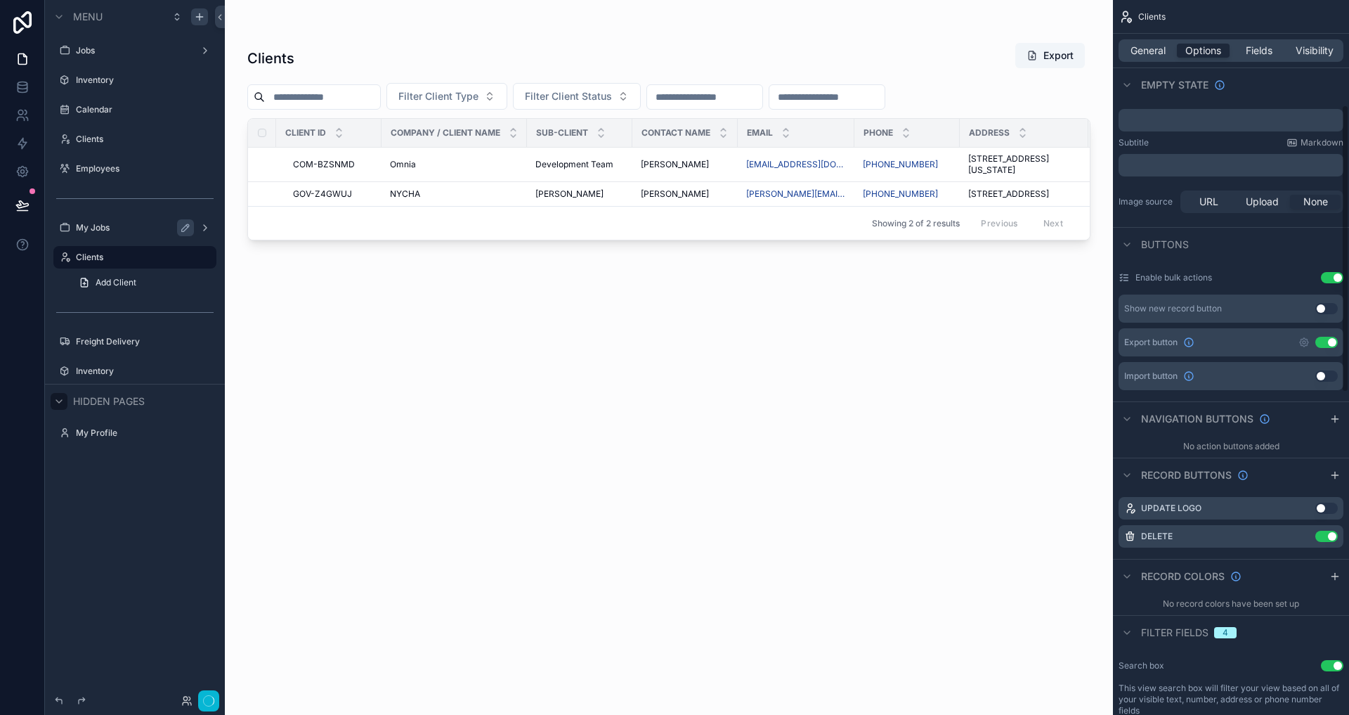
scroll to position [254, 0]
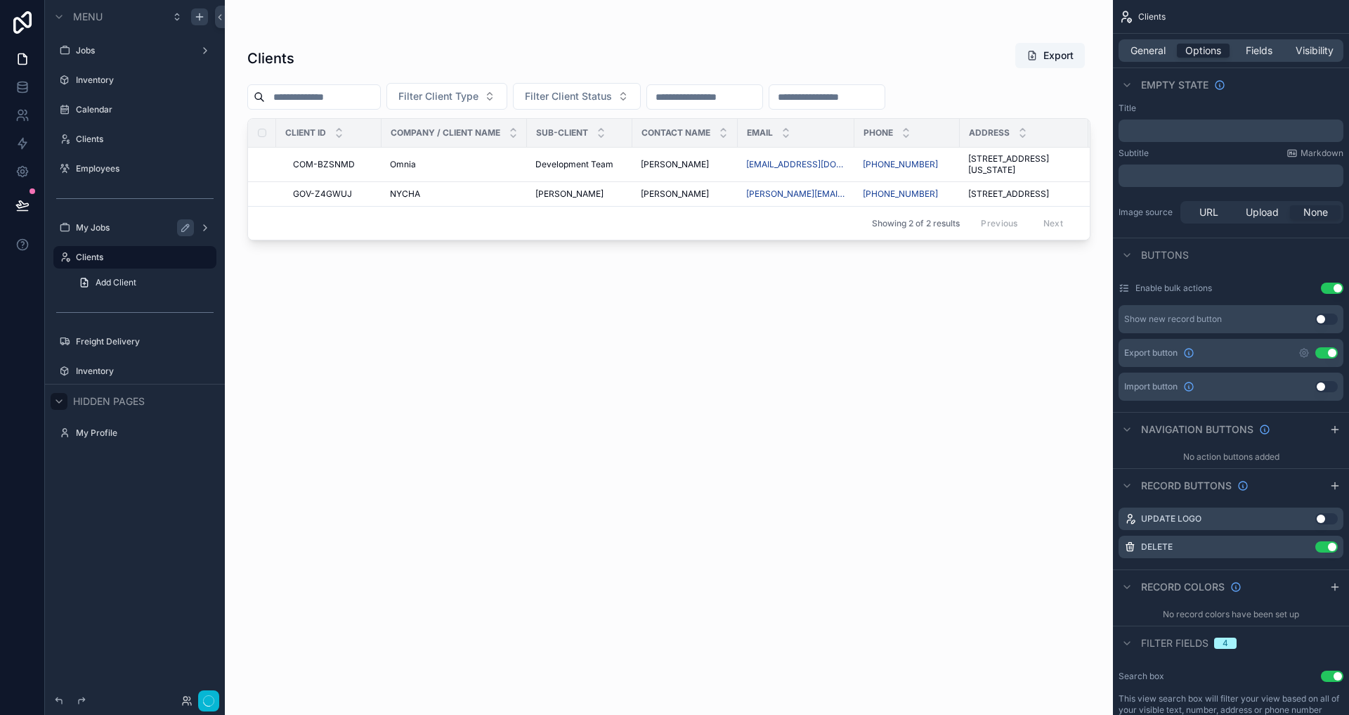
click at [1327, 321] on button "Use setting" at bounding box center [1326, 318] width 22 height 11
click at [1334, 290] on button "Use setting" at bounding box center [1332, 287] width 22 height 11
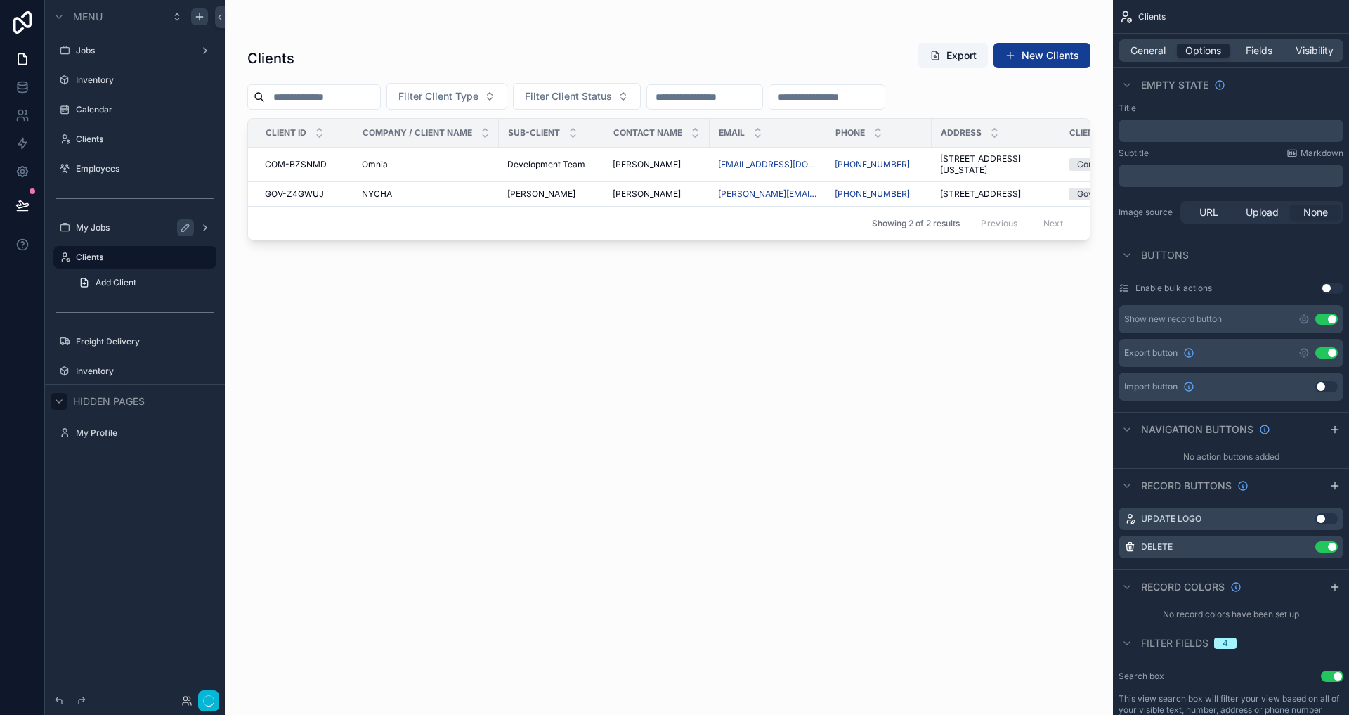
click at [1334, 290] on button "Use setting" at bounding box center [1332, 287] width 22 height 11
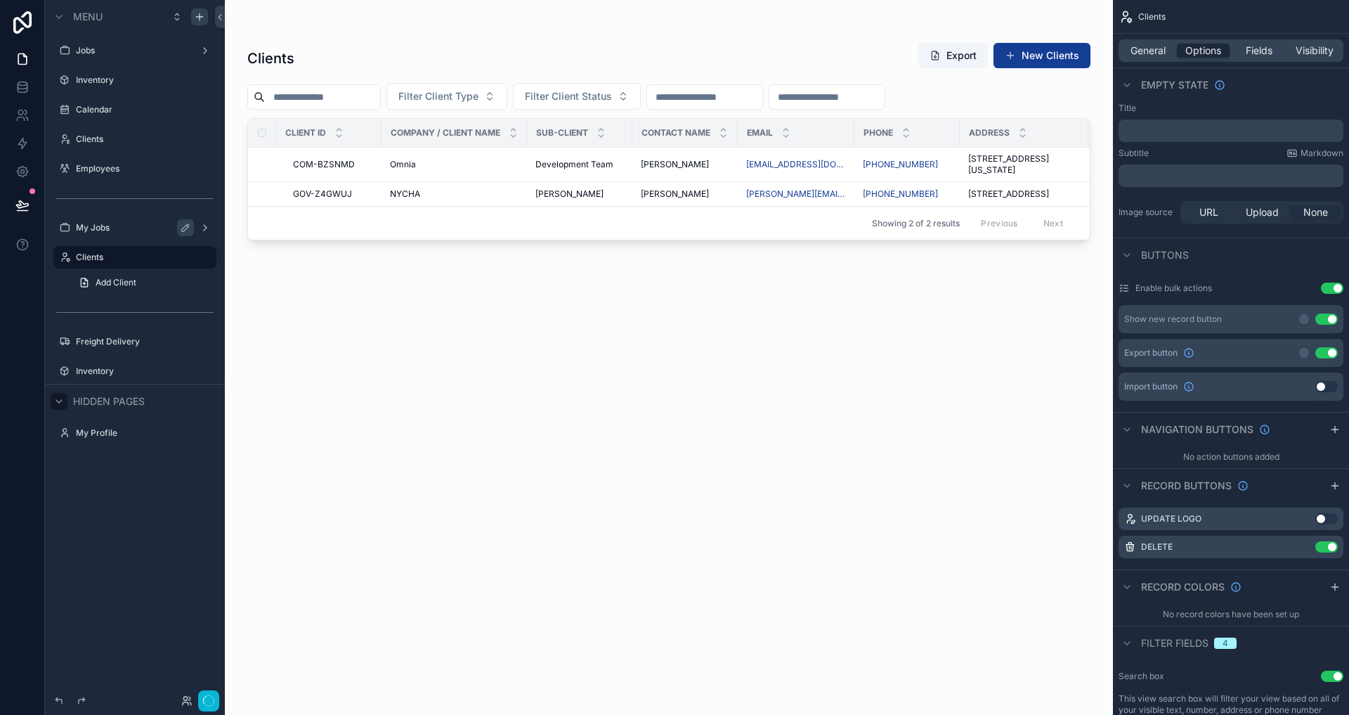
click at [1334, 290] on button "Use setting" at bounding box center [1332, 287] width 22 height 11
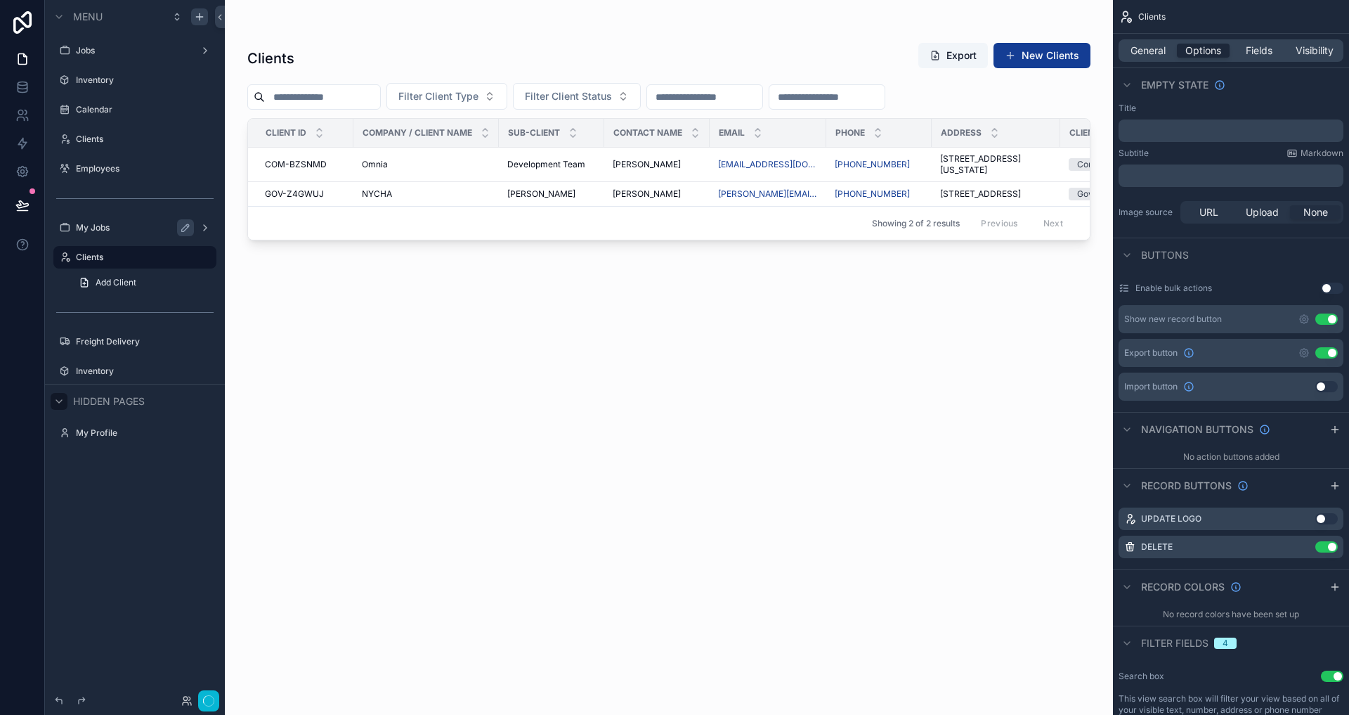
click at [1329, 313] on button "Use setting" at bounding box center [1326, 318] width 22 height 11
click at [1325, 353] on button "Use setting" at bounding box center [1326, 352] width 22 height 11
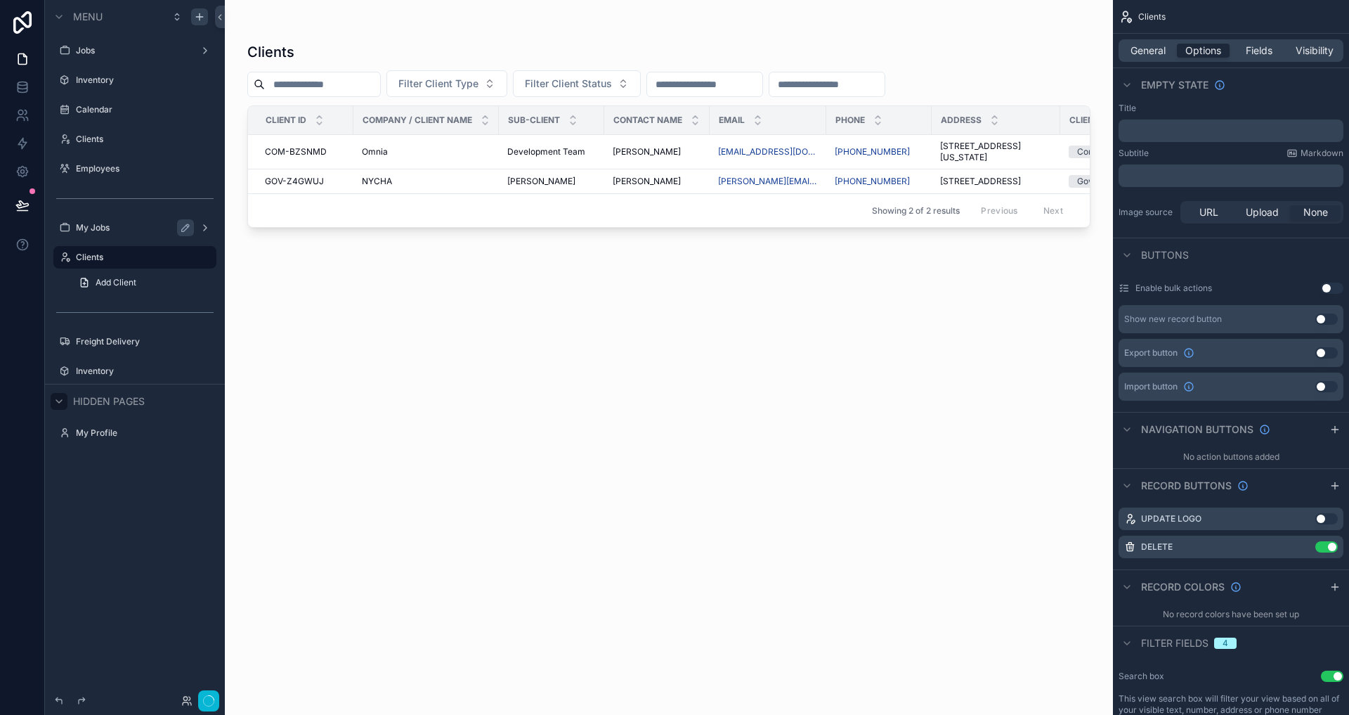
click at [1302, 282] on div "Enable bulk actions Use setting" at bounding box center [1231, 287] width 225 height 11
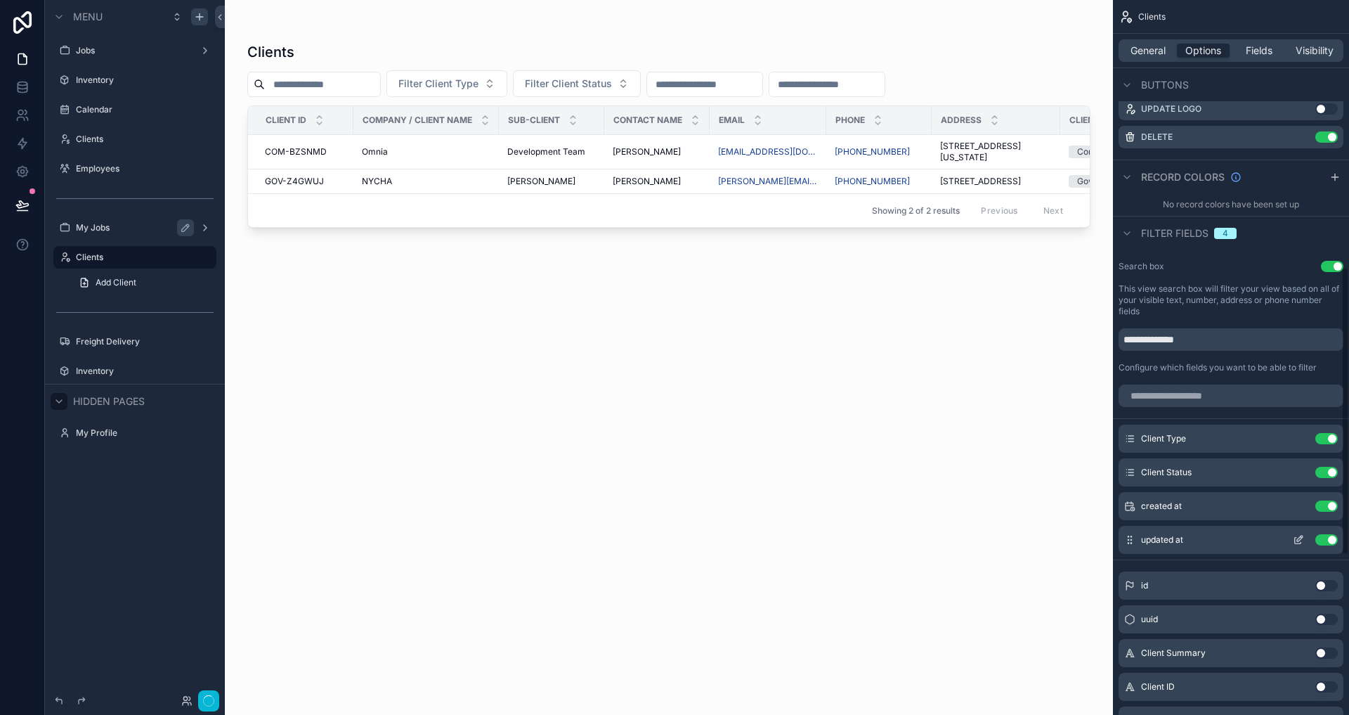
scroll to position [684, 0]
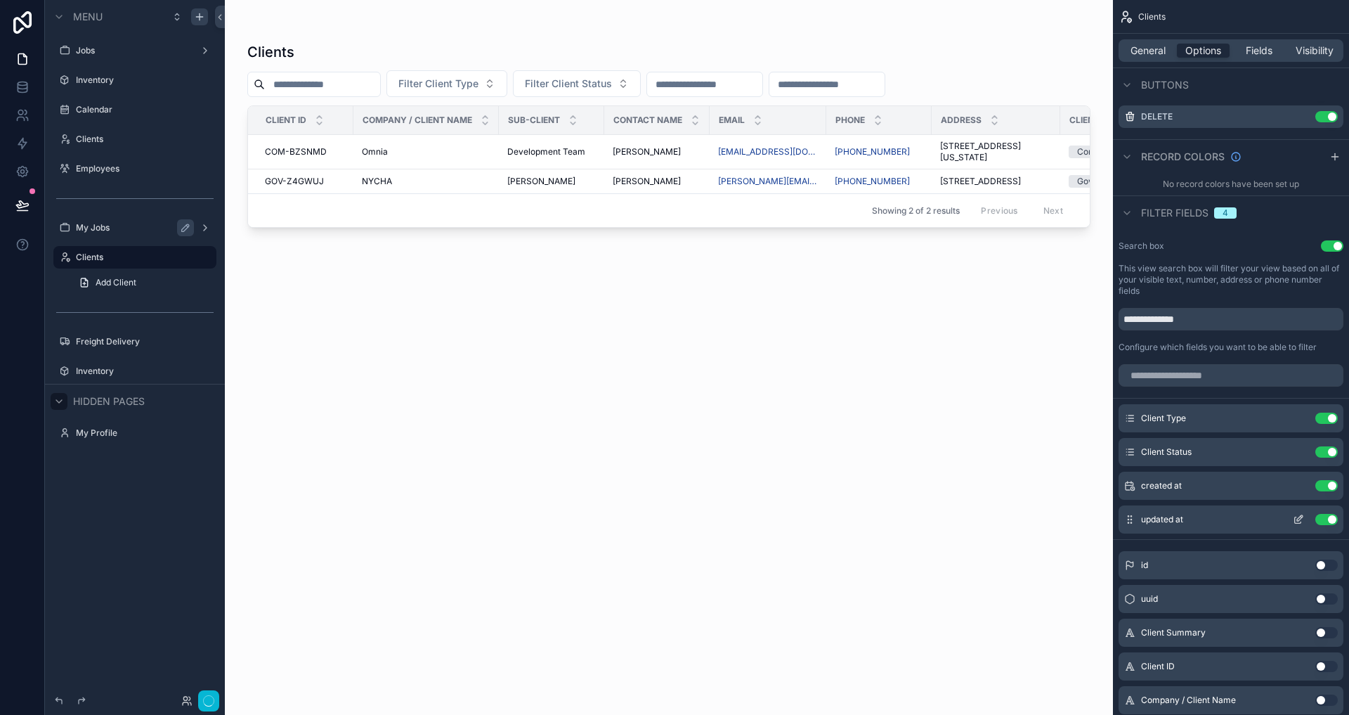
click at [1333, 519] on button "Use setting" at bounding box center [1326, 519] width 22 height 11
click at [1330, 490] on button "Use setting" at bounding box center [1326, 485] width 22 height 11
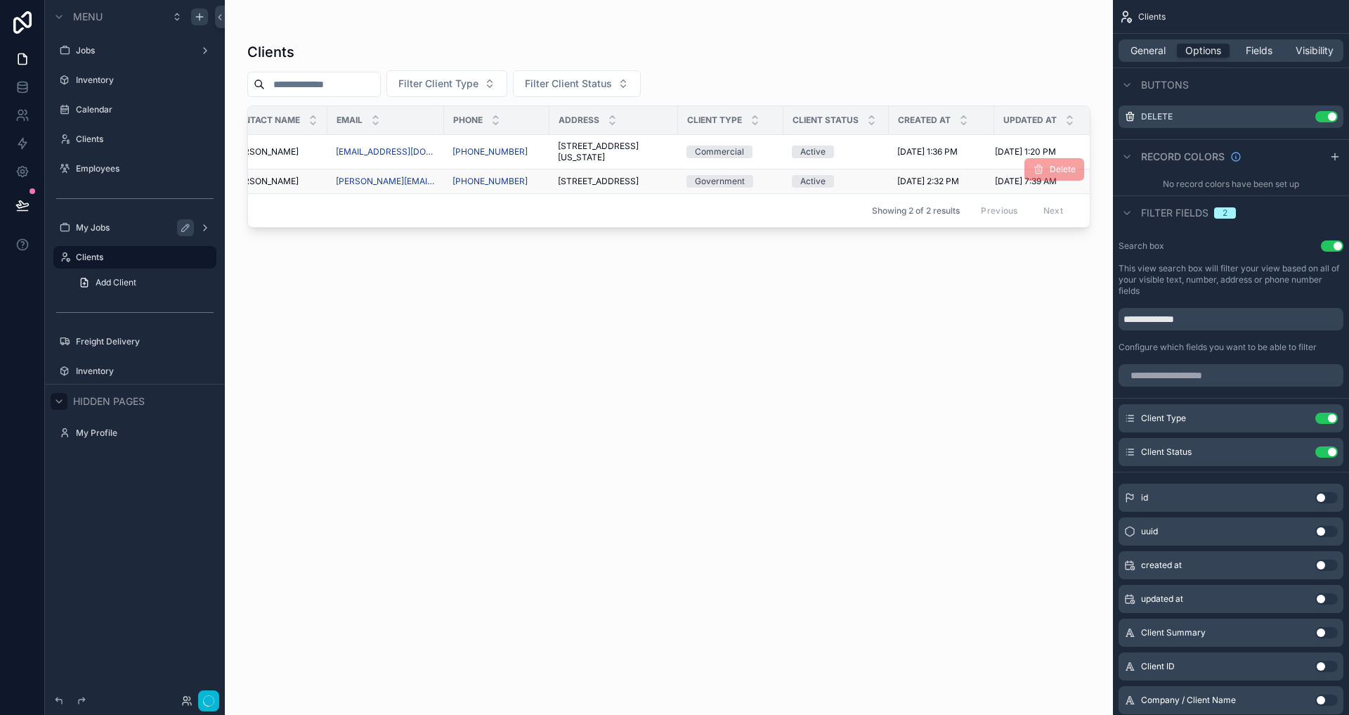
scroll to position [0, 0]
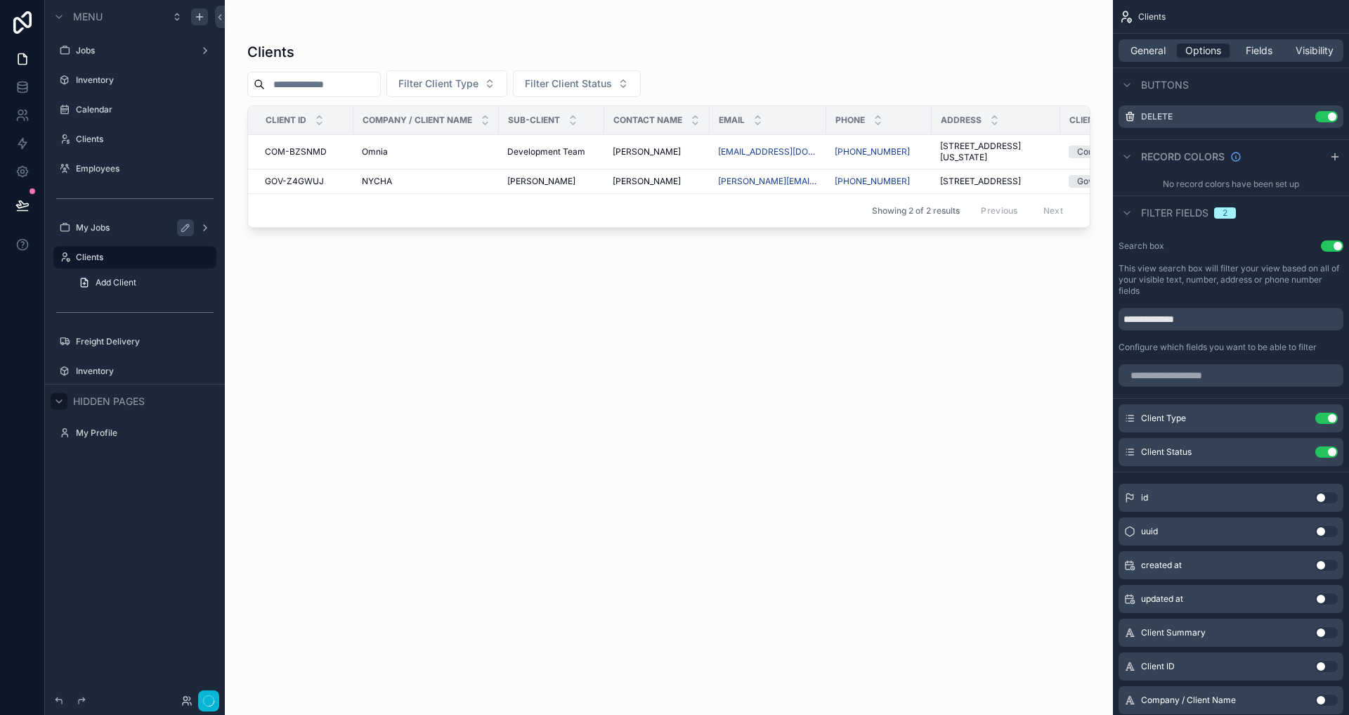
click at [807, 410] on div "Clients Filter Client Type Filter Client Status Client ID Company / Client Name…" at bounding box center [668, 366] width 843 height 664
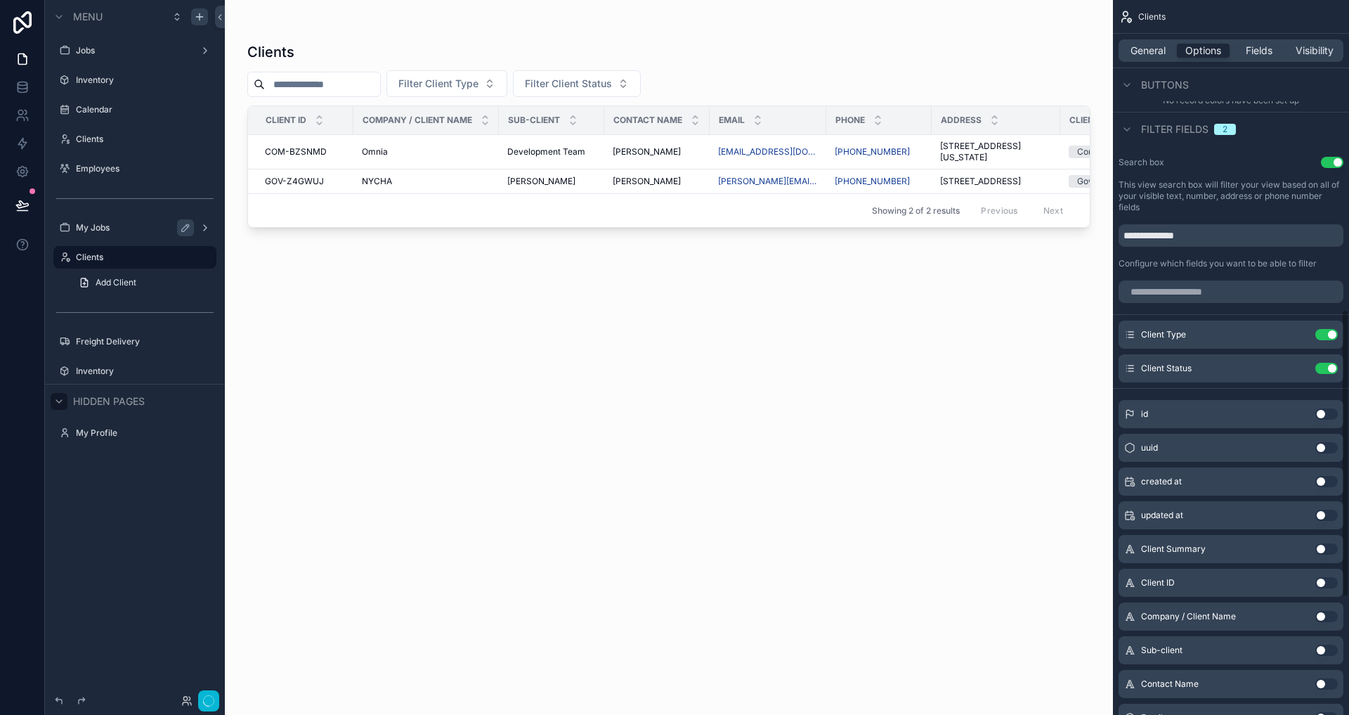
scroll to position [849, 0]
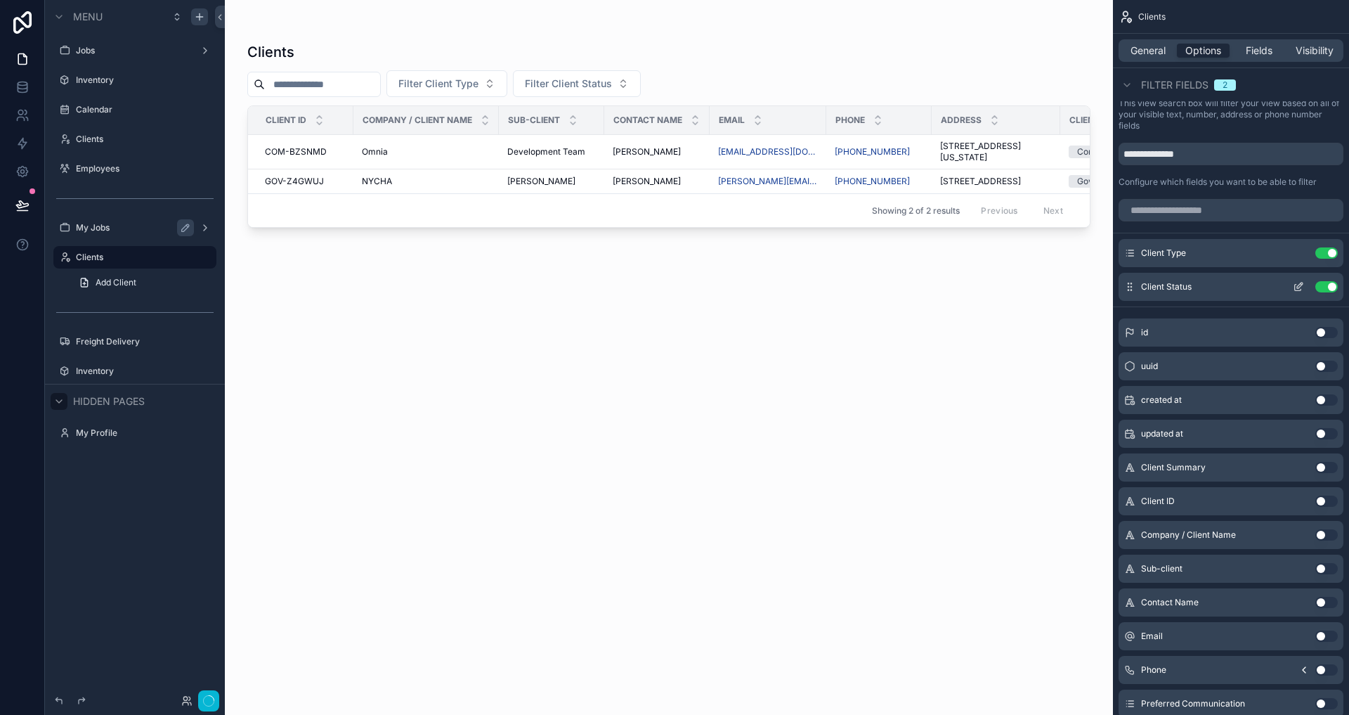
click at [1335, 286] on button "Use setting" at bounding box center [1326, 286] width 22 height 11
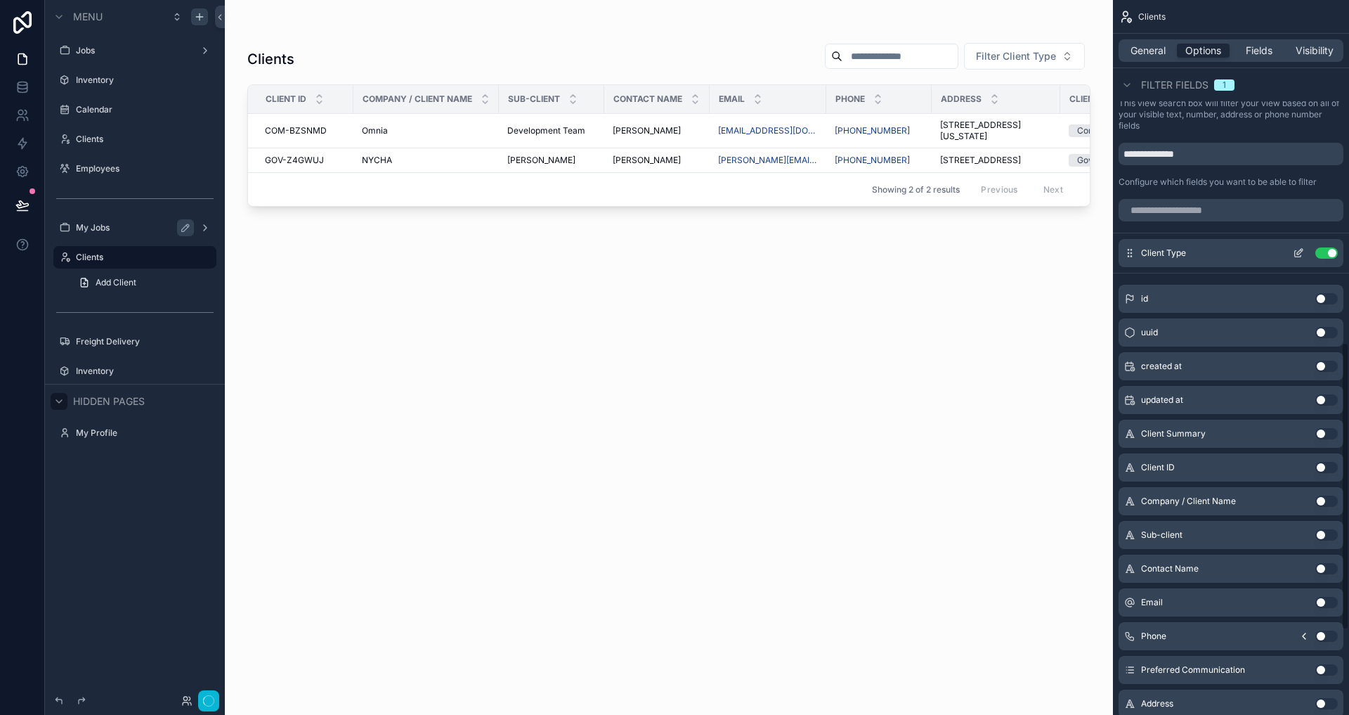
click at [1326, 259] on div "Client Type Use setting" at bounding box center [1231, 253] width 225 height 28
click at [1326, 251] on button "Use setting" at bounding box center [1326, 252] width 22 height 11
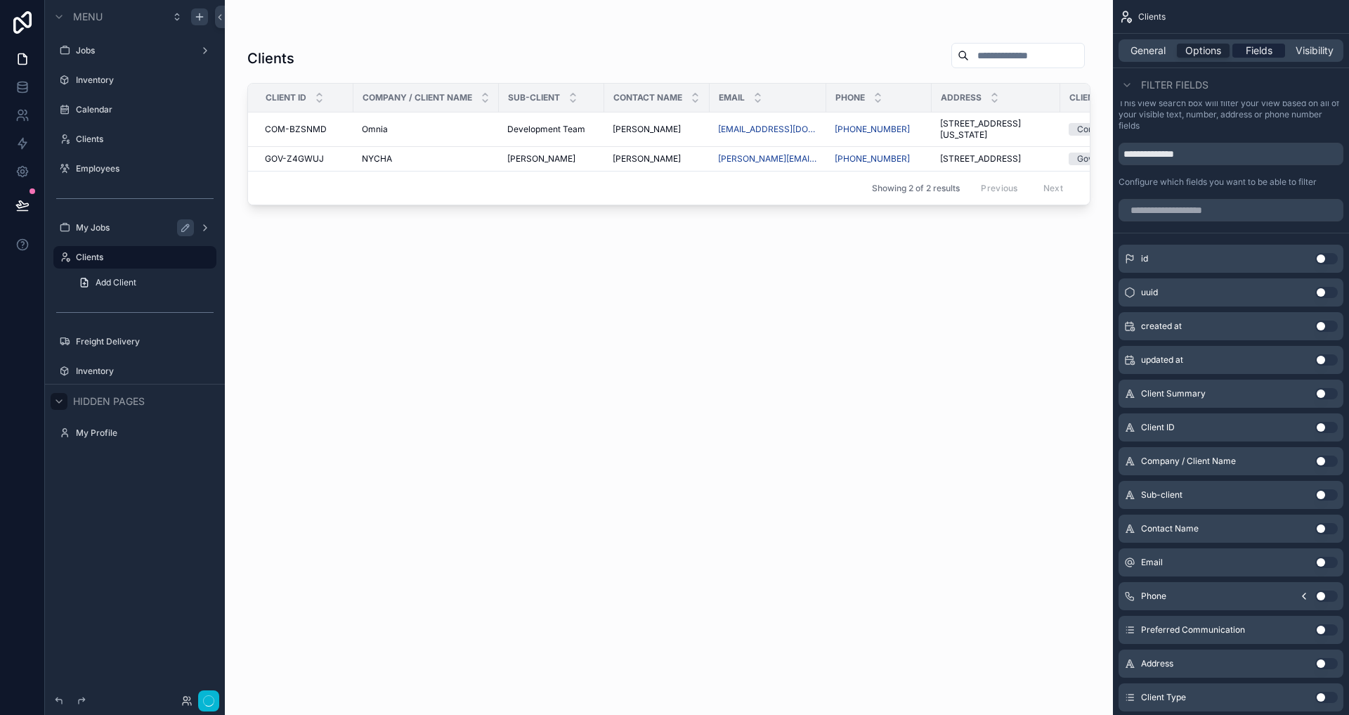
click at [1244, 55] on div "Fields" at bounding box center [1258, 51] width 53 height 14
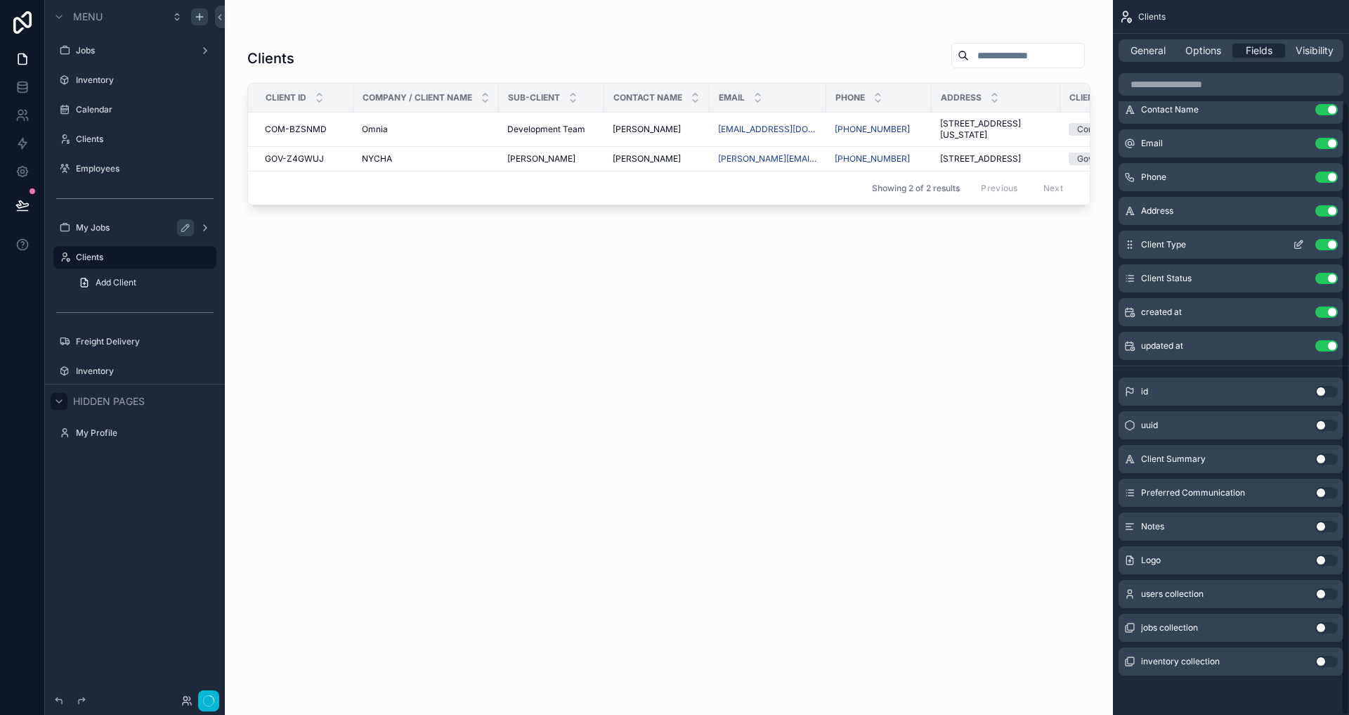
scroll to position [0, 0]
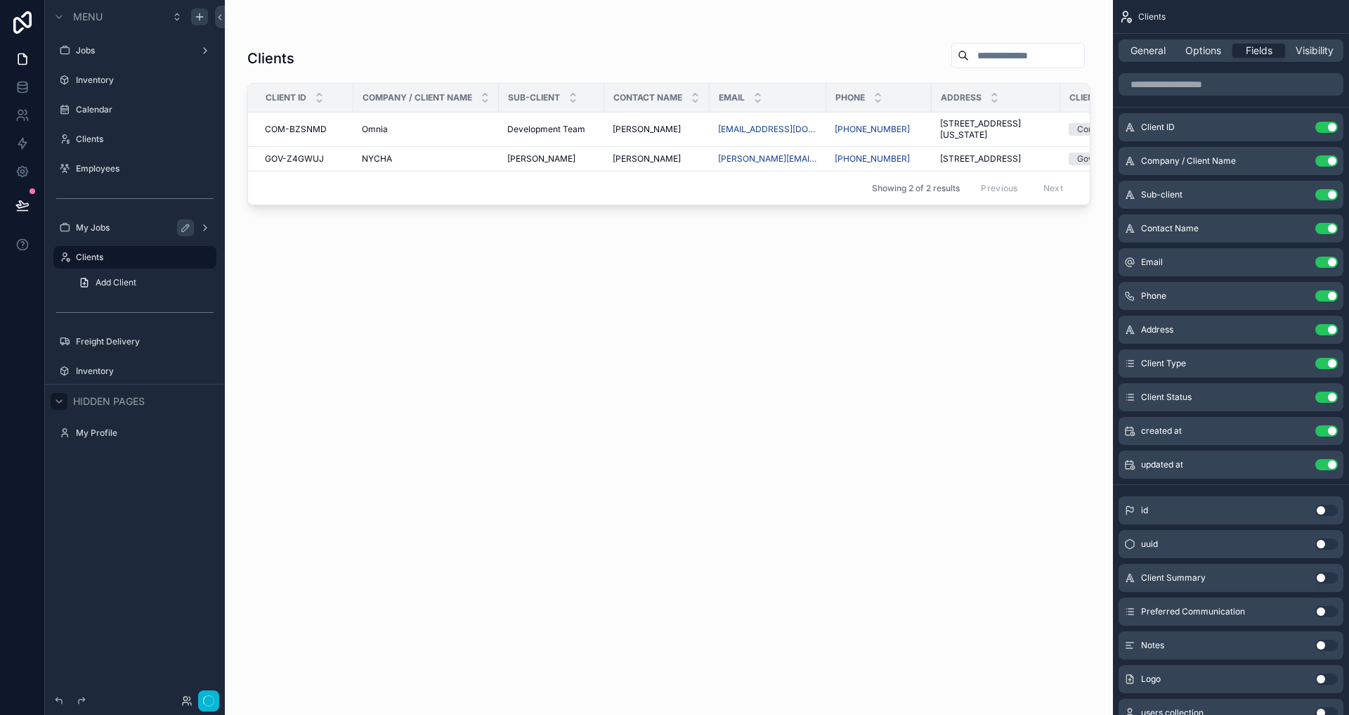
click at [1306, 143] on div "Client ID Use setting Company / Client Name Use setting Sub-client Use setting …" at bounding box center [1231, 295] width 236 height 365
click at [1332, 127] on button "Use setting" at bounding box center [1326, 127] width 22 height 11
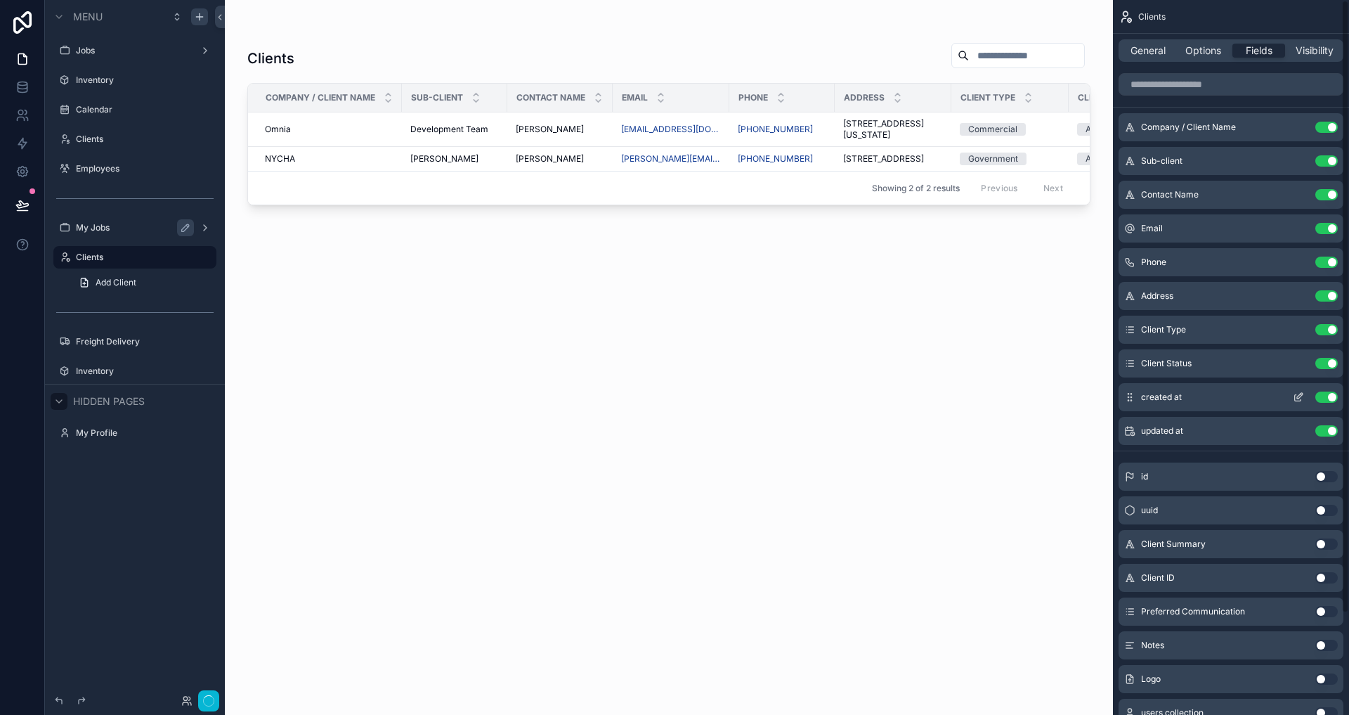
click at [1331, 398] on button "Use setting" at bounding box center [1326, 396] width 22 height 11
click at [1329, 398] on button "Use setting" at bounding box center [1326, 396] width 22 height 11
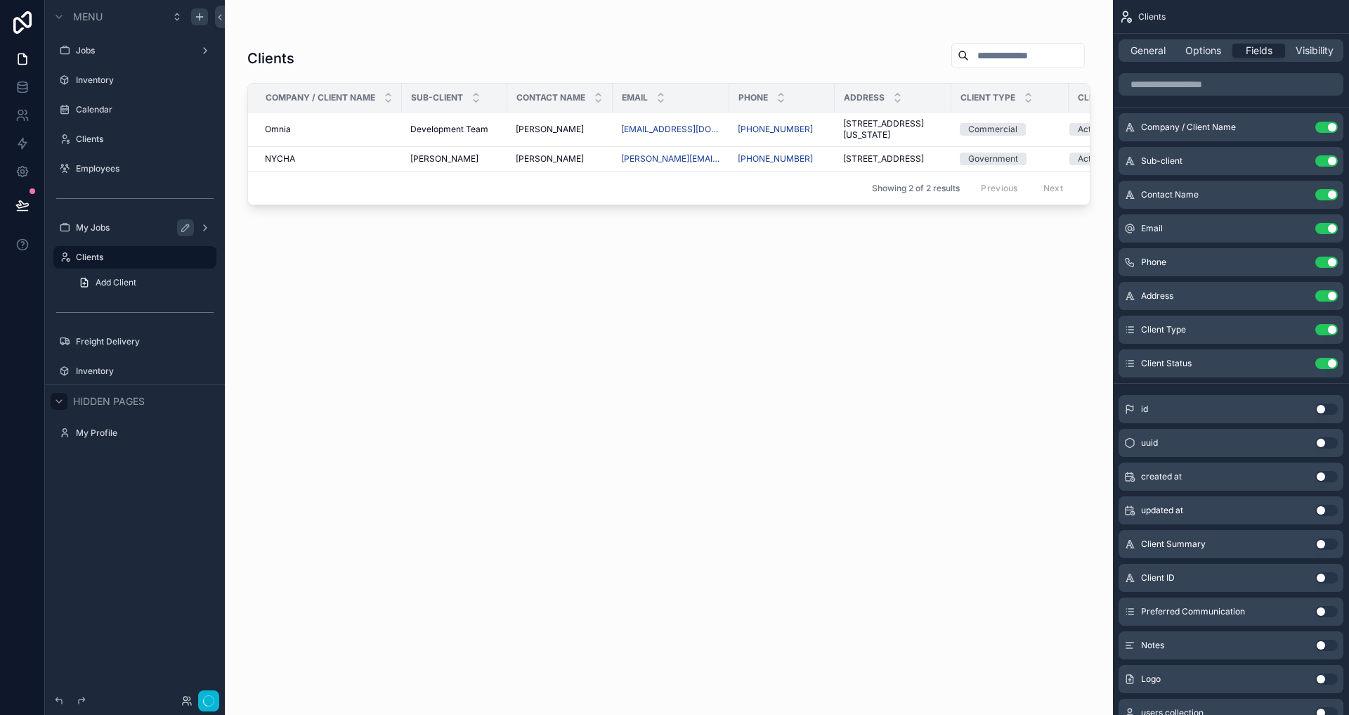
click at [886, 353] on div "Clients Company / Client Name Sub-client Contact Name Email Phone Address Clien…" at bounding box center [668, 366] width 843 height 664
click at [781, 363] on div "Clients Company / Client Name Sub-client Contact Name Email Phone Address Clien…" at bounding box center [668, 366] width 843 height 664
click at [323, 125] on div "Omnia Omnia" at bounding box center [329, 129] width 129 height 11
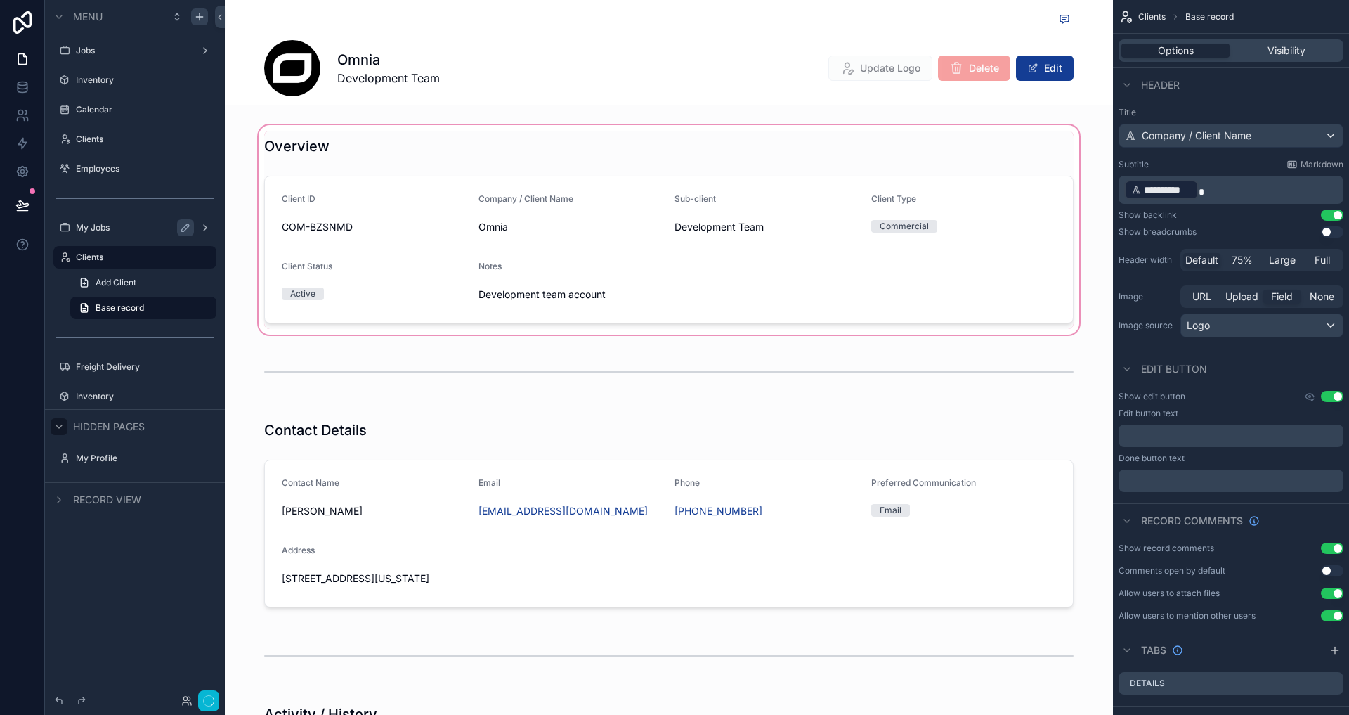
click at [479, 224] on div "scrollable content" at bounding box center [669, 229] width 888 height 215
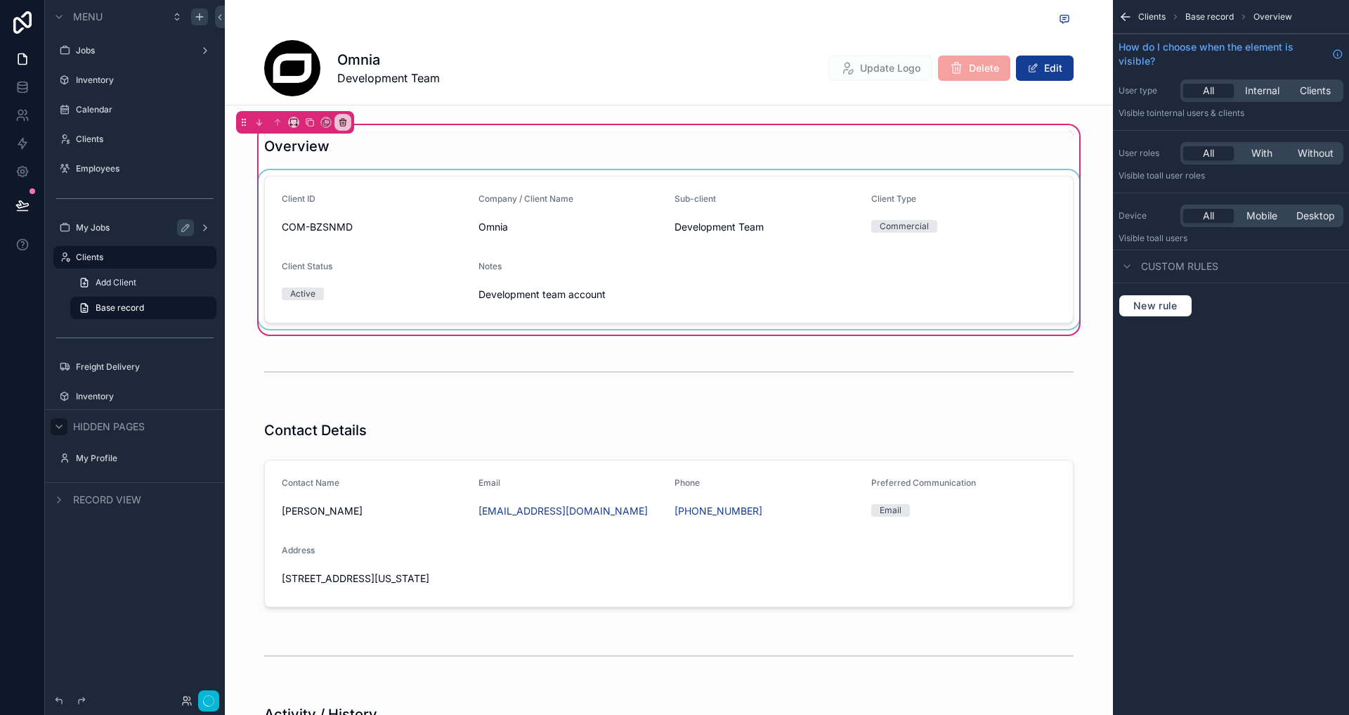
click at [1002, 225] on div "scrollable content" at bounding box center [669, 249] width 826 height 159
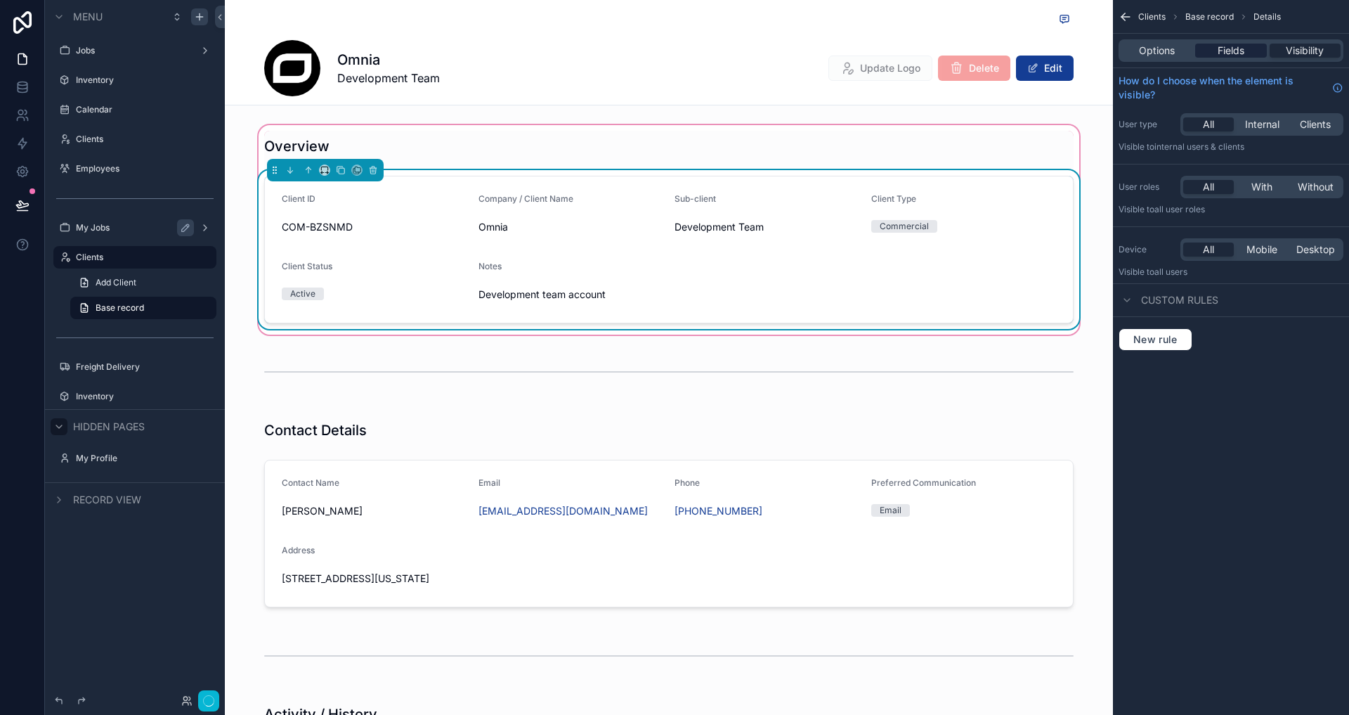
click at [1219, 56] on span "Fields" at bounding box center [1231, 51] width 27 height 14
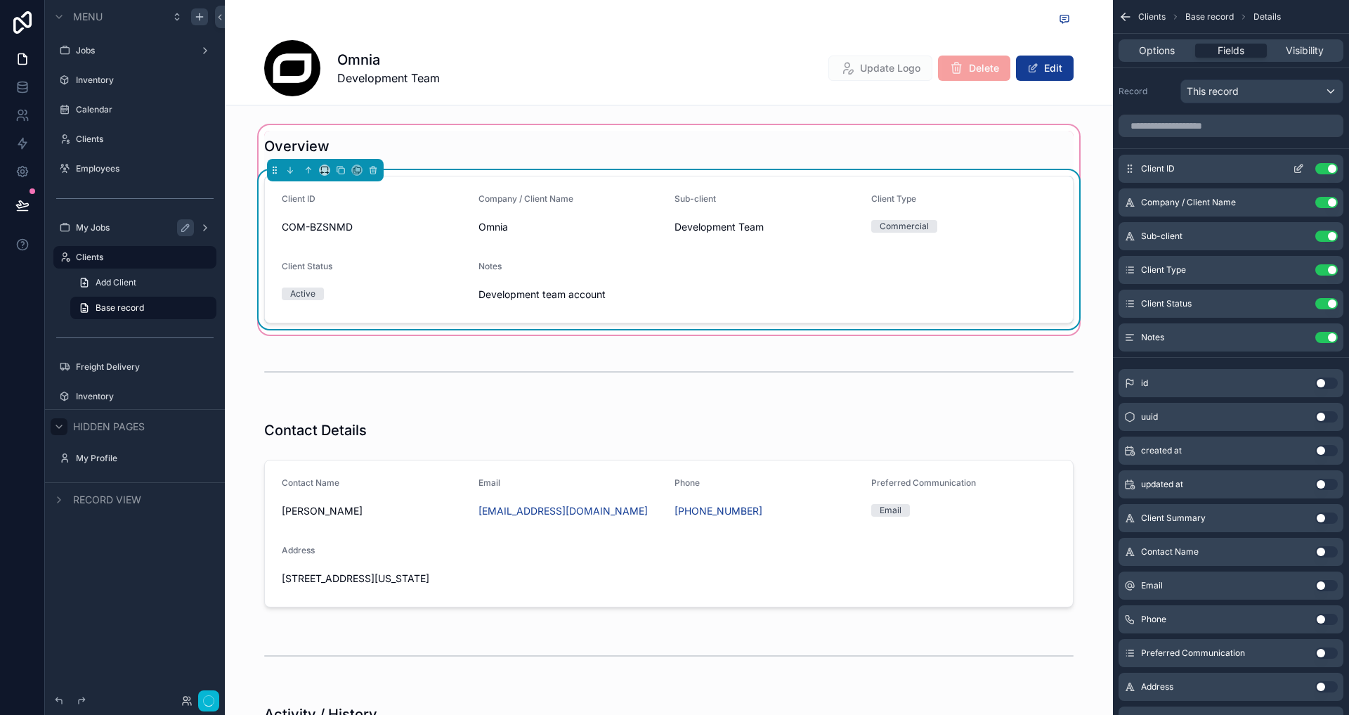
click at [1326, 171] on button "Use setting" at bounding box center [1326, 168] width 22 height 11
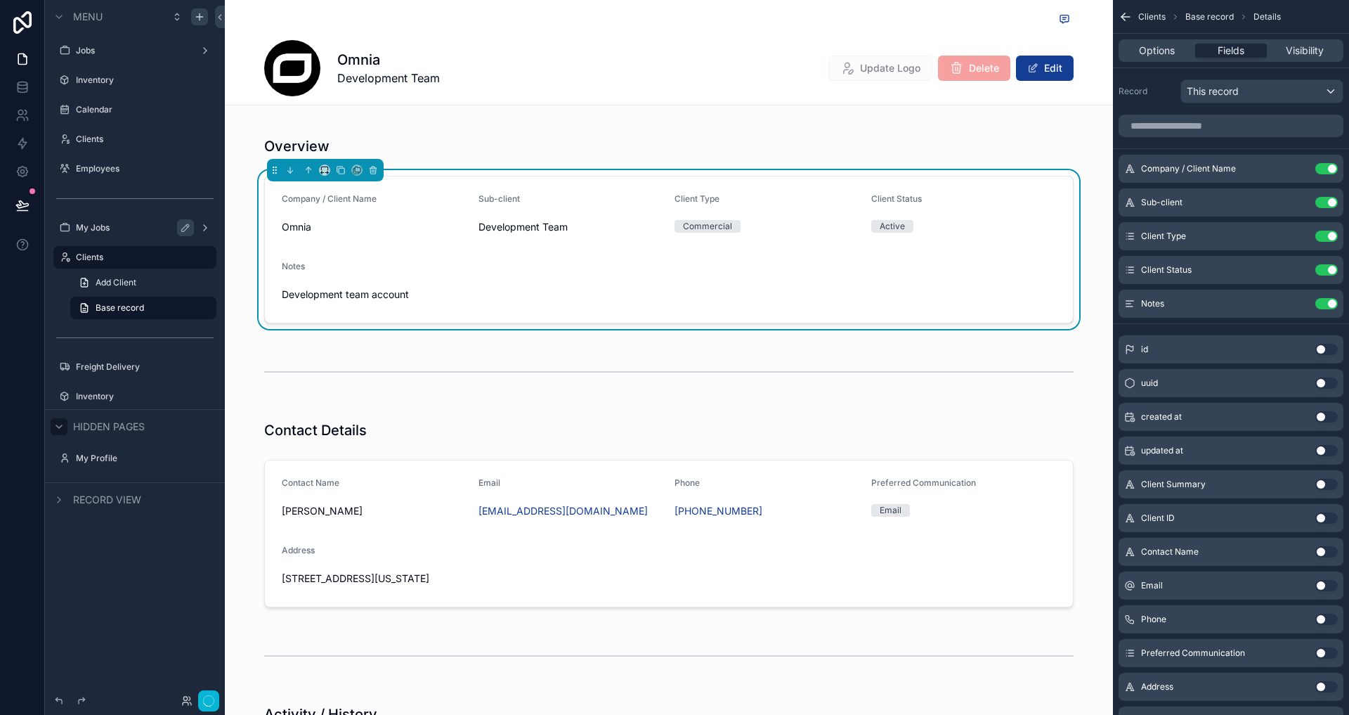
click at [1091, 241] on div "Overview Company / Client Name Omnia Sub-client Development Team Client Type Co…" at bounding box center [669, 229] width 888 height 215
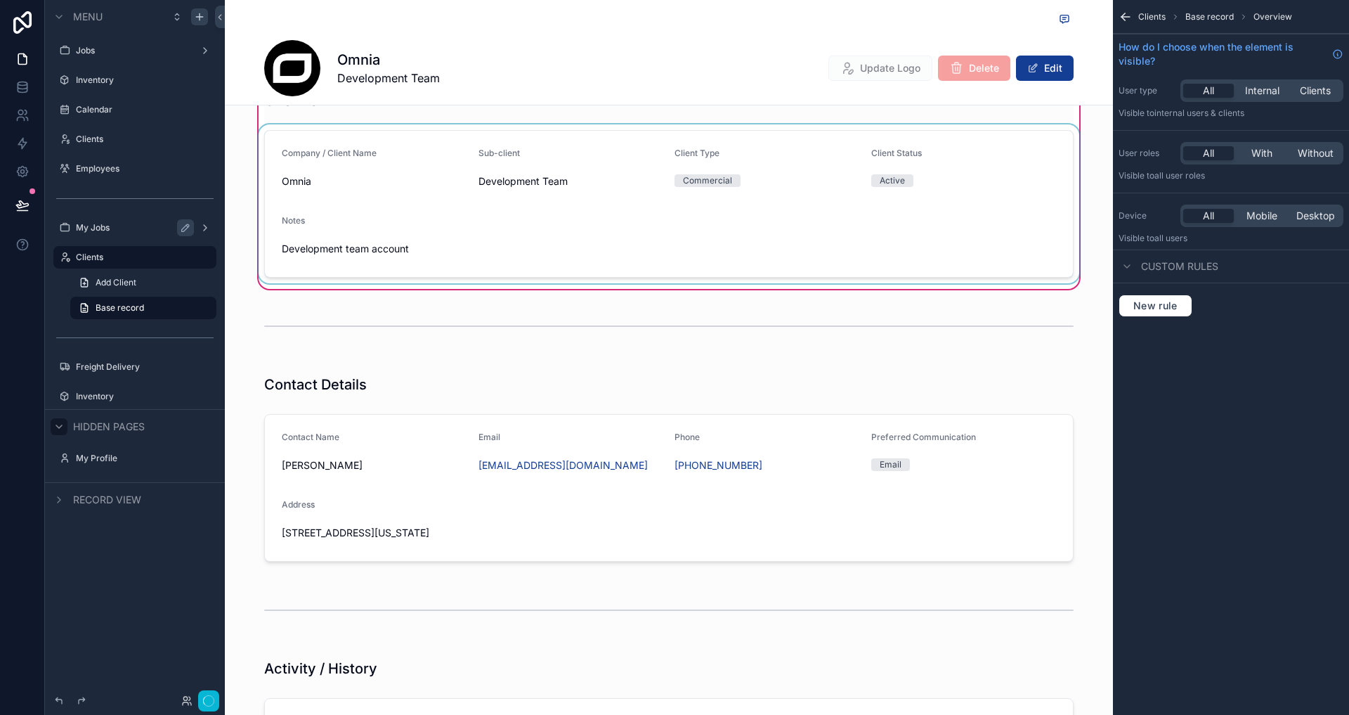
scroll to position [46, 0]
click at [1050, 334] on div "scrollable content" at bounding box center [669, 325] width 888 height 46
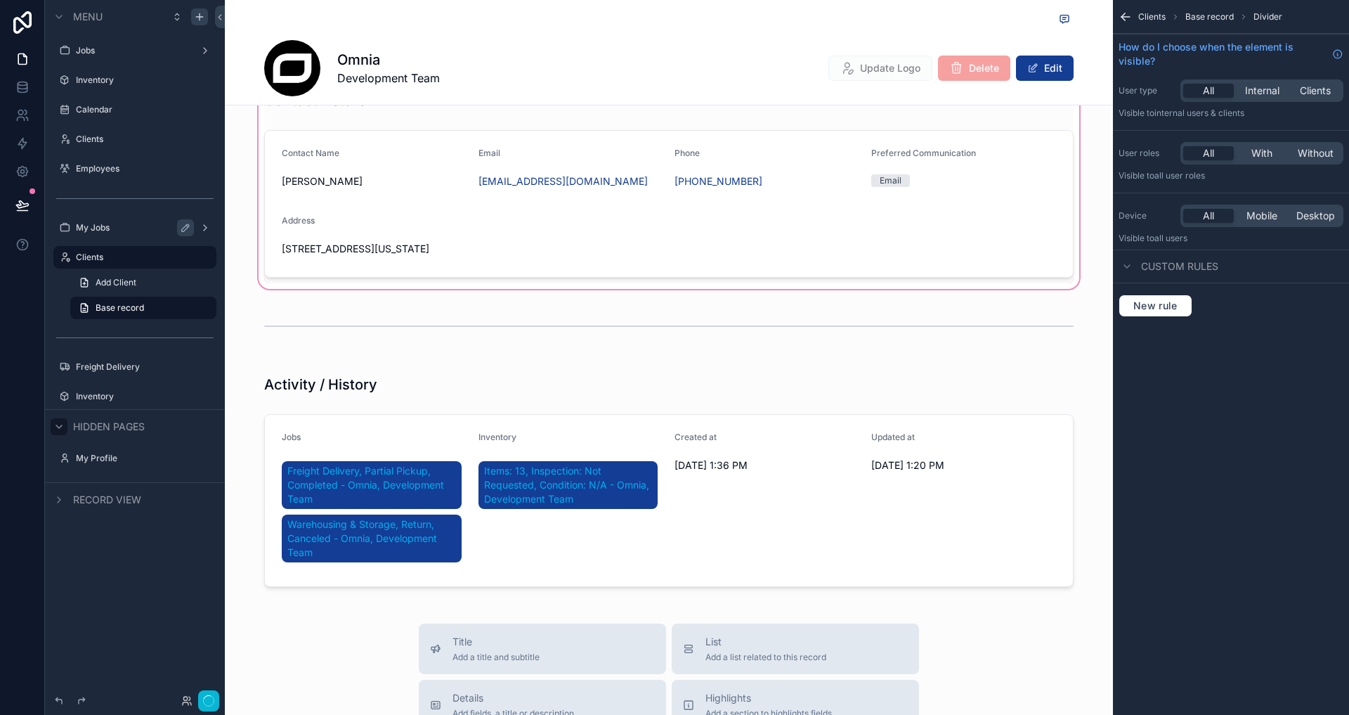
scroll to position [0, 0]
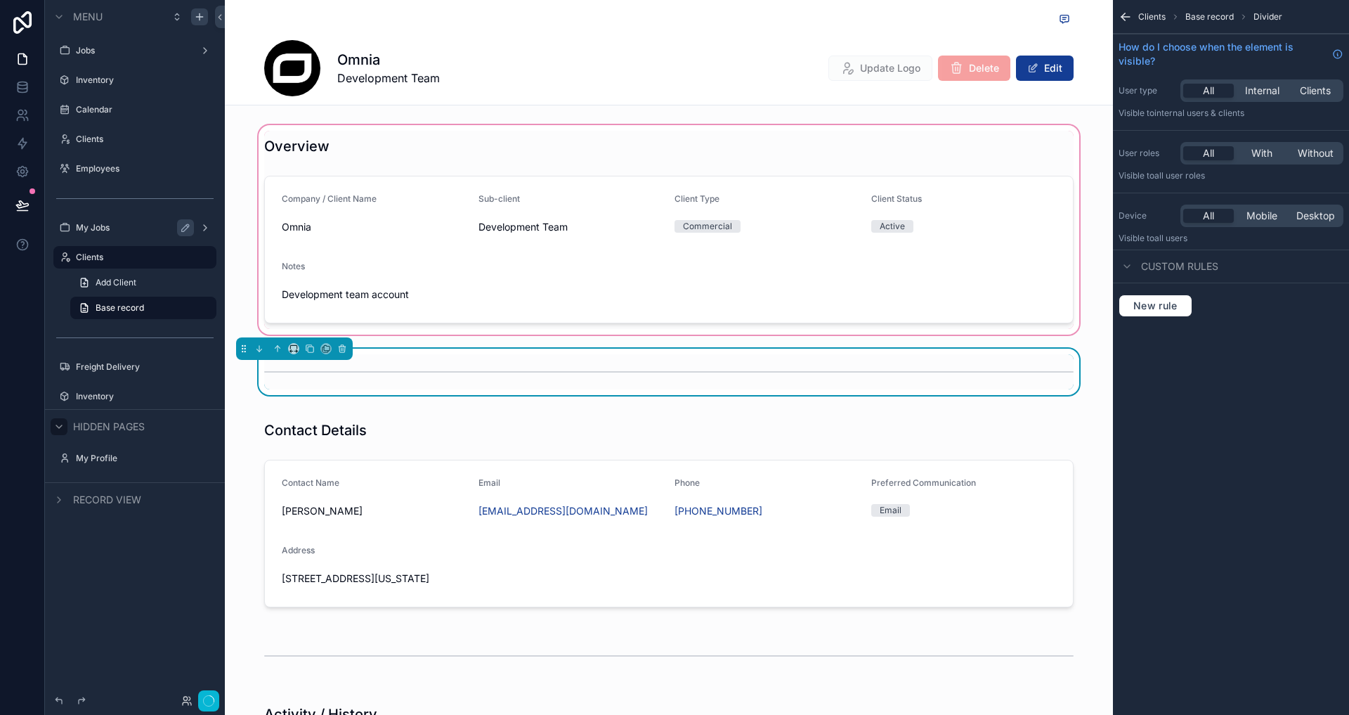
click at [887, 299] on div "scrollable content" at bounding box center [669, 229] width 888 height 215
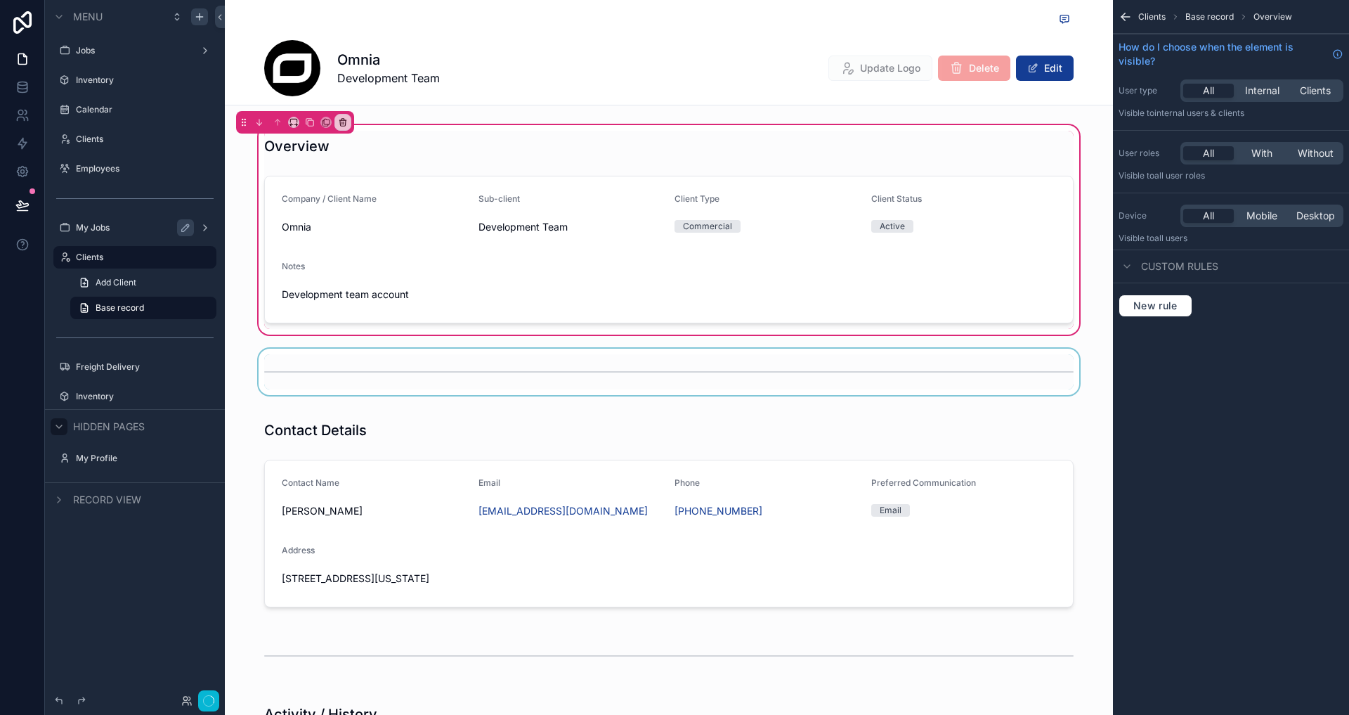
click at [1087, 289] on div "Overview Company / Client Name Omnia Sub-client Development Team Client Type Co…" at bounding box center [669, 229] width 888 height 215
click at [888, 362] on div "scrollable content" at bounding box center [669, 372] width 888 height 46
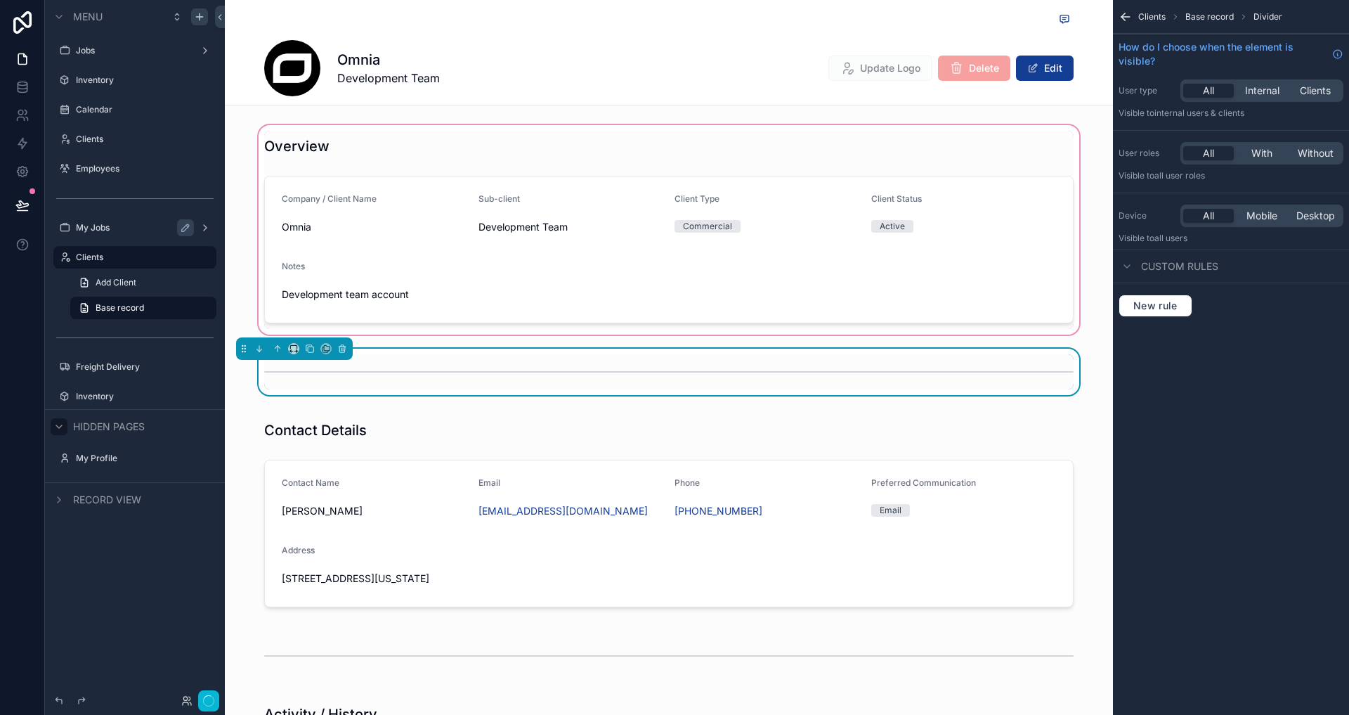
click at [1095, 379] on div "scrollable content" at bounding box center [669, 372] width 888 height 46
click at [1041, 458] on div "scrollable content" at bounding box center [669, 513] width 888 height 215
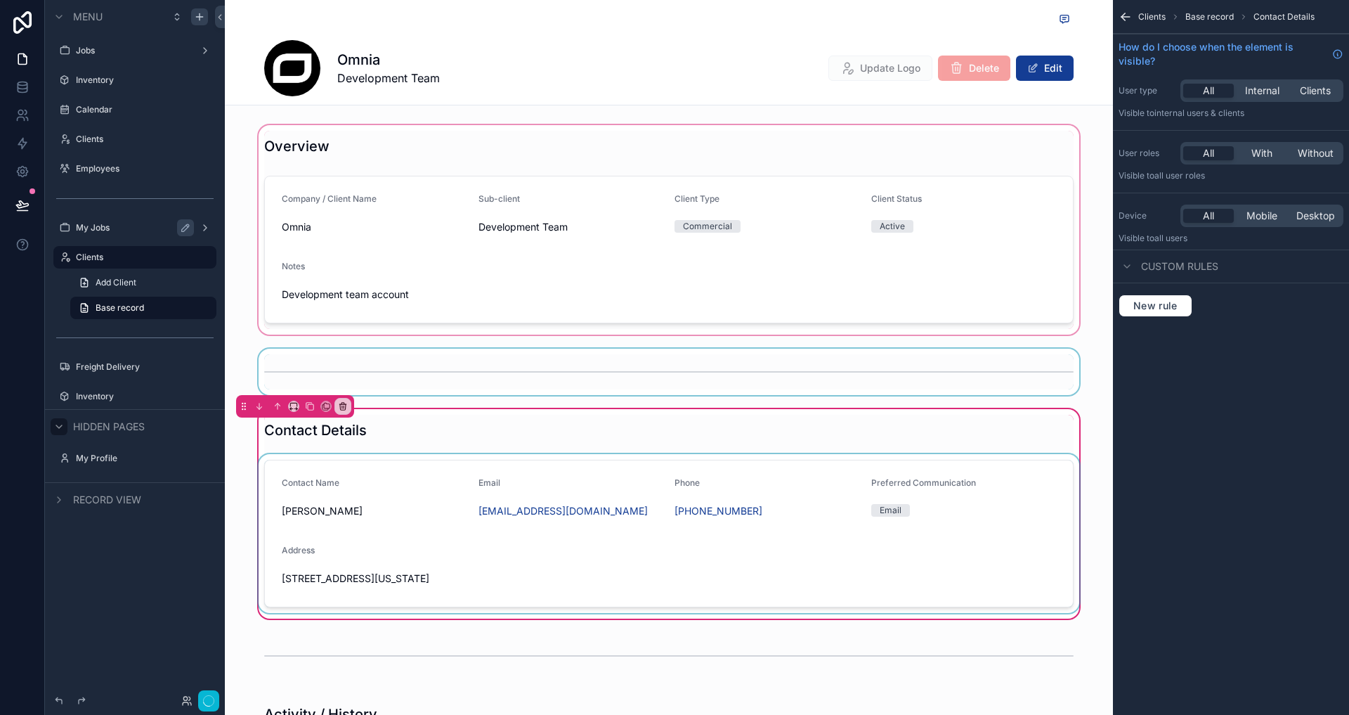
click at [1018, 500] on div "scrollable content" at bounding box center [669, 533] width 826 height 159
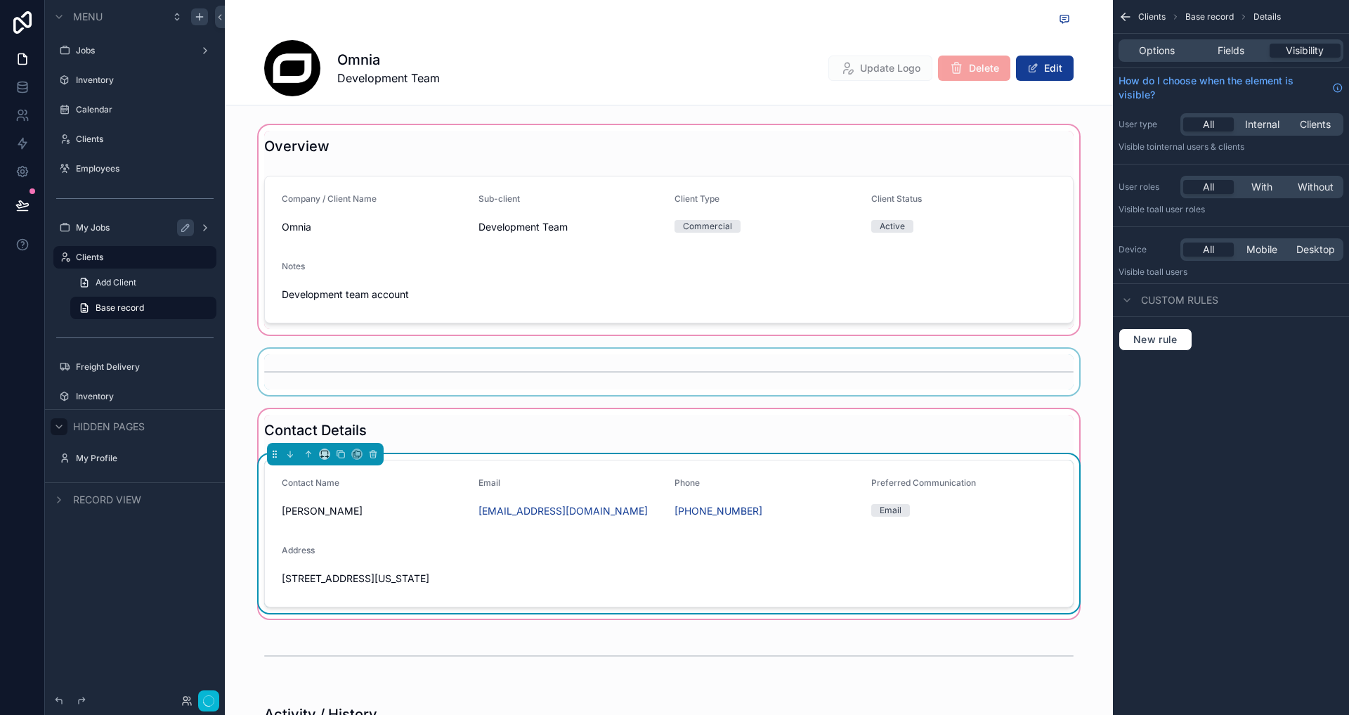
click at [1018, 500] on div "Email" at bounding box center [963, 510] width 185 height 21
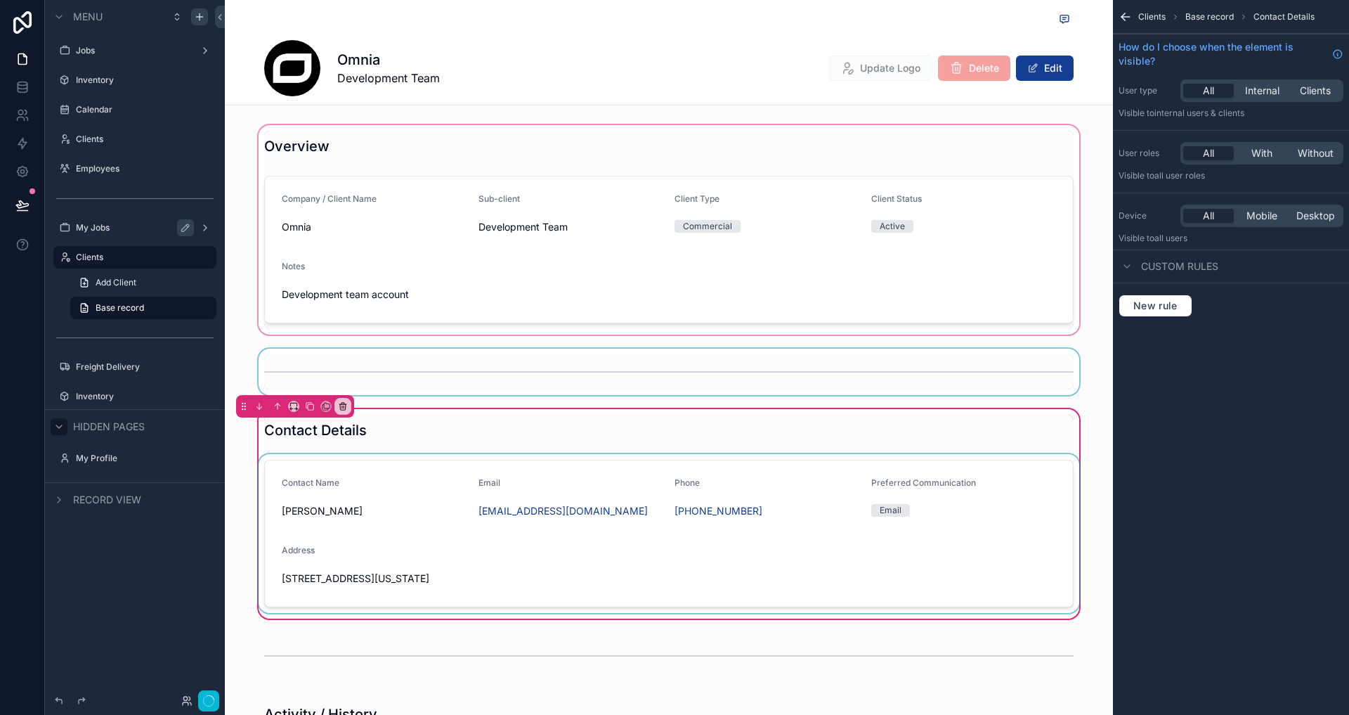
click at [1240, 509] on div "Clients Base record Contact Details How do I choose when the element is visible…" at bounding box center [1231, 357] width 236 height 715
click at [1098, 402] on div "Overview Company / Client Name Omnia Sub-client Development Team Client Type Co…" at bounding box center [669, 526] width 888 height 808
click at [1048, 362] on div "scrollable content" at bounding box center [669, 372] width 888 height 46
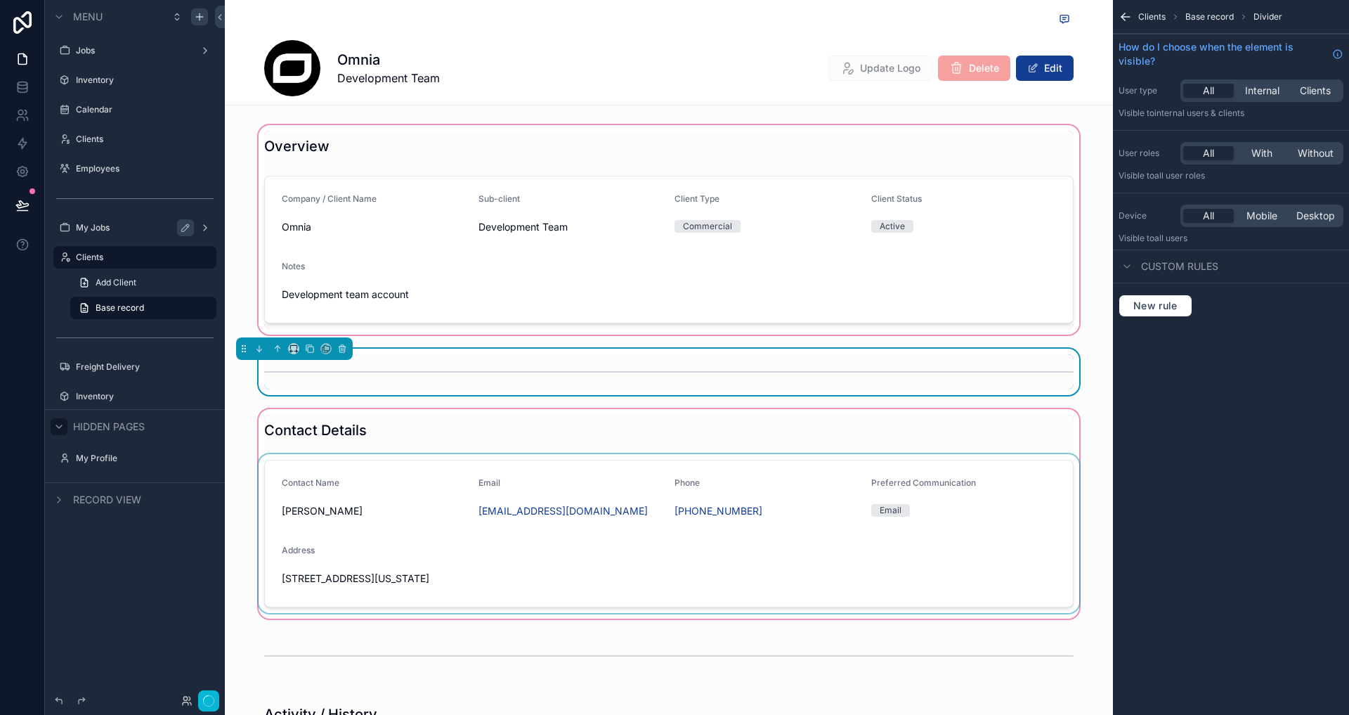
click at [832, 483] on div "scrollable content" at bounding box center [669, 513] width 888 height 215
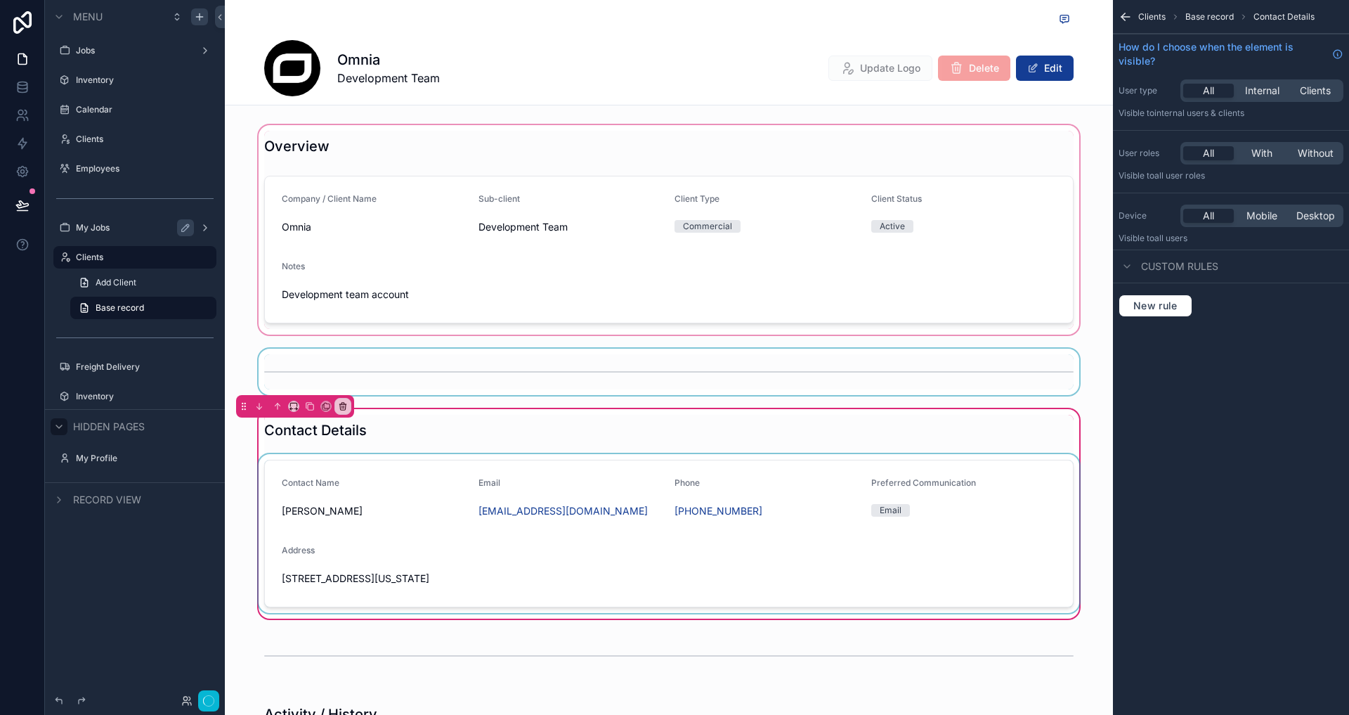
click at [722, 523] on div "scrollable content" at bounding box center [669, 533] width 826 height 159
click at [722, 523] on form "Contact Name Sebastian Storm Email dev@omniahq.com Phone (646) 397-0900 Preferr…" at bounding box center [669, 533] width 808 height 146
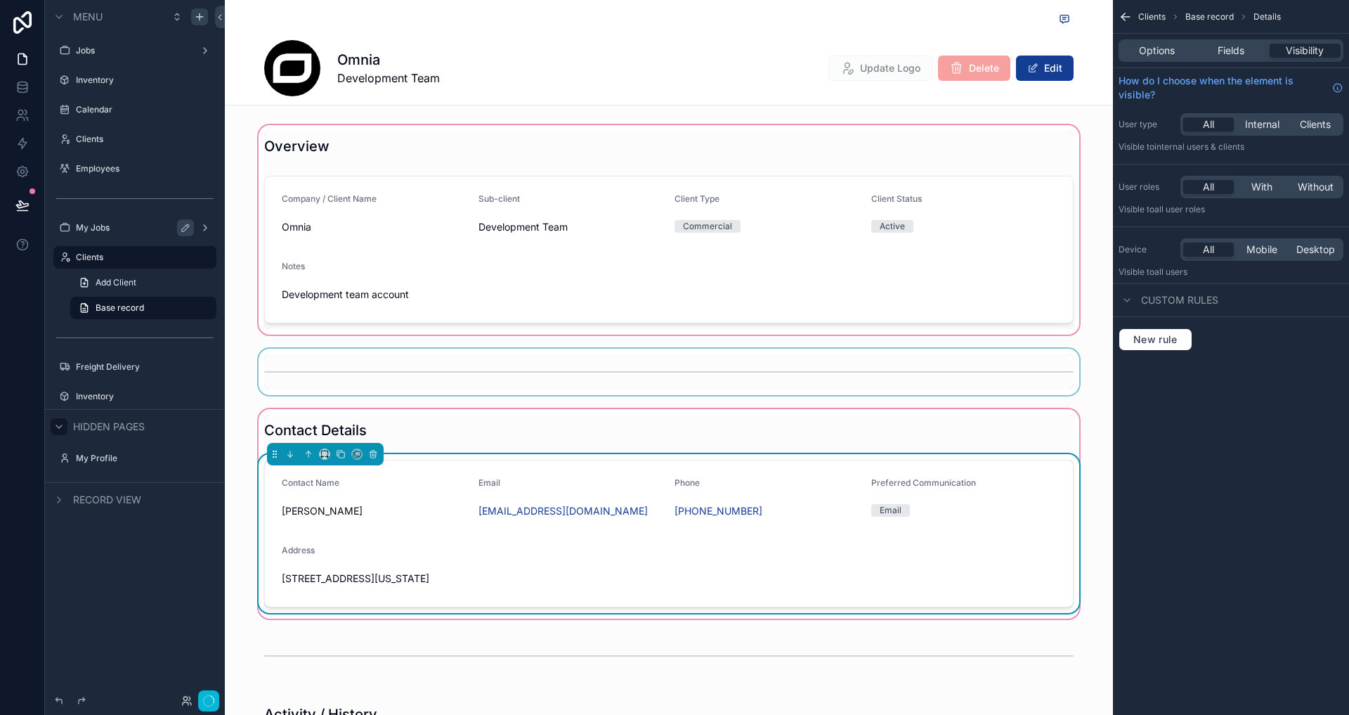
click at [900, 543] on form "Contact Name Sebastian Storm Email dev@omniahq.com Phone (646) 397-0900 Preferr…" at bounding box center [669, 533] width 808 height 146
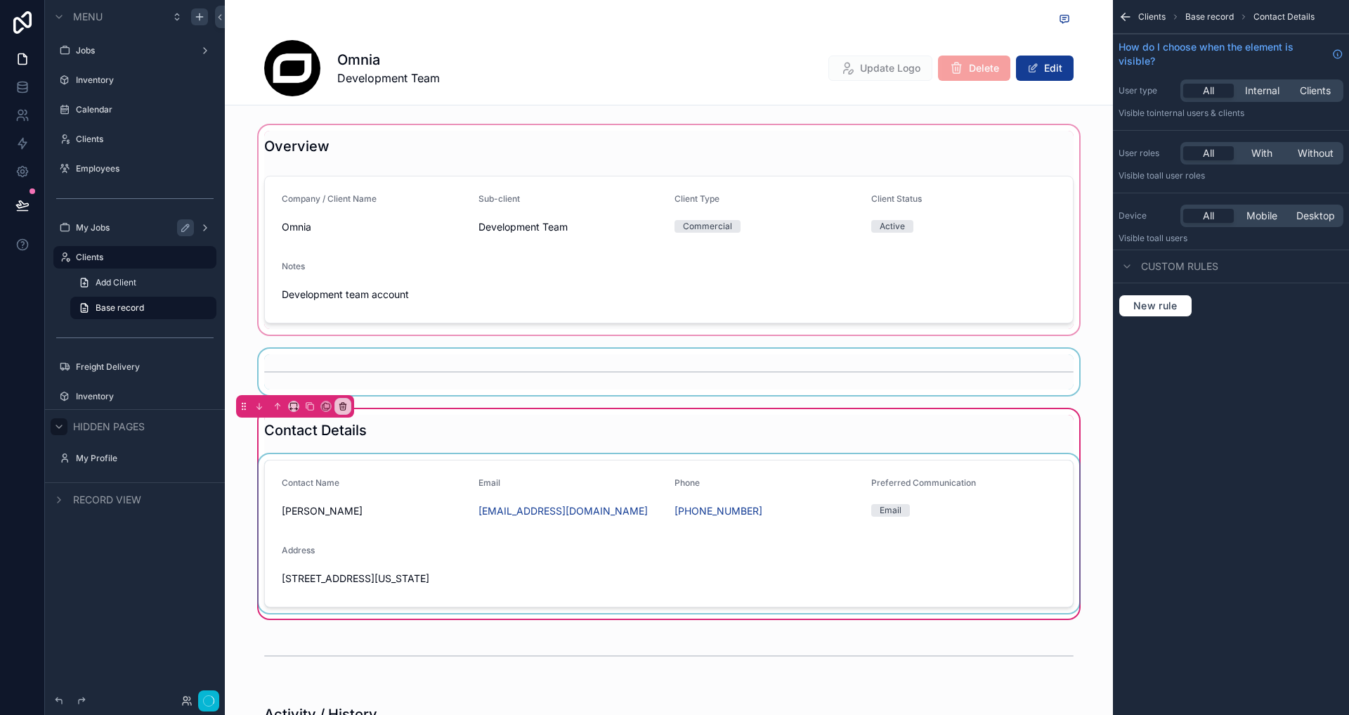
click at [900, 543] on div "scrollable content" at bounding box center [669, 533] width 826 height 159
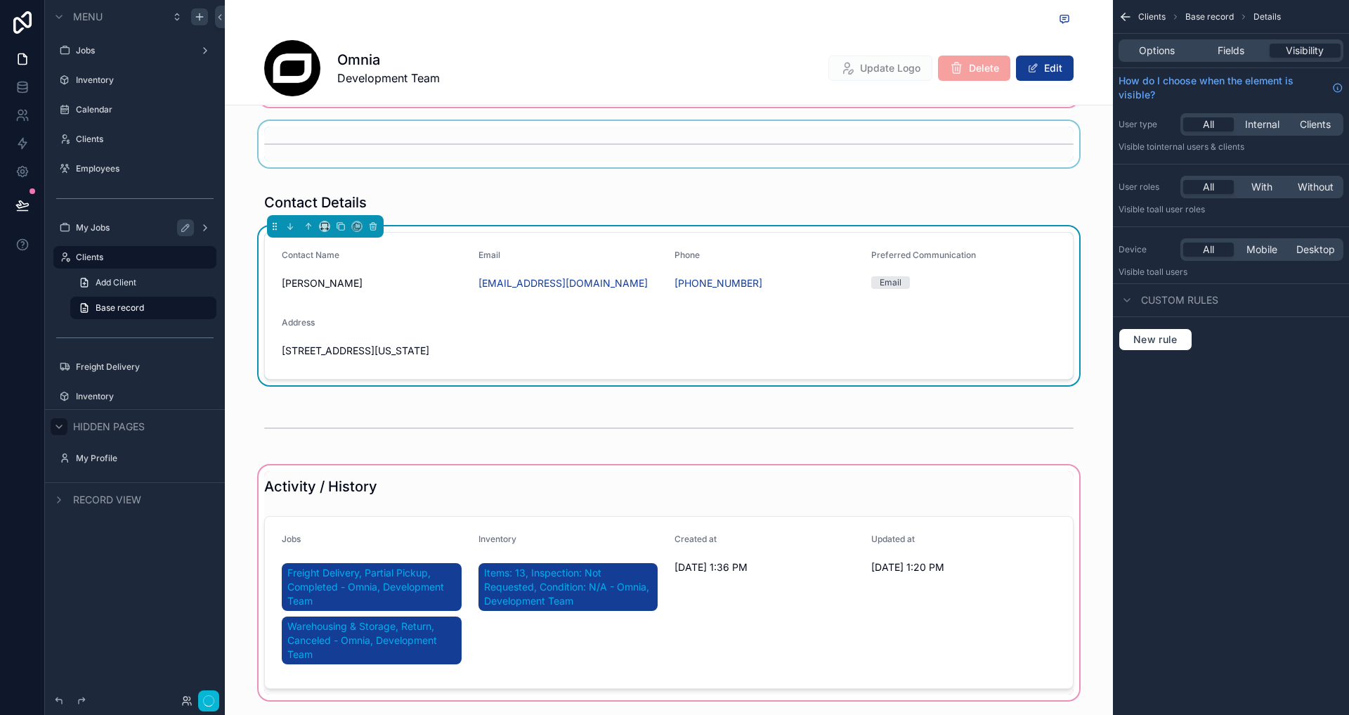
scroll to position [252, 0]
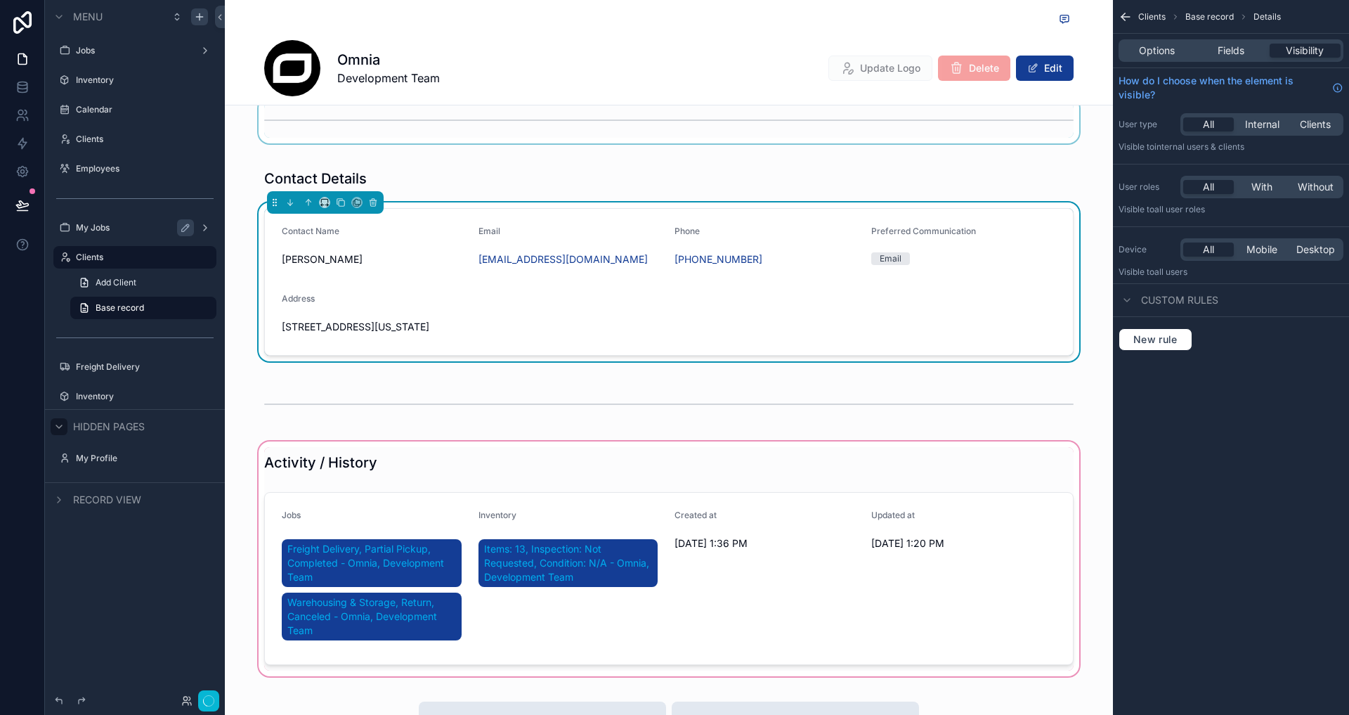
click at [656, 532] on div "scrollable content" at bounding box center [669, 558] width 888 height 240
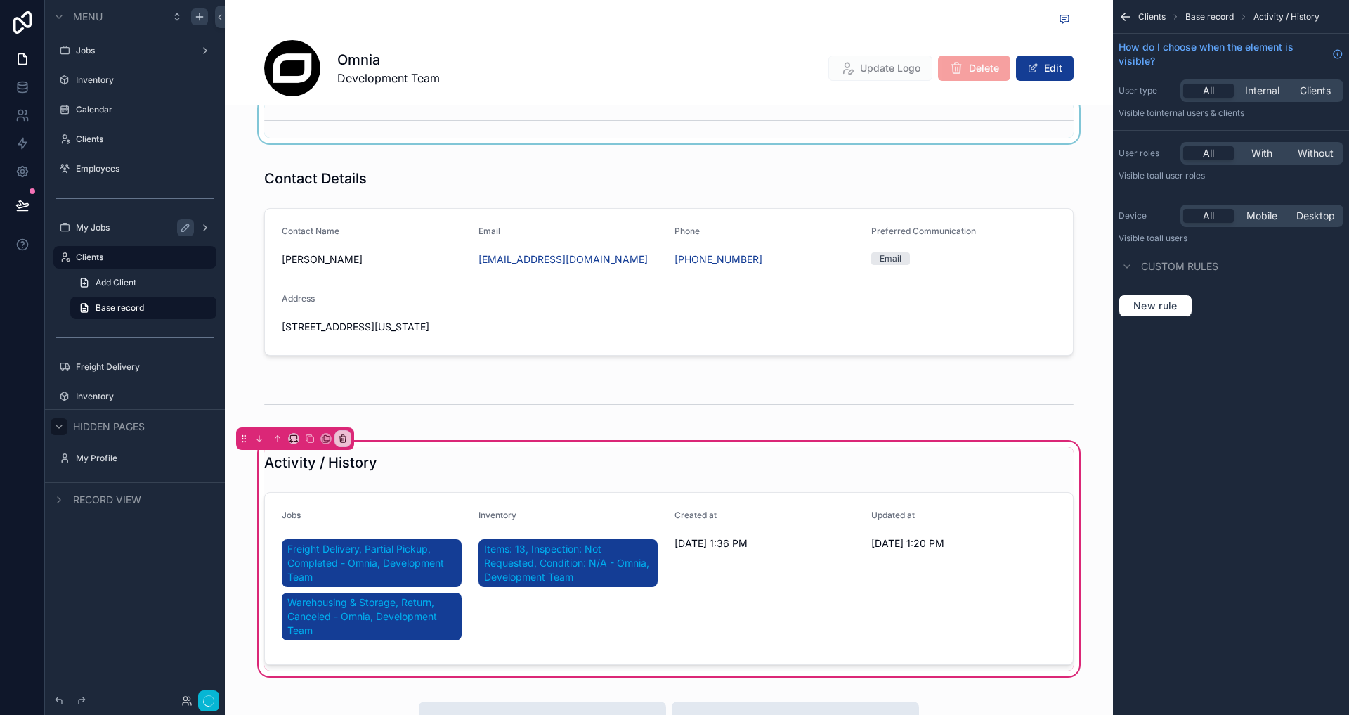
scroll to position [357, 0]
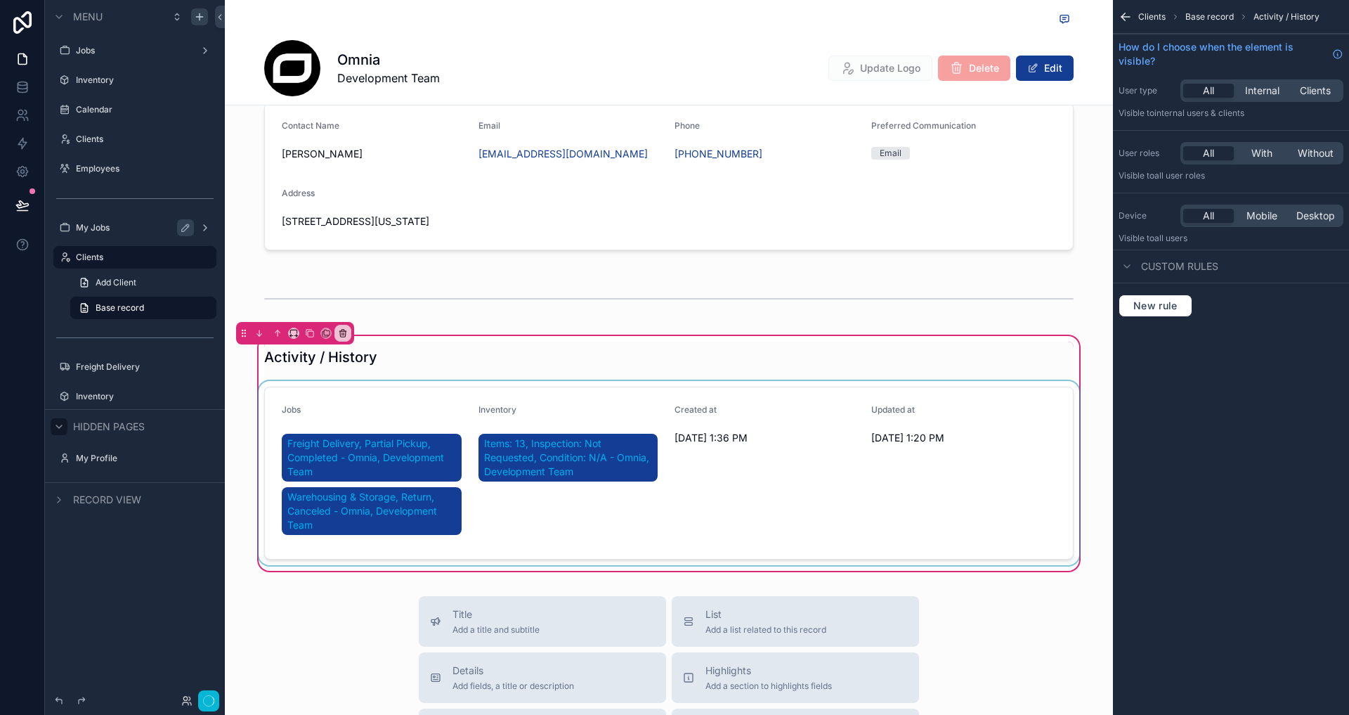
click at [958, 420] on div "scrollable content" at bounding box center [669, 473] width 826 height 184
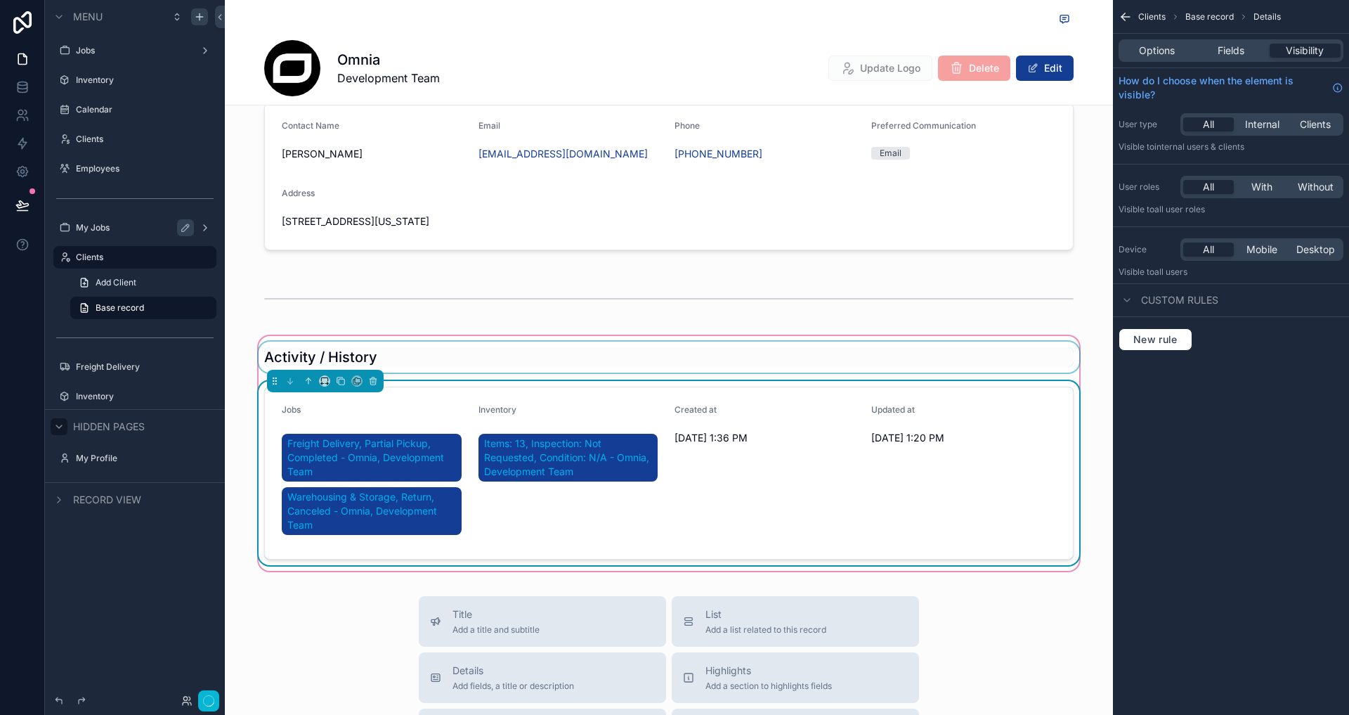
click at [579, 364] on div "scrollable content" at bounding box center [669, 356] width 826 height 31
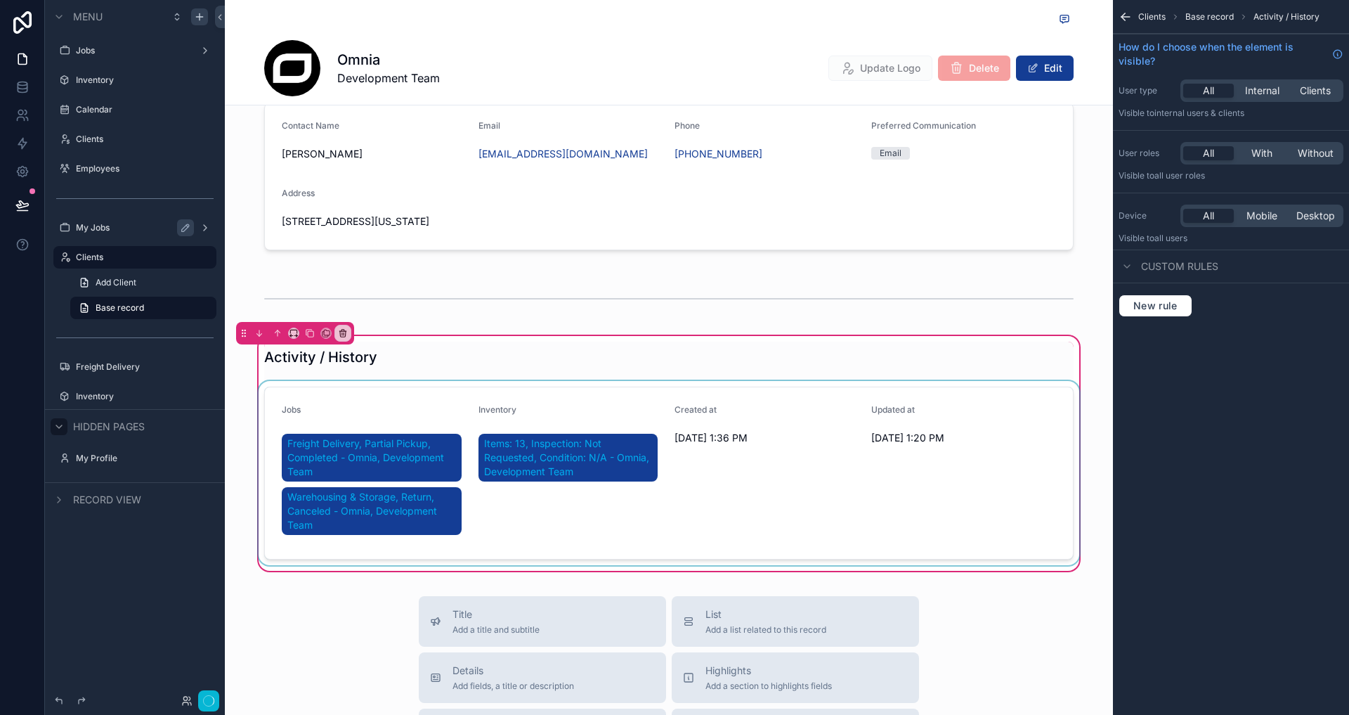
click at [776, 403] on div "scrollable content" at bounding box center [669, 473] width 826 height 184
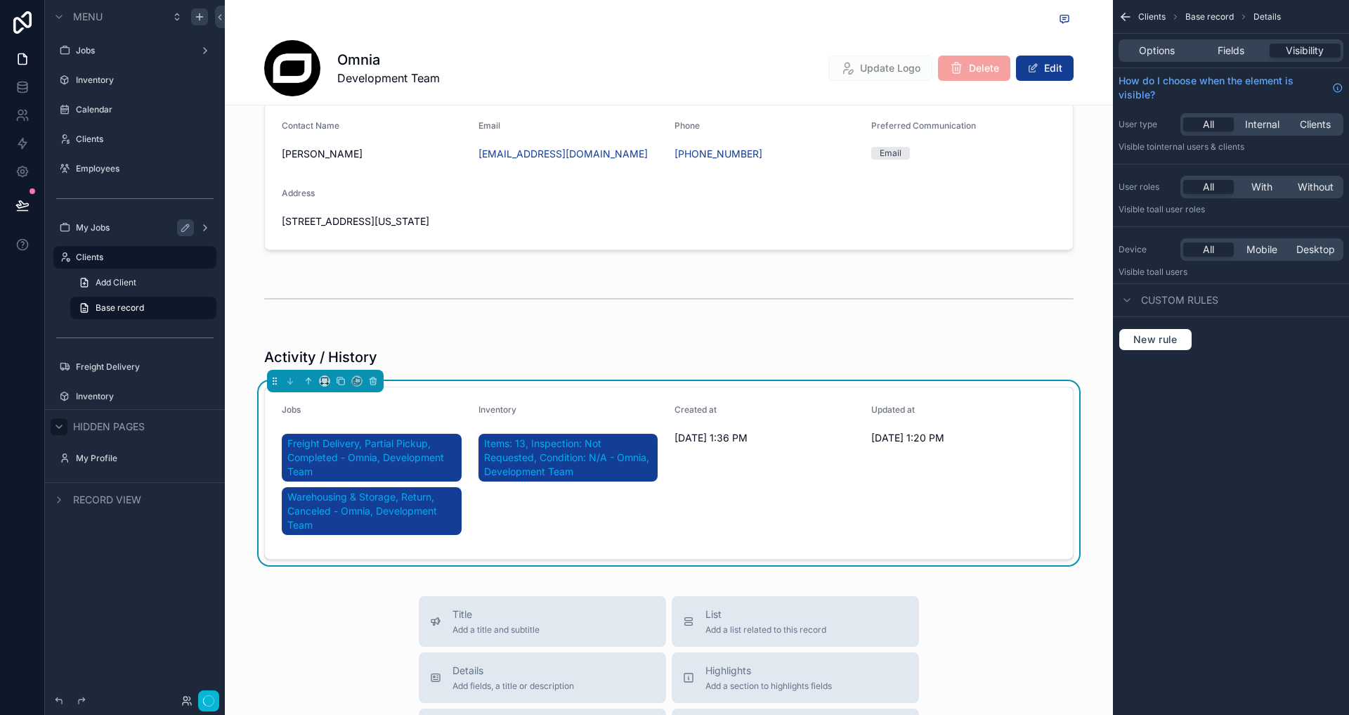
click at [417, 418] on div "Jobs" at bounding box center [374, 412] width 185 height 17
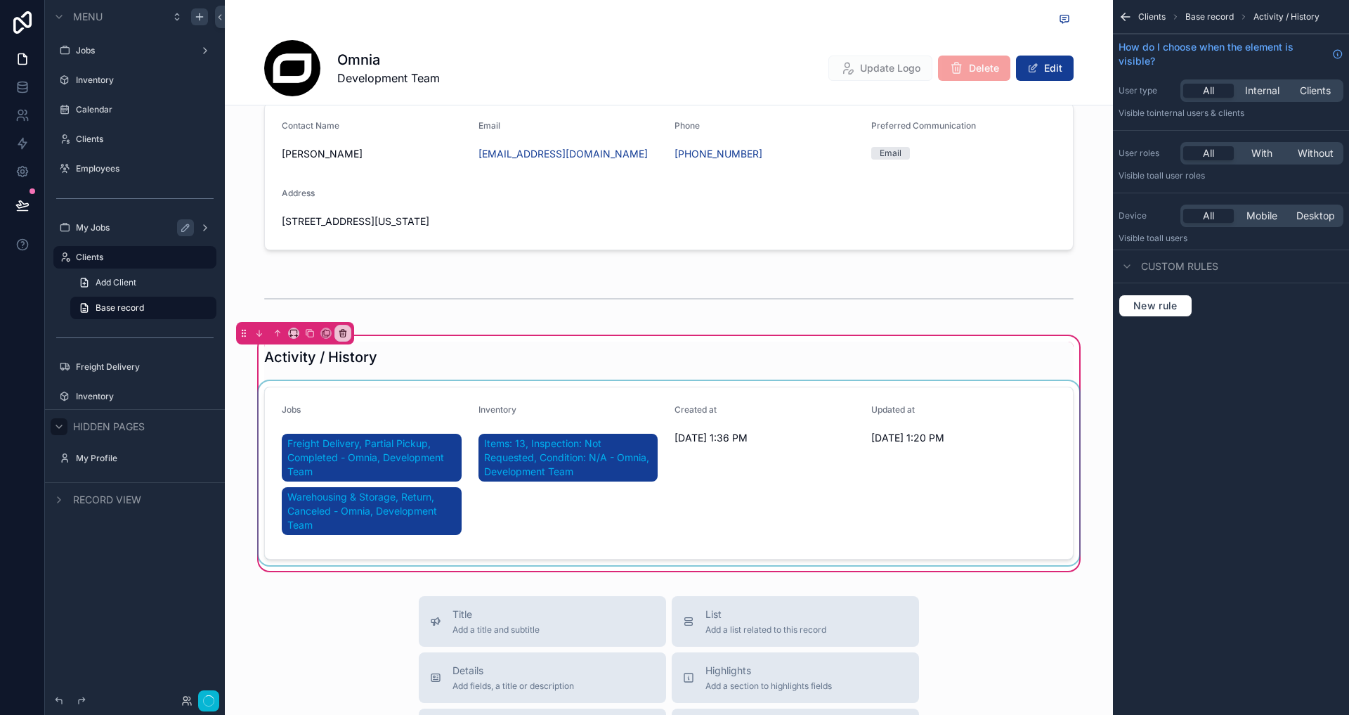
click at [417, 418] on div "scrollable content" at bounding box center [669, 473] width 826 height 184
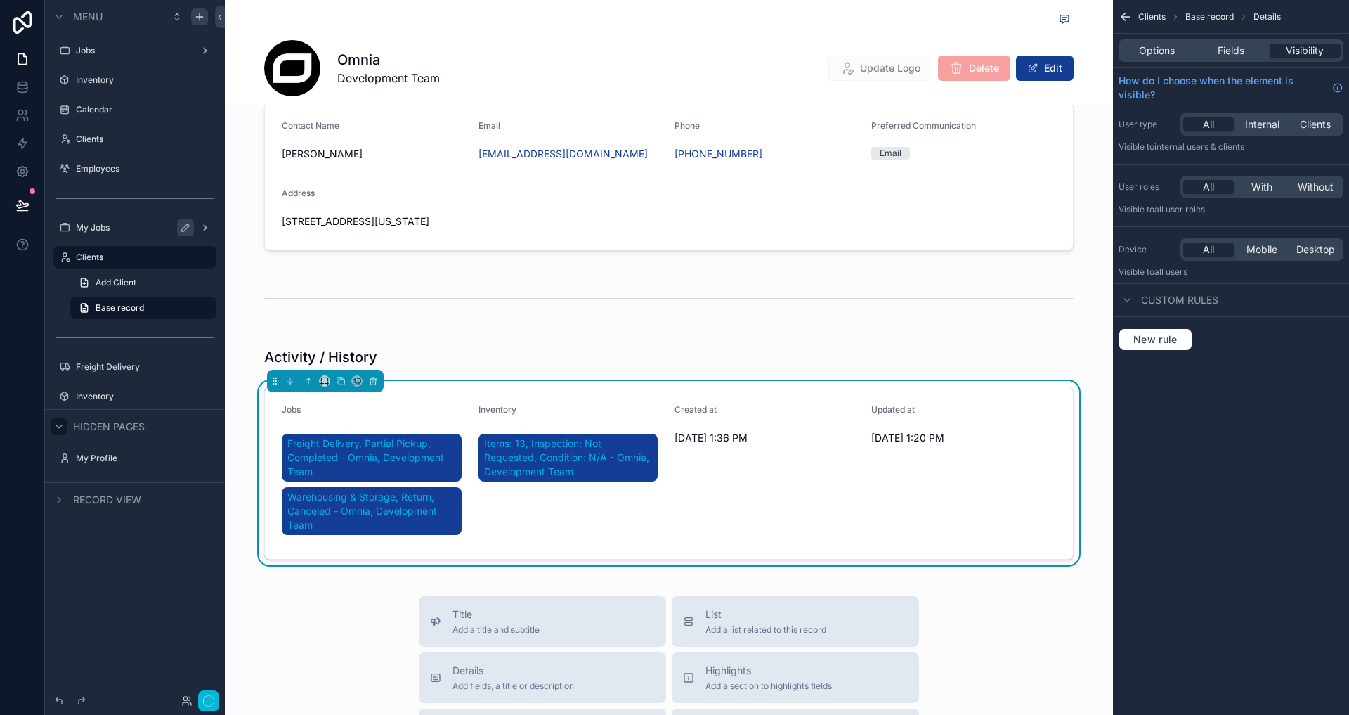
click at [370, 417] on div "Jobs" at bounding box center [374, 412] width 185 height 17
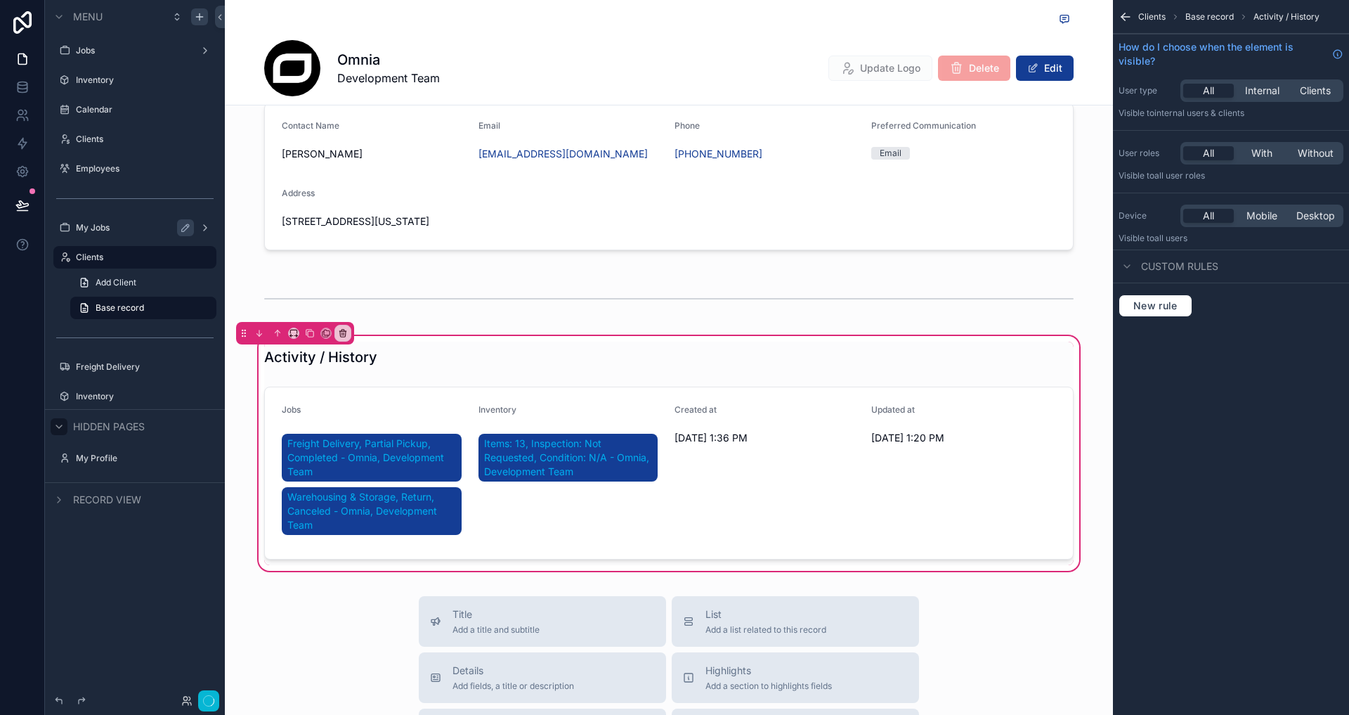
click at [663, 374] on div "Activity / History Jobs Freight Delivery, Partial Pickup, Completed - Omnia, De…" at bounding box center [669, 452] width 826 height 223
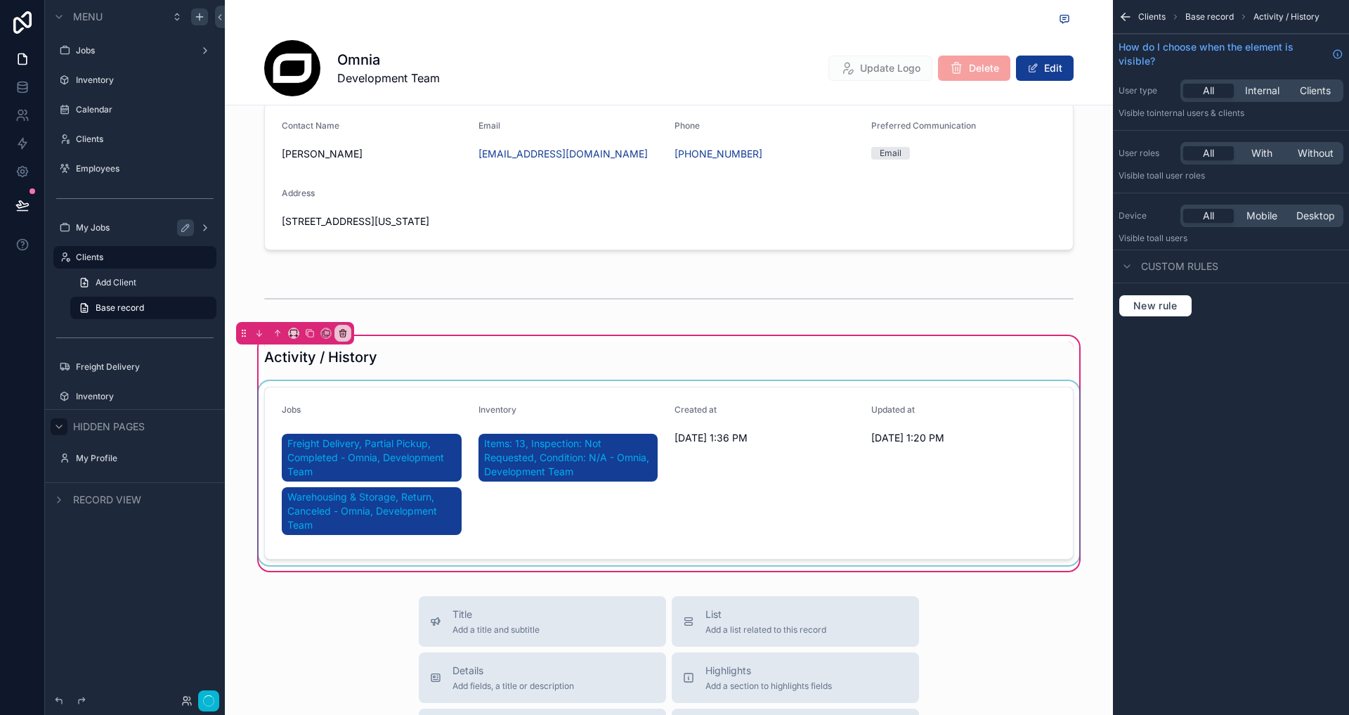
click at [667, 393] on div "scrollable content" at bounding box center [669, 473] width 826 height 184
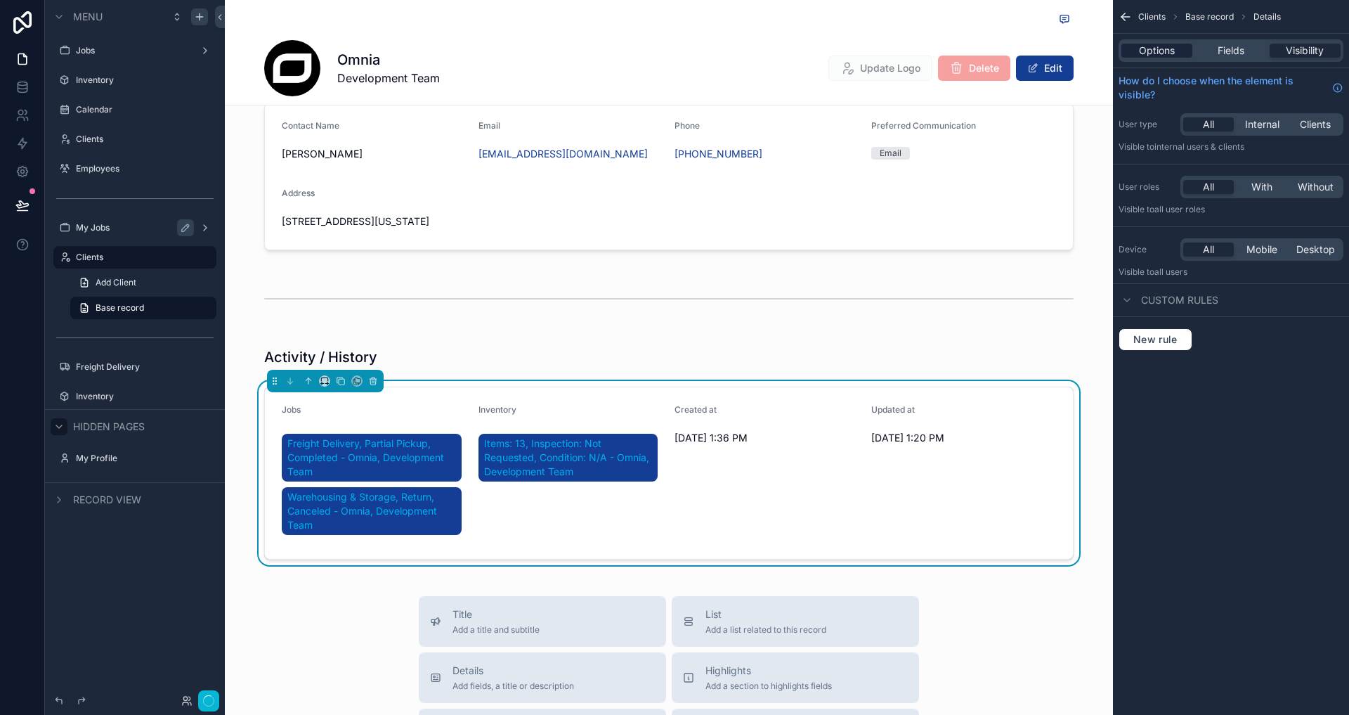
click at [1166, 48] on span "Options" at bounding box center [1157, 51] width 36 height 14
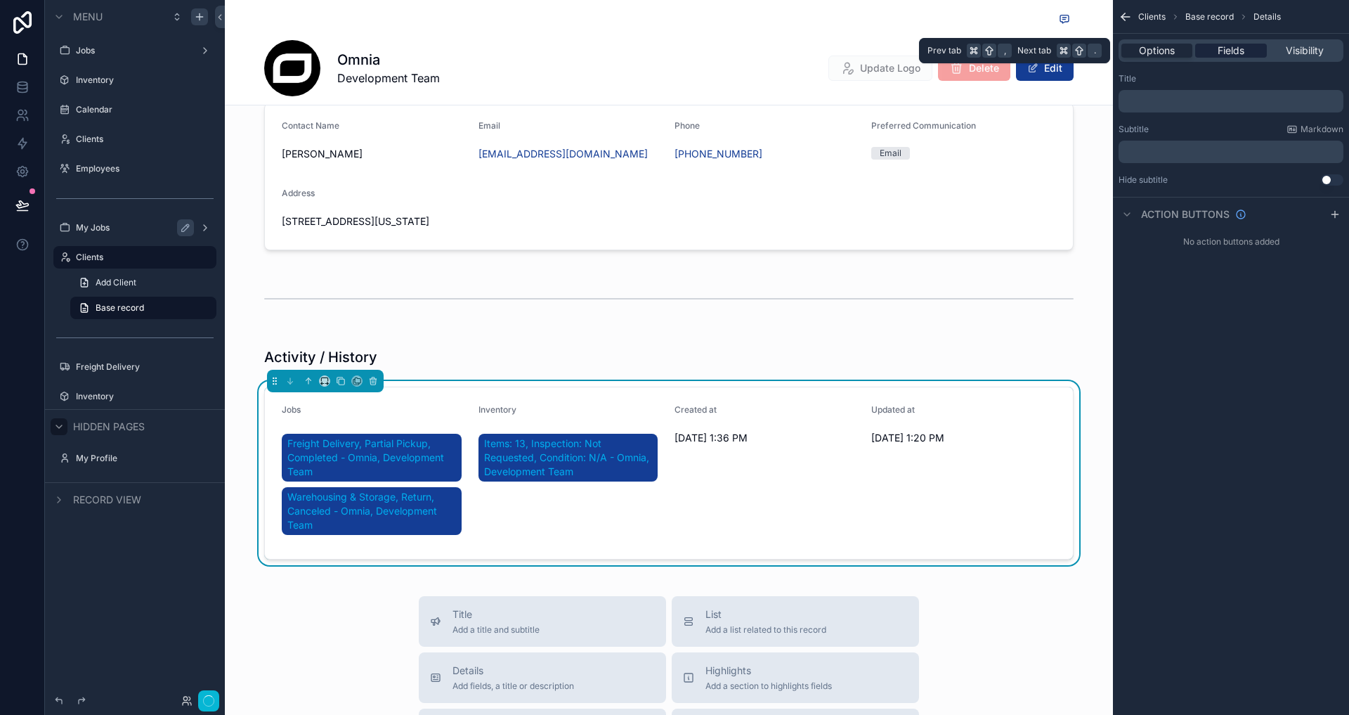
click at [1234, 46] on span "Fields" at bounding box center [1231, 51] width 27 height 14
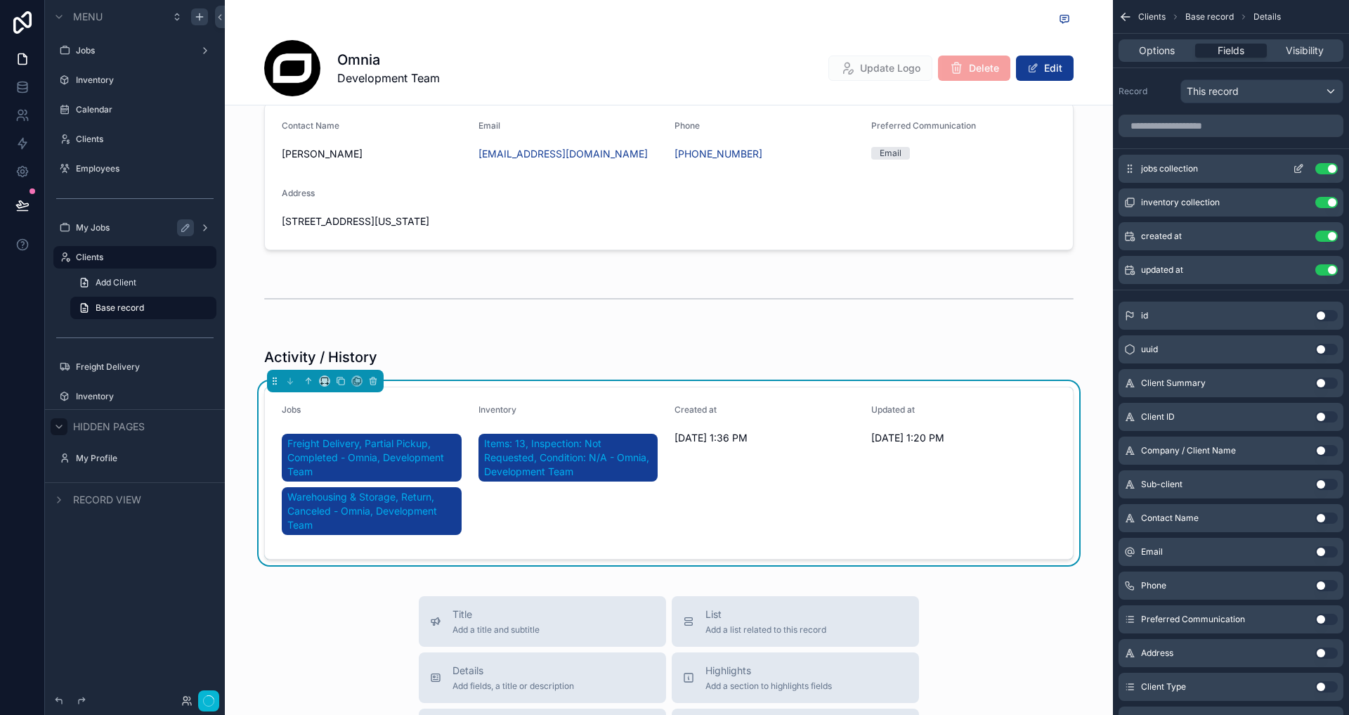
click at [1298, 167] on icon "scrollable content" at bounding box center [1300, 167] width 6 height 6
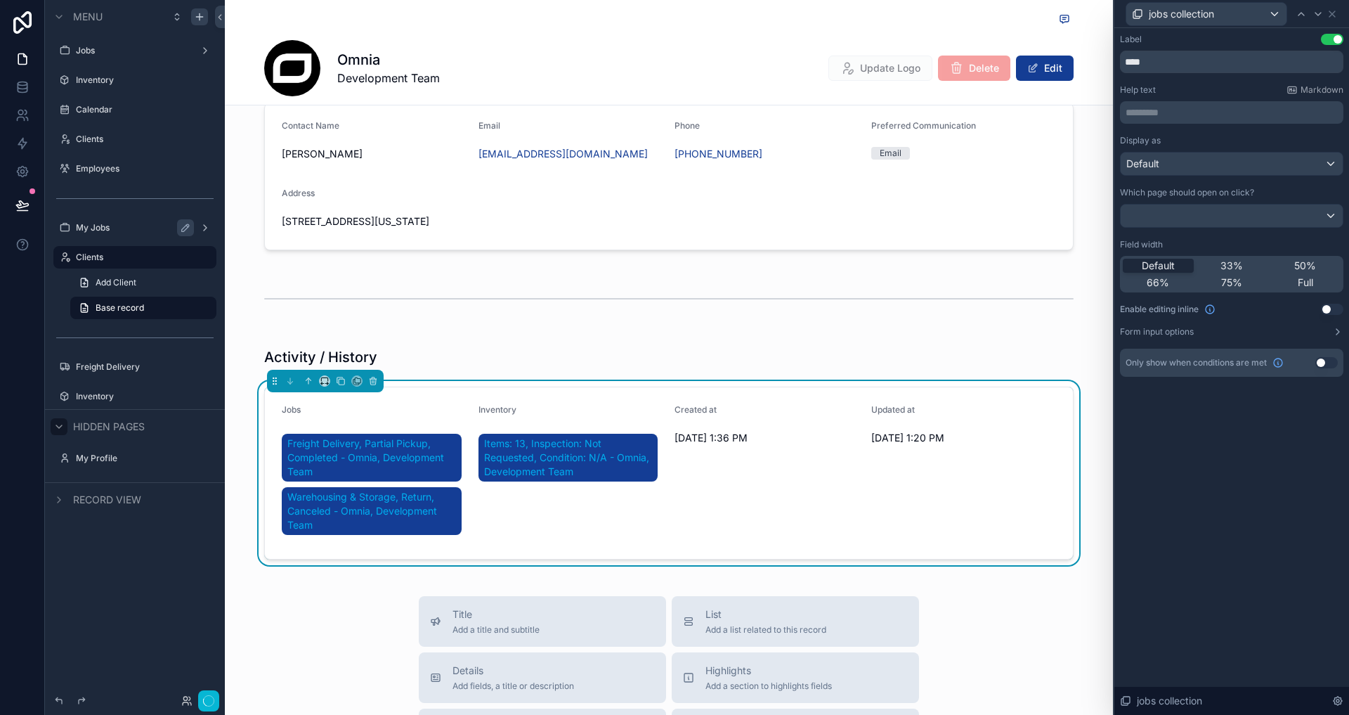
click at [1320, 363] on button "Use setting" at bounding box center [1326, 362] width 22 height 11
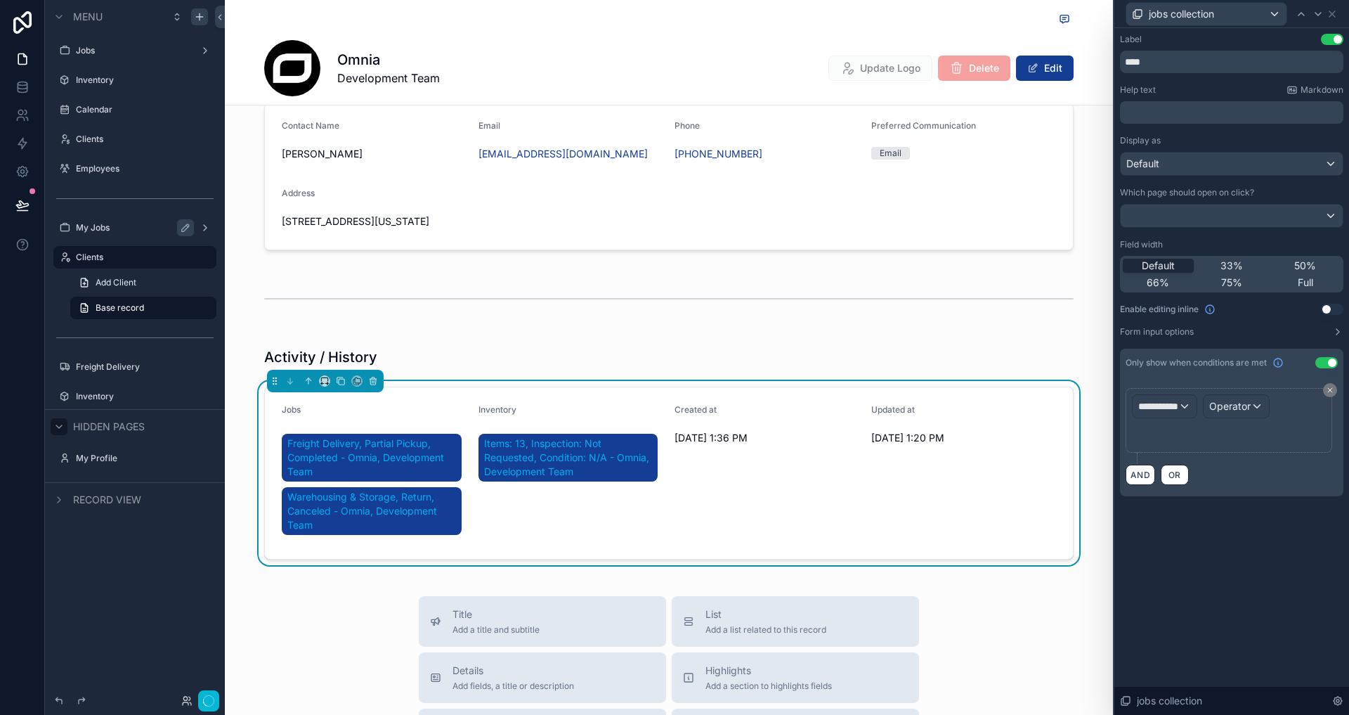
click at [1322, 358] on button "Use setting" at bounding box center [1326, 362] width 22 height 11
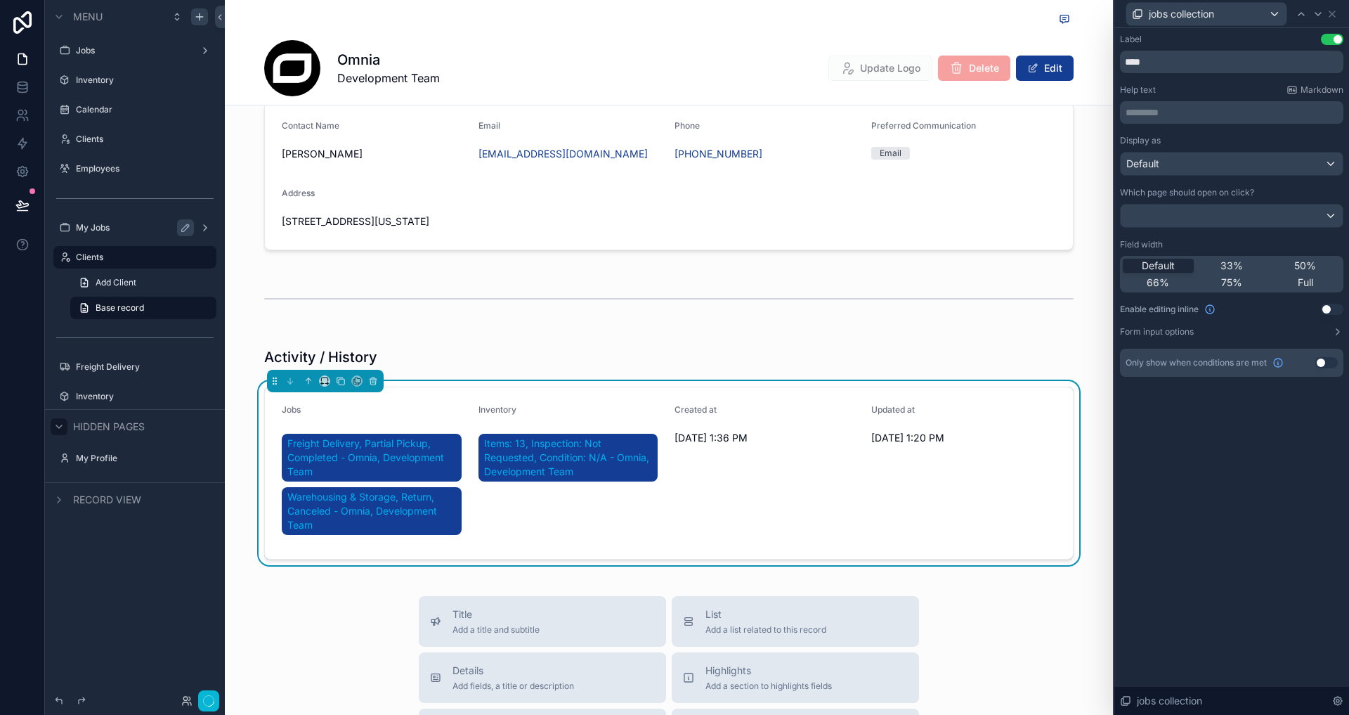
click at [1322, 358] on button "Use setting" at bounding box center [1326, 362] width 22 height 11
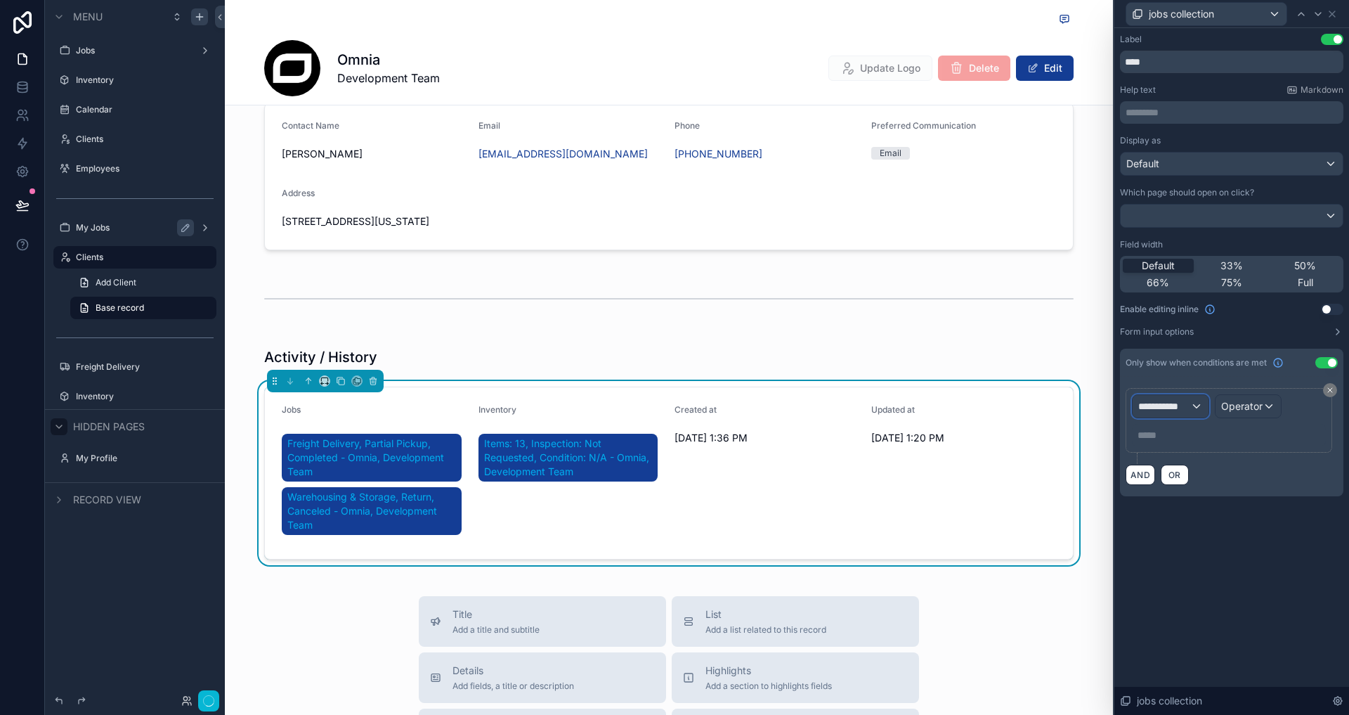
click at [1184, 405] on span "**********" at bounding box center [1164, 406] width 52 height 14
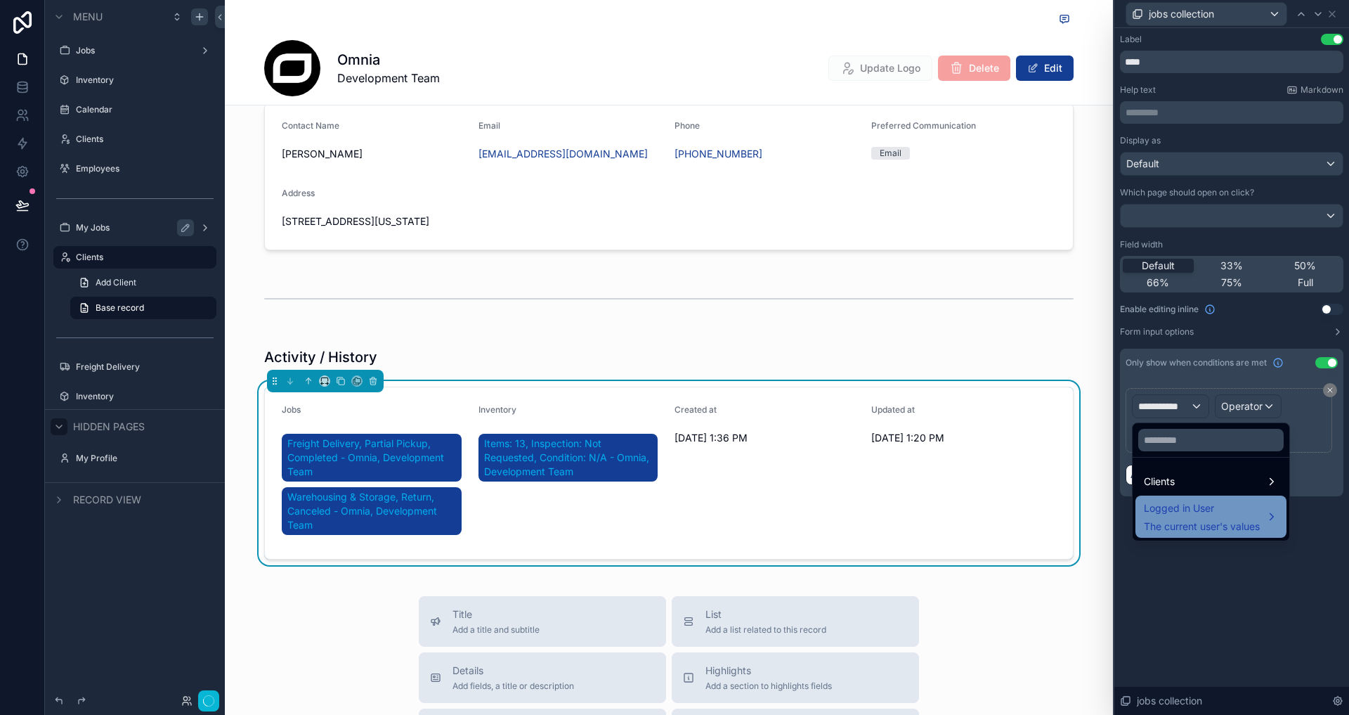
click at [1228, 506] on span "Logged in User" at bounding box center [1202, 508] width 116 height 17
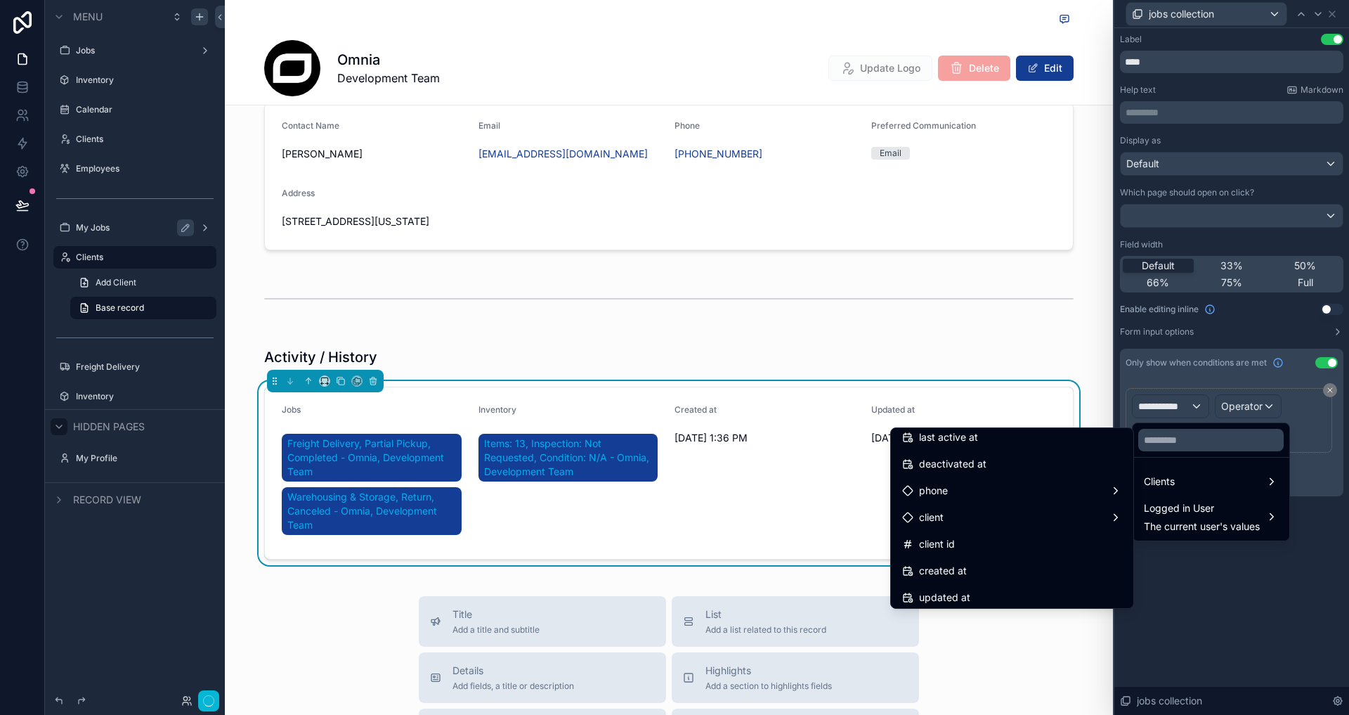
scroll to position [0, 0]
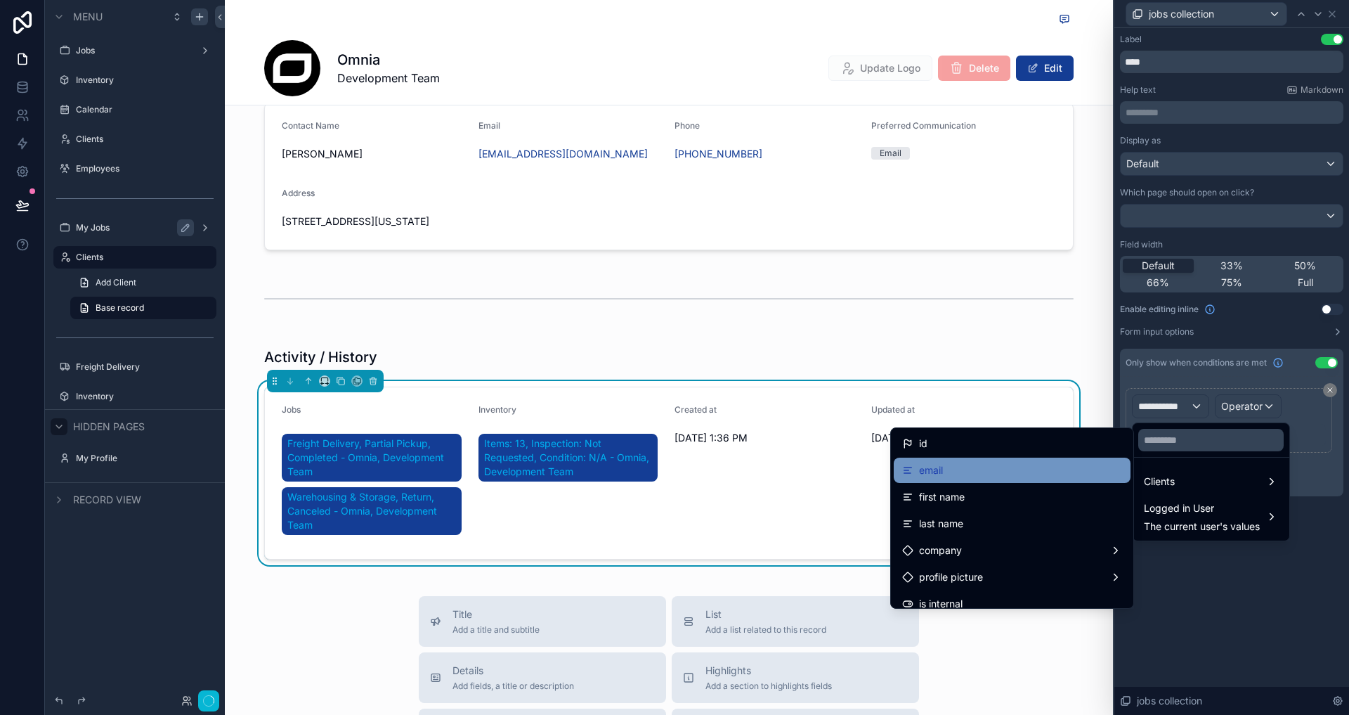
click at [972, 474] on div "email" at bounding box center [1012, 470] width 220 height 17
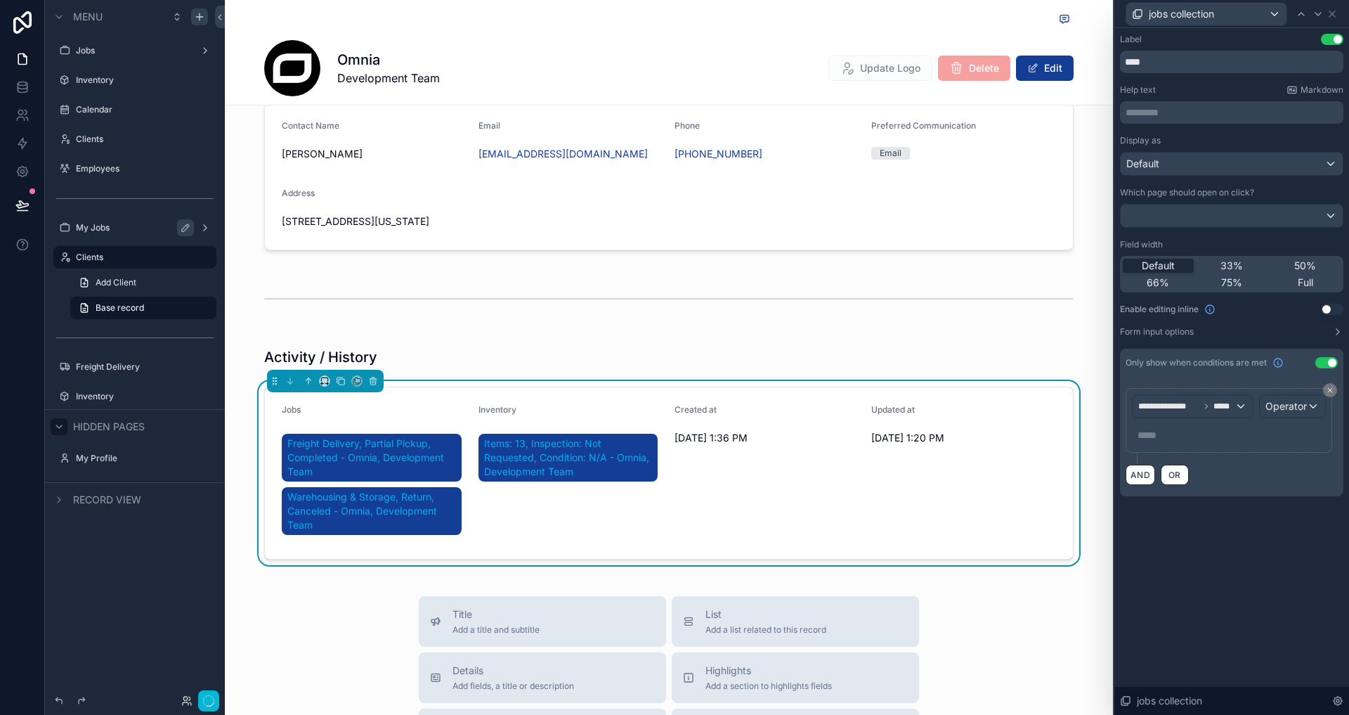
click at [1335, 382] on div "**********" at bounding box center [1231, 436] width 223 height 119
click at [1333, 387] on icon at bounding box center [1330, 390] width 8 height 8
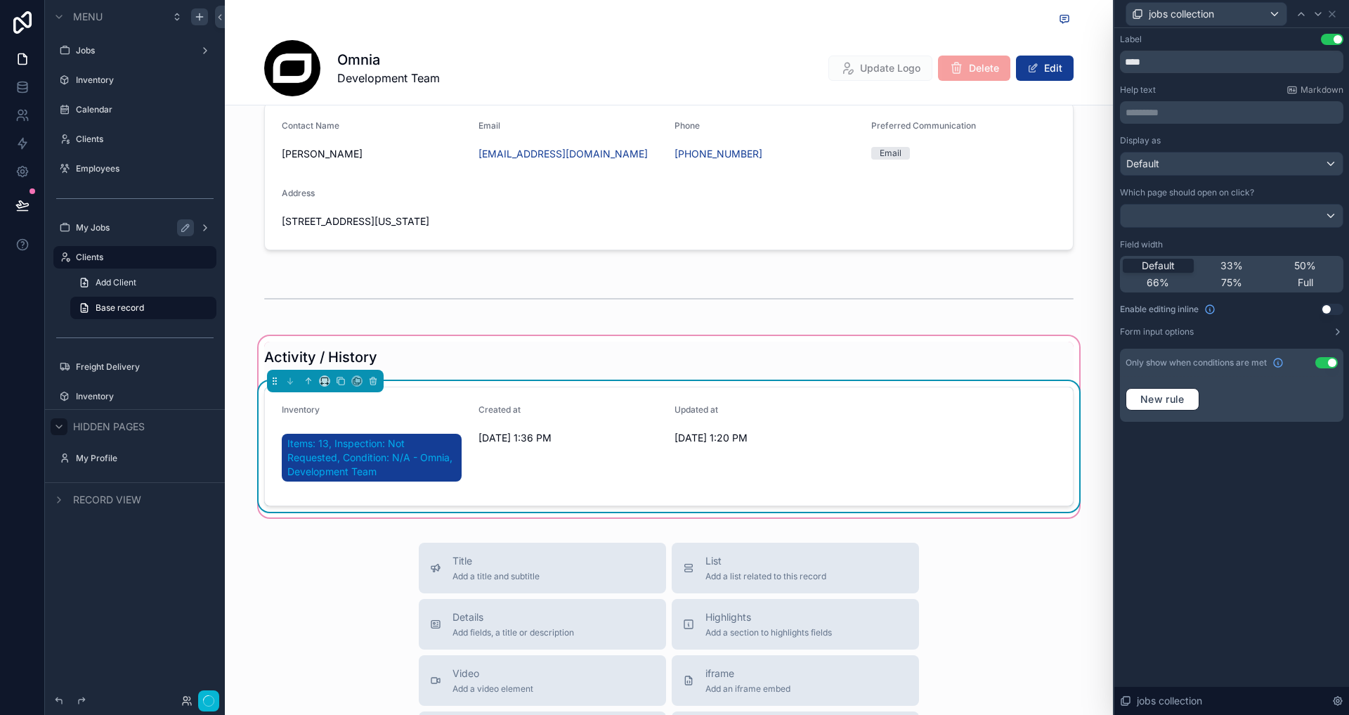
click at [975, 408] on form "Inventory Items: 13, Inspection: Not Requested, Condition: N/A - Omnia, Develop…" at bounding box center [669, 446] width 808 height 118
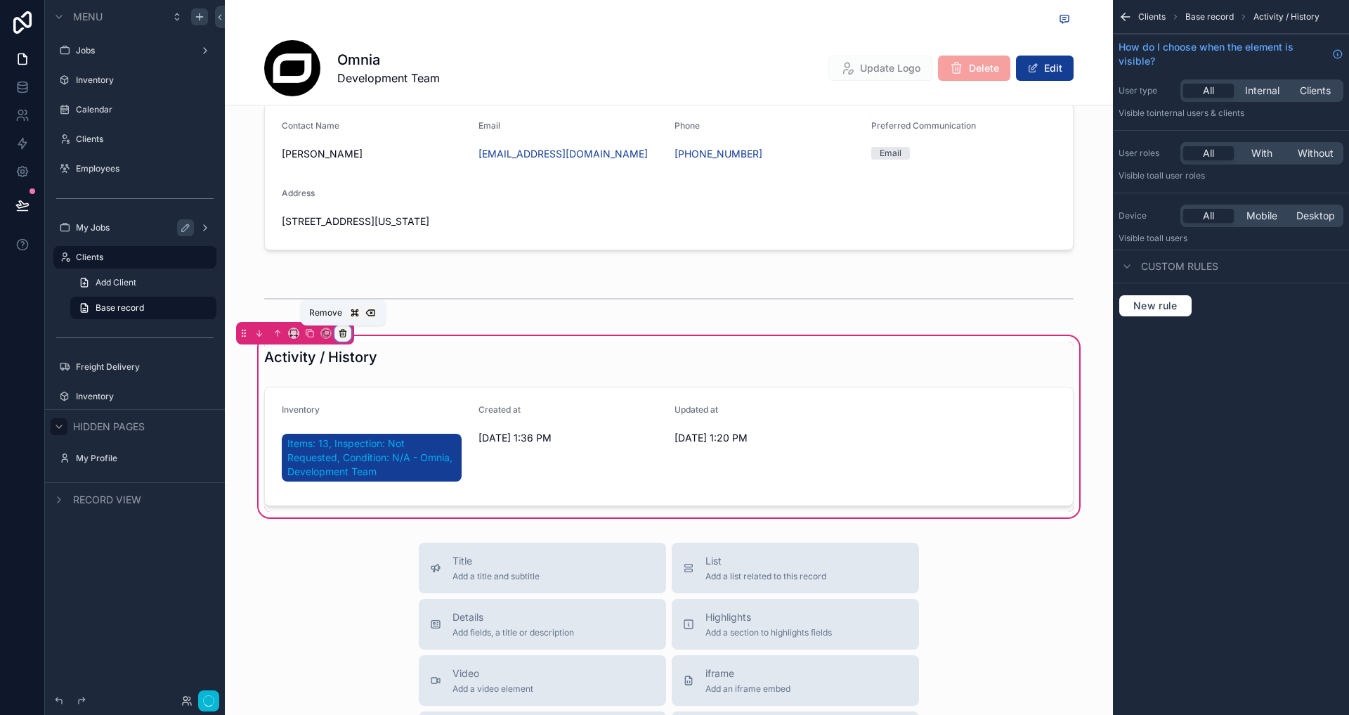
click at [345, 328] on icon "scrollable content" at bounding box center [343, 333] width 10 height 10
click at [423, 384] on span "Remove entire container" at bounding box center [402, 388] width 112 height 17
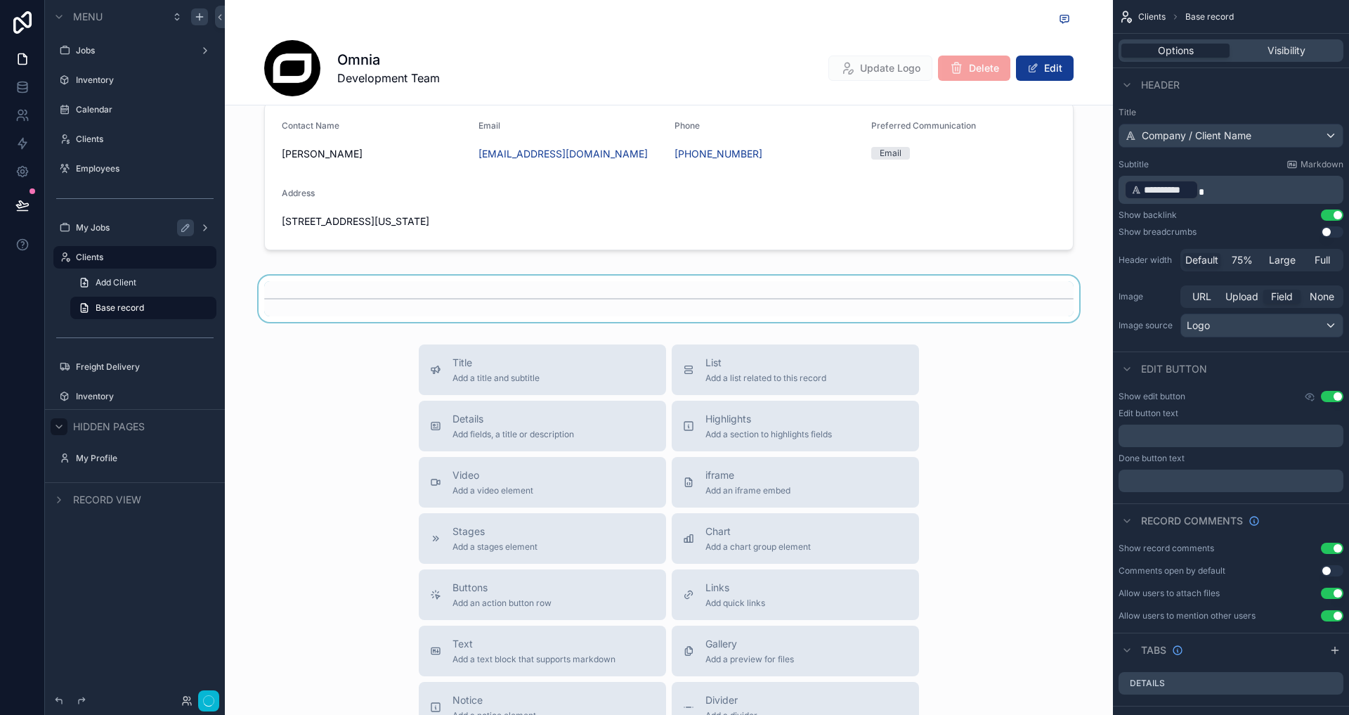
click at [423, 291] on div "scrollable content" at bounding box center [669, 298] width 888 height 46
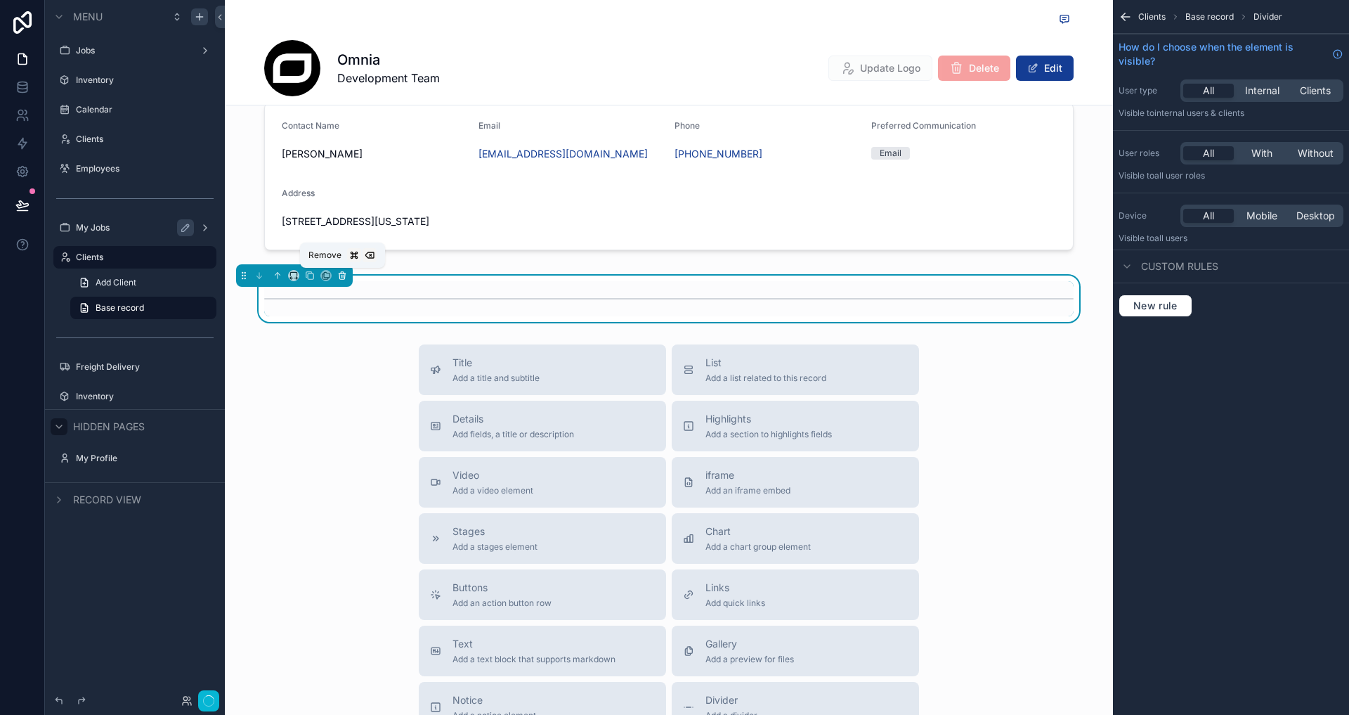
click at [344, 278] on icon "scrollable content" at bounding box center [342, 276] width 6 height 6
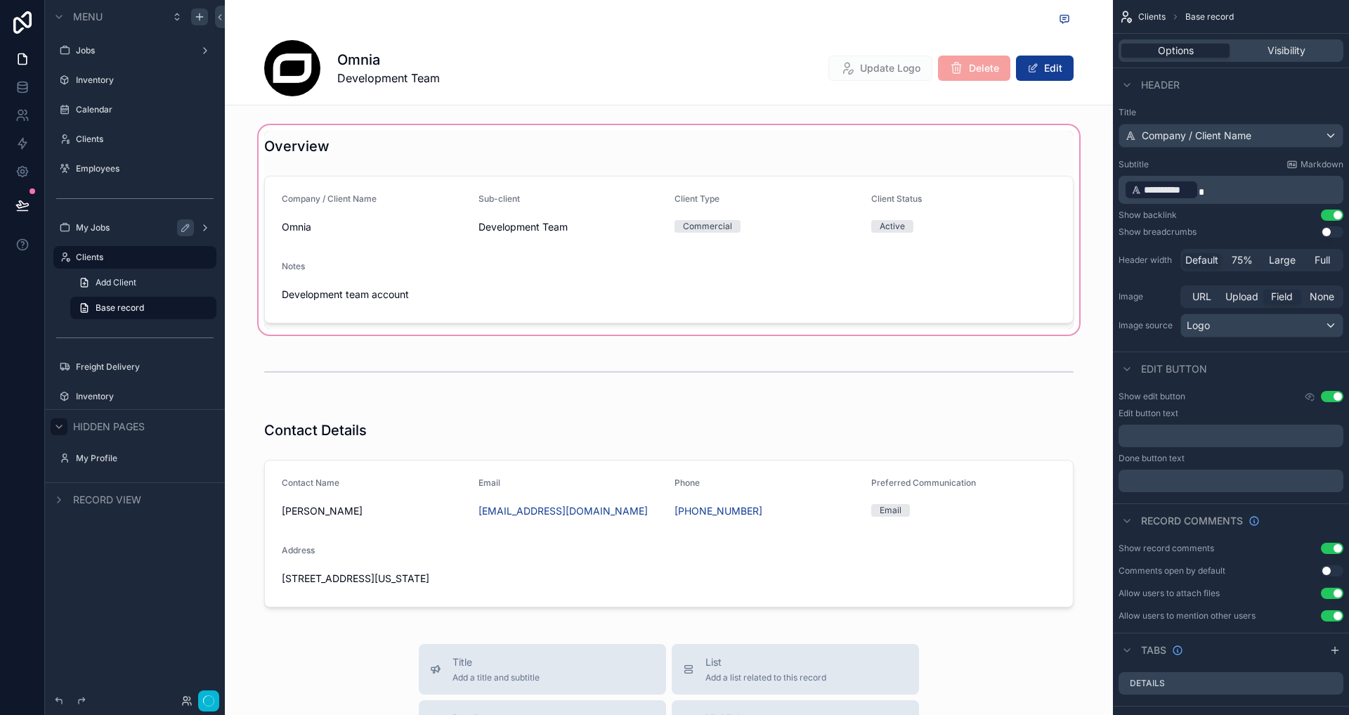
click at [794, 124] on div "scrollable content" at bounding box center [669, 229] width 888 height 215
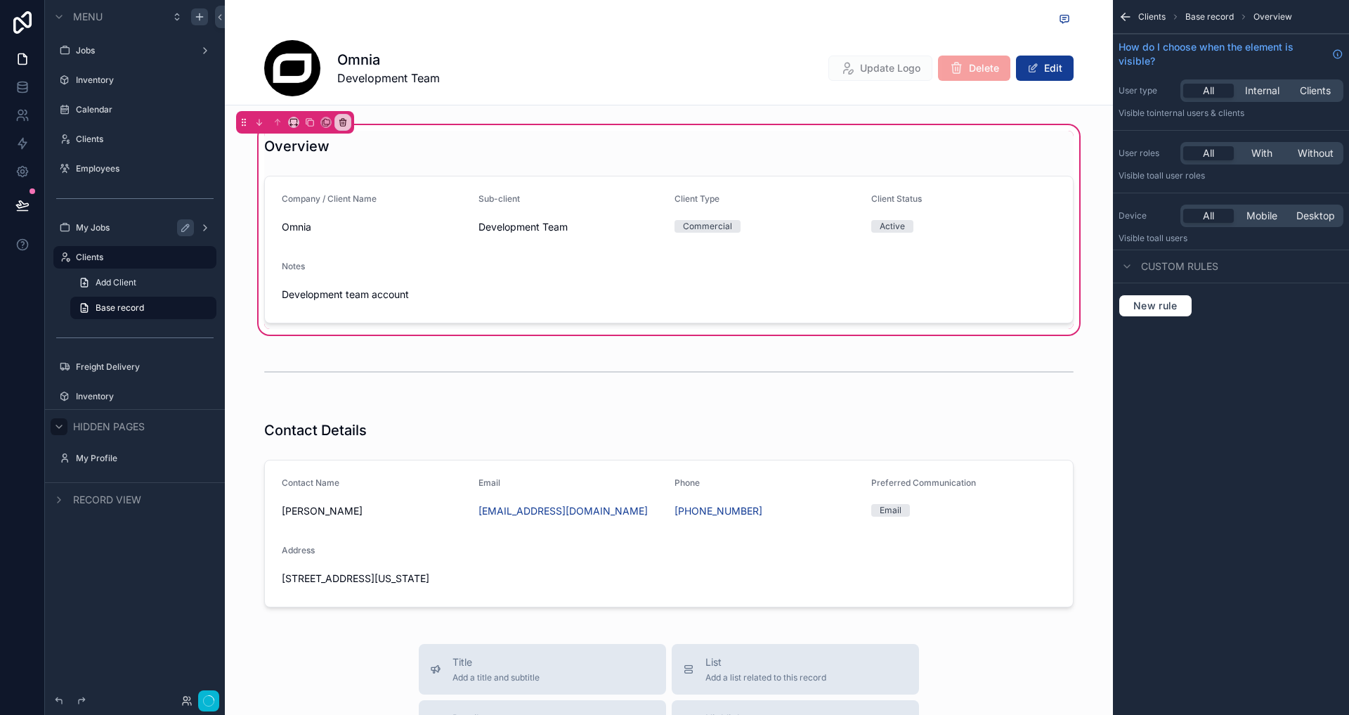
click at [537, 70] on div "Omnia Development Team Update Logo Delete Edit" at bounding box center [668, 68] width 809 height 56
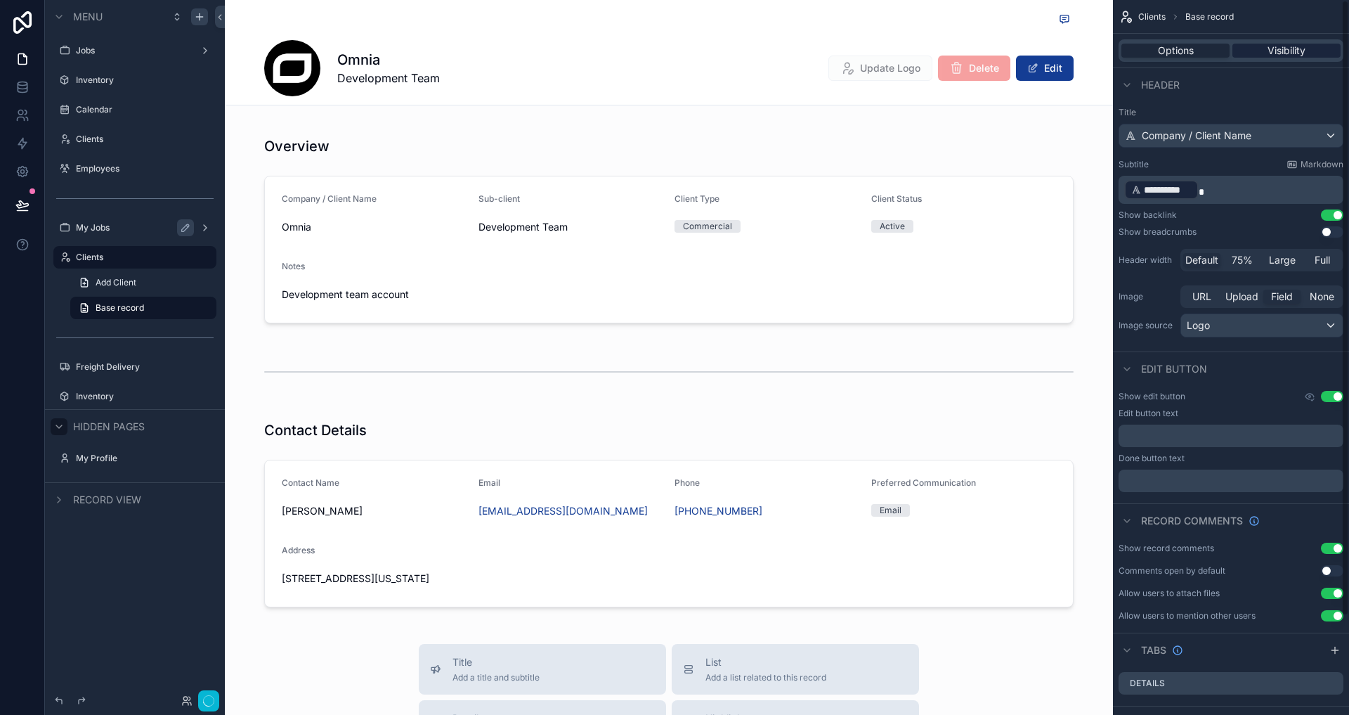
click at [1295, 49] on span "Visibility" at bounding box center [1287, 51] width 38 height 14
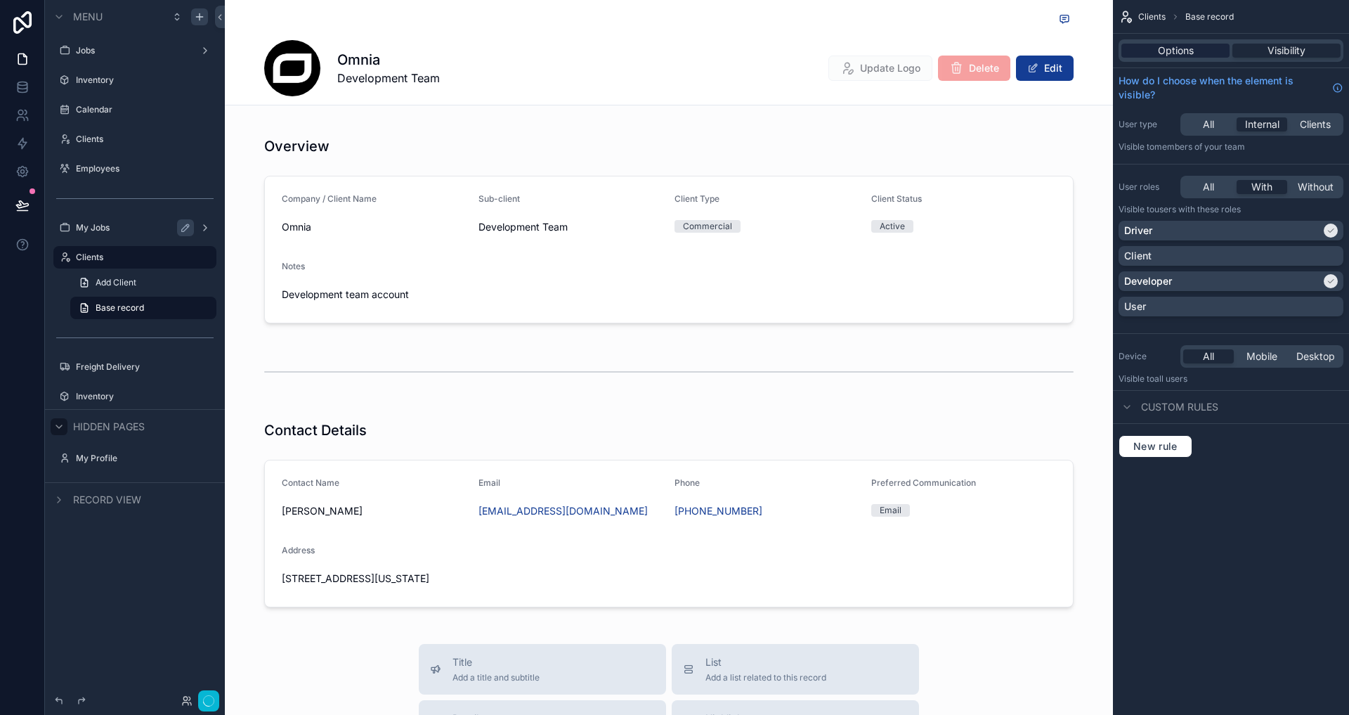
click at [1199, 53] on div "Options" at bounding box center [1175, 51] width 108 height 14
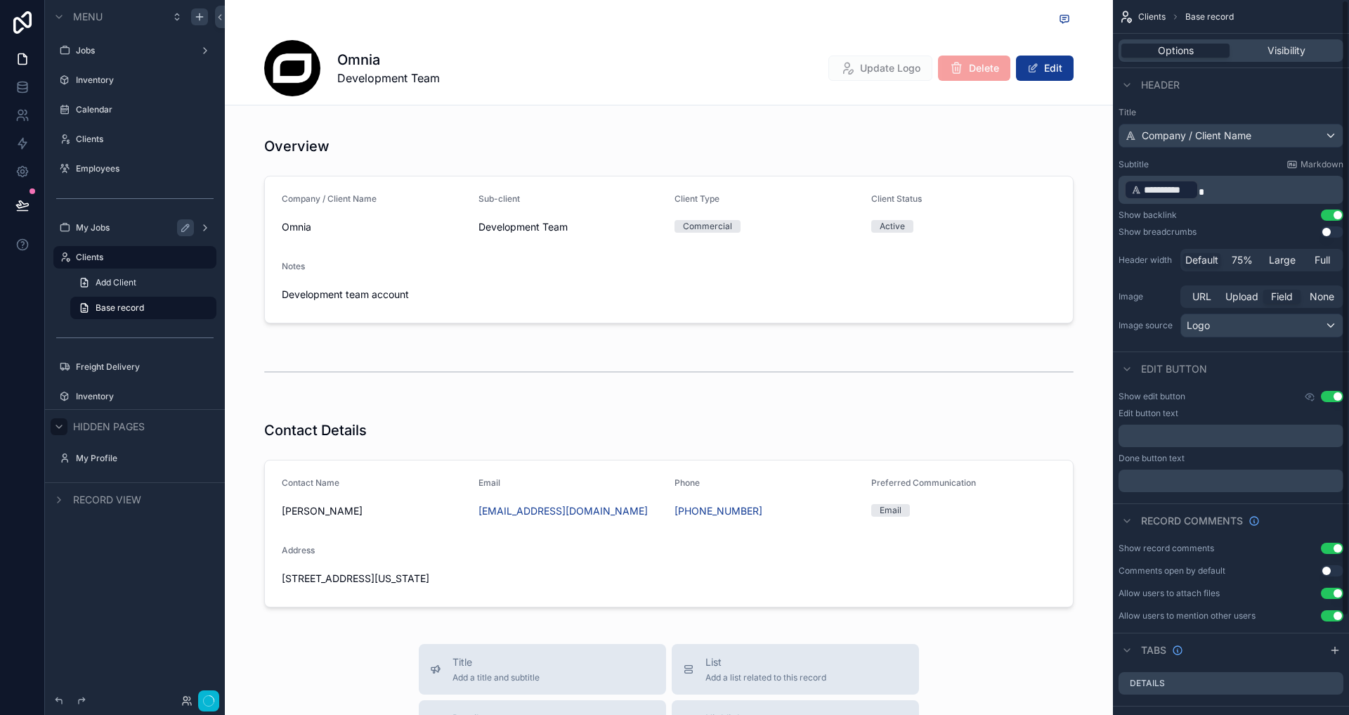
scroll to position [34, 0]
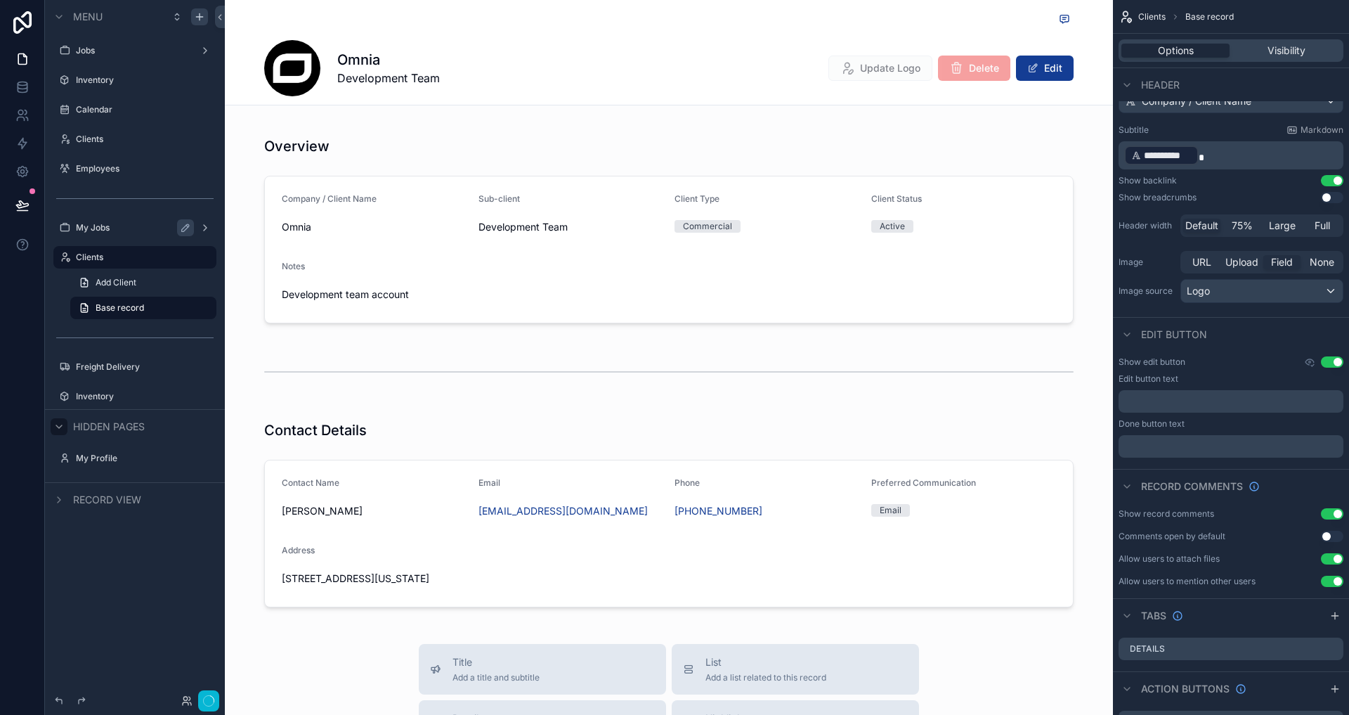
click at [1331, 512] on button "Use setting" at bounding box center [1332, 513] width 22 height 11
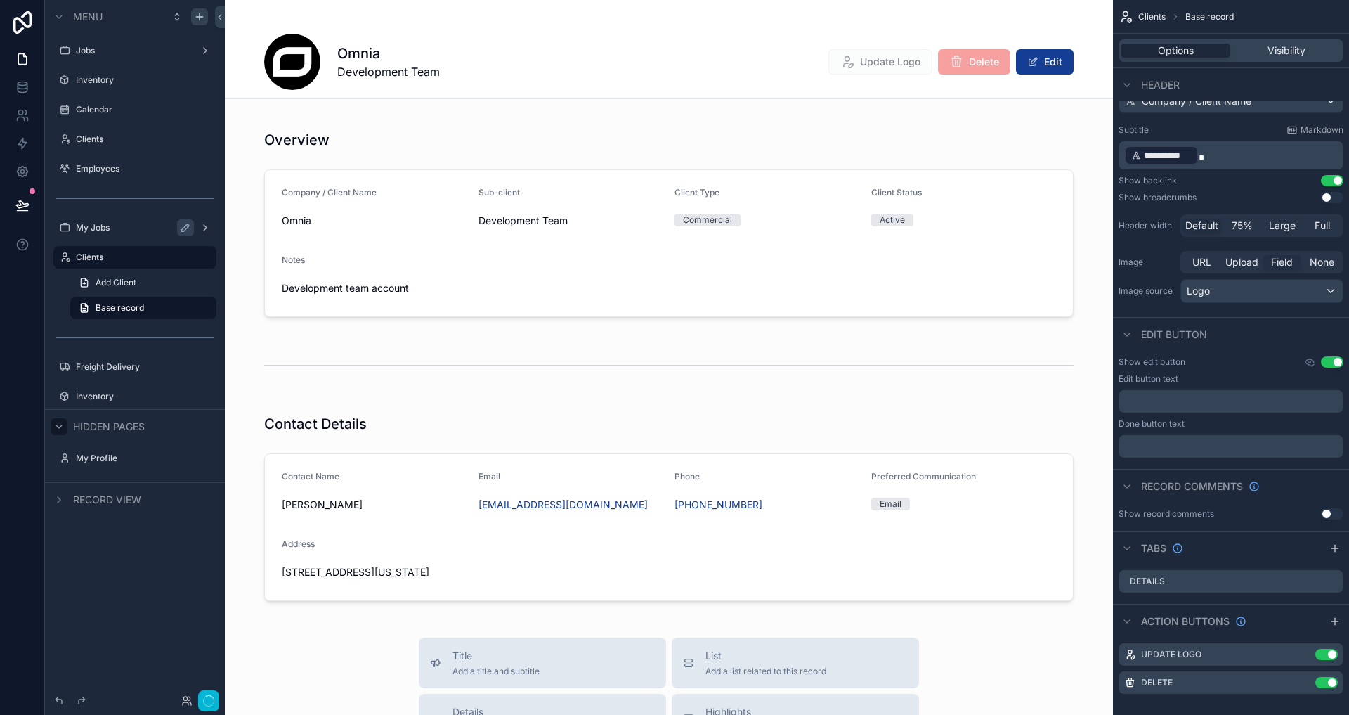
click at [1332, 365] on button "Use setting" at bounding box center [1332, 361] width 22 height 11
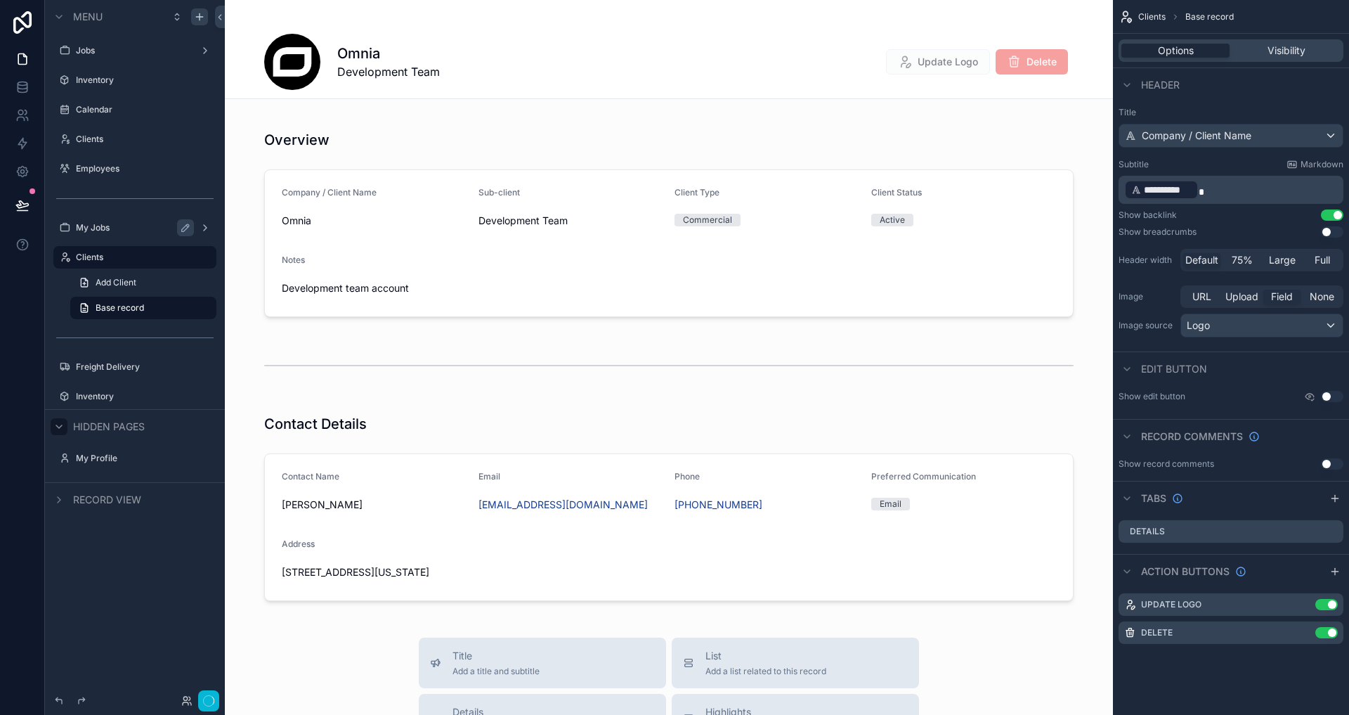
scroll to position [0, 0]
click at [1323, 603] on button "Use setting" at bounding box center [1326, 604] width 22 height 11
click at [1327, 634] on button "Use setting" at bounding box center [1326, 632] width 22 height 11
click at [1239, 90] on div "Header" at bounding box center [1231, 84] width 236 height 34
click at [1298, 41] on div "Options Visibility" at bounding box center [1231, 50] width 225 height 22
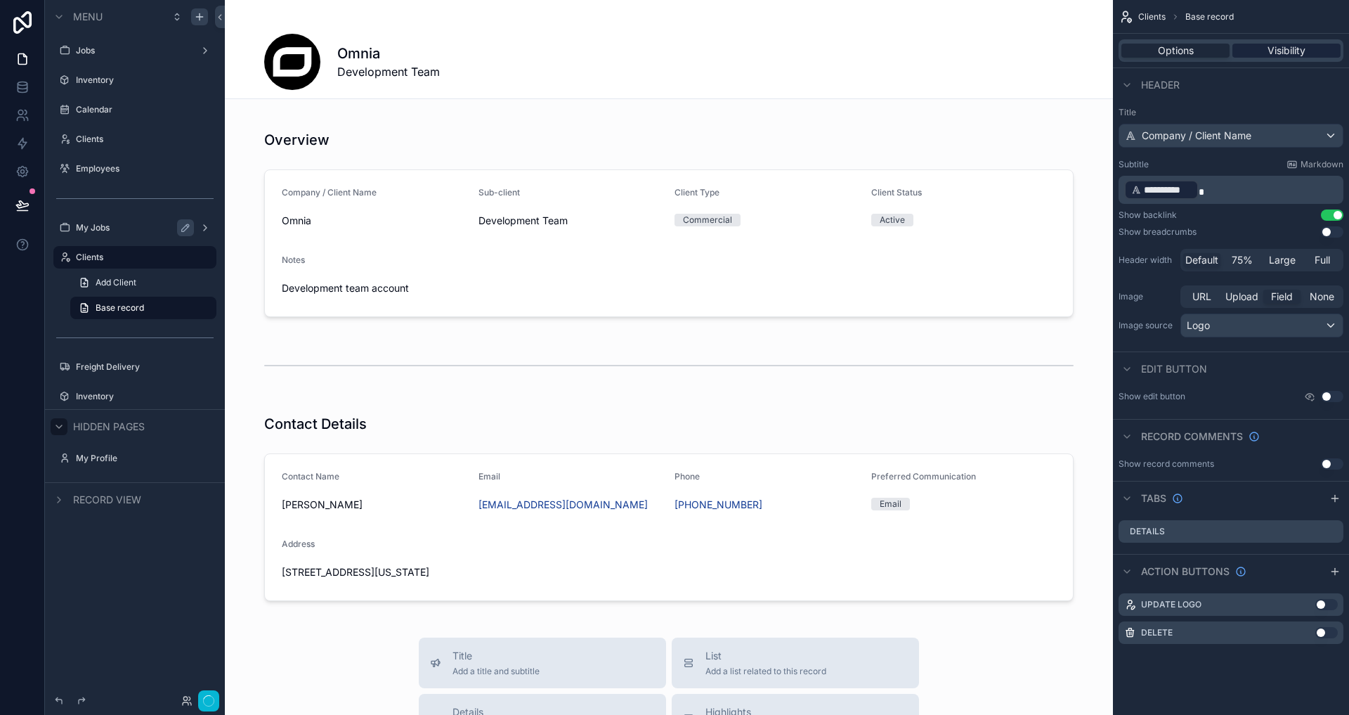
click at [1298, 47] on span "Visibility" at bounding box center [1287, 51] width 38 height 14
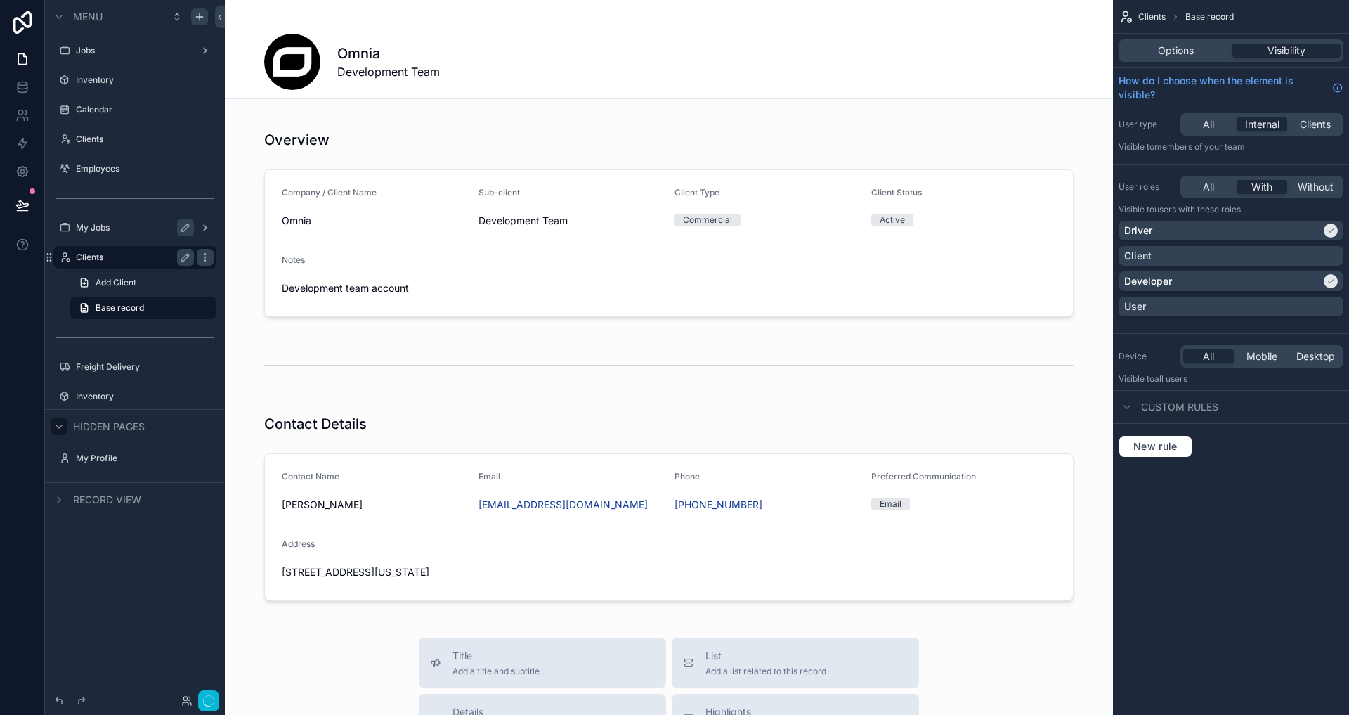
click at [133, 259] on label "Clients" at bounding box center [132, 257] width 112 height 11
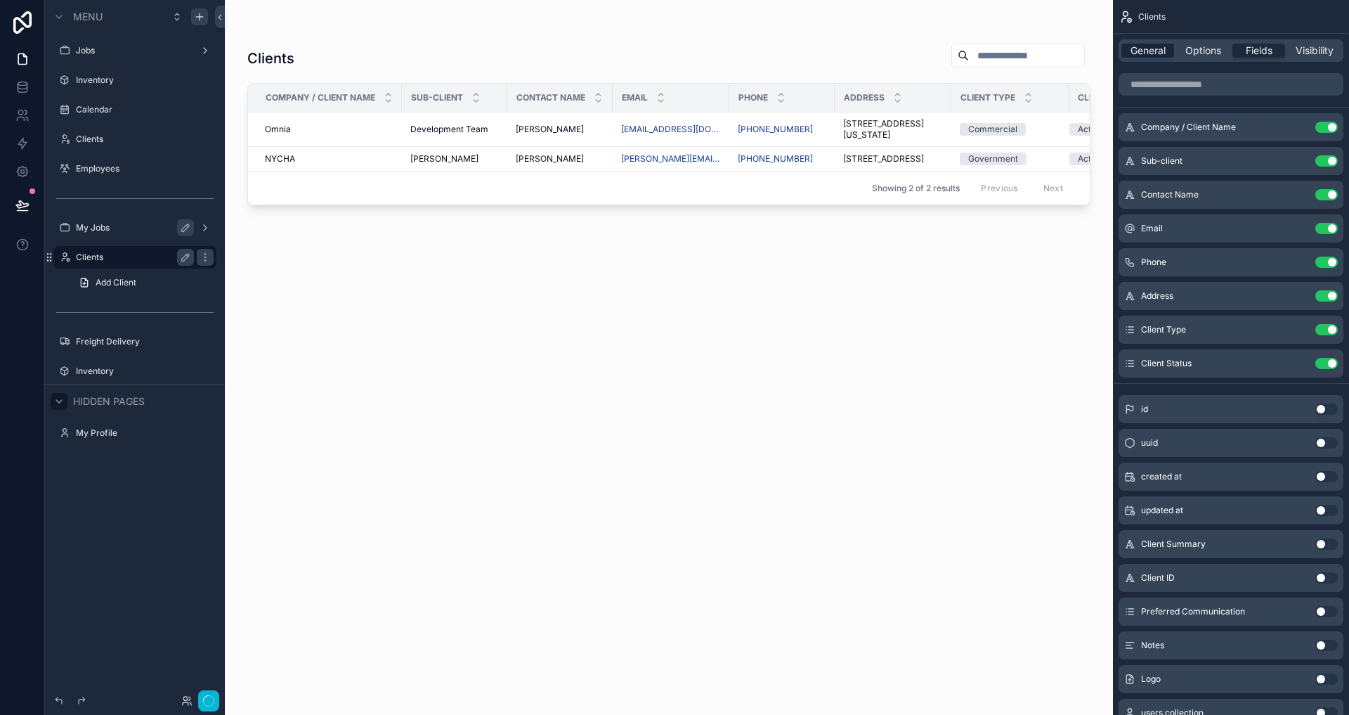
click at [1135, 47] on span "General" at bounding box center [1148, 51] width 35 height 14
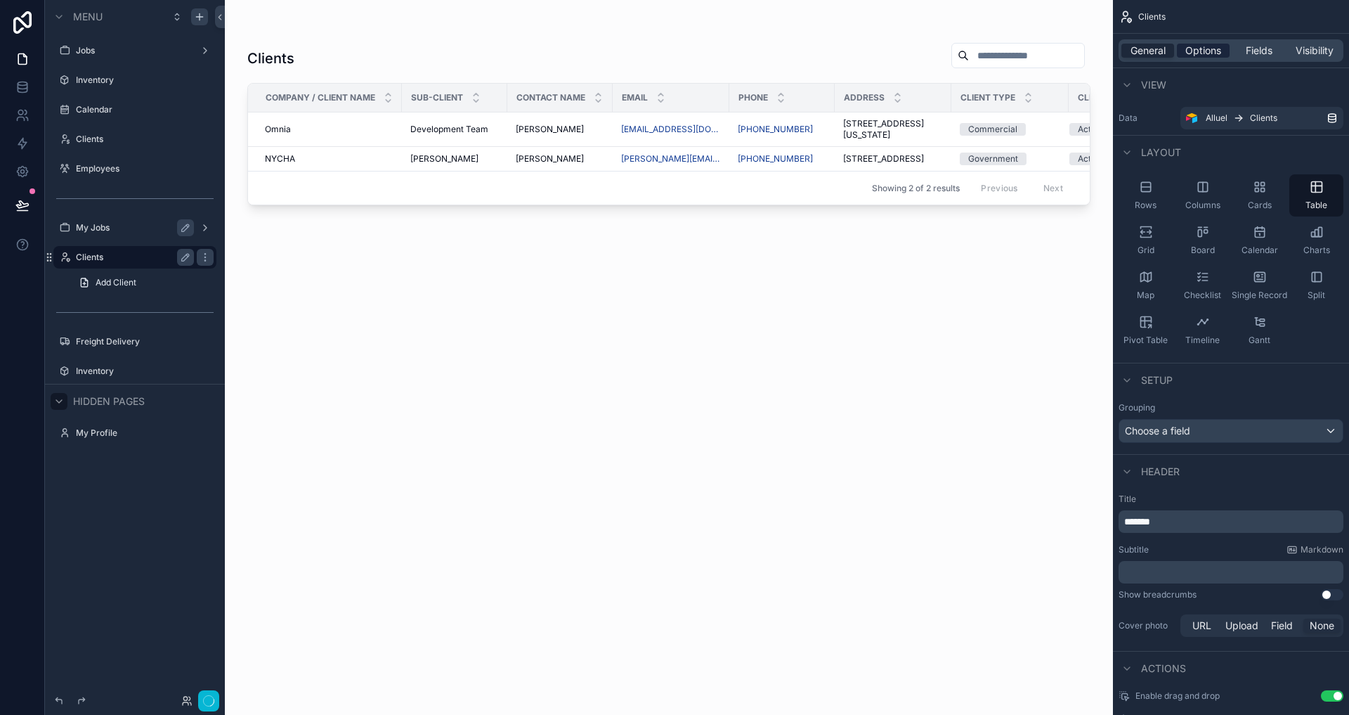
click at [1203, 53] on span "Options" at bounding box center [1203, 51] width 36 height 14
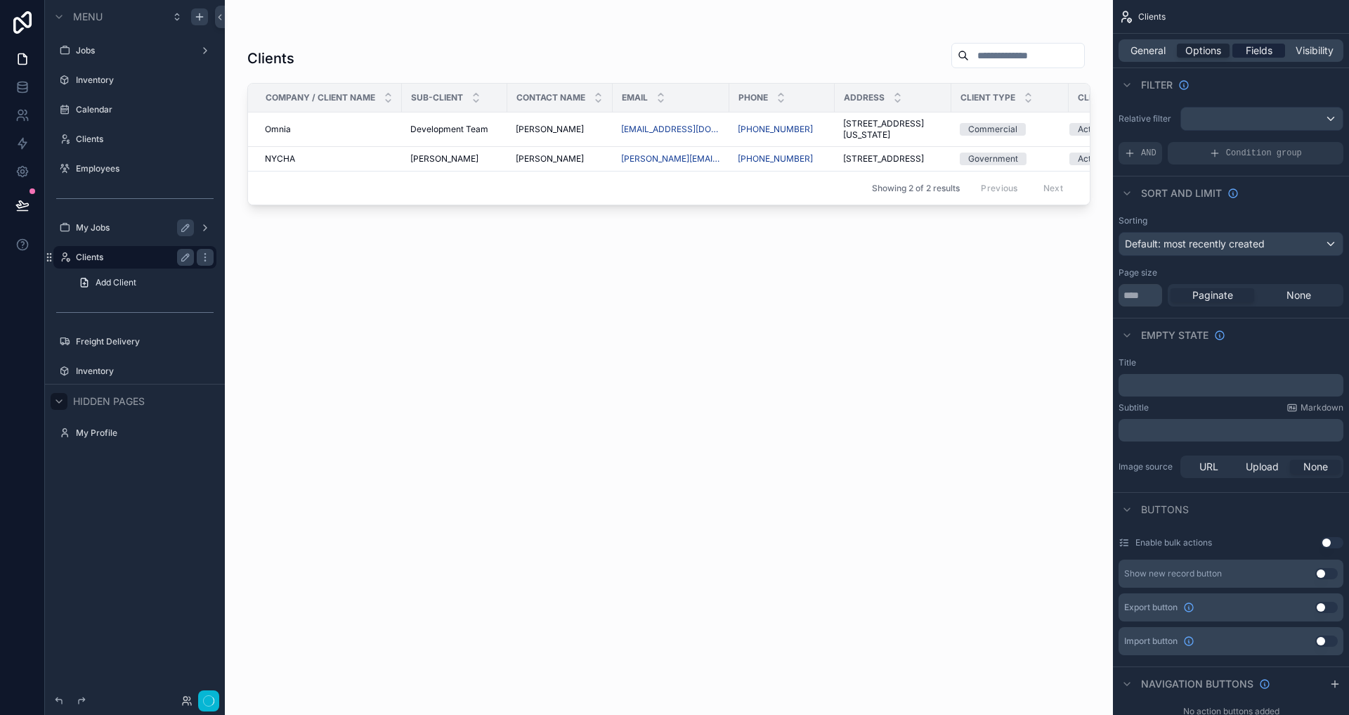
click at [1261, 48] on span "Fields" at bounding box center [1259, 51] width 27 height 14
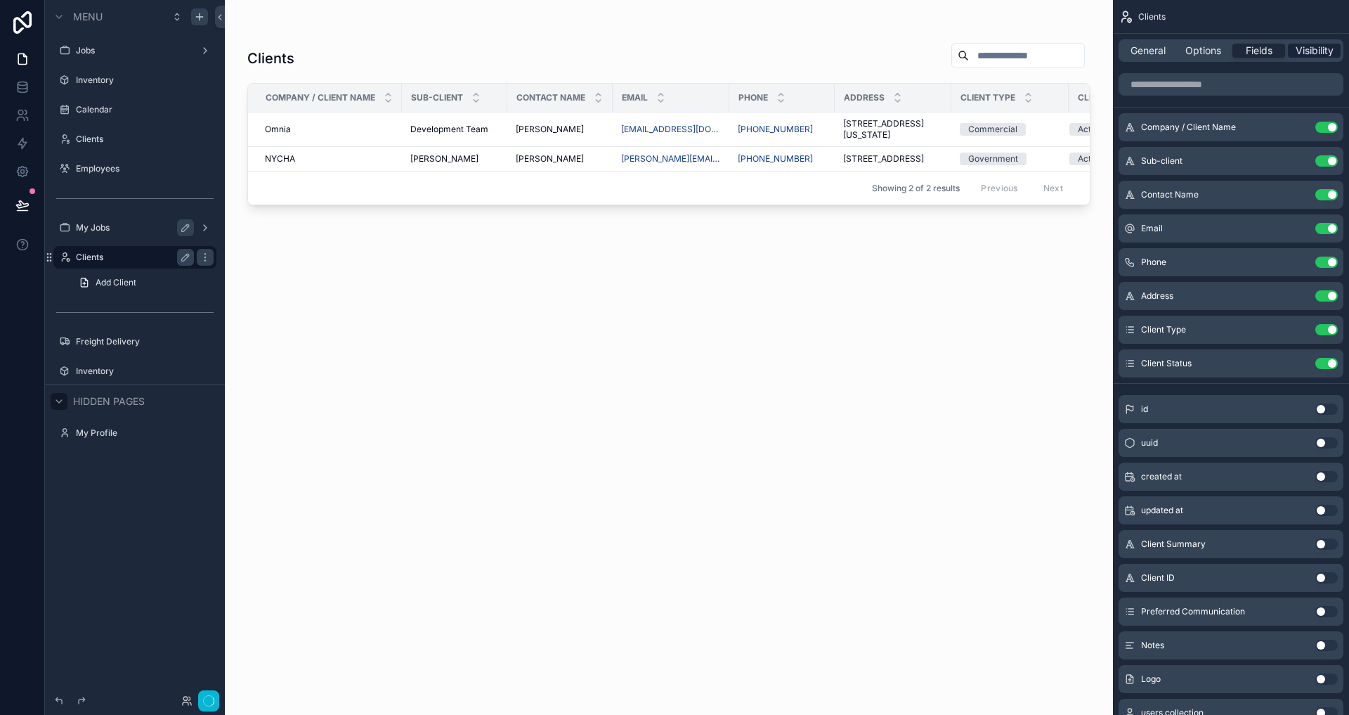
click at [1296, 46] on span "Visibility" at bounding box center [1315, 51] width 38 height 14
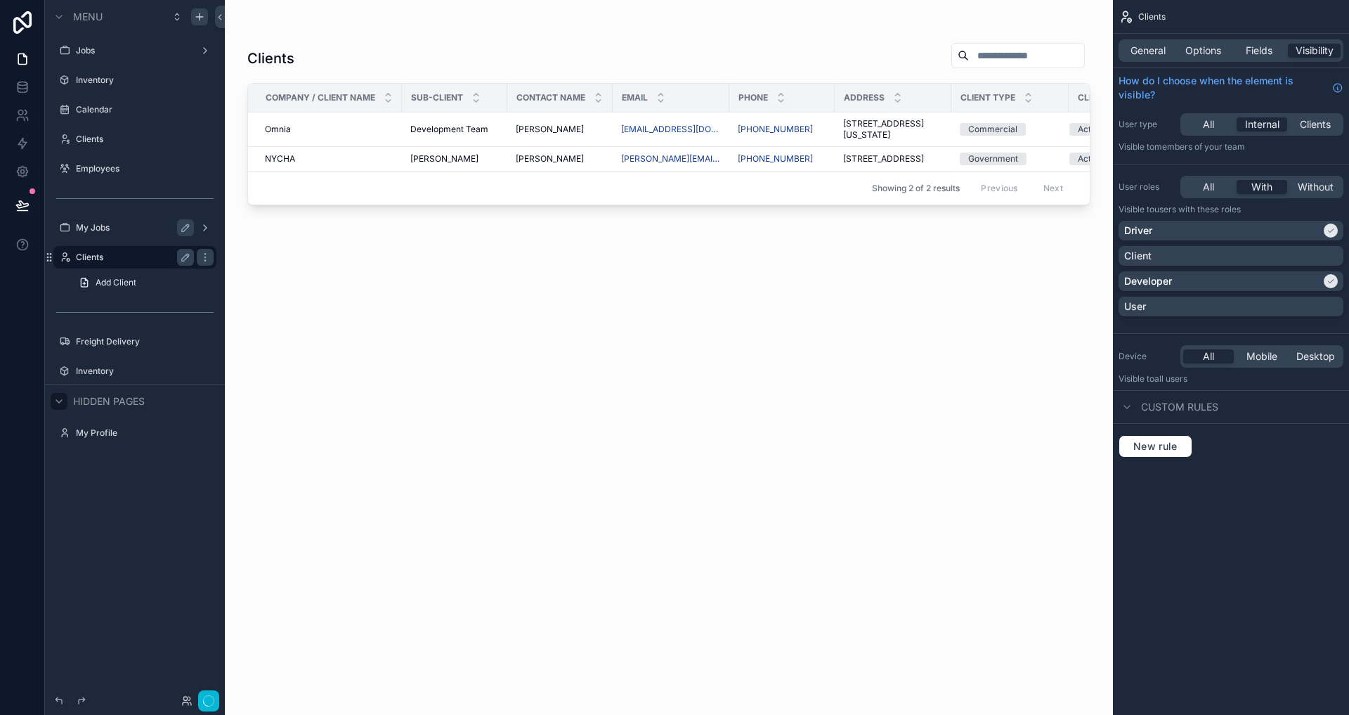
click at [1302, 214] on p "Visible to Users with these roles" at bounding box center [1231, 209] width 225 height 11
click at [1216, 211] on span "Users with these roles" at bounding box center [1197, 209] width 86 height 11
click at [920, 252] on div "Clients Company / Client Name Sub-client Contact Name Email Phone Address Clien…" at bounding box center [668, 366] width 843 height 664
click at [1164, 48] on span "General" at bounding box center [1148, 51] width 35 height 14
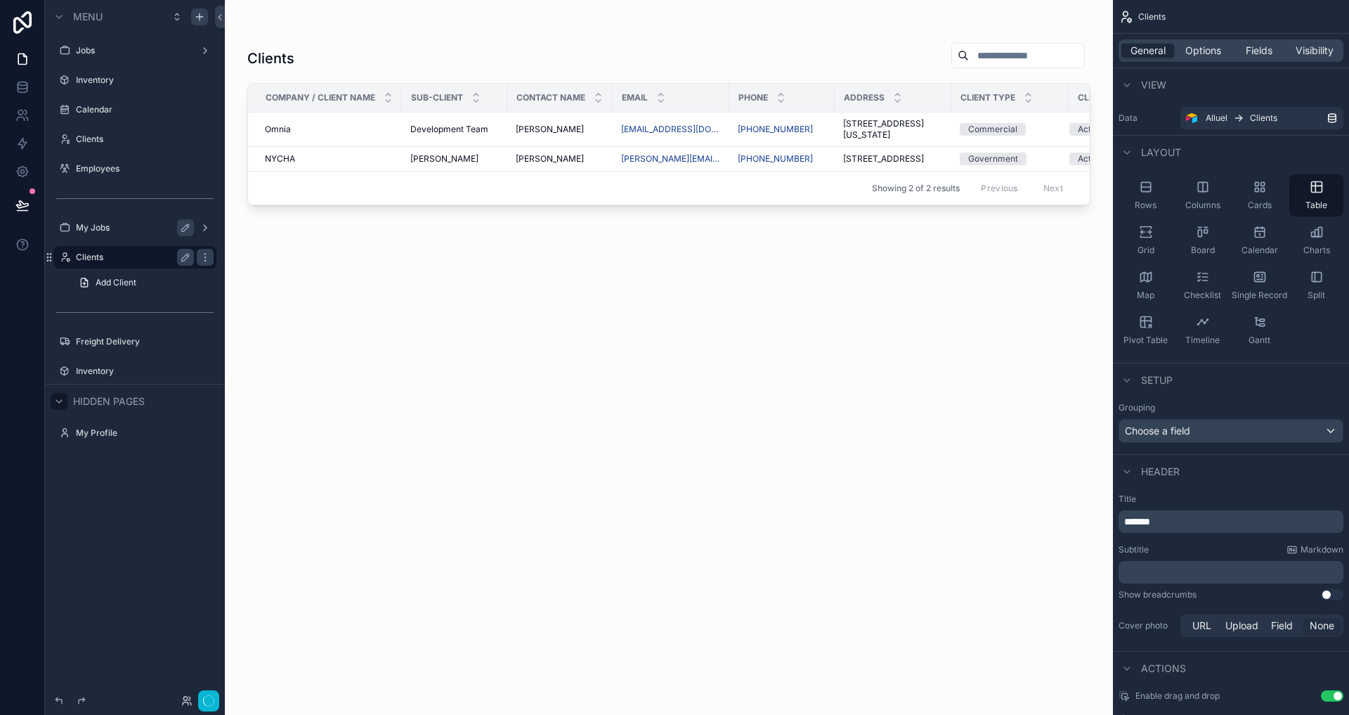
click at [125, 235] on div "My Jobs" at bounding box center [135, 227] width 118 height 17
click at [111, 228] on label "My Jobs" at bounding box center [132, 227] width 112 height 11
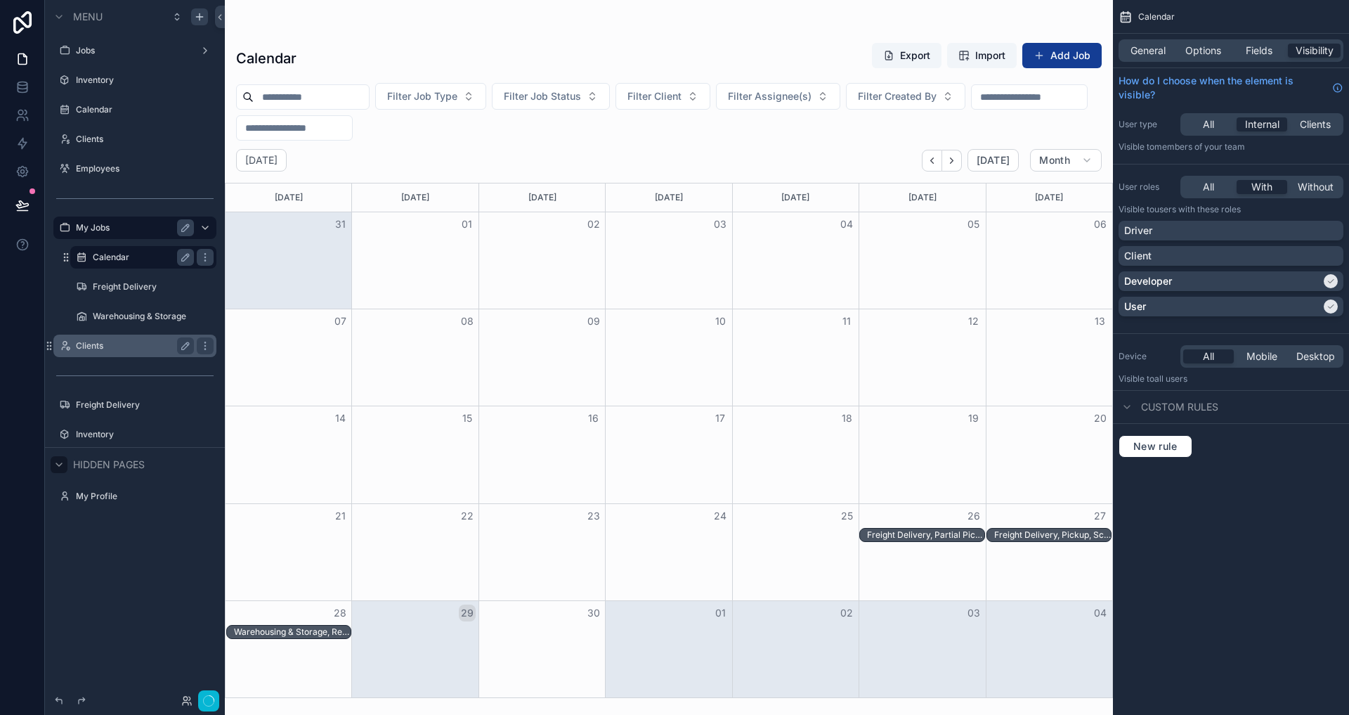
click at [117, 256] on label "Calendar" at bounding box center [141, 257] width 96 height 11
click at [122, 280] on div "Freight Delivery" at bounding box center [143, 286] width 101 height 17
click at [124, 286] on label "Freight Delivery" at bounding box center [141, 286] width 96 height 11
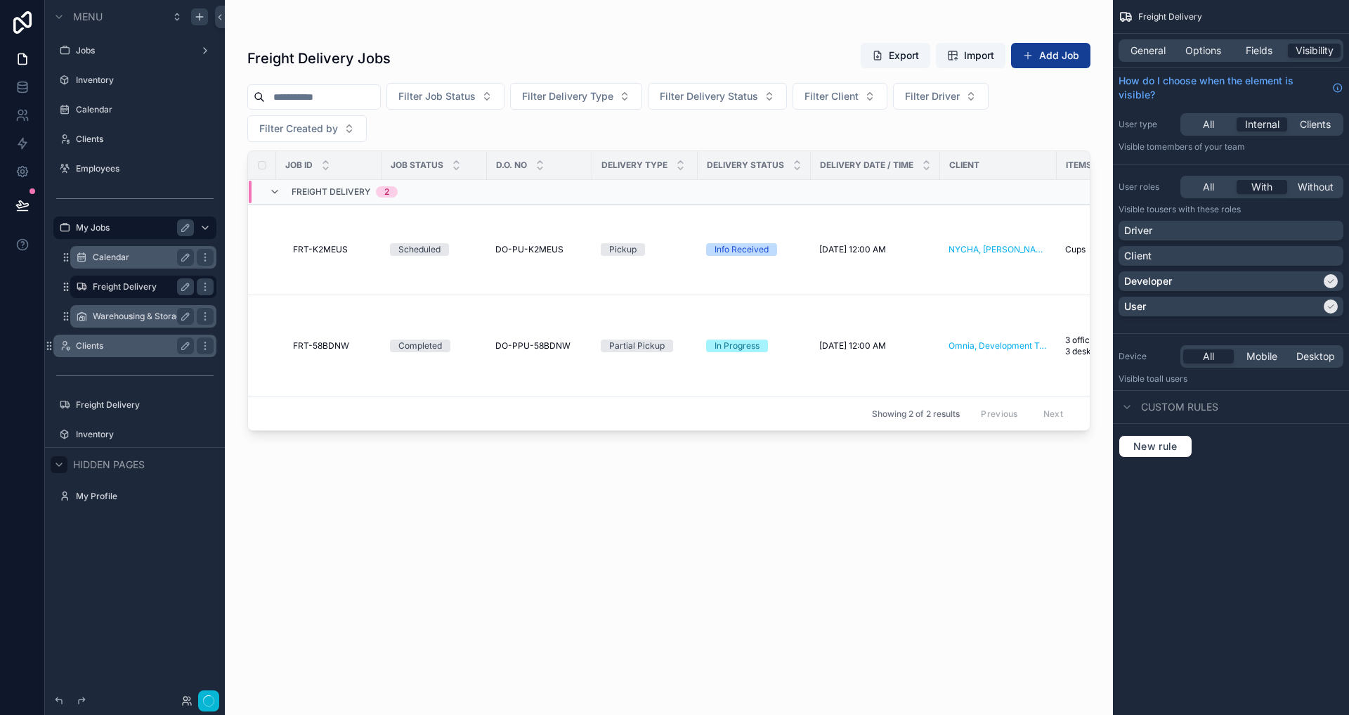
click at [128, 313] on label "Warehousing & Storage" at bounding box center [141, 316] width 96 height 11
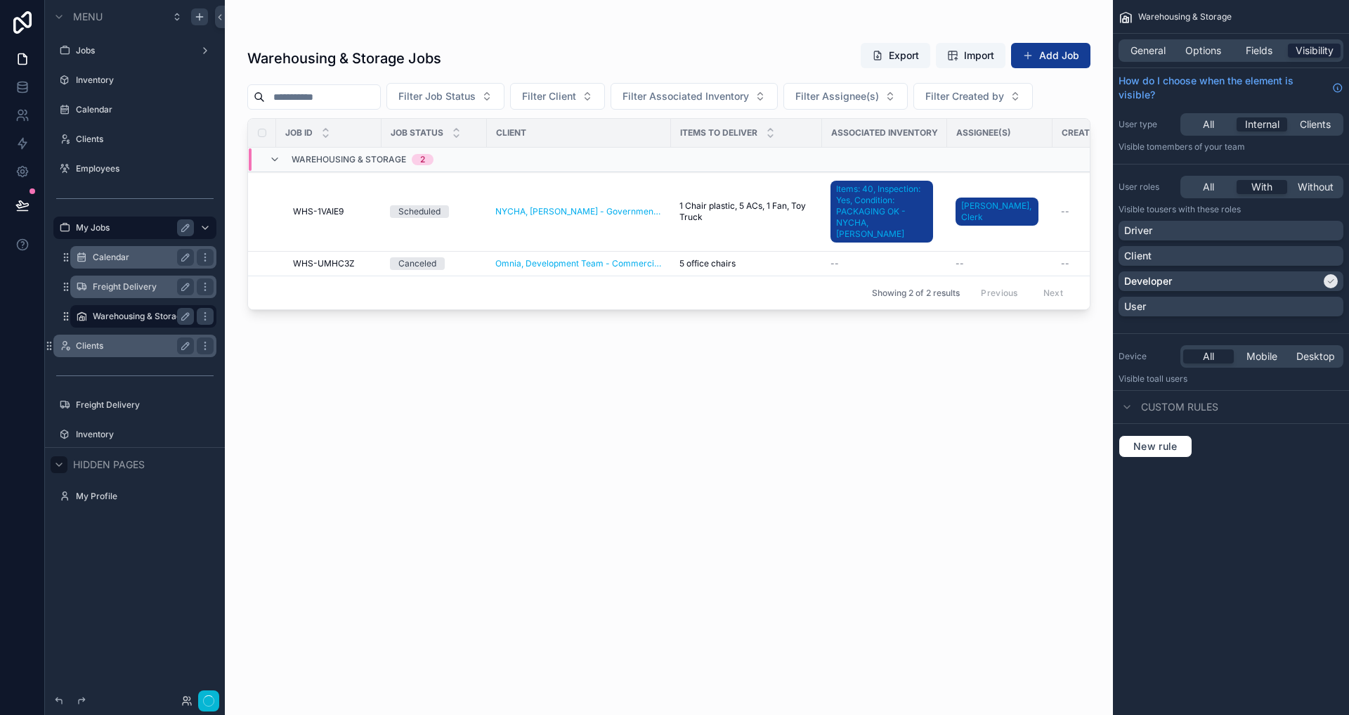
click at [1308, 53] on span "Visibility" at bounding box center [1315, 51] width 38 height 14
click at [1258, 474] on div "Warehousing & Storage General Options Fields Visibility How do I choose when th…" at bounding box center [1231, 245] width 236 height 491
click at [1275, 230] on div "Driver" at bounding box center [1231, 230] width 214 height 14
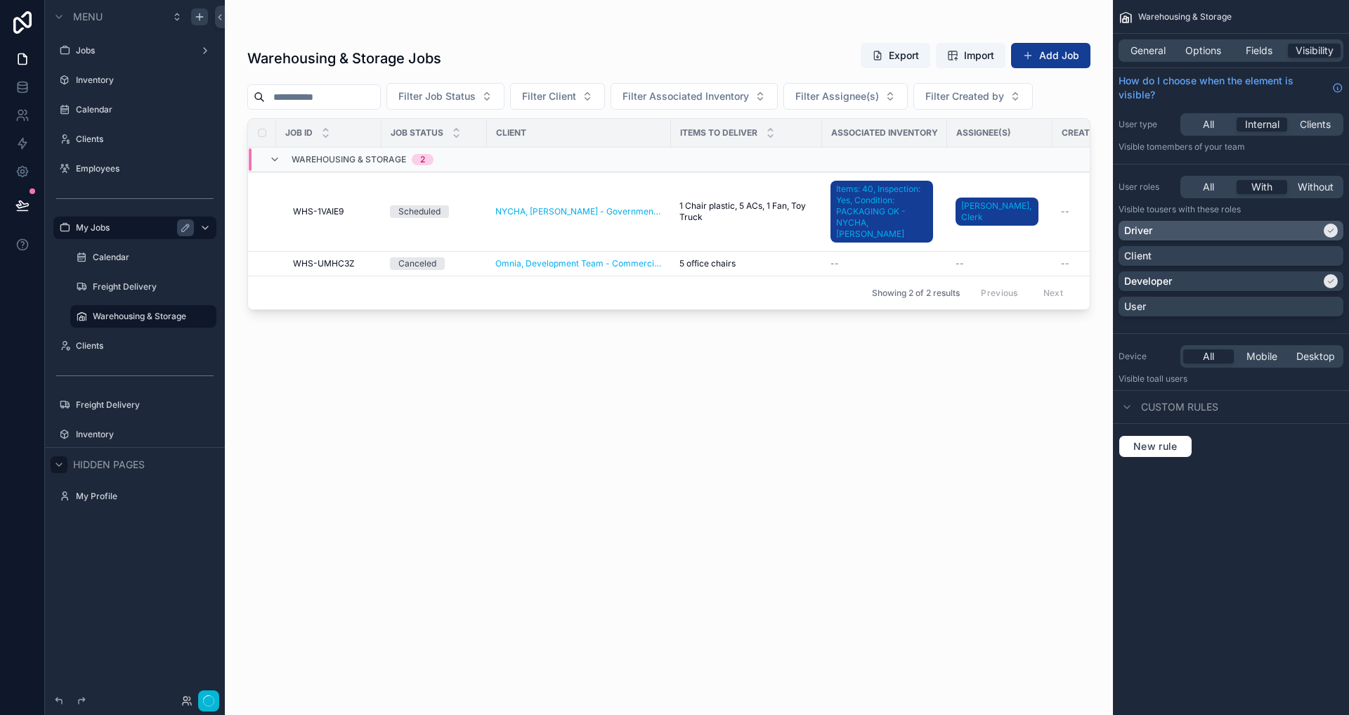
click at [1162, 227] on div "Driver" at bounding box center [1222, 230] width 197 height 14
click at [136, 286] on label "Freight Delivery" at bounding box center [141, 286] width 96 height 11
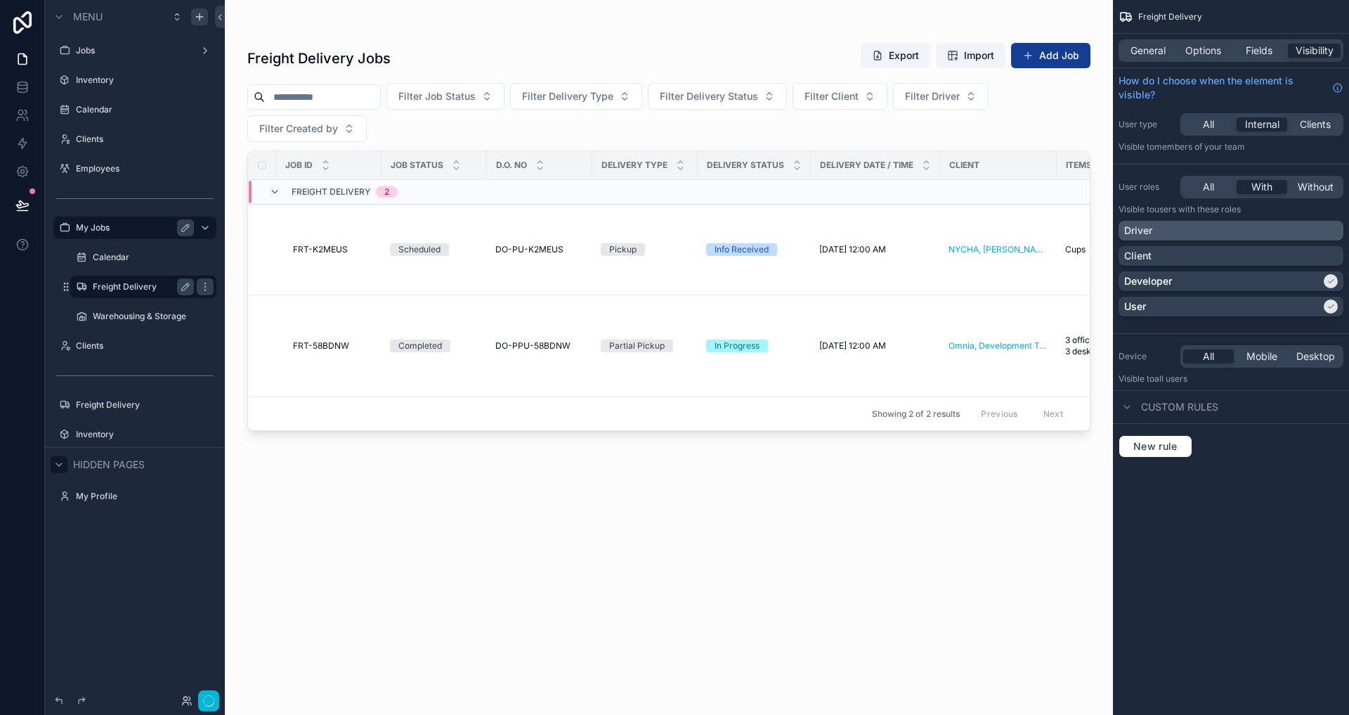
click at [1247, 231] on div "Driver" at bounding box center [1231, 230] width 214 height 14
click at [1274, 302] on div "User" at bounding box center [1222, 306] width 197 height 14
click at [1273, 469] on div "Freight Delivery General Options Fields Visibility How do I choose when the ele…" at bounding box center [1231, 245] width 236 height 491
click at [1264, 46] on span "Fields" at bounding box center [1259, 51] width 27 height 14
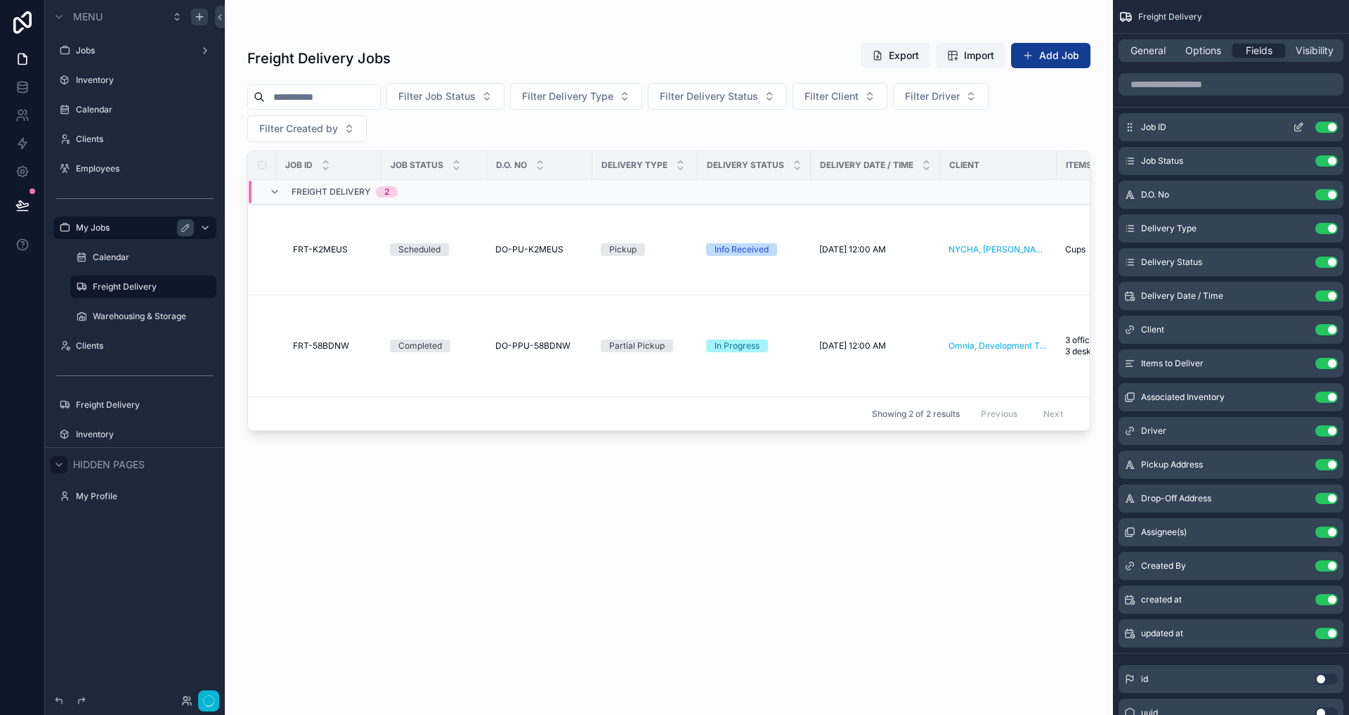
click at [1331, 126] on button "Use setting" at bounding box center [1326, 127] width 22 height 11
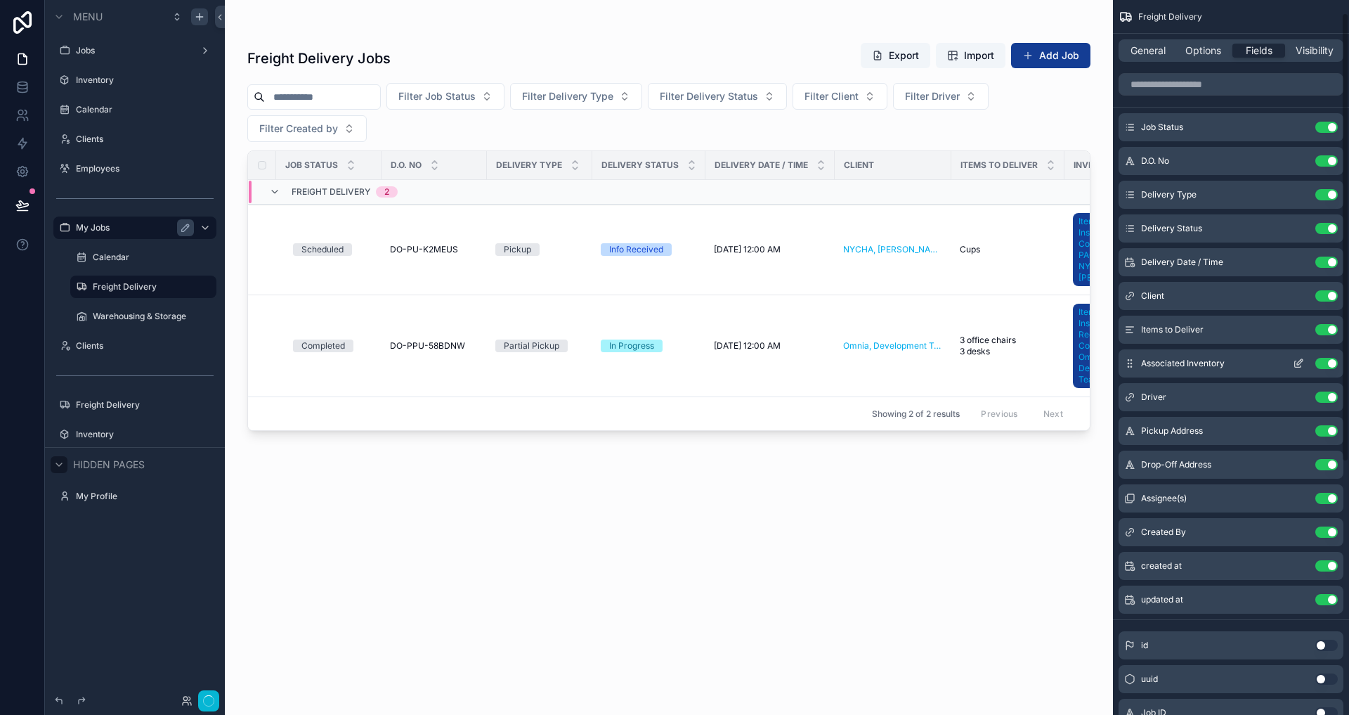
scroll to position [41, 0]
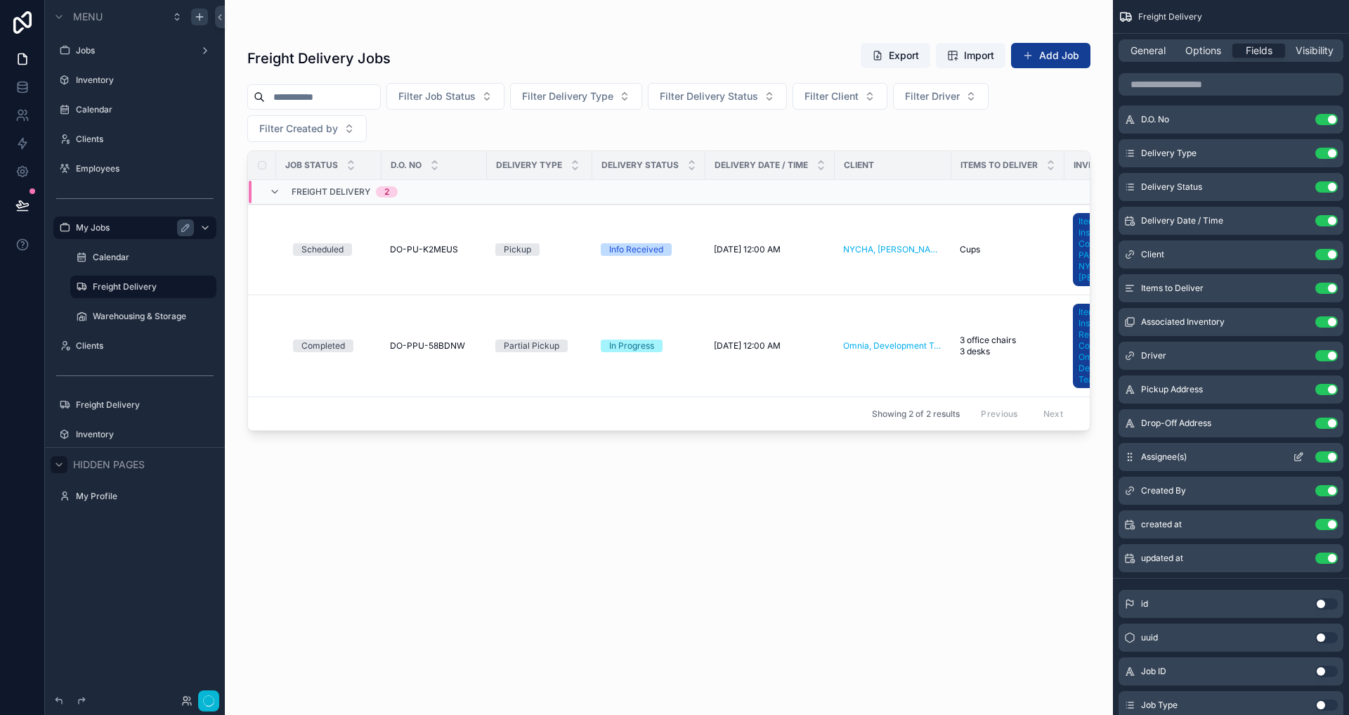
click at [1334, 456] on button "Use setting" at bounding box center [1326, 456] width 22 height 11
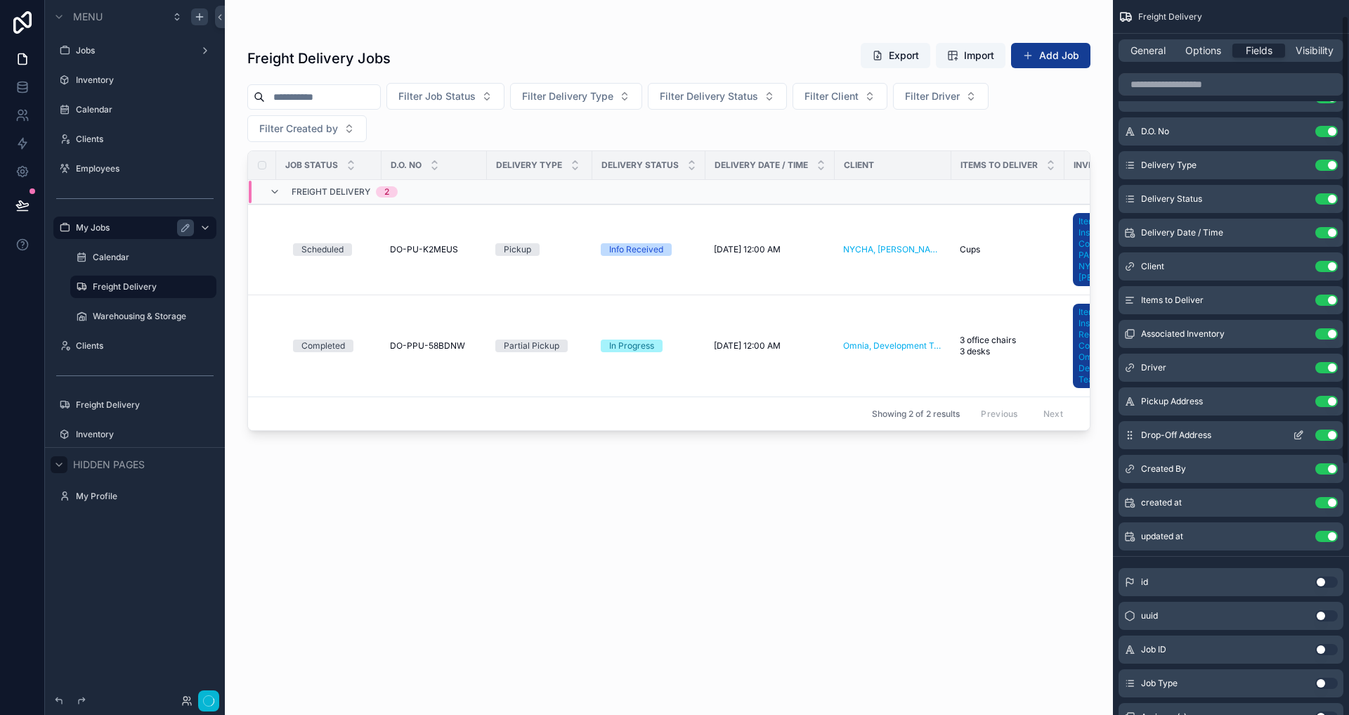
scroll to position [25, 0]
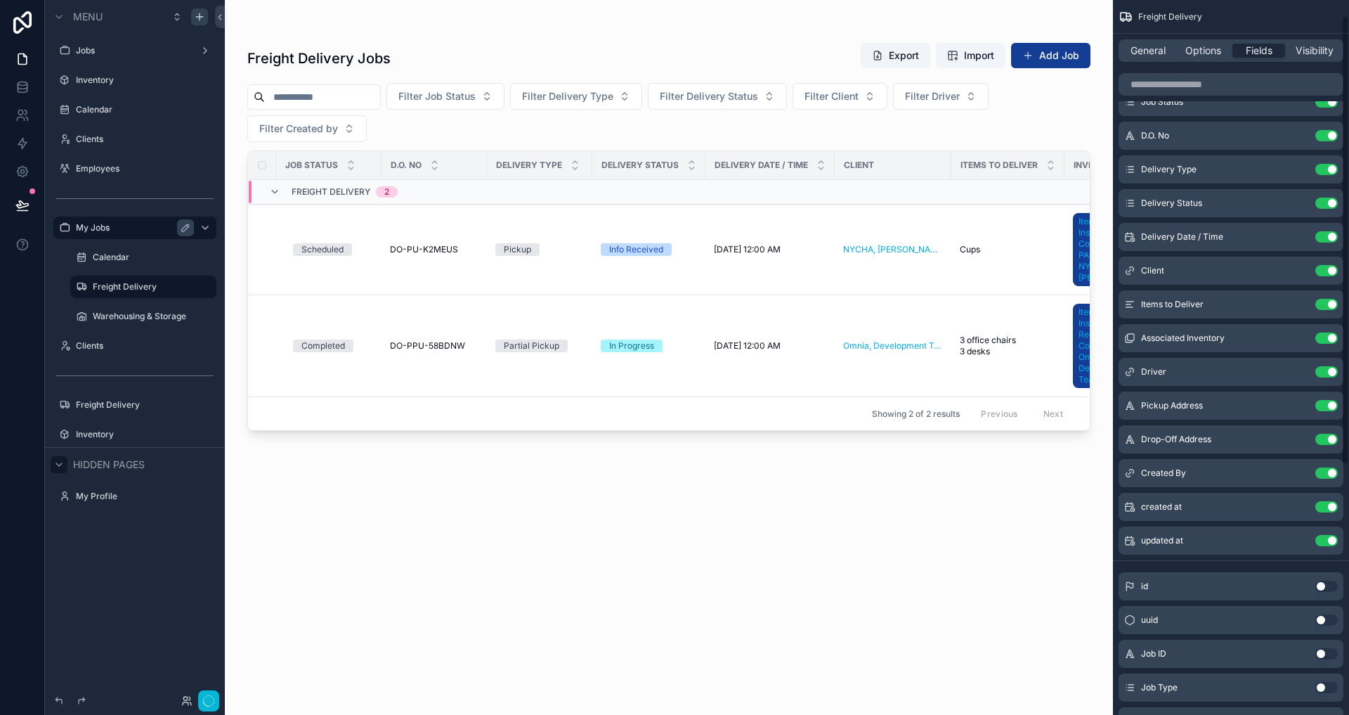
click at [1073, 40] on div "scrollable content" at bounding box center [669, 349] width 888 height 698
click at [1073, 52] on button "Add Job" at bounding box center [1050, 55] width 79 height 25
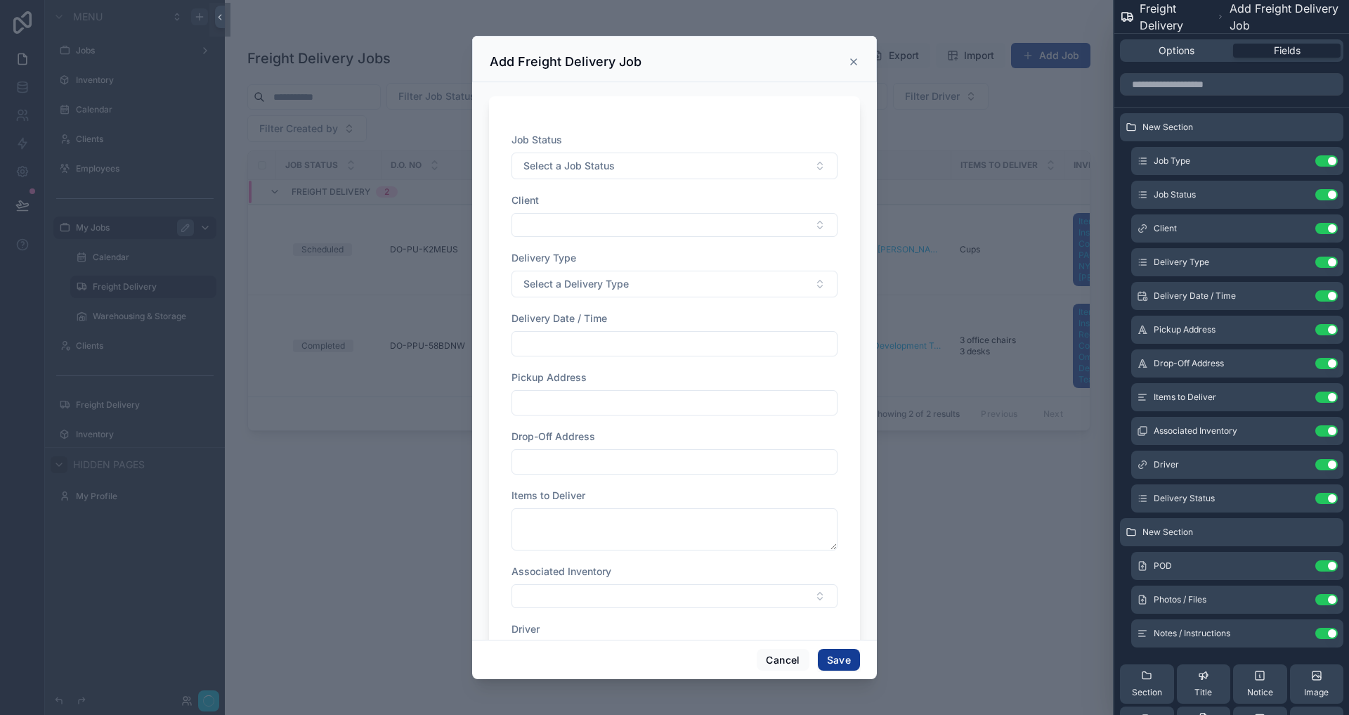
click at [856, 51] on div "Add Freight Delivery Job" at bounding box center [674, 59] width 405 height 46
click at [852, 63] on icon "scrollable content" at bounding box center [854, 62] width 6 height 6
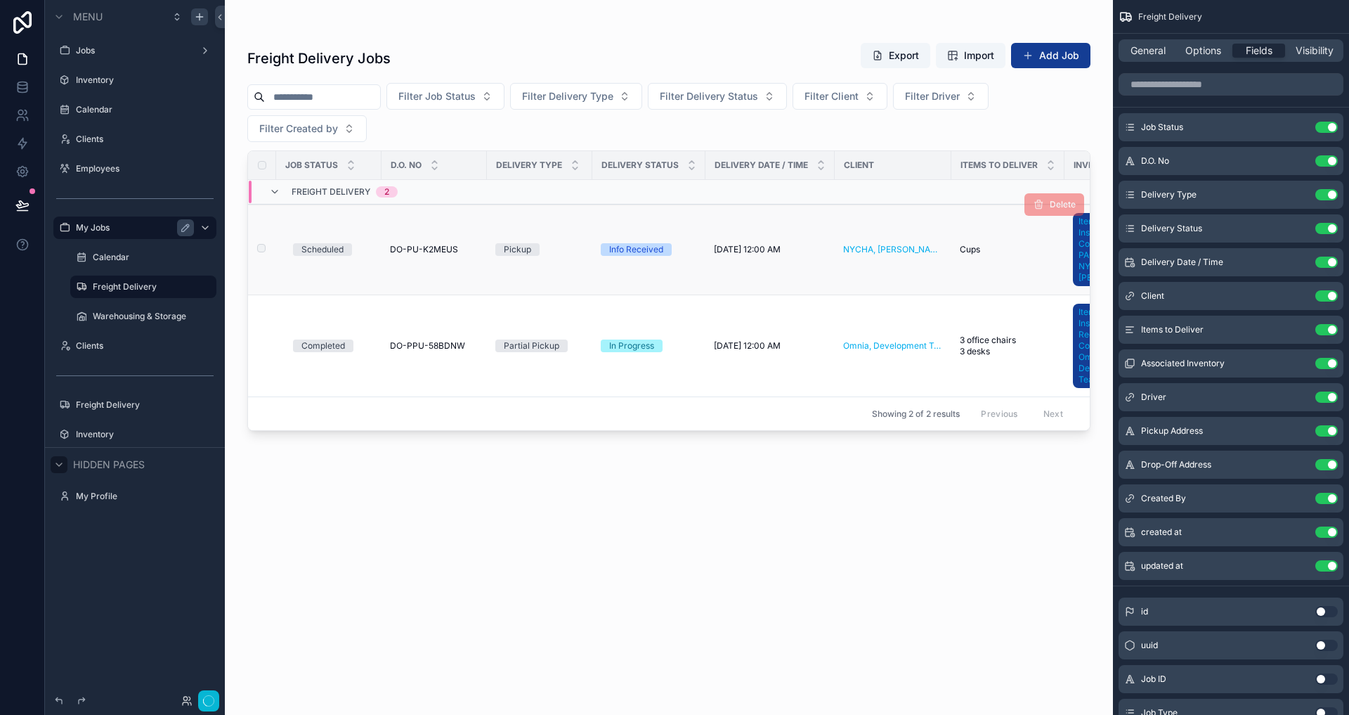
click at [904, 228] on td "NYCHA, [PERSON_NAME] - Government, Active" at bounding box center [893, 249] width 117 height 91
click at [968, 250] on span "Cups" at bounding box center [970, 249] width 20 height 11
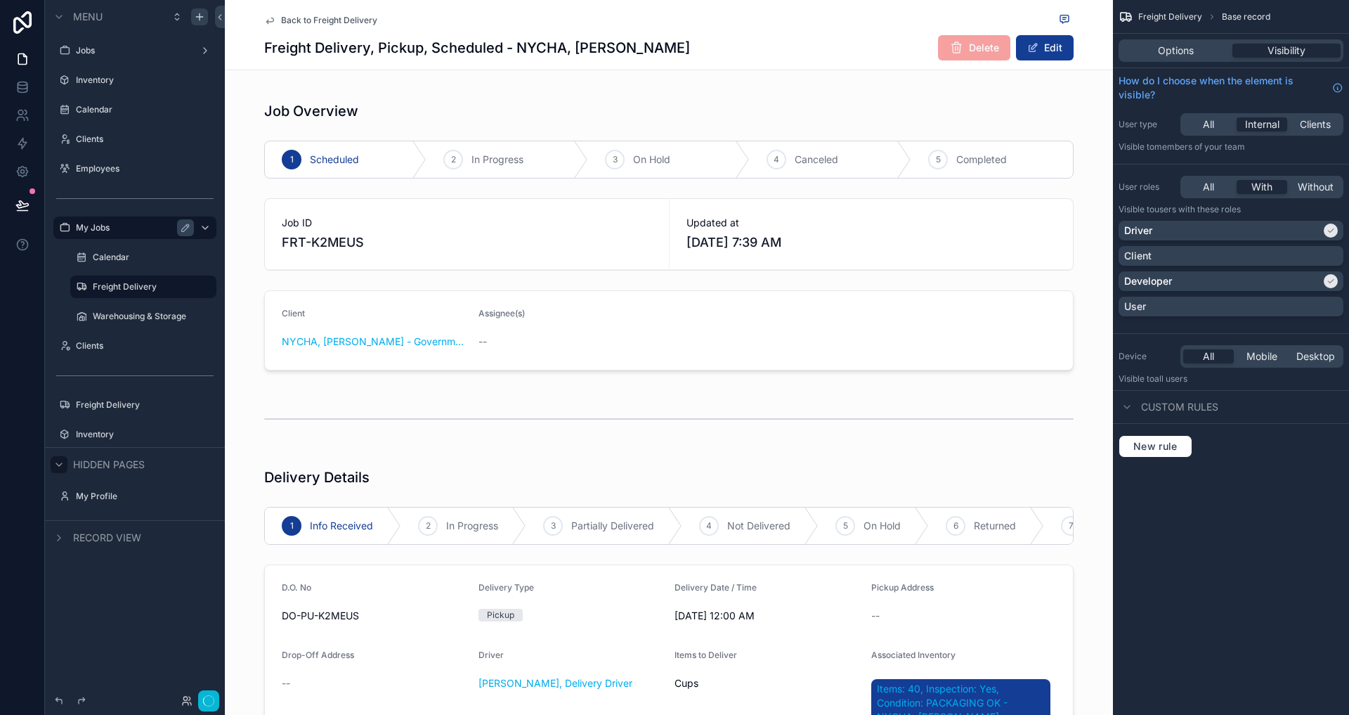
click at [823, 34] on div "Freight Delivery, Pickup, Scheduled - NYCHA, Antoinette Brown Delete Edit" at bounding box center [668, 47] width 809 height 27
click at [1176, 48] on span "Options" at bounding box center [1176, 51] width 36 height 14
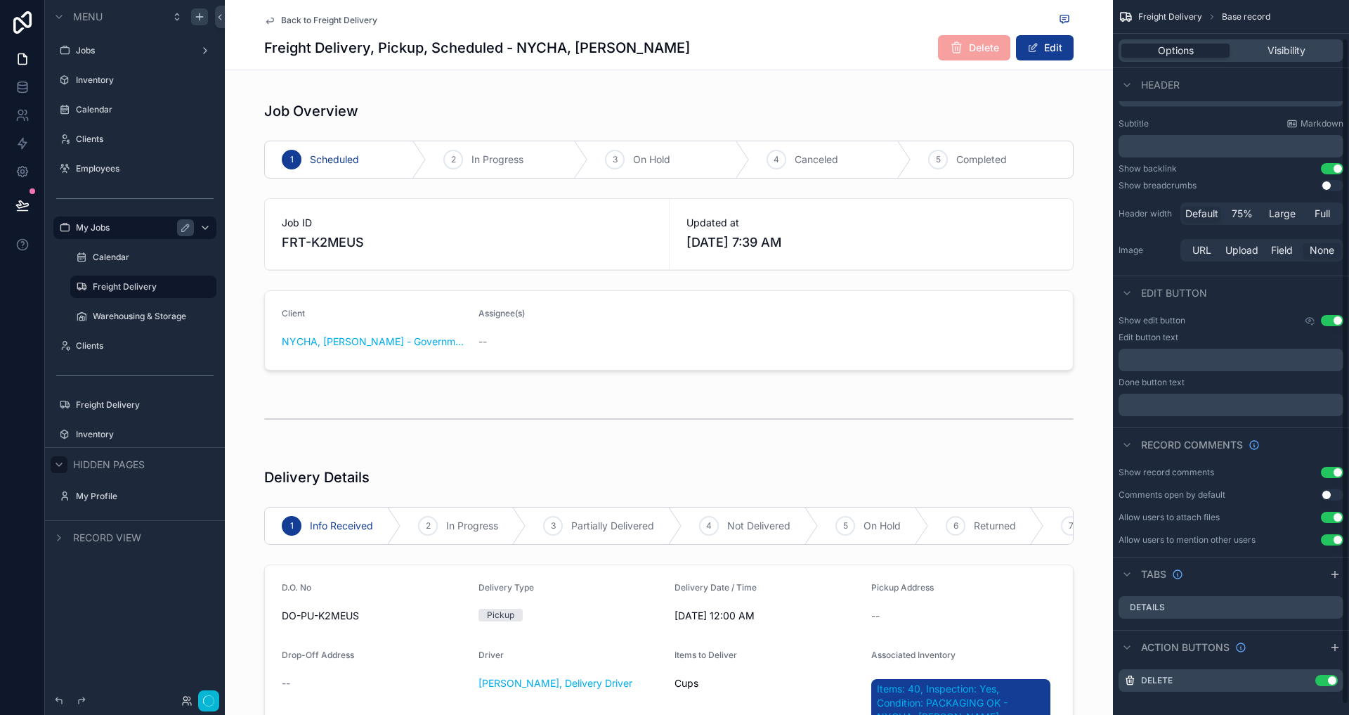
scroll to position [51, 0]
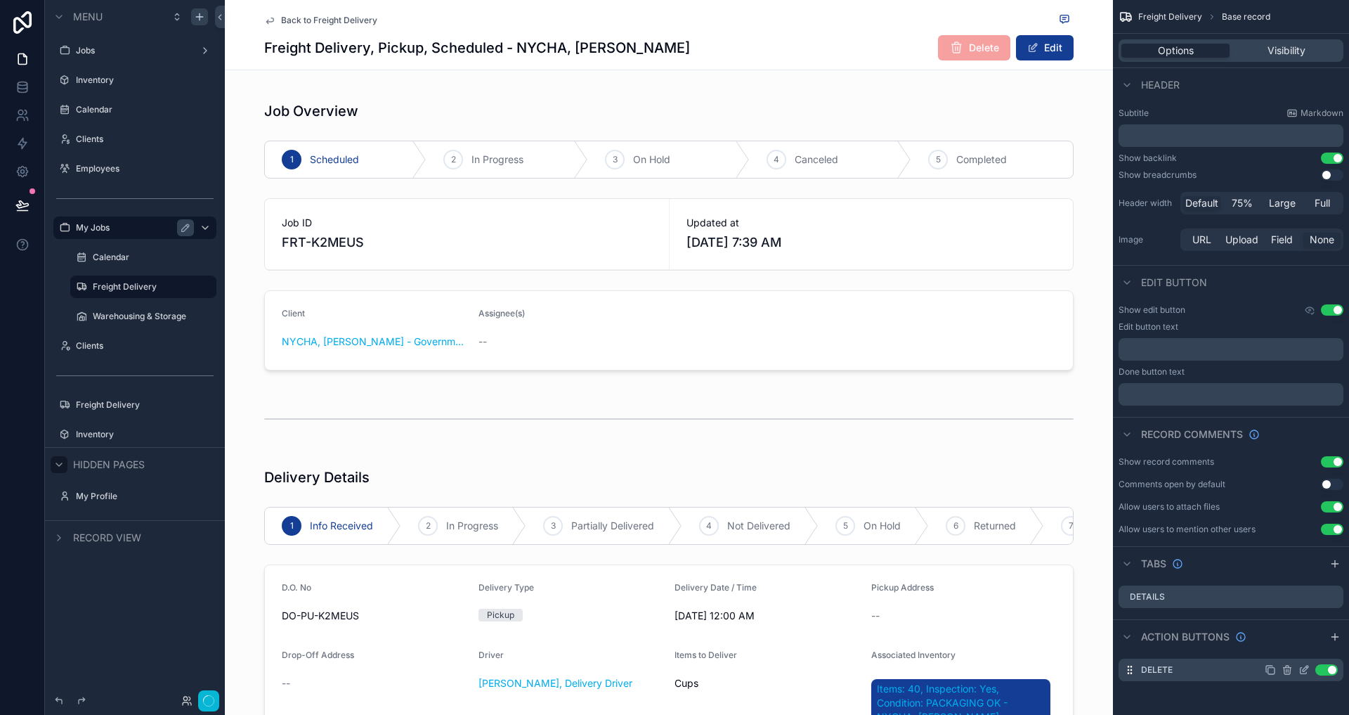
click at [1327, 672] on button "Use setting" at bounding box center [1326, 669] width 22 height 11
click at [1046, 40] on button "Edit" at bounding box center [1045, 47] width 58 height 25
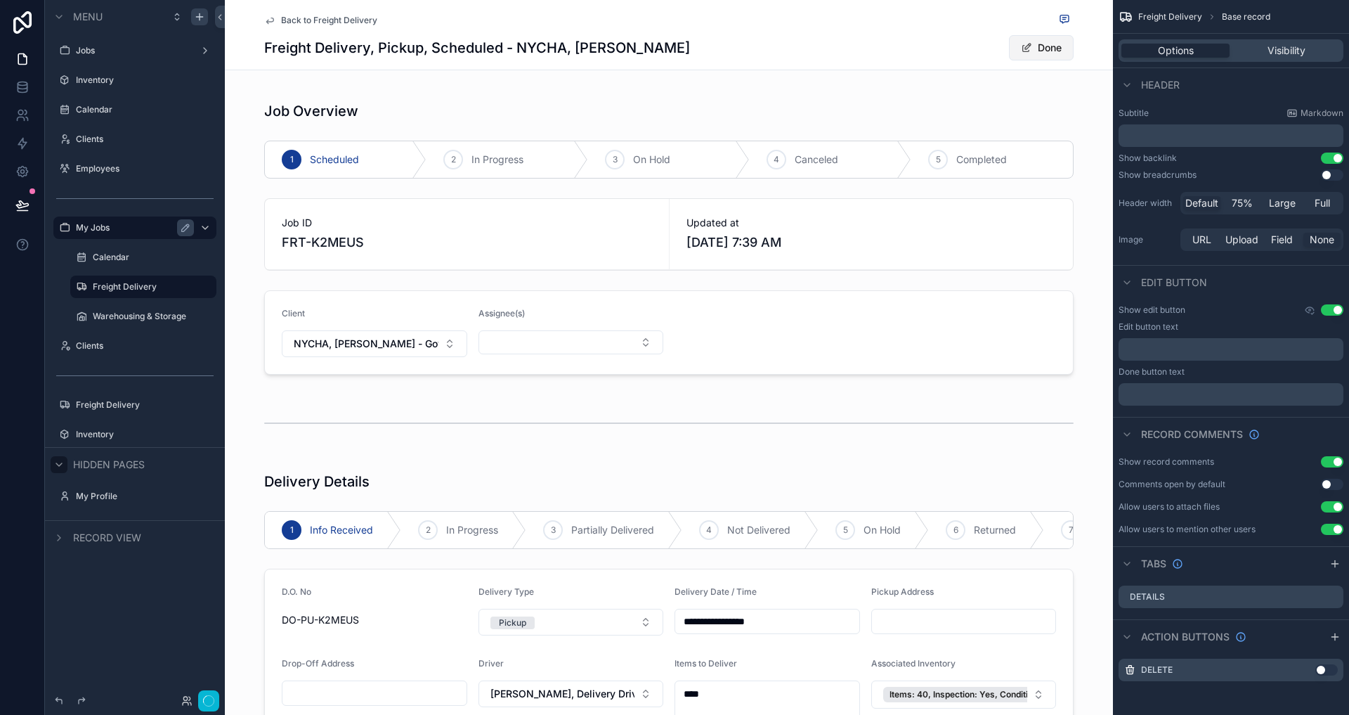
click at [1046, 40] on button "Done" at bounding box center [1041, 47] width 65 height 25
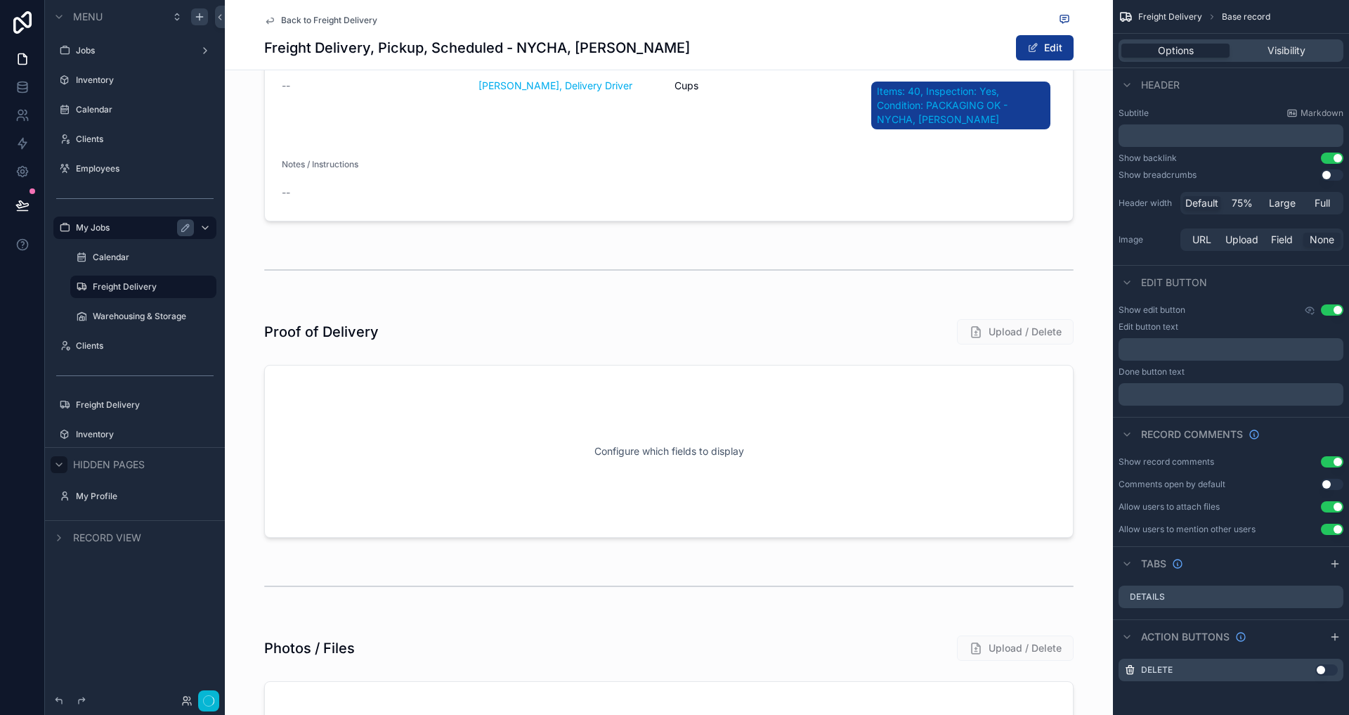
scroll to position [0, 0]
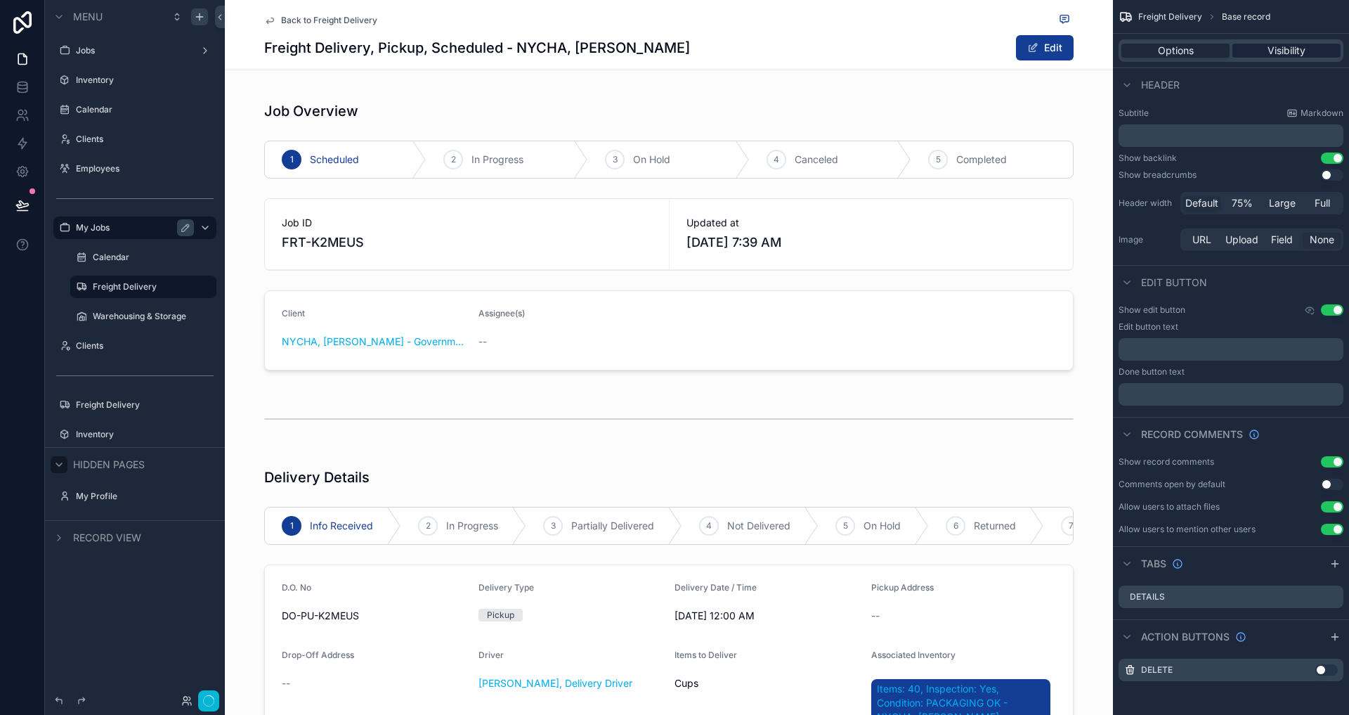
click at [1306, 48] on div "Visibility" at bounding box center [1286, 51] width 108 height 14
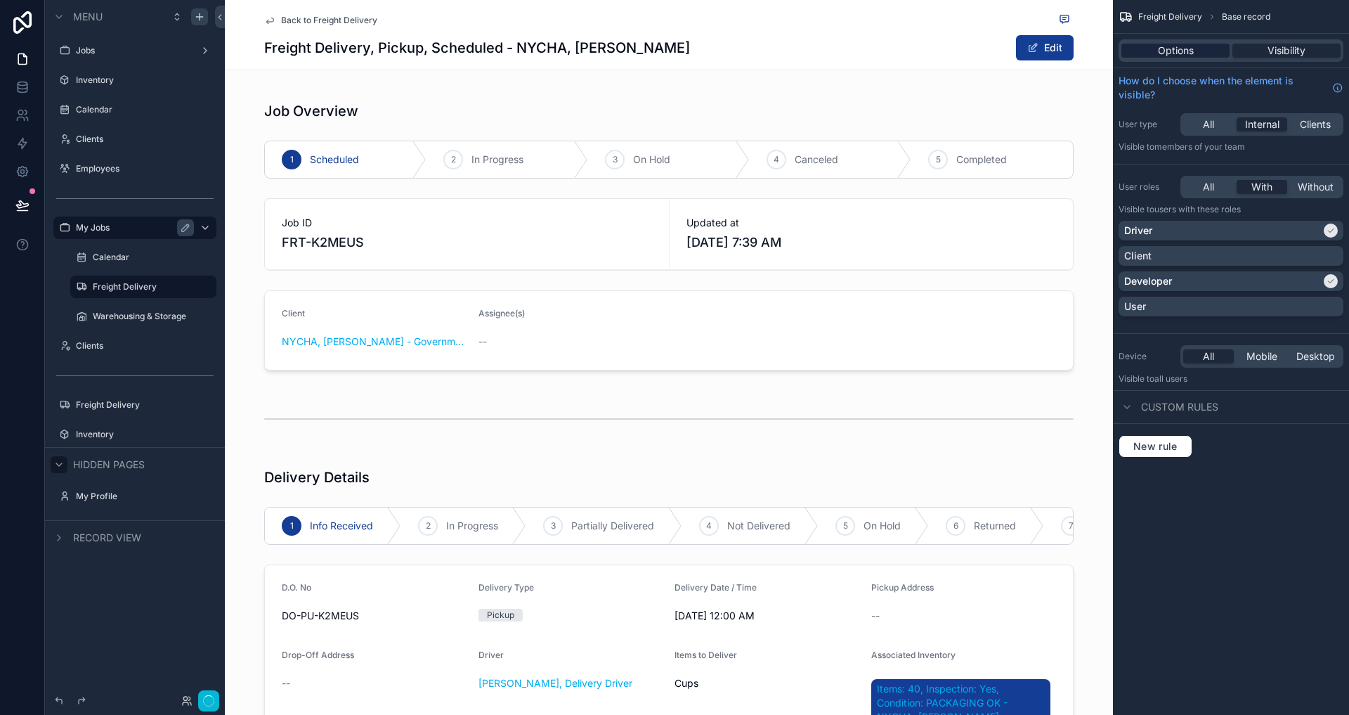
click at [1201, 52] on div "Options" at bounding box center [1175, 51] width 108 height 14
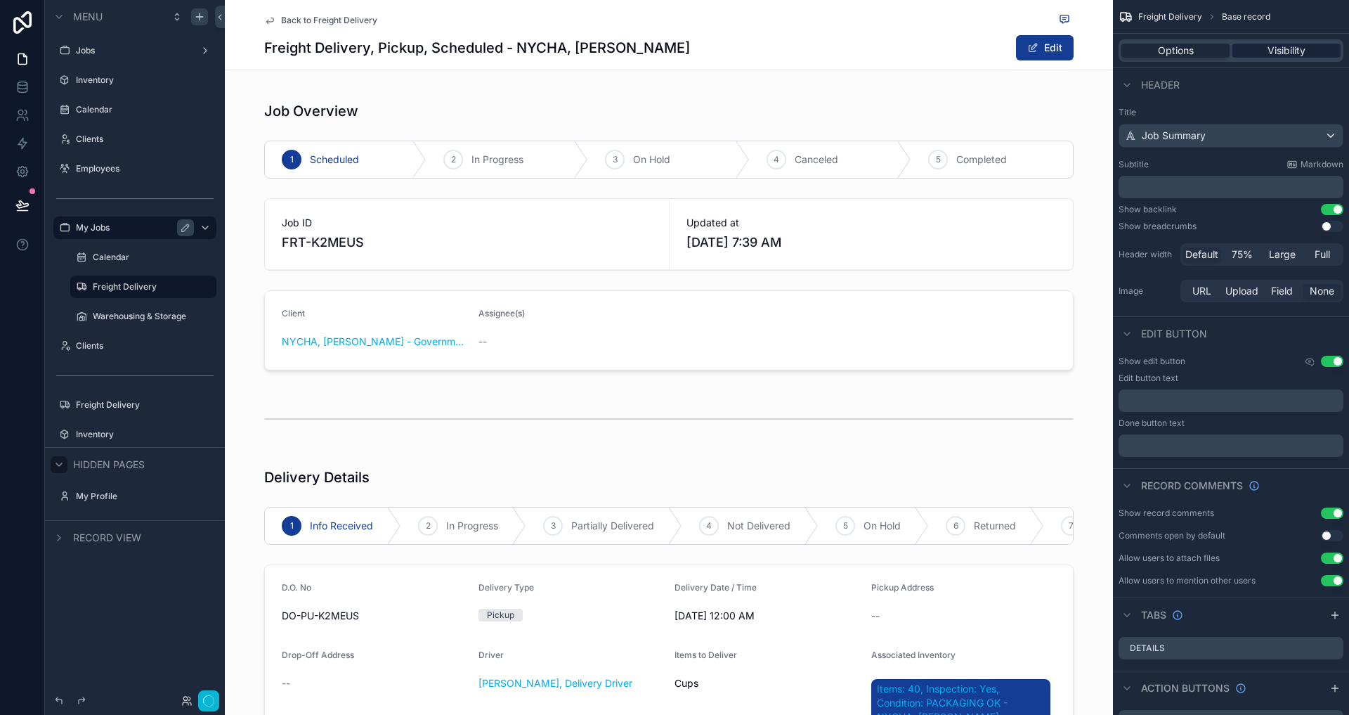
click at [1272, 53] on span "Visibility" at bounding box center [1287, 51] width 38 height 14
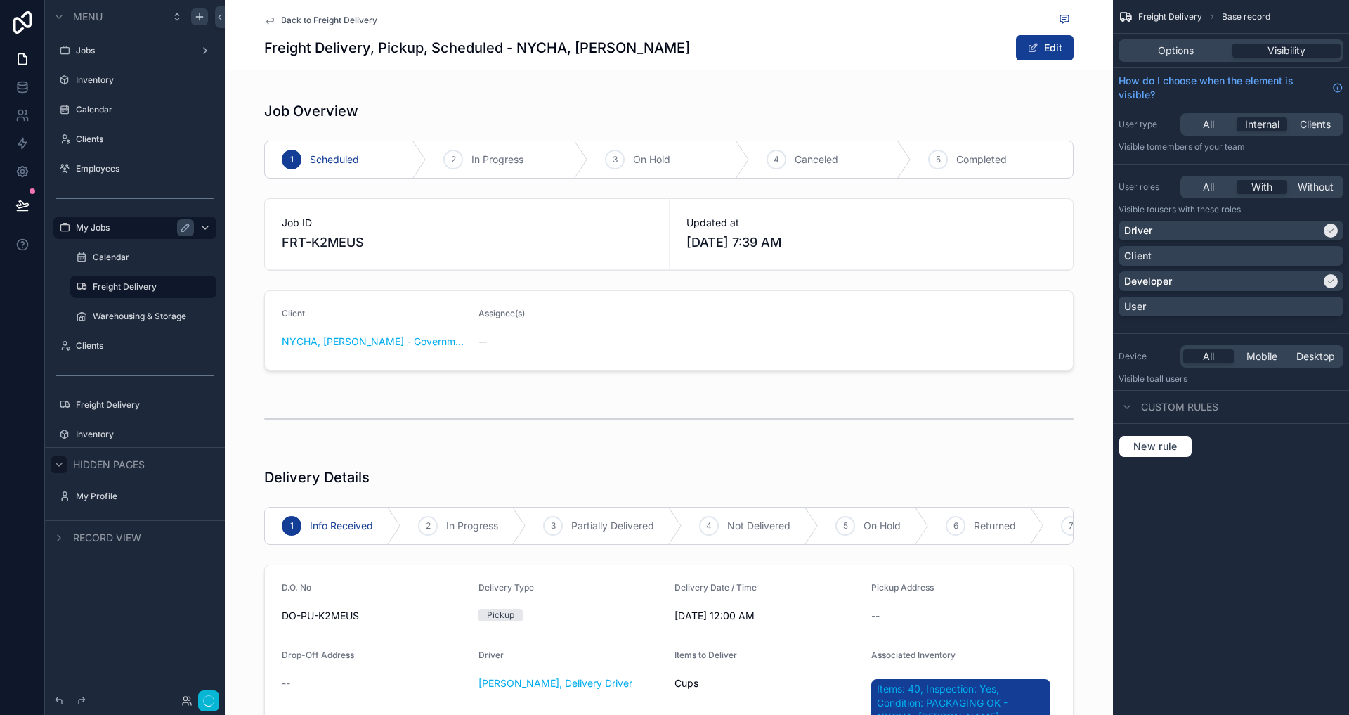
click at [832, 51] on div "Freight Delivery, Pickup, Scheduled - NYCHA, Antoinette Brown Edit" at bounding box center [668, 47] width 809 height 27
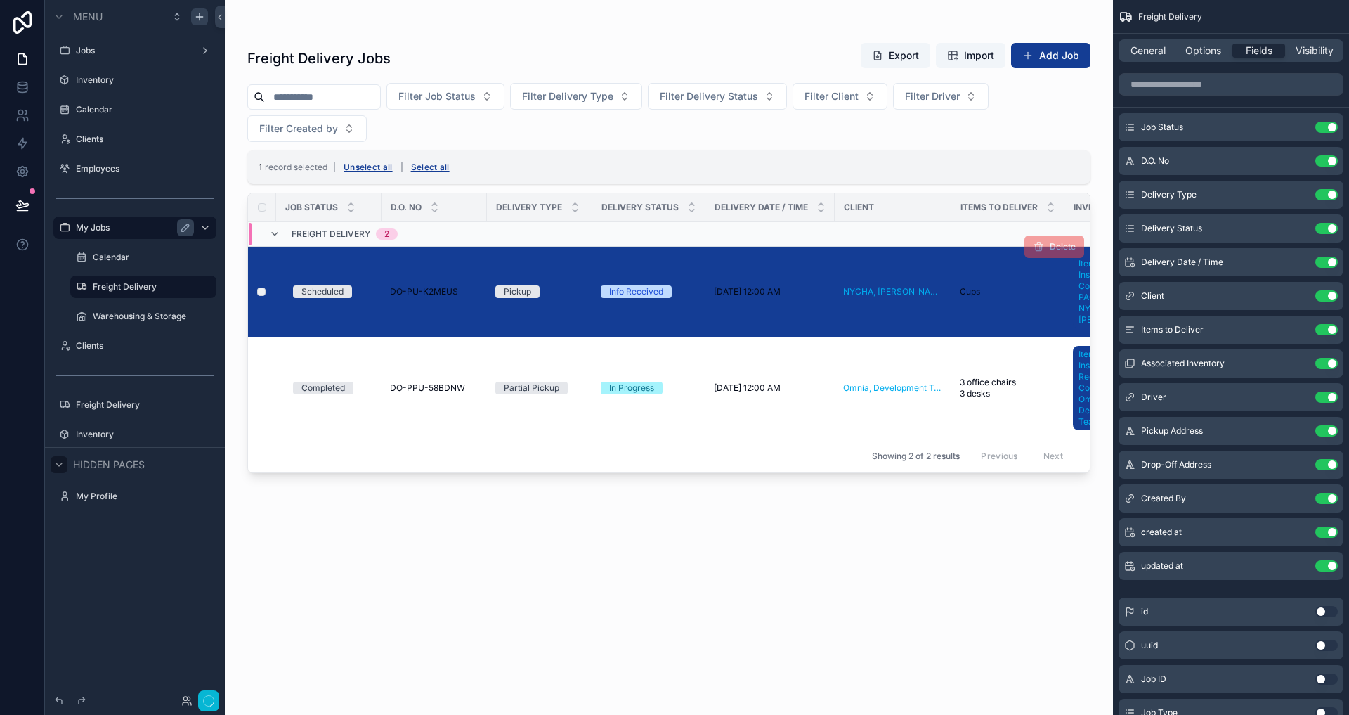
drag, startPoint x: 260, startPoint y: 250, endPoint x: 263, endPoint y: 281, distance: 31.1
click at [263, 281] on td "scrollable content" at bounding box center [262, 292] width 28 height 91
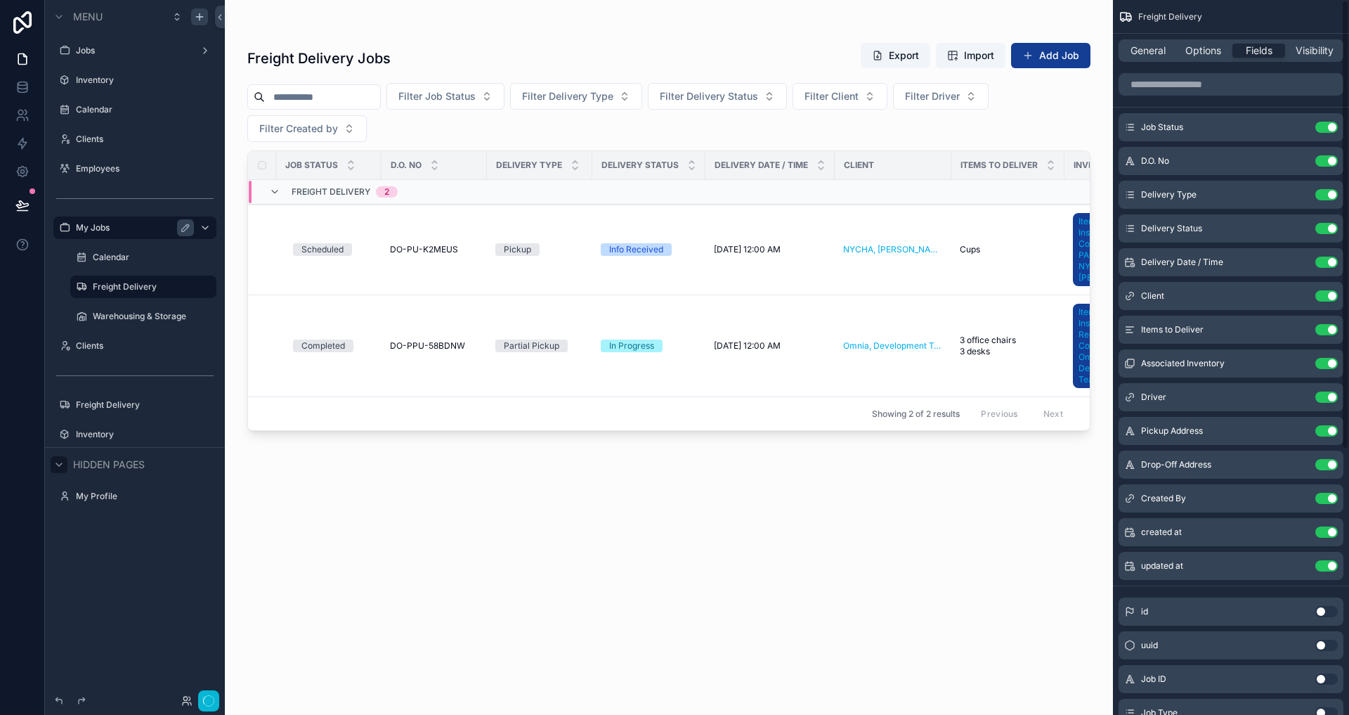
click at [1149, 41] on div "General Options Fields Visibility" at bounding box center [1231, 50] width 225 height 22
click at [1149, 53] on span "General" at bounding box center [1148, 51] width 35 height 14
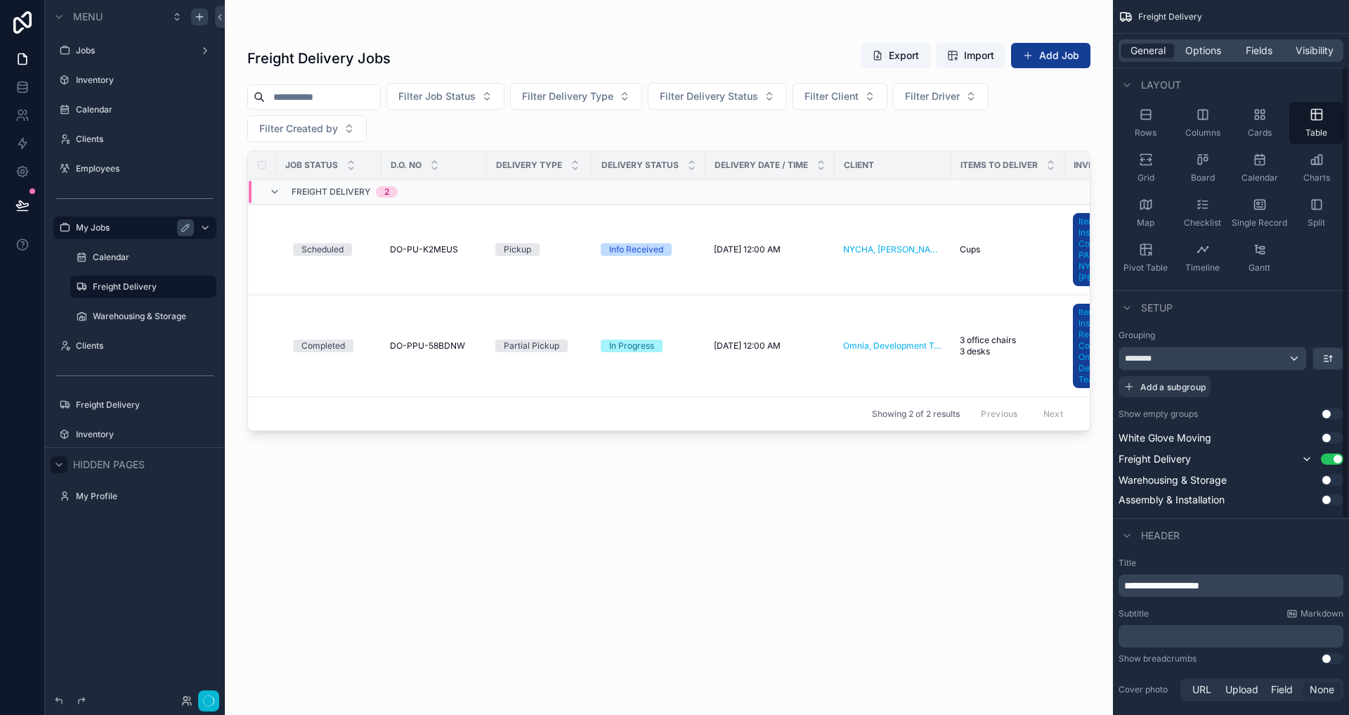
scroll to position [412, 0]
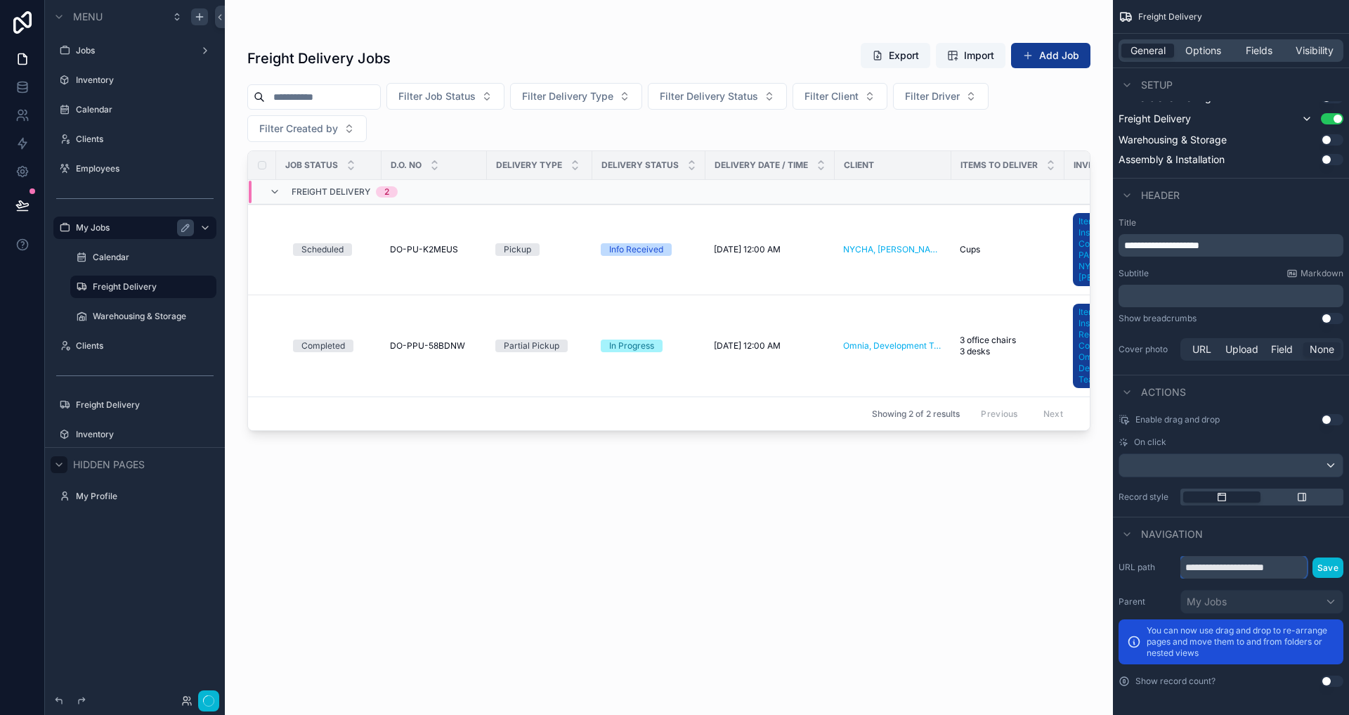
click at [1299, 568] on input "**********" at bounding box center [1243, 567] width 126 height 22
type input "**********"
click at [1330, 566] on button "Save" at bounding box center [1328, 567] width 31 height 20
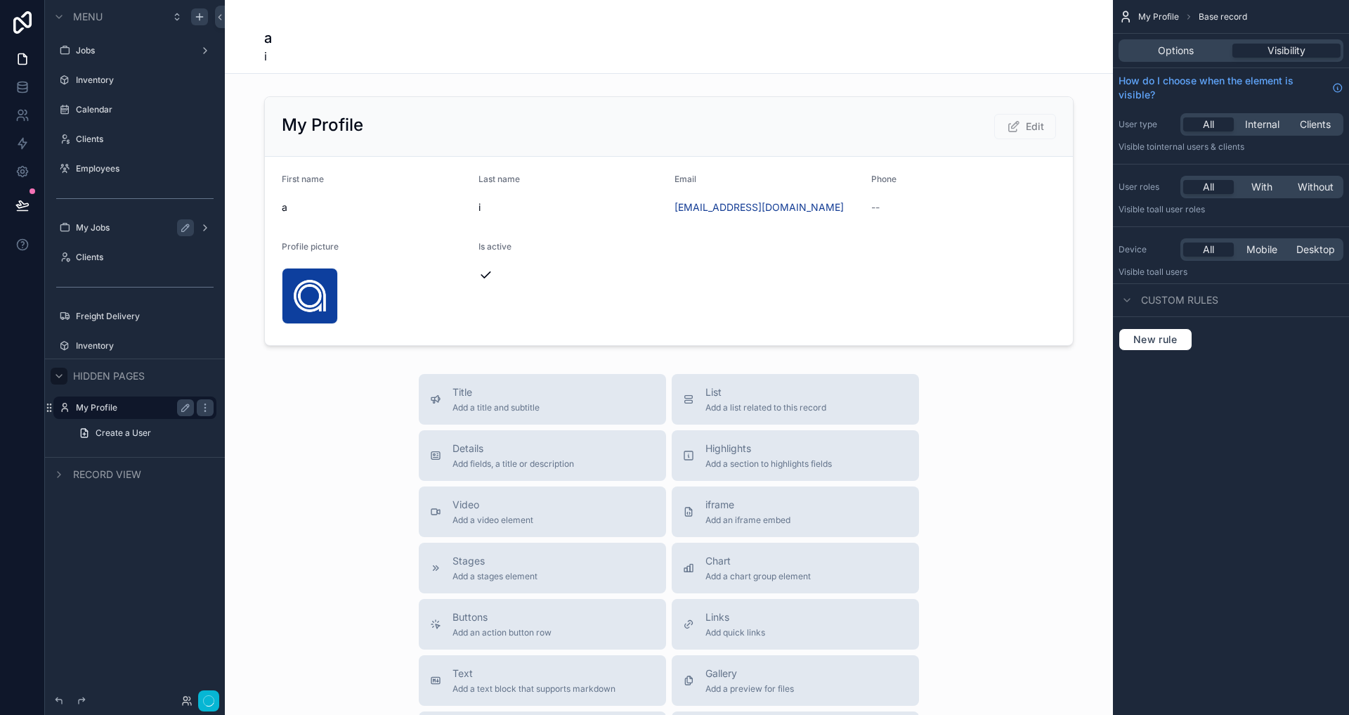
click at [117, 409] on label "My Profile" at bounding box center [132, 407] width 112 height 11
click at [110, 313] on label "Freight Delivery" at bounding box center [132, 316] width 112 height 11
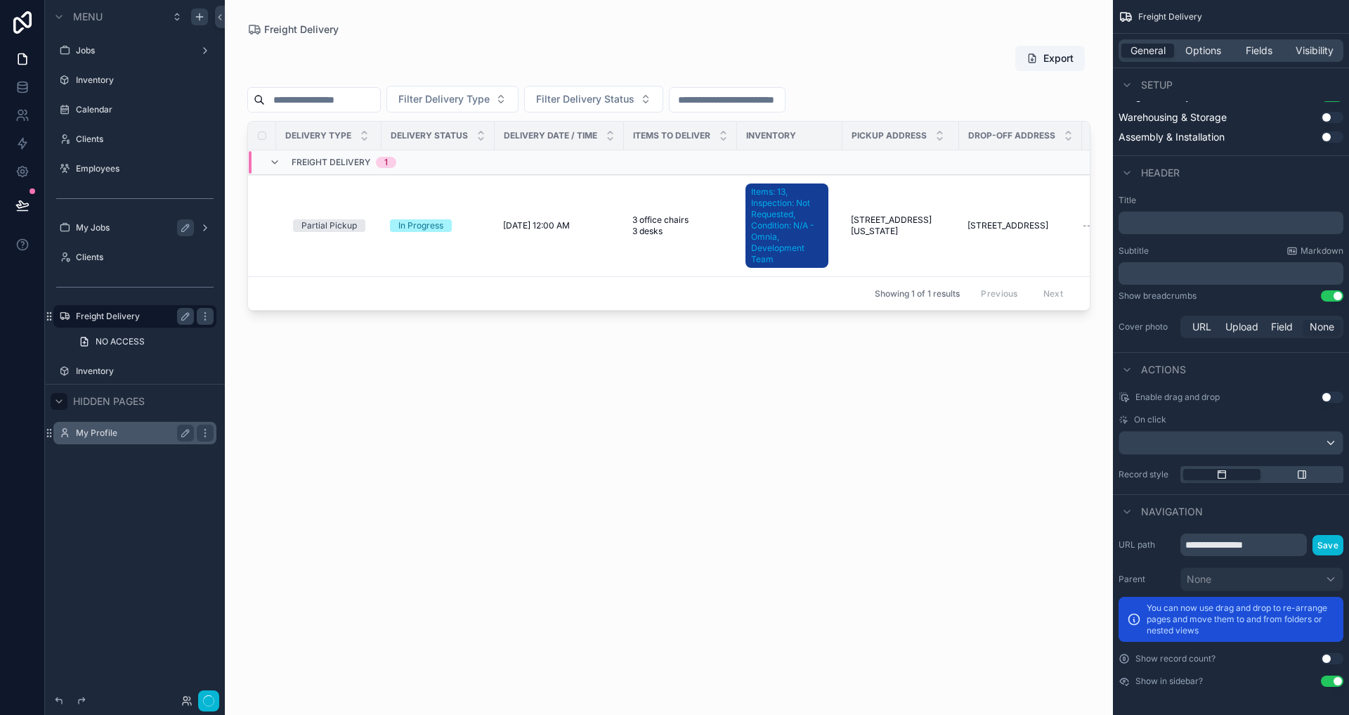
scroll to position [428, 0]
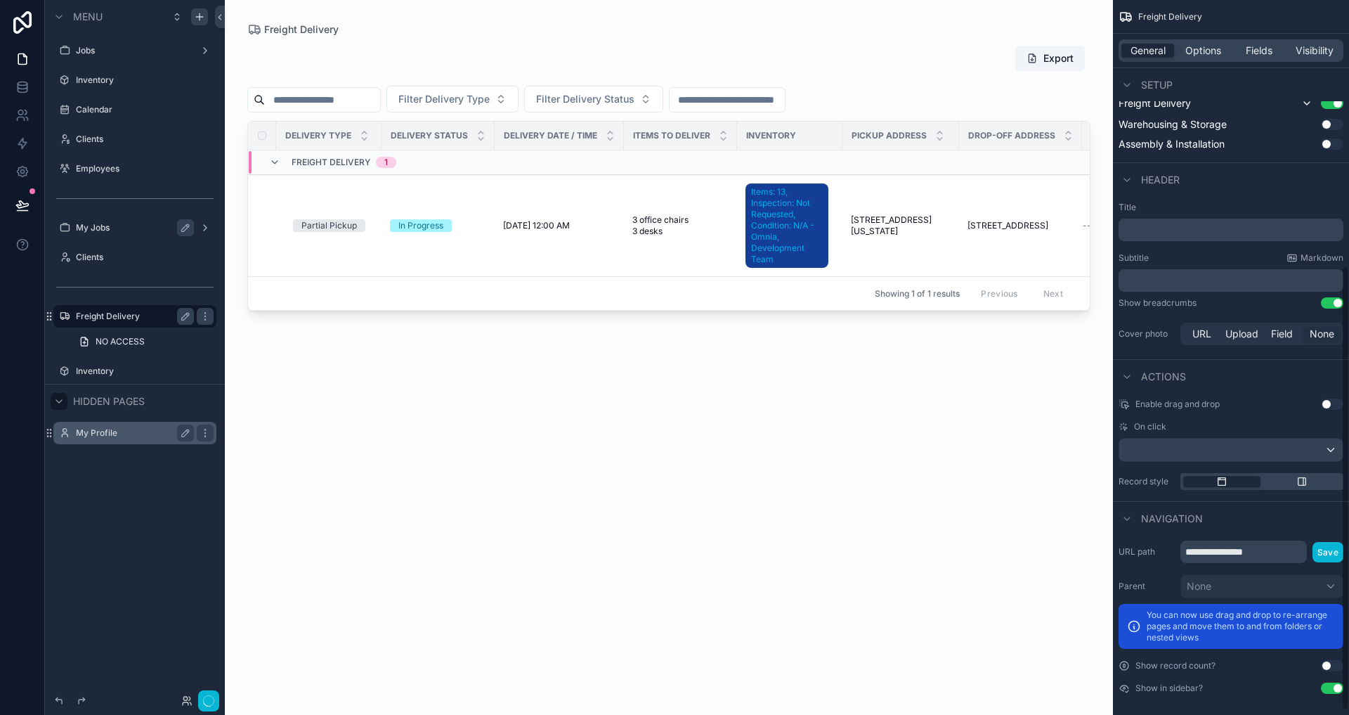
click at [1259, 526] on div "Navigation" at bounding box center [1231, 518] width 236 height 34
click at [1264, 555] on input "**********" at bounding box center [1243, 551] width 126 height 22
click at [1237, 533] on div "Navigation" at bounding box center [1231, 518] width 236 height 34
click at [131, 219] on icon "scrollable content" at bounding box center [135, 214] width 13 height 13
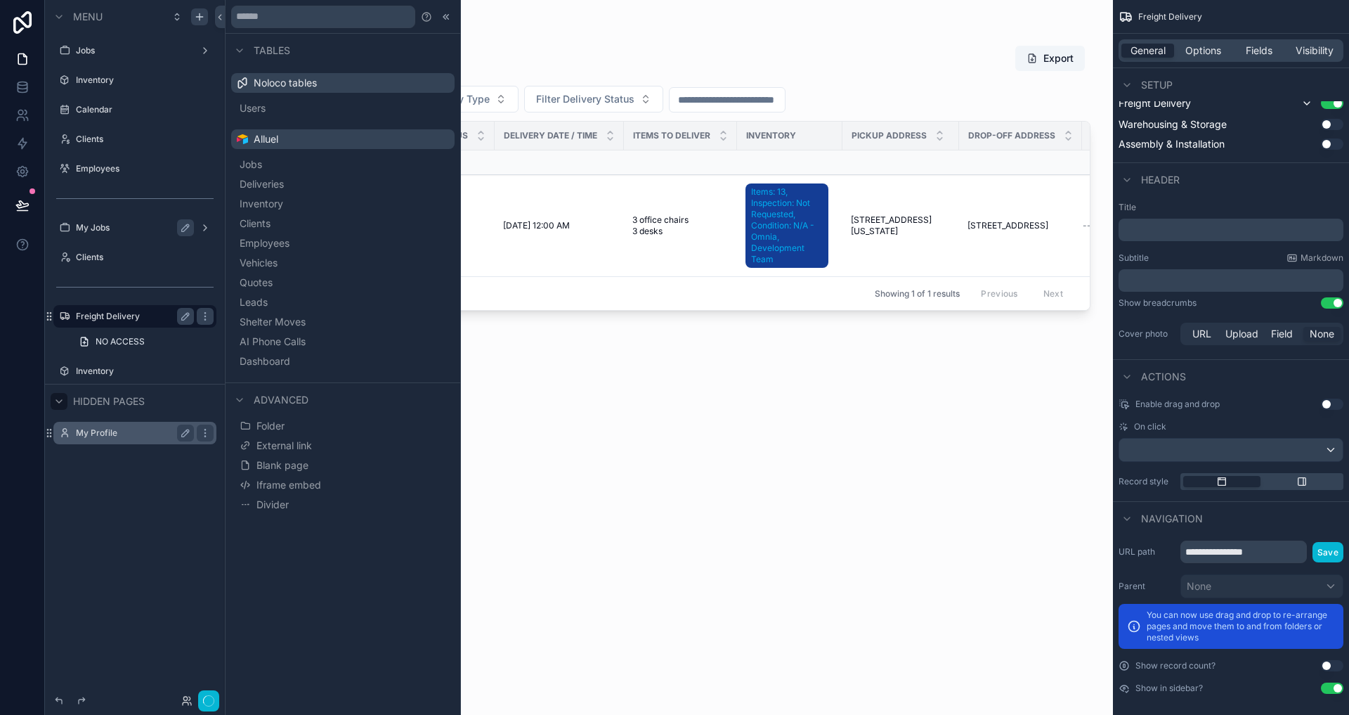
click at [133, 228] on label "My Jobs" at bounding box center [132, 227] width 112 height 11
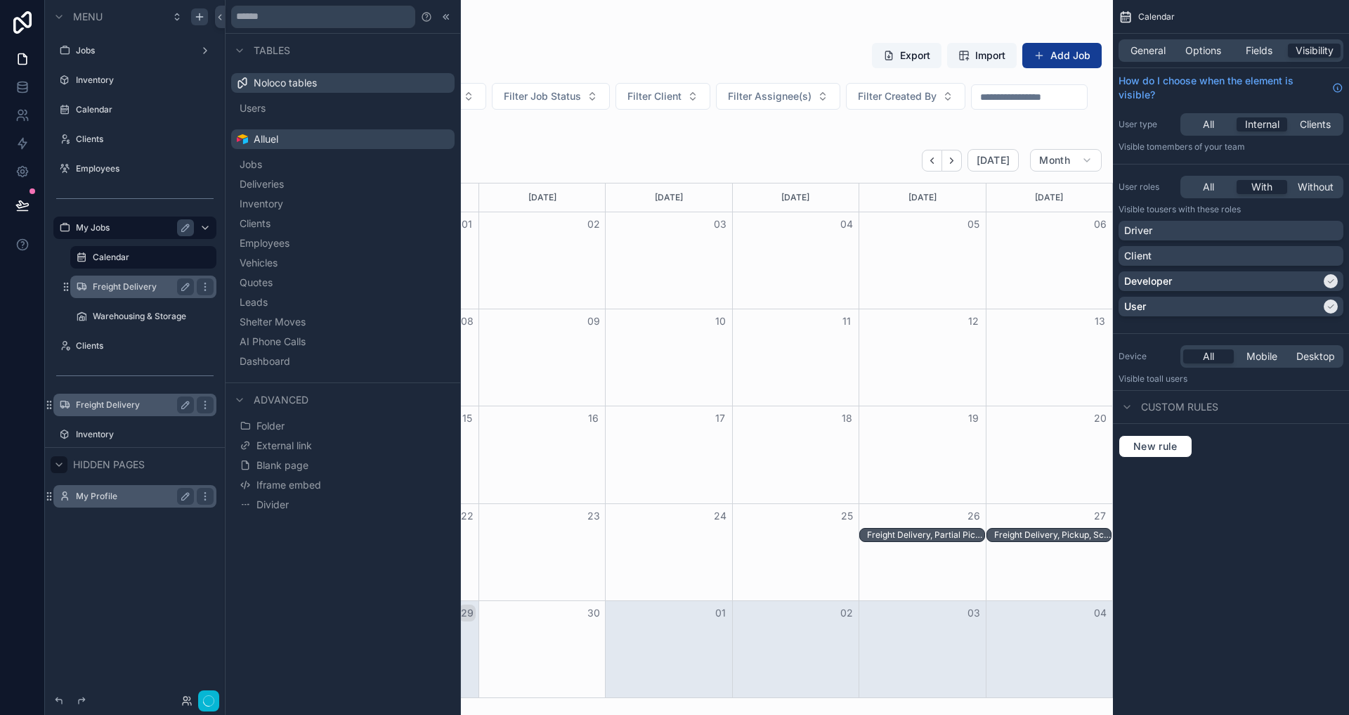
click at [131, 287] on label "Freight Delivery" at bounding box center [141, 286] width 96 height 11
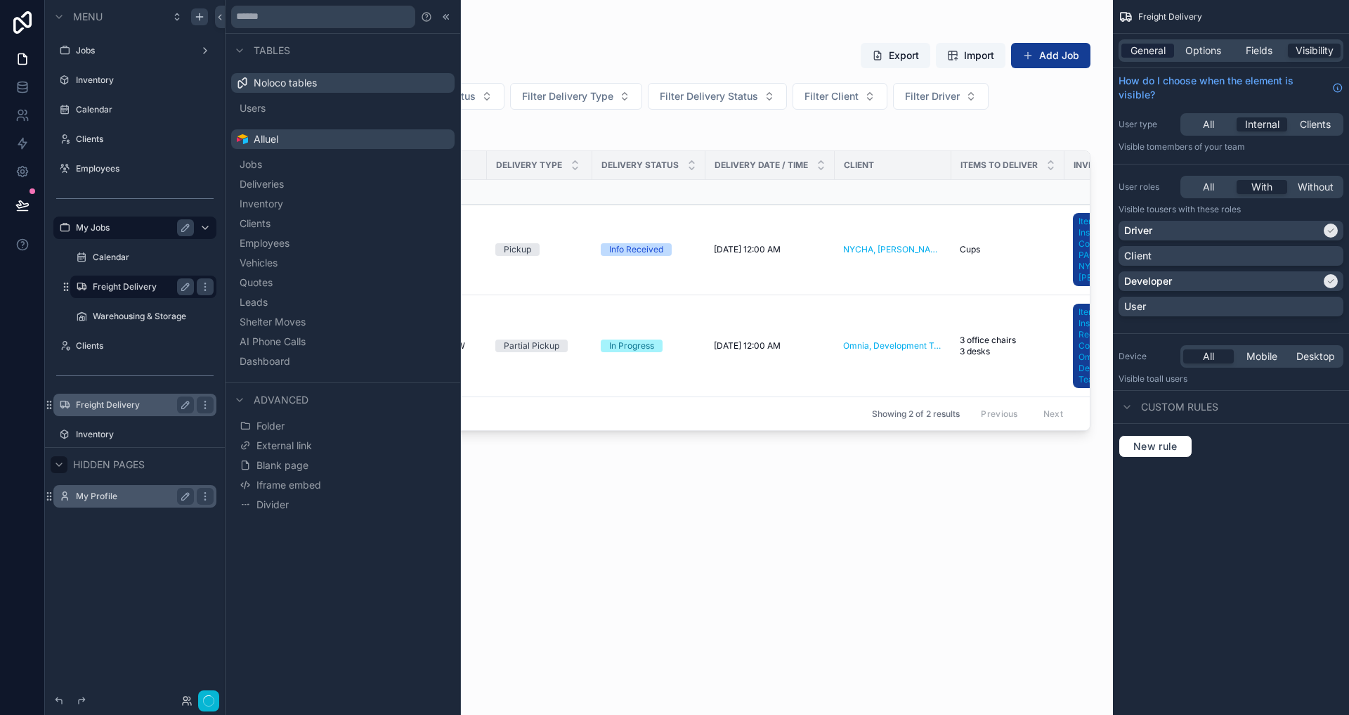
click at [1158, 54] on span "General" at bounding box center [1148, 51] width 35 height 14
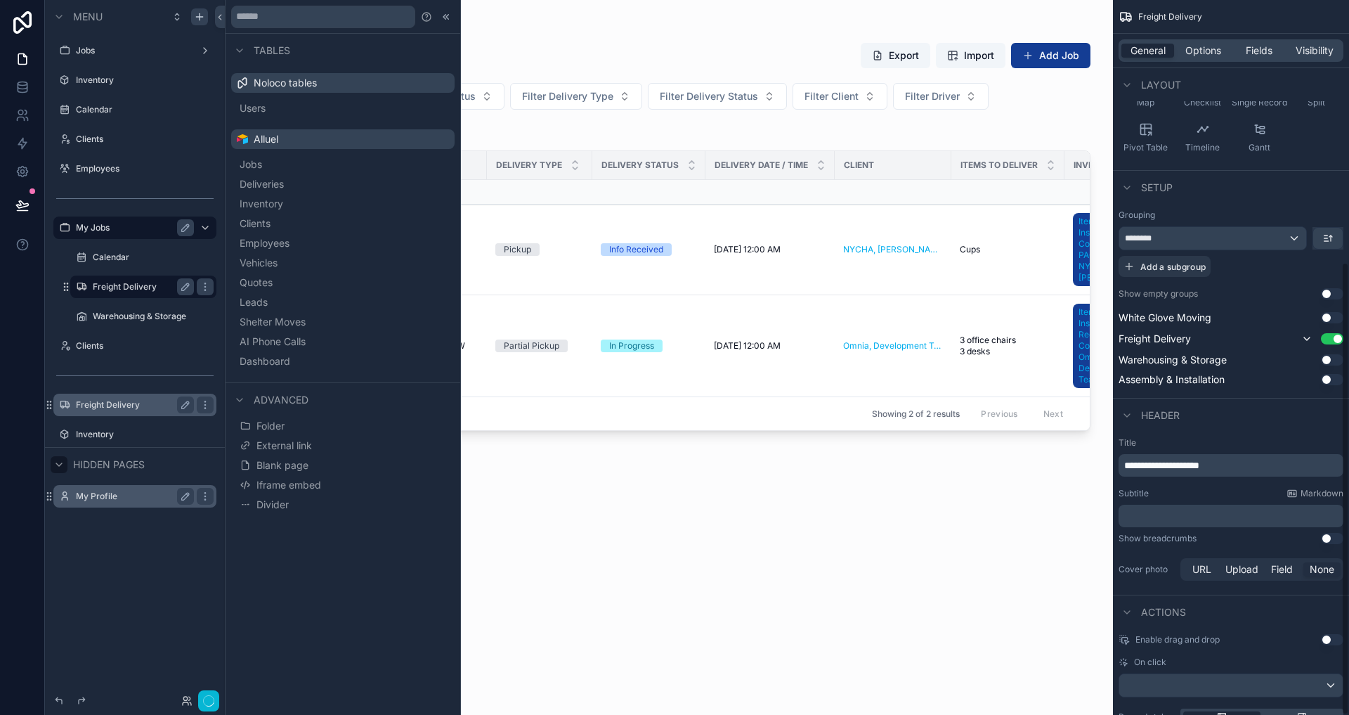
scroll to position [412, 0]
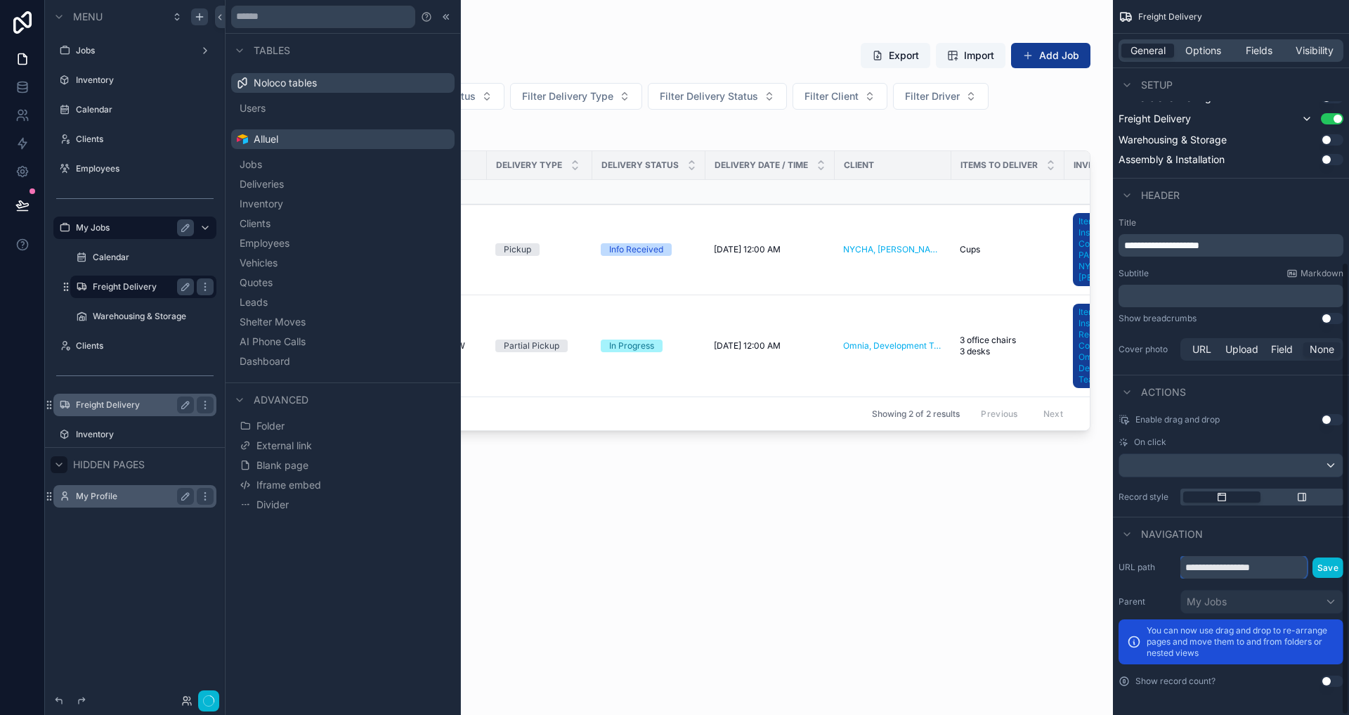
click at [1280, 573] on input "**********" at bounding box center [1243, 567] width 126 height 22
click at [1341, 564] on div "**********" at bounding box center [1231, 357] width 236 height 715
type input "**********"
click at [1333, 567] on button "Save" at bounding box center [1328, 567] width 31 height 20
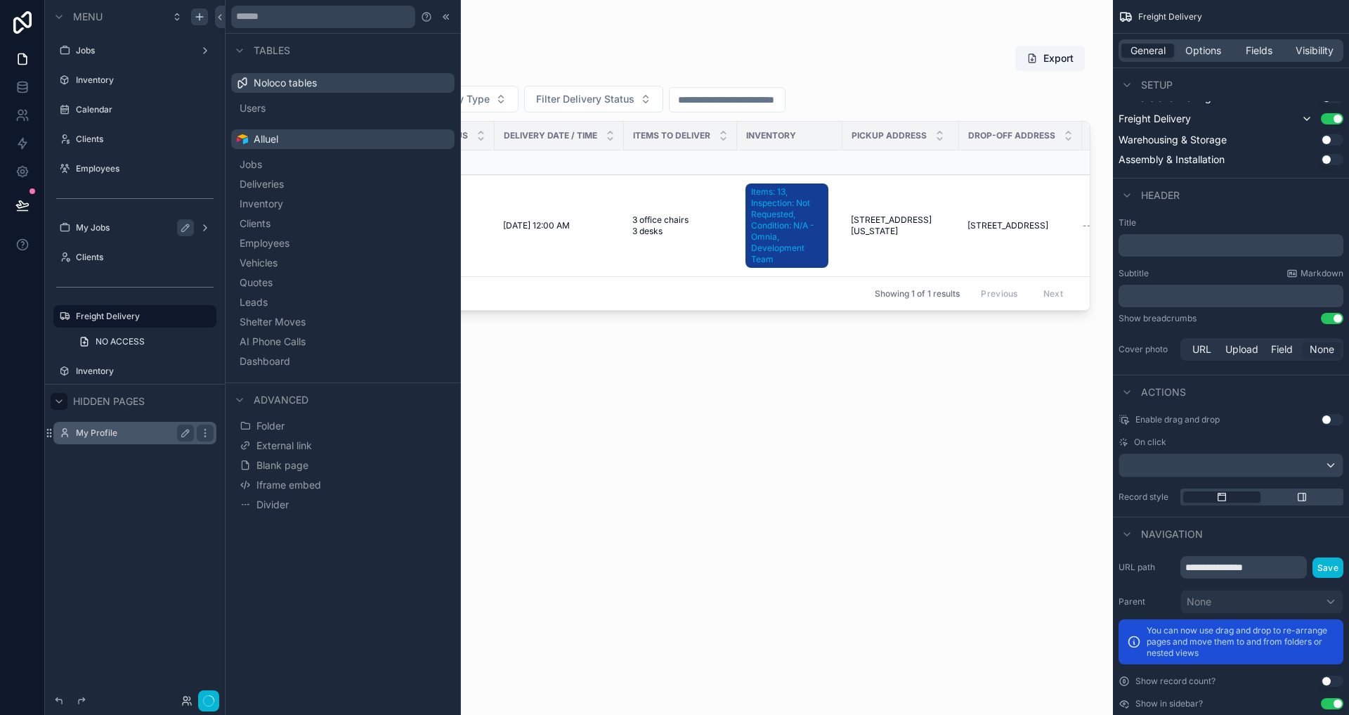
click at [143, 228] on label "My Jobs" at bounding box center [132, 227] width 112 height 11
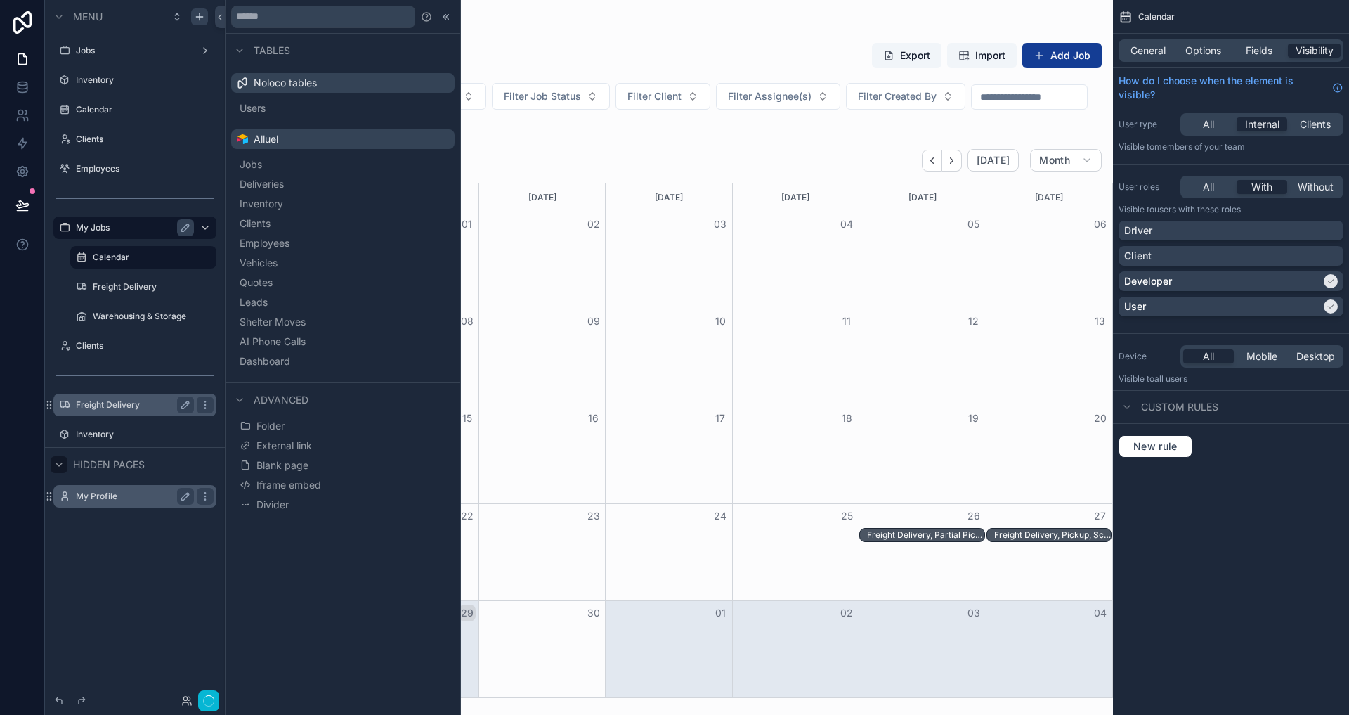
click at [110, 398] on div "Freight Delivery" at bounding box center [135, 404] width 118 height 17
click at [111, 405] on label "Freight Delivery" at bounding box center [132, 404] width 112 height 11
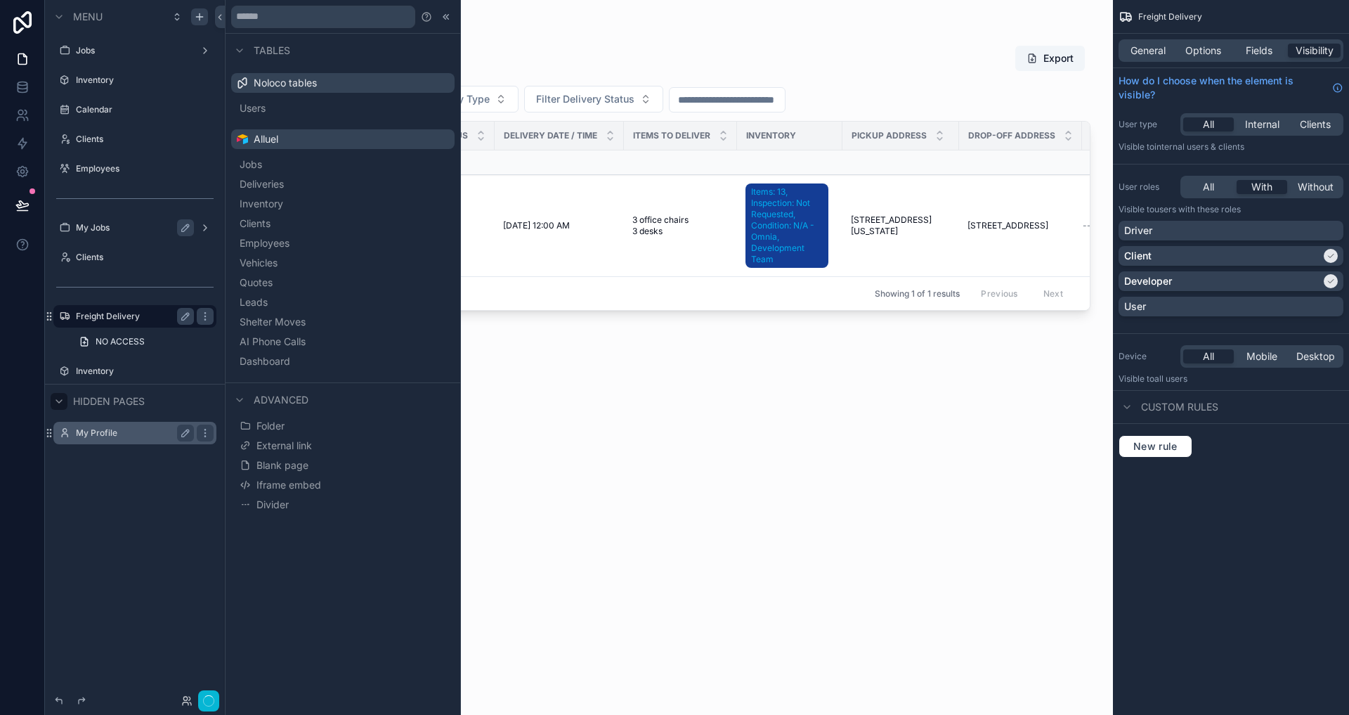
click at [805, 379] on div "scrollable content" at bounding box center [669, 349] width 888 height 698
click at [444, 22] on div at bounding box center [446, 16] width 17 height 17
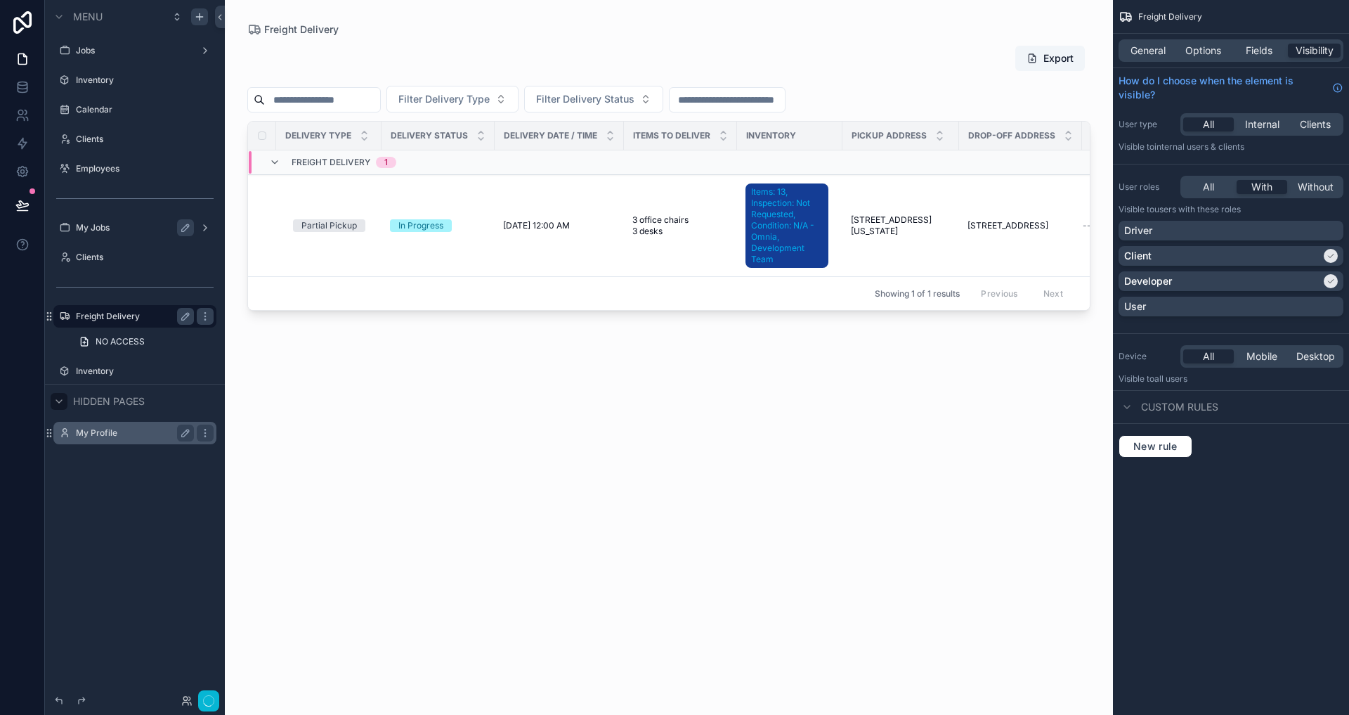
click at [108, 227] on label "My Jobs" at bounding box center [132, 227] width 112 height 11
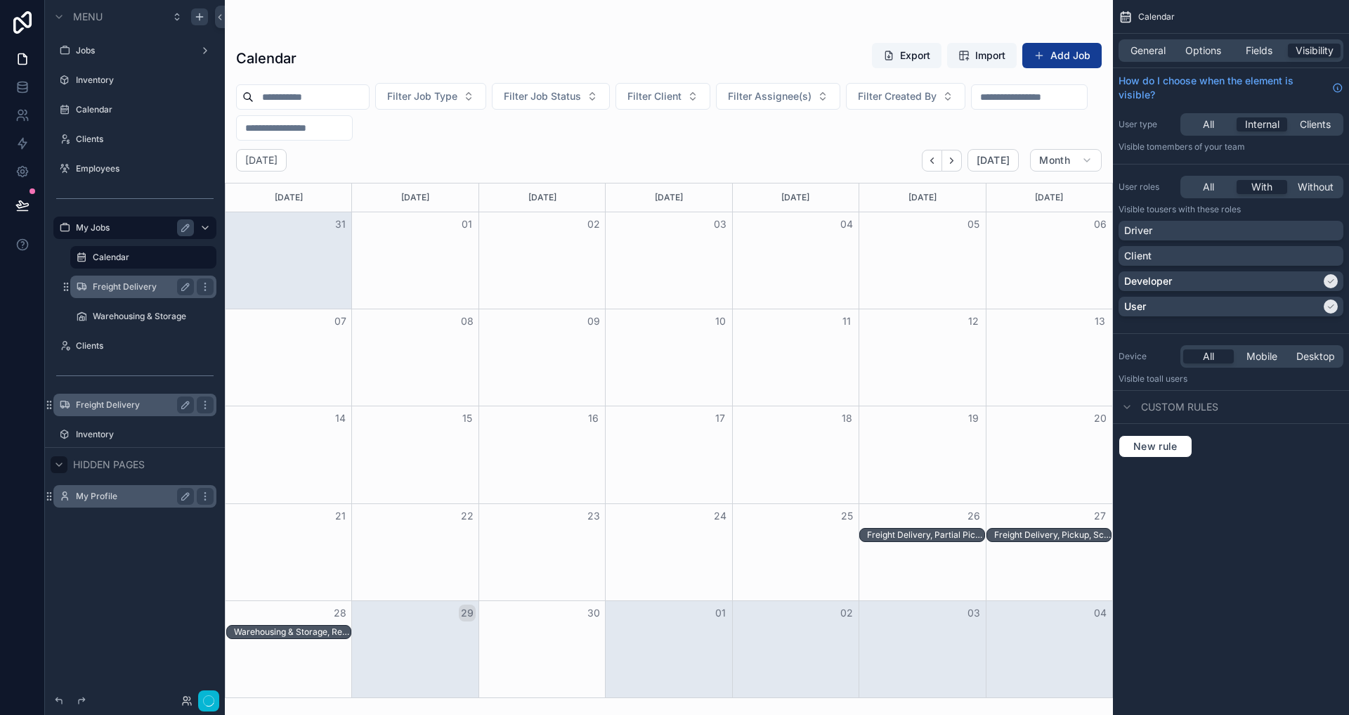
click at [120, 283] on label "Freight Delivery" at bounding box center [141, 286] width 96 height 11
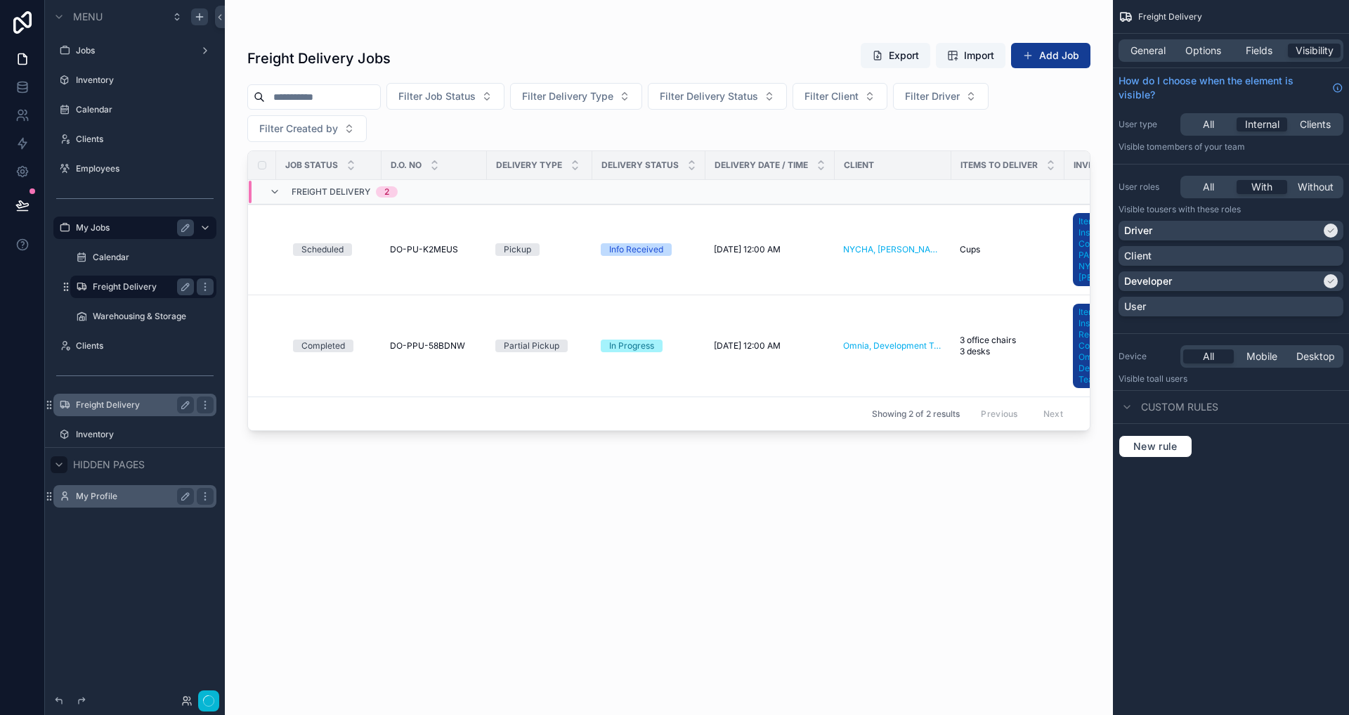
click at [115, 412] on div "Freight Delivery" at bounding box center [134, 404] width 157 height 22
click at [107, 408] on label "Freight Delivery" at bounding box center [132, 404] width 112 height 11
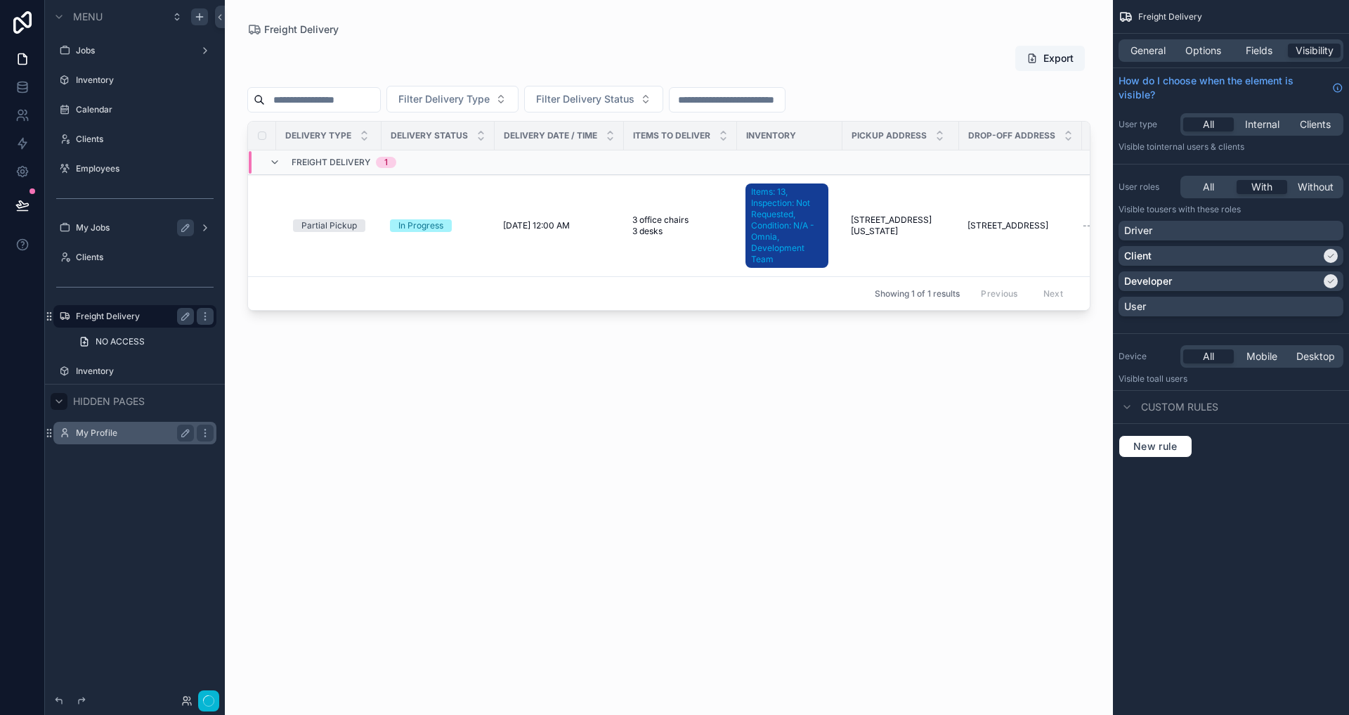
click at [103, 230] on label "My Jobs" at bounding box center [132, 227] width 112 height 11
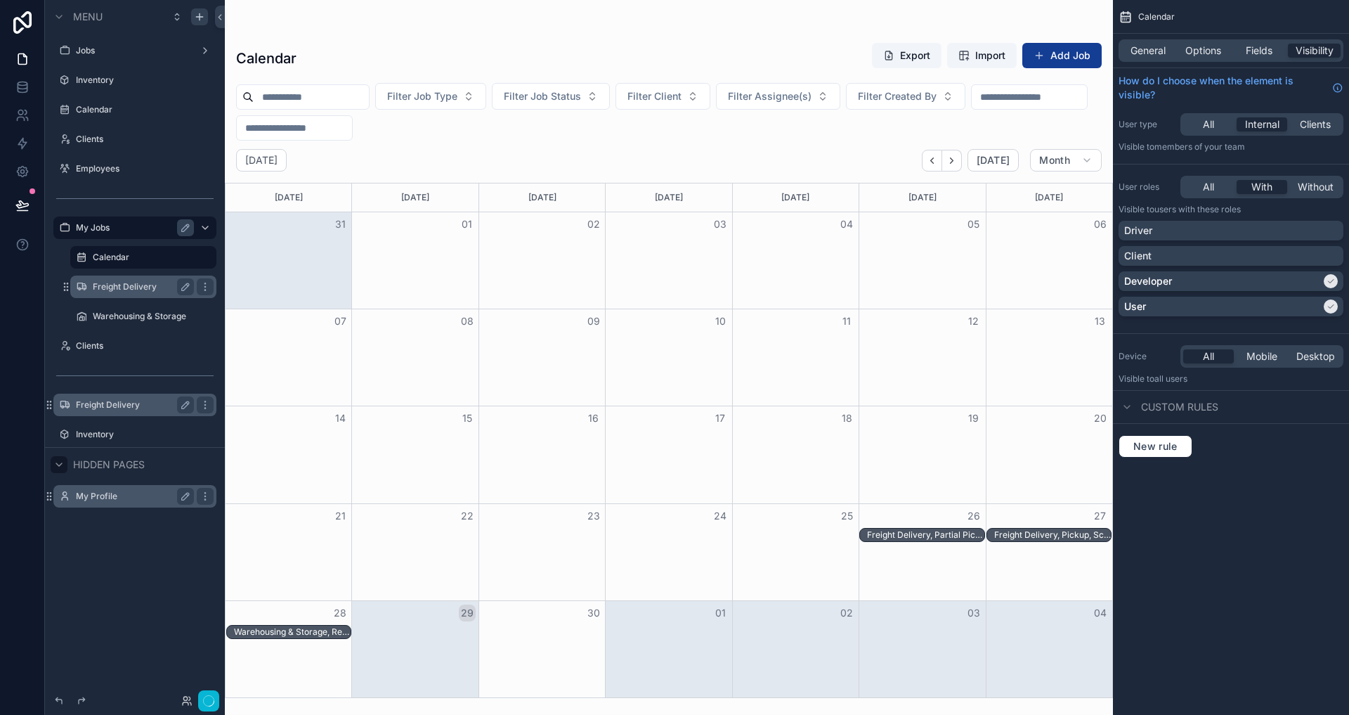
click at [126, 289] on label "Freight Delivery" at bounding box center [141, 286] width 96 height 11
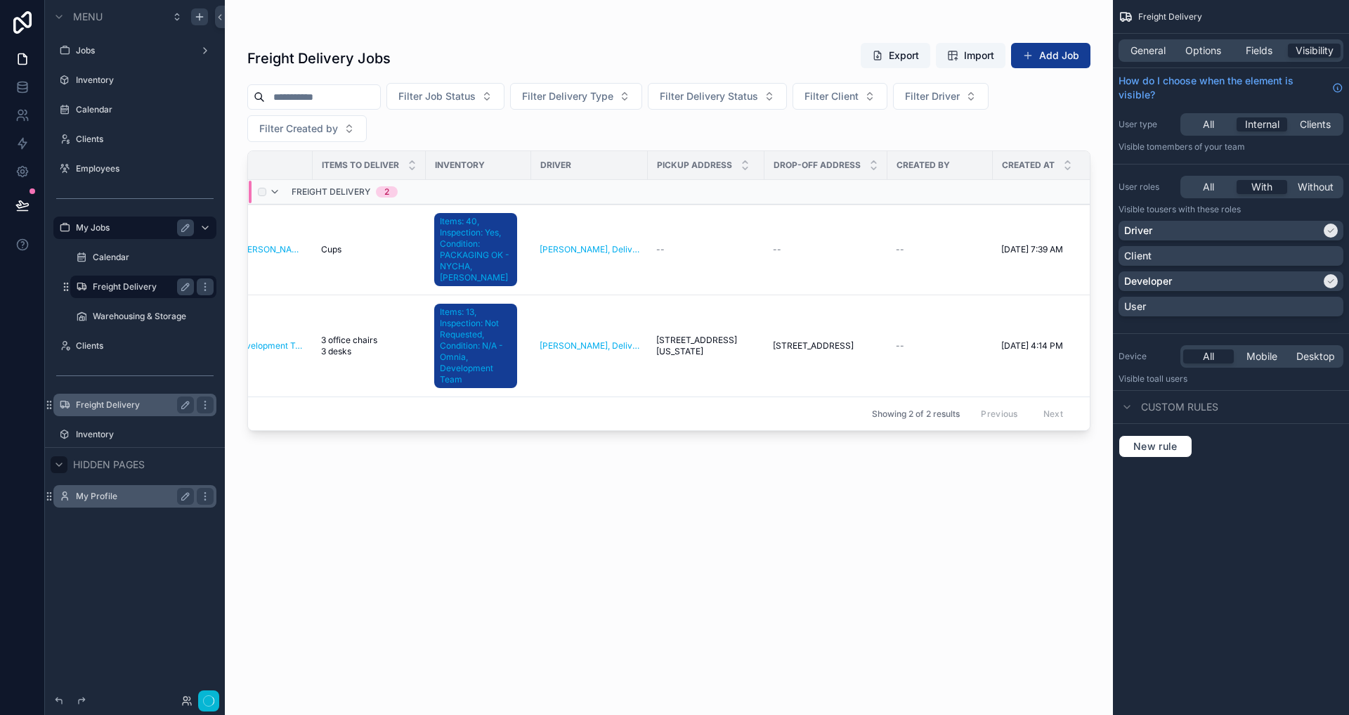
scroll to position [0, 753]
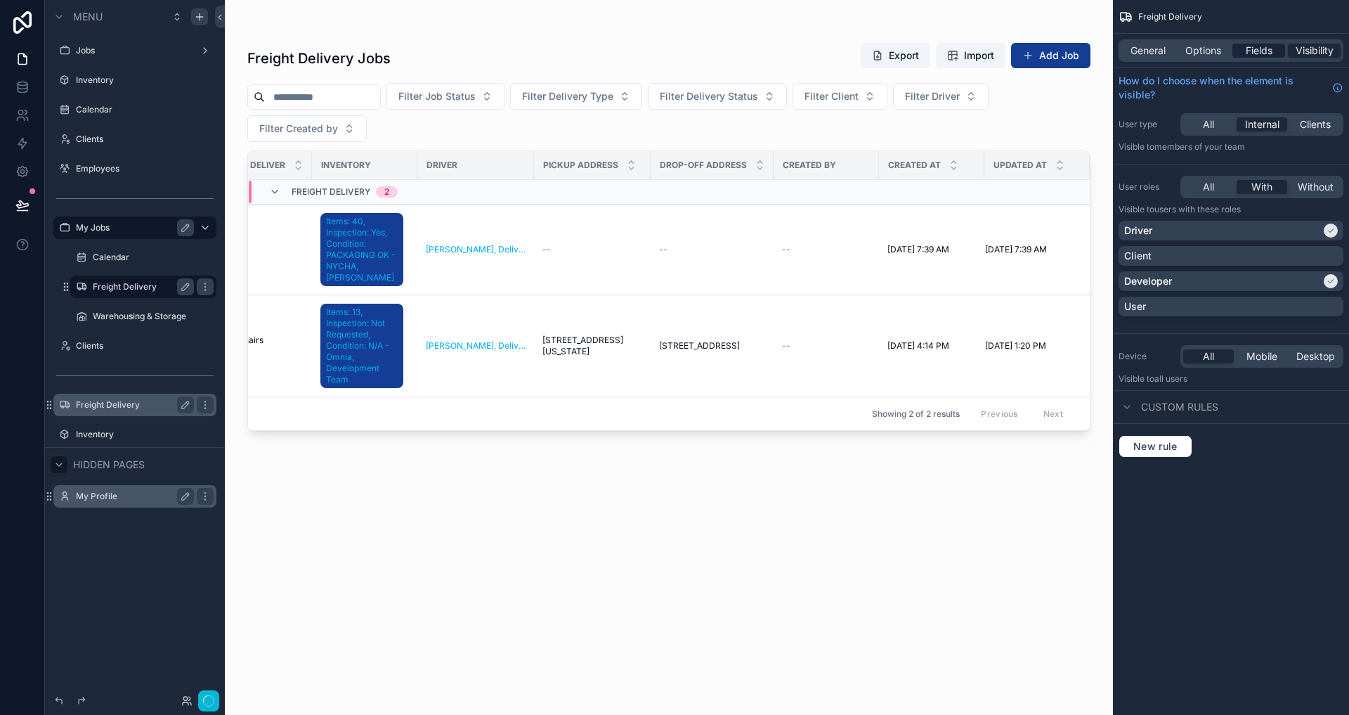
click at [1251, 56] on span "Fields" at bounding box center [1259, 51] width 27 height 14
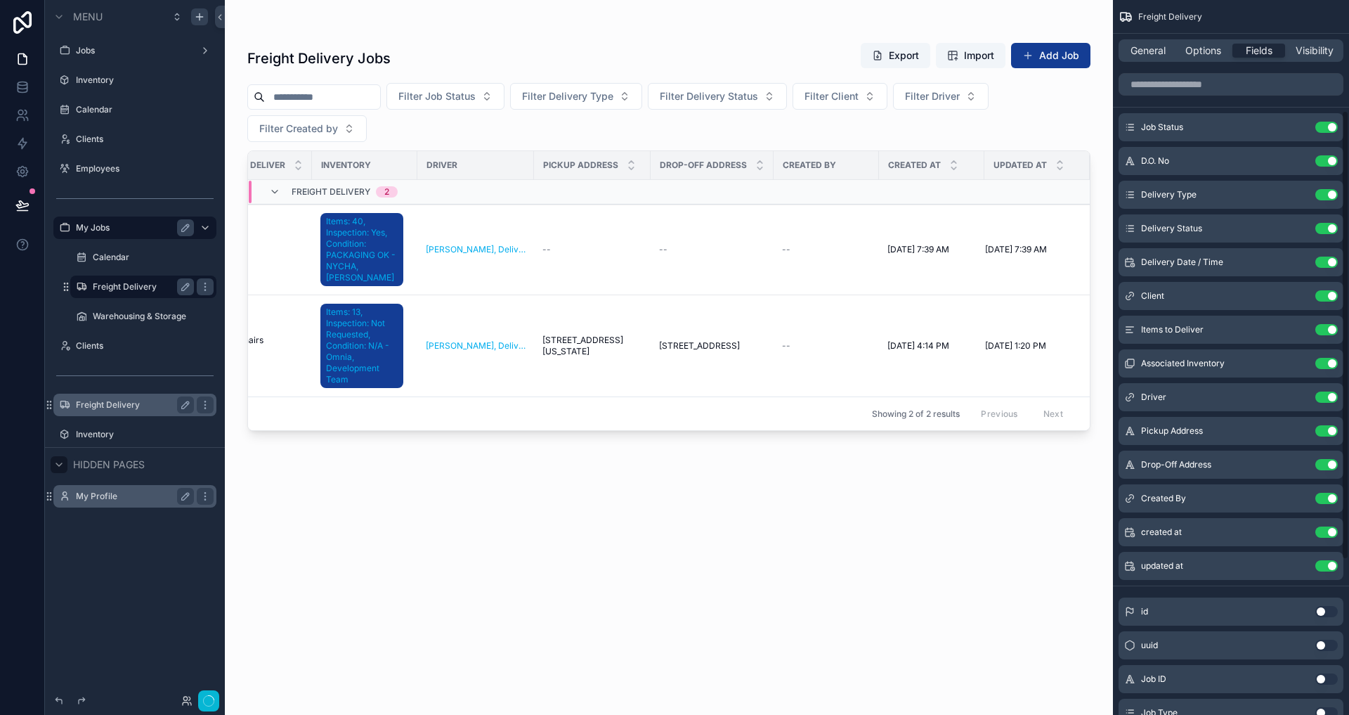
scroll to position [422, 0]
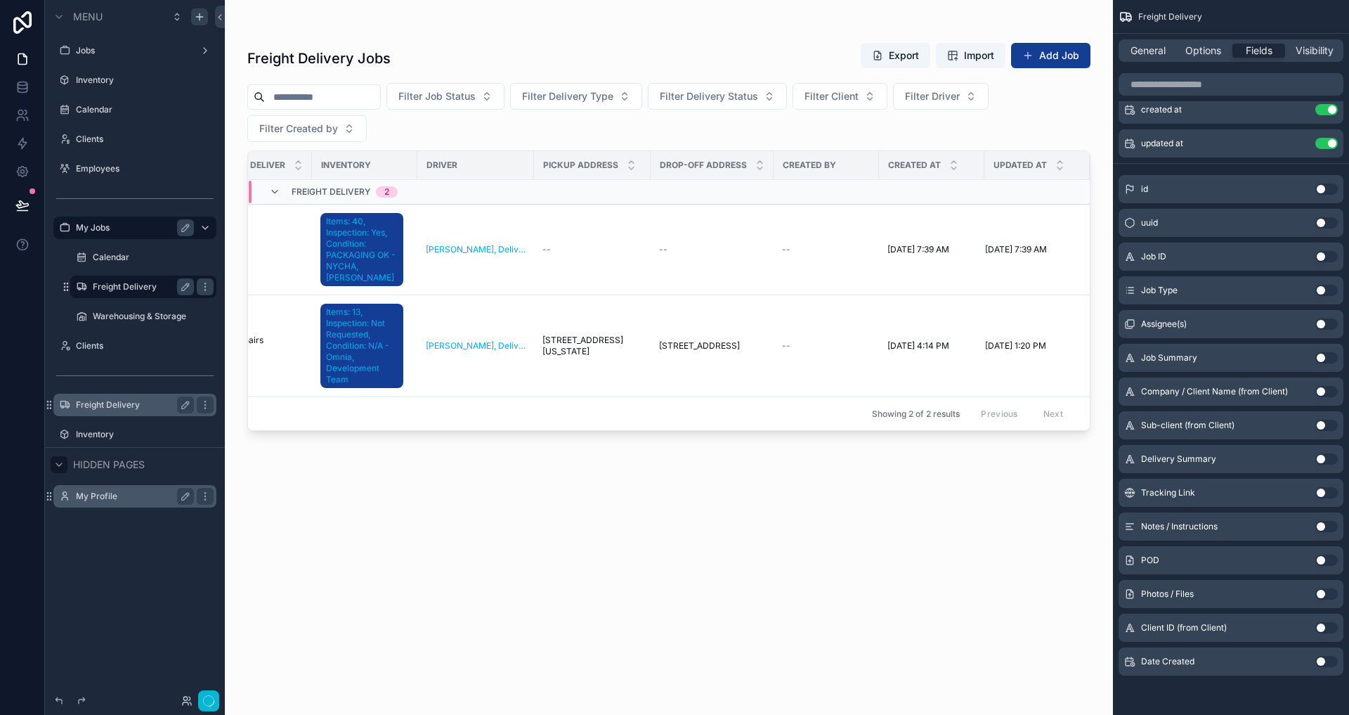
click at [1321, 595] on button "Use setting" at bounding box center [1326, 593] width 22 height 11
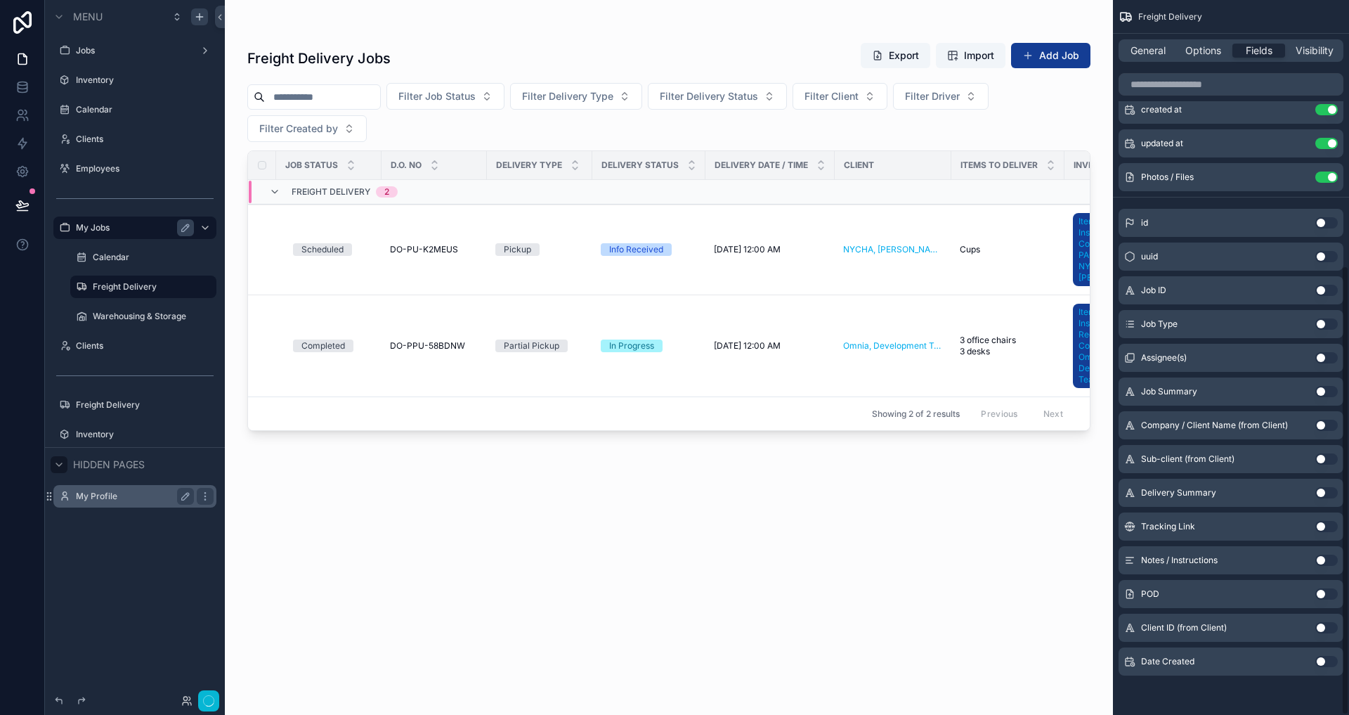
click at [1327, 561] on button "Use setting" at bounding box center [1326, 559] width 22 height 11
click at [1325, 596] on button "Use setting" at bounding box center [1326, 593] width 22 height 11
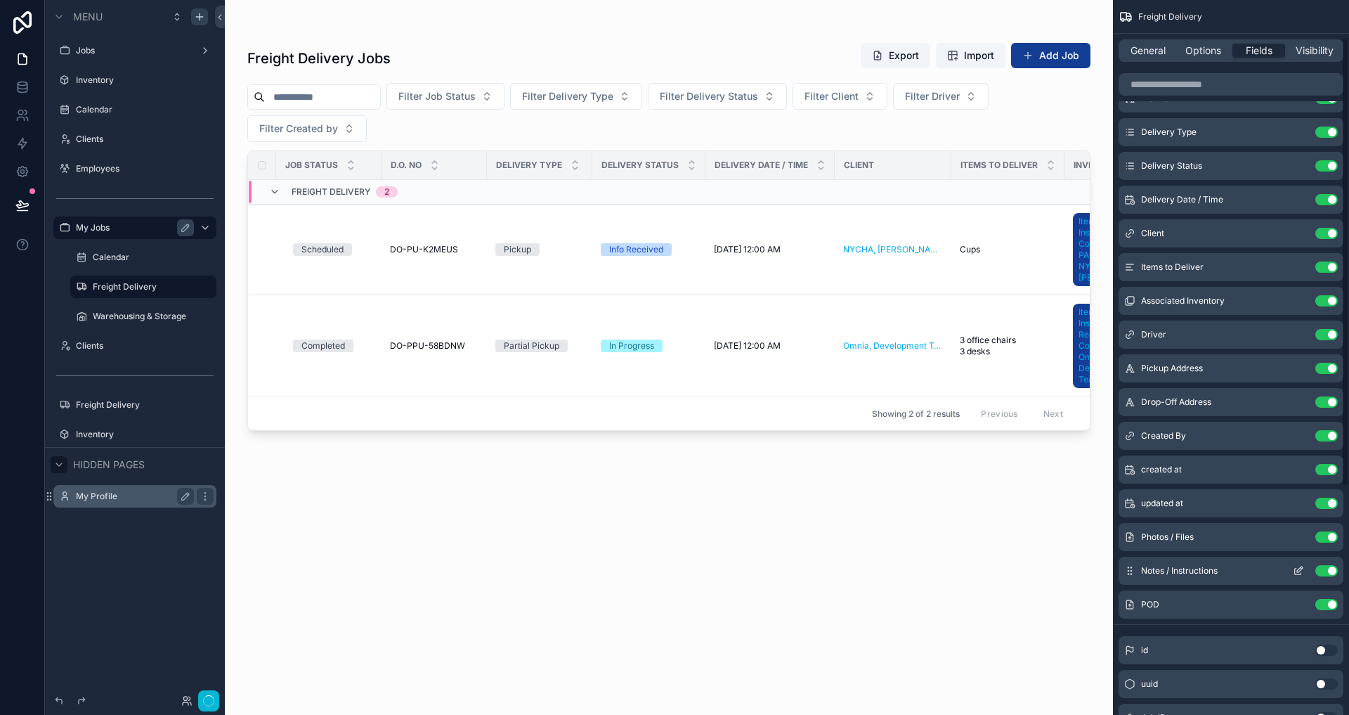
scroll to position [60, 0]
click at [1330, 504] on button "Use setting" at bounding box center [1326, 505] width 22 height 11
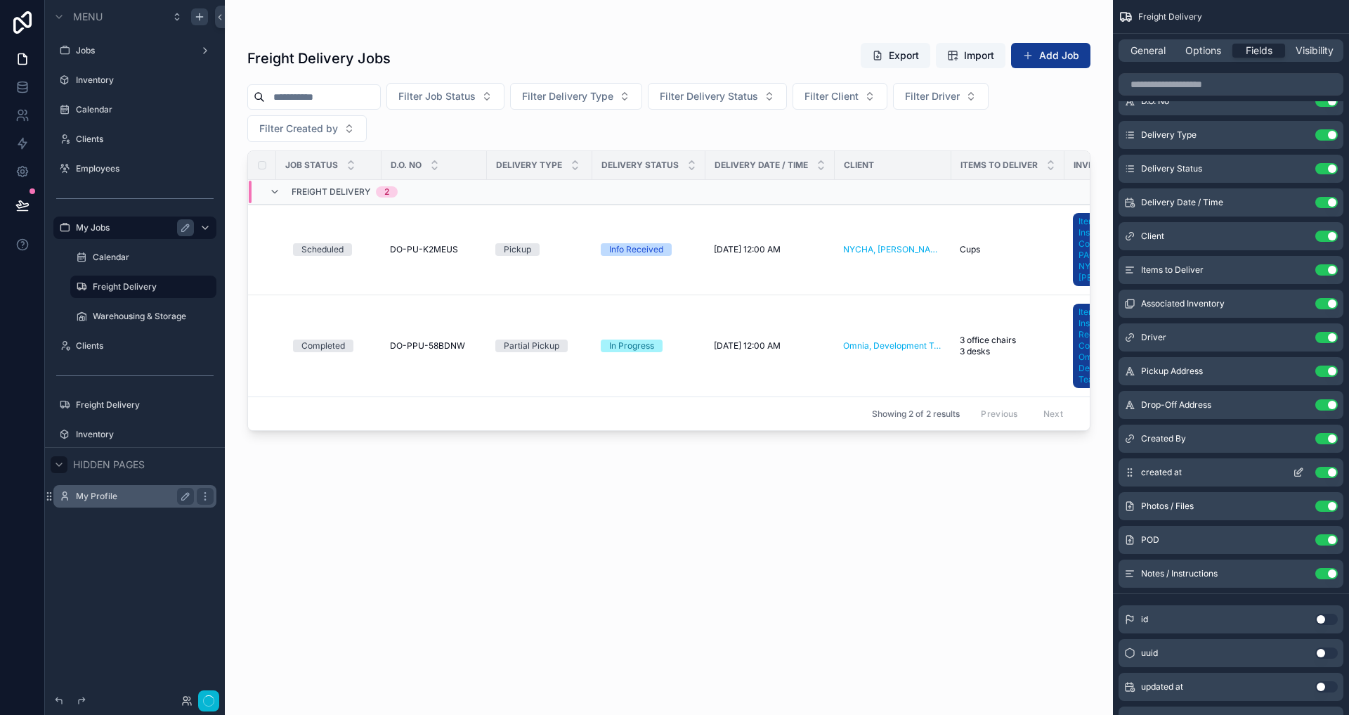
click at [1324, 474] on button "Use setting" at bounding box center [1326, 472] width 22 height 11
click at [1333, 440] on button "Use setting" at bounding box center [1326, 438] width 22 height 11
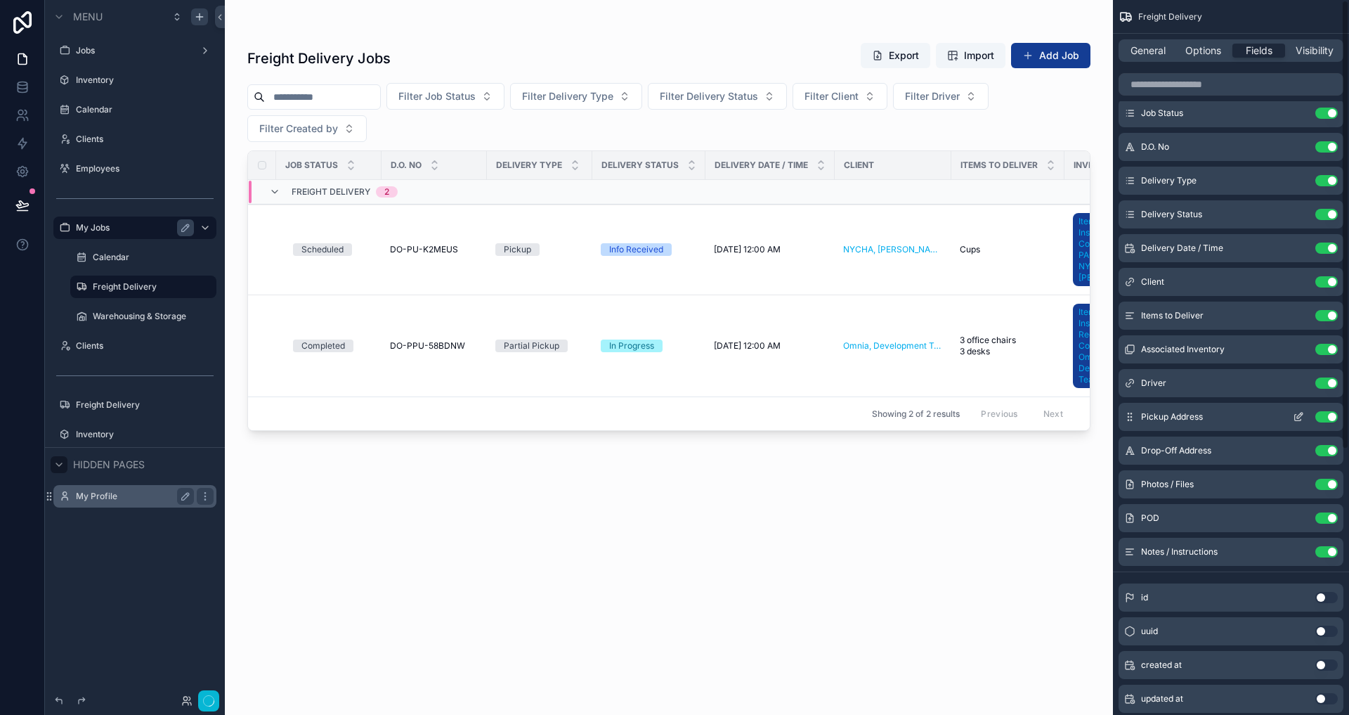
scroll to position [0, 0]
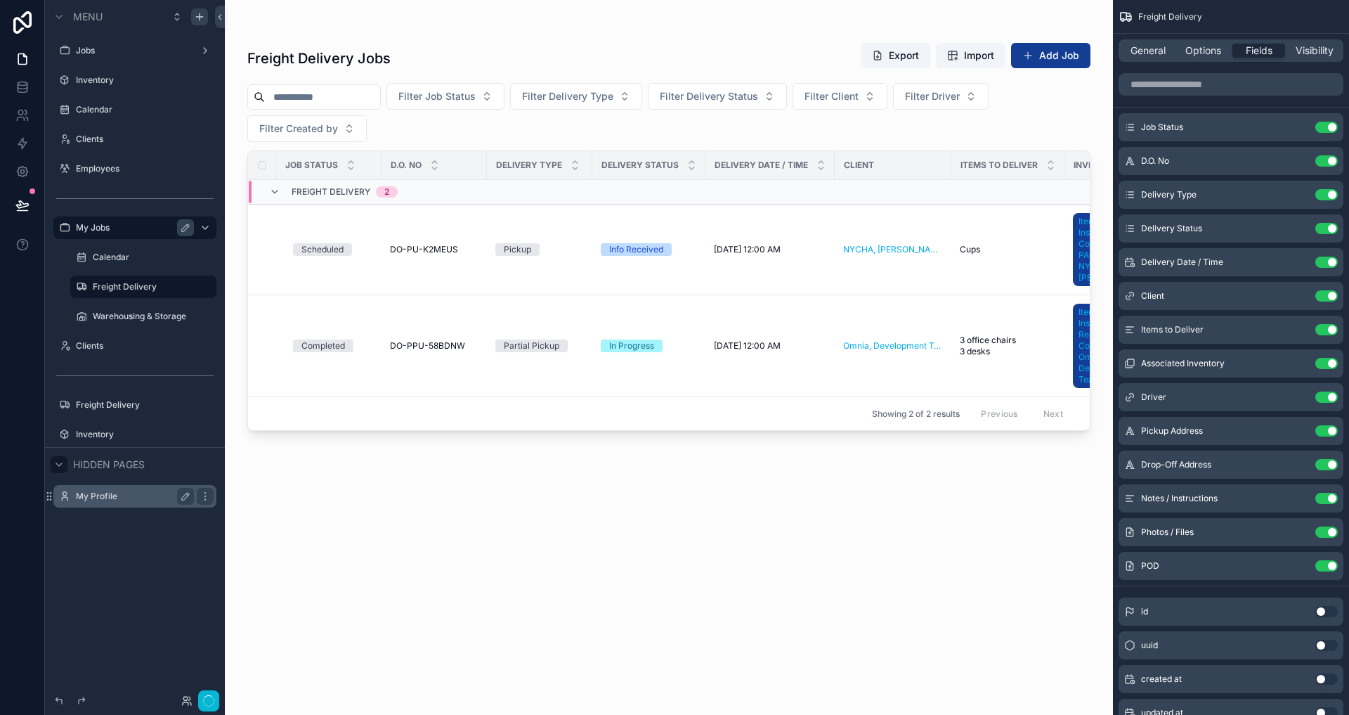
click at [1050, 510] on div "scrollable content" at bounding box center [669, 349] width 888 height 698
click at [1140, 46] on span "General" at bounding box center [1148, 51] width 35 height 14
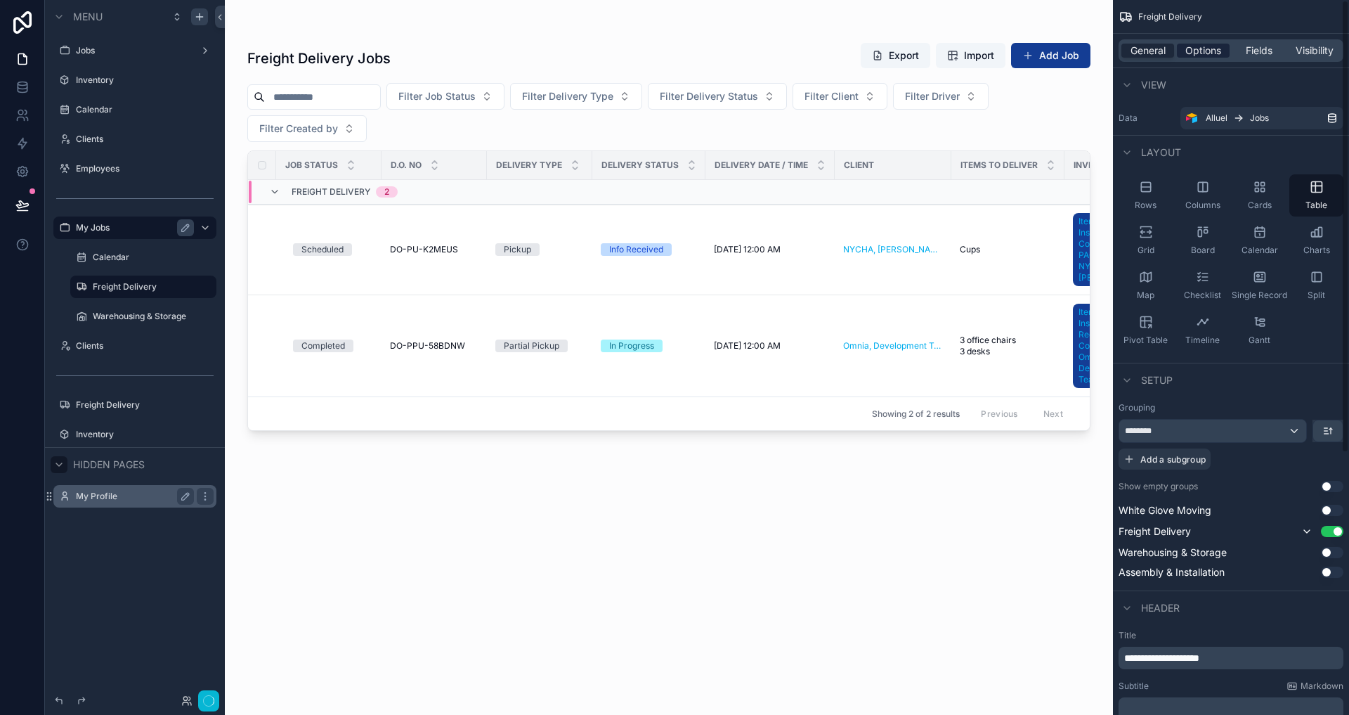
click at [1201, 51] on span "Options" at bounding box center [1203, 51] width 36 height 14
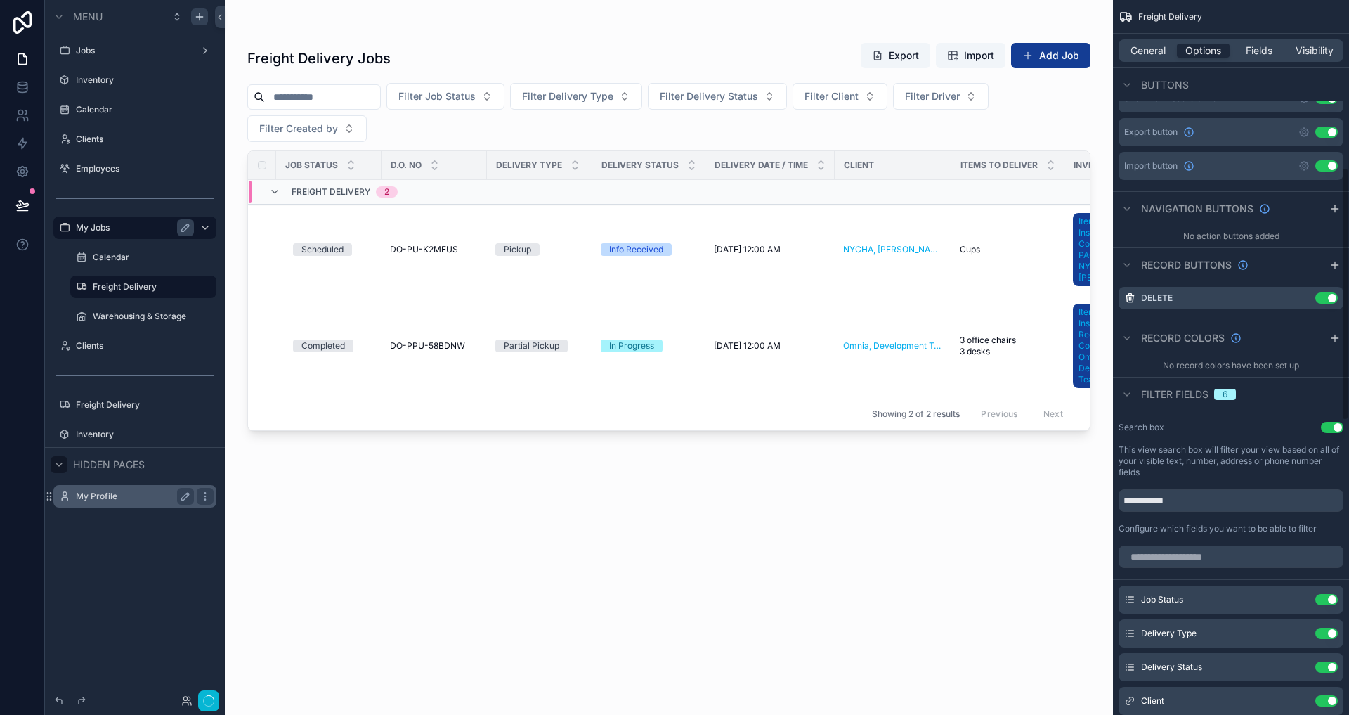
scroll to position [474, 0]
click at [1322, 297] on button "Use setting" at bounding box center [1326, 299] width 22 height 11
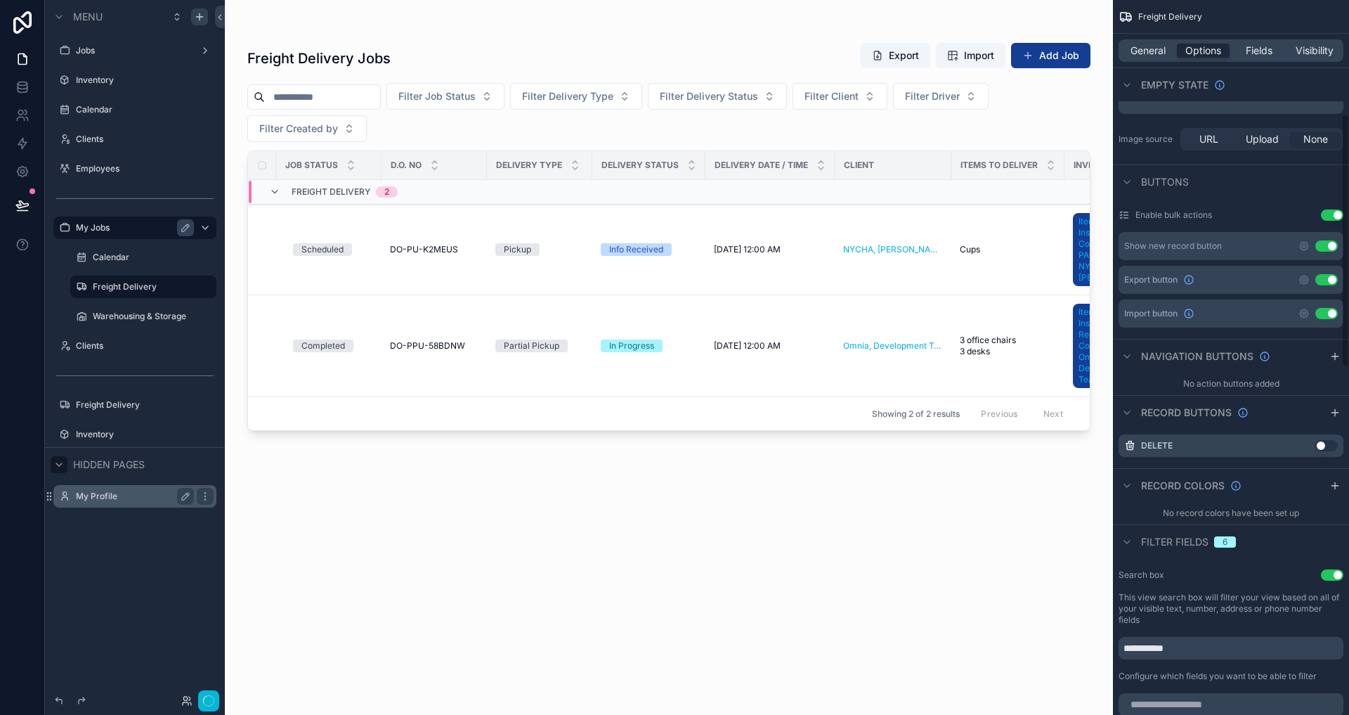
scroll to position [320, 0]
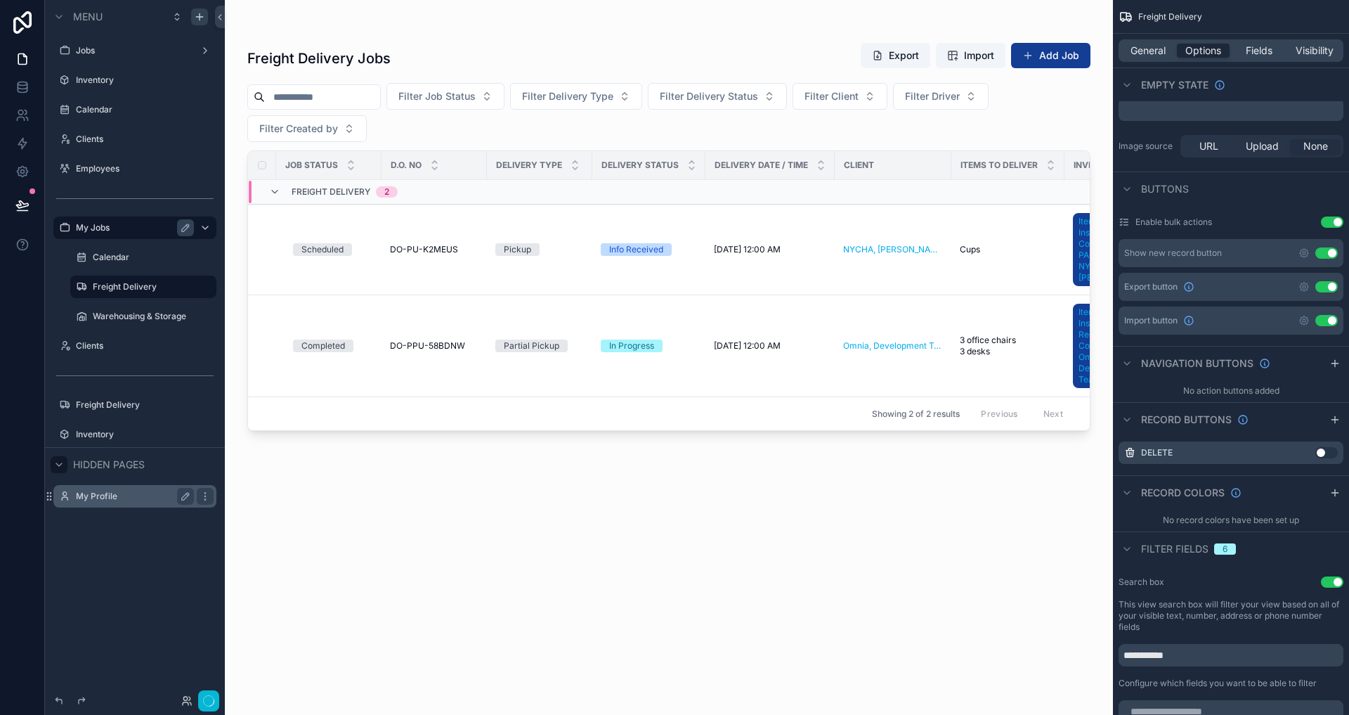
click at [1324, 288] on button "Use setting" at bounding box center [1326, 286] width 22 height 11
click at [1002, 240] on td "Cups Cups" at bounding box center [1007, 249] width 113 height 91
click at [890, 228] on td "NYCHA, [PERSON_NAME] - Government, Active" at bounding box center [893, 249] width 117 height 91
click at [781, 253] on span "[DATE] 12:00 AM" at bounding box center [747, 249] width 67 height 11
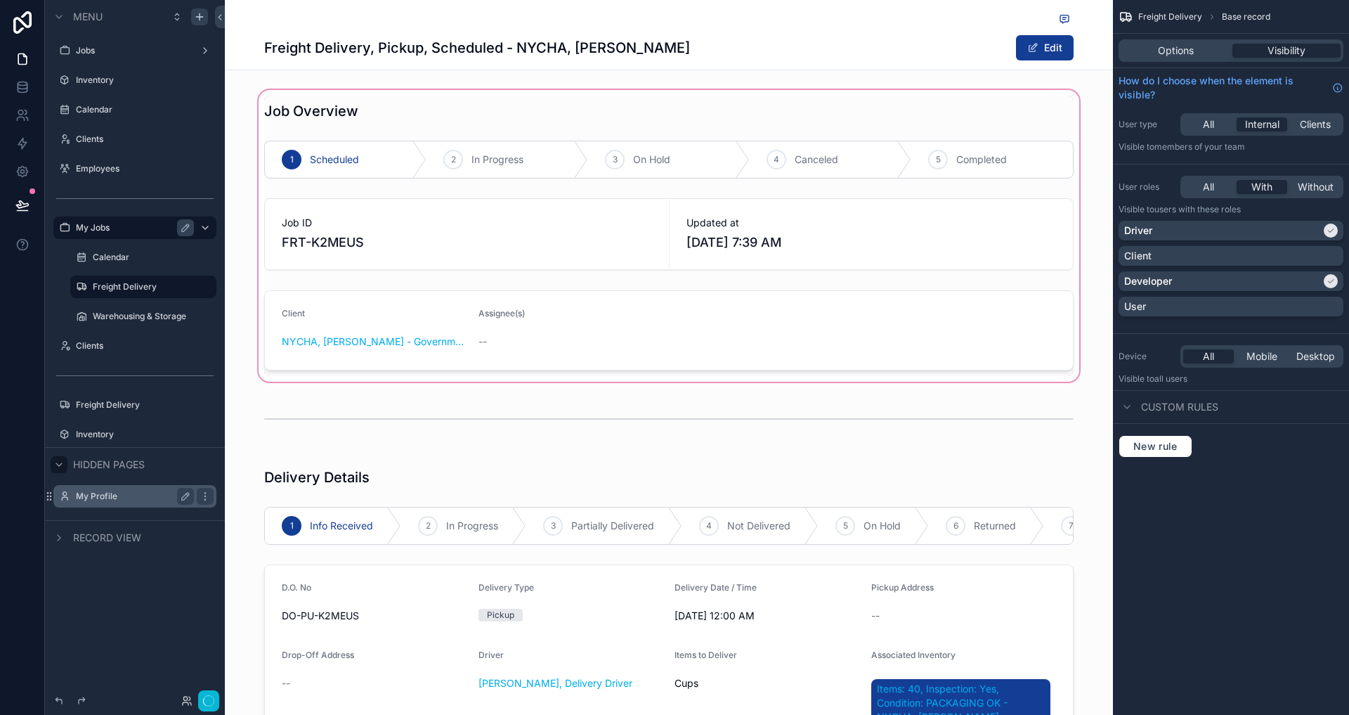
click at [814, 226] on div "scrollable content" at bounding box center [669, 235] width 888 height 297
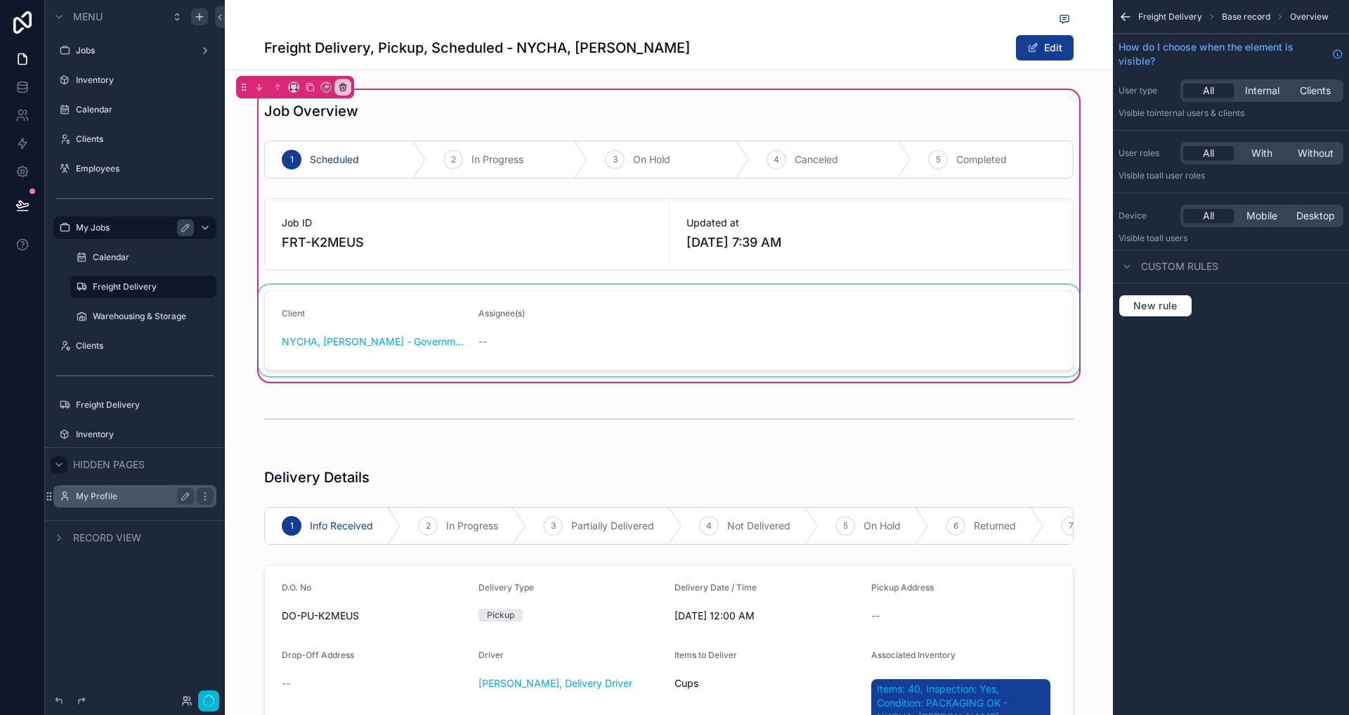
click at [1005, 324] on div "scrollable content" at bounding box center [669, 330] width 826 height 91
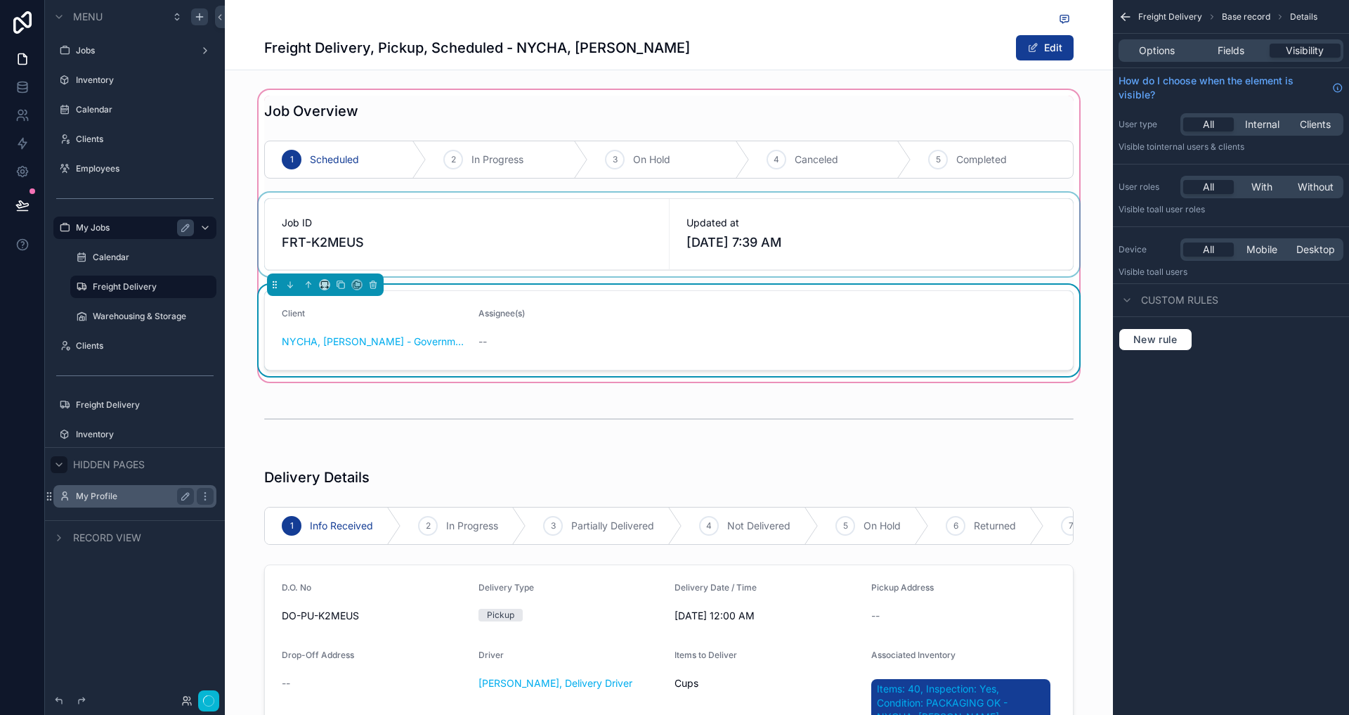
click at [1062, 275] on div "scrollable content" at bounding box center [669, 235] width 826 height 84
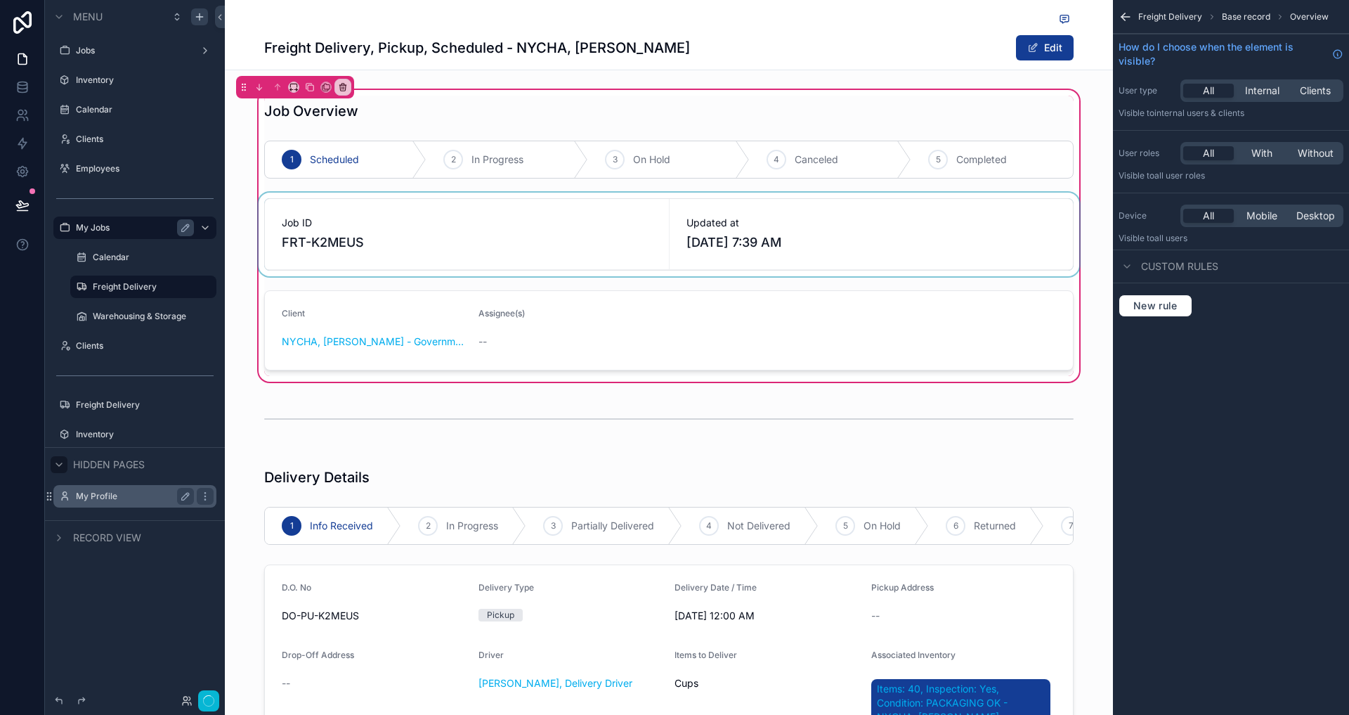
click at [952, 258] on div "scrollable content" at bounding box center [669, 235] width 826 height 84
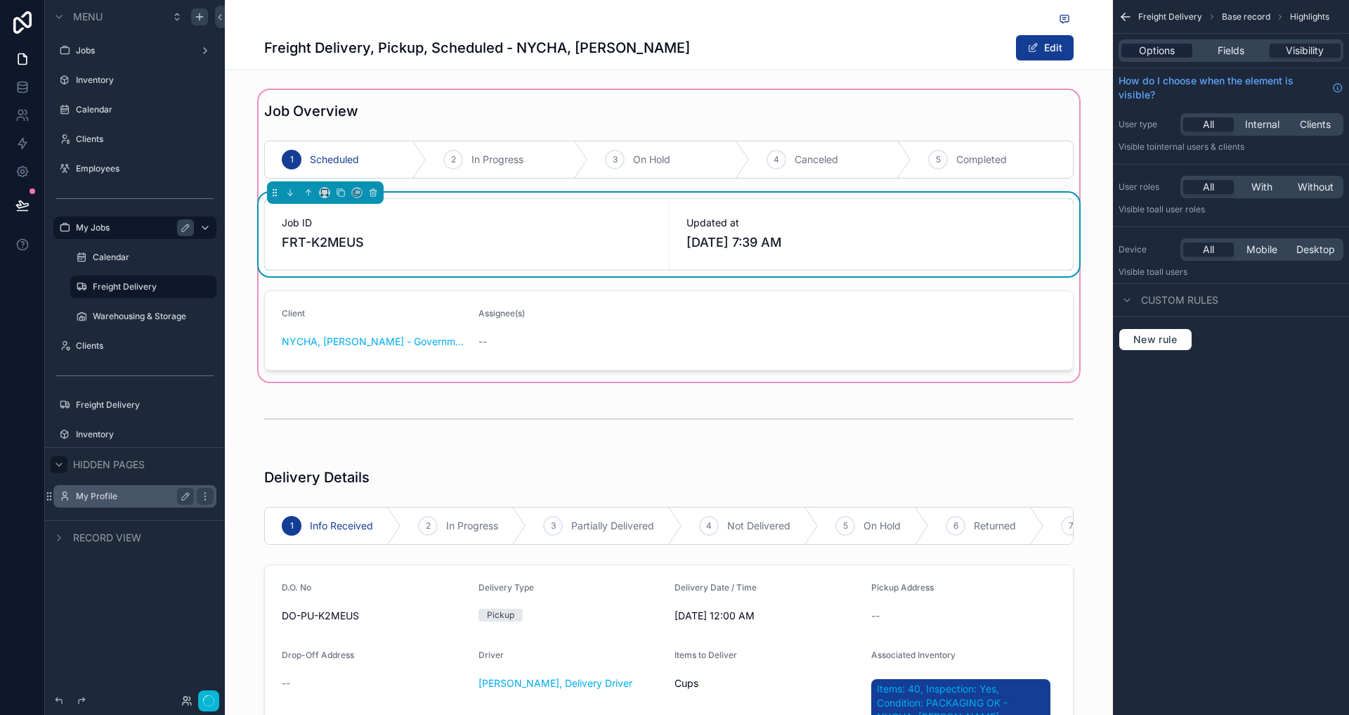
click at [1183, 46] on div "Options" at bounding box center [1156, 51] width 71 height 14
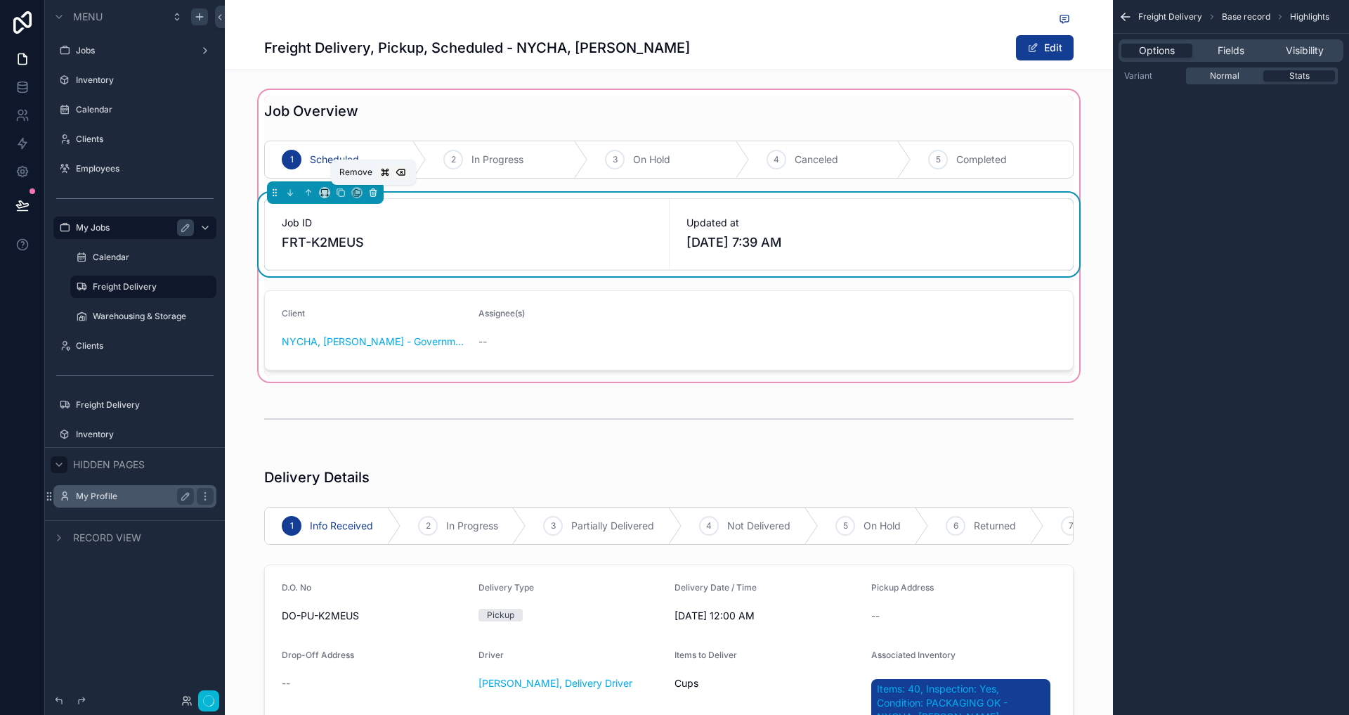
click at [372, 190] on icon "scrollable content" at bounding box center [373, 193] width 10 height 10
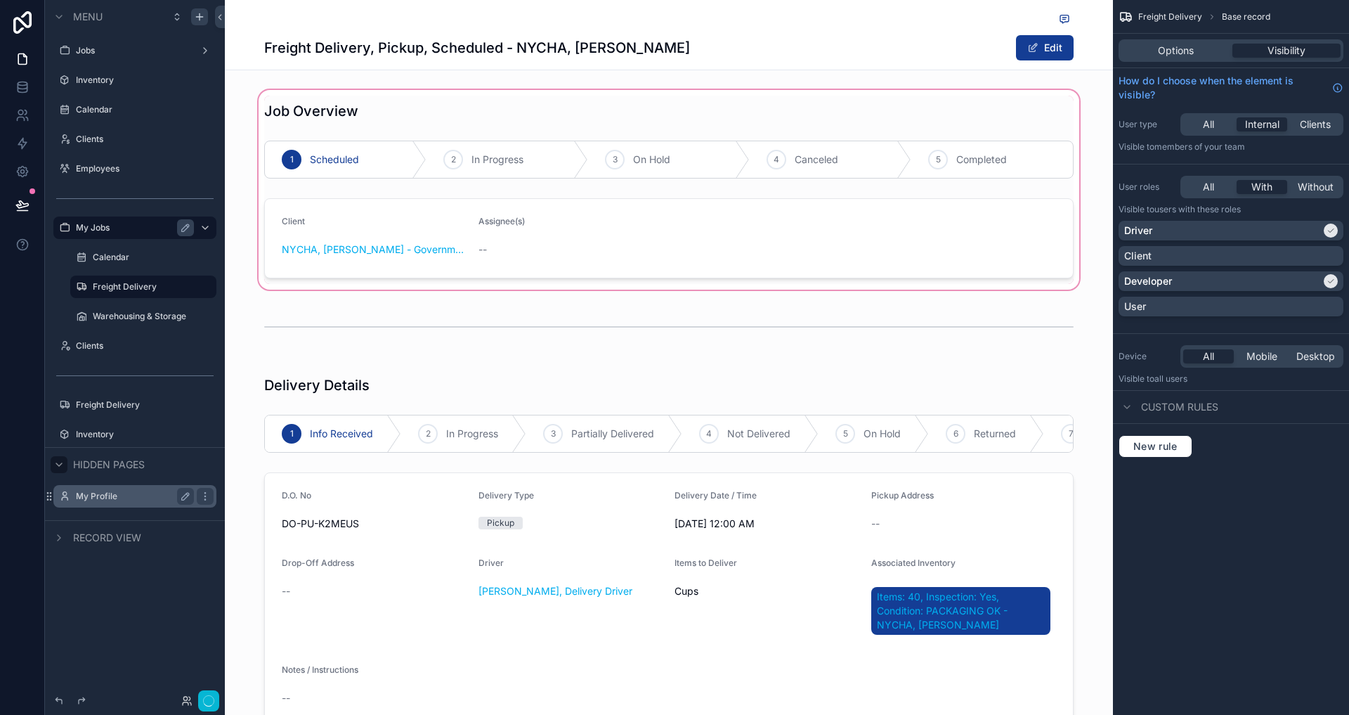
click at [561, 199] on div "scrollable content" at bounding box center [669, 189] width 888 height 205
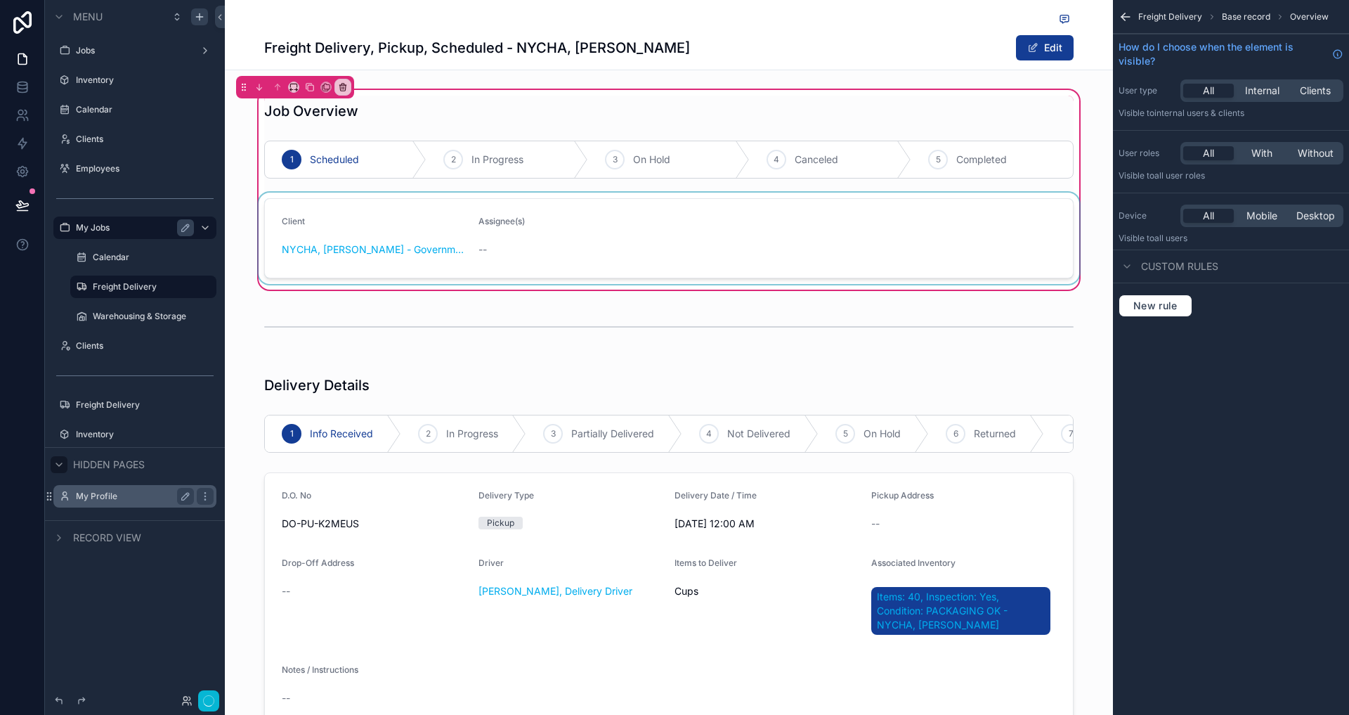
click at [531, 233] on div "scrollable content" at bounding box center [669, 238] width 826 height 91
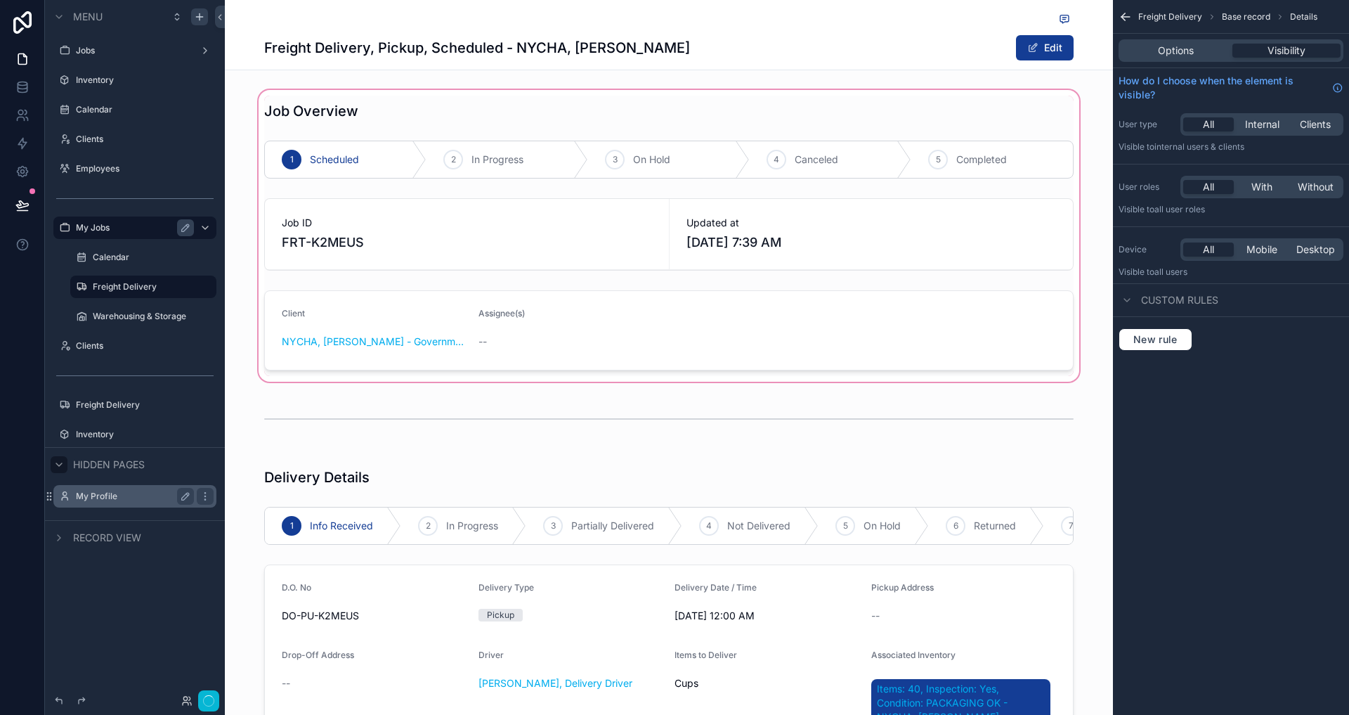
click at [636, 205] on div "scrollable content" at bounding box center [669, 235] width 888 height 297
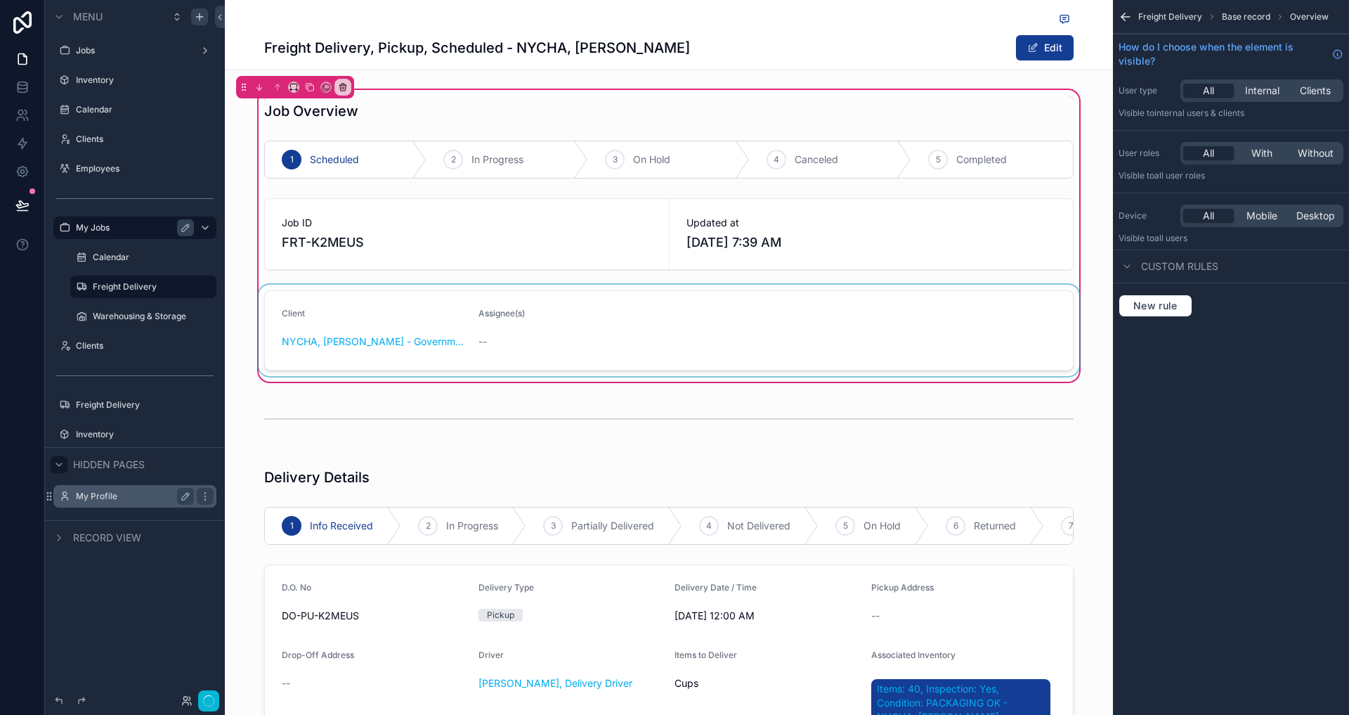
click at [632, 319] on div "scrollable content" at bounding box center [669, 330] width 826 height 91
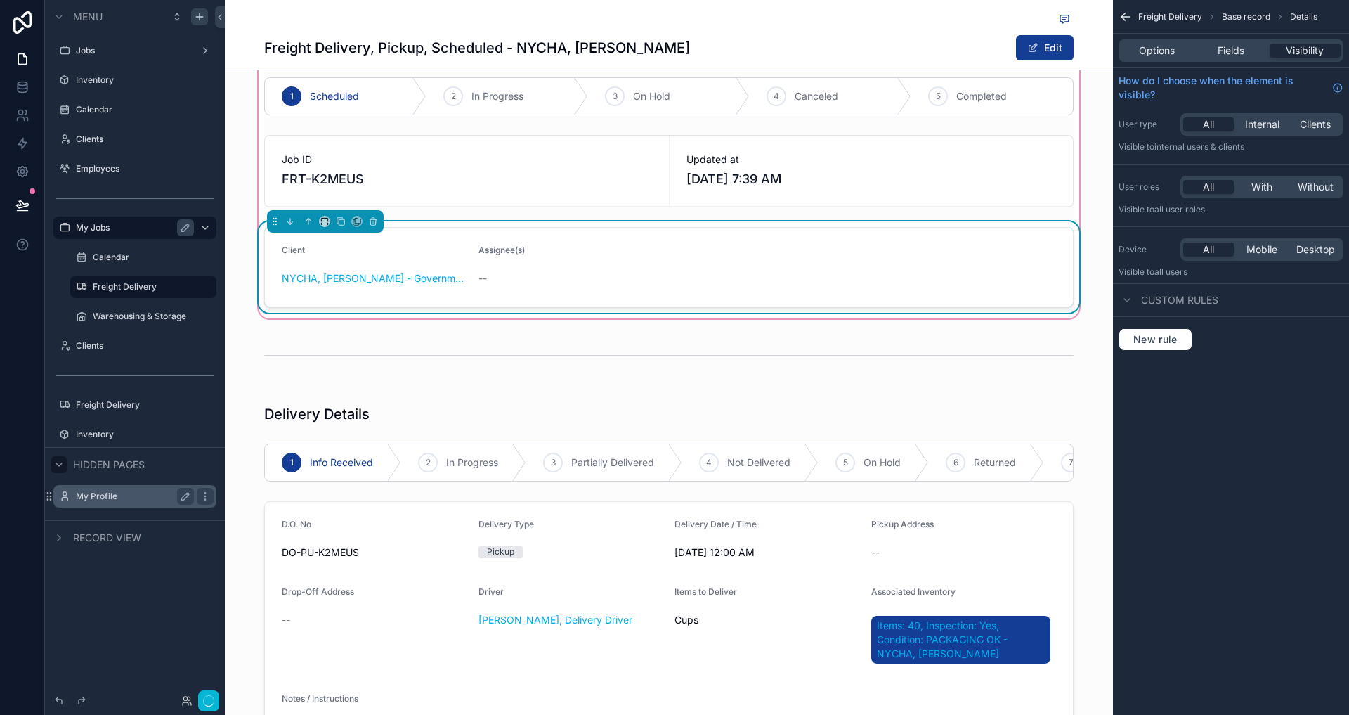
scroll to position [63, 0]
click at [652, 275] on div "--" at bounding box center [570, 278] width 185 height 14
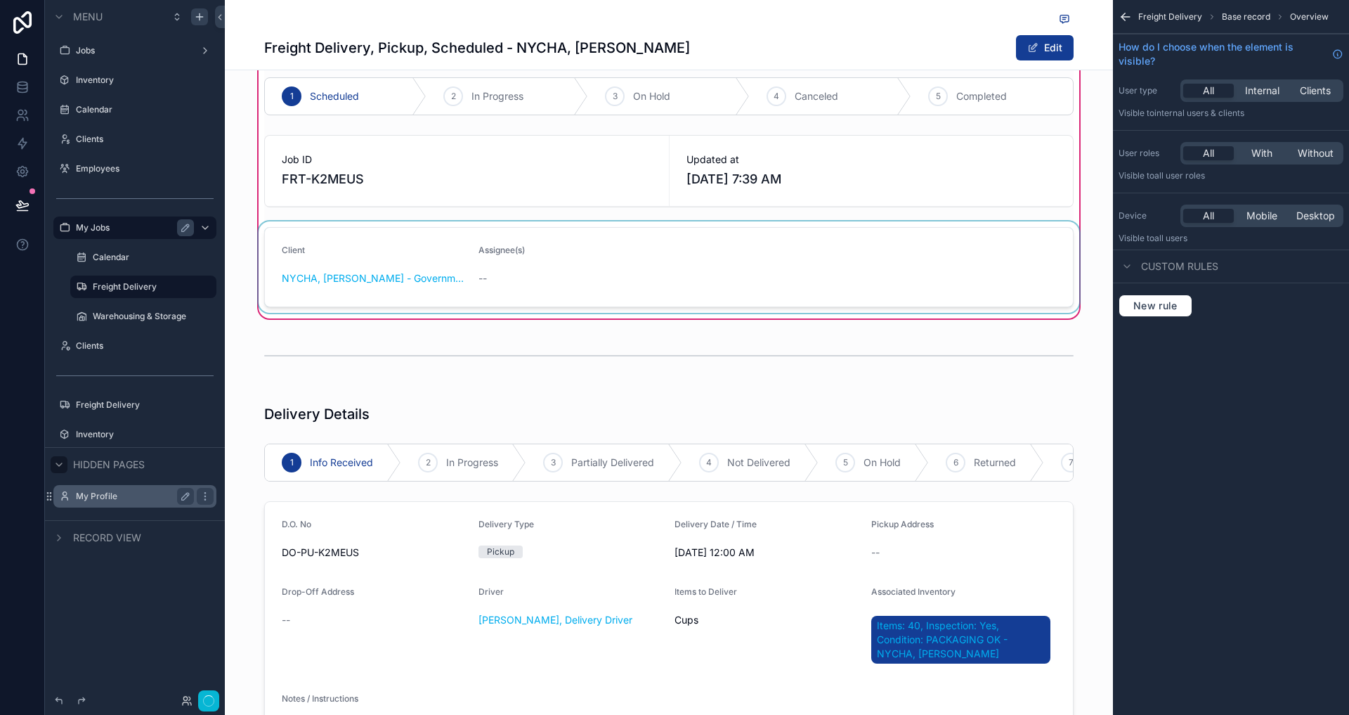
click at [554, 256] on div "scrollable content" at bounding box center [669, 266] width 826 height 91
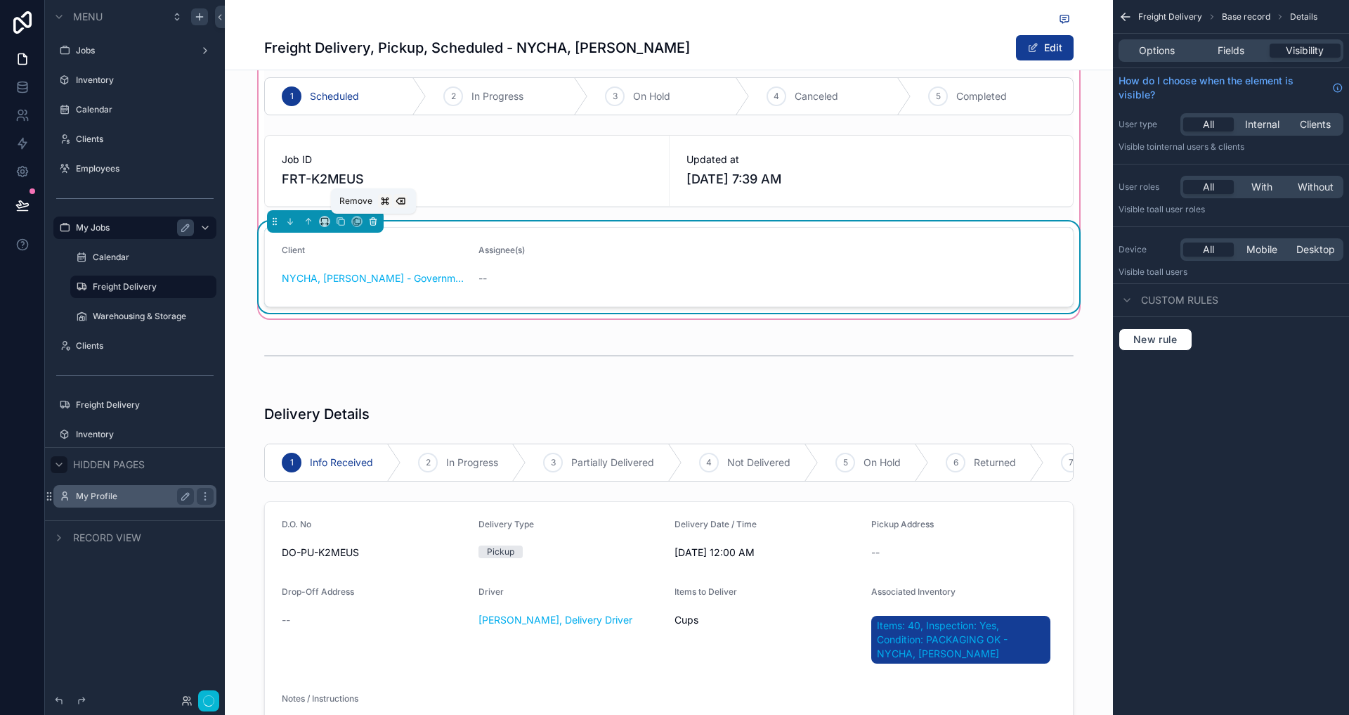
click at [370, 221] on icon "scrollable content" at bounding box center [373, 221] width 10 height 10
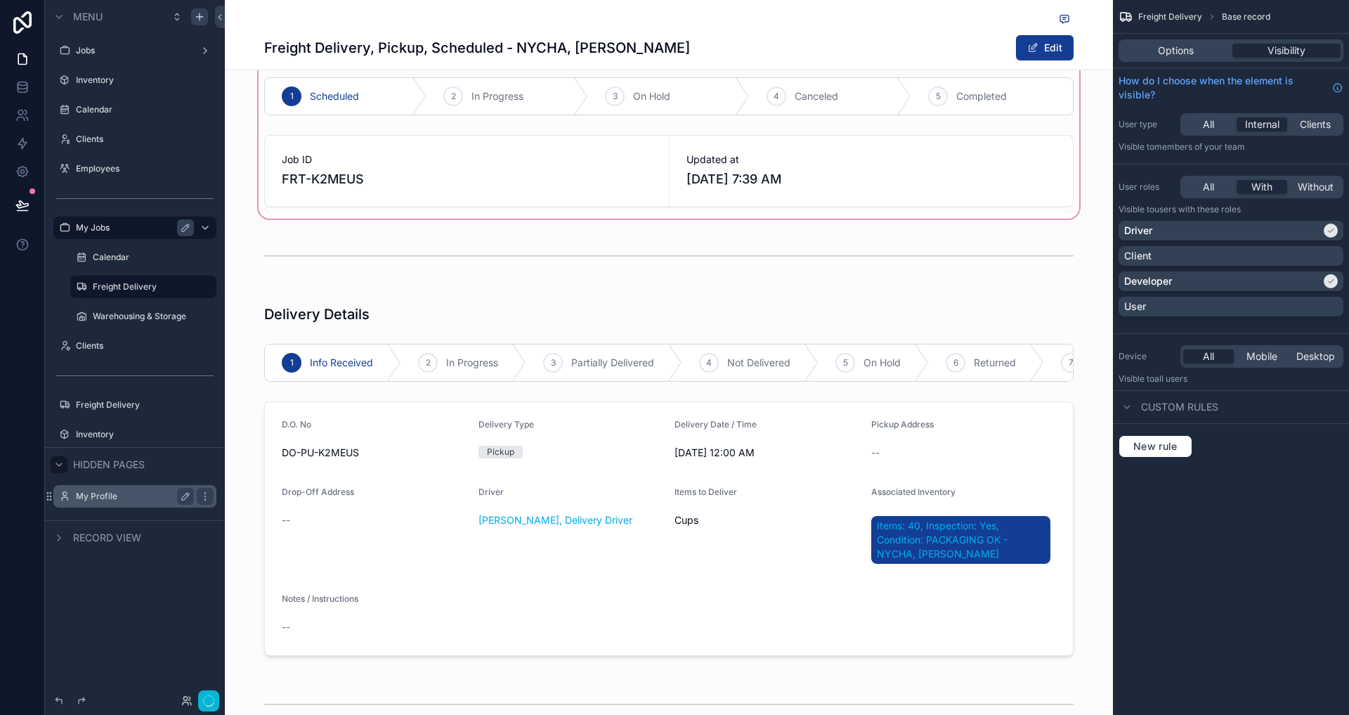
click at [570, 174] on div "scrollable content" at bounding box center [669, 122] width 888 height 197
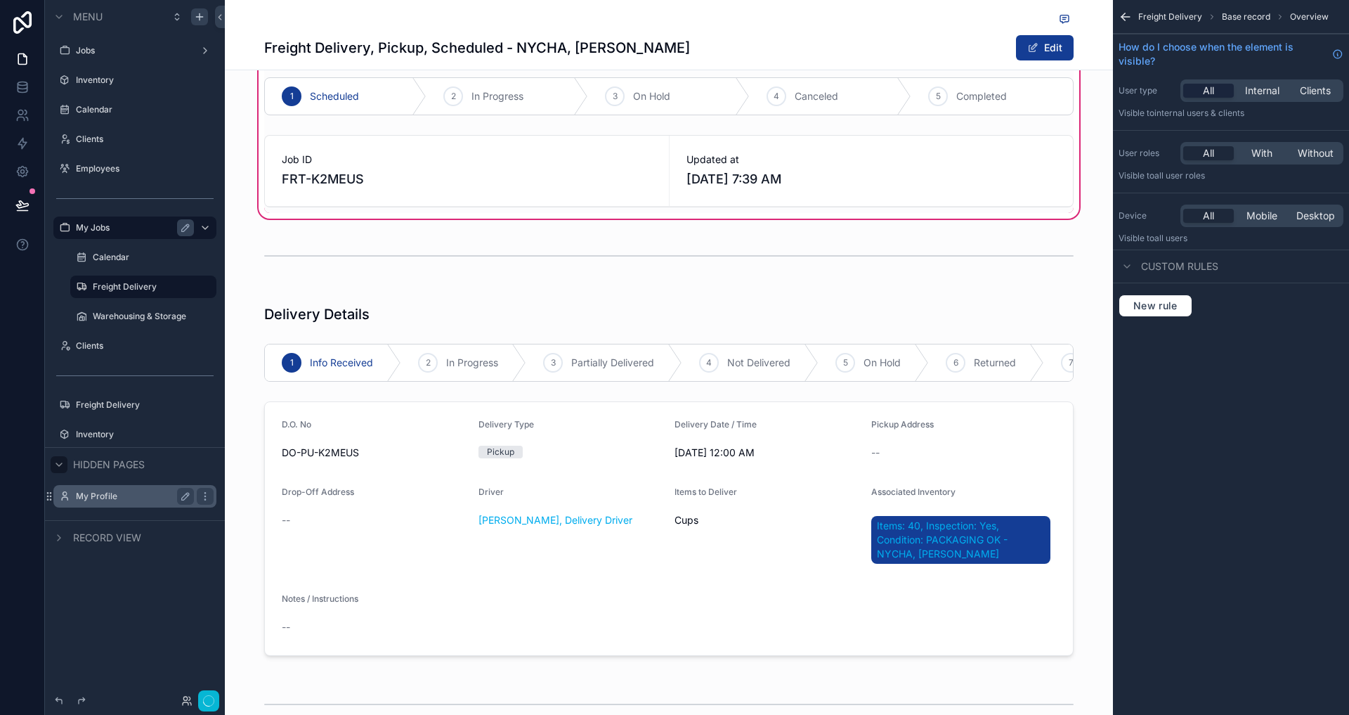
click at [1304, 82] on div "All Internal Clients" at bounding box center [1261, 90] width 163 height 22
click at [1213, 87] on span "All" at bounding box center [1208, 91] width 11 height 14
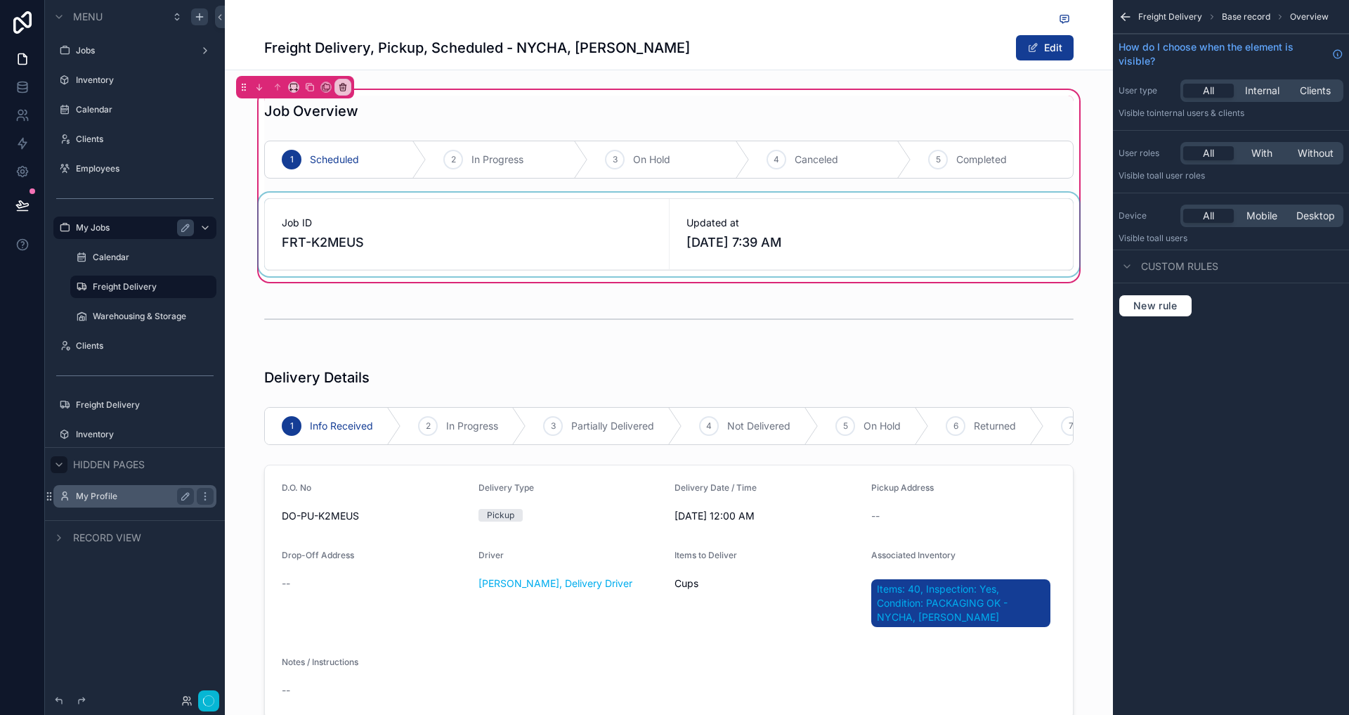
click at [791, 219] on div "scrollable content" at bounding box center [669, 235] width 826 height 84
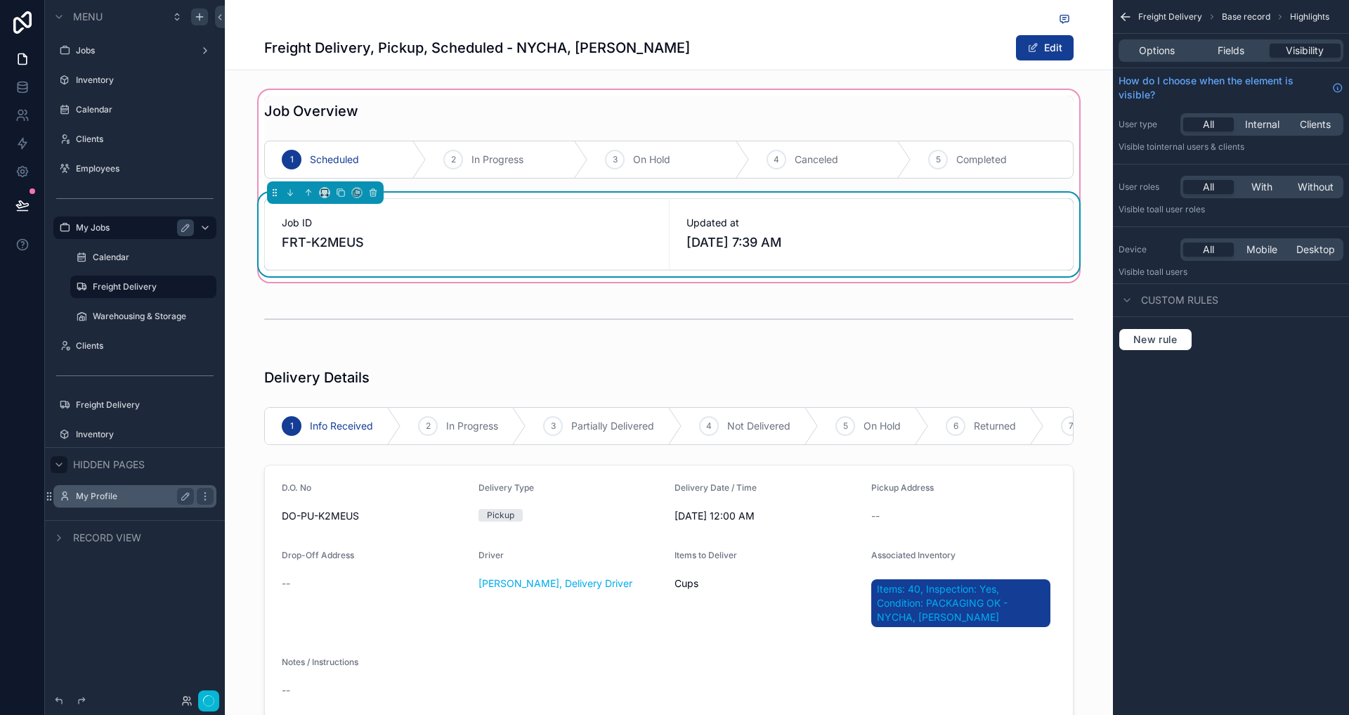
click at [885, 53] on div "Freight Delivery, Pickup, Scheduled - NYCHA, Antoinette Brown Edit" at bounding box center [668, 47] width 809 height 27
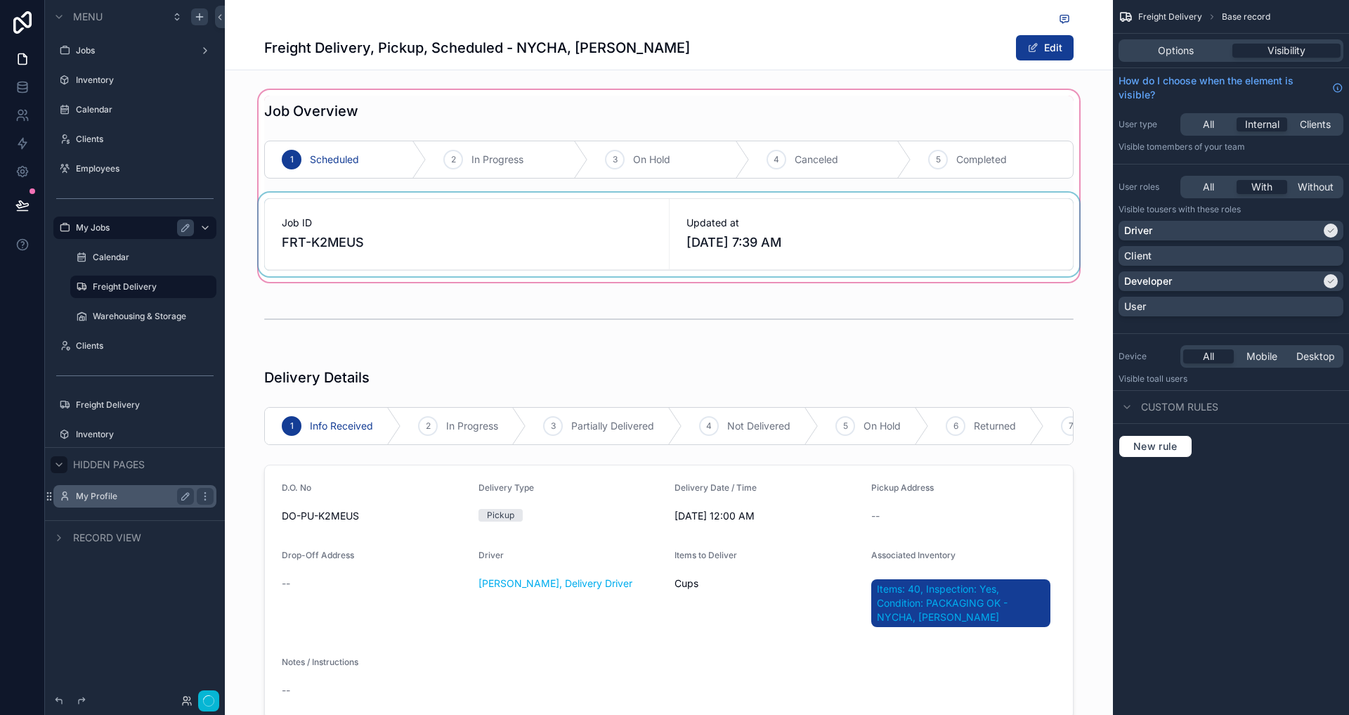
click at [804, 256] on div "scrollable content" at bounding box center [669, 185] width 888 height 197
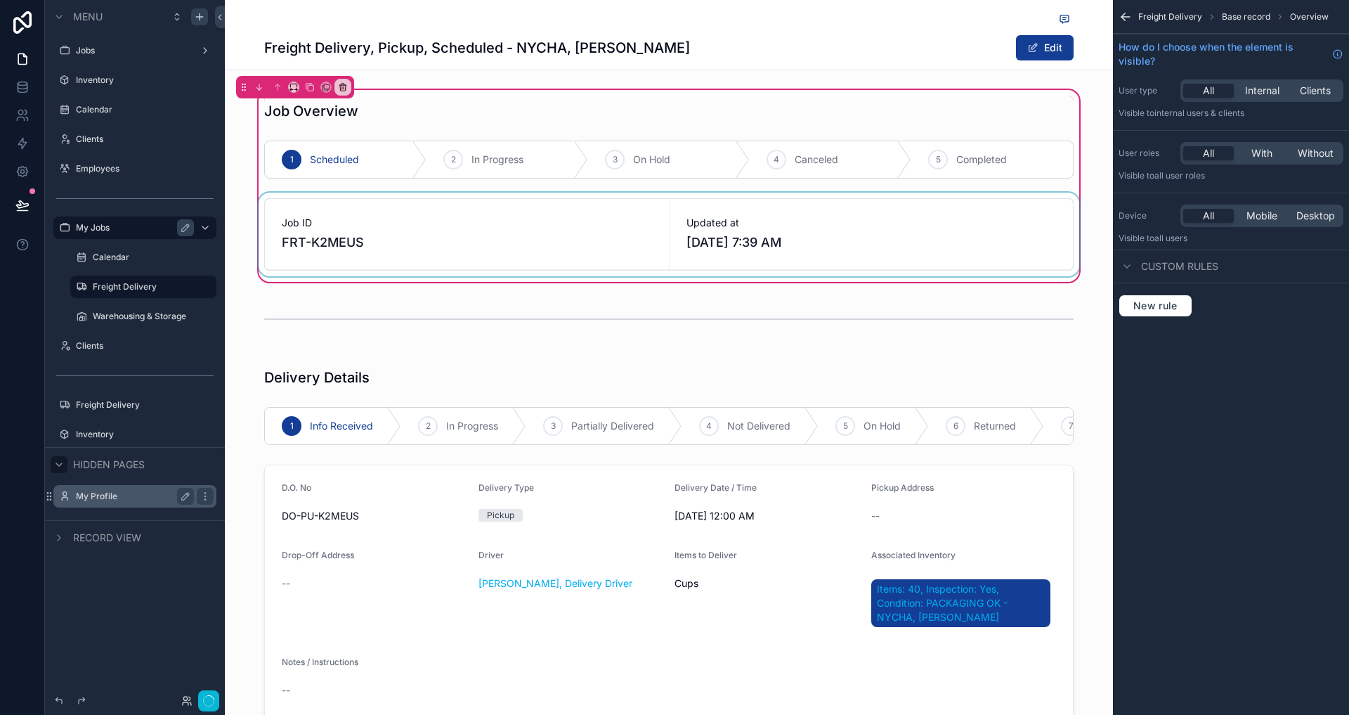
click at [873, 233] on div "scrollable content" at bounding box center [669, 235] width 826 height 84
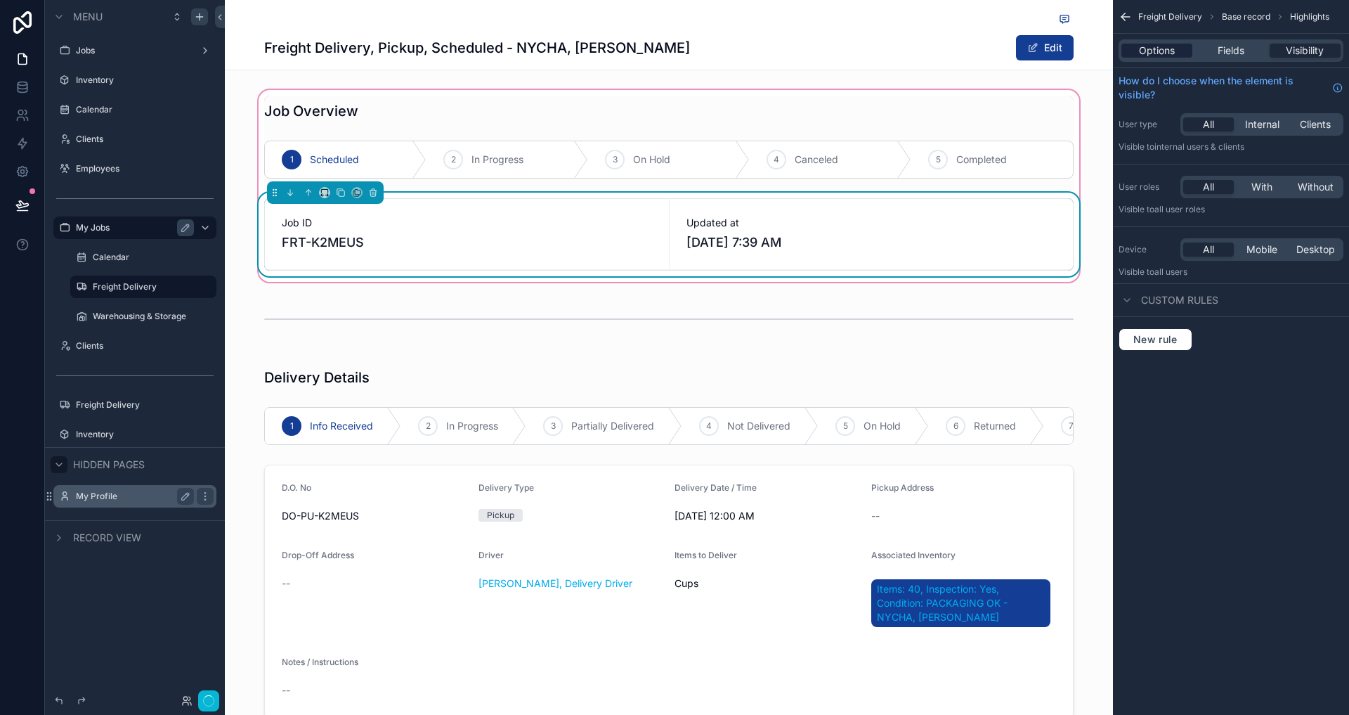
click at [1173, 51] on span "Options" at bounding box center [1157, 51] width 36 height 14
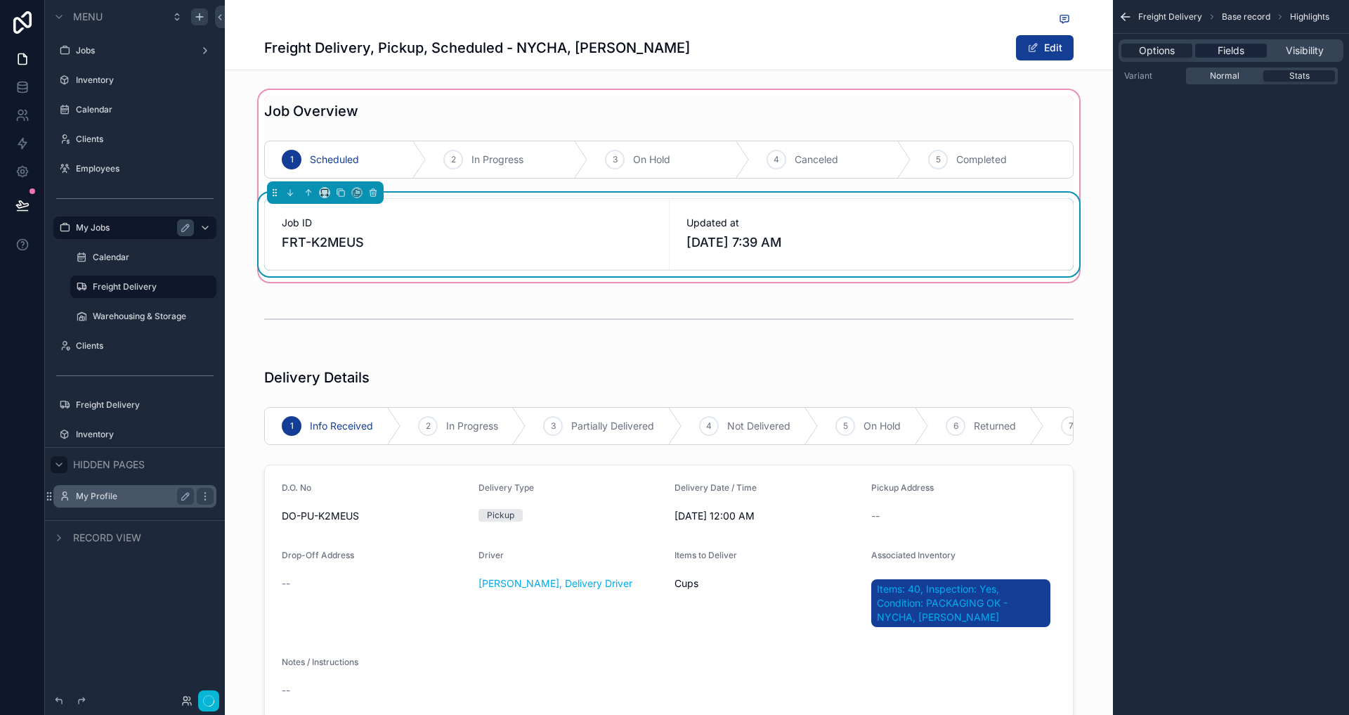
click at [1237, 44] on span "Fields" at bounding box center [1231, 51] width 27 height 14
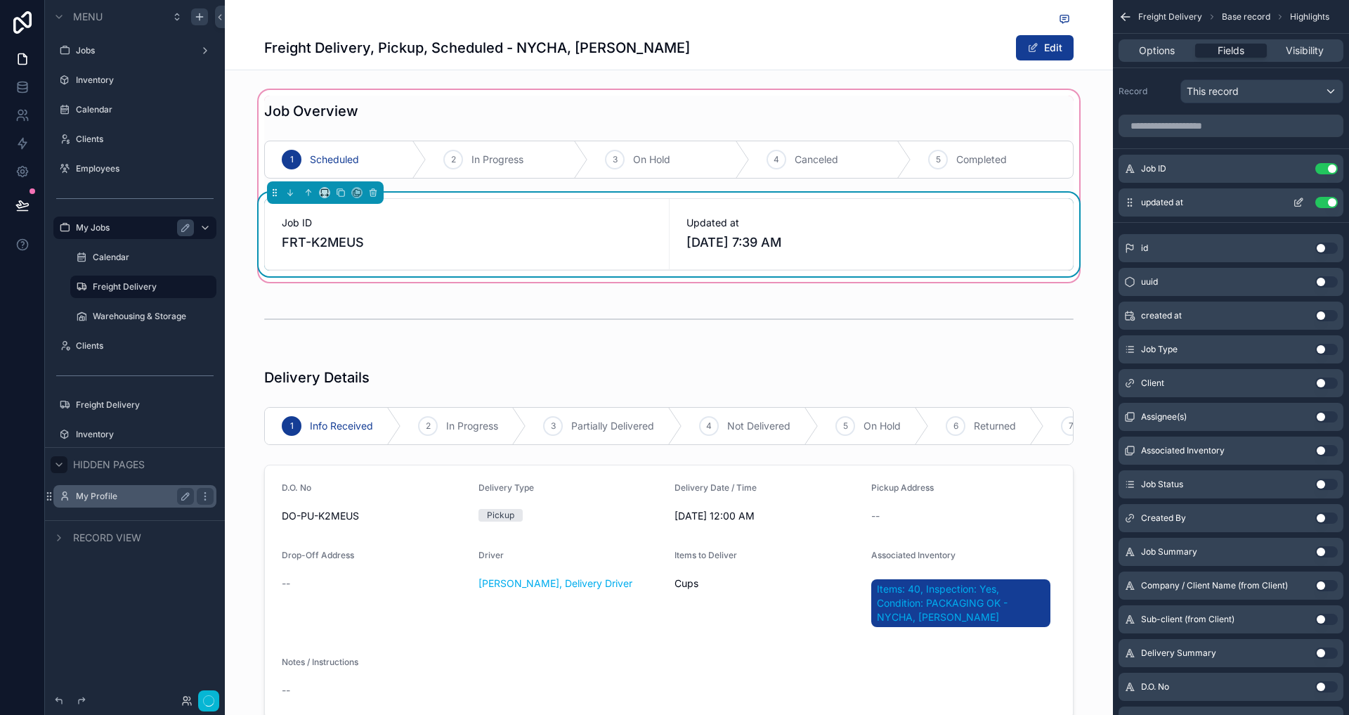
click at [1320, 202] on button "Use setting" at bounding box center [1326, 202] width 22 height 11
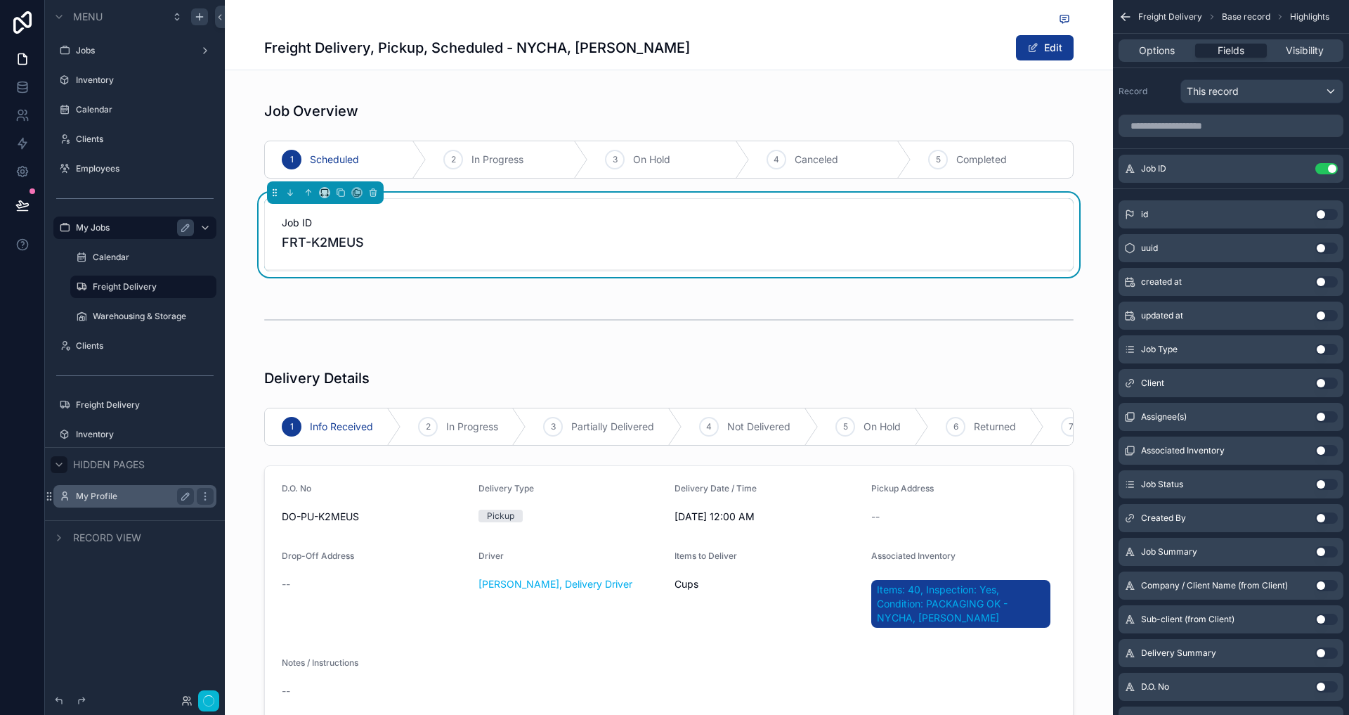
click at [1318, 384] on button "Use setting" at bounding box center [1326, 382] width 22 height 11
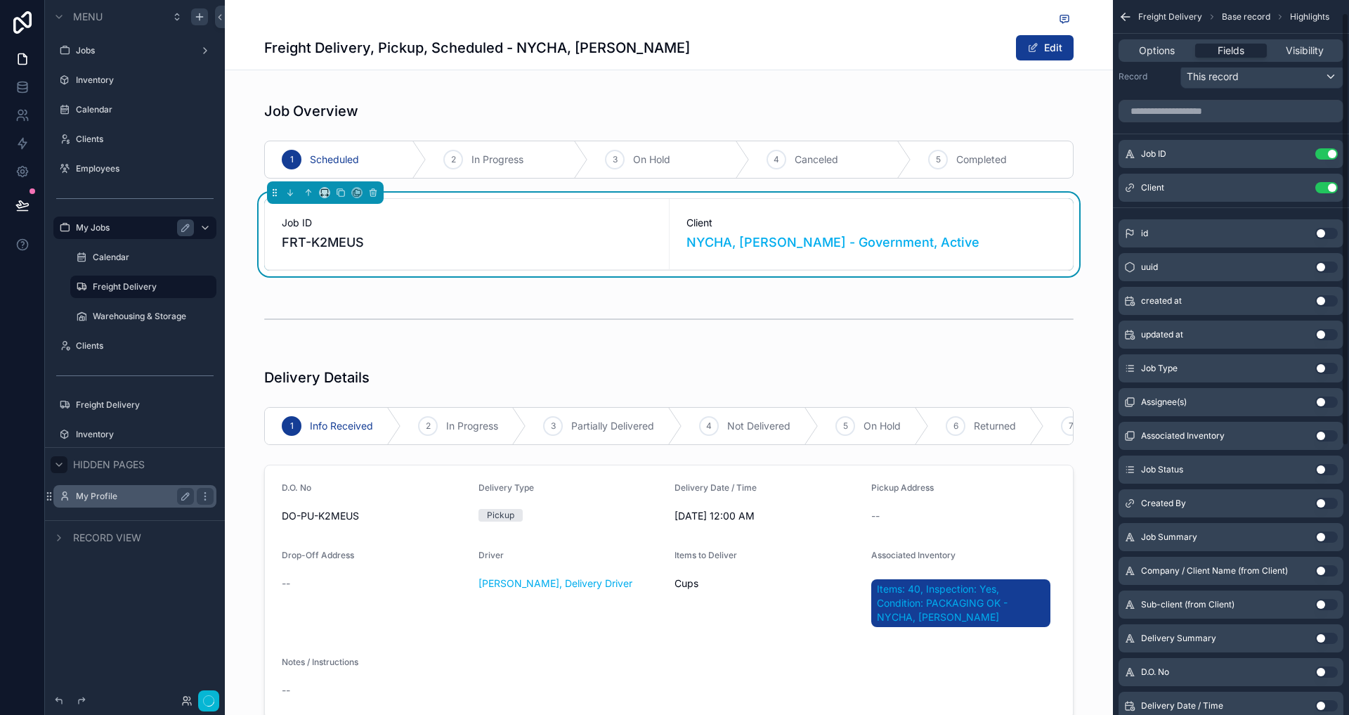
scroll to position [27, 0]
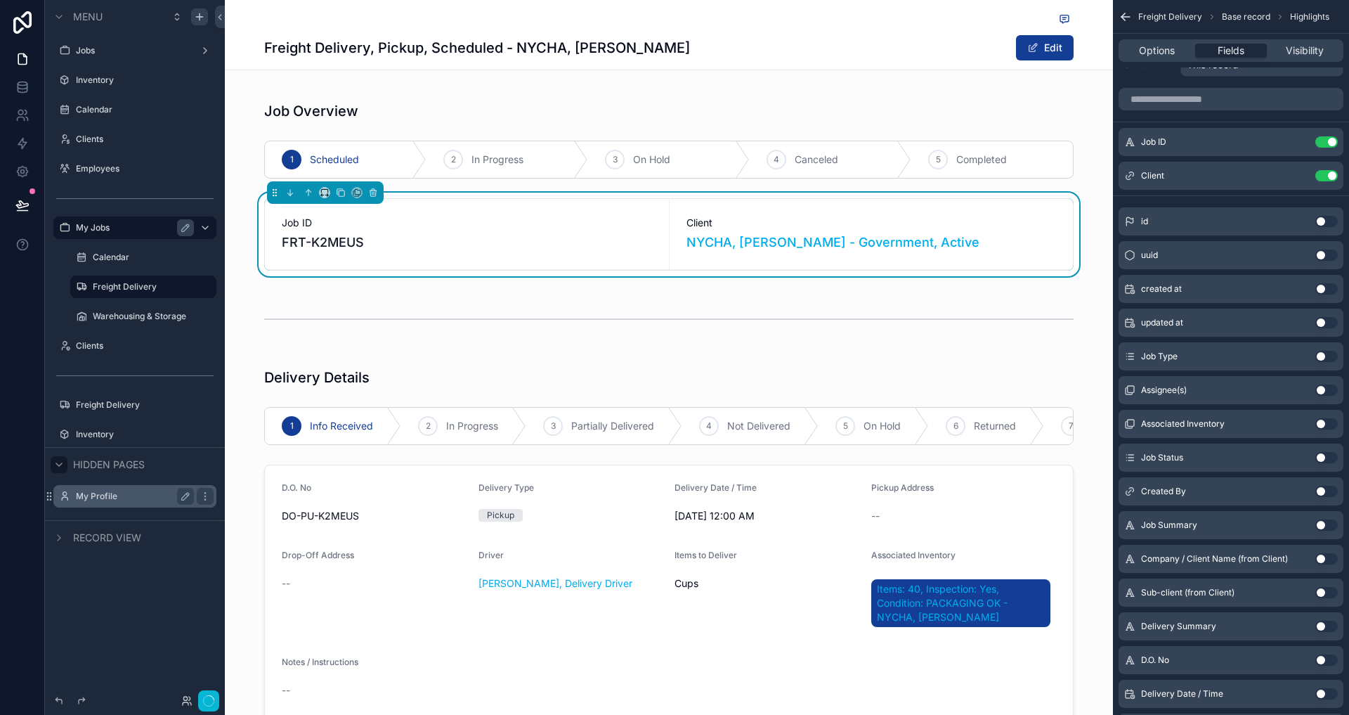
click at [1318, 560] on button "Use setting" at bounding box center [1326, 558] width 22 height 11
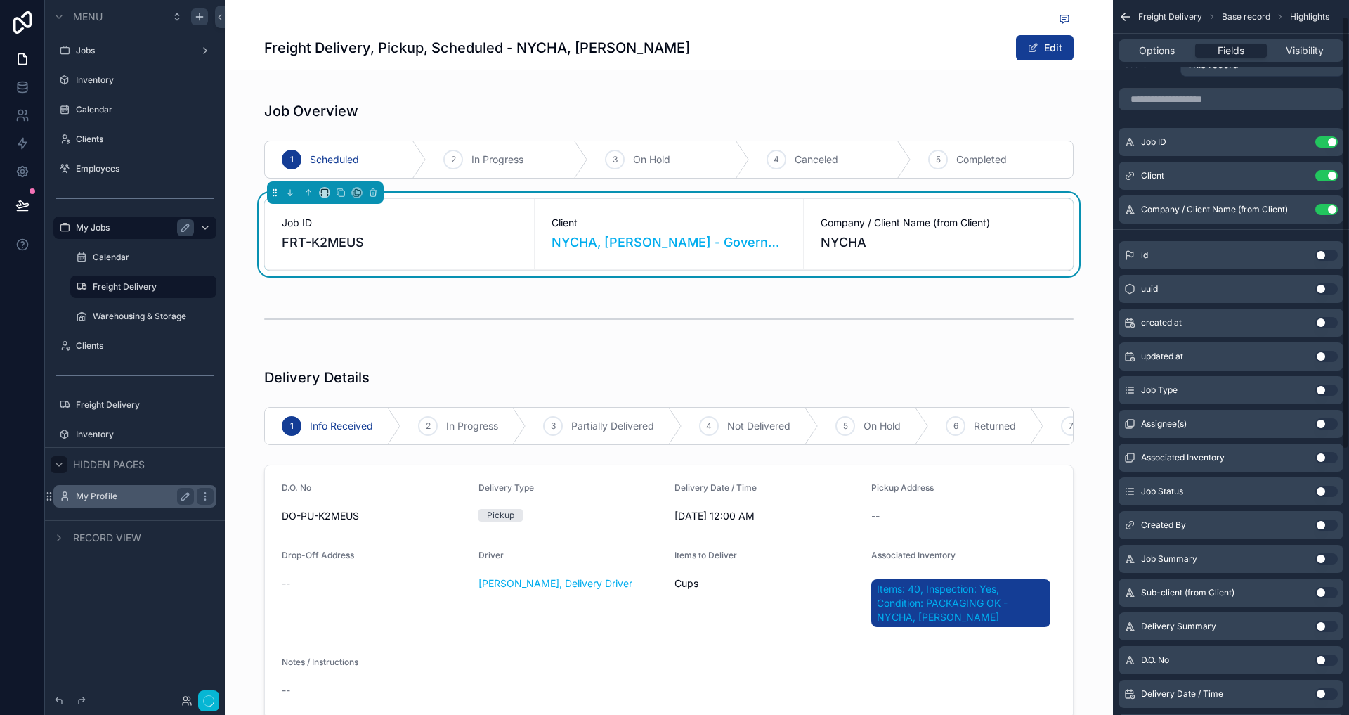
click at [1322, 592] on button "Use setting" at bounding box center [1326, 592] width 22 height 11
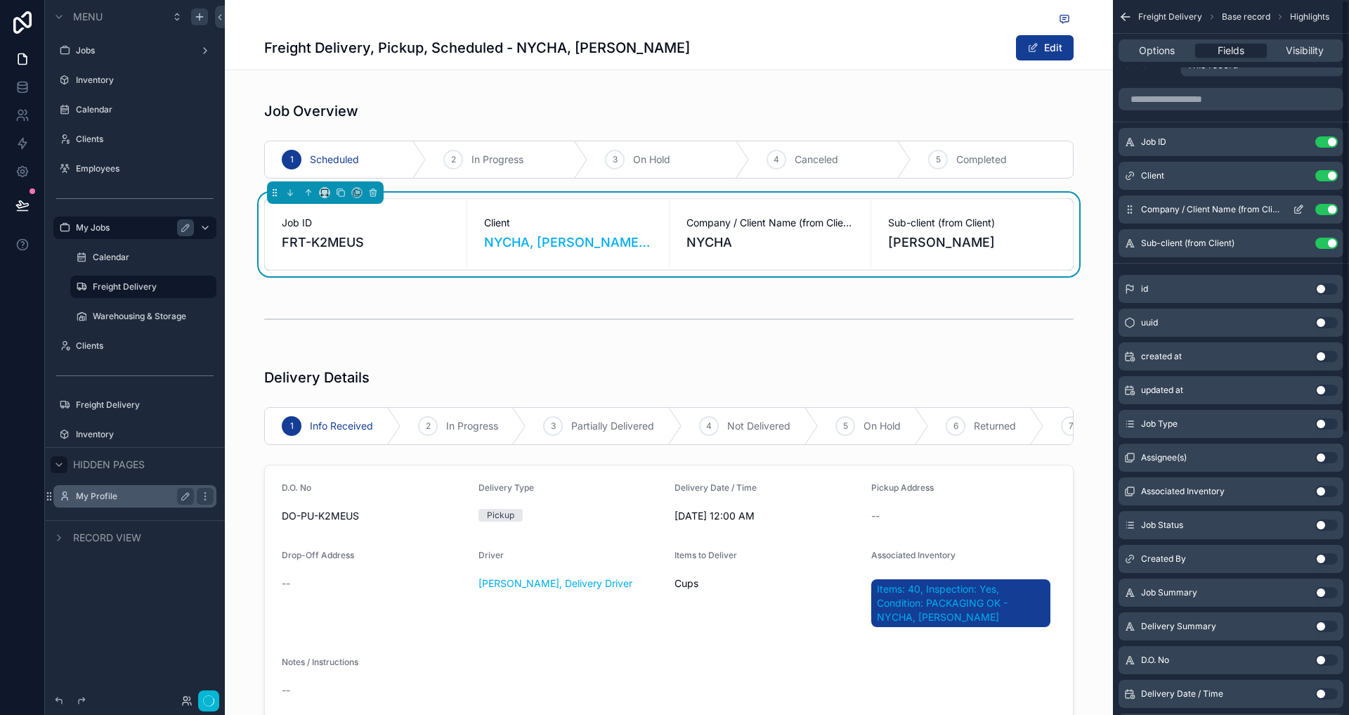
scroll to position [0, 0]
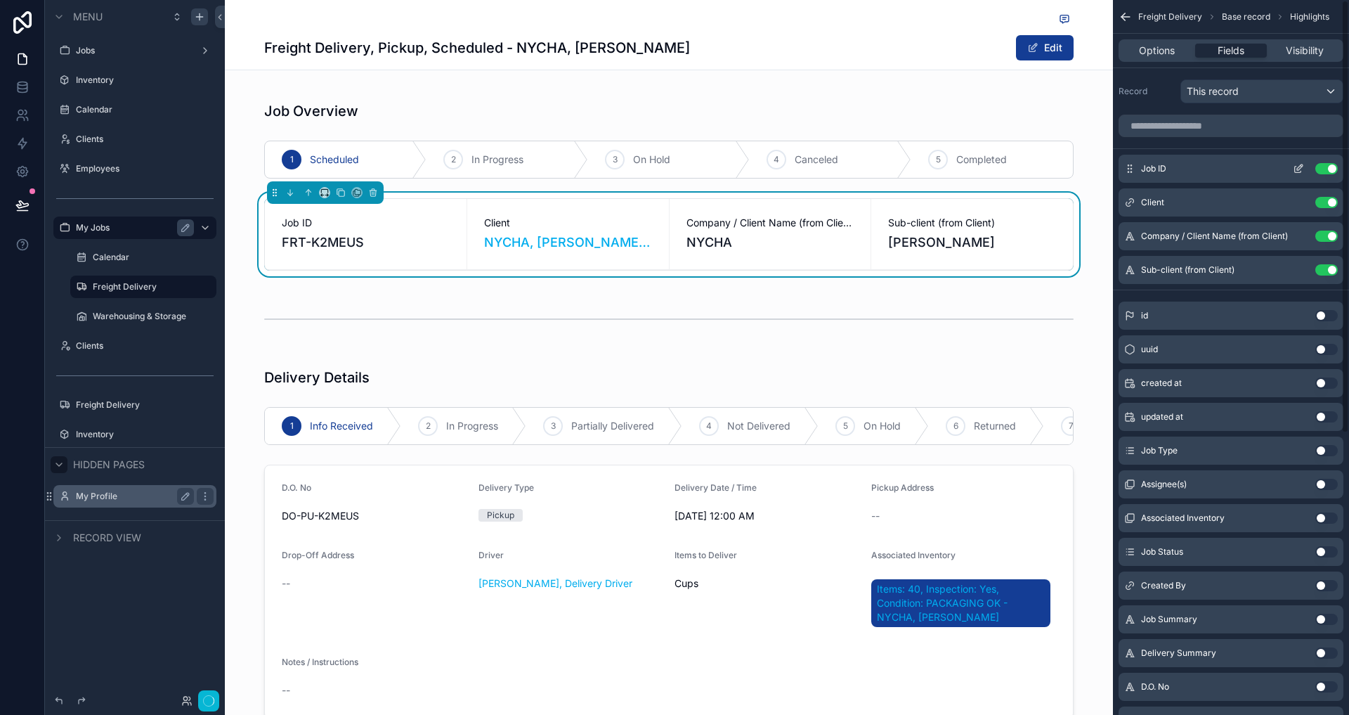
click at [1328, 170] on button "Use setting" at bounding box center [1326, 168] width 22 height 11
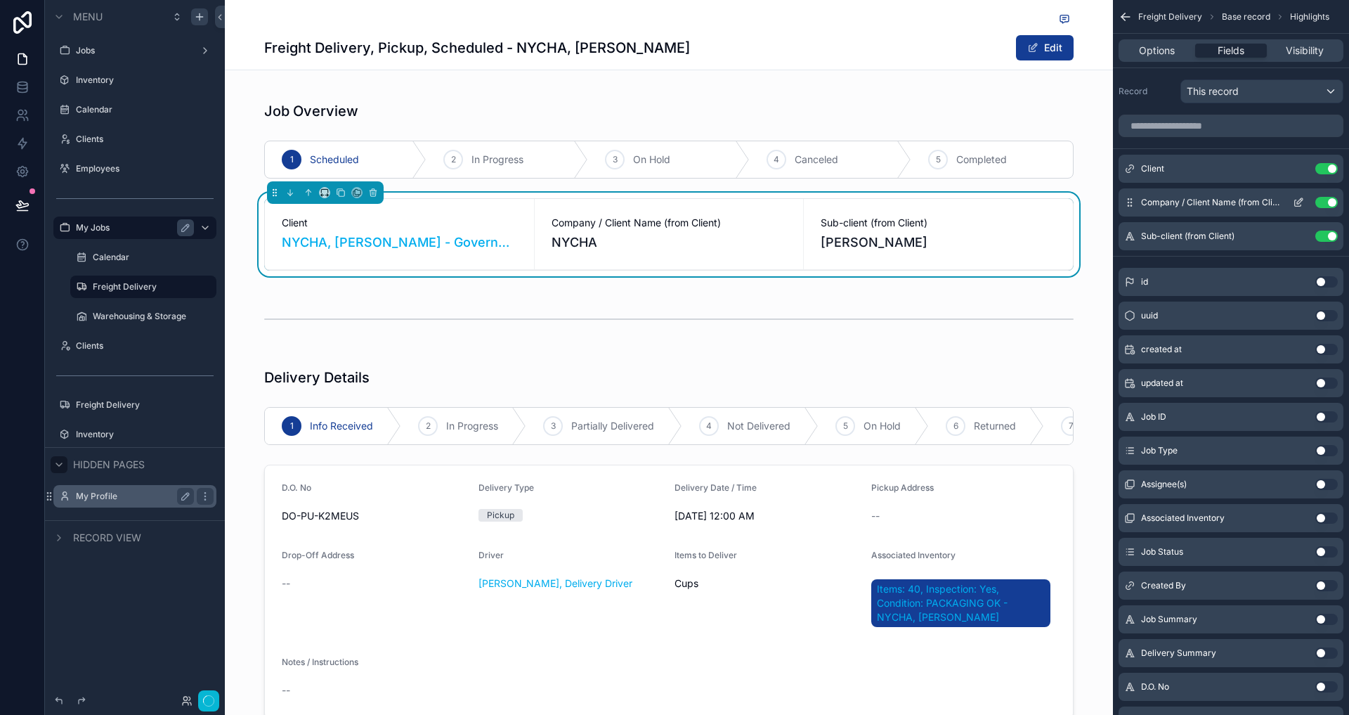
click at [1300, 202] on icon "scrollable content" at bounding box center [1300, 201] width 6 height 6
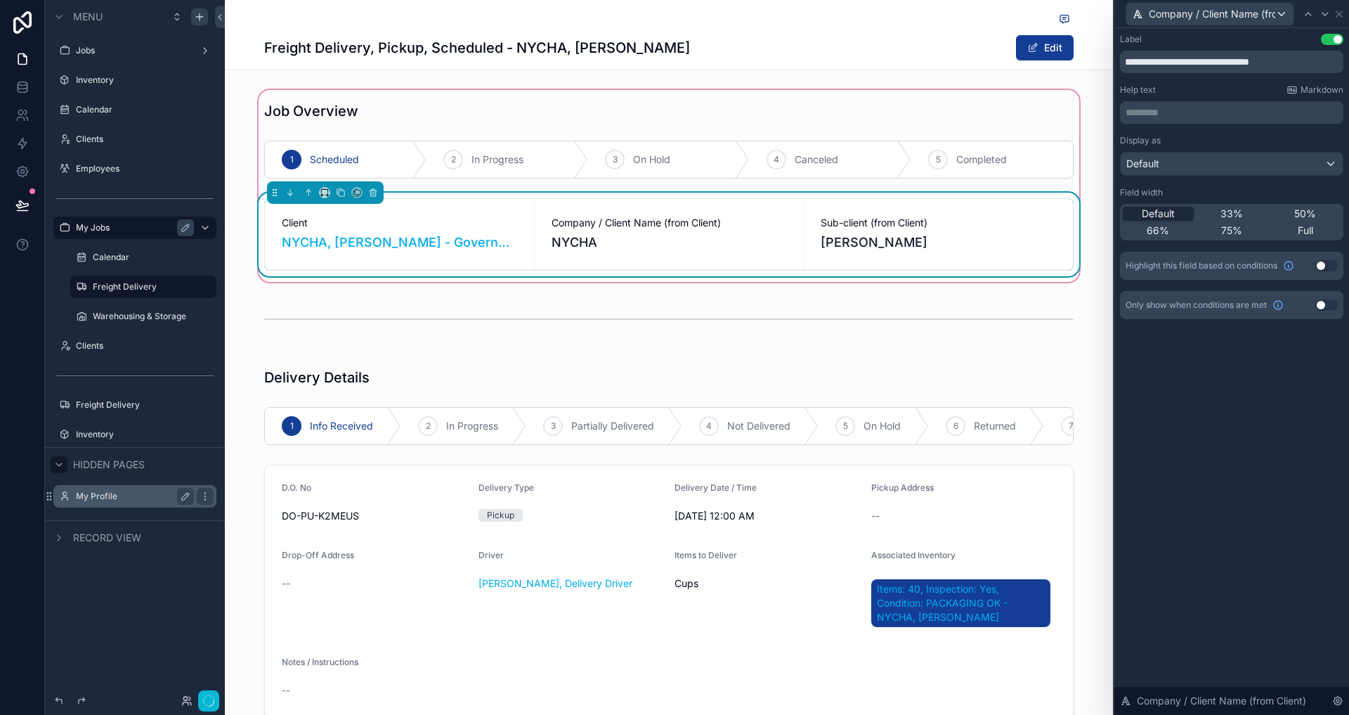
click at [757, 226] on span "Company / Client Name (from Client)" at bounding box center [669, 223] width 235 height 14
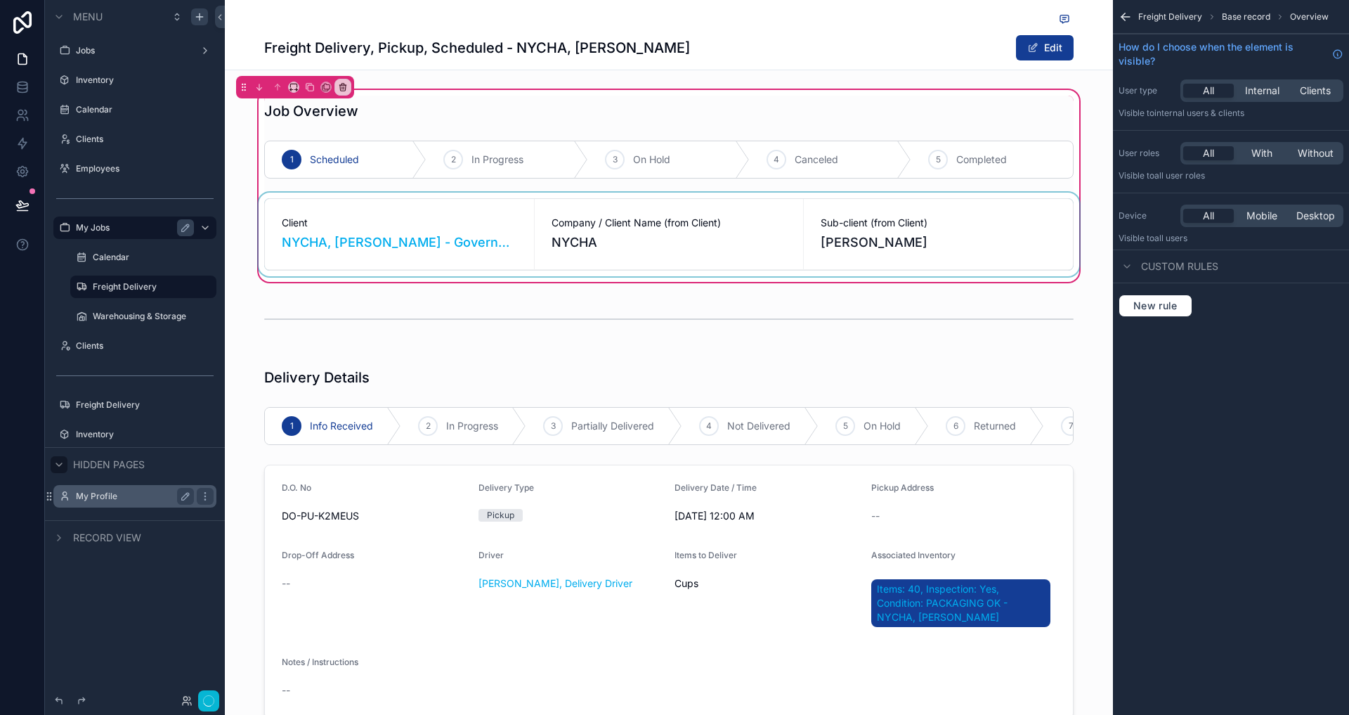
click at [642, 249] on div "scrollable content" at bounding box center [669, 235] width 826 height 84
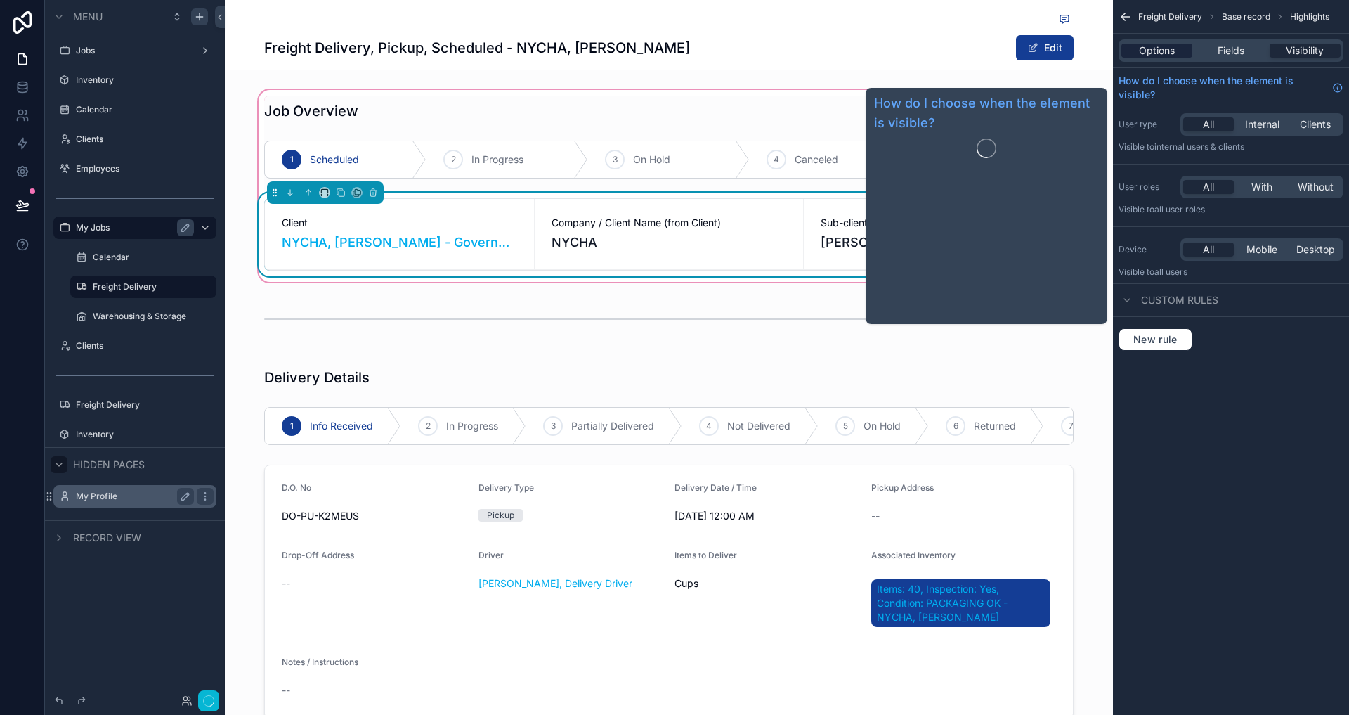
click at [1174, 44] on span "Options" at bounding box center [1157, 51] width 36 height 14
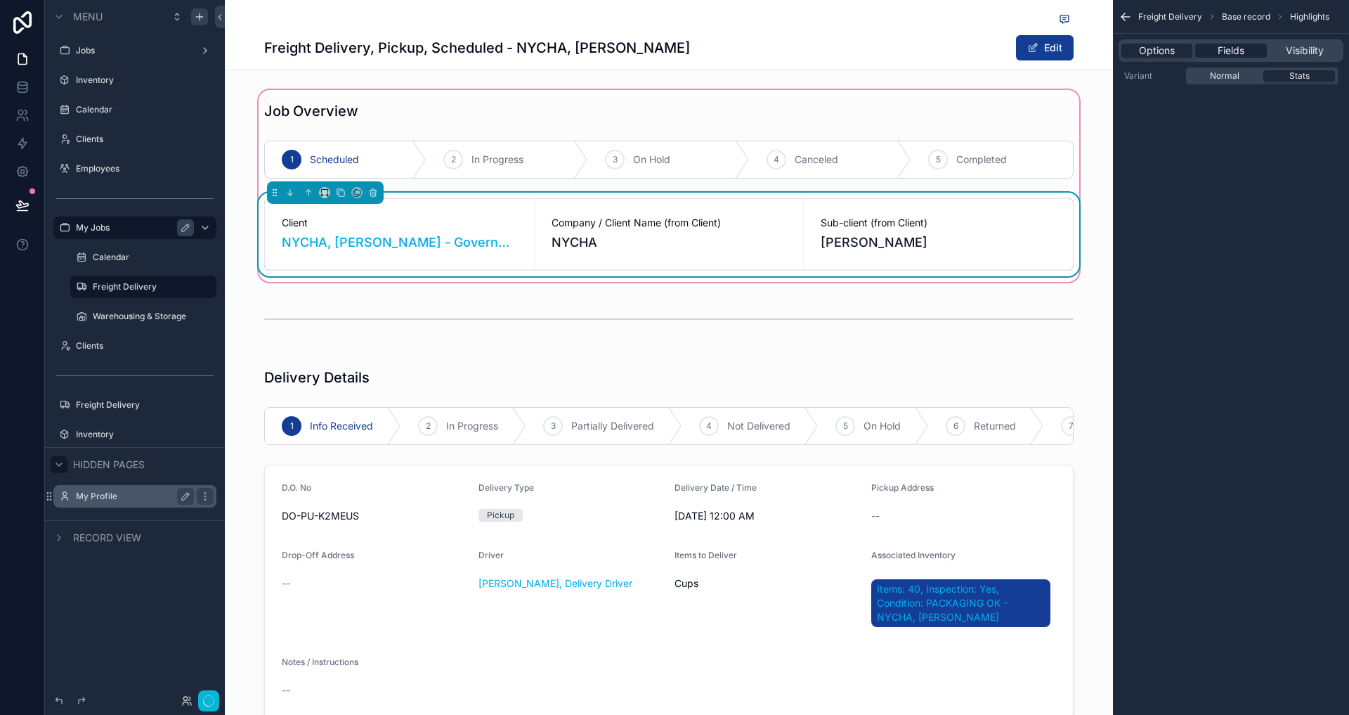
click at [1225, 51] on span "Fields" at bounding box center [1231, 51] width 27 height 14
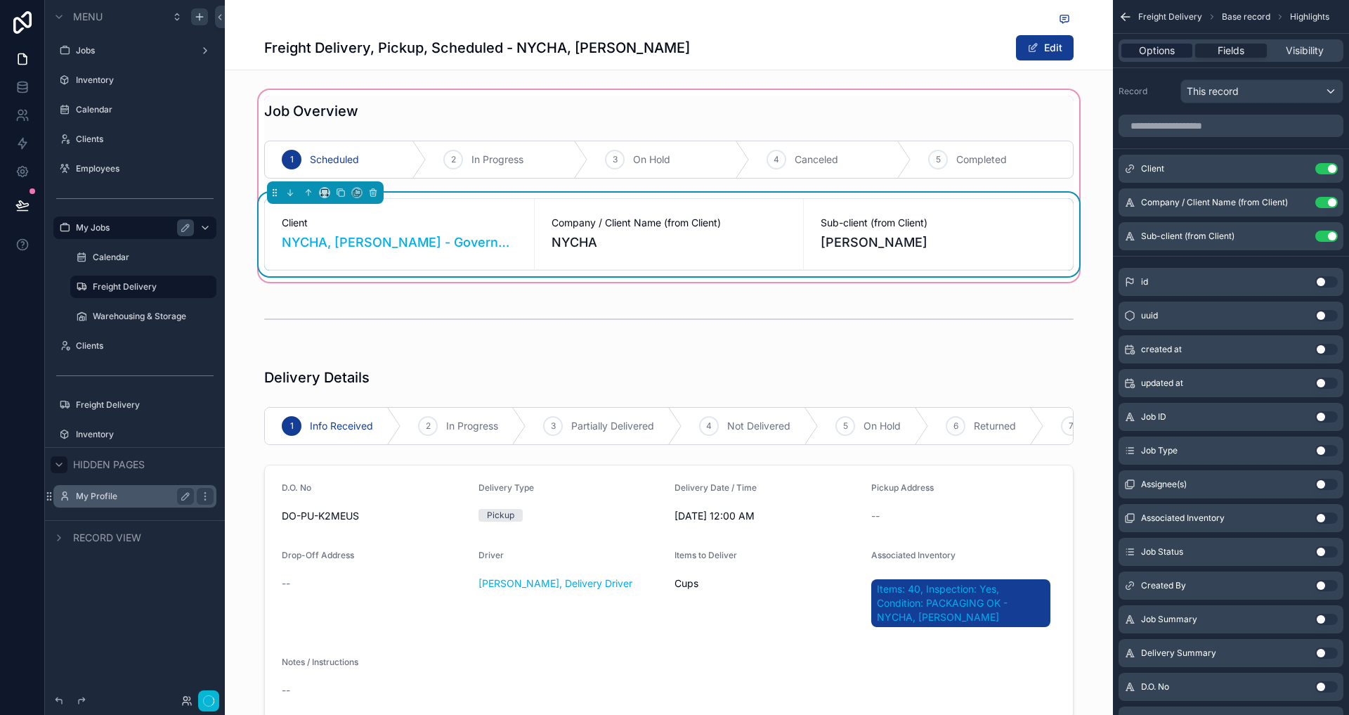
click at [1159, 48] on span "Options" at bounding box center [1157, 51] width 36 height 14
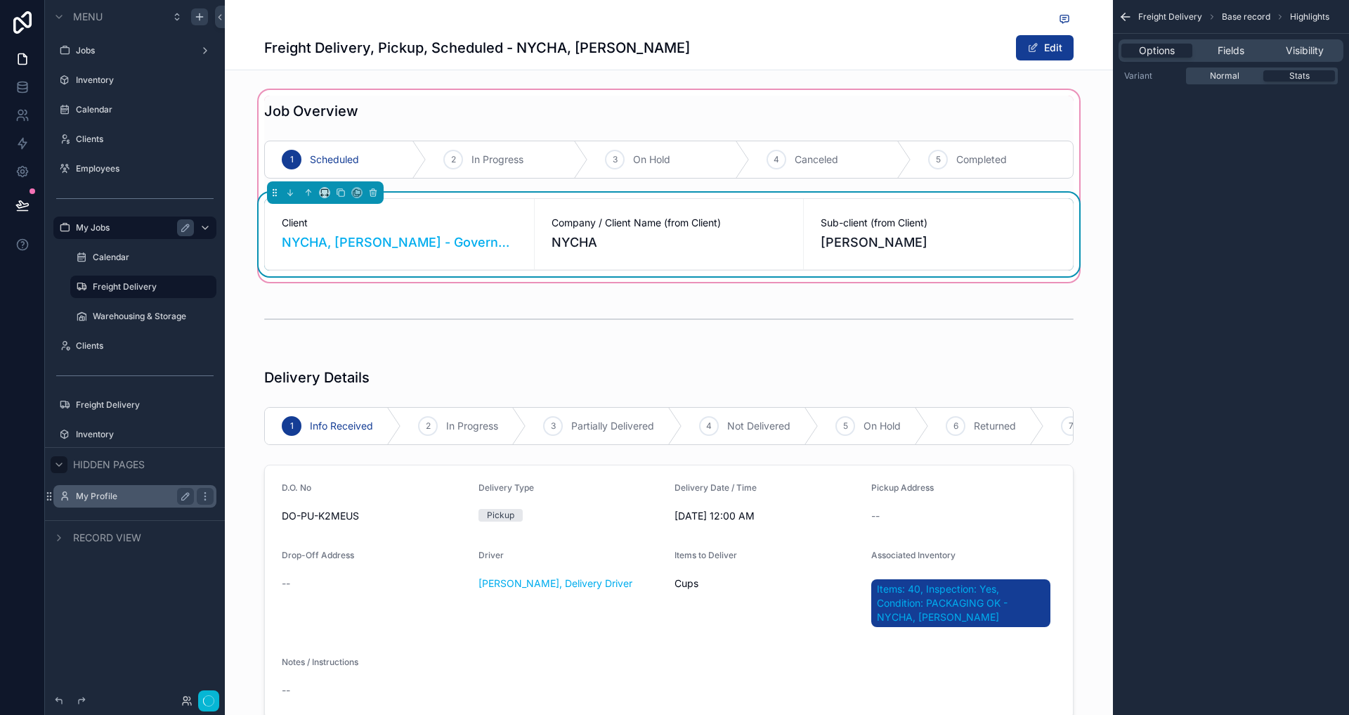
click at [946, 242] on span "Antoinette Brown" at bounding box center [938, 243] width 235 height 20
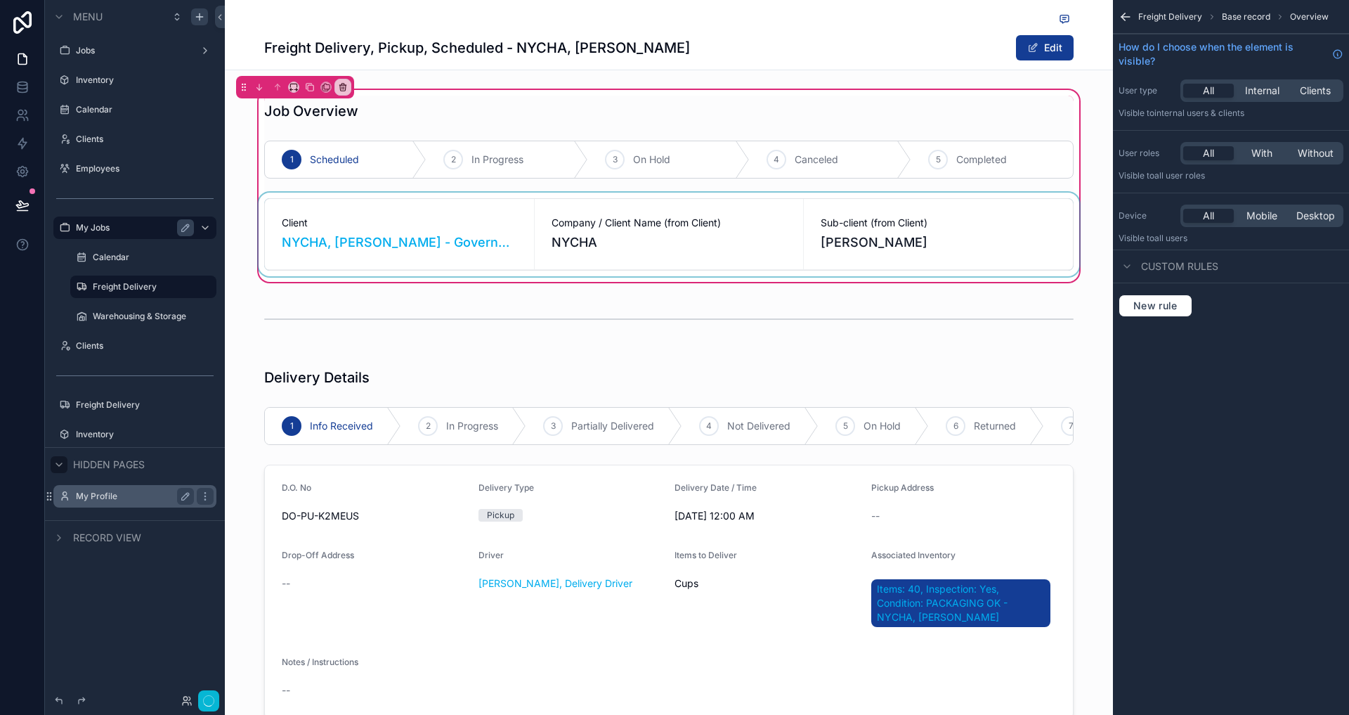
click at [929, 224] on div "scrollable content" at bounding box center [669, 235] width 826 height 84
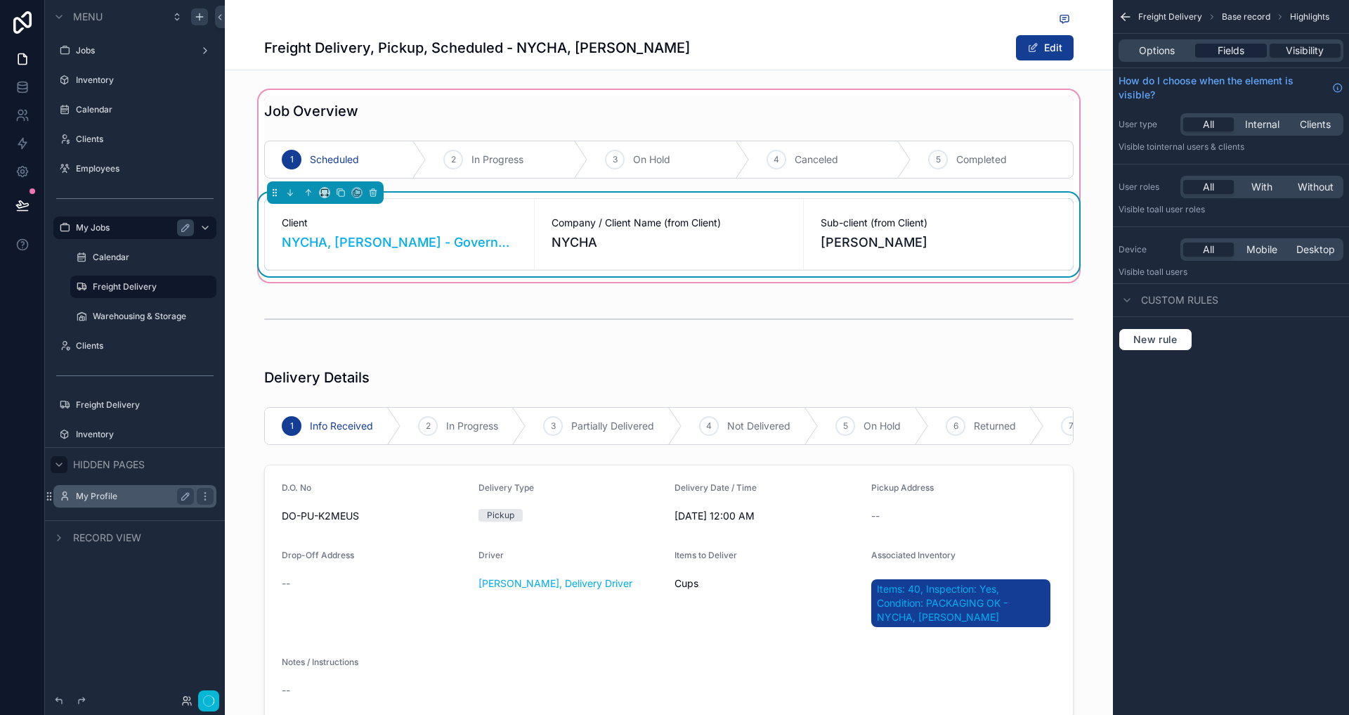
click at [1212, 48] on div "Fields" at bounding box center [1230, 51] width 71 height 14
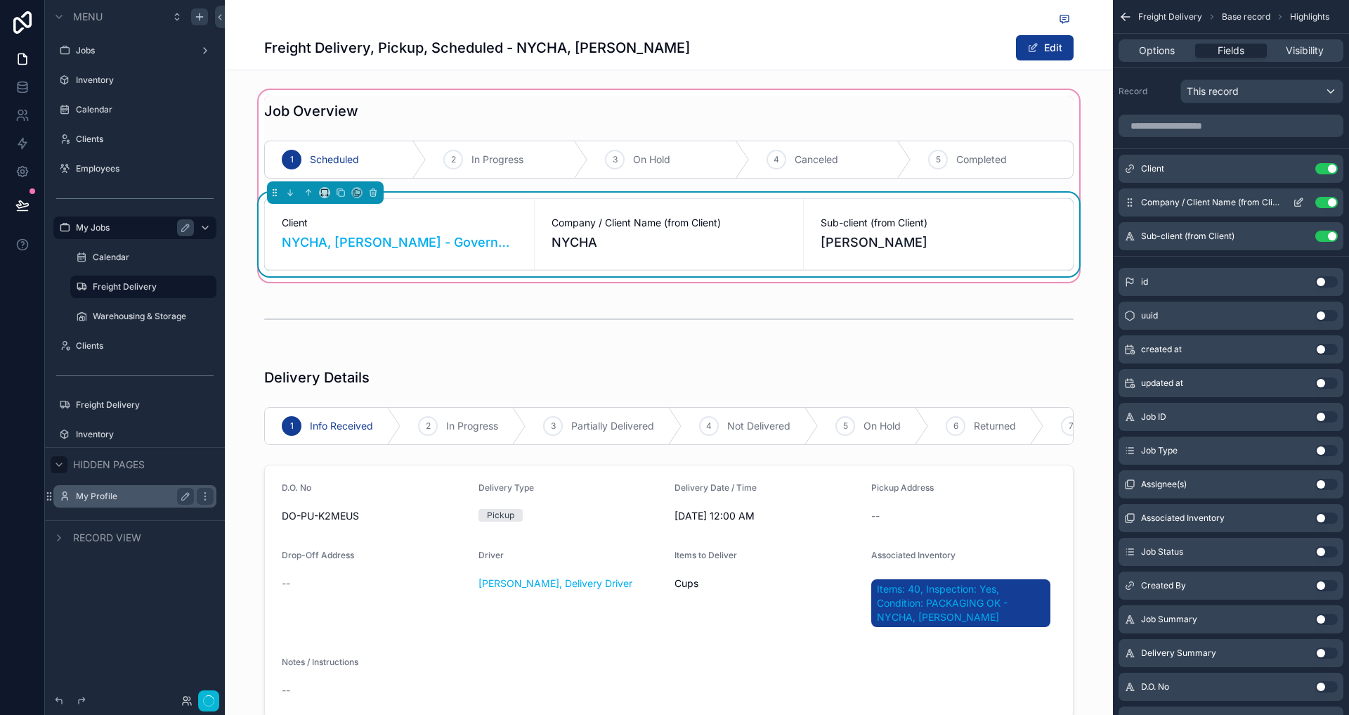
click at [1296, 200] on icon "scrollable content" at bounding box center [1298, 203] width 6 height 6
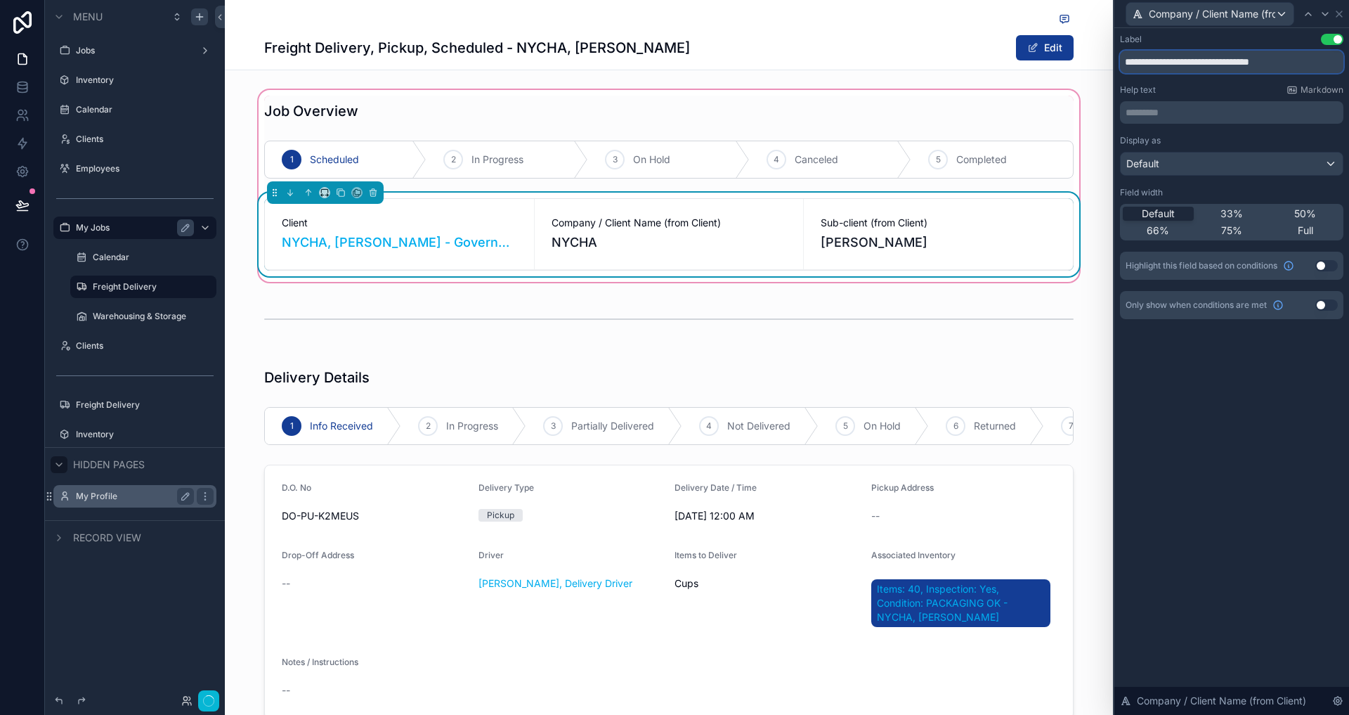
click at [1303, 65] on input "**********" at bounding box center [1231, 62] width 223 height 22
type input "**********"
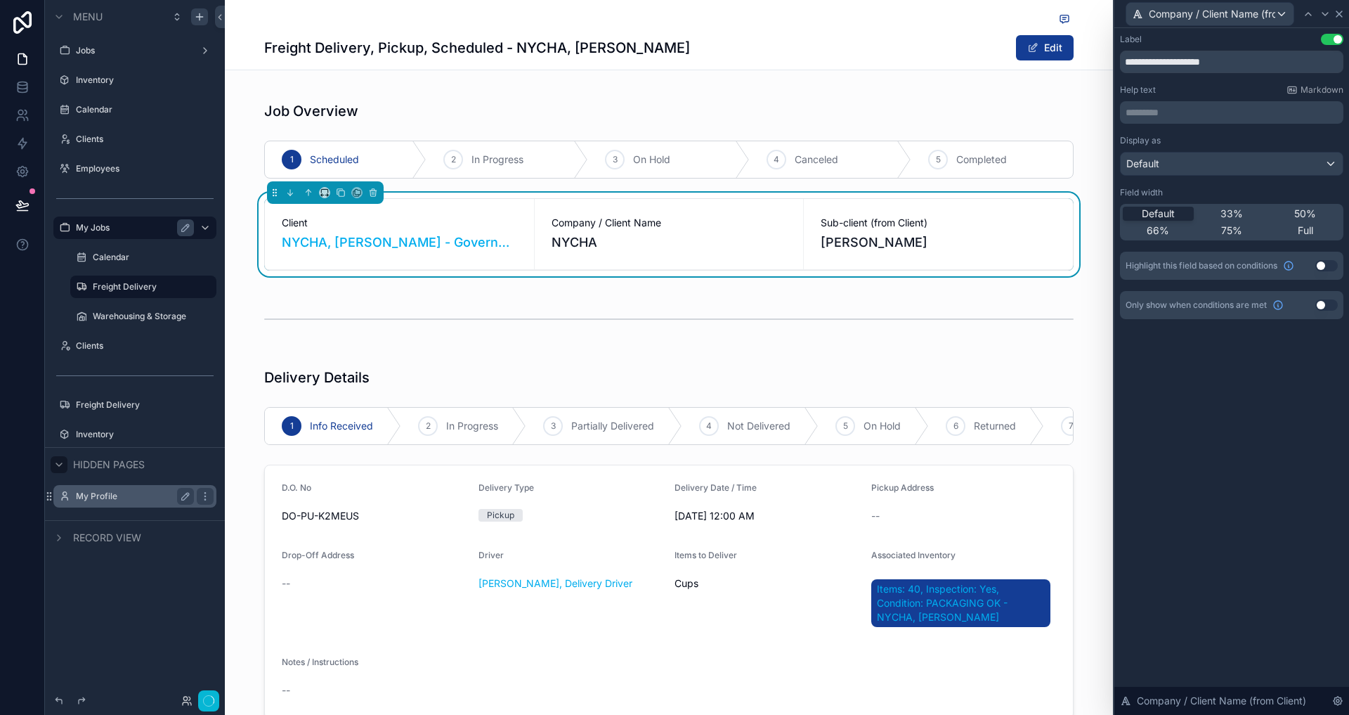
click at [1344, 17] on icon at bounding box center [1339, 13] width 11 height 11
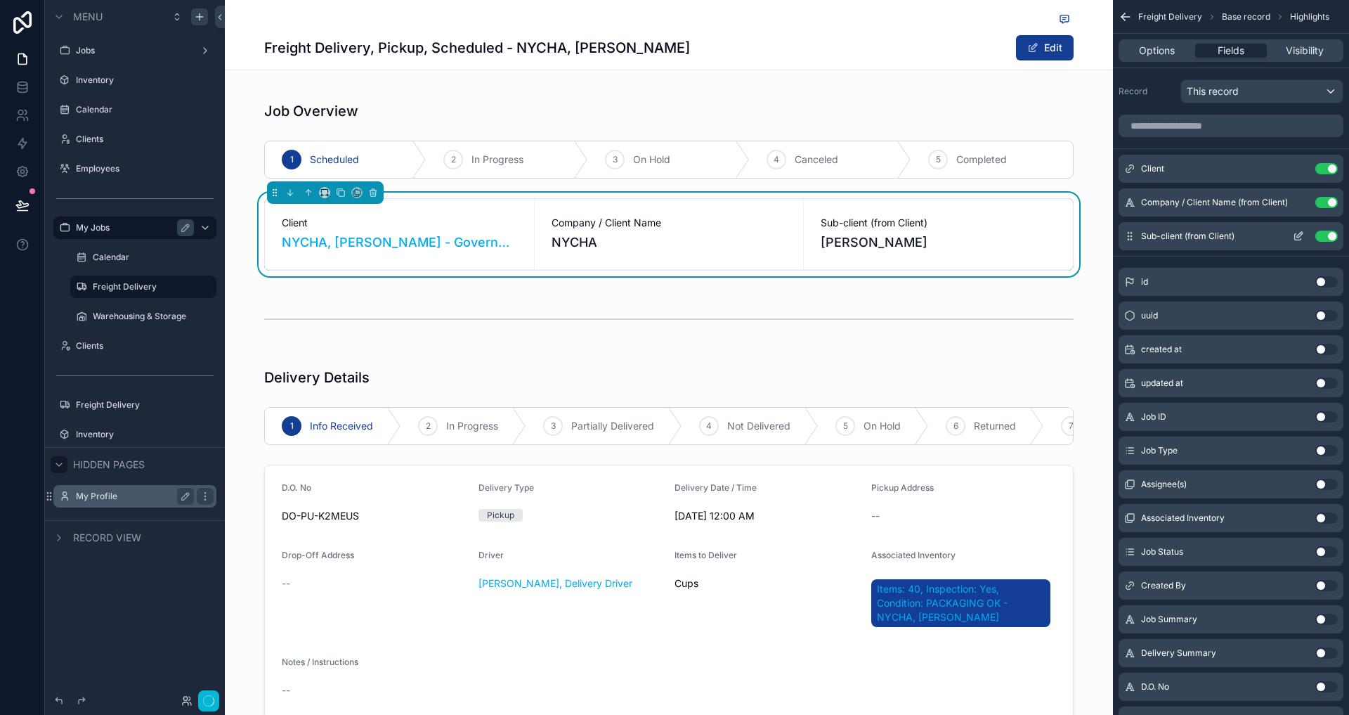
click at [1296, 235] on icon "scrollable content" at bounding box center [1298, 235] width 11 height 11
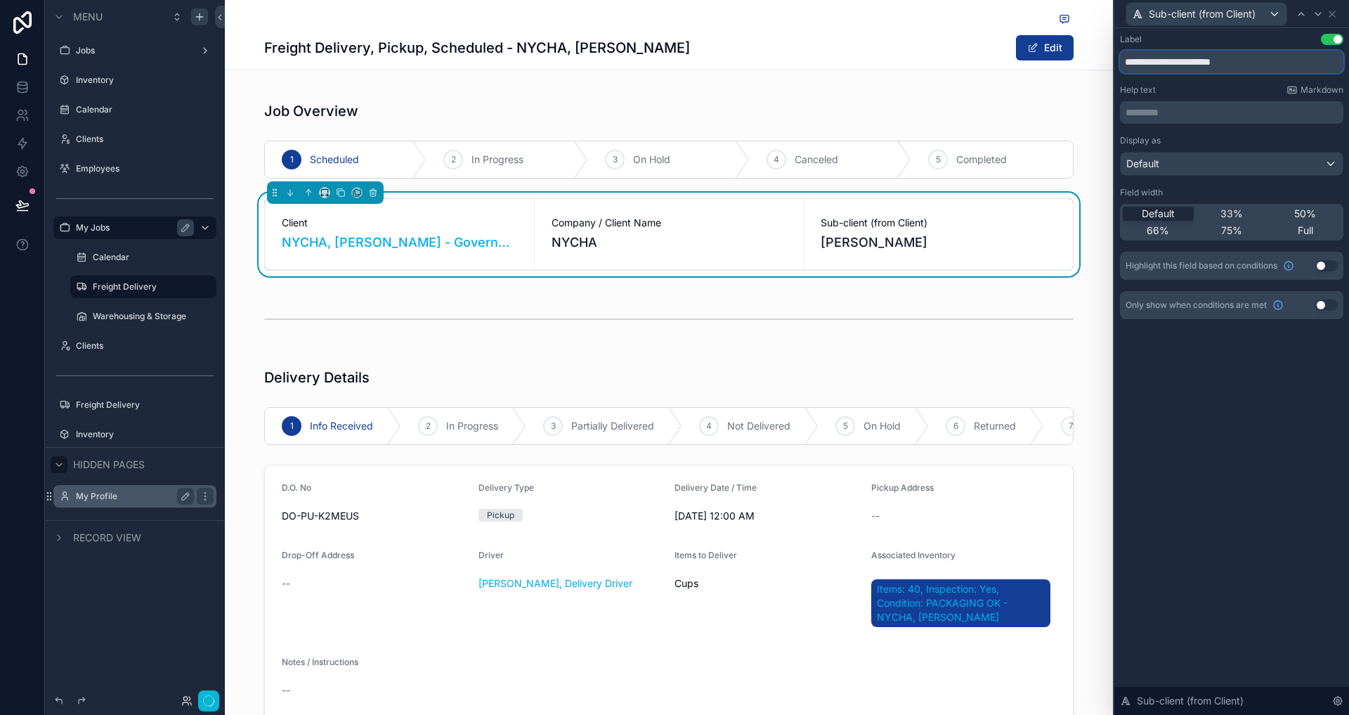
click at [1278, 69] on input "**********" at bounding box center [1231, 62] width 223 height 22
type input "**********"
click at [1258, 42] on div "Label Use setting" at bounding box center [1231, 39] width 223 height 11
click at [1240, 61] on input "**********" at bounding box center [1231, 62] width 223 height 22
click at [1230, 41] on div "Label Use setting" at bounding box center [1231, 39] width 223 height 11
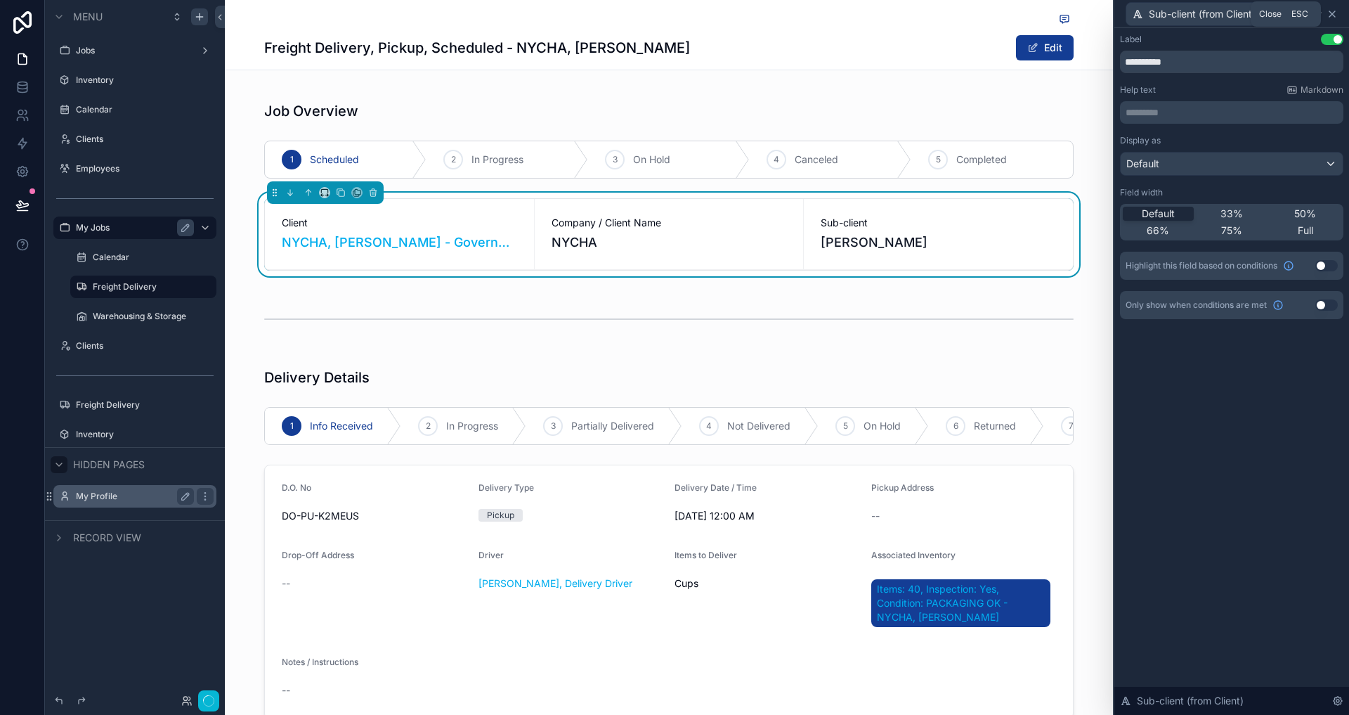
click at [1333, 15] on icon at bounding box center [1332, 14] width 6 height 6
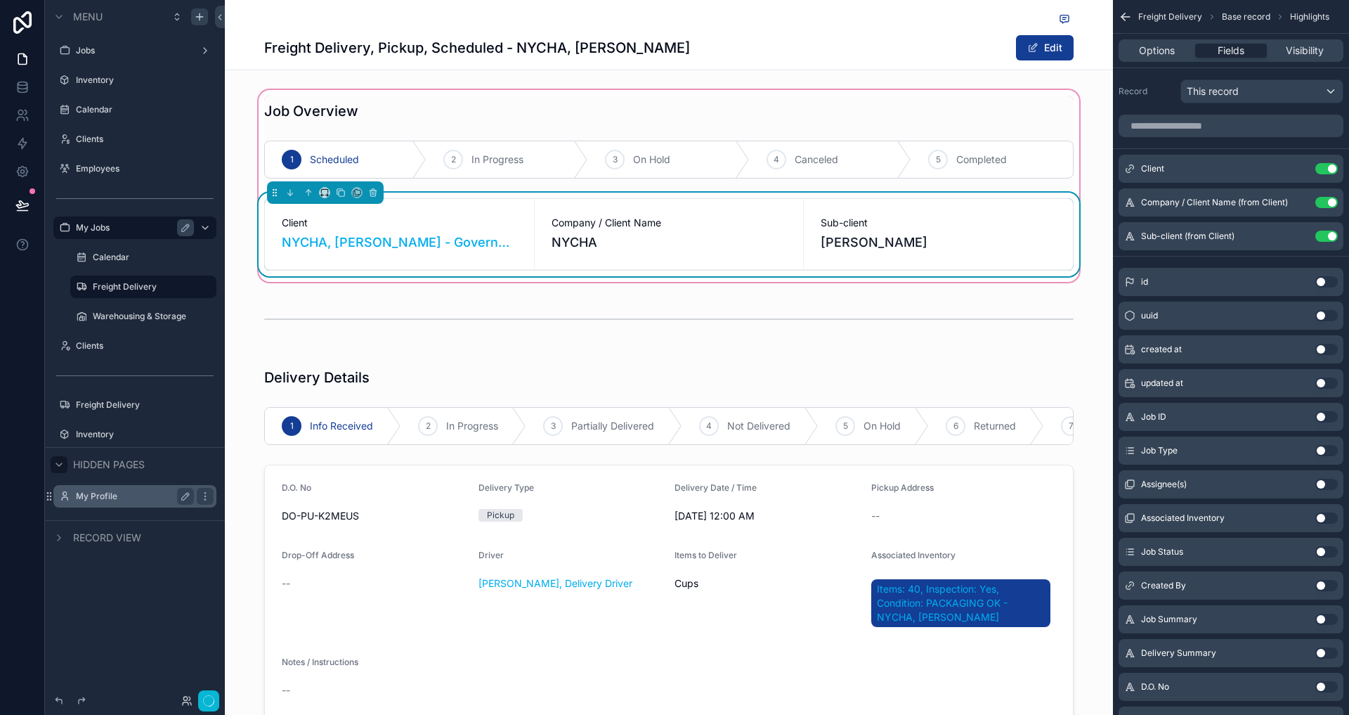
click at [865, 222] on span "Sub-client" at bounding box center [938, 223] width 235 height 14
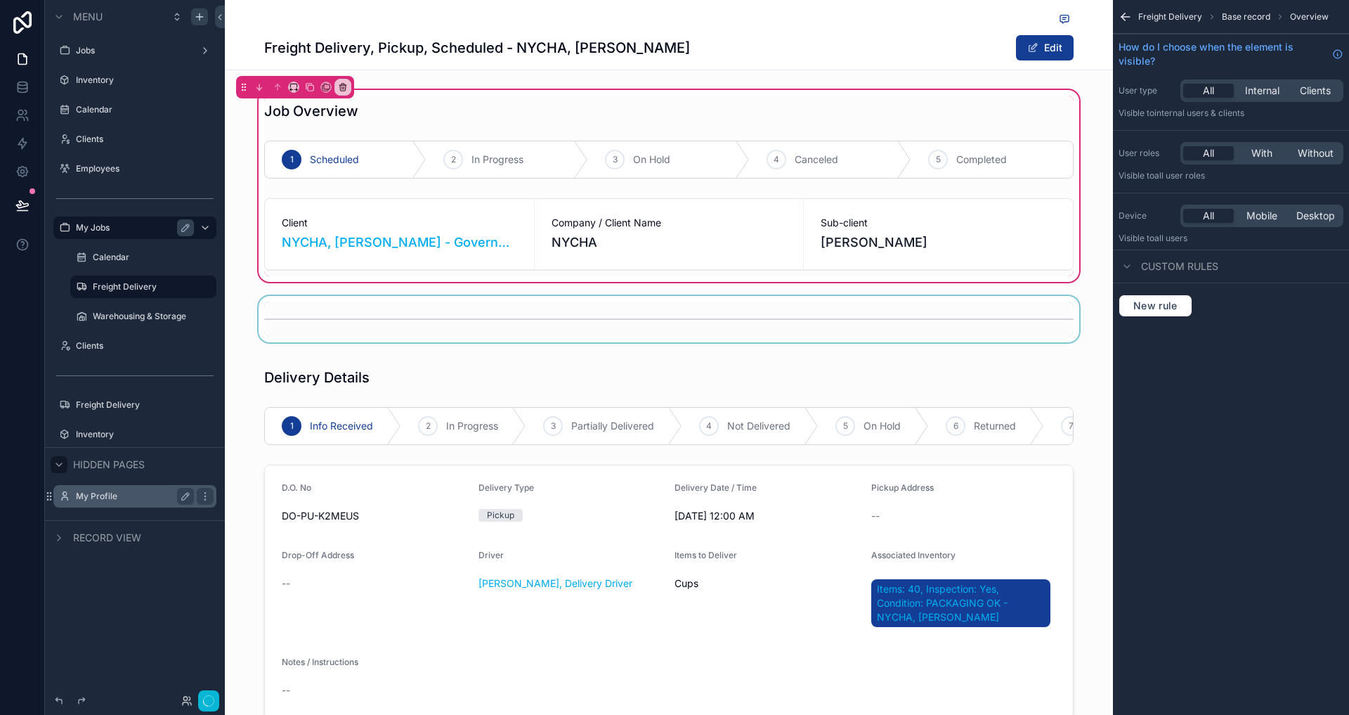
click at [634, 312] on div "scrollable content" at bounding box center [669, 319] width 888 height 46
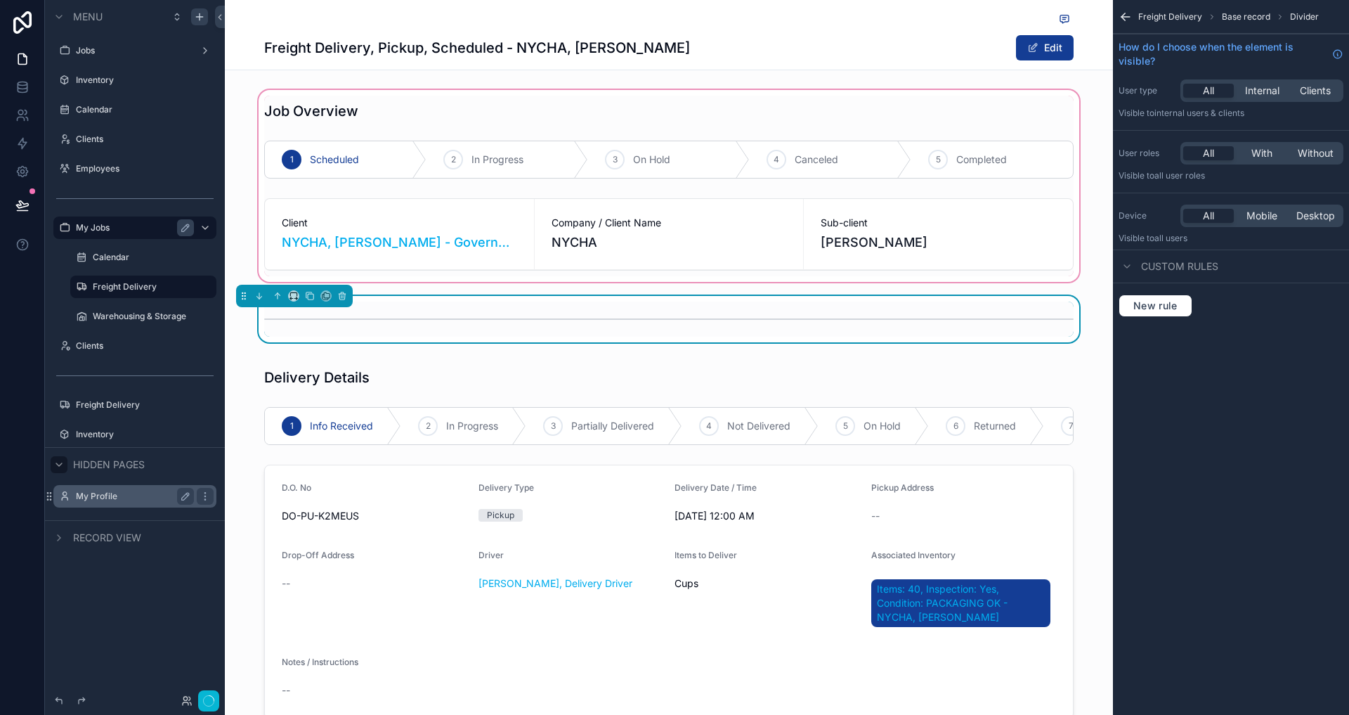
click at [241, 237] on div "scrollable content" at bounding box center [669, 185] width 888 height 197
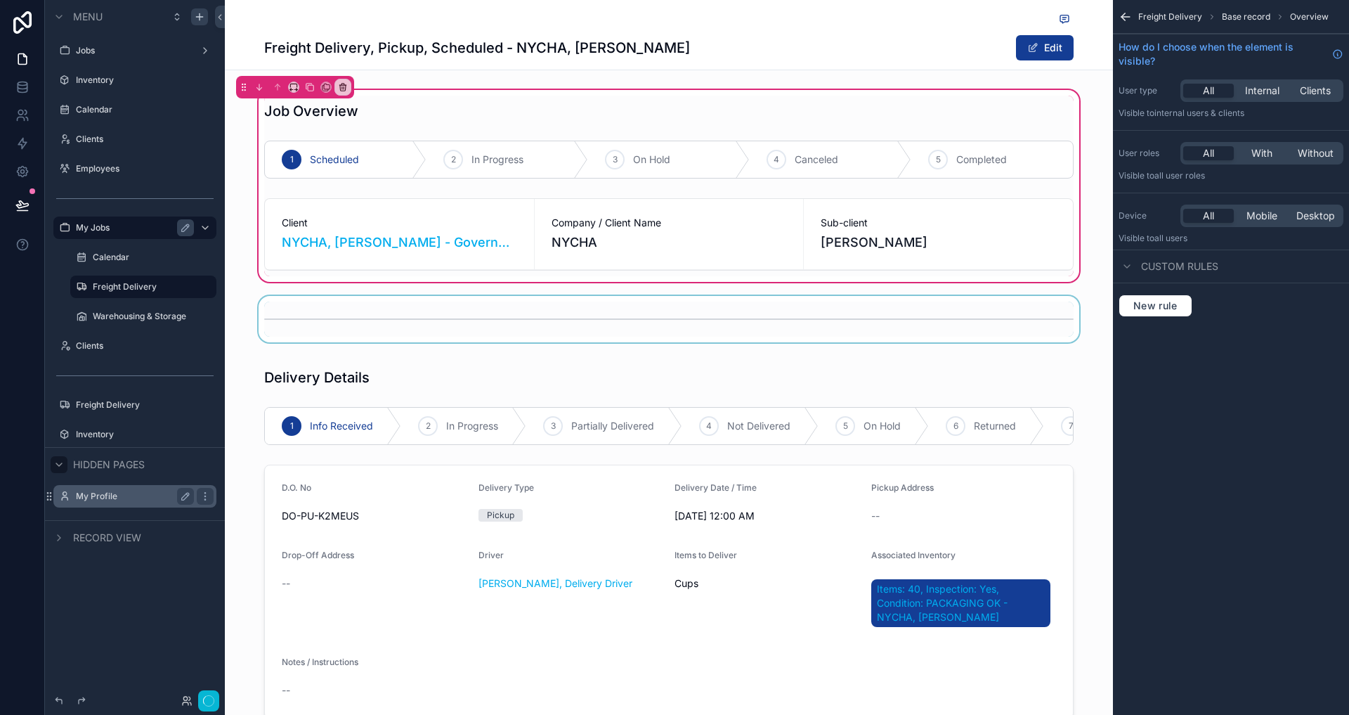
click at [1100, 201] on div "Job Overview 1 Scheduled 2 In Progress 3 On Hold 4 Canceled 5 Completed Client …" at bounding box center [669, 185] width 888 height 197
click at [1096, 164] on div "Job Overview 1 Scheduled 2 In Progress 3 On Hold 4 Canceled 5 Completed Client …" at bounding box center [669, 185] width 888 height 197
click at [748, 545] on div "scrollable content" at bounding box center [669, 542] width 888 height 379
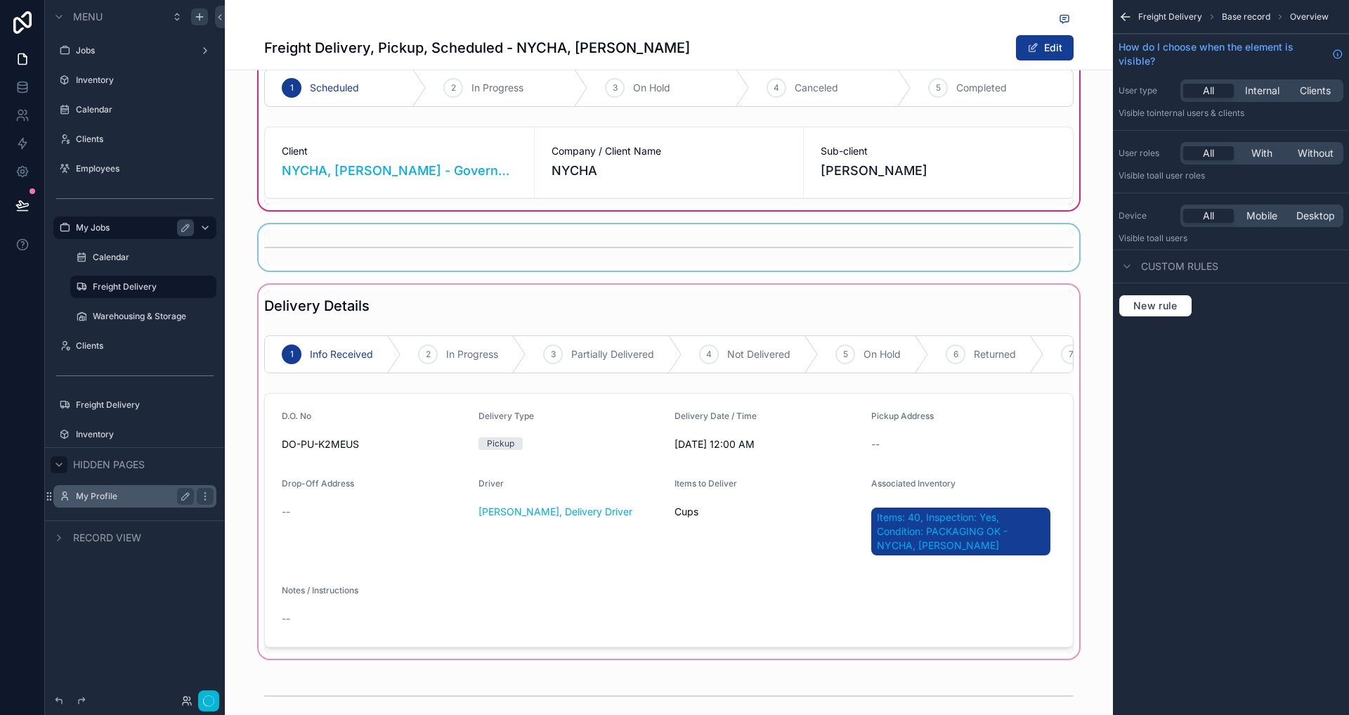
scroll to position [86, 0]
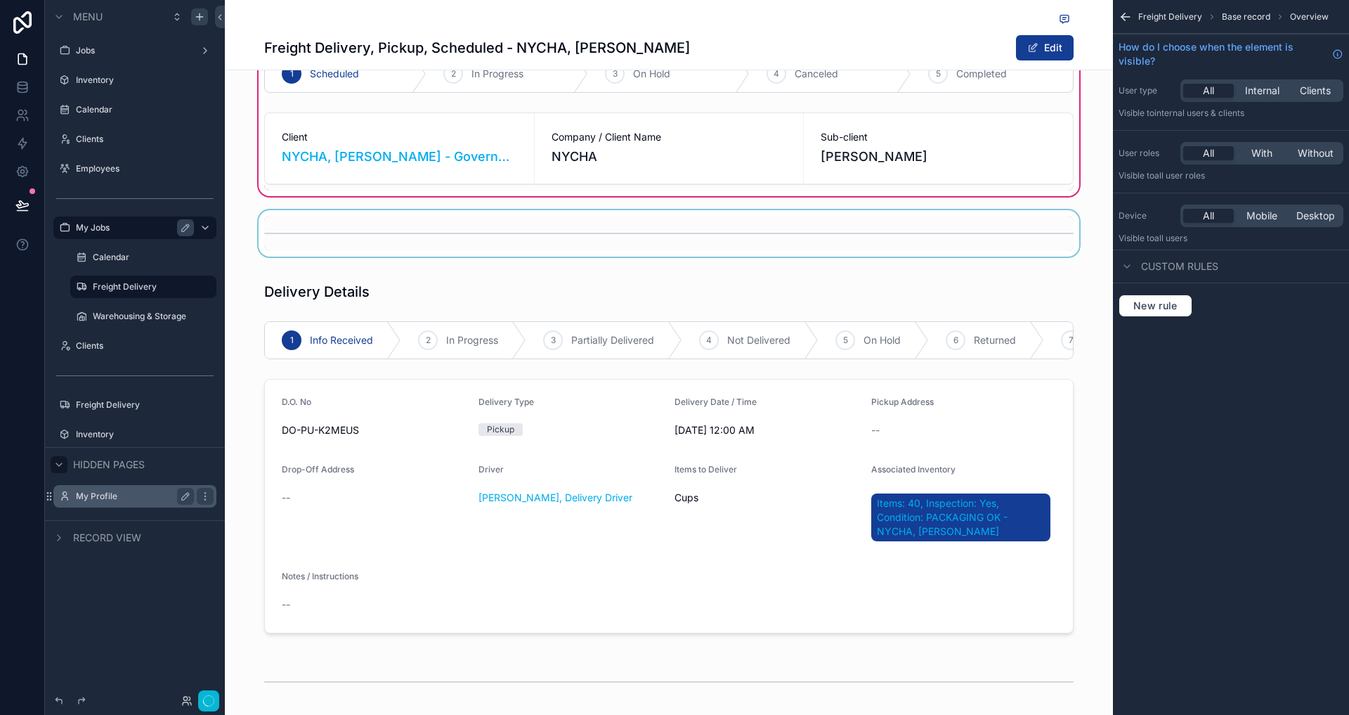
click at [1209, 495] on div "Freight Delivery Base record Overview How do I choose when the element is visib…" at bounding box center [1231, 357] width 236 height 715
click at [992, 498] on div "scrollable content" at bounding box center [669, 457] width 888 height 379
click at [1016, 496] on div "scrollable content" at bounding box center [669, 457] width 888 height 379
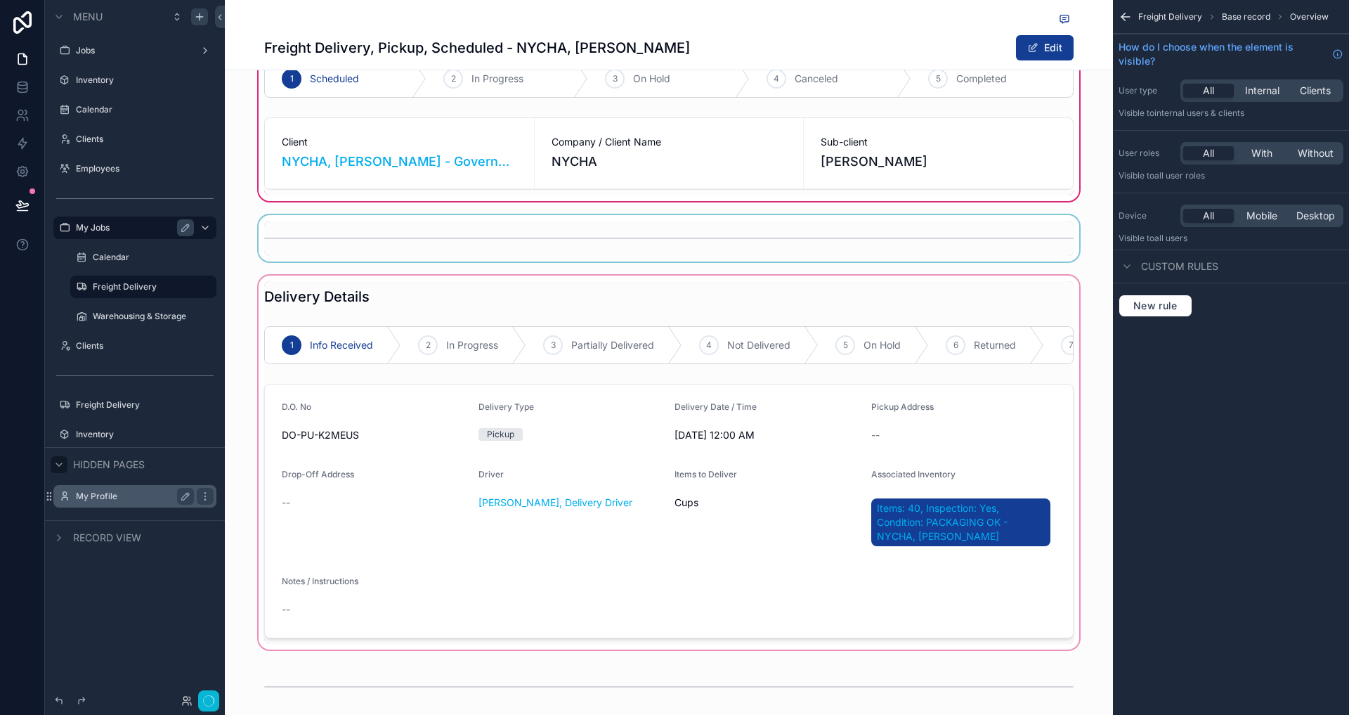
click at [970, 446] on div "scrollable content" at bounding box center [669, 462] width 888 height 379
click at [200, 13] on icon "scrollable content" at bounding box center [200, 16] width 0 height 6
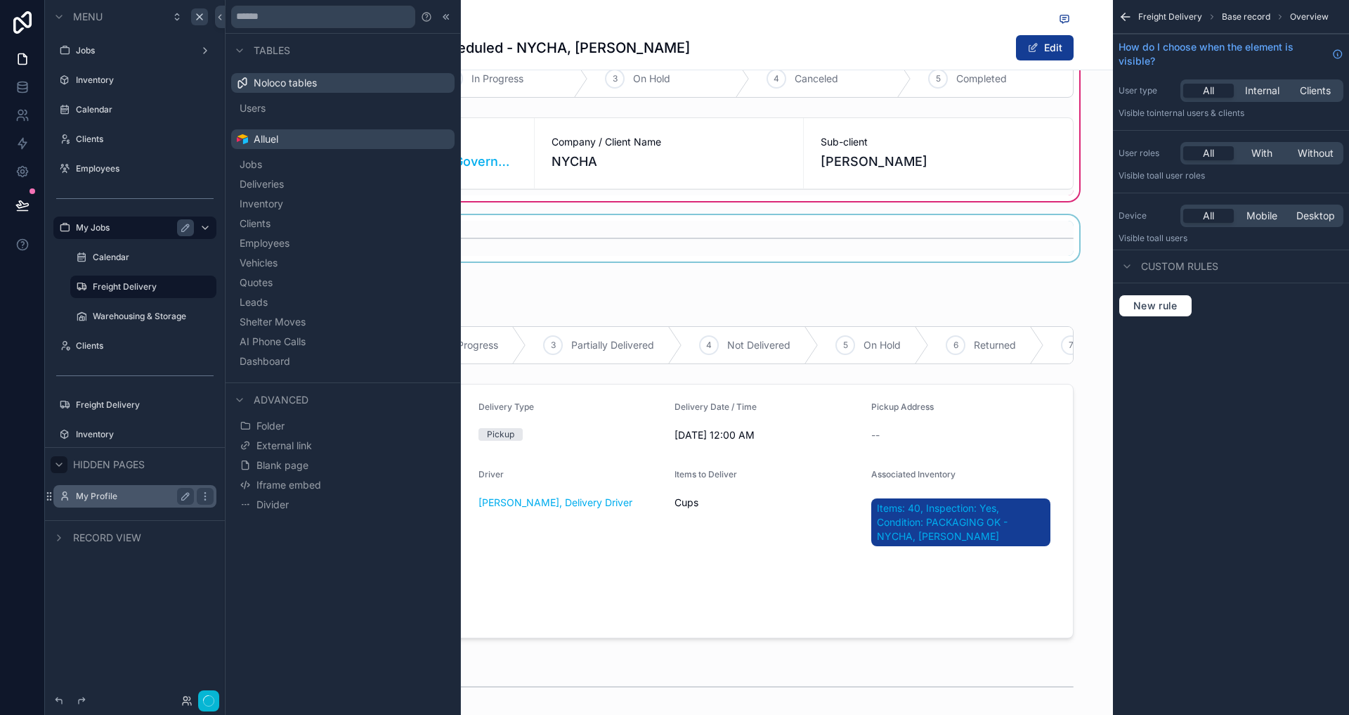
click at [324, 559] on div "Tables Noloco tables Users Alluel Jobs Deliveries Inventory Clients Employees V…" at bounding box center [343, 357] width 235 height 715
click at [107, 204] on div "scrollable content" at bounding box center [134, 198] width 163 height 22
click at [112, 316] on label "Warehousing & Storage" at bounding box center [141, 316] width 96 height 11
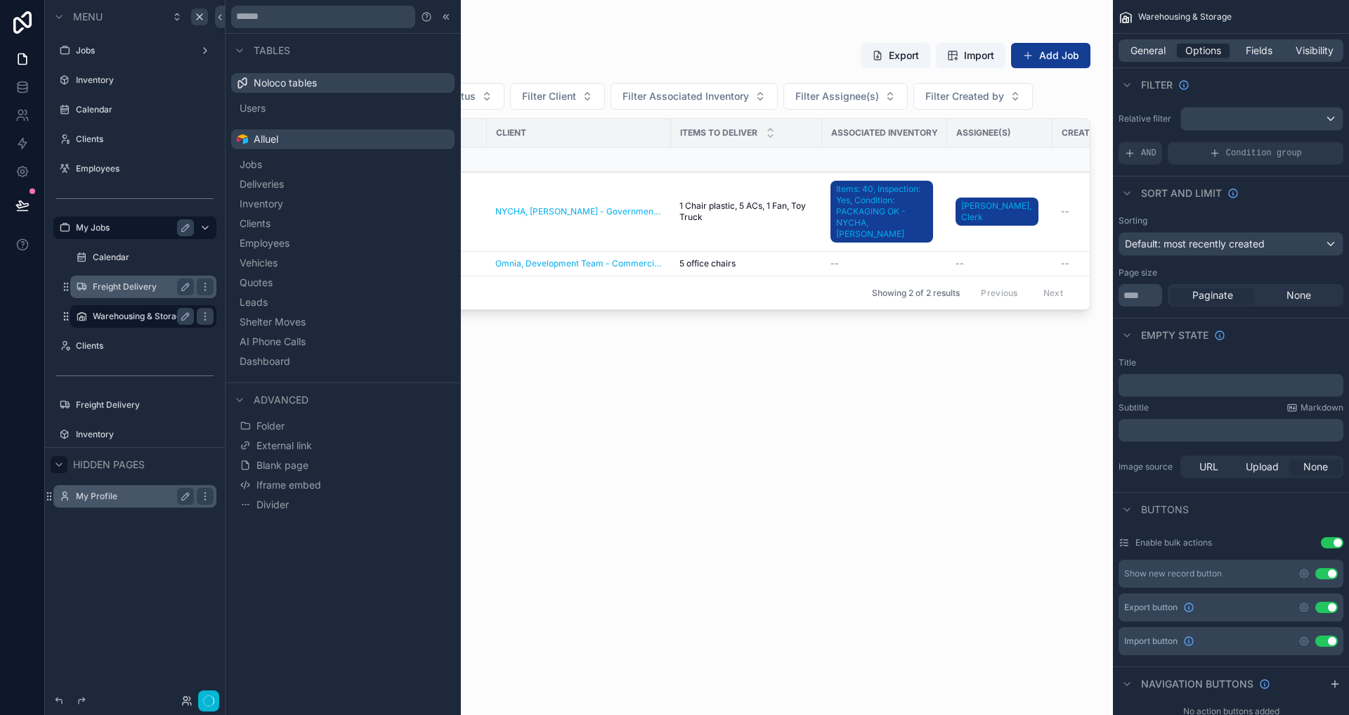
click at [133, 295] on div "Freight Delivery" at bounding box center [143, 286] width 141 height 22
click at [134, 275] on div "Freight Delivery" at bounding box center [143, 286] width 141 height 22
click at [134, 285] on label "Freight Delivery" at bounding box center [141, 286] width 96 height 11
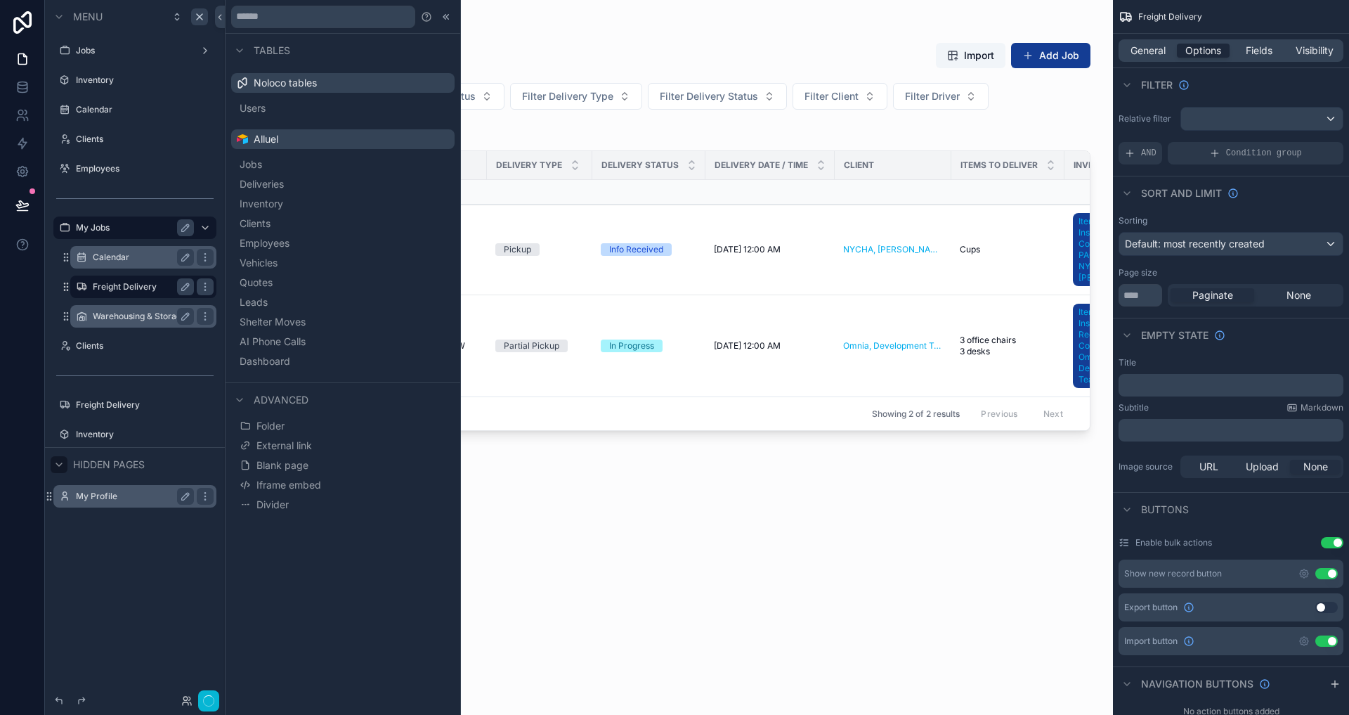
click at [143, 261] on label "Calendar" at bounding box center [141, 257] width 96 height 11
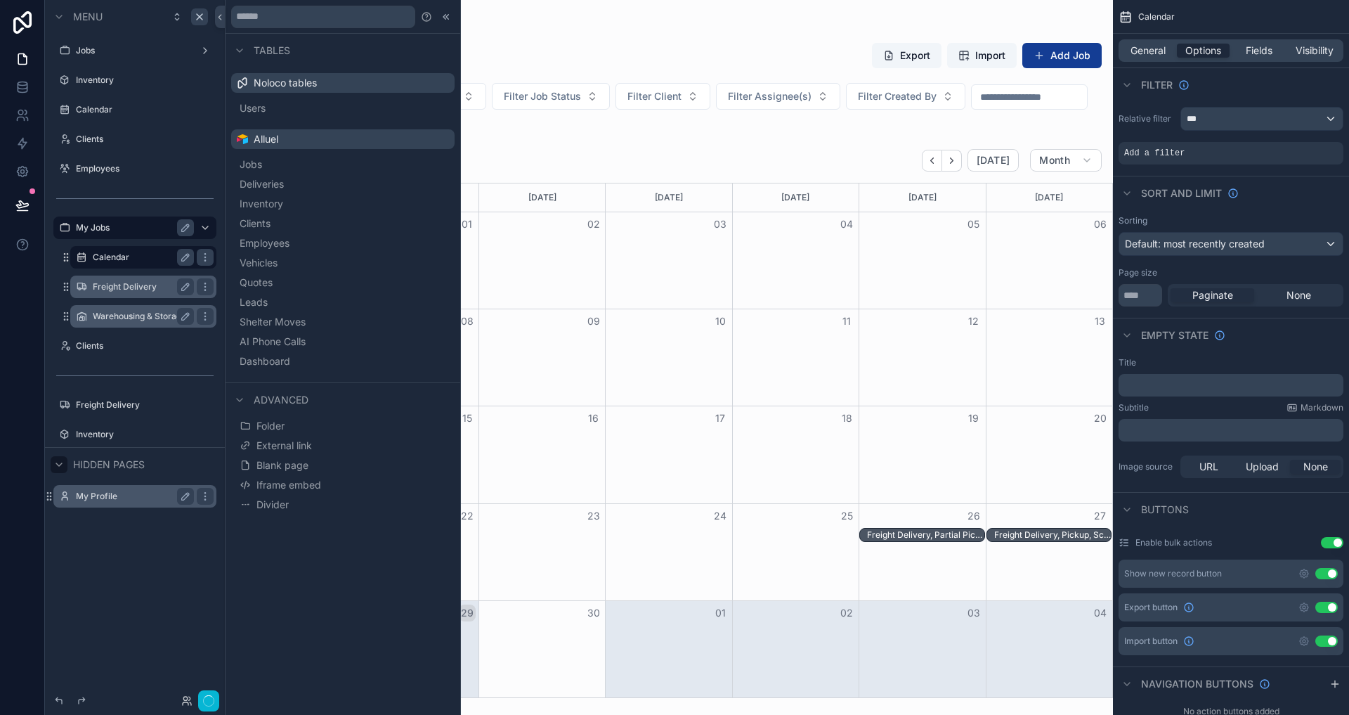
click at [142, 280] on div "Freight Delivery" at bounding box center [143, 286] width 101 height 17
click at [143, 289] on label "Freight Delivery" at bounding box center [141, 286] width 96 height 11
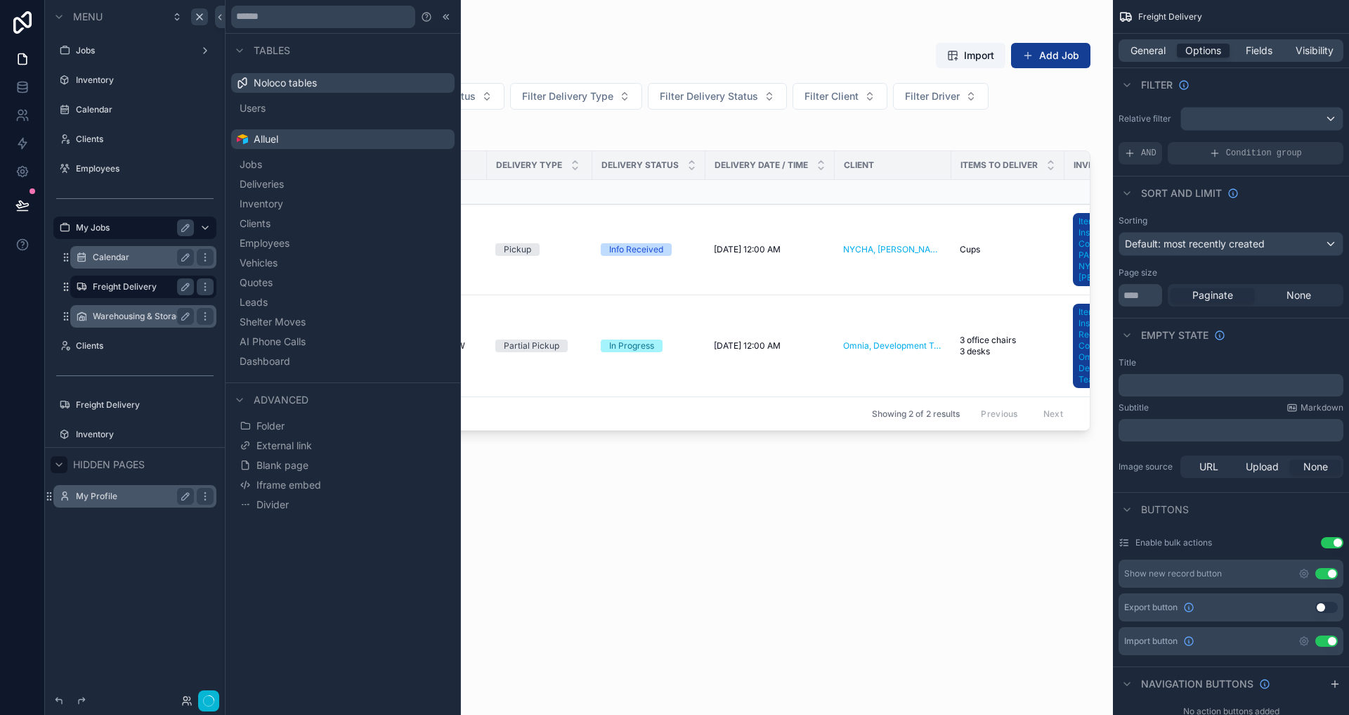
click at [143, 325] on div "Warehousing & Storage" at bounding box center [143, 316] width 141 height 22
click at [143, 318] on label "Warehousing & Storage" at bounding box center [150, 316] width 115 height 11
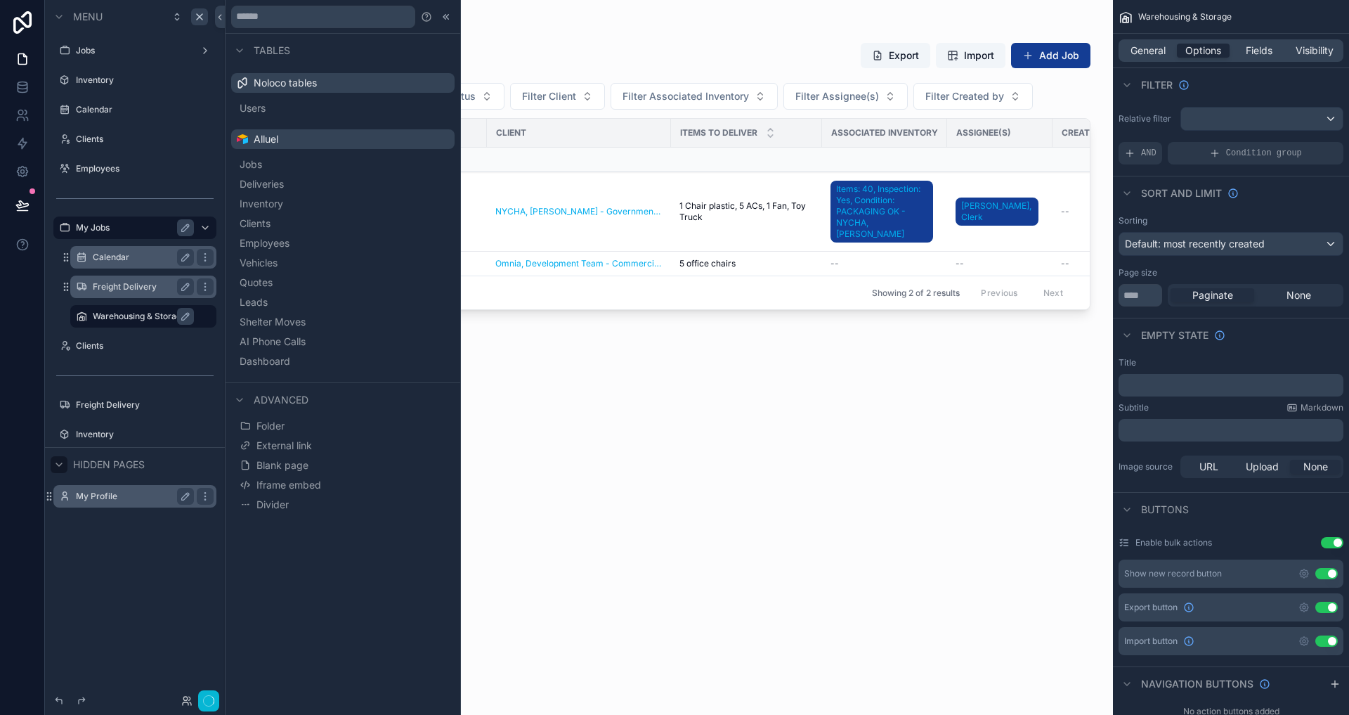
click at [772, 194] on div "scrollable content" at bounding box center [669, 349] width 888 height 698
click at [764, 209] on span "1 Chair plastic, 5 ACs, 1 Fan, Toy Truck" at bounding box center [746, 211] width 134 height 22
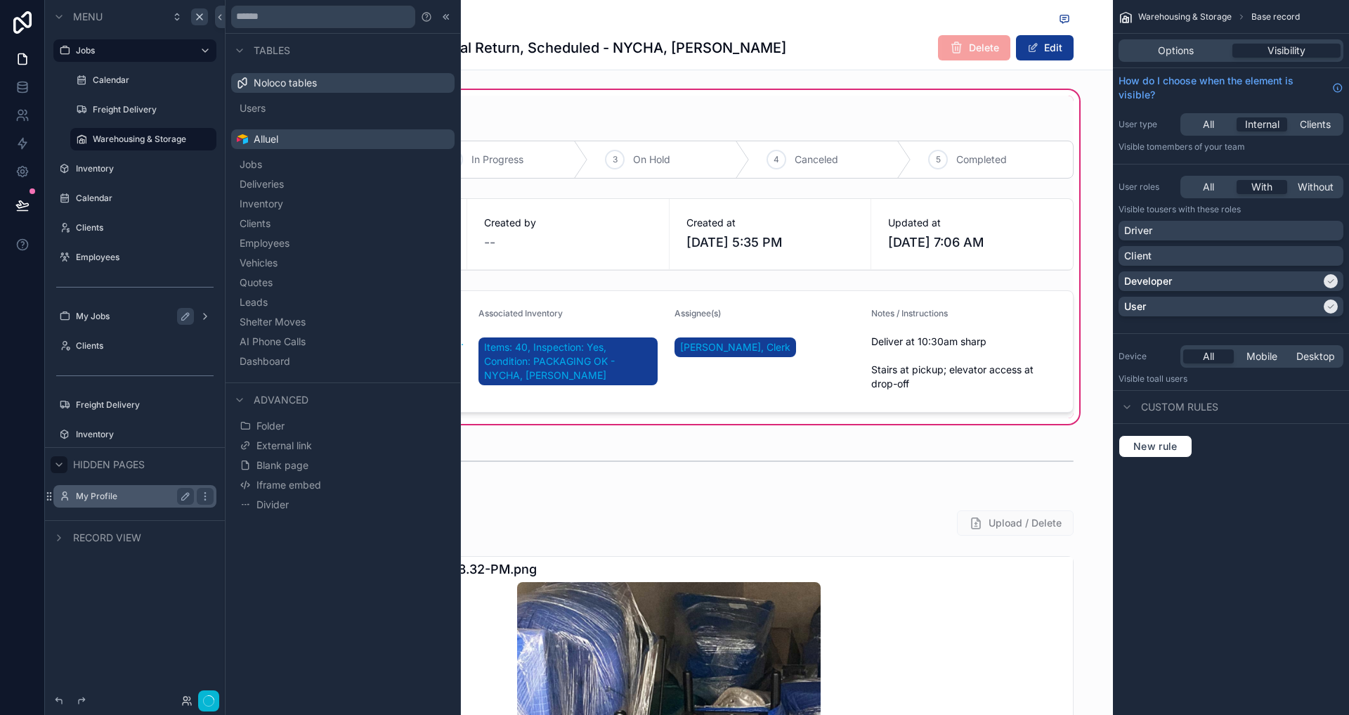
click at [449, 19] on icon at bounding box center [446, 16] width 11 height 11
click at [443, 17] on div "Back to Warehousing & Storage" at bounding box center [668, 20] width 809 height 18
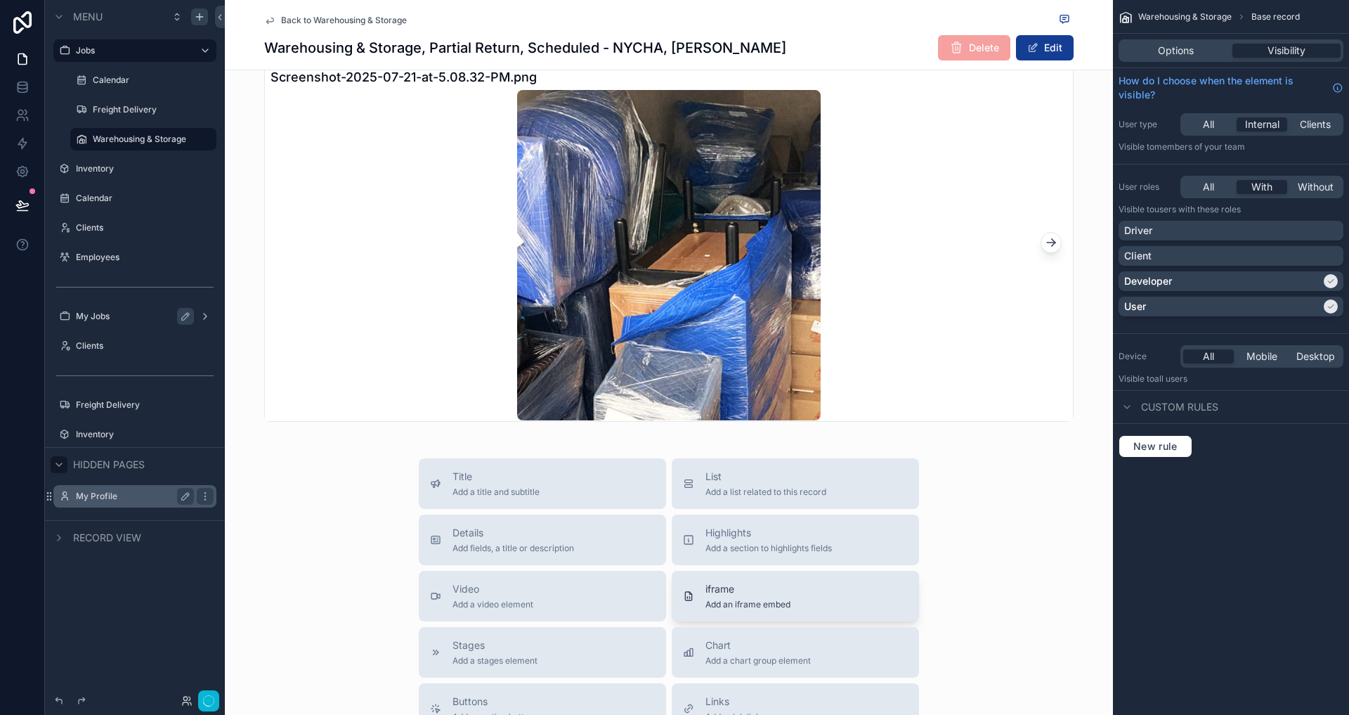
scroll to position [285, 0]
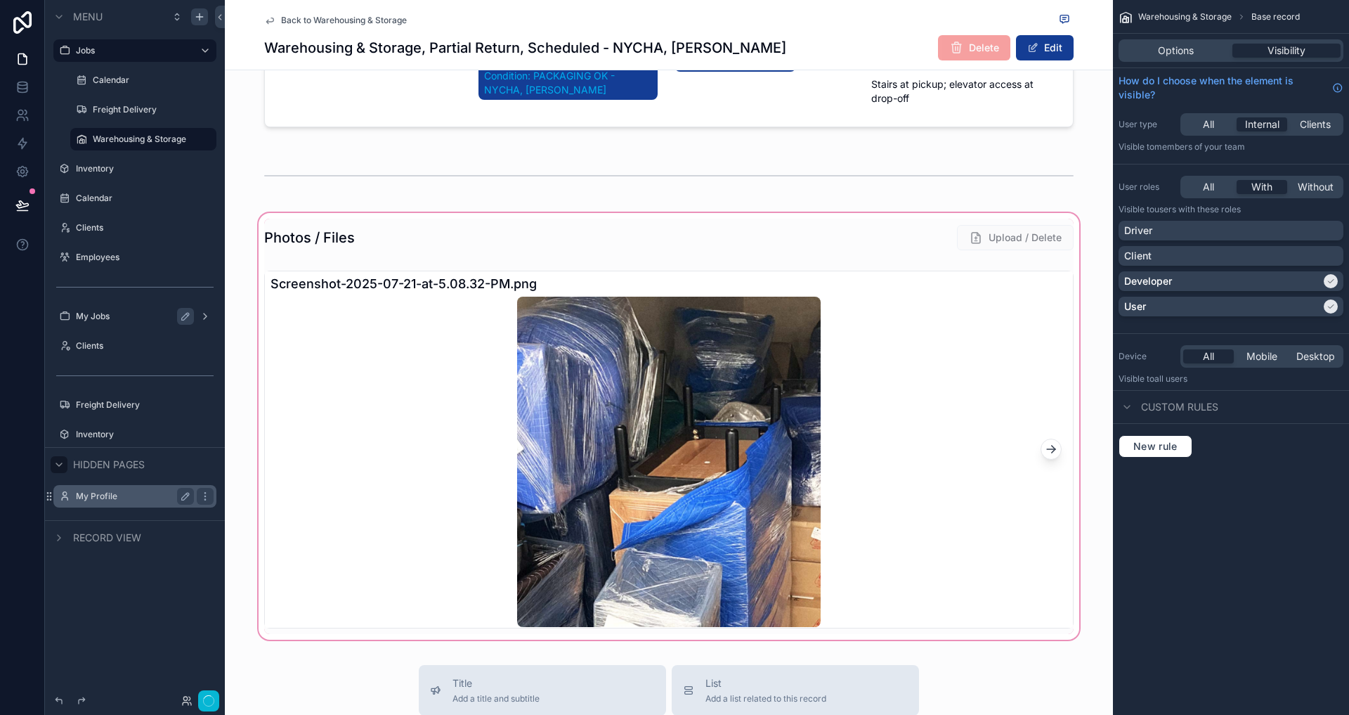
click at [1100, 260] on div "scrollable content" at bounding box center [669, 426] width 888 height 432
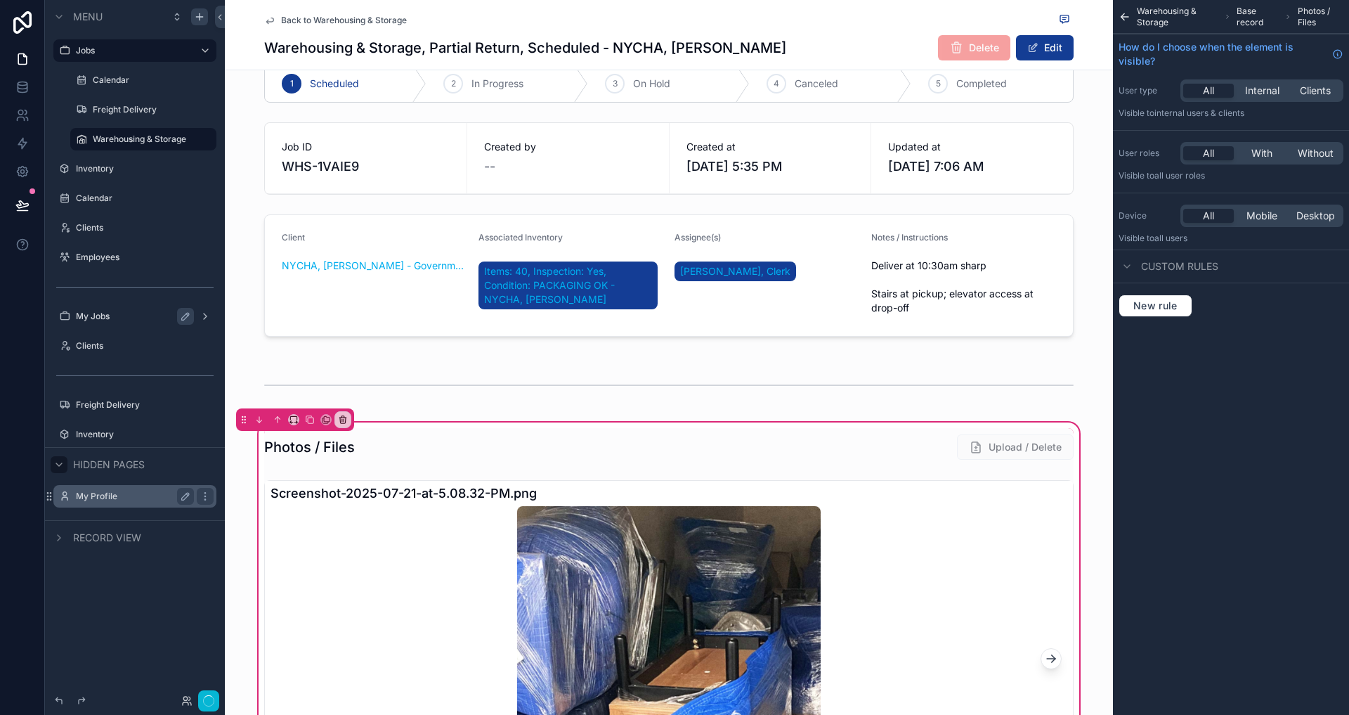
scroll to position [0, 0]
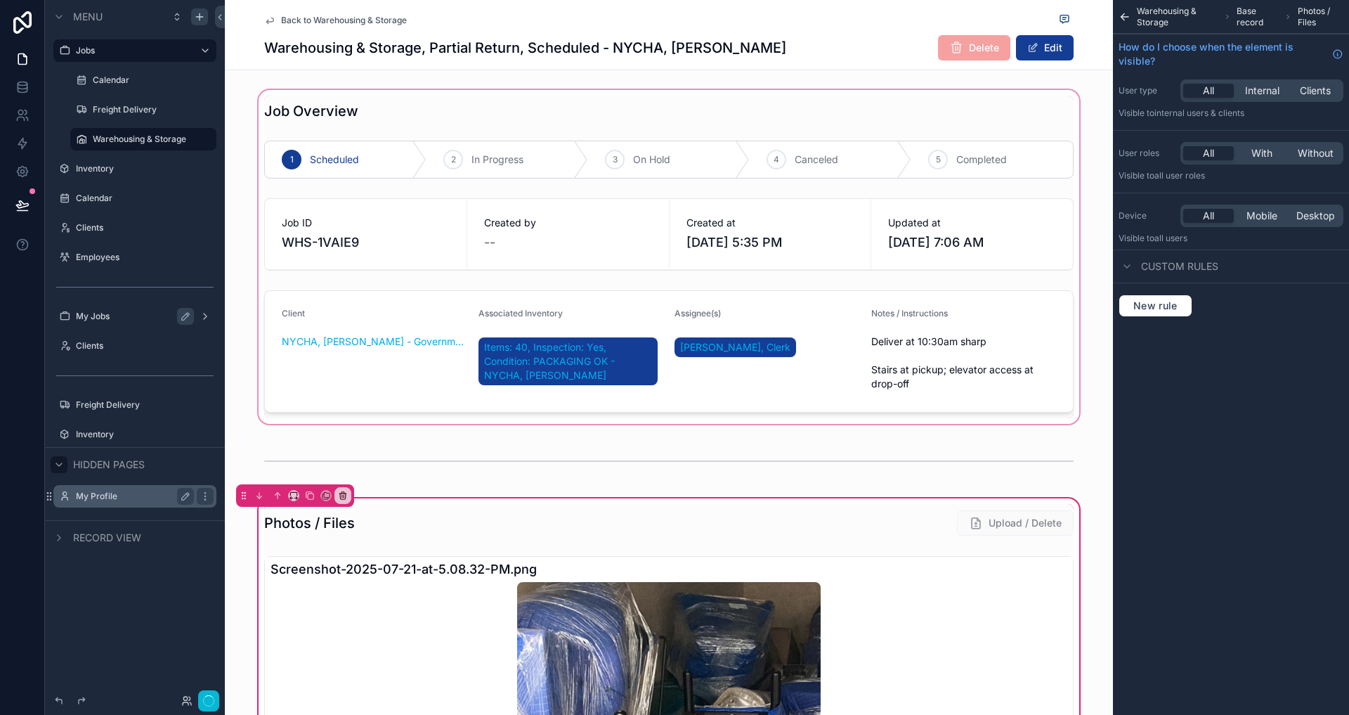
click at [914, 207] on div "scrollable content" at bounding box center [669, 256] width 888 height 339
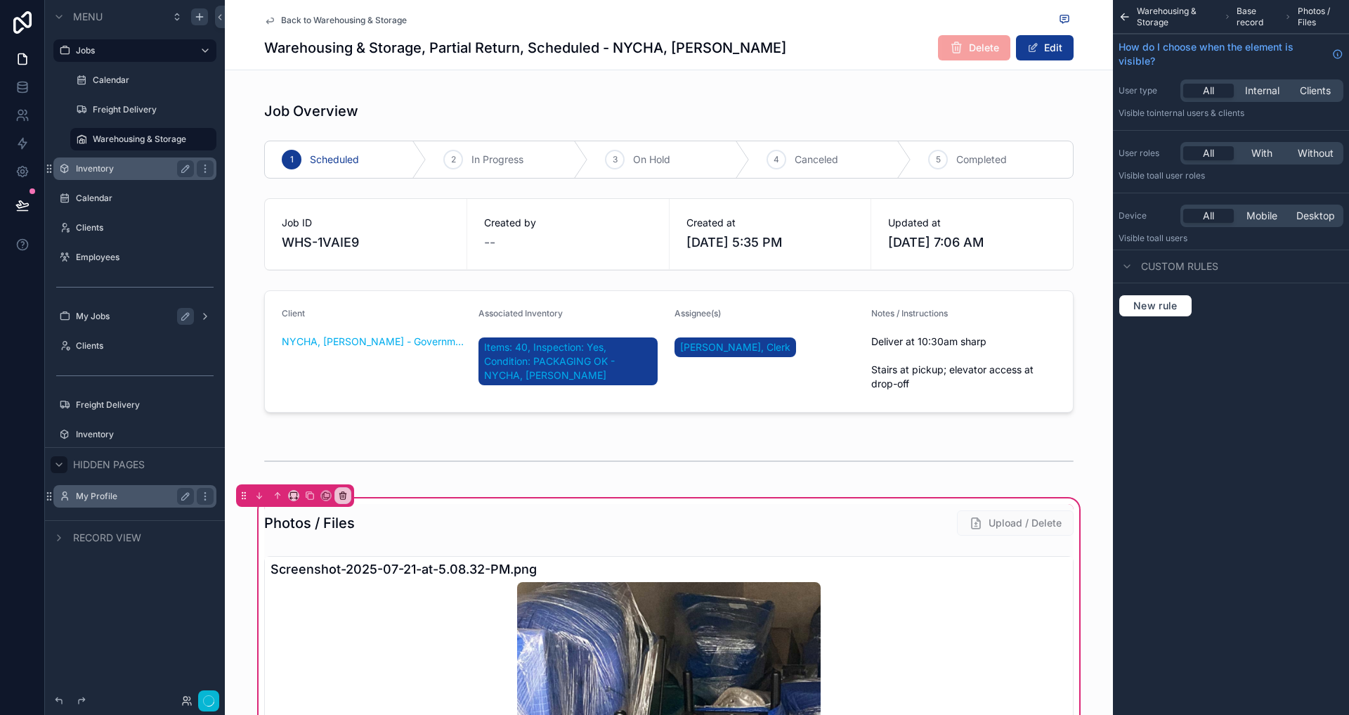
click at [112, 157] on div "Inventory" at bounding box center [134, 168] width 157 height 22
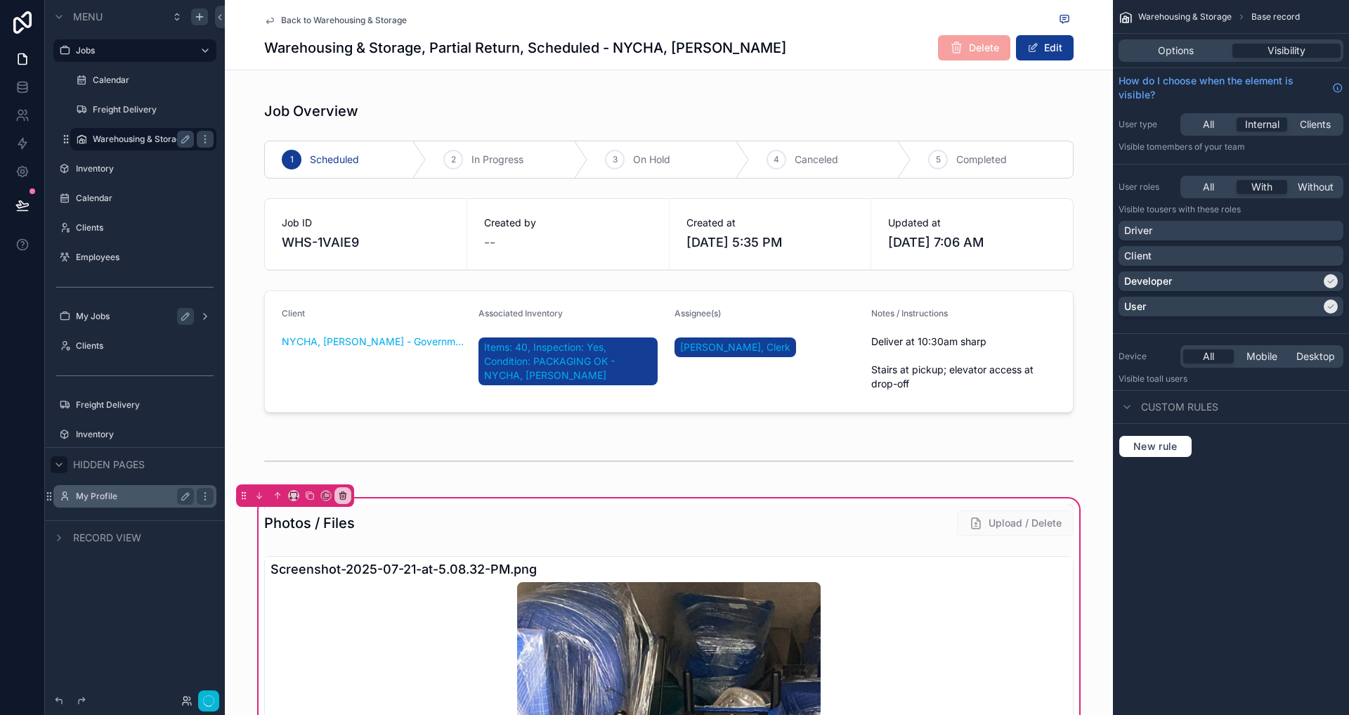
click at [115, 134] on label "Warehousing & Storage" at bounding box center [141, 138] width 96 height 11
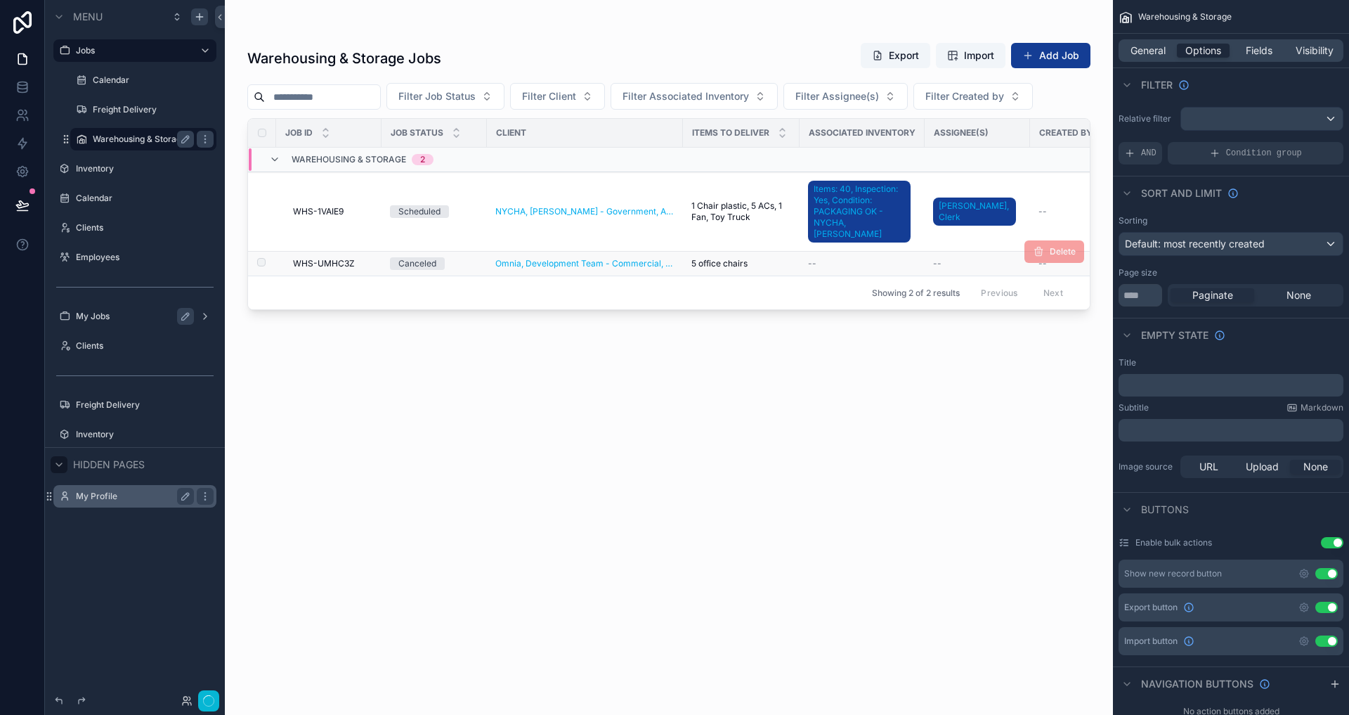
scroll to position [0, 258]
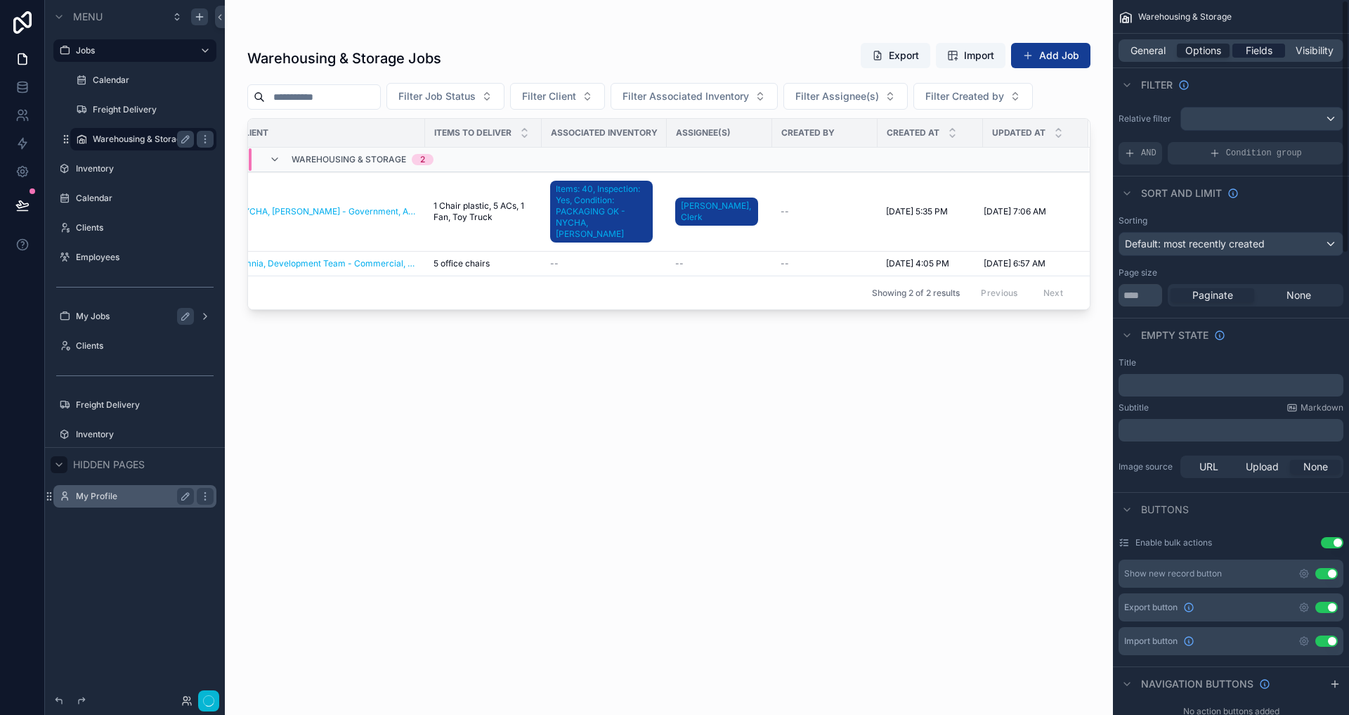
click at [1247, 51] on span "Fields" at bounding box center [1259, 51] width 27 height 14
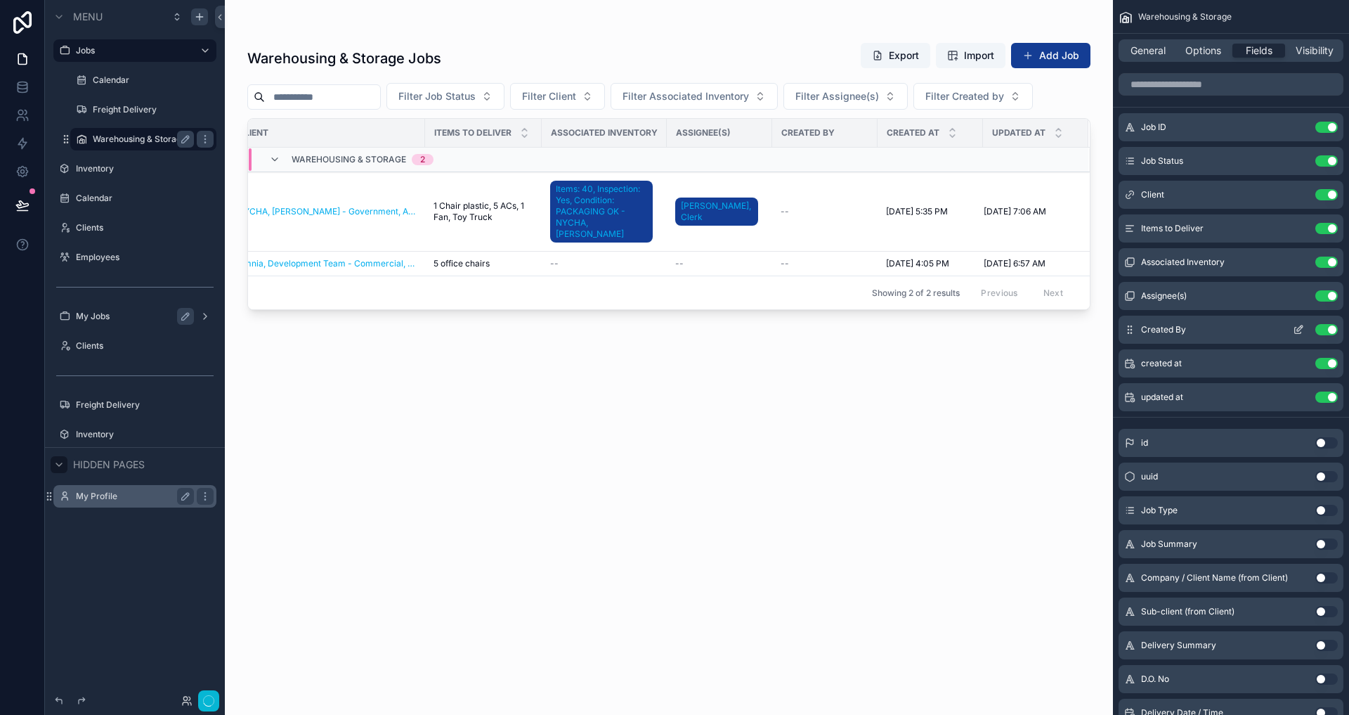
click at [1324, 326] on button "Use setting" at bounding box center [1326, 329] width 22 height 11
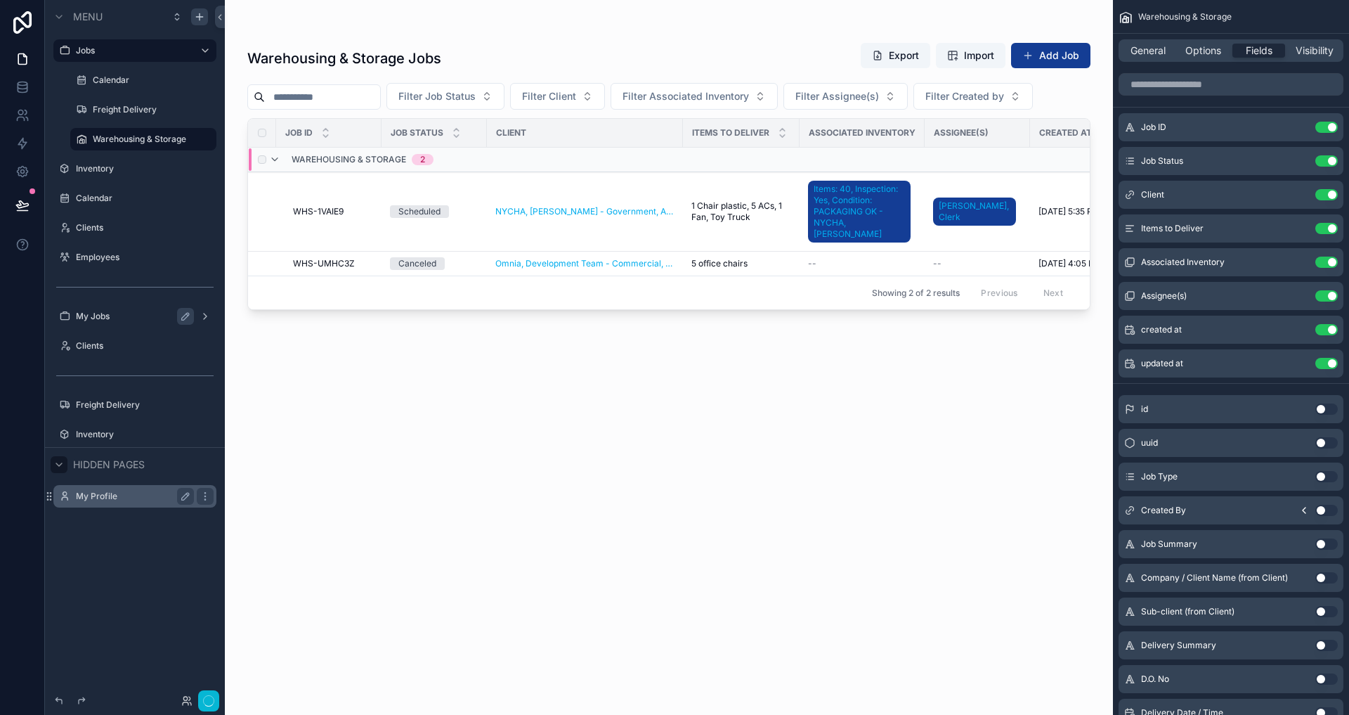
click at [922, 167] on td "scrollable content" at bounding box center [862, 160] width 125 height 25
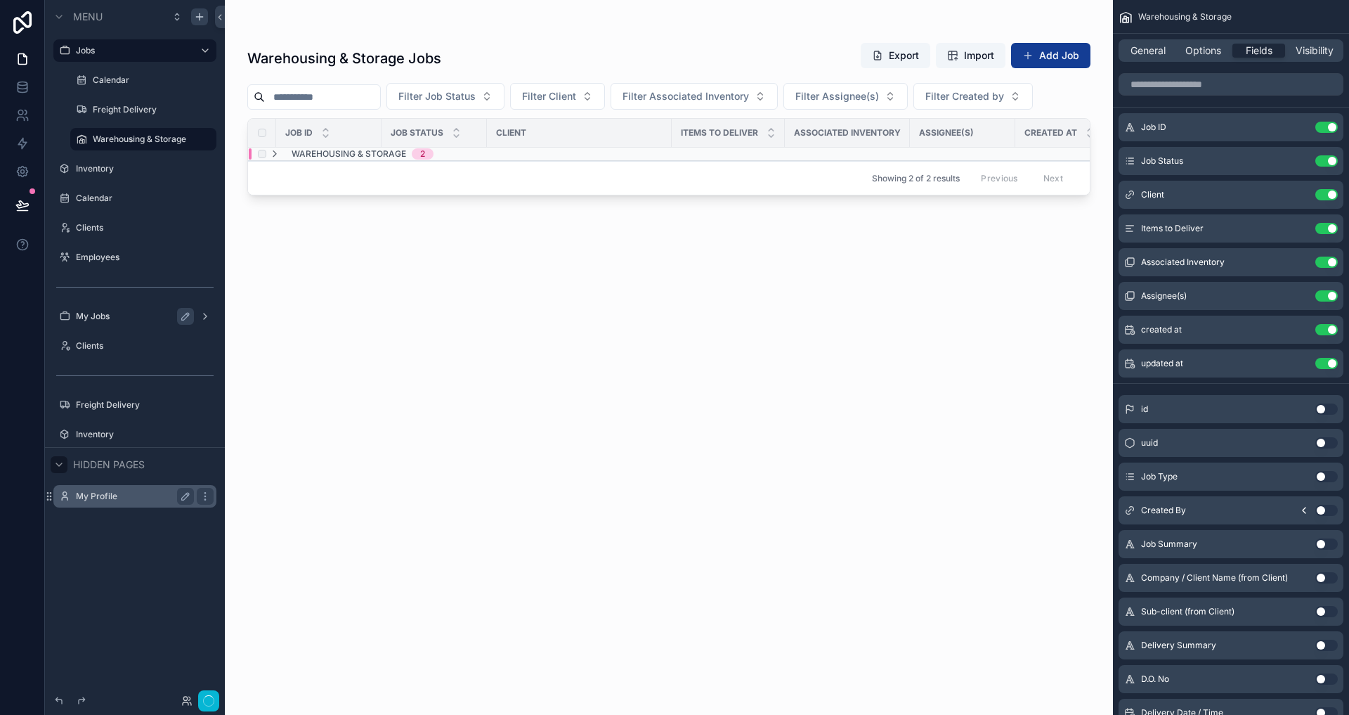
click at [450, 158] on div "Warehousing & Storage 2" at bounding box center [460, 153] width 422 height 11
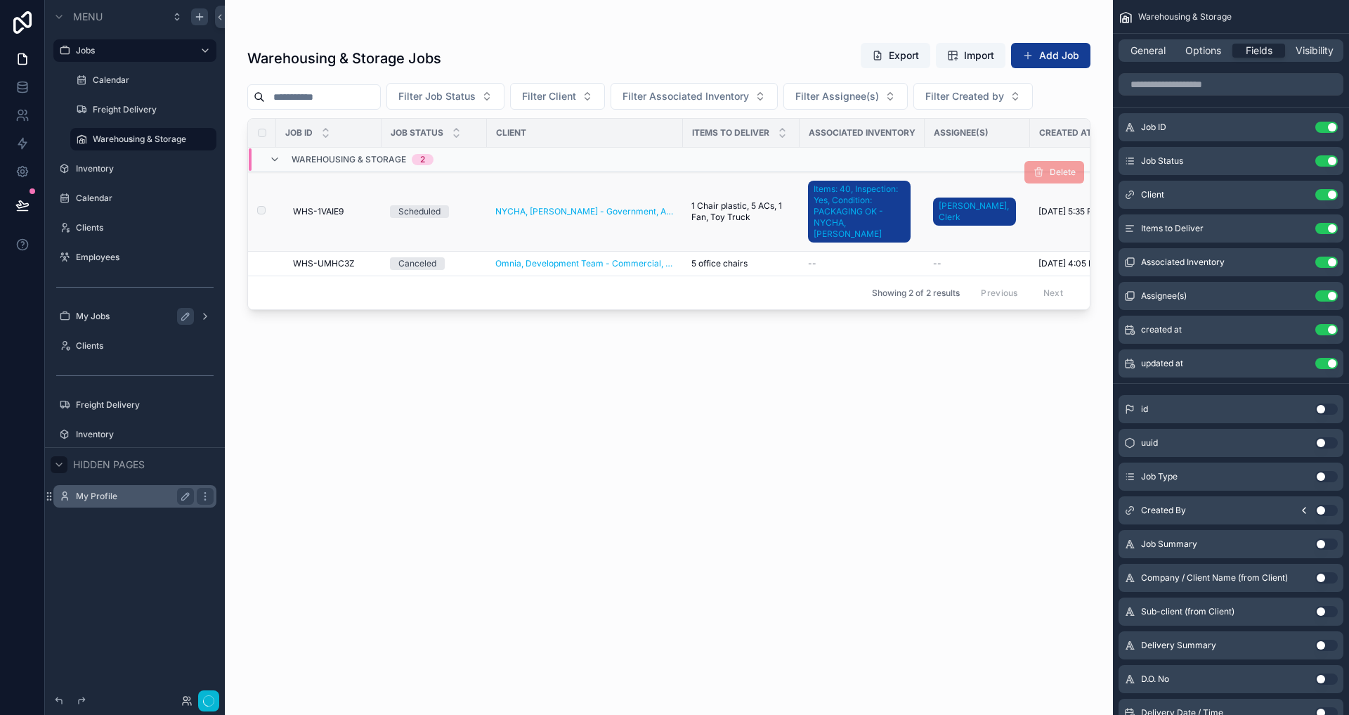
click at [370, 202] on td "WHS-1VAIE9 WHS-1VAIE9" at bounding box center [328, 211] width 105 height 79
click at [314, 211] on span "WHS-1VAIE9" at bounding box center [318, 211] width 51 height 11
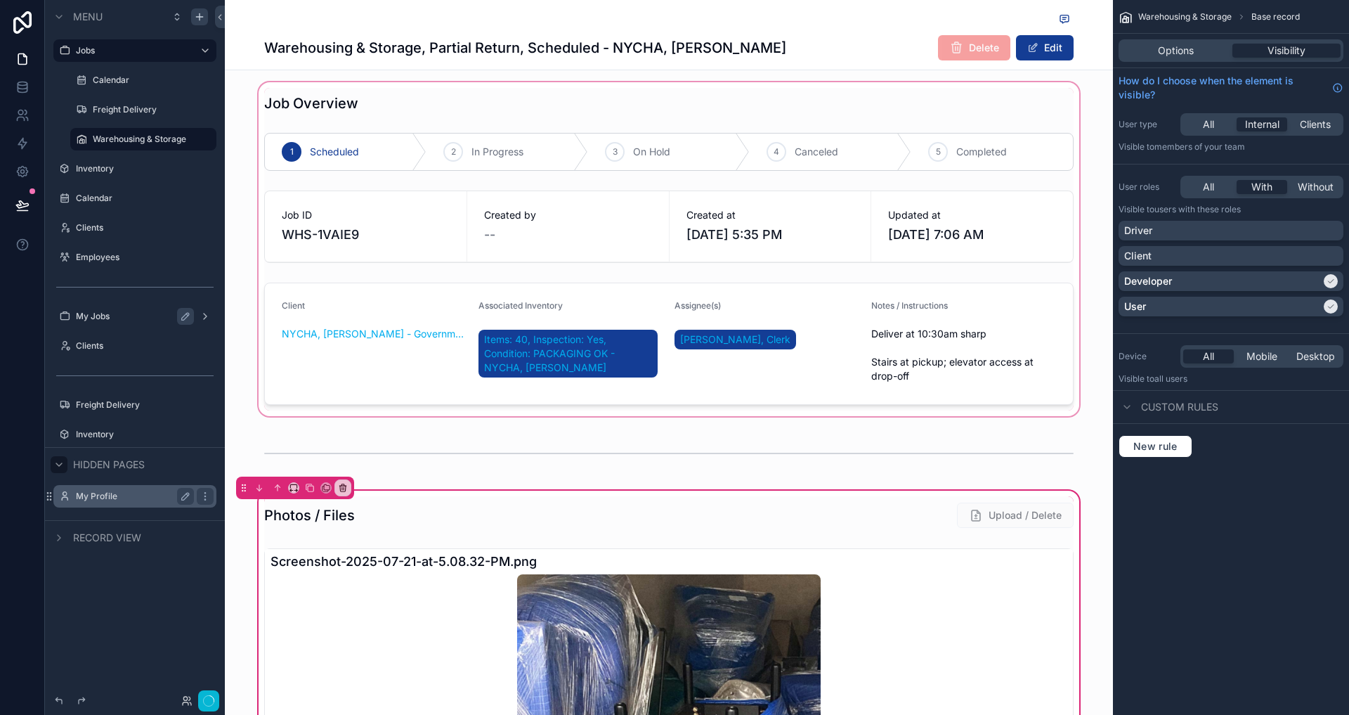
scroll to position [8, 0]
click at [557, 235] on div "scrollable content" at bounding box center [669, 248] width 888 height 339
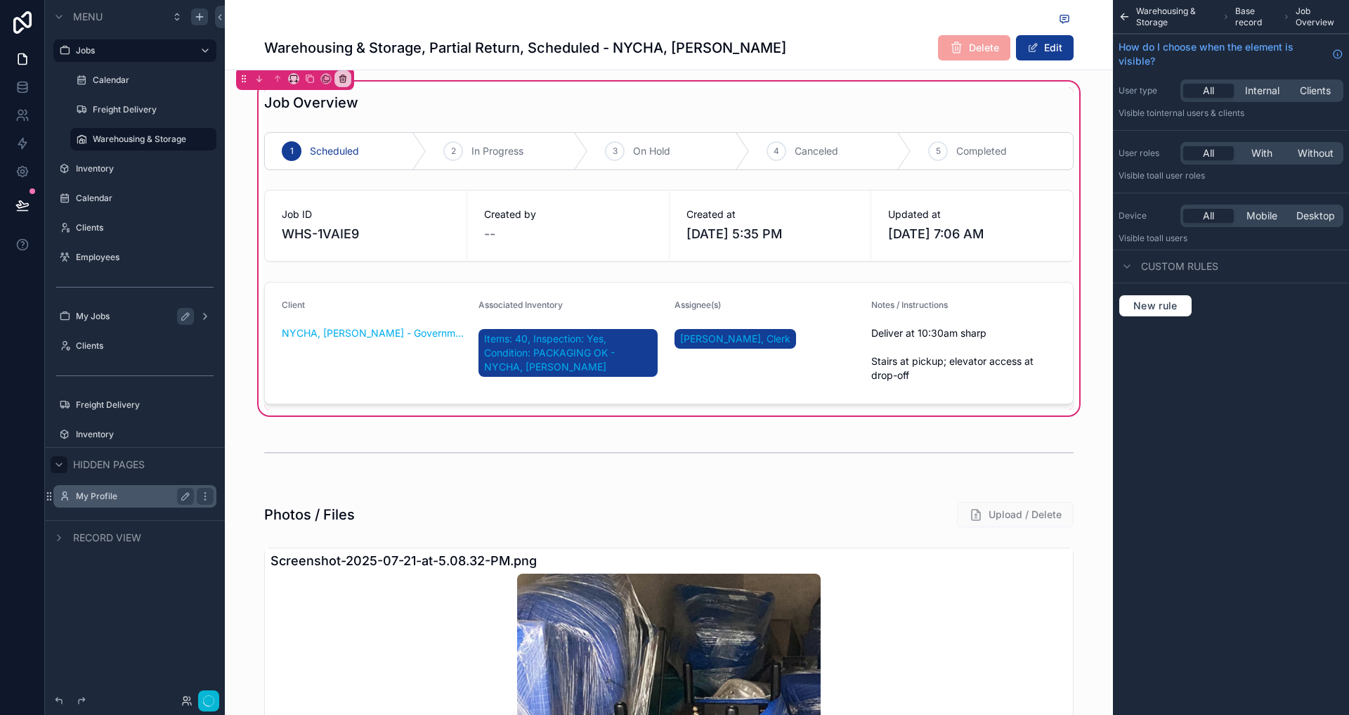
click at [1124, 15] on icon "scrollable content" at bounding box center [1125, 17] width 12 height 14
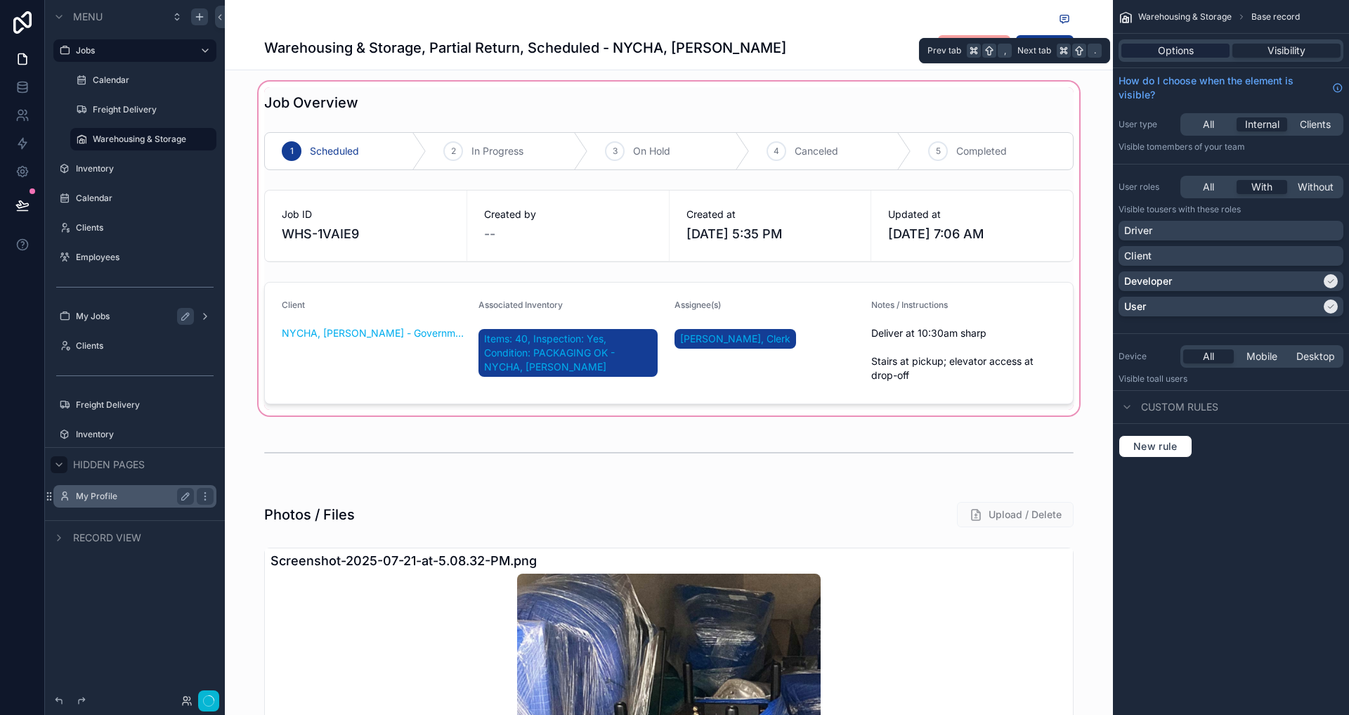
click at [1185, 49] on span "Options" at bounding box center [1176, 51] width 36 height 14
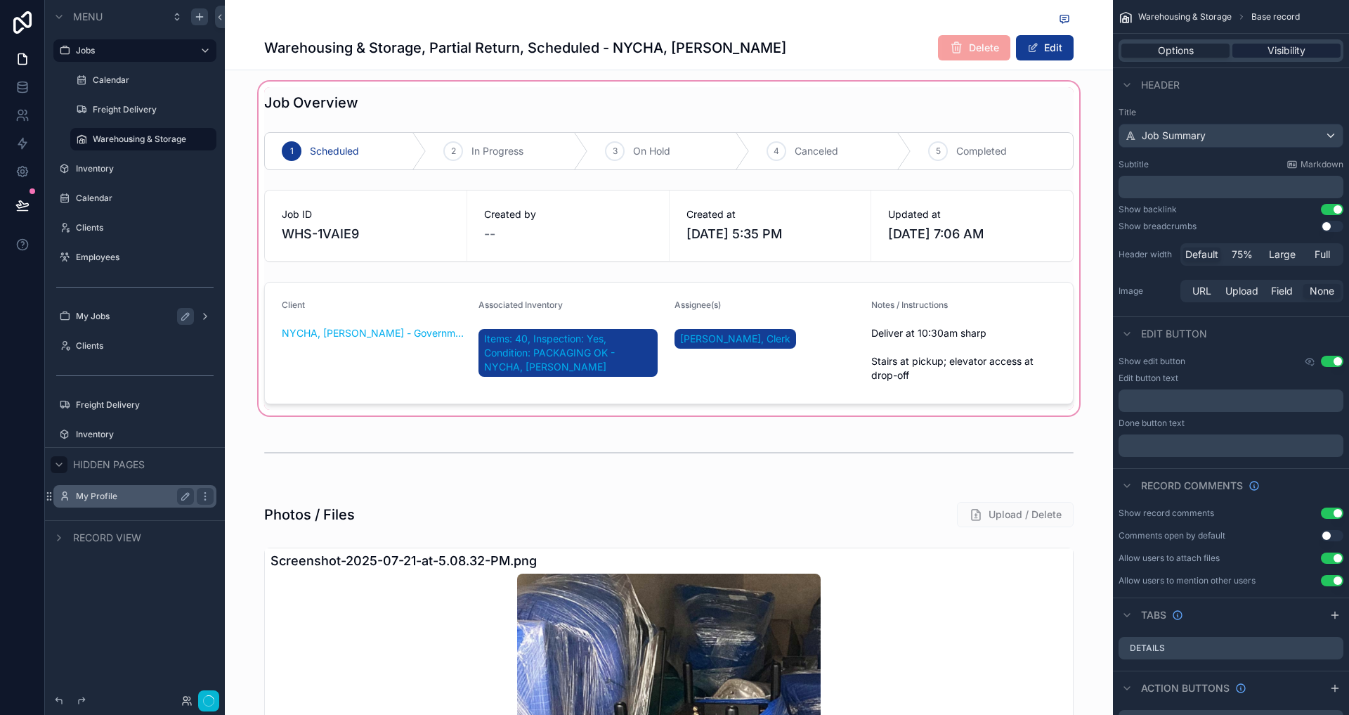
click at [1268, 48] on span "Visibility" at bounding box center [1287, 51] width 38 height 14
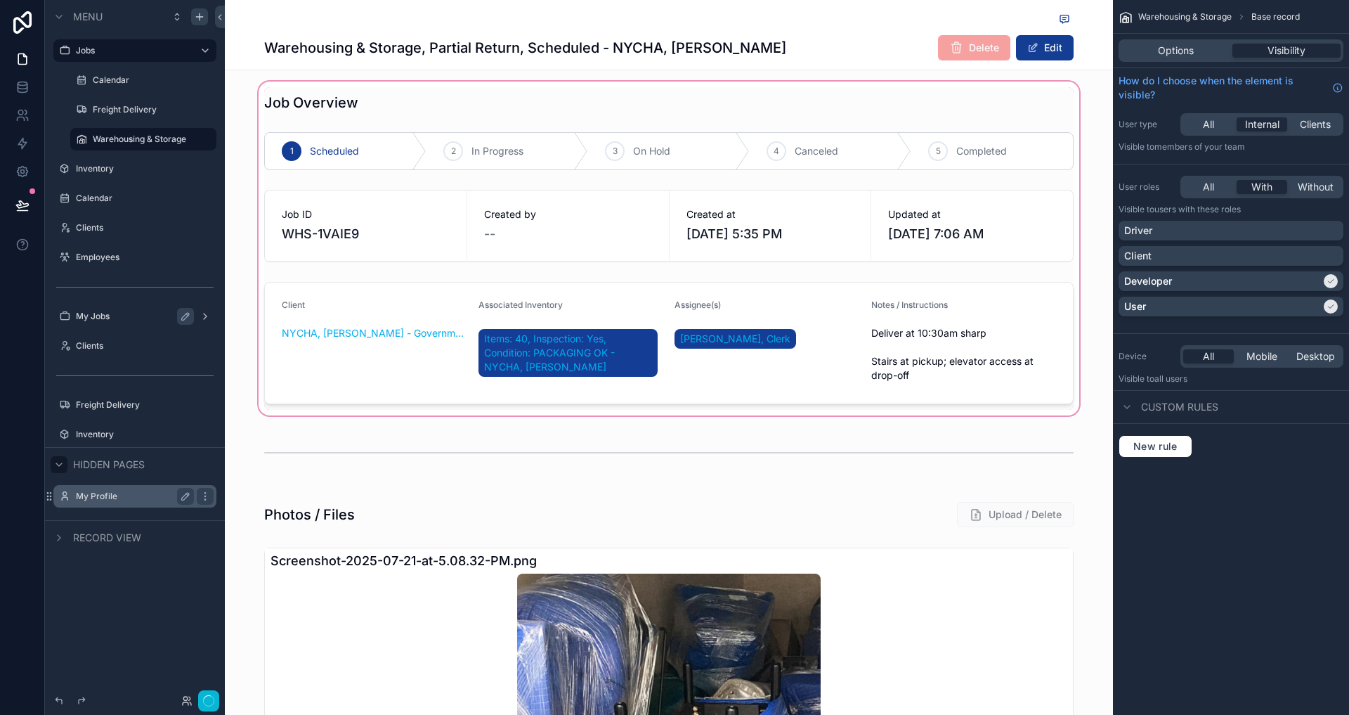
click at [401, 255] on div "scrollable content" at bounding box center [669, 248] width 888 height 339
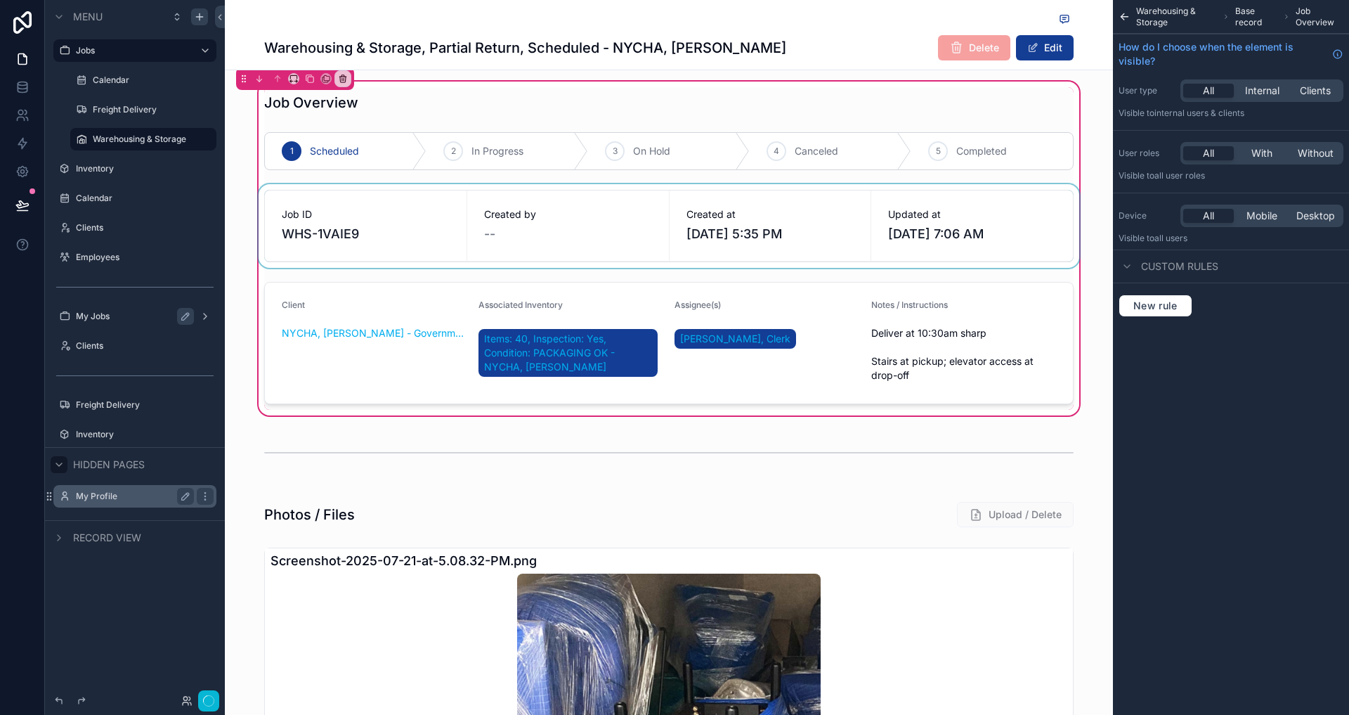
click at [570, 240] on div "scrollable content" at bounding box center [669, 226] width 826 height 84
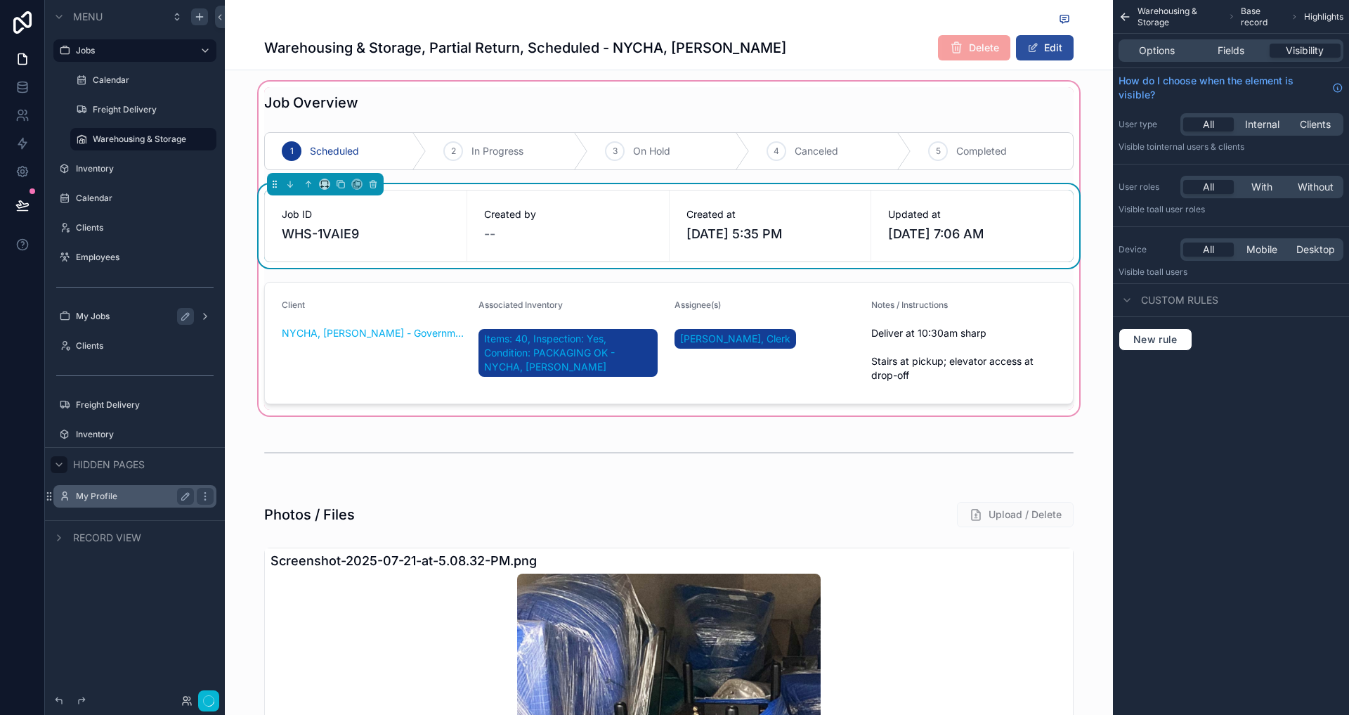
click at [1048, 51] on button "Edit" at bounding box center [1045, 47] width 58 height 25
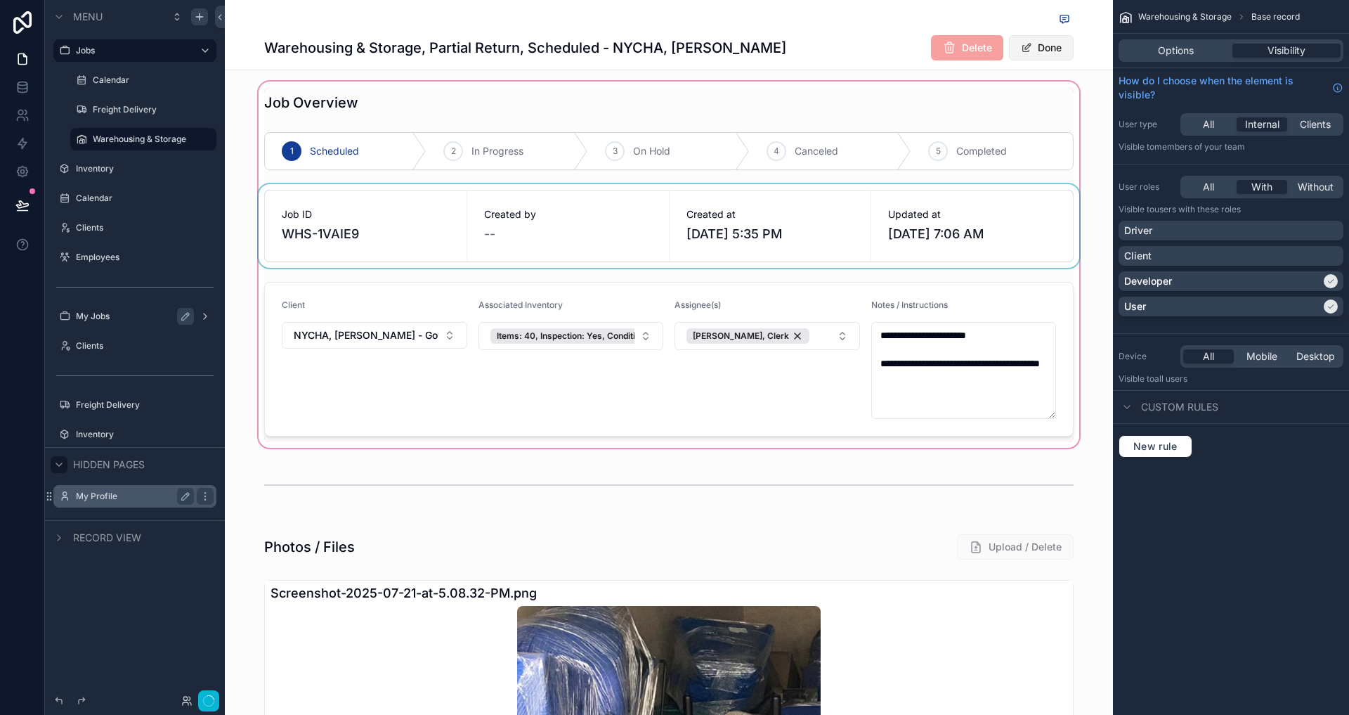
click at [1048, 48] on button "Done" at bounding box center [1041, 47] width 65 height 25
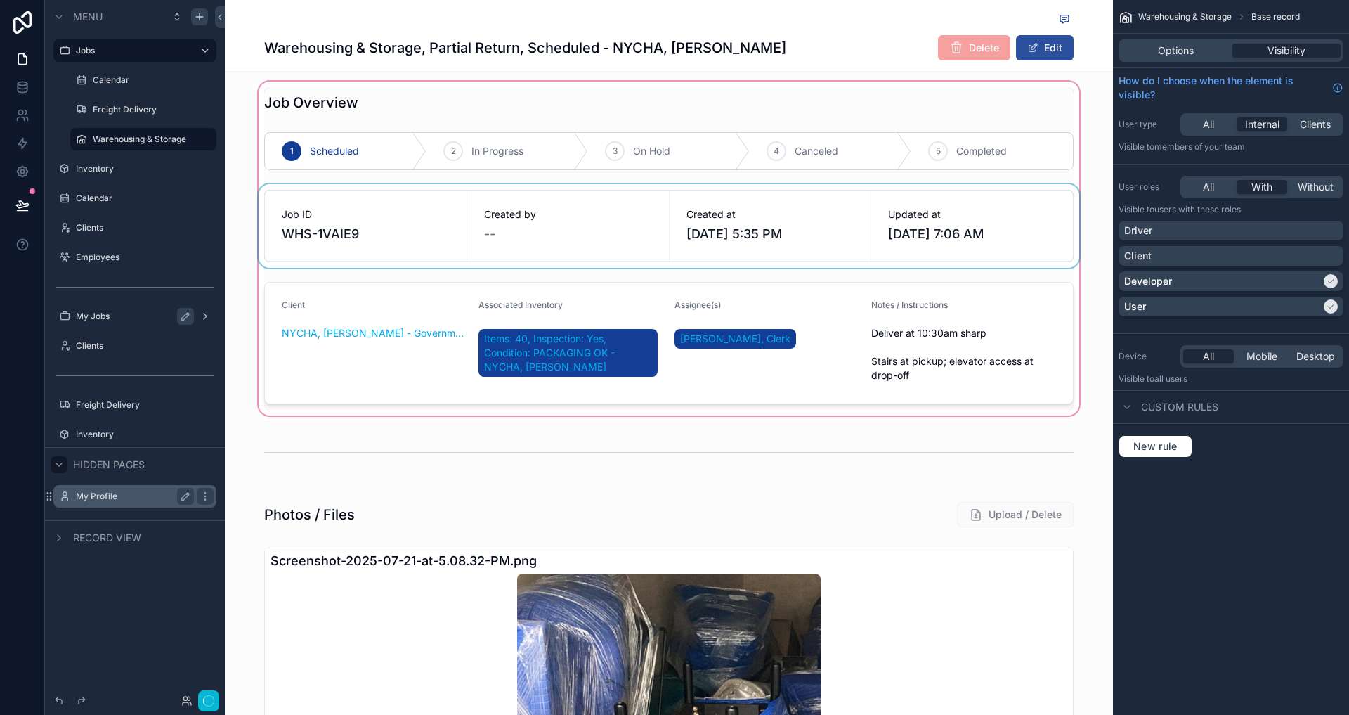
click at [1048, 48] on button "Edit" at bounding box center [1045, 47] width 58 height 25
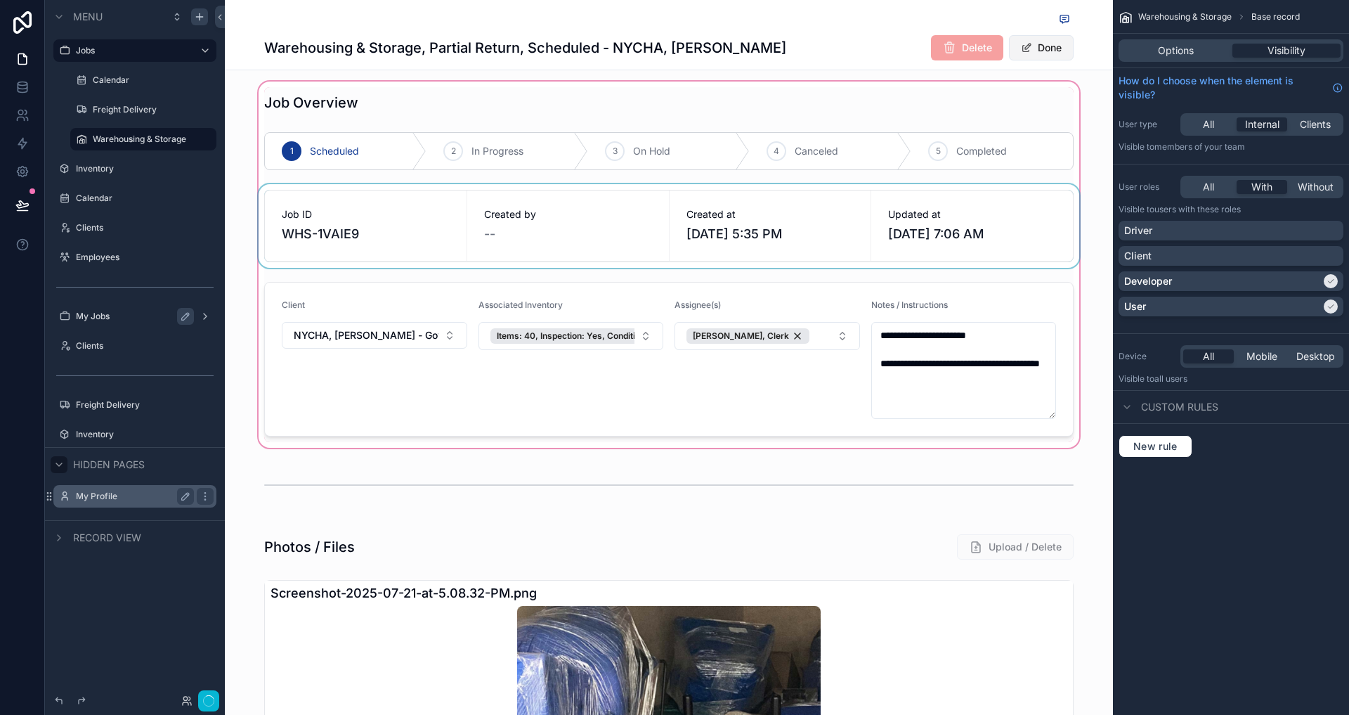
click at [1048, 48] on button "Done" at bounding box center [1041, 47] width 65 height 25
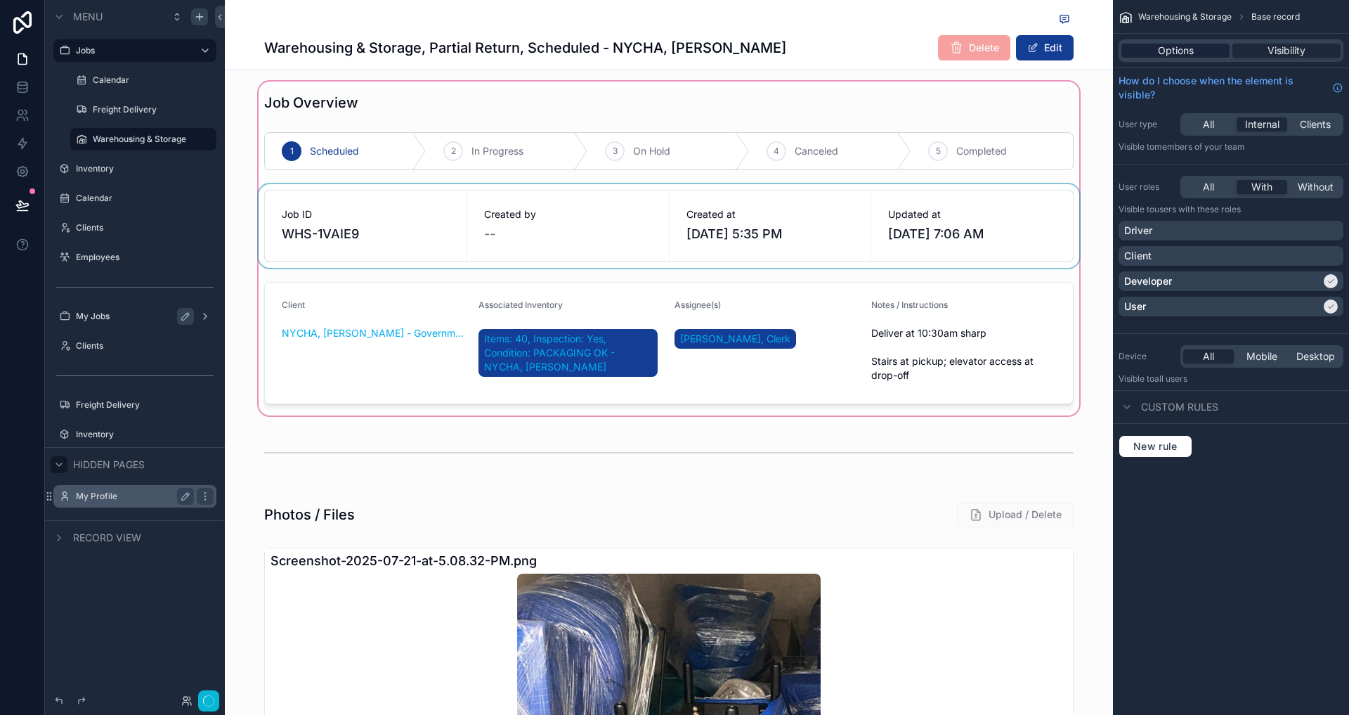
click at [1192, 45] on span "Options" at bounding box center [1176, 51] width 36 height 14
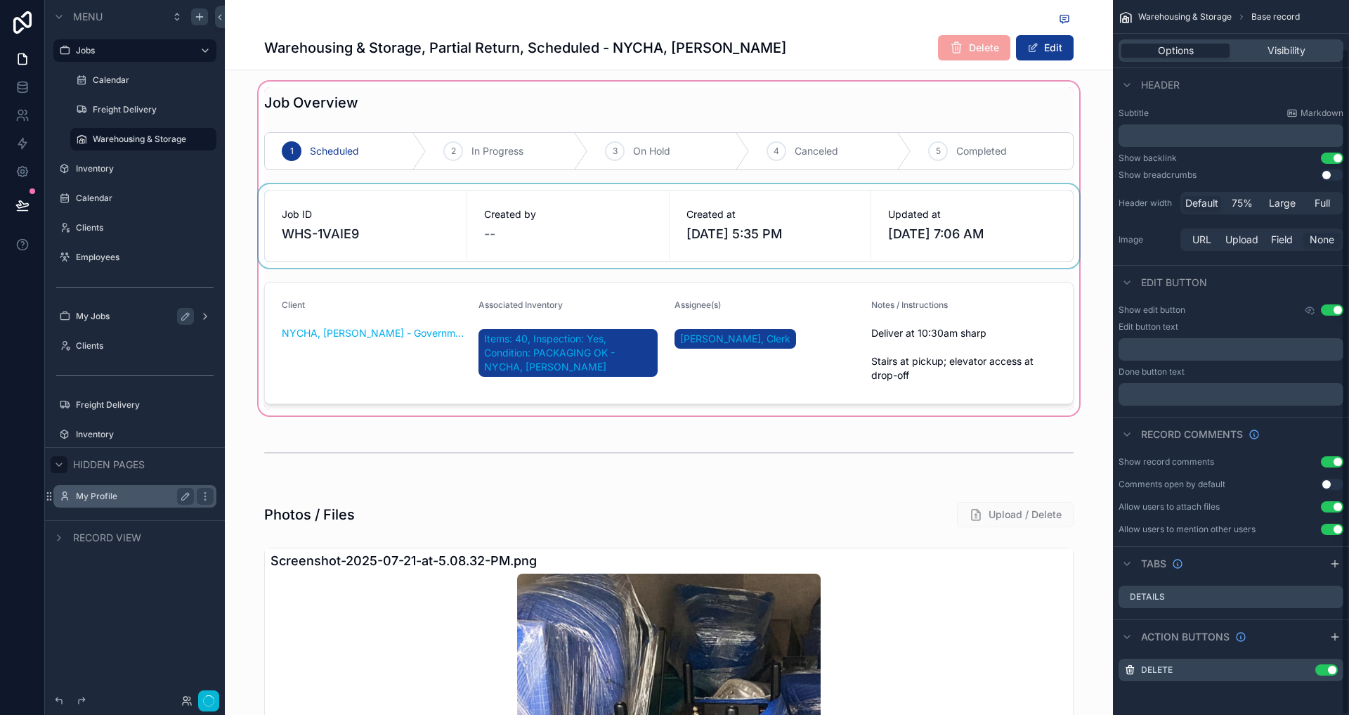
scroll to position [0, 0]
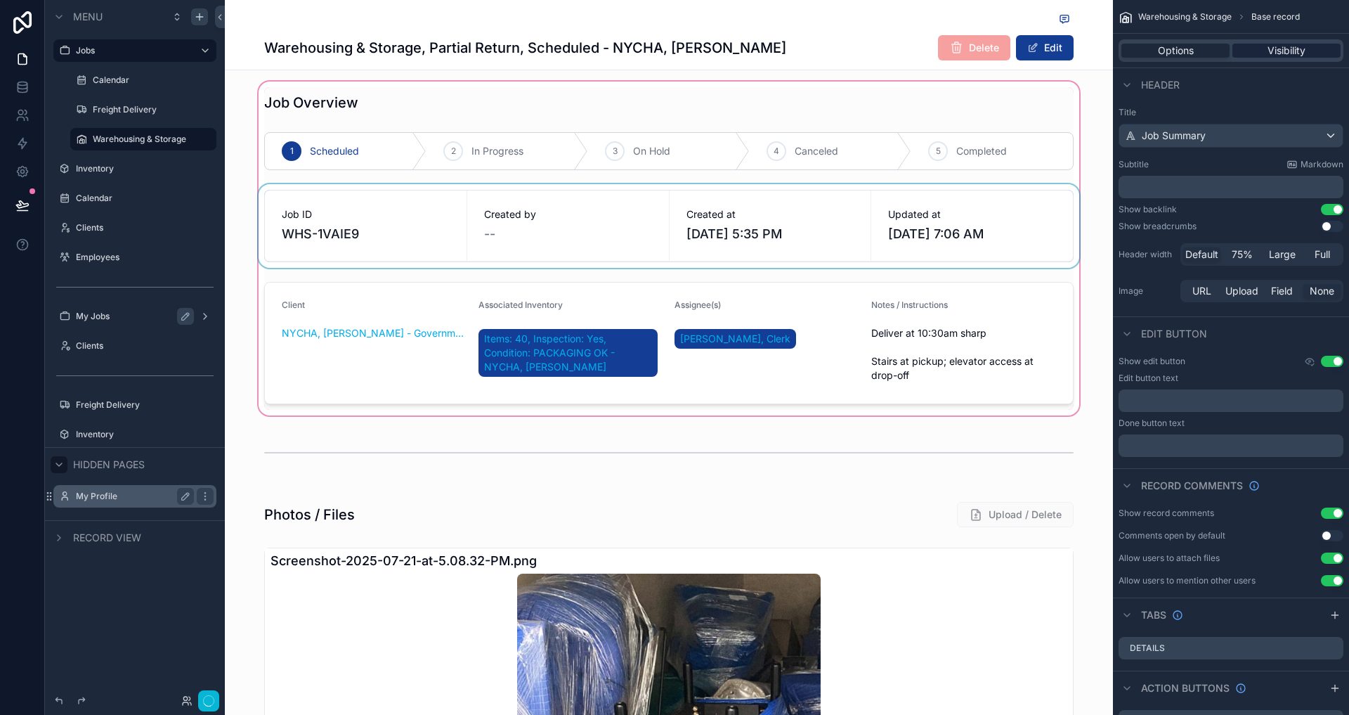
click at [1287, 56] on span "Visibility" at bounding box center [1287, 51] width 38 height 14
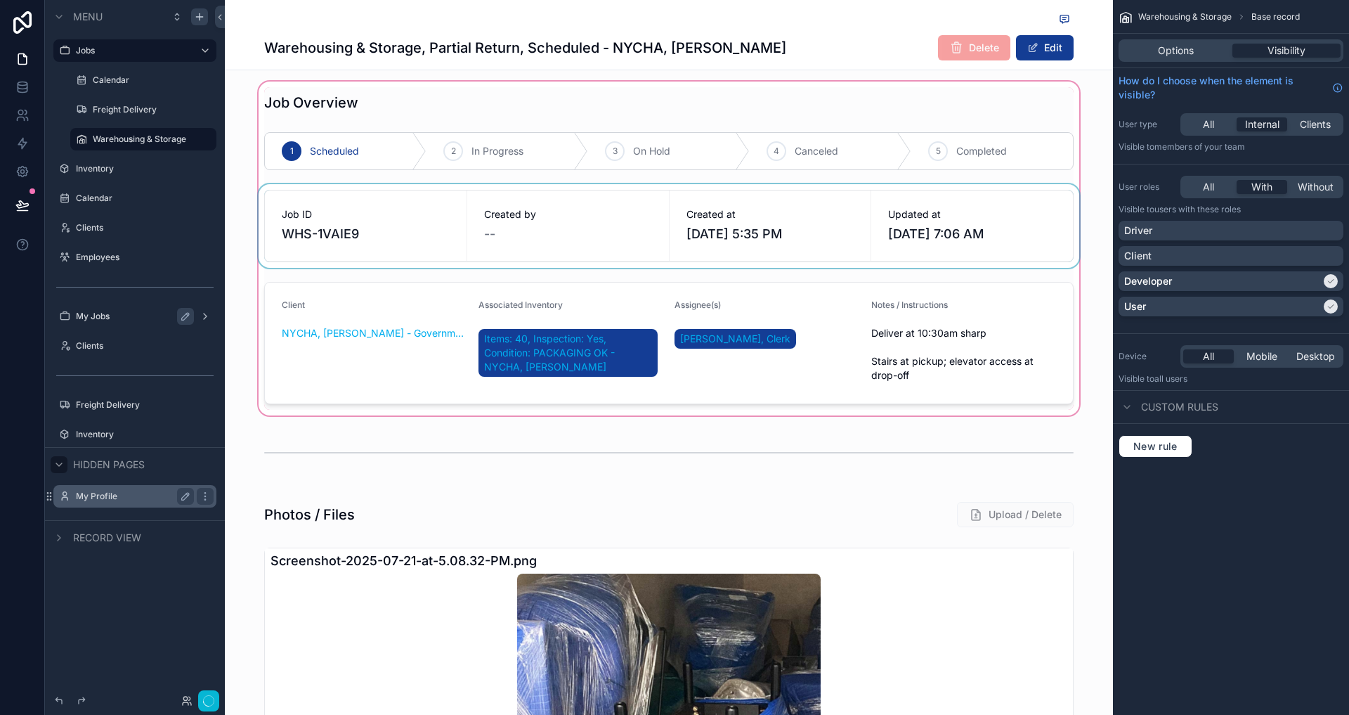
click at [880, 235] on div "scrollable content" at bounding box center [669, 248] width 888 height 339
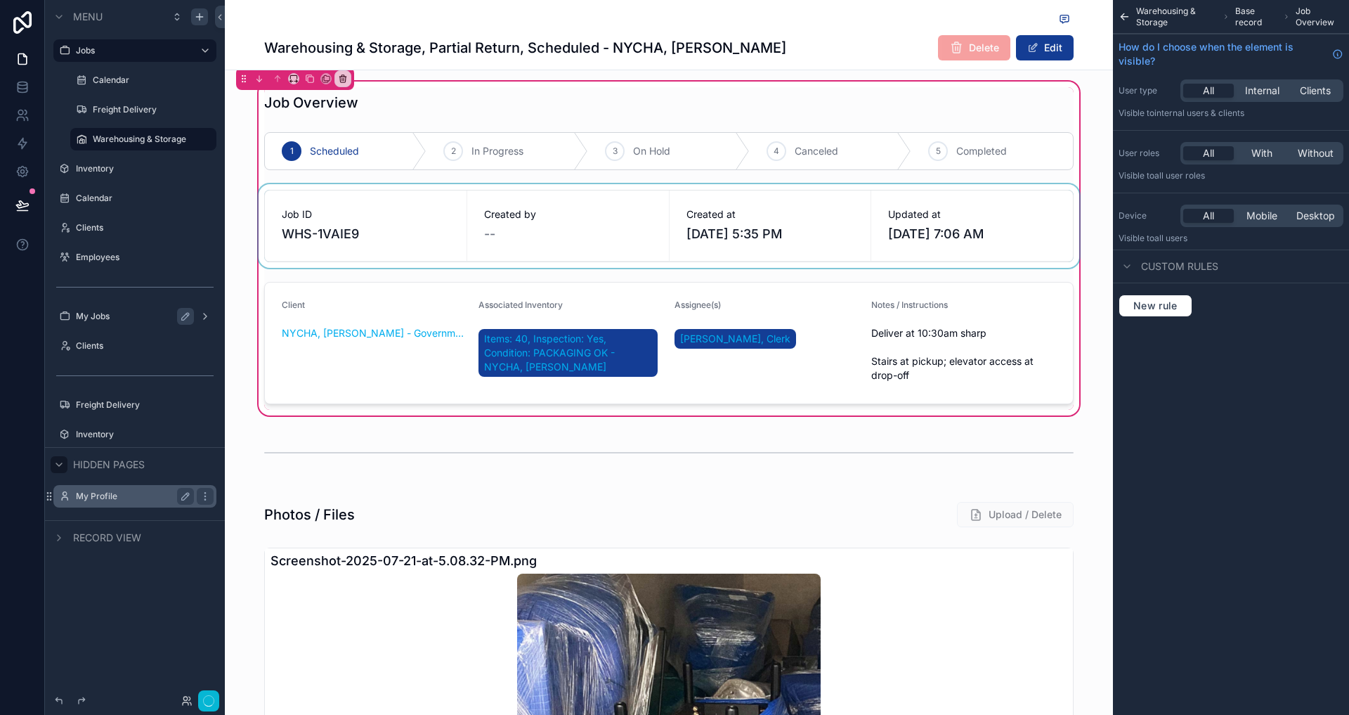
click at [835, 234] on div "scrollable content" at bounding box center [669, 226] width 826 height 84
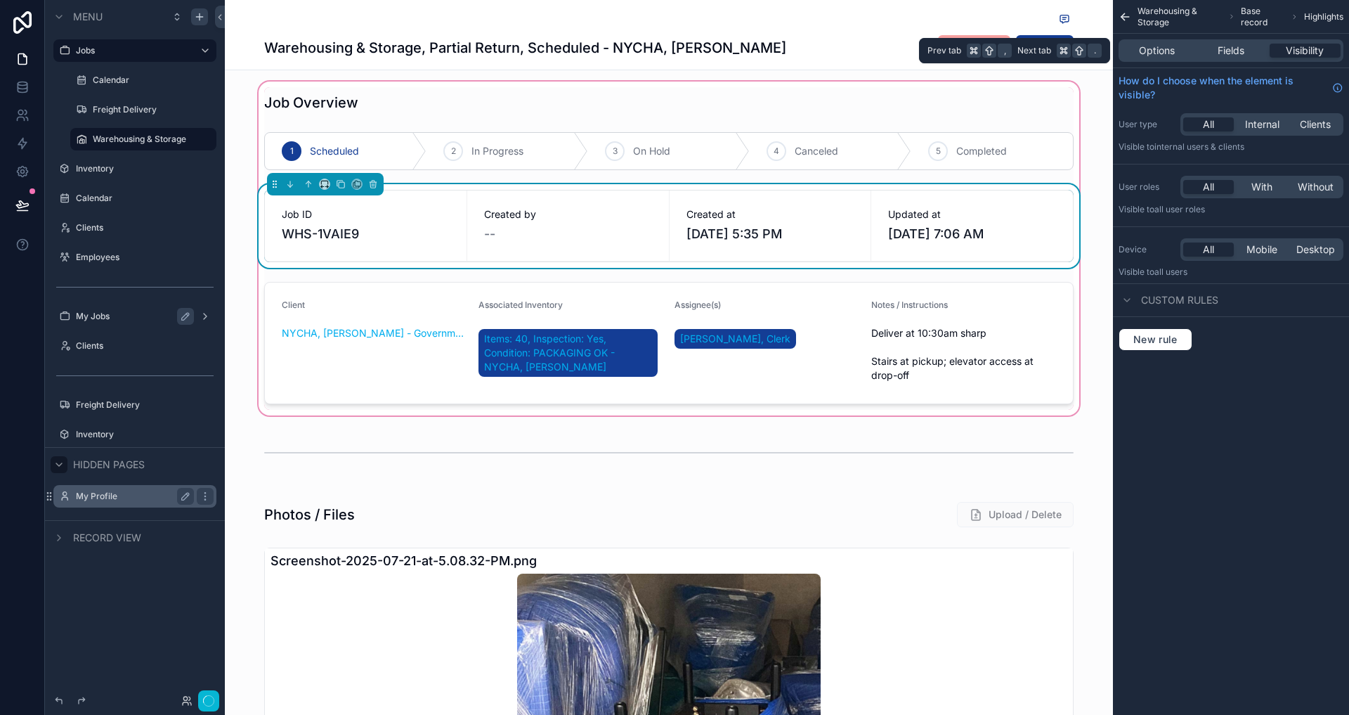
click at [1240, 40] on div "Options Fields Visibility" at bounding box center [1231, 50] width 225 height 22
click at [1237, 51] on span "Fields" at bounding box center [1231, 51] width 27 height 14
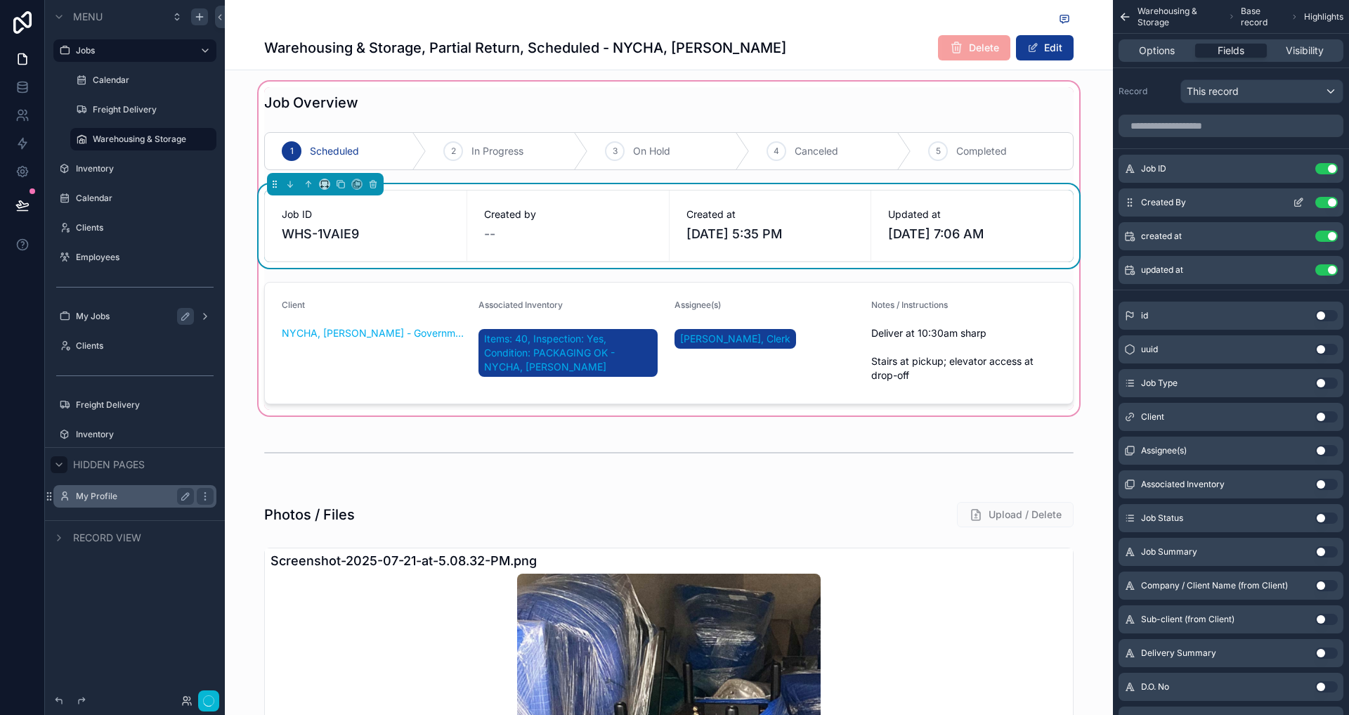
click at [1329, 201] on button "Use setting" at bounding box center [1326, 202] width 22 height 11
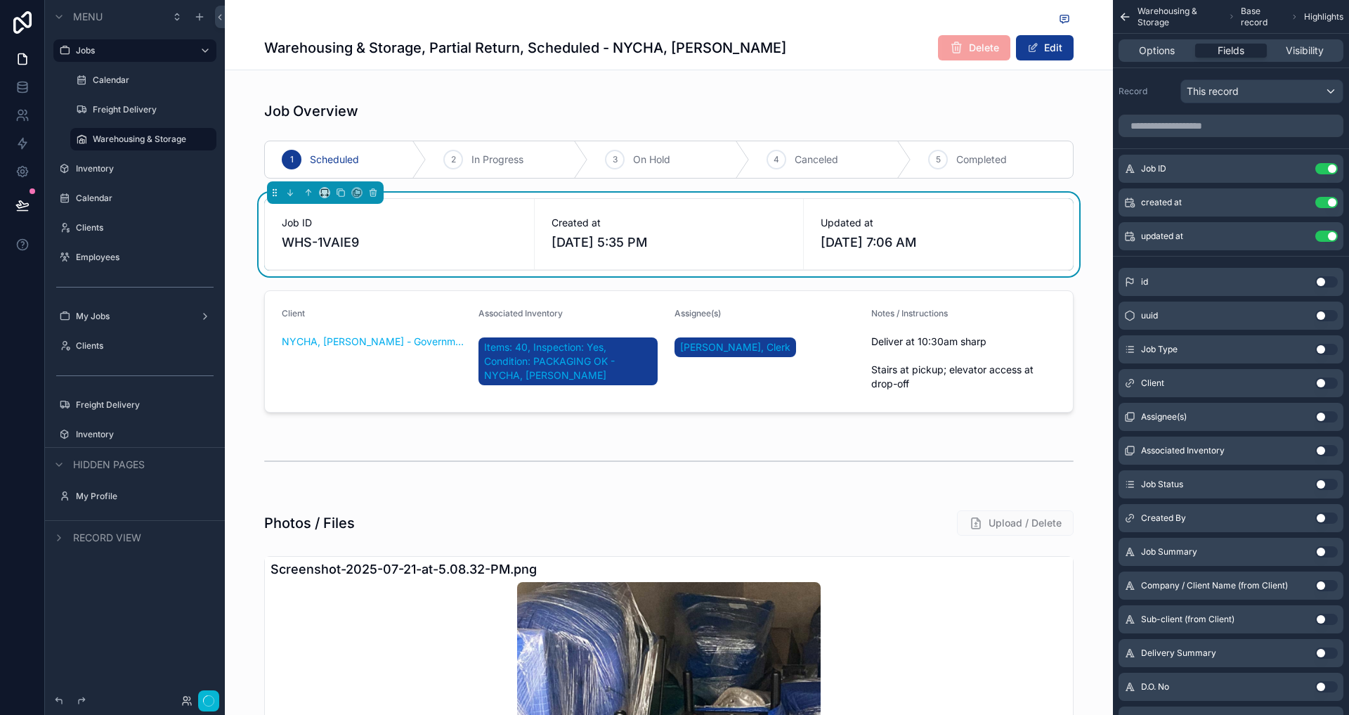
scroll to position [8, 0]
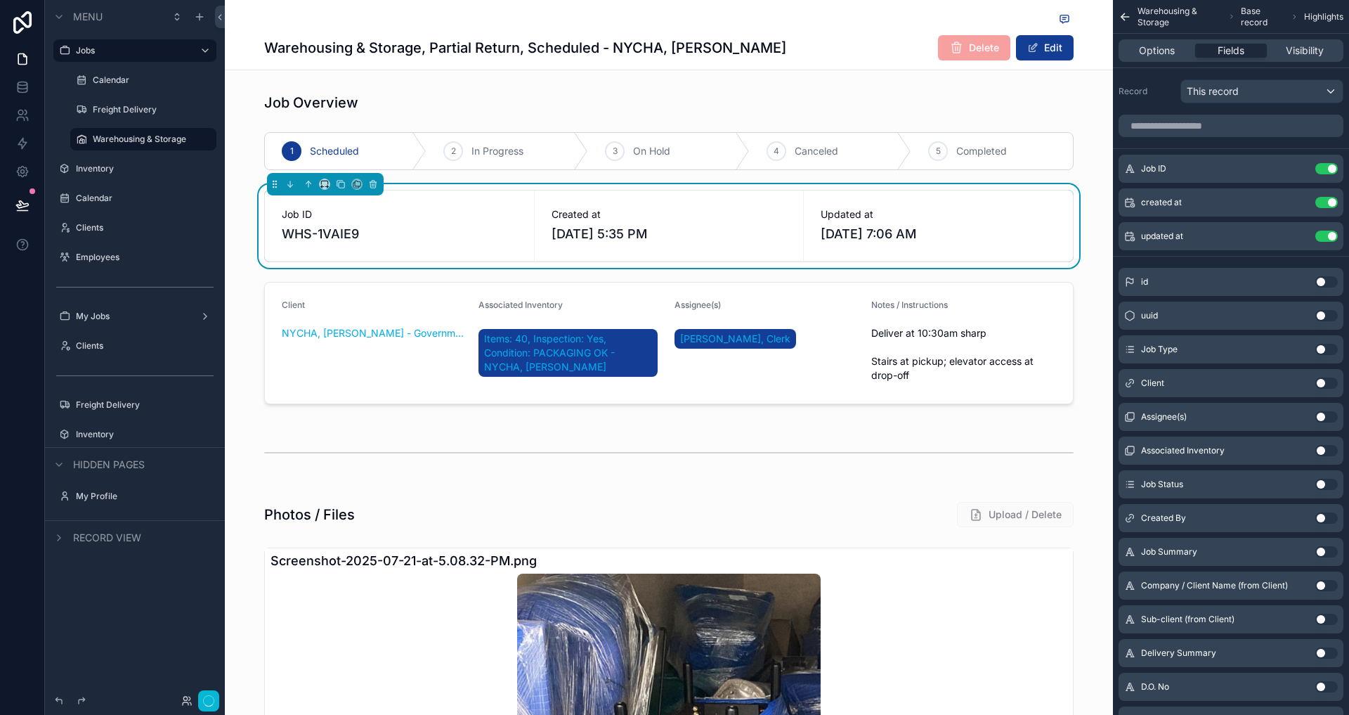
click at [1291, 147] on div "Job ID Use setting created at Use setting updated at Use setting id Use setting…" at bounding box center [1231, 632] width 236 height 1047
click at [1124, 13] on icon "scrollable content" at bounding box center [1125, 17] width 13 height 14
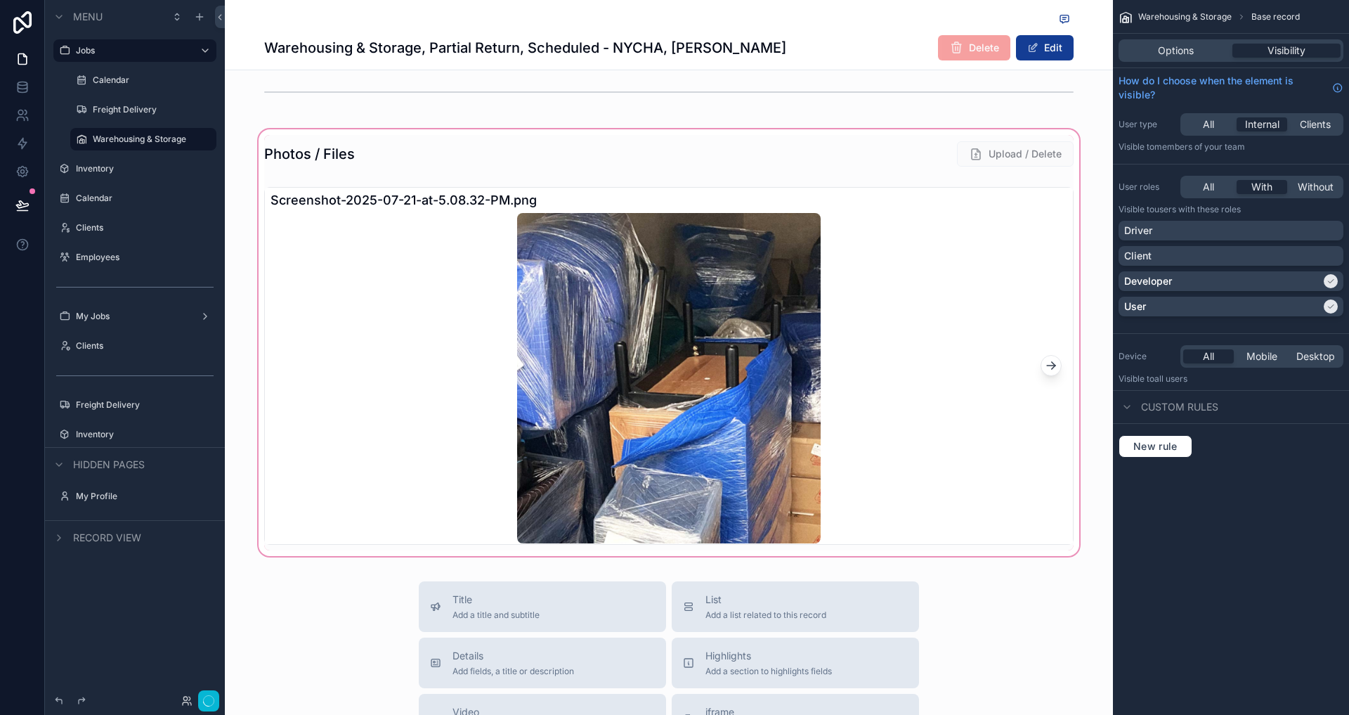
scroll to position [0, 0]
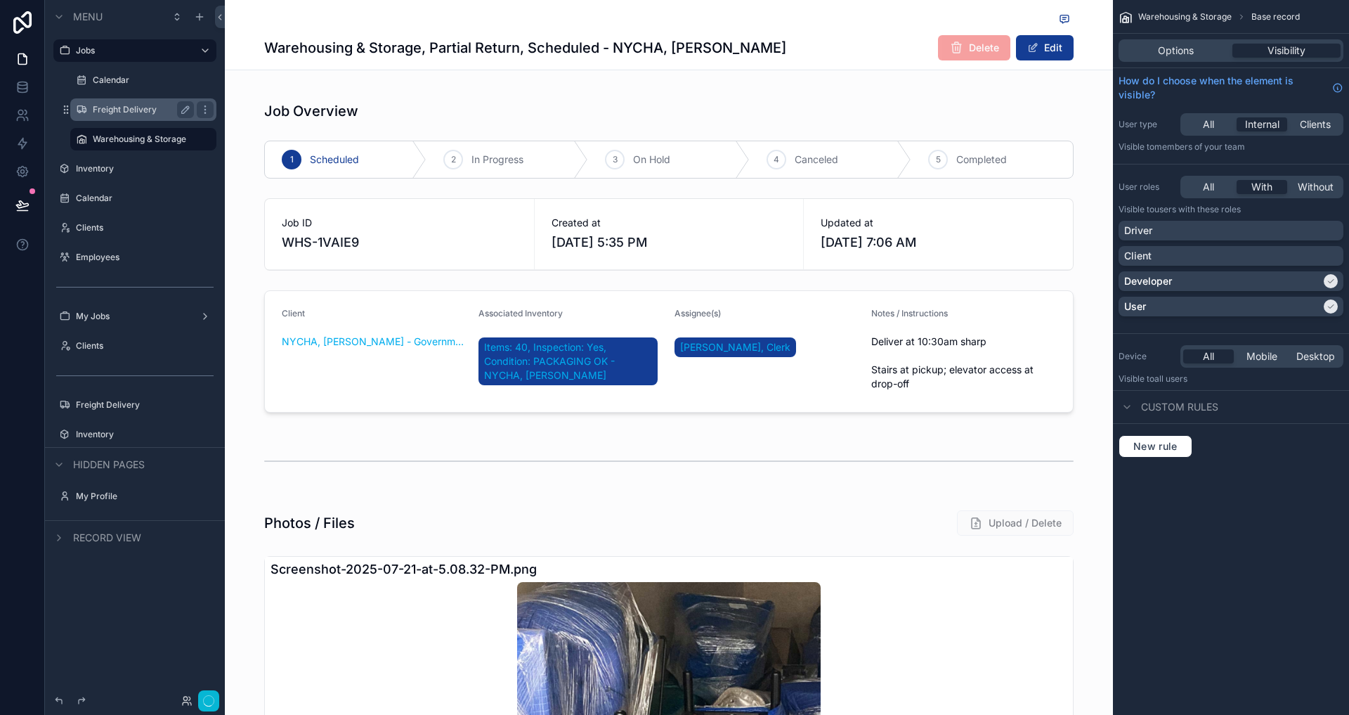
click at [125, 107] on label "Freight Delivery" at bounding box center [141, 109] width 96 height 11
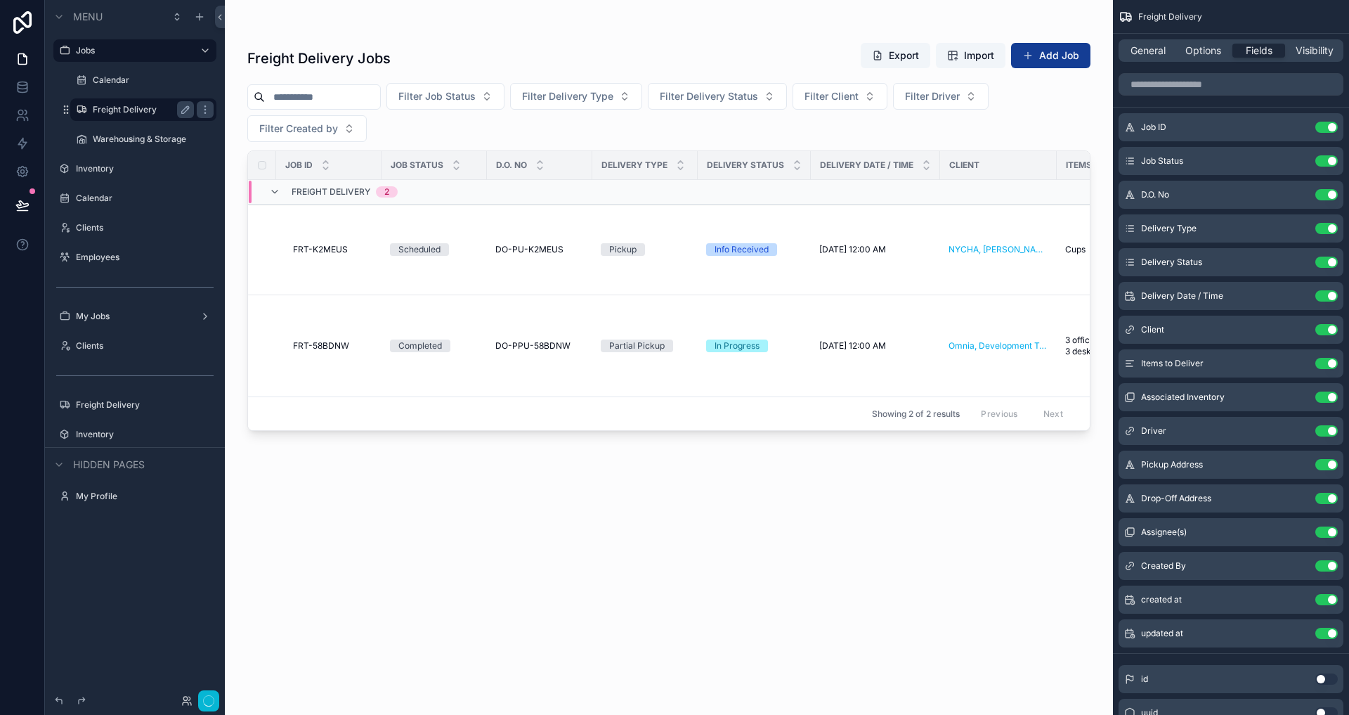
click at [554, 252] on div "scrollable content" at bounding box center [669, 349] width 888 height 698
click at [545, 252] on span "DO-PU-K2MEUS" at bounding box center [529, 249] width 68 height 11
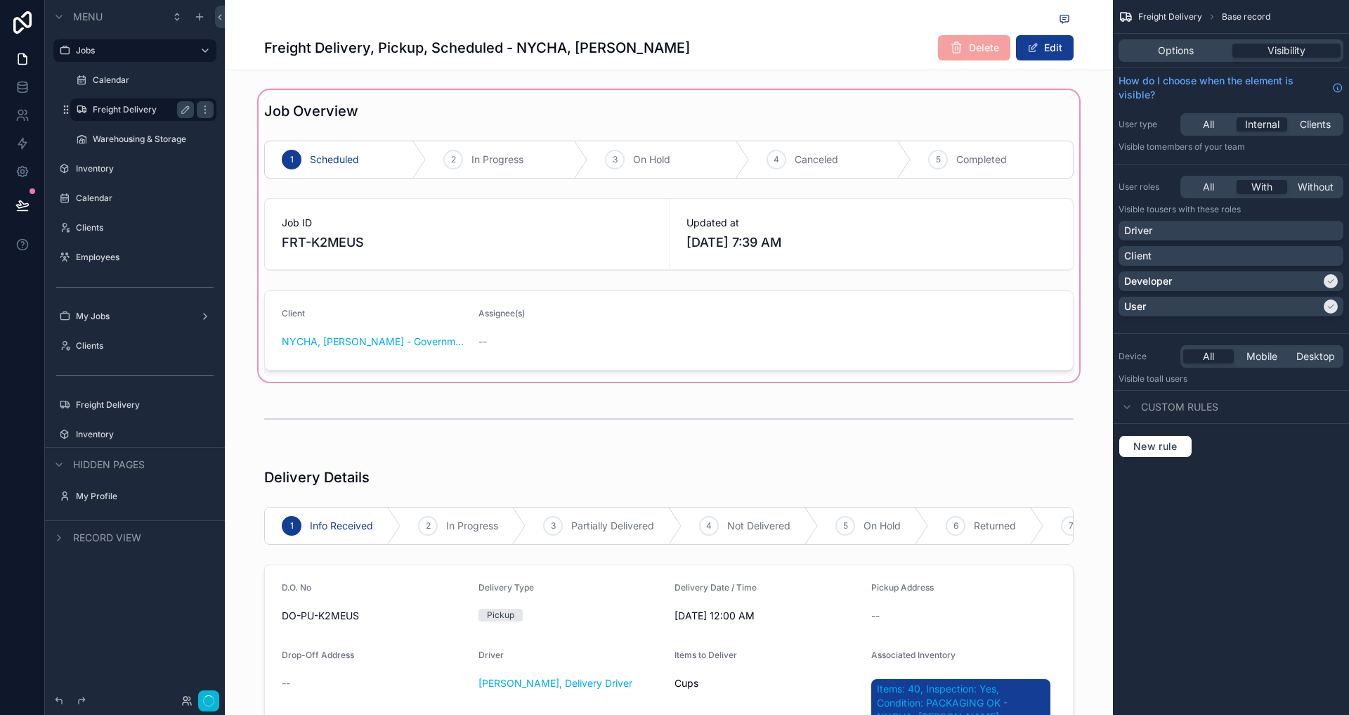
click at [625, 215] on div "scrollable content" at bounding box center [669, 235] width 888 height 297
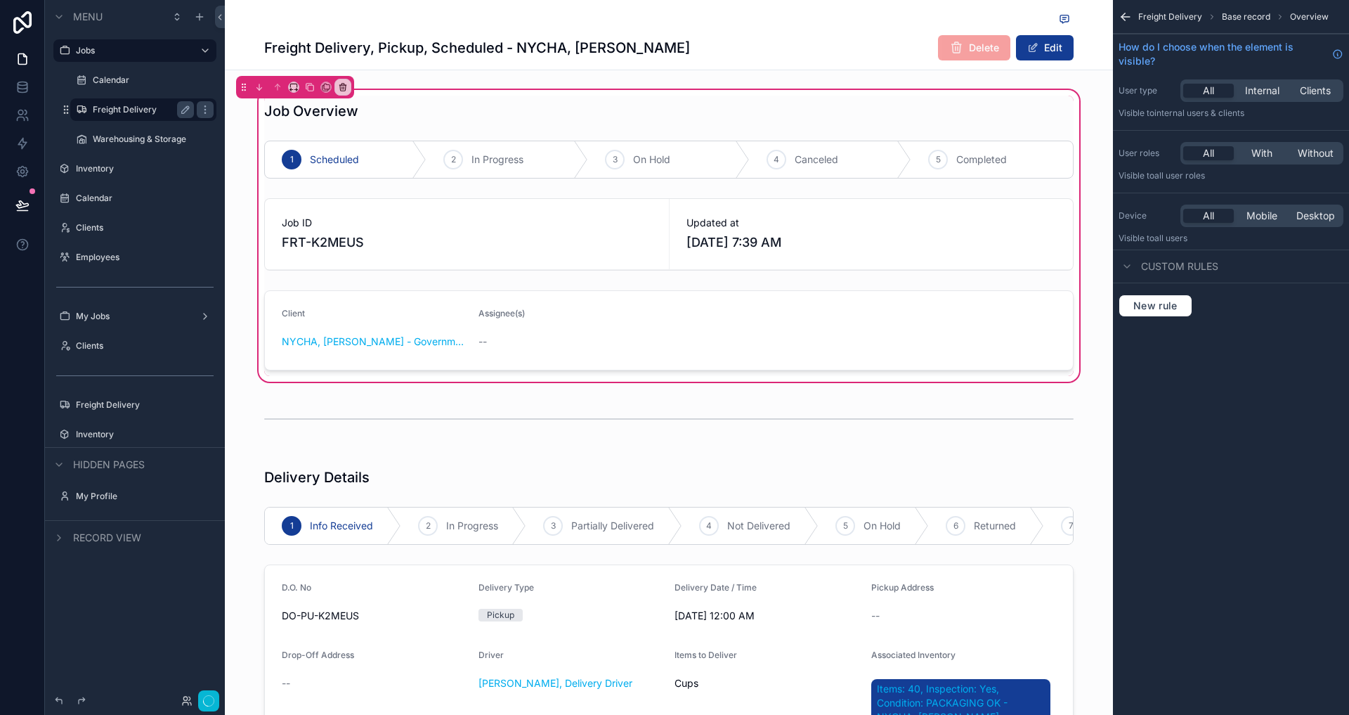
click at [1132, 17] on icon "scrollable content" at bounding box center [1126, 17] width 14 height 14
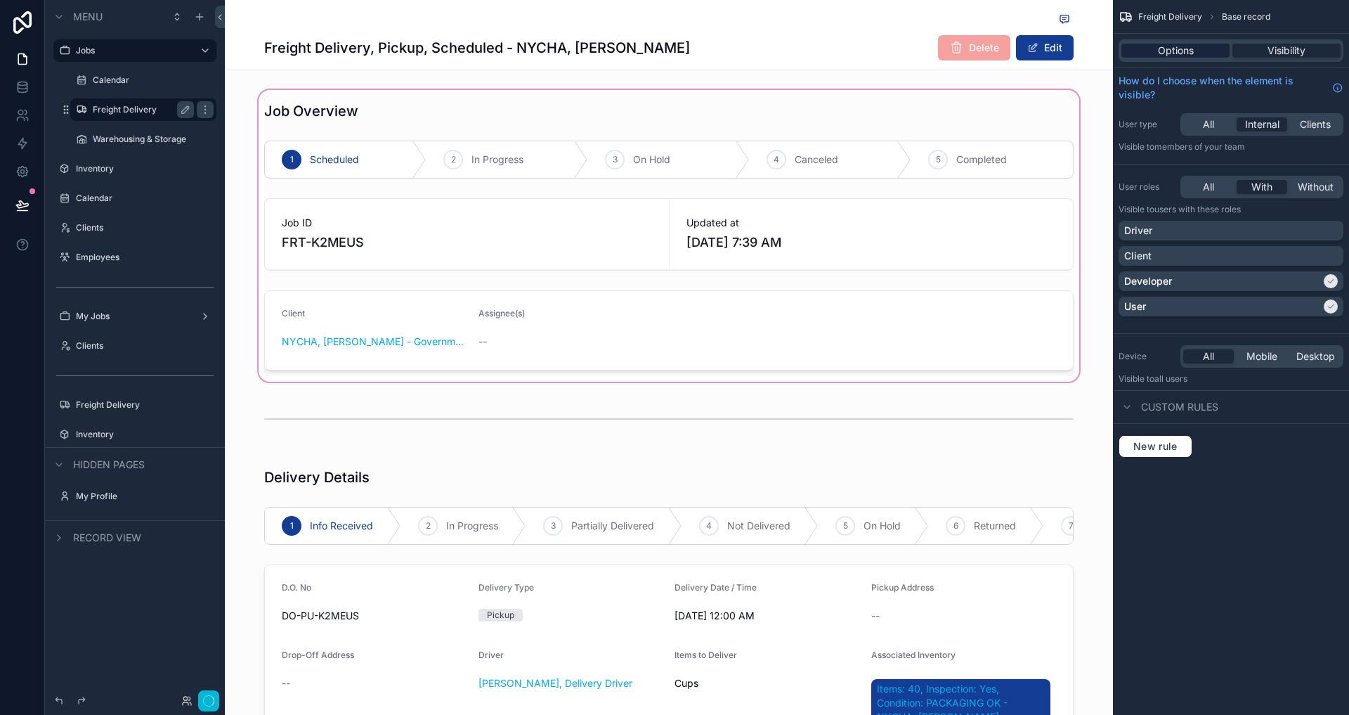
click at [1210, 44] on div "Options" at bounding box center [1175, 51] width 108 height 14
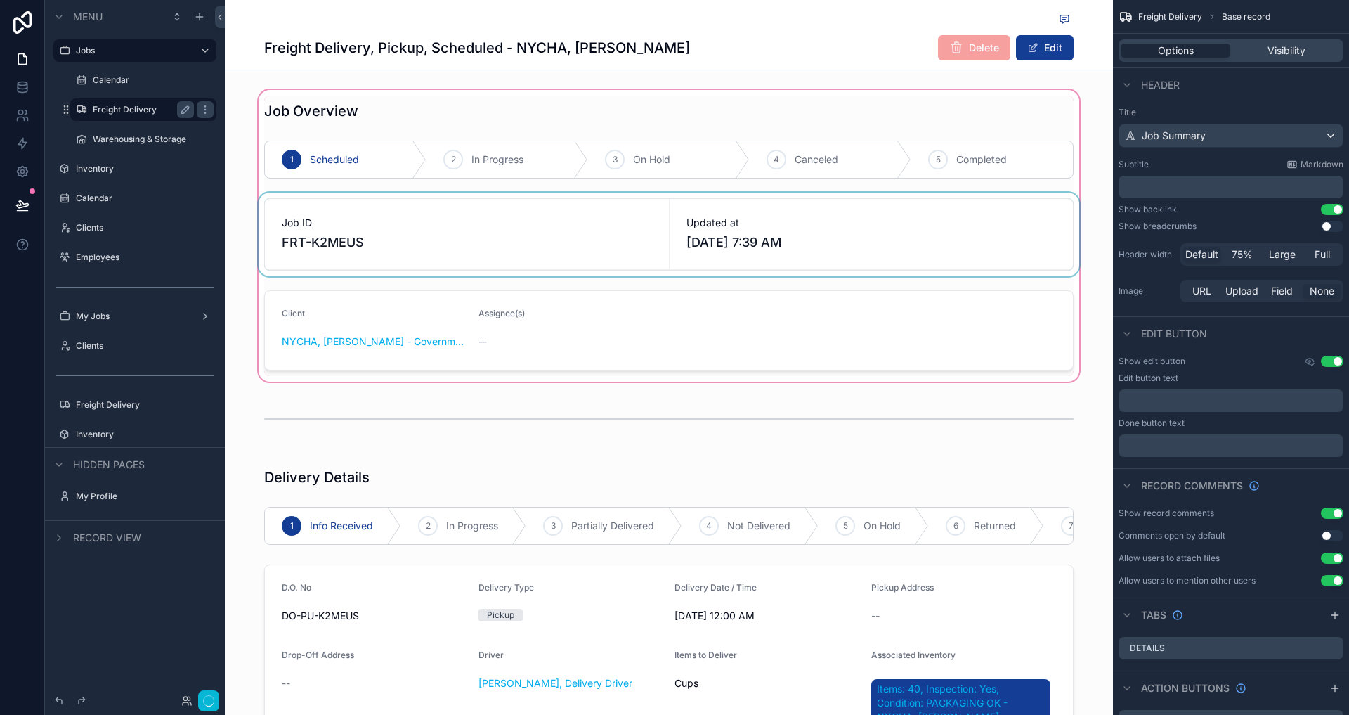
click at [812, 247] on div "scrollable content" at bounding box center [669, 235] width 888 height 297
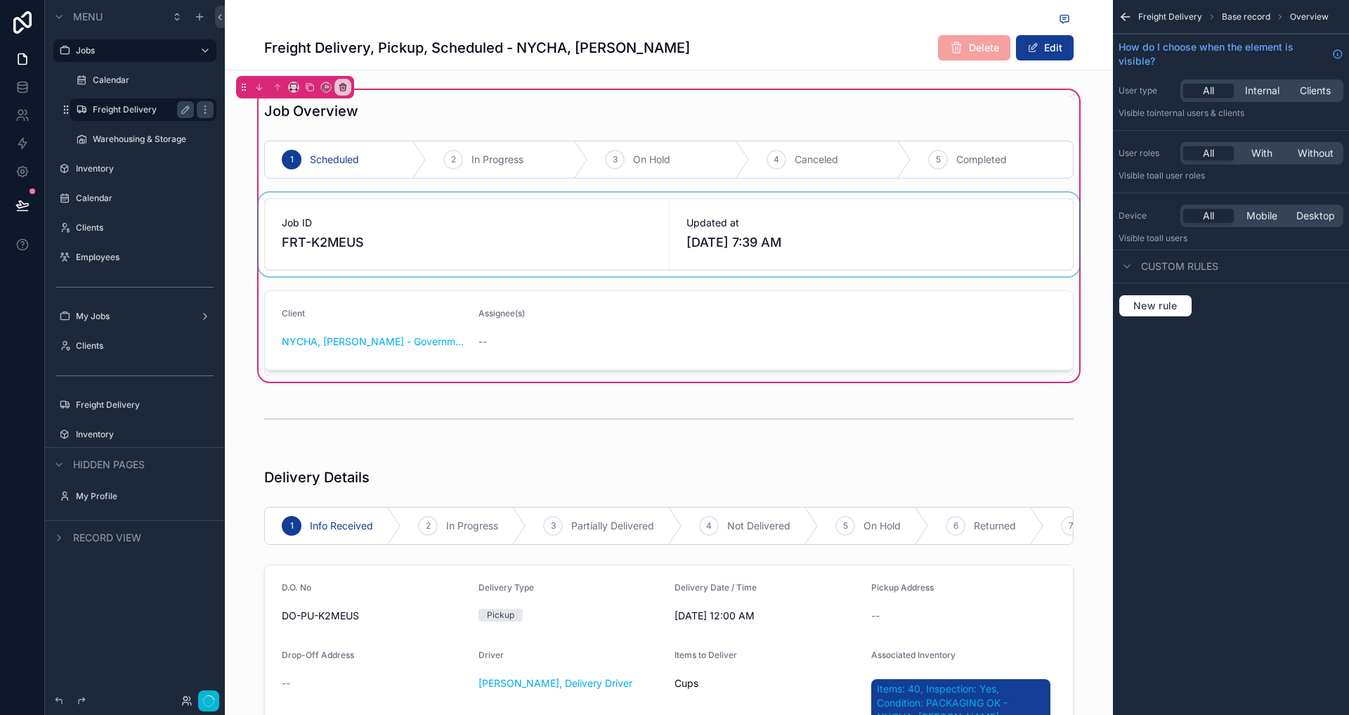
click at [856, 241] on div "scrollable content" at bounding box center [669, 235] width 826 height 84
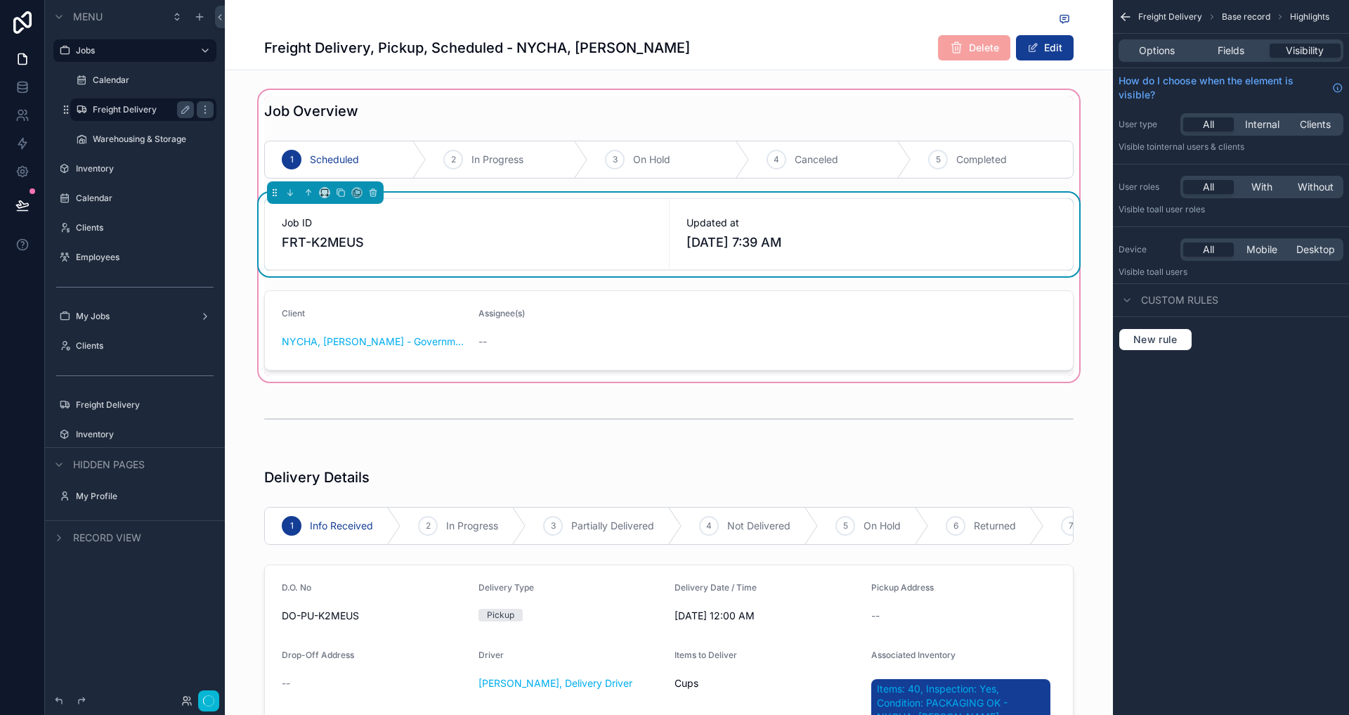
click at [856, 241] on span "[DATE] 7:39 AM" at bounding box center [871, 243] width 370 height 20
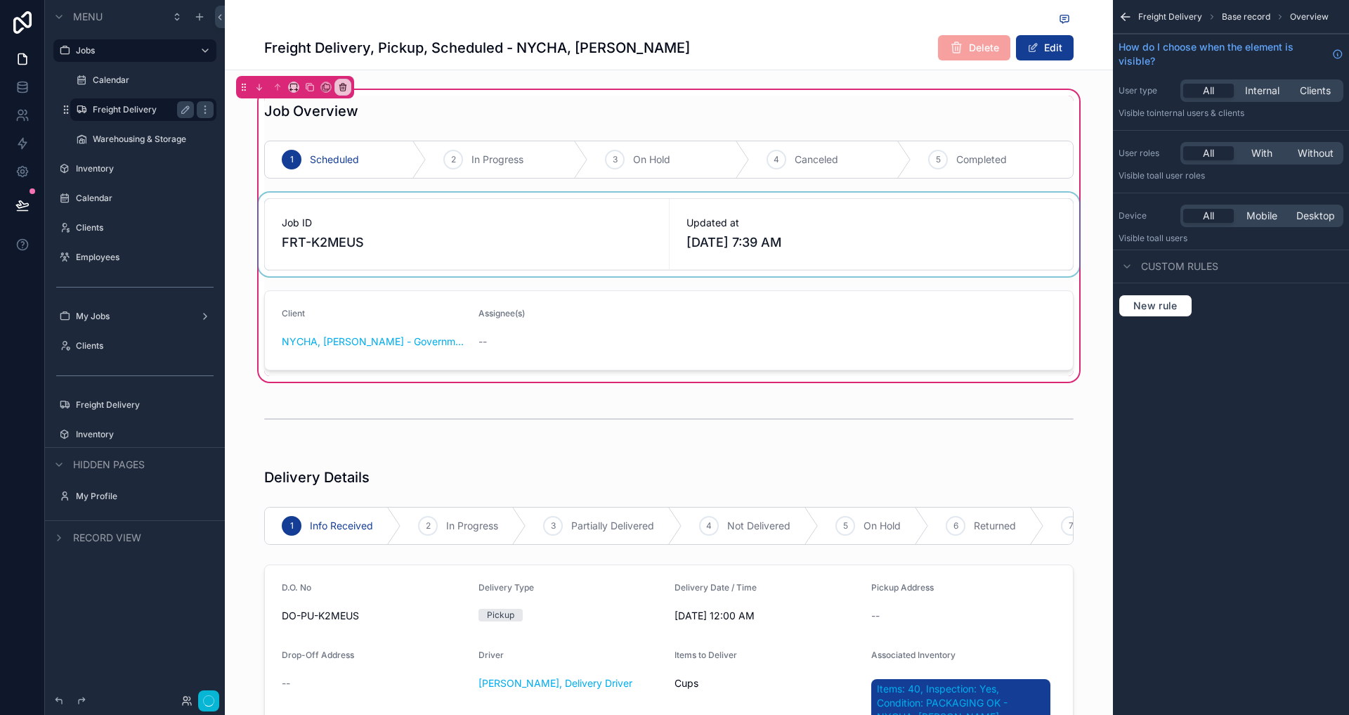
click at [856, 241] on div "scrollable content" at bounding box center [669, 235] width 826 height 84
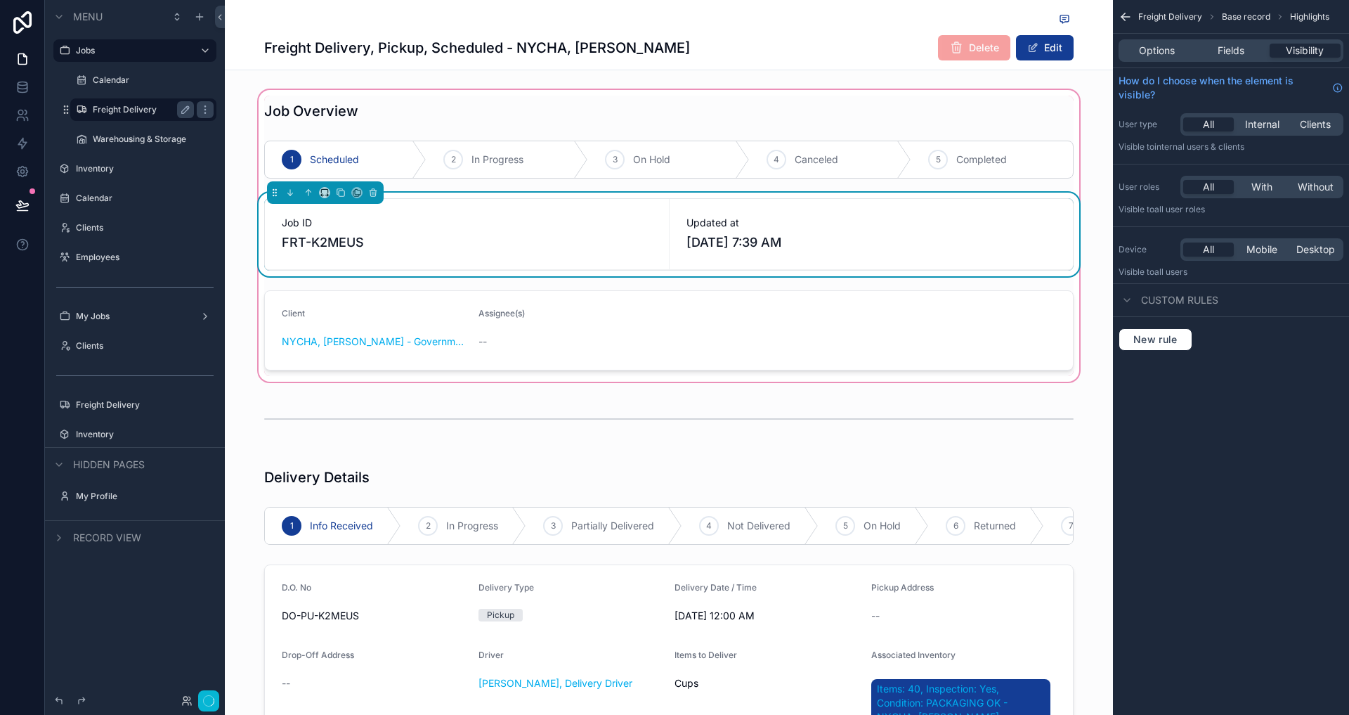
click at [856, 240] on span "[DATE] 7:39 AM" at bounding box center [871, 243] width 370 height 20
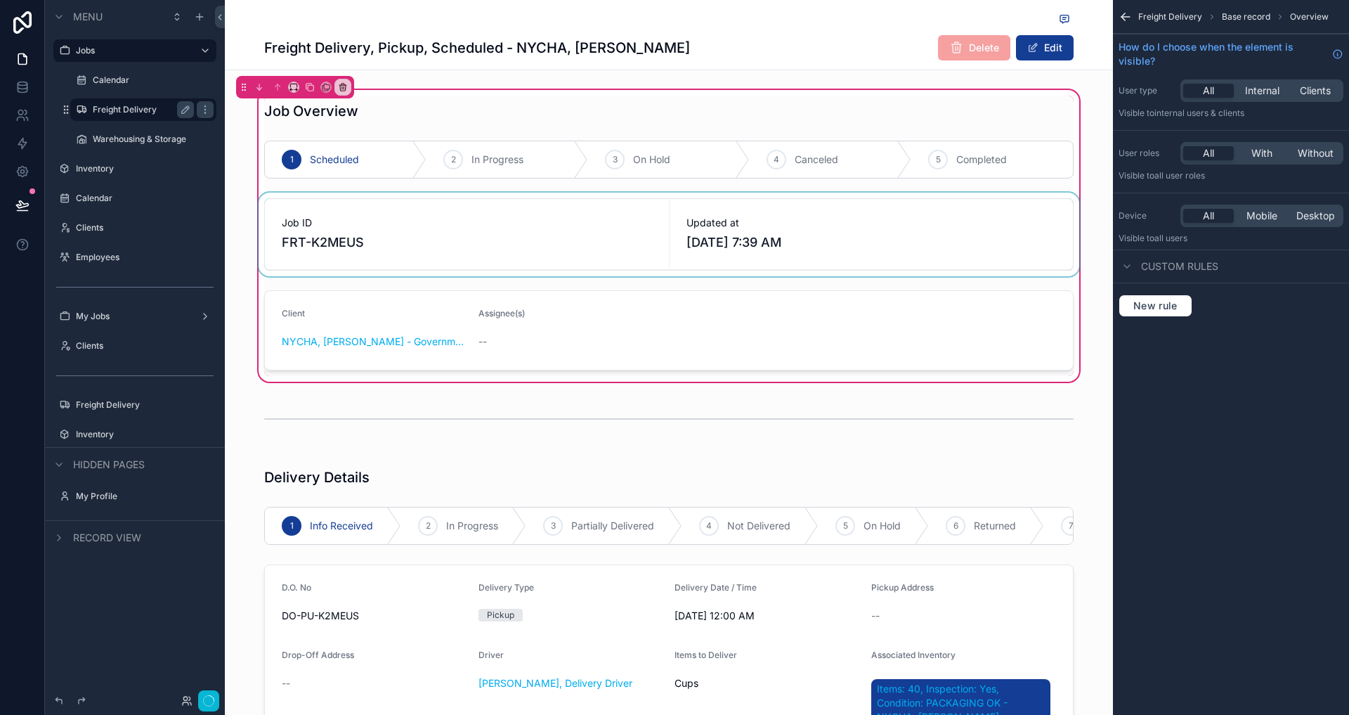
click at [835, 239] on div "scrollable content" at bounding box center [669, 235] width 826 height 84
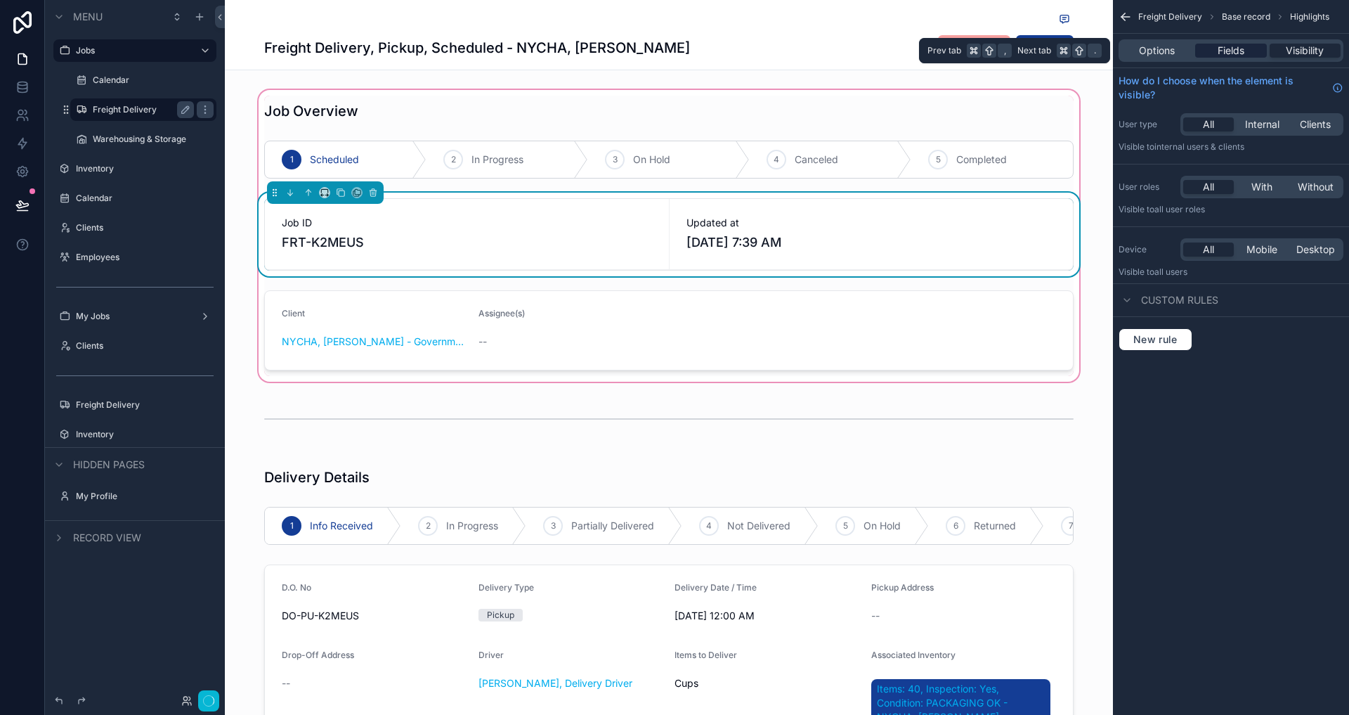
click at [1242, 47] on span "Fields" at bounding box center [1231, 51] width 27 height 14
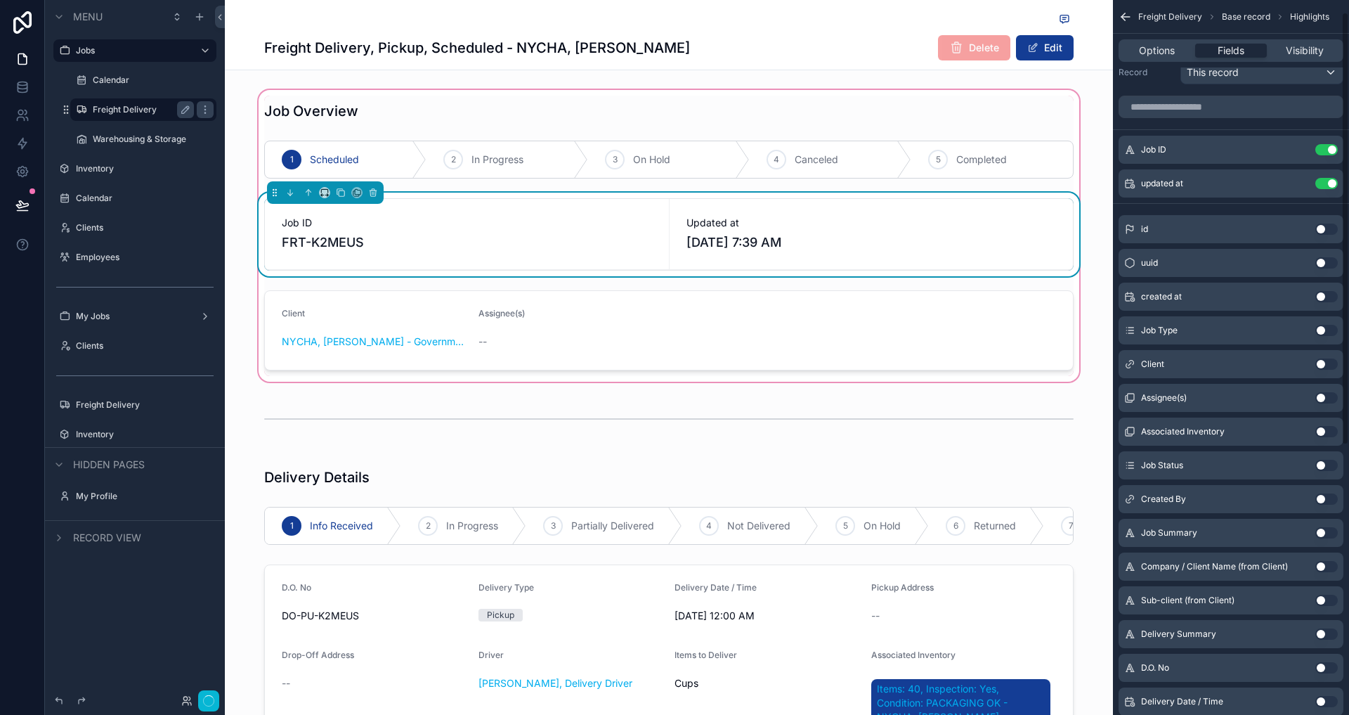
scroll to position [20, 0]
click at [1330, 298] on button "Use setting" at bounding box center [1326, 295] width 22 height 11
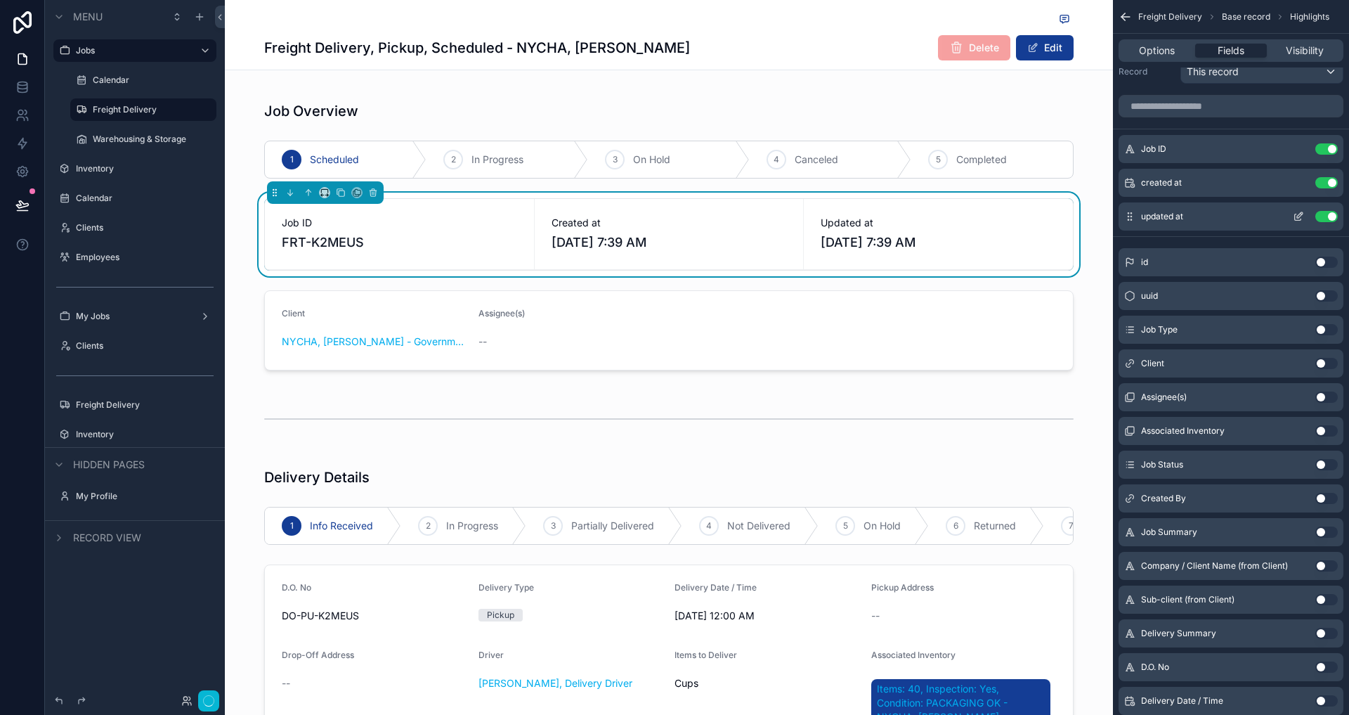
click at [1126, 222] on div "updated at Use setting" at bounding box center [1231, 216] width 225 height 28
click at [1116, 161] on div "Job ID Use setting updated at Use setting created at Use setting" at bounding box center [1231, 183] width 236 height 96
click at [1097, 161] on div "Job Overview 1 Scheduled 2 In Progress 3 On Hold 4 Canceled 5 Completed Job ID …" at bounding box center [669, 235] width 888 height 297
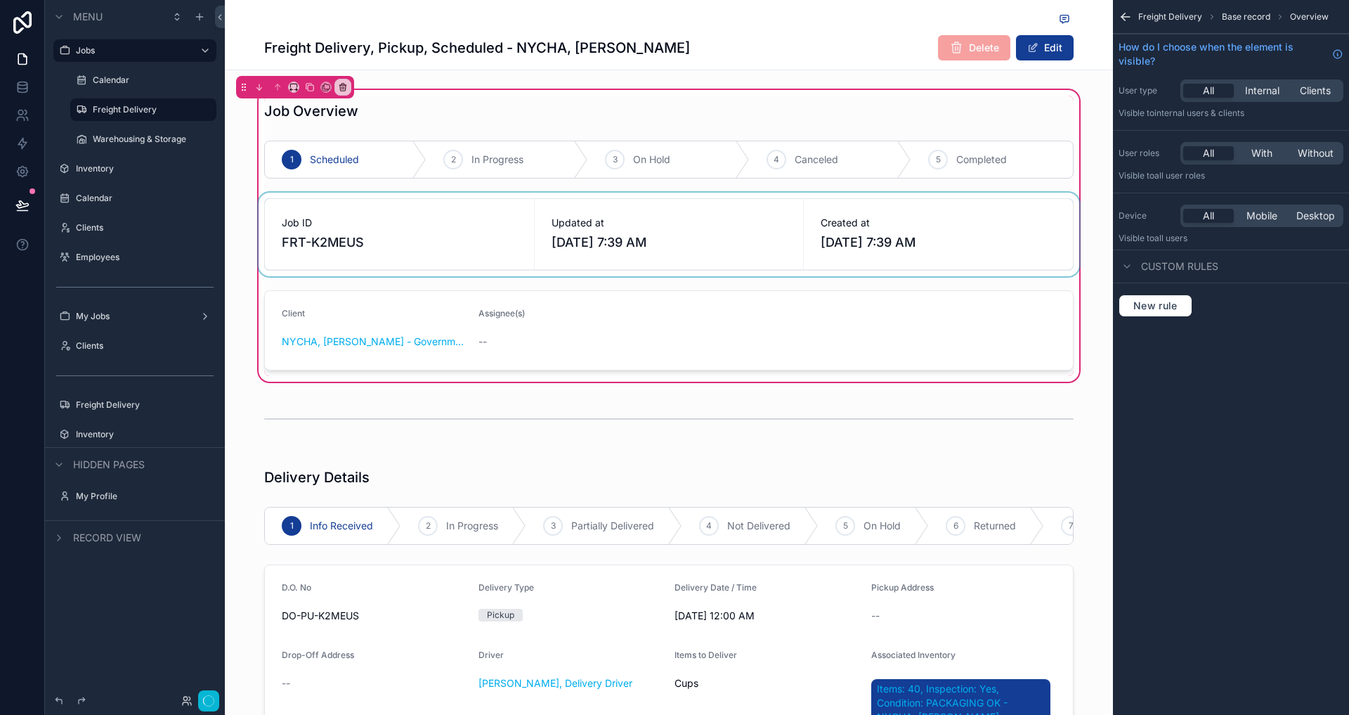
click at [942, 220] on div "scrollable content" at bounding box center [669, 235] width 826 height 84
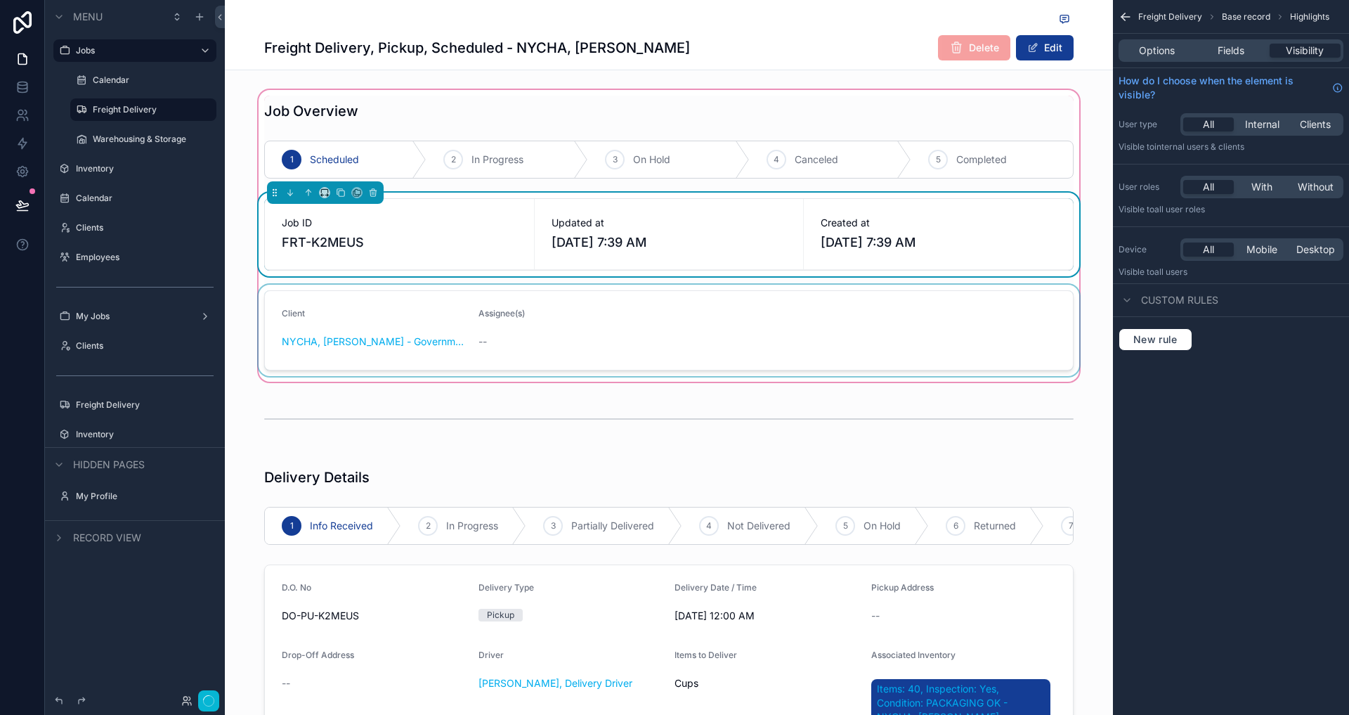
click at [684, 333] on div "scrollable content" at bounding box center [669, 330] width 826 height 91
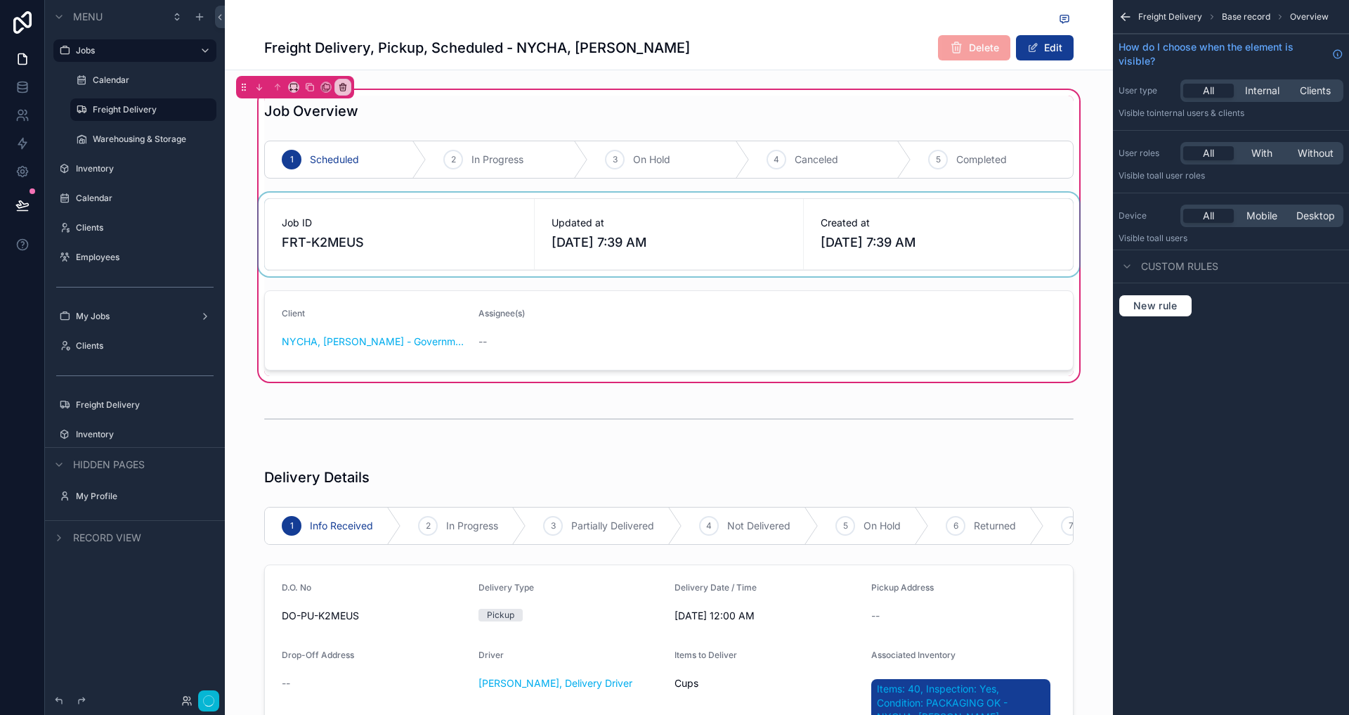
click at [249, 264] on div "Job Overview 1 Scheduled 2 In Progress 3 On Hold 4 Canceled 5 Completed Job ID …" at bounding box center [669, 235] width 888 height 297
click at [537, 321] on div "scrollable content" at bounding box center [669, 330] width 826 height 91
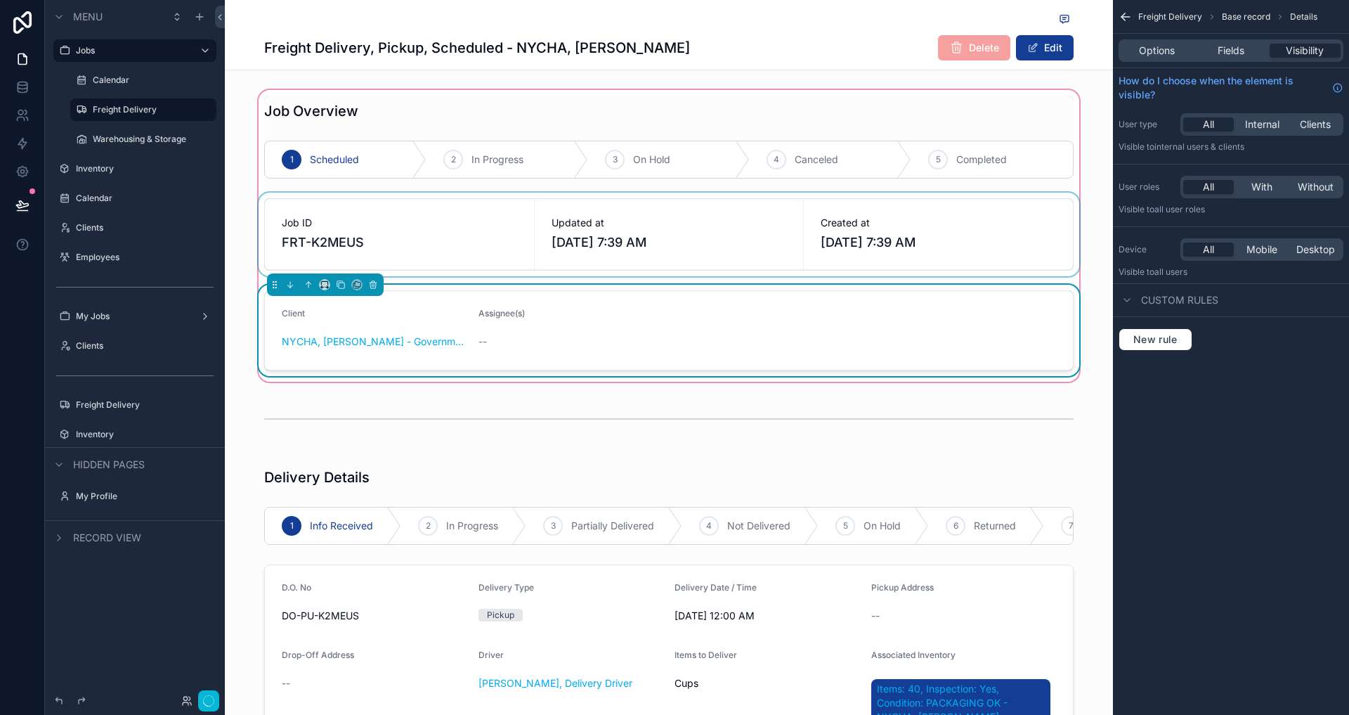
click at [1027, 341] on form "Client NYCHA, [PERSON_NAME] - Government, Active Assignee(s) --" at bounding box center [669, 330] width 808 height 79
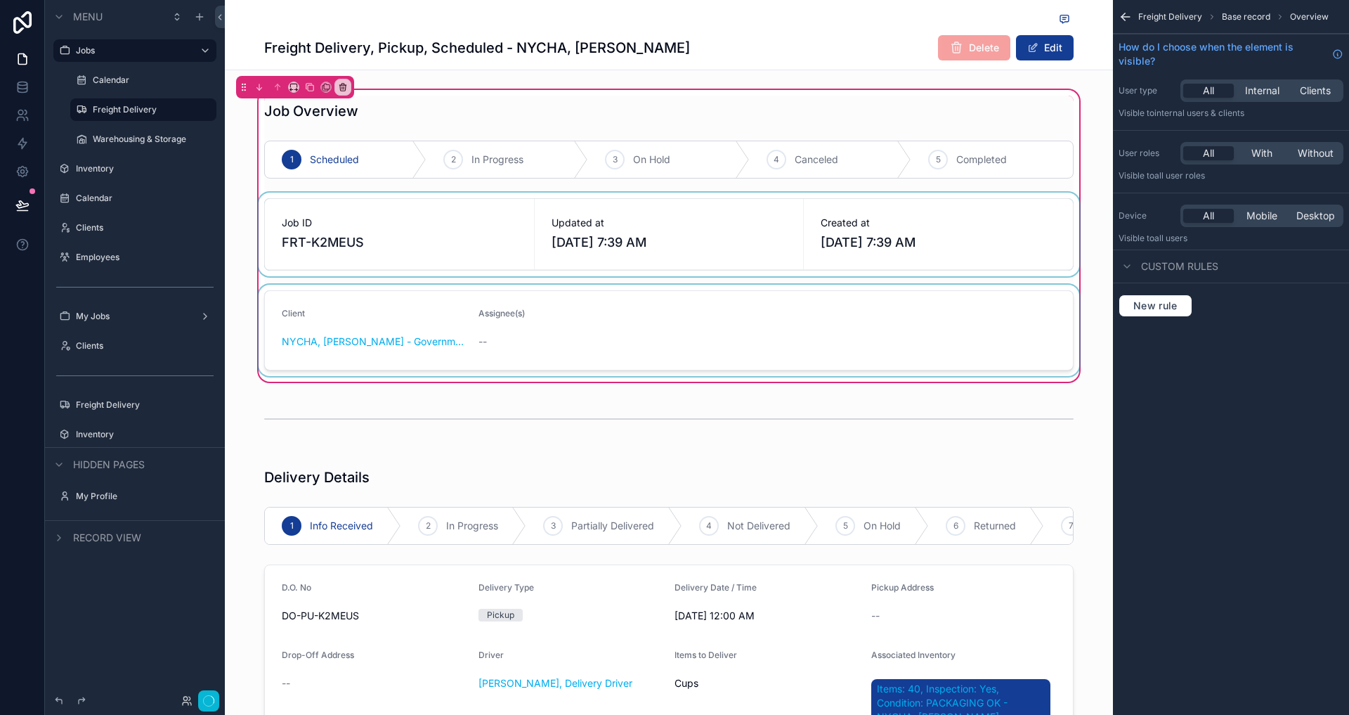
click at [1028, 341] on div "scrollable content" at bounding box center [669, 330] width 826 height 91
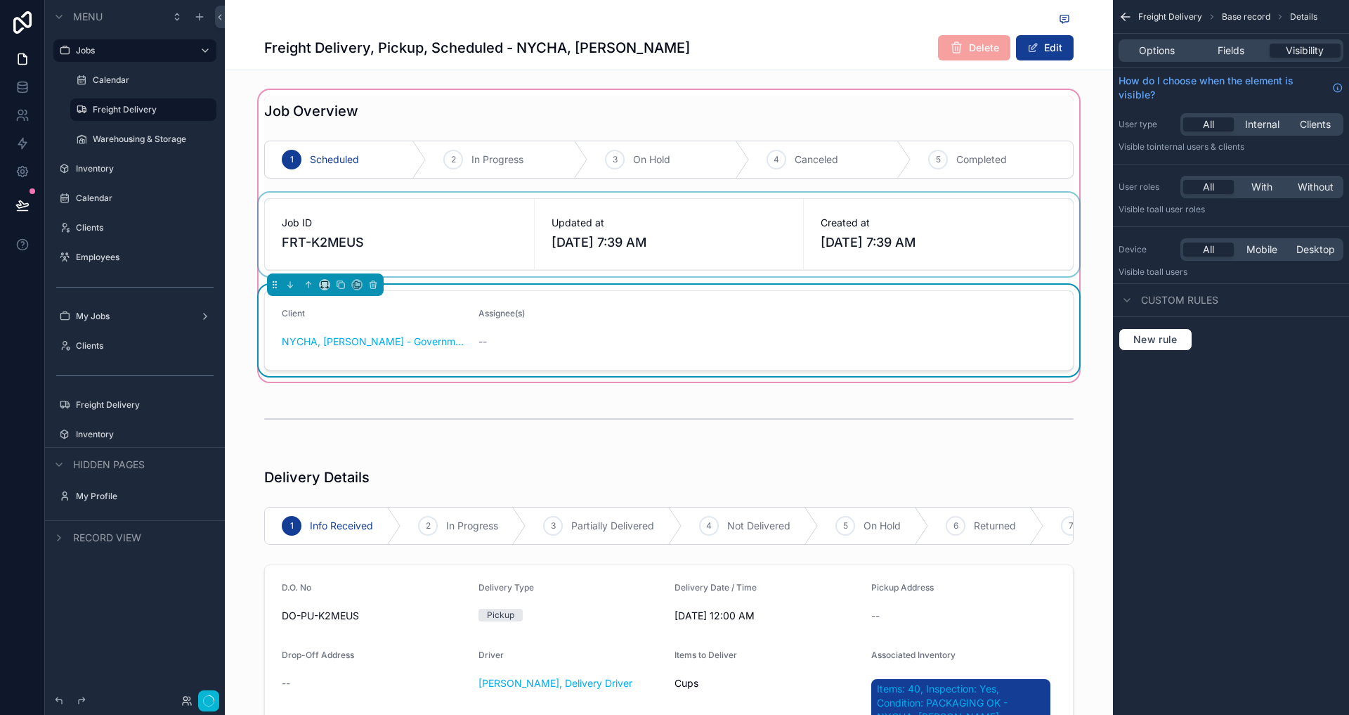
click at [934, 261] on div "scrollable content" at bounding box center [669, 235] width 826 height 84
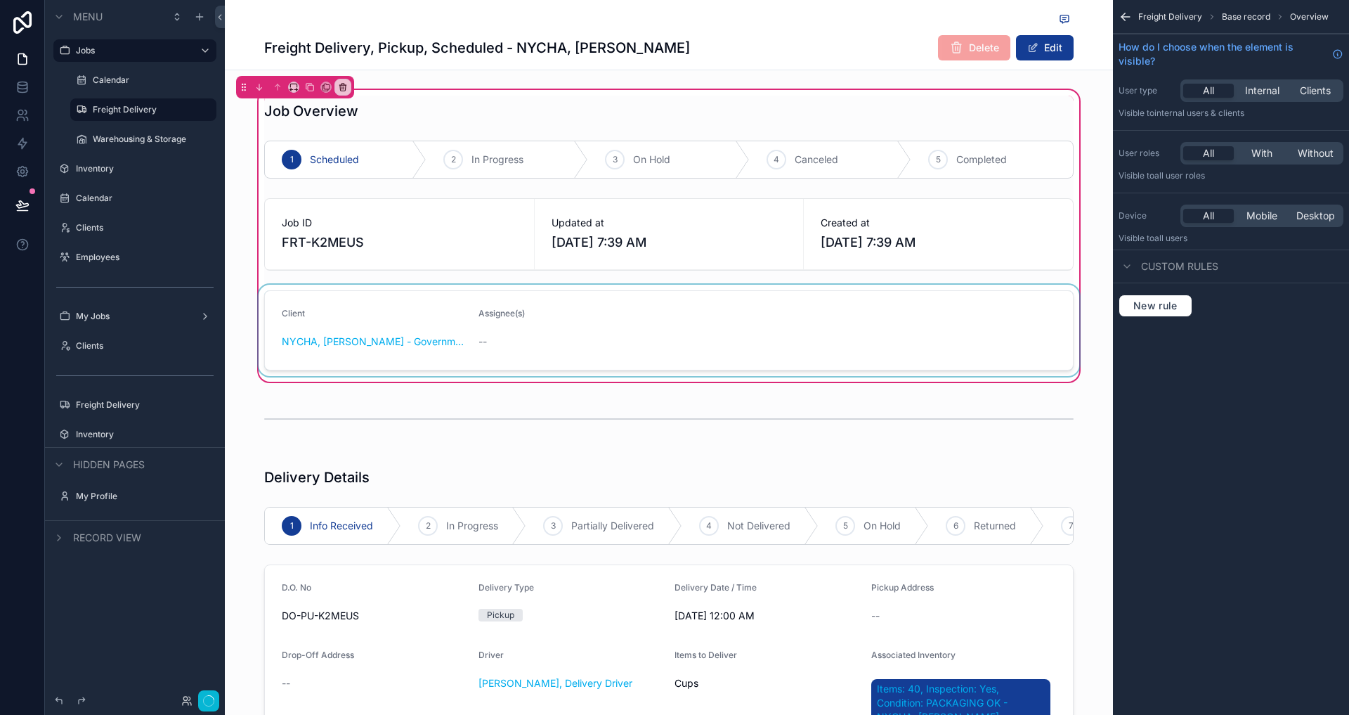
click at [887, 298] on div "scrollable content" at bounding box center [669, 330] width 826 height 91
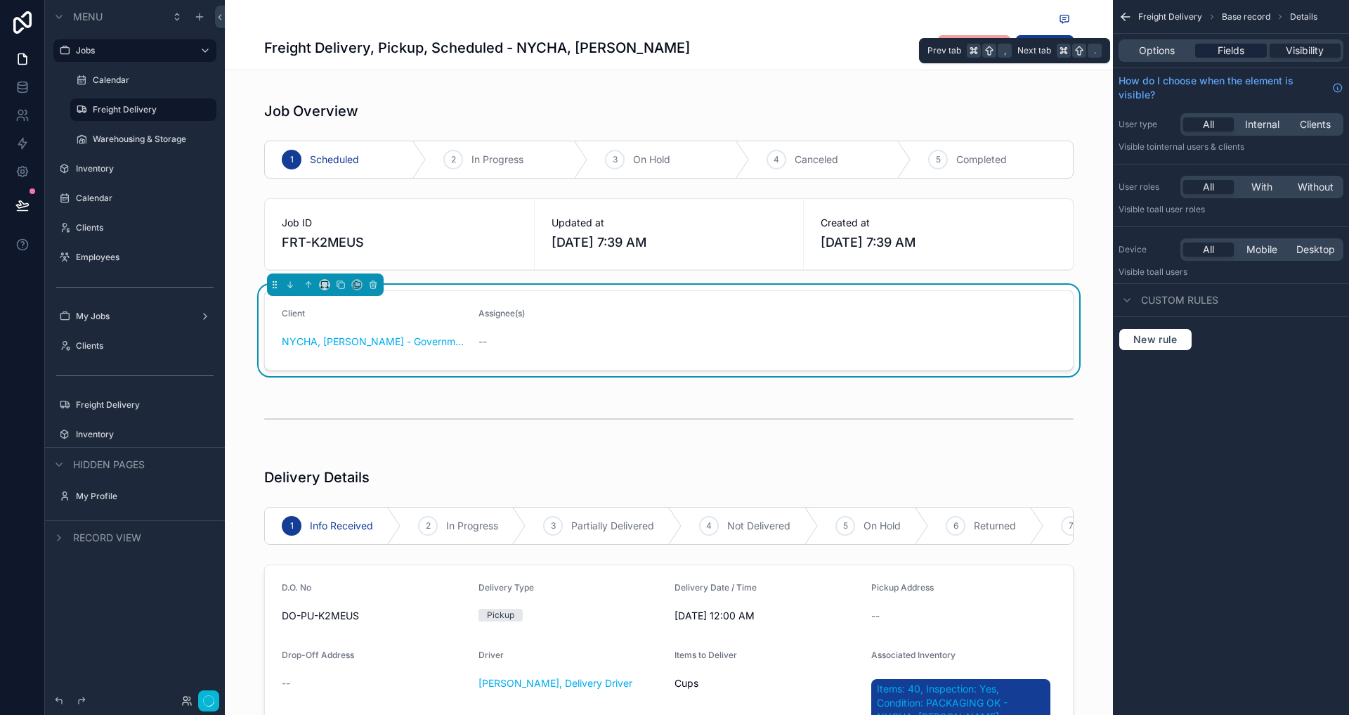
click at [1225, 50] on span "Fields" at bounding box center [1231, 51] width 27 height 14
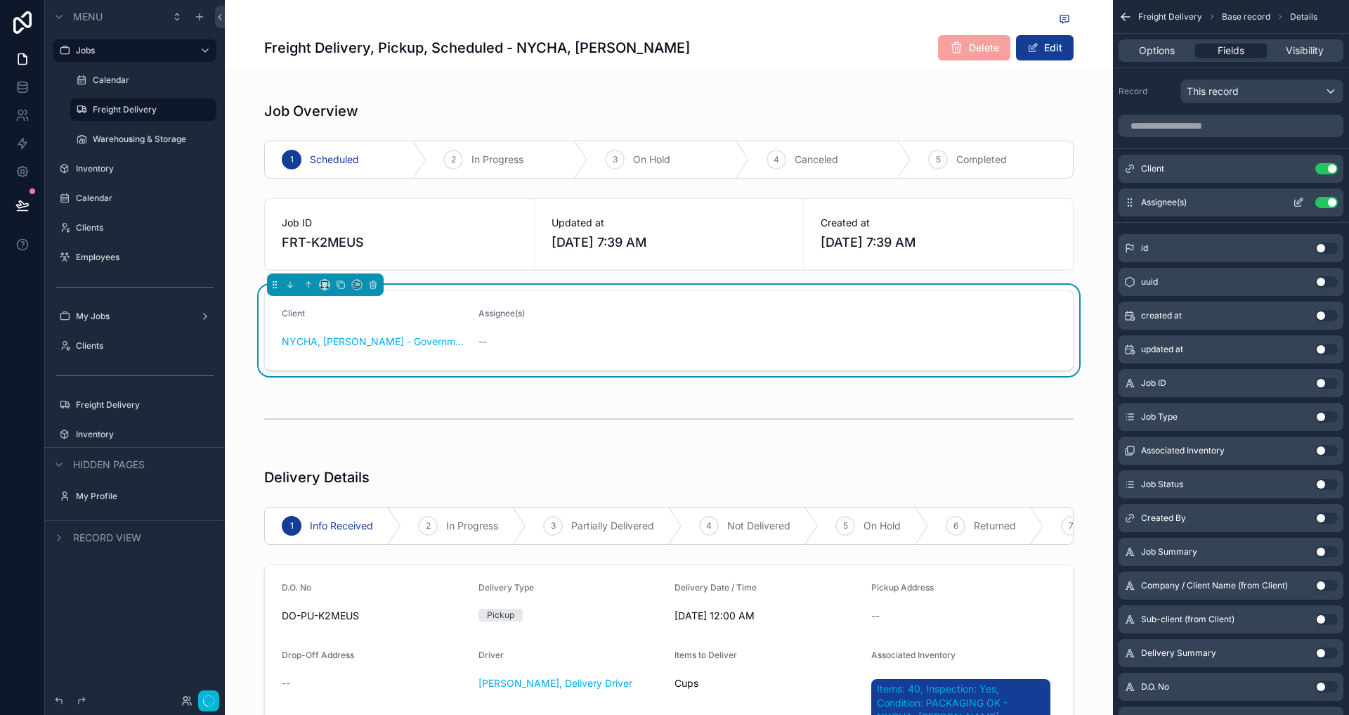
click at [1327, 200] on button "Use setting" at bounding box center [1326, 202] width 22 height 11
click at [1098, 201] on div "Job Overview 1 Scheduled 2 In Progress 3 On Hold 4 Canceled 5 Completed Job ID …" at bounding box center [669, 235] width 888 height 297
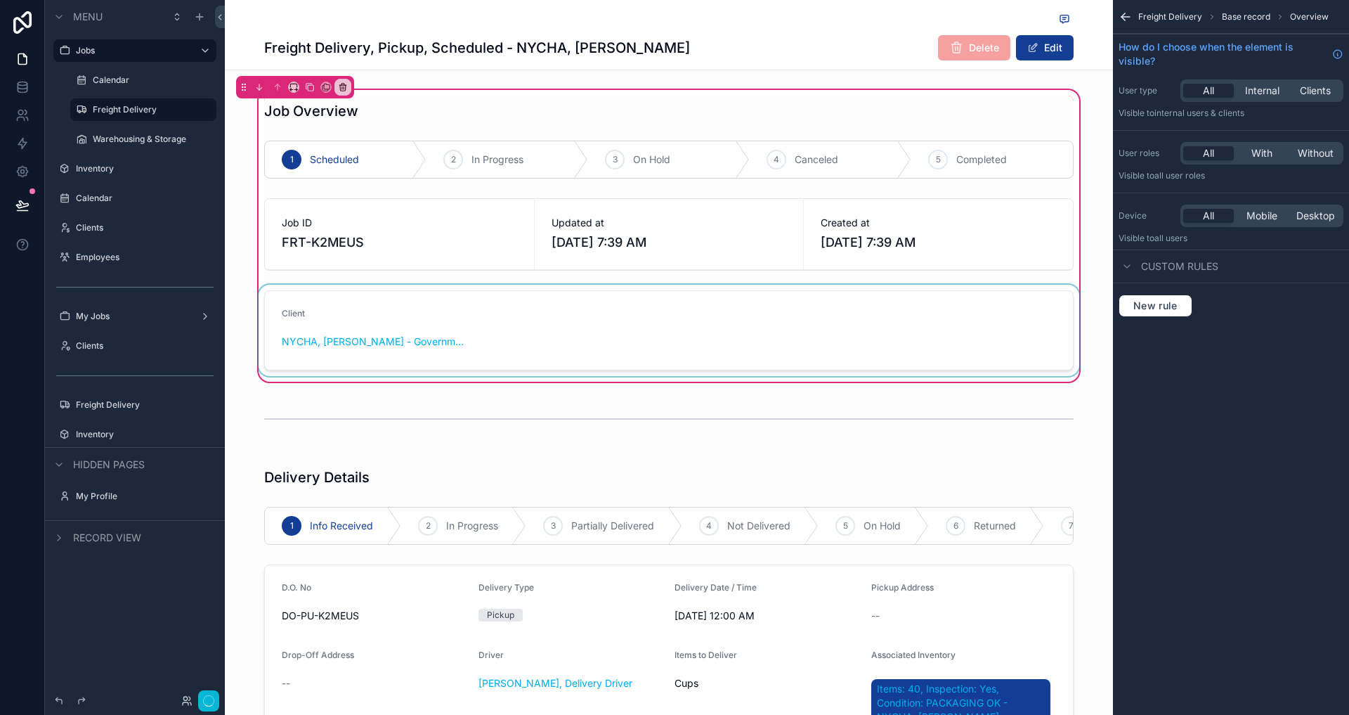
click at [897, 341] on div "scrollable content" at bounding box center [669, 330] width 826 height 91
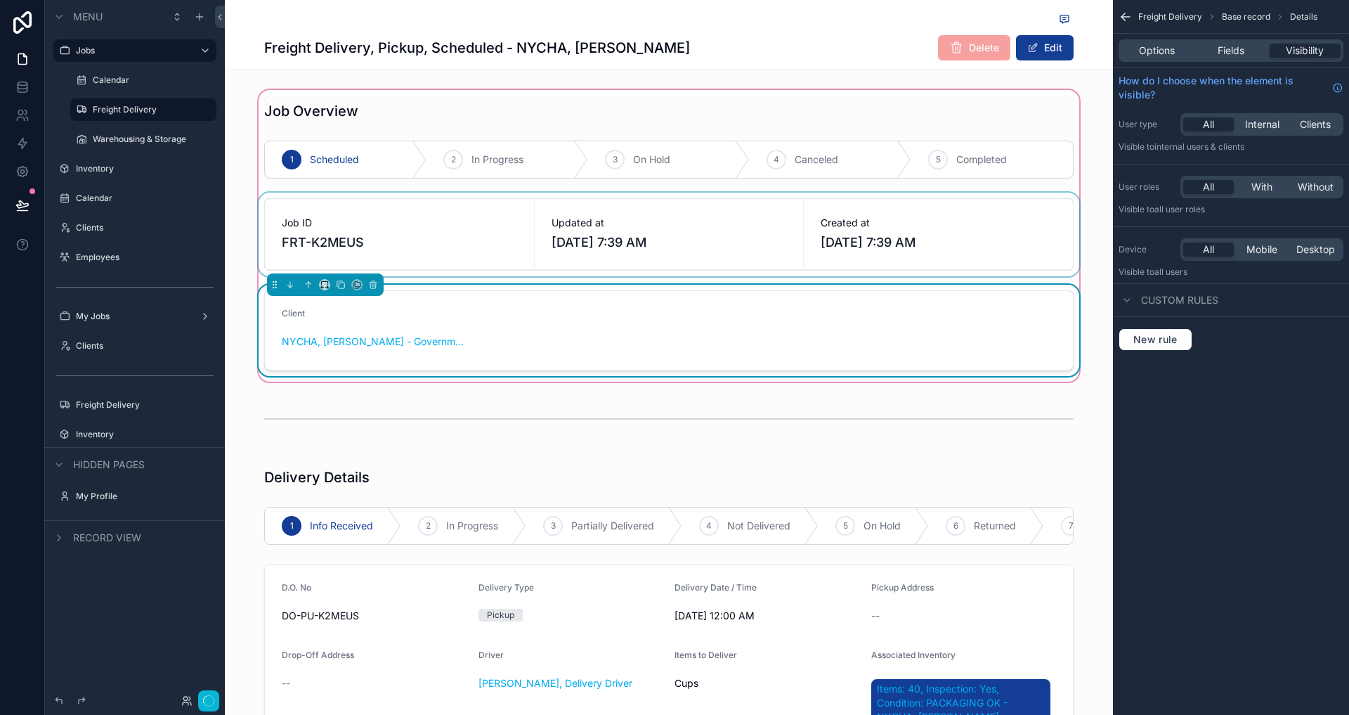
click at [582, 221] on div "scrollable content" at bounding box center [669, 235] width 826 height 84
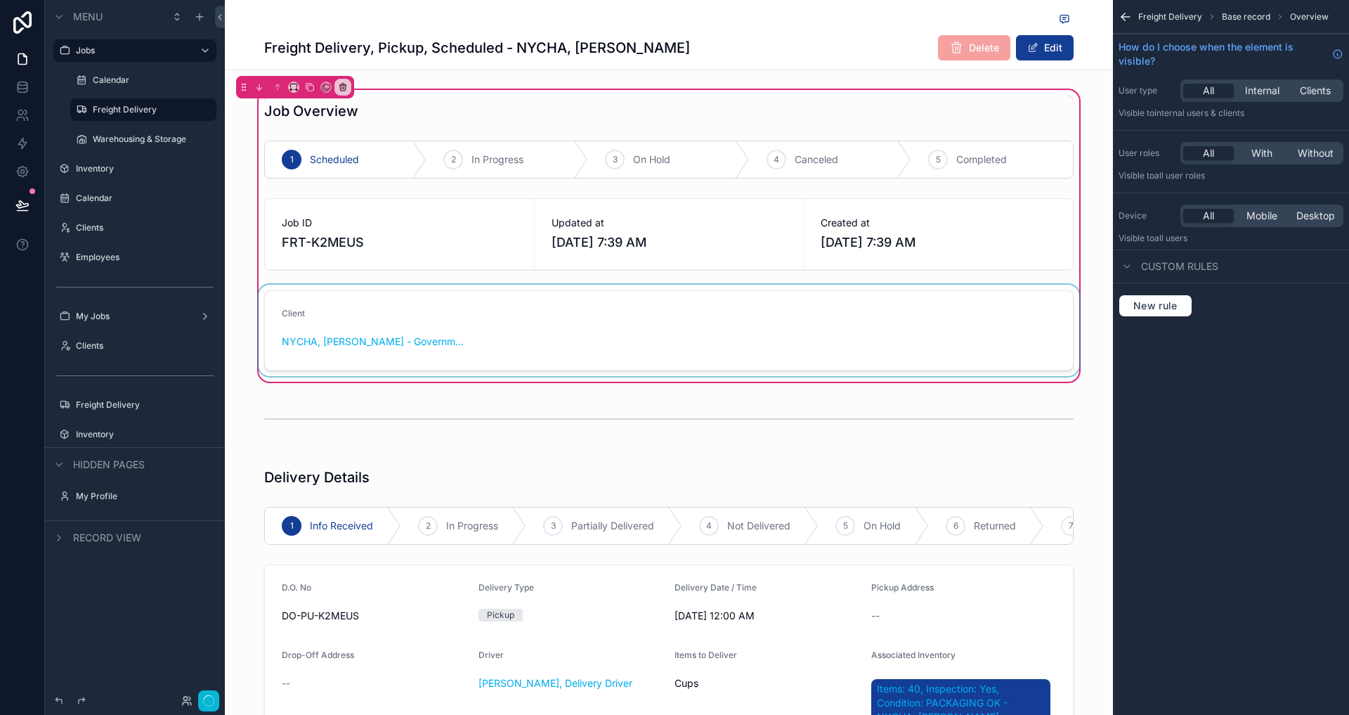
click at [771, 339] on div "scrollable content" at bounding box center [669, 330] width 826 height 91
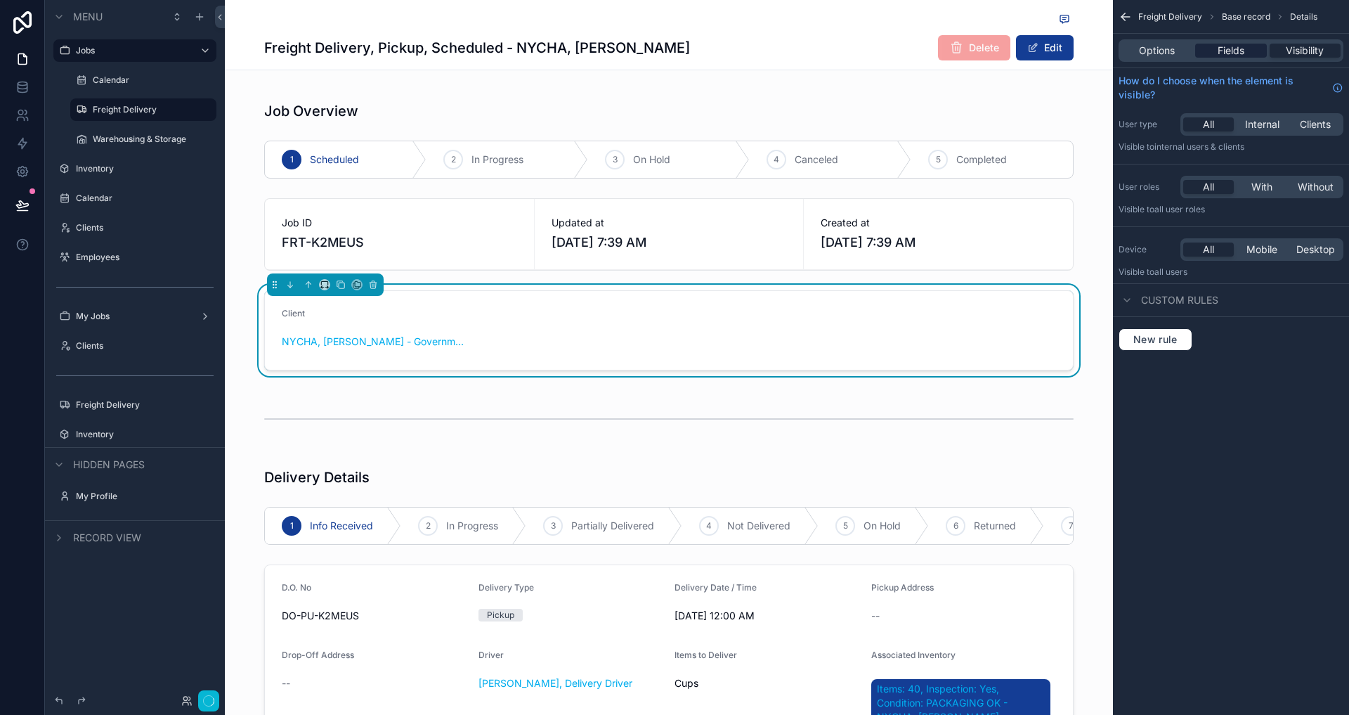
click at [1215, 44] on div "Fields" at bounding box center [1230, 51] width 71 height 14
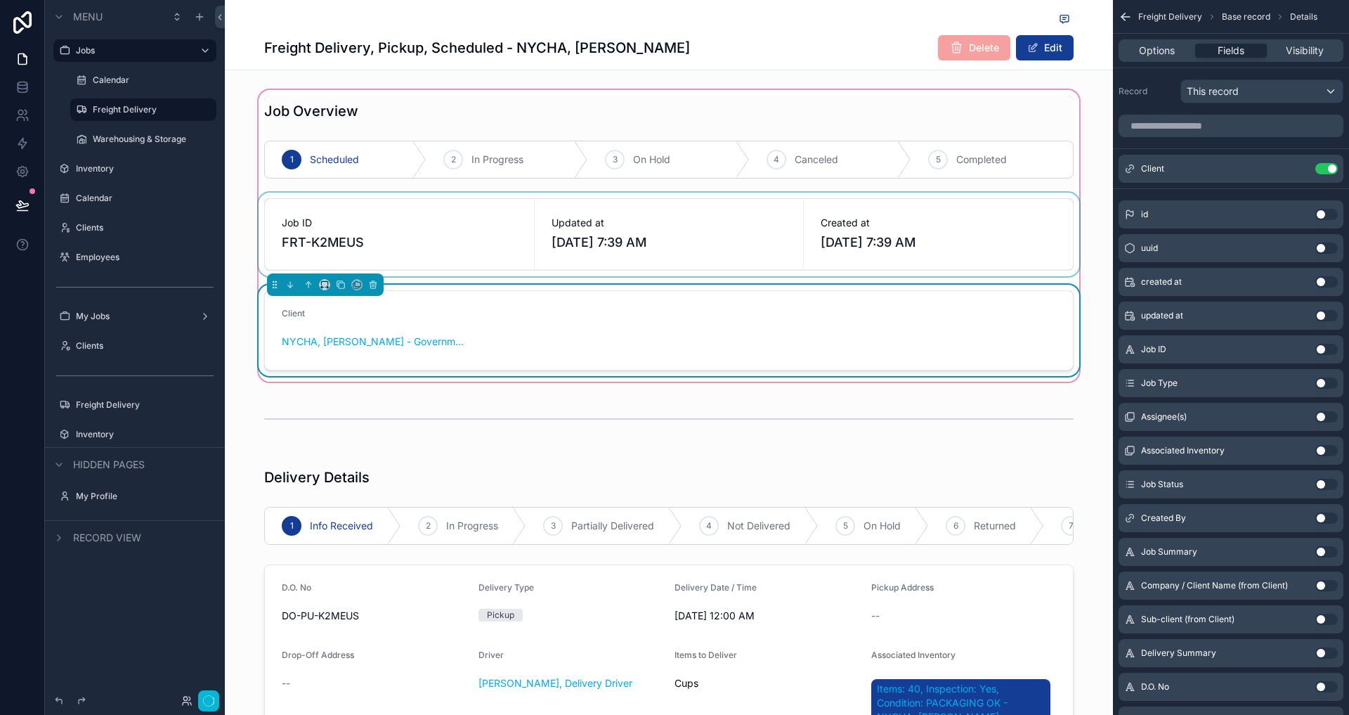
click at [792, 222] on div "scrollable content" at bounding box center [669, 235] width 826 height 84
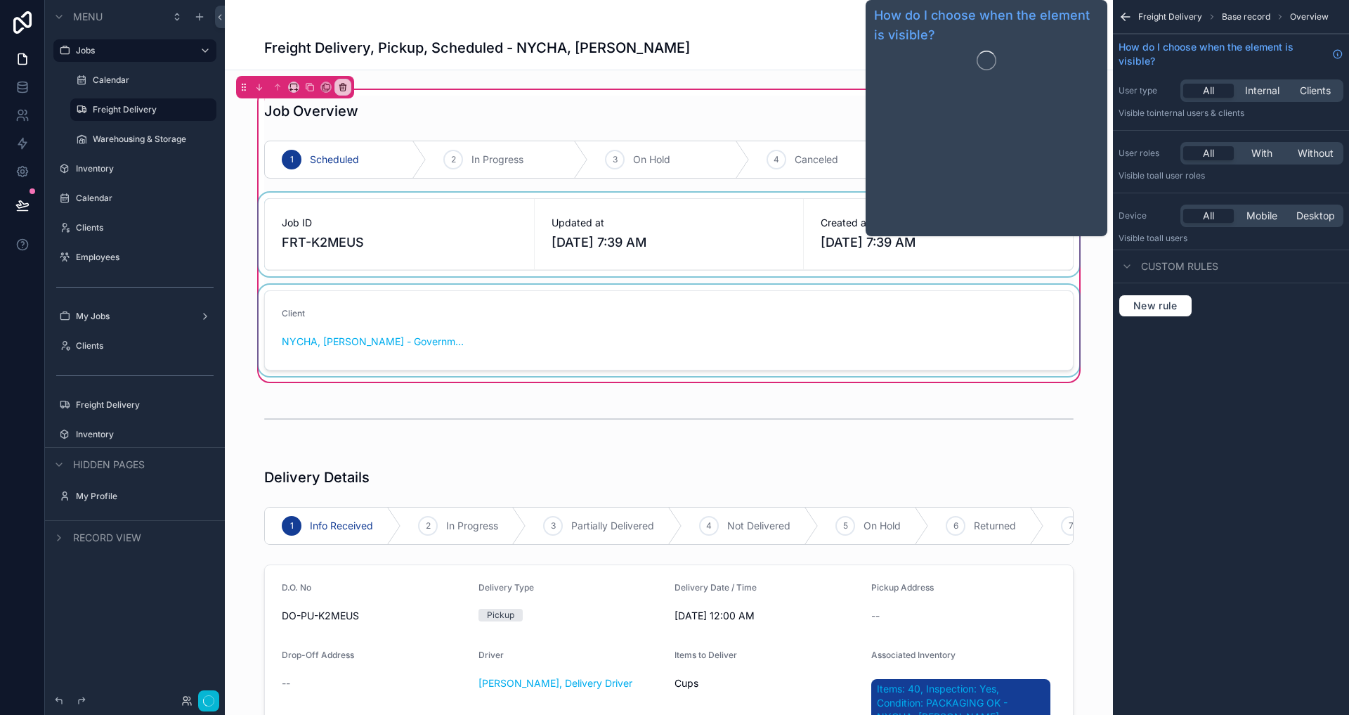
click at [862, 258] on div "scrollable content" at bounding box center [669, 235] width 826 height 84
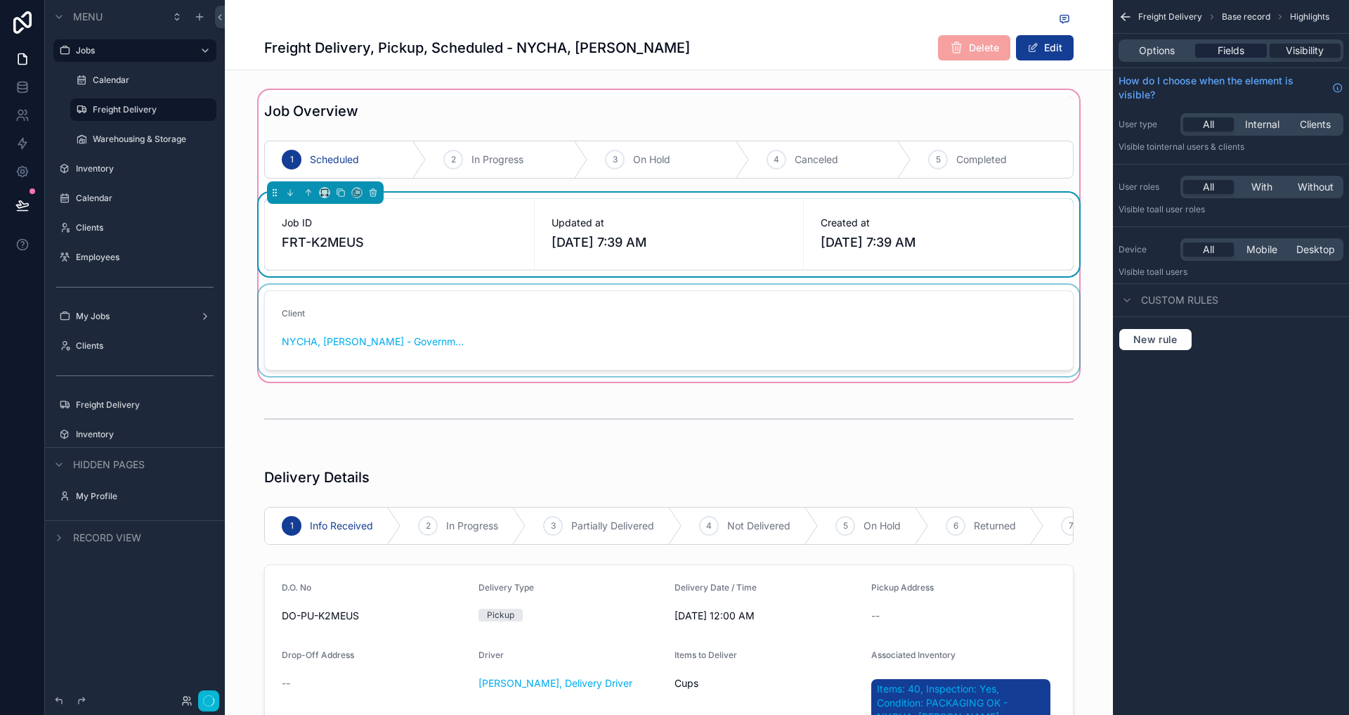
click at [1235, 52] on span "Fields" at bounding box center [1231, 51] width 27 height 14
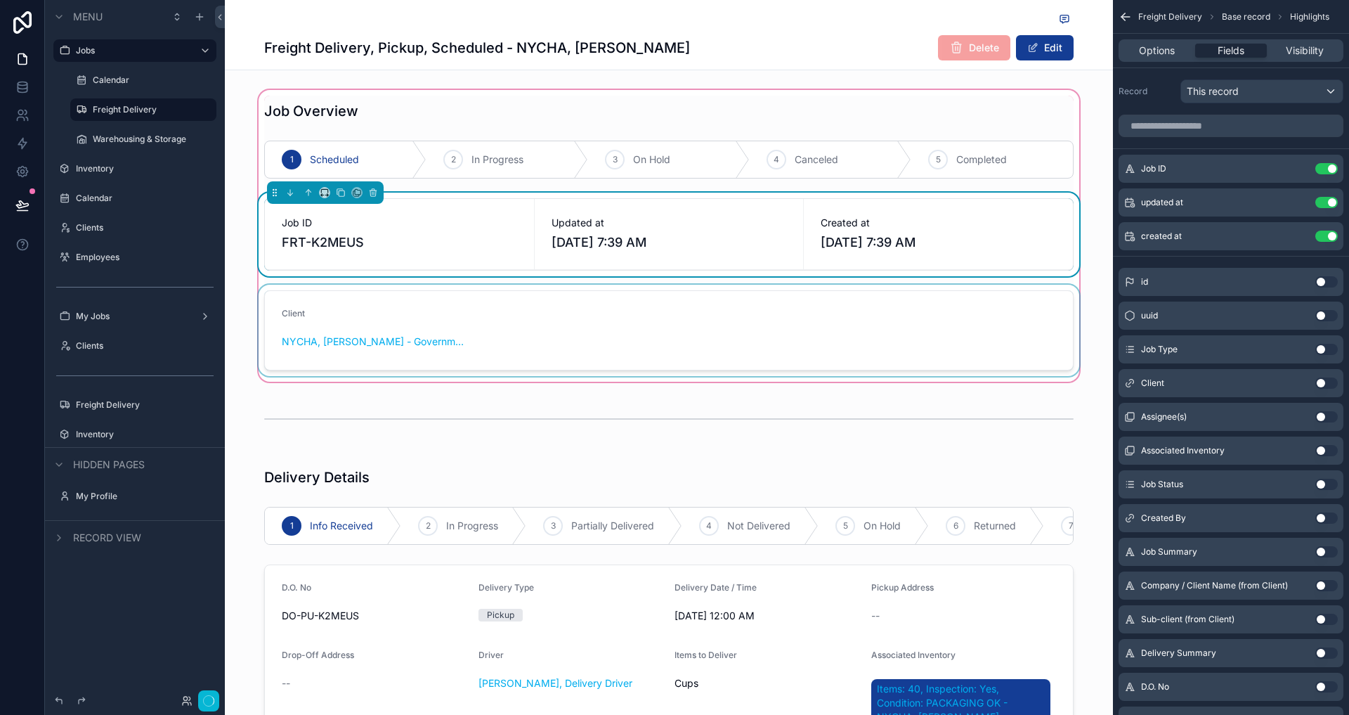
click at [1328, 379] on button "Use setting" at bounding box center [1326, 382] width 22 height 11
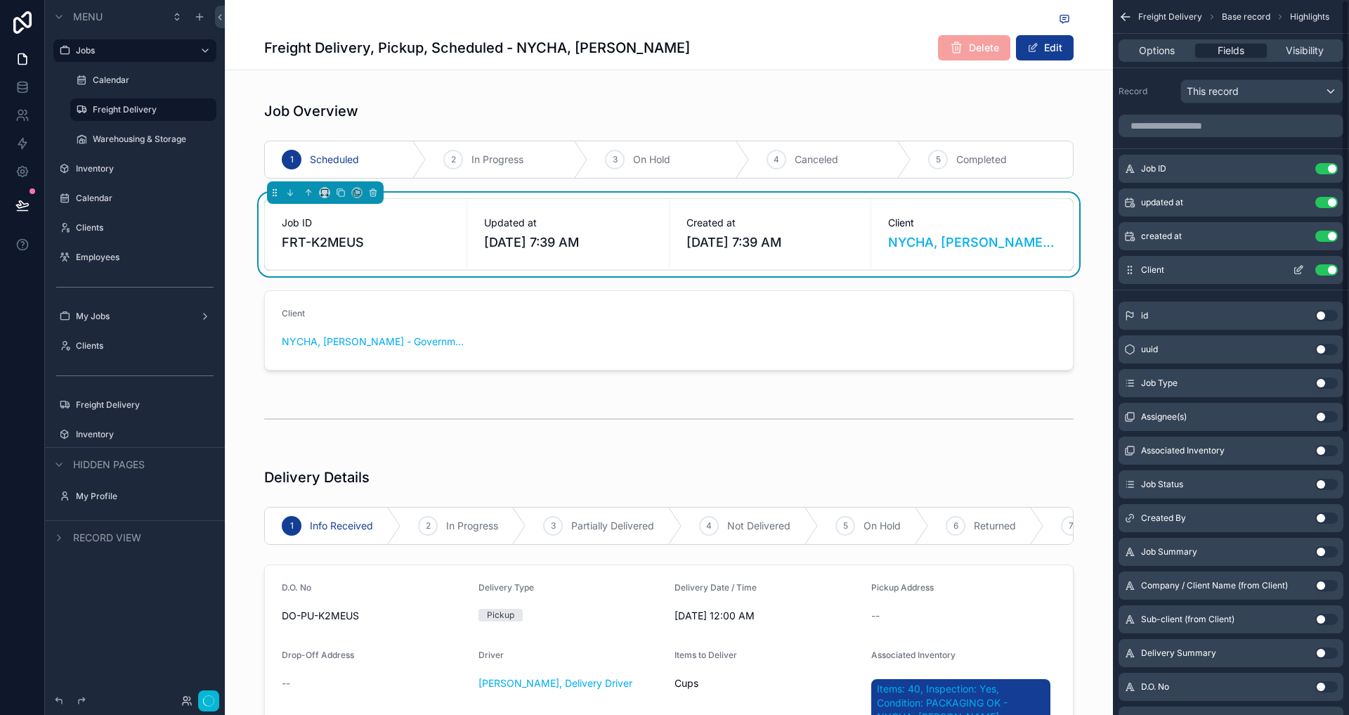
click at [1323, 268] on button "Use setting" at bounding box center [1326, 269] width 22 height 11
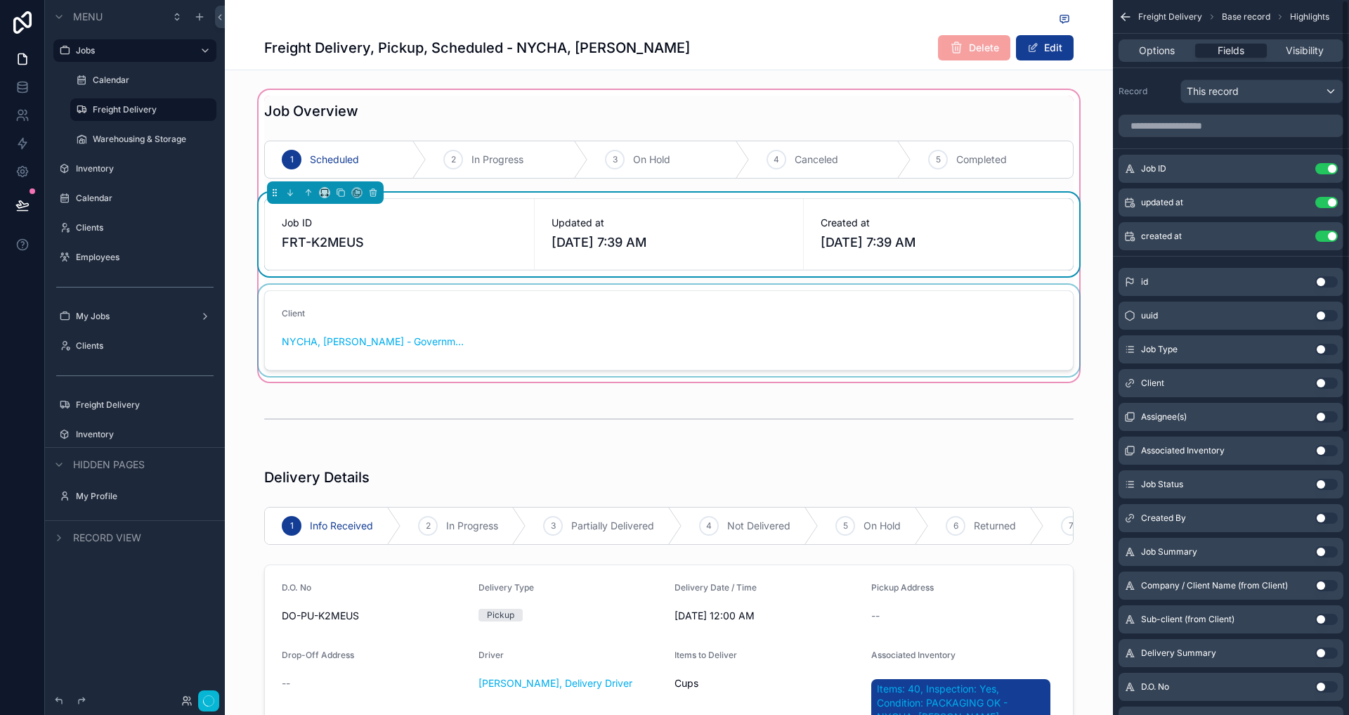
click at [894, 355] on div "scrollable content" at bounding box center [669, 330] width 826 height 91
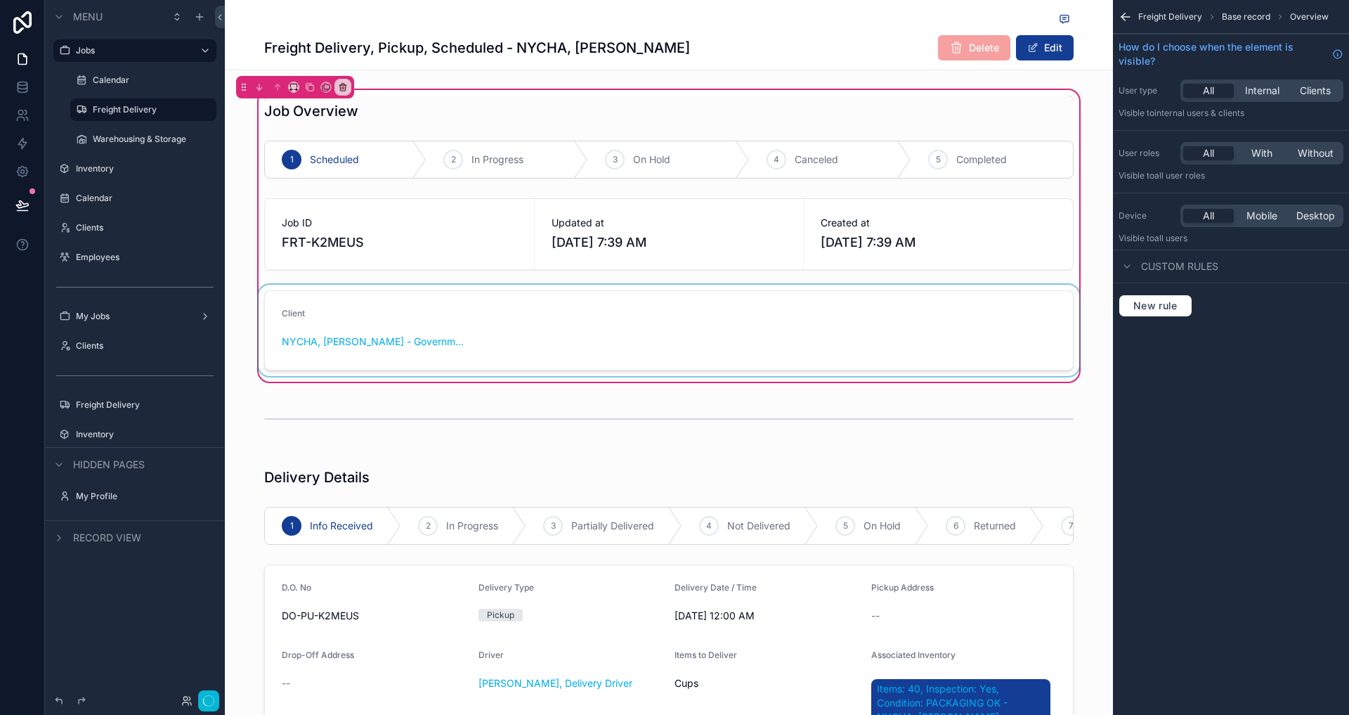
click at [847, 341] on div "scrollable content" at bounding box center [669, 330] width 826 height 91
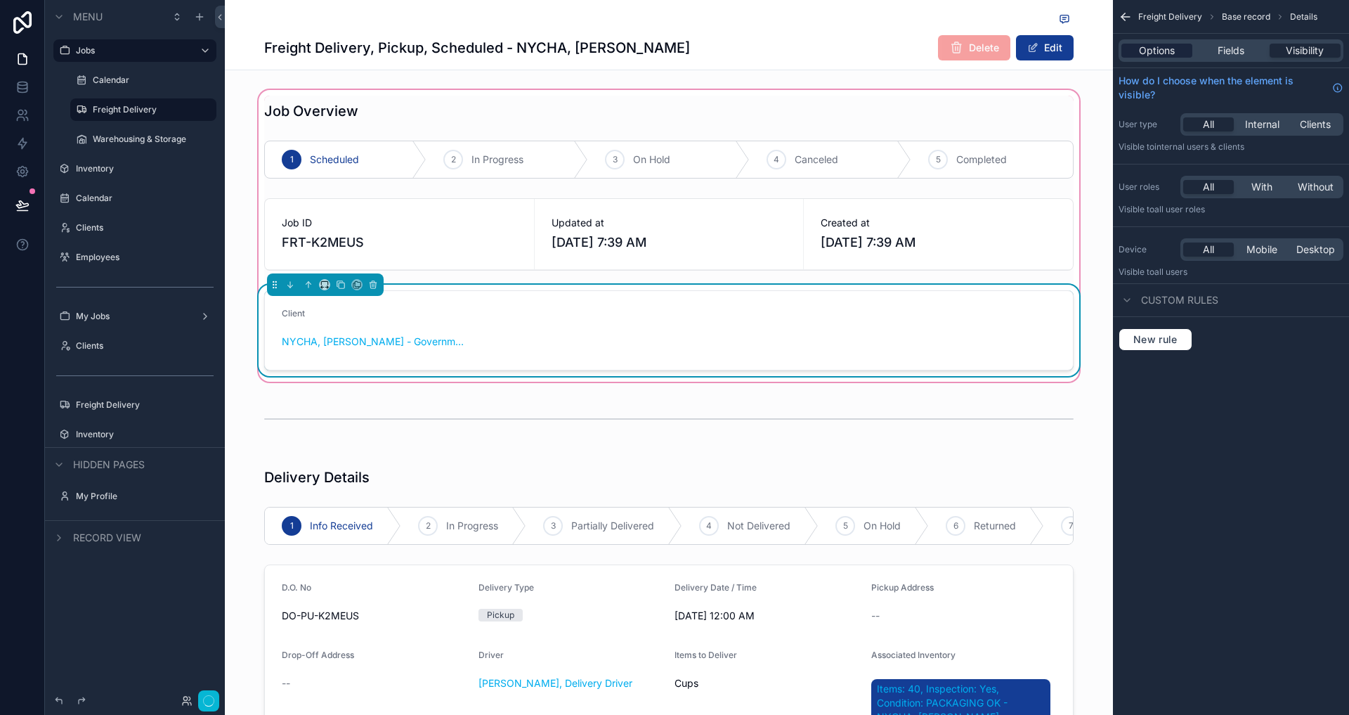
click at [1165, 53] on span "Options" at bounding box center [1157, 51] width 36 height 14
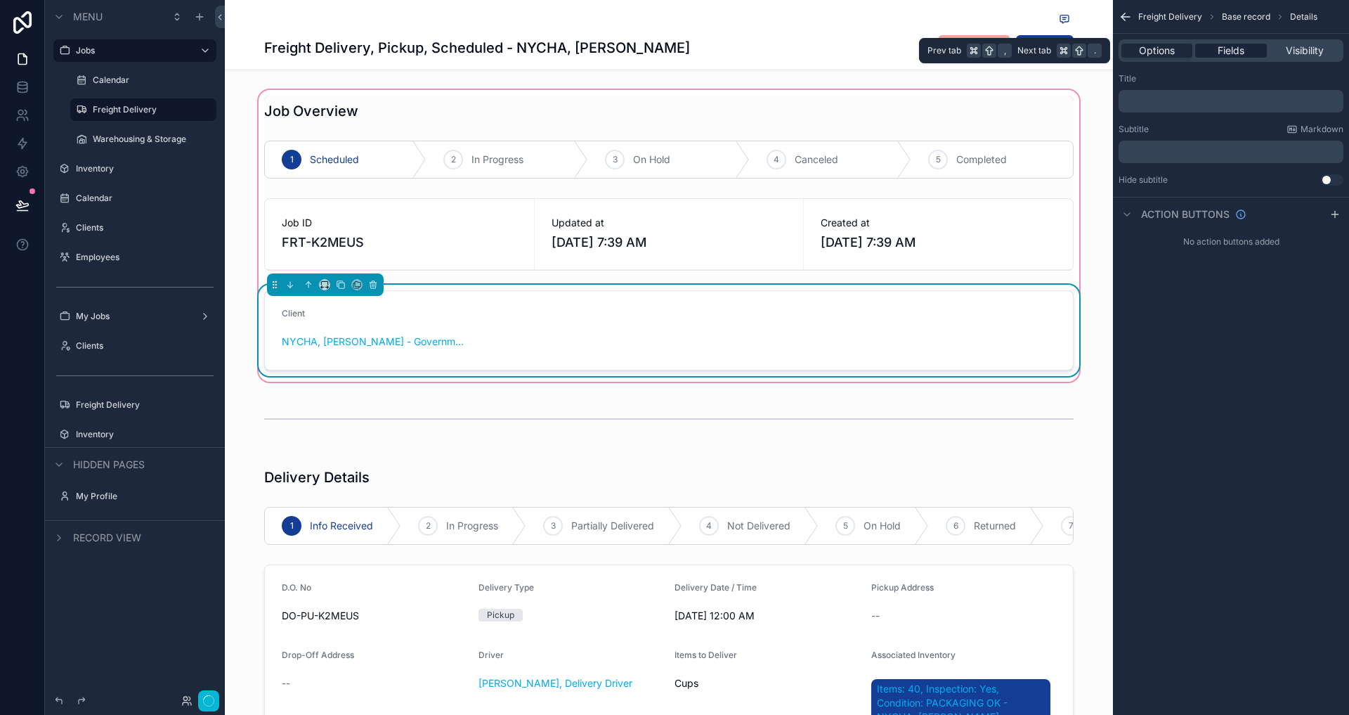
click at [1218, 50] on span "Fields" at bounding box center [1231, 51] width 27 height 14
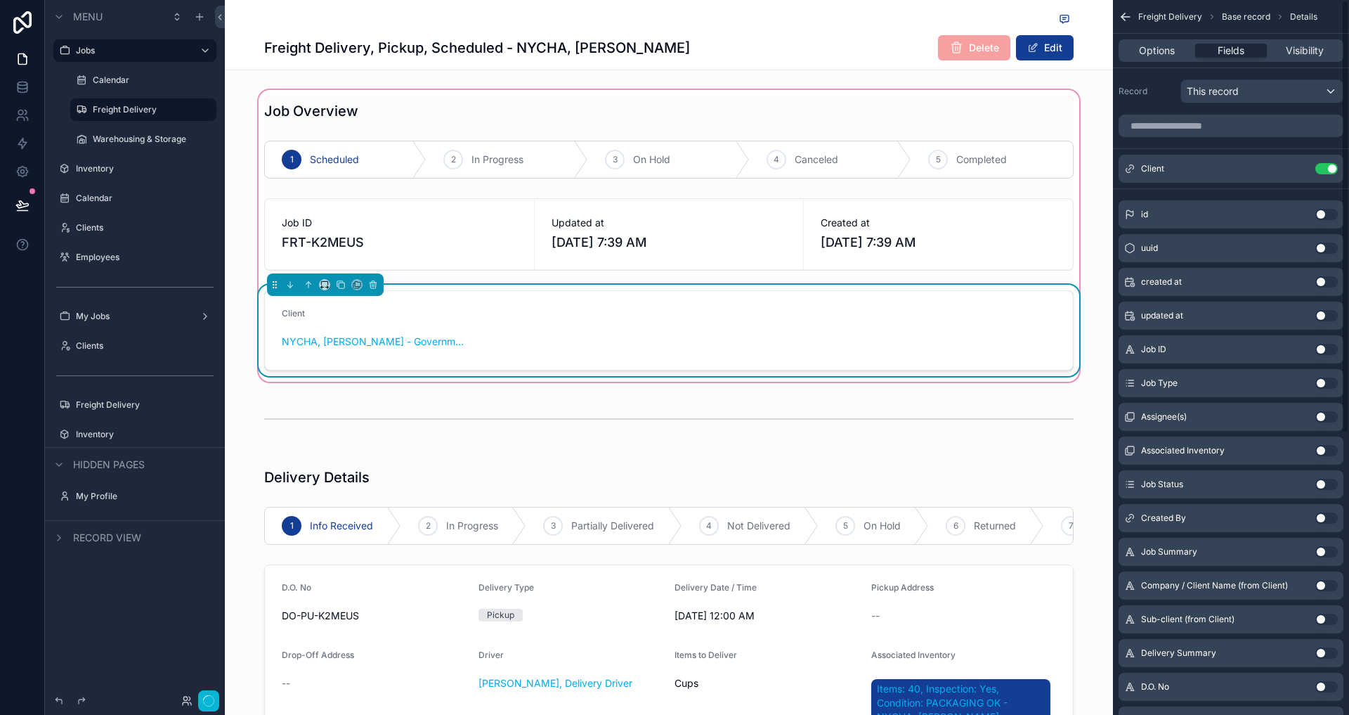
click at [1332, 348] on button "Use setting" at bounding box center [1326, 349] width 22 height 11
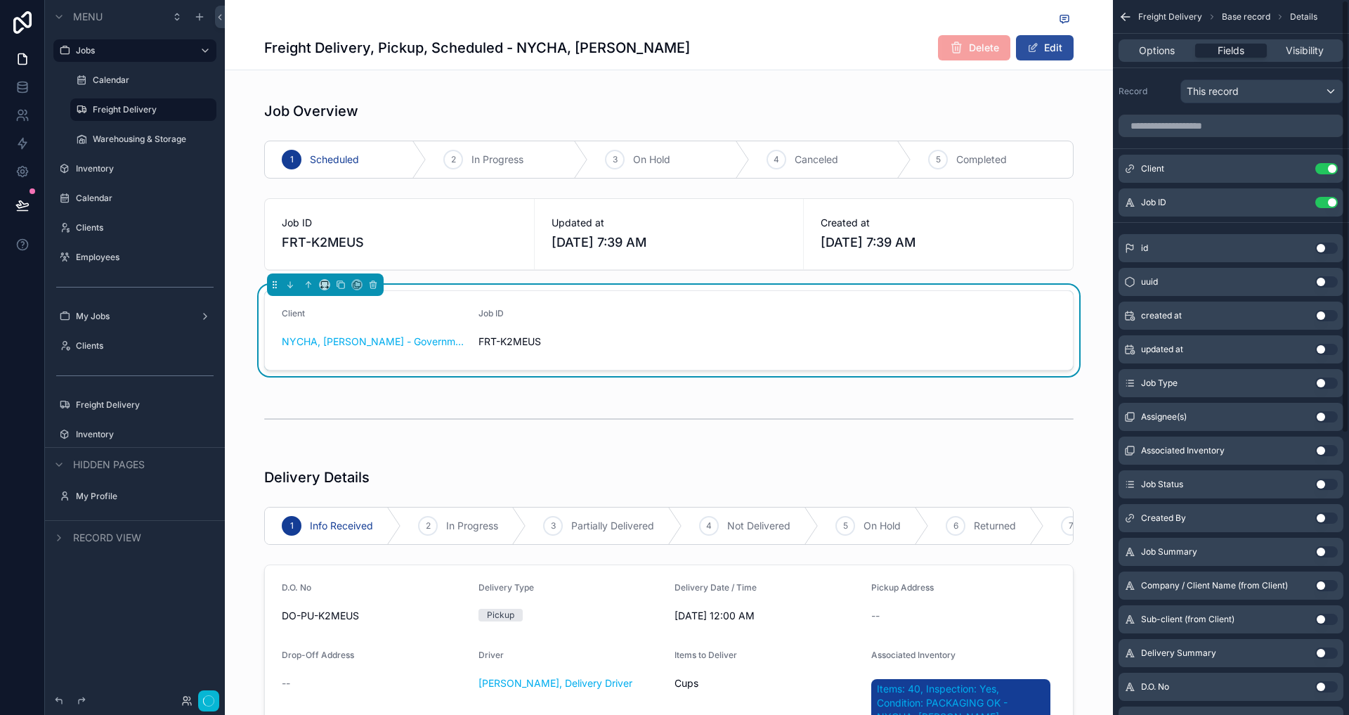
click at [1056, 45] on button "Edit" at bounding box center [1045, 47] width 58 height 25
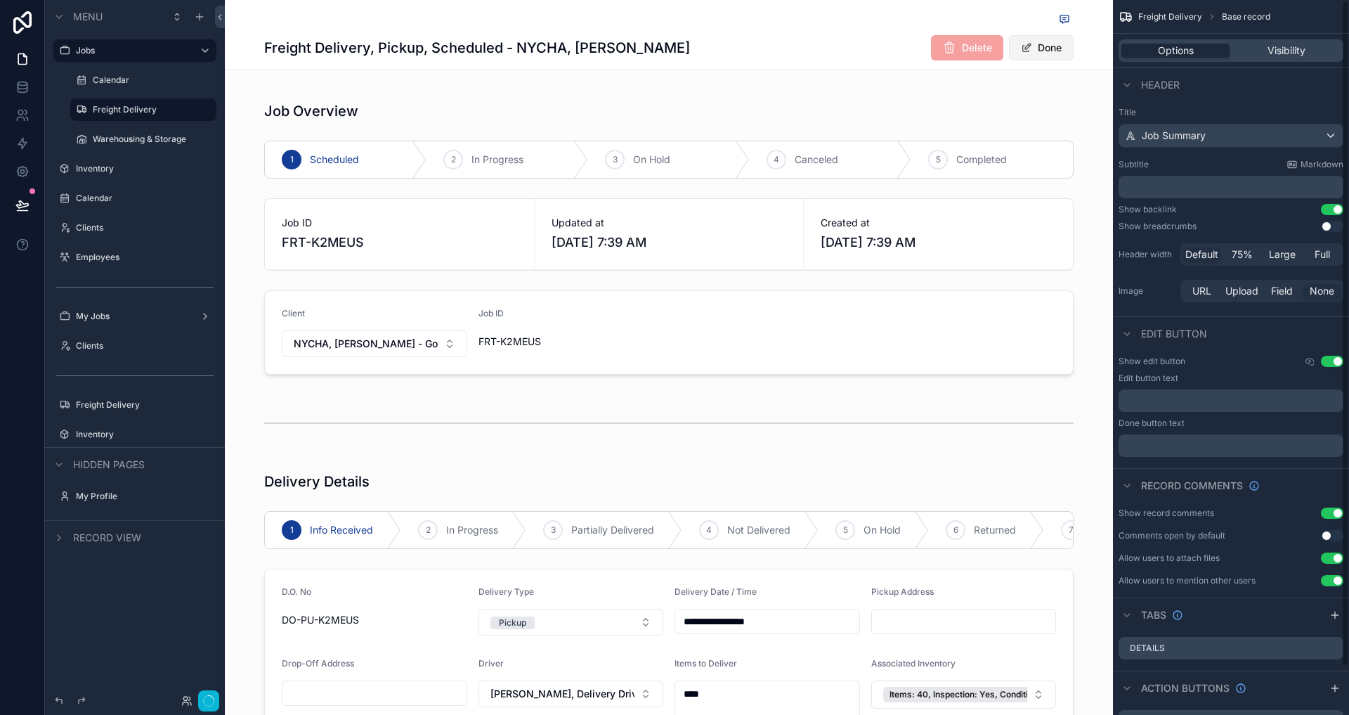
click at [1053, 44] on button "Done" at bounding box center [1041, 47] width 65 height 25
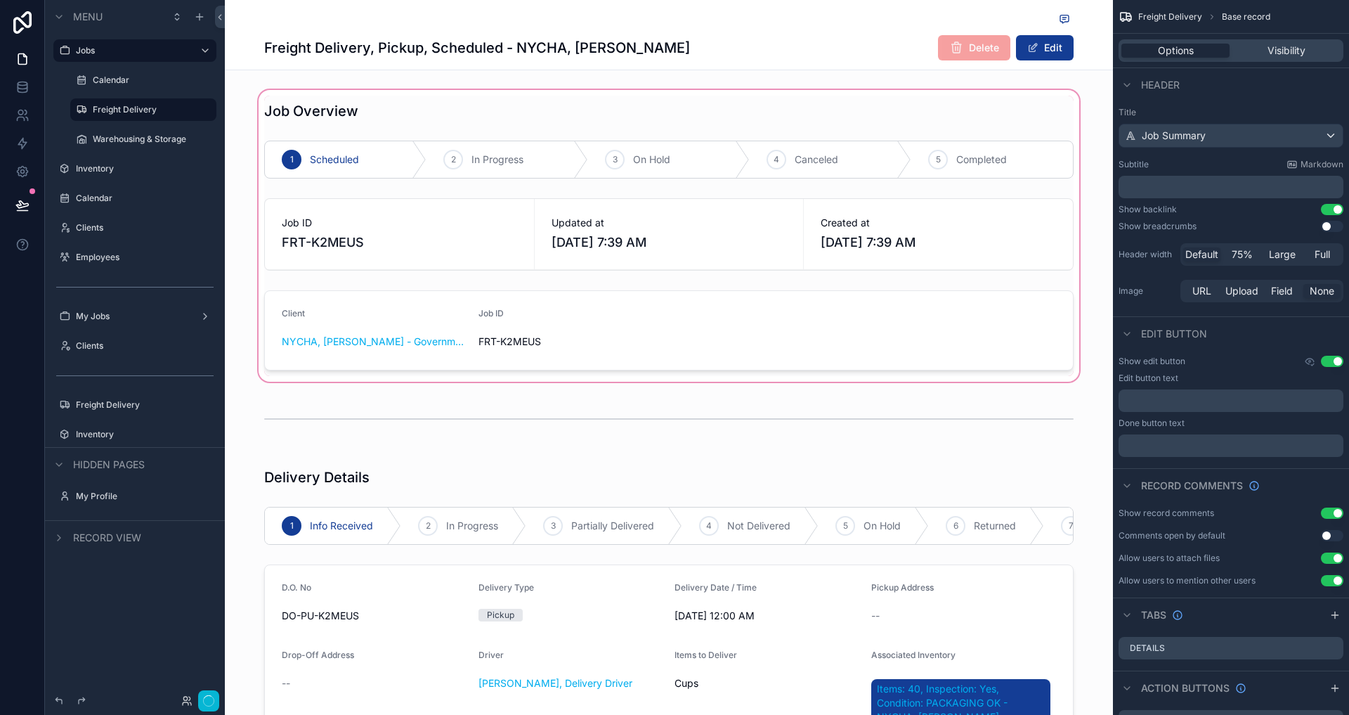
click at [592, 332] on div "scrollable content" at bounding box center [669, 235] width 888 height 297
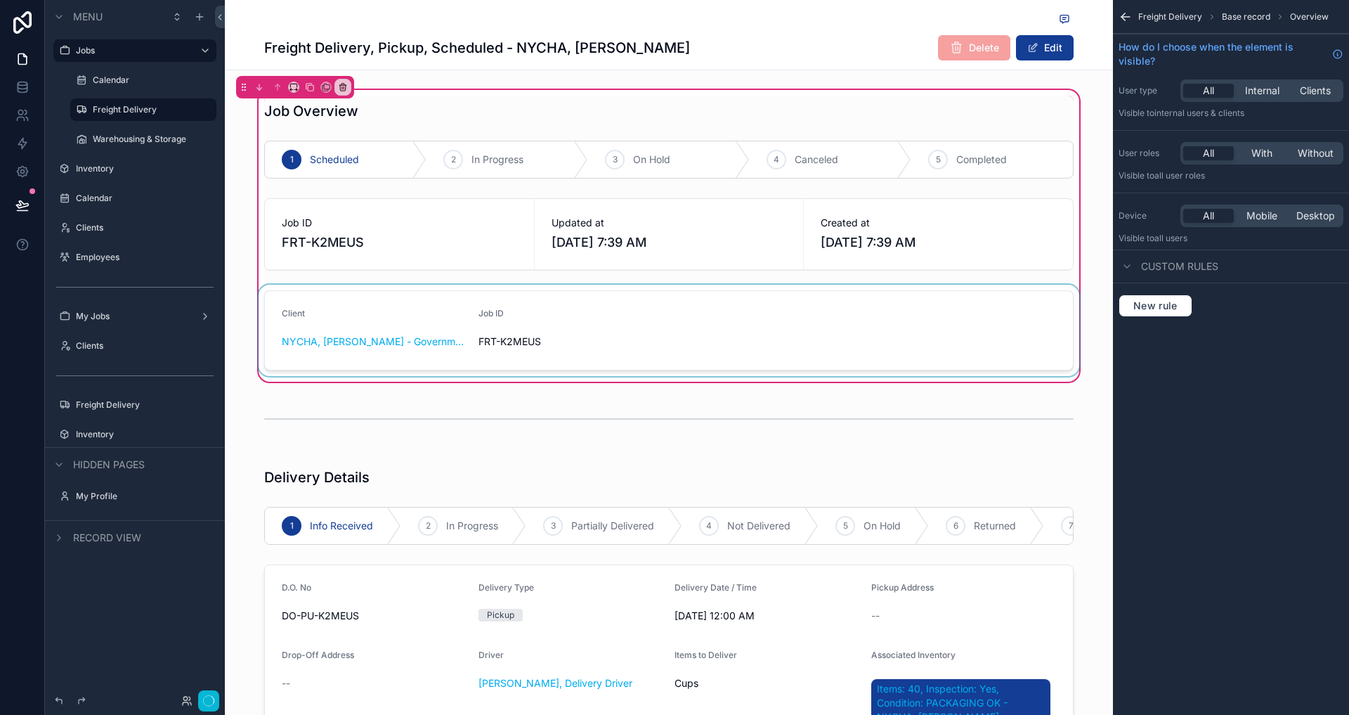
click at [592, 330] on div "scrollable content" at bounding box center [669, 330] width 826 height 91
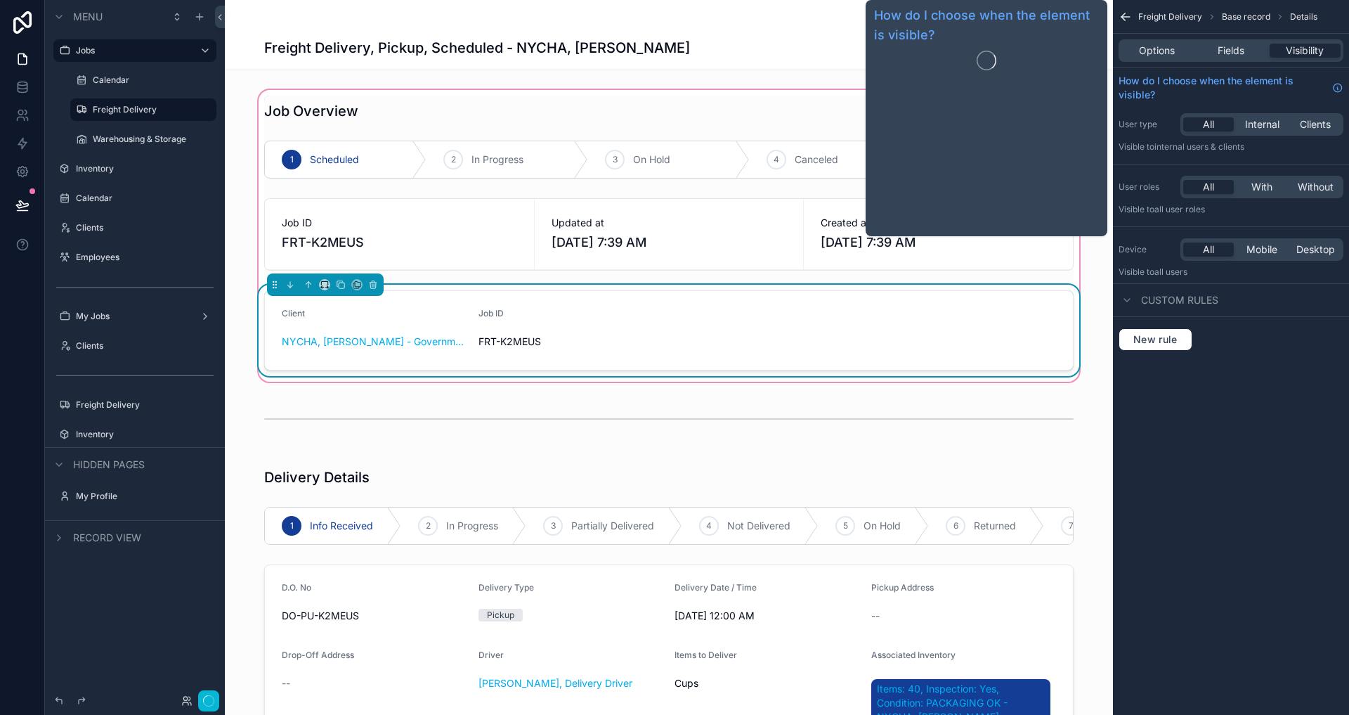
click at [654, 319] on div "Job ID" at bounding box center [570, 316] width 185 height 17
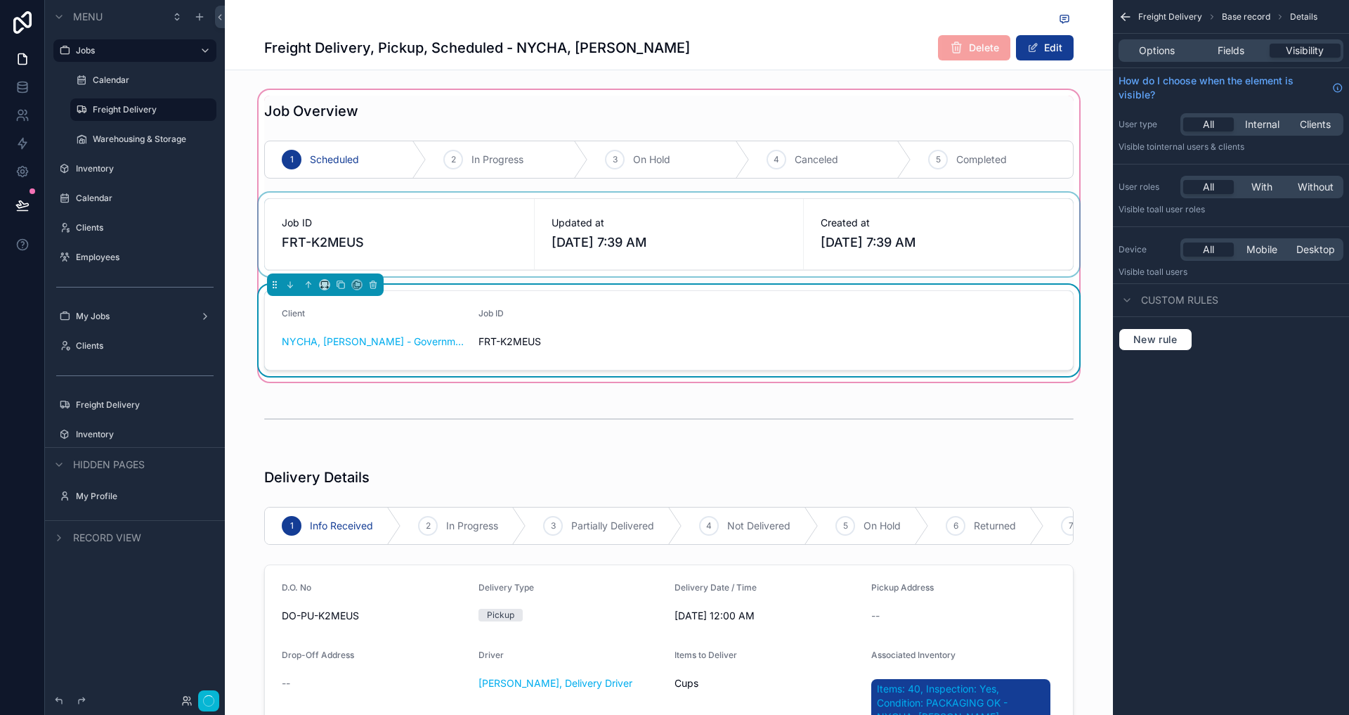
click at [755, 214] on div "scrollable content" at bounding box center [669, 235] width 826 height 84
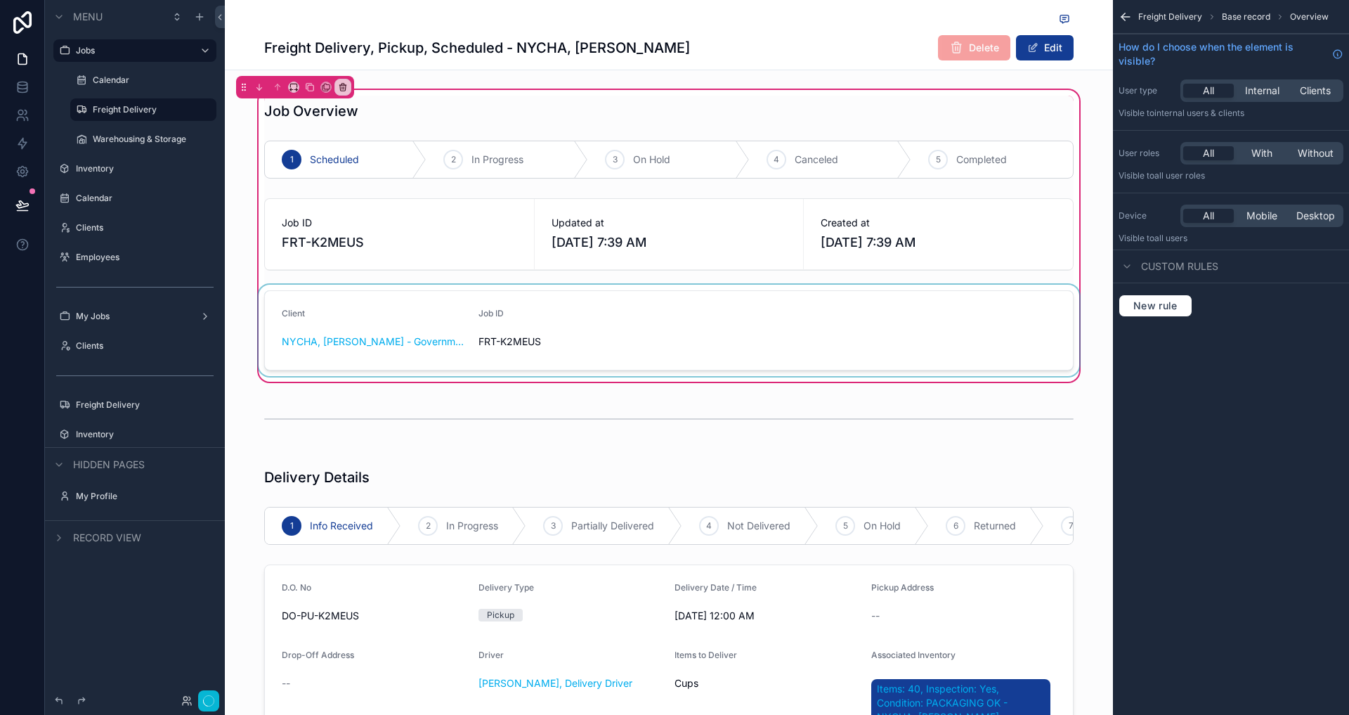
click at [644, 320] on div "scrollable content" at bounding box center [669, 330] width 826 height 91
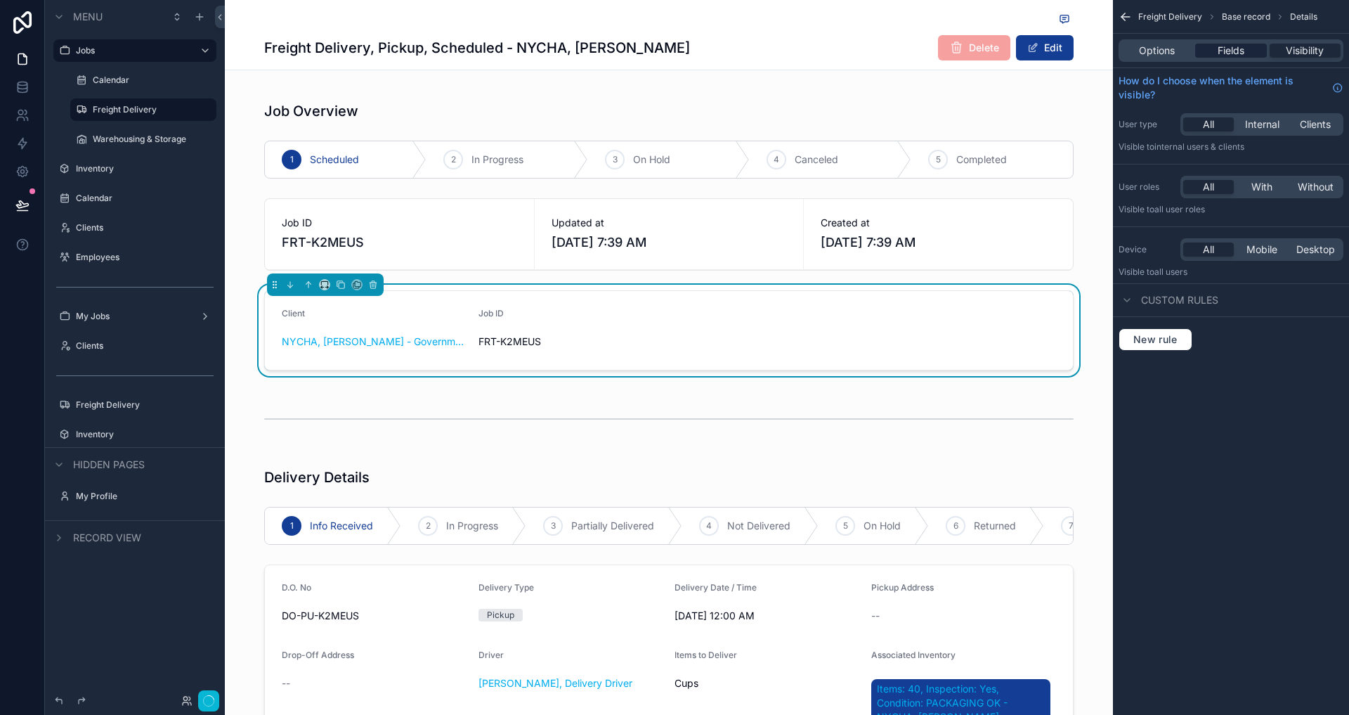
click at [1235, 55] on span "Fields" at bounding box center [1231, 51] width 27 height 14
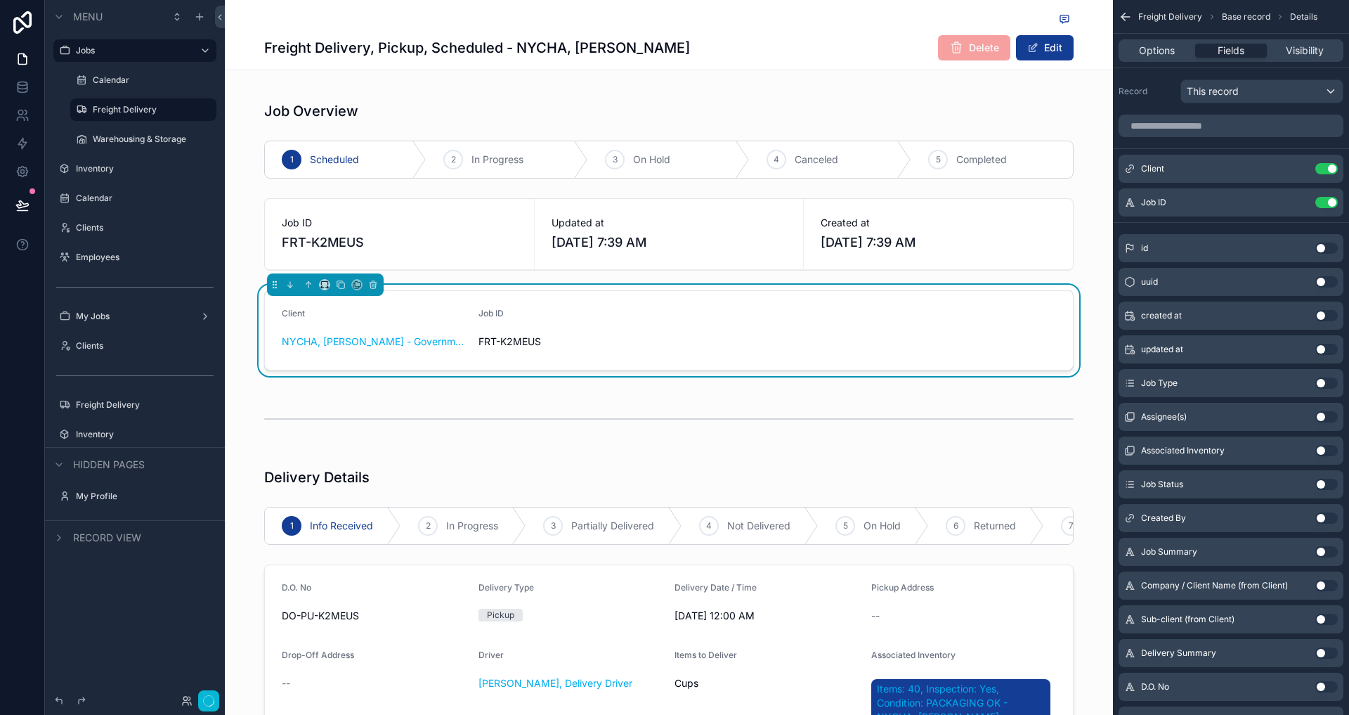
click at [1334, 313] on button "Use setting" at bounding box center [1326, 315] width 22 height 11
click at [1327, 349] on button "Use setting" at bounding box center [1326, 349] width 22 height 11
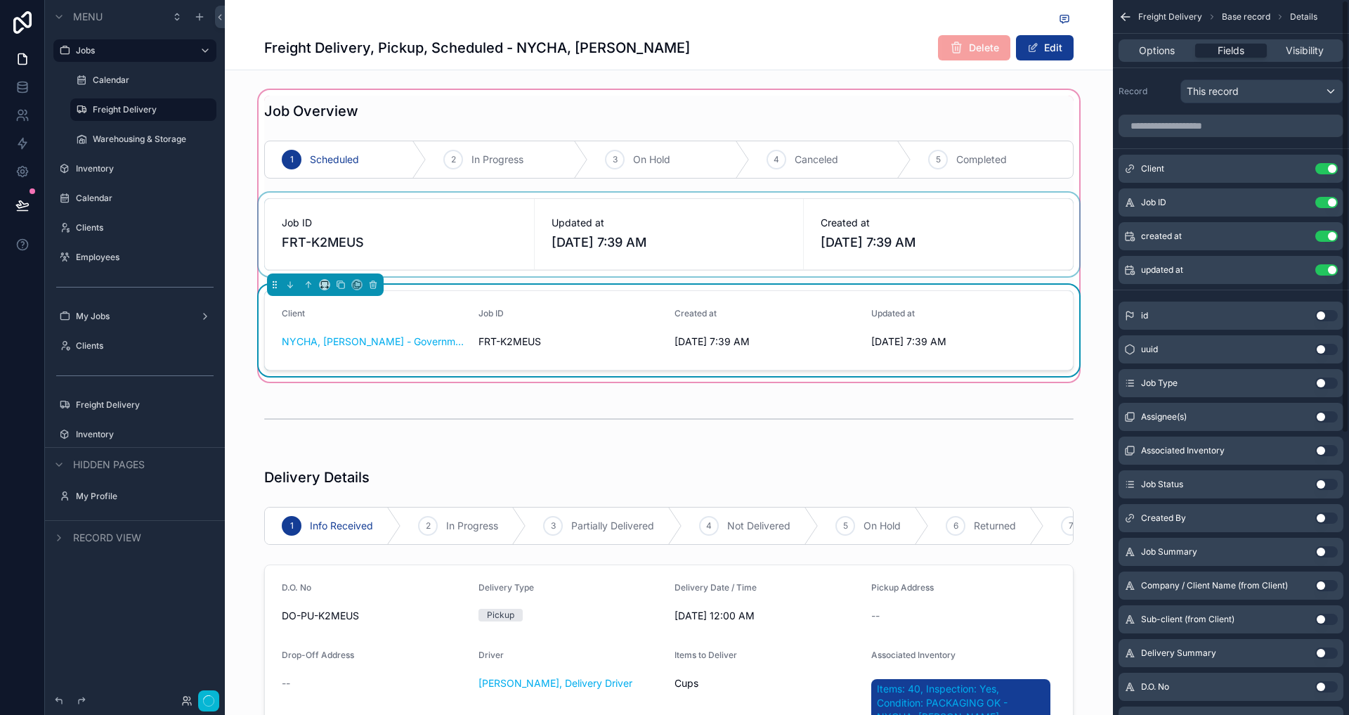
click at [945, 245] on div "scrollable content" at bounding box center [669, 235] width 826 height 84
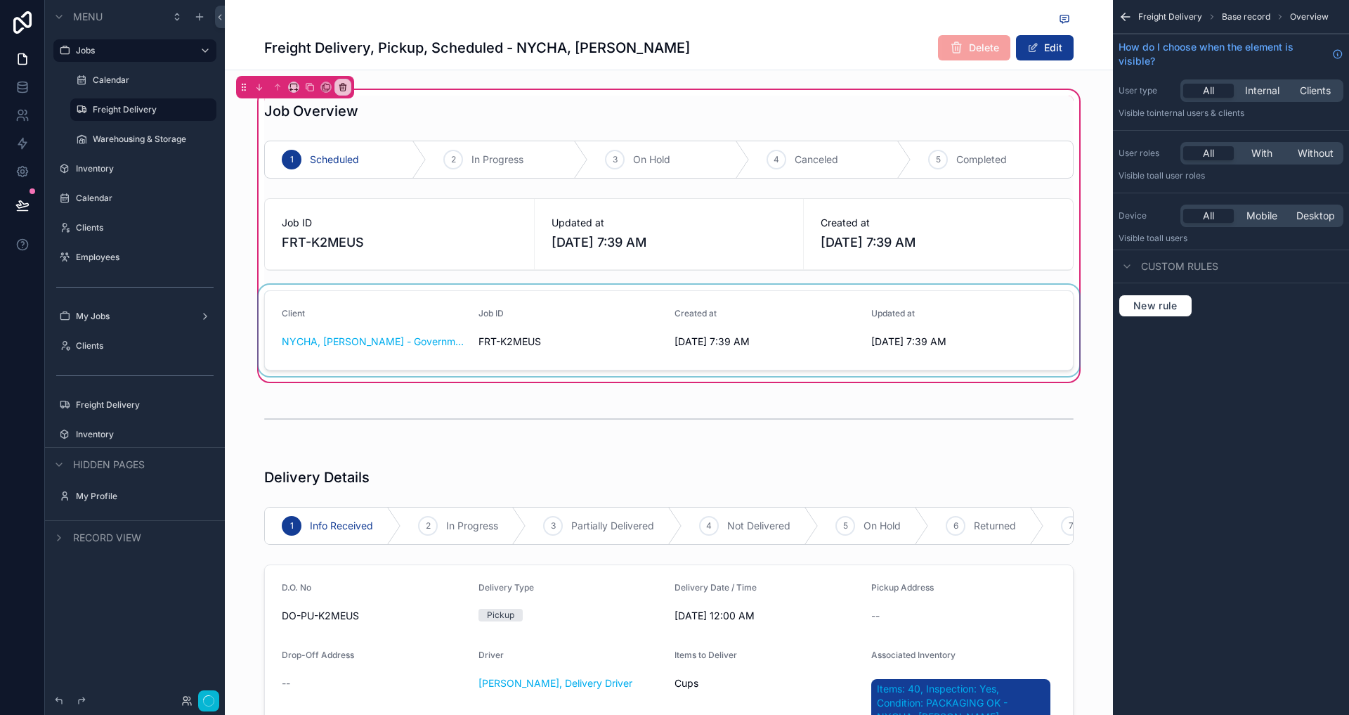
click at [848, 299] on div "scrollable content" at bounding box center [669, 330] width 826 height 91
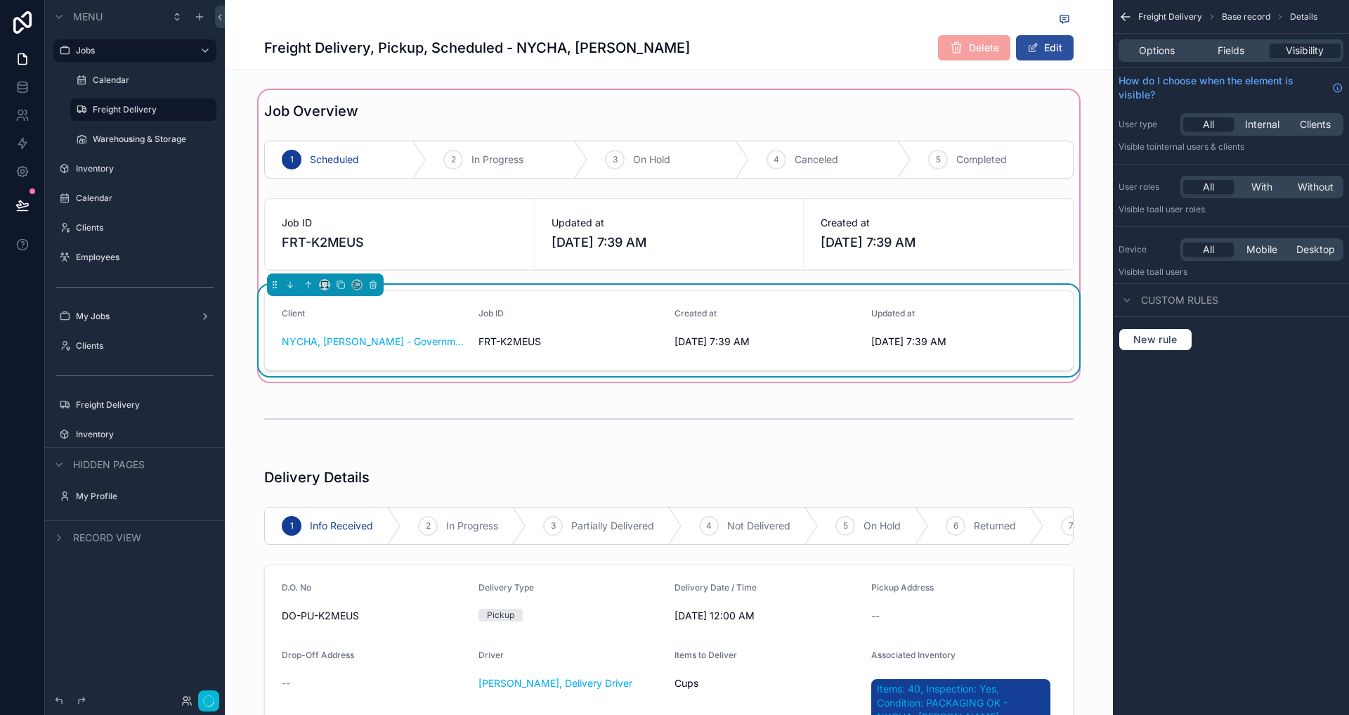
click at [1033, 52] on span "scrollable content" at bounding box center [1032, 47] width 11 height 11
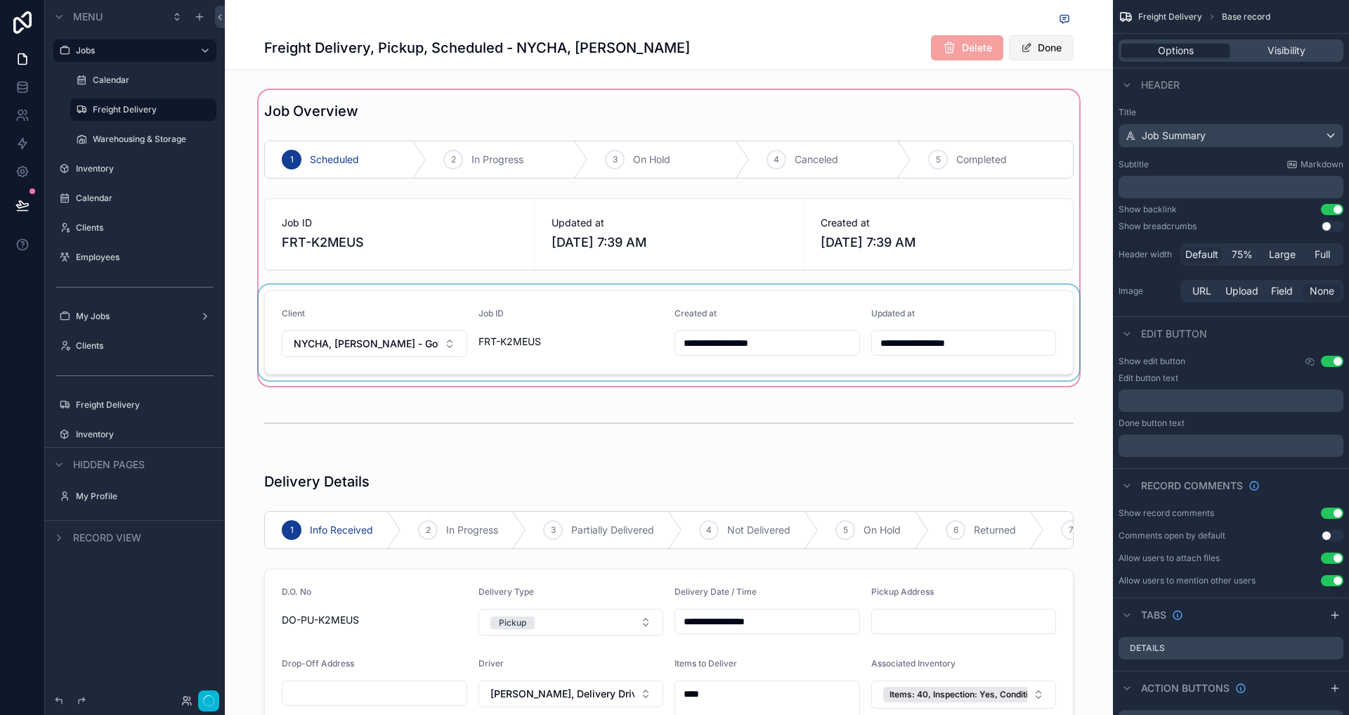
click at [1037, 48] on button "Done" at bounding box center [1041, 47] width 65 height 25
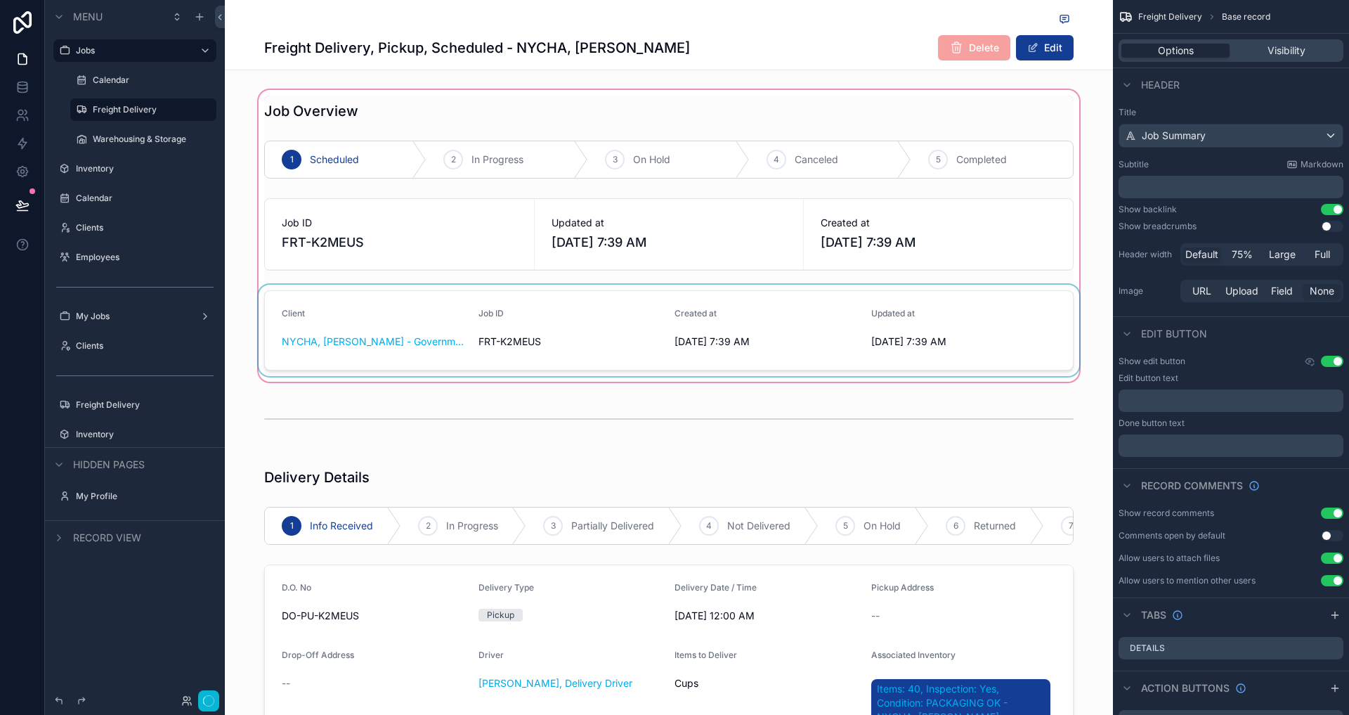
click at [765, 348] on div "scrollable content" at bounding box center [669, 235] width 888 height 297
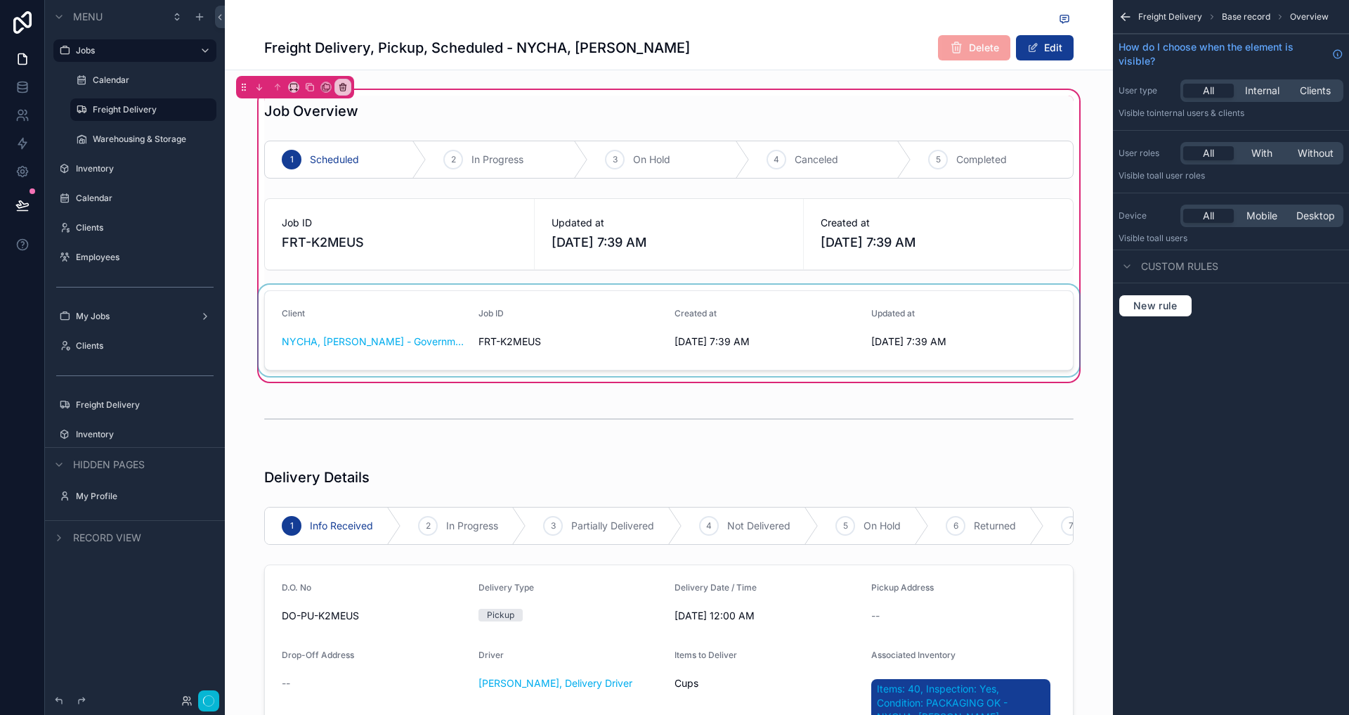
click at [762, 367] on div "scrollable content" at bounding box center [669, 330] width 826 height 91
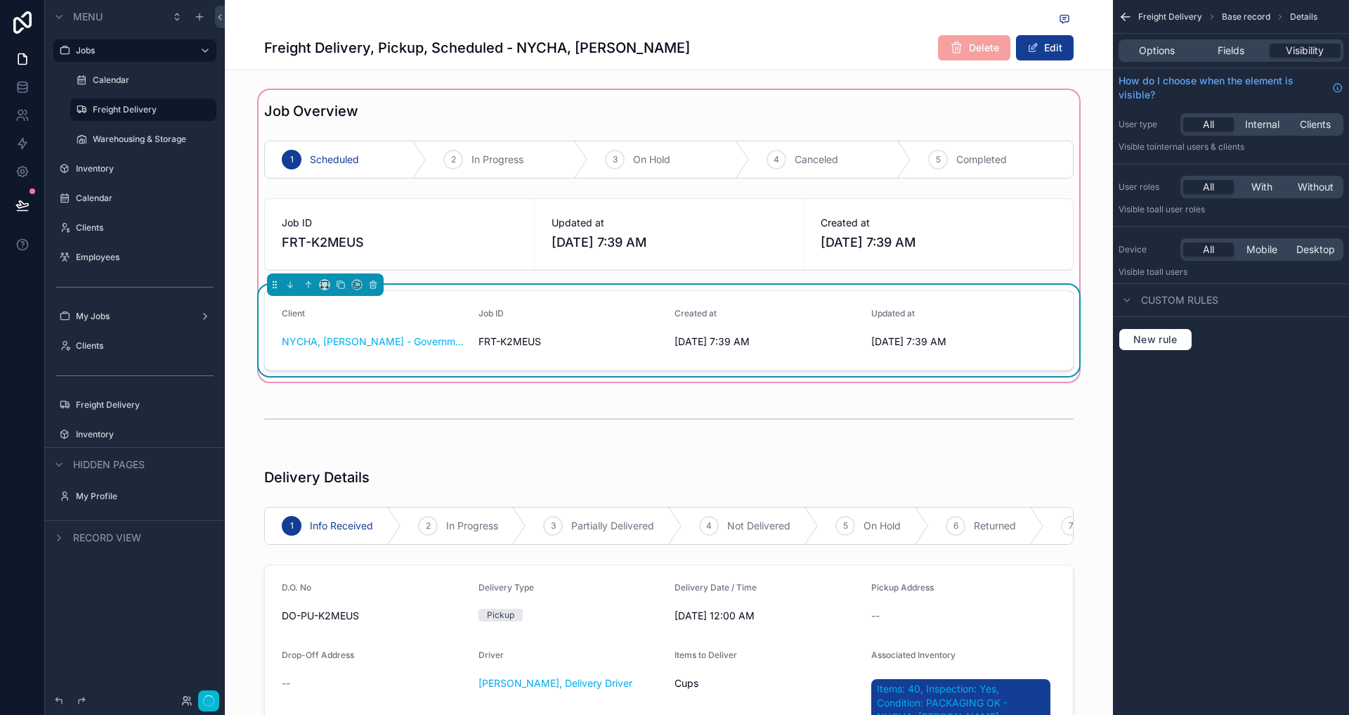
click at [1226, 58] on div "Options Fields Visibility" at bounding box center [1231, 50] width 225 height 22
click at [815, 341] on span "[DATE] 7:39 AM" at bounding box center [767, 341] width 185 height 14
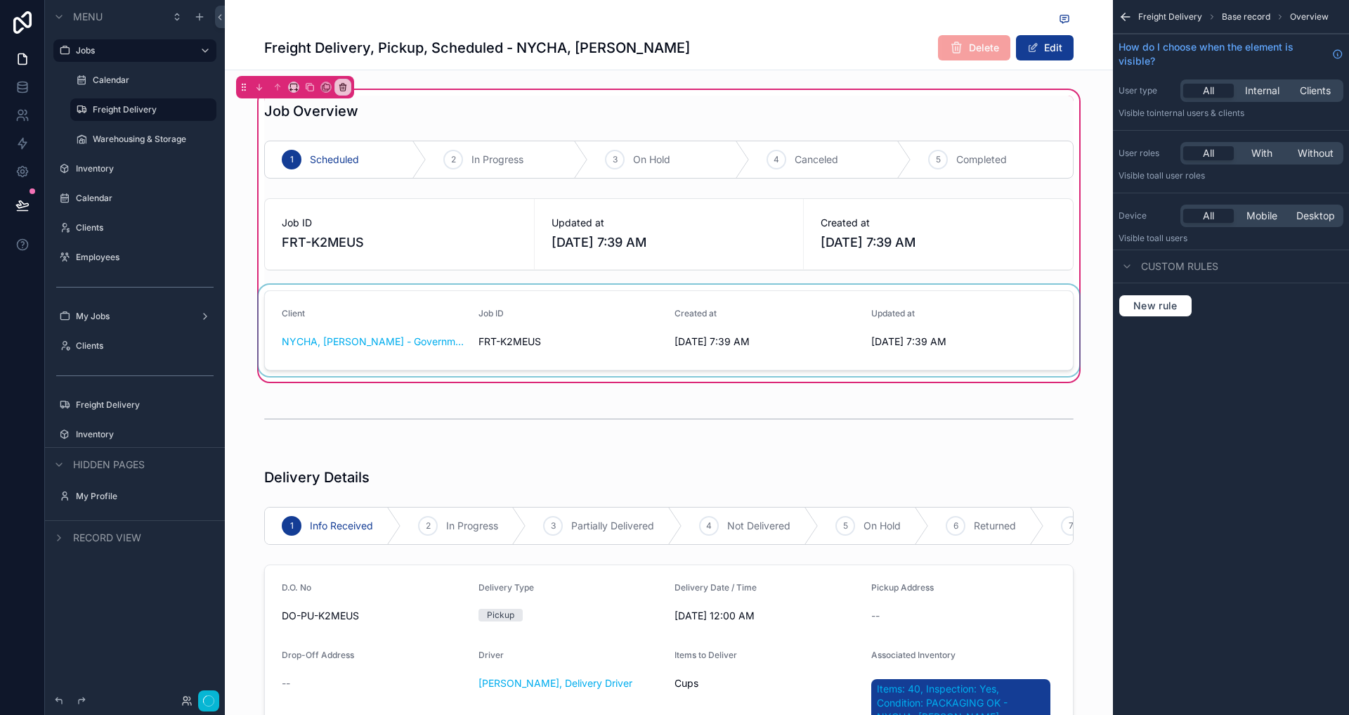
click at [901, 334] on div "scrollable content" at bounding box center [669, 330] width 826 height 91
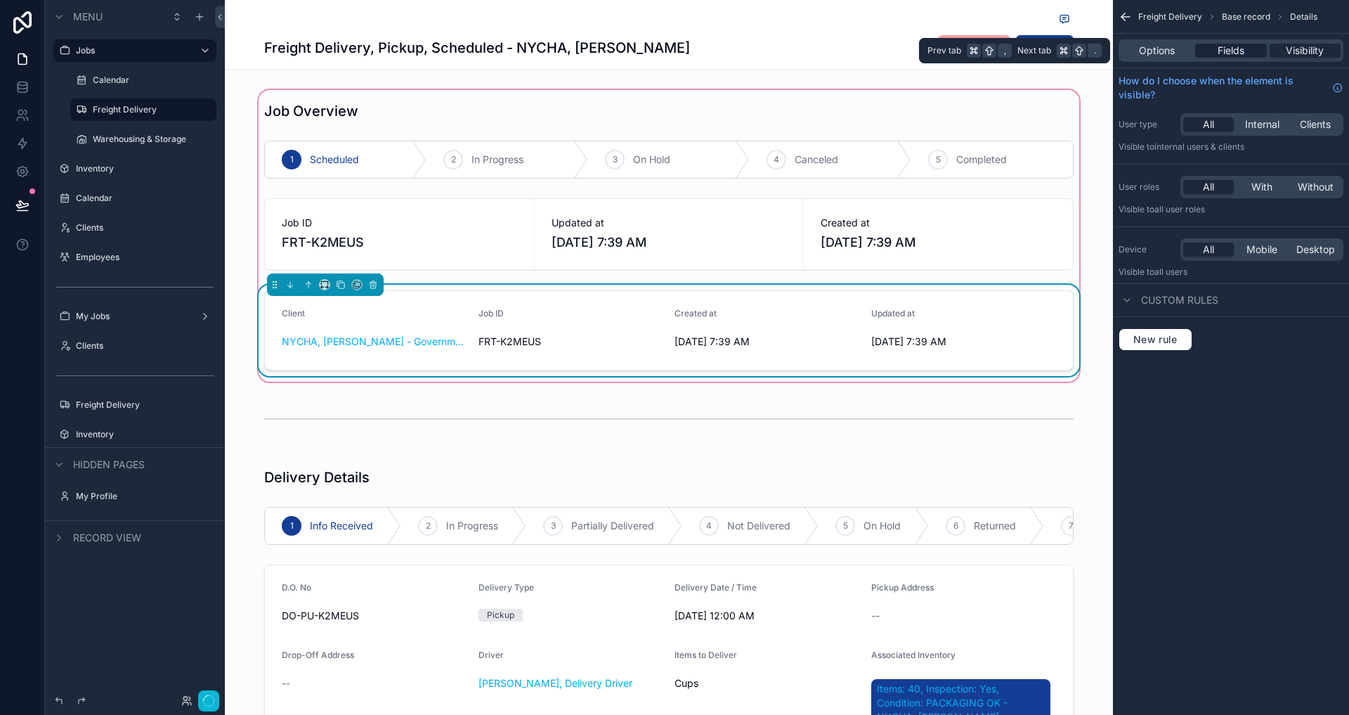
click at [1226, 52] on span "Fields" at bounding box center [1231, 51] width 27 height 14
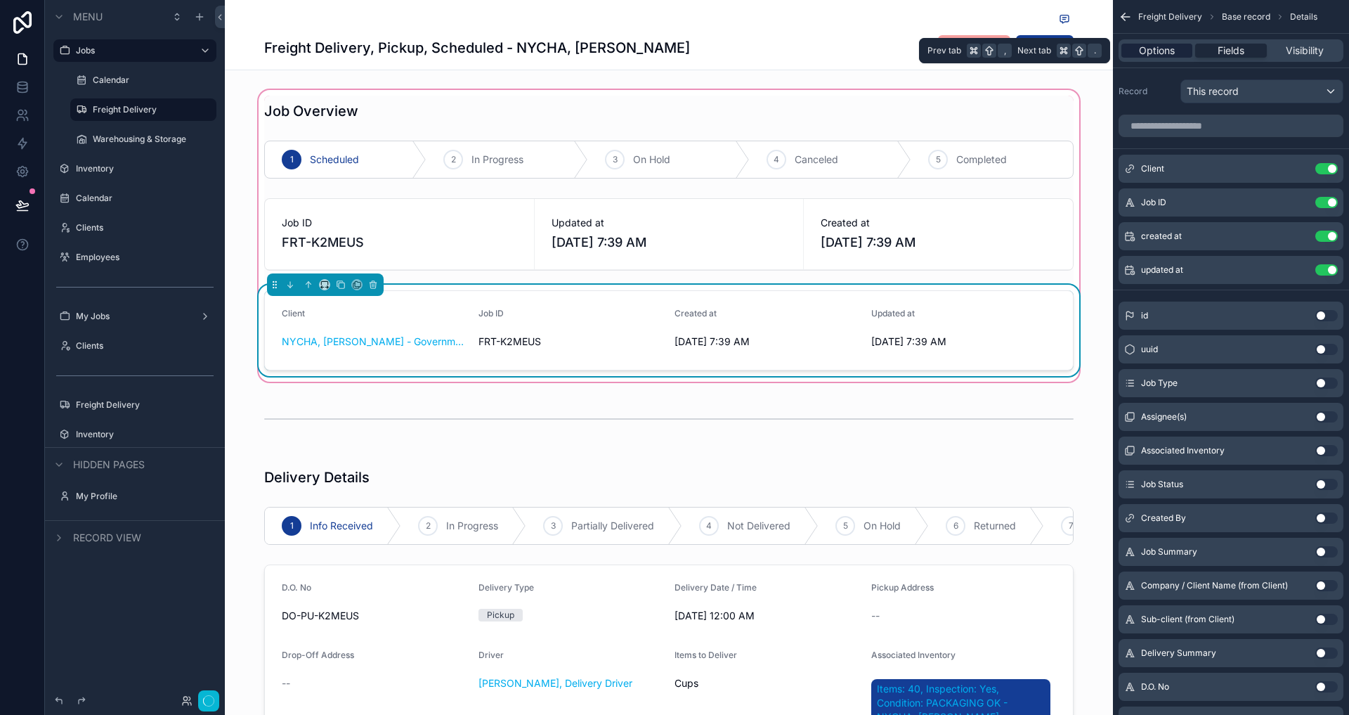
click at [1163, 46] on span "Options" at bounding box center [1157, 51] width 36 height 14
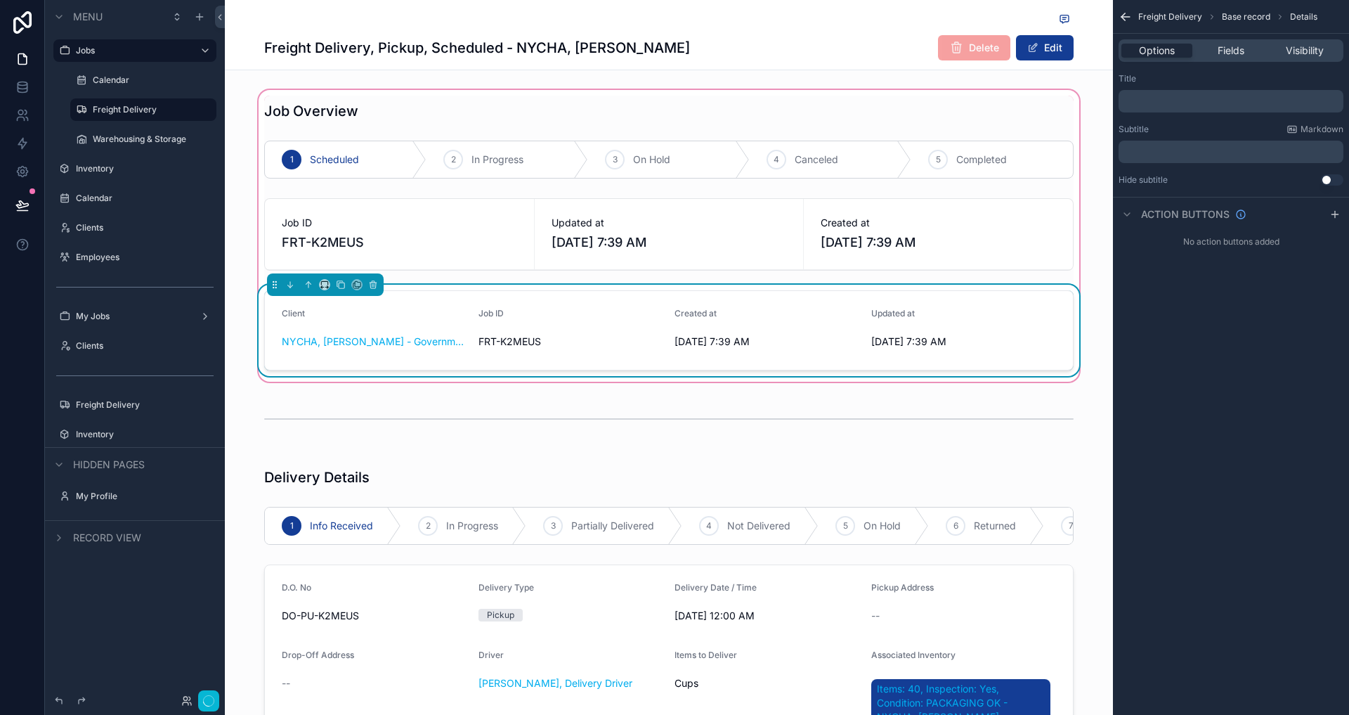
click at [790, 365] on form "Client NYCHA, [PERSON_NAME] - Government, Active Job ID FRT-K2MEUS Created at […" at bounding box center [669, 330] width 808 height 79
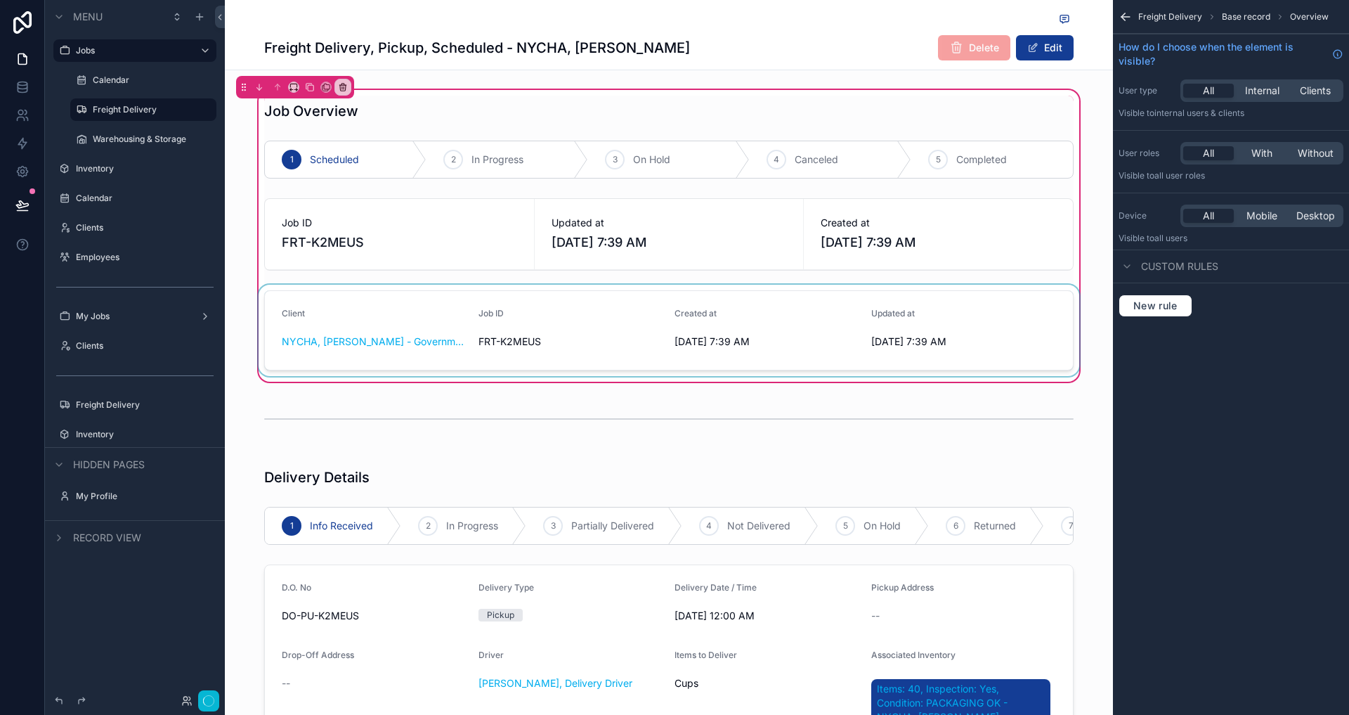
click at [785, 352] on div "scrollable content" at bounding box center [669, 330] width 826 height 91
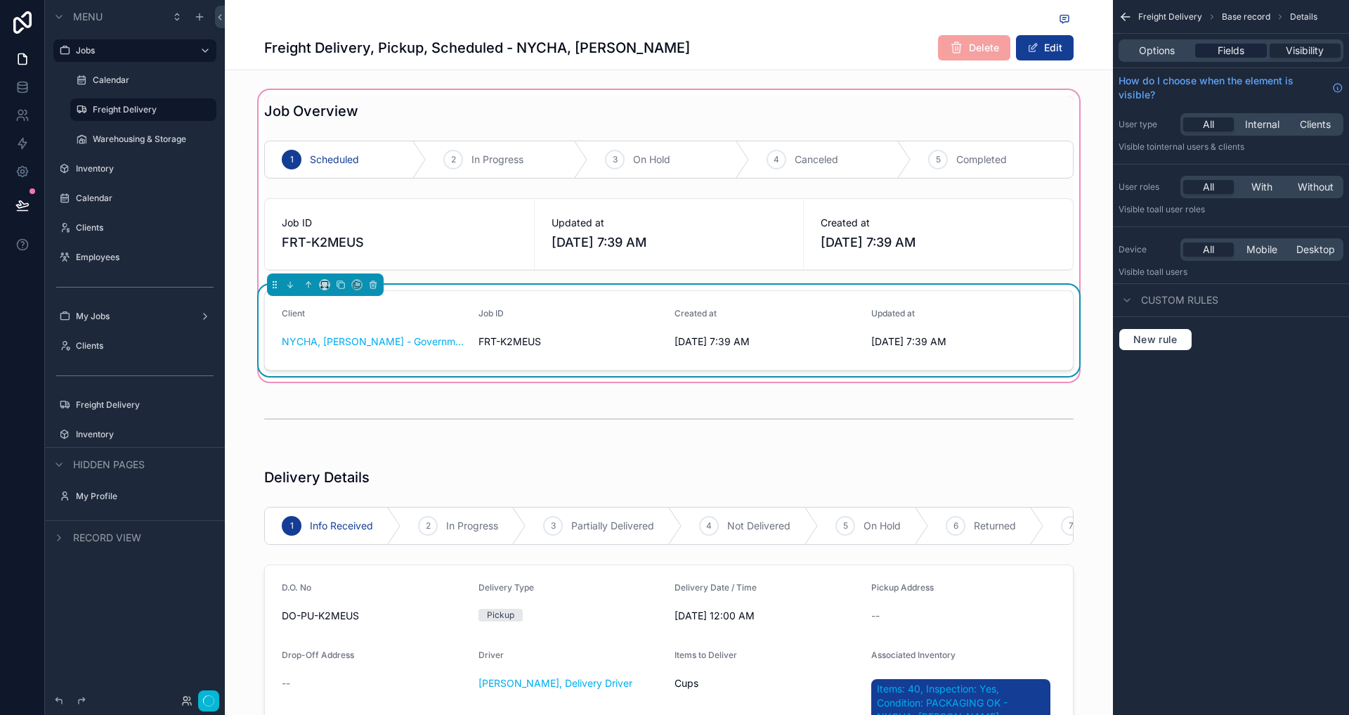
click at [1220, 46] on span "Fields" at bounding box center [1231, 51] width 27 height 14
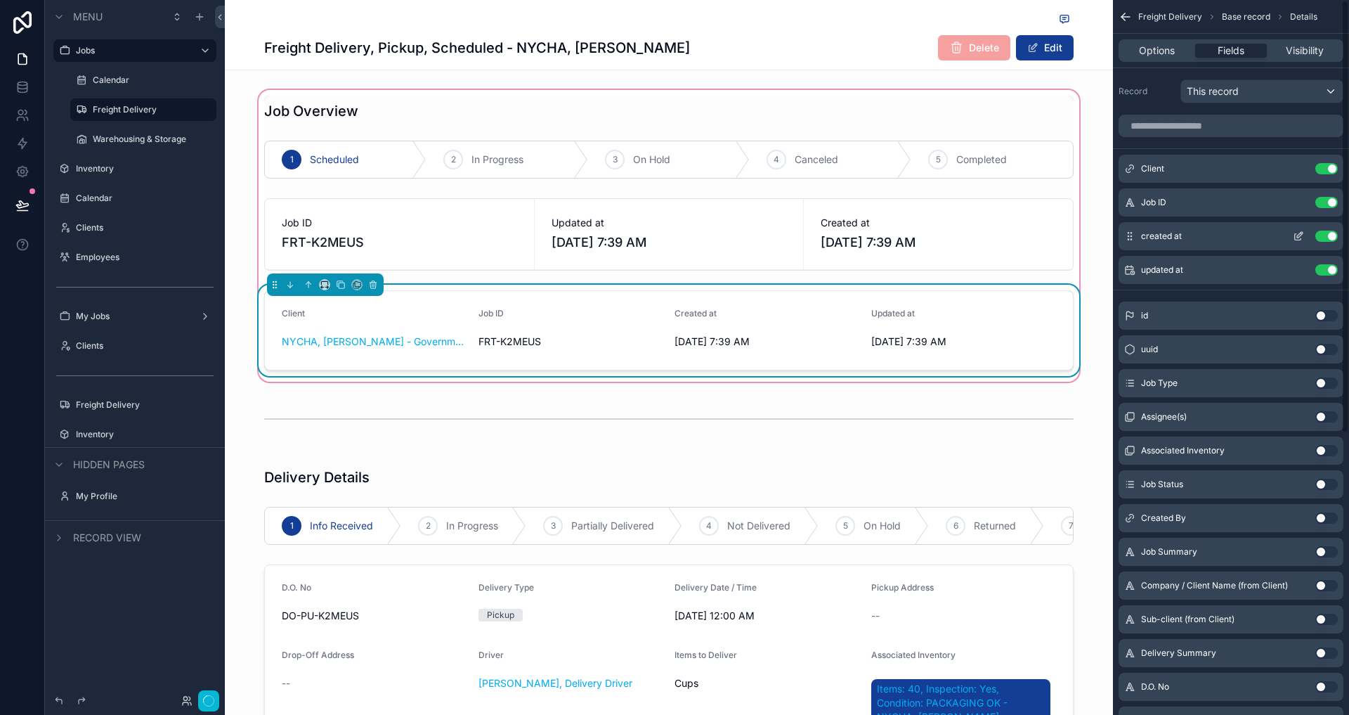
click at [1331, 226] on div "created at Use setting" at bounding box center [1231, 236] width 225 height 28
click at [1329, 230] on button "Use setting" at bounding box center [1326, 235] width 22 height 11
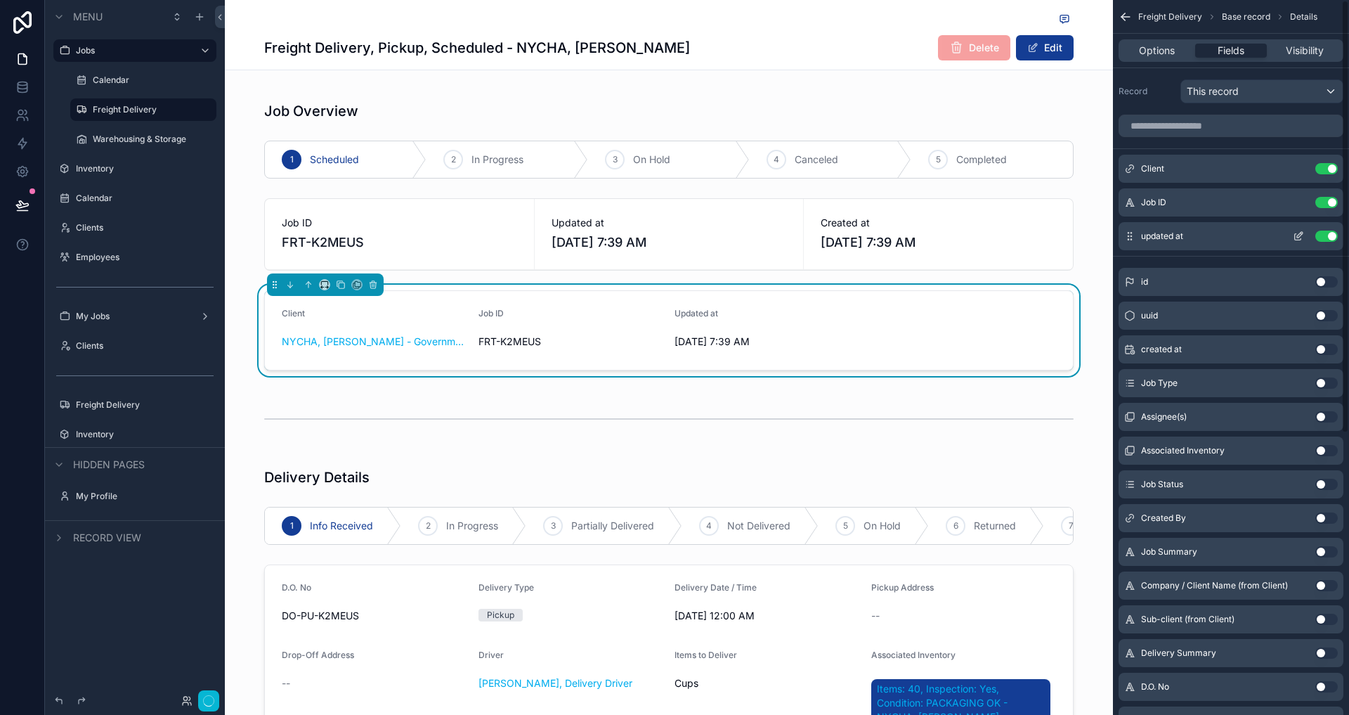
click at [1333, 237] on button "Use setting" at bounding box center [1326, 235] width 22 height 11
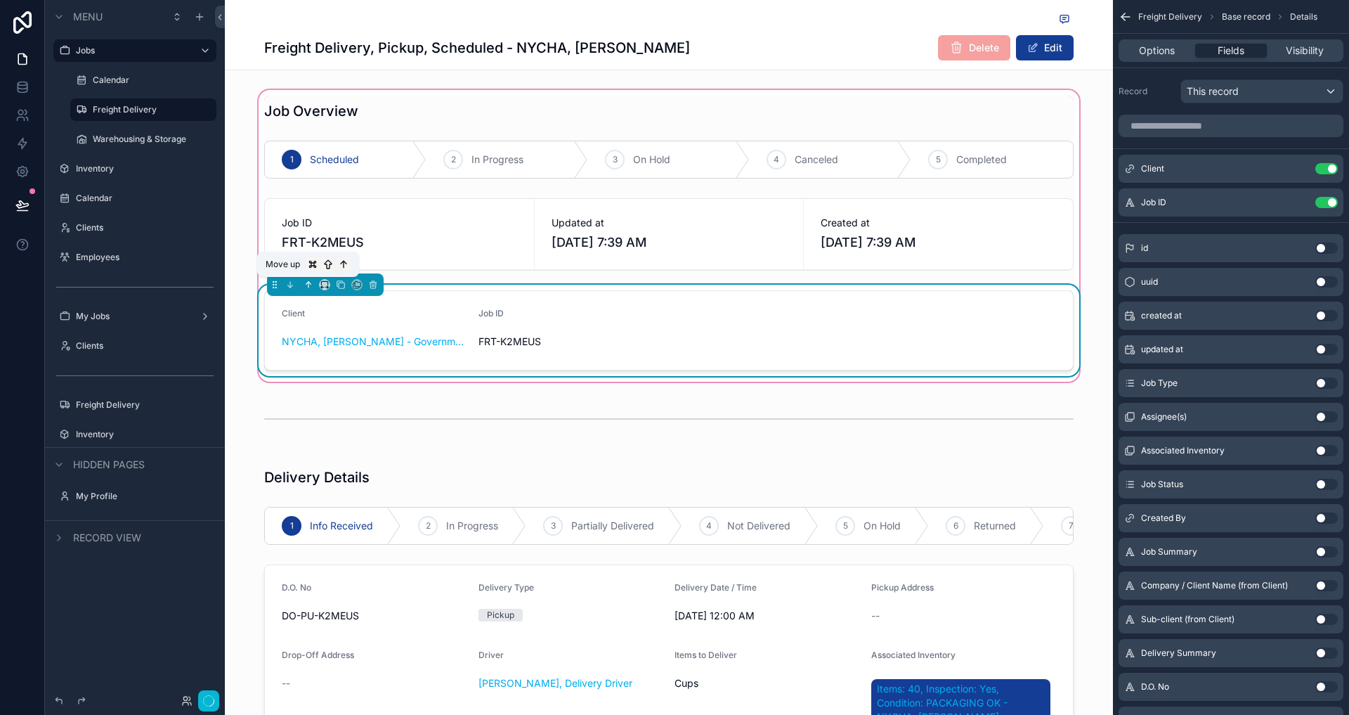
click at [312, 280] on icon "scrollable content" at bounding box center [309, 285] width 10 height 10
click at [309, 287] on icon "scrollable content" at bounding box center [309, 285] width 10 height 10
drag, startPoint x: 273, startPoint y: 286, endPoint x: 291, endPoint y: 188, distance: 99.9
click at [291, 188] on div "Job Overview 1 Scheduled 2 In Progress 3 On Hold 4 Canceled 5 Completed Job ID …" at bounding box center [669, 236] width 826 height 280
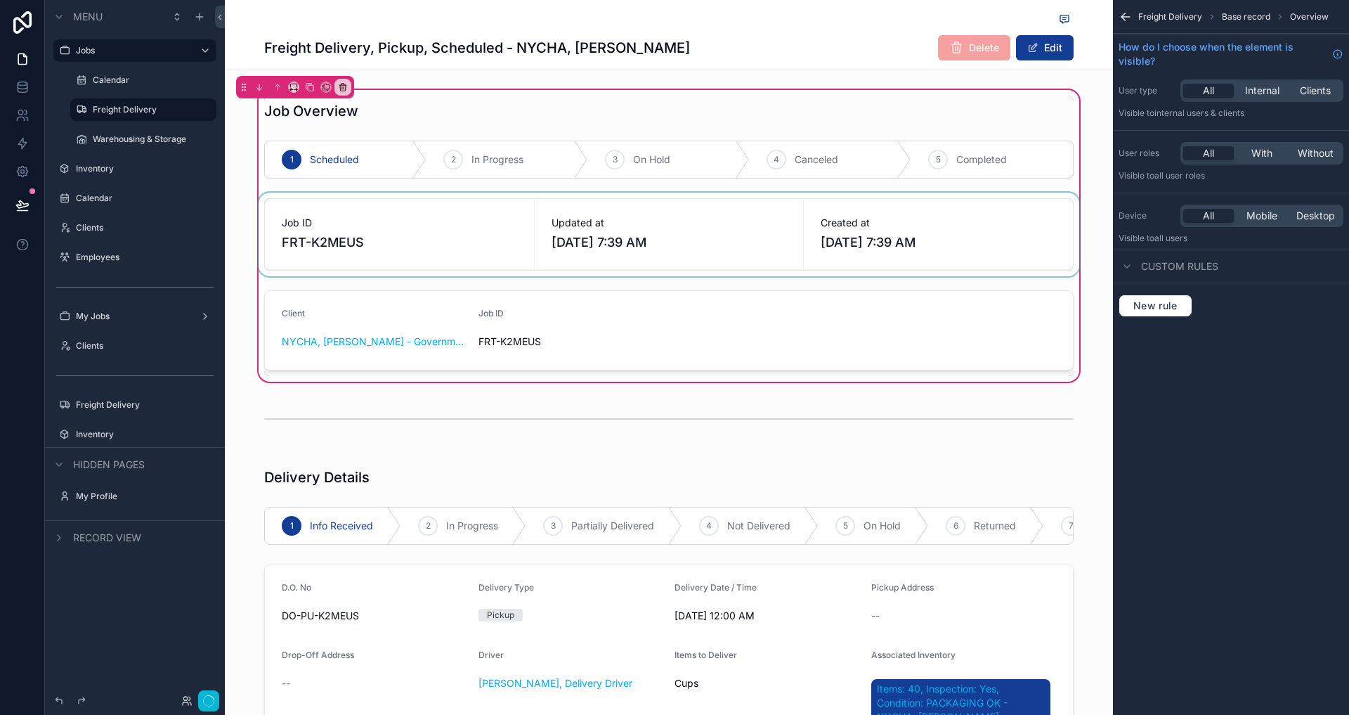
click at [292, 214] on div "scrollable content" at bounding box center [669, 235] width 826 height 84
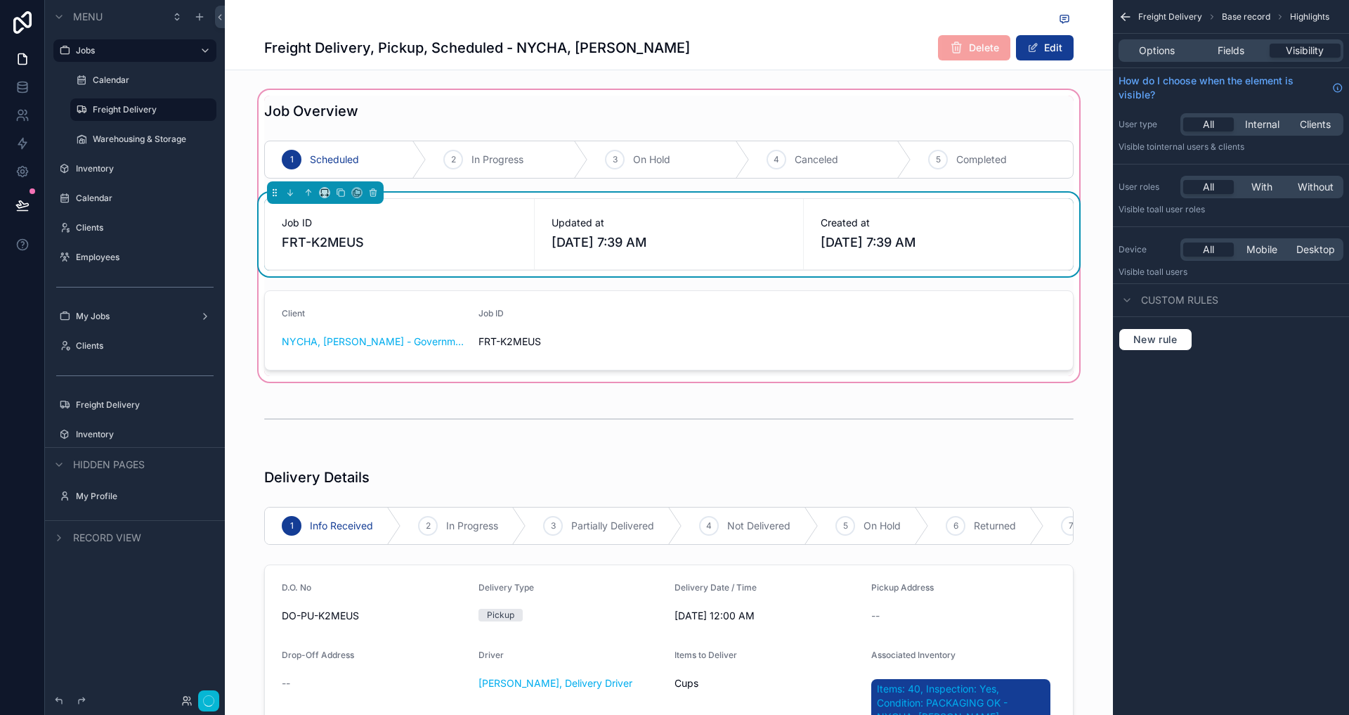
drag, startPoint x: 273, startPoint y: 194, endPoint x: 285, endPoint y: 381, distance: 187.3
click at [285, 381] on div "Job Overview 1 Scheduled 2 In Progress 3 On Hold 4 Canceled 5 Completed Job ID …" at bounding box center [669, 235] width 888 height 297
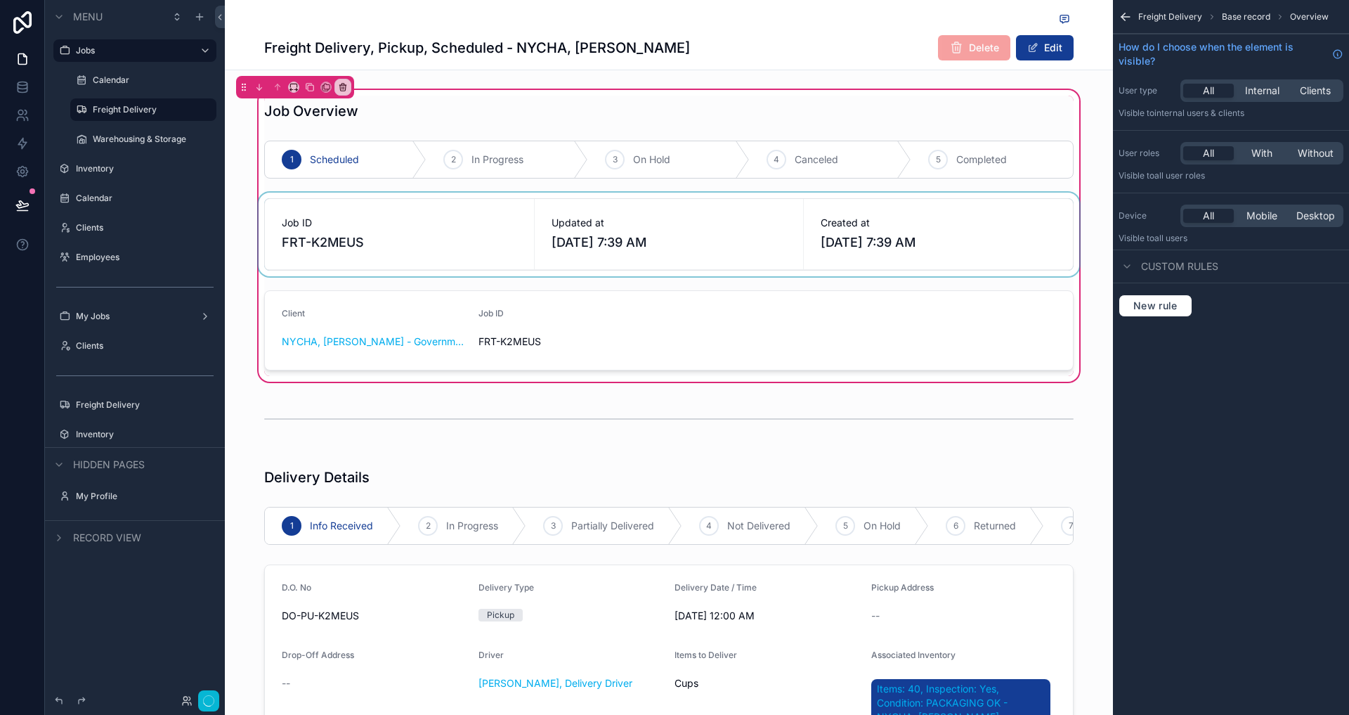
click at [304, 257] on div "scrollable content" at bounding box center [669, 235] width 826 height 84
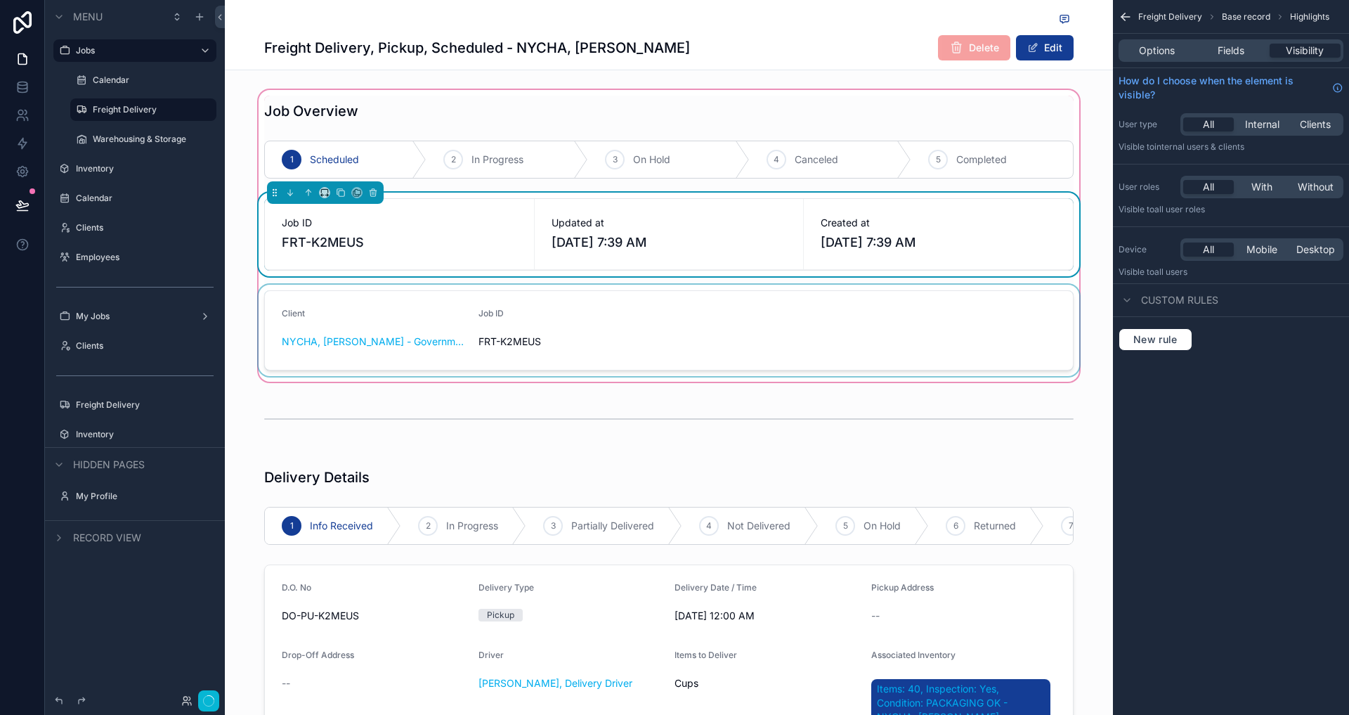
click at [308, 313] on div "scrollable content" at bounding box center [669, 330] width 826 height 91
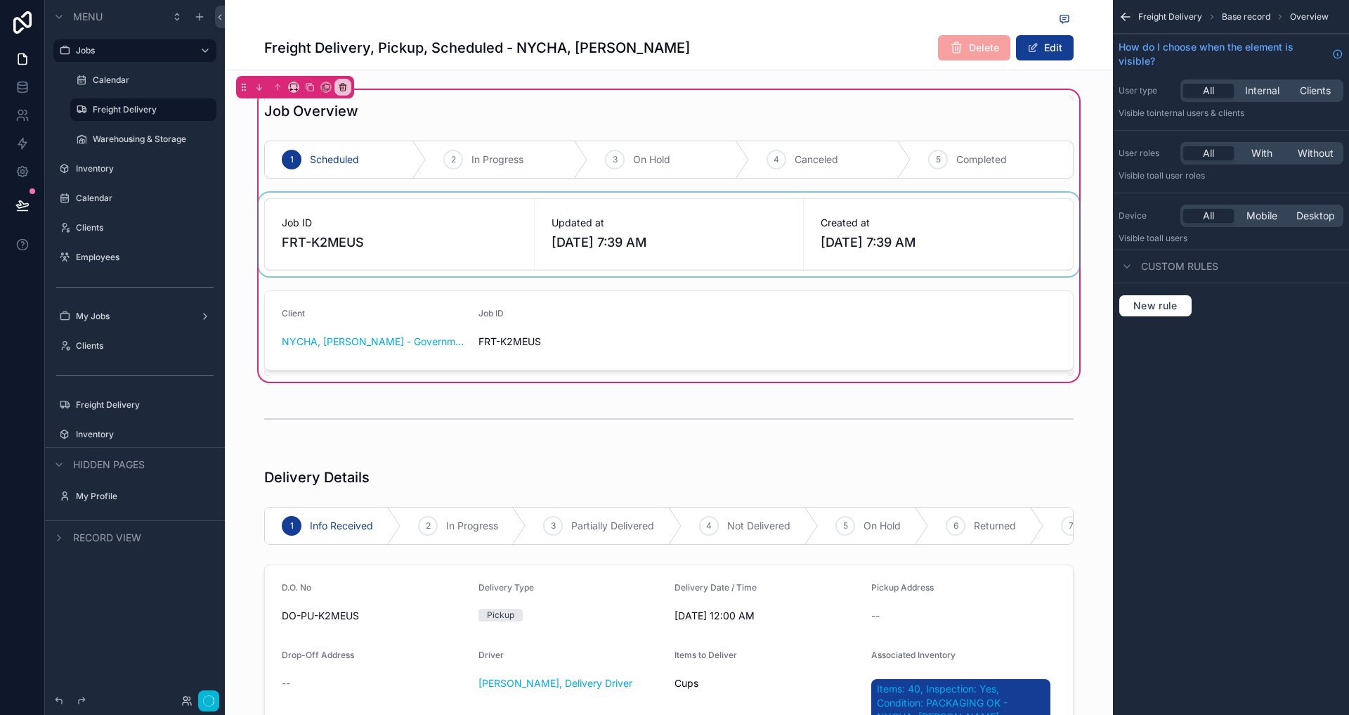
drag, startPoint x: 308, startPoint y: 313, endPoint x: 358, endPoint y: 210, distance: 114.7
click at [358, 210] on div "Job Overview 1 Scheduled 2 In Progress 3 On Hold 4 Canceled 5 Completed Job ID …" at bounding box center [669, 236] width 826 height 280
click at [358, 210] on div "scrollable content" at bounding box center [669, 235] width 826 height 84
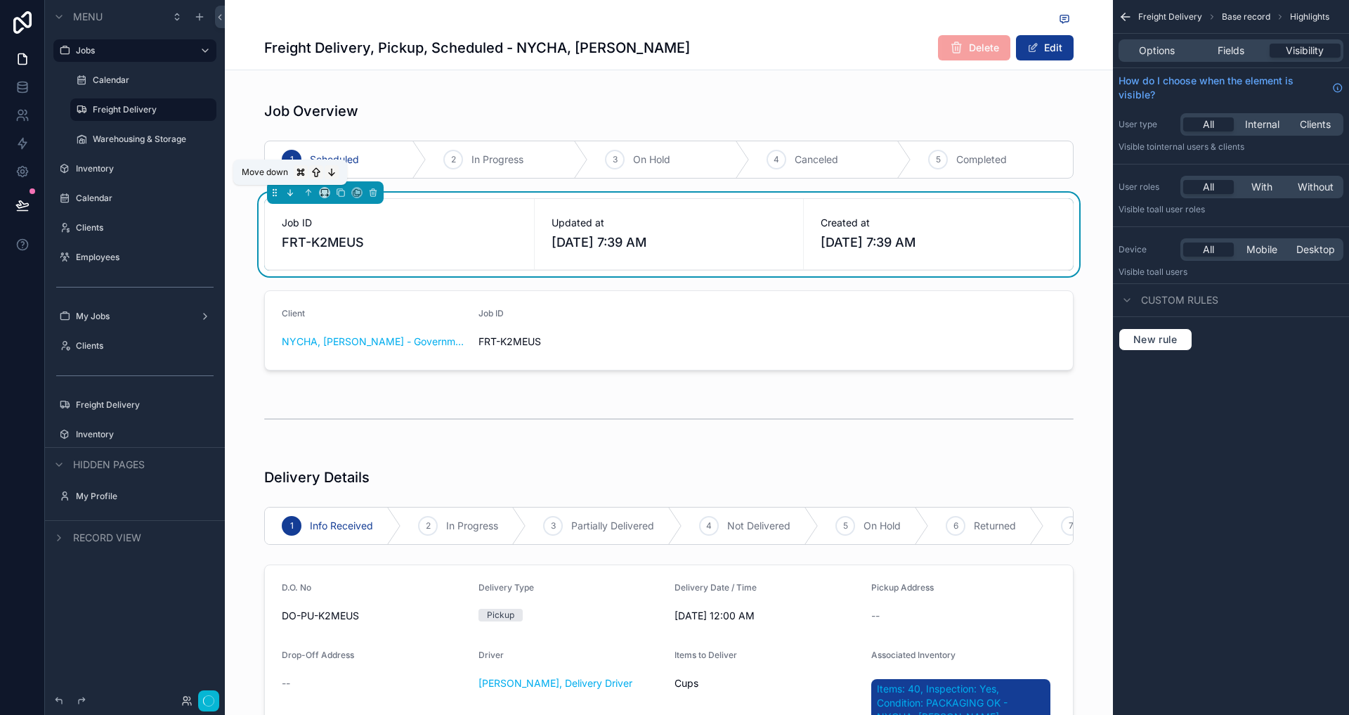
click at [294, 193] on icon "scrollable content" at bounding box center [290, 193] width 10 height 10
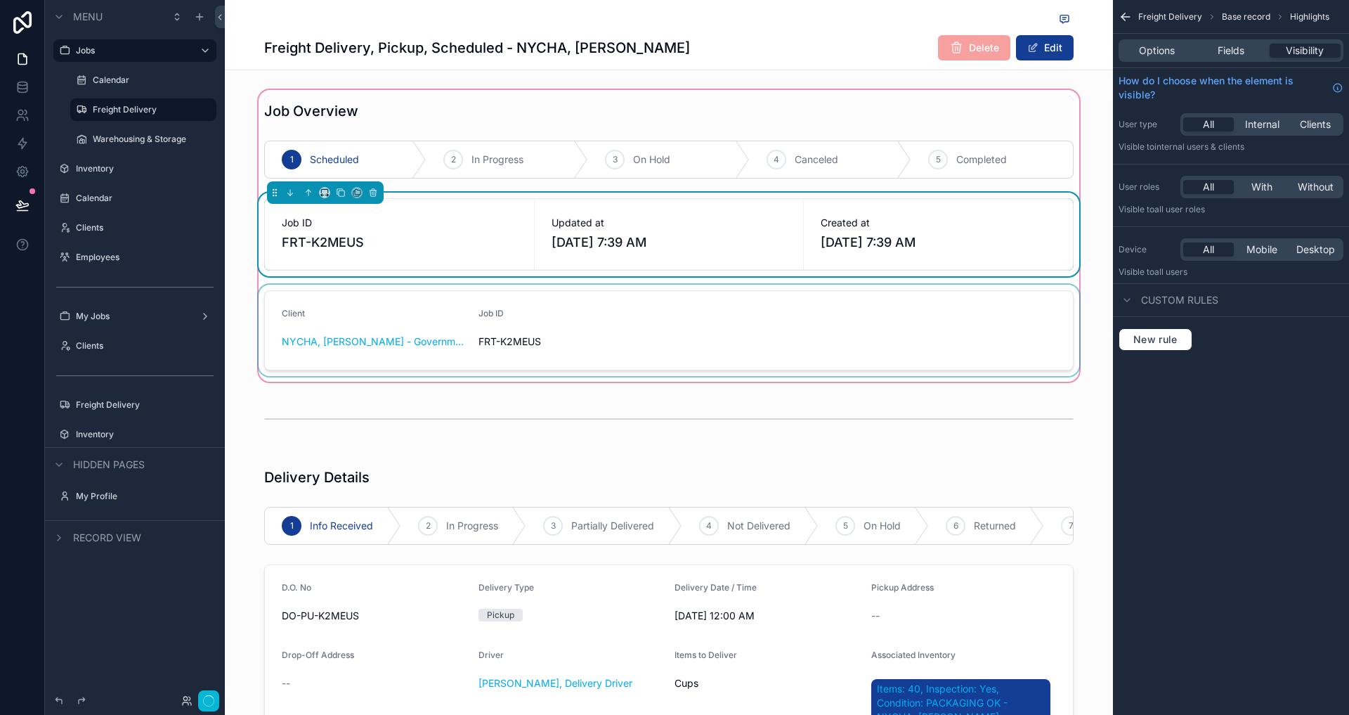
drag, startPoint x: 274, startPoint y: 193, endPoint x: 289, endPoint y: 332, distance: 139.2
click at [289, 332] on div "Job Overview 1 Scheduled 2 In Progress 3 On Hold 4 Canceled 5 Completed Job ID …" at bounding box center [669, 236] width 826 height 280
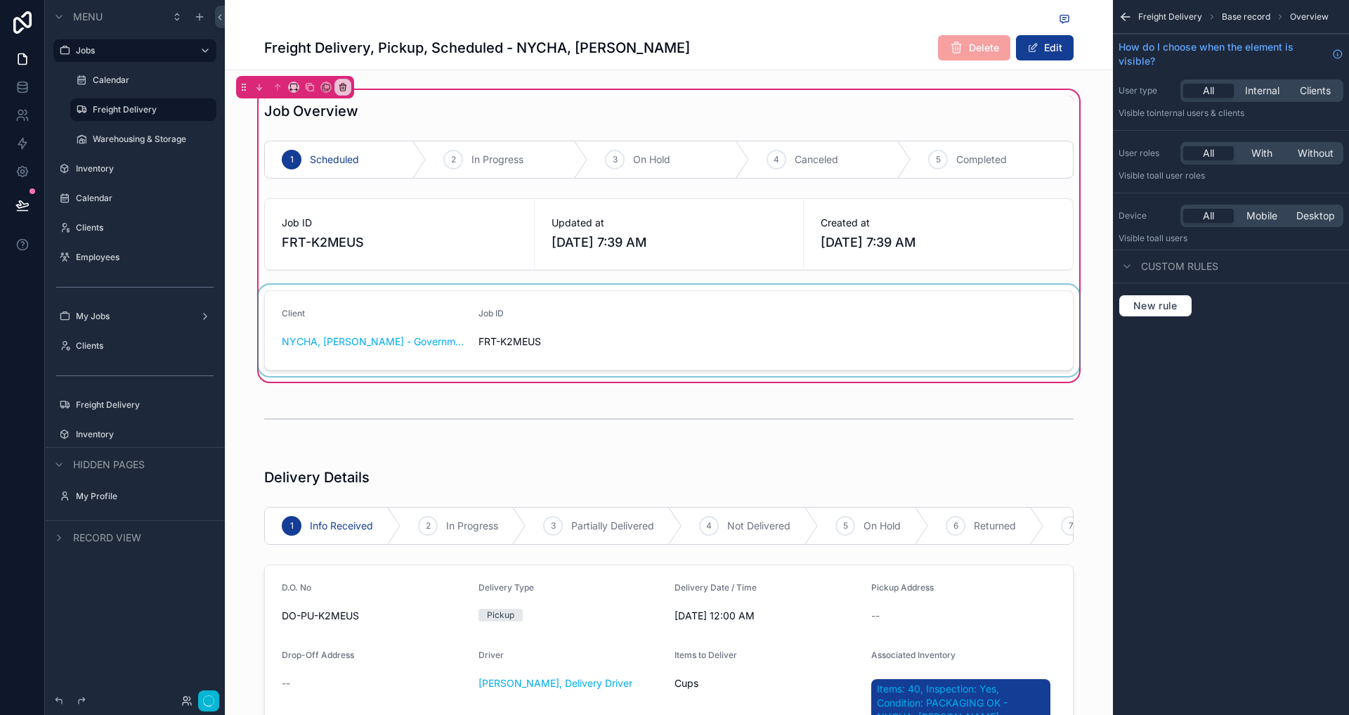
click at [408, 307] on div "scrollable content" at bounding box center [669, 330] width 826 height 91
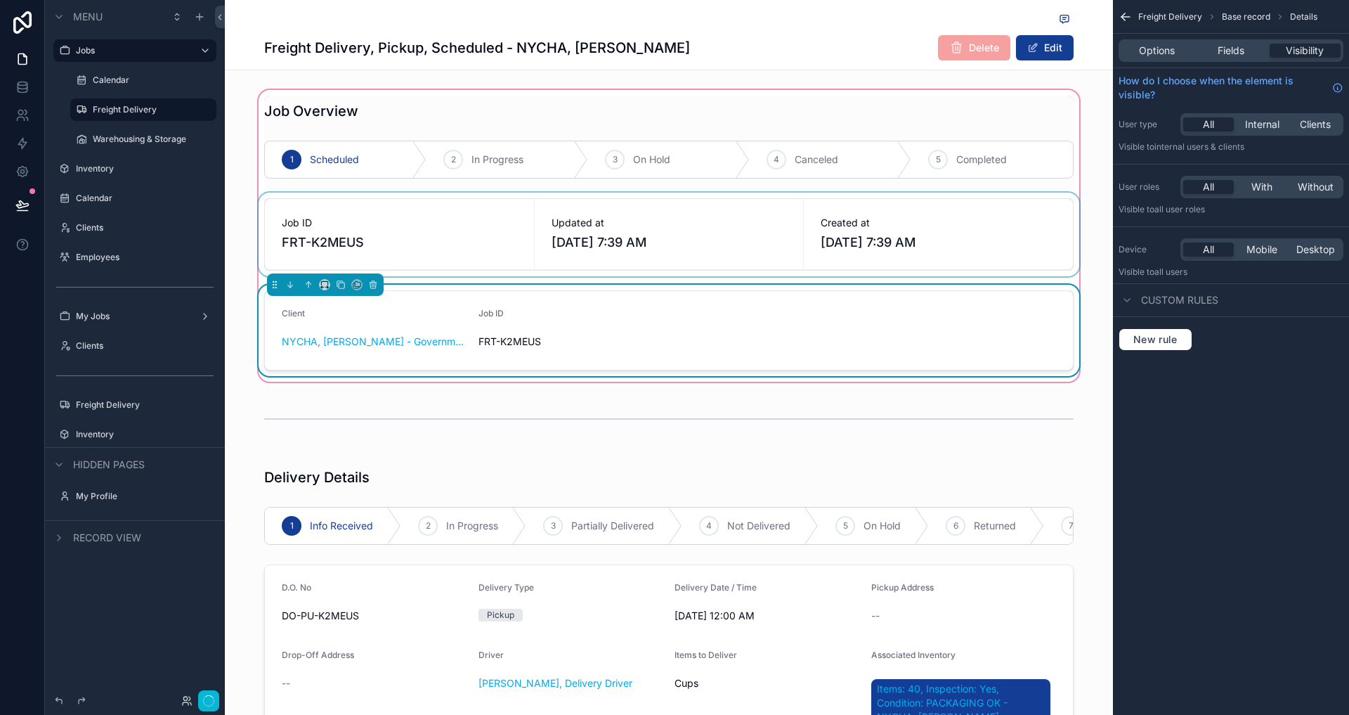
click at [611, 268] on div "scrollable content" at bounding box center [669, 235] width 826 height 84
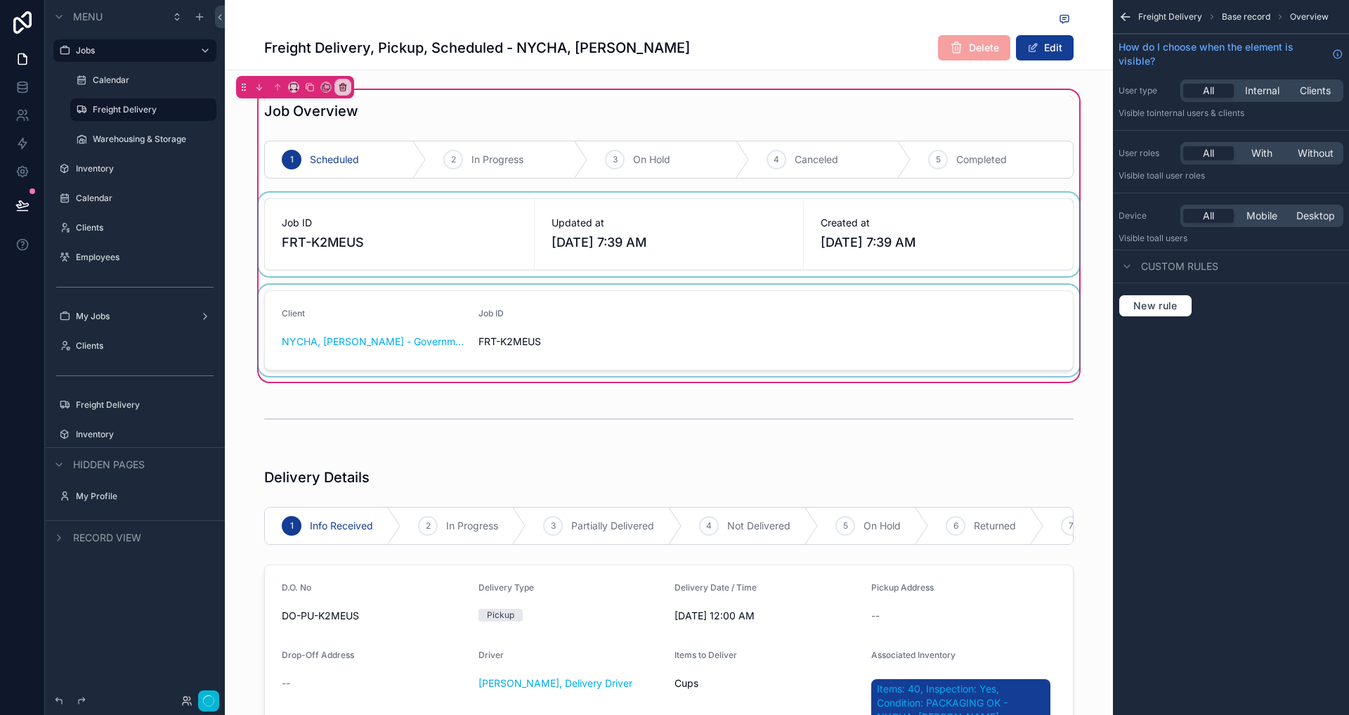
click at [345, 236] on div "scrollable content" at bounding box center [669, 235] width 826 height 84
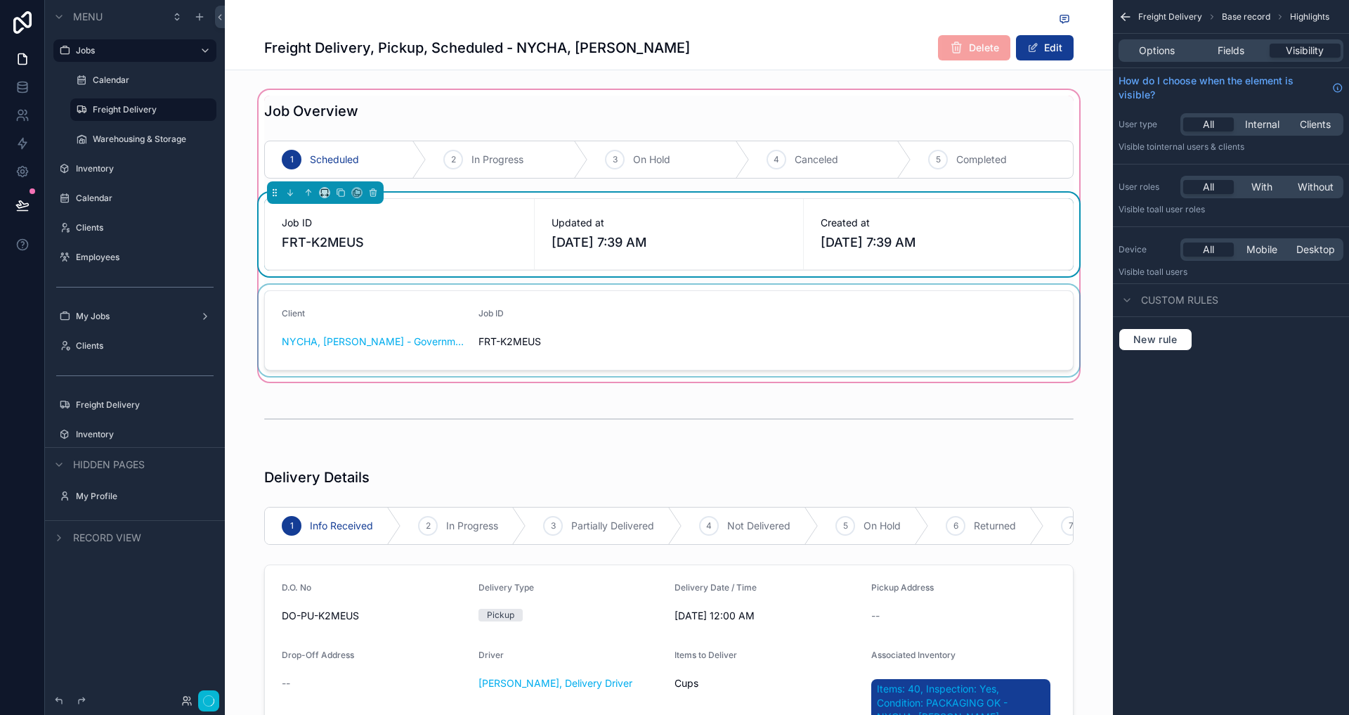
click at [344, 315] on div "scrollable content" at bounding box center [669, 330] width 826 height 91
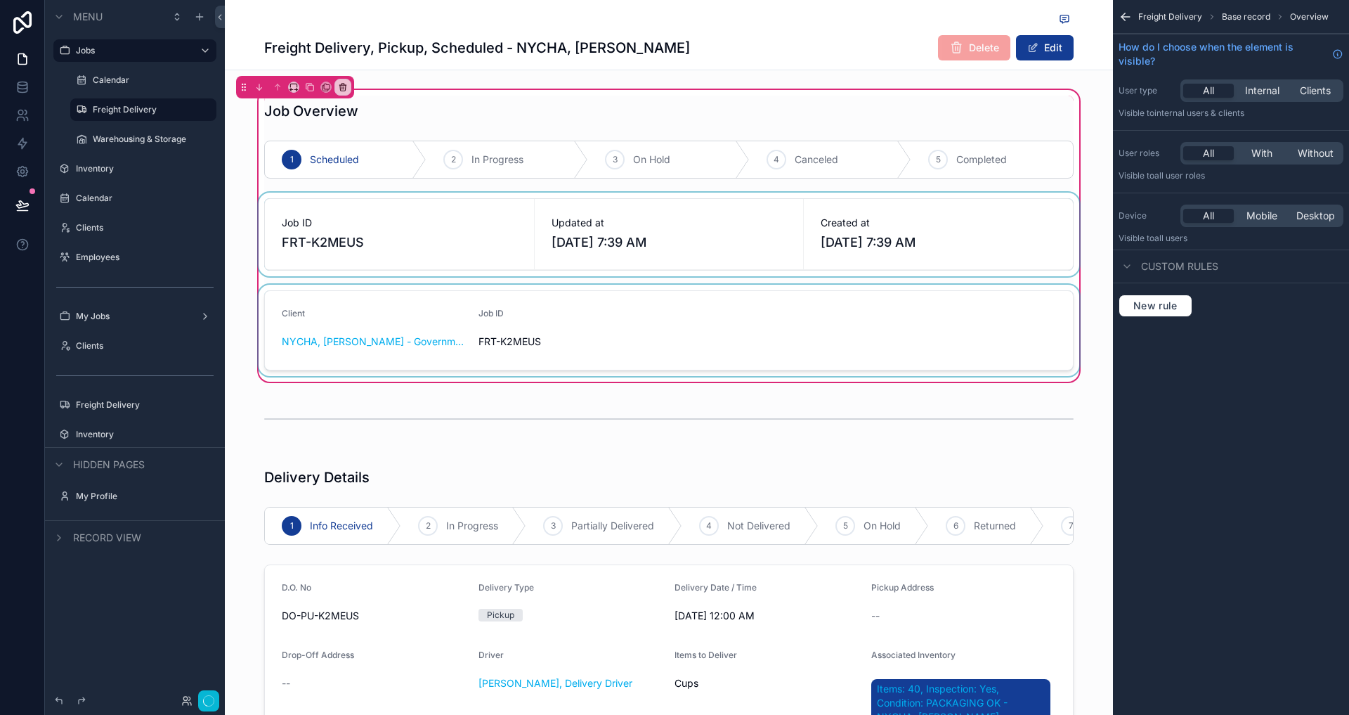
click at [311, 292] on div "scrollable content" at bounding box center [669, 330] width 826 height 91
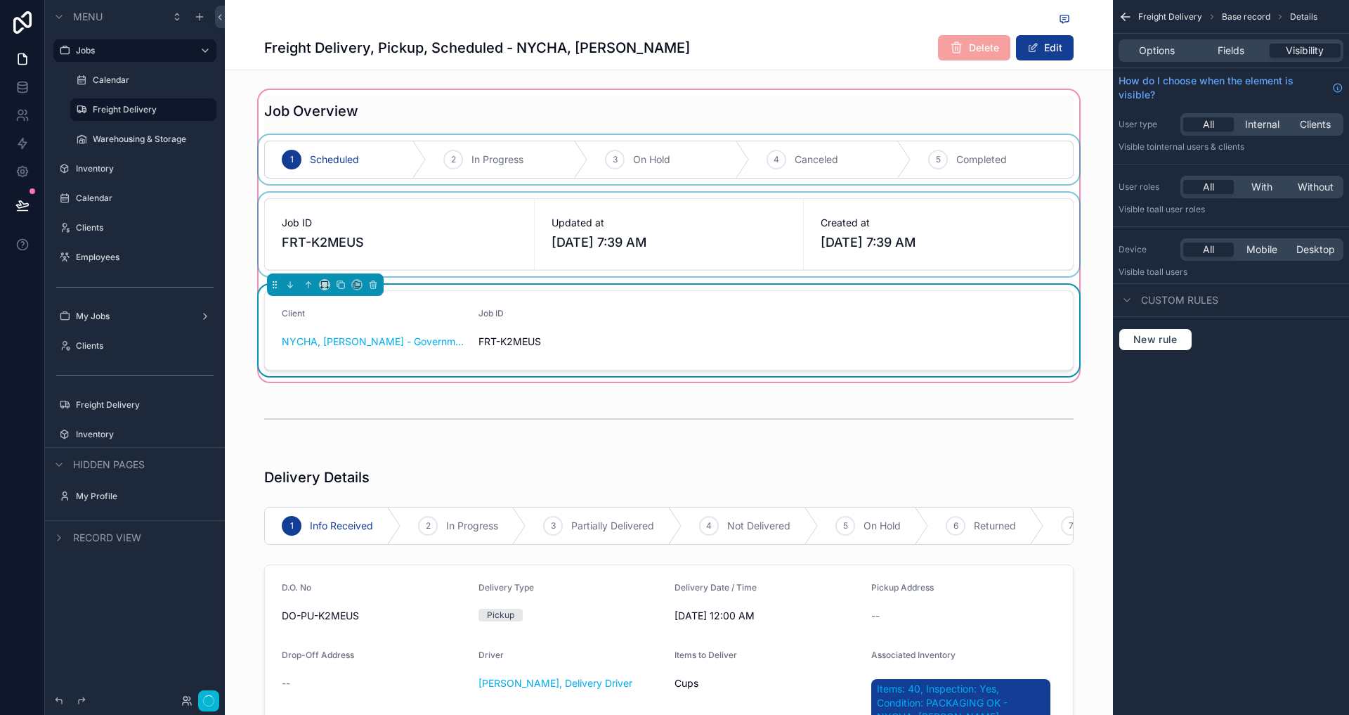
drag, startPoint x: 275, startPoint y: 285, endPoint x: 327, endPoint y: 177, distance: 119.4
click at [331, 202] on div "Job Overview 1 Scheduled 2 In Progress 3 On Hold 4 Canceled 5 Completed Job ID …" at bounding box center [669, 236] width 826 height 280
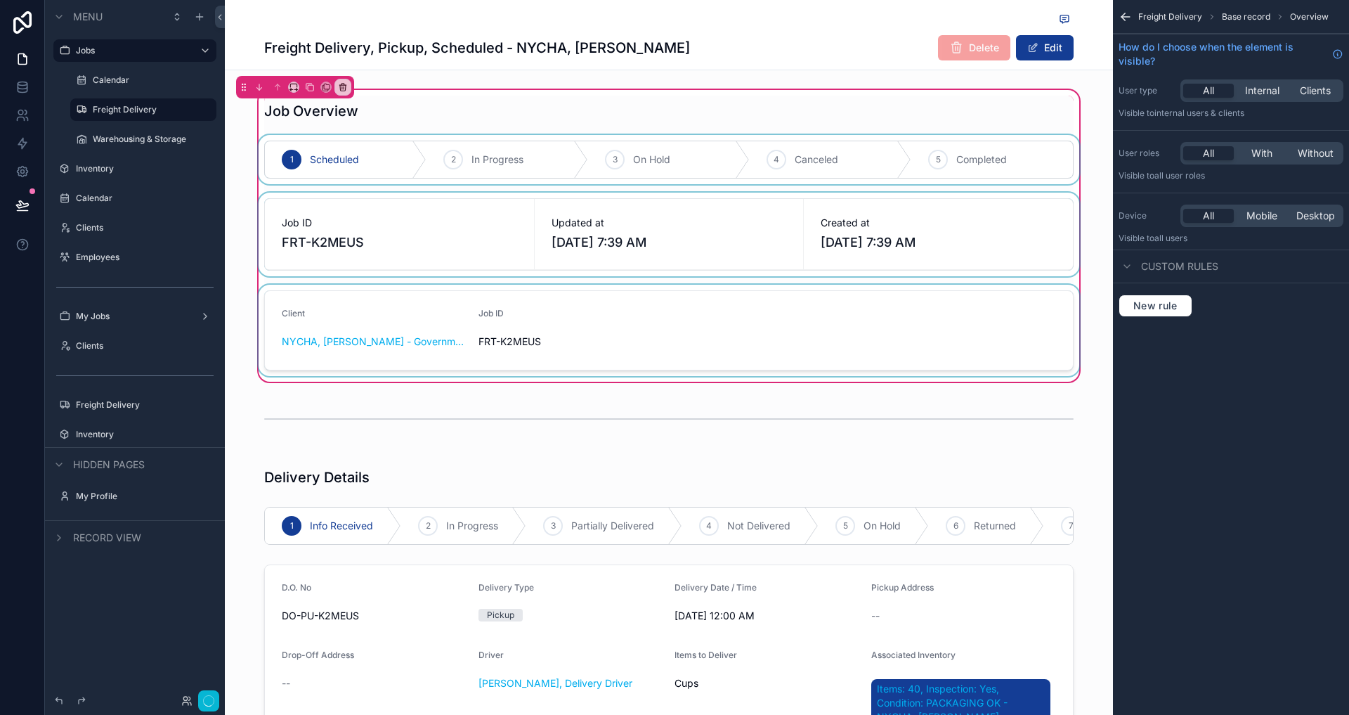
click at [349, 148] on div "scrollable content" at bounding box center [669, 159] width 826 height 49
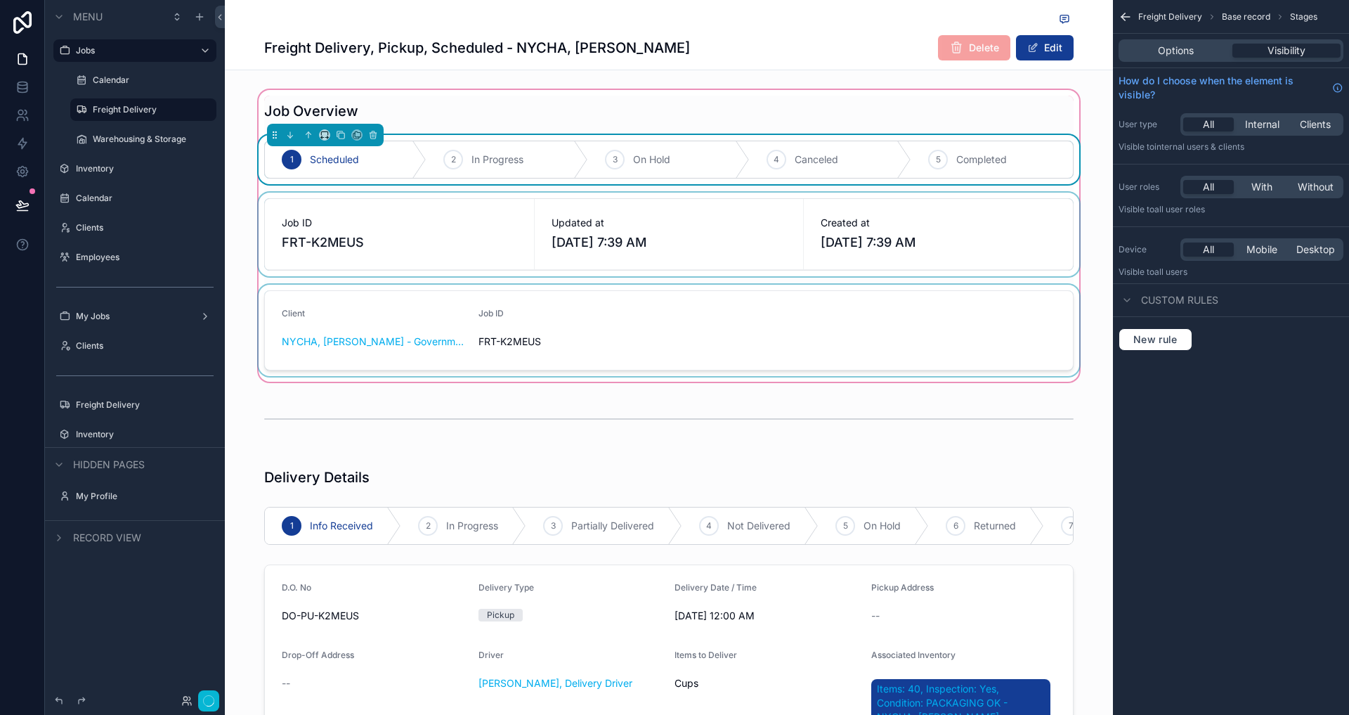
click at [324, 243] on div "scrollable content" at bounding box center [669, 235] width 826 height 84
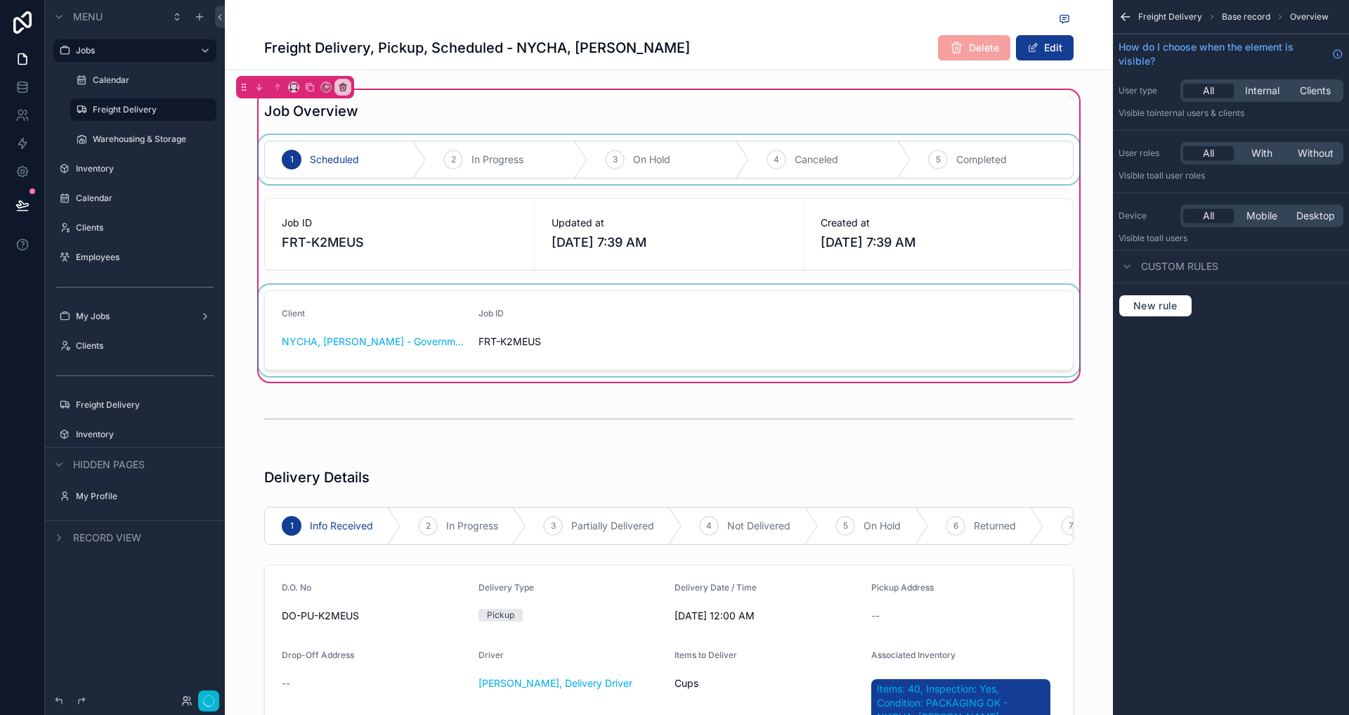
click at [339, 309] on div "scrollable content" at bounding box center [669, 330] width 826 height 91
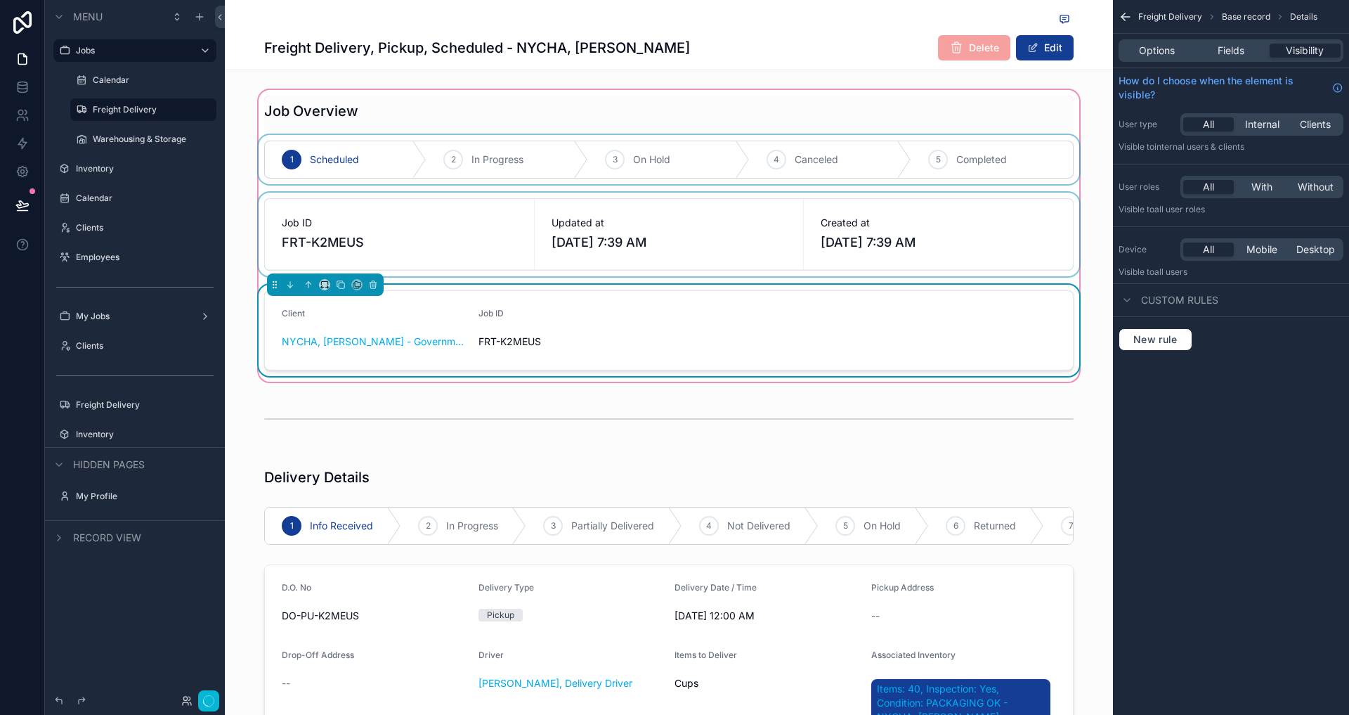
drag, startPoint x: 275, startPoint y: 287, endPoint x: 304, endPoint y: 222, distance: 71.4
click at [304, 222] on div "Job Overview 1 Scheduled 2 In Progress 3 On Hold 4 Canceled 5 Completed Job ID …" at bounding box center [669, 236] width 826 height 280
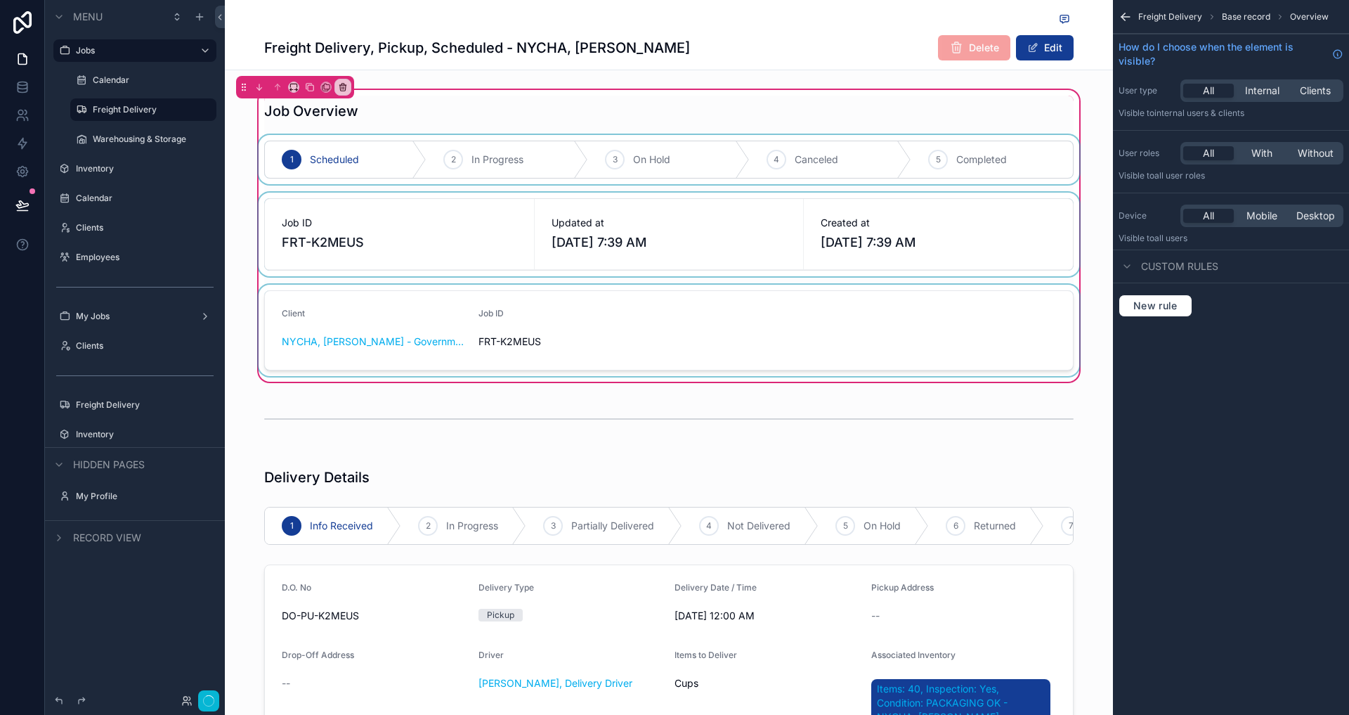
click at [304, 222] on div "scrollable content" at bounding box center [669, 235] width 826 height 84
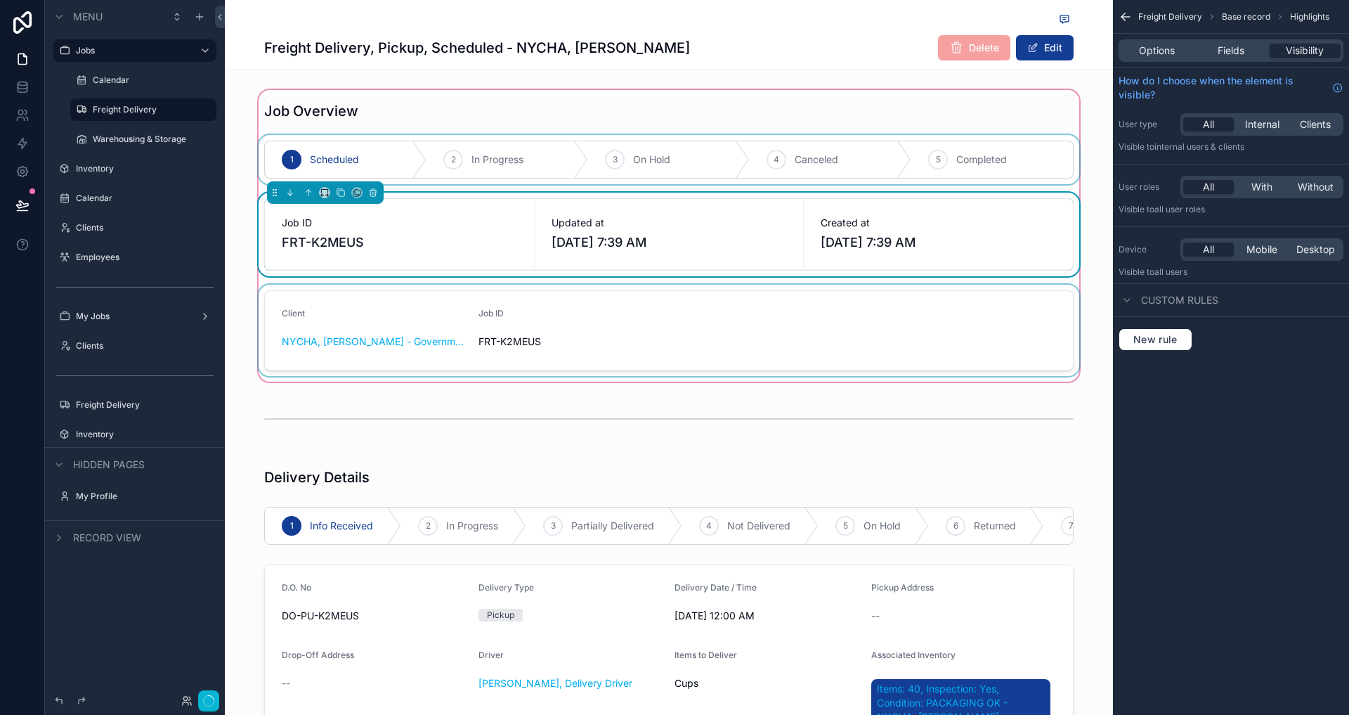
click at [625, 247] on span "[DATE] 7:39 AM" at bounding box center [669, 243] width 235 height 20
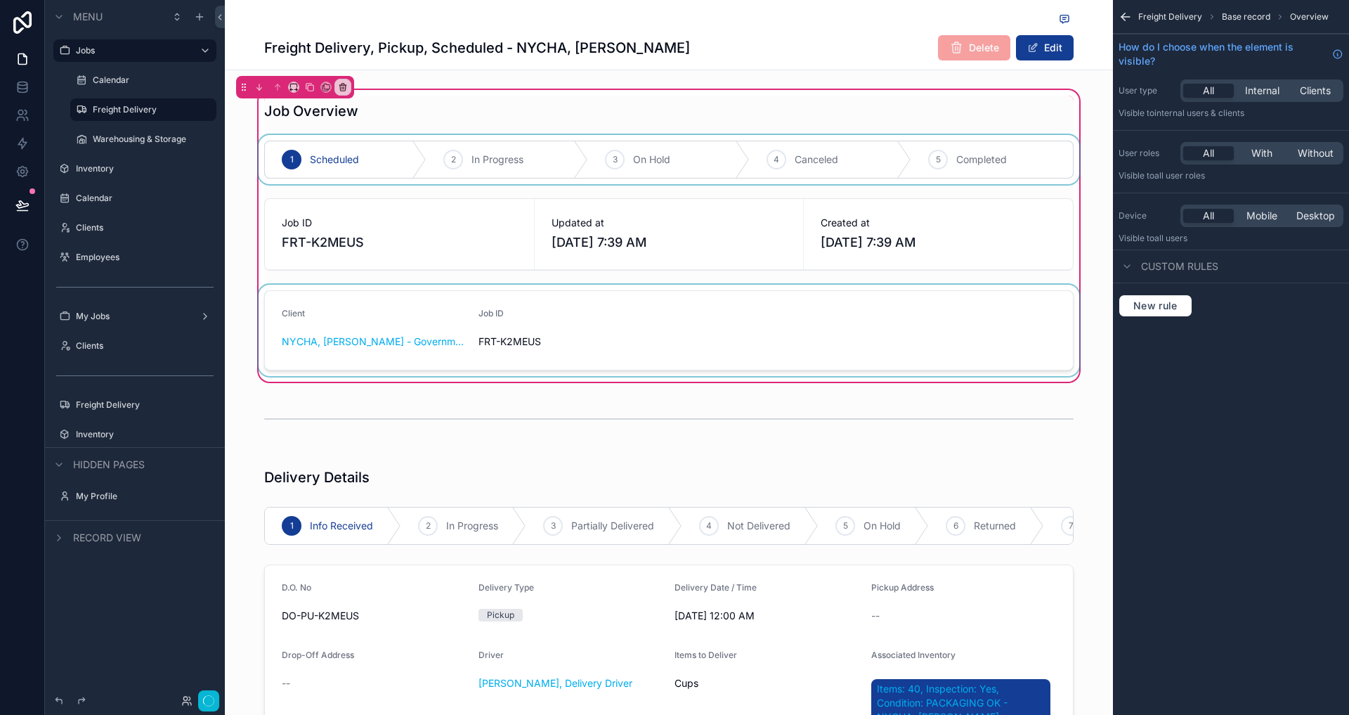
click at [678, 334] on div "scrollable content" at bounding box center [669, 330] width 826 height 91
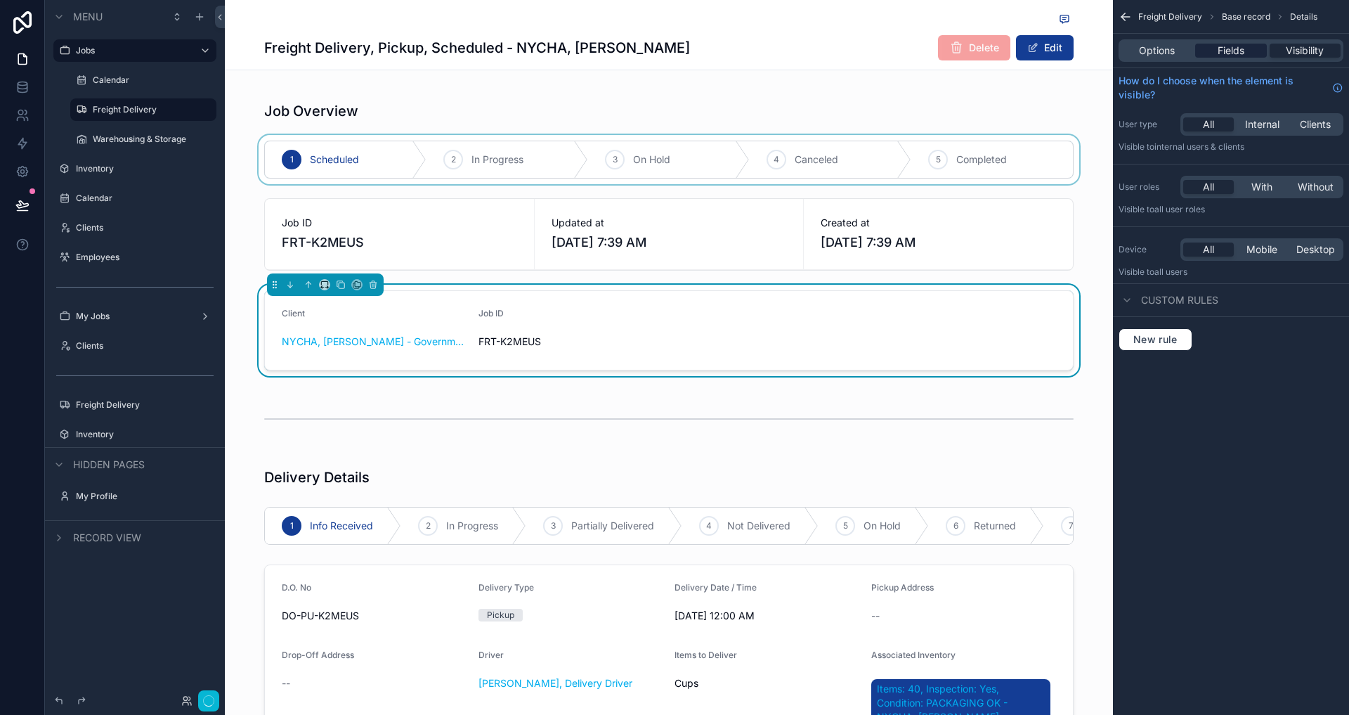
click at [1219, 54] on span "Fields" at bounding box center [1231, 51] width 27 height 14
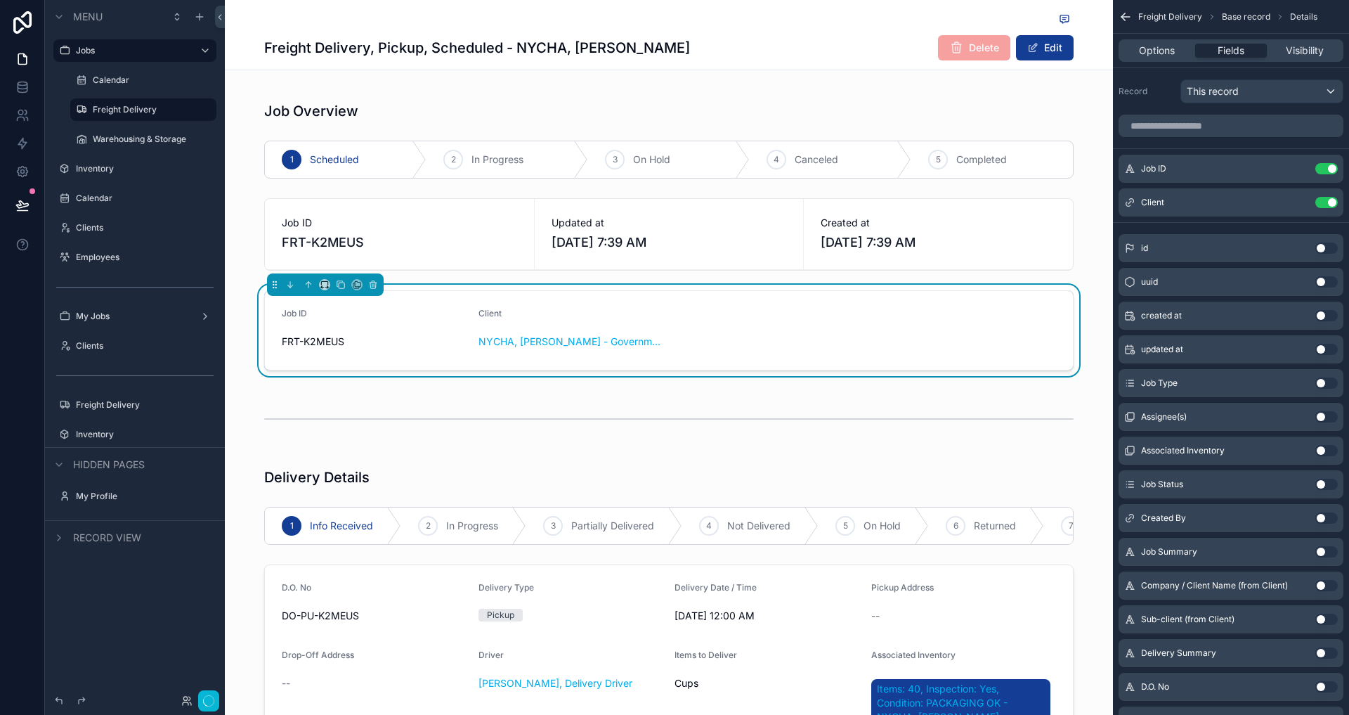
click at [245, 309] on div "Job Overview 1 Scheduled 2 In Progress 3 On Hold 4 Canceled 5 Completed Job ID …" at bounding box center [669, 235] width 888 height 297
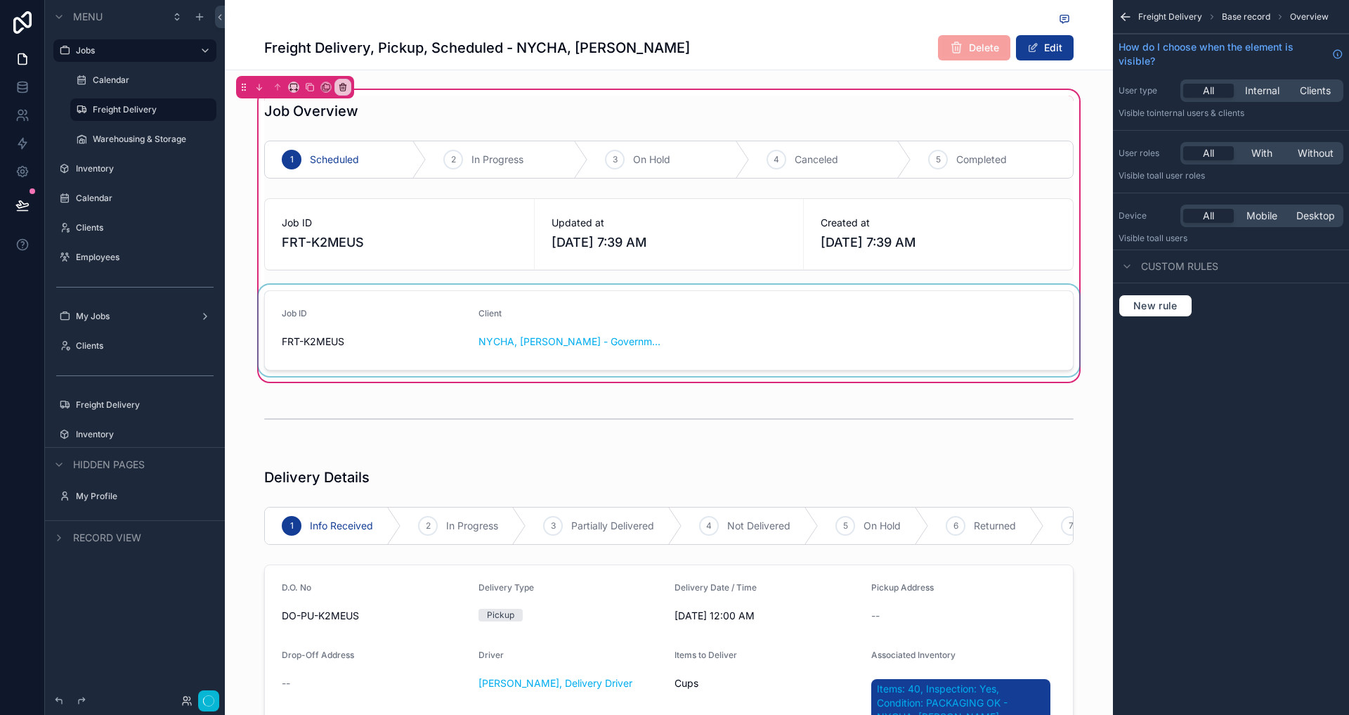
click at [784, 340] on div "scrollable content" at bounding box center [669, 330] width 826 height 91
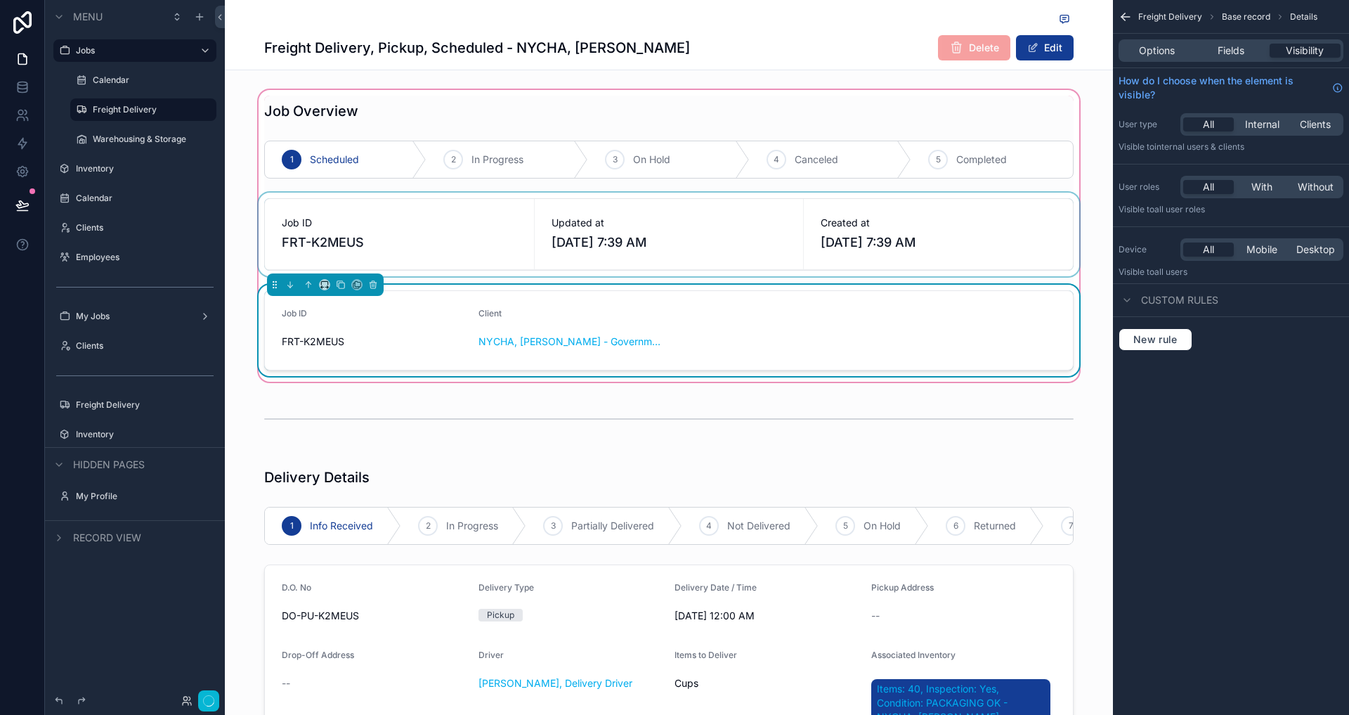
click at [729, 259] on div "scrollable content" at bounding box center [669, 235] width 826 height 84
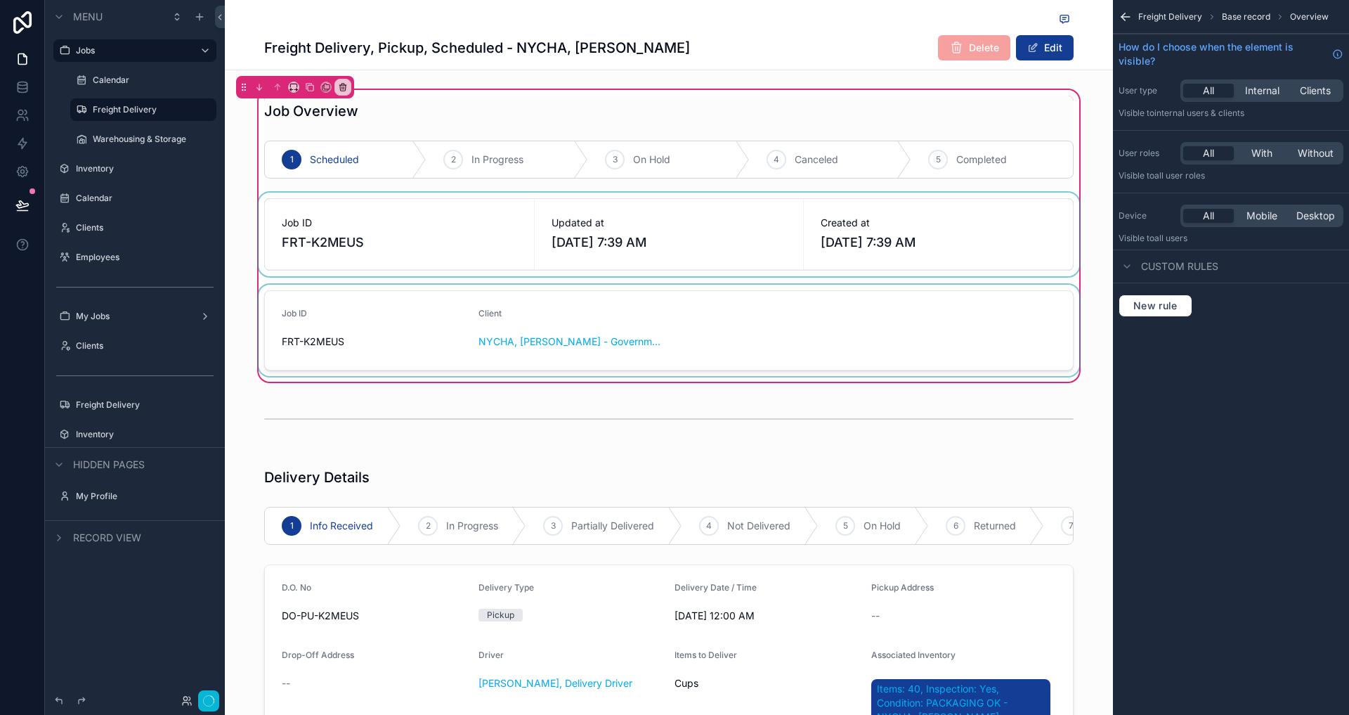
click at [859, 254] on div "scrollable content" at bounding box center [669, 235] width 826 height 84
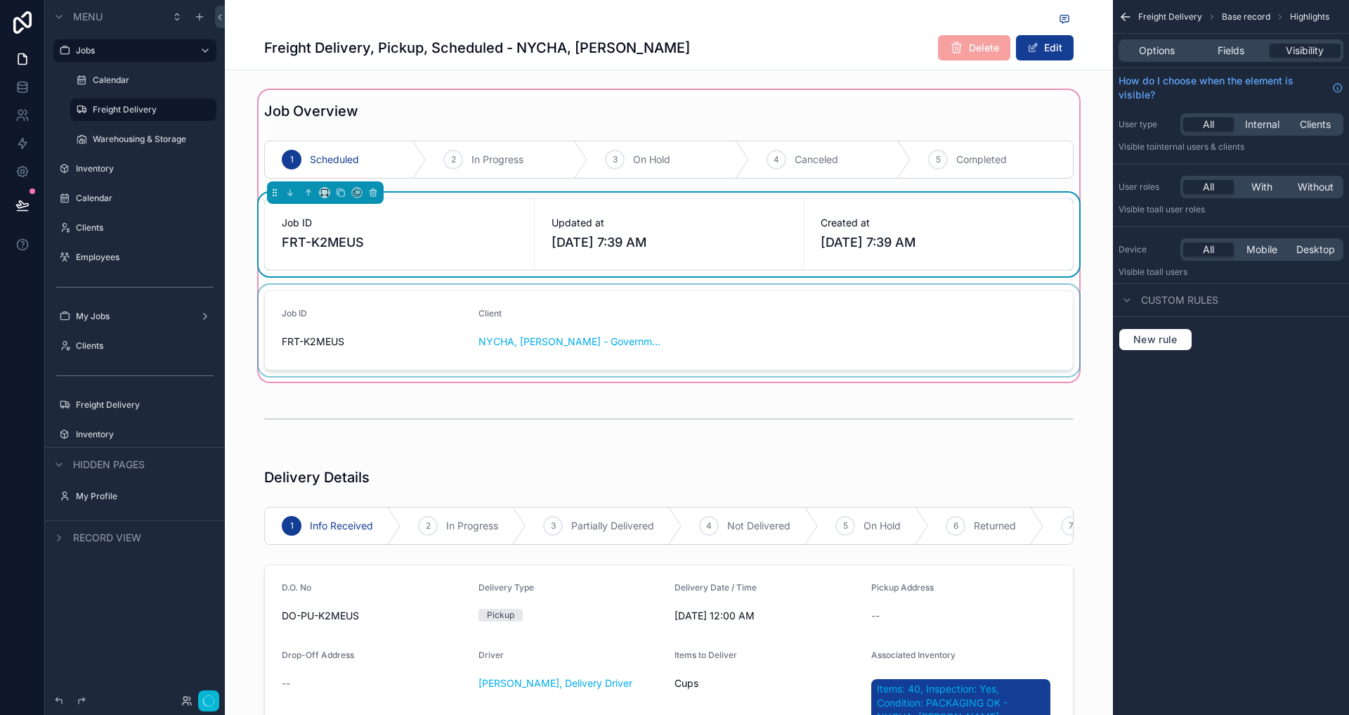
click at [843, 353] on div "scrollable content" at bounding box center [669, 330] width 826 height 91
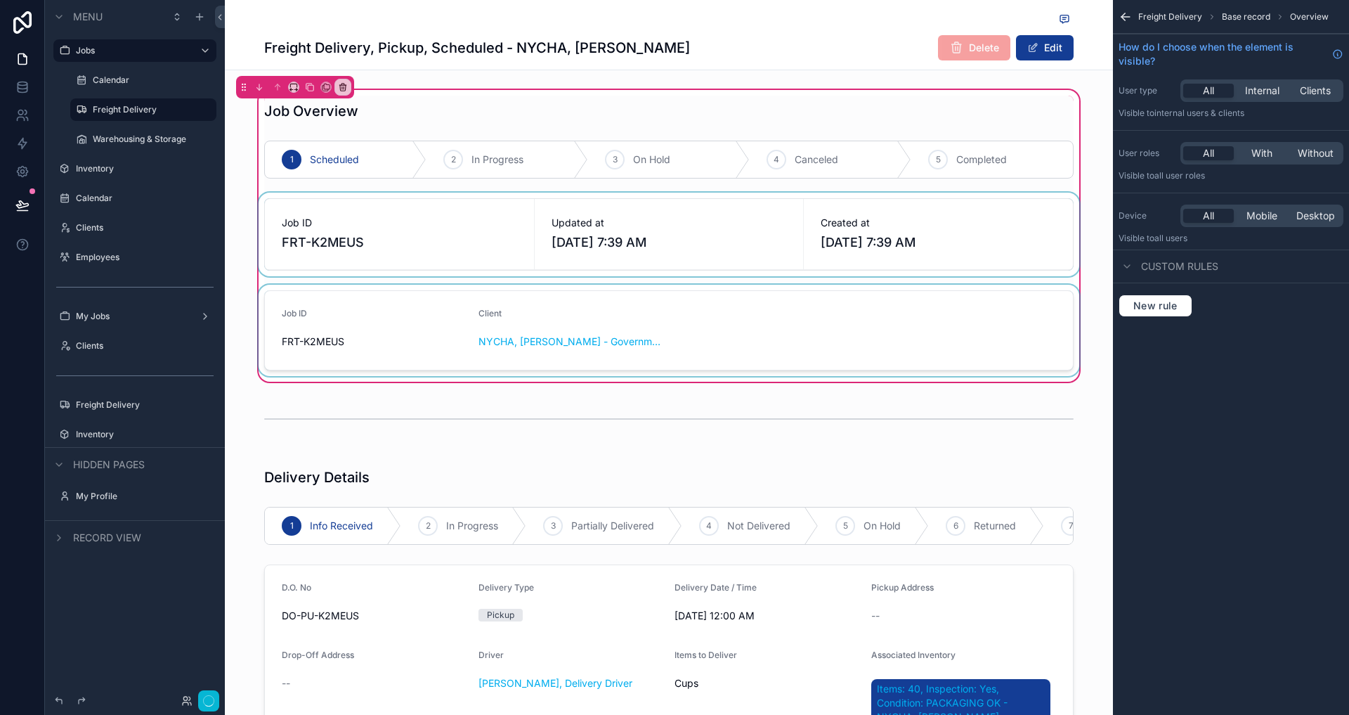
click at [843, 353] on div "scrollable content" at bounding box center [669, 330] width 826 height 91
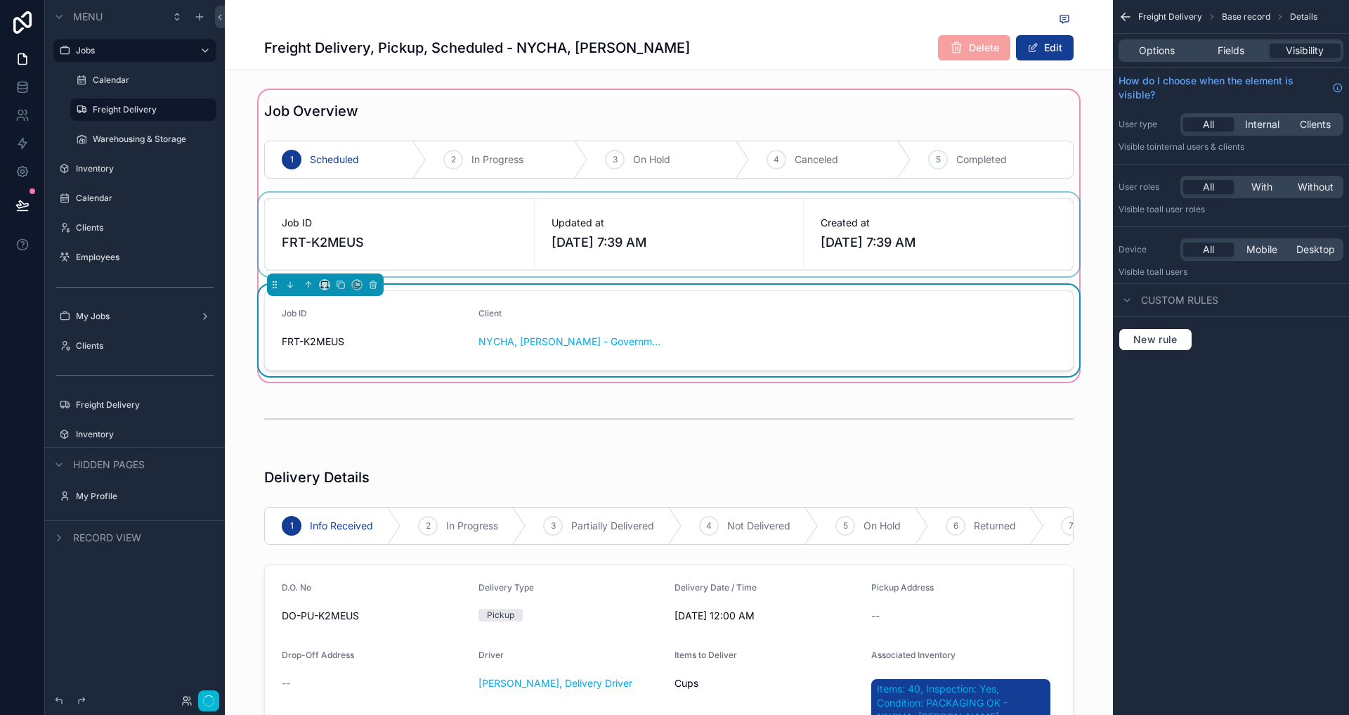
click at [931, 291] on form "Job ID FRT-K2MEUS Client NYCHA, [PERSON_NAME] - Government, Active" at bounding box center [669, 330] width 808 height 79
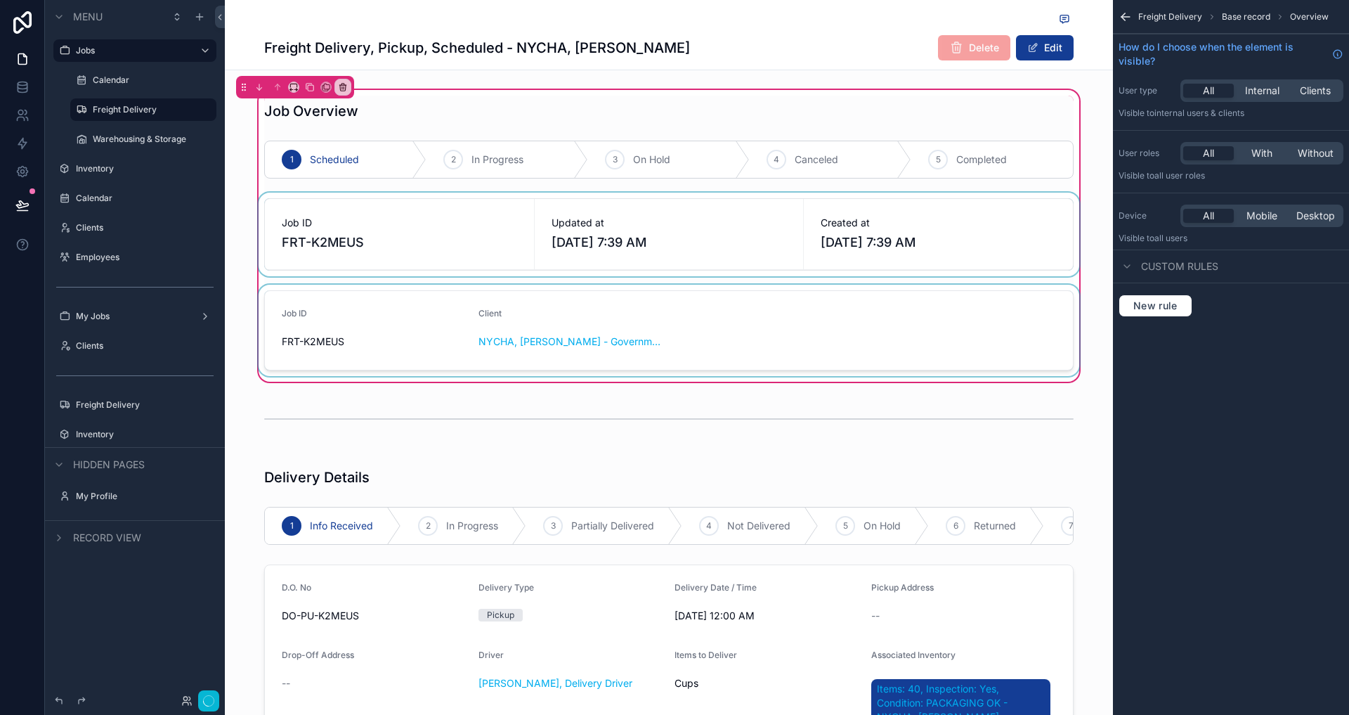
click at [917, 327] on div "scrollable content" at bounding box center [669, 330] width 826 height 91
click at [856, 306] on form "Job ID FRT-K2MEUS Client NYCHA, [PERSON_NAME] - Government, Active" at bounding box center [669, 330] width 808 height 79
click at [847, 320] on div "scrollable content" at bounding box center [669, 330] width 826 height 91
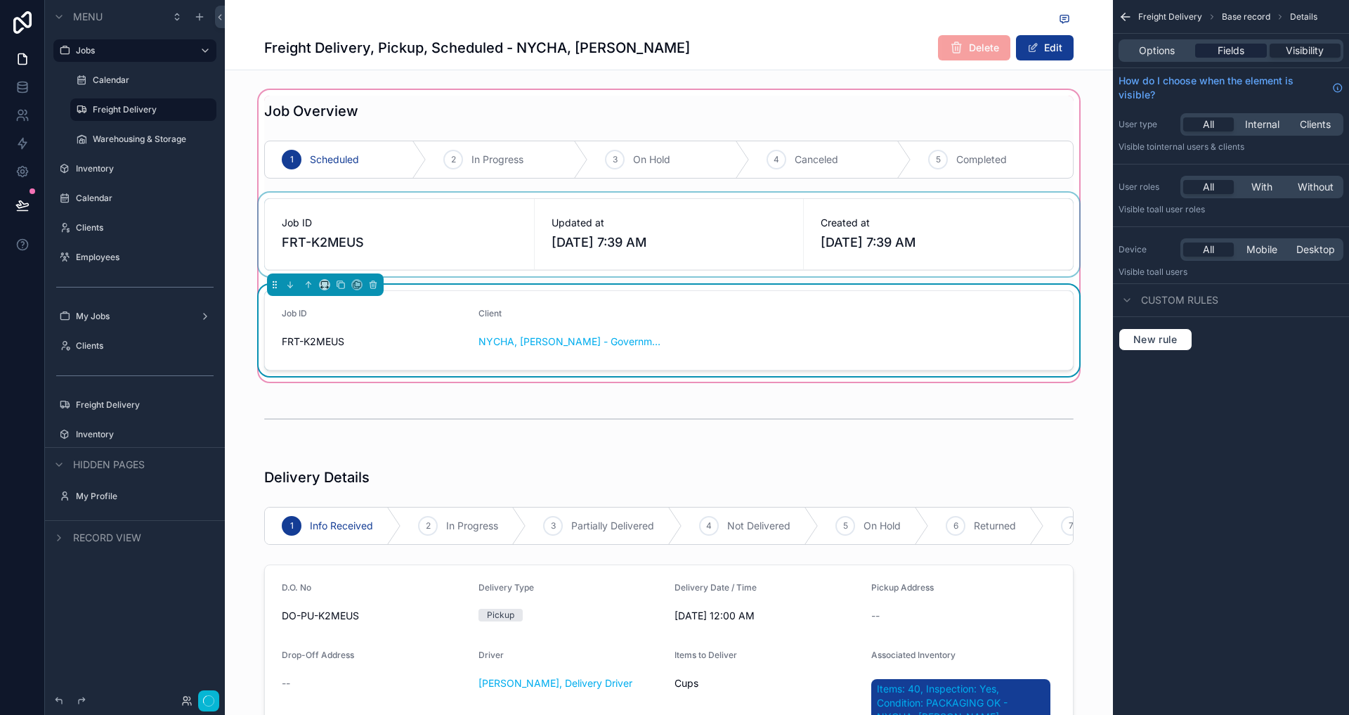
click at [1211, 44] on div "Fields" at bounding box center [1230, 51] width 71 height 14
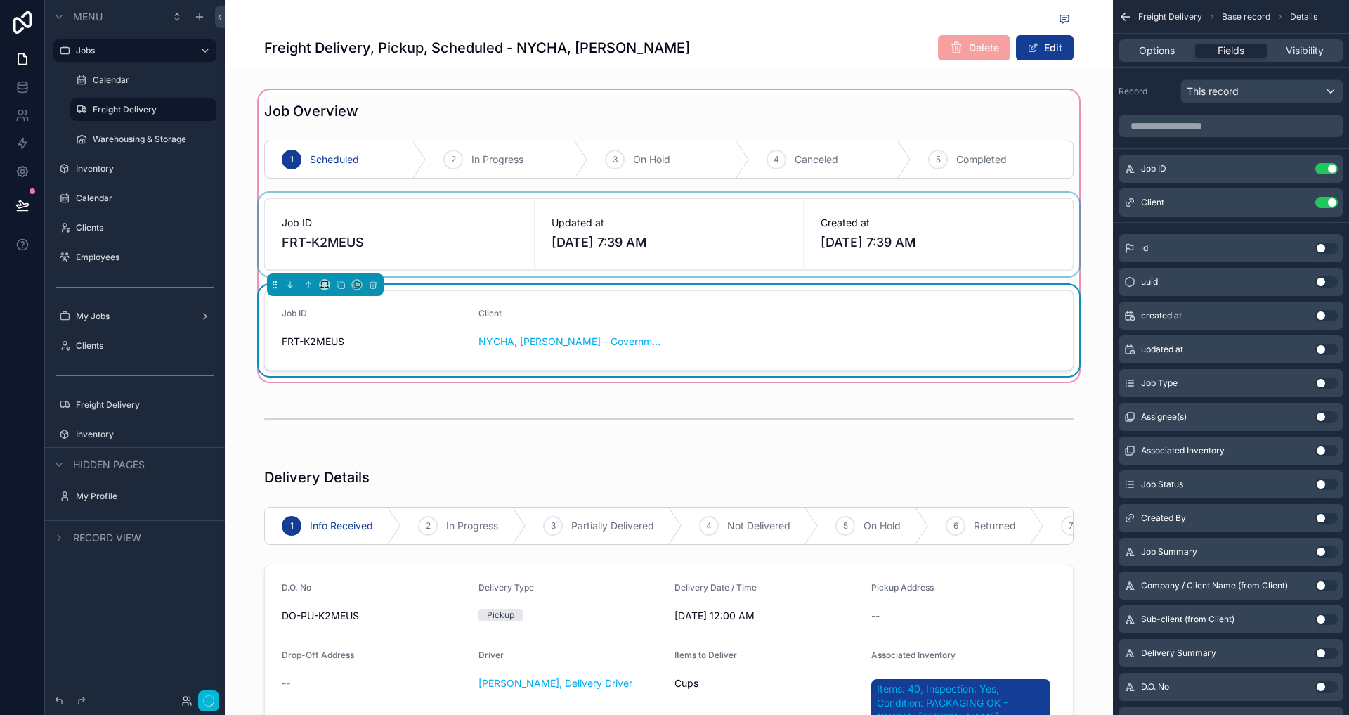
click at [1324, 312] on button "Use setting" at bounding box center [1326, 315] width 22 height 11
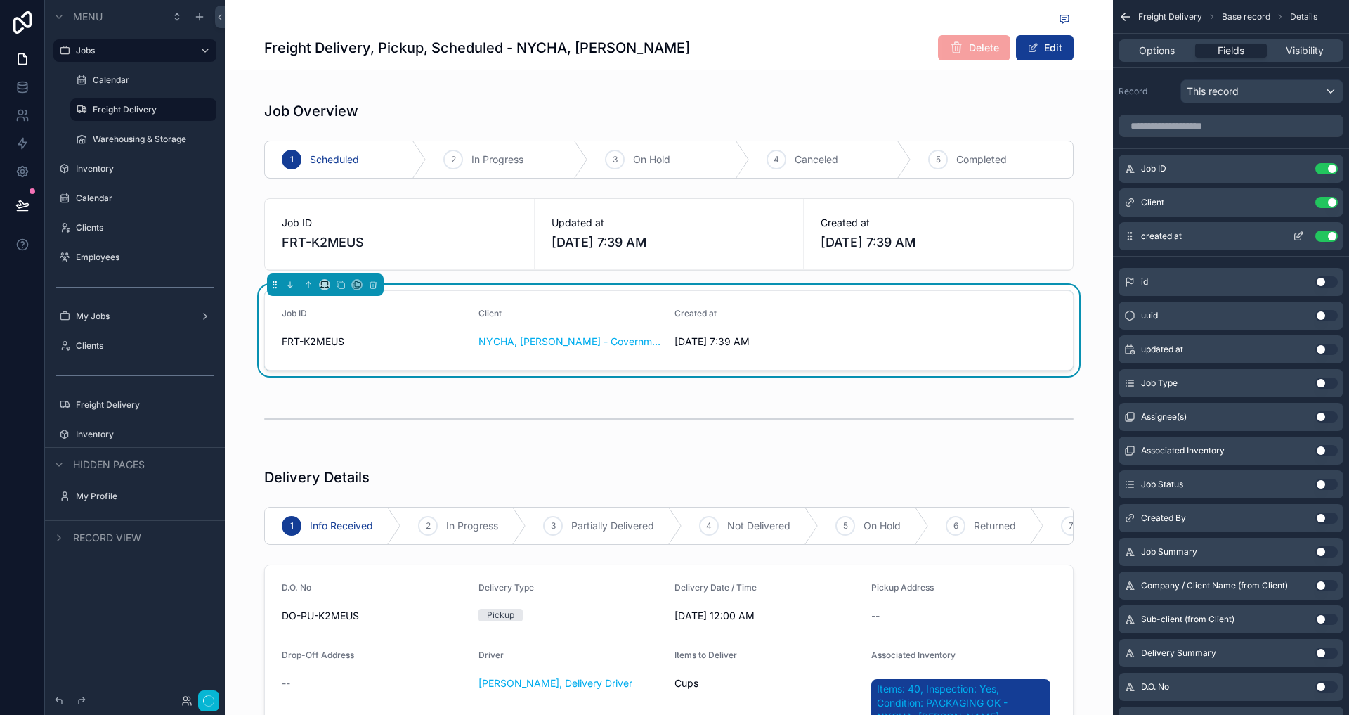
click at [1298, 236] on icon "scrollable content" at bounding box center [1300, 235] width 6 height 6
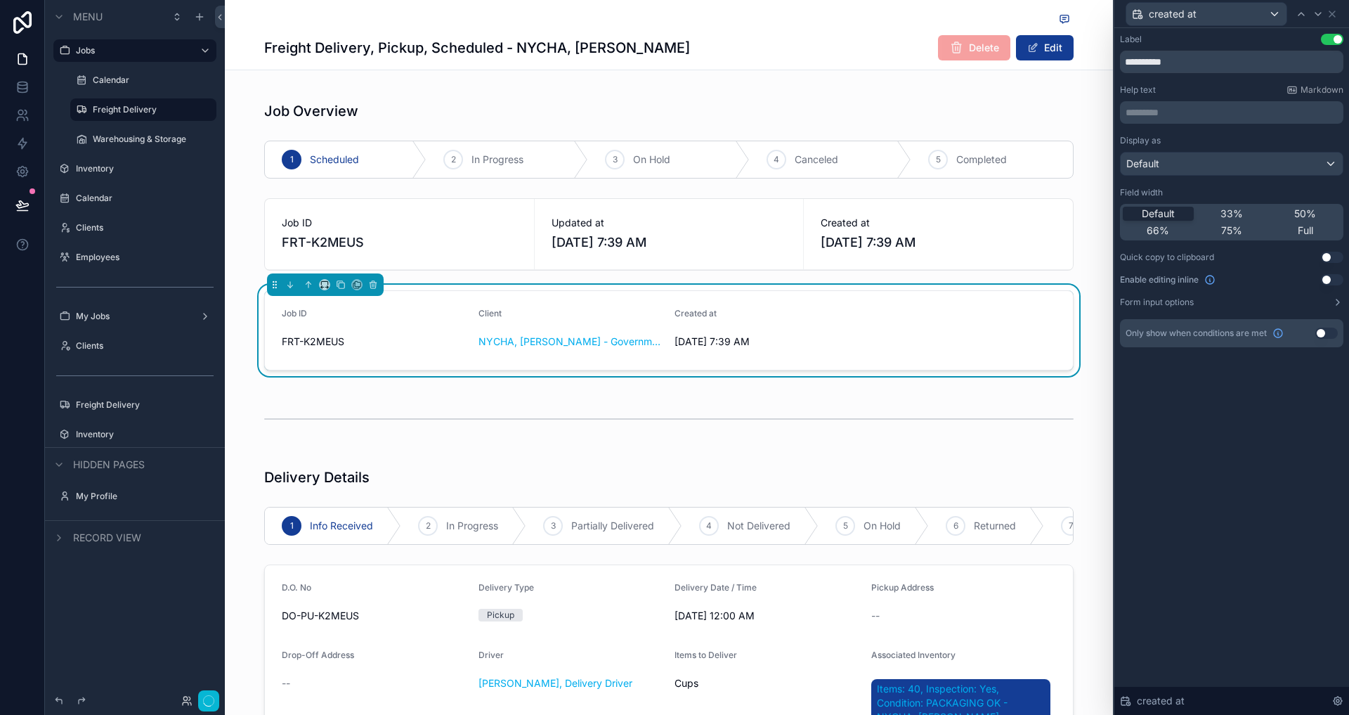
click at [1334, 20] on div "created at" at bounding box center [1231, 13] width 223 height 27
click at [1334, 16] on icon at bounding box center [1332, 13] width 11 height 11
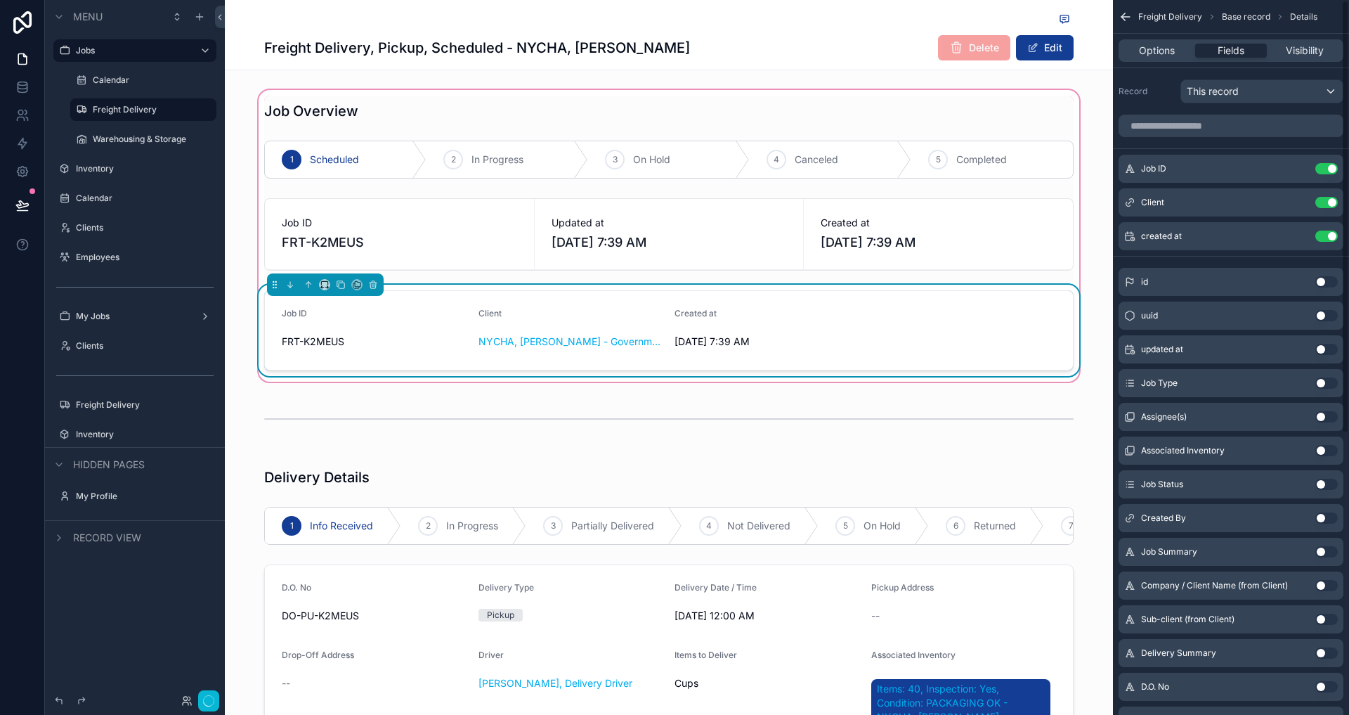
click at [836, 308] on div "Created at" at bounding box center [767, 316] width 185 height 17
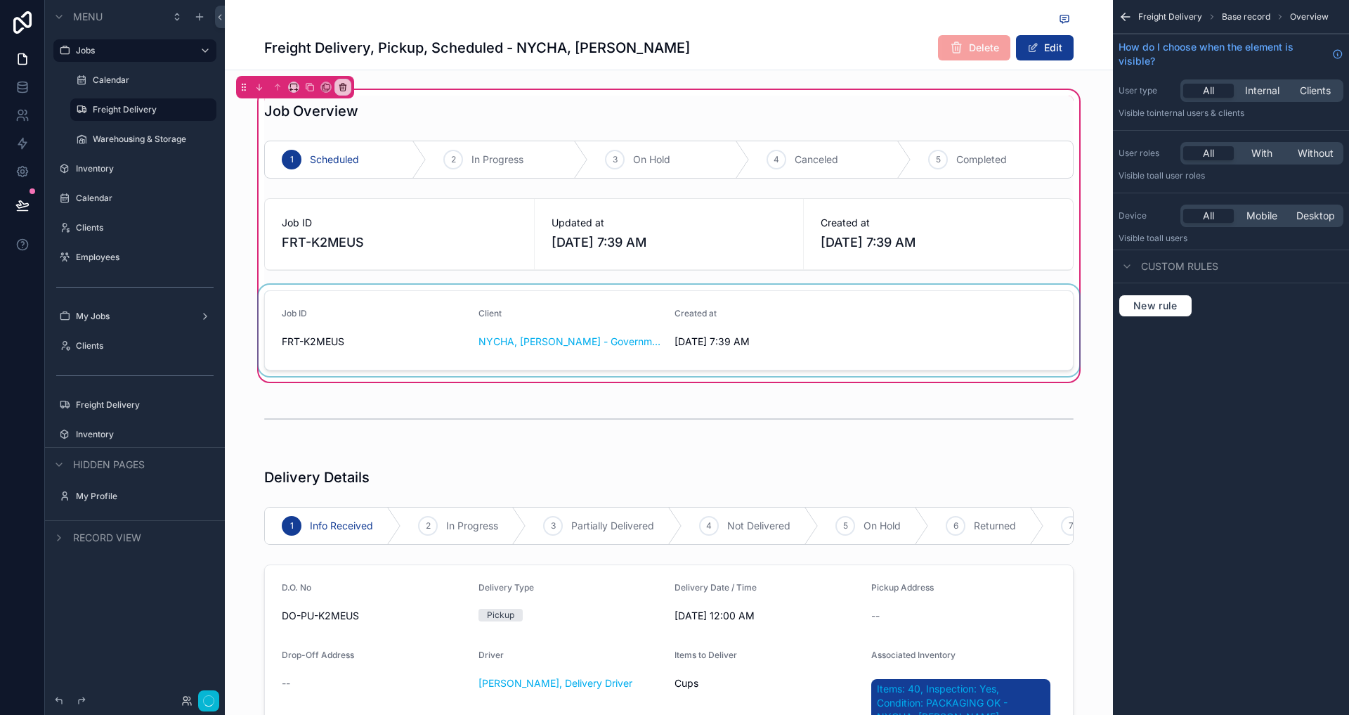
click at [836, 308] on div "scrollable content" at bounding box center [669, 330] width 826 height 91
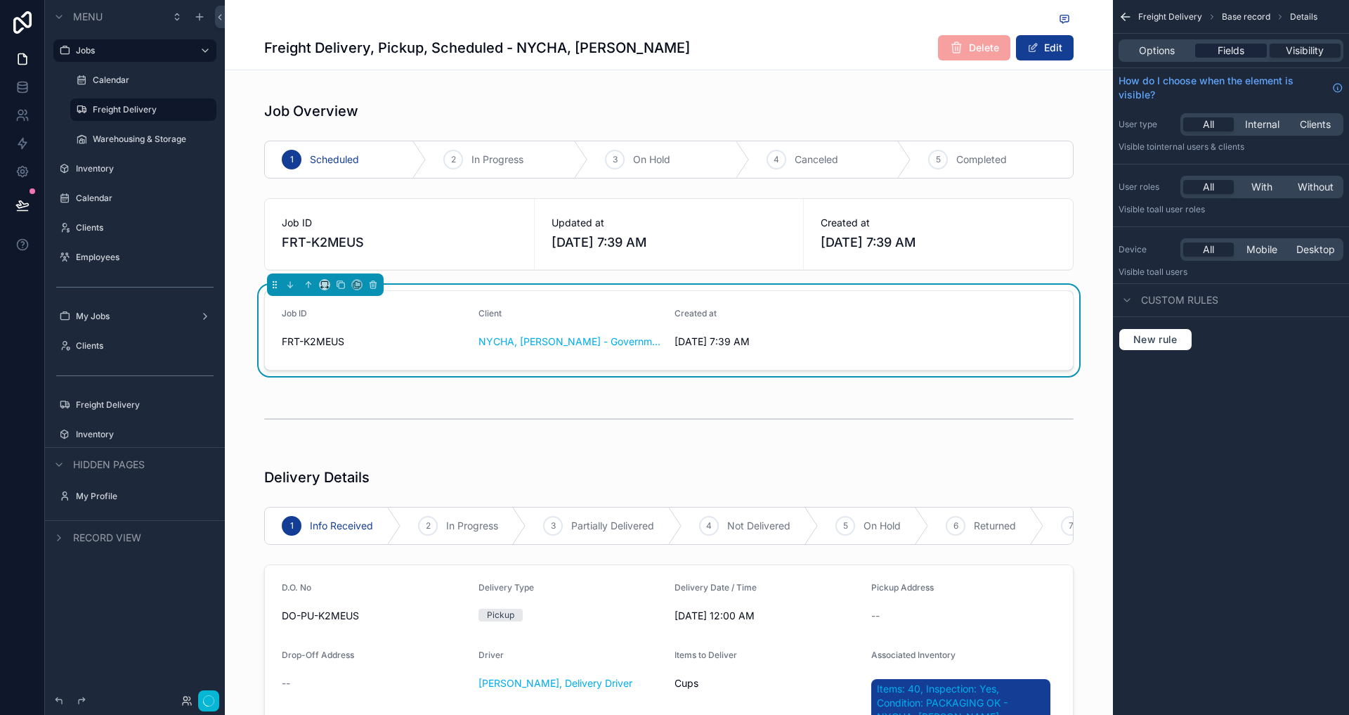
click at [1236, 55] on span "Fields" at bounding box center [1231, 51] width 27 height 14
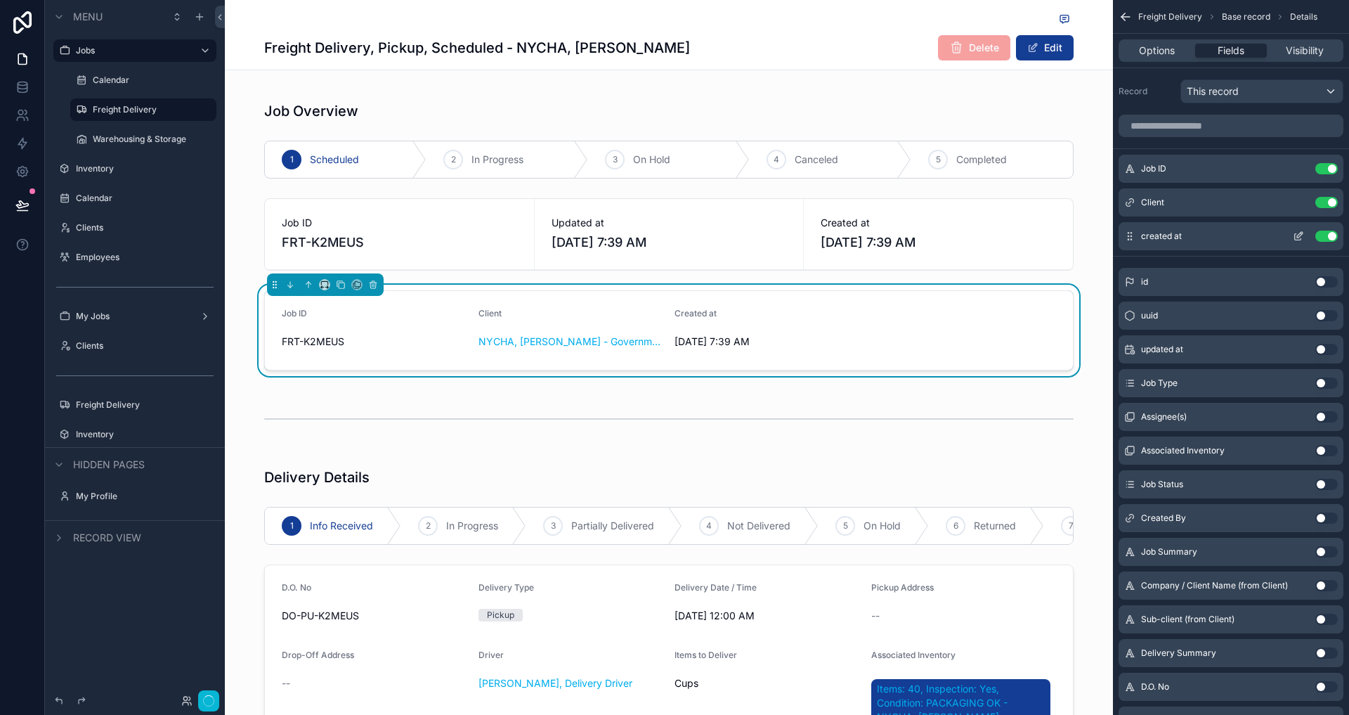
click at [1326, 235] on button "Use setting" at bounding box center [1326, 235] width 22 height 11
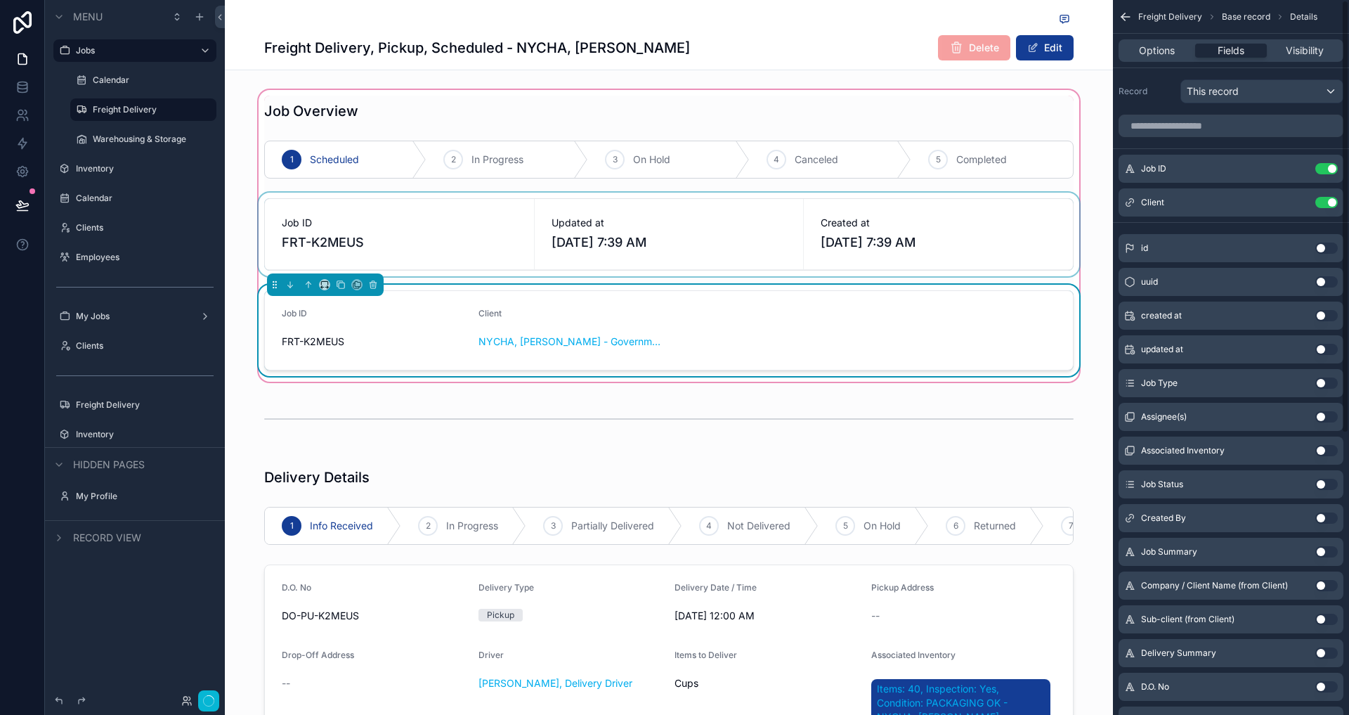
click at [646, 256] on div "scrollable content" at bounding box center [669, 235] width 826 height 84
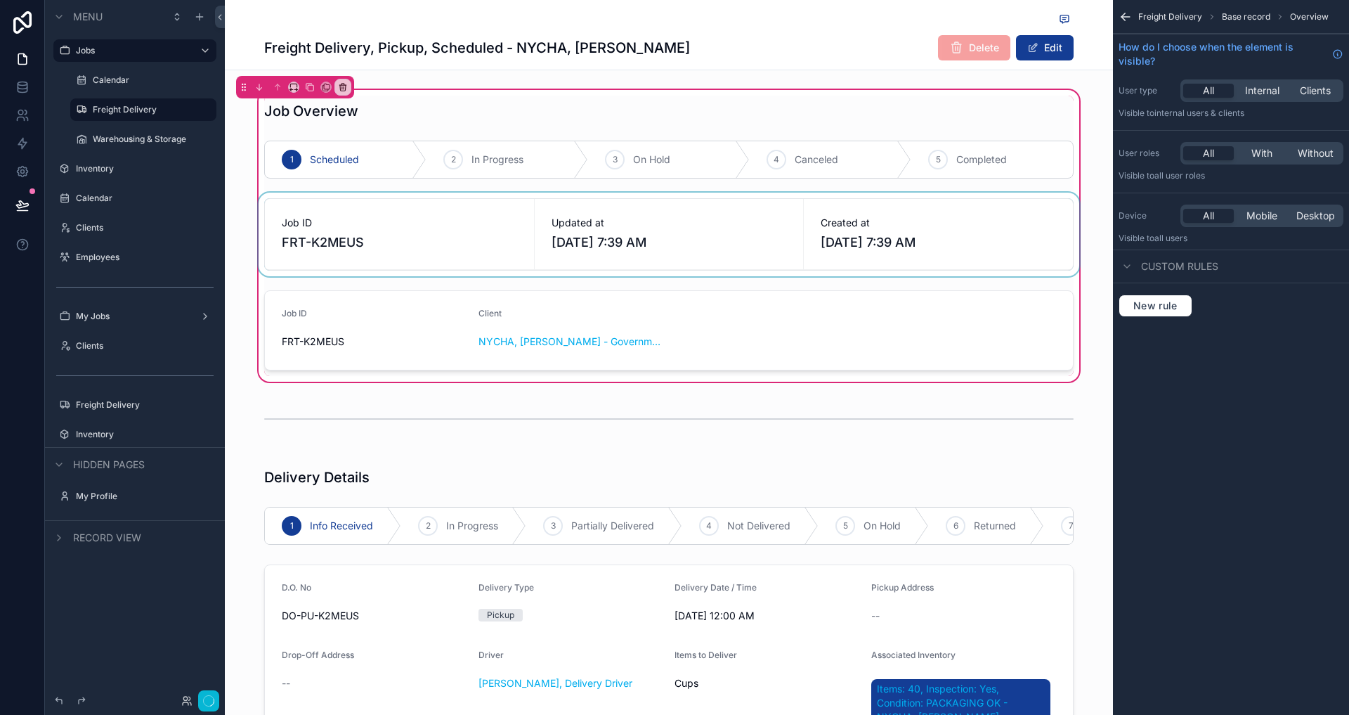
click at [426, 214] on div "scrollable content" at bounding box center [669, 235] width 826 height 84
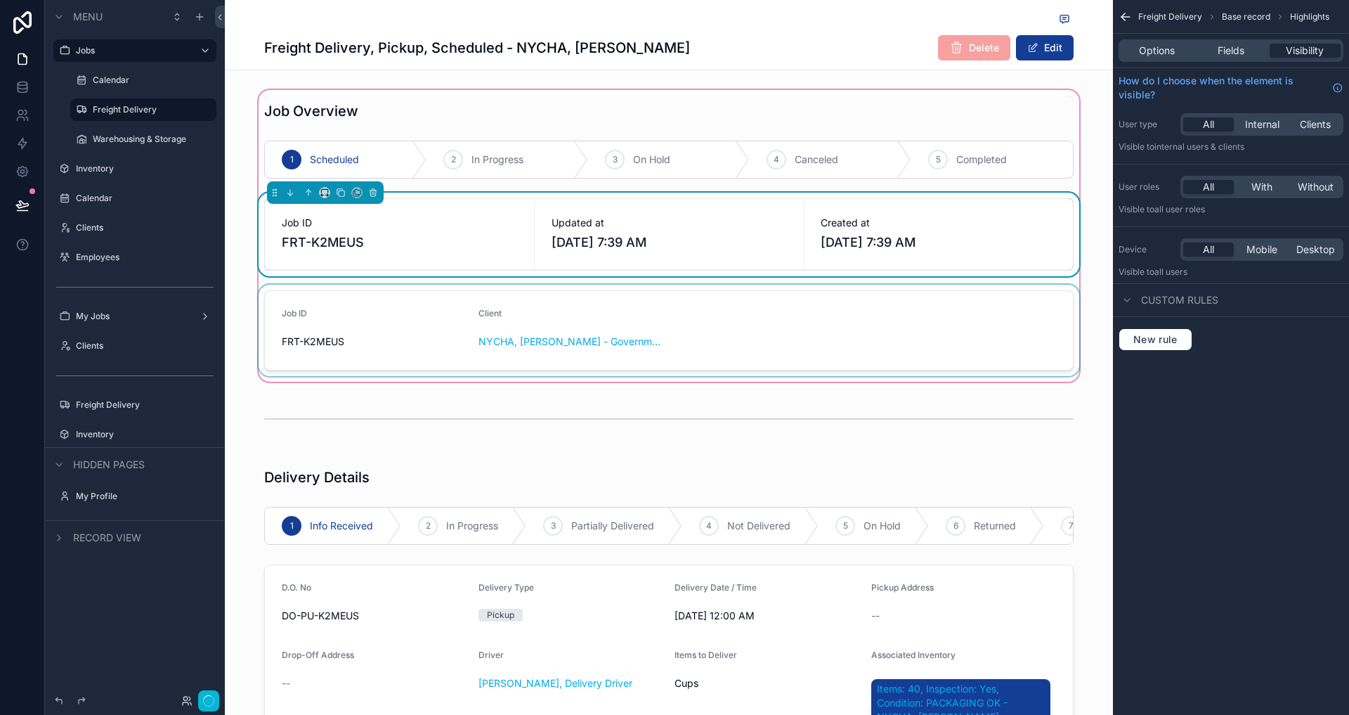
drag, startPoint x: 341, startPoint y: 207, endPoint x: 559, endPoint y: 370, distance: 271.9
click at [559, 370] on div "Job Overview 1 Scheduled 2 In Progress 3 On Hold 4 Canceled 5 Completed Job ID …" at bounding box center [669, 236] width 826 height 280
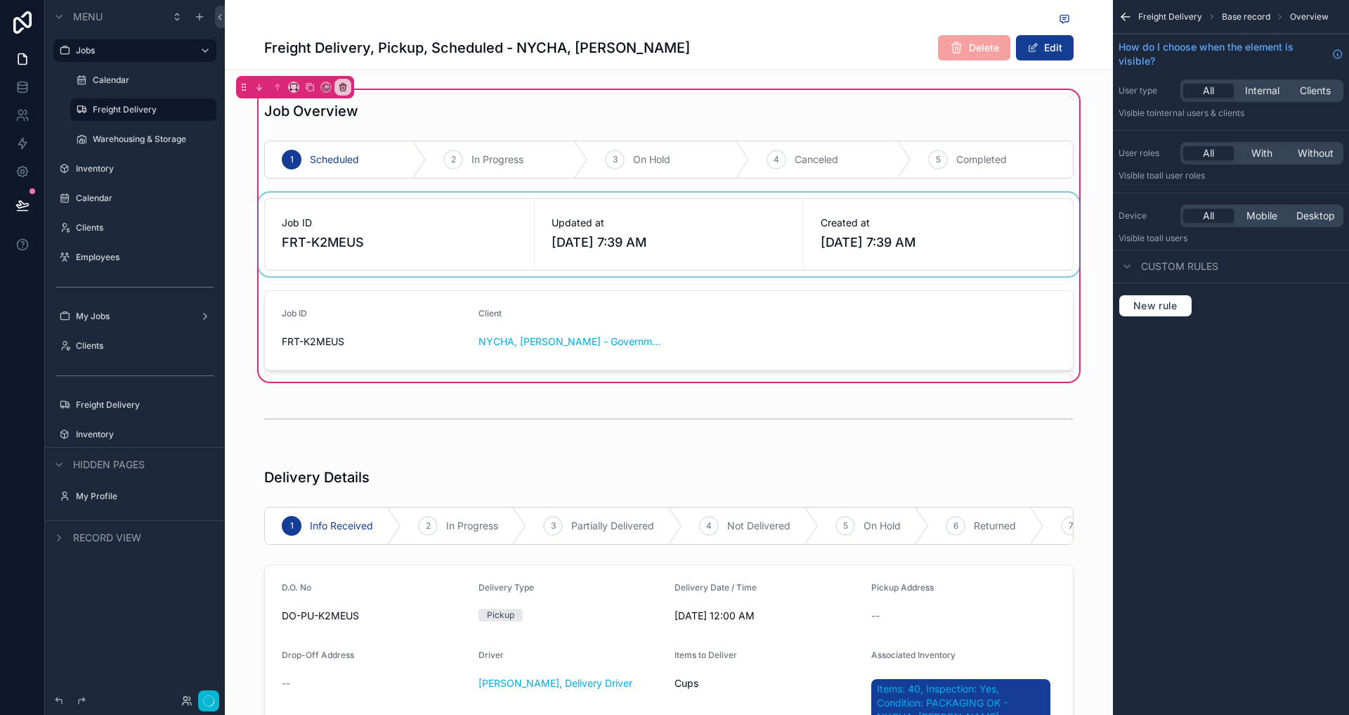
click at [342, 240] on div "scrollable content" at bounding box center [669, 235] width 826 height 84
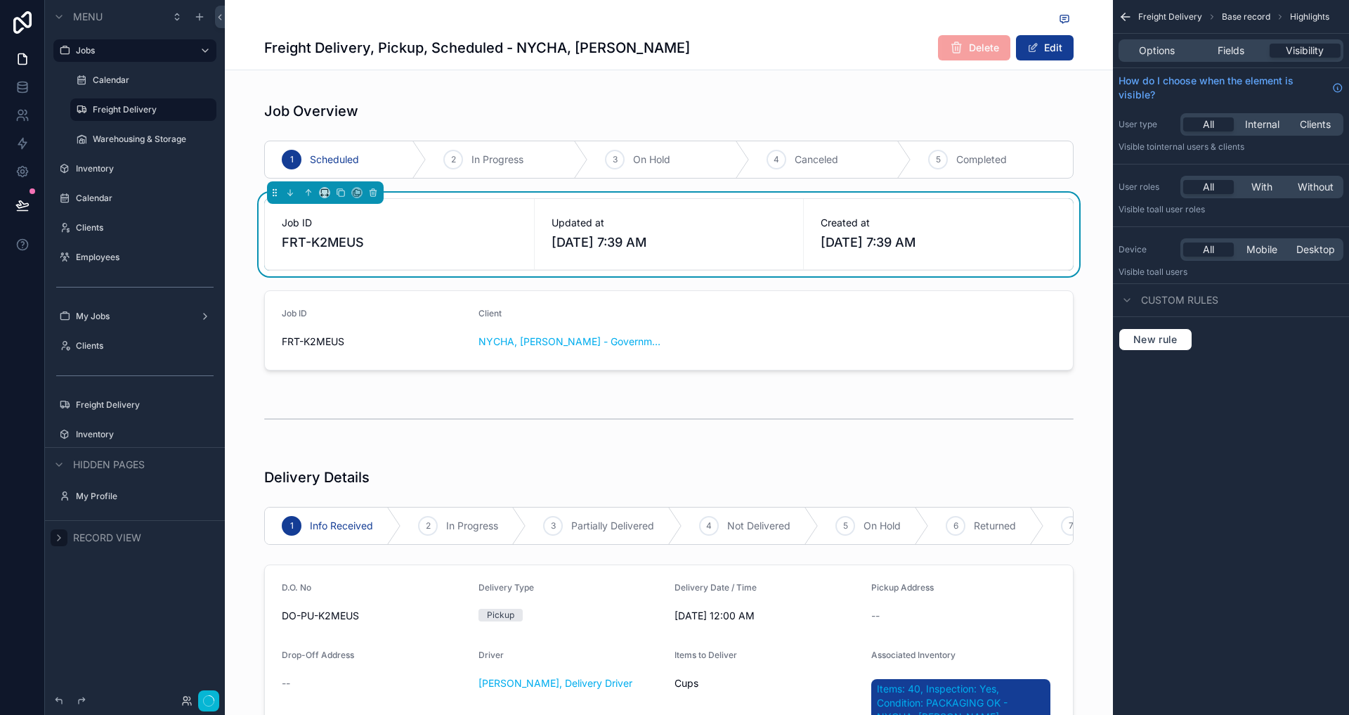
click at [57, 537] on icon "scrollable content" at bounding box center [58, 537] width 11 height 11
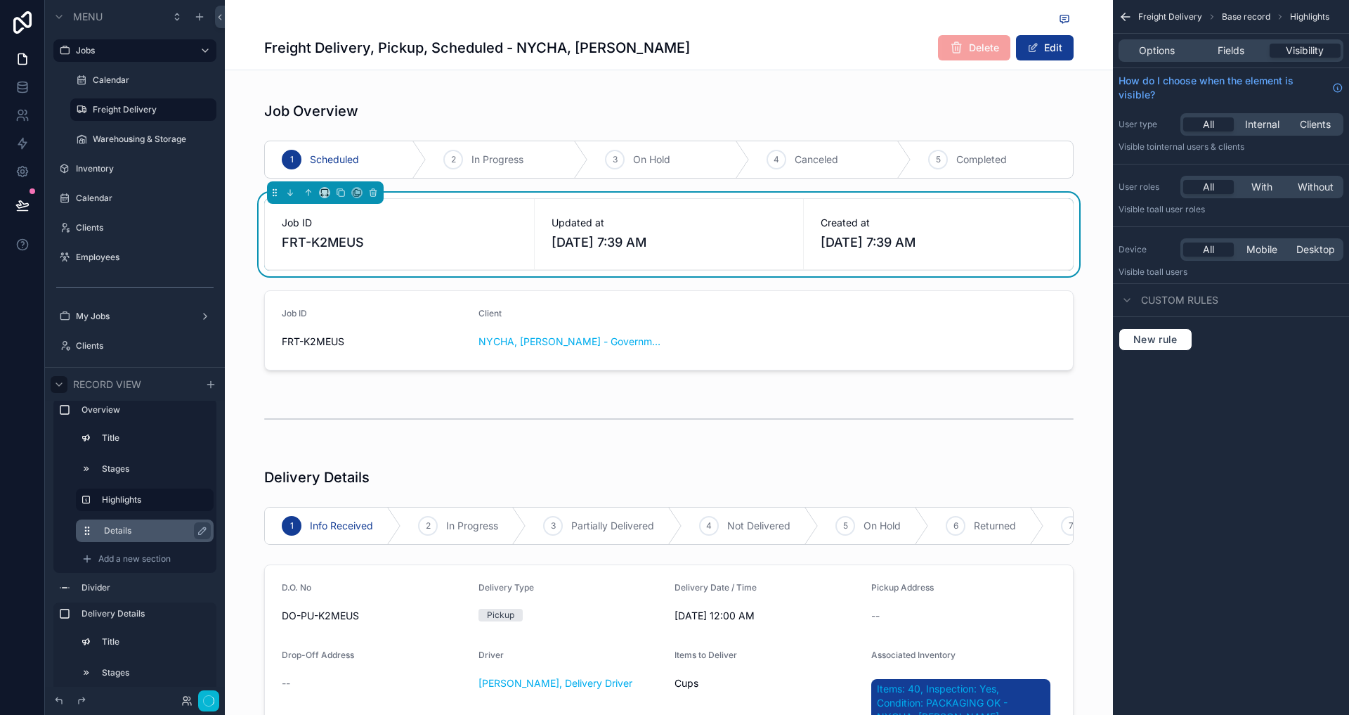
click at [91, 531] on icon "scrollable content" at bounding box center [87, 530] width 11 height 11
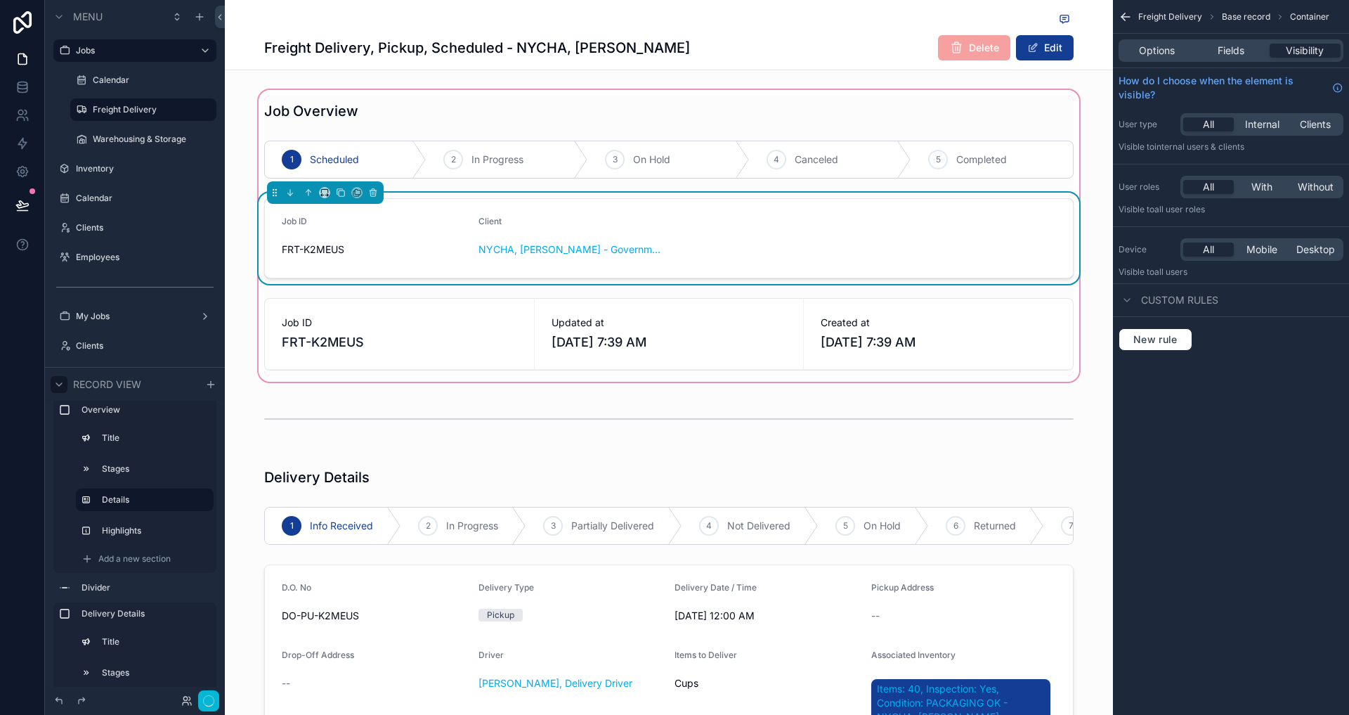
click at [726, 234] on form "Job ID FRT-K2MEUS Client NYCHA, [PERSON_NAME] - Government, Active" at bounding box center [669, 238] width 808 height 79
click at [876, 327] on div "scrollable content" at bounding box center [669, 334] width 826 height 84
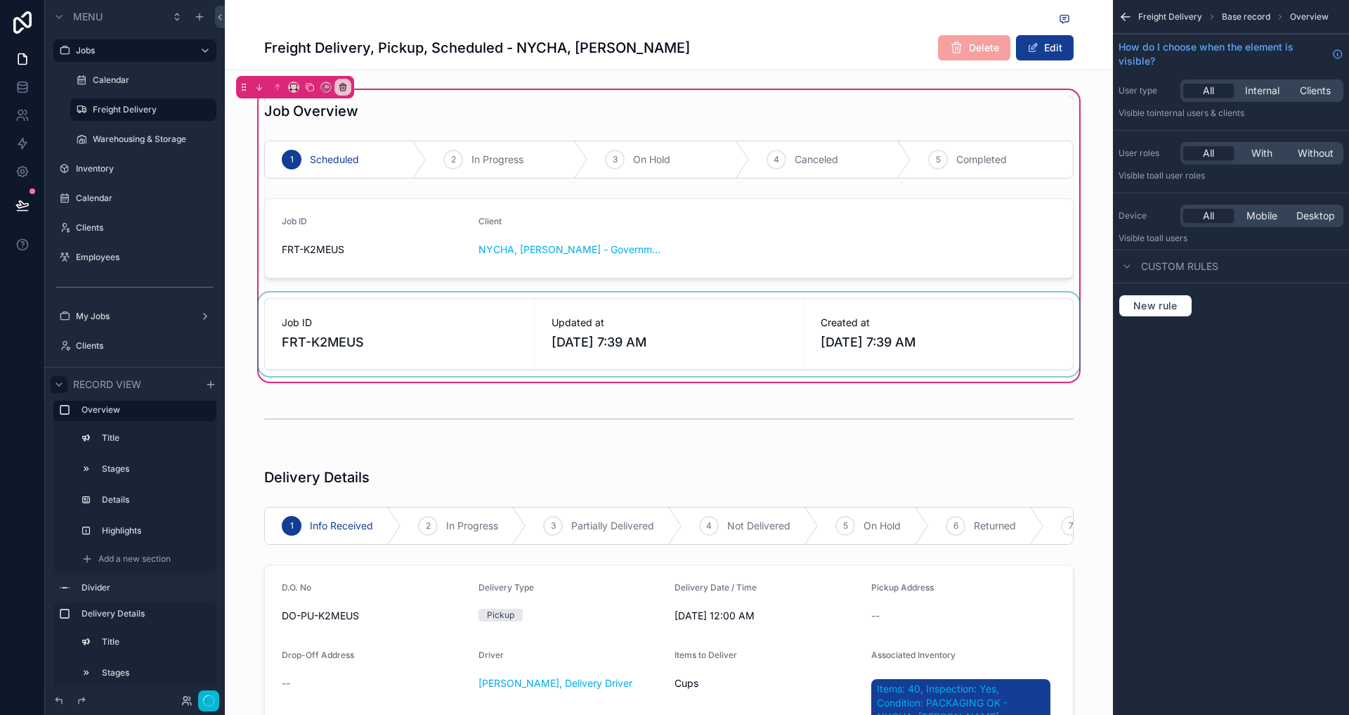
click at [753, 332] on div "scrollable content" at bounding box center [669, 334] width 826 height 84
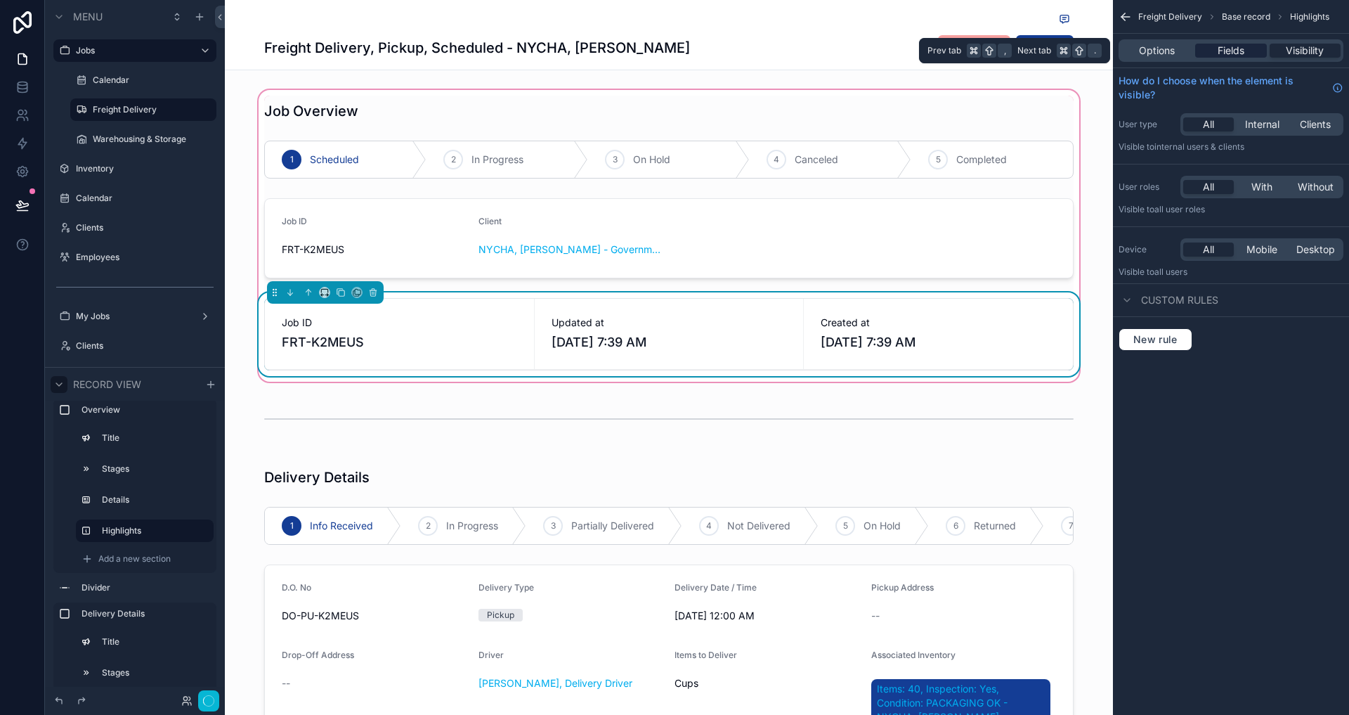
click at [1232, 56] on span "Fields" at bounding box center [1231, 51] width 27 height 14
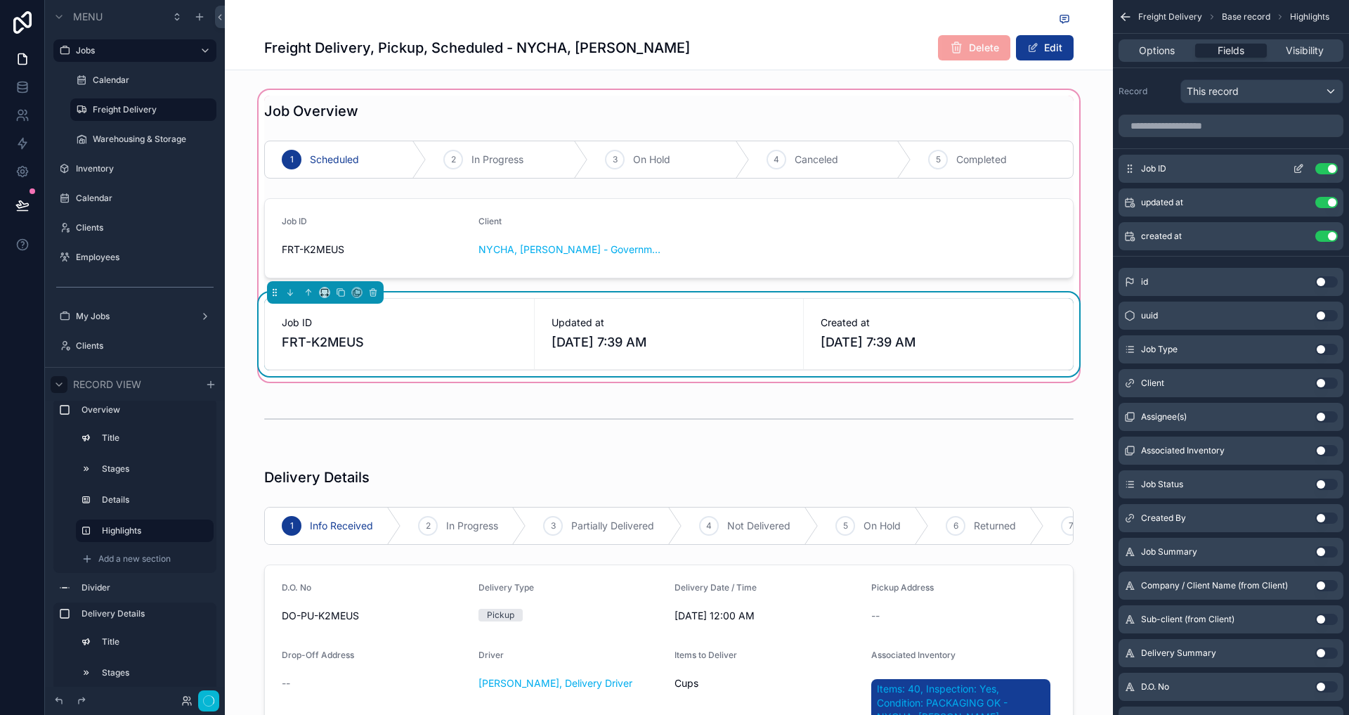
click at [1324, 176] on div "Job ID Use setting" at bounding box center [1231, 169] width 225 height 28
click at [1324, 174] on button "Use setting" at bounding box center [1326, 168] width 22 height 11
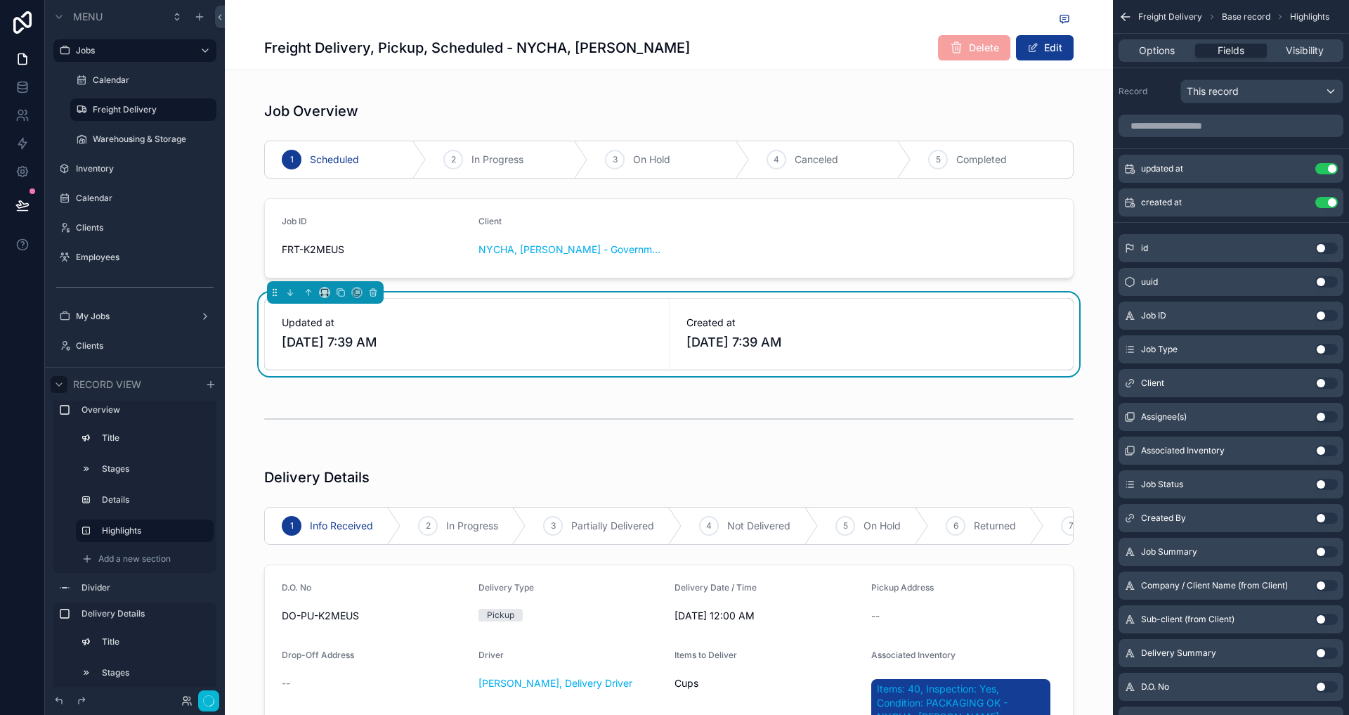
click at [1093, 131] on div "Job Overview 1 Scheduled 2 In Progress 3 On Hold 4 Canceled 5 Completed Job ID …" at bounding box center [669, 235] width 888 height 297
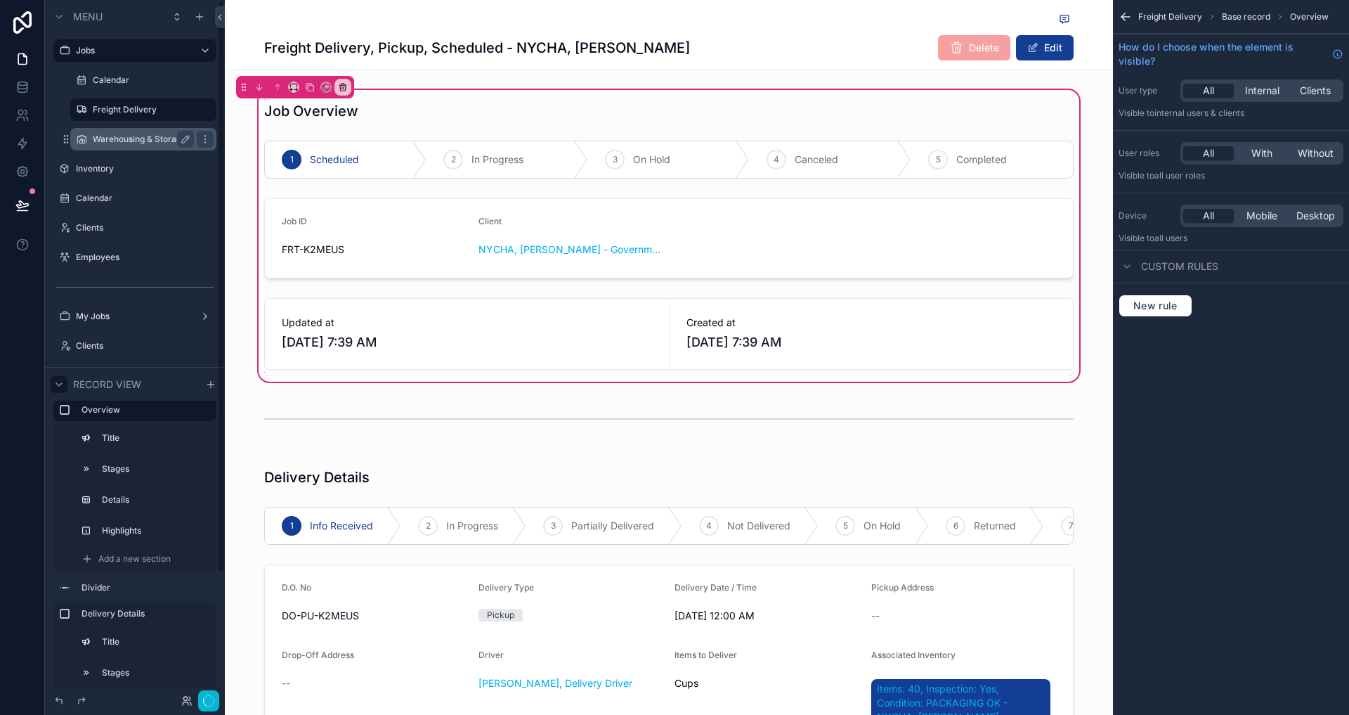
click at [162, 142] on label "Warehousing & Storage" at bounding box center [141, 138] width 96 height 11
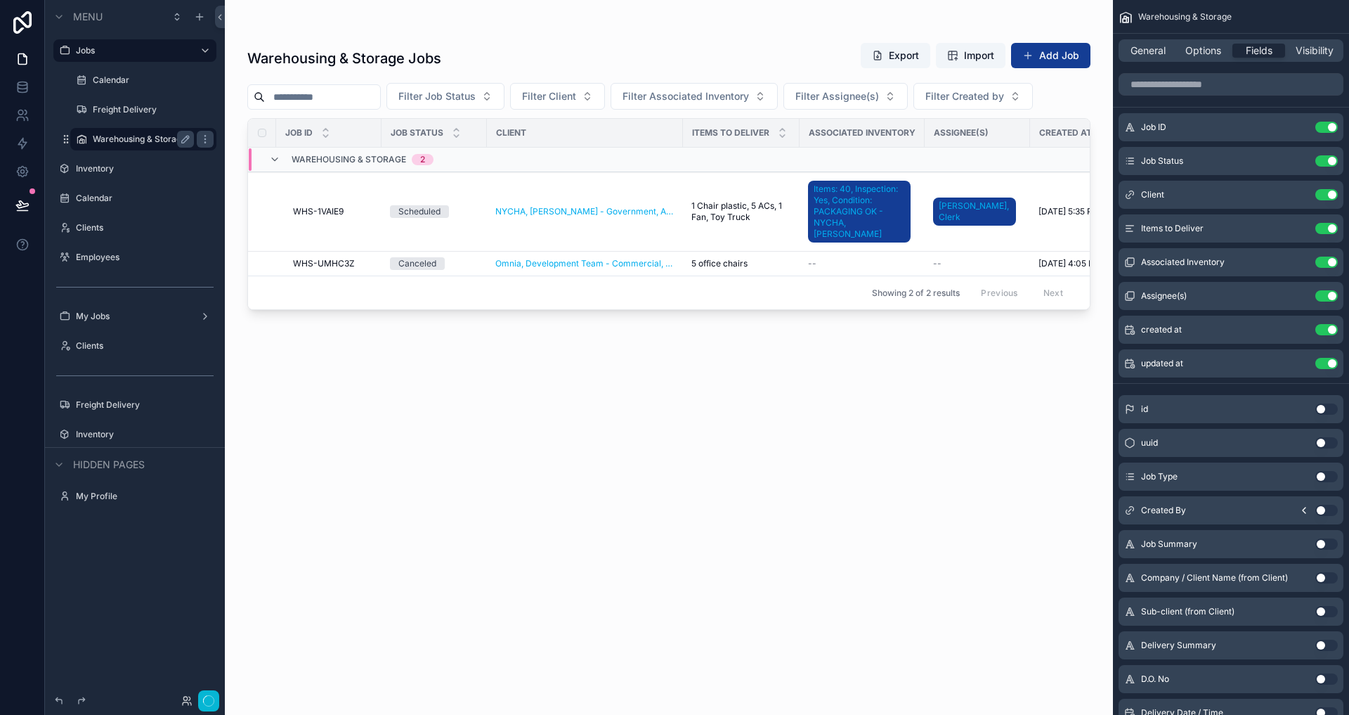
click at [467, 204] on div "scrollable content" at bounding box center [669, 349] width 888 height 698
click at [455, 207] on div "Scheduled" at bounding box center [434, 211] width 89 height 13
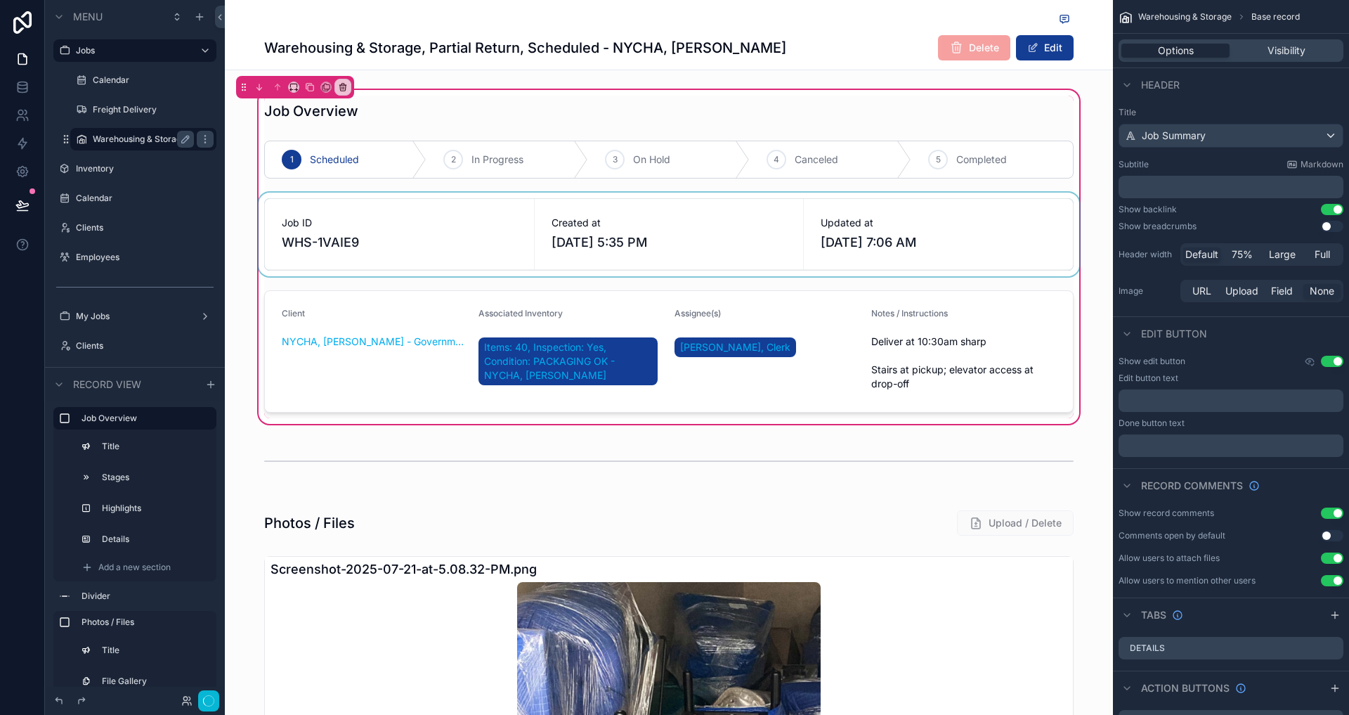
click at [720, 221] on div "scrollable content" at bounding box center [669, 235] width 826 height 84
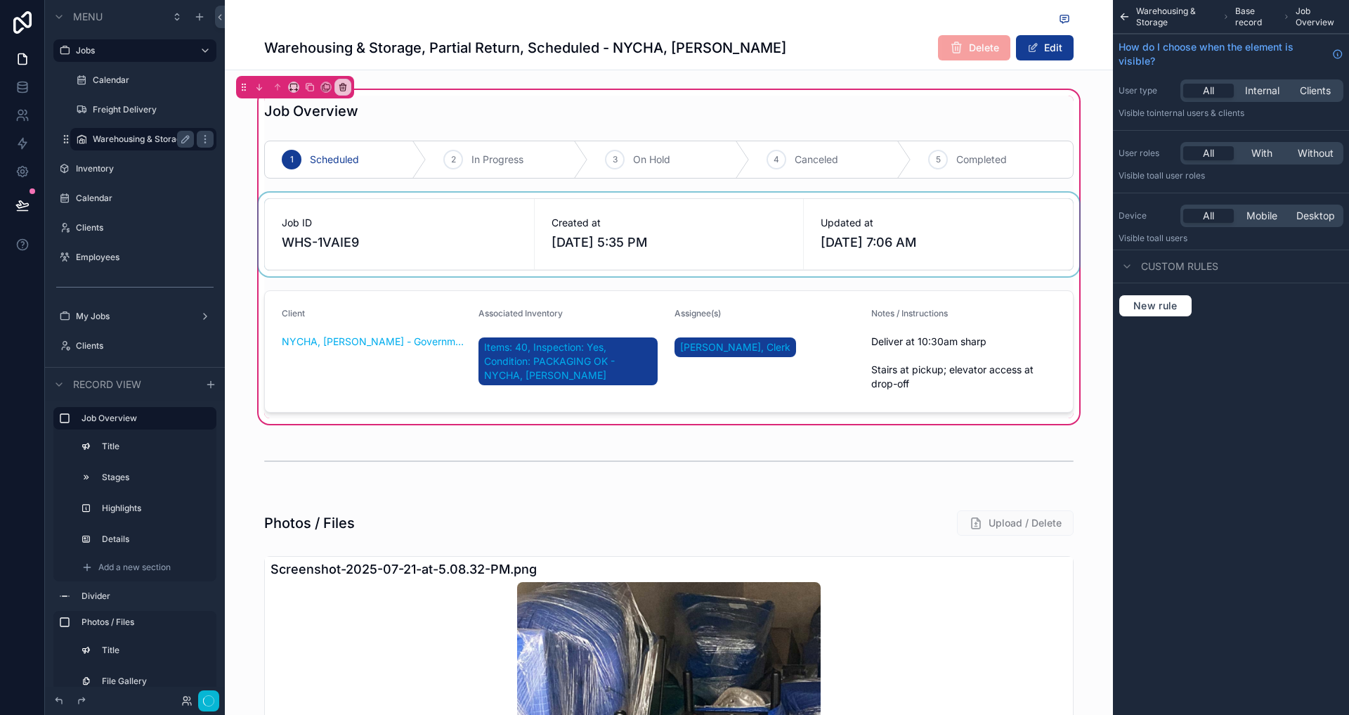
click at [872, 221] on div "scrollable content" at bounding box center [669, 235] width 826 height 84
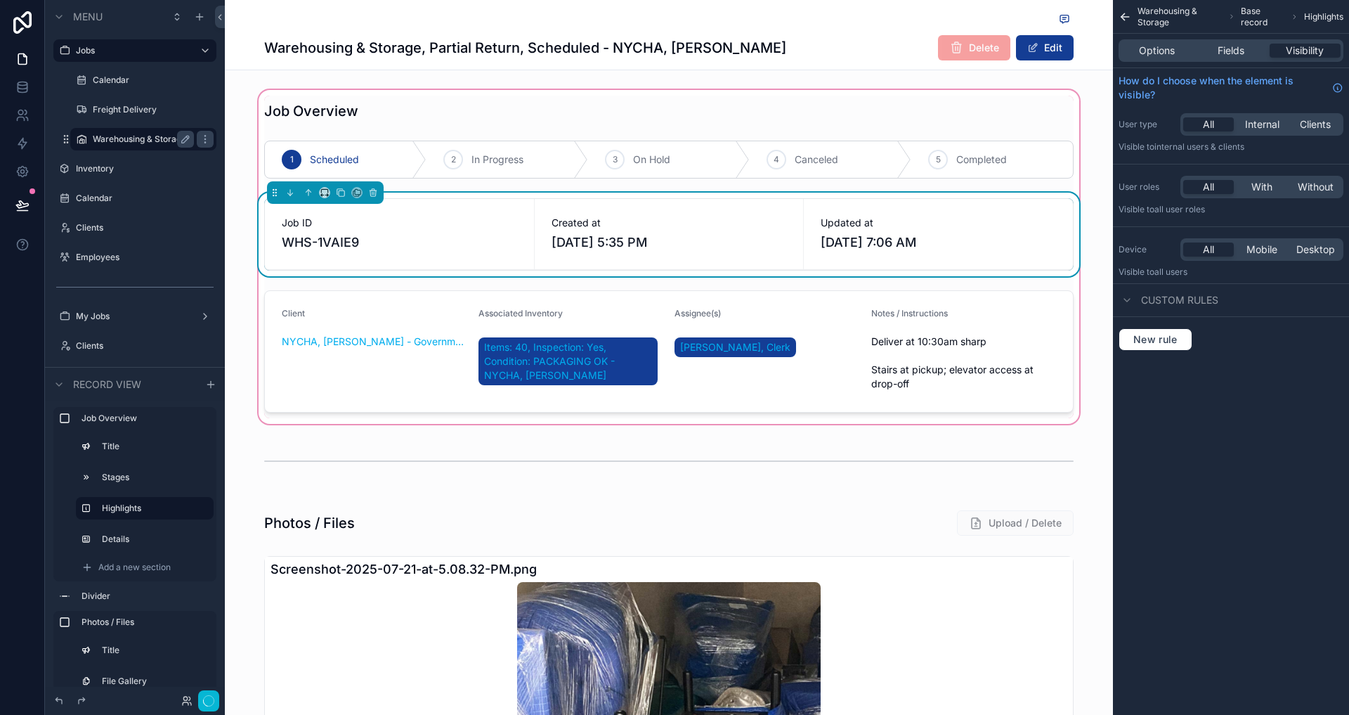
click at [872, 221] on span "Updated at" at bounding box center [938, 223] width 235 height 14
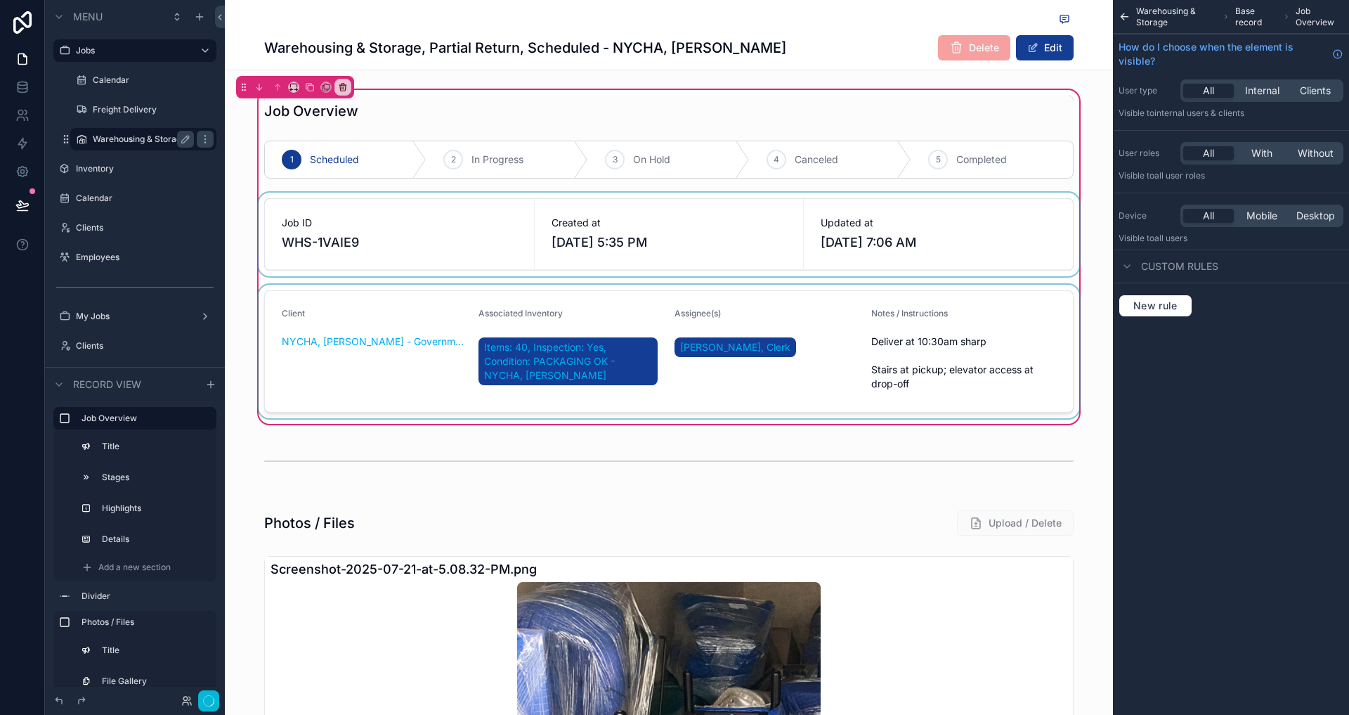
click at [890, 322] on div "scrollable content" at bounding box center [669, 351] width 826 height 133
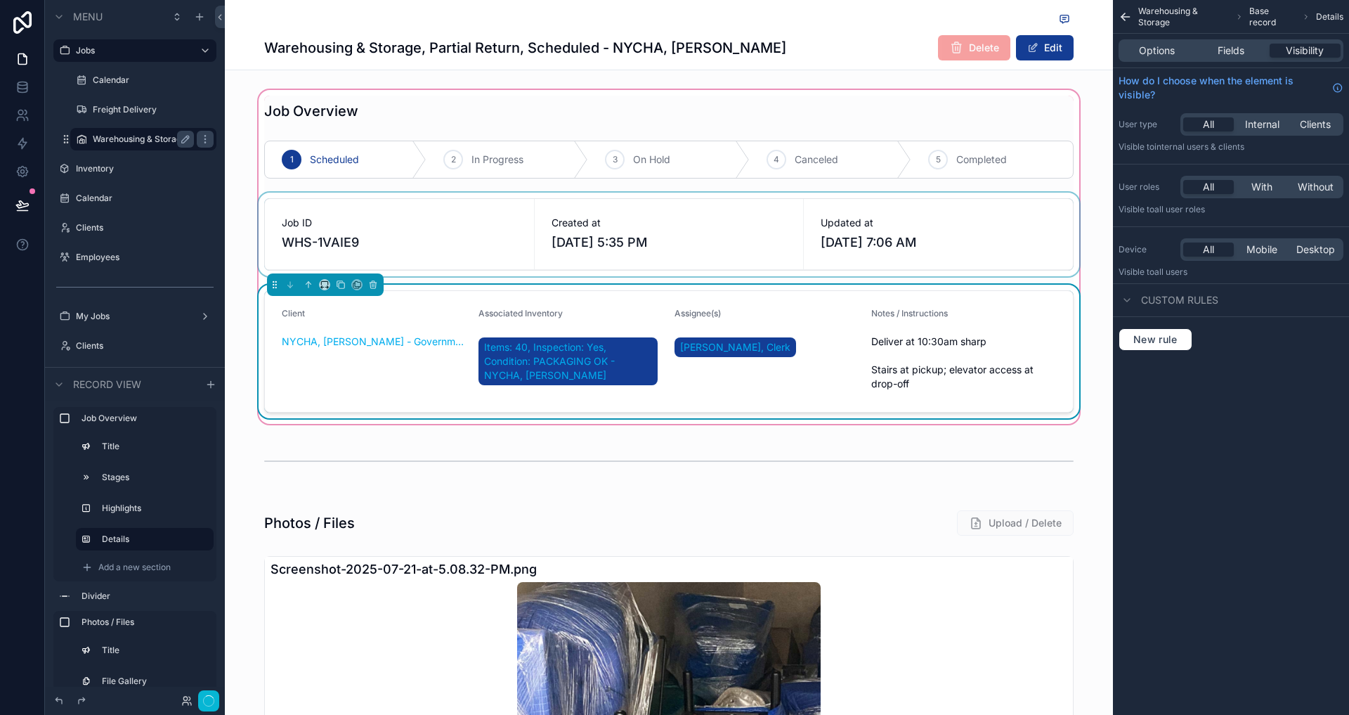
click at [890, 241] on div "scrollable content" at bounding box center [669, 235] width 826 height 84
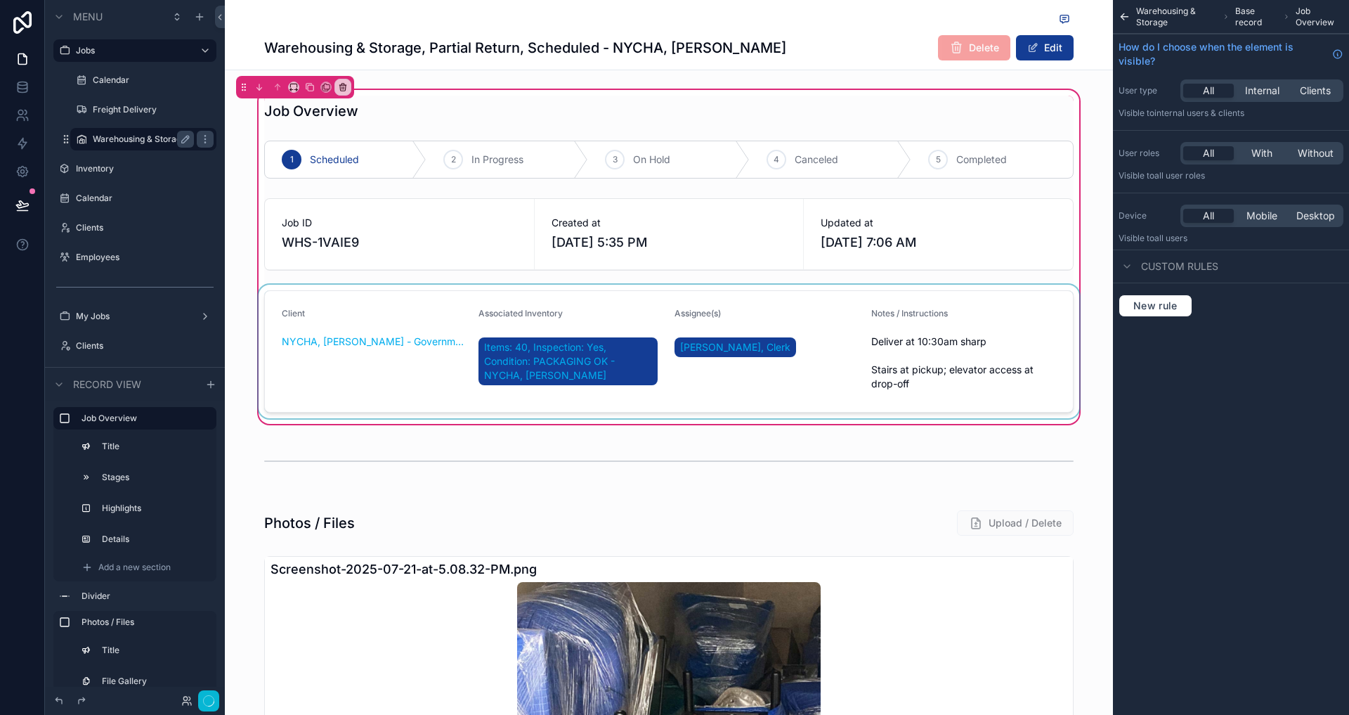
click at [1098, 238] on div "Job Overview 1 Scheduled 2 In Progress 3 On Hold 4 Canceled 5 Completed Job ID …" at bounding box center [669, 256] width 888 height 339
click at [241, 297] on div "Job Overview 1 Scheduled 2 In Progress 3 On Hold 4 Canceled 5 Completed Job ID …" at bounding box center [669, 256] width 888 height 339
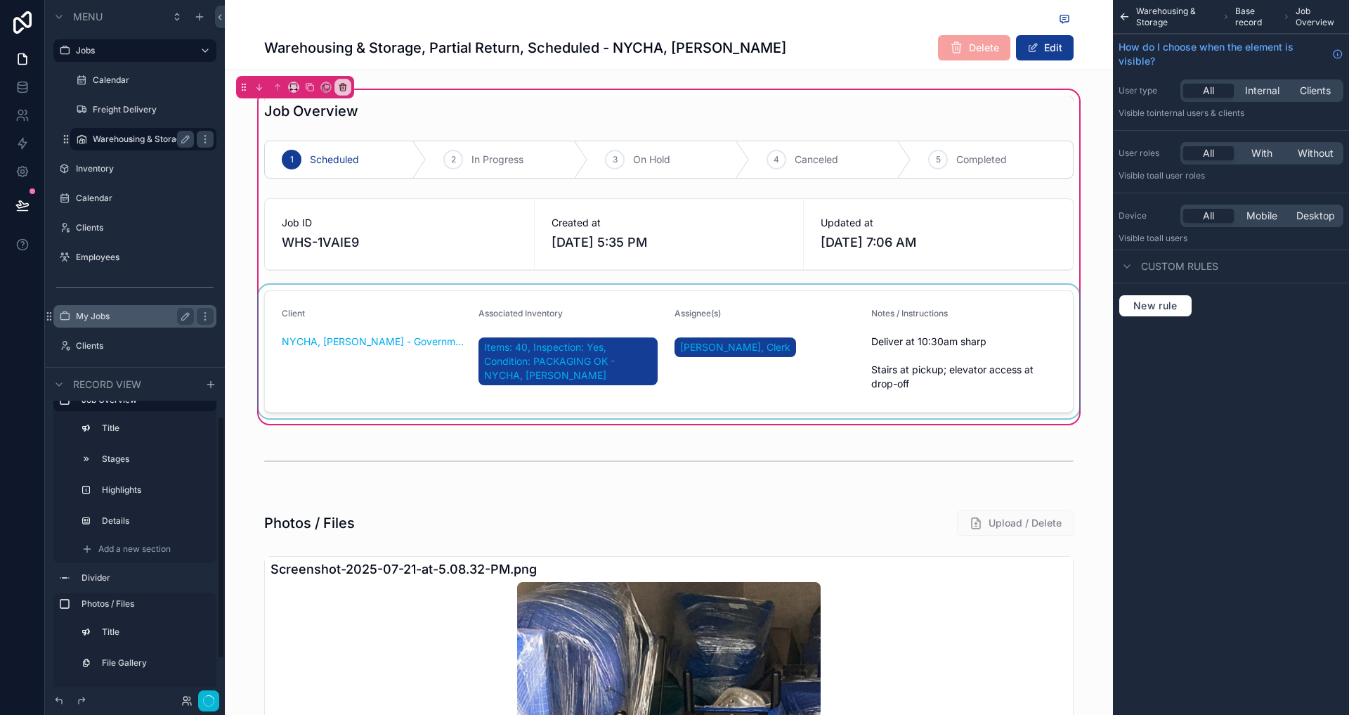
click at [89, 315] on label "My Jobs" at bounding box center [132, 316] width 112 height 11
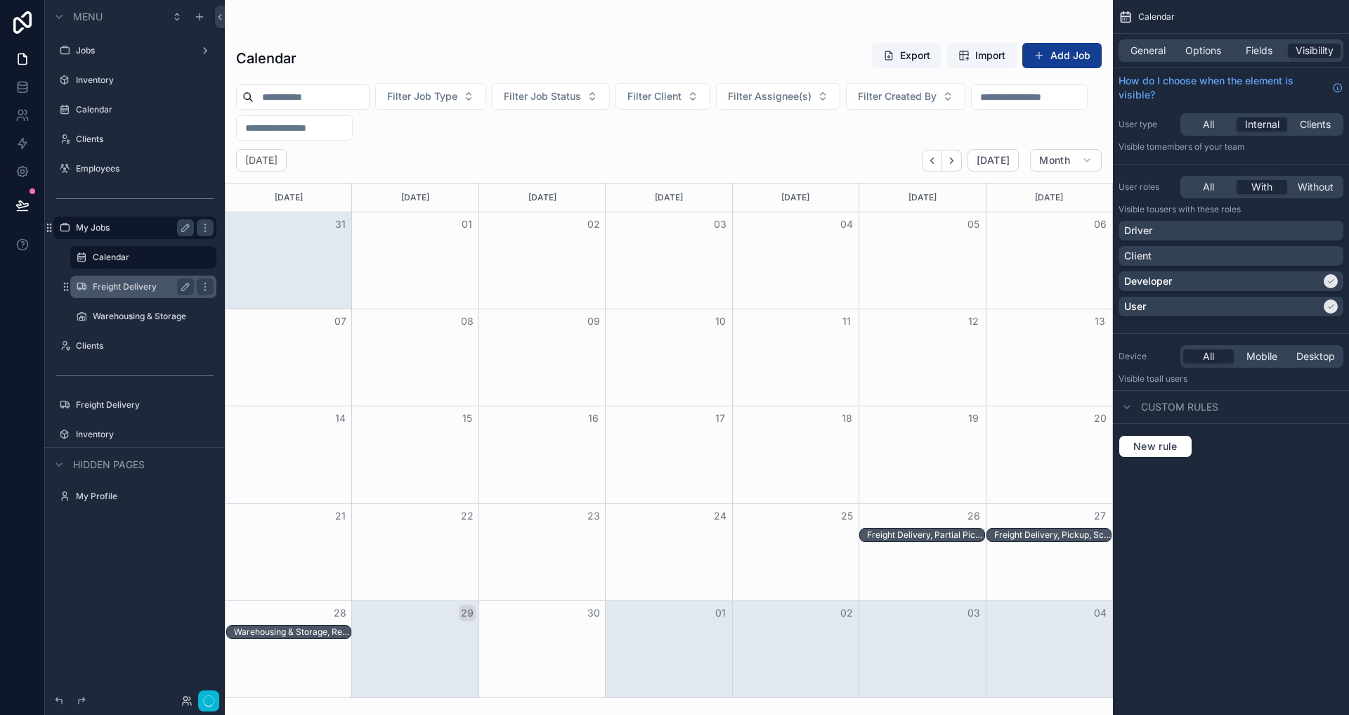
click at [119, 287] on label "Freight Delivery" at bounding box center [141, 286] width 96 height 11
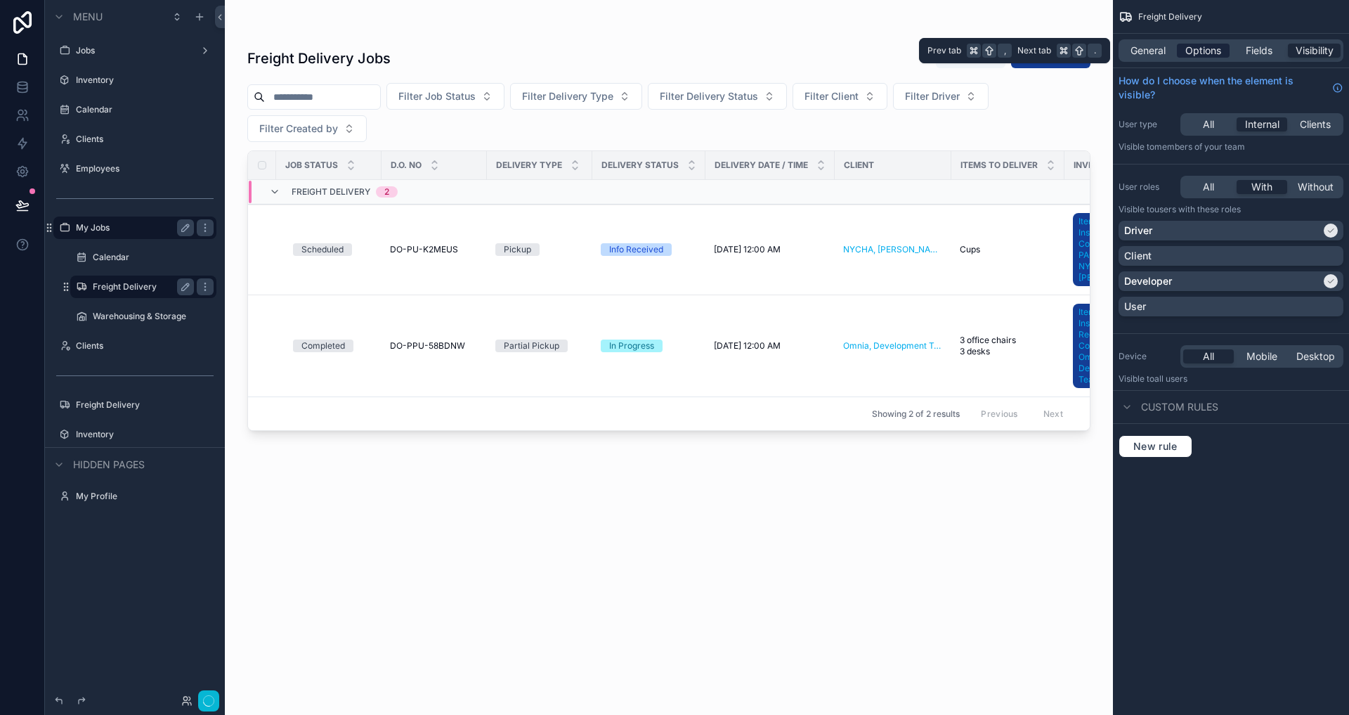
click at [1194, 49] on span "Options" at bounding box center [1203, 51] width 36 height 14
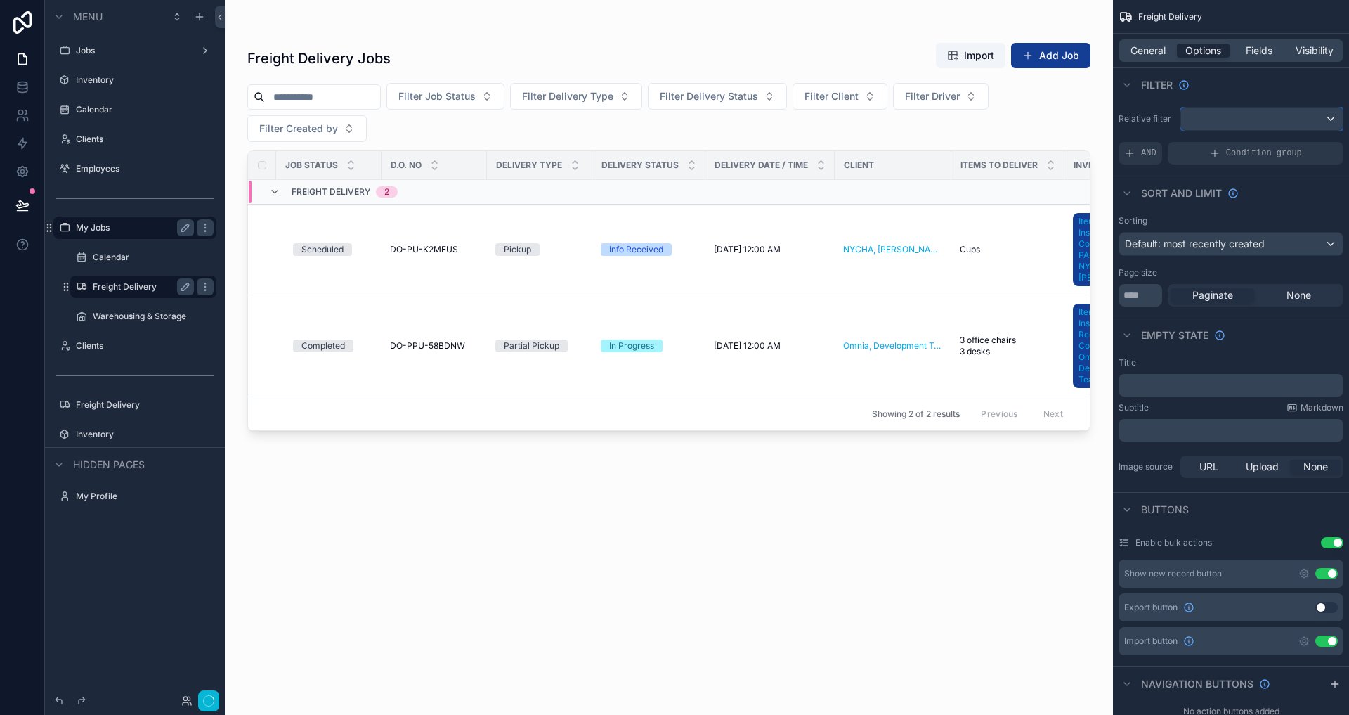
click at [1219, 123] on div "scrollable content" at bounding box center [1262, 119] width 162 height 22
click at [1327, 219] on div "Logged in User The current user's values" at bounding box center [1261, 229] width 138 height 34
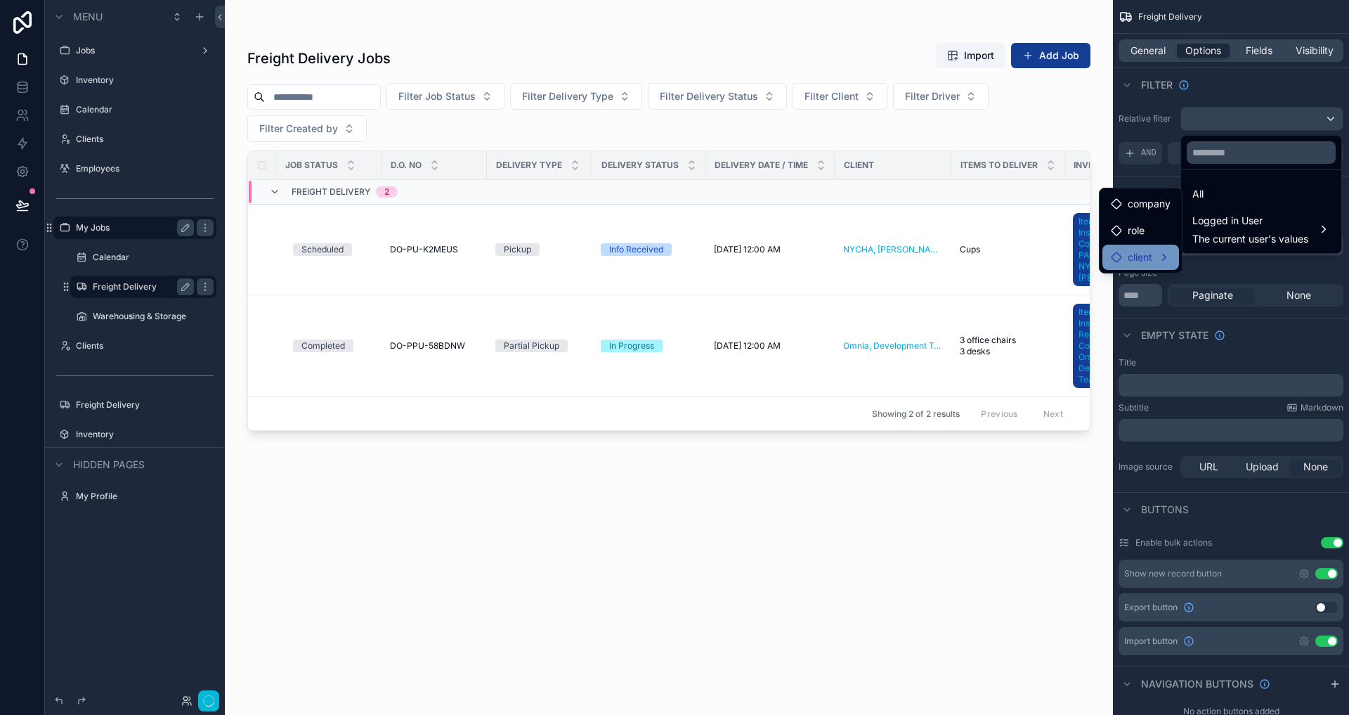
click at [1171, 254] on div "client" at bounding box center [1140, 257] width 77 height 25
click at [1219, 260] on span "jobs collection" at bounding box center [1241, 258] width 65 height 17
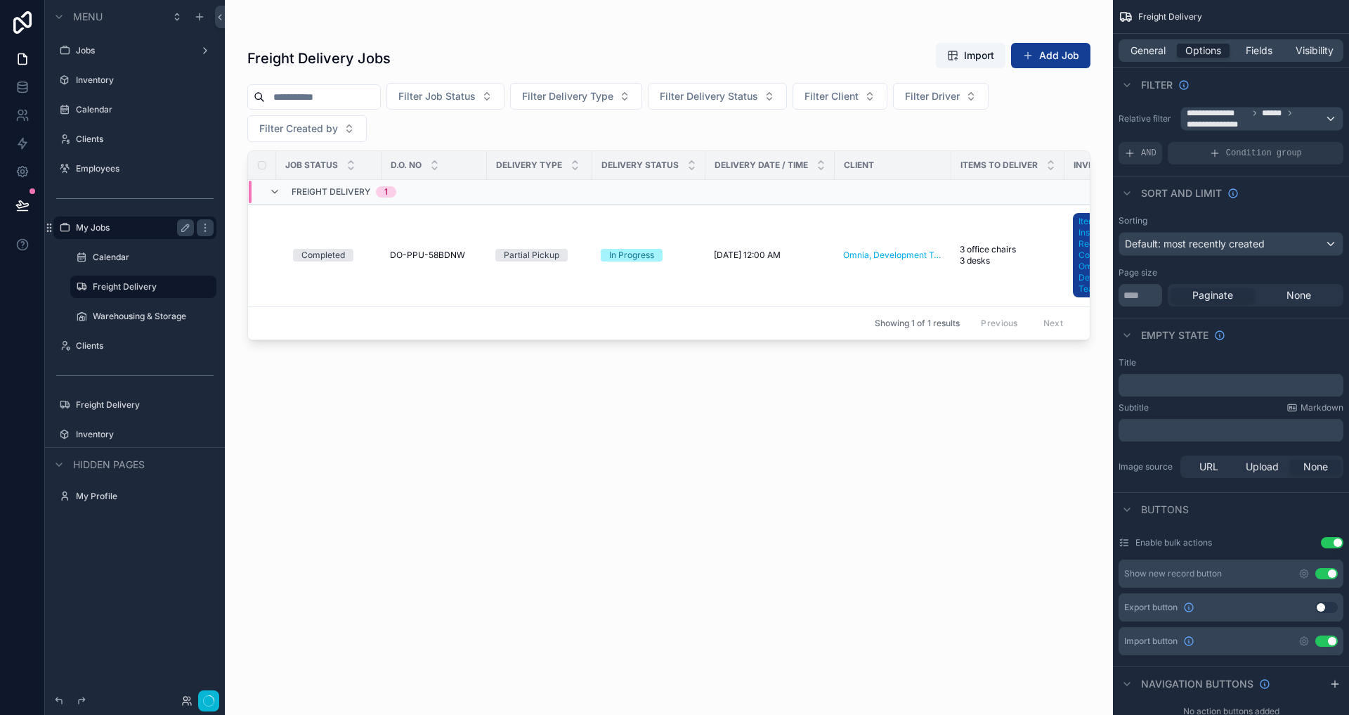
click at [1263, 96] on div "Filter" at bounding box center [1231, 84] width 236 height 34
click at [1260, 112] on span "**********" at bounding box center [1256, 119] width 138 height 22
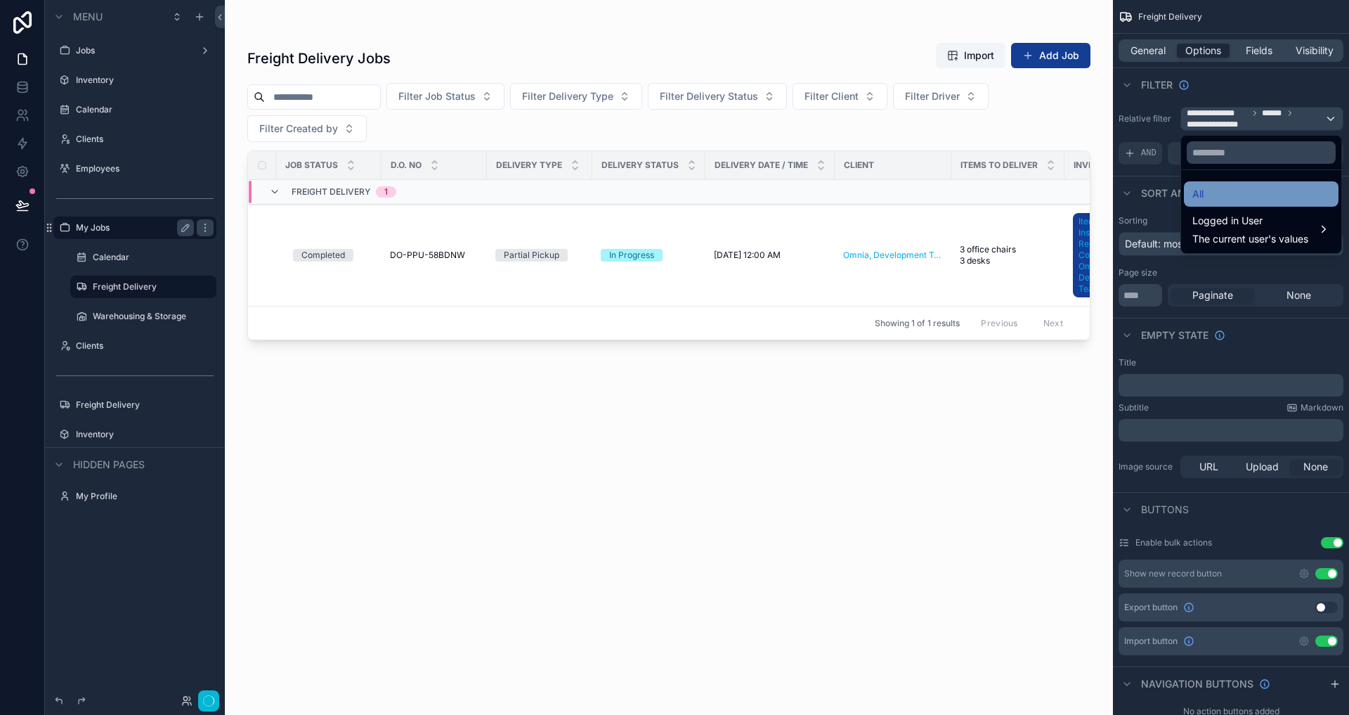
click at [1249, 199] on div "All" at bounding box center [1261, 193] width 138 height 17
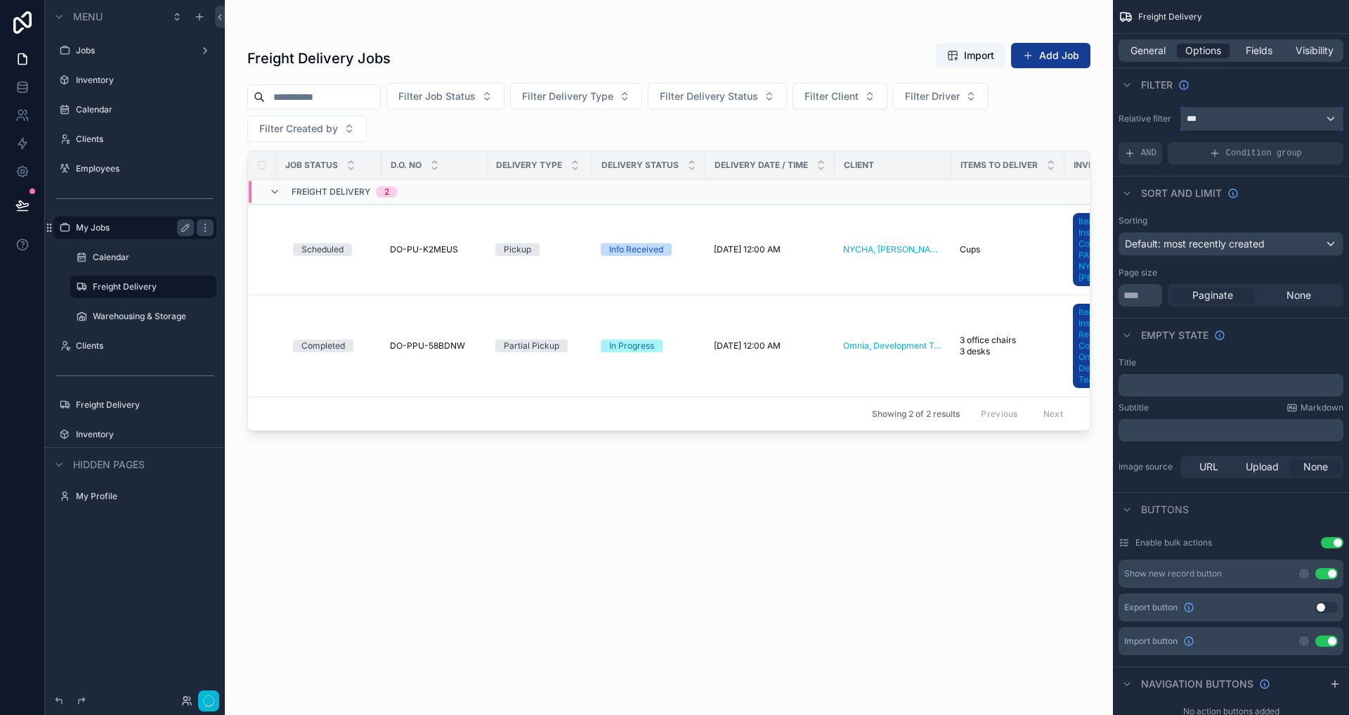
click at [1218, 125] on div "***" at bounding box center [1262, 119] width 162 height 22
click at [1229, 214] on span "Logged in User" at bounding box center [1250, 220] width 116 height 17
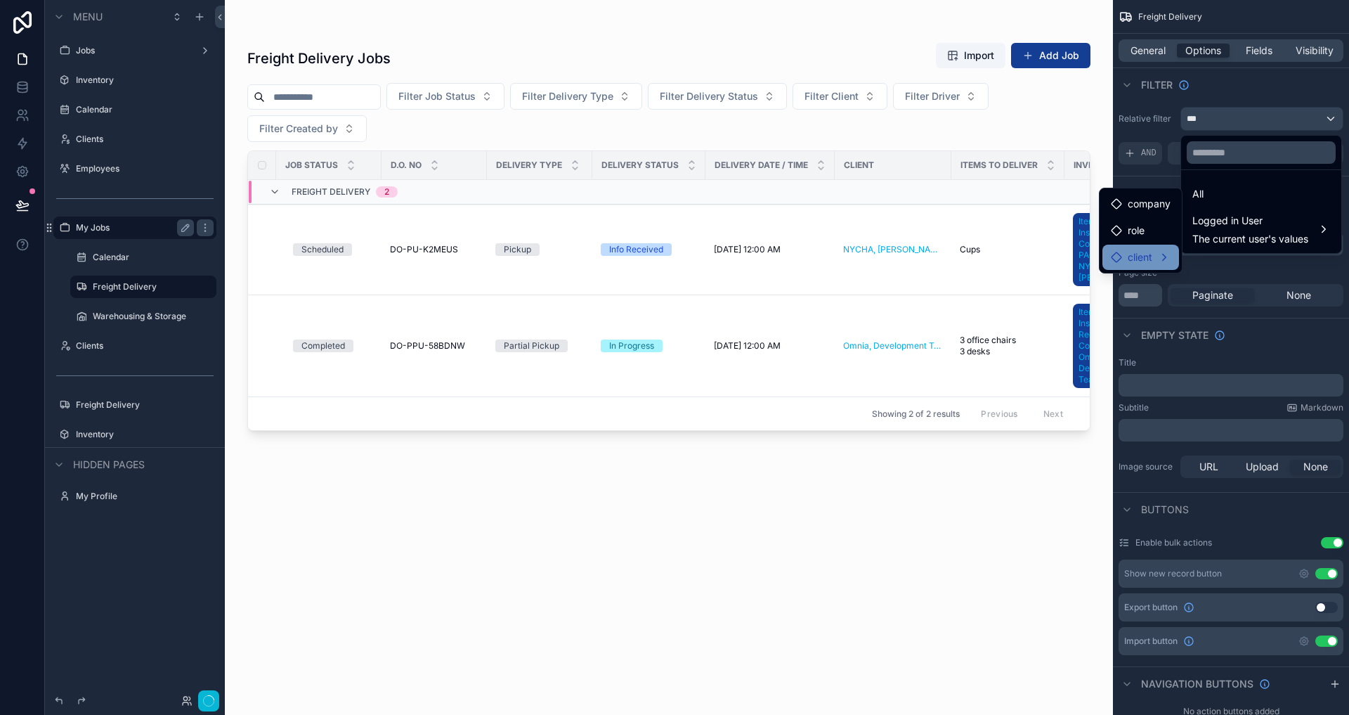
click at [1161, 254] on div "client" at bounding box center [1141, 257] width 60 height 17
click at [1194, 258] on icon at bounding box center [1197, 258] width 11 height 11
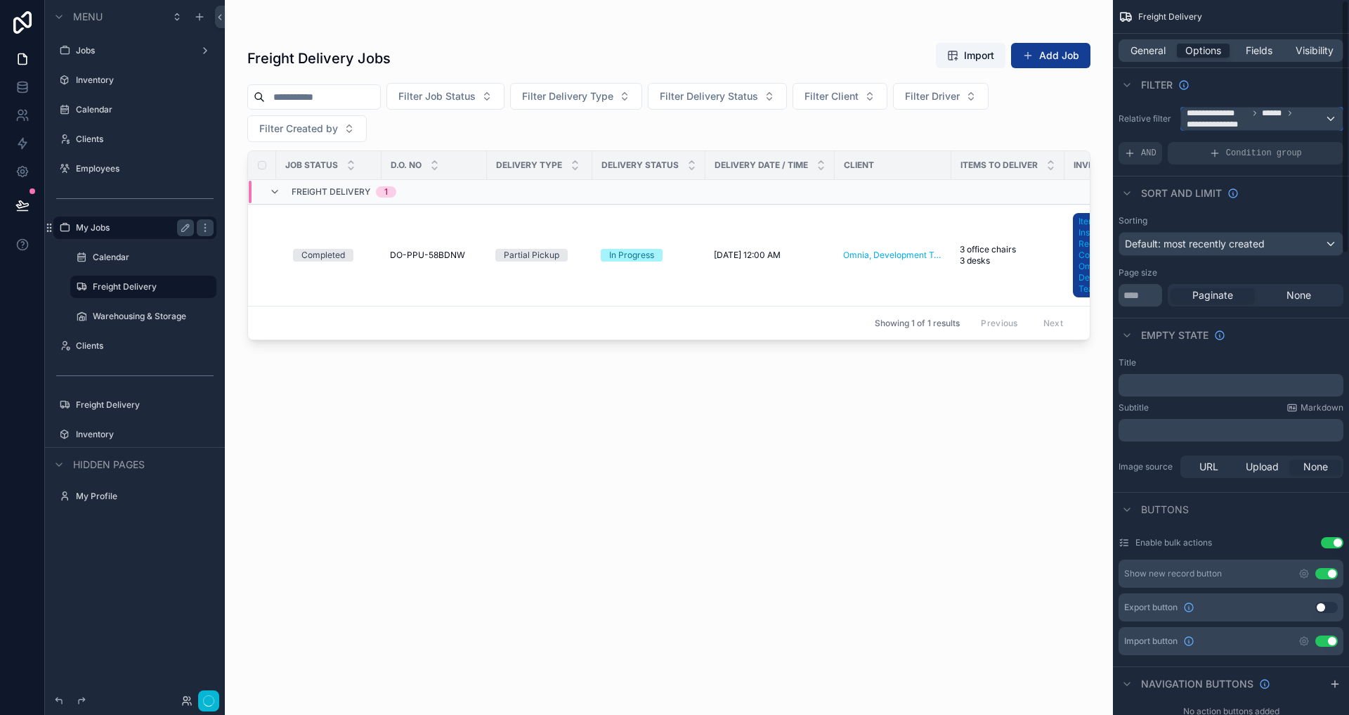
click at [1235, 129] on span "**********" at bounding box center [1216, 124] width 58 height 11
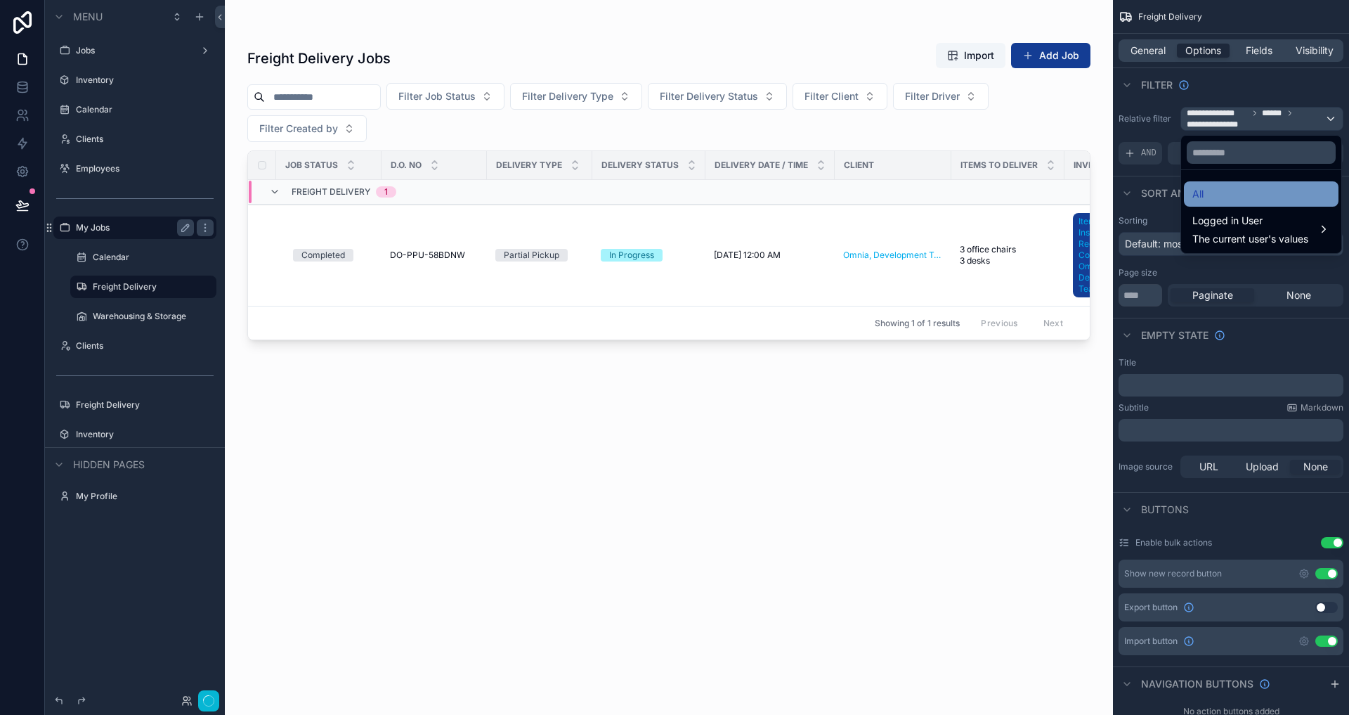
click at [1213, 195] on div "All" at bounding box center [1261, 193] width 138 height 17
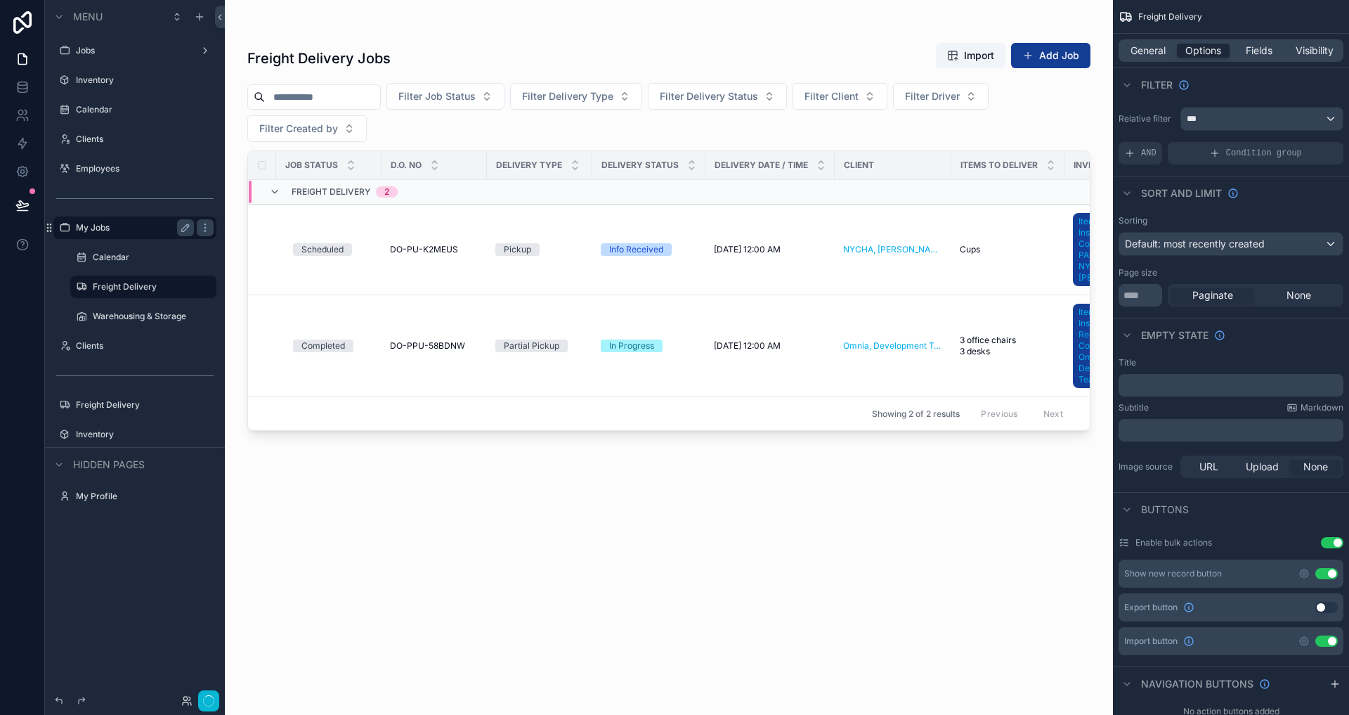
click at [1212, 83] on div "Filter" at bounding box center [1231, 84] width 236 height 34
click at [853, 58] on div "scrollable content" at bounding box center [669, 349] width 888 height 698
click at [1161, 59] on div "General Options Fields Visibility" at bounding box center [1231, 50] width 225 height 22
click at [1157, 56] on span "General" at bounding box center [1148, 51] width 35 height 14
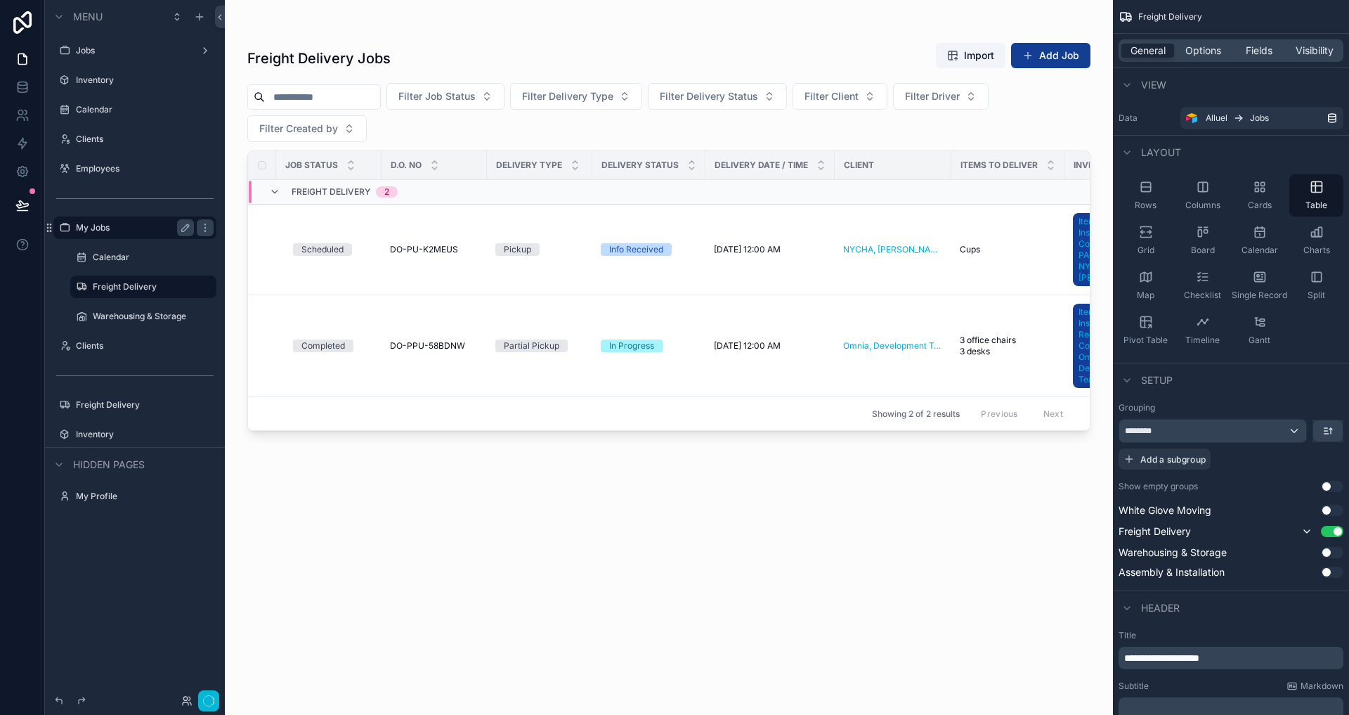
click at [1247, 27] on div "Freight Delivery" at bounding box center [1231, 17] width 236 height 34
click at [953, 31] on div "scrollable content" at bounding box center [668, 27] width 843 height 11
click at [23, 200] on icon at bounding box center [22, 205] width 14 height 14
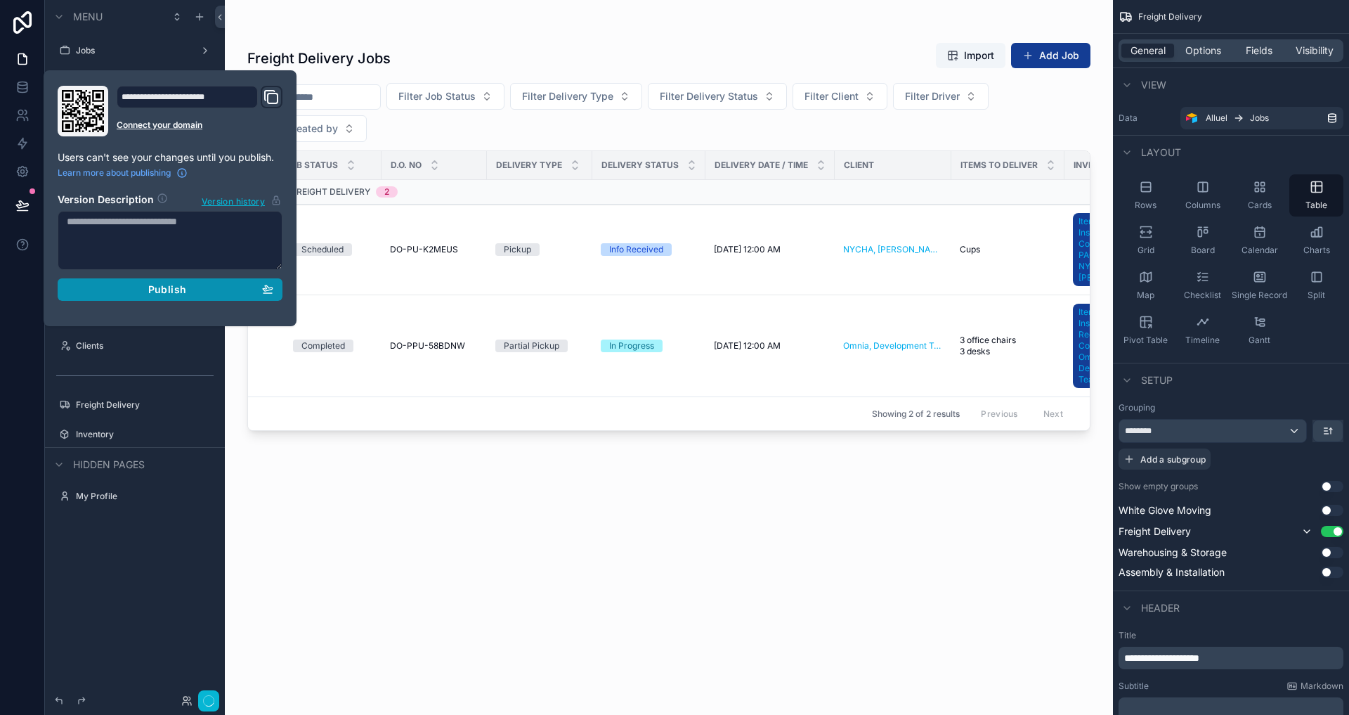
click at [139, 297] on button "Publish" at bounding box center [170, 289] width 225 height 22
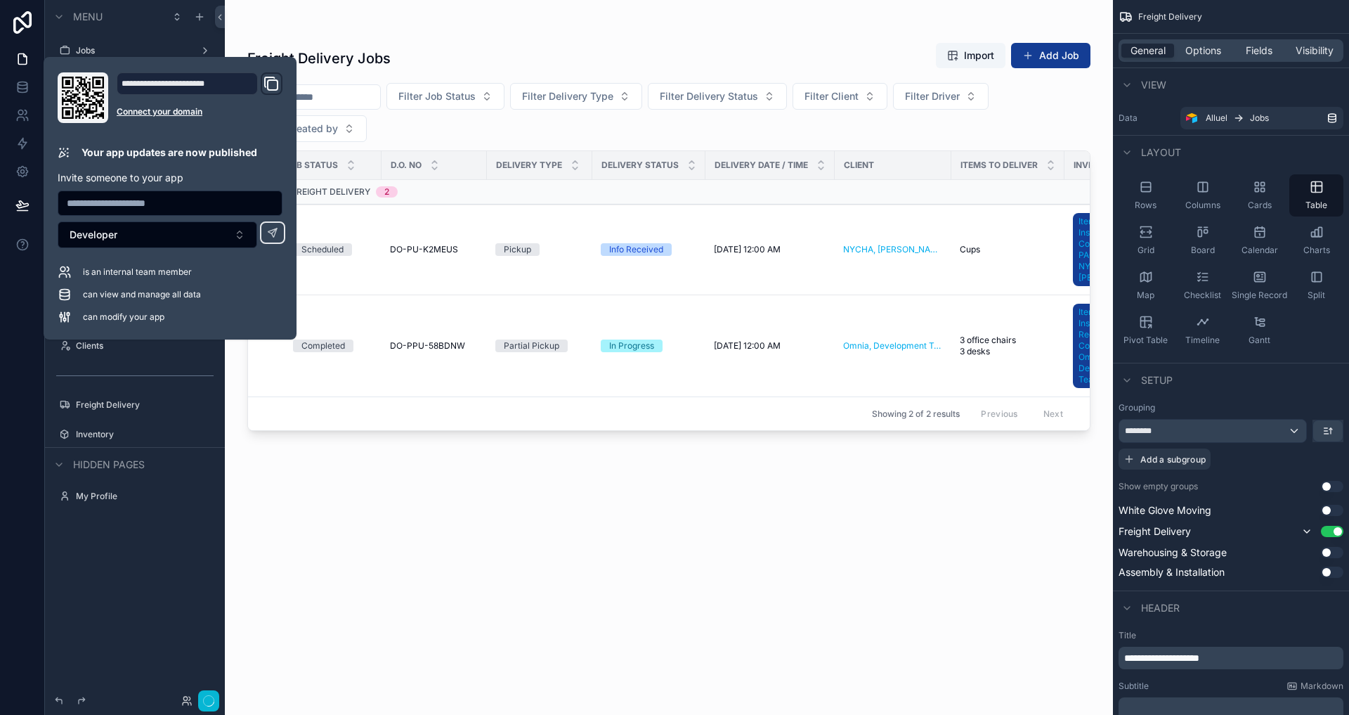
click at [432, 477] on div "Freight Delivery Jobs Import Add Job Filter Job Status Filter Delivery Type Fil…" at bounding box center [668, 366] width 843 height 664
